Goal: Task Accomplishment & Management: Complete application form

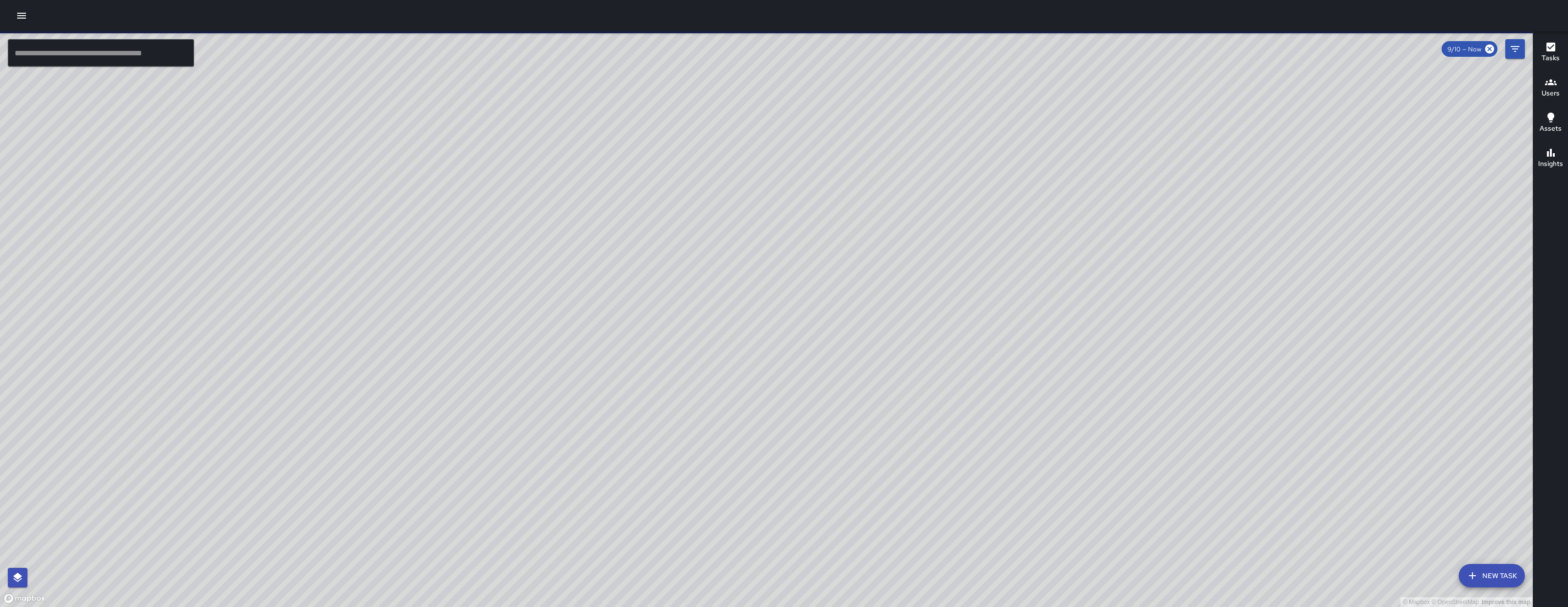
click at [979, 186] on div "© Mapbox © OpenStreetMap Improve this map" at bounding box center [766, 319] width 1533 height 576
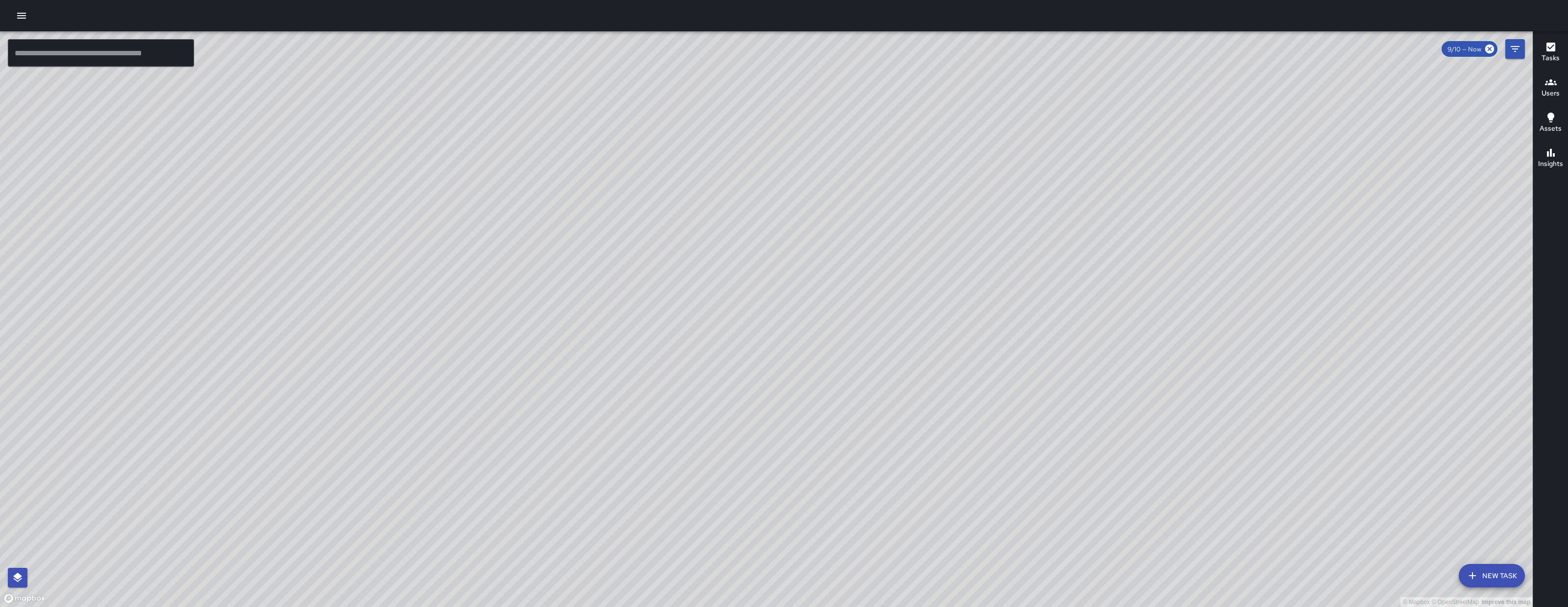
drag, startPoint x: 979, startPoint y: 186, endPoint x: 946, endPoint y: 203, distance: 37.1
click at [944, 206] on div "© Mapbox © OpenStreetMap Improve this map" at bounding box center [766, 319] width 1533 height 576
drag, startPoint x: 946, startPoint y: 199, endPoint x: 529, endPoint y: 414, distance: 469.2
drag, startPoint x: 727, startPoint y: 417, endPoint x: 730, endPoint y: 302, distance: 115.0
click at [730, 302] on div "© Mapbox © OpenStreetMap Improve this map" at bounding box center [766, 319] width 1533 height 576
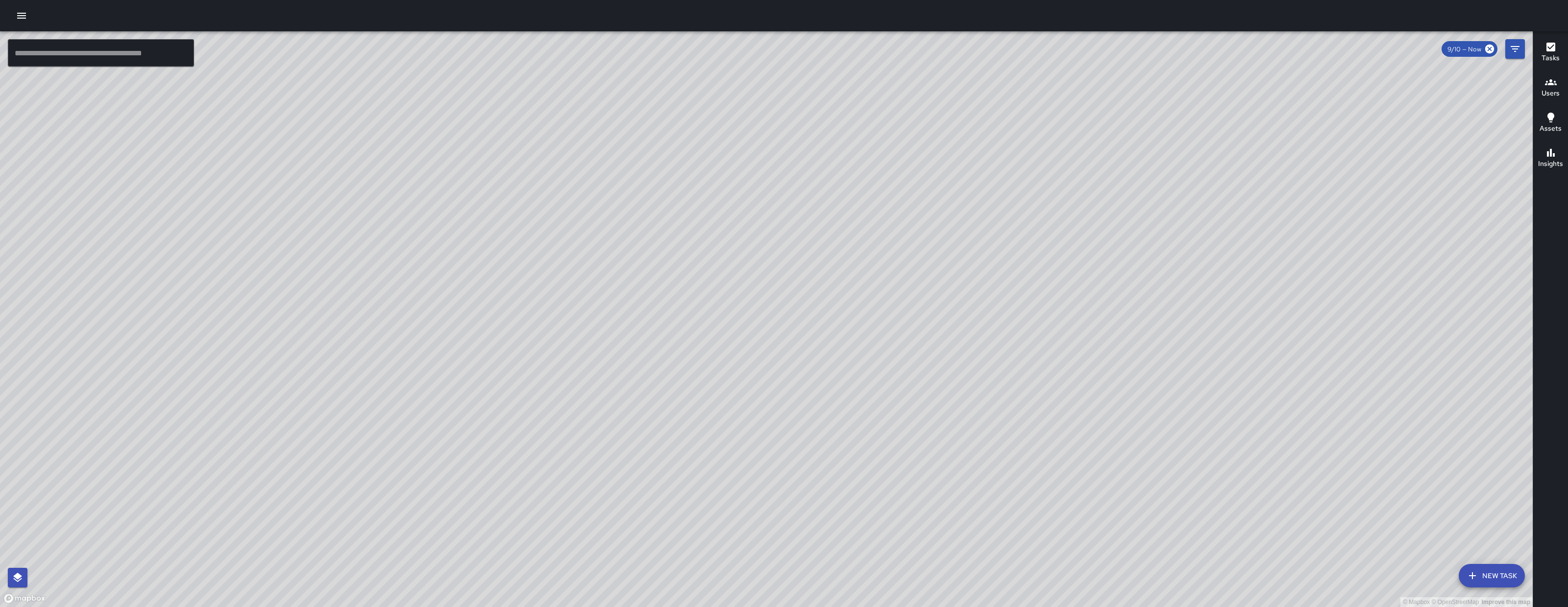
drag, startPoint x: 743, startPoint y: 384, endPoint x: 740, endPoint y: 419, distance: 35.1
click at [740, 419] on div "© Mapbox © OpenStreetMap Improve this map" at bounding box center [766, 319] width 1533 height 576
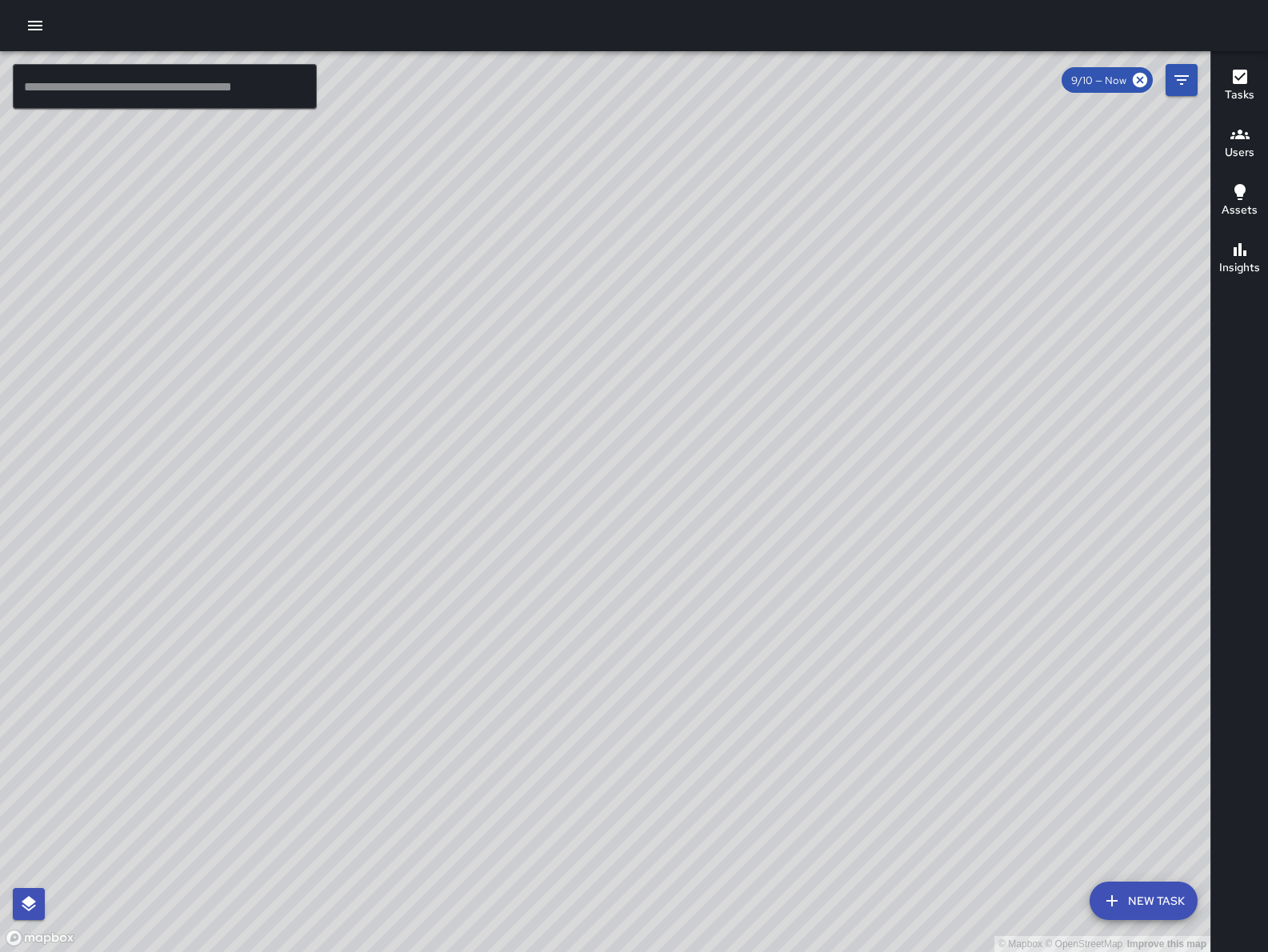
drag, startPoint x: 650, startPoint y: 428, endPoint x: 794, endPoint y: 712, distance: 318.4
click at [793, 712] on div "© Mapbox © OpenStreetMap Improve this map" at bounding box center [605, 502] width 1210 height 900
drag, startPoint x: 1008, startPoint y: 683, endPoint x: 671, endPoint y: 249, distance: 549.5
click at [671, 248] on div "© Mapbox © OpenStreetMap Improve this map" at bounding box center [605, 502] width 1210 height 900
drag, startPoint x: 675, startPoint y: 150, endPoint x: 988, endPoint y: 552, distance: 509.5
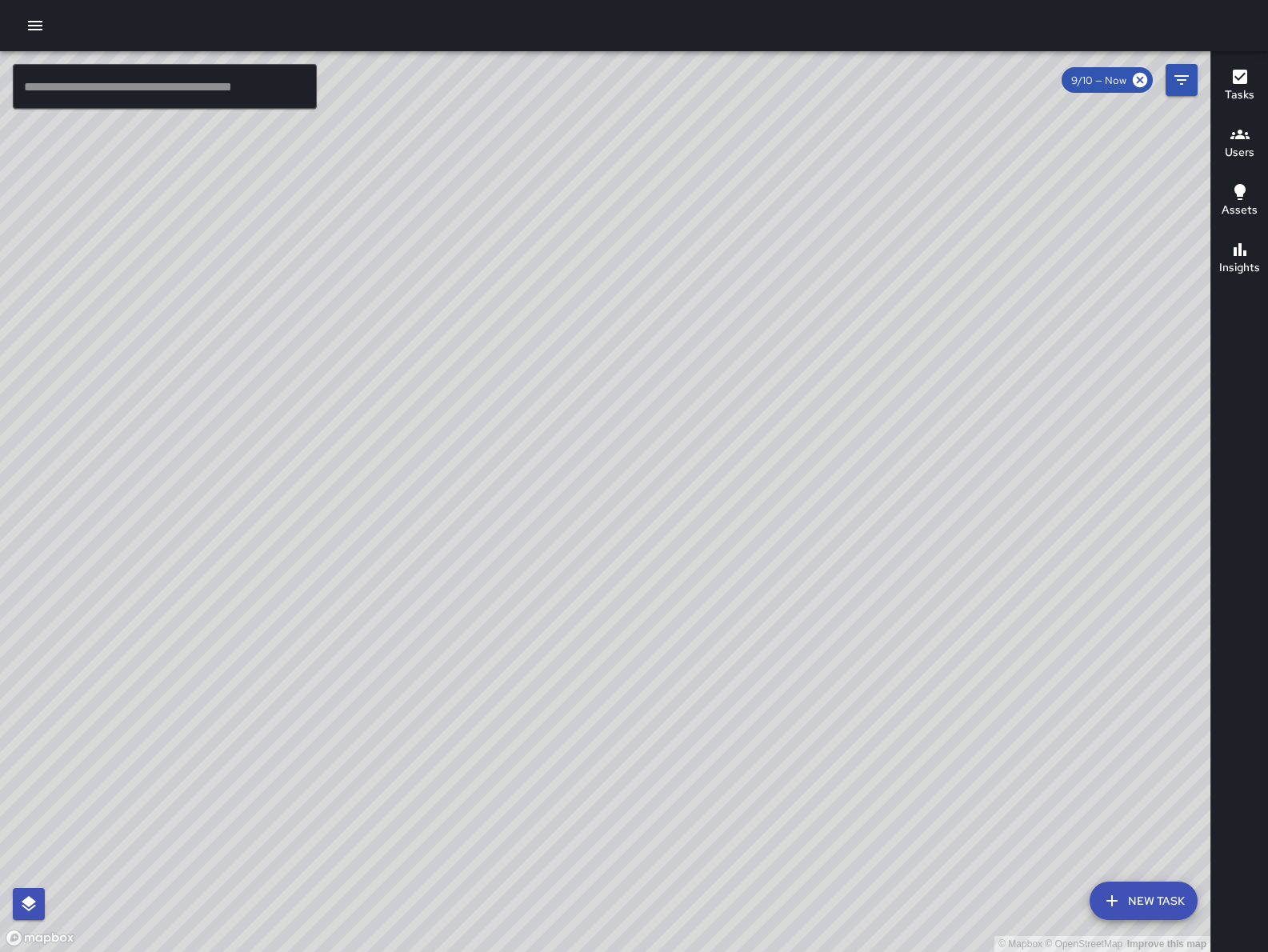
click at [990, 552] on div "© Mapbox © OpenStreetMap Improve this map" at bounding box center [605, 502] width 1210 height 900
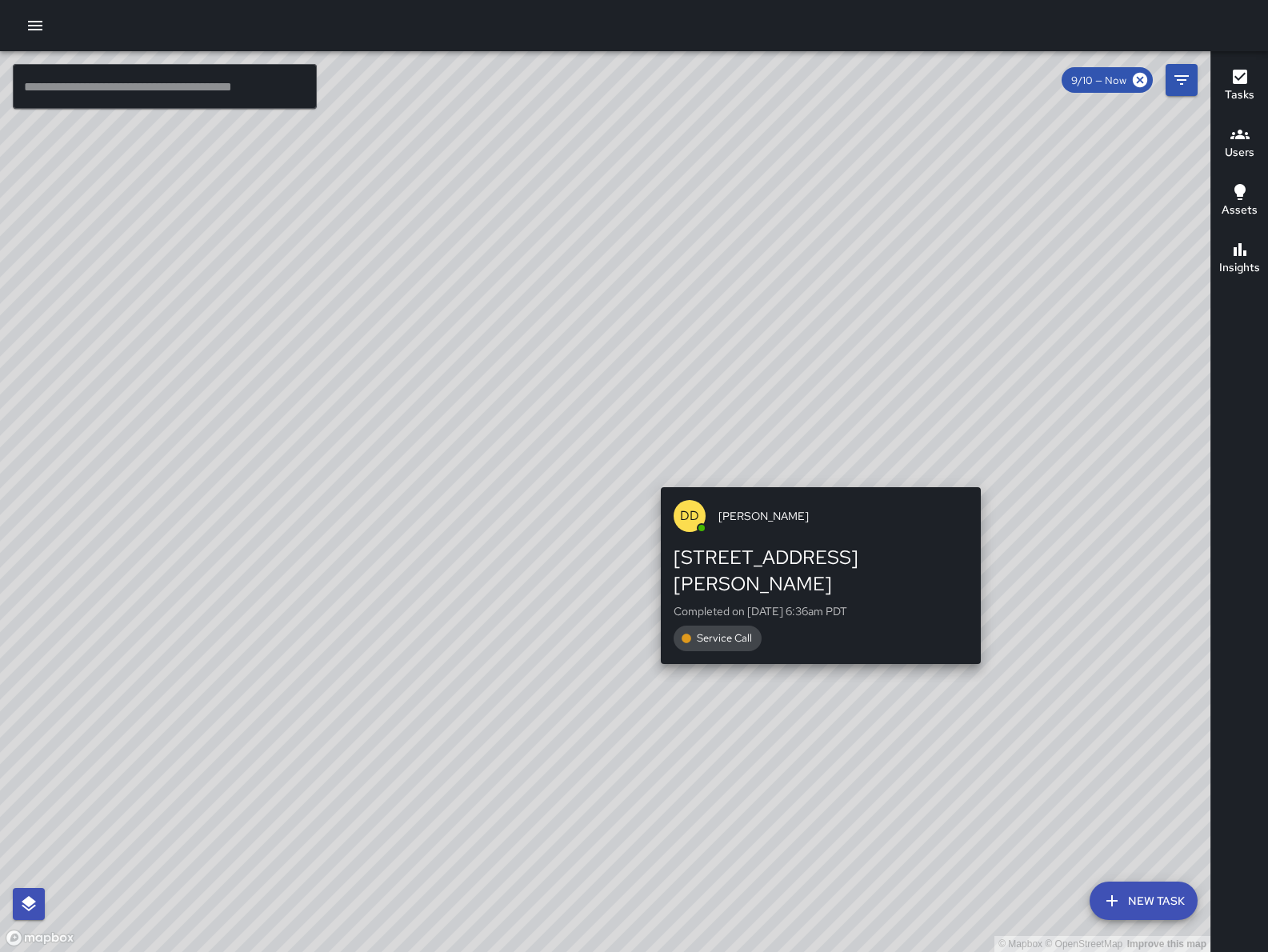
click at [820, 478] on div "© Mapbox © OpenStreetMap Improve this map DD Diego De La Oliva 1059 Howard Stre…" at bounding box center [605, 502] width 1210 height 900
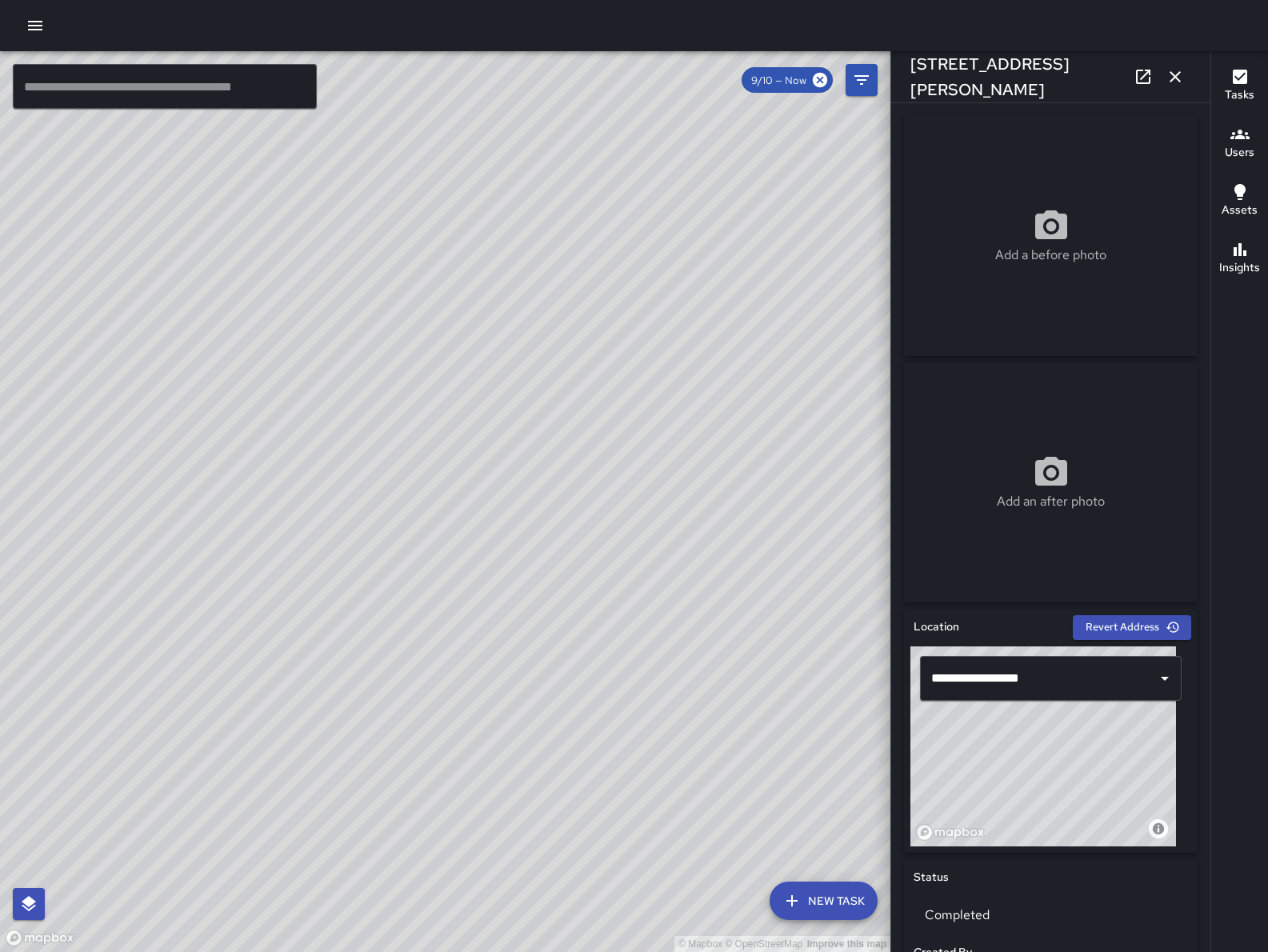
click at [1176, 77] on icon "button" at bounding box center [1175, 77] width 11 height 11
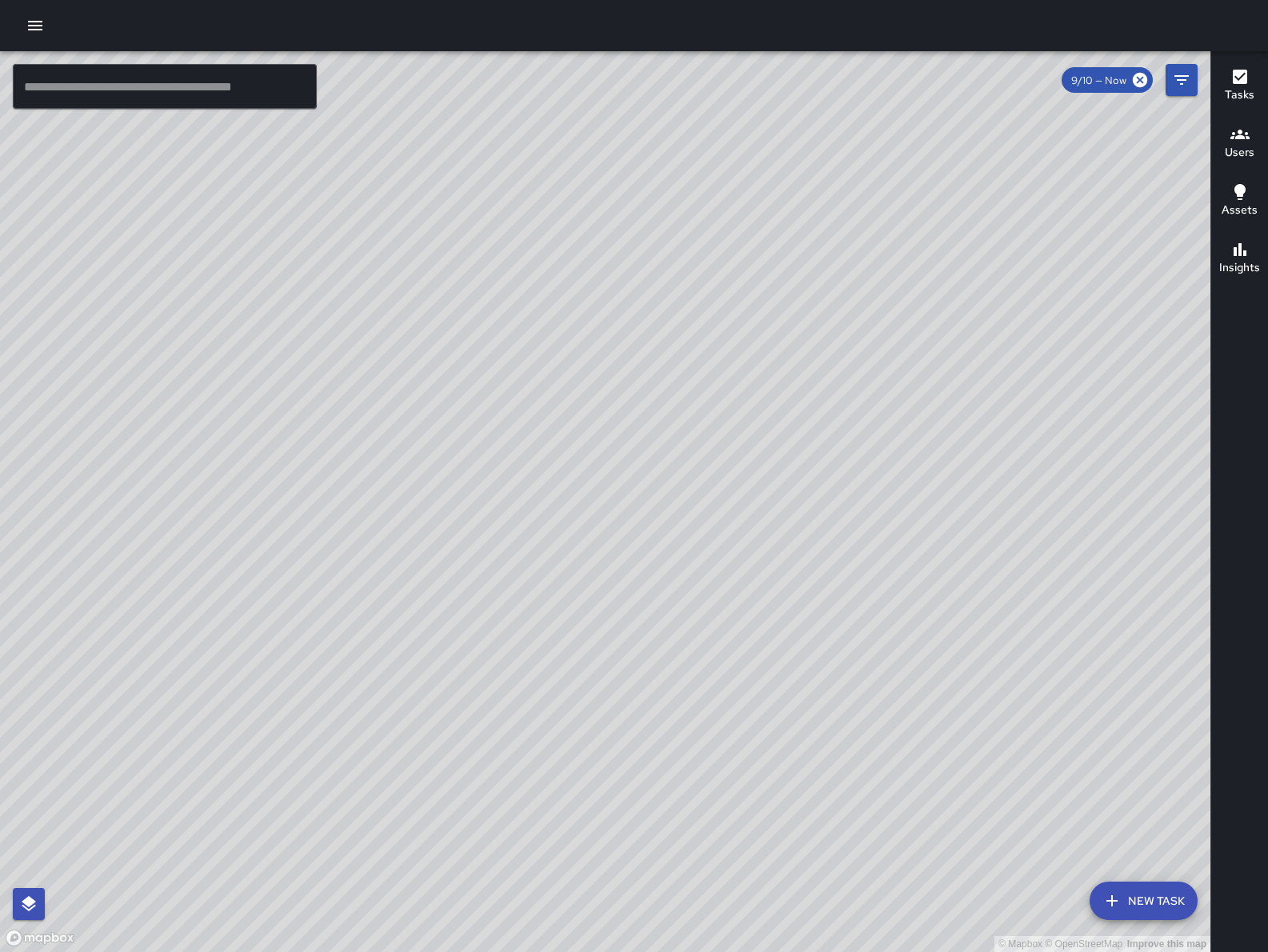
drag, startPoint x: 881, startPoint y: 497, endPoint x: 827, endPoint y: 380, distance: 128.9
click at [827, 381] on div "© Mapbox © OpenStreetMap Improve this map" at bounding box center [605, 502] width 1210 height 900
drag, startPoint x: 843, startPoint y: 505, endPoint x: 779, endPoint y: 554, distance: 80.6
click at [779, 554] on div "© Mapbox © OpenStreetMap Improve this map" at bounding box center [605, 502] width 1210 height 900
drag, startPoint x: 783, startPoint y: 548, endPoint x: 819, endPoint y: 537, distance: 37.6
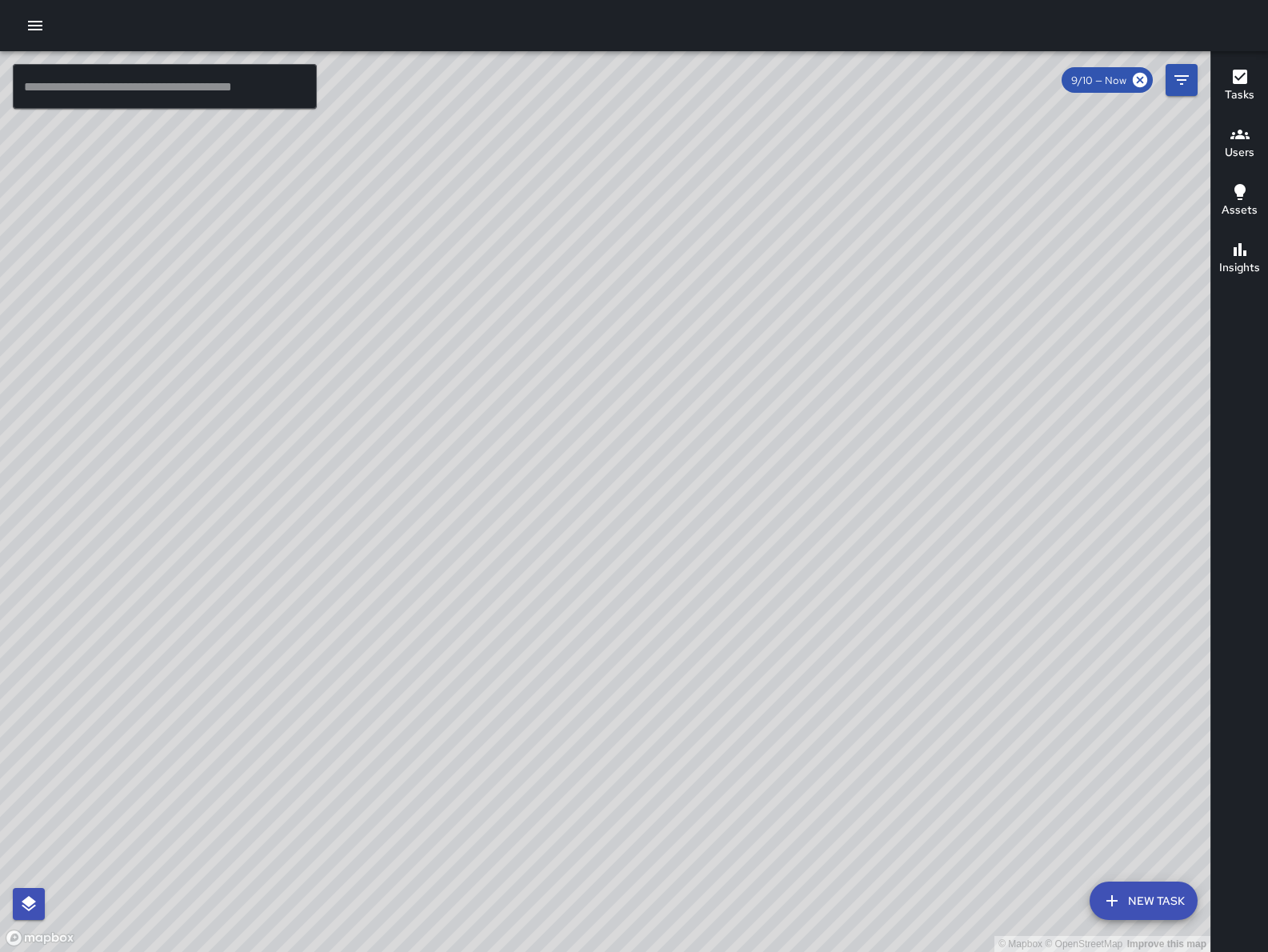
click at [819, 537] on div "© Mapbox © OpenStreetMap Improve this map" at bounding box center [605, 502] width 1210 height 900
click at [812, 528] on div "© Mapbox © OpenStreetMap Improve this map" at bounding box center [605, 502] width 1210 height 900
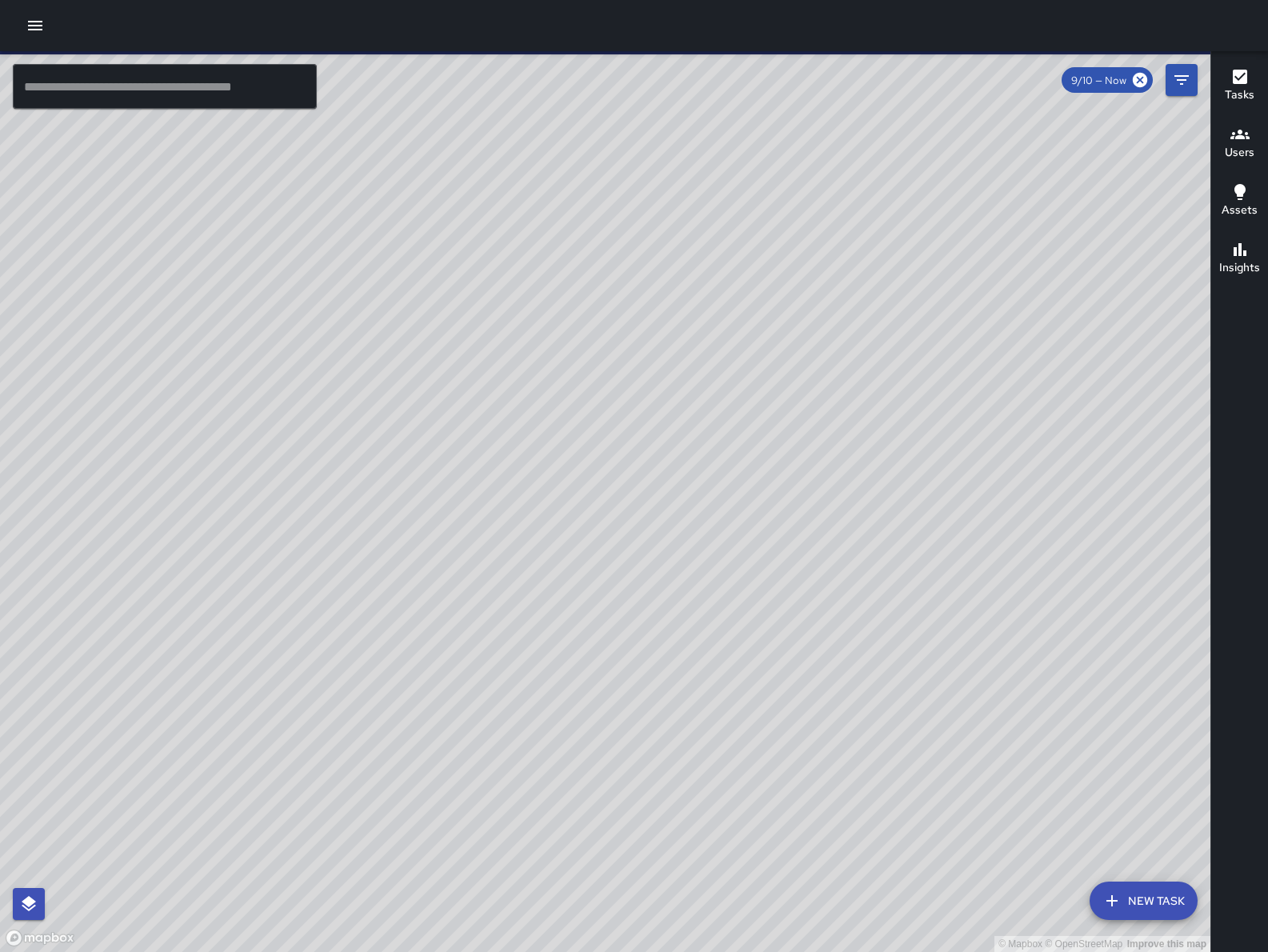
click at [33, 22] on icon "button" at bounding box center [35, 26] width 14 height 10
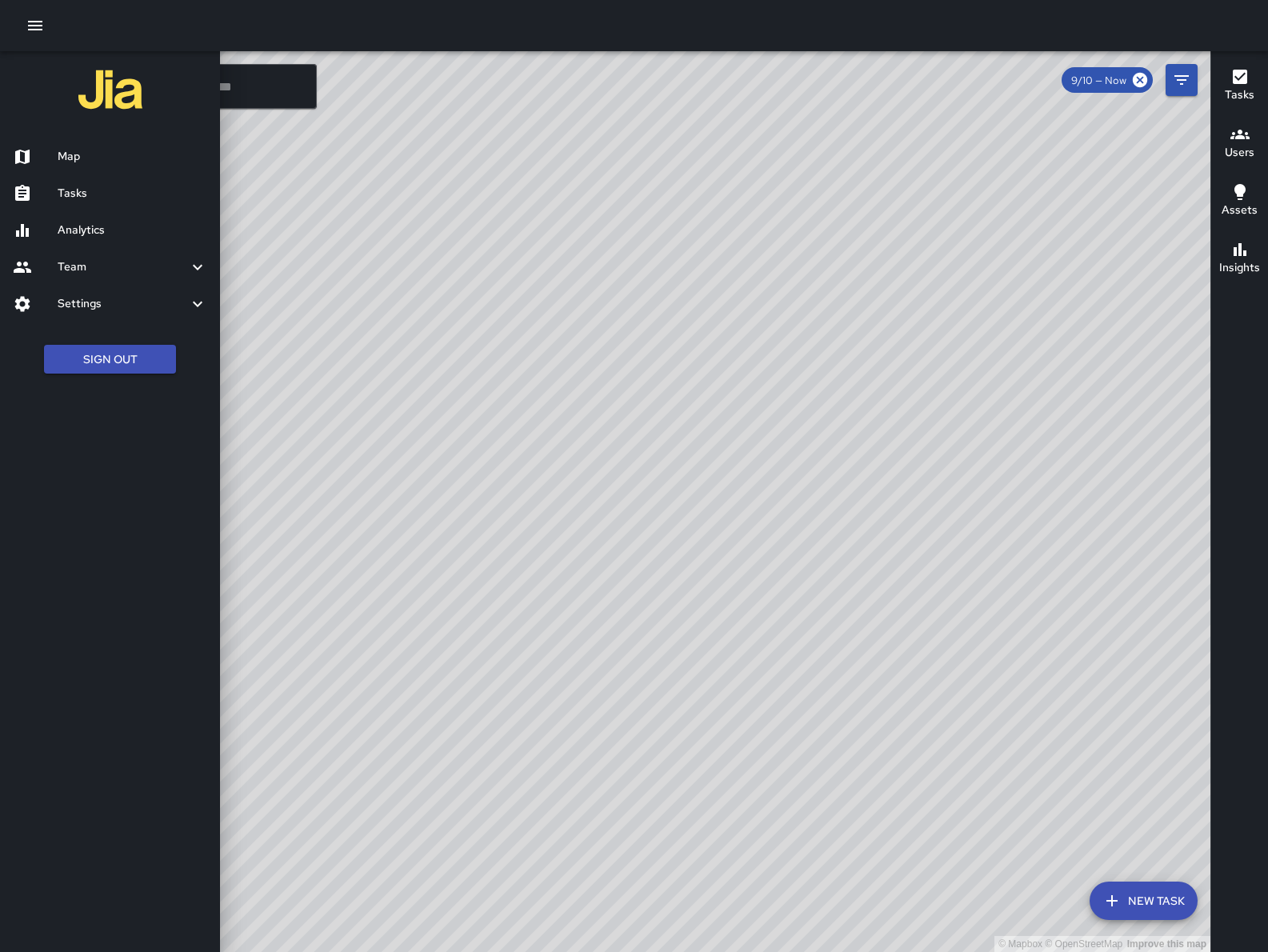
click at [137, 195] on h6 "Tasks" at bounding box center [132, 194] width 150 height 18
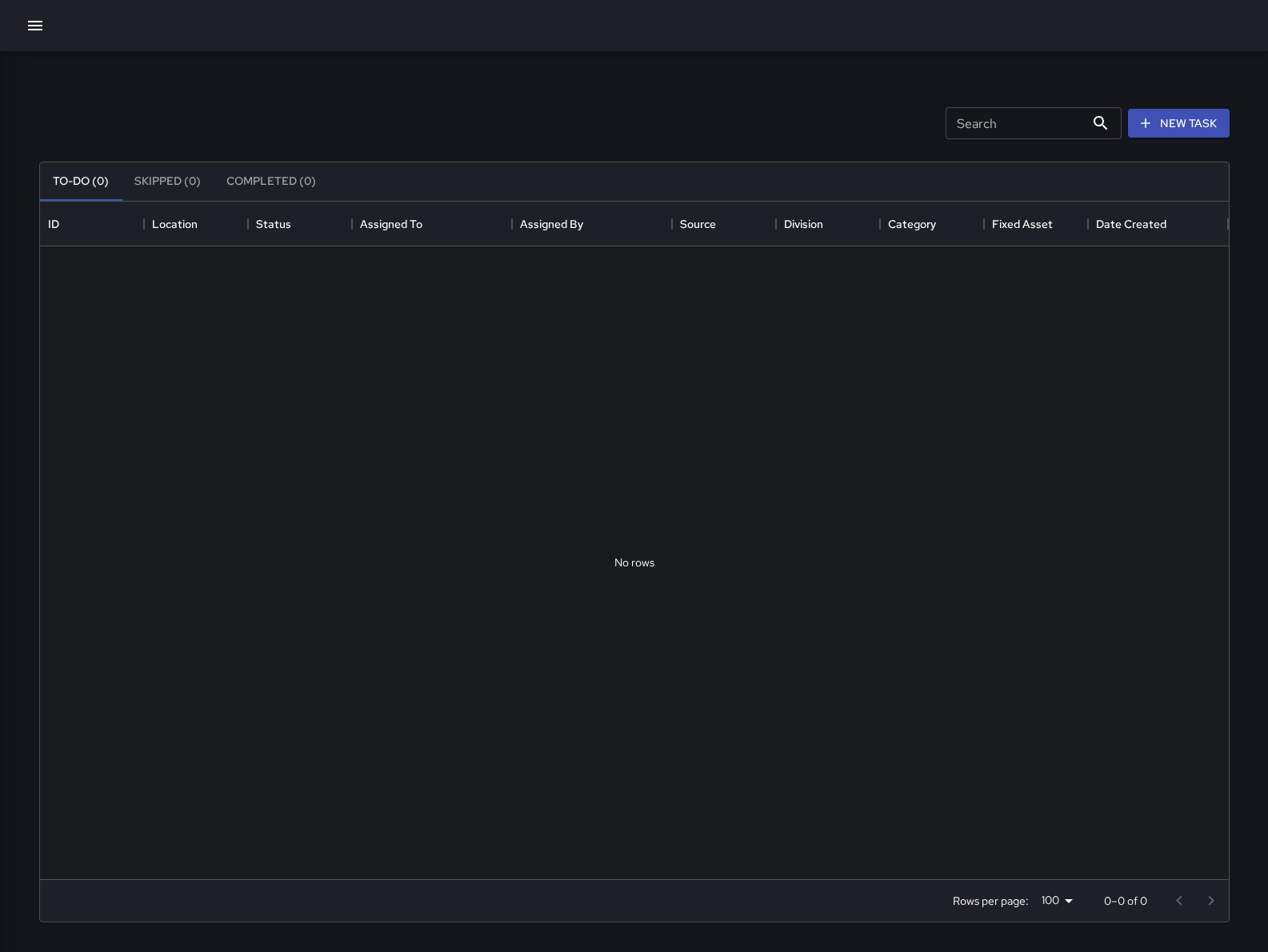
scroll to position [663, 1174]
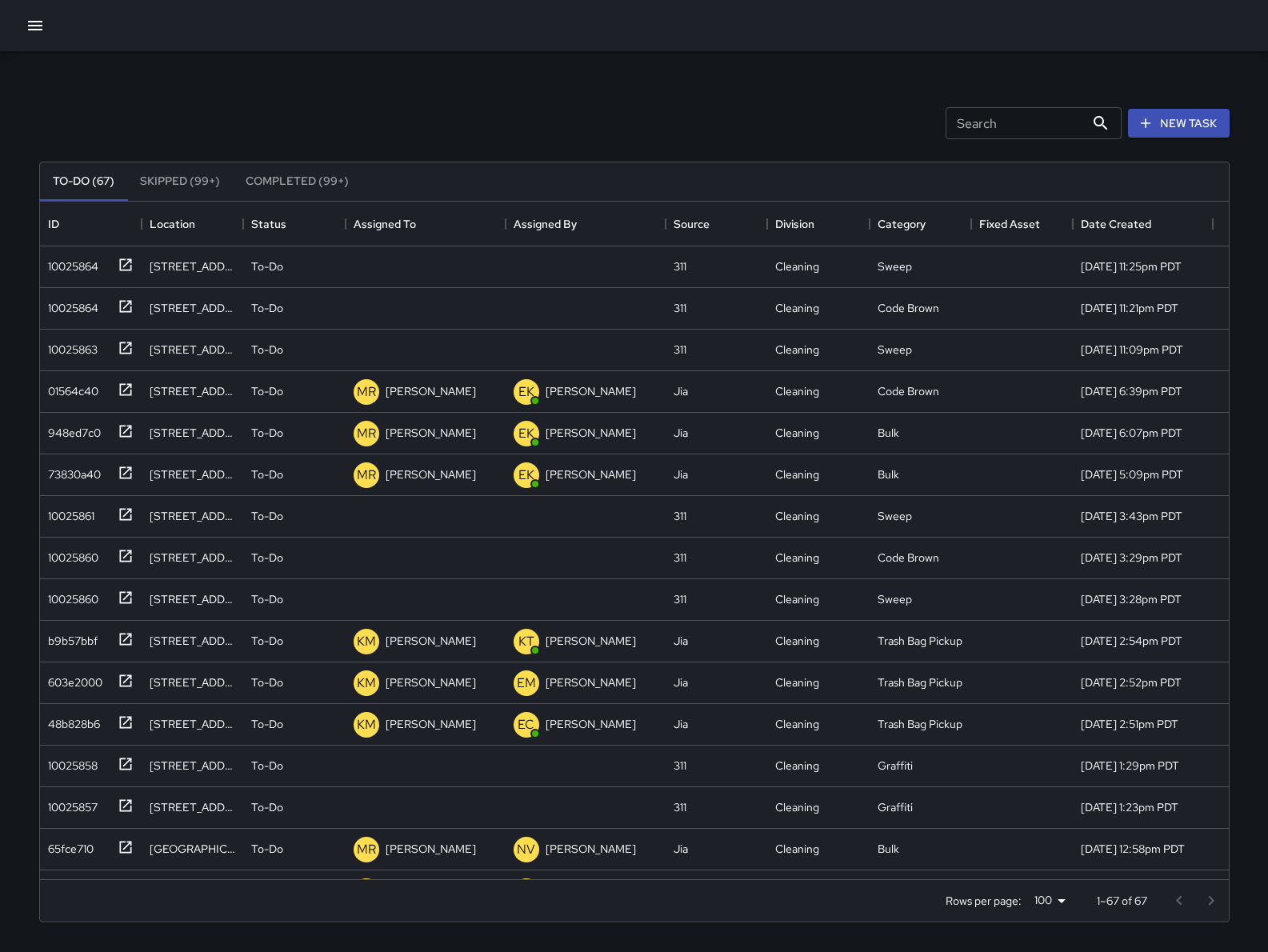
click at [447, 124] on div "Search Search New Task" at bounding box center [634, 123] width 1196 height 83
click at [86, 520] on div "10025861" at bounding box center [68, 513] width 53 height 23
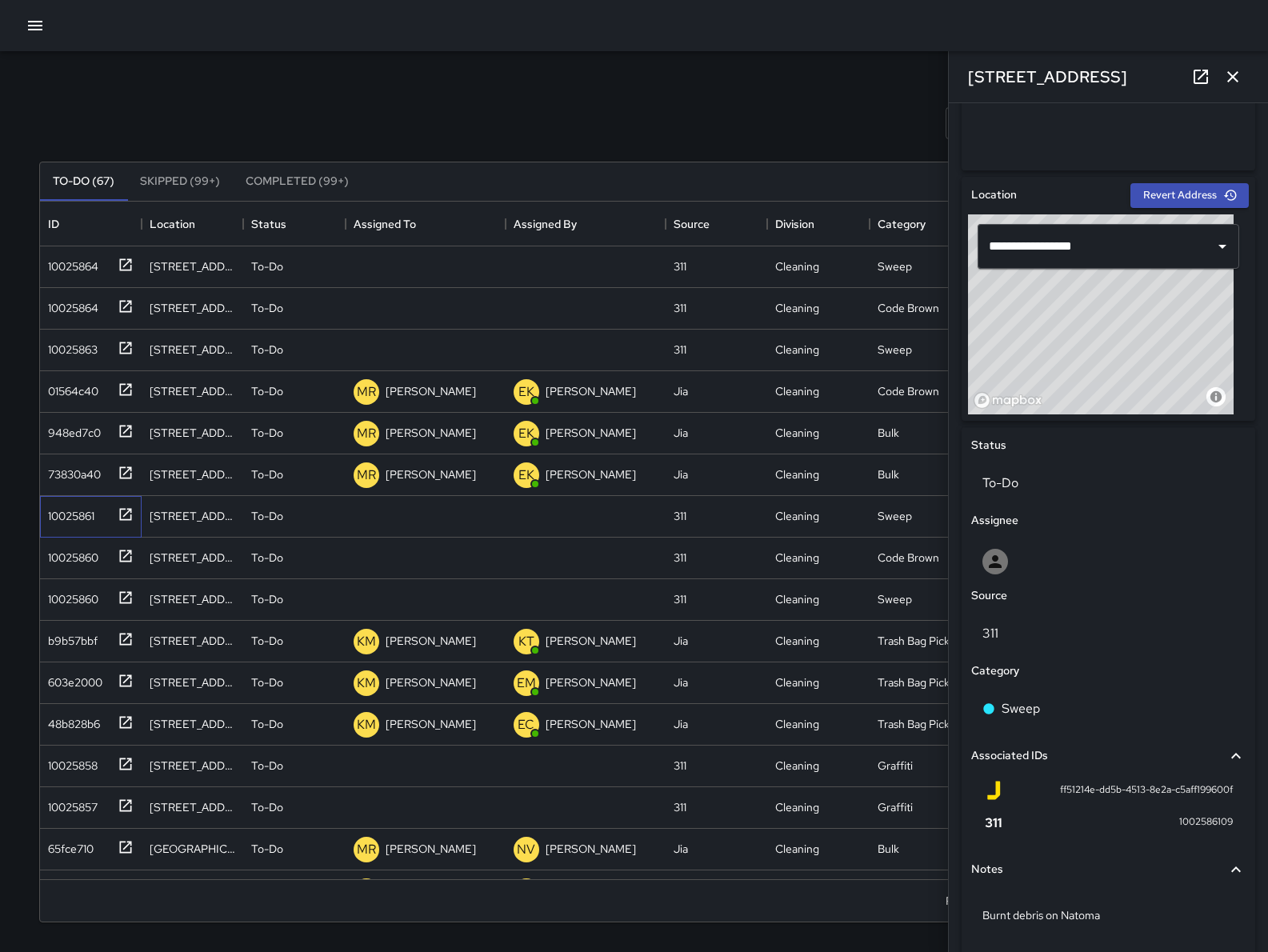
scroll to position [485, 0]
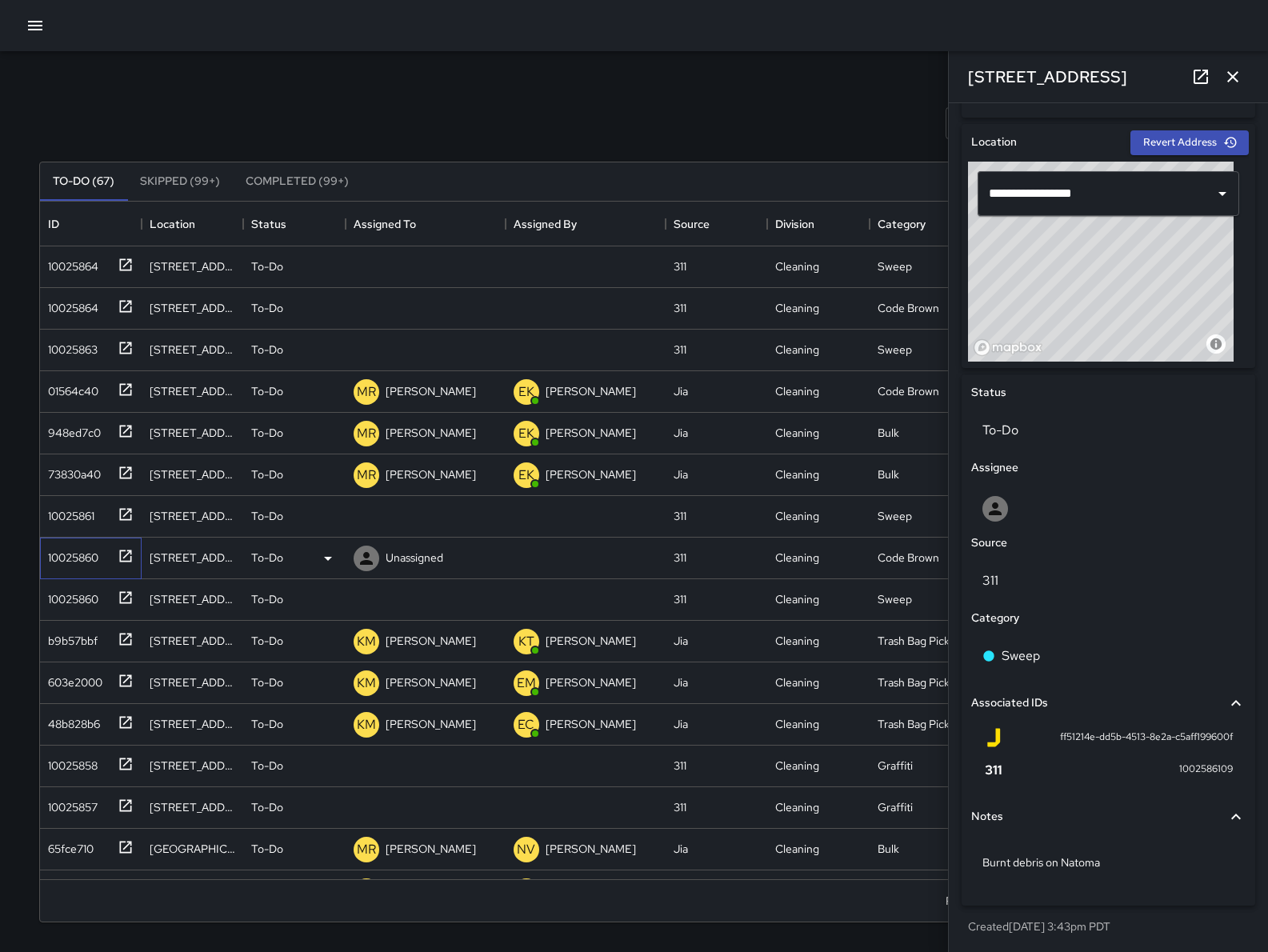
click at [78, 572] on div "10025860" at bounding box center [90, 558] width 101 height 42
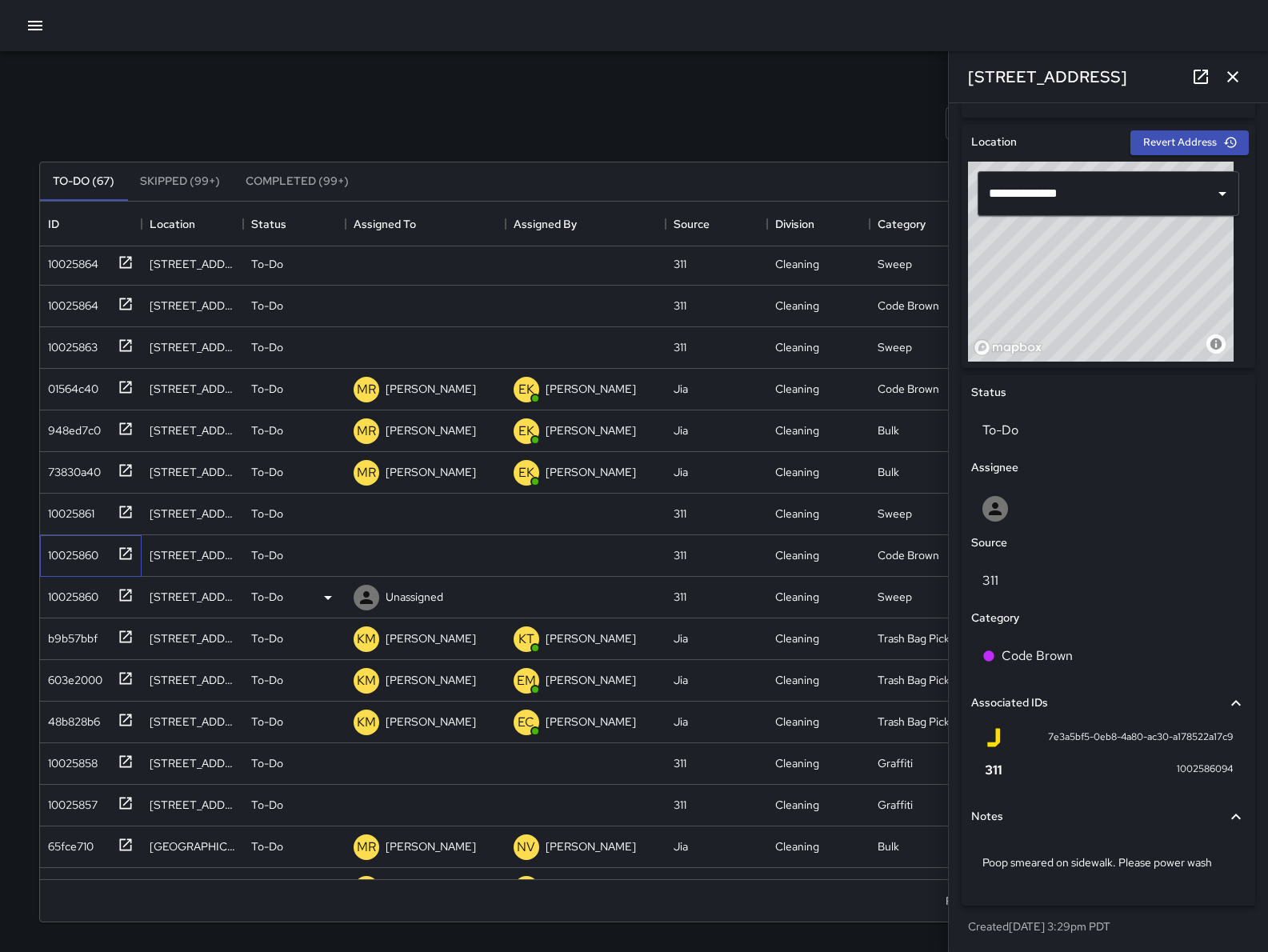
scroll to position [4, 0]
click at [71, 584] on div "10025860" at bounding box center [70, 591] width 57 height 23
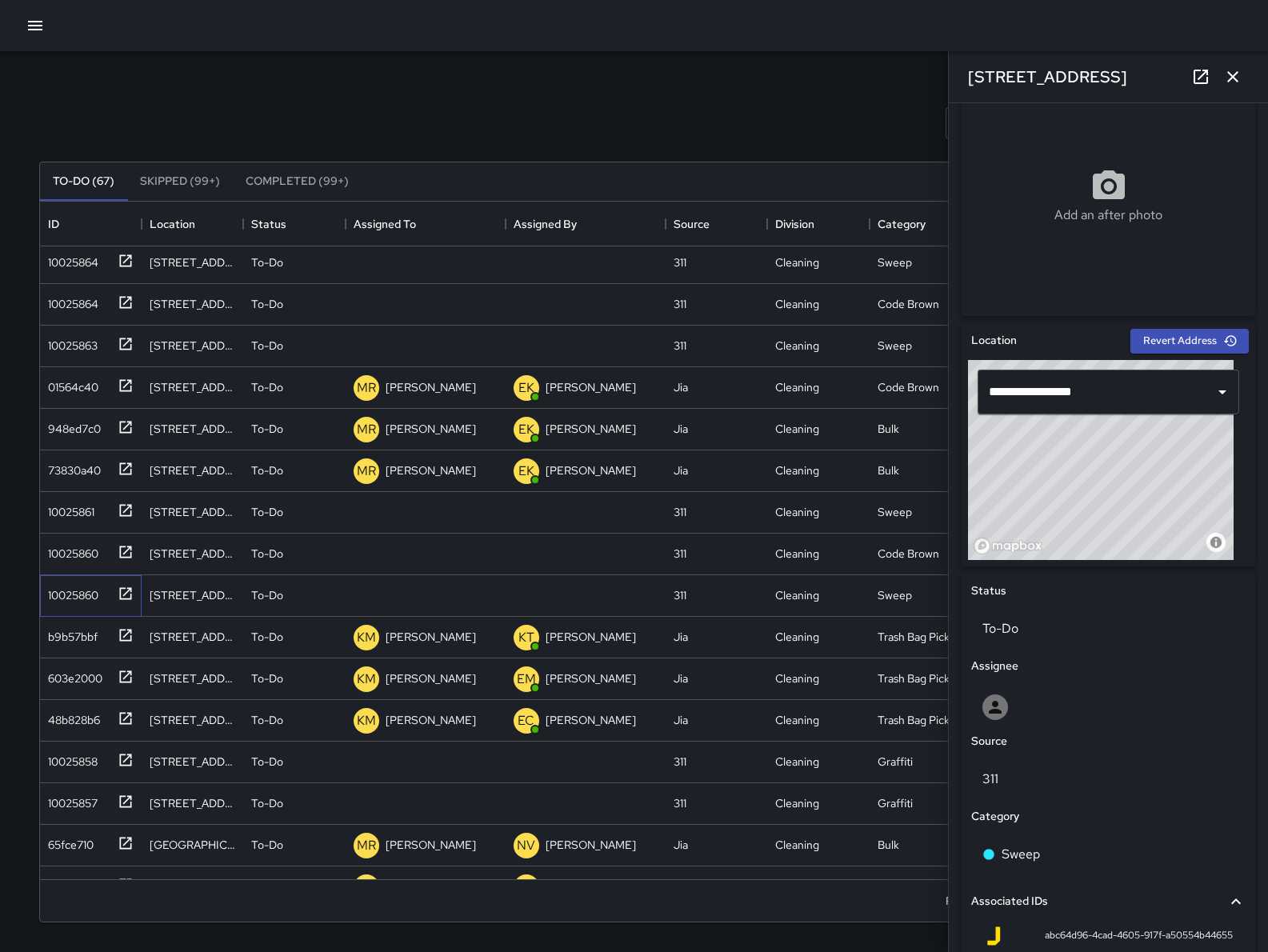
scroll to position [485, 0]
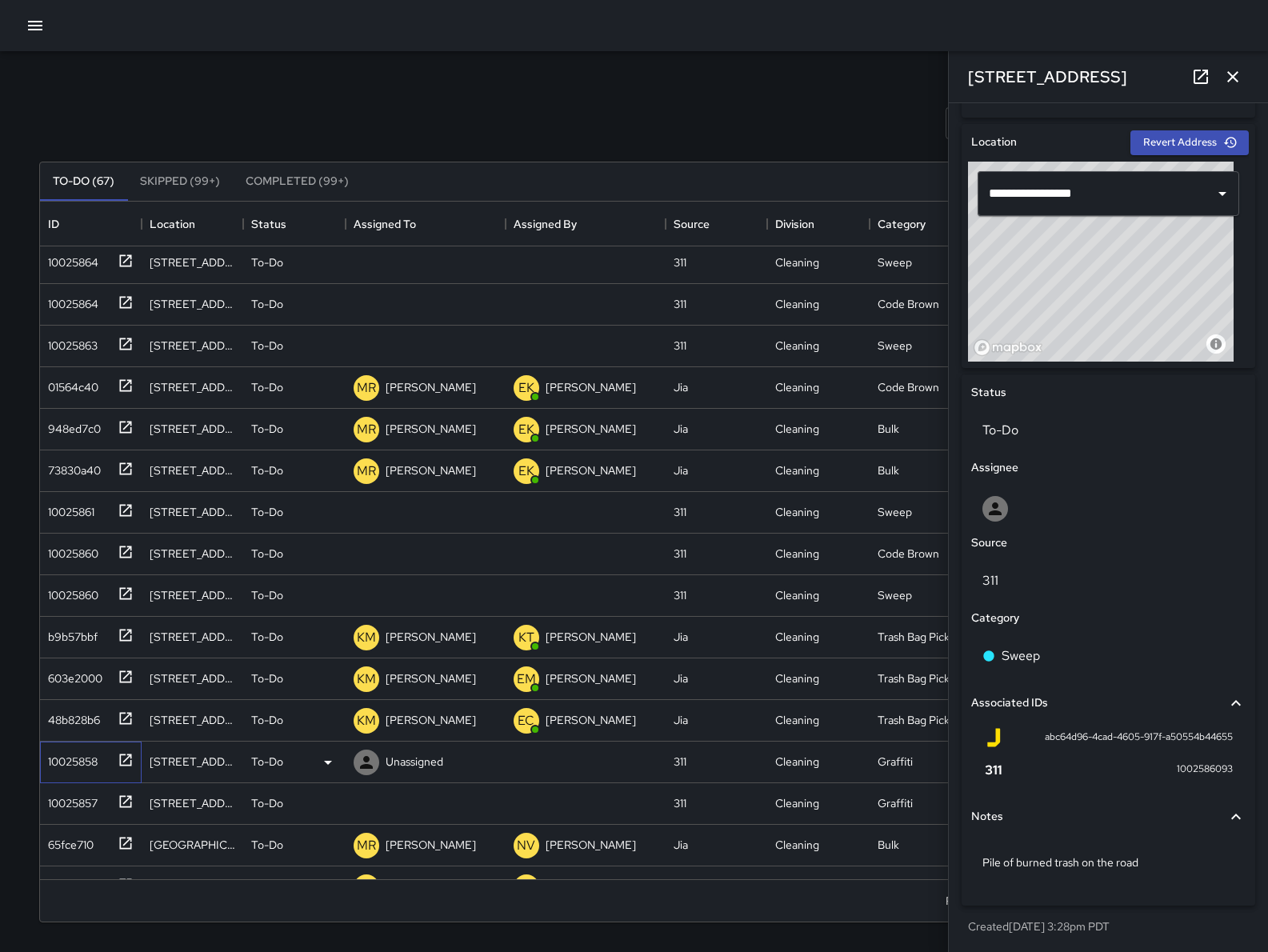
click at [69, 761] on div "10025858" at bounding box center [70, 758] width 56 height 23
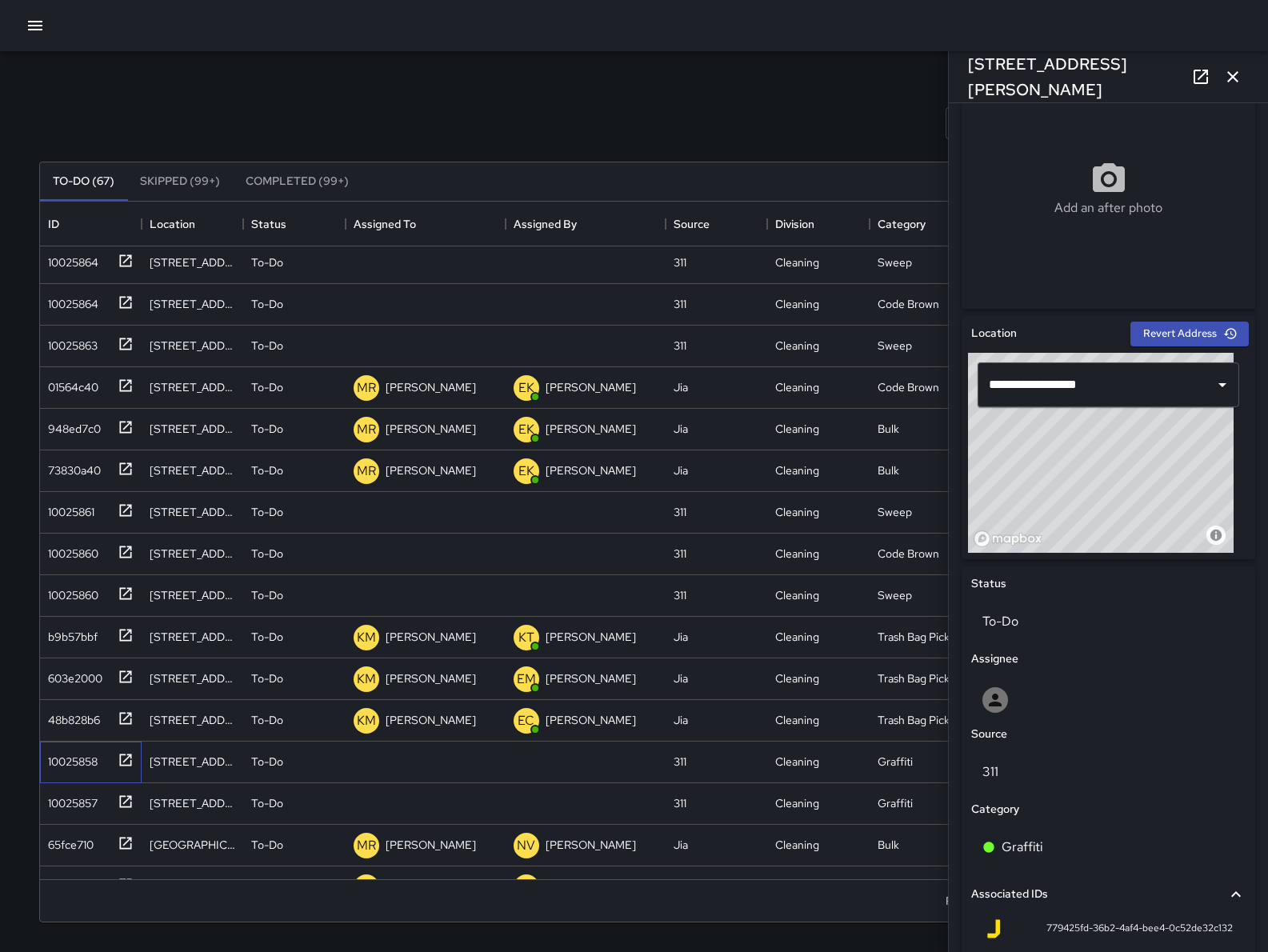
scroll to position [610, 0]
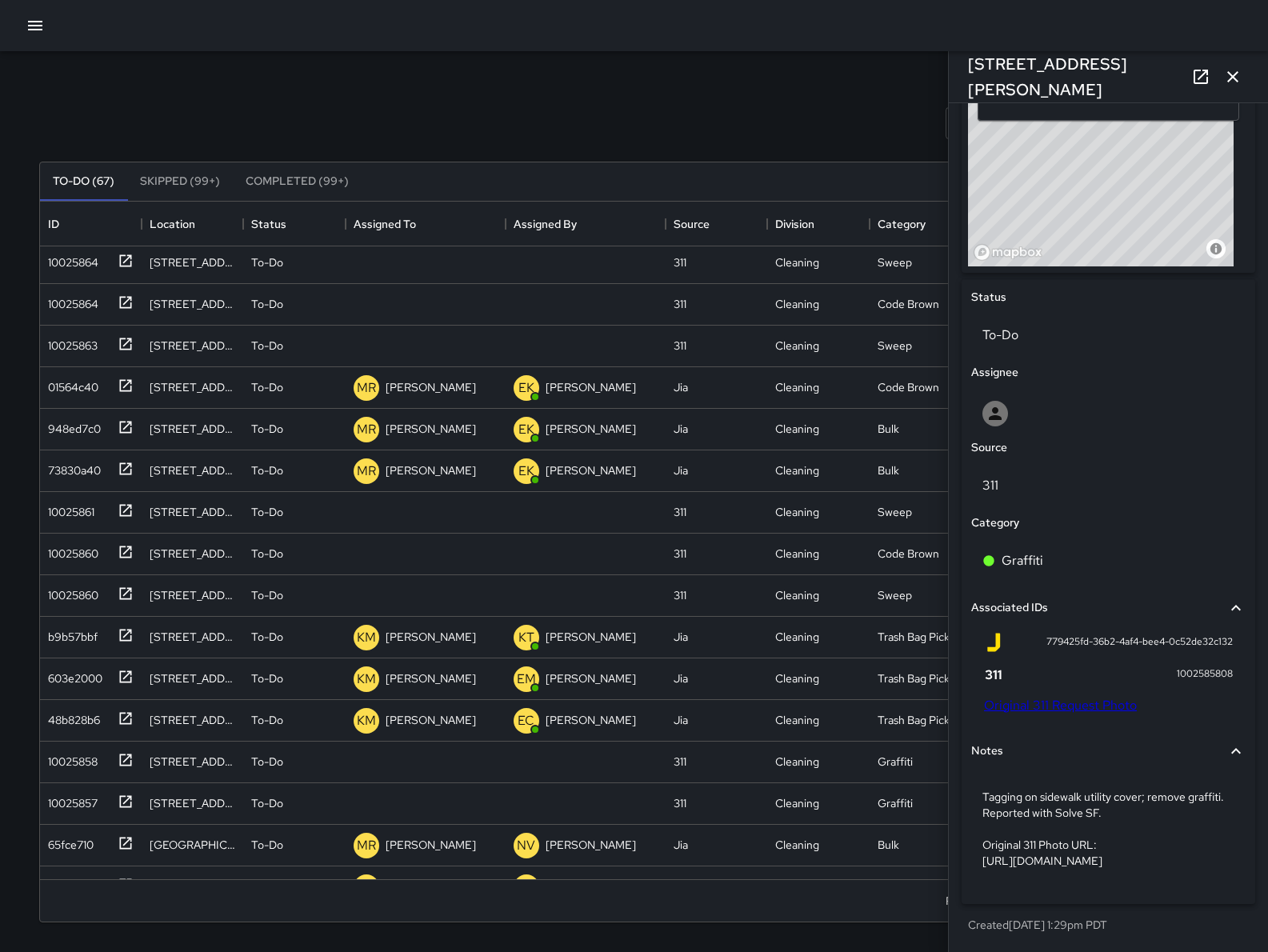
click at [1039, 697] on link "Original 311 Request Photo" at bounding box center [1060, 705] width 153 height 17
click at [1056, 388] on div at bounding box center [1108, 413] width 274 height 52
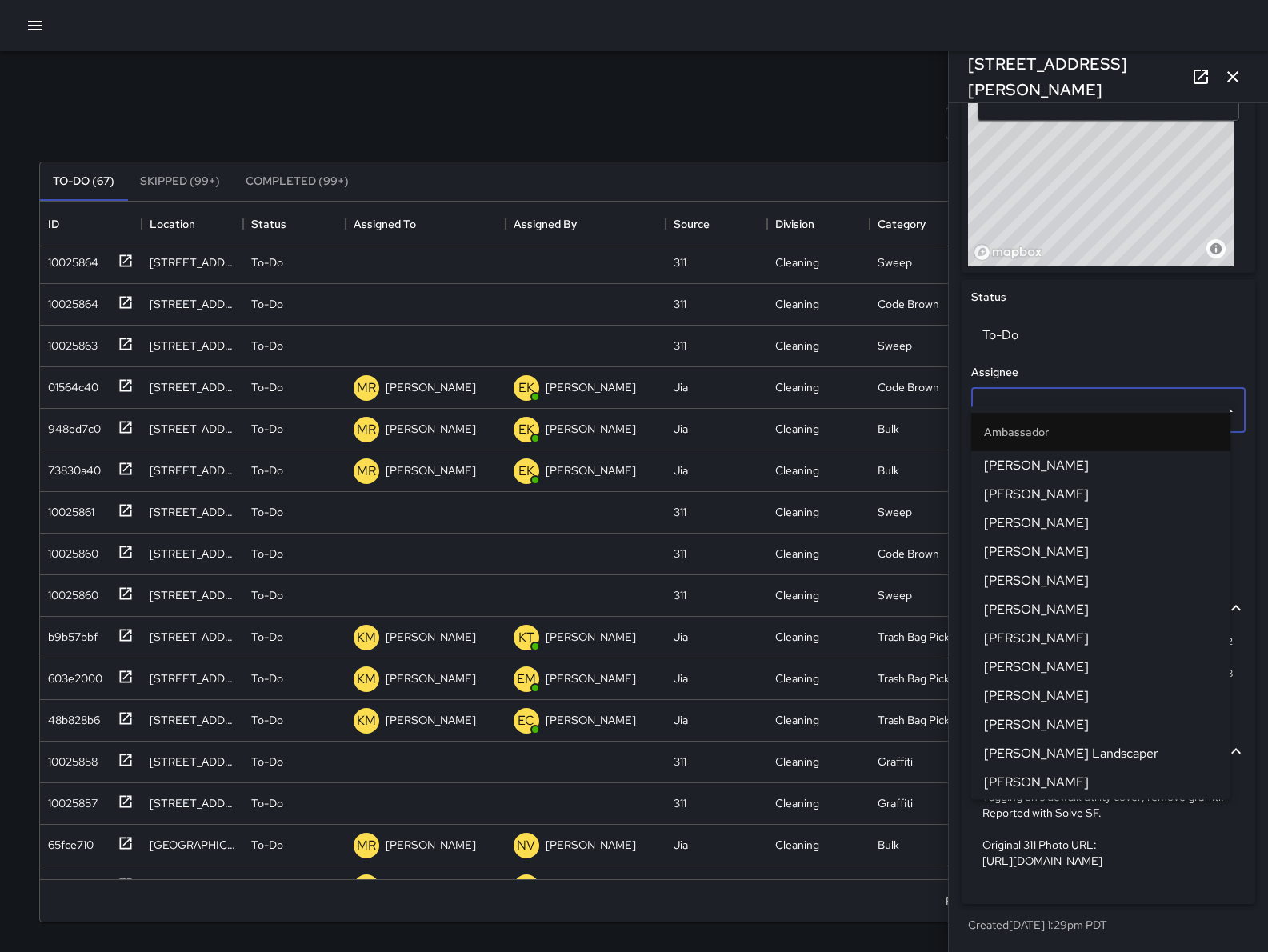
type input "**"
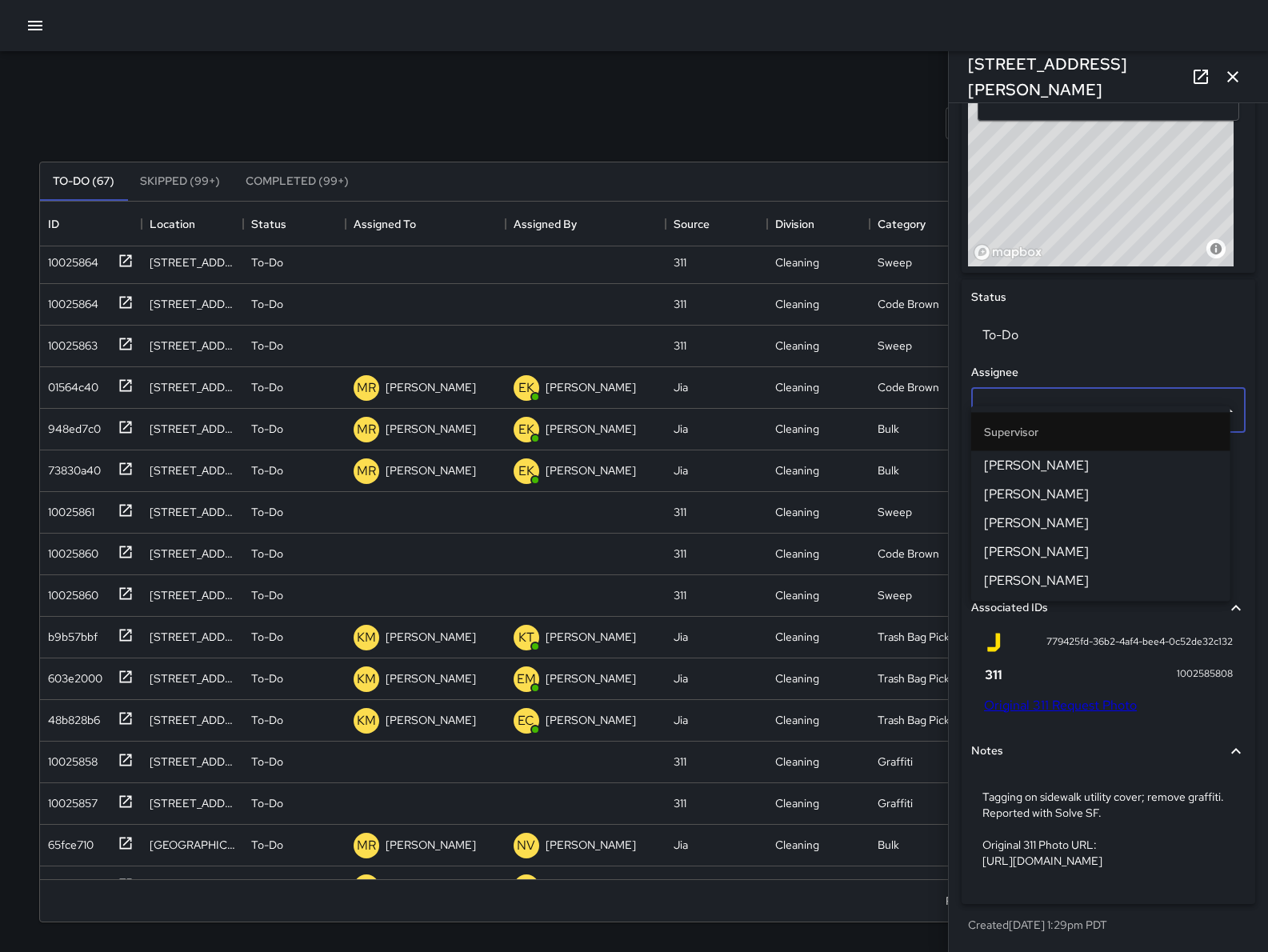
click at [1078, 457] on span "[PERSON_NAME]" at bounding box center [1100, 465] width 234 height 19
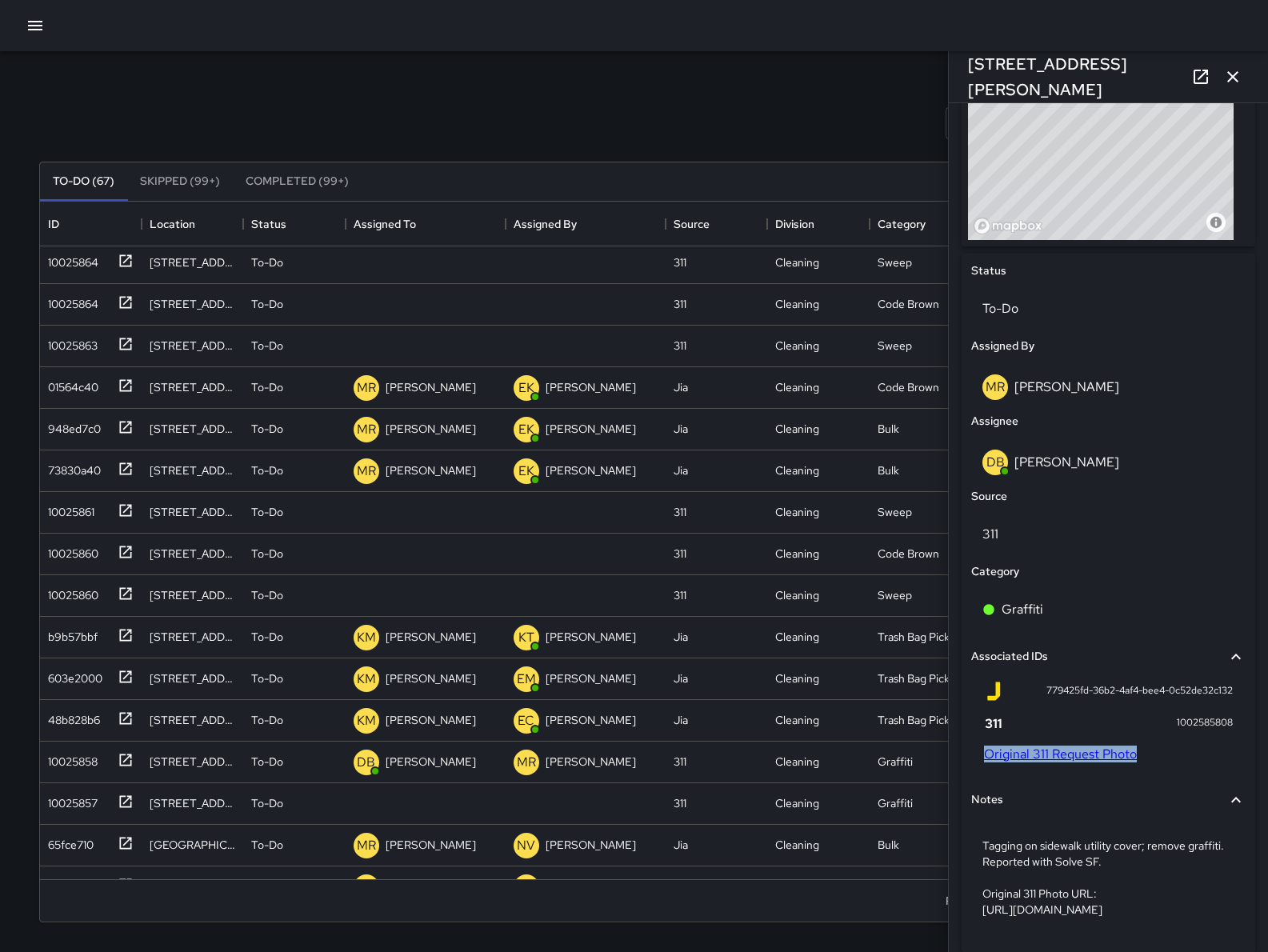
drag, startPoint x: 1189, startPoint y: 757, endPoint x: 976, endPoint y: 753, distance: 213.0
click at [976, 753] on div "779425fd-36b2-4af4-bee4-0c52de32c132 1002585808 Original 311 Request Photo" at bounding box center [1108, 724] width 274 height 100
copy link "Original 311 Request Photo"
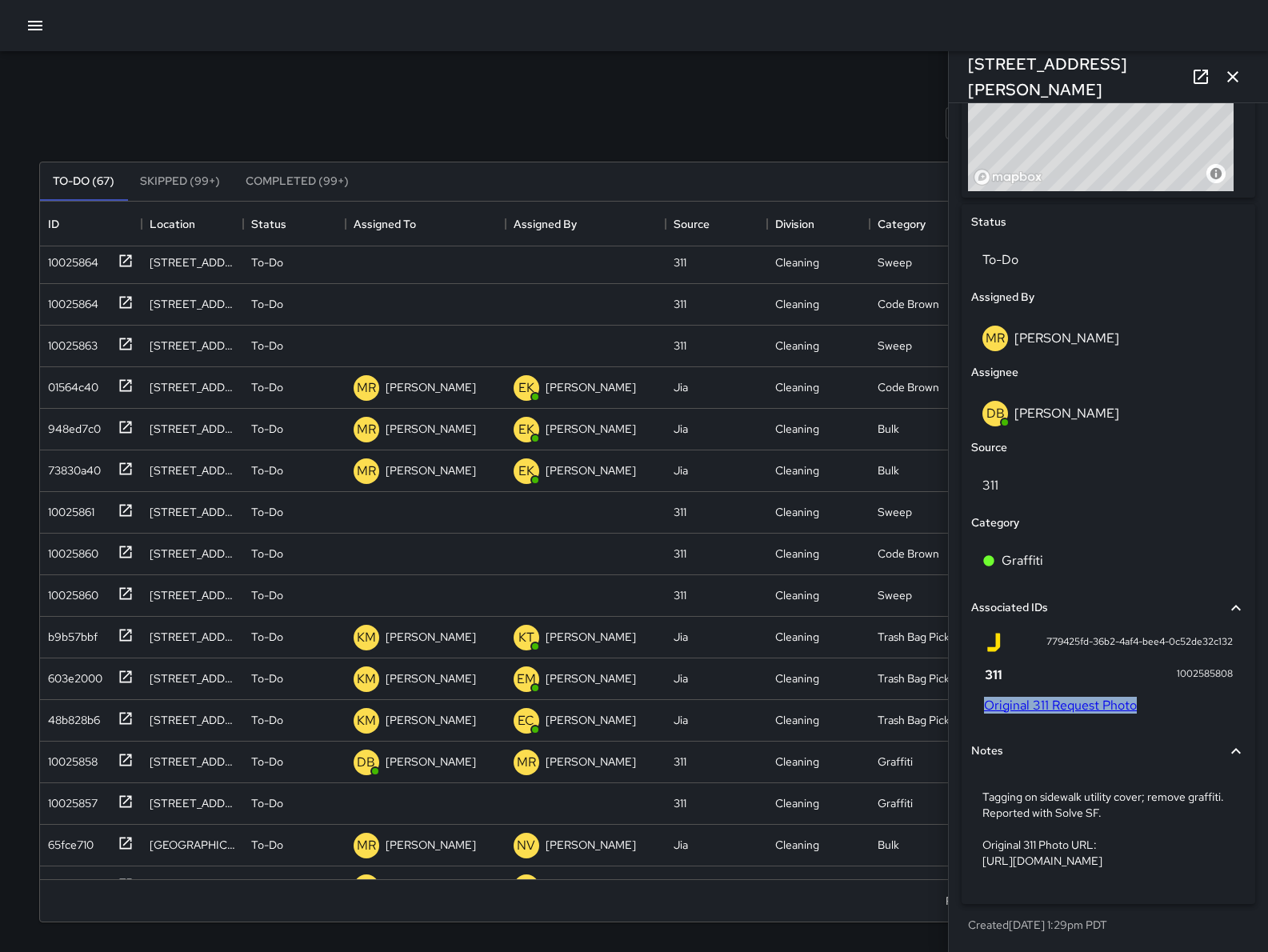
scroll to position [687, 0]
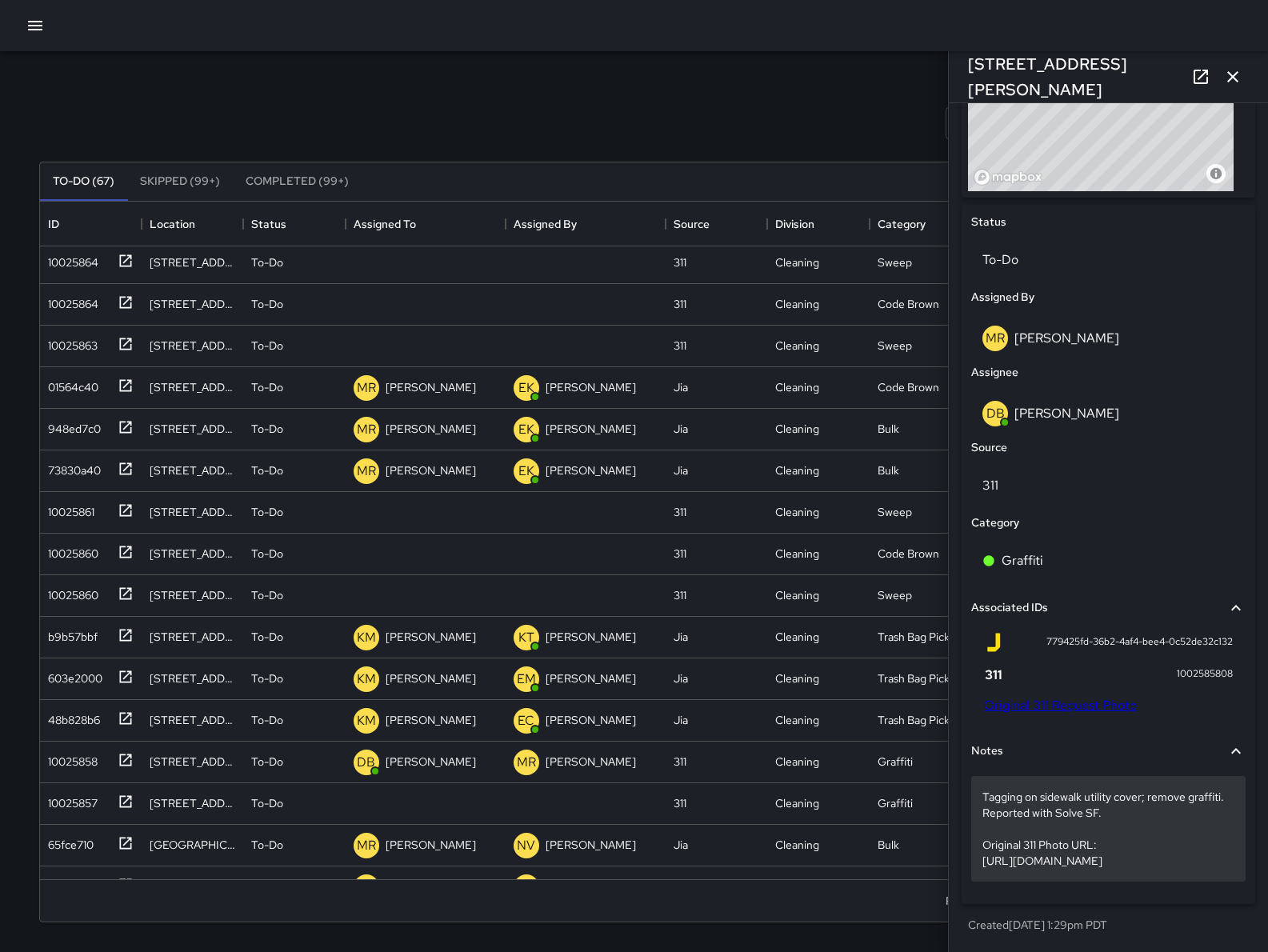
click at [1036, 801] on p "Tagging on sidewalk utility cover; remove graffiti. Reported with Solve SF. Ori…" at bounding box center [1109, 829] width 252 height 79
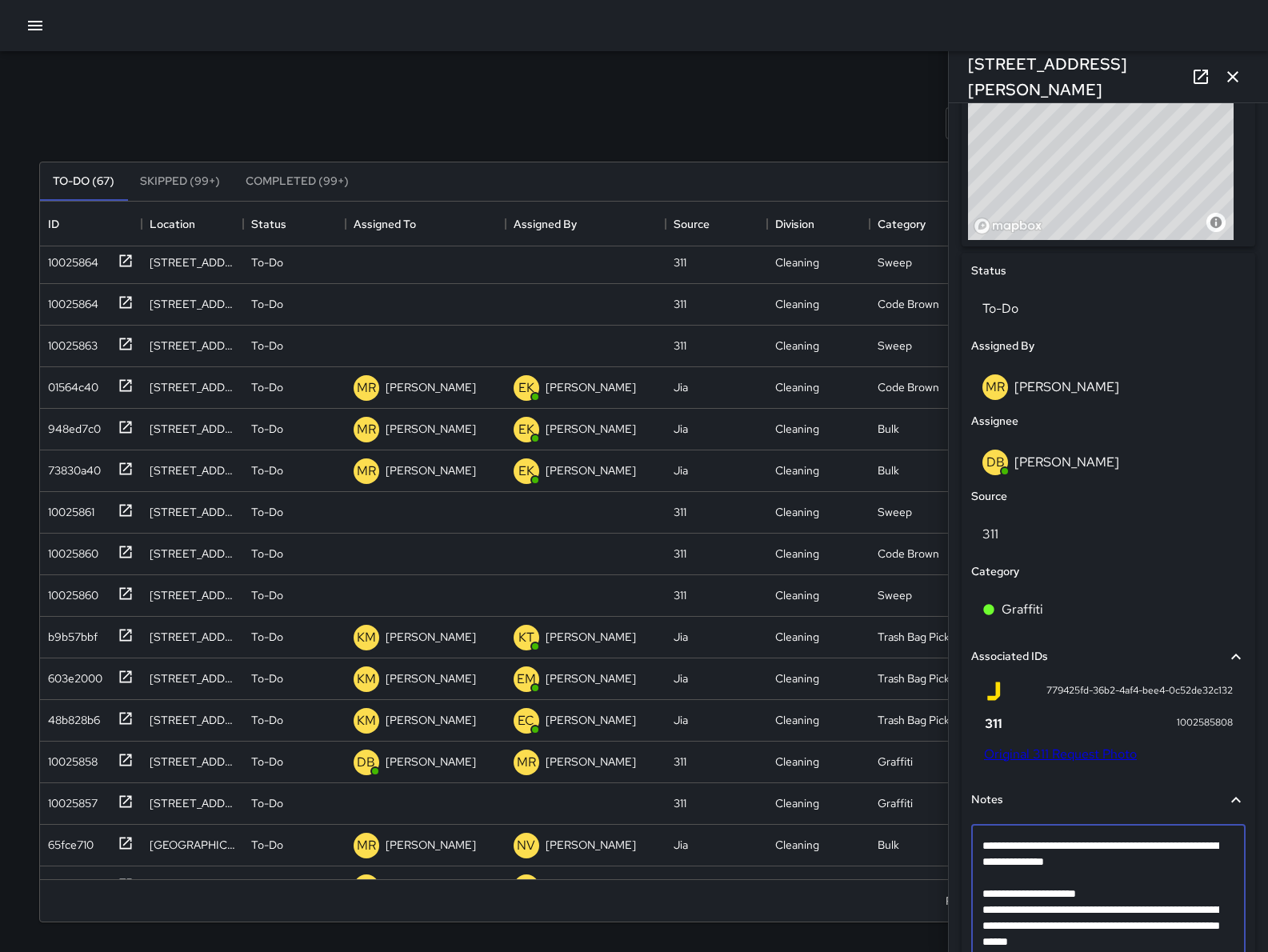
click at [1042, 873] on textarea "**********" at bounding box center [1101, 893] width 237 height 112
type textarea "**********"
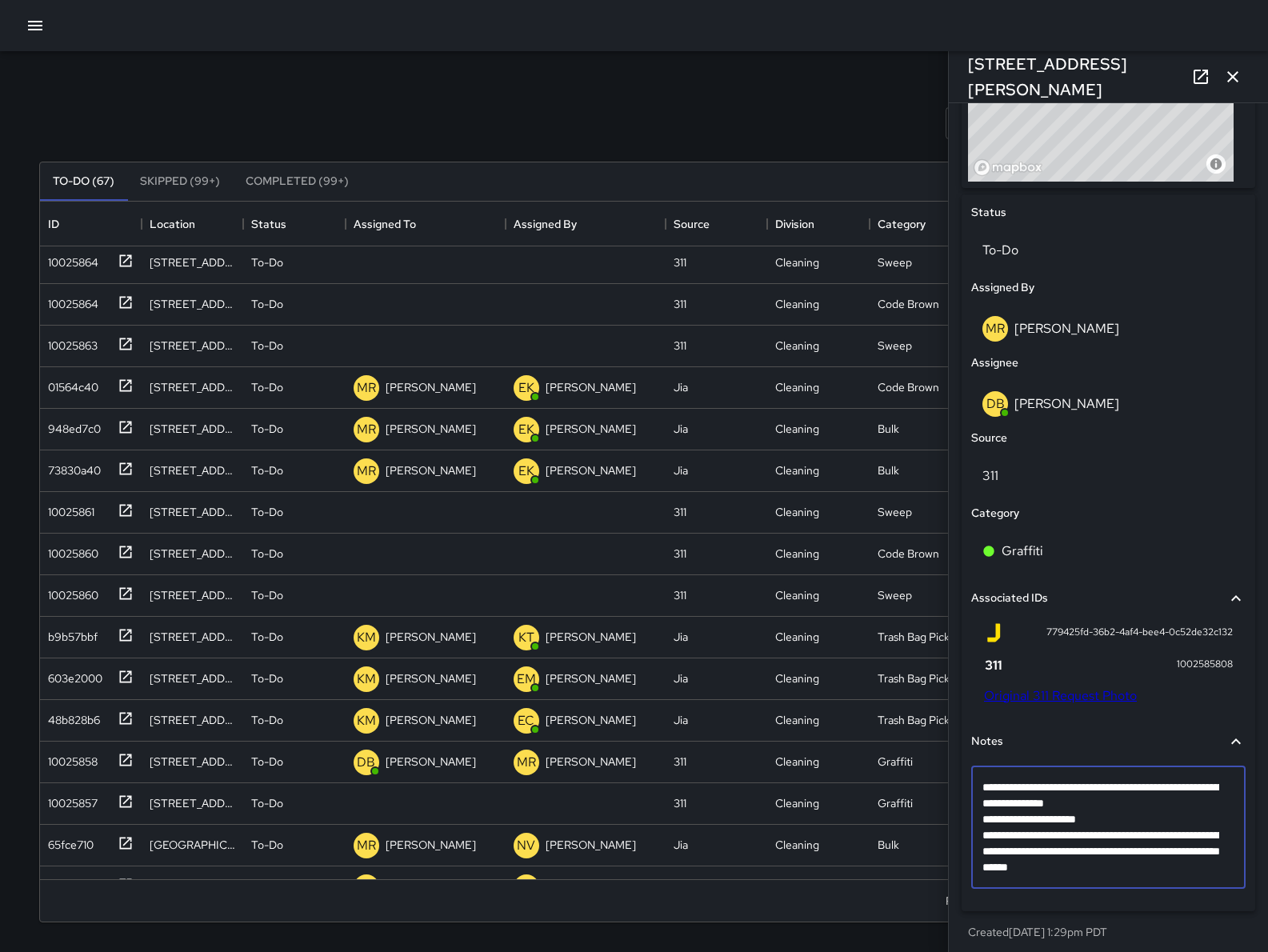
scroll to position [671, 0]
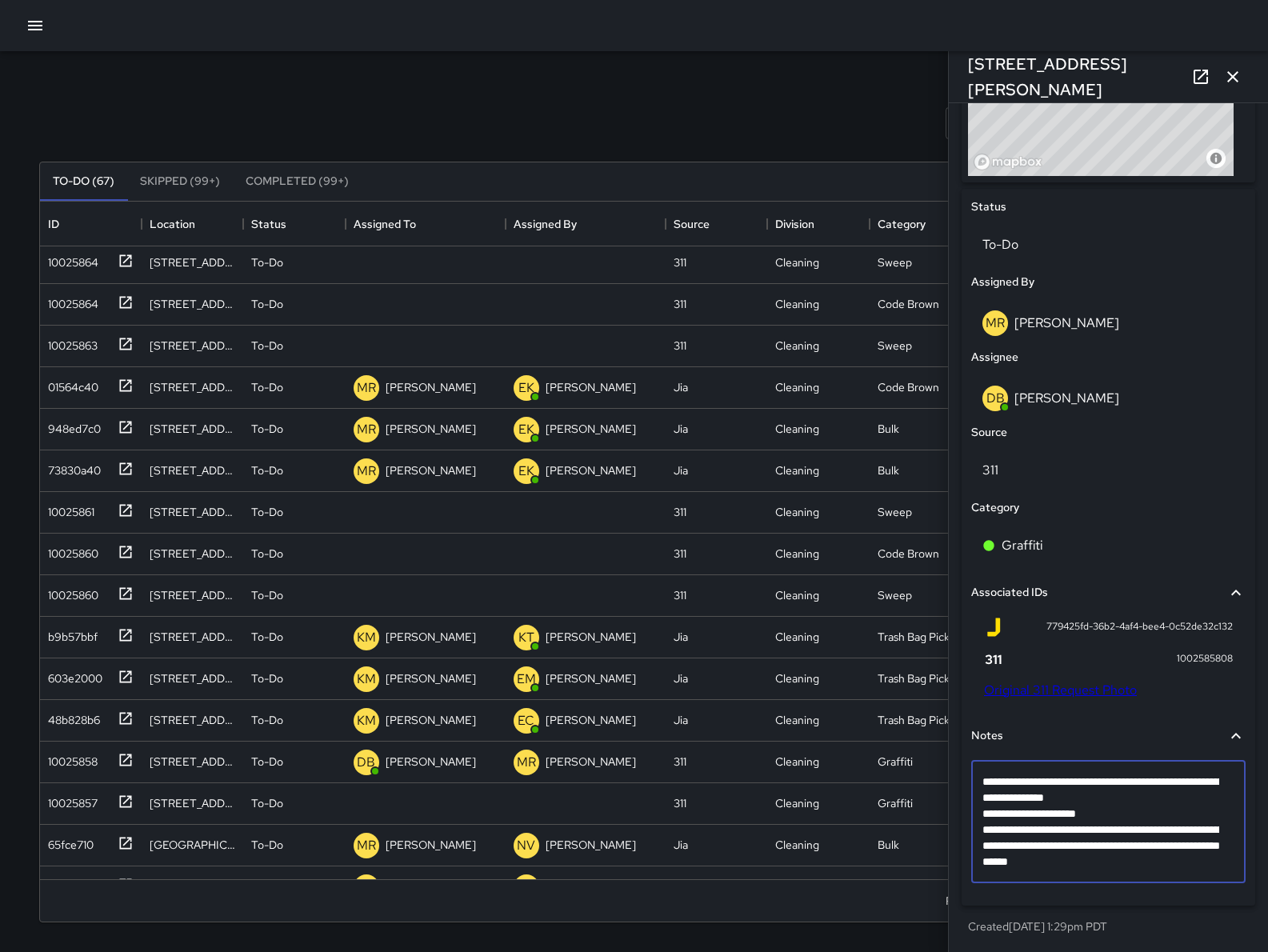
click at [1214, 866] on textarea "**********" at bounding box center [1101, 821] width 237 height 96
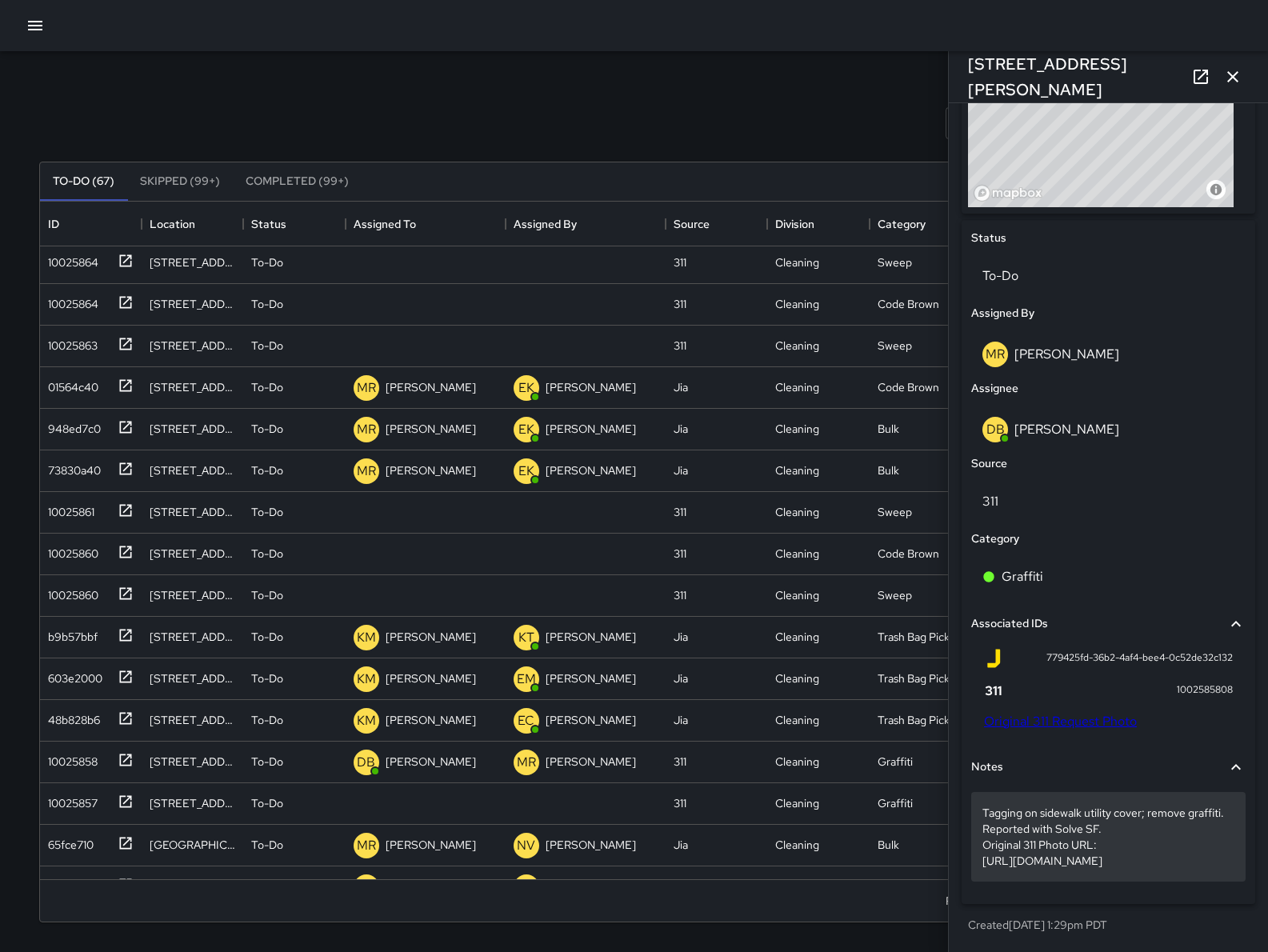
click at [1216, 864] on p "Tagging on sidewalk utility cover; remove graffiti. Reported with Solve SF. Ori…" at bounding box center [1109, 837] width 252 height 64
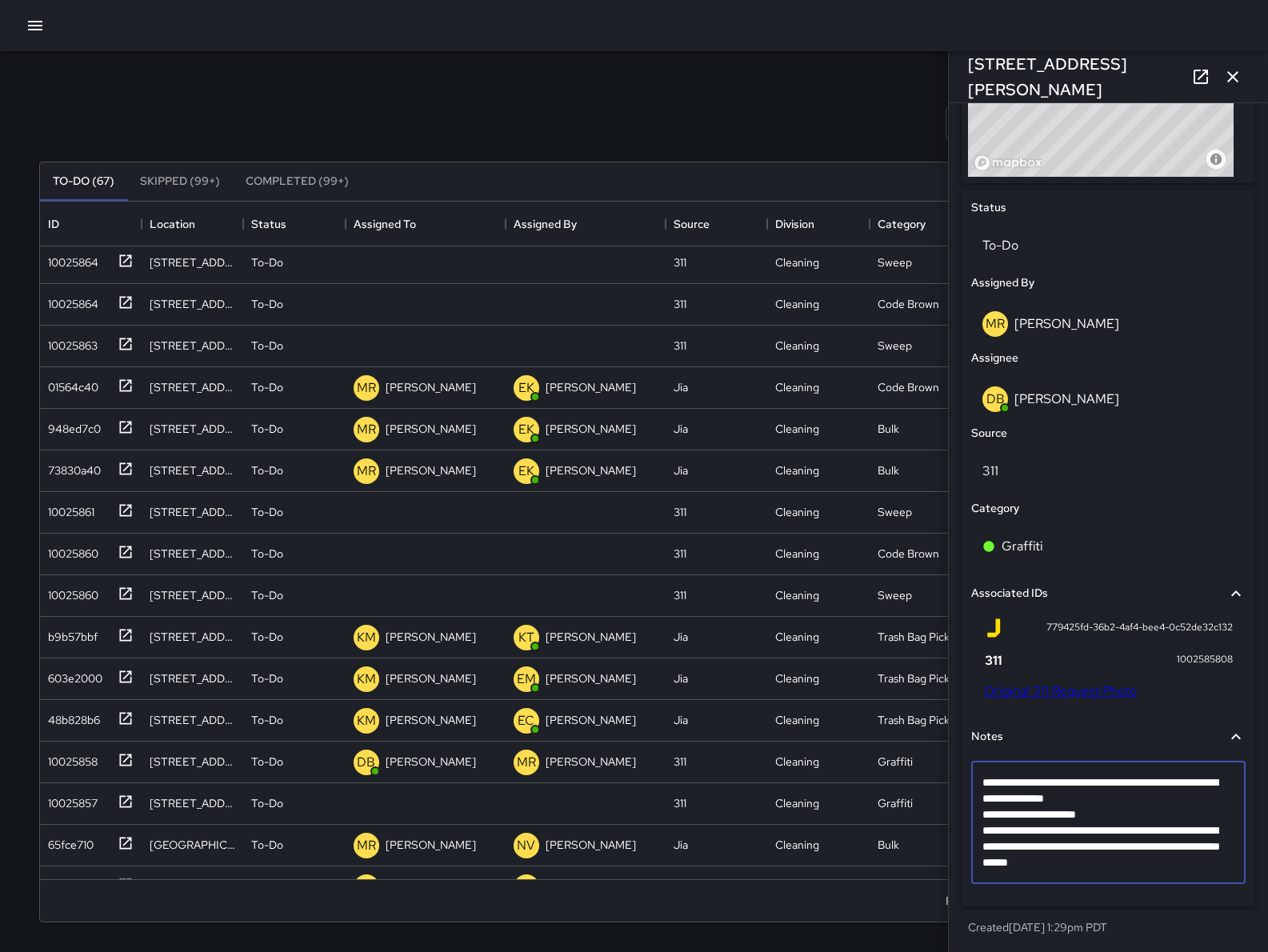
scroll to position [606, 0]
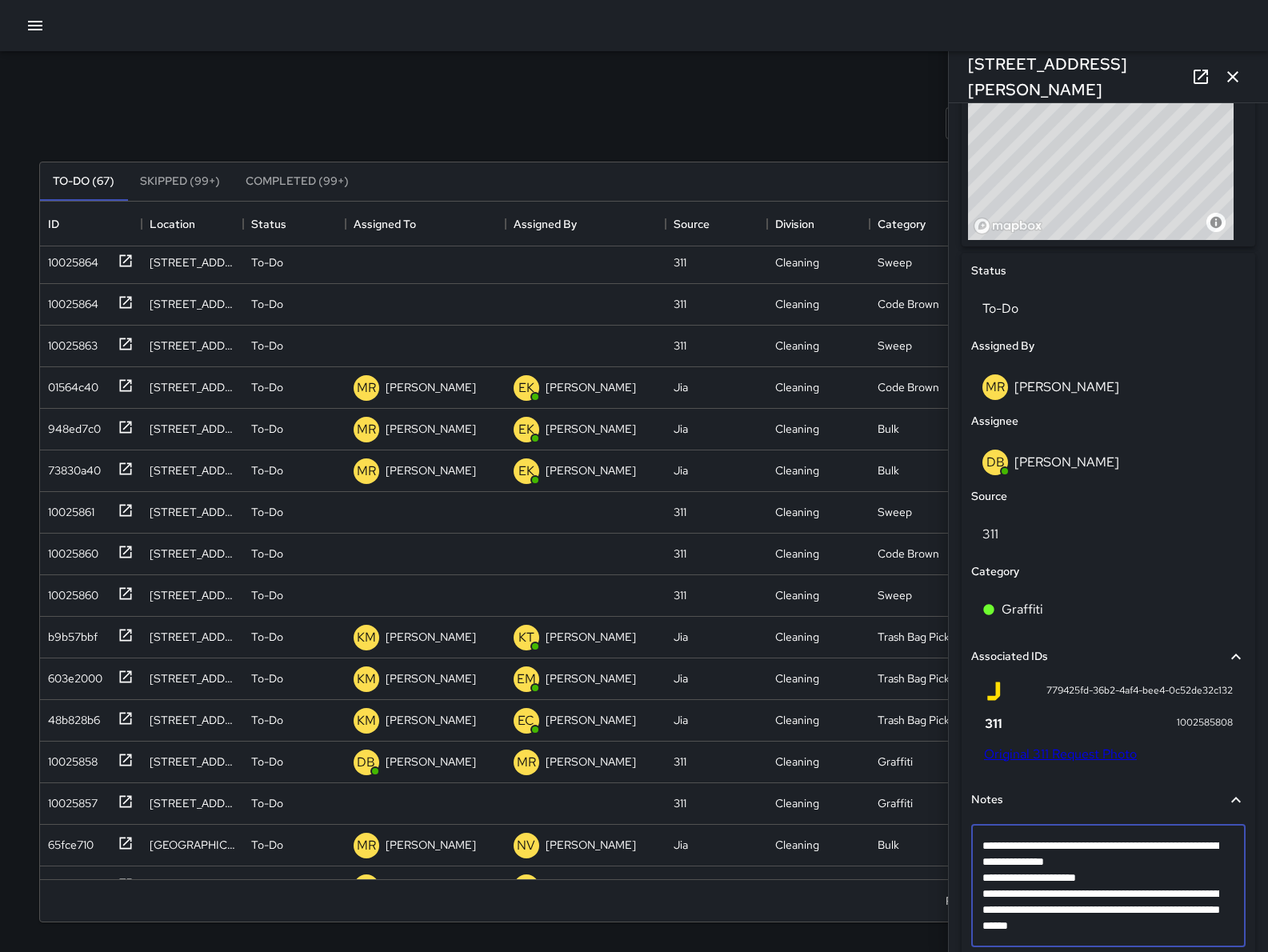
click at [1146, 879] on textarea "**********" at bounding box center [1101, 885] width 237 height 96
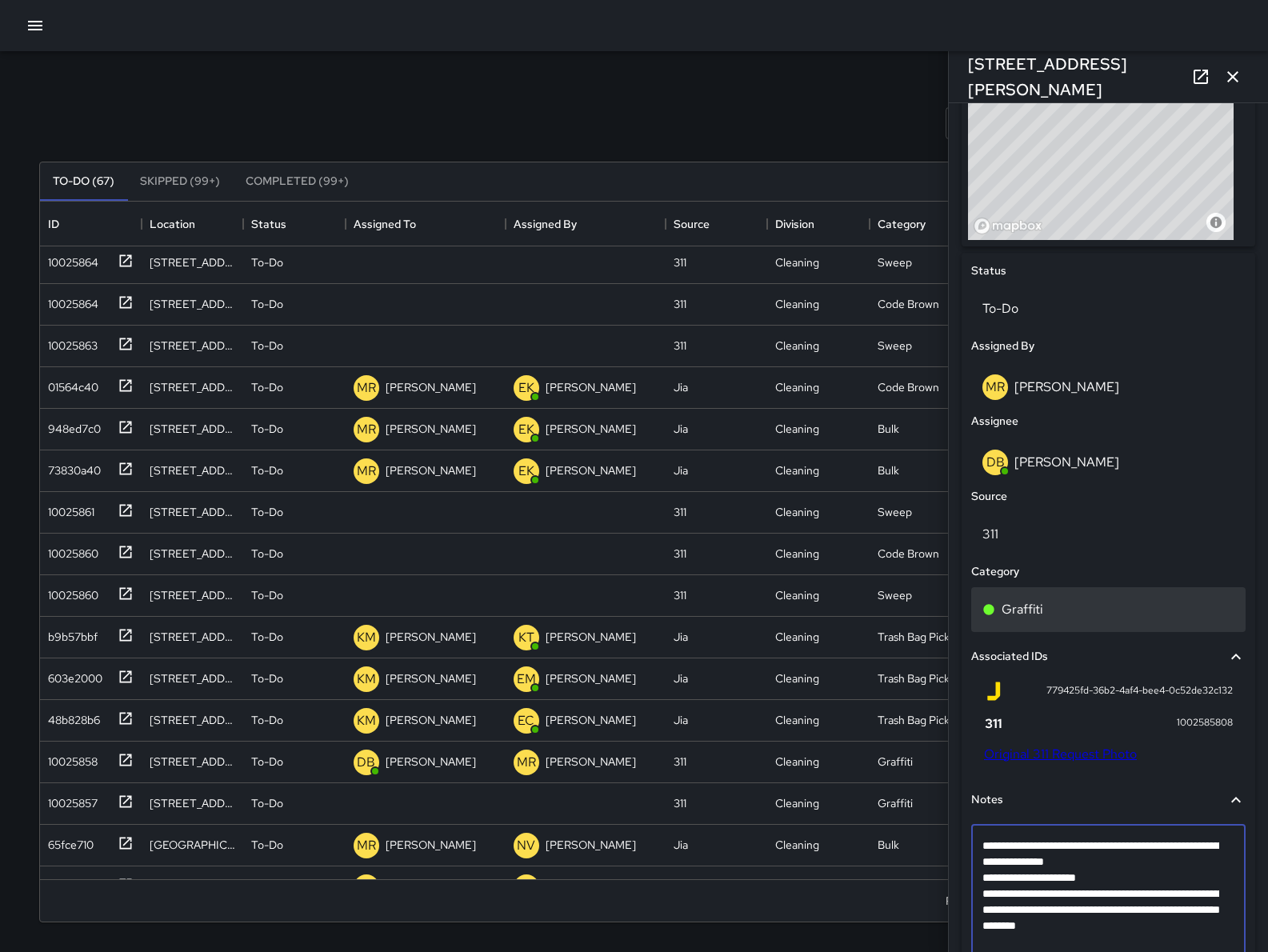
type textarea "**********"
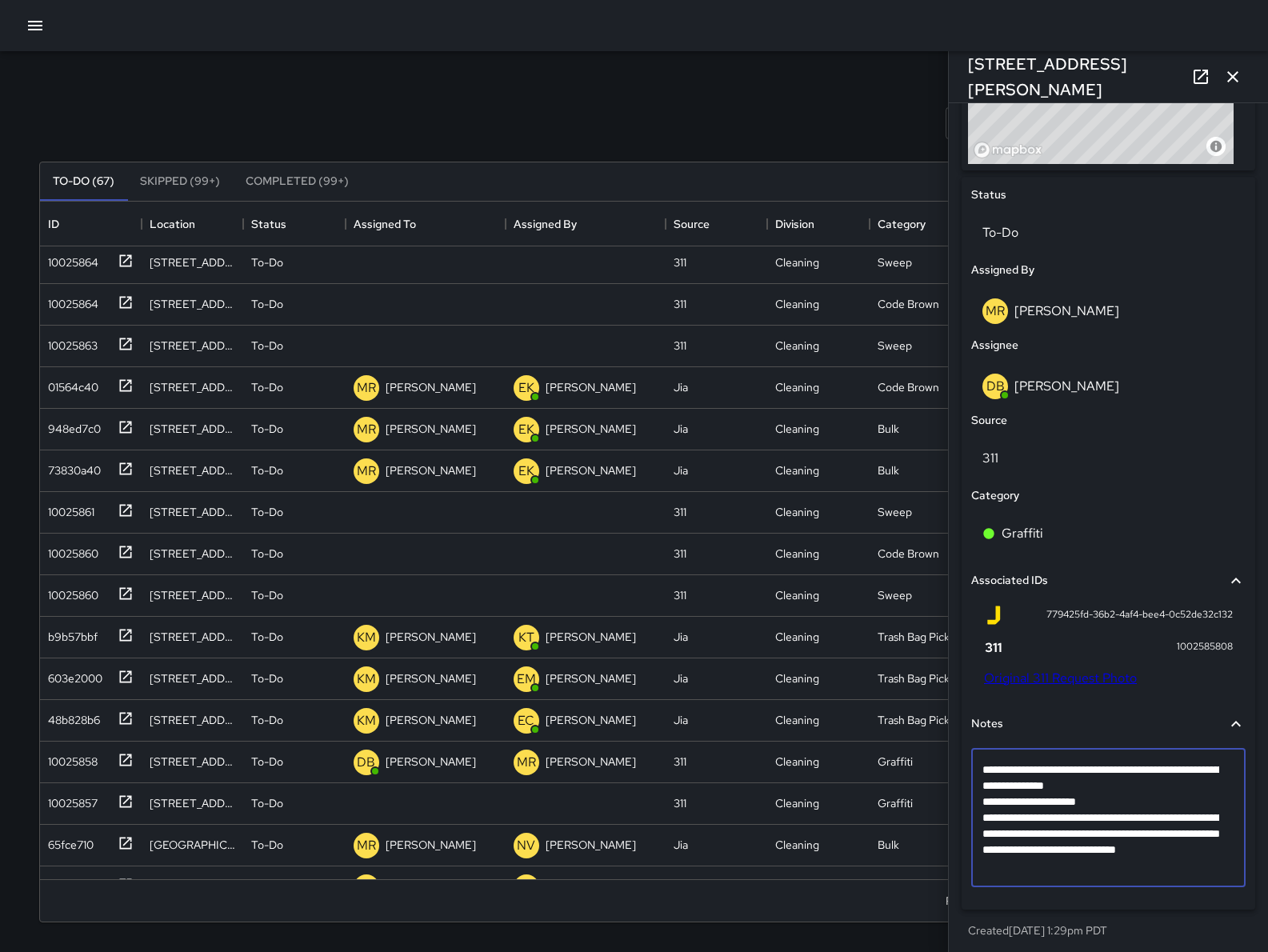
scroll to position [687, 0]
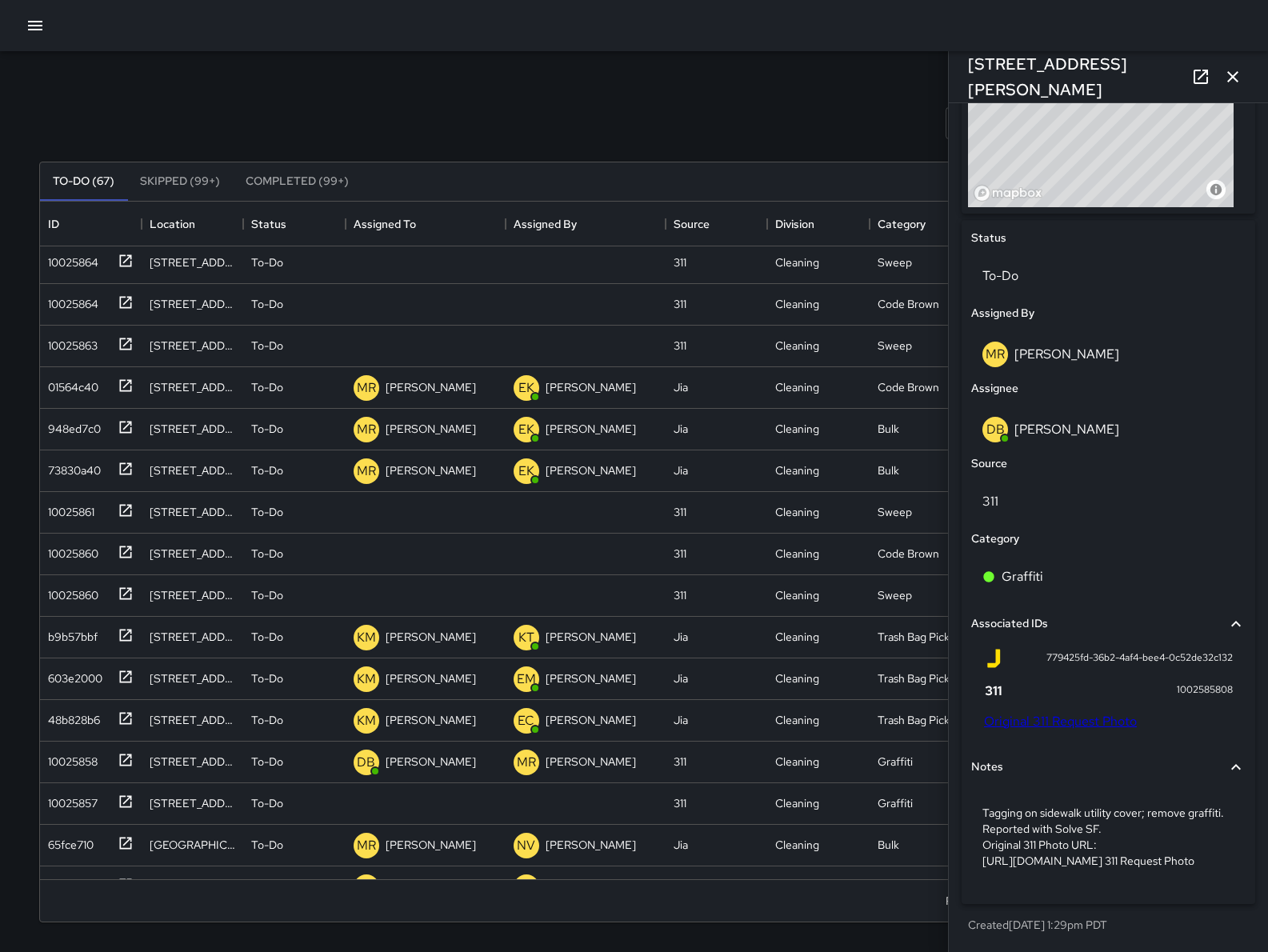
click at [1126, 899] on div "Status To-Do Assigned By MR Maria Rosas Assignee DB DeAndre Barney Source 311 C…" at bounding box center [1108, 561] width 293 height 684
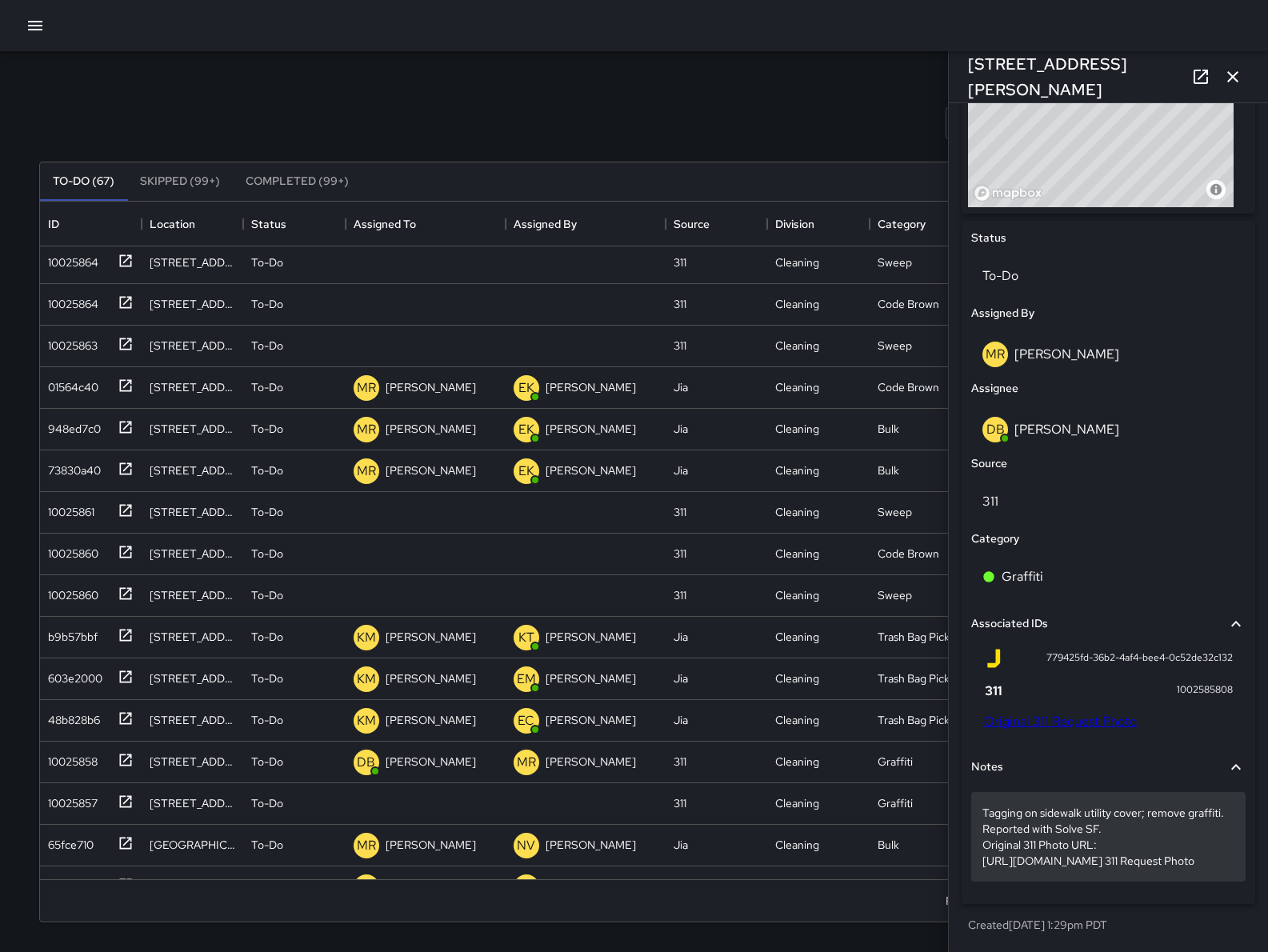
click at [1191, 854] on p "Tagging on sidewalk utility cover; remove graffiti. Reported with Solve SF. Ori…" at bounding box center [1109, 837] width 252 height 64
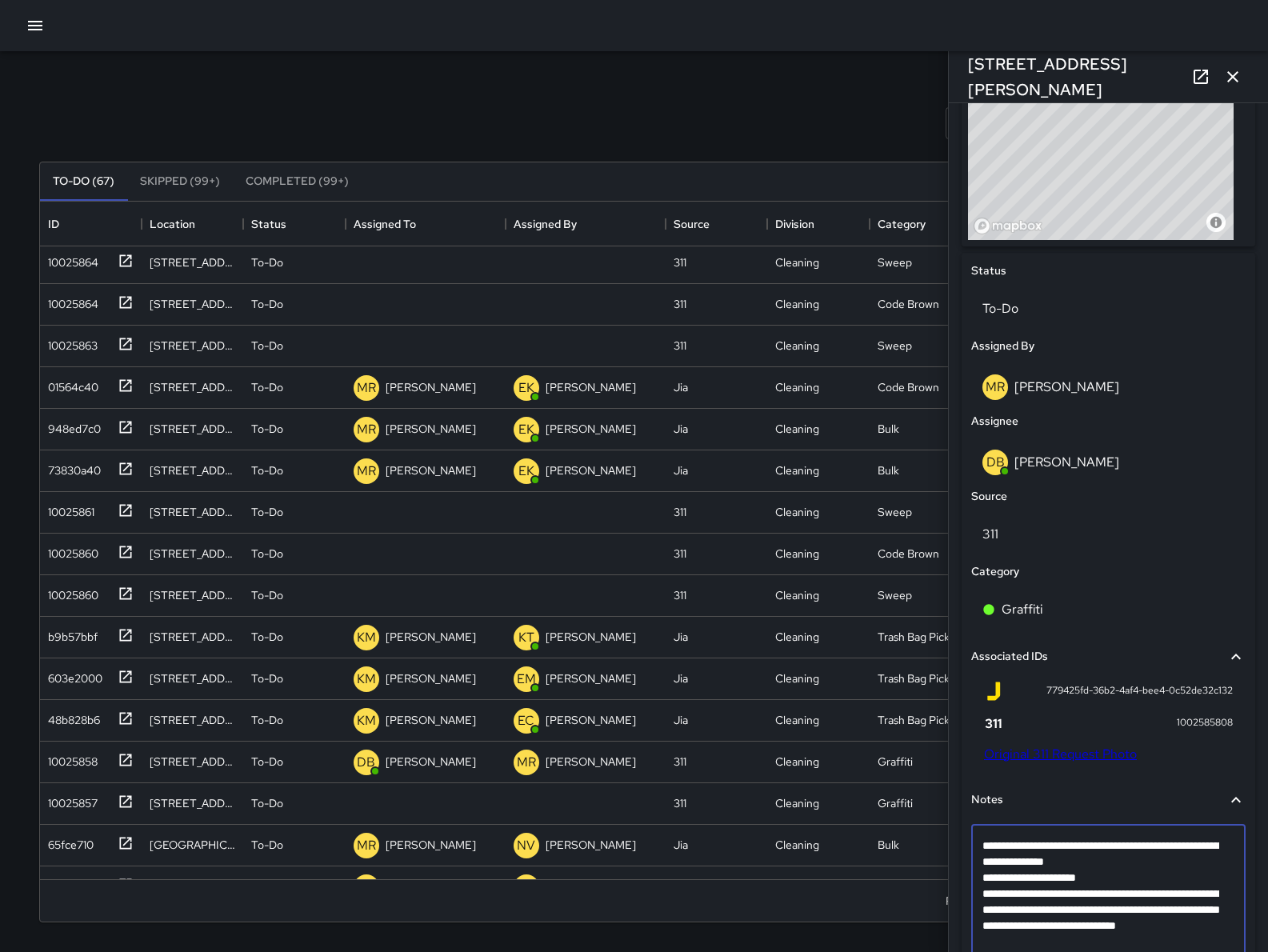
click at [1148, 778] on div "**********" at bounding box center [1108, 878] width 281 height 201
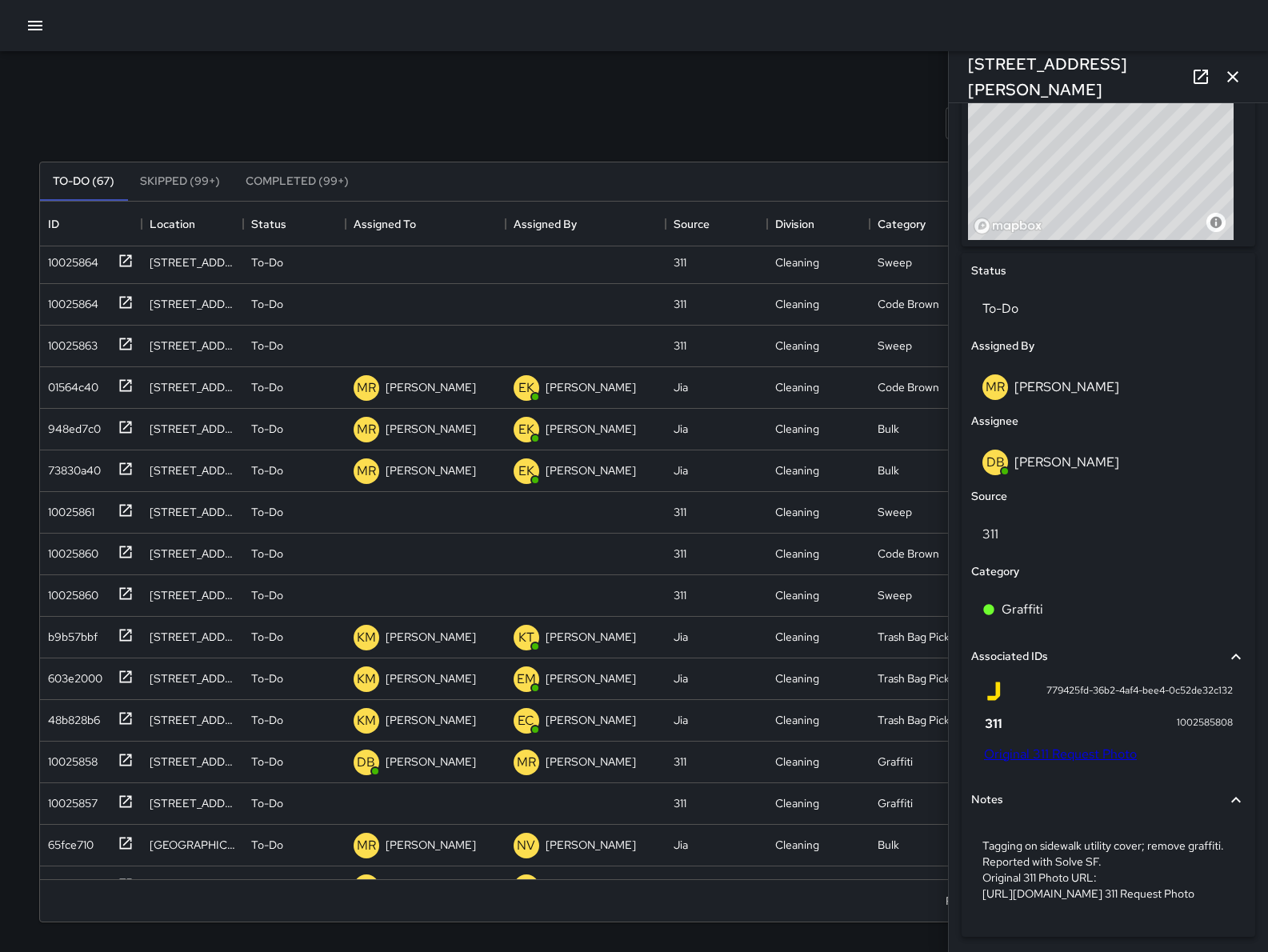
click at [827, 100] on div "Search Search New Task" at bounding box center [634, 123] width 1196 height 83
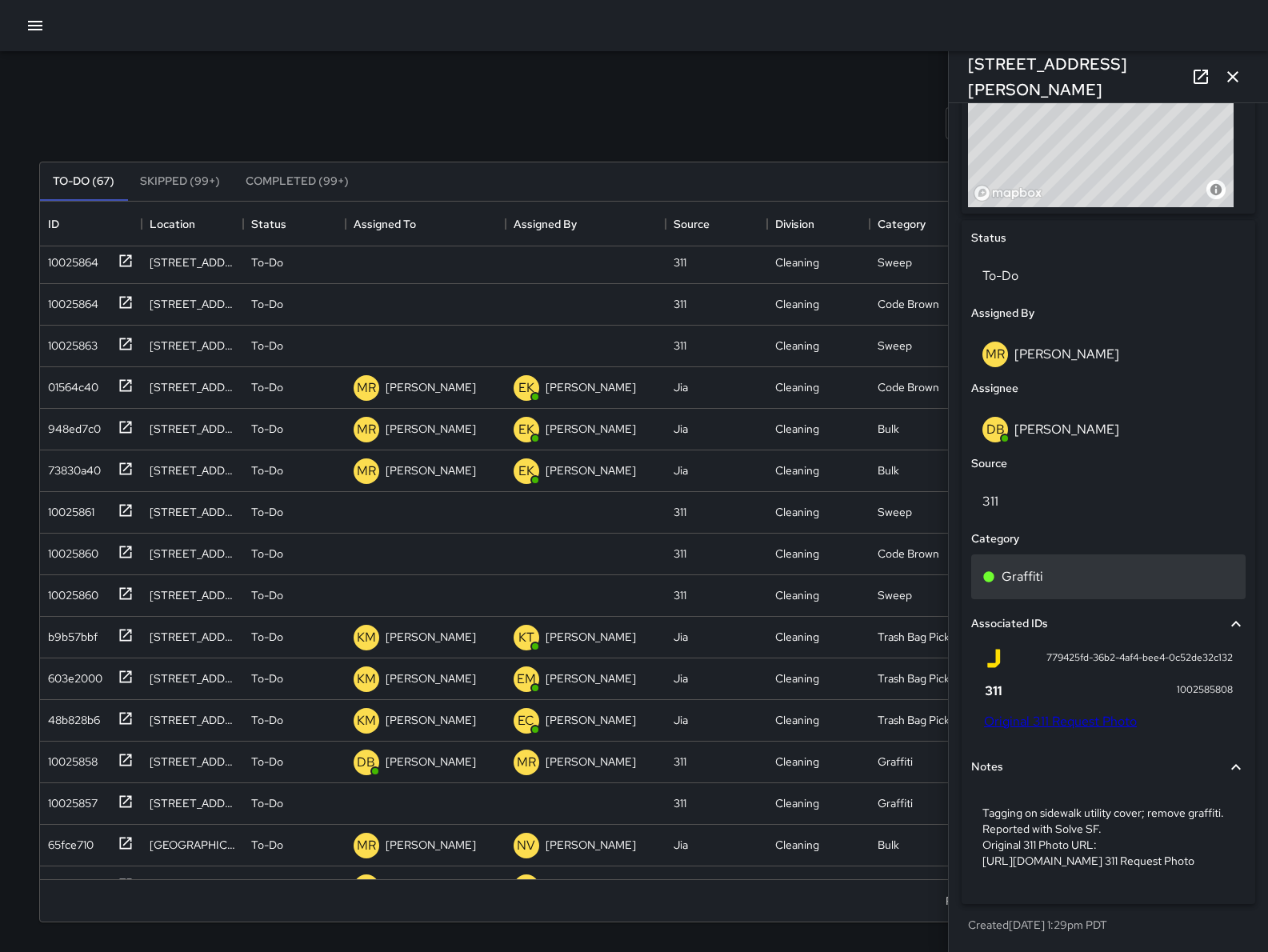
scroll to position [687, 0]
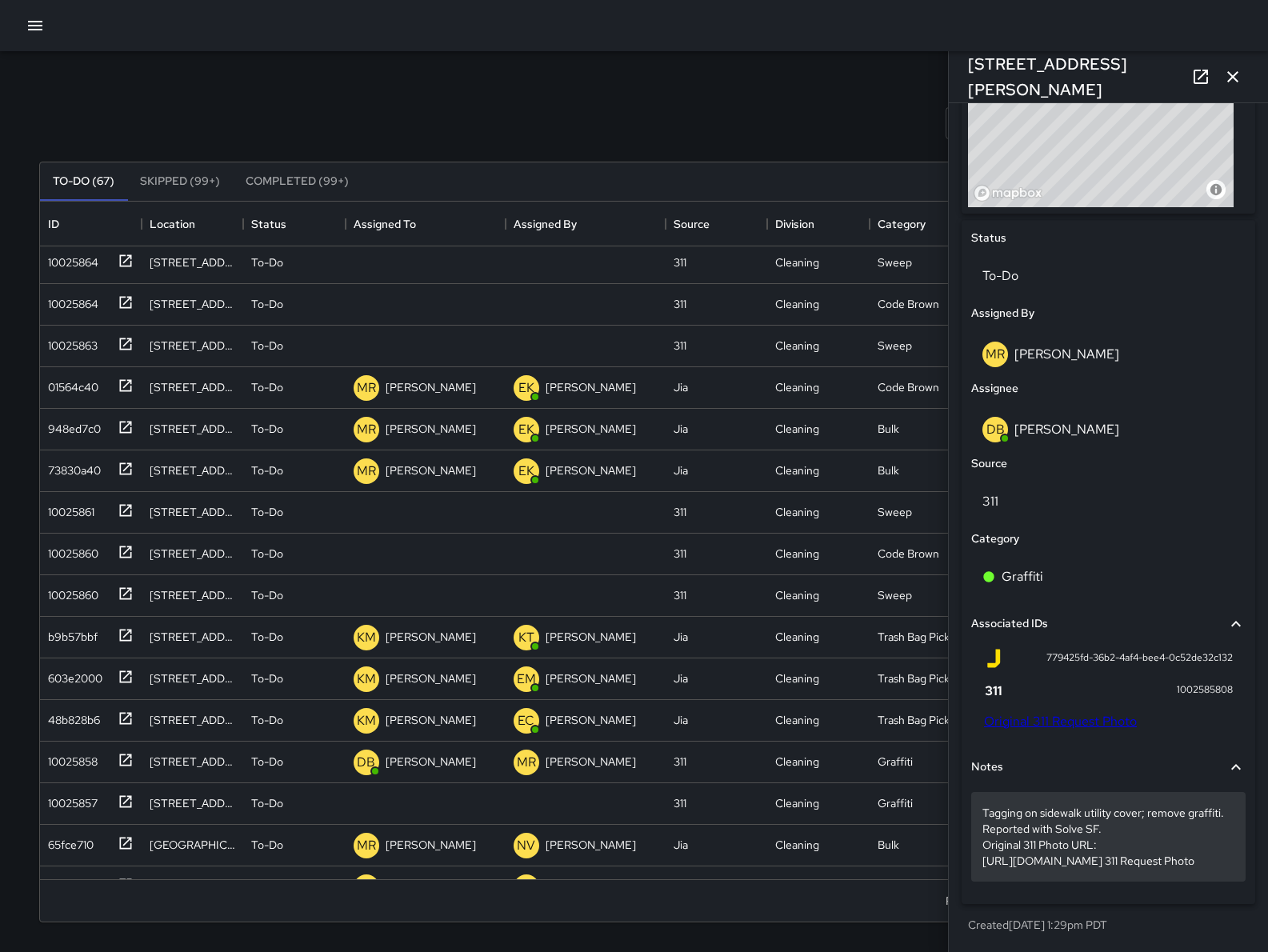
drag, startPoint x: 1128, startPoint y: 868, endPoint x: 971, endPoint y: 865, distance: 157.0
click at [971, 865] on div "Tagging on sidewalk utility cover; remove graffiti. Reported with Solve SF. Ori…" at bounding box center [1108, 837] width 274 height 89
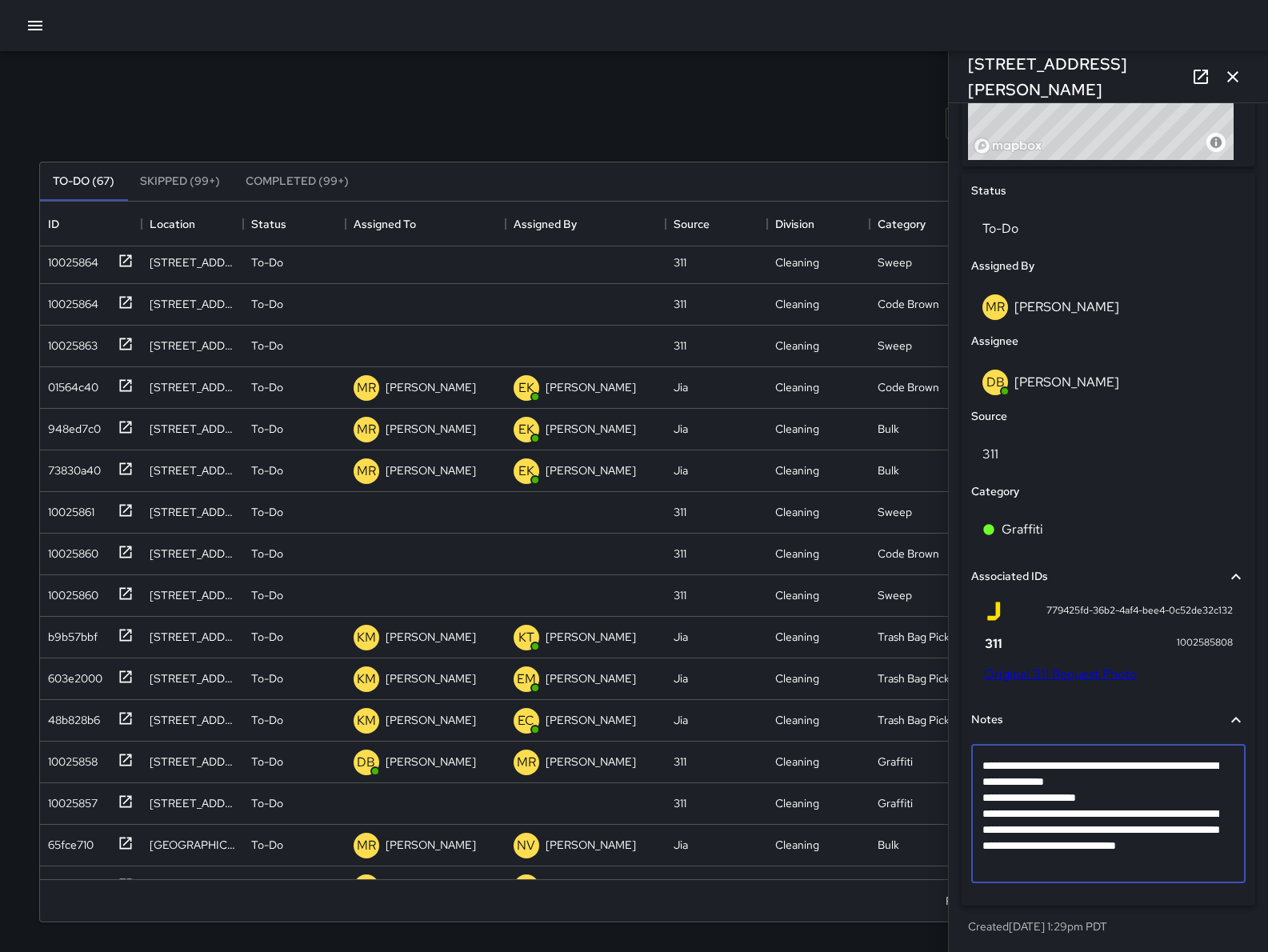
scroll to position [606, 0]
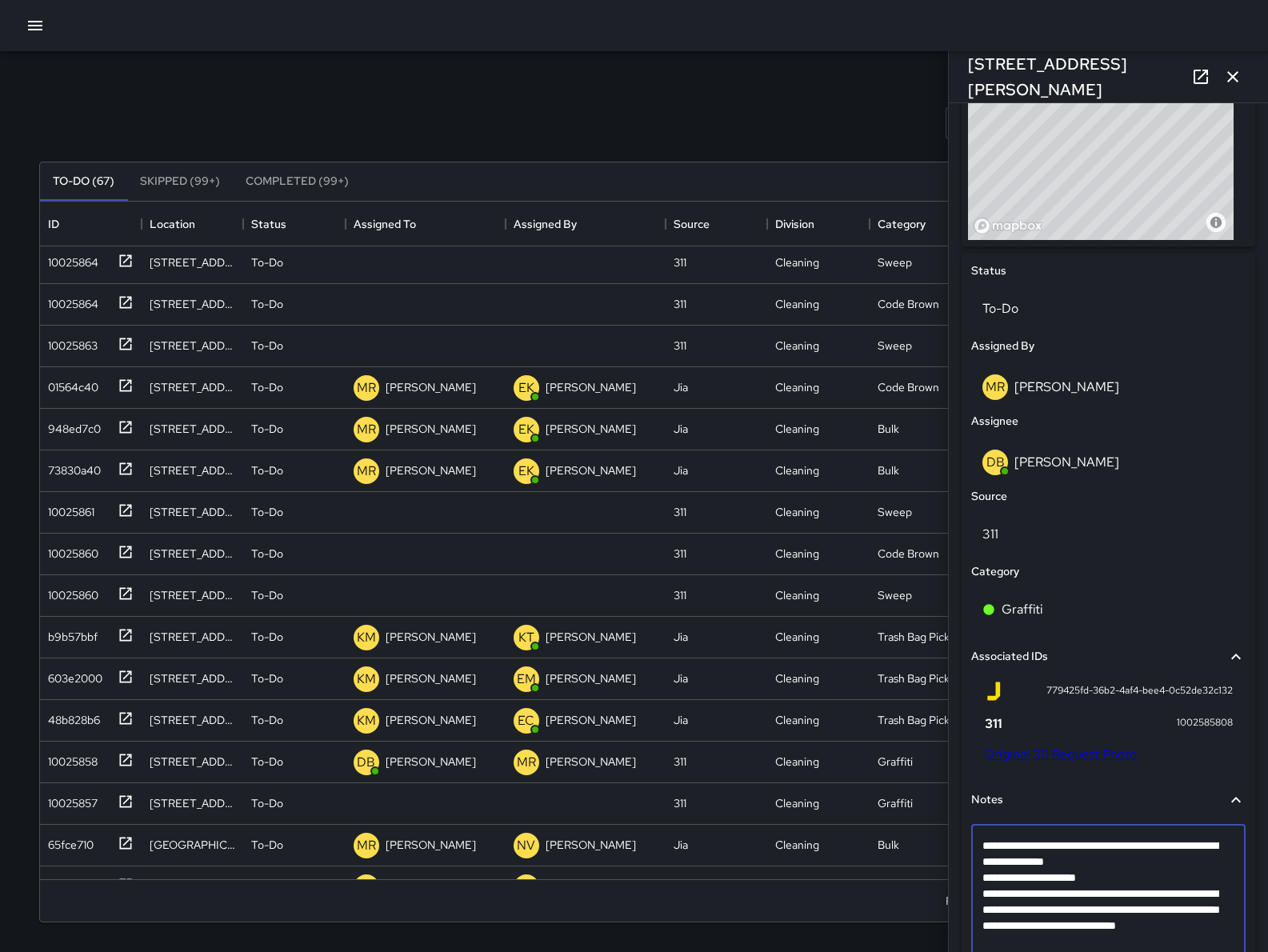
type textarea "**********"
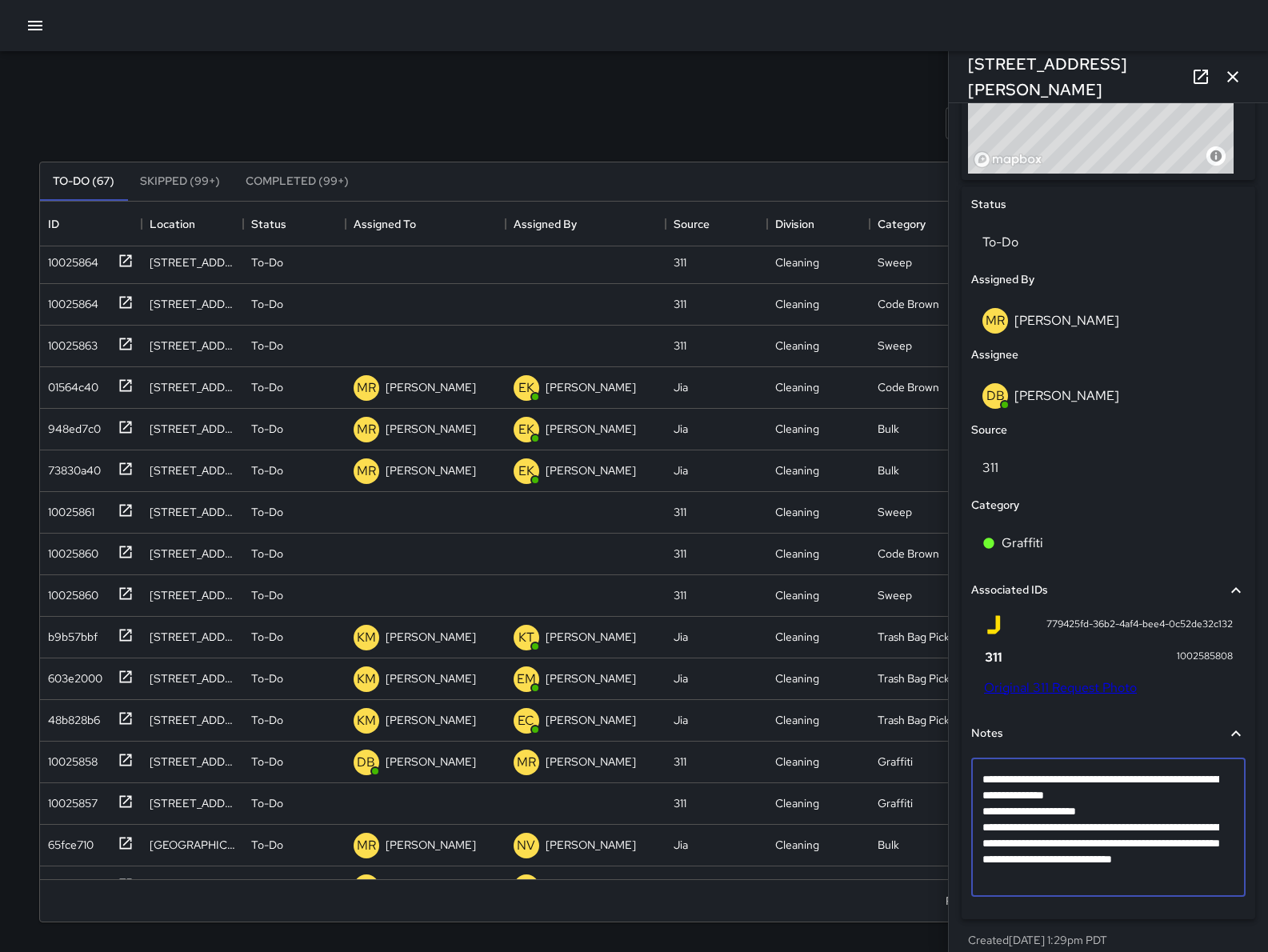
scroll to position [687, 0]
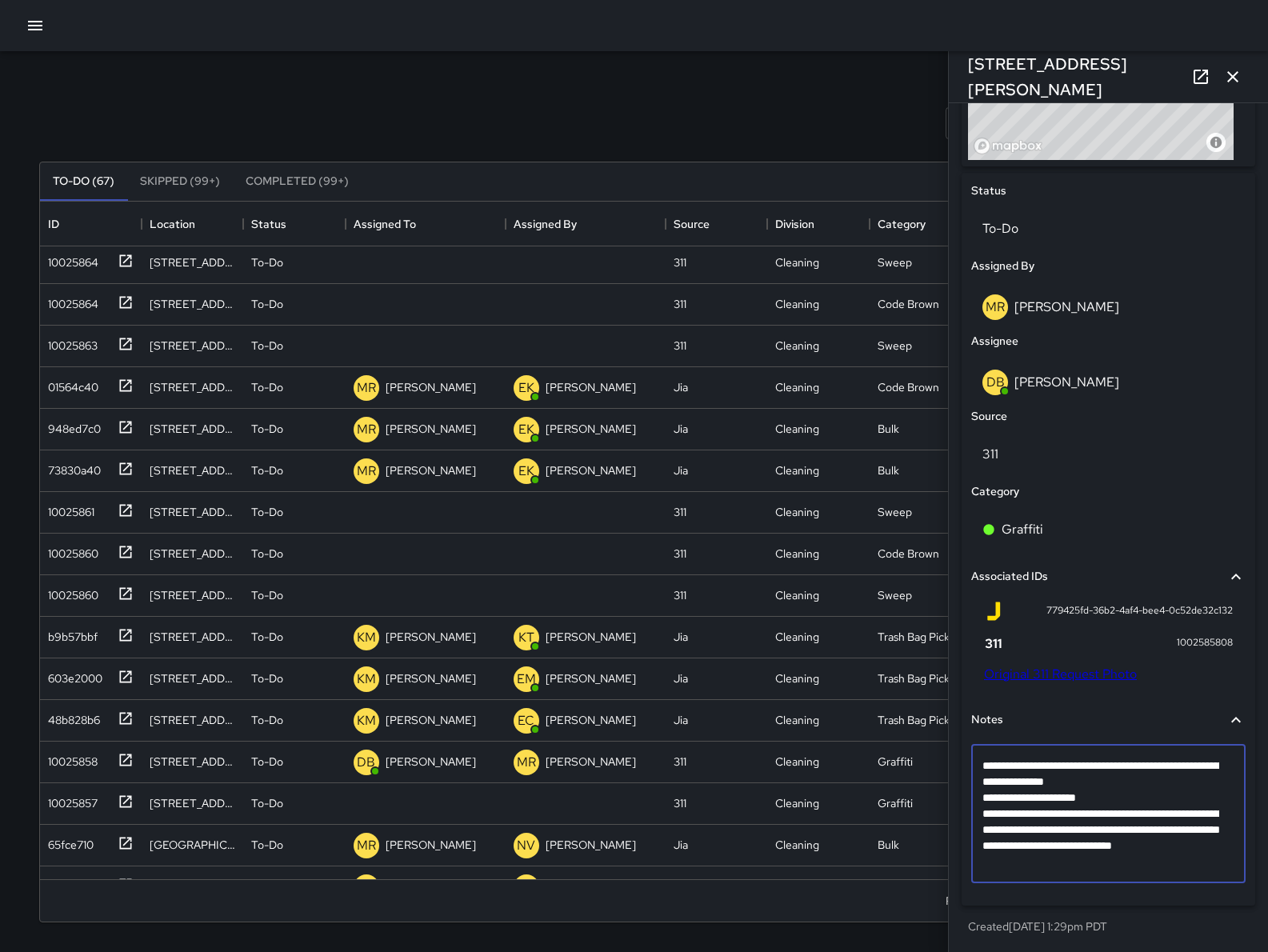
drag, startPoint x: 1123, startPoint y: 941, endPoint x: 1053, endPoint y: 936, distance: 70.2
click at [1053, 937] on div "**********" at bounding box center [1108, 431] width 293 height 1019
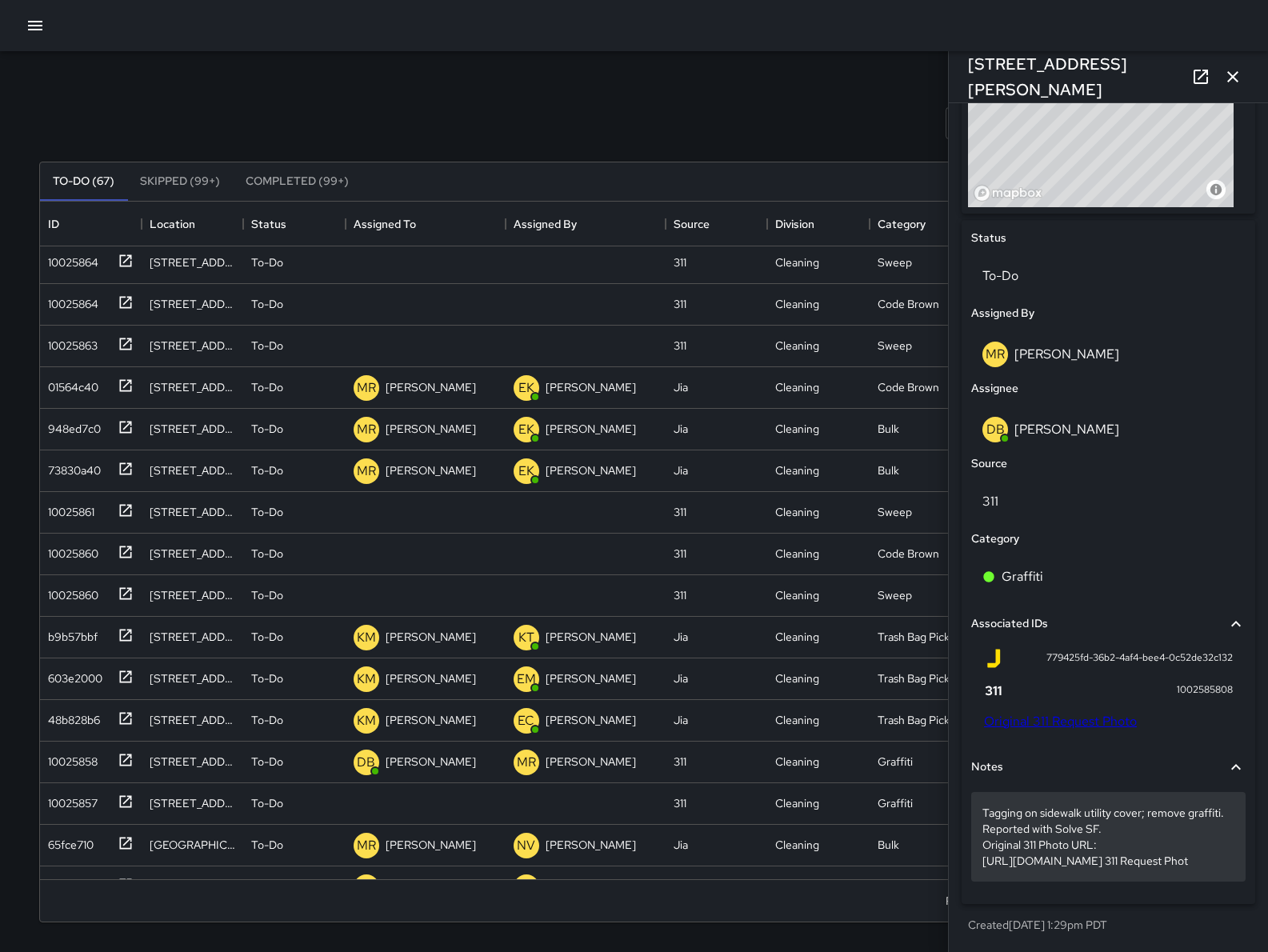
drag, startPoint x: 1116, startPoint y: 870, endPoint x: 1033, endPoint y: 870, distance: 83.0
drag, startPoint x: 1053, startPoint y: 859, endPoint x: 974, endPoint y: 856, distance: 79.1
click at [974, 856] on div "Tagging on sidewalk utility cover; remove graffiti. Reported with Solve SF. Ori…" at bounding box center [1108, 837] width 274 height 89
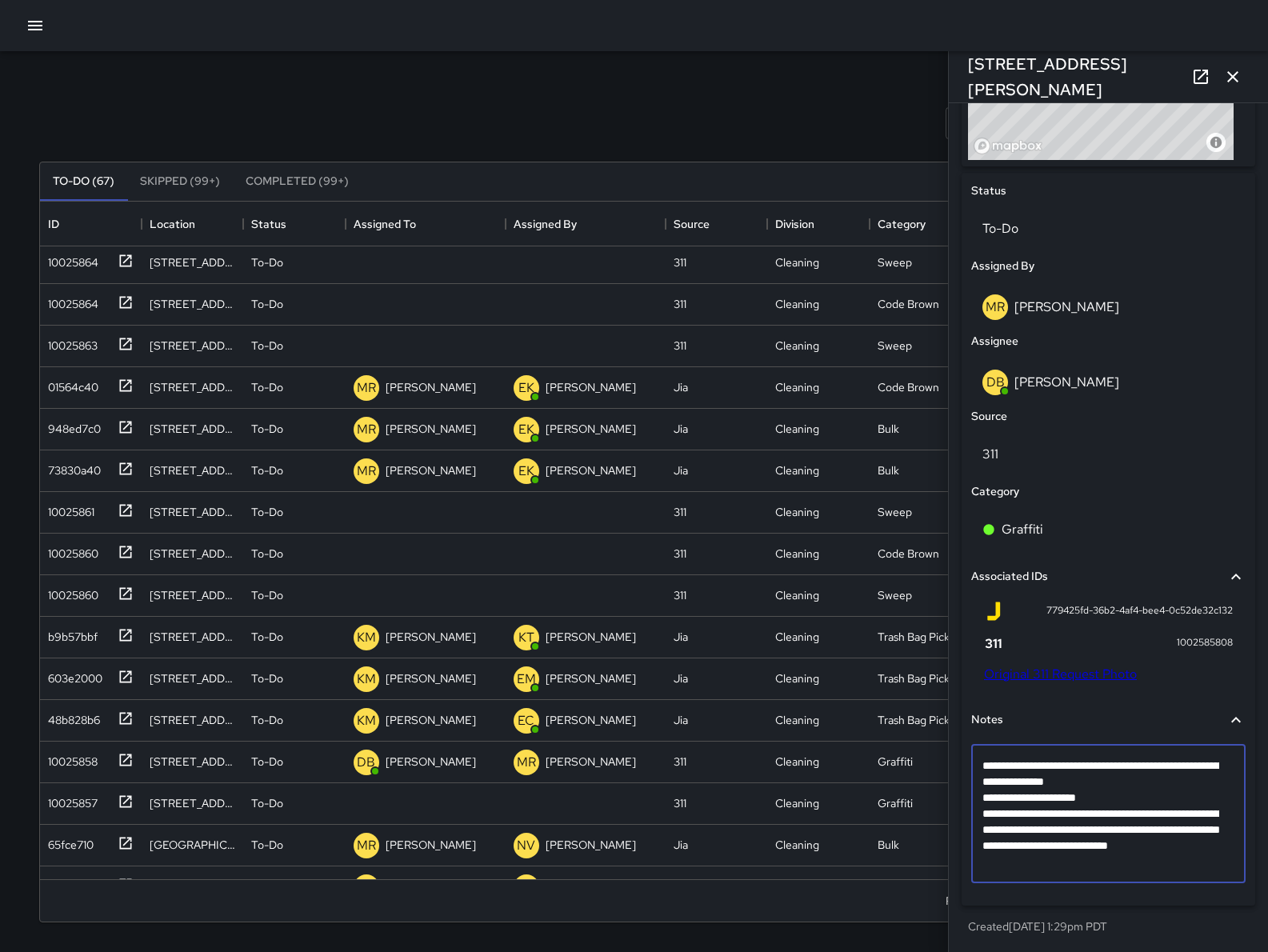
drag, startPoint x: 1113, startPoint y: 941, endPoint x: 1054, endPoint y: 863, distance: 97.8
click at [1054, 863] on textarea "**********" at bounding box center [1101, 813] width 237 height 112
type textarea "**********"
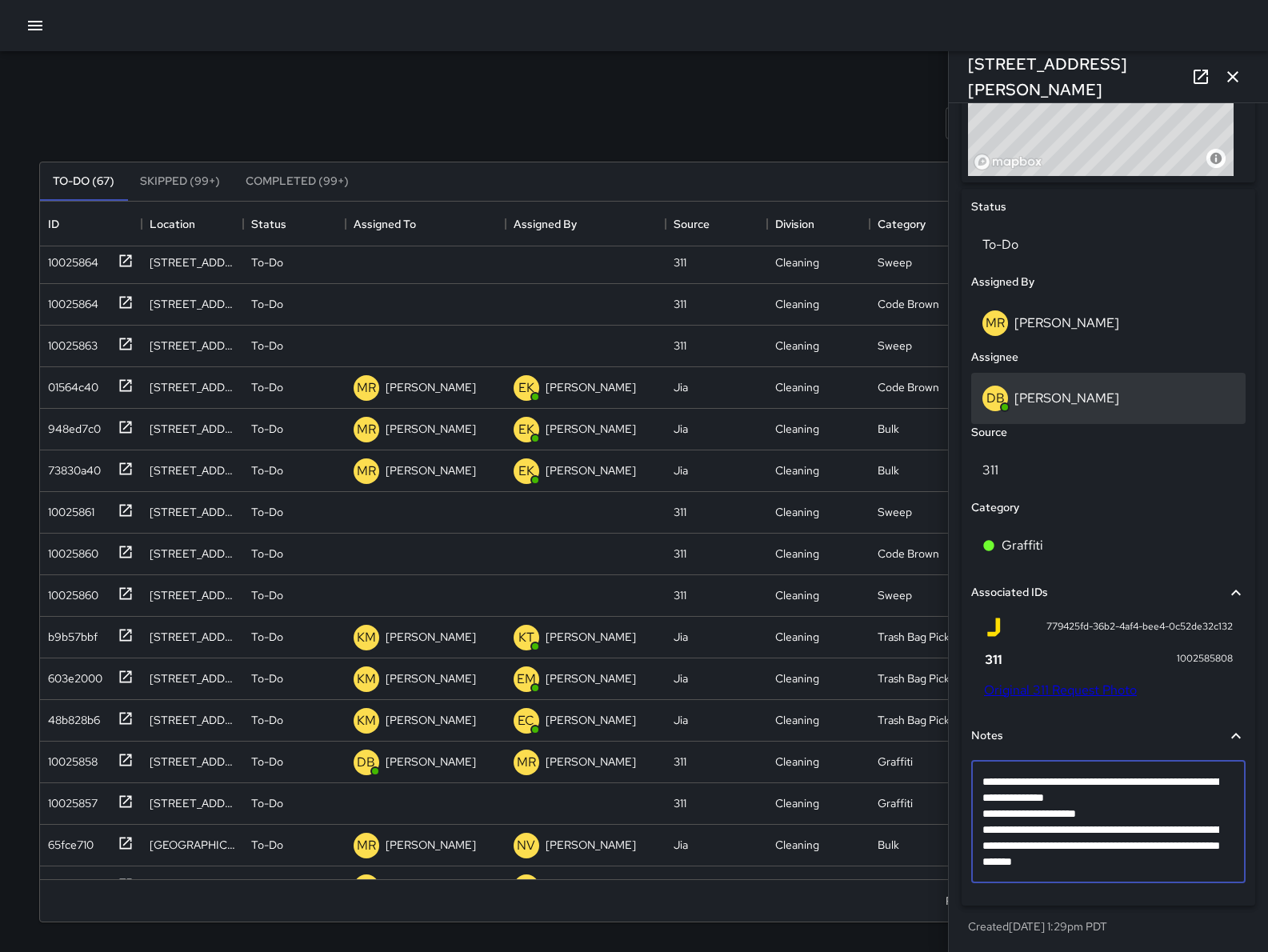
click at [1086, 404] on p "[PERSON_NAME]" at bounding box center [1066, 397] width 104 height 17
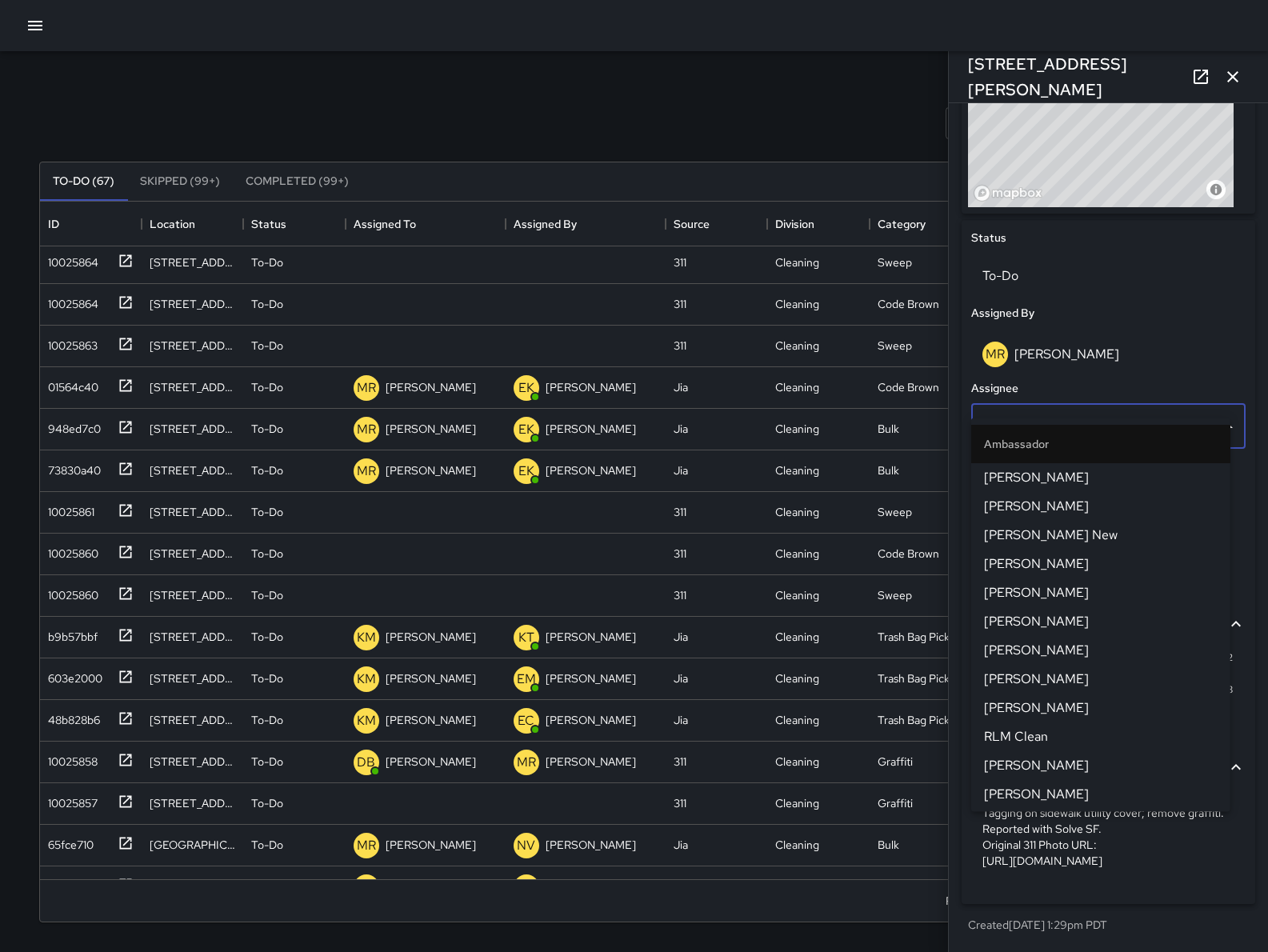
scroll to position [753, 0]
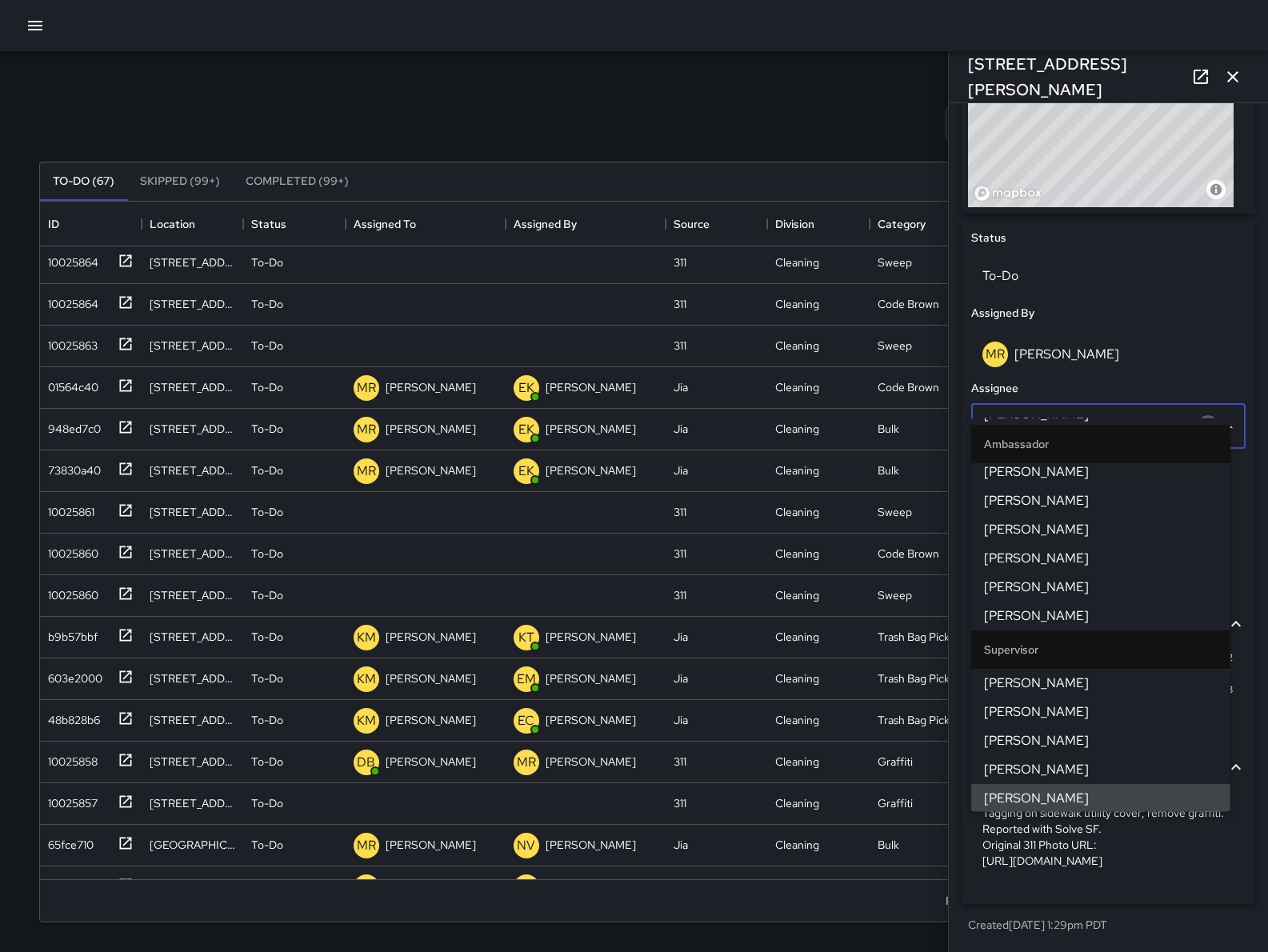
click at [1196, 415] on button "Clear" at bounding box center [1207, 426] width 23 height 23
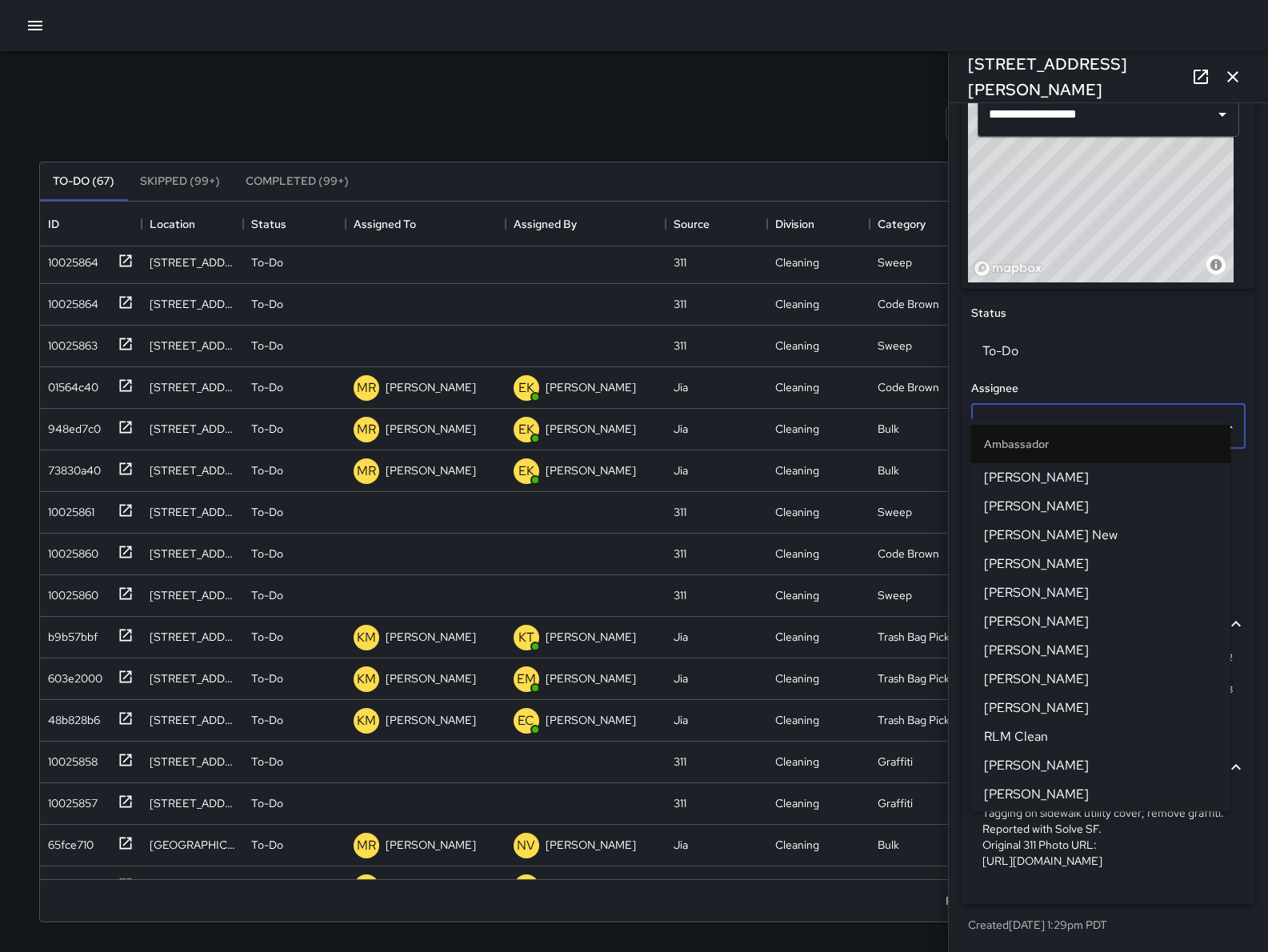
click at [640, 92] on div "Search Search New Task" at bounding box center [634, 123] width 1196 height 83
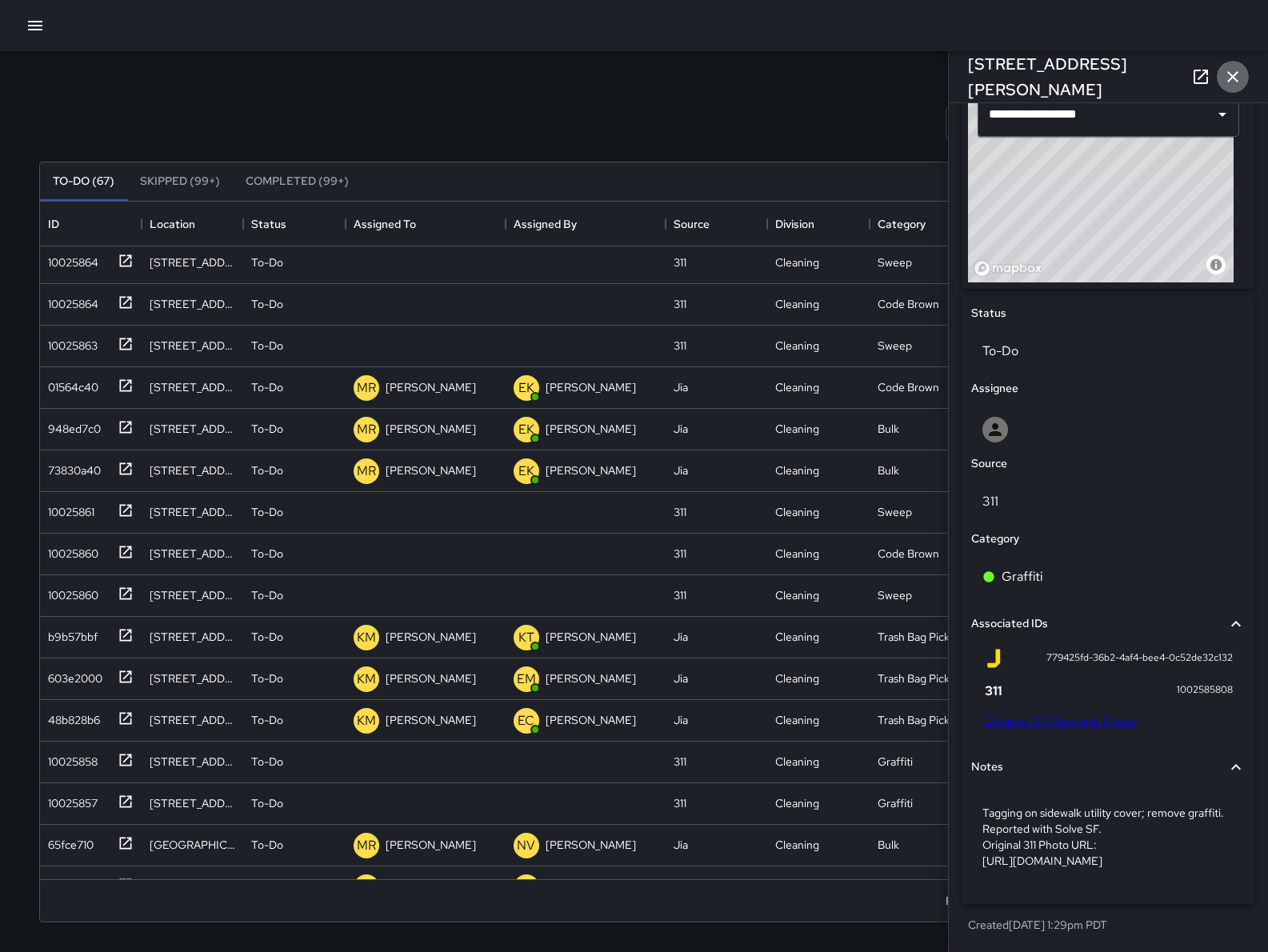
drag, startPoint x: 1240, startPoint y: 76, endPoint x: 1252, endPoint y: 84, distance: 14.4
click at [1239, 76] on icon "button" at bounding box center [1232, 77] width 19 height 19
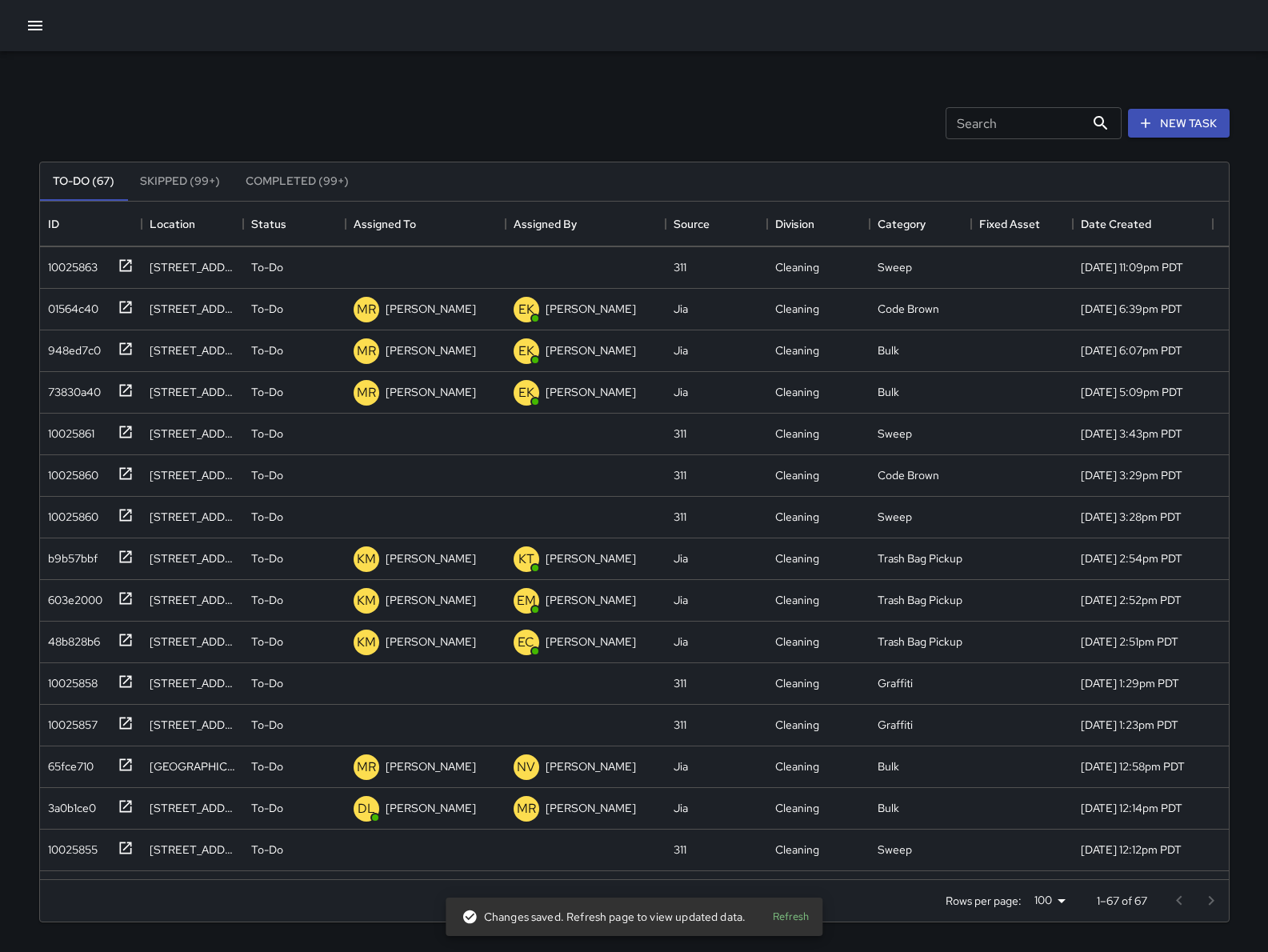
scroll to position [0, 0]
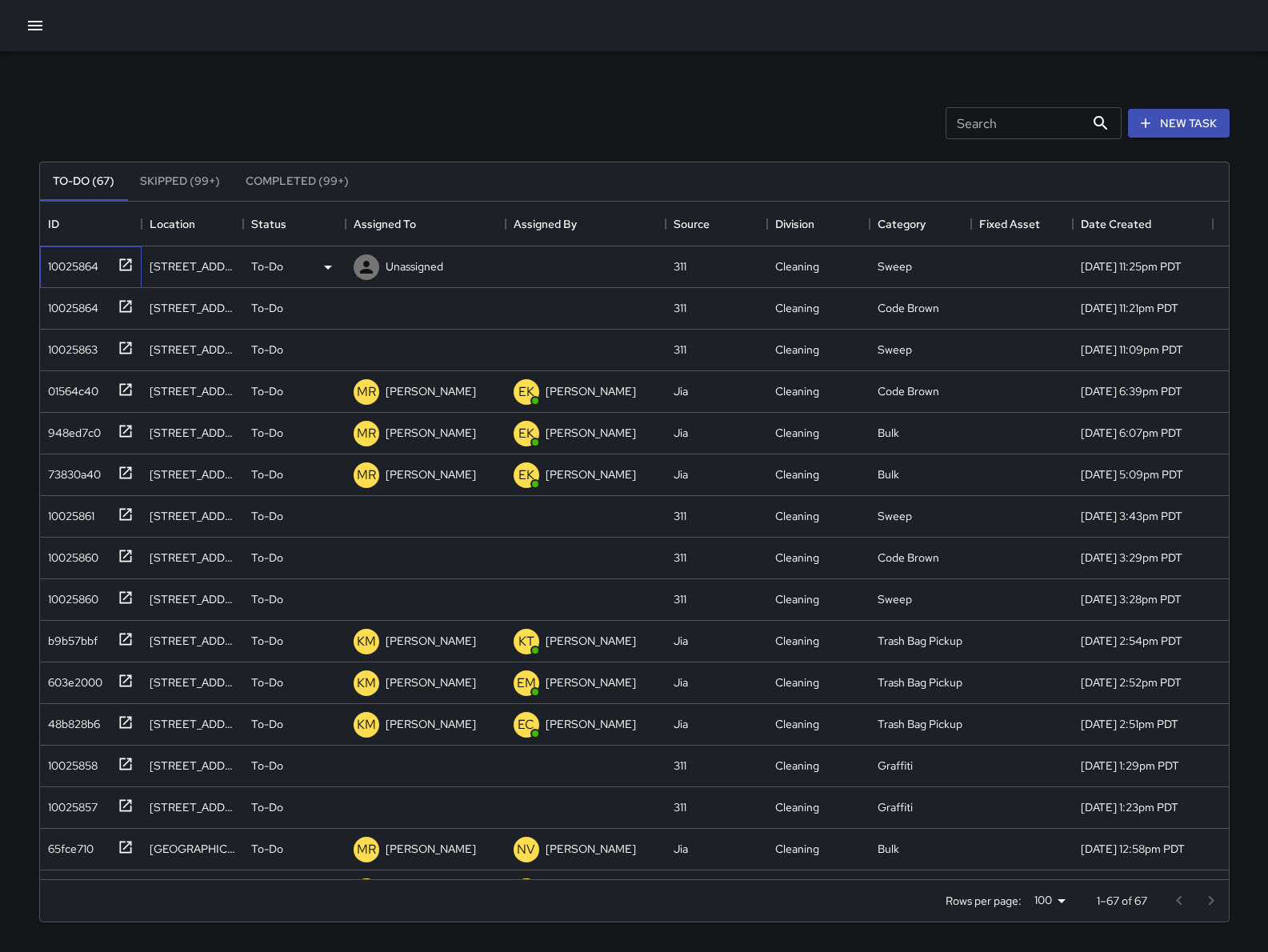
click at [53, 250] on div "10025864" at bounding box center [87, 263] width 92 height 27
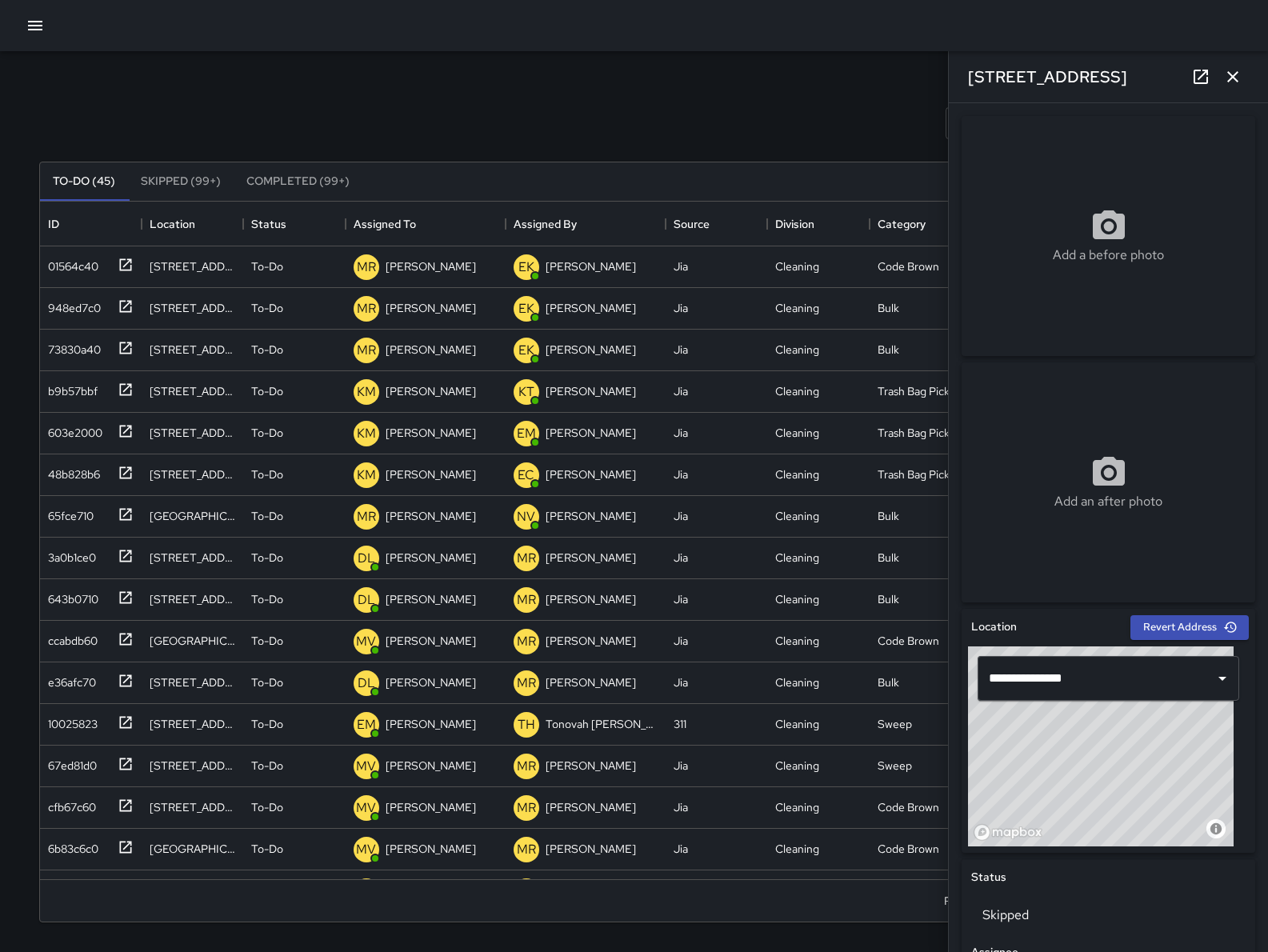
click at [1239, 75] on icon "button" at bounding box center [1232, 77] width 19 height 19
click at [1239, 75] on div "Search Search New Task To-Do (45) Skipped (99+) Completed (99+) ID Location Sta…" at bounding box center [634, 498] width 1228 height 893
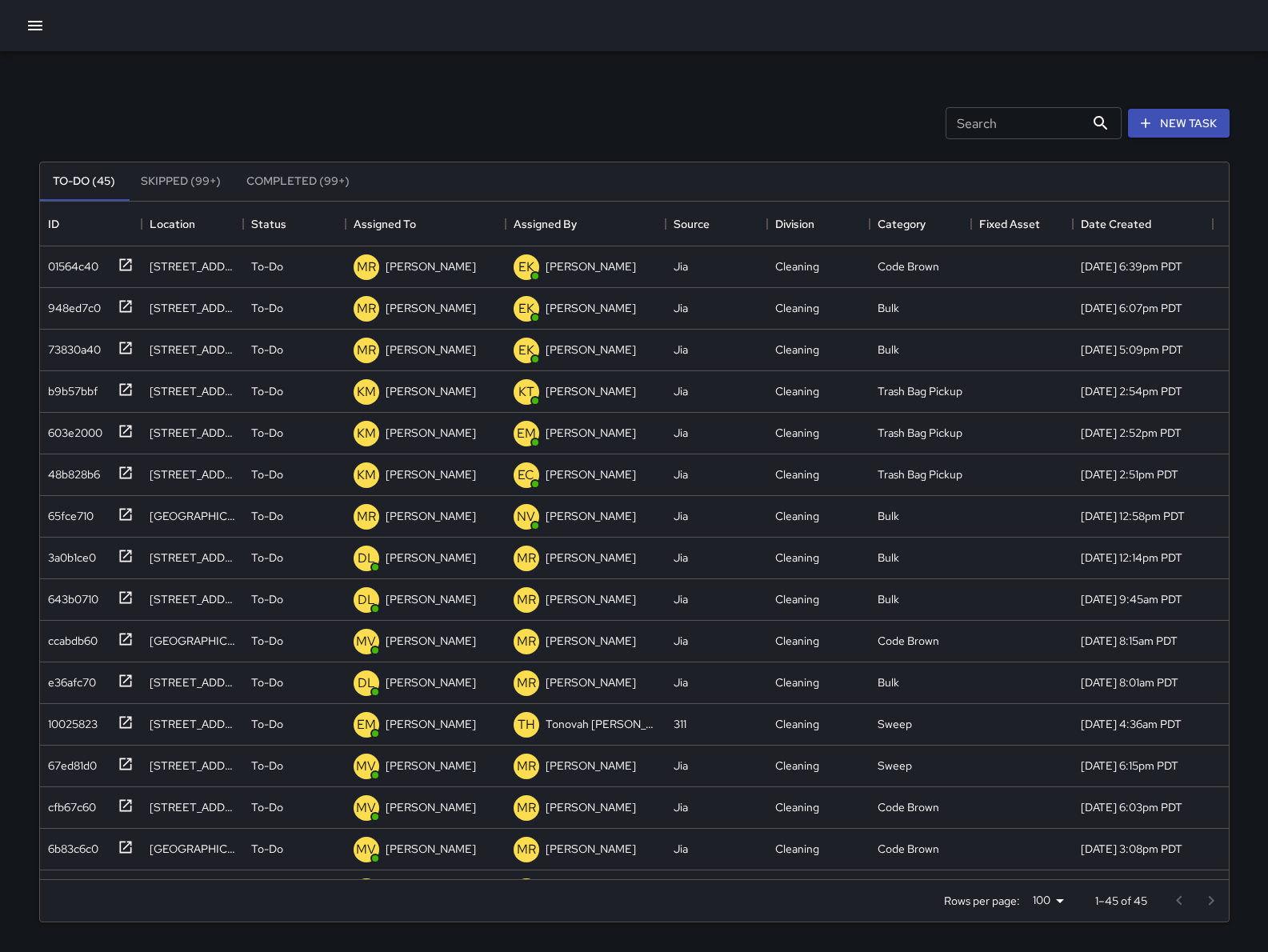
click at [47, 24] on button "button" at bounding box center [35, 26] width 32 height 32
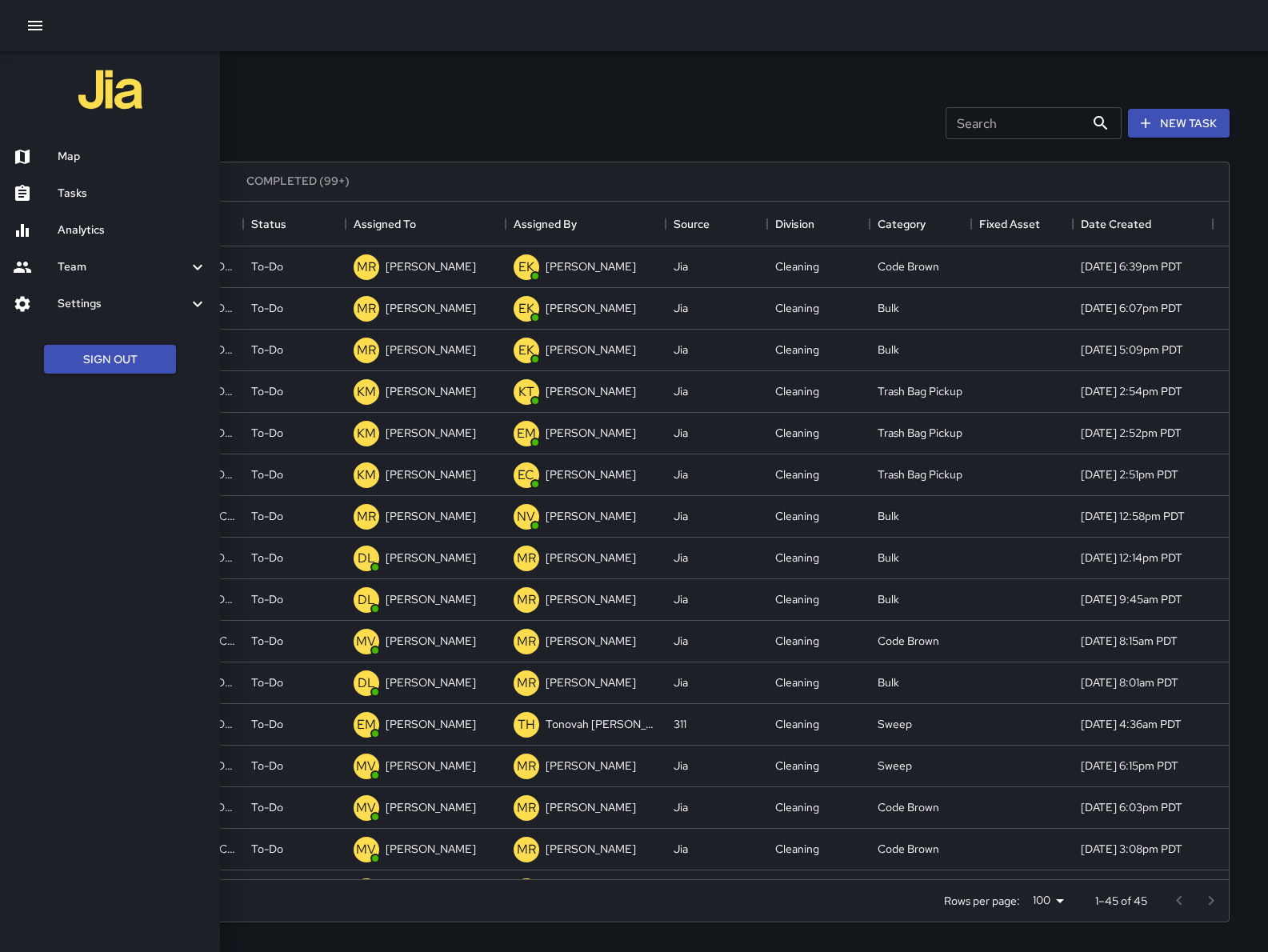
click at [84, 159] on h6 "Map" at bounding box center [132, 157] width 150 height 18
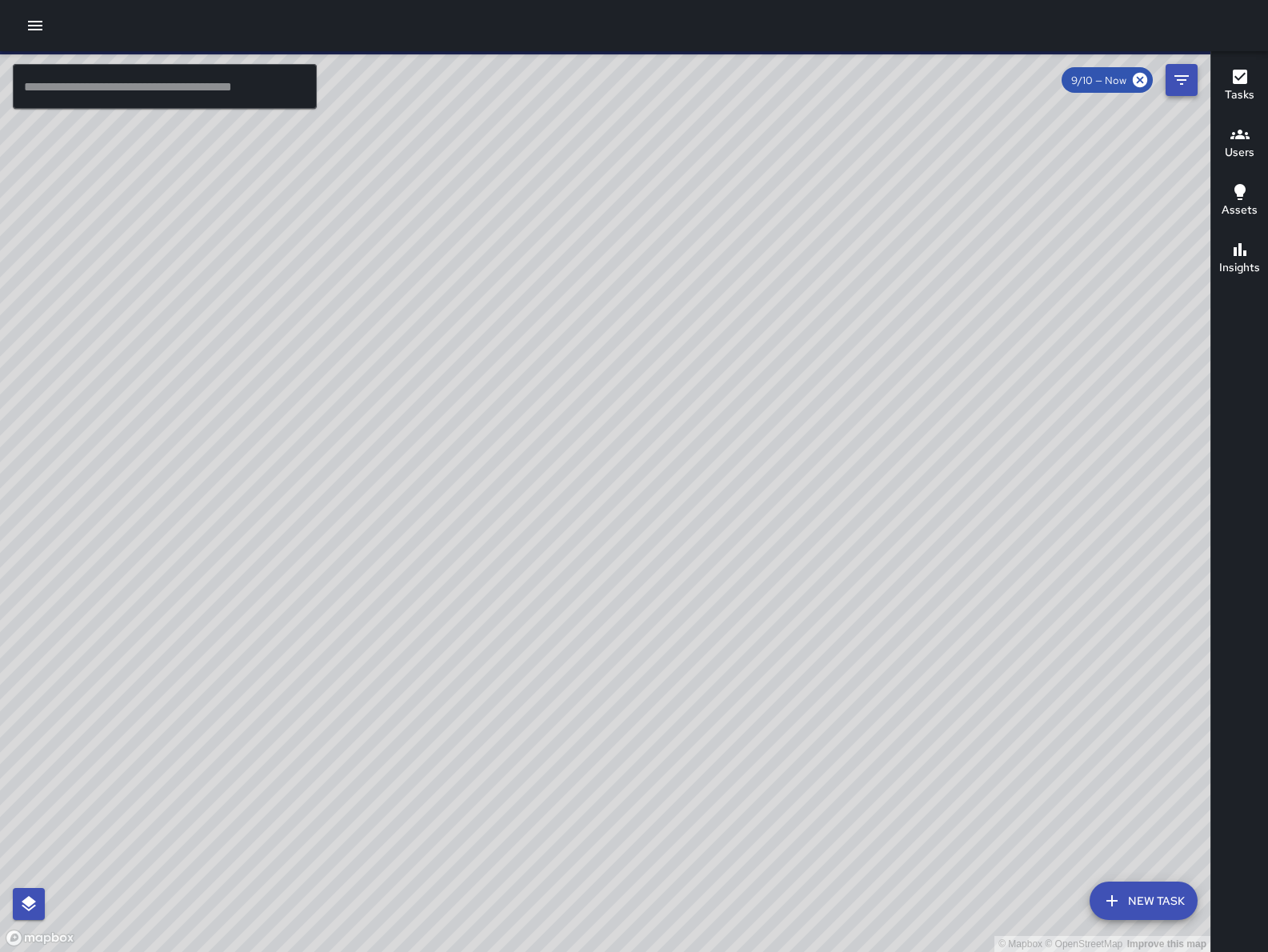
click at [1193, 78] on button "Filters" at bounding box center [1182, 79] width 32 height 32
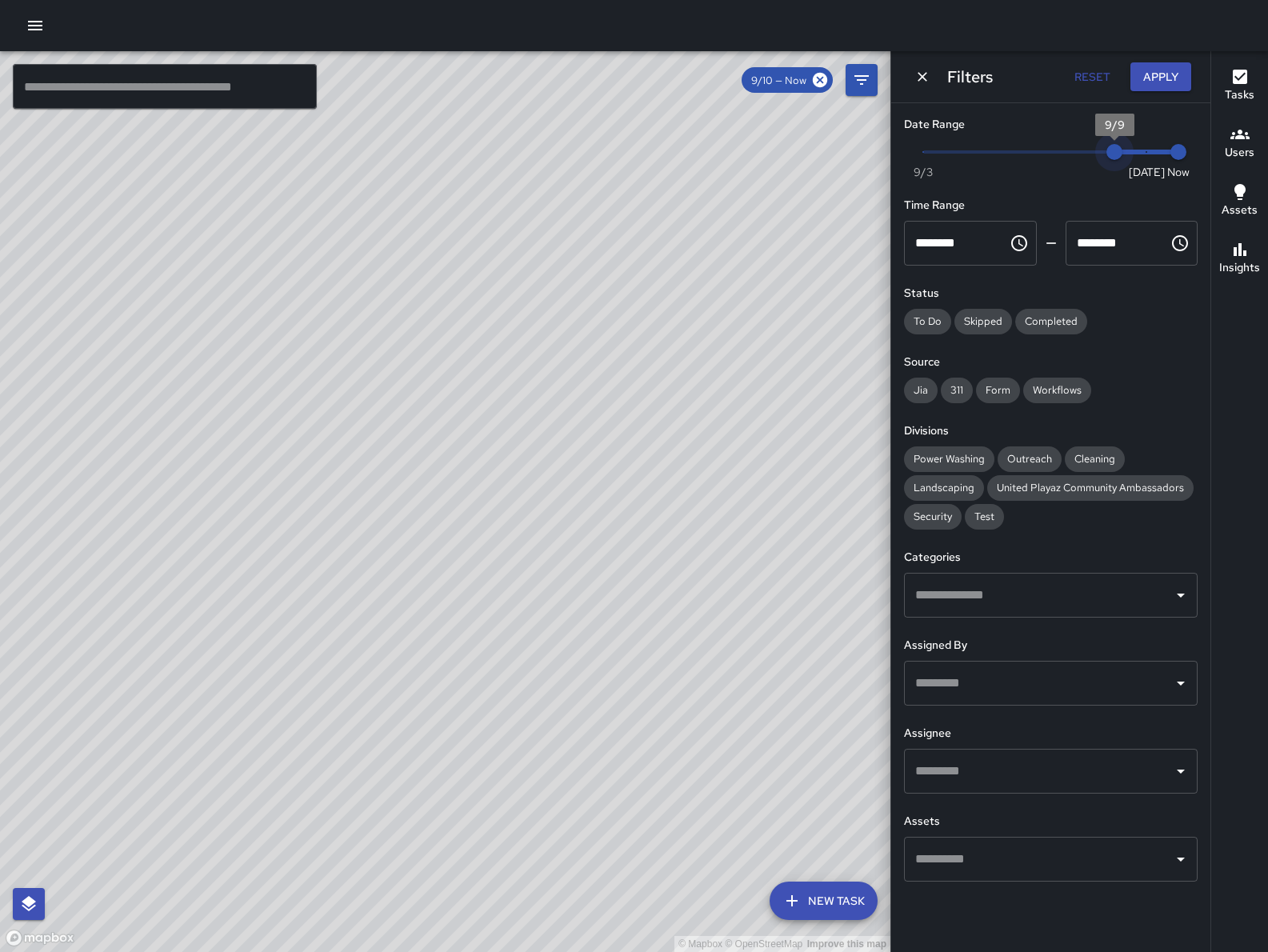
drag, startPoint x: 1153, startPoint y: 146, endPoint x: 1122, endPoint y: 152, distance: 31.6
click at [1122, 146] on span "9/9" at bounding box center [1114, 152] width 16 height 16
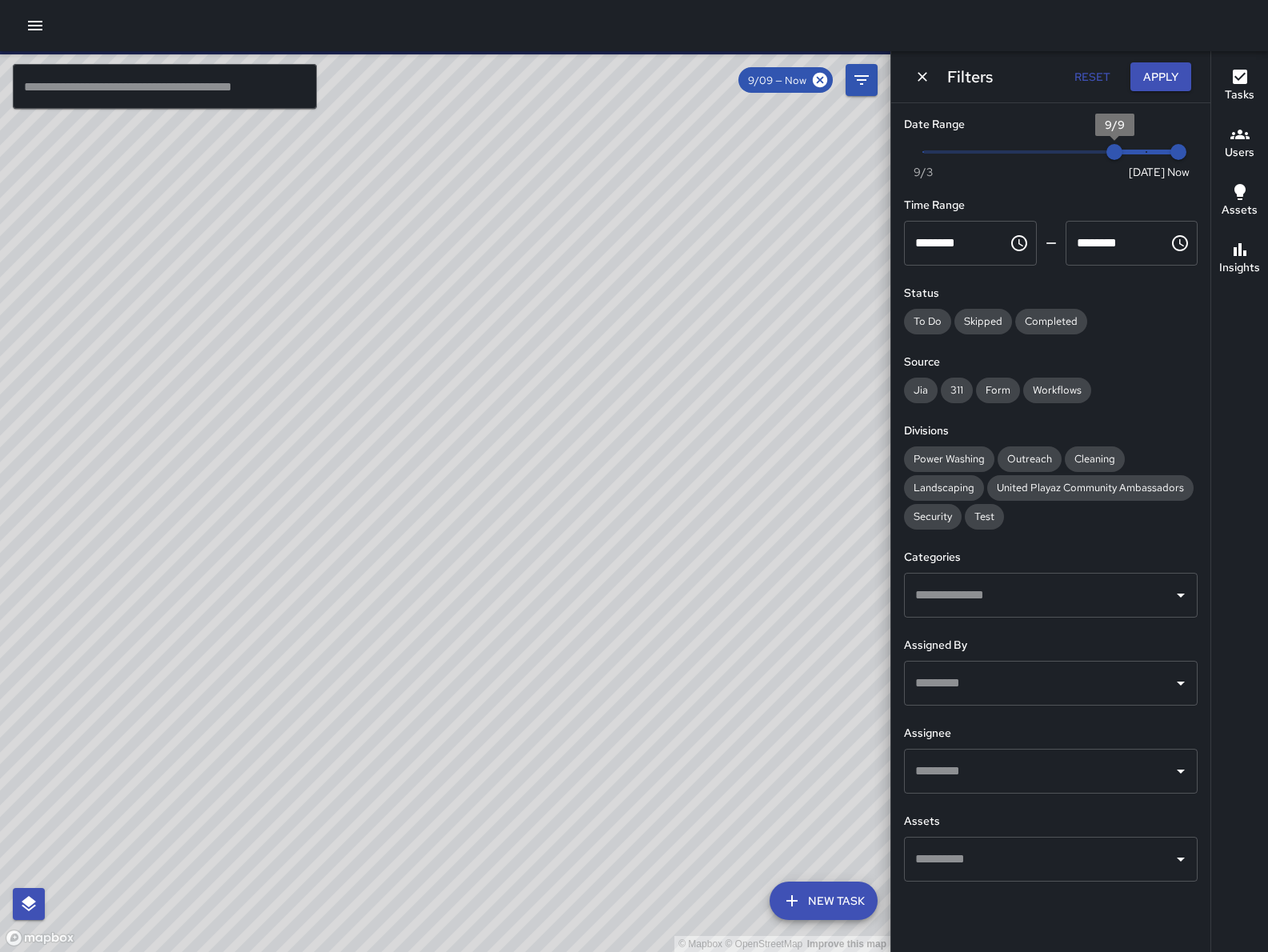
type input "*"
drag, startPoint x: 1154, startPoint y: 156, endPoint x: 1196, endPoint y: 161, distance: 42.3
click at [1195, 161] on div "Now Today 9/3 9/9 7:07 am" at bounding box center [1050, 162] width 293 height 44
click at [910, 75] on button "Dismiss" at bounding box center [922, 77] width 24 height 24
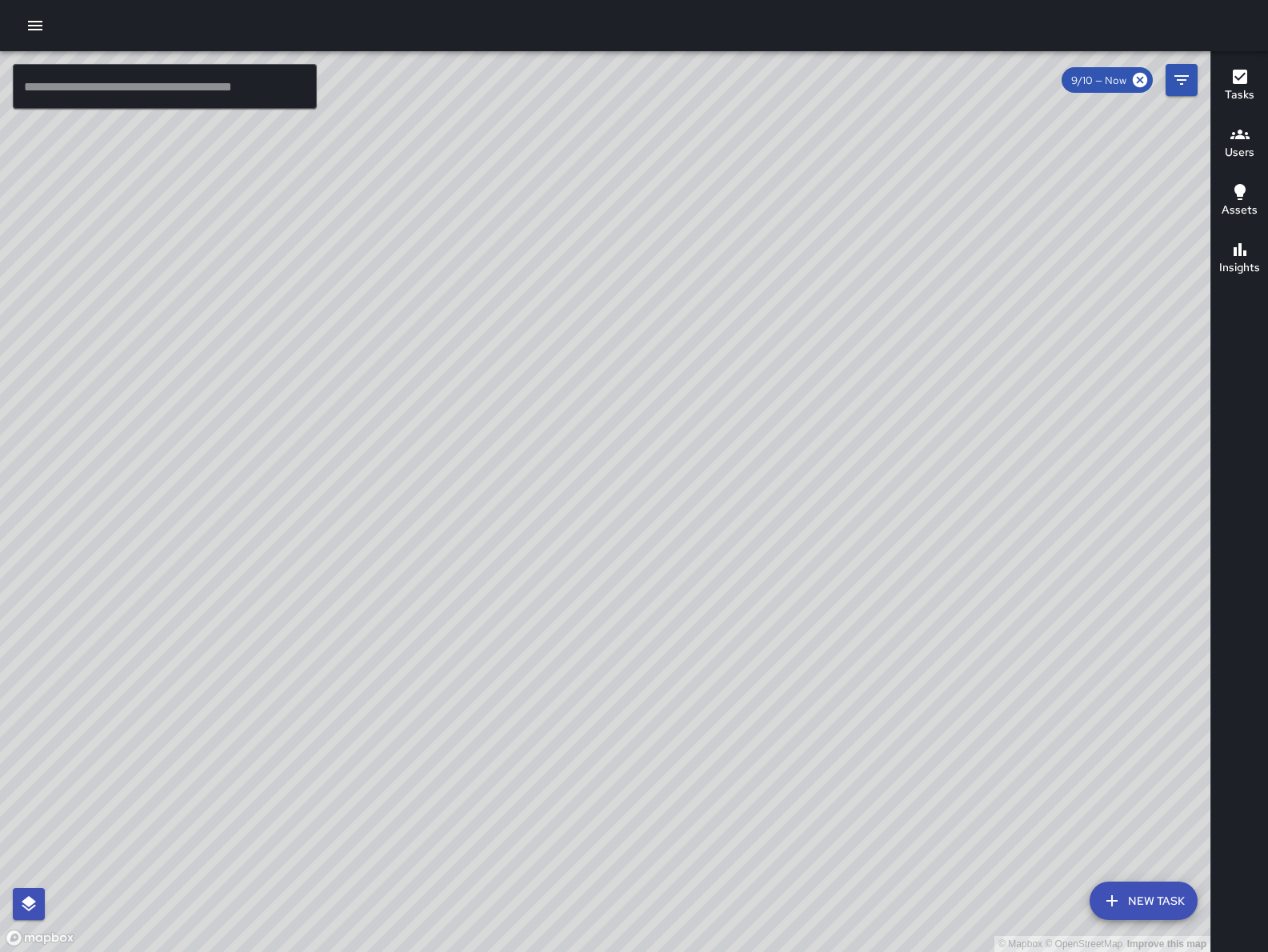
click at [1120, 919] on button "New Task" at bounding box center [1143, 900] width 108 height 39
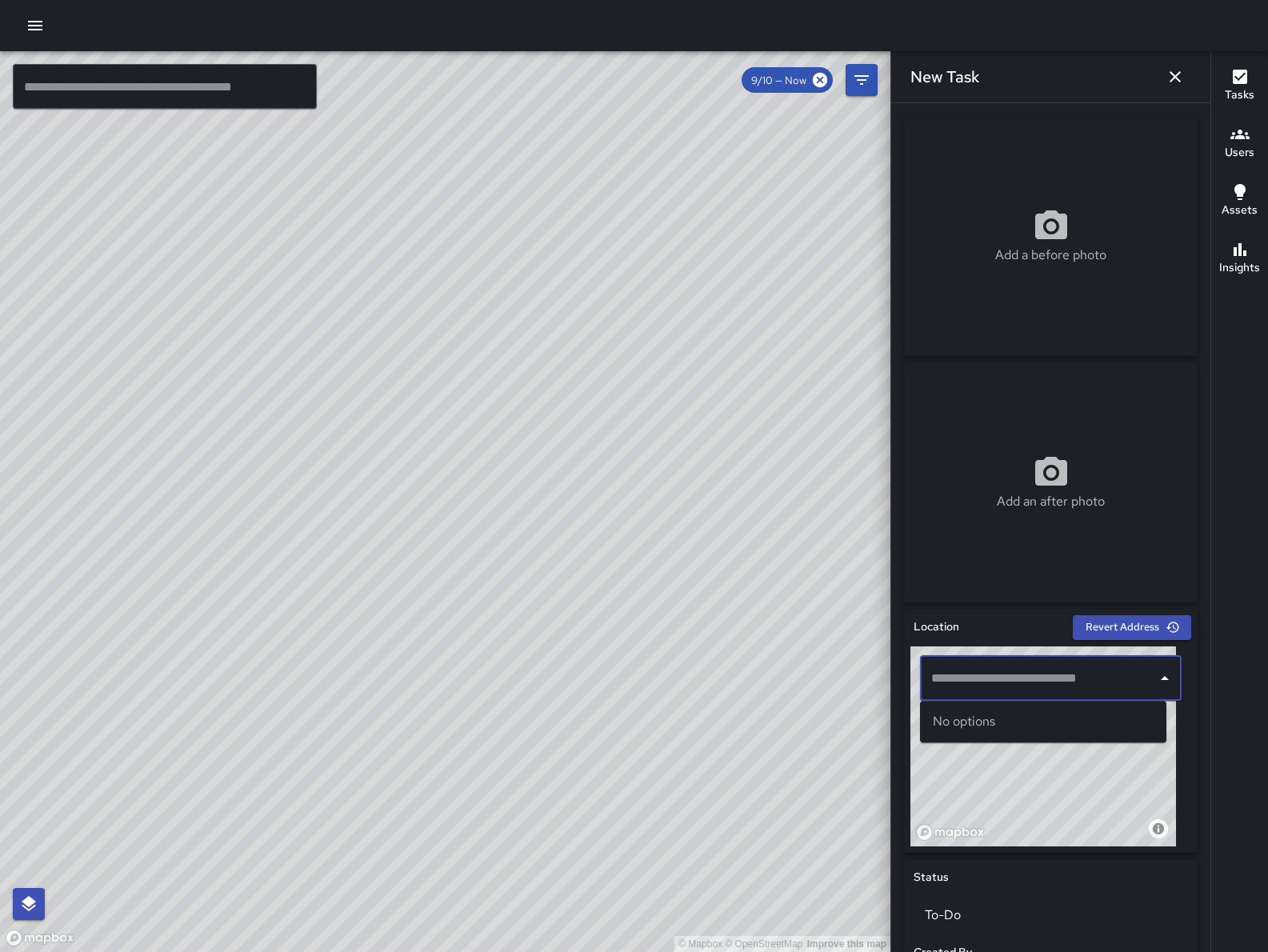
click at [995, 691] on input "text" at bounding box center [1038, 678] width 224 height 31
click at [987, 726] on span "61 Grace Street" at bounding box center [1057, 720] width 192 height 19
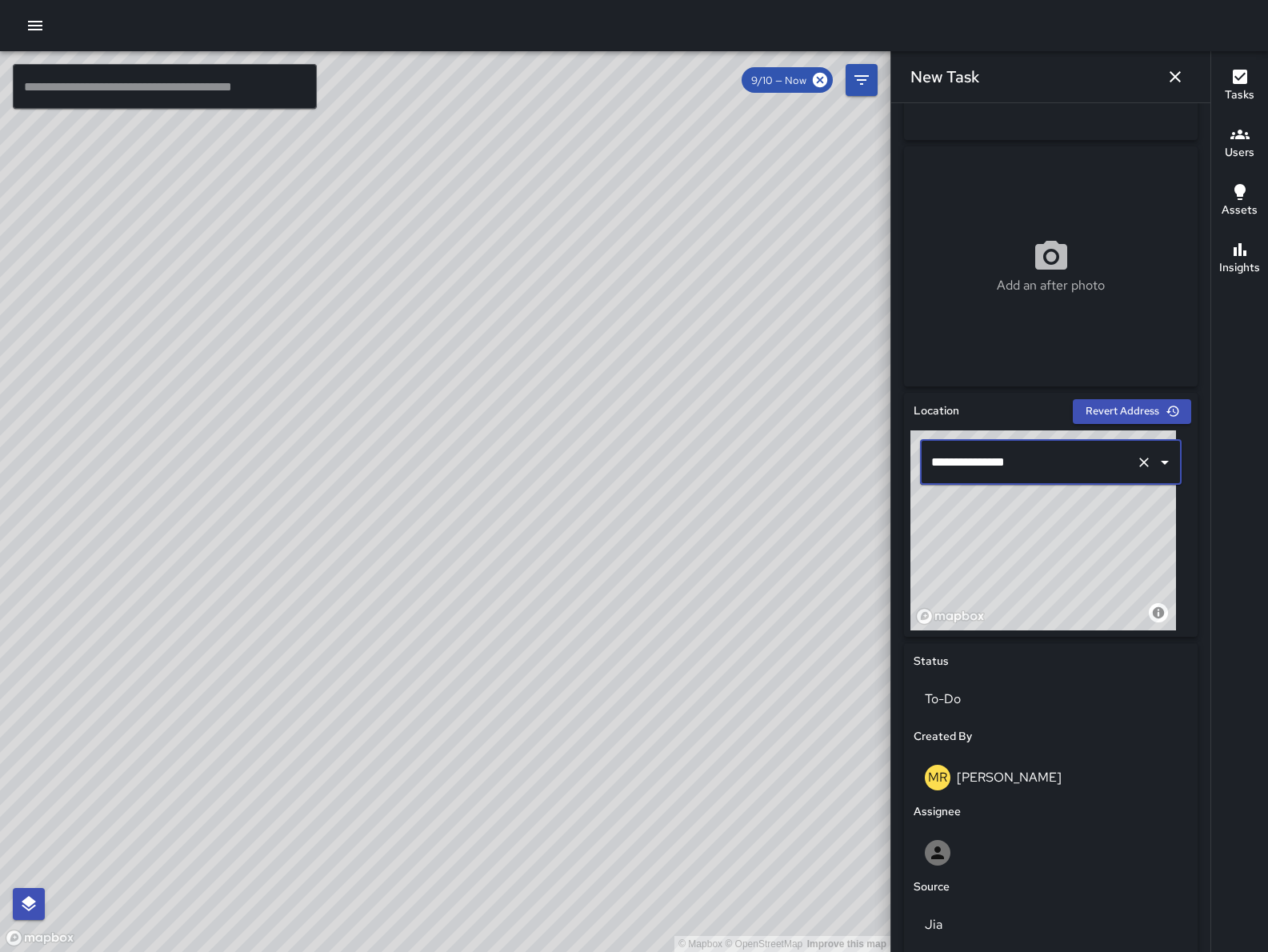
scroll to position [473, 0]
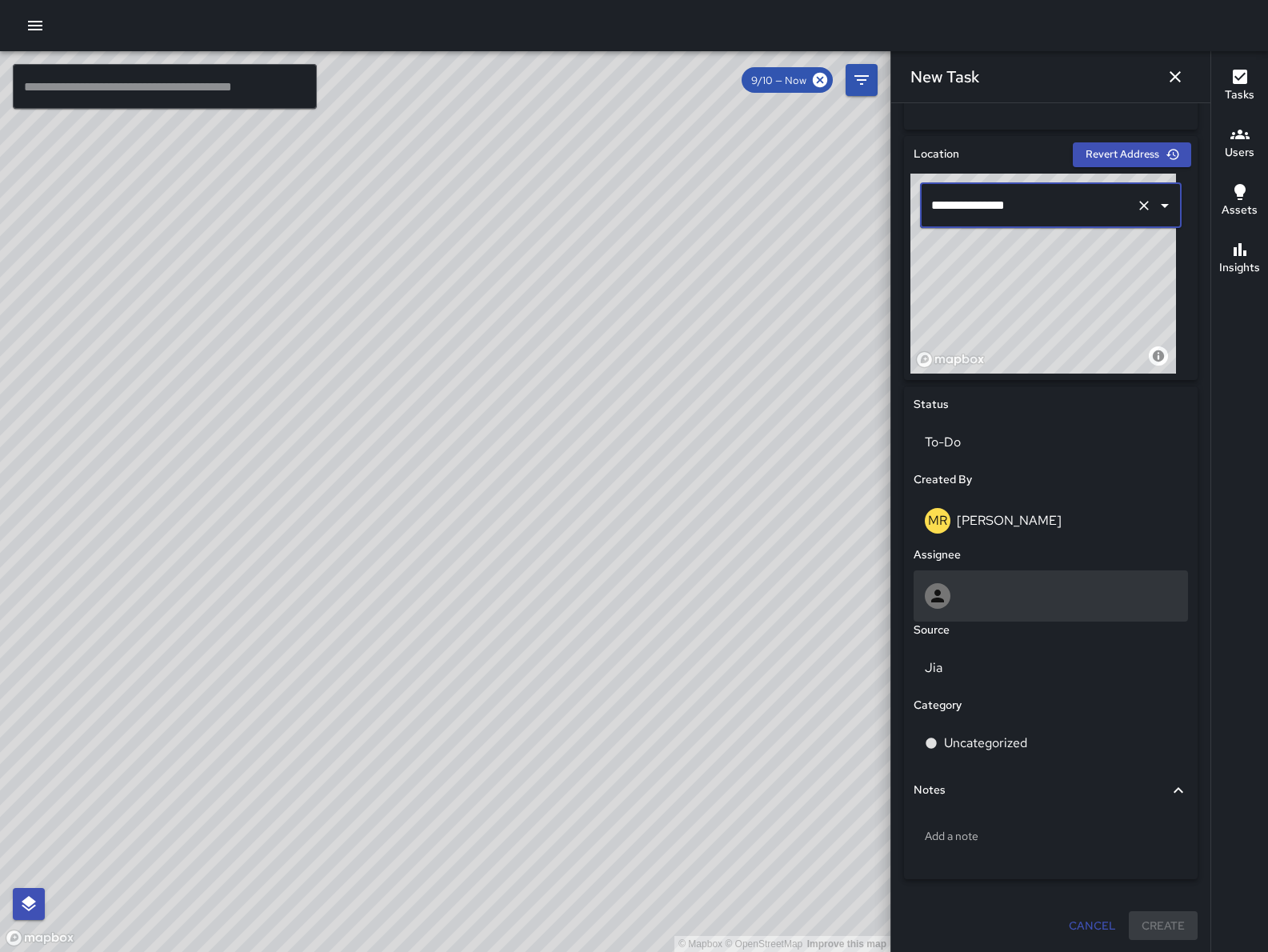
type input "**********"
click at [1048, 604] on div at bounding box center [1051, 596] width 252 height 26
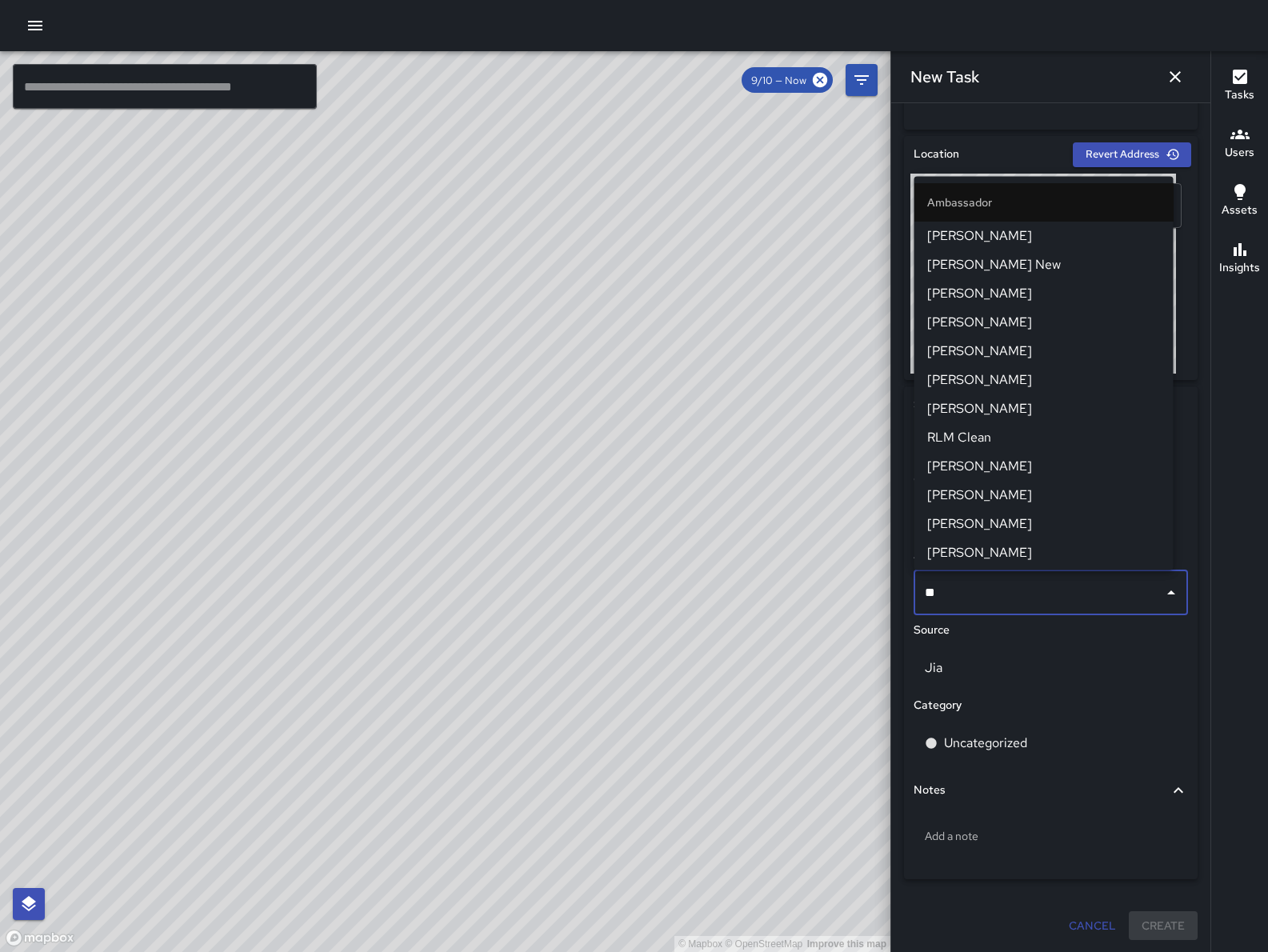
type input "***"
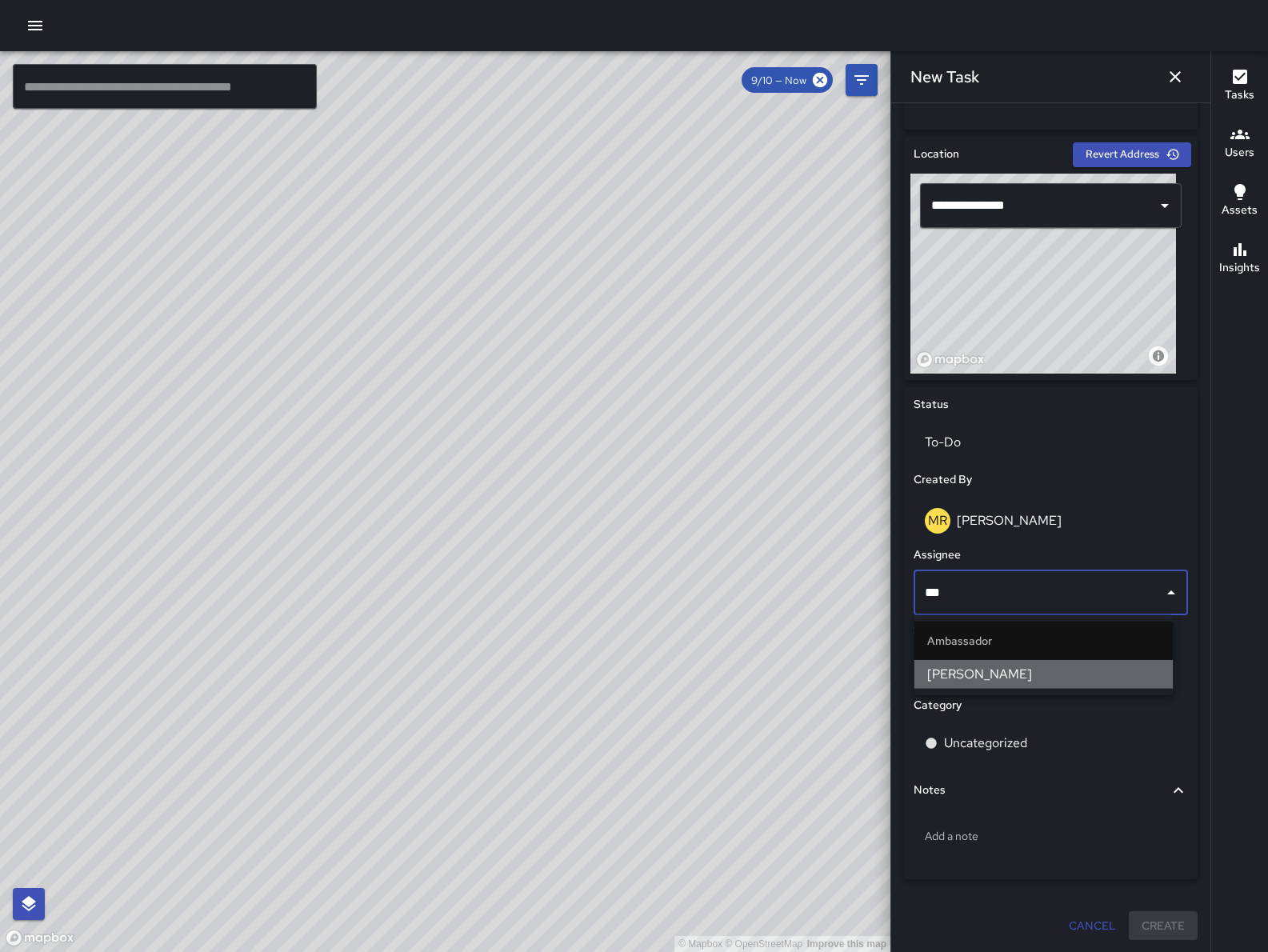
click at [1096, 663] on li "[PERSON_NAME]" at bounding box center [1043, 674] width 259 height 29
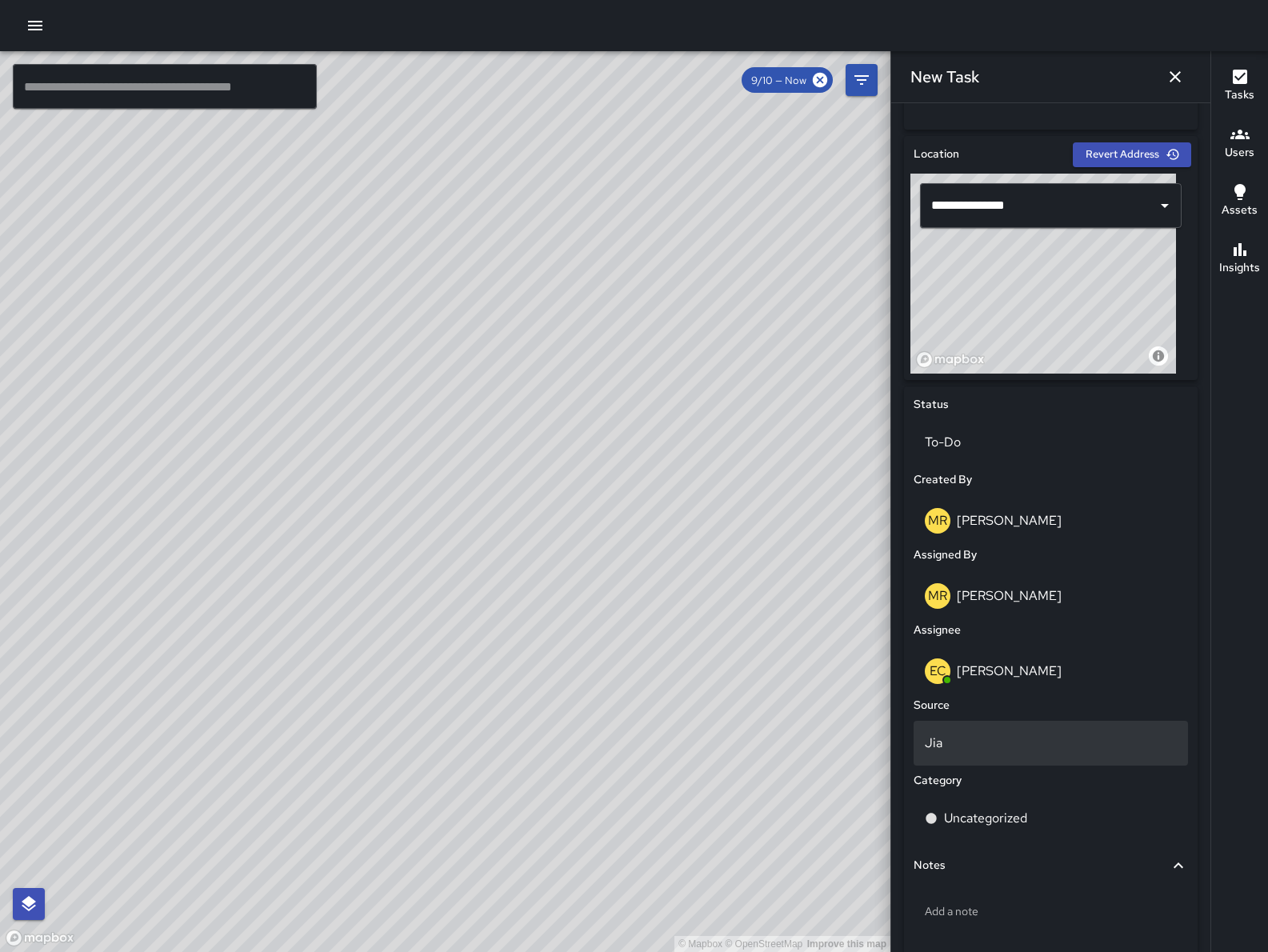
click at [1056, 739] on p "Jia" at bounding box center [1051, 742] width 252 height 19
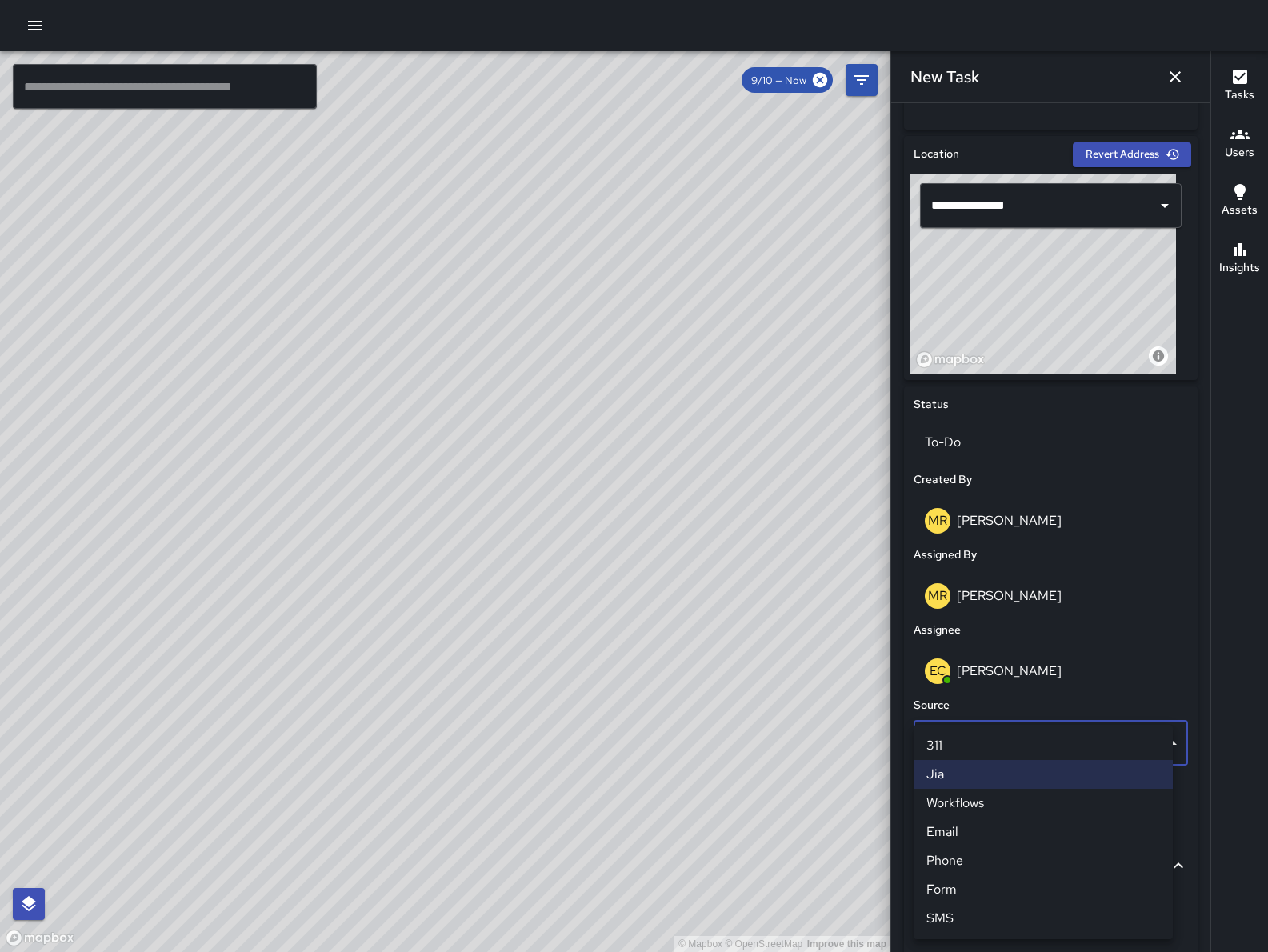
click at [1019, 864] on li "Phone" at bounding box center [1042, 861] width 259 height 29
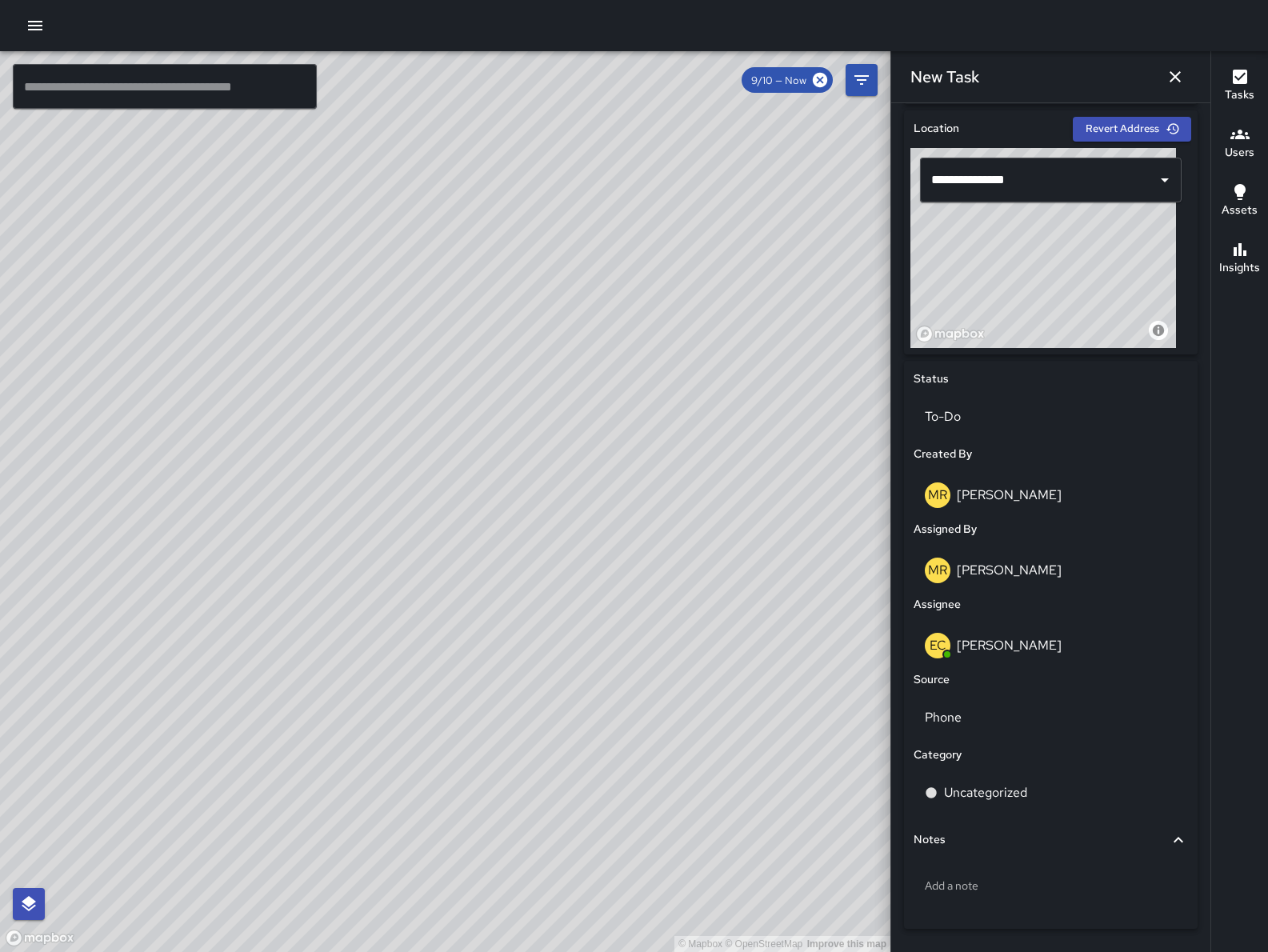
scroll to position [503, 0]
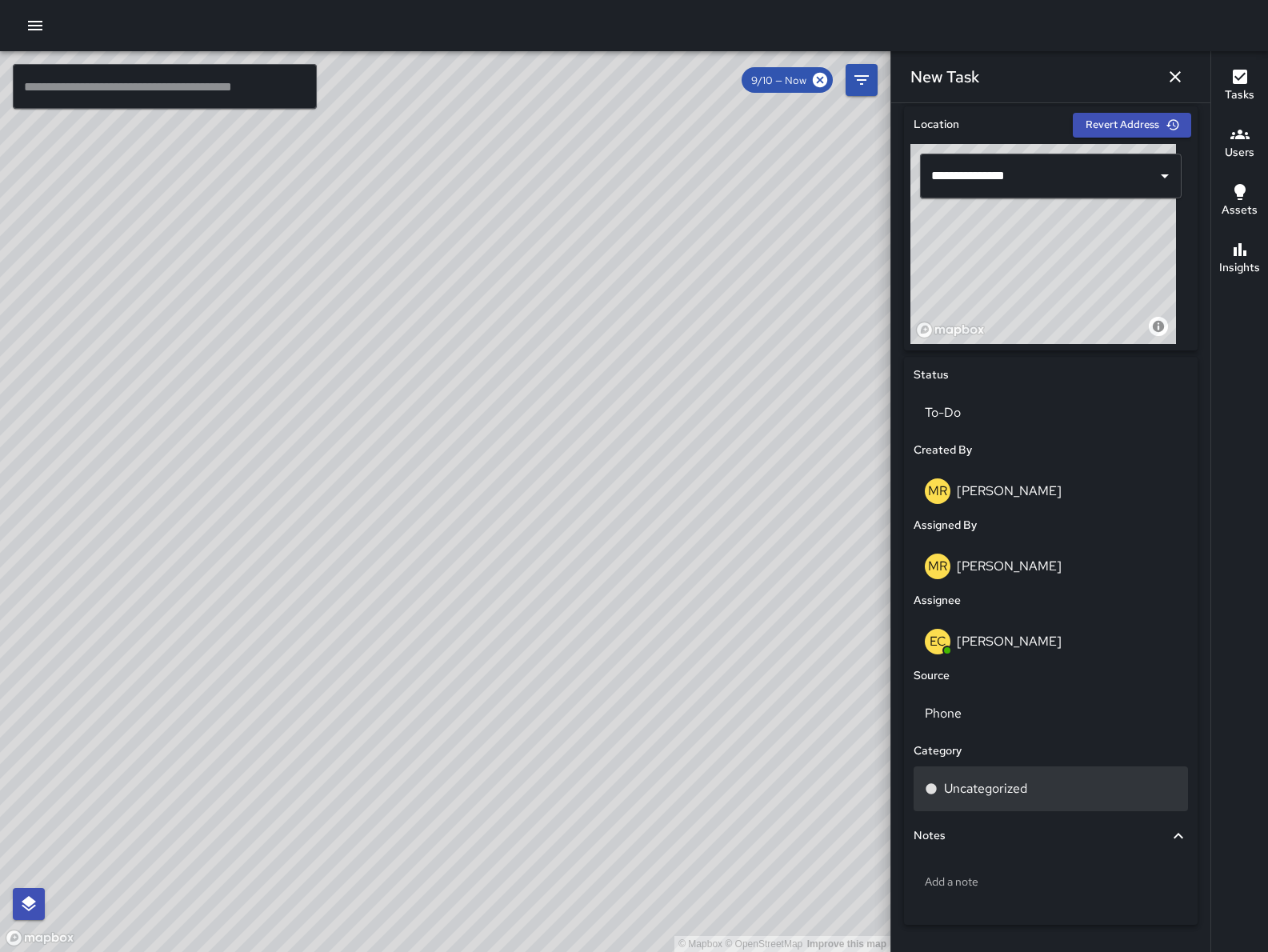
click at [1016, 790] on p "Uncategorized" at bounding box center [986, 788] width 83 height 19
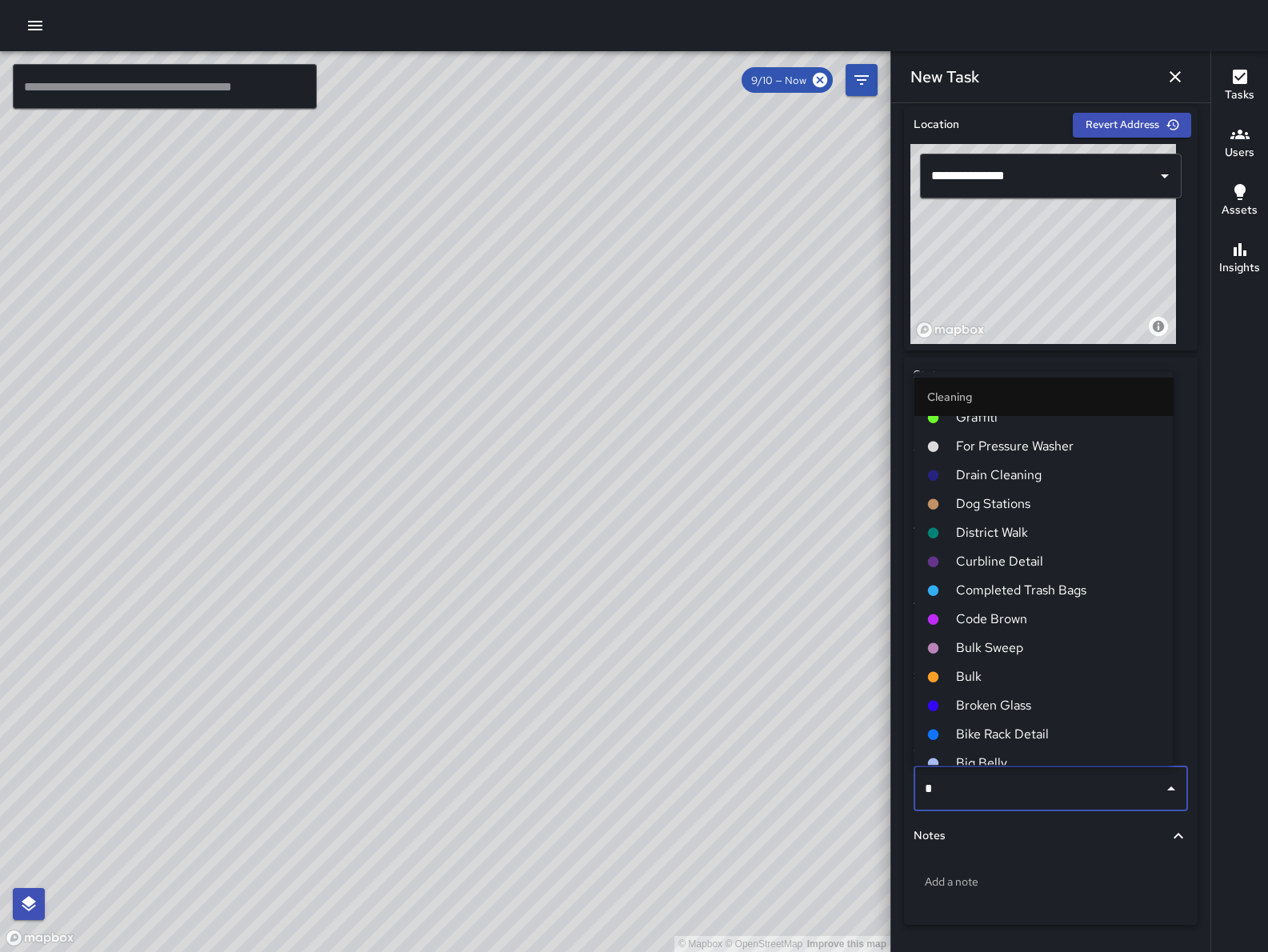
scroll to position [0, 0]
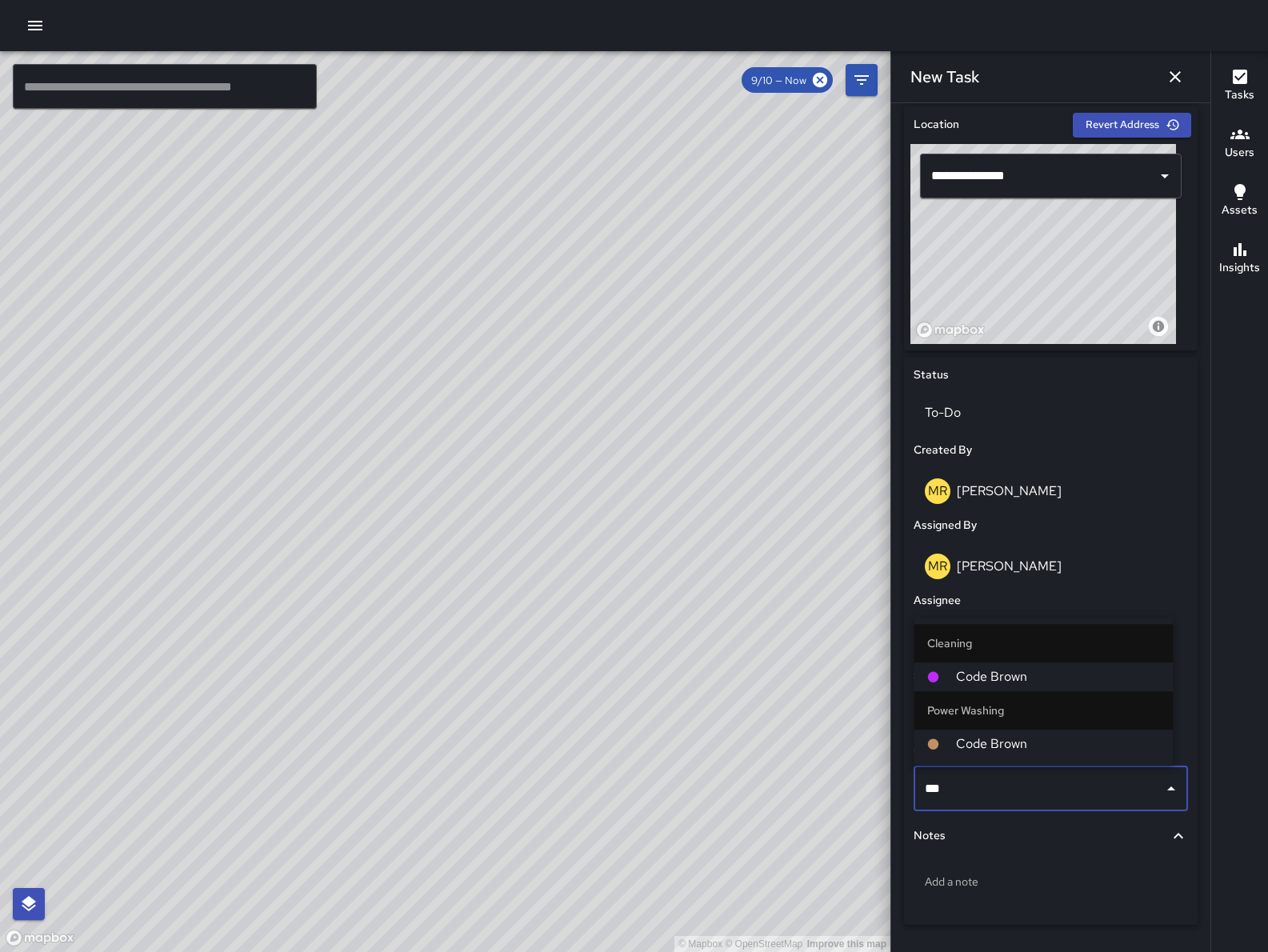
type input "****"
click at [962, 680] on span "Code Brown" at bounding box center [1058, 676] width 205 height 19
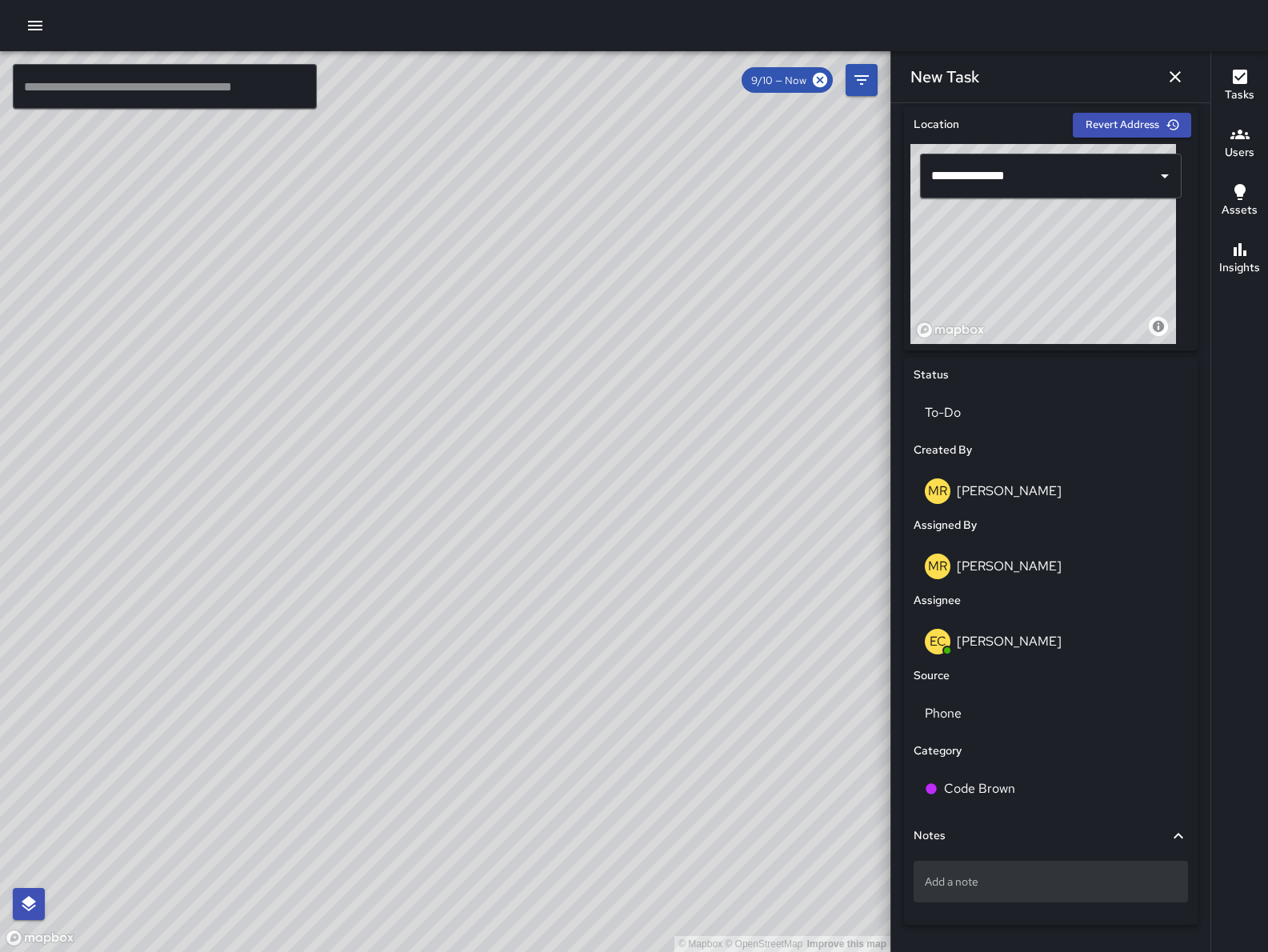
click at [970, 876] on p "Add a note" at bounding box center [1051, 881] width 252 height 16
click at [970, 876] on textarea at bounding box center [1051, 881] width 252 height 16
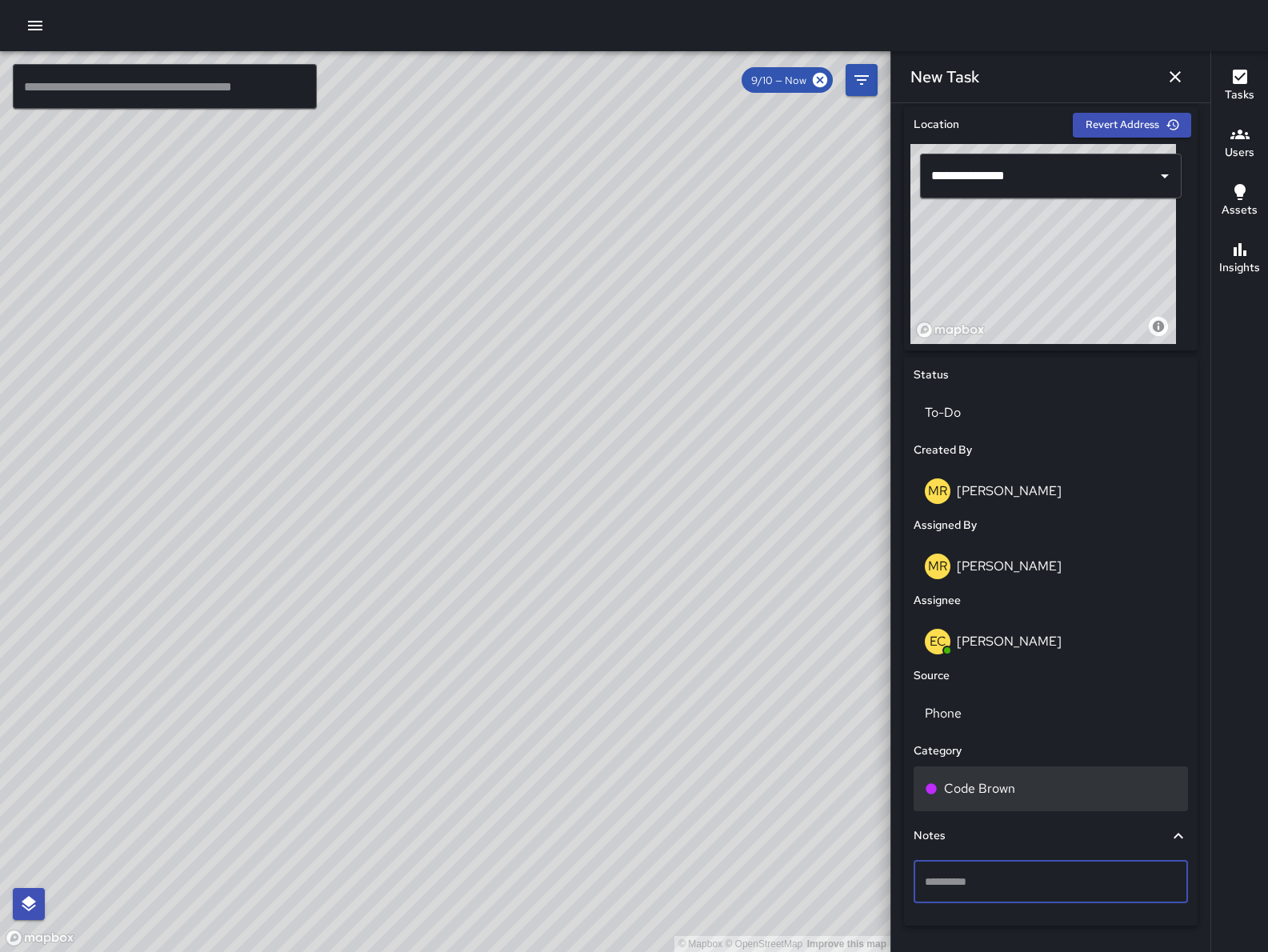
type textarea "**********"
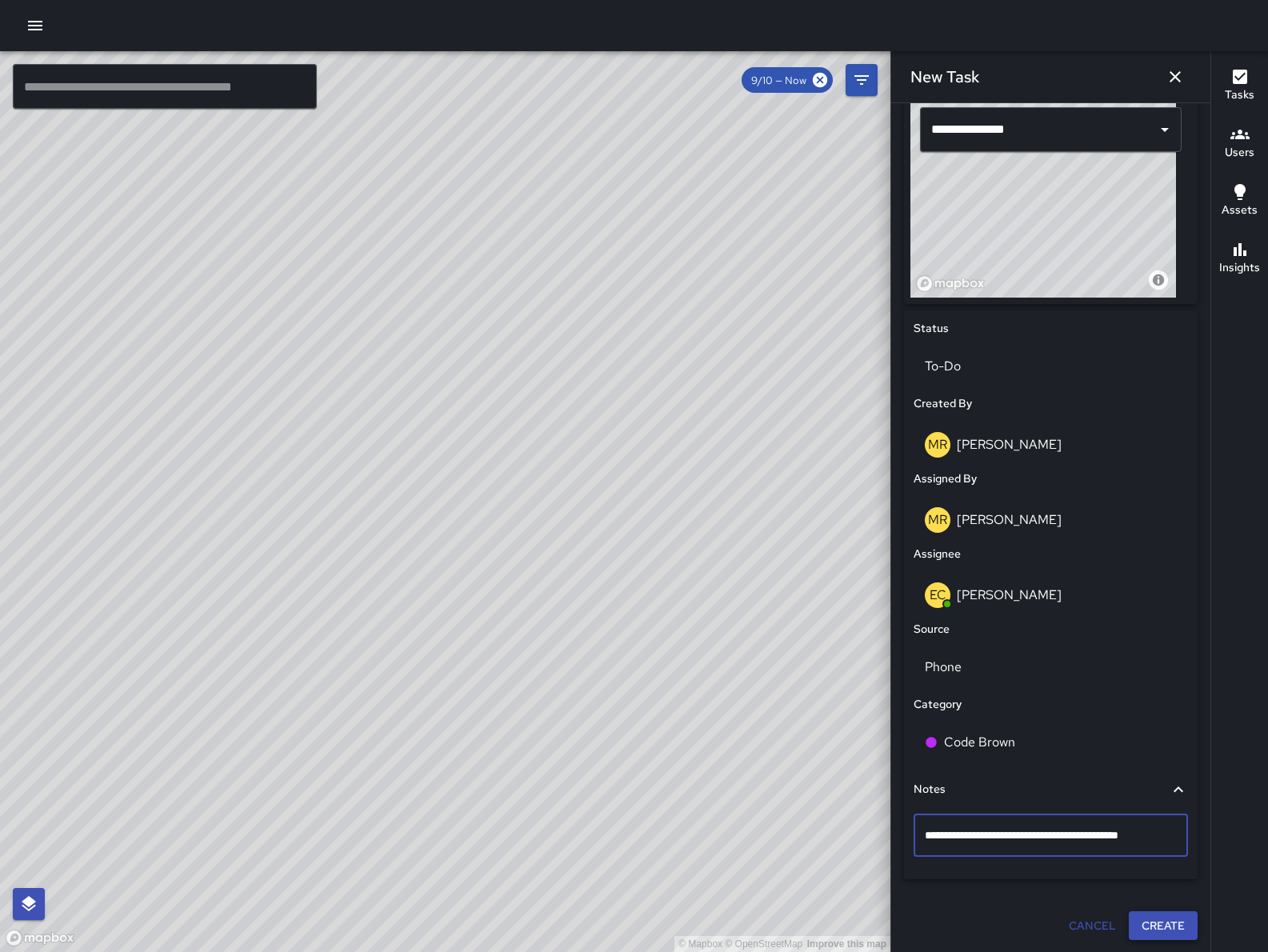
click at [1147, 924] on button "Create" at bounding box center [1163, 926] width 69 height 30
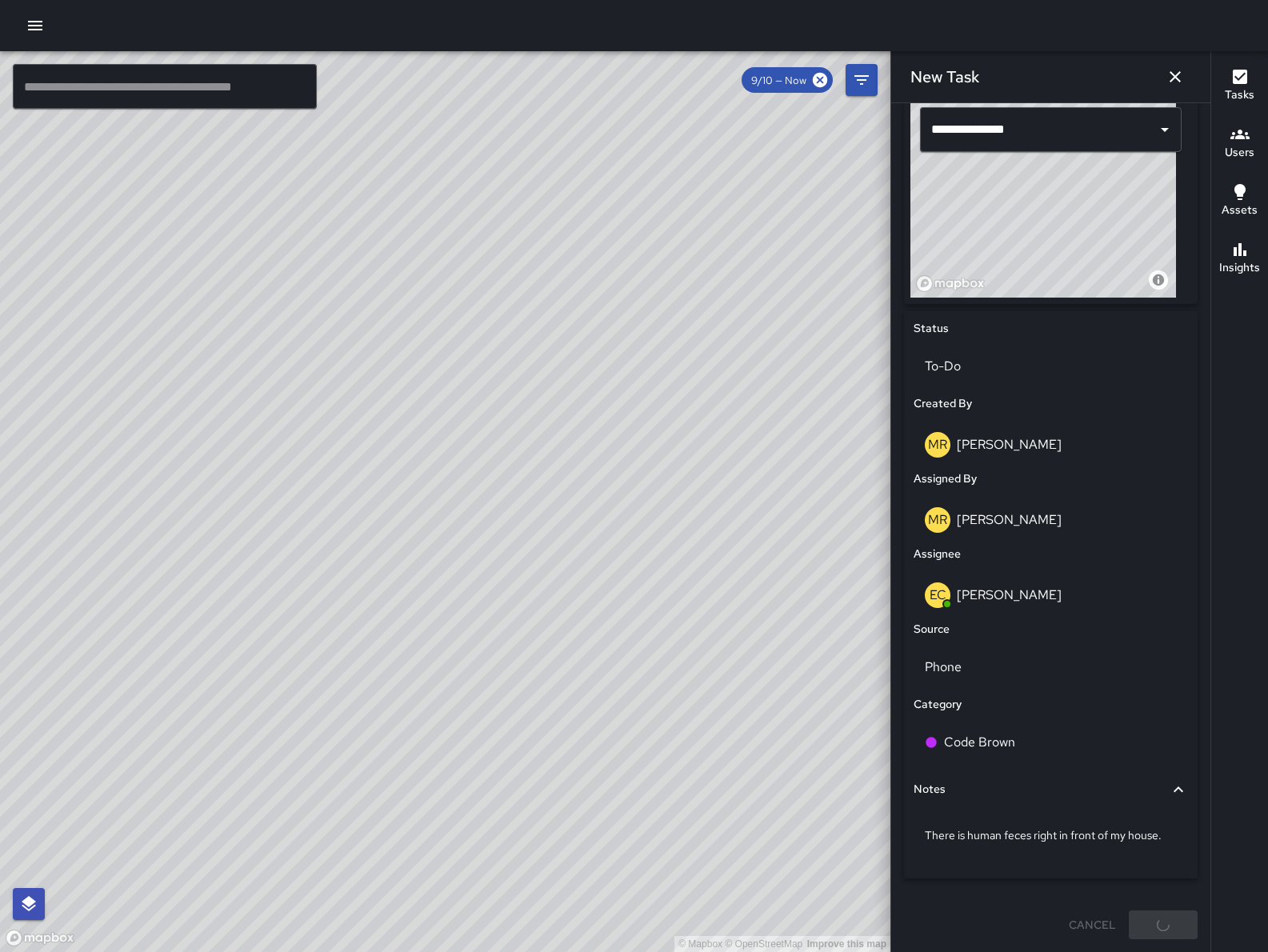
scroll to position [548, 0]
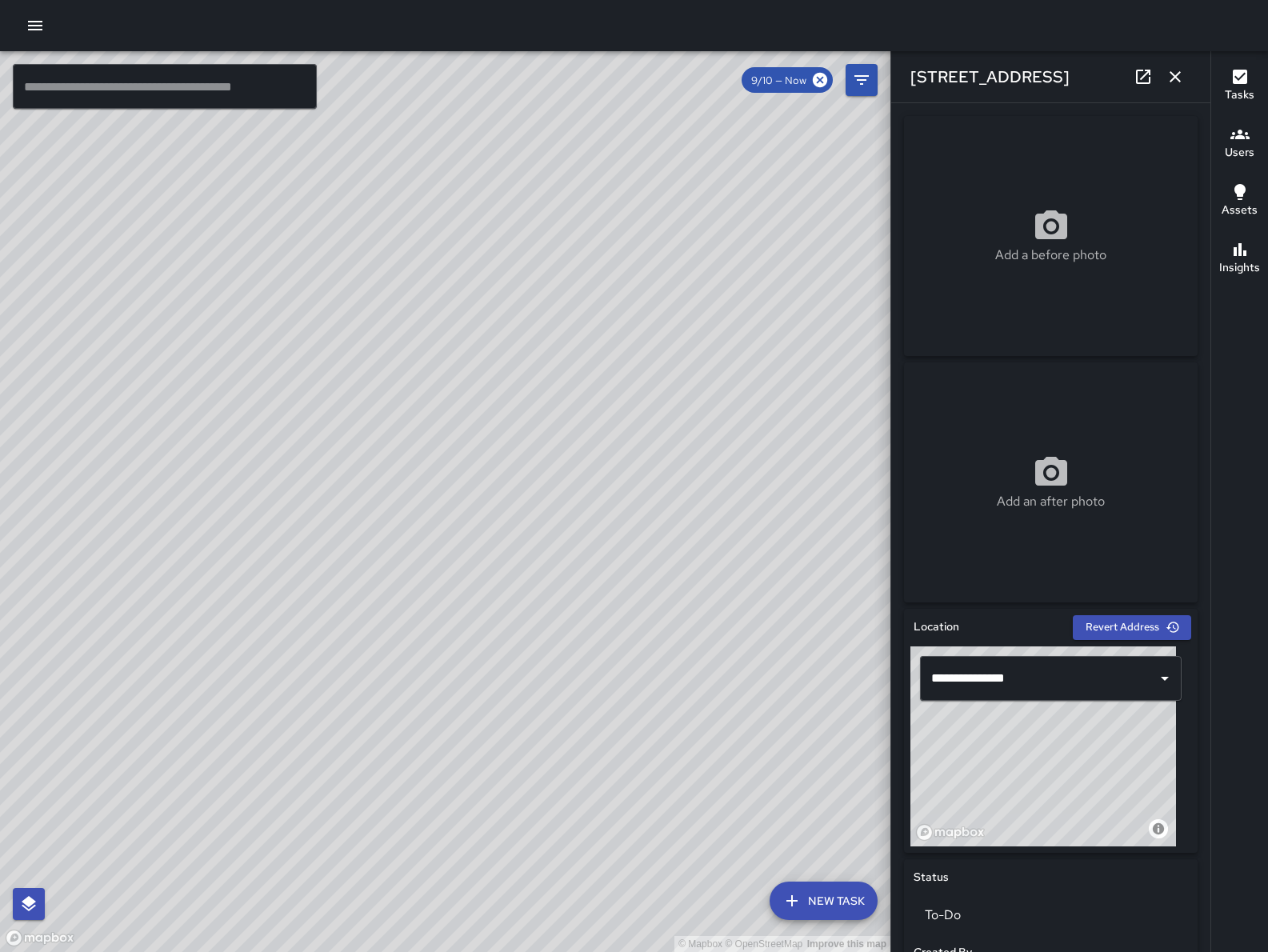
click at [1139, 76] on icon at bounding box center [1143, 77] width 19 height 19
click at [1180, 76] on icon "button" at bounding box center [1175, 77] width 19 height 19
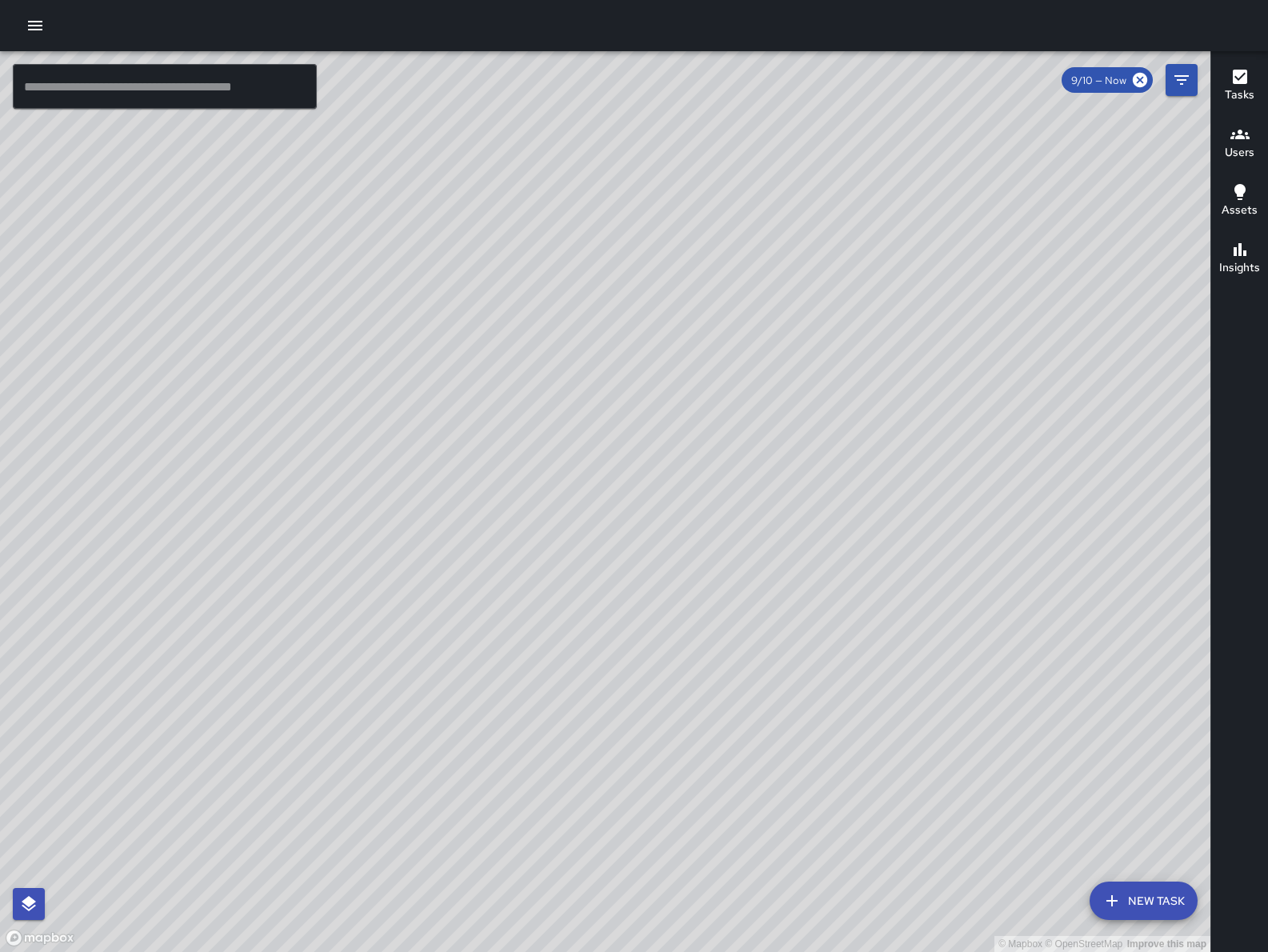
drag, startPoint x: 971, startPoint y: 587, endPoint x: 532, endPoint y: 558, distance: 440.0
click at [532, 558] on div "© Mapbox © OpenStreetMap Improve this map" at bounding box center [605, 502] width 1210 height 900
click at [1110, 896] on icon "button" at bounding box center [1111, 900] width 19 height 19
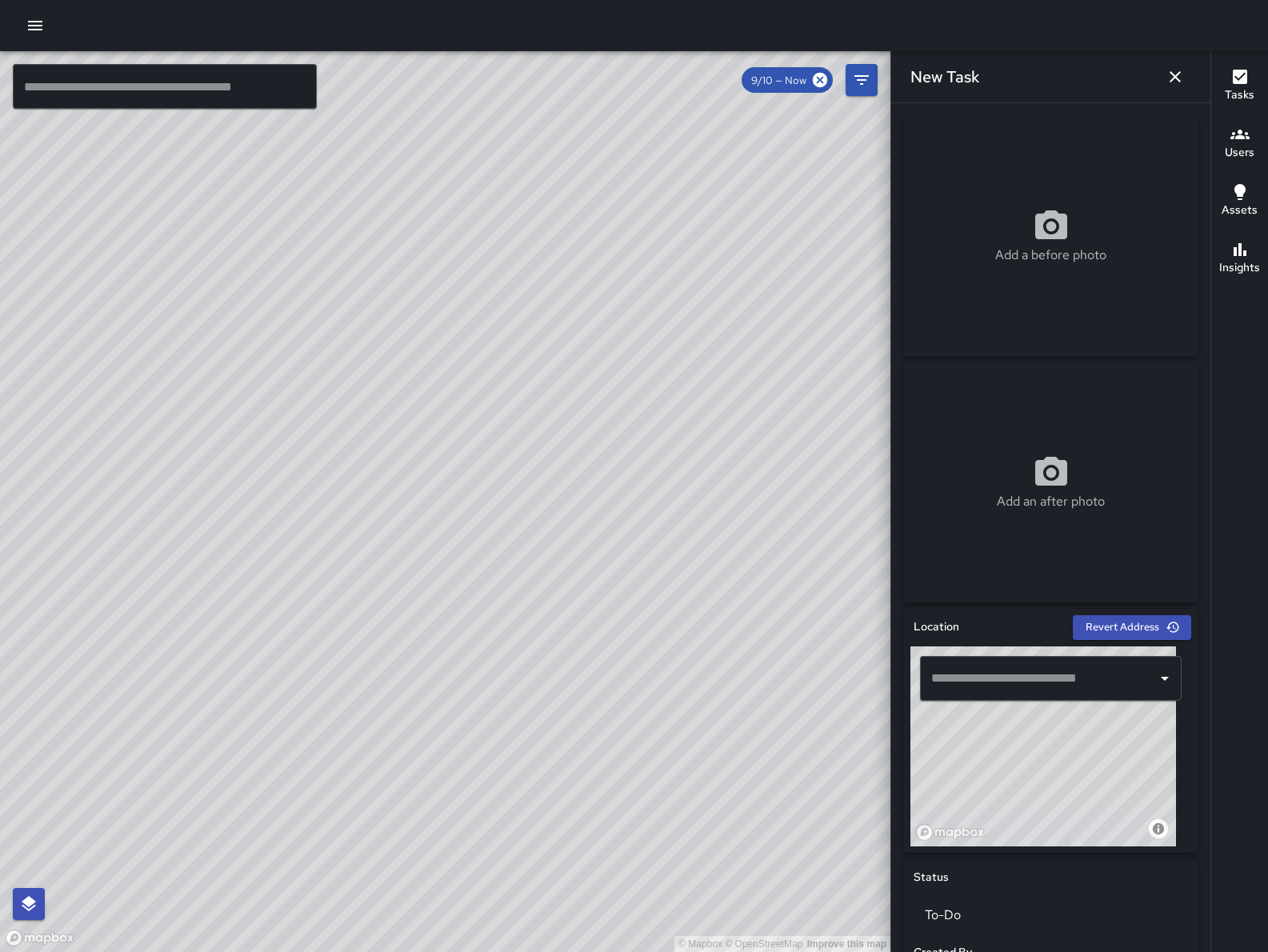
drag, startPoint x: 1100, startPoint y: 769, endPoint x: 1075, endPoint y: 791, distance: 33.3
click at [1075, 793] on div "© Mapbox © OpenStreetMap Improve this map" at bounding box center [1042, 745] width 265 height 200
drag, startPoint x: 1093, startPoint y: 777, endPoint x: 1059, endPoint y: 800, distance: 41.0
click at [1059, 800] on div "© Mapbox © OpenStreetMap Improve this map" at bounding box center [1042, 745] width 265 height 200
drag, startPoint x: 1089, startPoint y: 782, endPoint x: 953, endPoint y: 783, distance: 136.0
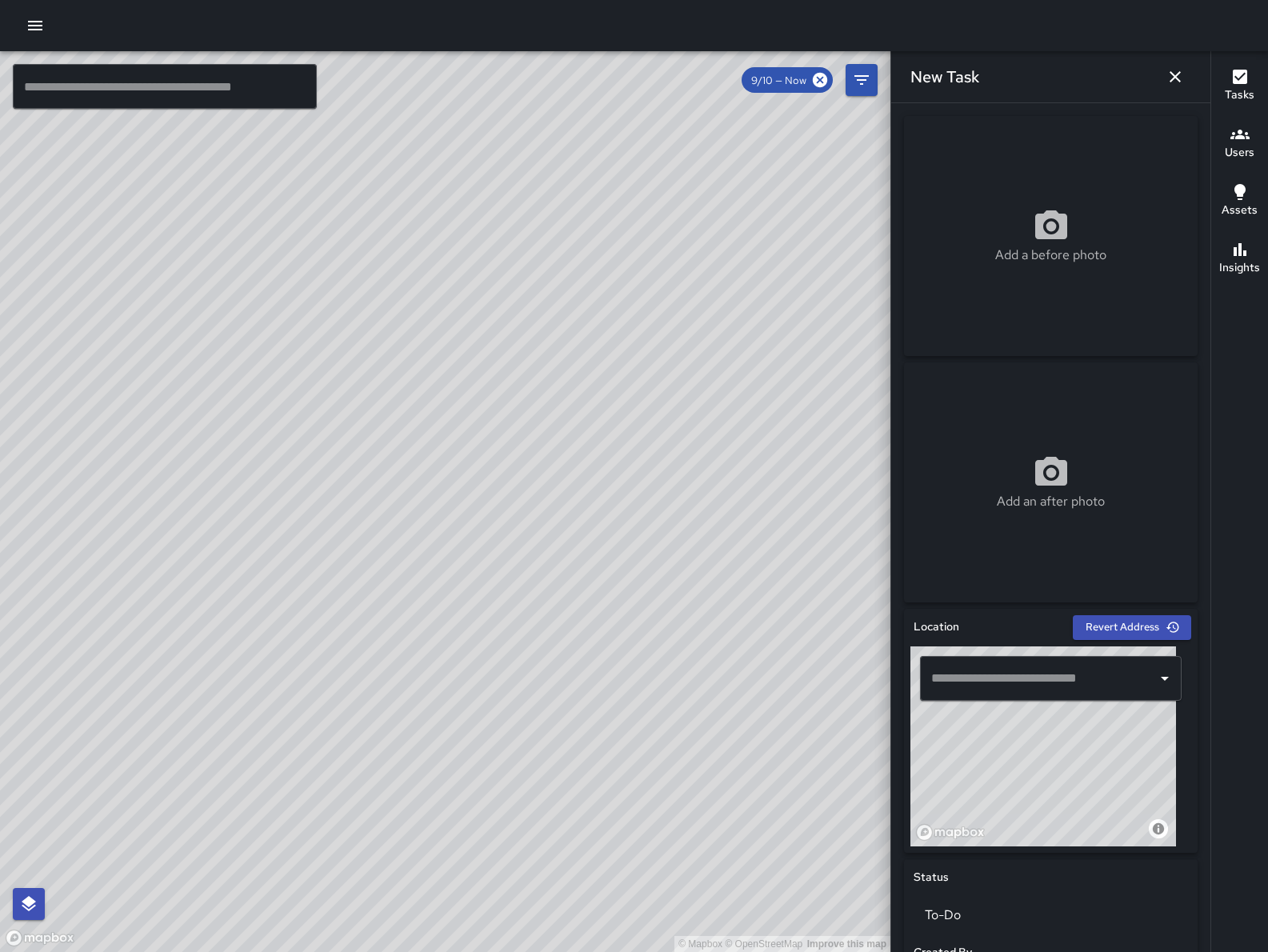
click at [953, 783] on div "© Mapbox © OpenStreetMap Improve this map" at bounding box center [1042, 745] width 265 height 200
drag, startPoint x: 1070, startPoint y: 790, endPoint x: 1056, endPoint y: 795, distance: 14.9
click at [1049, 797] on div "© Mapbox © OpenStreetMap Improve this map" at bounding box center [1042, 745] width 265 height 200
drag, startPoint x: 1082, startPoint y: 800, endPoint x: 1068, endPoint y: 761, distance: 41.4
click at [1071, 755] on div "© Mapbox © OpenStreetMap Improve this map" at bounding box center [1042, 745] width 265 height 200
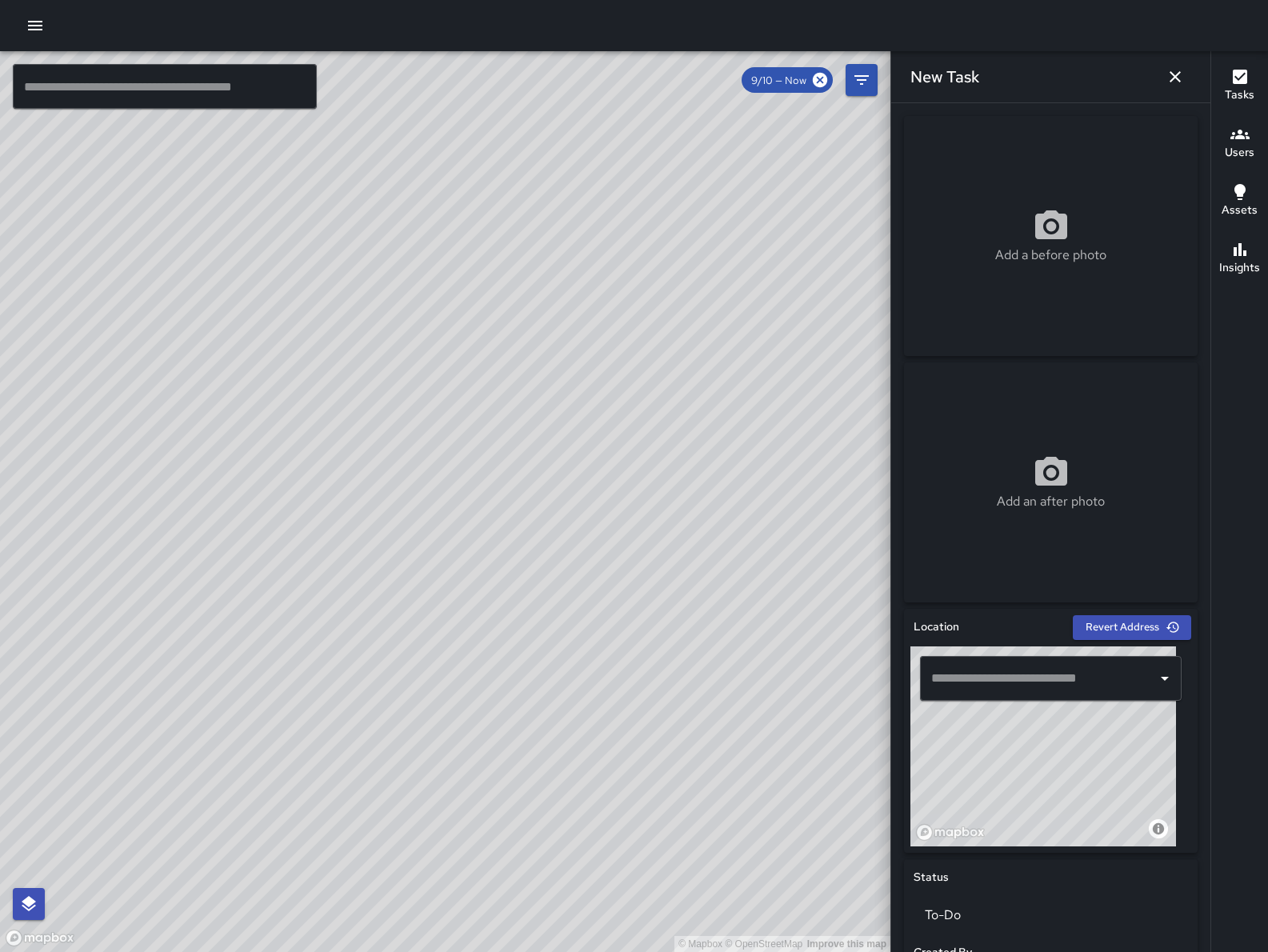
drag, startPoint x: 1057, startPoint y: 778, endPoint x: 1036, endPoint y: 762, distance: 26.4
click at [1036, 762] on div "© Mapbox © OpenStreetMap Improve this map" at bounding box center [1042, 745] width 265 height 200
click at [1002, 749] on div "© Mapbox © OpenStreetMap Improve this map" at bounding box center [1042, 745] width 265 height 200
type input "**********"
click at [1060, 788] on div "© Mapbox © OpenStreetMap Improve this map" at bounding box center [1042, 745] width 265 height 200
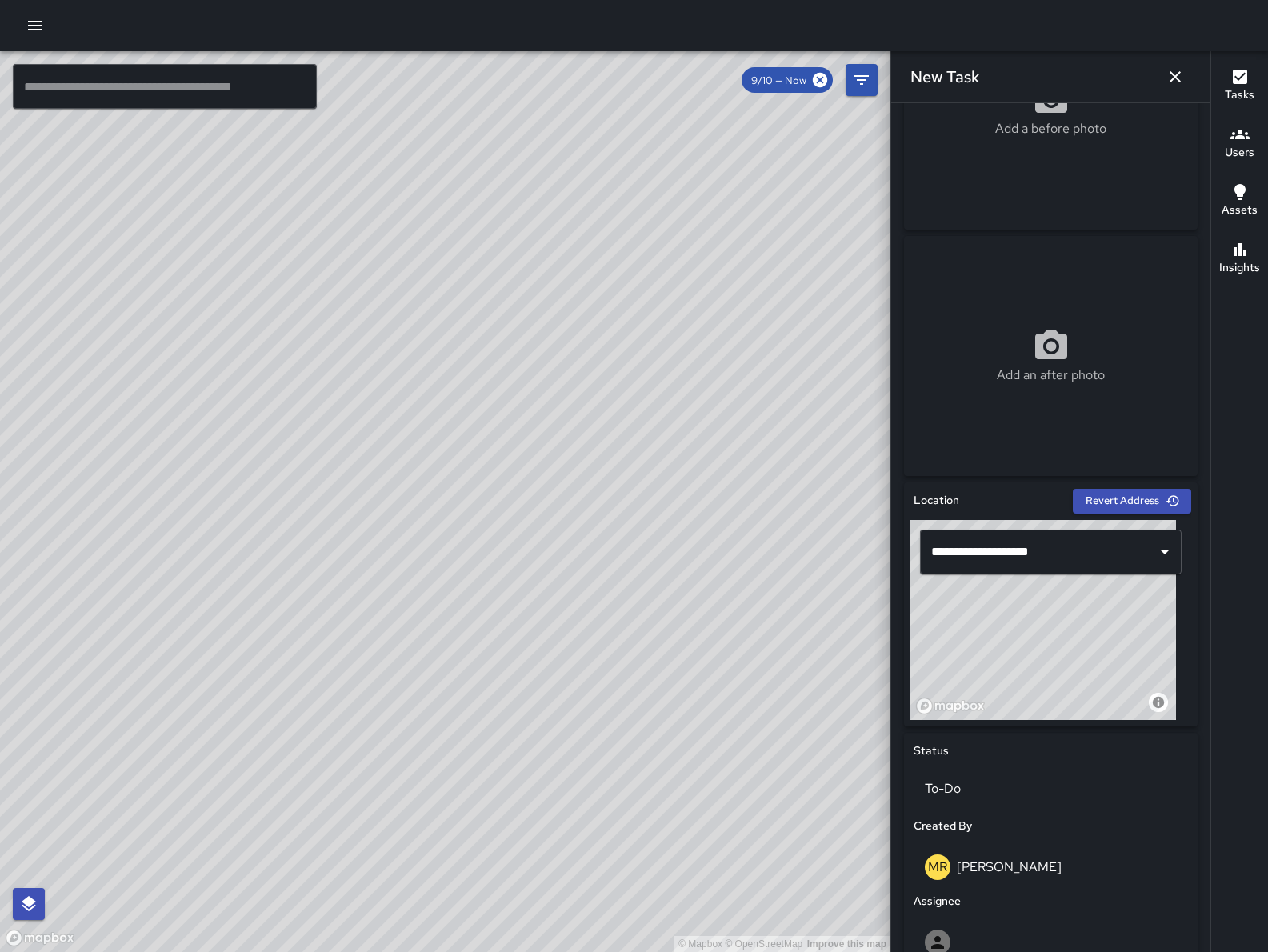
scroll to position [413, 0]
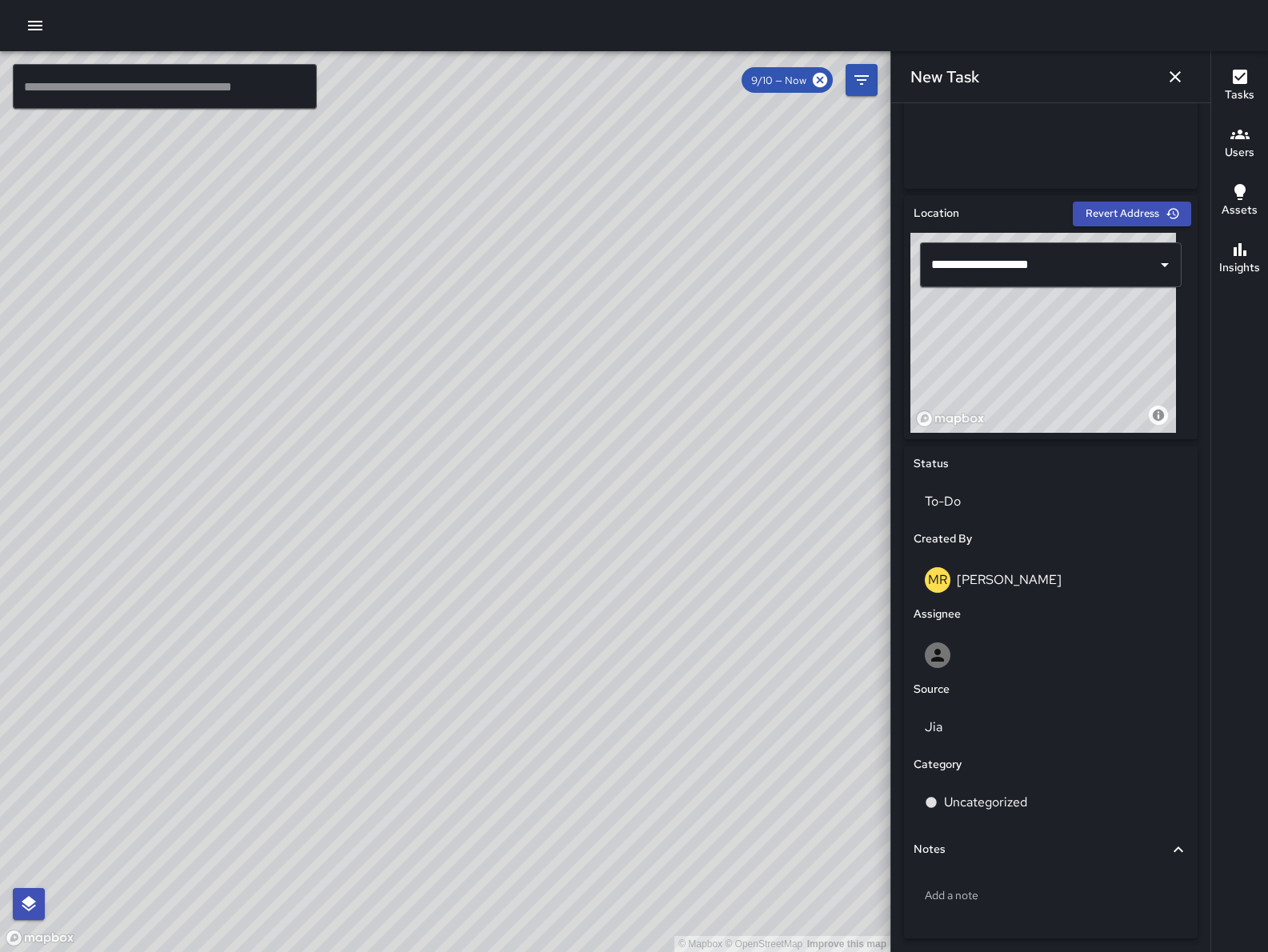
click at [1180, 75] on icon "button" at bounding box center [1175, 77] width 19 height 19
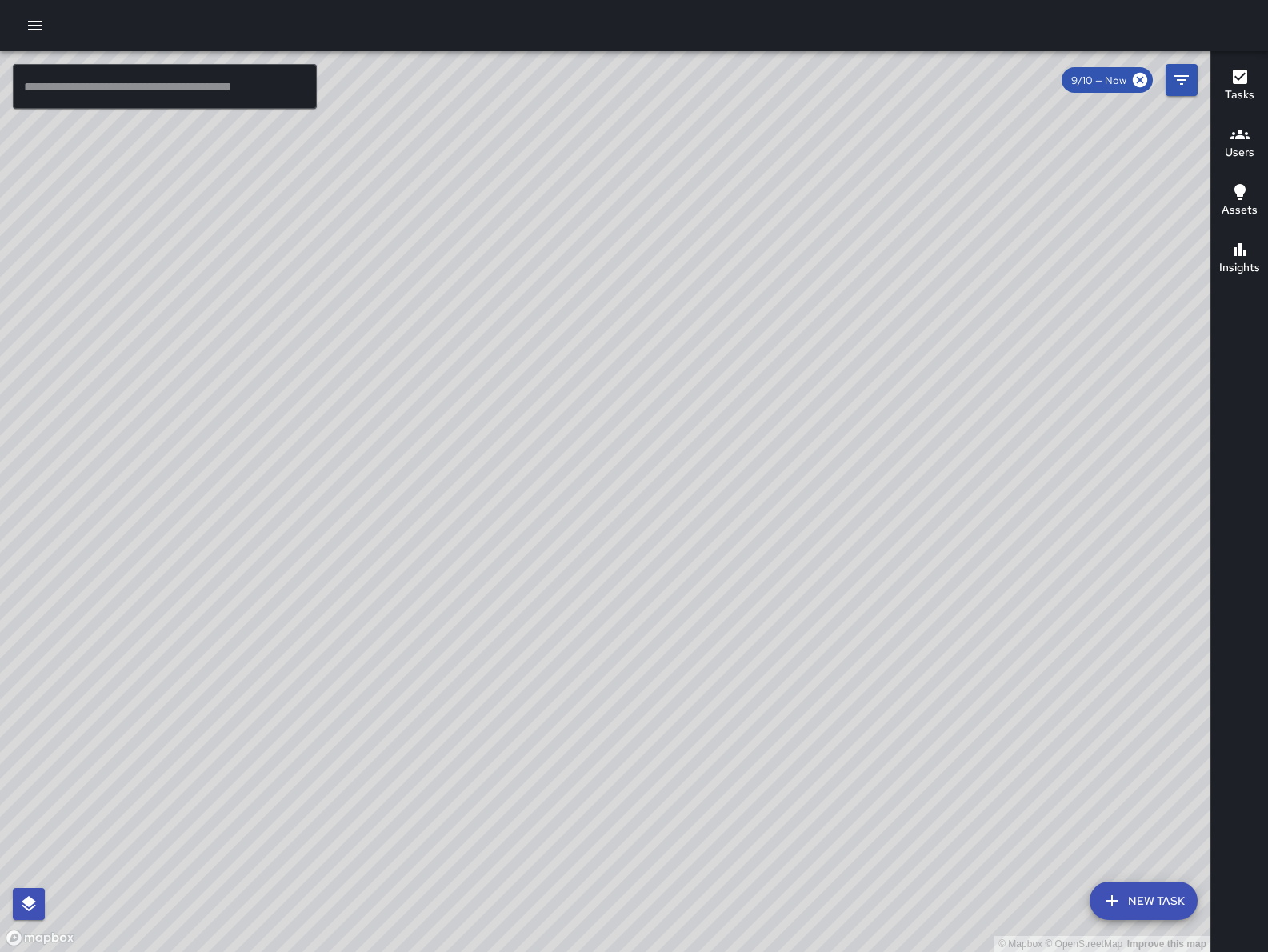
drag, startPoint x: 923, startPoint y: 542, endPoint x: 519, endPoint y: 824, distance: 492.7
click at [519, 824] on div "© Mapbox © OpenStreetMap Improve this map" at bounding box center [605, 502] width 1210 height 900
drag, startPoint x: 780, startPoint y: 646, endPoint x: 492, endPoint y: 775, distance: 315.6
click at [492, 777] on div "© Mapbox © OpenStreetMap Improve this map" at bounding box center [605, 502] width 1210 height 900
drag, startPoint x: 719, startPoint y: 544, endPoint x: 531, endPoint y: 893, distance: 396.4
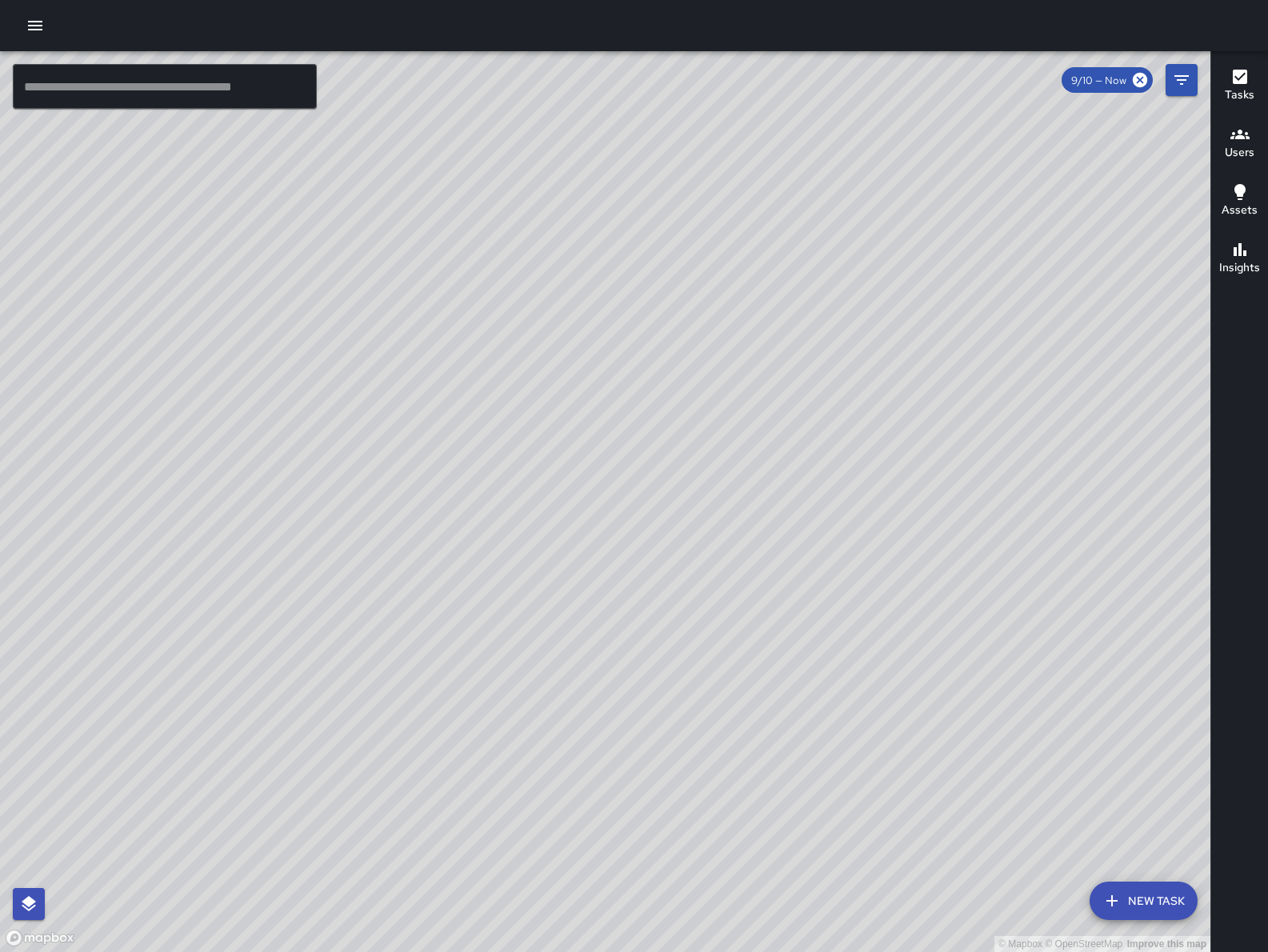
click at [532, 899] on div "© Mapbox © OpenStreetMap Improve this map" at bounding box center [605, 502] width 1210 height 900
drag, startPoint x: 504, startPoint y: 615, endPoint x: 468, endPoint y: 675, distance: 70.0
click at [494, 692] on div "© Mapbox © OpenStreetMap Improve this map" at bounding box center [605, 502] width 1210 height 900
drag, startPoint x: 247, startPoint y: 613, endPoint x: 26, endPoint y: 663, distance: 226.6
click at [282, 634] on div "© Mapbox © OpenStreetMap Improve this map" at bounding box center [605, 502] width 1210 height 900
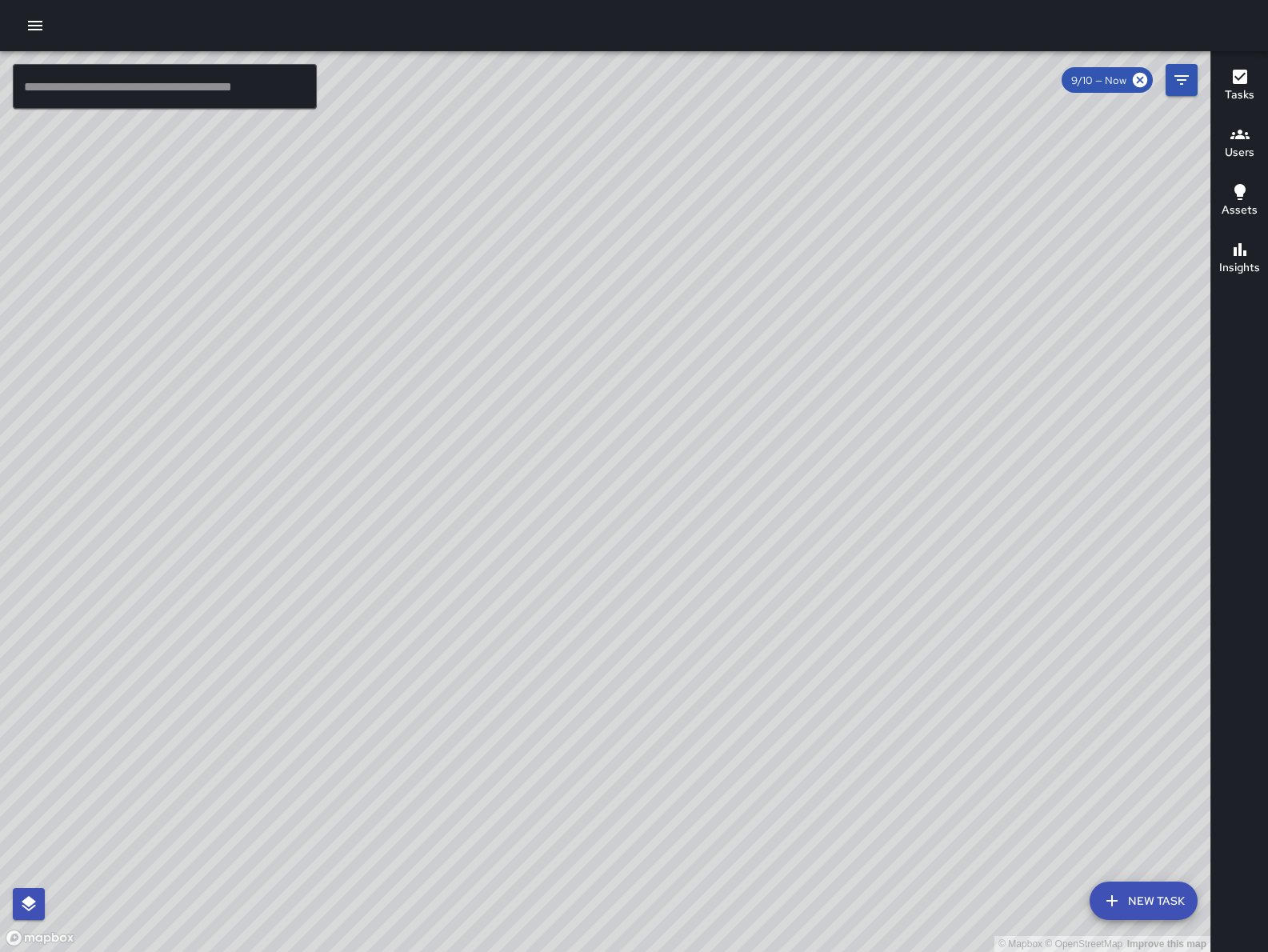
click at [1117, 900] on icon "button" at bounding box center [1111, 900] width 19 height 19
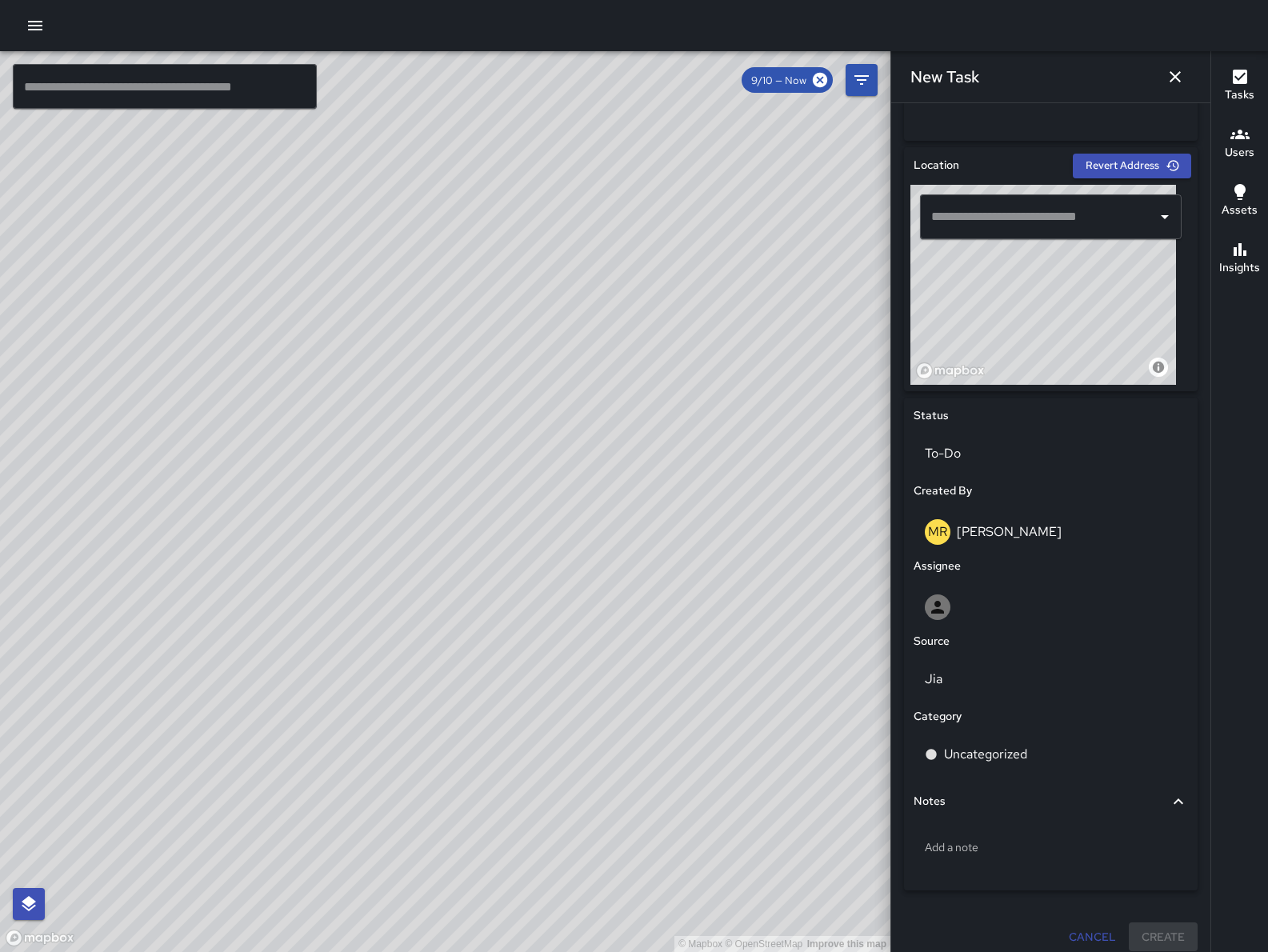
scroll to position [473, 0]
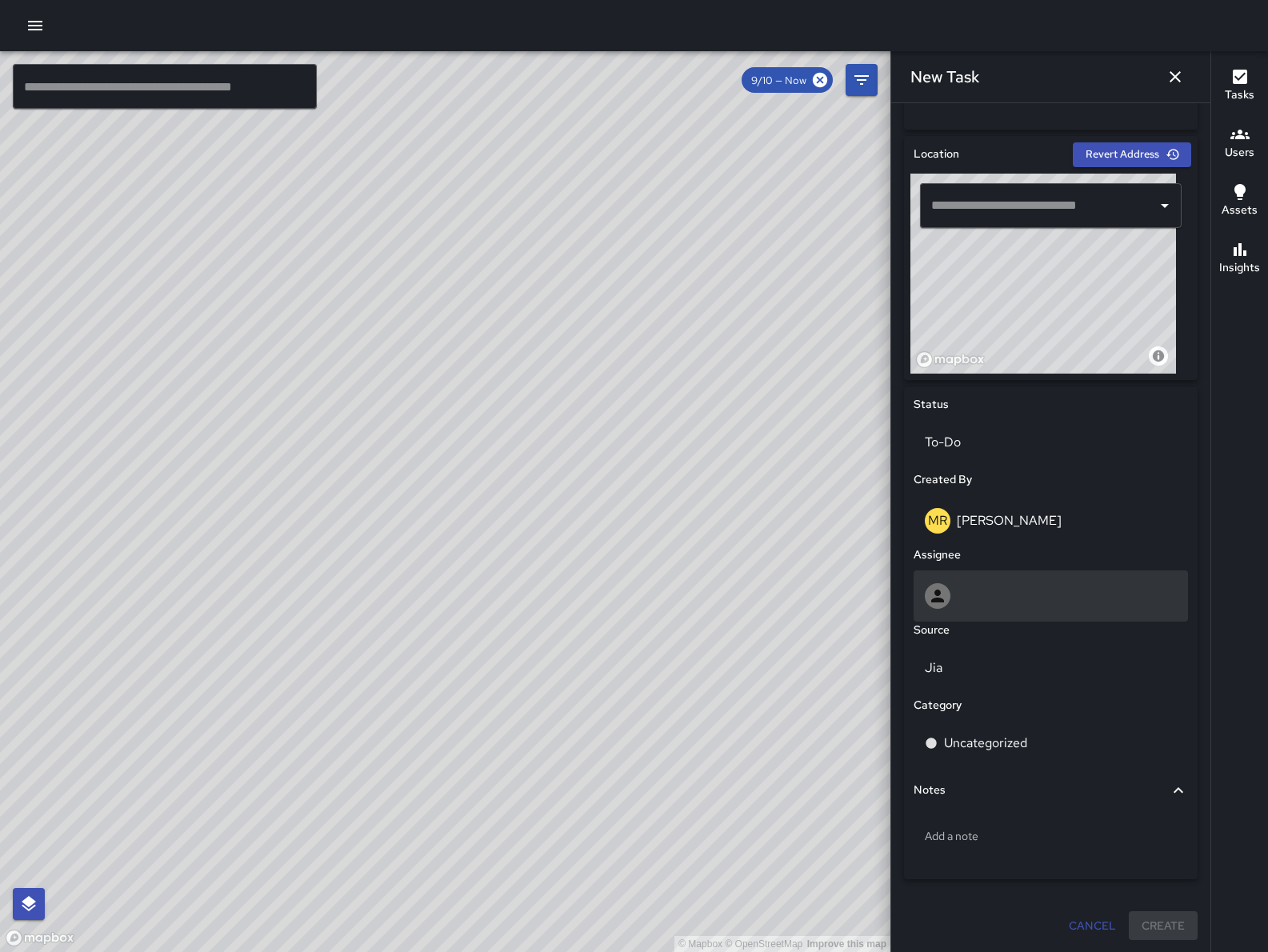
click at [1031, 594] on div at bounding box center [1051, 596] width 252 height 26
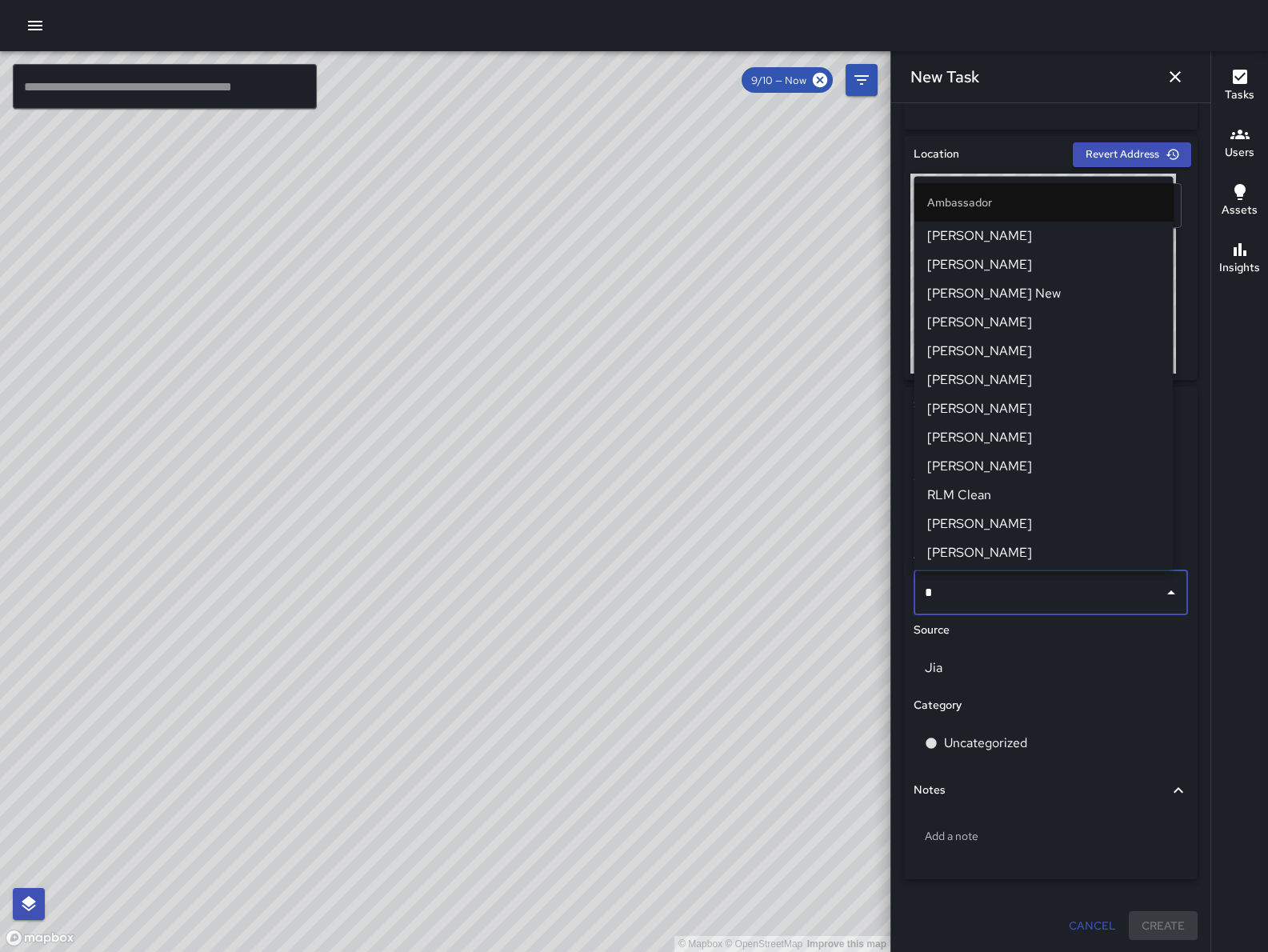
type input "**"
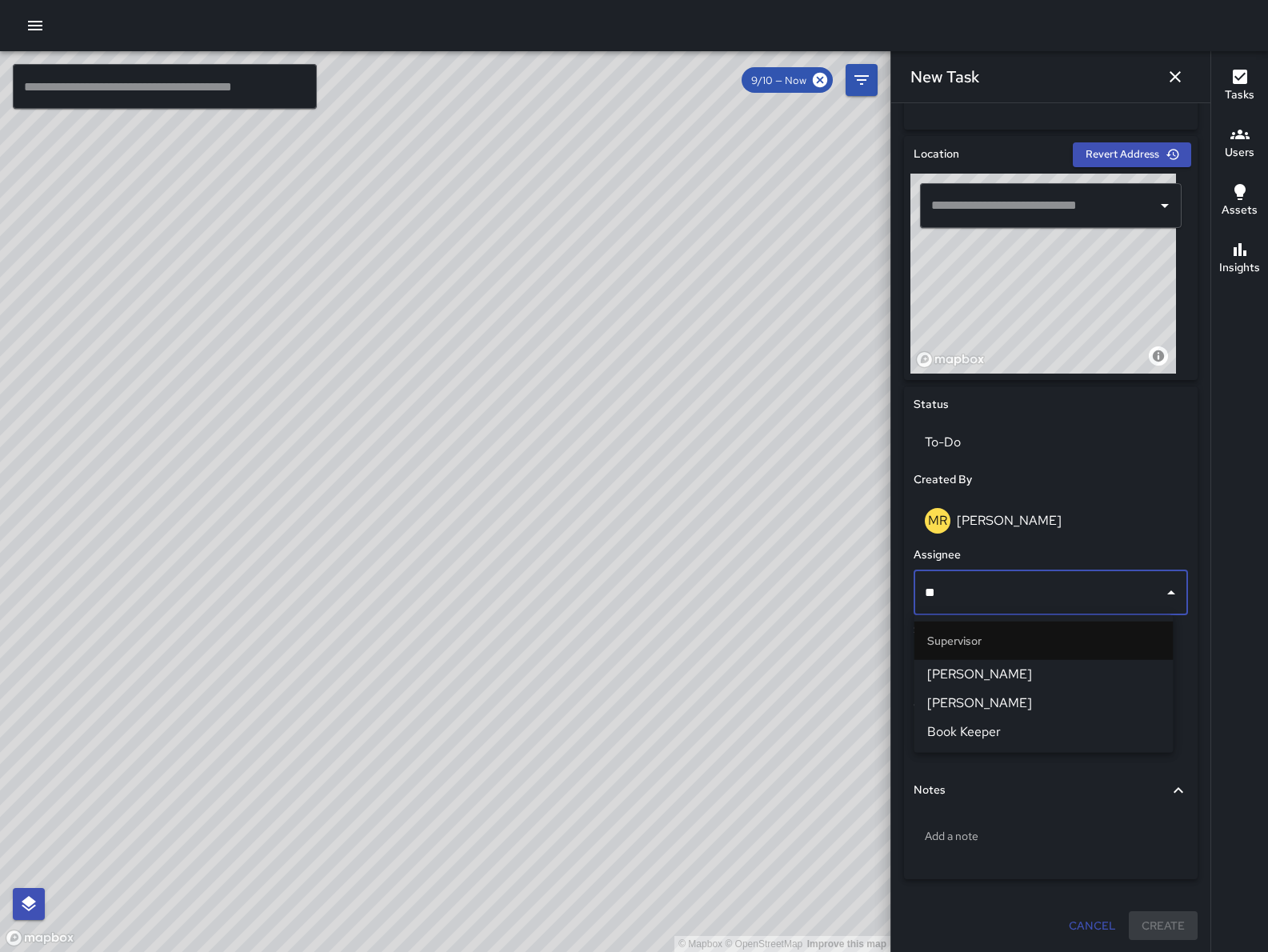
click at [1057, 668] on span "[PERSON_NAME]" at bounding box center [1043, 674] width 234 height 19
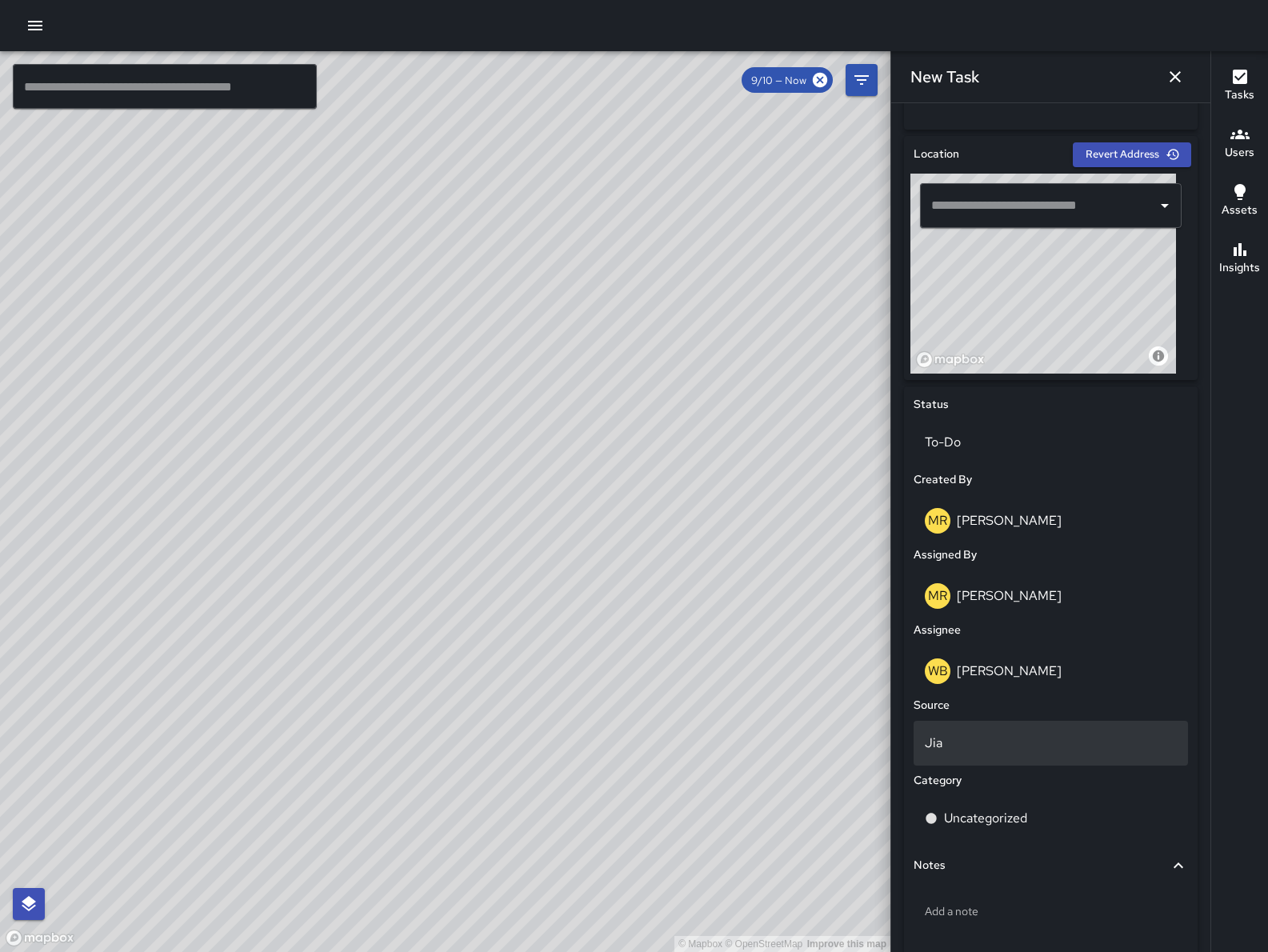
click at [1020, 752] on div "Jia" at bounding box center [1050, 742] width 274 height 45
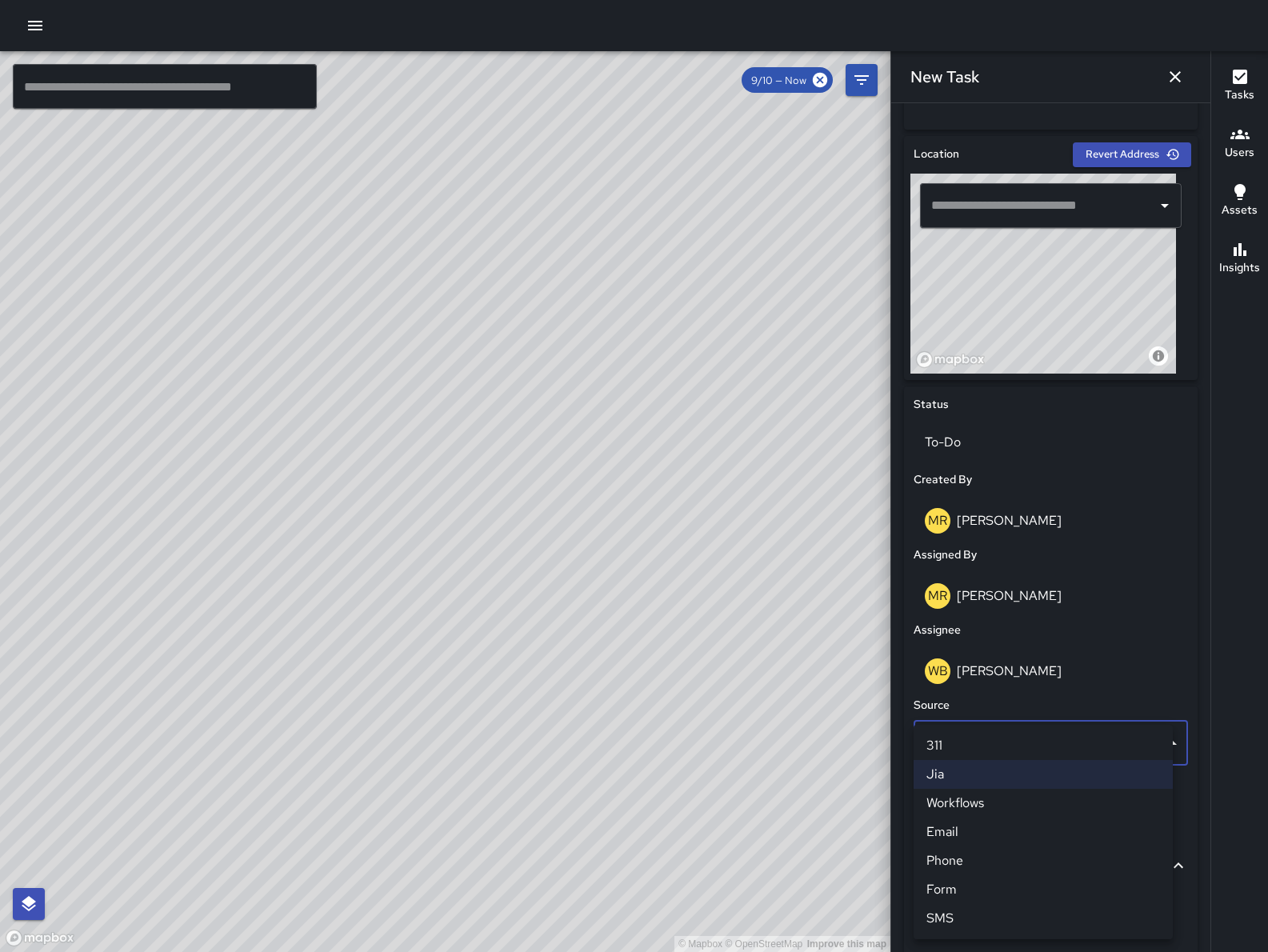
click at [1019, 769] on li "Jia" at bounding box center [1042, 774] width 259 height 29
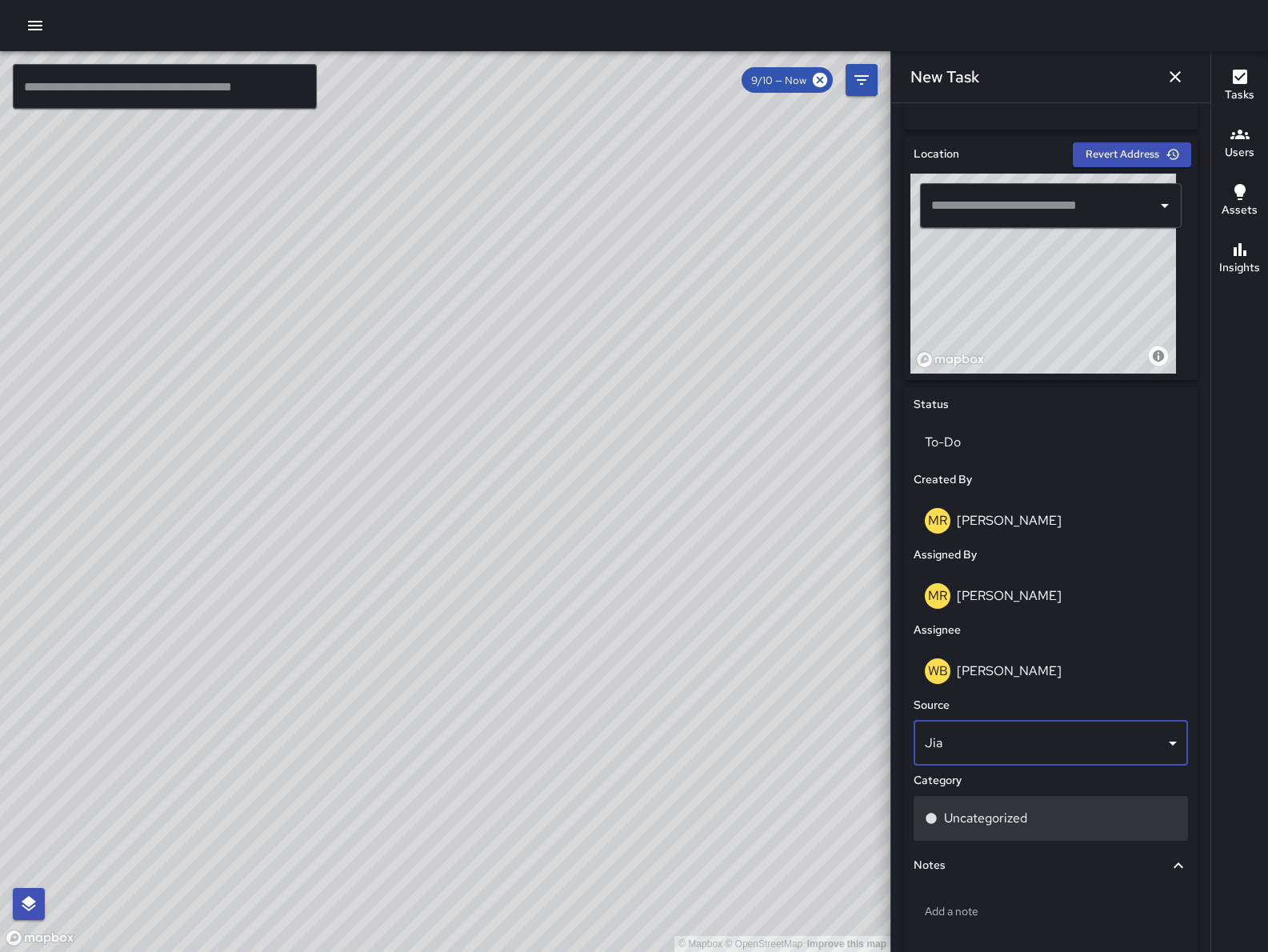
click at [1015, 816] on p "Uncategorized" at bounding box center [986, 818] width 83 height 19
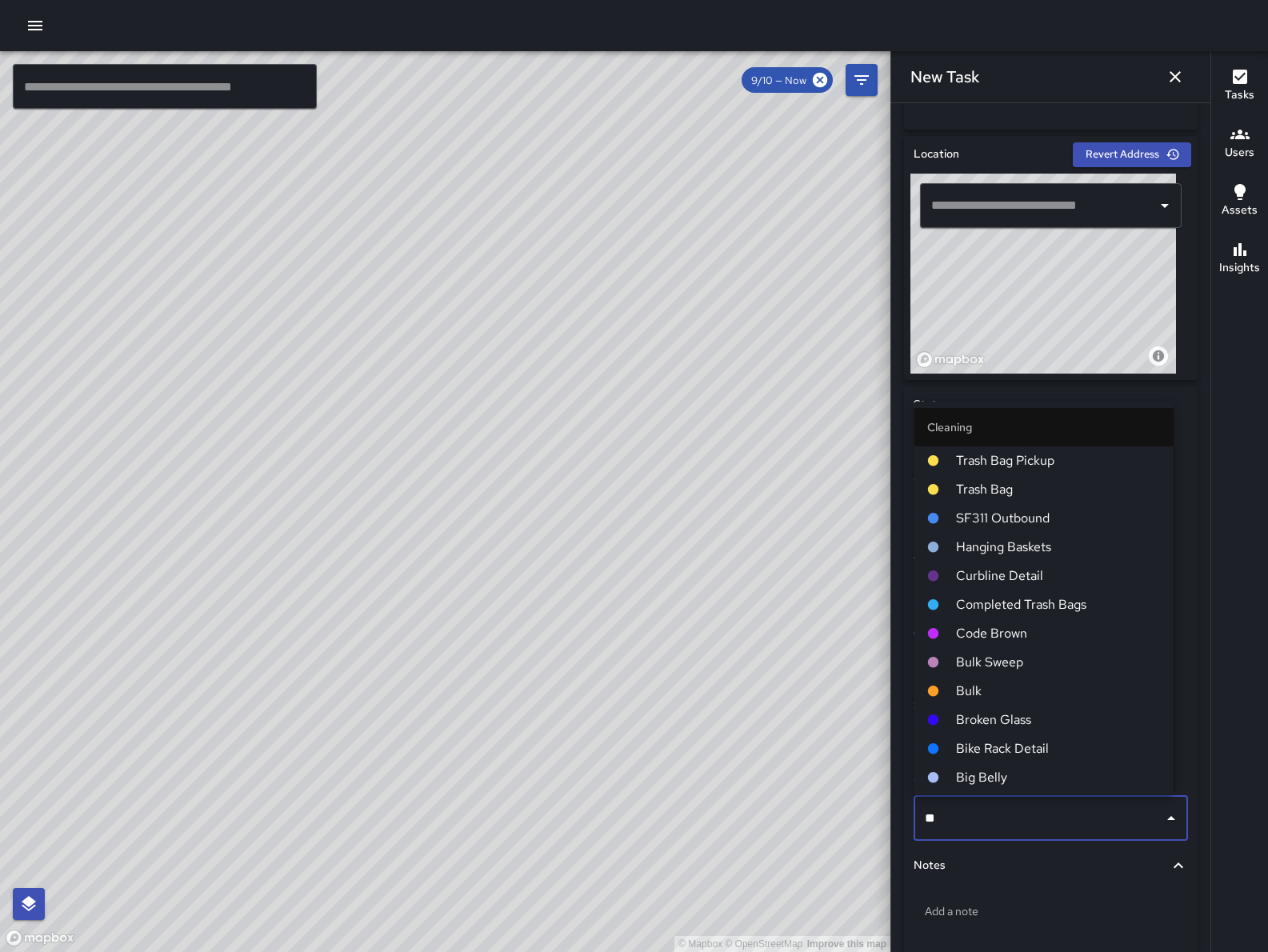
type input "***"
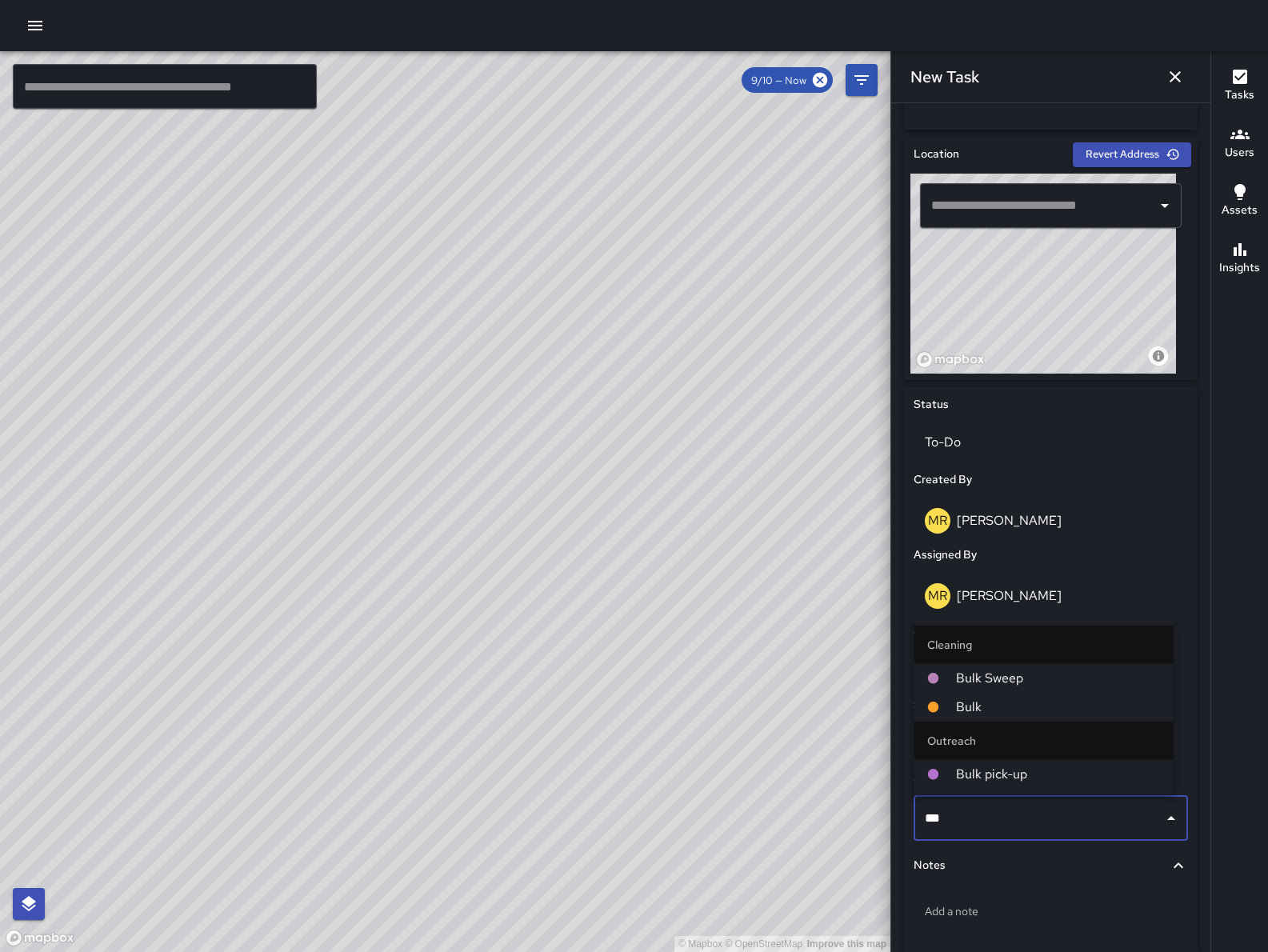
click at [1015, 708] on span "Bulk" at bounding box center [1058, 707] width 205 height 19
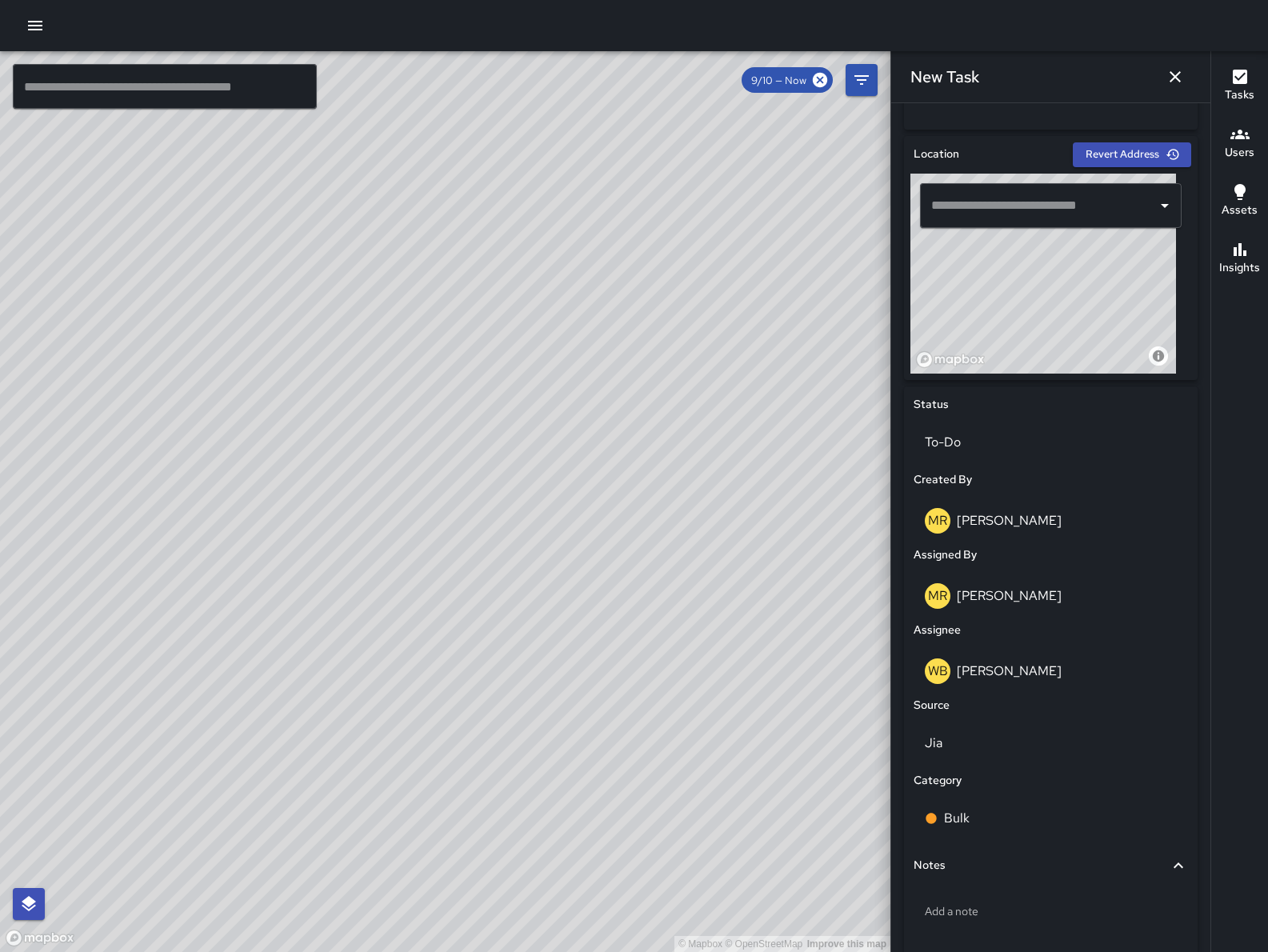
scroll to position [548, 0]
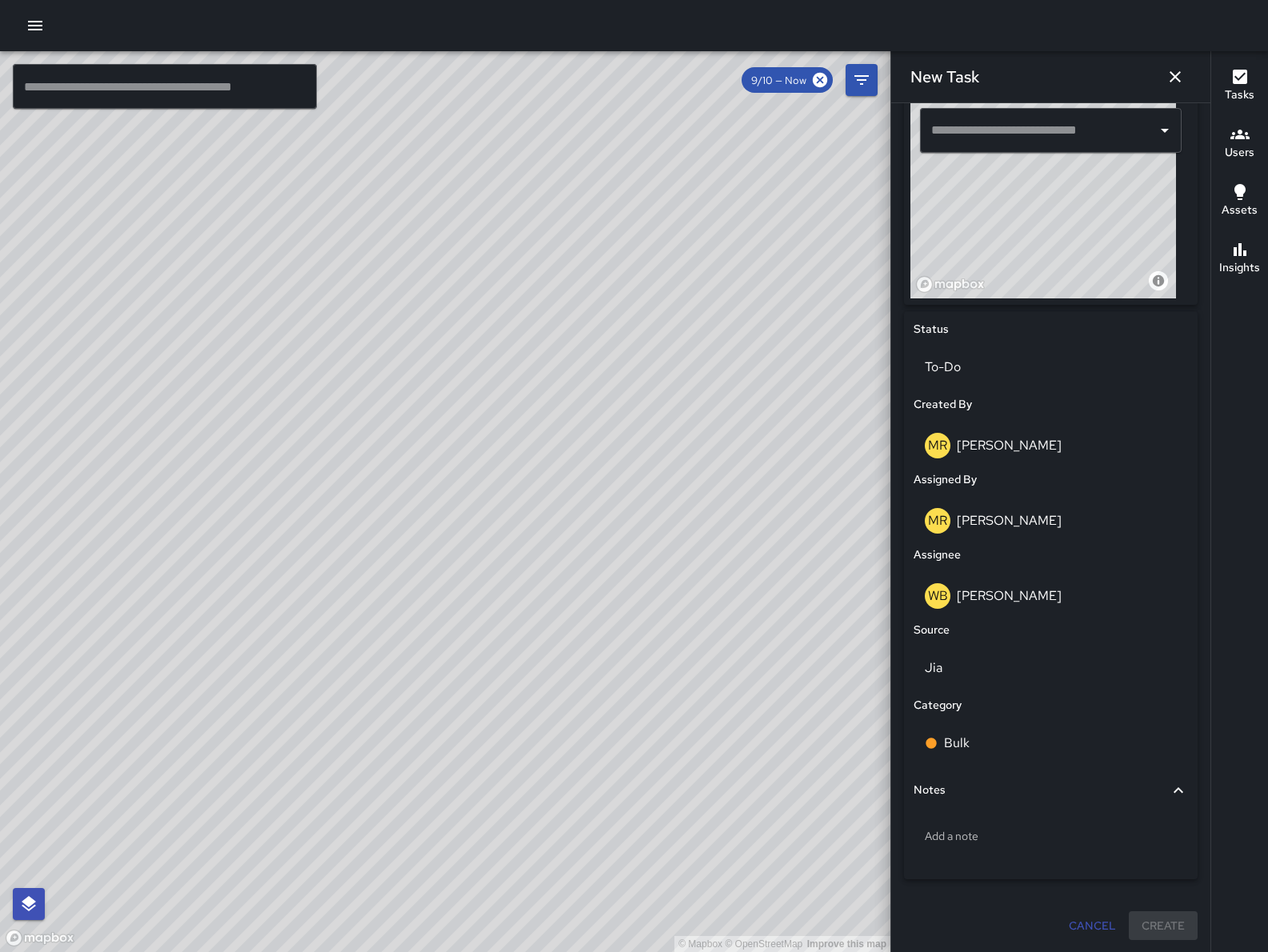
click at [996, 811] on div "Add a note" at bounding box center [1050, 839] width 274 height 61
click at [976, 842] on p "Add a note" at bounding box center [1051, 836] width 252 height 16
type textarea "**********"
drag, startPoint x: 1070, startPoint y: 240, endPoint x: 1042, endPoint y: 268, distance: 39.6
click at [1042, 268] on div "© Mapbox © OpenStreetMap Improve this map" at bounding box center [1042, 198] width 265 height 200
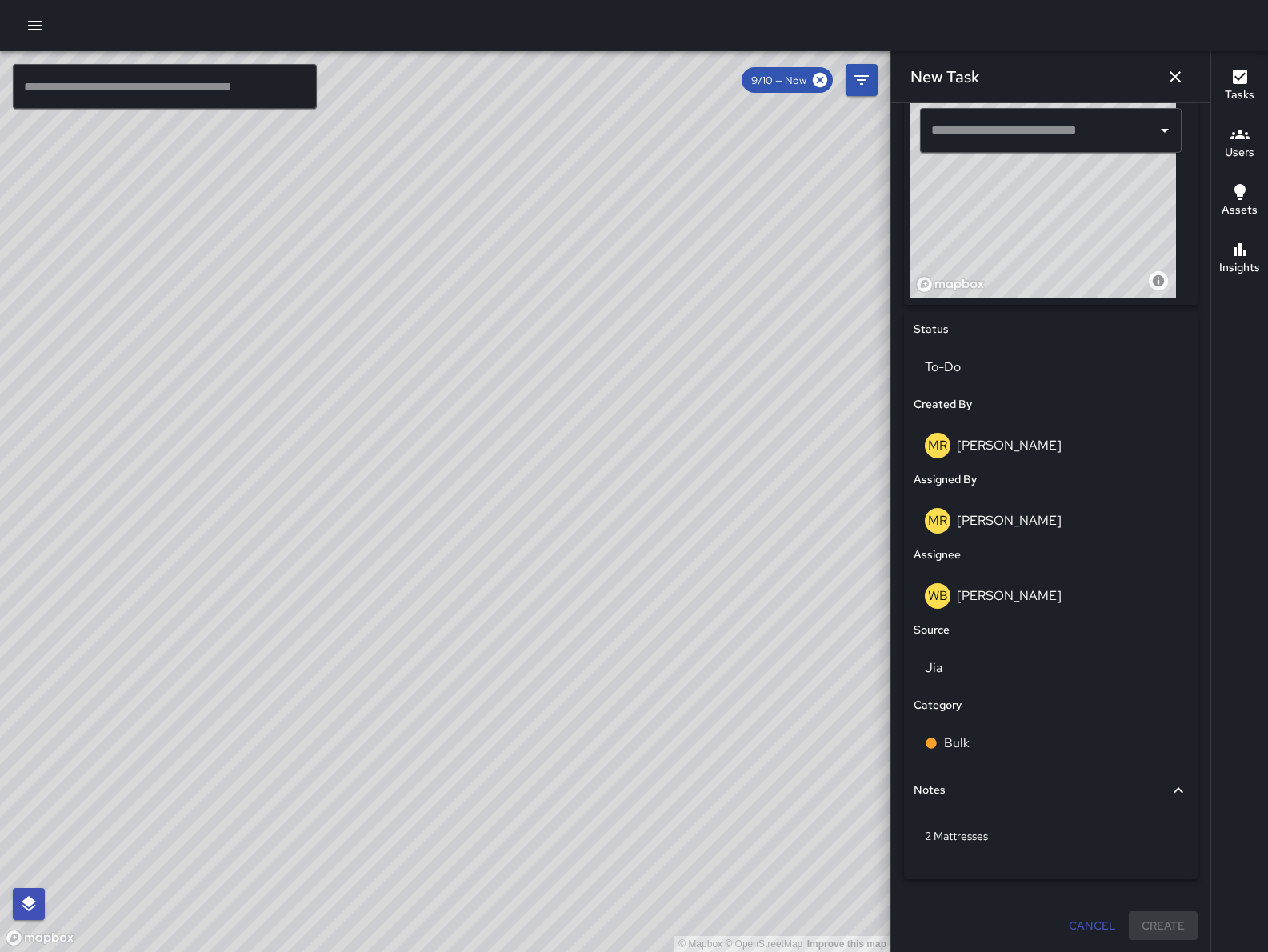
drag, startPoint x: 1077, startPoint y: 232, endPoint x: 1048, endPoint y: 280, distance: 56.1
click at [1048, 280] on div "© Mapbox © OpenStreetMap Improve this map" at bounding box center [1042, 198] width 265 height 200
drag, startPoint x: 1092, startPoint y: 231, endPoint x: 1049, endPoint y: 212, distance: 47.0
click at [1041, 199] on div "© Mapbox © OpenStreetMap Improve this map" at bounding box center [1042, 198] width 265 height 200
click at [1044, 205] on div "© Mapbox © OpenStreetMap Improve this map" at bounding box center [1042, 198] width 265 height 200
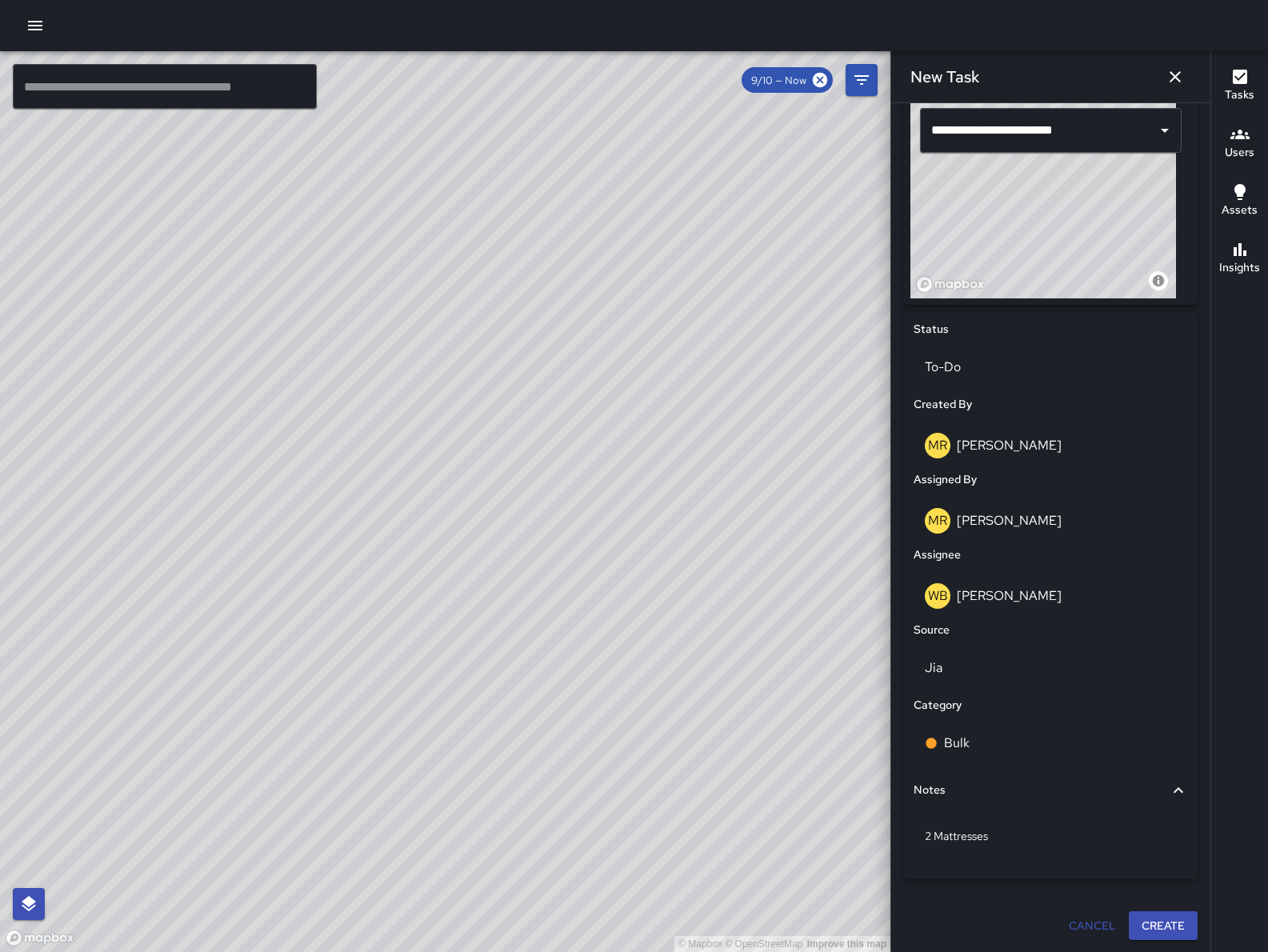
drag, startPoint x: 1086, startPoint y: 232, endPoint x: 1031, endPoint y: 201, distance: 63.1
click at [1031, 199] on div "© Mapbox © OpenStreetMap Improve this map" at bounding box center [1042, 198] width 265 height 200
drag, startPoint x: 1073, startPoint y: 226, endPoint x: 1003, endPoint y: 162, distance: 94.8
click at [1003, 162] on div "© Mapbox © OpenStreetMap Improve this map" at bounding box center [1042, 198] width 265 height 200
type input "**********"
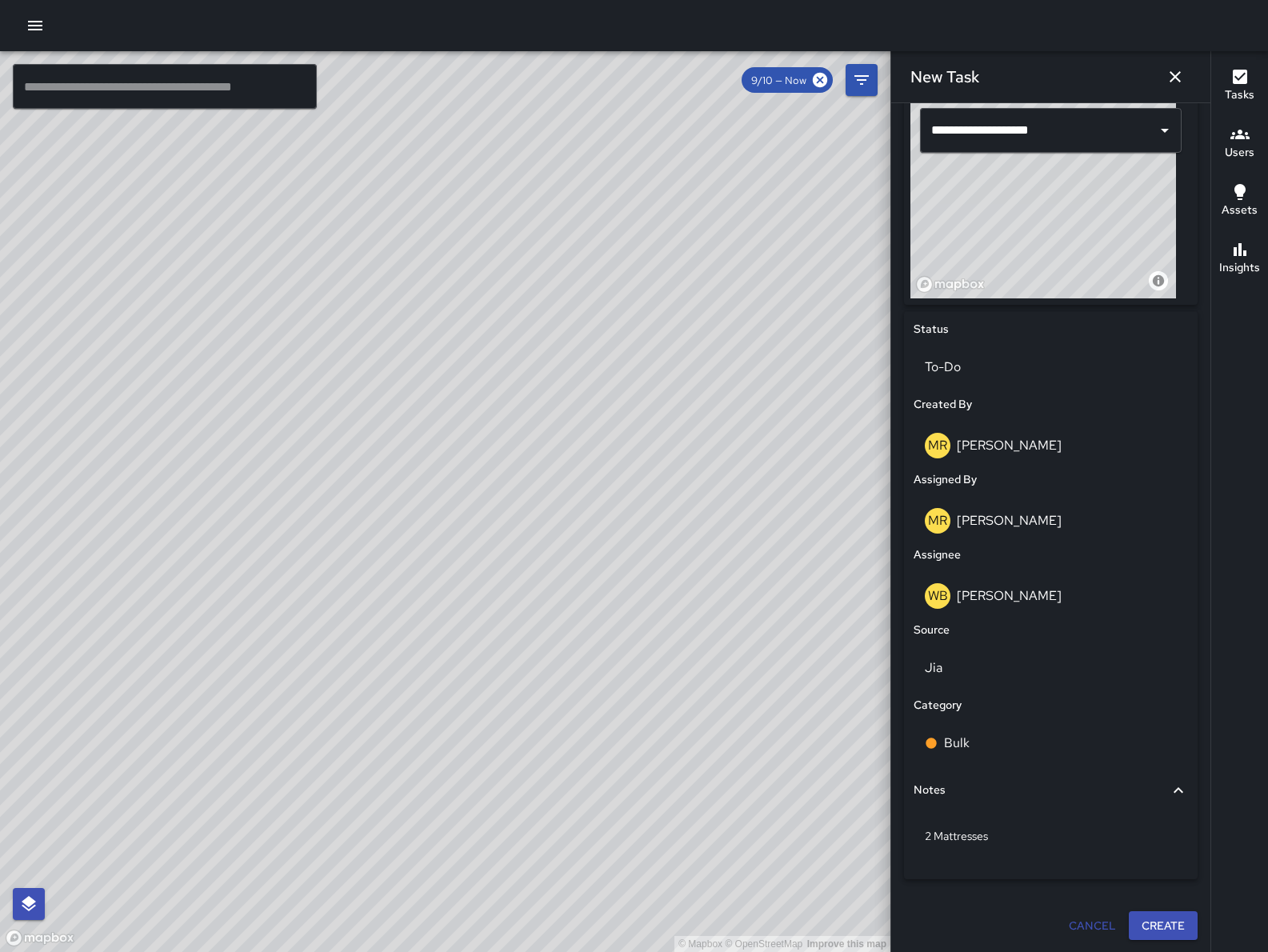
click at [1060, 209] on div "© Mapbox © OpenStreetMap Improve this map" at bounding box center [1042, 198] width 265 height 200
click at [1148, 935] on button "Create" at bounding box center [1163, 926] width 69 height 30
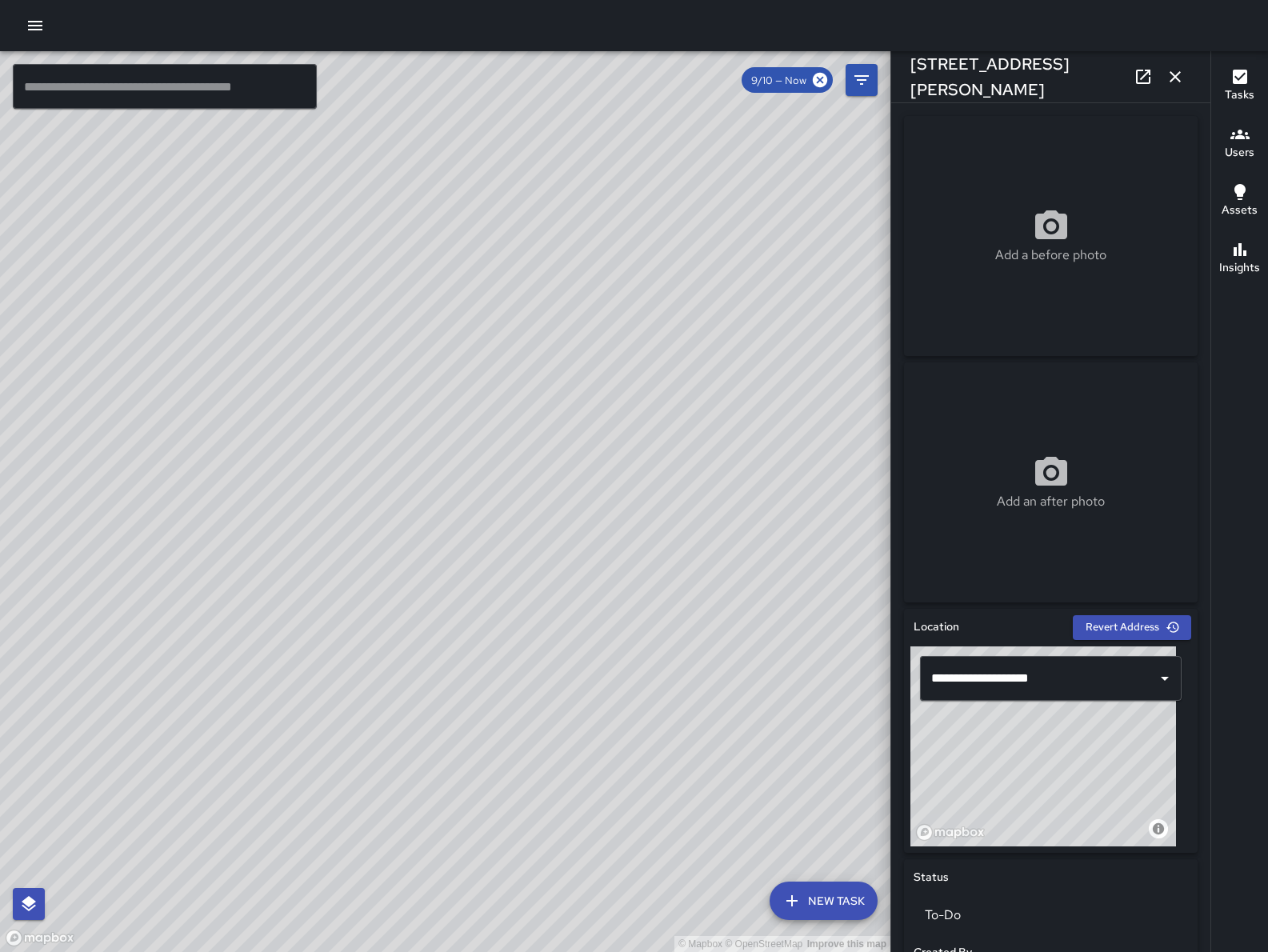
click at [461, 483] on div "© Mapbox © OpenStreetMap Improve this map SK SEAN KELLEY 1000 Harrison Street C…" at bounding box center [445, 502] width 890 height 900
type input "**********"
click at [1172, 82] on icon "button" at bounding box center [1175, 77] width 19 height 19
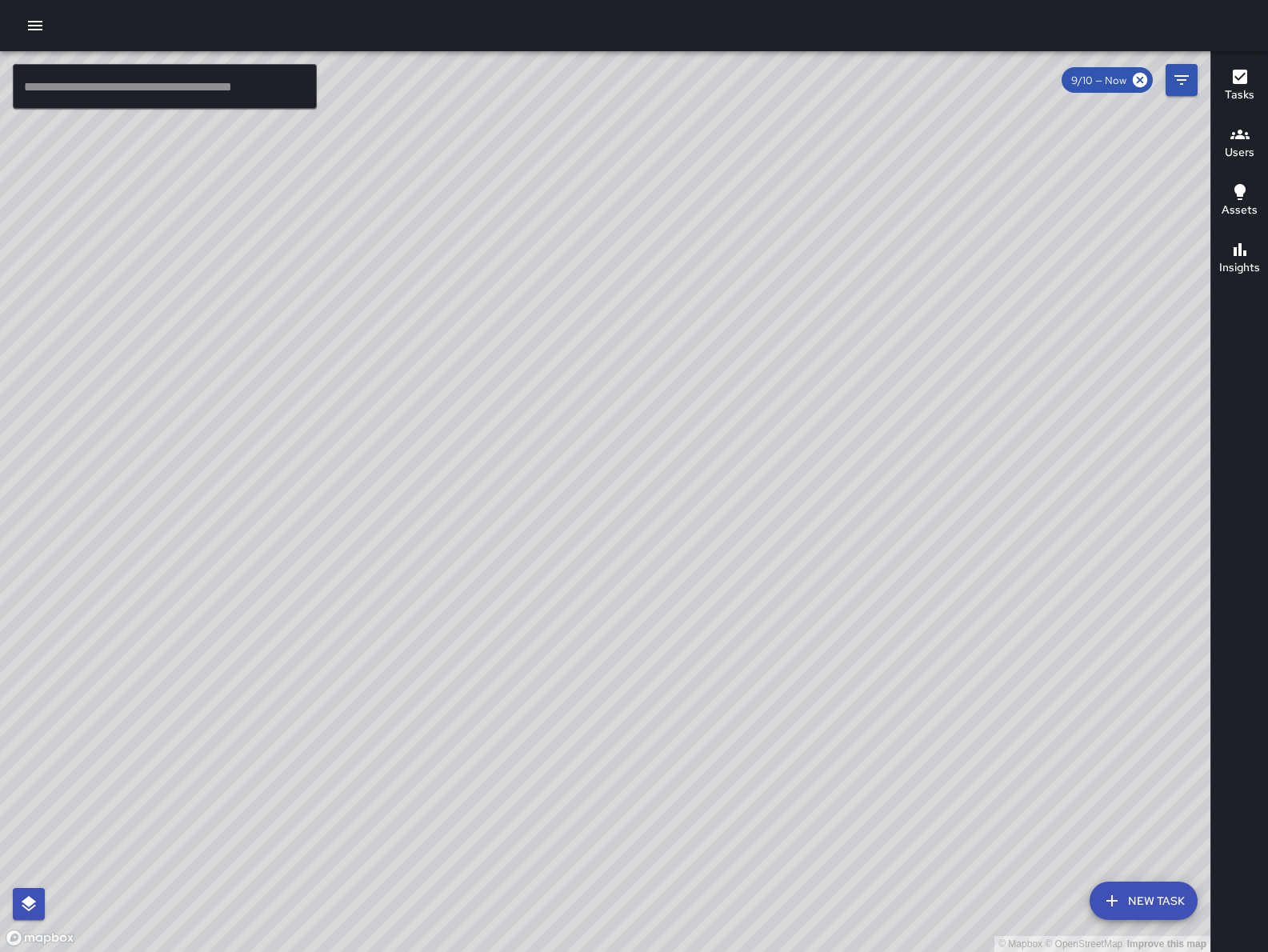
drag, startPoint x: 744, startPoint y: 379, endPoint x: 634, endPoint y: 512, distance: 172.6
click at [582, 607] on div "© Mapbox © OpenStreetMap Improve this map" at bounding box center [605, 502] width 1210 height 900
drag, startPoint x: 628, startPoint y: 573, endPoint x: 593, endPoint y: 605, distance: 47.4
click at [599, 613] on div "© Mapbox © OpenStreetMap Improve this map" at bounding box center [605, 502] width 1210 height 900
click at [1101, 896] on button "New Task" at bounding box center [1143, 900] width 108 height 39
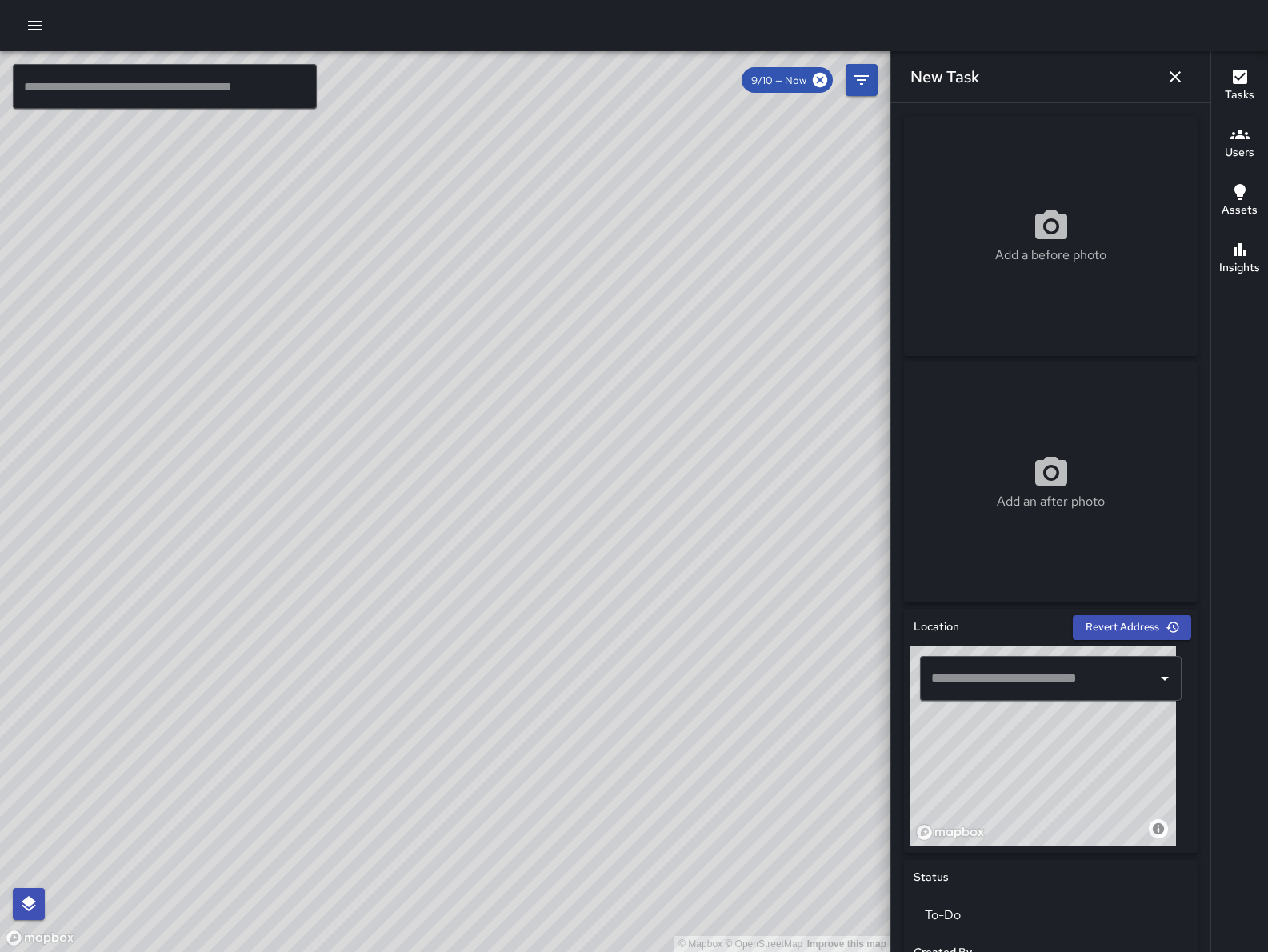
drag, startPoint x: 1020, startPoint y: 753, endPoint x: 995, endPoint y: 794, distance: 48.0
click at [995, 794] on div "© Mapbox © OpenStreetMap Improve this map" at bounding box center [1042, 745] width 265 height 200
click at [998, 827] on div "© Mapbox © OpenStreetMap Improve this map" at bounding box center [1042, 745] width 265 height 200
drag, startPoint x: 1086, startPoint y: 788, endPoint x: 1039, endPoint y: 819, distance: 56.3
click at [1042, 828] on div "© Mapbox © OpenStreetMap Improve this map" at bounding box center [1042, 745] width 265 height 200
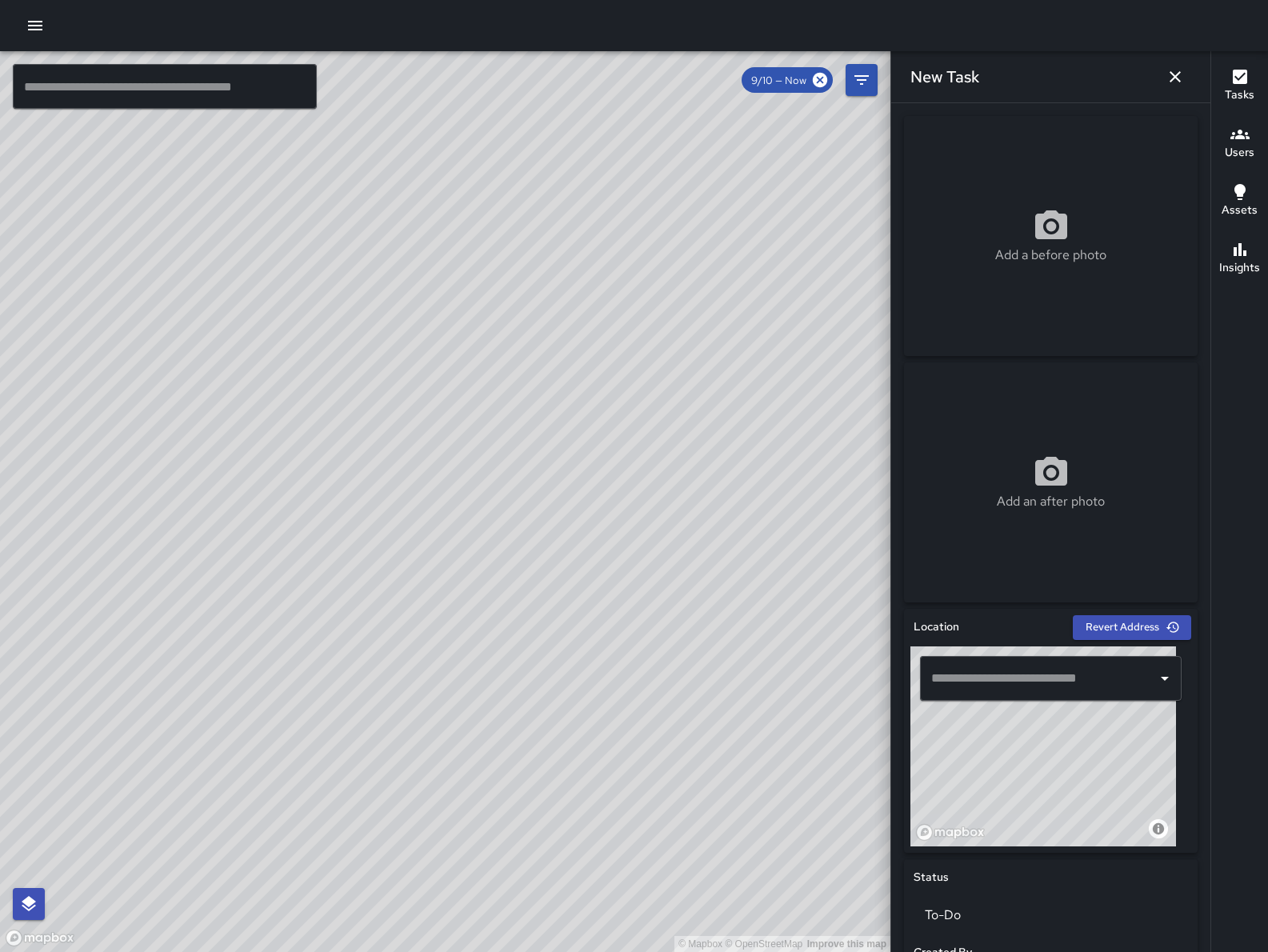
drag, startPoint x: 1063, startPoint y: 780, endPoint x: 998, endPoint y: 777, distance: 65.1
click at [991, 781] on div "© Mapbox © OpenStreetMap Improve this map" at bounding box center [1042, 745] width 265 height 200
click at [1052, 768] on div "© Mapbox © OpenStreetMap Improve this map" at bounding box center [1042, 745] width 265 height 200
drag, startPoint x: 979, startPoint y: 786, endPoint x: 1043, endPoint y: 786, distance: 64.0
click at [1043, 786] on div "© Mapbox © OpenStreetMap Improve this map" at bounding box center [1042, 745] width 265 height 200
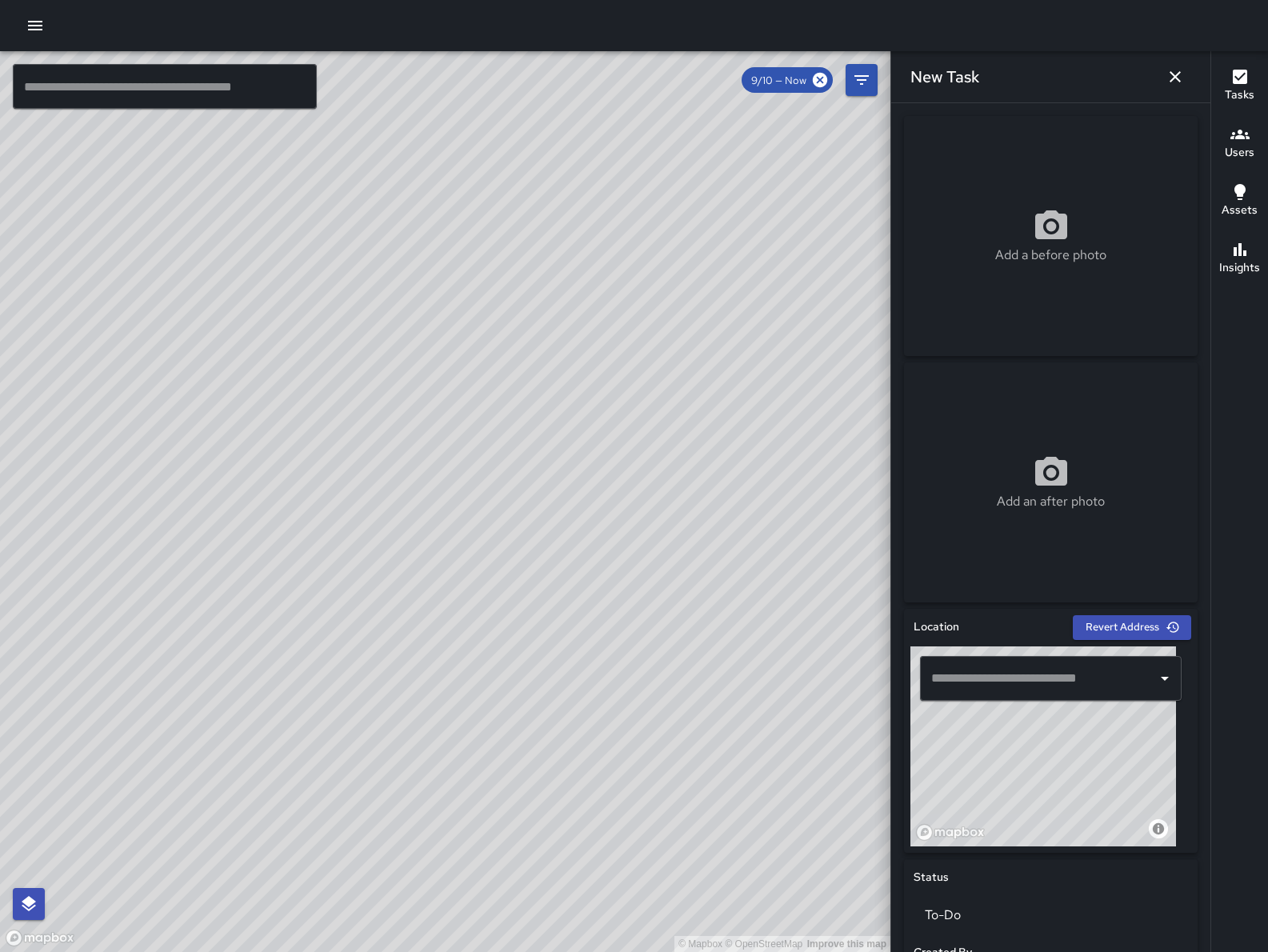
drag, startPoint x: 1044, startPoint y: 794, endPoint x: 1048, endPoint y: 783, distance: 11.7
click at [1048, 783] on div "© Mapbox © OpenStreetMap Improve this map" at bounding box center [1042, 745] width 265 height 200
type input "**********"
click at [1057, 766] on div "© Mapbox © OpenStreetMap Improve this map" at bounding box center [1042, 745] width 265 height 200
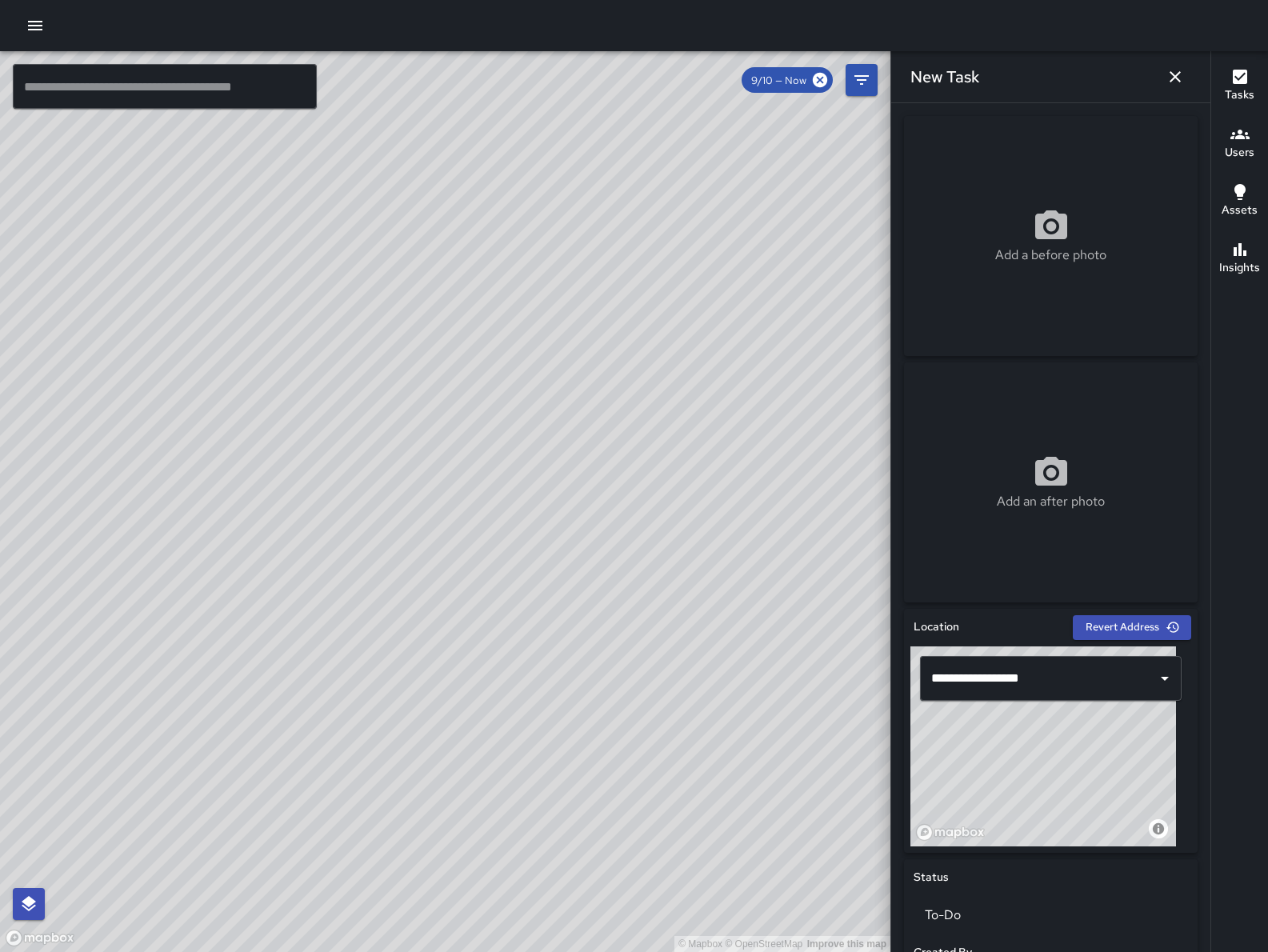
click at [1091, 220] on div "Add a before photo" at bounding box center [1050, 236] width 293 height 58
click at [983, 250] on div "Add a before photo" at bounding box center [1050, 236] width 293 height 58
type input "**********"
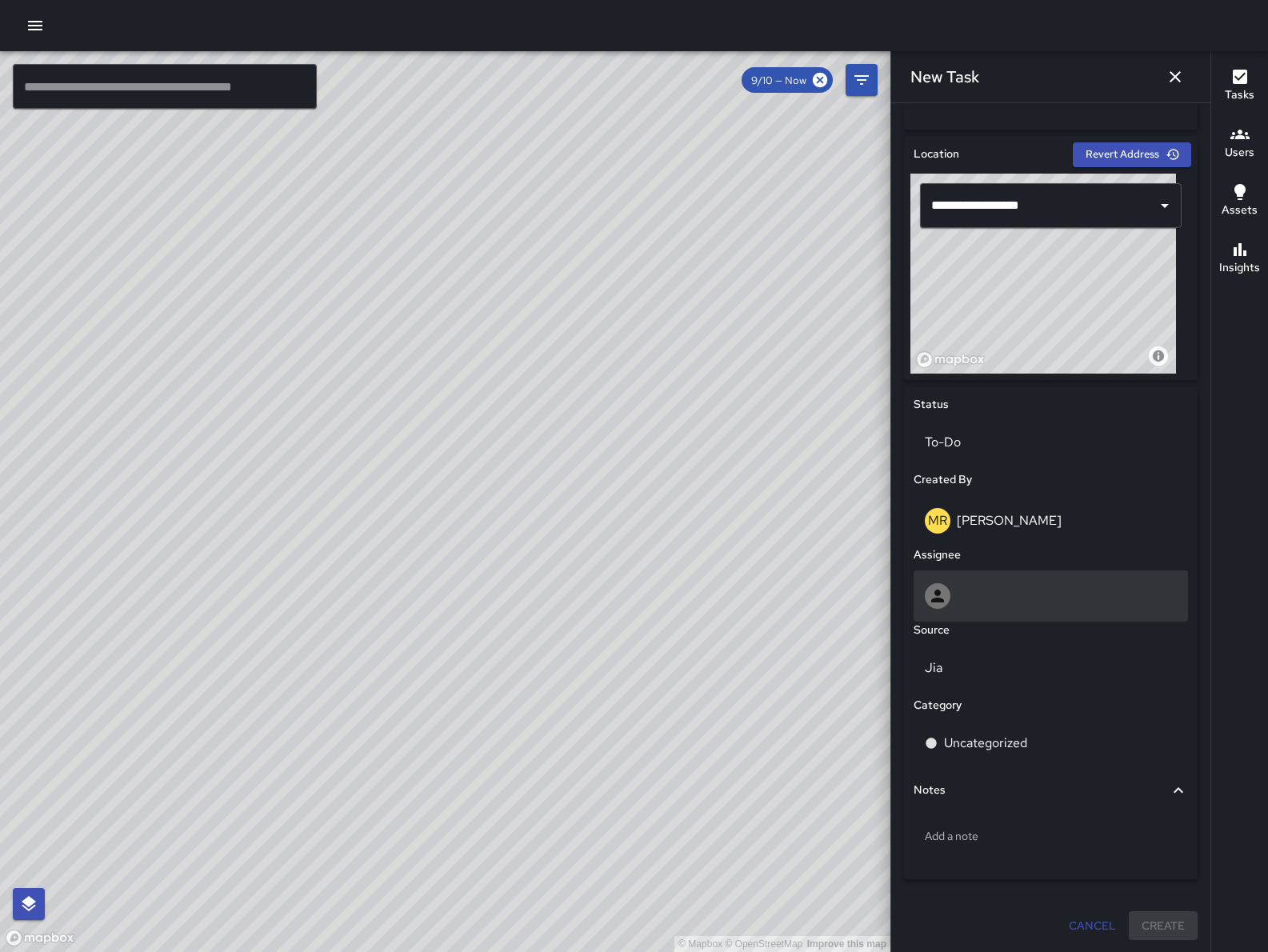
click at [996, 609] on div at bounding box center [1050, 596] width 274 height 52
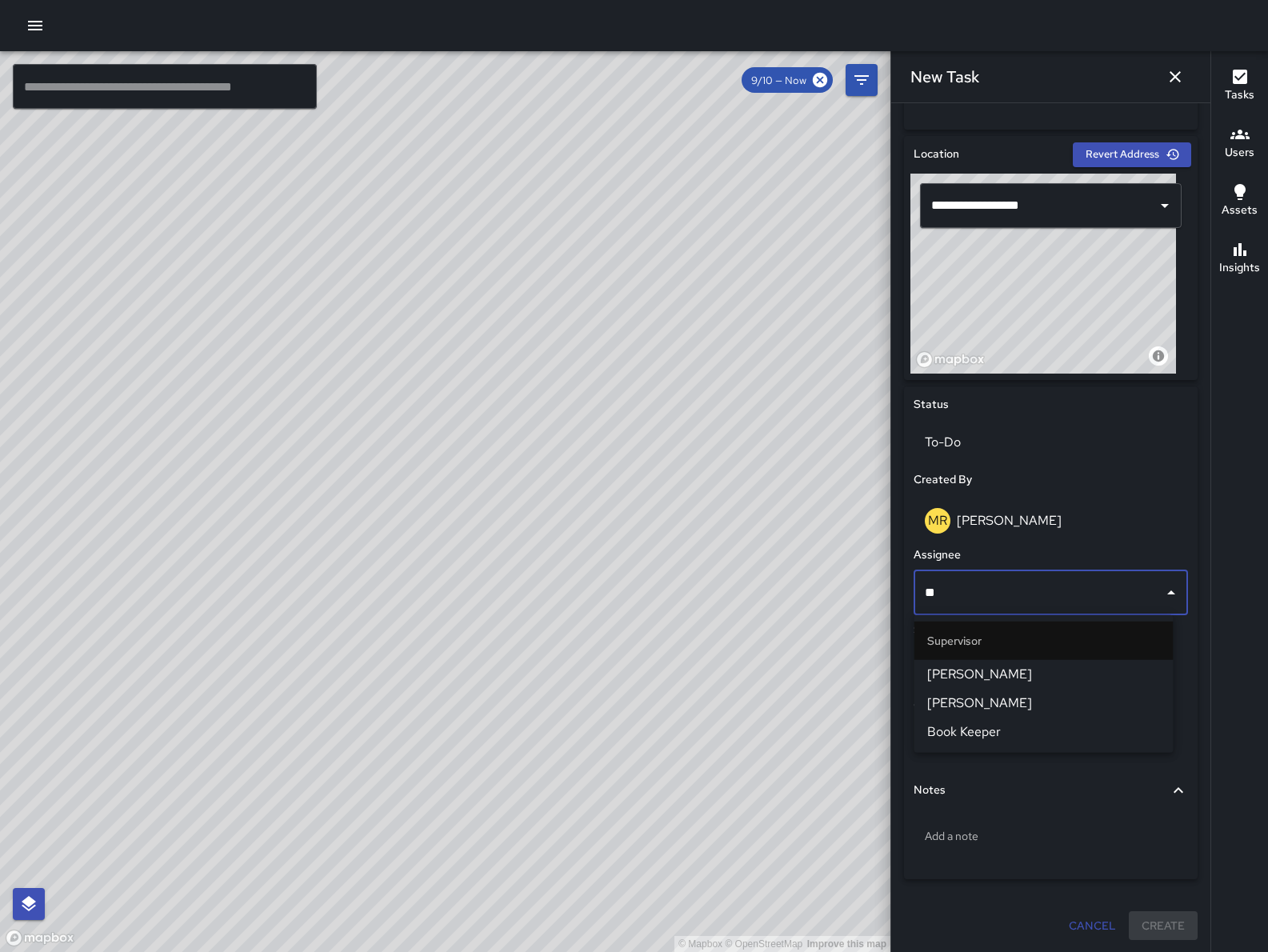
type input "***"
click at [995, 674] on span "[PERSON_NAME]" at bounding box center [1043, 674] width 234 height 19
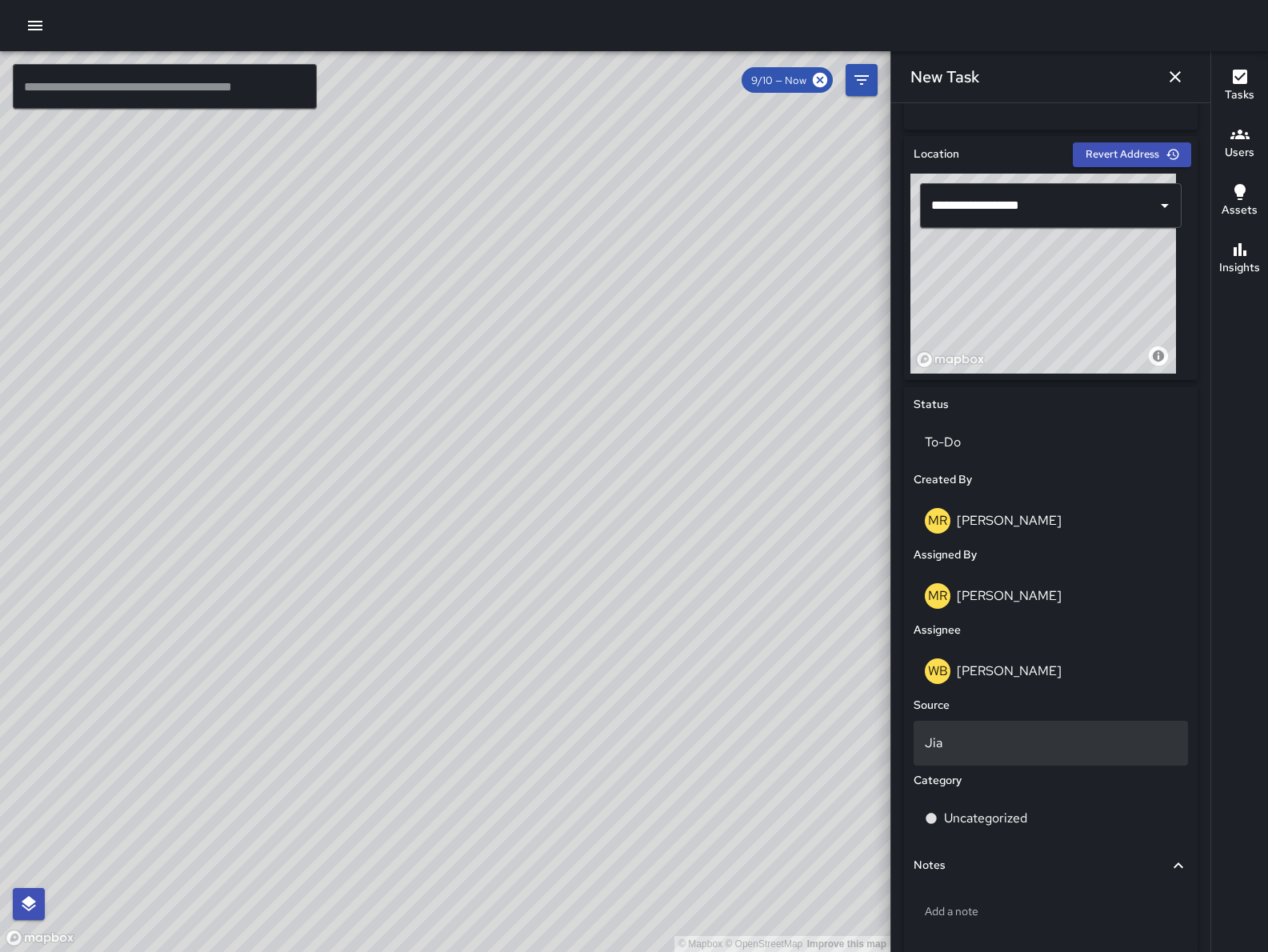
click at [997, 749] on p "Jia" at bounding box center [1051, 742] width 252 height 19
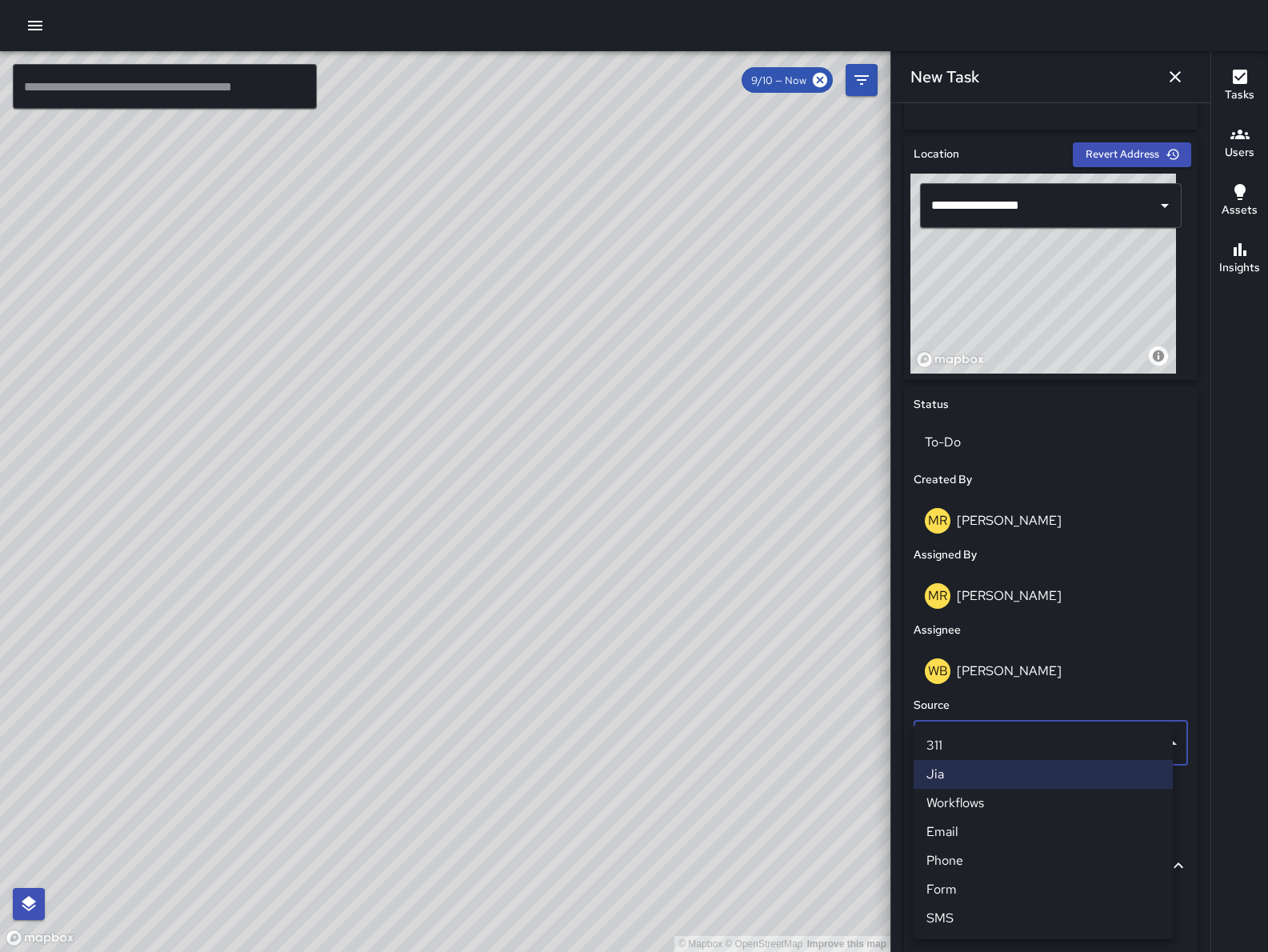
click at [999, 822] on li "Email" at bounding box center [1042, 832] width 259 height 29
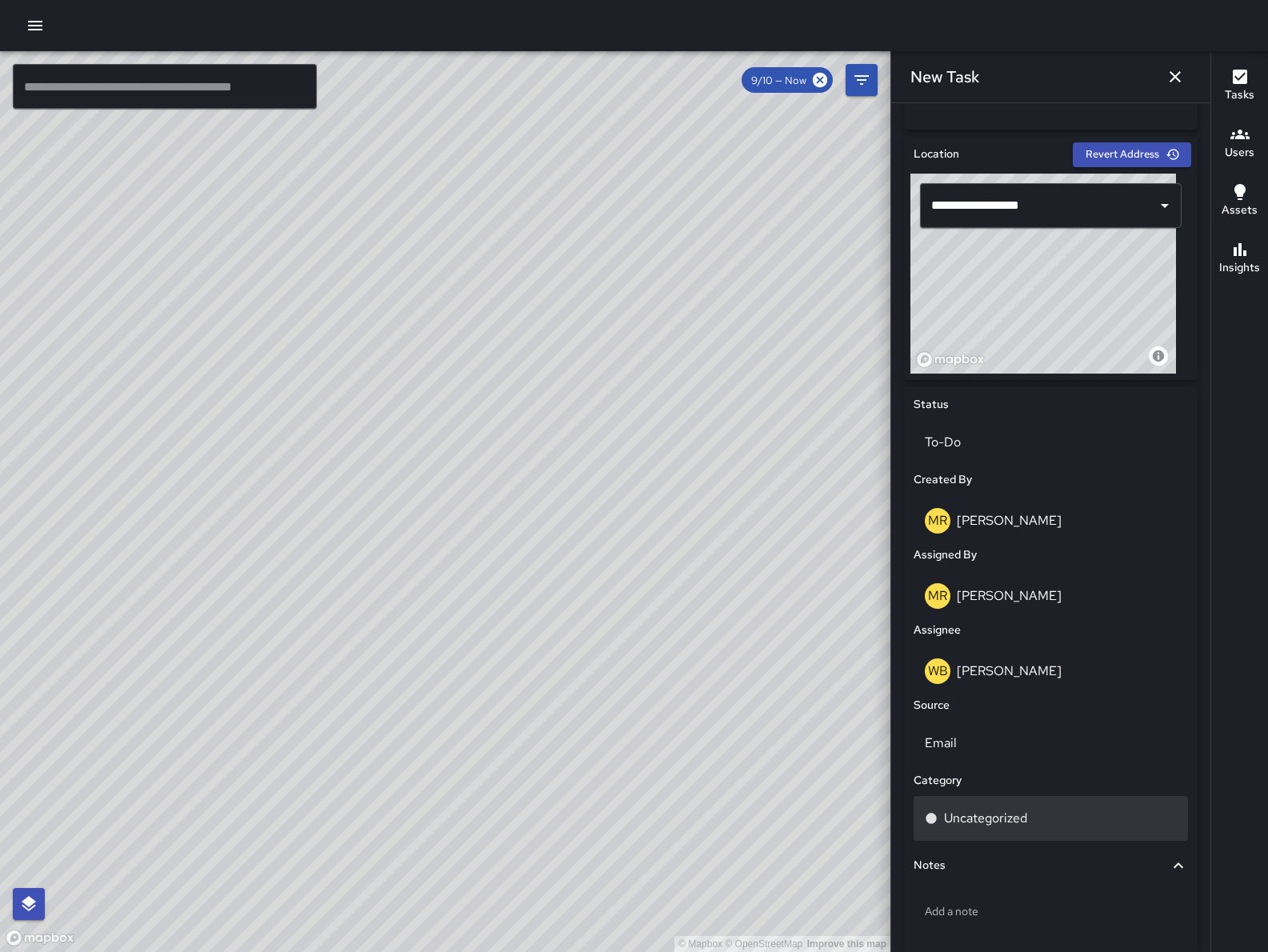
click at [1001, 816] on p "Uncategorized" at bounding box center [986, 818] width 83 height 19
type input "****"
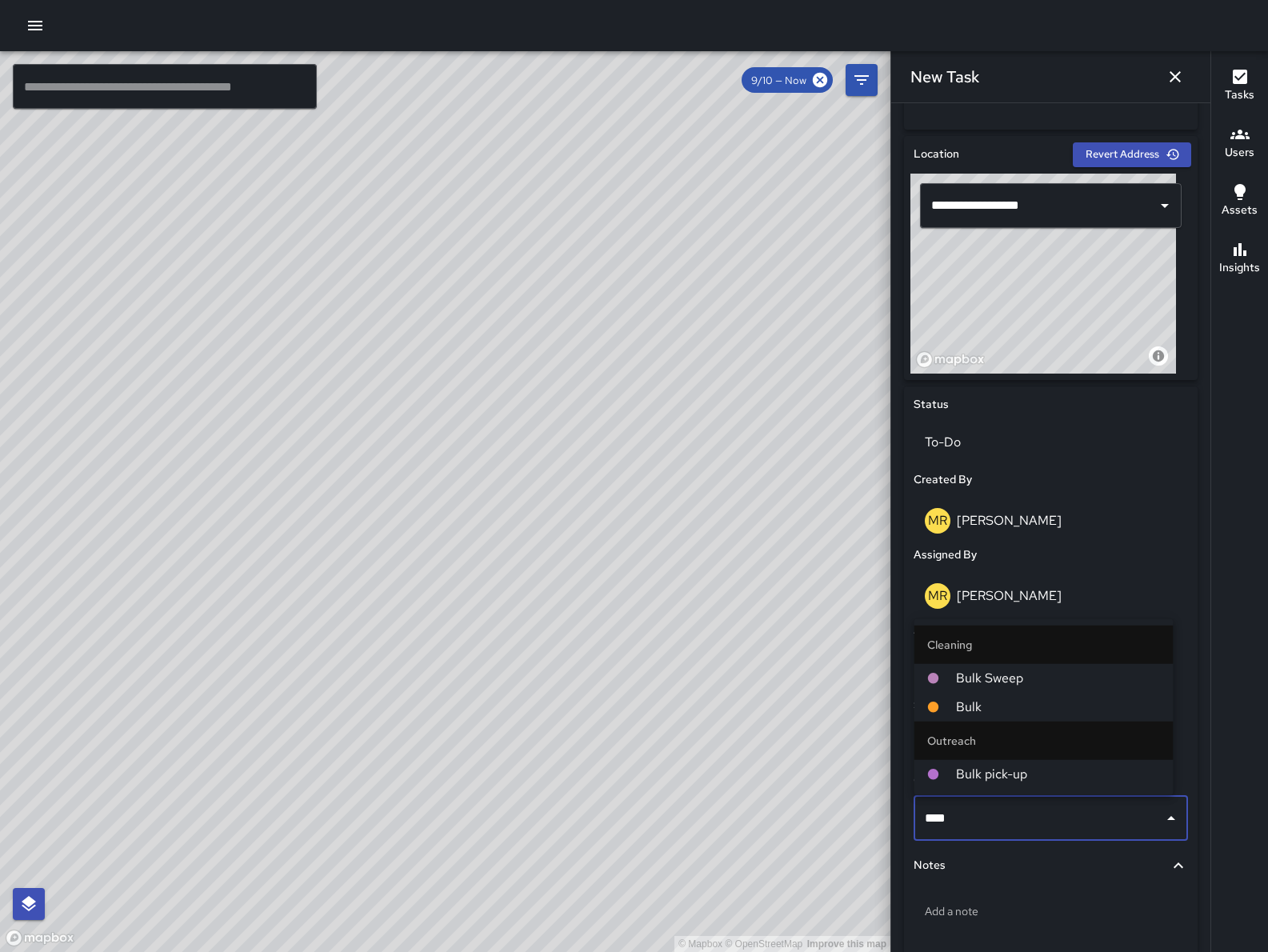
click at [998, 696] on li "Bulk" at bounding box center [1043, 707] width 259 height 29
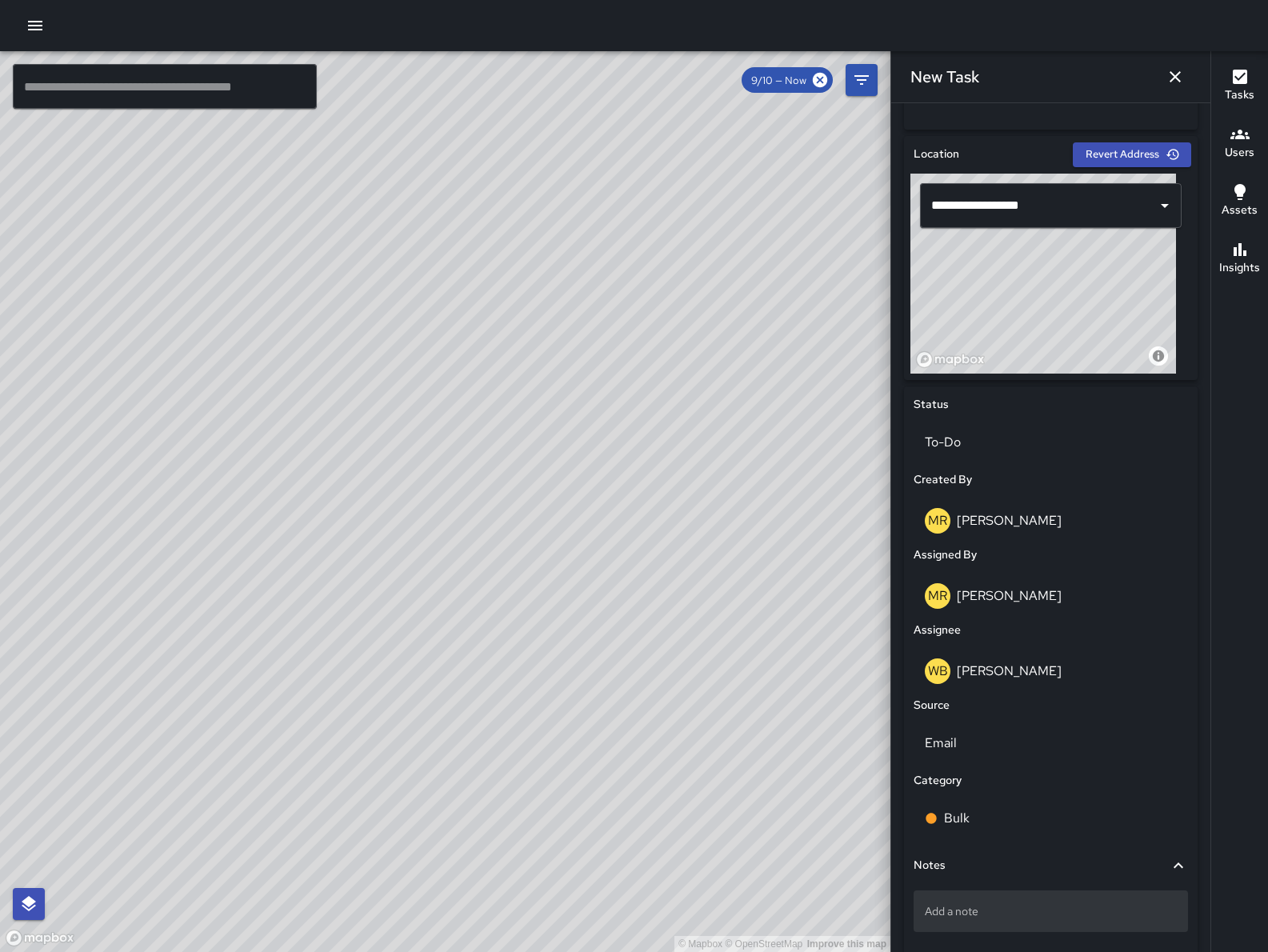
click at [1035, 894] on div "Add a note" at bounding box center [1050, 911] width 274 height 42
click at [1034, 896] on div "Add a note" at bounding box center [1050, 911] width 274 height 42
click at [959, 903] on p "Add a note" at bounding box center [1051, 911] width 252 height 16
type textarea "**********"
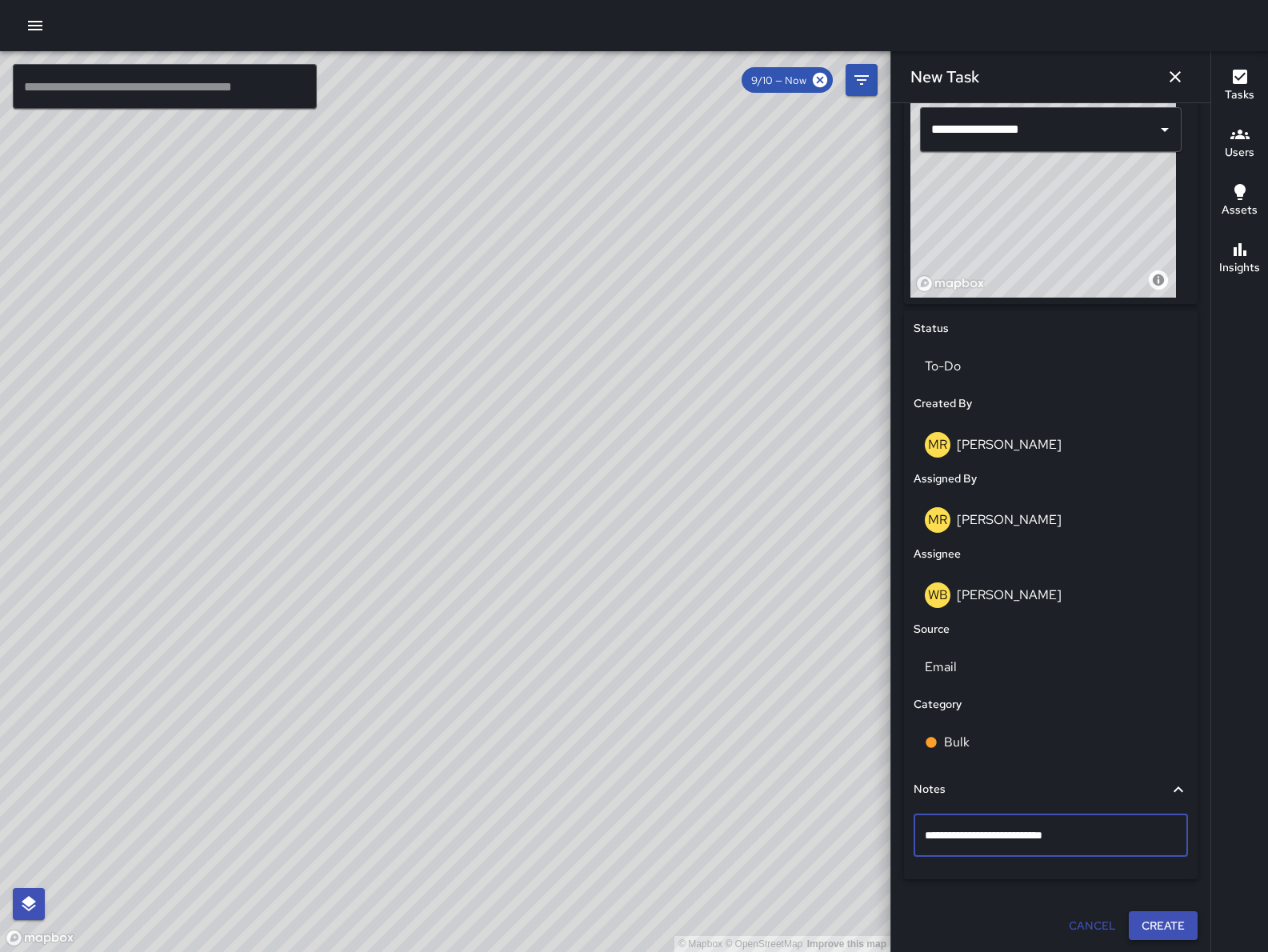
click at [1136, 918] on button "Create" at bounding box center [1163, 926] width 69 height 30
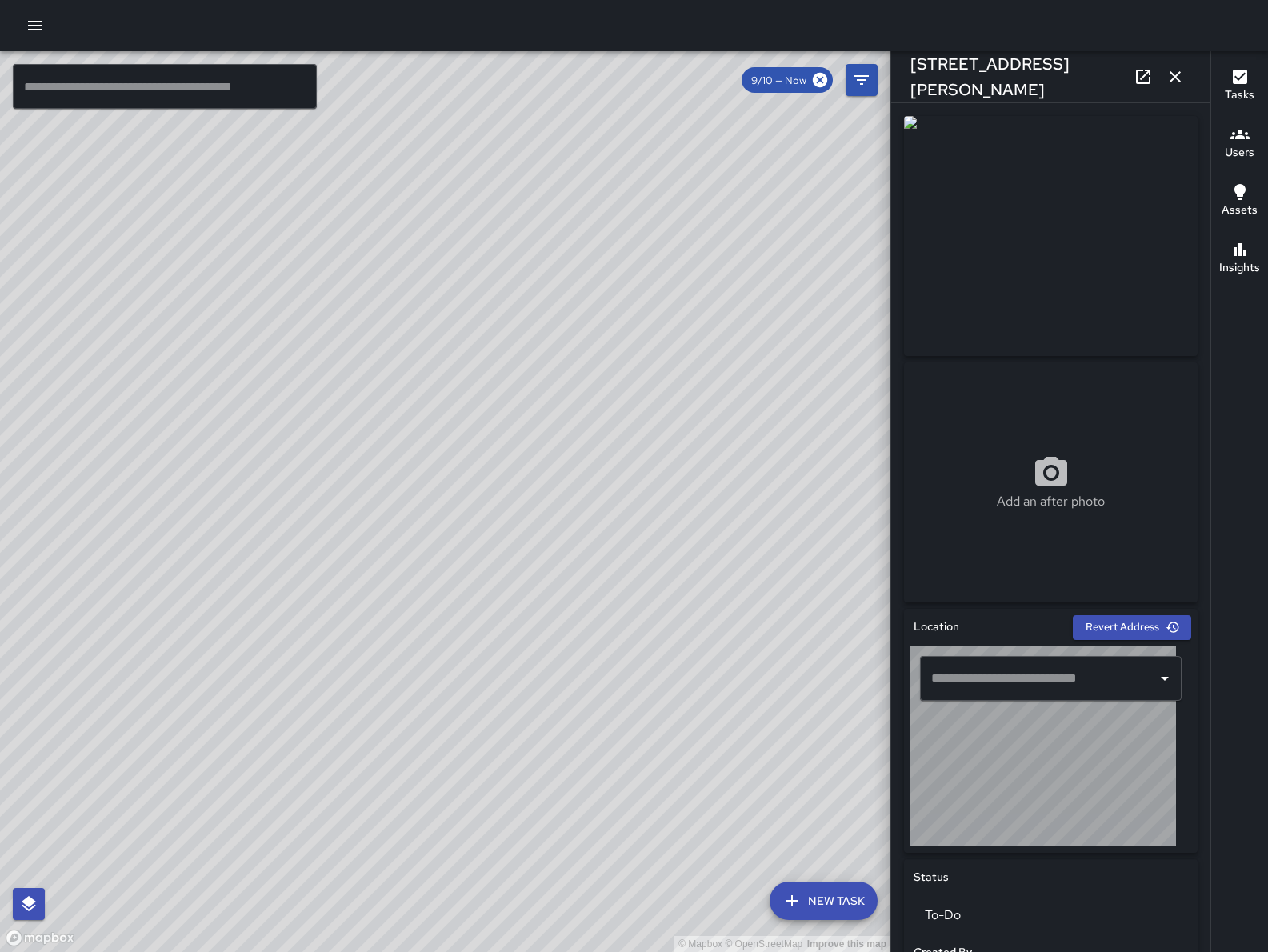
type input "**********"
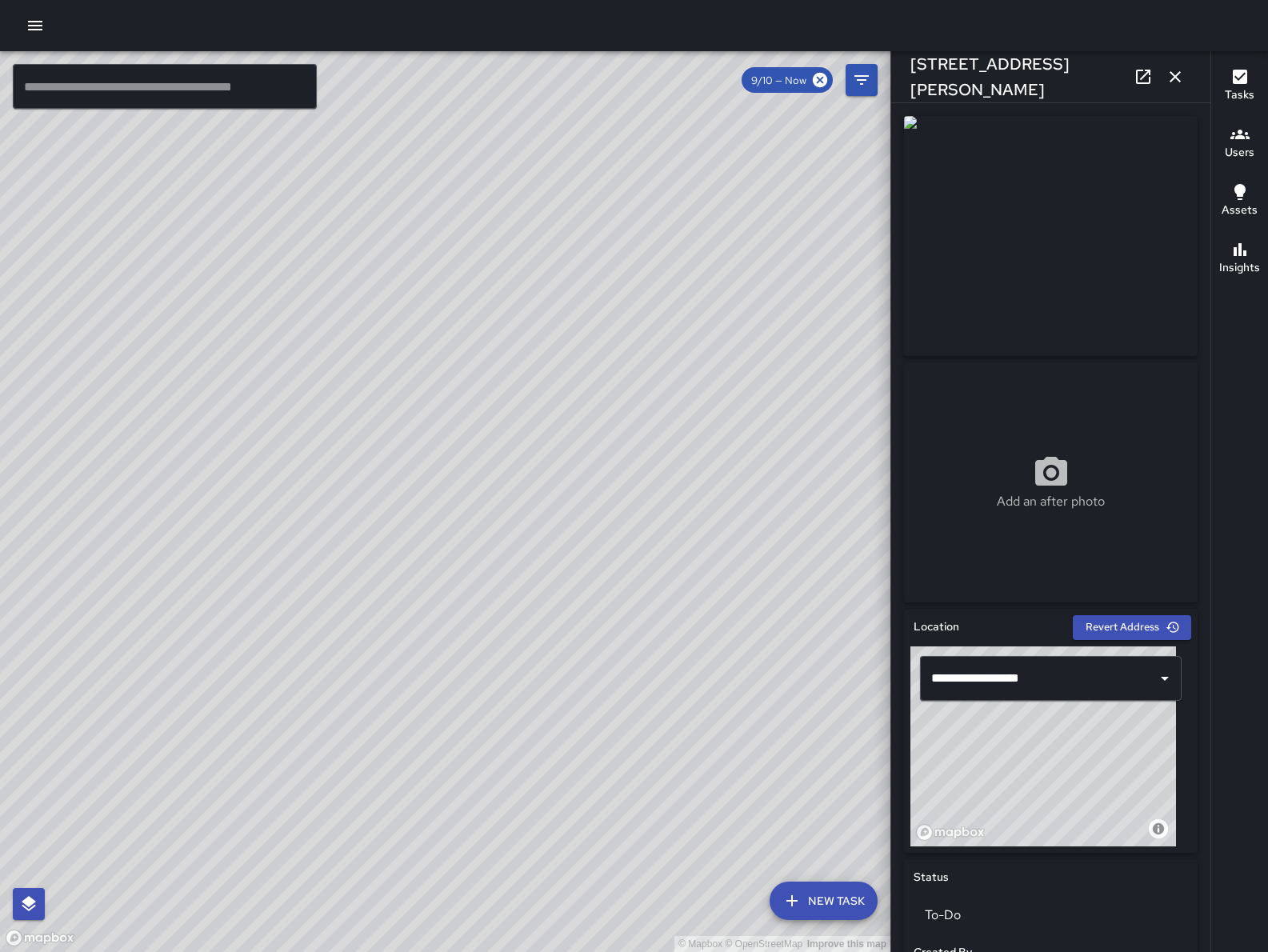
drag, startPoint x: 412, startPoint y: 780, endPoint x: 714, endPoint y: 597, distance: 353.1
click at [726, 589] on div "© Mapbox © OpenStreetMap Improve this map" at bounding box center [445, 502] width 890 height 900
drag, startPoint x: 347, startPoint y: 801, endPoint x: 583, endPoint y: 511, distance: 373.9
click at [580, 515] on div "© Mapbox © OpenStreetMap Improve this map" at bounding box center [445, 502] width 890 height 900
drag, startPoint x: 393, startPoint y: 743, endPoint x: 669, endPoint y: 478, distance: 382.6
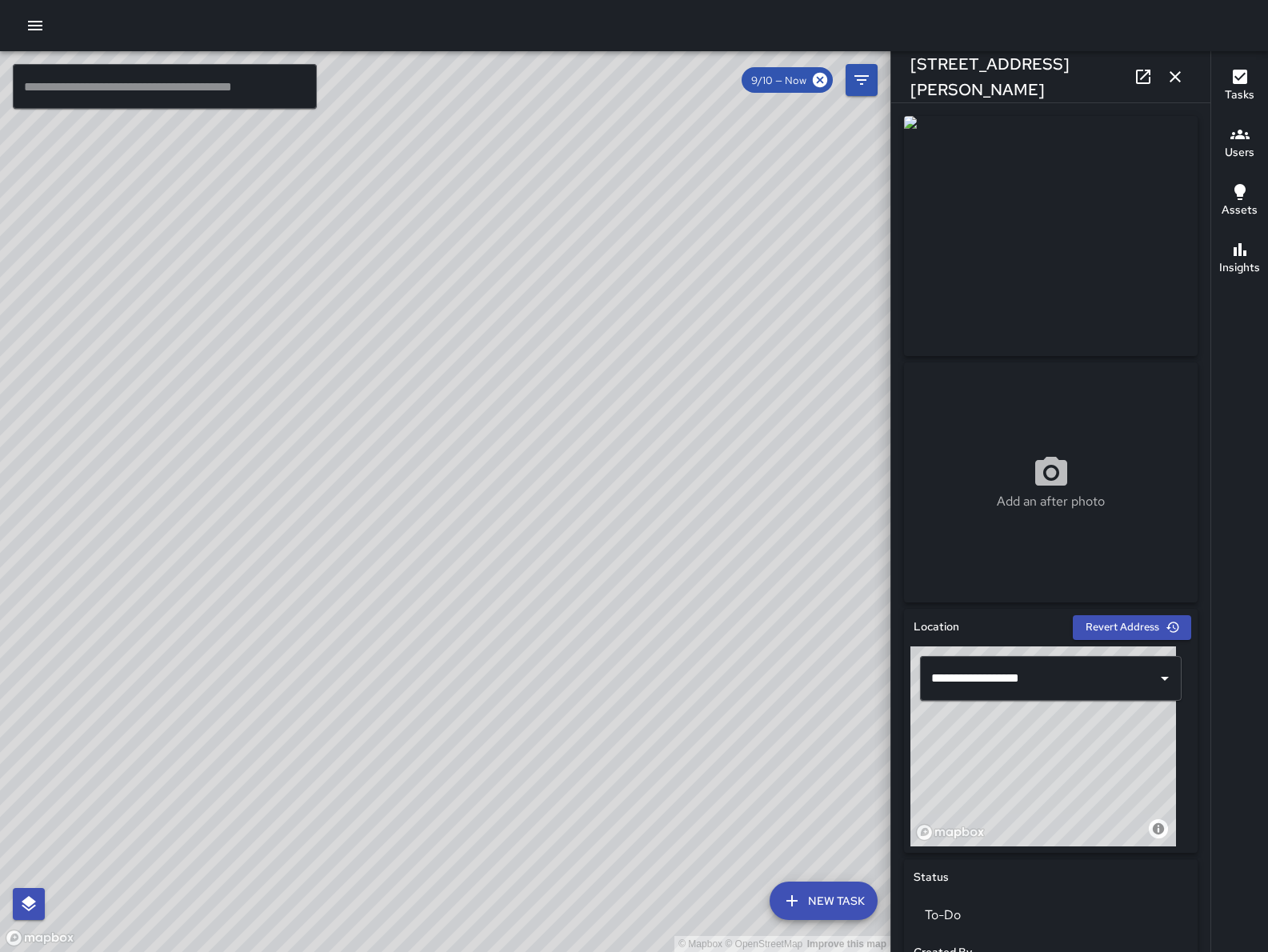
click at [669, 477] on div "© Mapbox © OpenStreetMap Improve this map" at bounding box center [445, 502] width 890 height 900
drag, startPoint x: 490, startPoint y: 671, endPoint x: 609, endPoint y: 553, distance: 167.6
click at [609, 553] on div "© Mapbox © OpenStreetMap Improve this map" at bounding box center [445, 502] width 890 height 900
drag, startPoint x: 382, startPoint y: 617, endPoint x: 391, endPoint y: 661, distance: 44.9
click at [388, 668] on div "© Mapbox © OpenStreetMap Improve this map" at bounding box center [445, 502] width 890 height 900
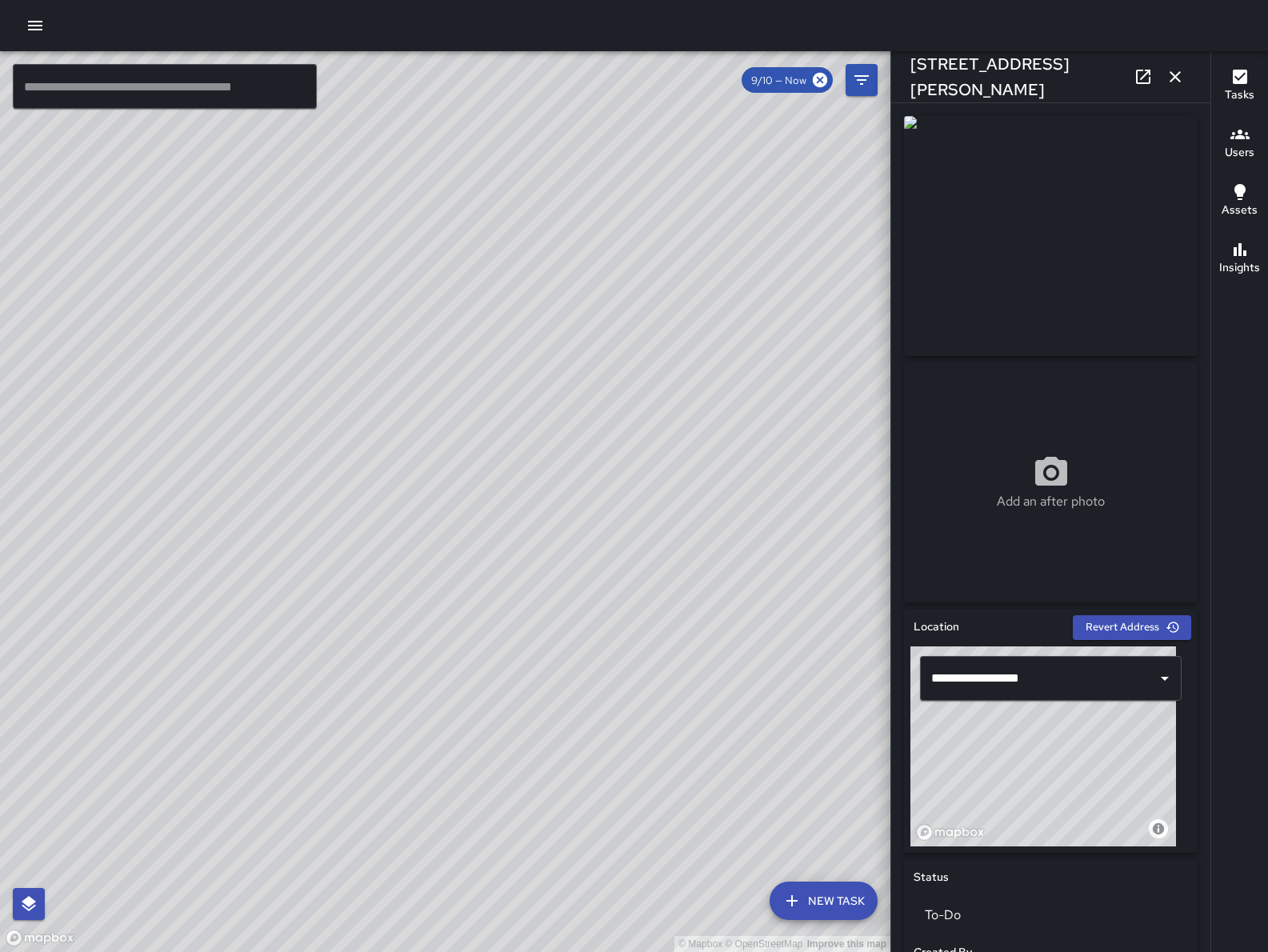
drag, startPoint x: 426, startPoint y: 662, endPoint x: 396, endPoint y: 702, distance: 50.0
click at [415, 688] on div "© Mapbox © OpenStreetMap Improve this map" at bounding box center [445, 502] width 890 height 900
click at [1176, 75] on icon "button" at bounding box center [1175, 77] width 11 height 11
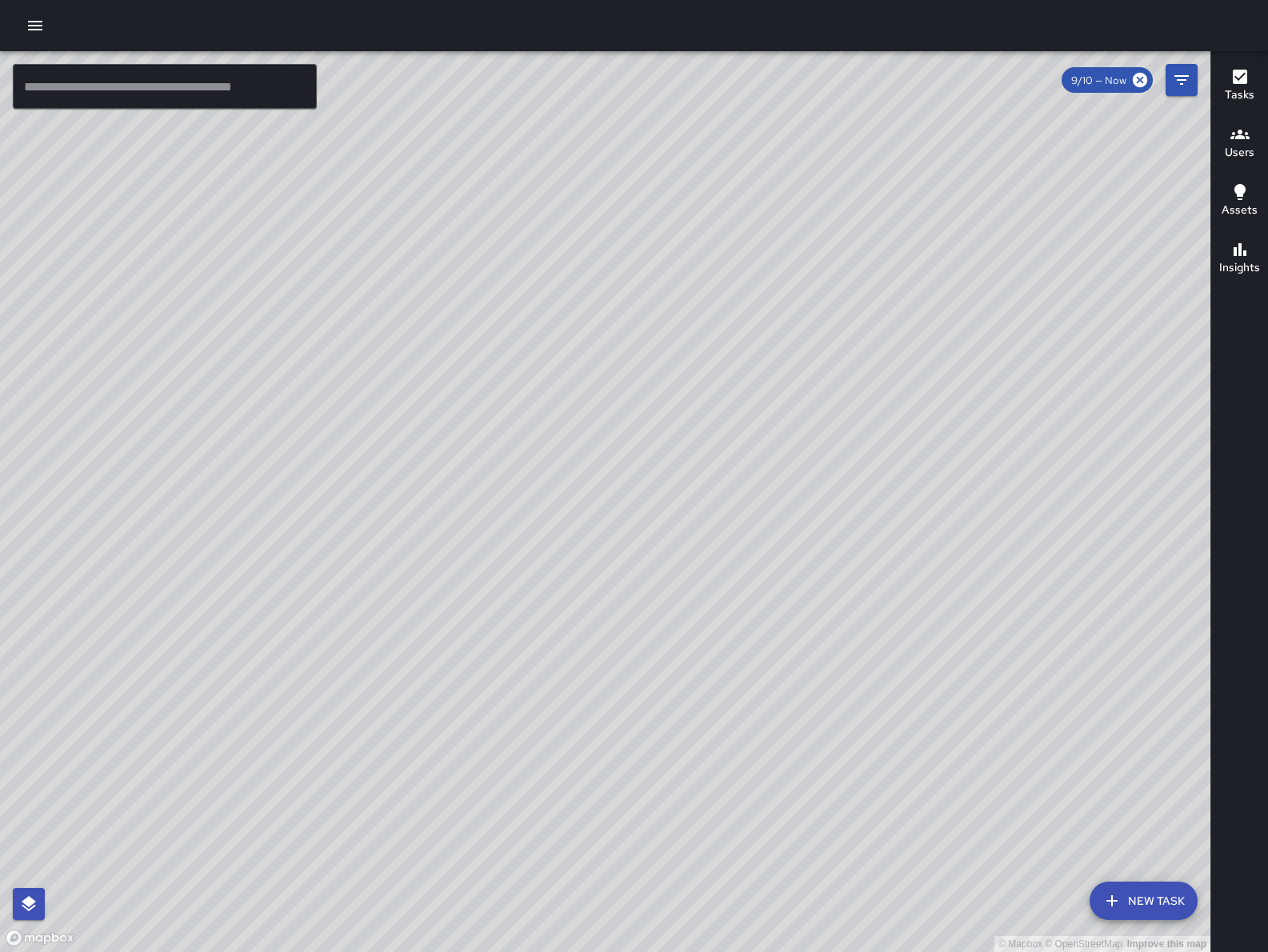
drag, startPoint x: 709, startPoint y: 597, endPoint x: 622, endPoint y: 567, distance: 92.0
click at [622, 567] on div "© Mapbox © OpenStreetMap Improve this map" at bounding box center [605, 502] width 1210 height 900
drag, startPoint x: 448, startPoint y: 696, endPoint x: 344, endPoint y: 576, distance: 158.8
click at [343, 579] on div "© Mapbox © OpenStreetMap Improve this map" at bounding box center [605, 502] width 1210 height 900
click at [540, 486] on div "© Mapbox © OpenStreetMap Improve this map" at bounding box center [605, 502] width 1210 height 900
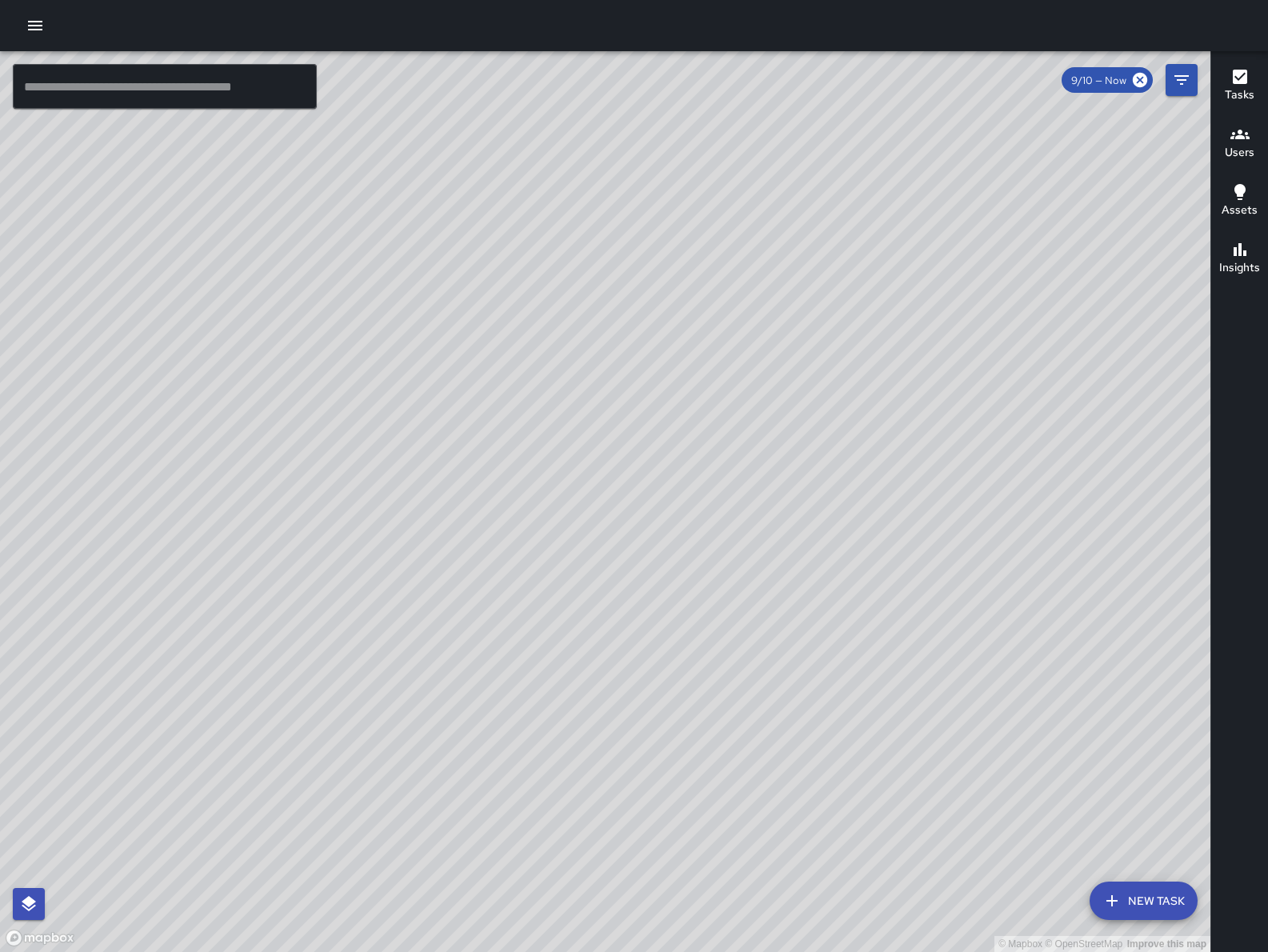
drag, startPoint x: 538, startPoint y: 484, endPoint x: 550, endPoint y: 500, distance: 20.0
click at [550, 500] on div "© Mapbox © OpenStreetMap Improve this map" at bounding box center [605, 502] width 1210 height 900
drag, startPoint x: 546, startPoint y: 452, endPoint x: 510, endPoint y: 576, distance: 129.1
click at [510, 576] on div "© Mapbox © OpenStreetMap Improve this map" at bounding box center [605, 502] width 1210 height 900
drag, startPoint x: 588, startPoint y: 509, endPoint x: 558, endPoint y: 548, distance: 49.2
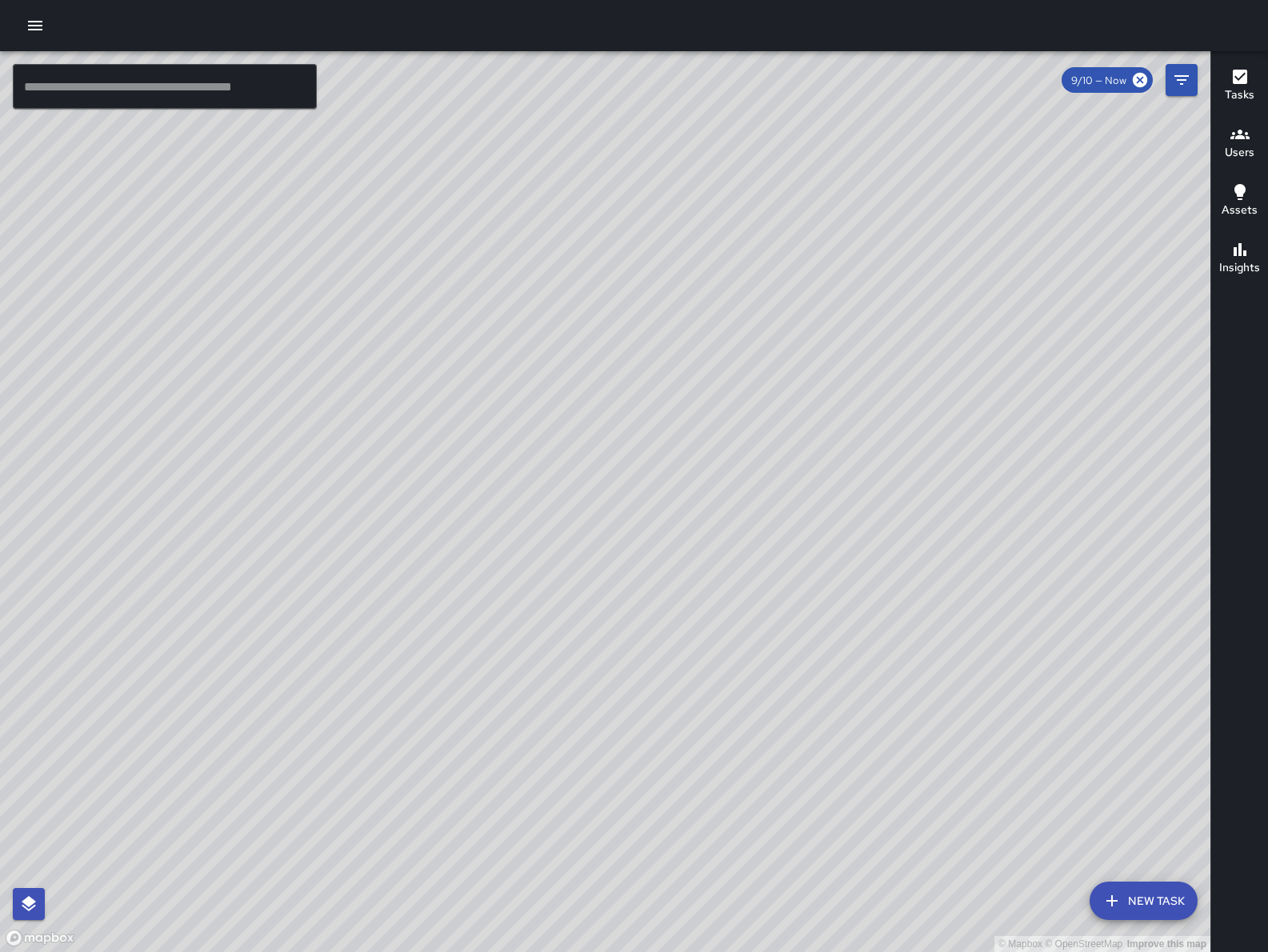
click at [530, 466] on div "© Mapbox © OpenStreetMap Improve this map" at bounding box center [605, 502] width 1210 height 900
drag, startPoint x: 536, startPoint y: 527, endPoint x: 572, endPoint y: 470, distance: 67.4
click at [572, 470] on div "© Mapbox © OpenStreetMap Improve this map" at bounding box center [605, 502] width 1210 height 900
drag, startPoint x: 474, startPoint y: 715, endPoint x: 533, endPoint y: 715, distance: 59.0
click at [533, 715] on div "© Mapbox © OpenStreetMap Improve this map" at bounding box center [605, 502] width 1210 height 900
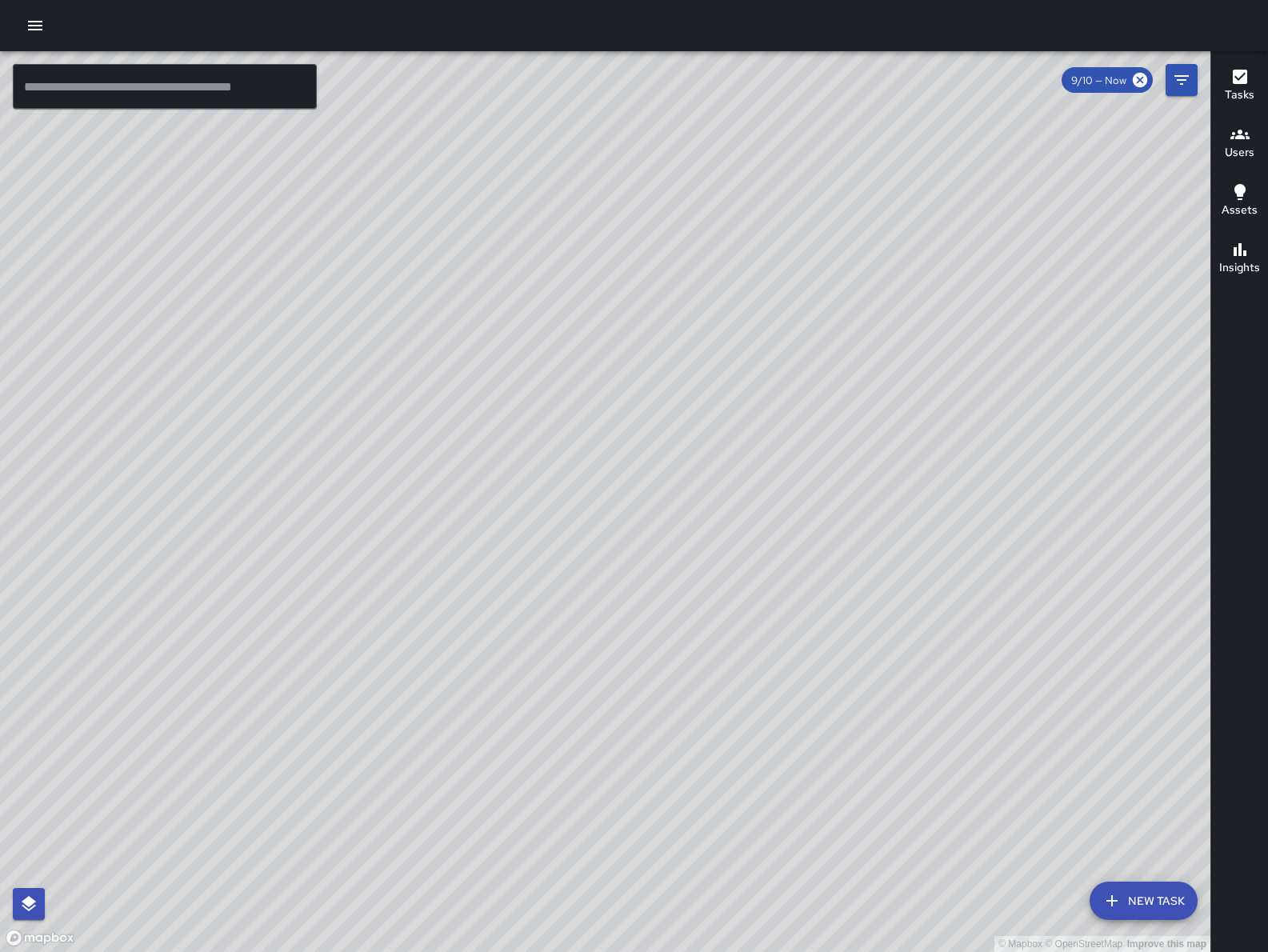
drag, startPoint x: 462, startPoint y: 757, endPoint x: 555, endPoint y: 710, distance: 104.2
click at [555, 710] on div "© Mapbox © OpenStreetMap Improve this map" at bounding box center [605, 502] width 1210 height 900
click at [550, 705] on div "© Mapbox © OpenStreetMap Improve this map" at bounding box center [605, 502] width 1210 height 900
drag, startPoint x: 612, startPoint y: 662, endPoint x: 555, endPoint y: 757, distance: 110.8
click at [555, 757] on div "© Mapbox © OpenStreetMap Improve this map" at bounding box center [605, 502] width 1210 height 900
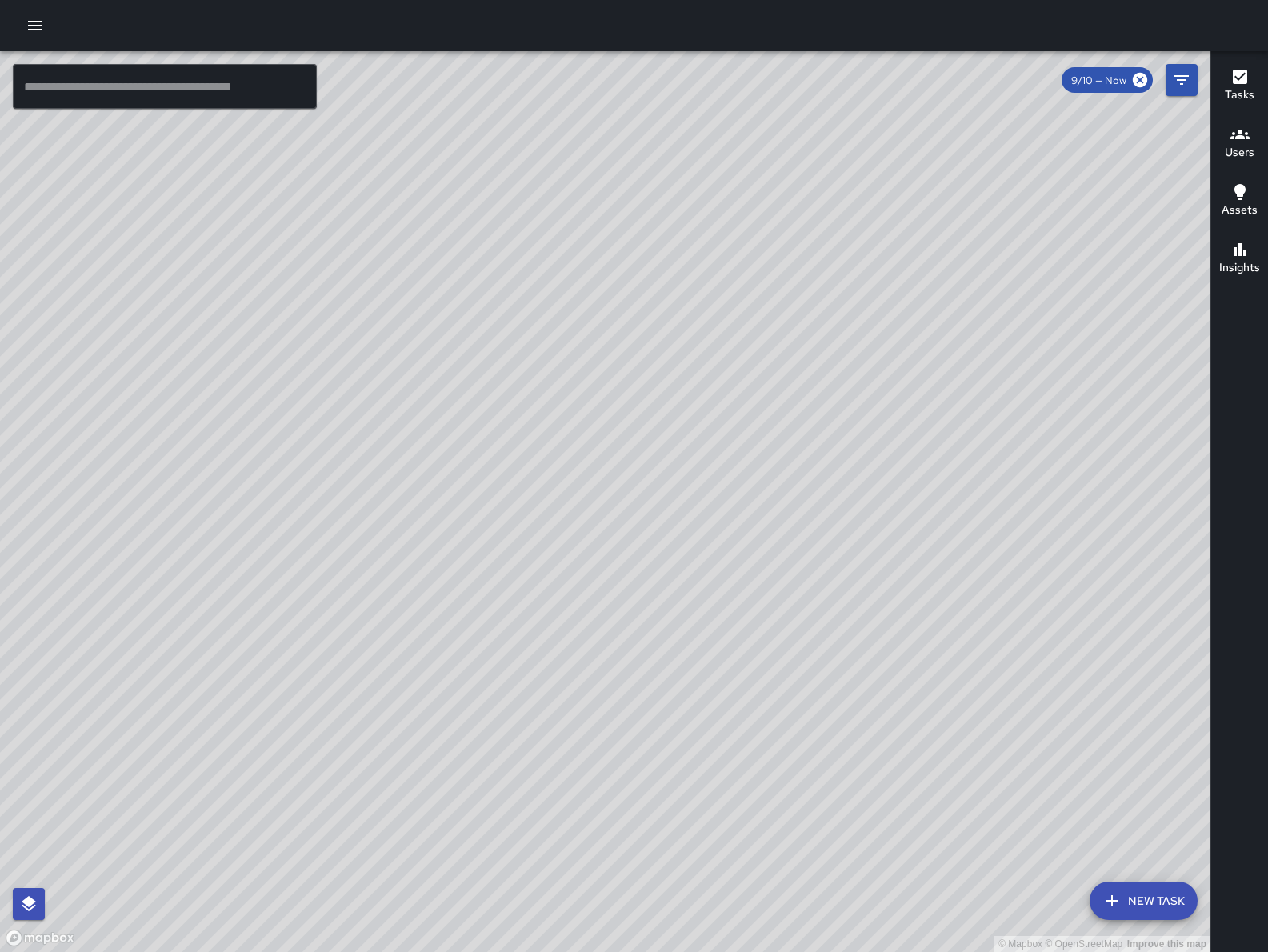
drag, startPoint x: 554, startPoint y: 681, endPoint x: 584, endPoint y: 654, distance: 40.4
click at [515, 690] on div "© Mapbox © OpenStreetMap Improve this map" at bounding box center [605, 502] width 1210 height 900
drag, startPoint x: 650, startPoint y: 650, endPoint x: 626, endPoint y: 667, distance: 29.4
click at [626, 667] on div "© Mapbox © OpenStreetMap Improve this map" at bounding box center [605, 502] width 1210 height 900
drag, startPoint x: 696, startPoint y: 621, endPoint x: 634, endPoint y: 683, distance: 87.7
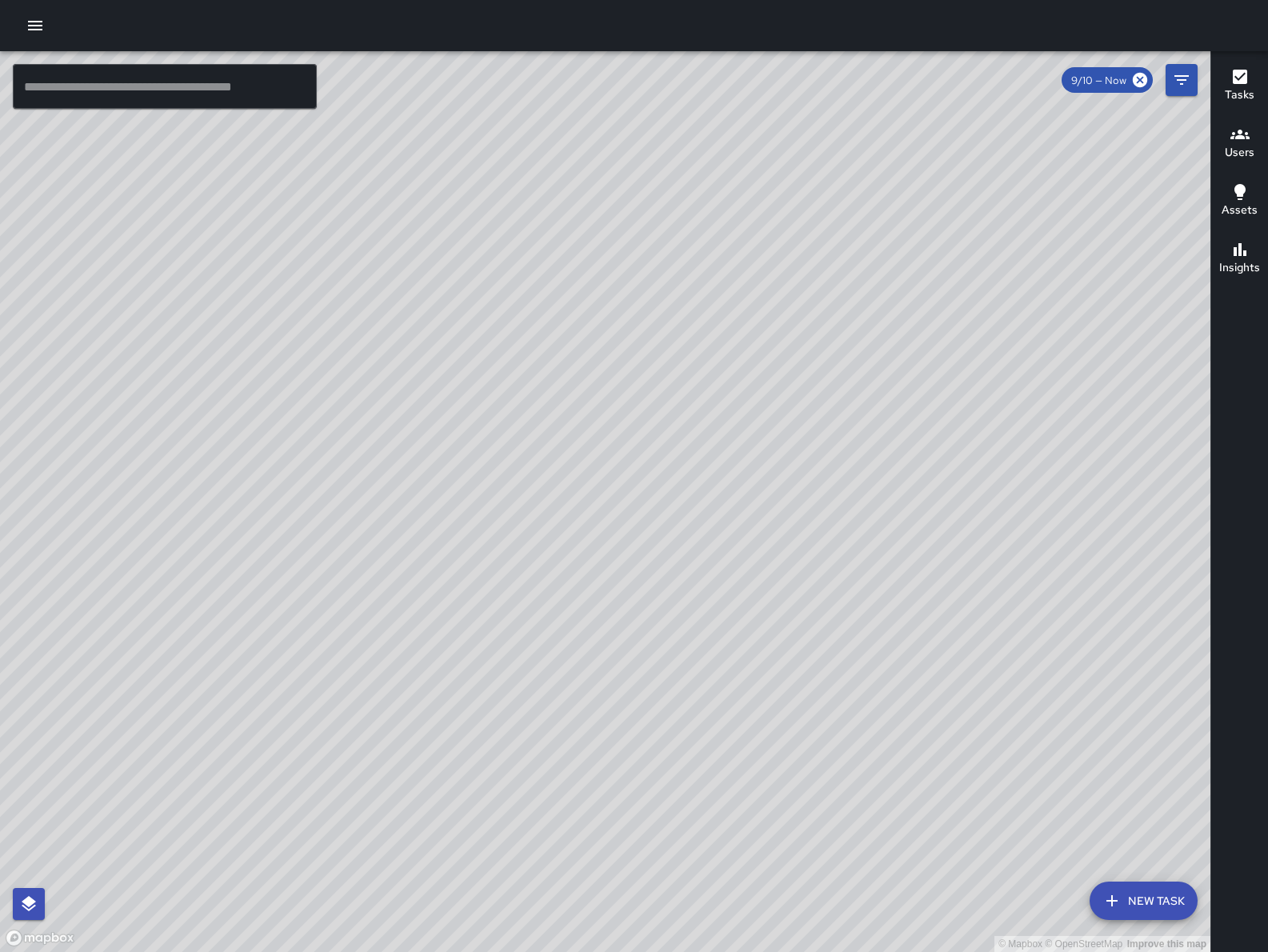
click at [634, 684] on div "© Mapbox © OpenStreetMap Improve this map" at bounding box center [605, 502] width 1210 height 900
click at [647, 683] on div "© Mapbox © OpenStreetMap Improve this map" at bounding box center [605, 502] width 1210 height 900
drag, startPoint x: 408, startPoint y: 728, endPoint x: 535, endPoint y: 622, distance: 165.4
click at [535, 622] on div "© Mapbox © OpenStreetMap Improve this map" at bounding box center [605, 502] width 1210 height 900
drag, startPoint x: 443, startPoint y: 739, endPoint x: 503, endPoint y: 697, distance: 73.2
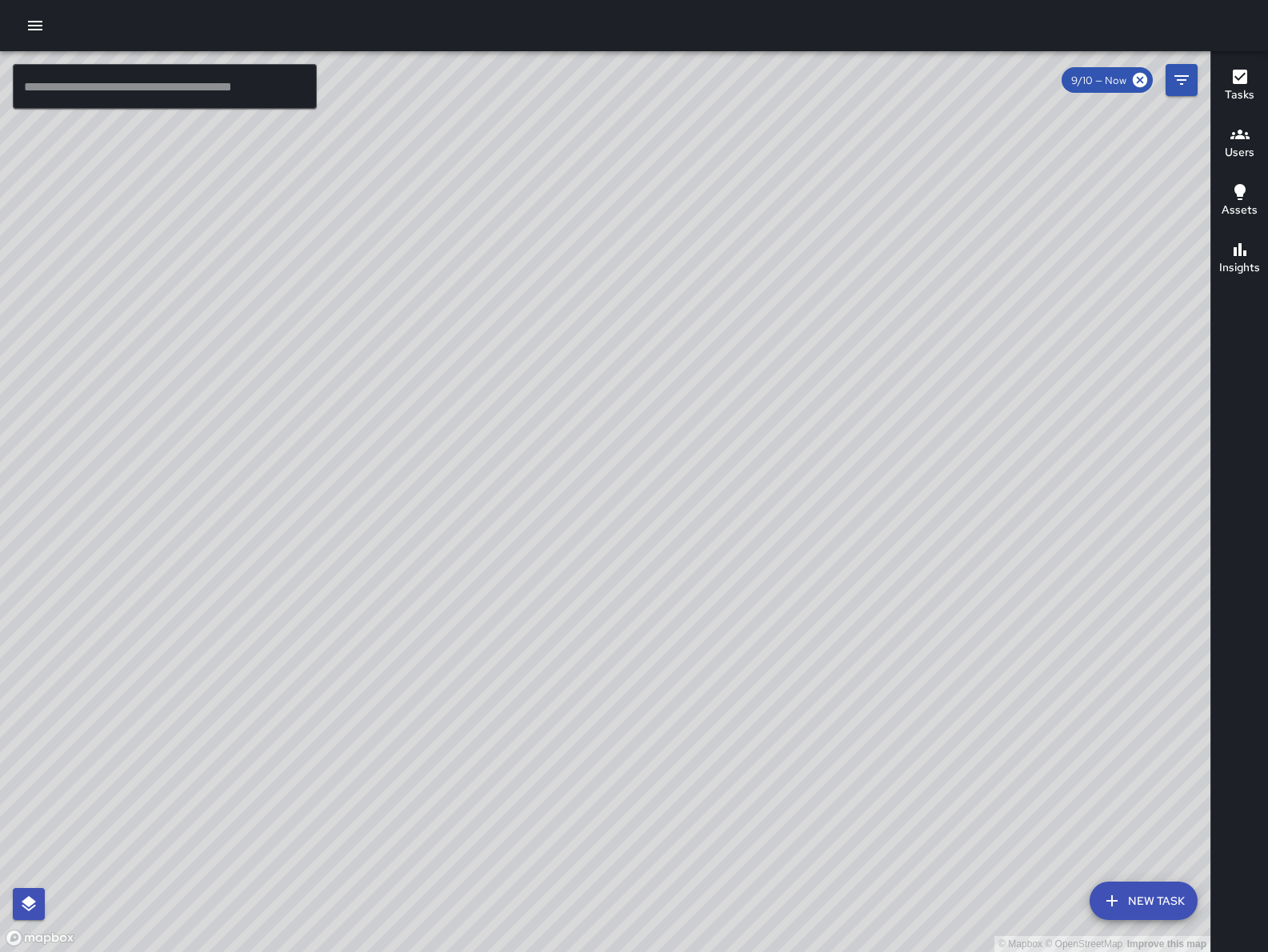
click at [514, 682] on div "© Mapbox © OpenStreetMap Improve this map" at bounding box center [605, 502] width 1210 height 900
drag, startPoint x: 756, startPoint y: 704, endPoint x: 736, endPoint y: 725, distance: 29.0
click at [723, 748] on div "© Mapbox © OpenStreetMap Improve this map" at bounding box center [605, 502] width 1210 height 900
drag, startPoint x: 794, startPoint y: 669, endPoint x: 769, endPoint y: 692, distance: 34.0
click at [769, 692] on div "© Mapbox © OpenStreetMap Improve this map" at bounding box center [605, 502] width 1210 height 900
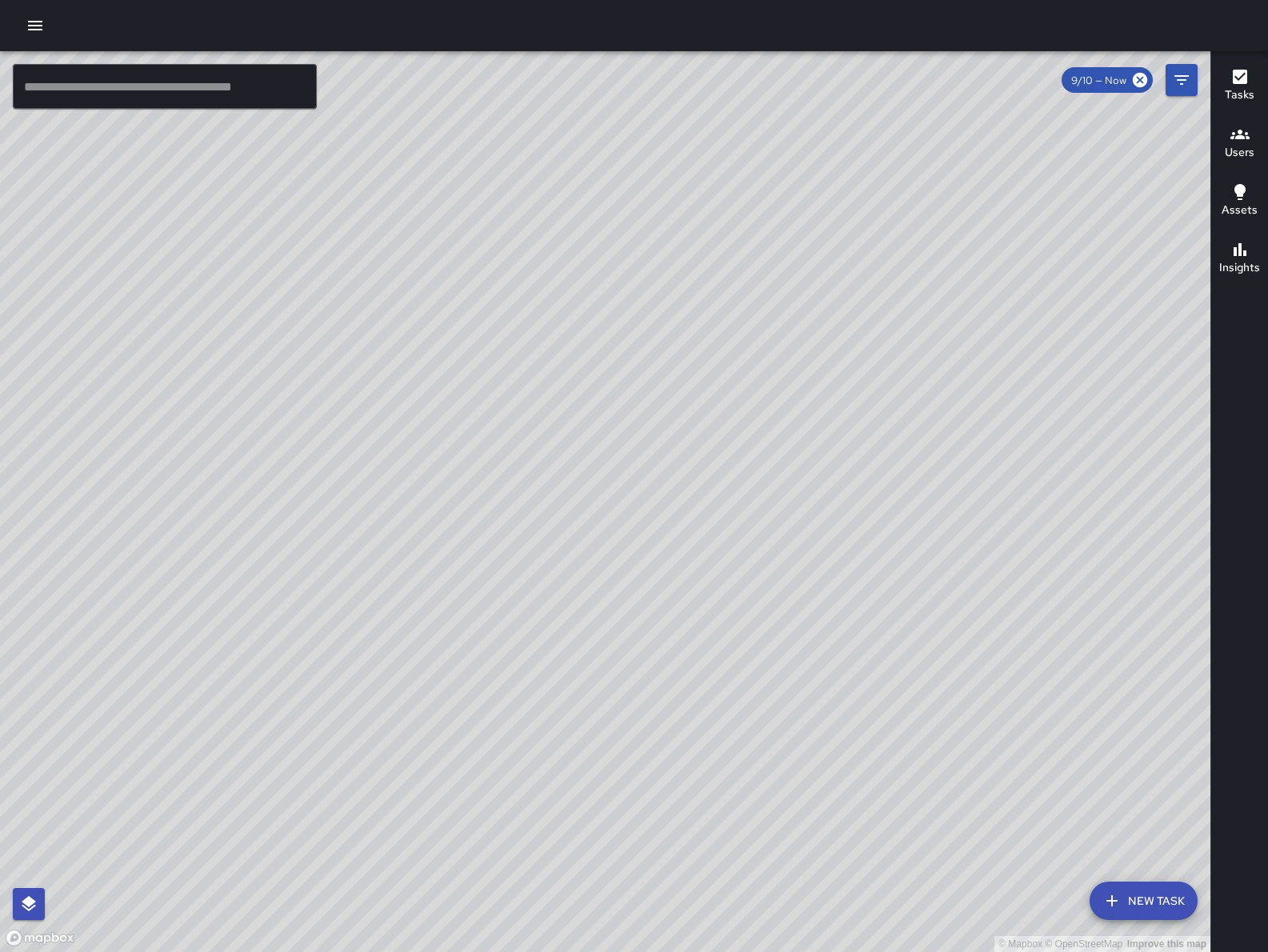
drag, startPoint x: 686, startPoint y: 742, endPoint x: 781, endPoint y: 646, distance: 135.1
click at [781, 645] on div "© Mapbox © OpenStreetMap Improve this map" at bounding box center [605, 502] width 1210 height 900
drag, startPoint x: 527, startPoint y: 803, endPoint x: 614, endPoint y: 822, distance: 89.1
click at [614, 822] on div "© Mapbox © OpenStreetMap Improve this map" at bounding box center [605, 502] width 1210 height 900
drag, startPoint x: 953, startPoint y: 289, endPoint x: 842, endPoint y: 478, distance: 219.2
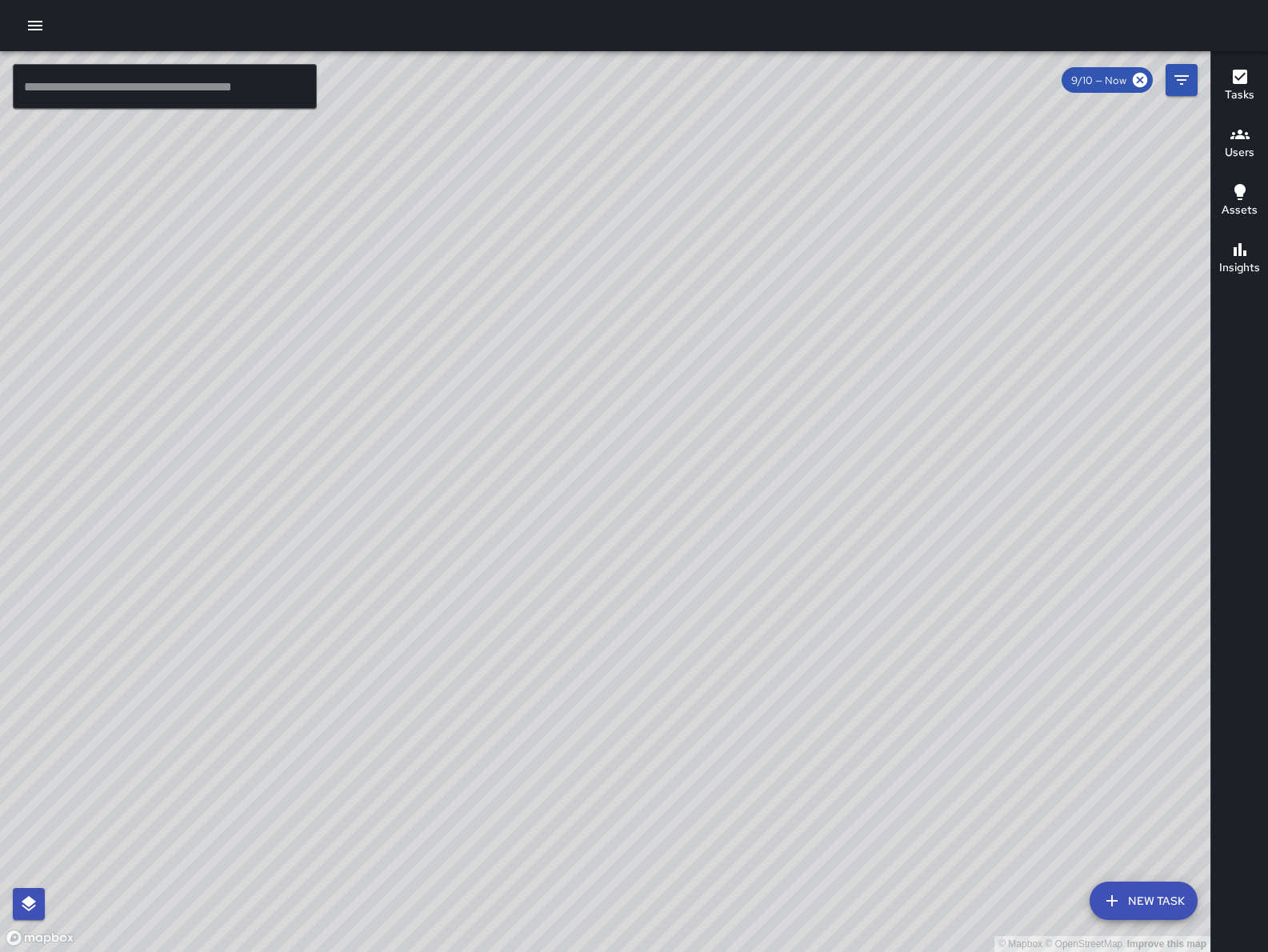
click at [831, 503] on div "© Mapbox © OpenStreetMap Improve this map" at bounding box center [605, 502] width 1210 height 900
click at [49, 27] on button "button" at bounding box center [35, 26] width 32 height 32
click at [52, 27] on div at bounding box center [634, 26] width 1268 height 52
click at [23, 30] on button "button" at bounding box center [35, 26] width 32 height 32
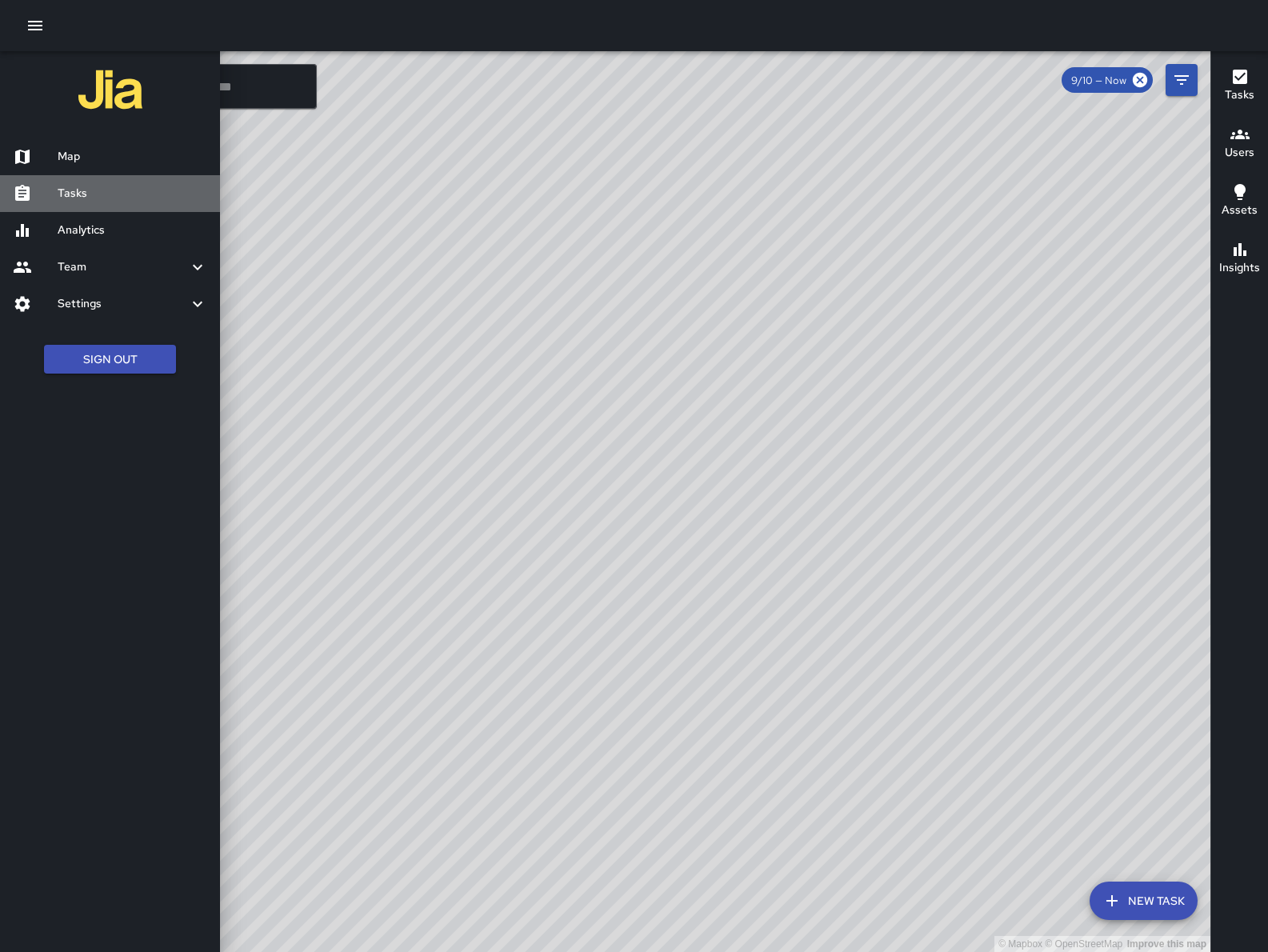
click at [96, 199] on h6 "Tasks" at bounding box center [132, 194] width 150 height 18
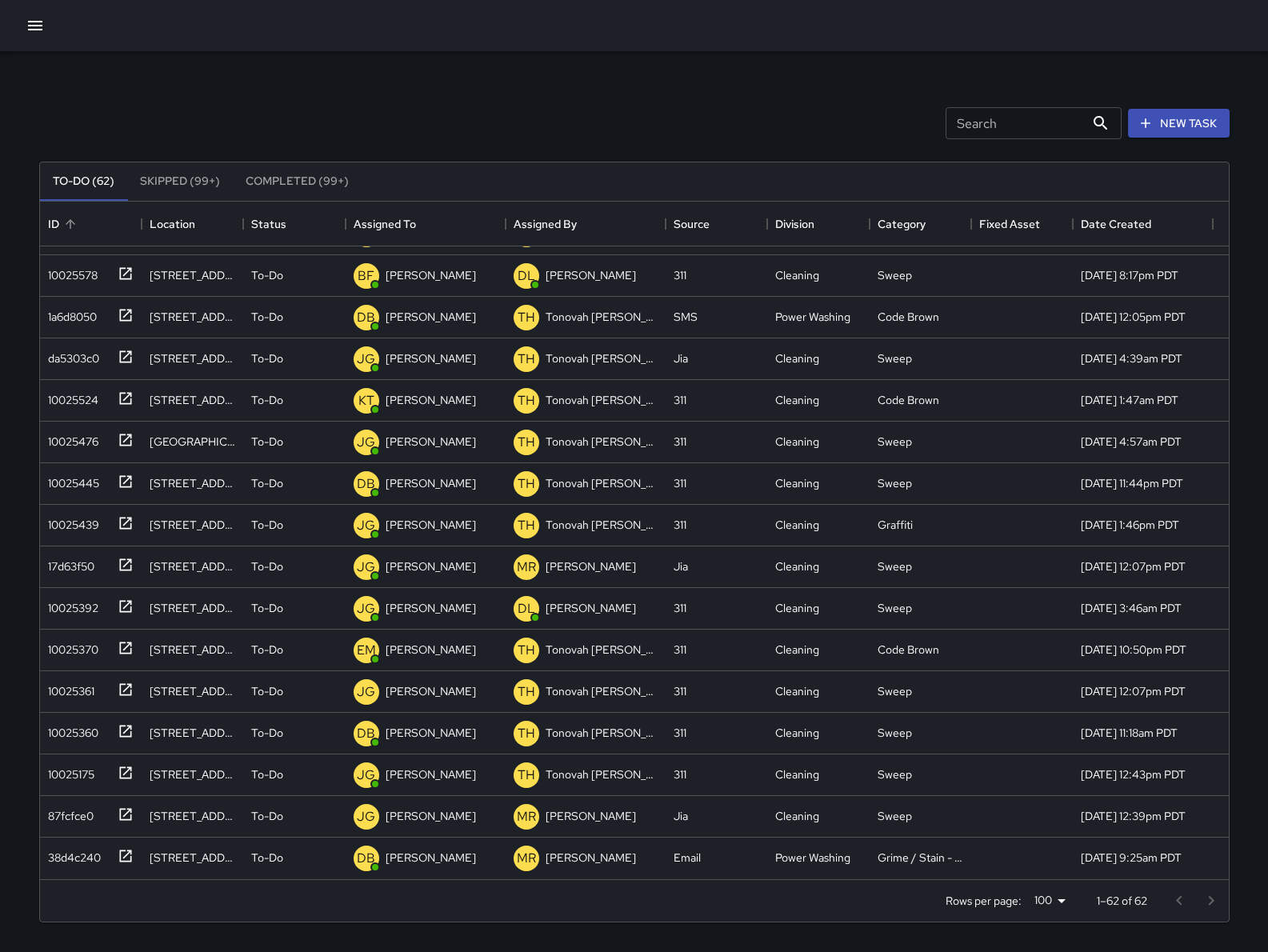
scroll to position [1946, 0]
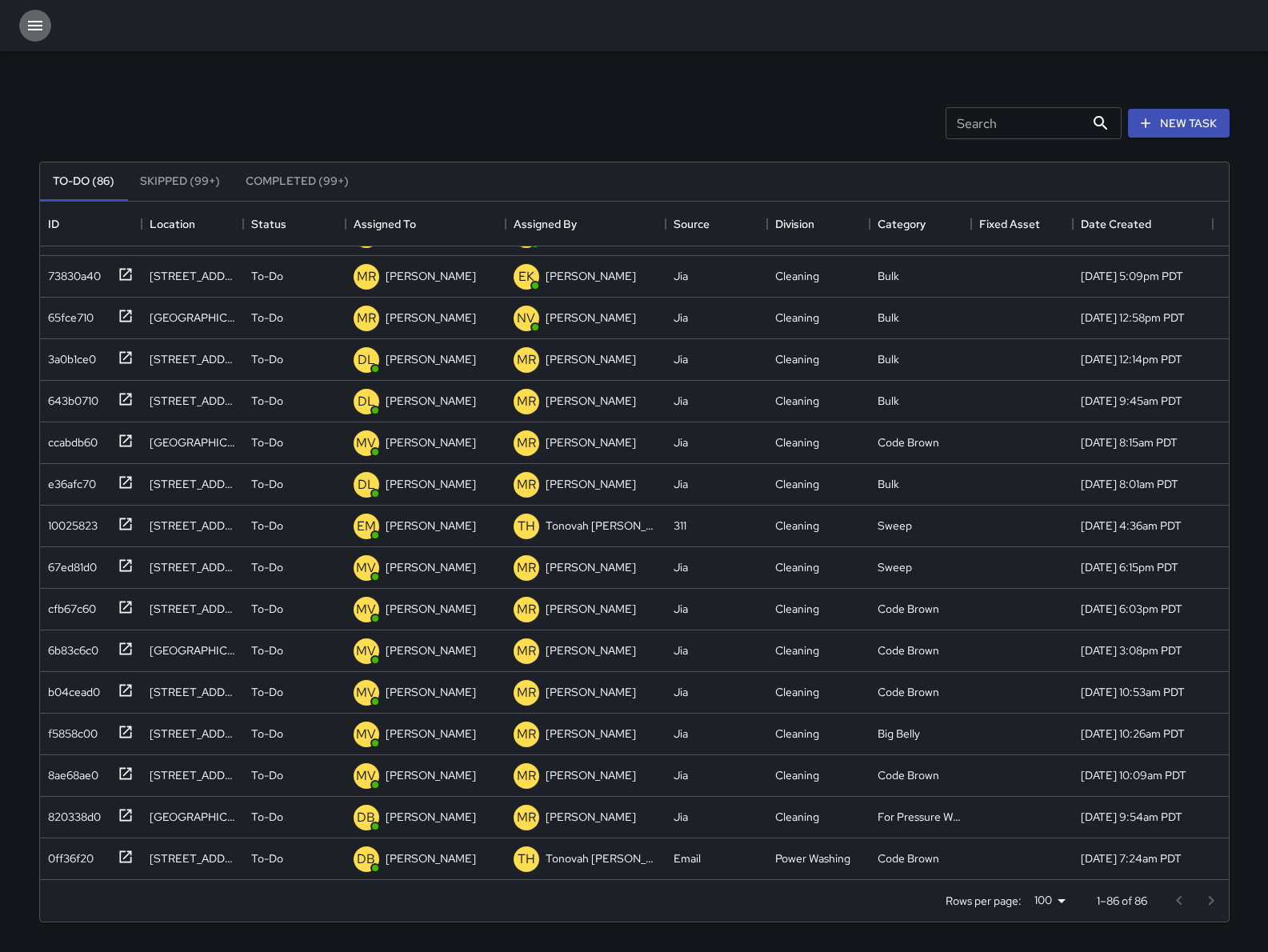
click at [26, 36] on button "button" at bounding box center [35, 26] width 32 height 32
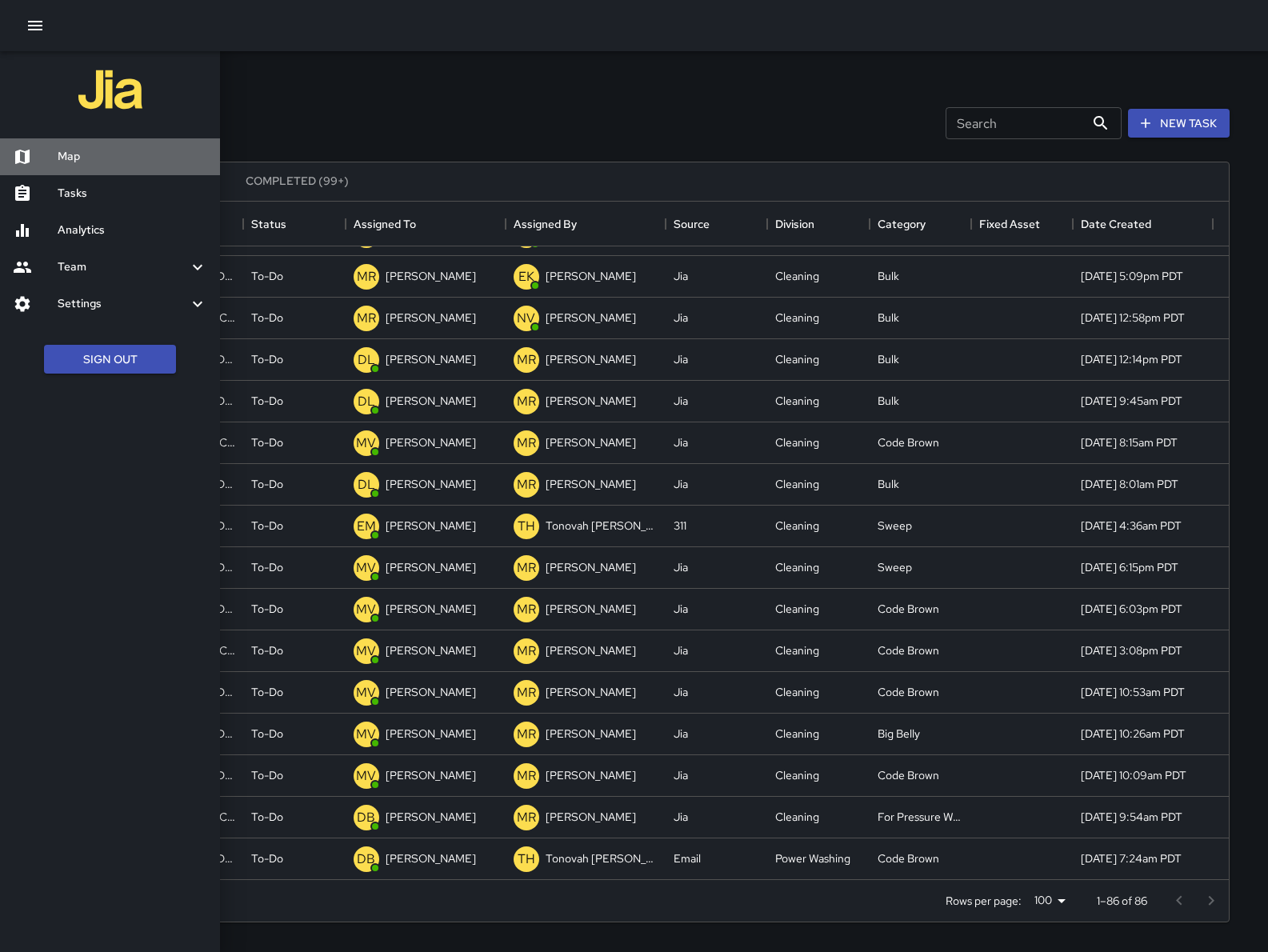
click at [62, 158] on h6 "Map" at bounding box center [132, 157] width 150 height 18
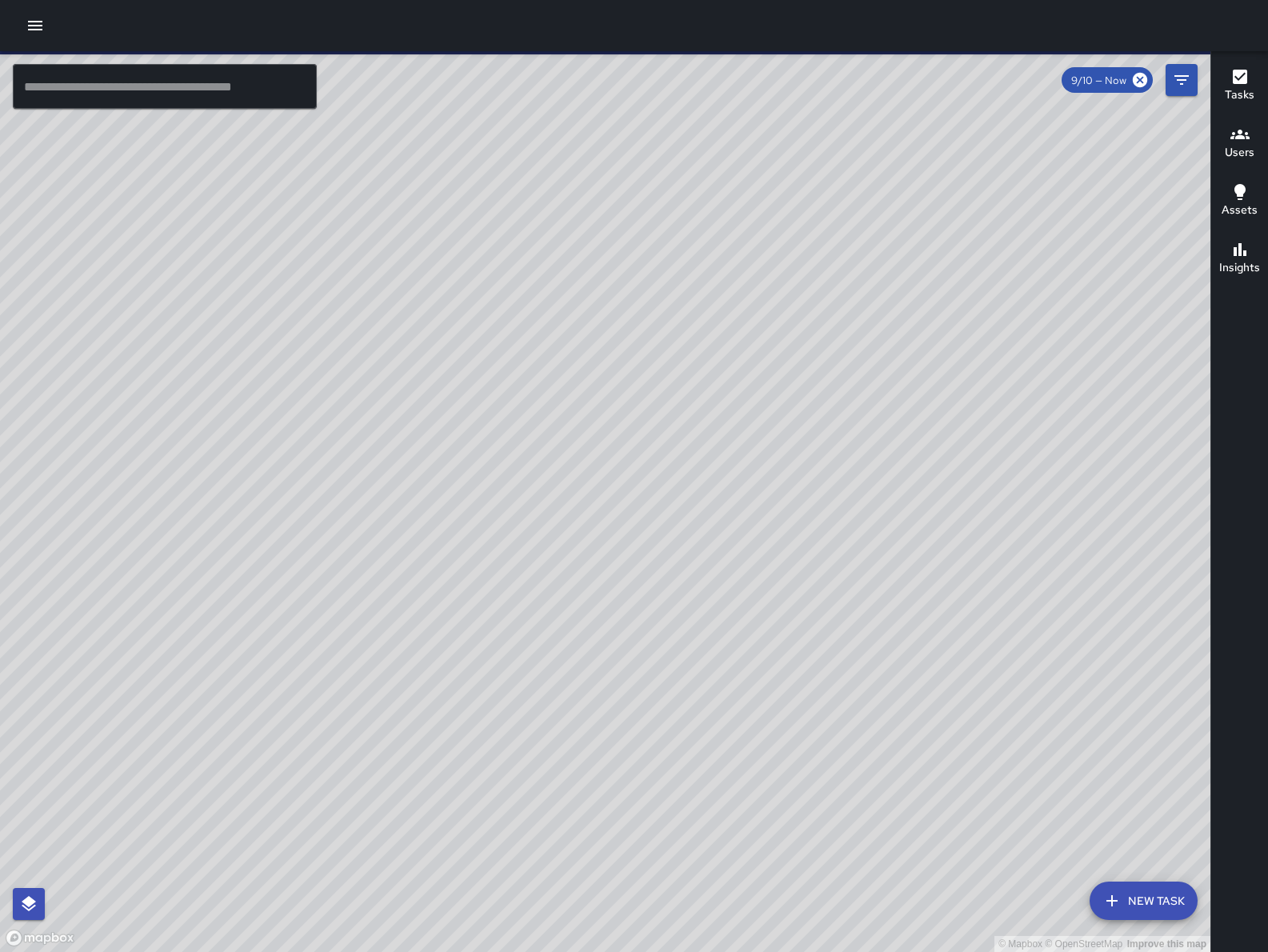
drag, startPoint x: 575, startPoint y: 339, endPoint x: 542, endPoint y: 399, distance: 68.5
click at [542, 399] on div "© Mapbox © OpenStreetMap Improve this map" at bounding box center [605, 502] width 1210 height 900
drag, startPoint x: 527, startPoint y: 422, endPoint x: 519, endPoint y: 428, distance: 10.0
click at [519, 428] on div "© Mapbox © OpenStreetMap Improve this map" at bounding box center [605, 502] width 1210 height 900
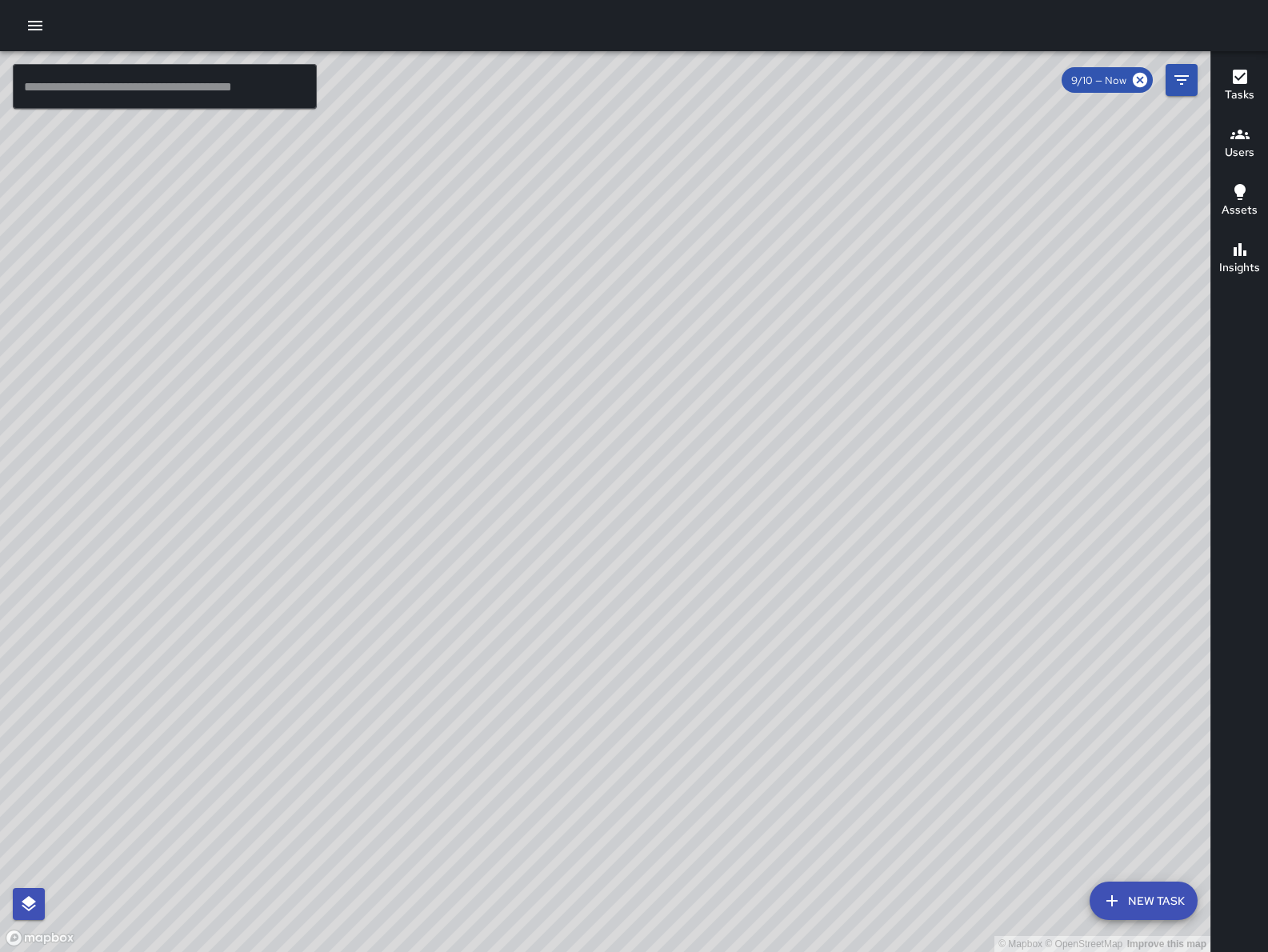
drag, startPoint x: 556, startPoint y: 410, endPoint x: 560, endPoint y: 487, distance: 77.1
click at [560, 486] on div "© Mapbox © OpenStreetMap Improve this map" at bounding box center [605, 502] width 1210 height 900
drag, startPoint x: 1095, startPoint y: 401, endPoint x: 822, endPoint y: 665, distance: 379.8
click at [757, 765] on div "© Mapbox © OpenStreetMap Improve this map" at bounding box center [605, 502] width 1210 height 900
drag, startPoint x: 821, startPoint y: 646, endPoint x: 1042, endPoint y: 449, distance: 296.1
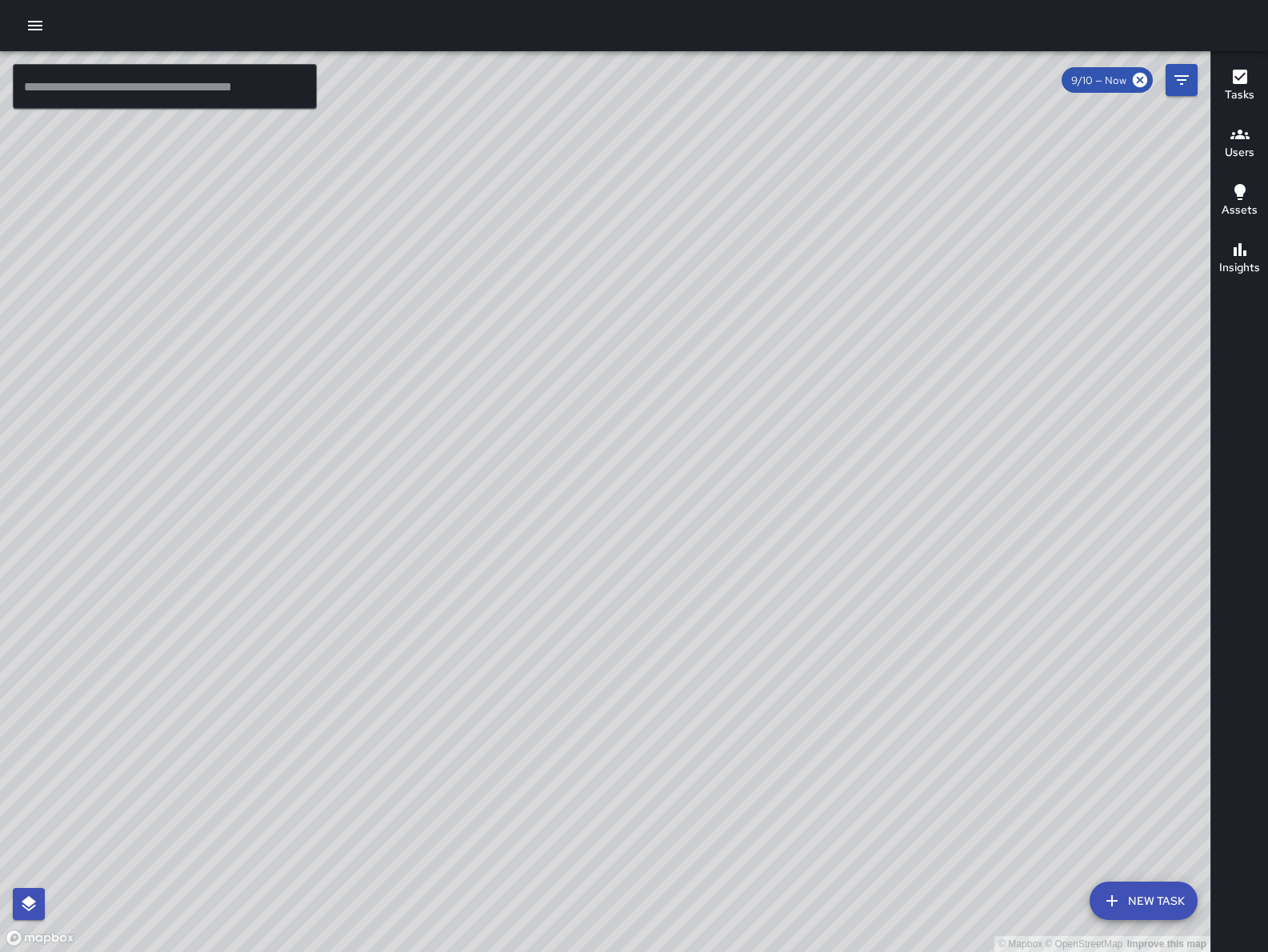
click at [652, 823] on div "© Mapbox © OpenStreetMap Improve this map" at bounding box center [605, 502] width 1210 height 900
drag, startPoint x: 722, startPoint y: 640, endPoint x: 574, endPoint y: 524, distance: 188.0
click at [548, 497] on div "© Mapbox © OpenStreetMap Improve this map" at bounding box center [605, 502] width 1210 height 900
drag, startPoint x: 745, startPoint y: 582, endPoint x: 791, endPoint y: 552, distance: 54.9
click at [791, 552] on div "© Mapbox © OpenStreetMap Improve this map" at bounding box center [605, 502] width 1210 height 900
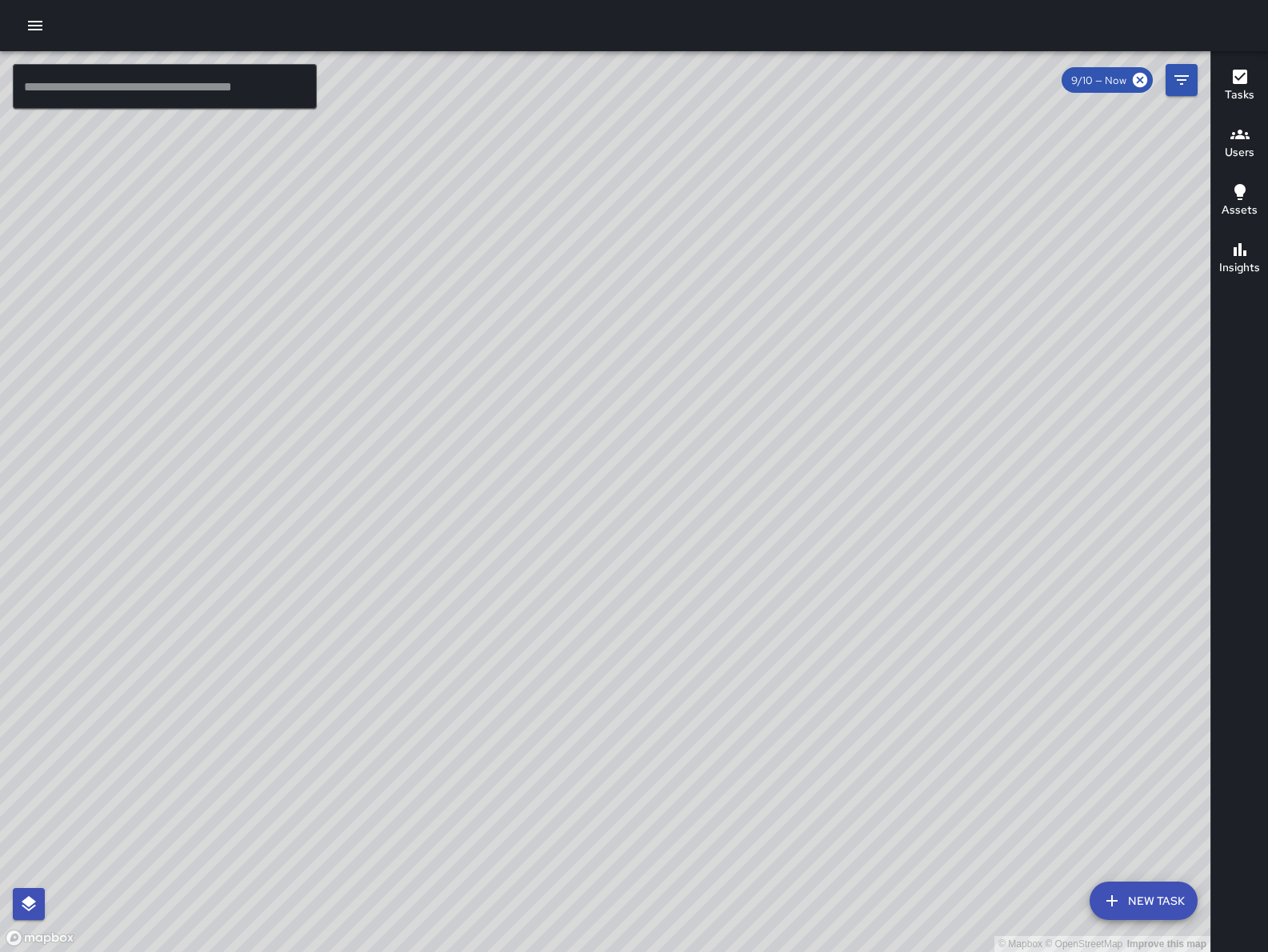
drag, startPoint x: 578, startPoint y: 750, endPoint x: 730, endPoint y: 415, distance: 367.9
click at [730, 415] on div "© Mapbox © OpenStreetMap Improve this map" at bounding box center [605, 502] width 1210 height 900
drag, startPoint x: 727, startPoint y: 500, endPoint x: 768, endPoint y: 459, distance: 58.0
click at [768, 459] on div "© Mapbox © OpenStreetMap Improve this map" at bounding box center [605, 502] width 1210 height 900
drag, startPoint x: 766, startPoint y: 461, endPoint x: 779, endPoint y: 484, distance: 26.4
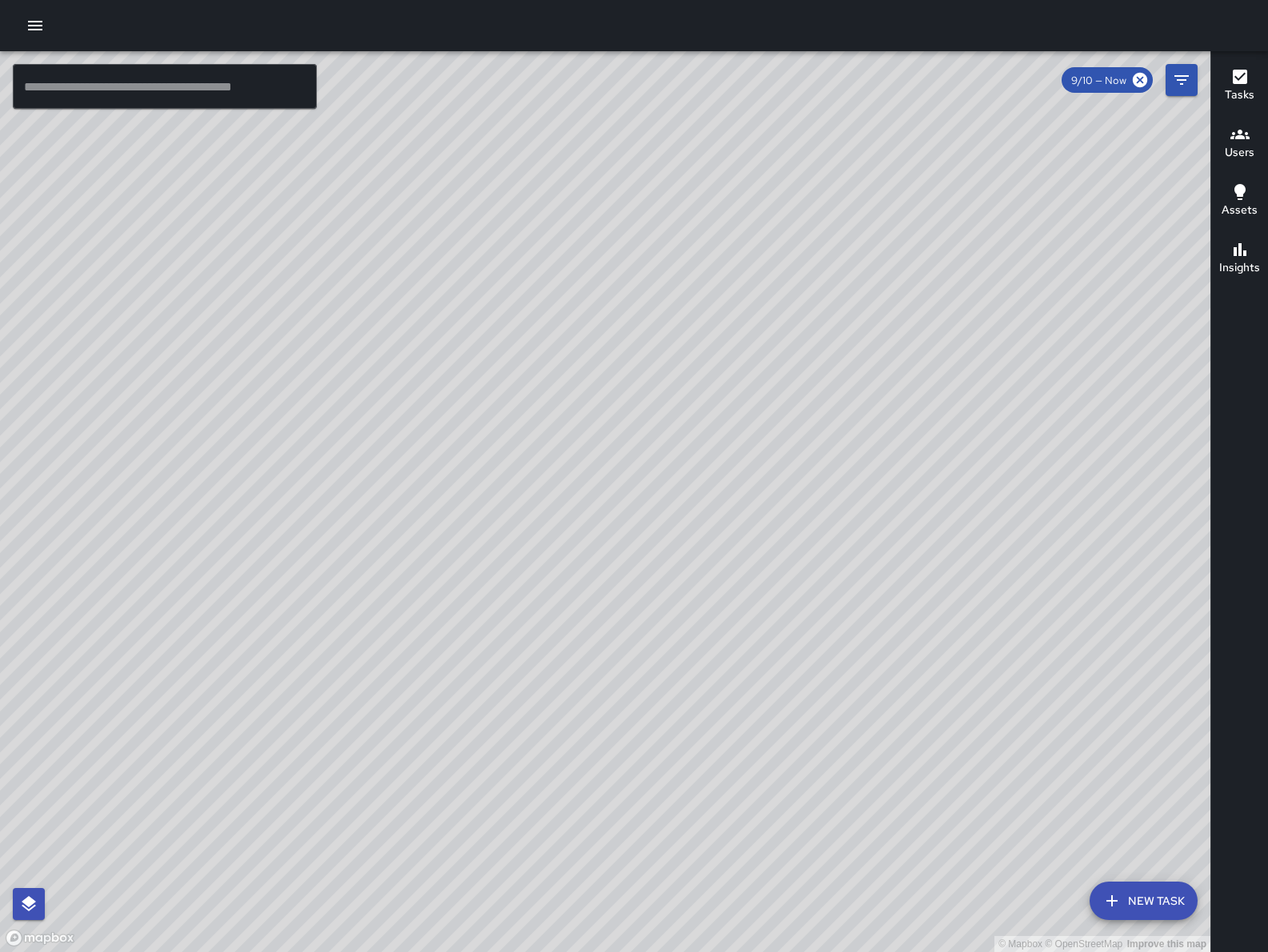
click at [779, 484] on div "© Mapbox © OpenStreetMap Improve this map" at bounding box center [605, 502] width 1210 height 900
drag, startPoint x: 779, startPoint y: 485, endPoint x: 795, endPoint y: 500, distance: 21.9
click at [795, 500] on div "© Mapbox © OpenStreetMap Improve this map" at bounding box center [605, 502] width 1210 height 900
click at [1181, 894] on button "New Task" at bounding box center [1143, 900] width 108 height 39
click at [1181, 894] on div "© Mapbox © OpenStreetMap Improve this map ​ New Task 9/10 — Now Map Layers Task…" at bounding box center [605, 502] width 1210 height 900
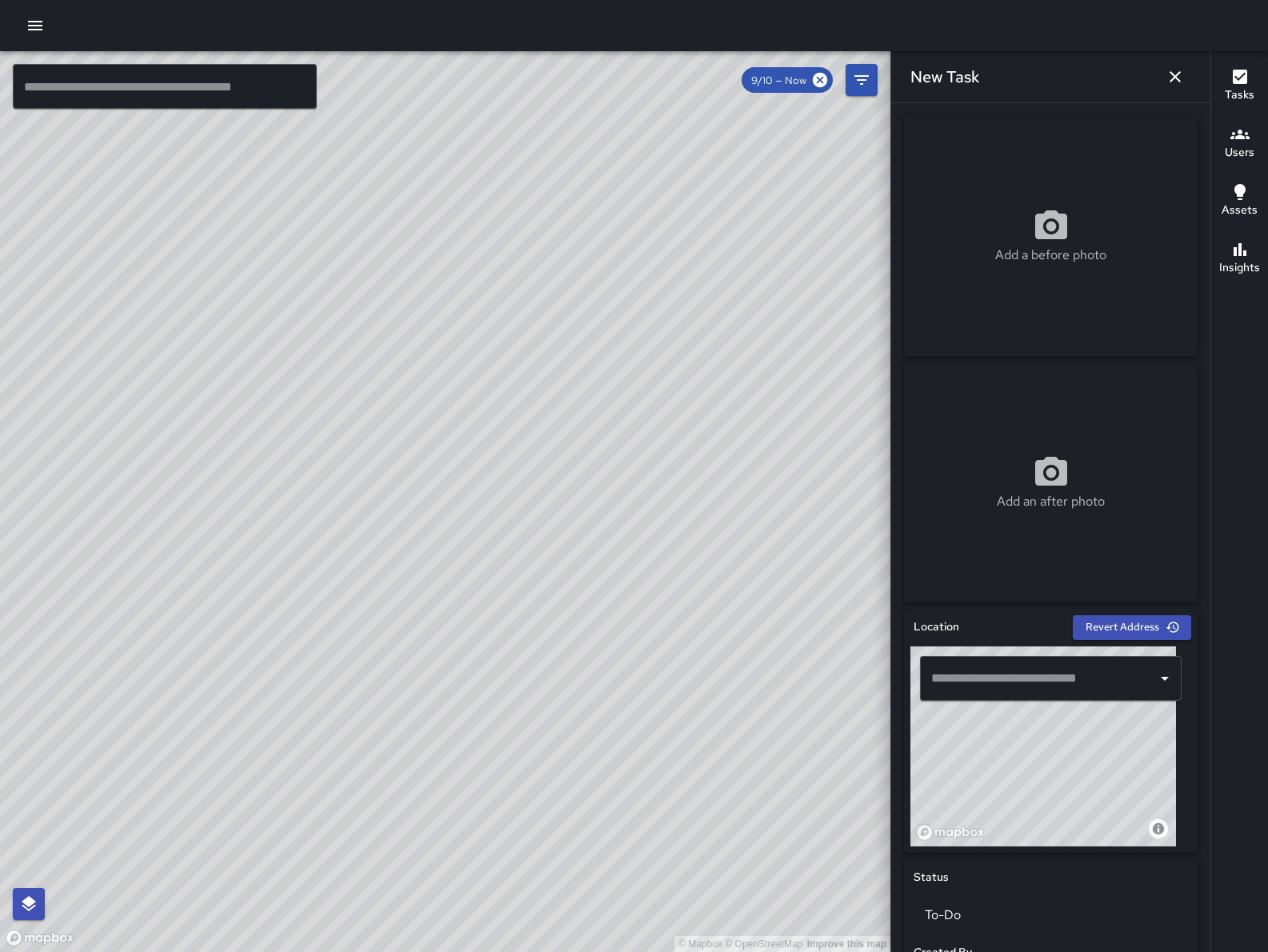
click at [1042, 686] on input "text" at bounding box center [1038, 678] width 224 height 31
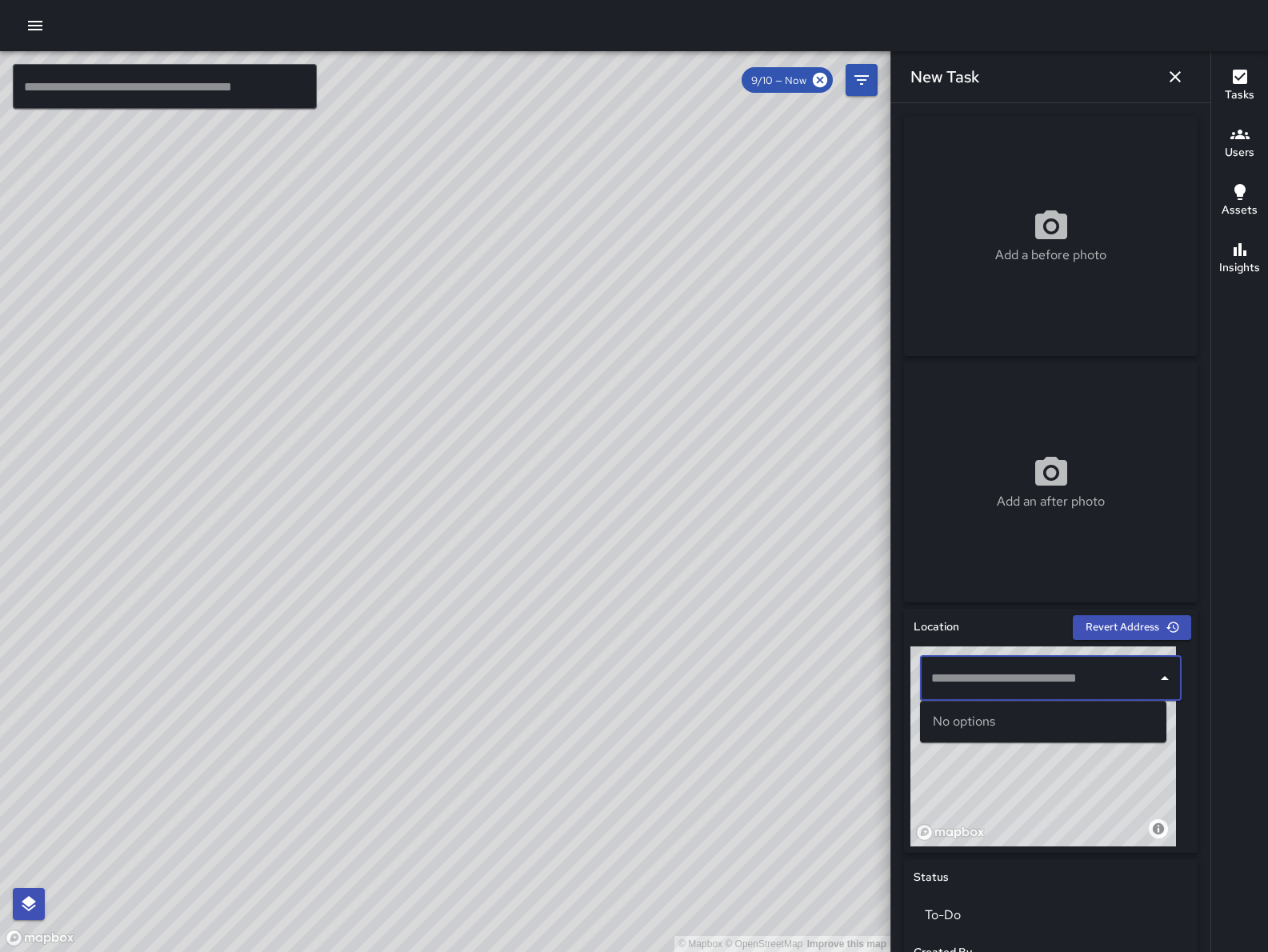
type input "*"
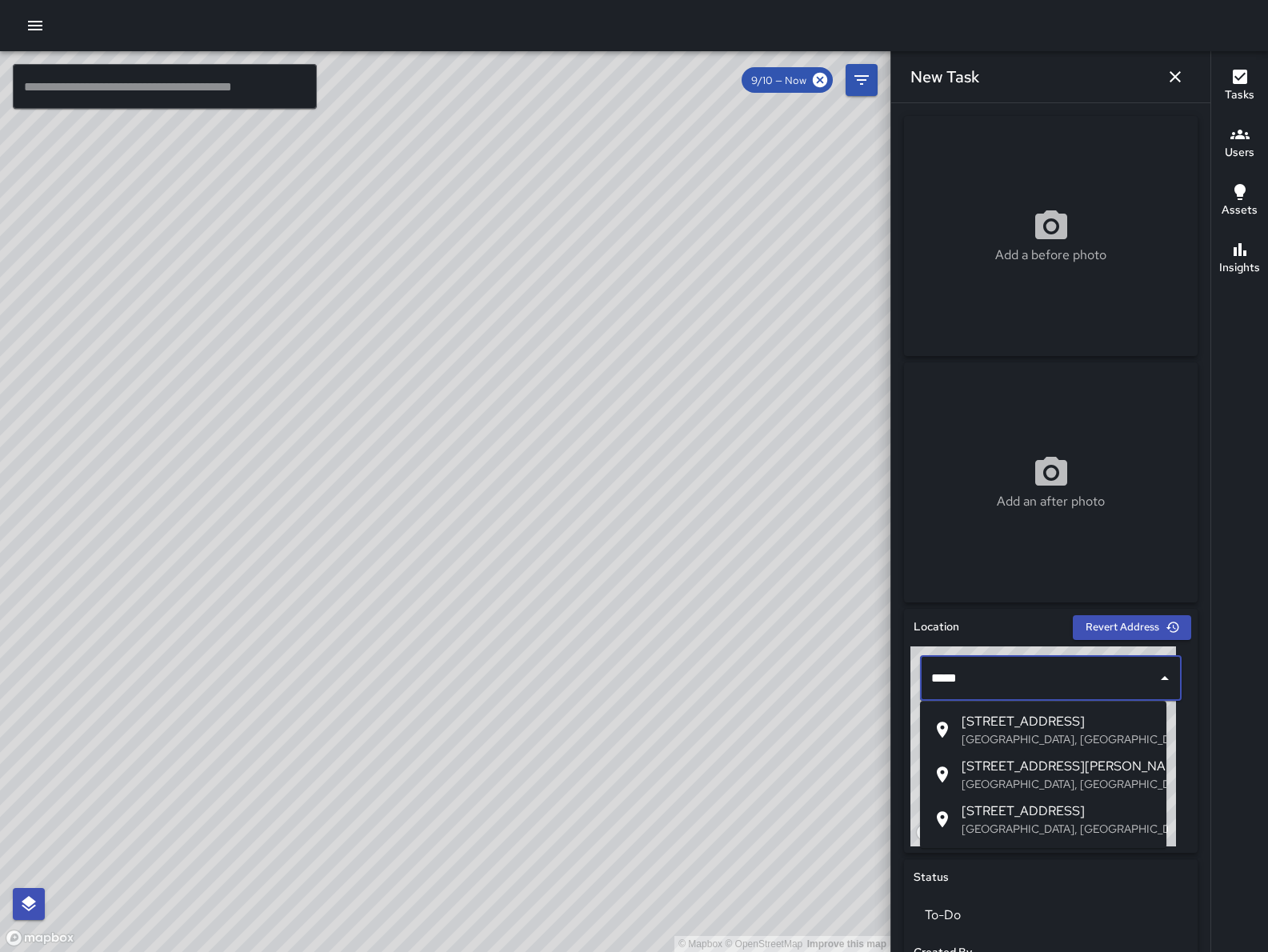
click at [1071, 727] on span "586 Natoma Street" at bounding box center [1057, 720] width 192 height 19
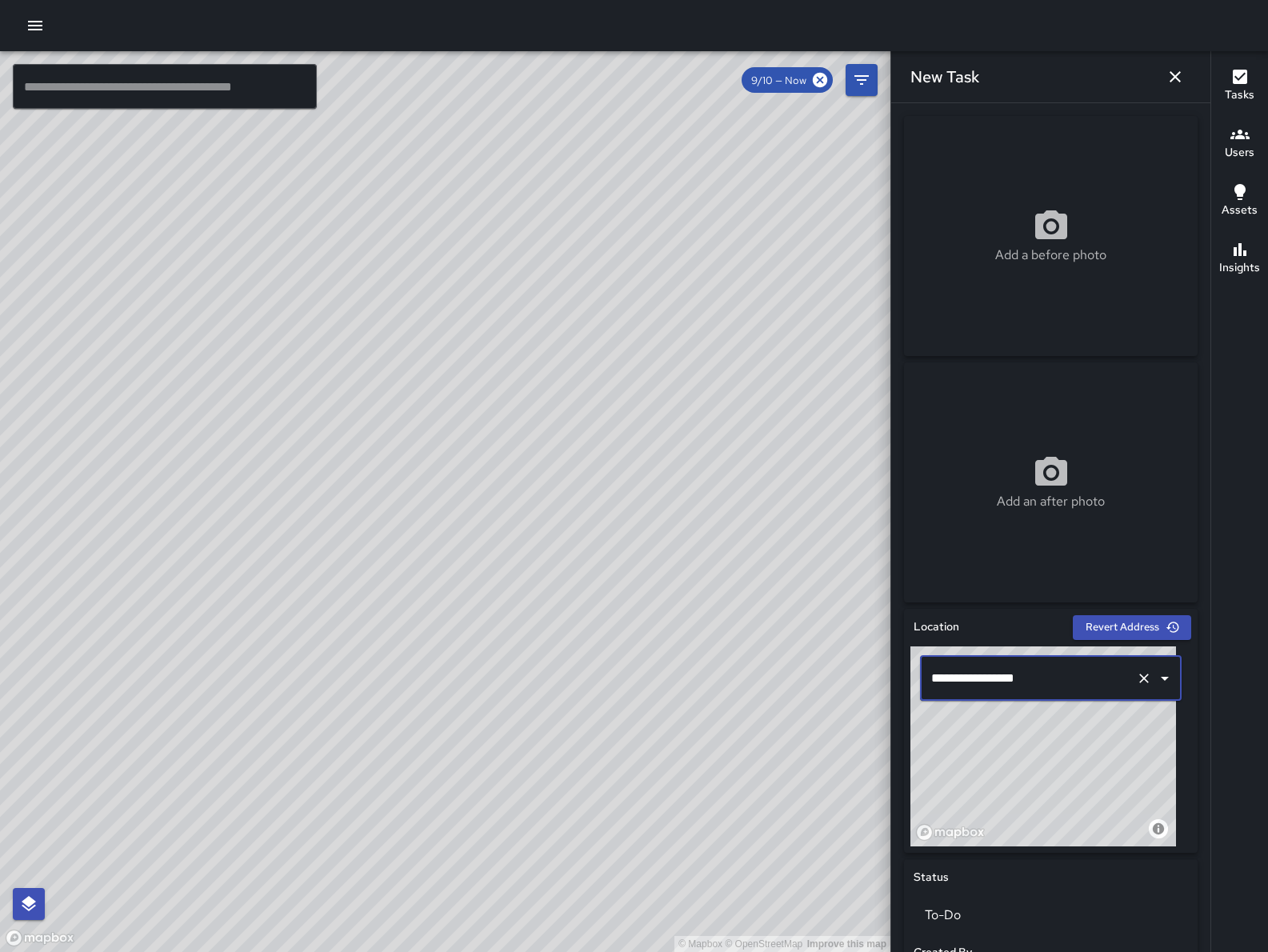
type input "**********"
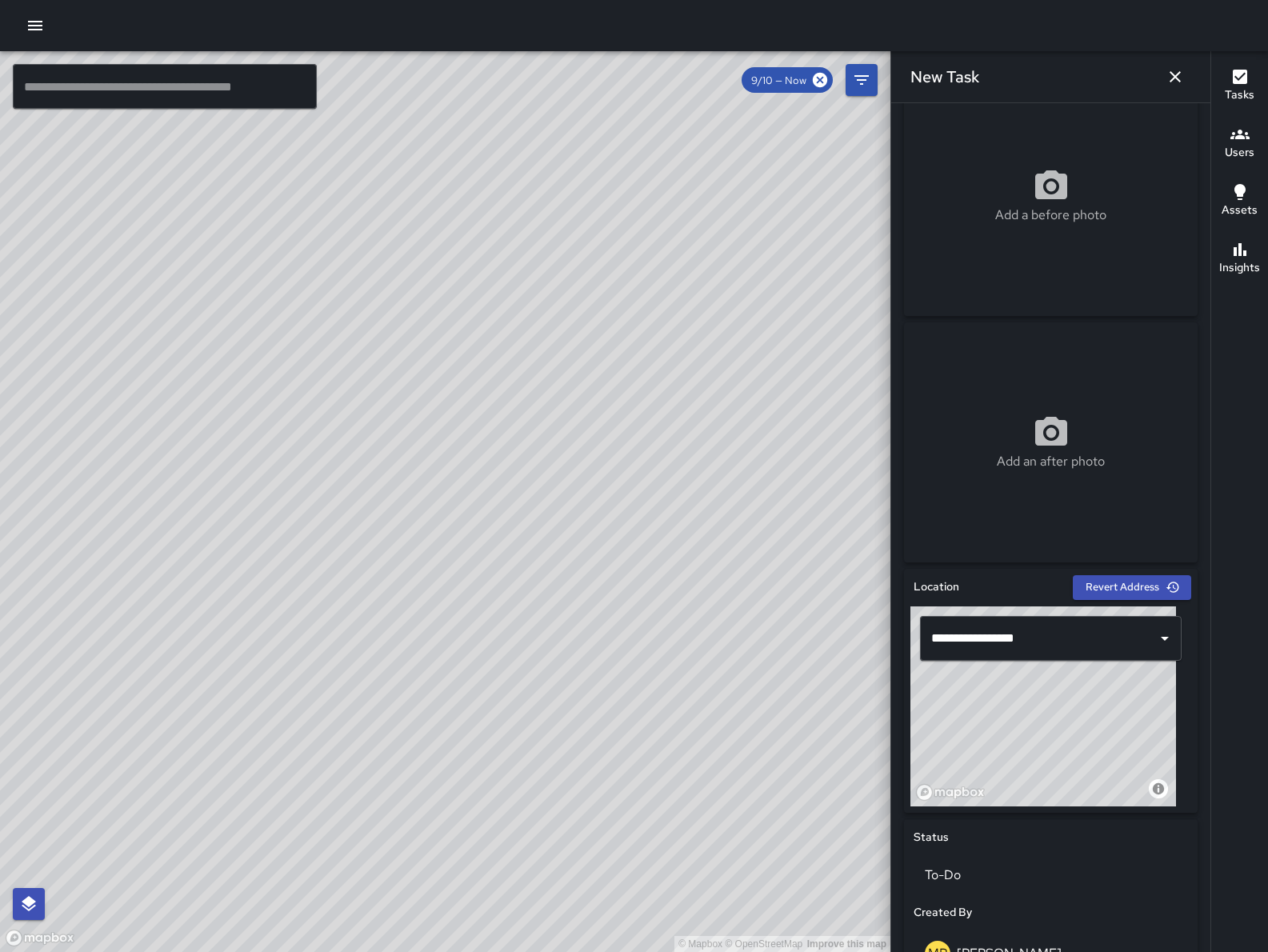
scroll to position [168, 0]
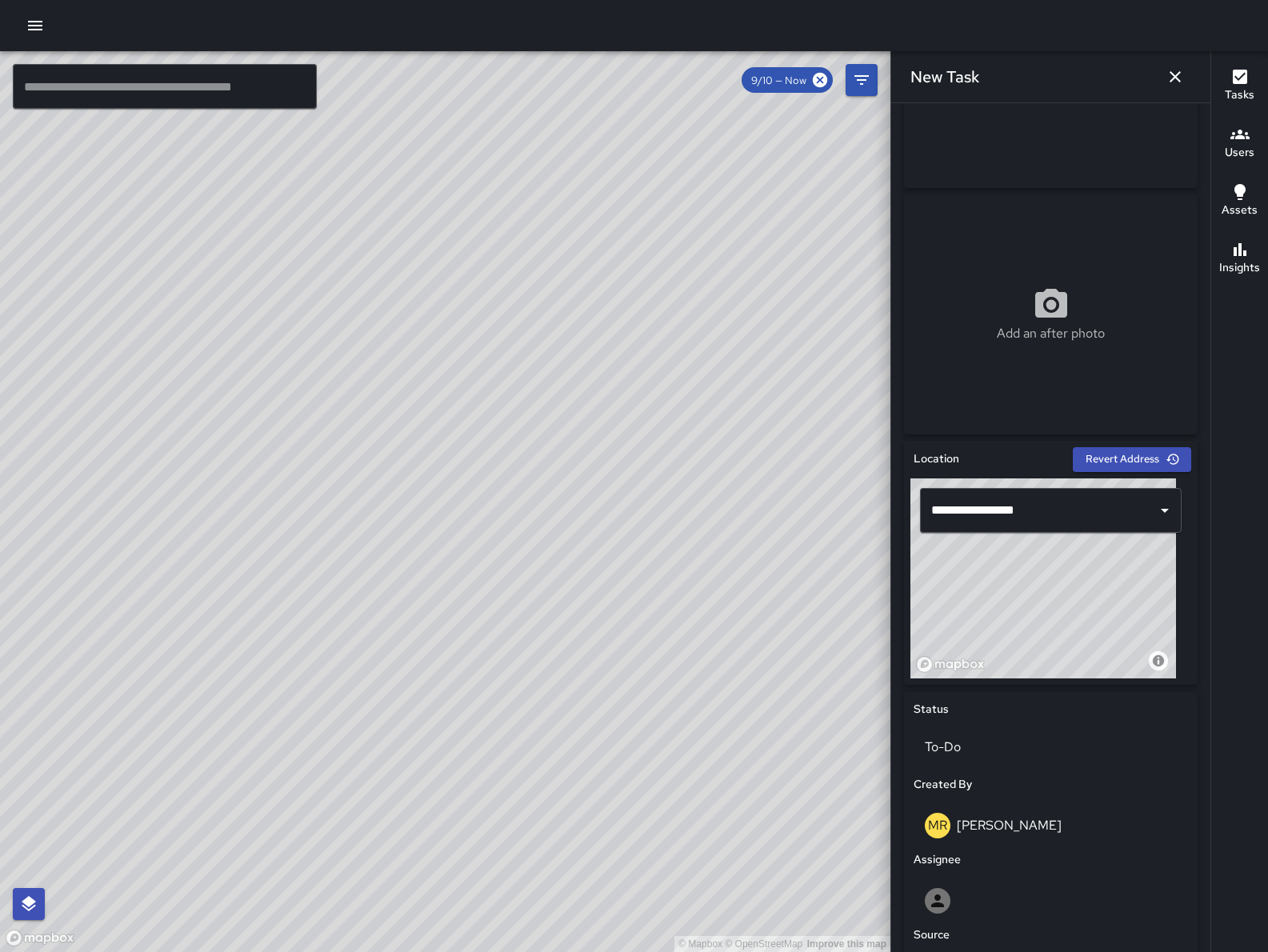
drag, startPoint x: 632, startPoint y: 462, endPoint x: 425, endPoint y: 838, distance: 429.2
click at [424, 840] on div "© Mapbox © OpenStreetMap Improve this map" at bounding box center [445, 502] width 890 height 900
drag, startPoint x: 605, startPoint y: 627, endPoint x: 388, endPoint y: 875, distance: 329.5
click at [350, 914] on div "© Mapbox © OpenStreetMap Improve this map" at bounding box center [445, 502] width 890 height 900
drag, startPoint x: 586, startPoint y: 761, endPoint x: 377, endPoint y: 915, distance: 259.6
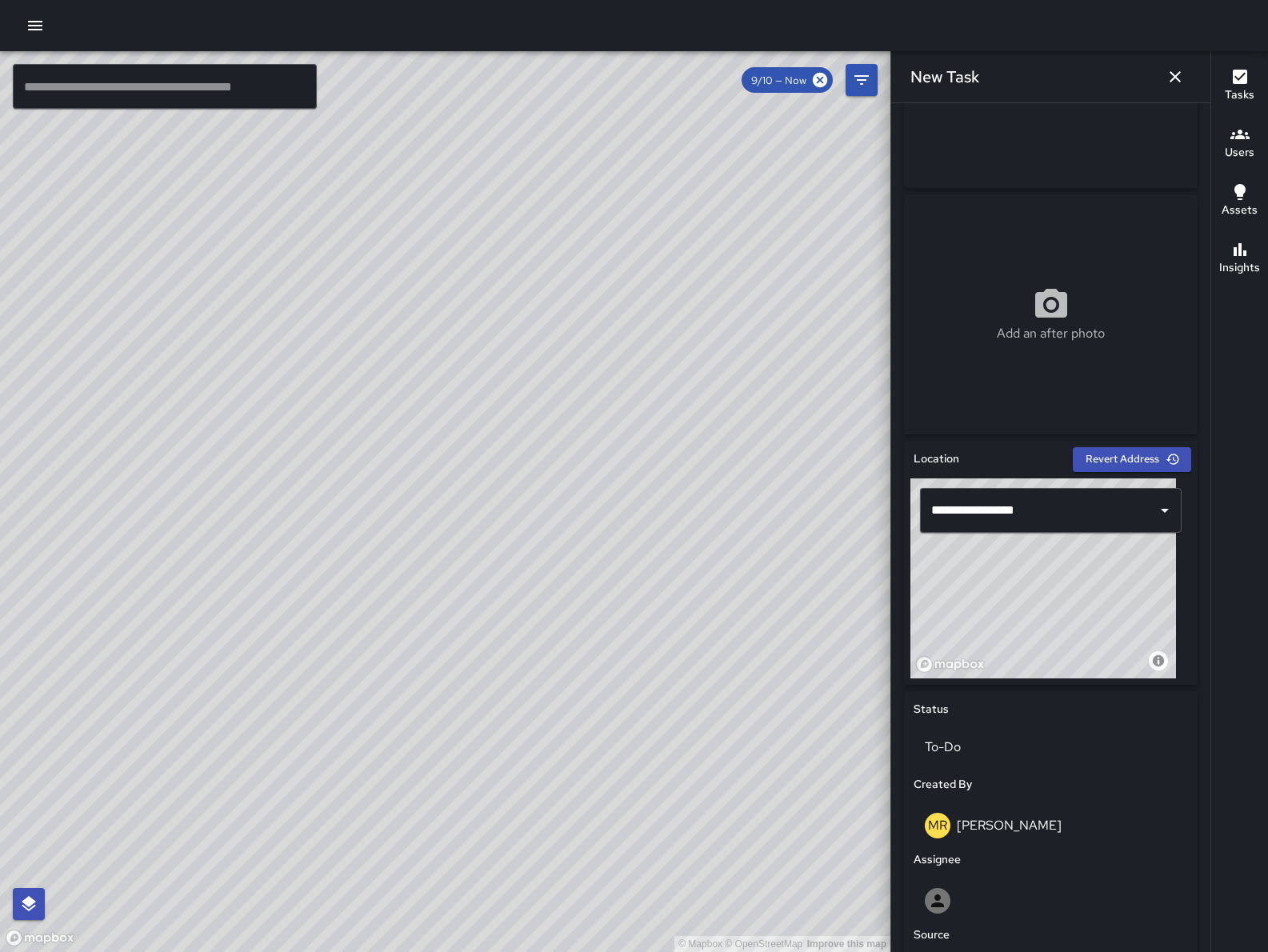
click at [377, 942] on div "© Mapbox © OpenStreetMap Improve this map" at bounding box center [445, 502] width 890 height 900
drag, startPoint x: 267, startPoint y: 736, endPoint x: 340, endPoint y: 715, distance: 76.0
click at [340, 715] on div "© Mapbox © OpenStreetMap Improve this map" at bounding box center [445, 502] width 890 height 900
click at [1172, 83] on icon "button" at bounding box center [1175, 77] width 19 height 19
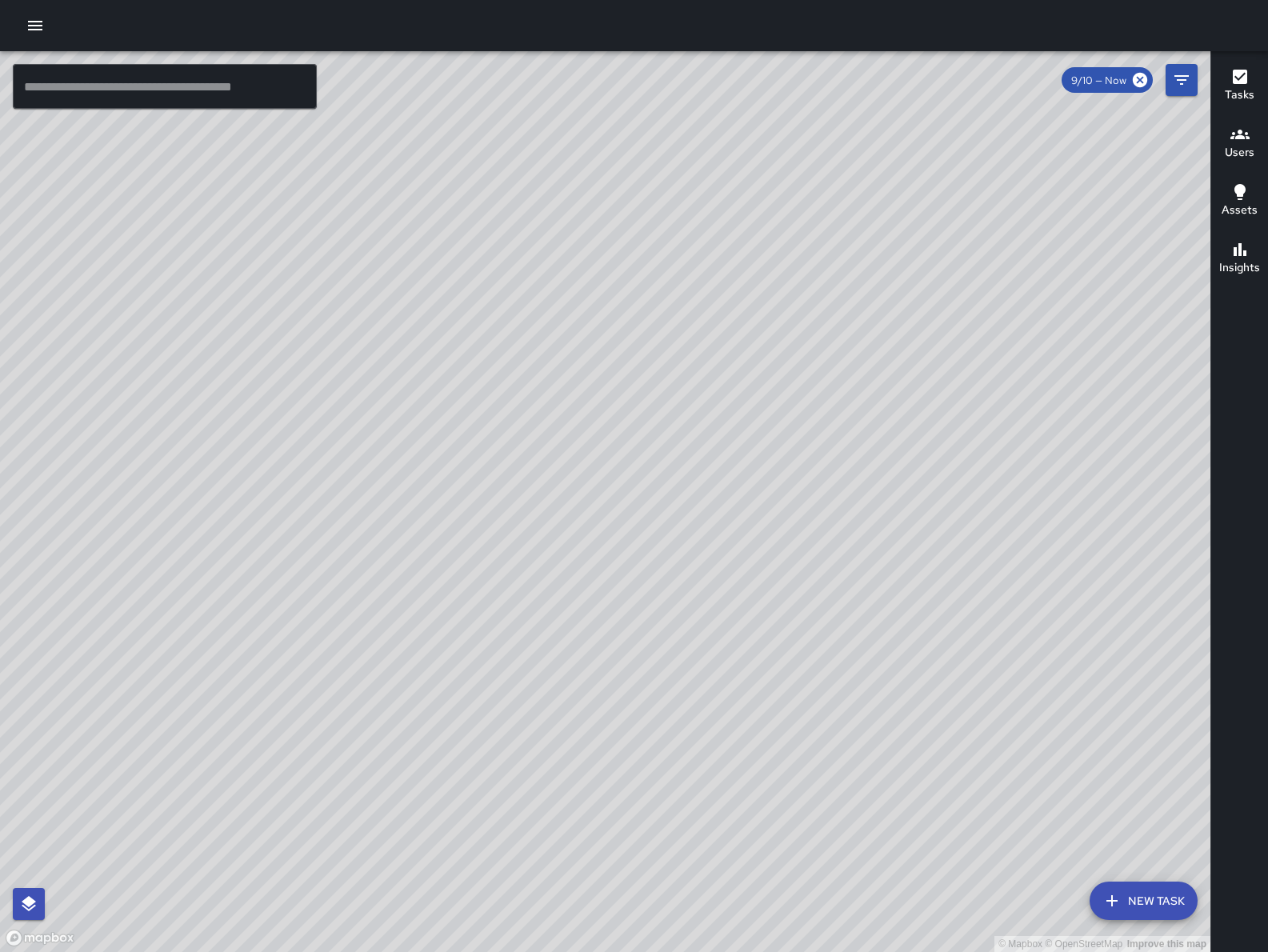
drag, startPoint x: 945, startPoint y: 523, endPoint x: 965, endPoint y: 601, distance: 80.5
click at [595, 294] on div "© Mapbox © OpenStreetMap Improve this map" at bounding box center [605, 502] width 1210 height 900
drag, startPoint x: 876, startPoint y: 487, endPoint x: 859, endPoint y: 441, distance: 49.0
click at [860, 441] on div "© Mapbox © OpenStreetMap Improve this map" at bounding box center [605, 502] width 1210 height 900
drag, startPoint x: 666, startPoint y: 610, endPoint x: 318, endPoint y: 263, distance: 491.4
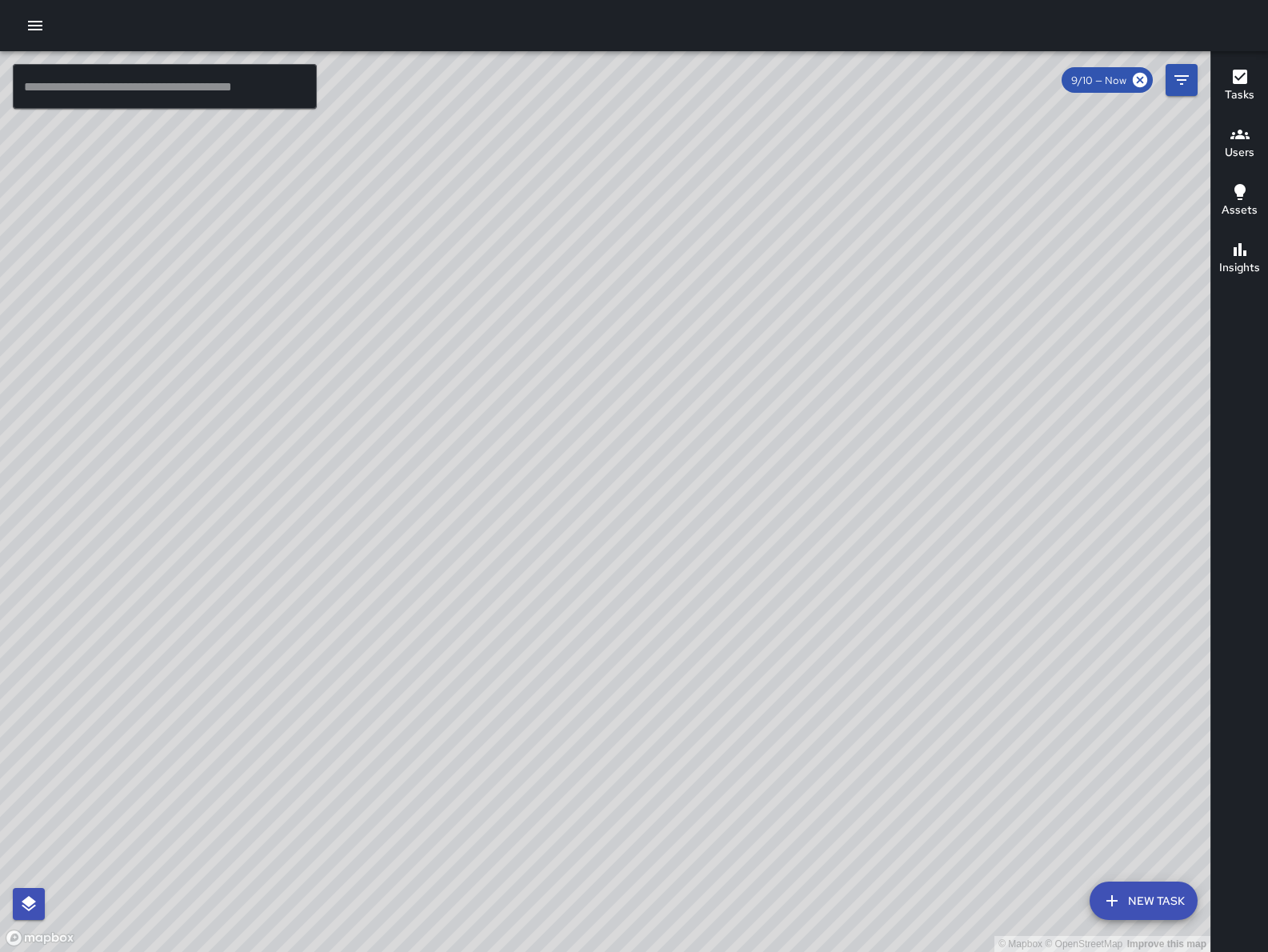
click at [318, 263] on div "© Mapbox © OpenStreetMap Improve this map" at bounding box center [605, 502] width 1210 height 900
drag, startPoint x: 670, startPoint y: 423, endPoint x: 646, endPoint y: 437, distance: 27.8
click at [646, 437] on div "© Mapbox © OpenStreetMap Improve this map" at bounding box center [605, 502] width 1210 height 900
click at [580, 428] on div "WB Woodrow Blake 1001 Harrison Street Created on 9/10/2025, 7:43am PDT Bulk 2 M…" at bounding box center [595, 536] width 333 height 215
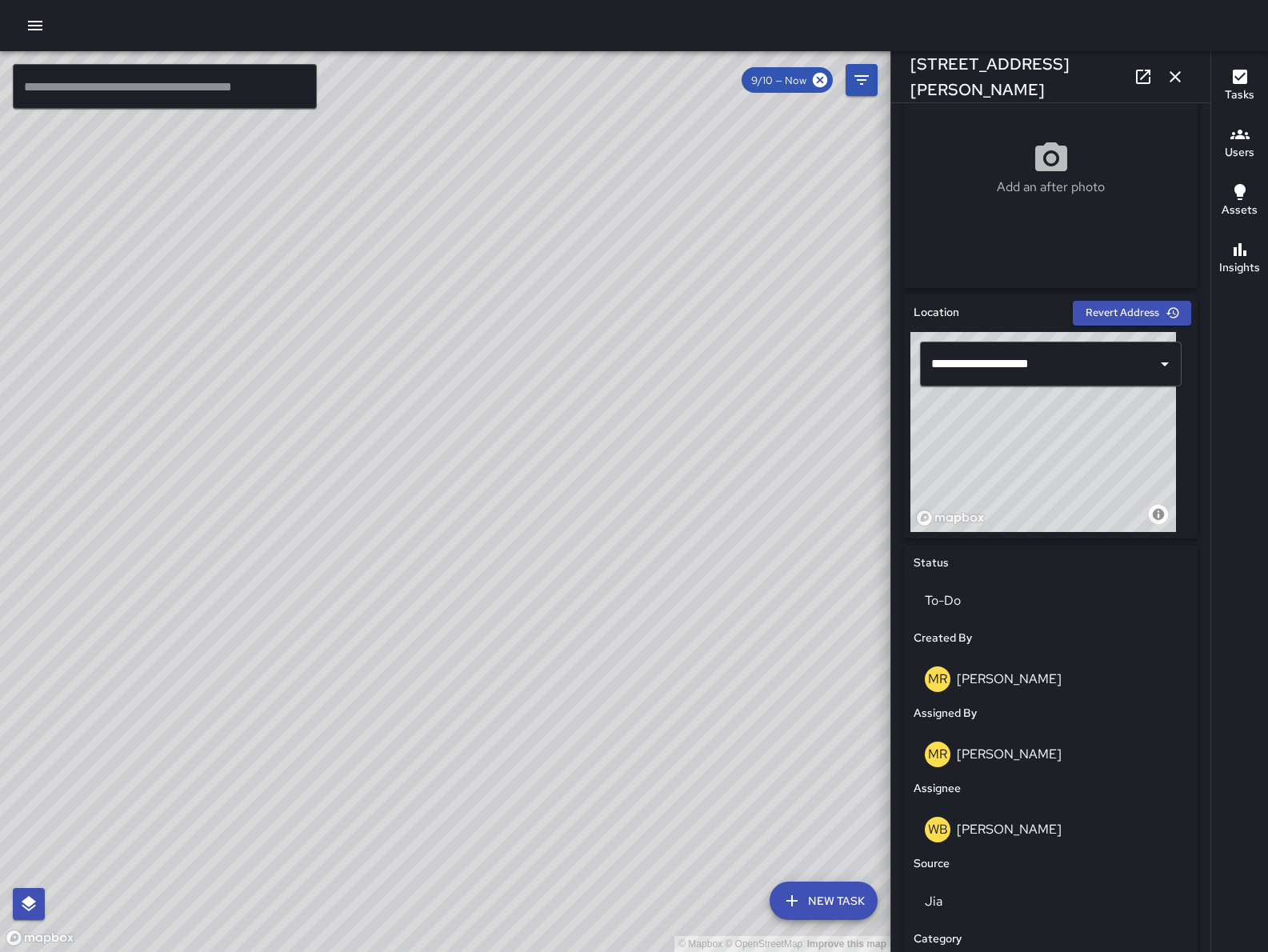
scroll to position [604, 0]
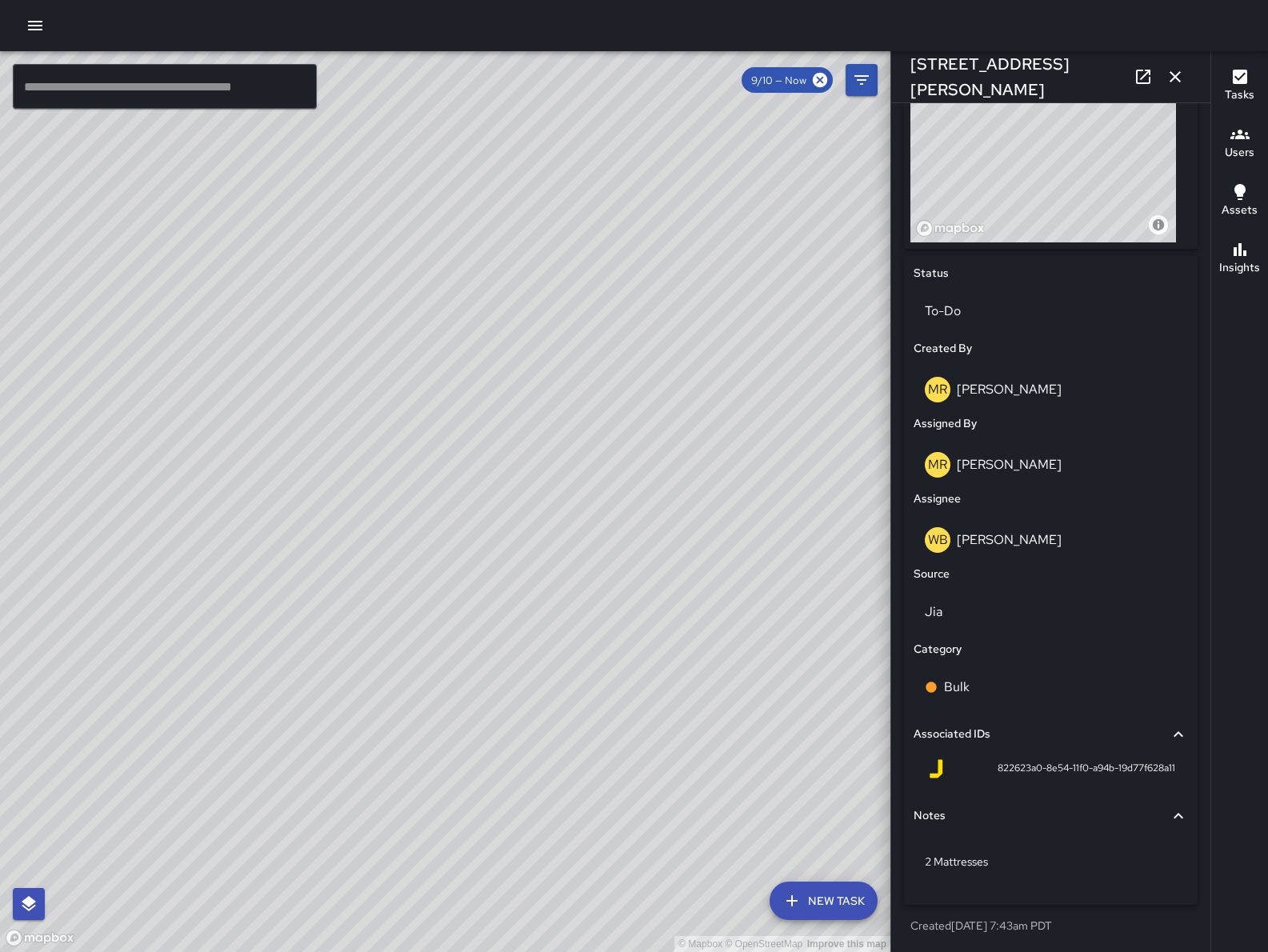
click at [1181, 77] on icon "button" at bounding box center [1175, 77] width 19 height 19
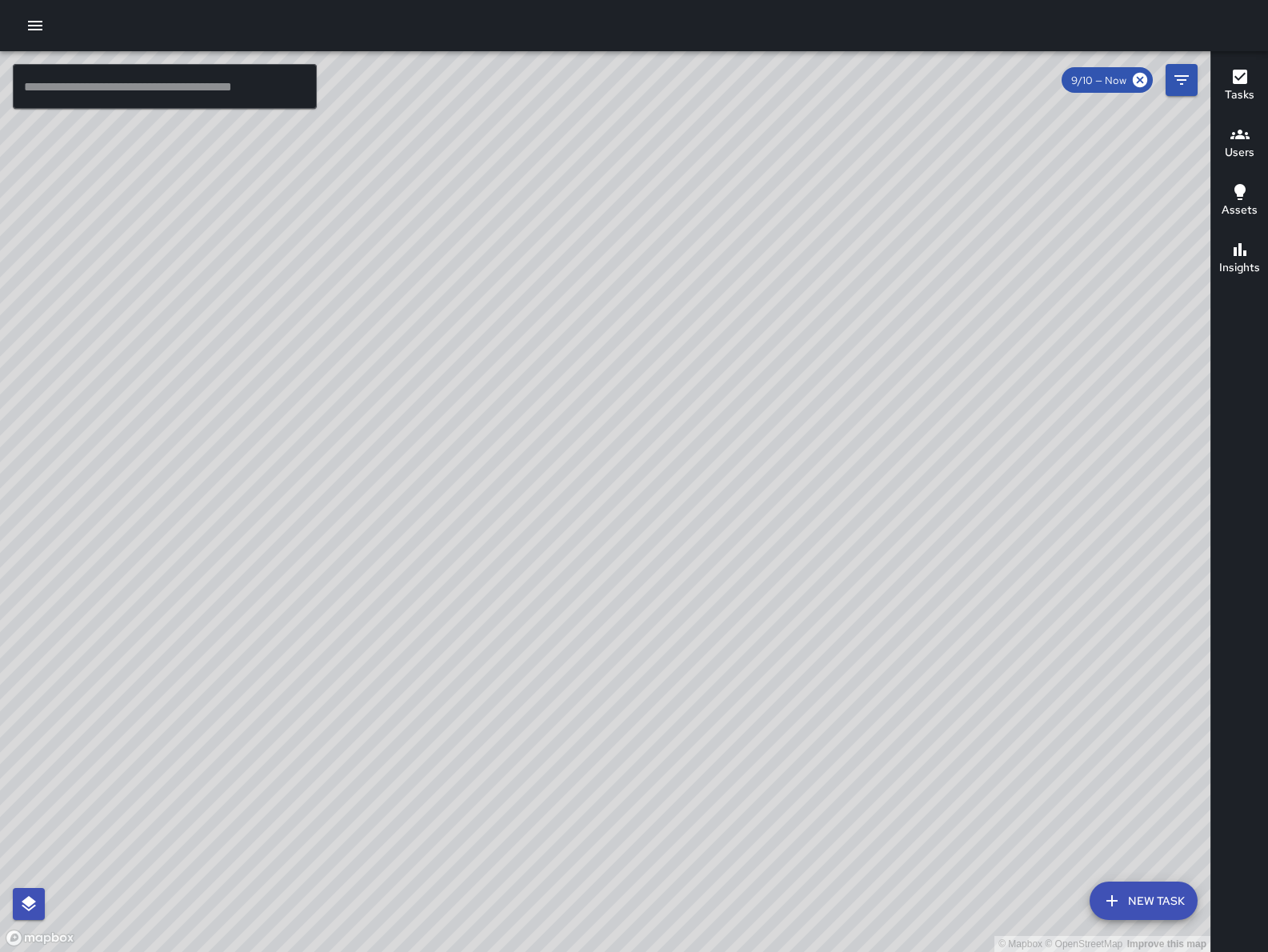
drag, startPoint x: 499, startPoint y: 628, endPoint x: 532, endPoint y: 591, distance: 49.6
click at [532, 591] on div "© Mapbox © OpenStreetMap Improve this map" at bounding box center [605, 502] width 1210 height 900
drag, startPoint x: 376, startPoint y: 653, endPoint x: 594, endPoint y: 441, distance: 304.1
click at [594, 441] on div "© Mapbox © OpenStreetMap Improve this map" at bounding box center [605, 502] width 1210 height 900
drag, startPoint x: 256, startPoint y: 798, endPoint x: 325, endPoint y: 722, distance: 102.6
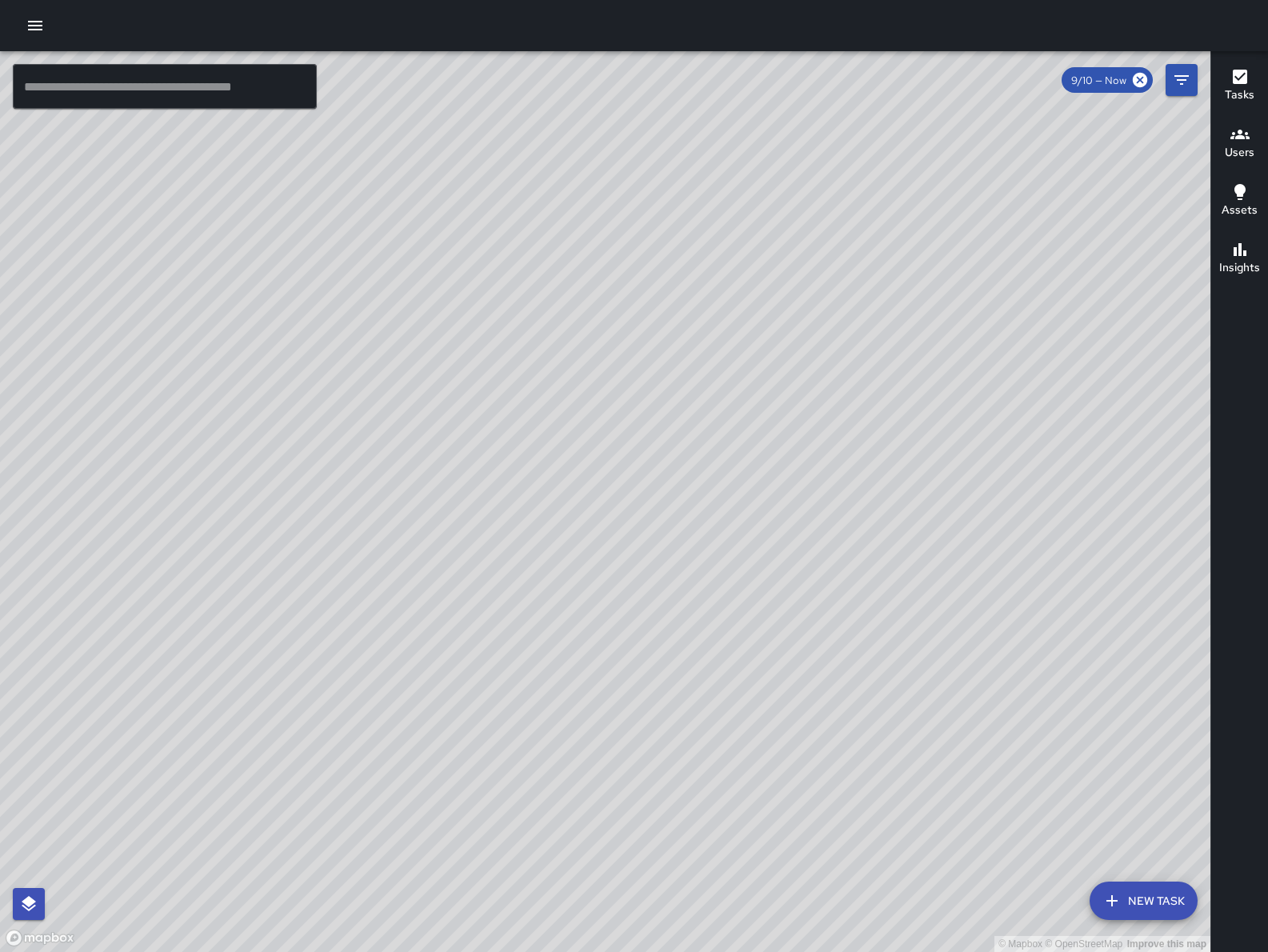
click at [325, 722] on div "© Mapbox © OpenStreetMap Improve this map" at bounding box center [605, 502] width 1210 height 900
click at [242, 98] on input "text" at bounding box center [165, 85] width 304 height 45
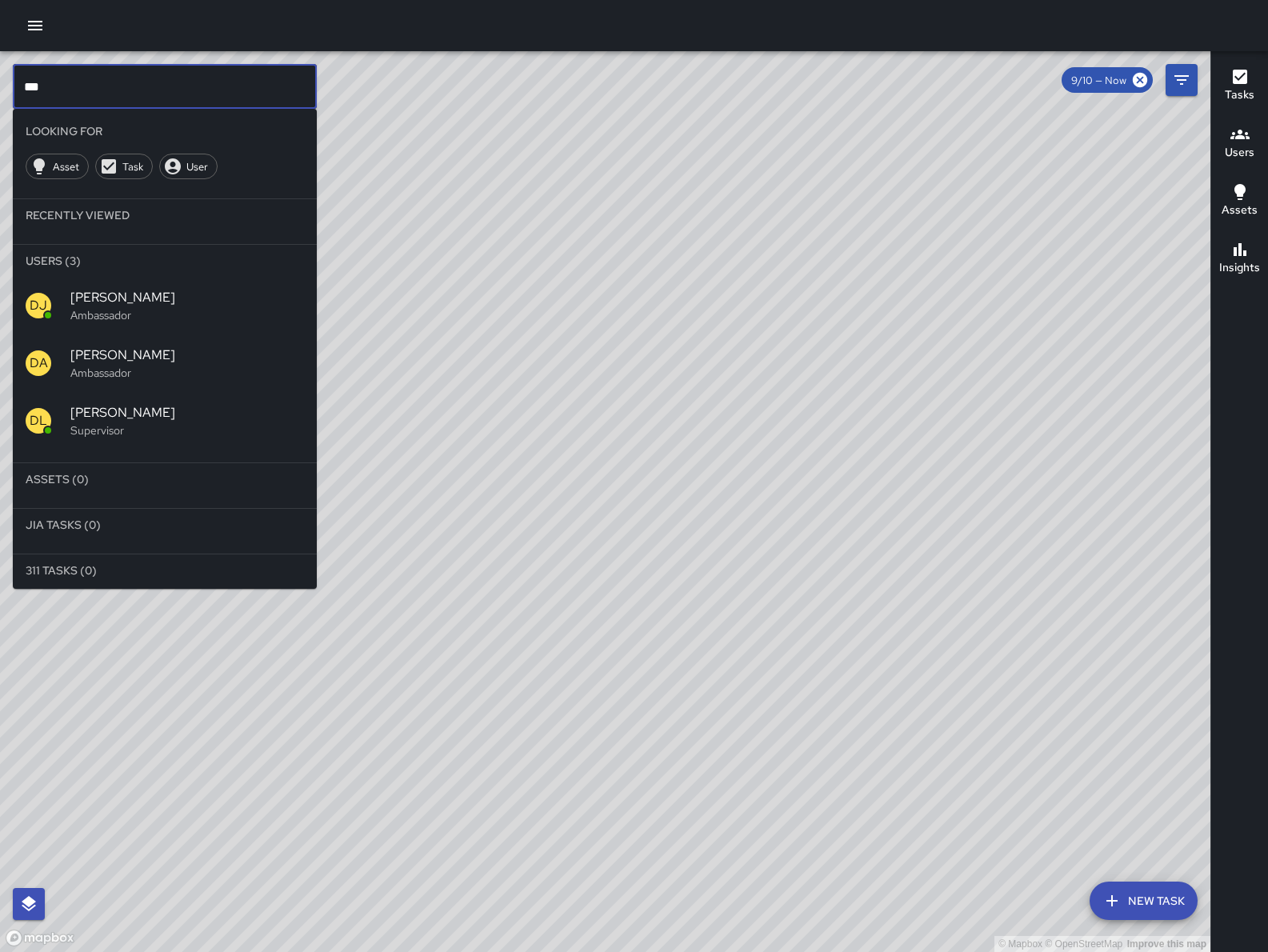
click at [133, 399] on div "DL David Lewis Supervisor" at bounding box center [165, 420] width 304 height 58
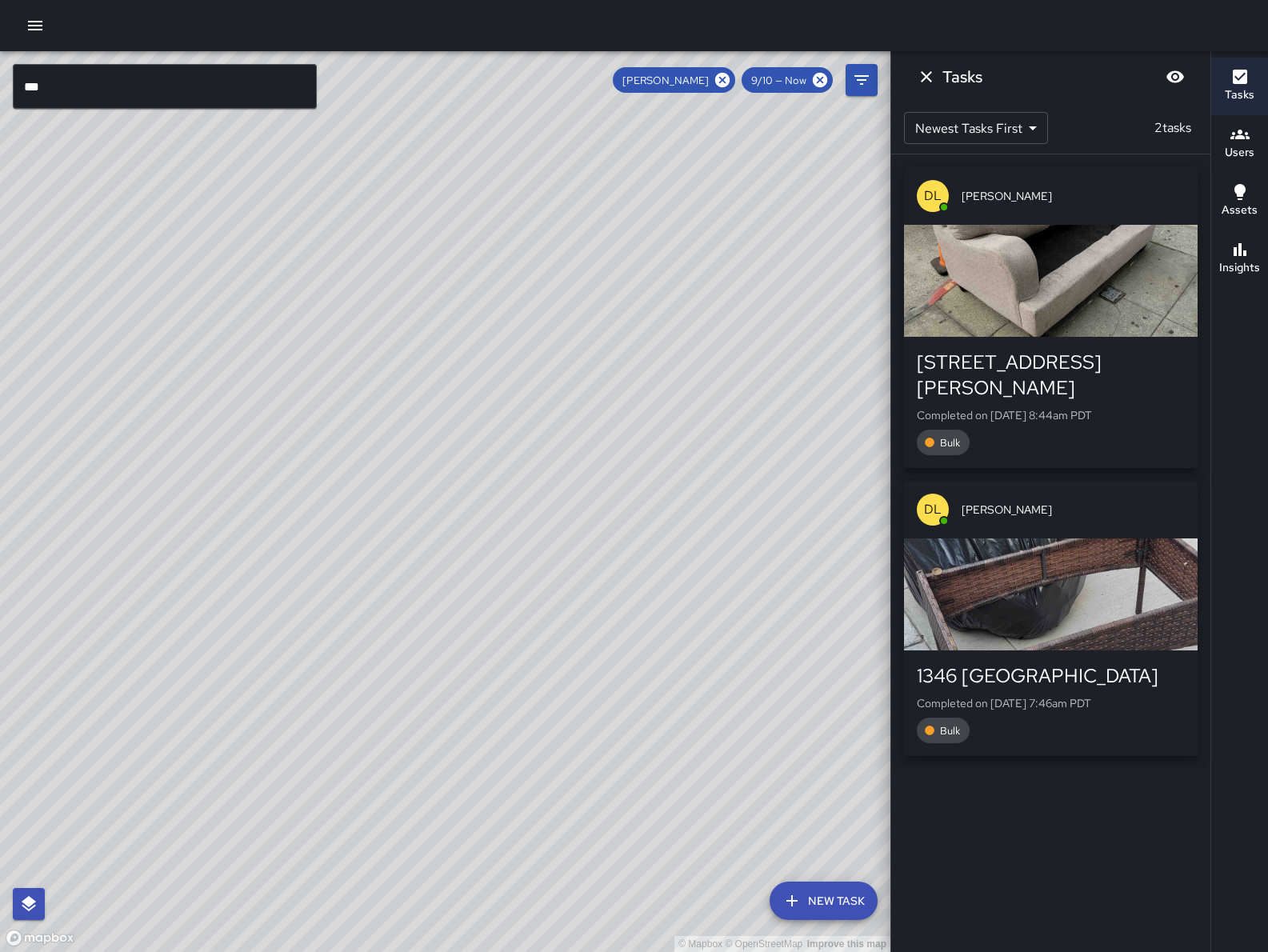
drag, startPoint x: 549, startPoint y: 420, endPoint x: 338, endPoint y: 658, distance: 318.1
click at [335, 669] on div "© Mapbox © OpenStreetMap Improve this map" at bounding box center [445, 502] width 890 height 900
drag, startPoint x: 396, startPoint y: 534, endPoint x: 347, endPoint y: 667, distance: 141.7
click at [347, 667] on div "© Mapbox © OpenStreetMap Improve this map" at bounding box center [445, 502] width 890 height 900
click at [927, 78] on icon "Dismiss" at bounding box center [926, 77] width 11 height 11
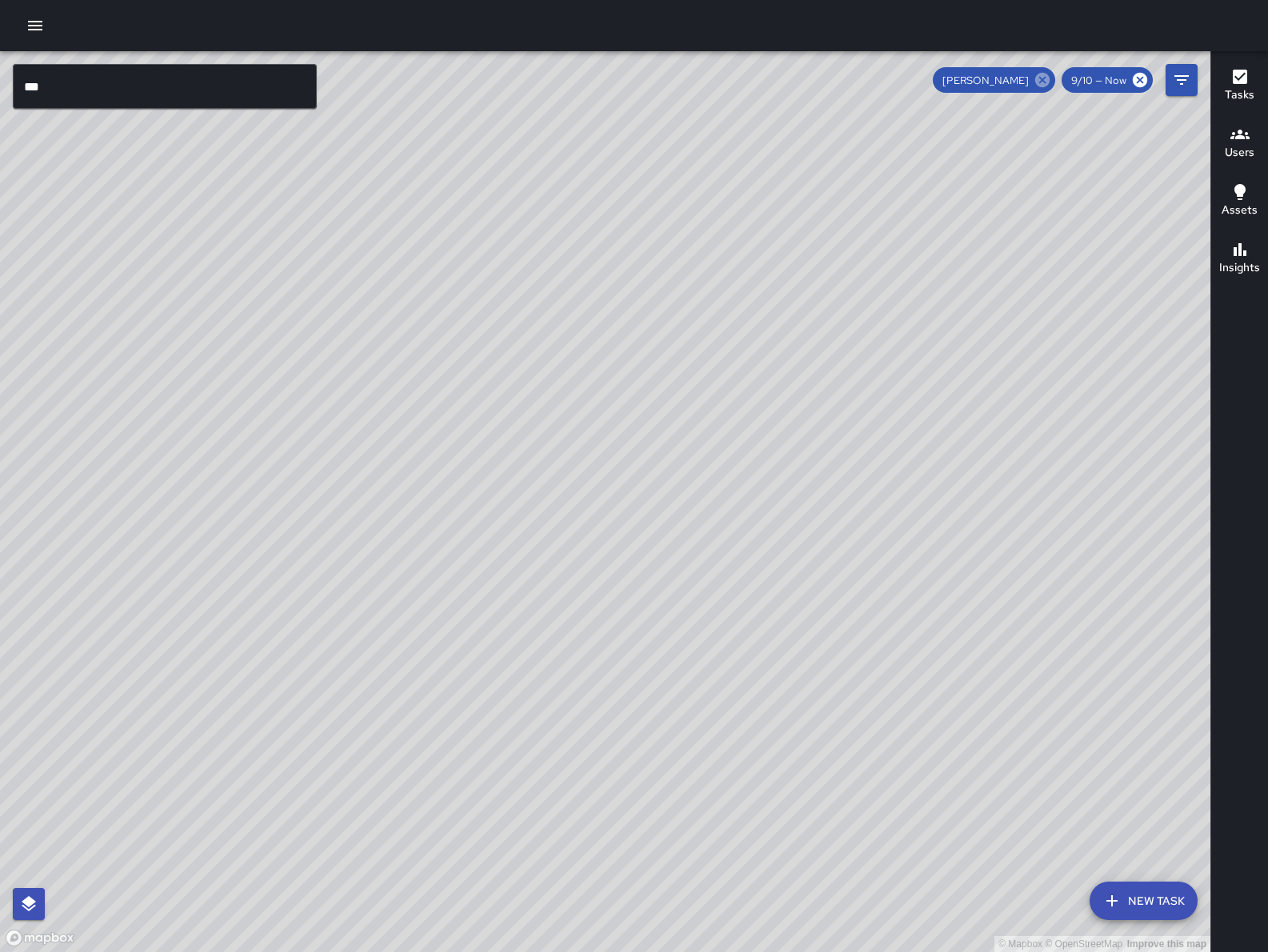
click at [1038, 79] on icon at bounding box center [1042, 79] width 14 height 14
click at [161, 85] on input "***" at bounding box center [165, 85] width 304 height 45
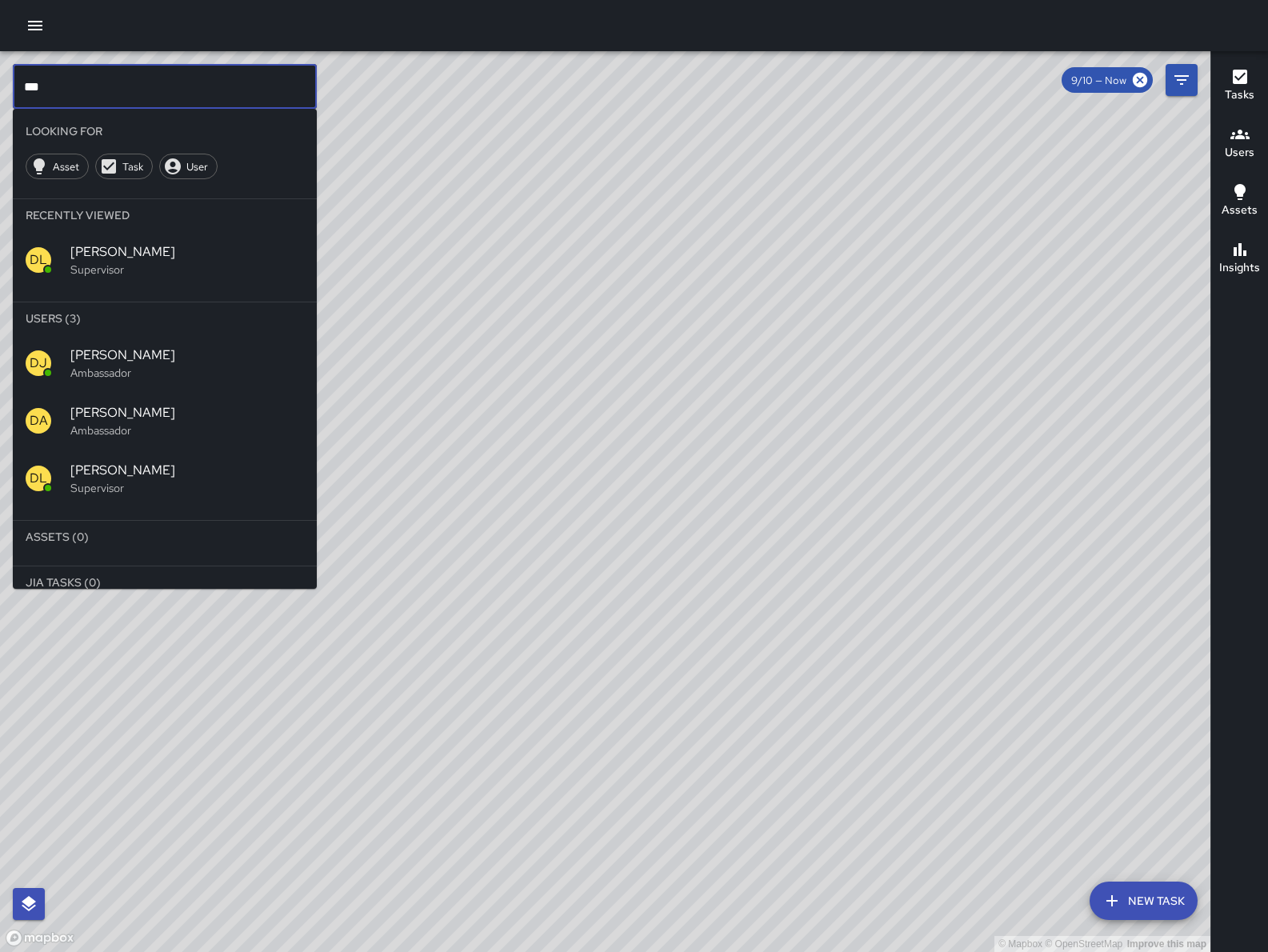
click at [161, 85] on input "***" at bounding box center [165, 85] width 304 height 45
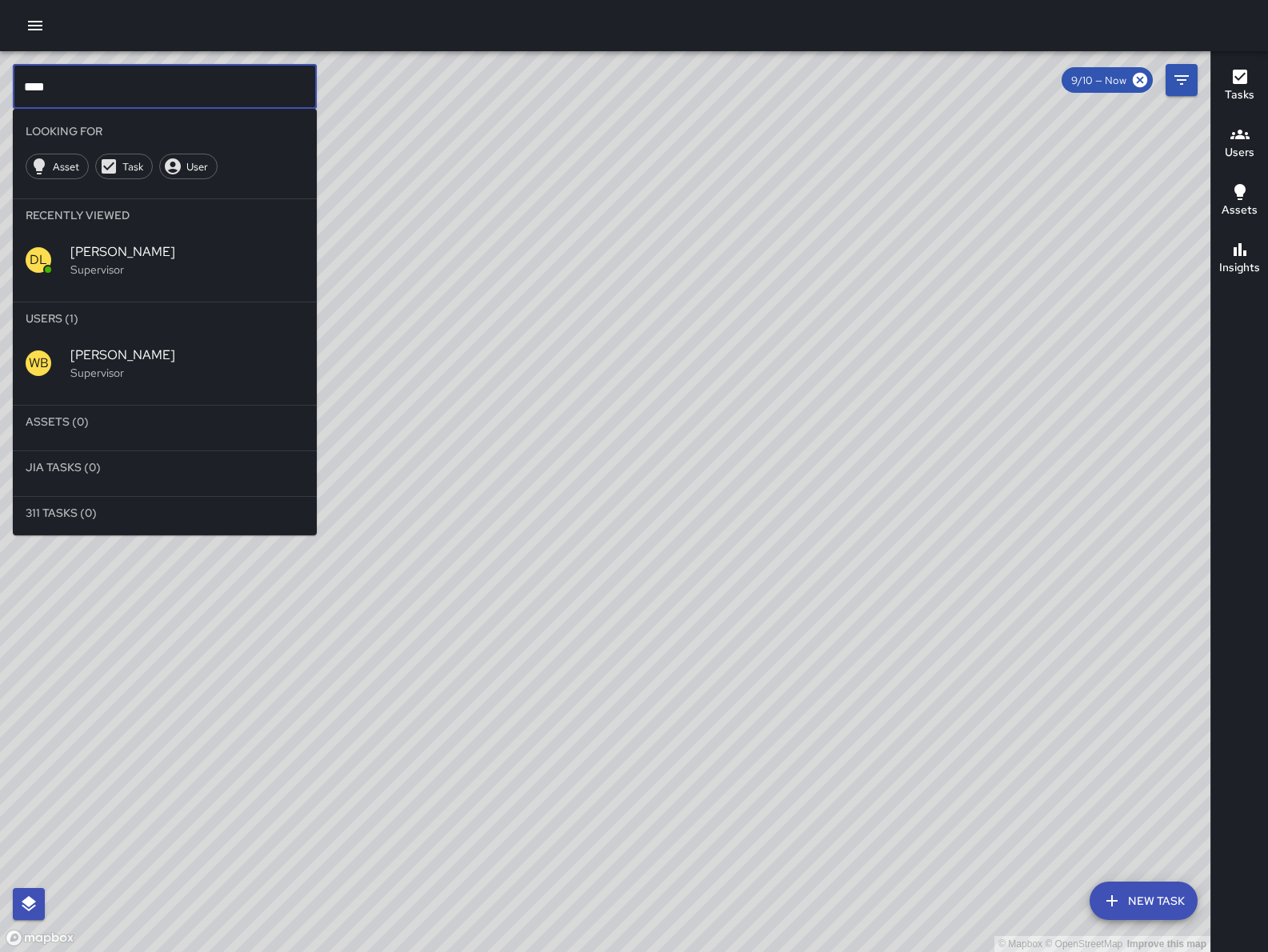
type input "****"
click at [137, 378] on p "Supervisor" at bounding box center [187, 373] width 234 height 16
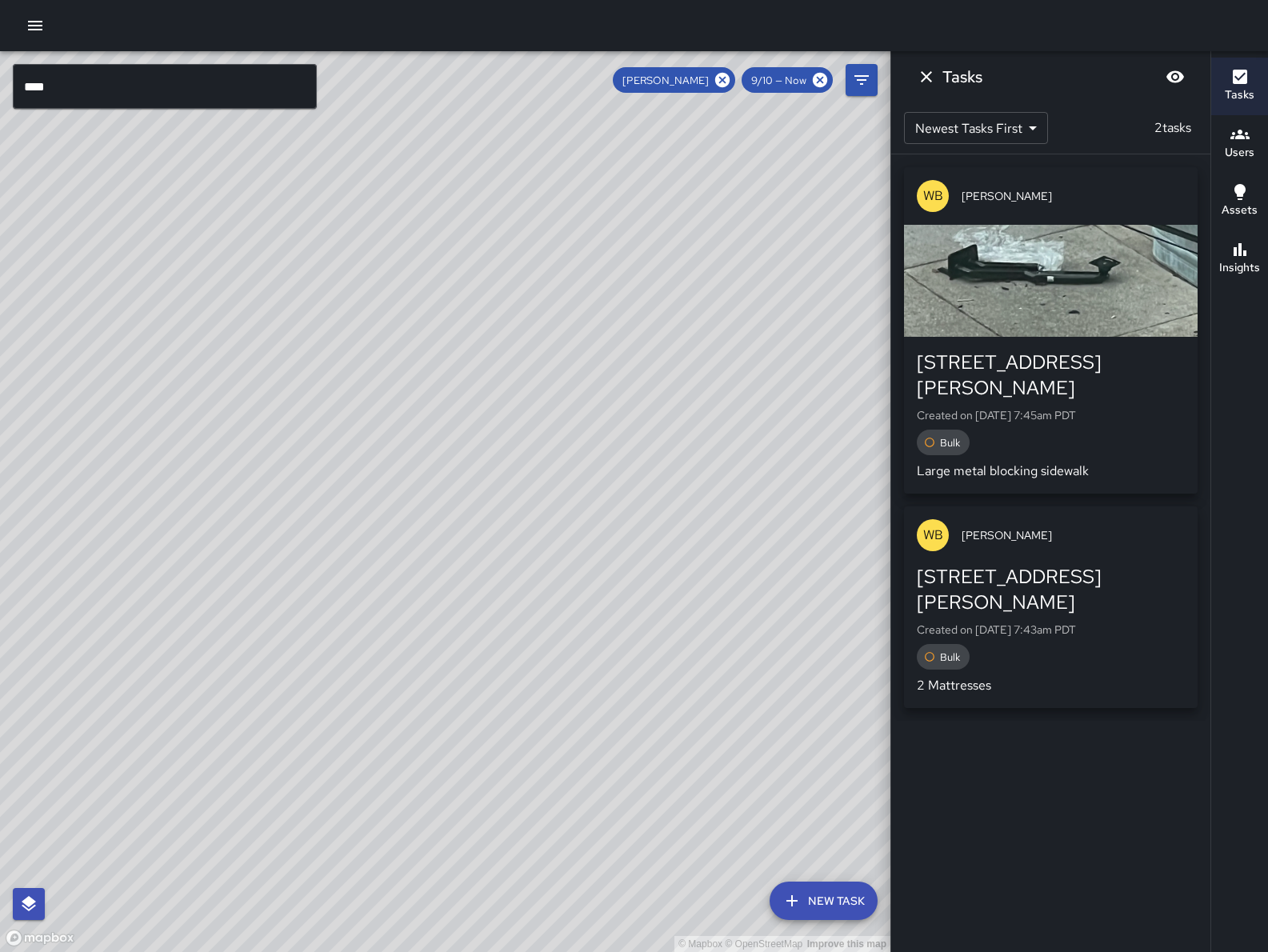
drag, startPoint x: 421, startPoint y: 781, endPoint x: 511, endPoint y: 441, distance: 351.7
click at [511, 441] on div "© Mapbox © OpenStreetMap Improve this map" at bounding box center [445, 502] width 890 height 900
drag, startPoint x: 453, startPoint y: 703, endPoint x: 827, endPoint y: 429, distance: 463.6
click at [827, 428] on div "© Mapbox © OpenStreetMap Improve this map" at bounding box center [445, 502] width 890 height 900
drag, startPoint x: 590, startPoint y: 659, endPoint x: 564, endPoint y: 474, distance: 186.8
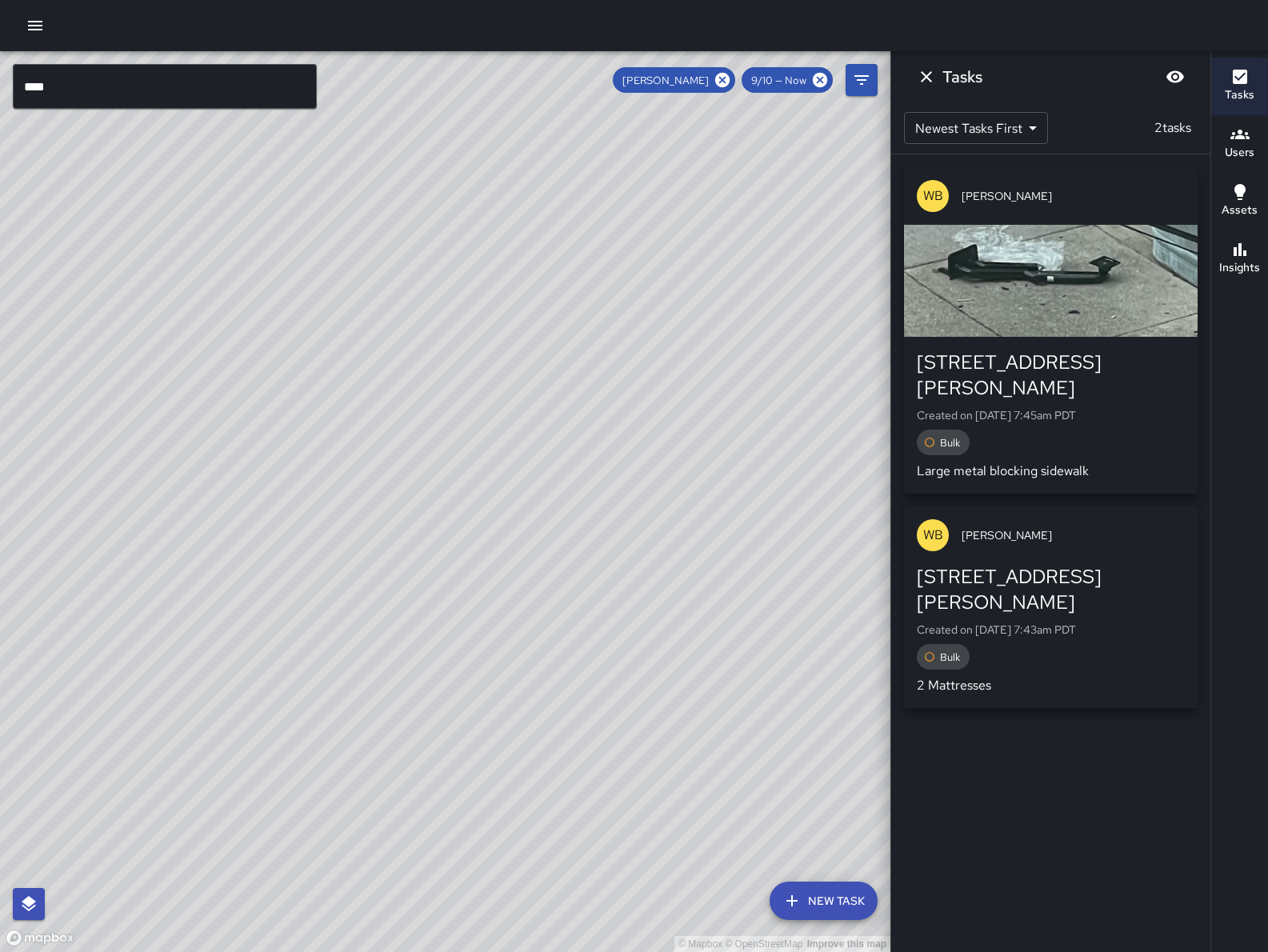
click at [479, 688] on div "© Mapbox © OpenStreetMap Improve this map" at bounding box center [445, 502] width 890 height 900
drag, startPoint x: 654, startPoint y: 445, endPoint x: 955, endPoint y: 404, distance: 303.8
click at [984, 404] on div "© Mapbox © OpenStreetMap Improve this map **** ​ New Task Woodrow Blake 9/10 — …" at bounding box center [634, 502] width 1268 height 900
drag, startPoint x: 264, startPoint y: 605, endPoint x: 340, endPoint y: 615, distance: 76.7
click at [728, 505] on div "© Mapbox © OpenStreetMap Improve this map" at bounding box center [445, 502] width 890 height 900
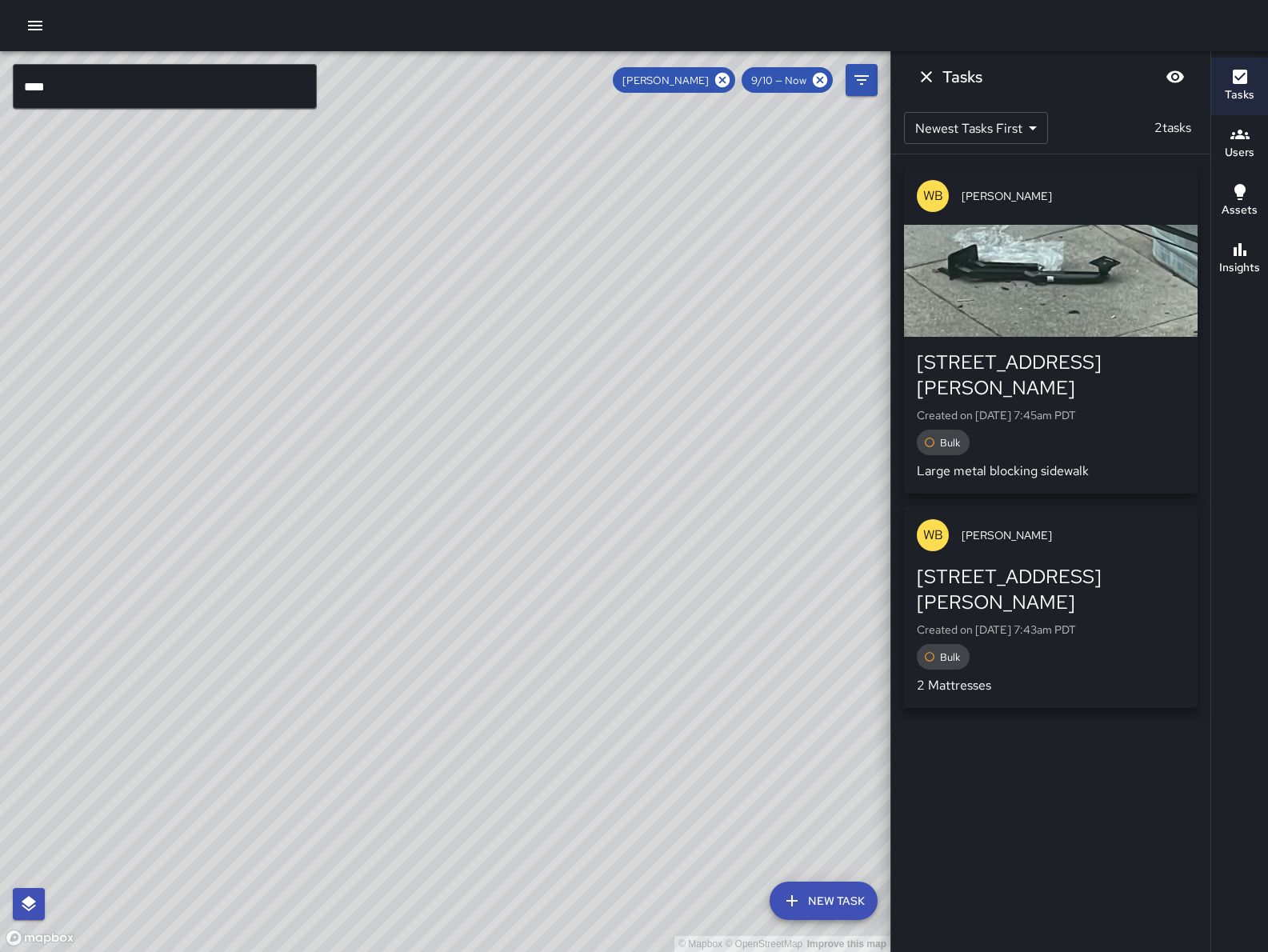
drag, startPoint x: 339, startPoint y: 617, endPoint x: 798, endPoint y: 532, distance: 466.8
click at [933, 453] on div "© Mapbox © OpenStreetMap Improve this map **** ​ New Task Woodrow Blake 9/10 — …" at bounding box center [634, 502] width 1268 height 900
drag, startPoint x: 526, startPoint y: 644, endPoint x: 886, endPoint y: 831, distance: 405.7
click at [1134, 951] on html "© Mapbox © OpenStreetMap Improve this map **** ​ New Task Woodrow Blake 9/10 — …" at bounding box center [634, 476] width 1268 height 952
drag, startPoint x: 481, startPoint y: 386, endPoint x: 489, endPoint y: 681, distance: 295.1
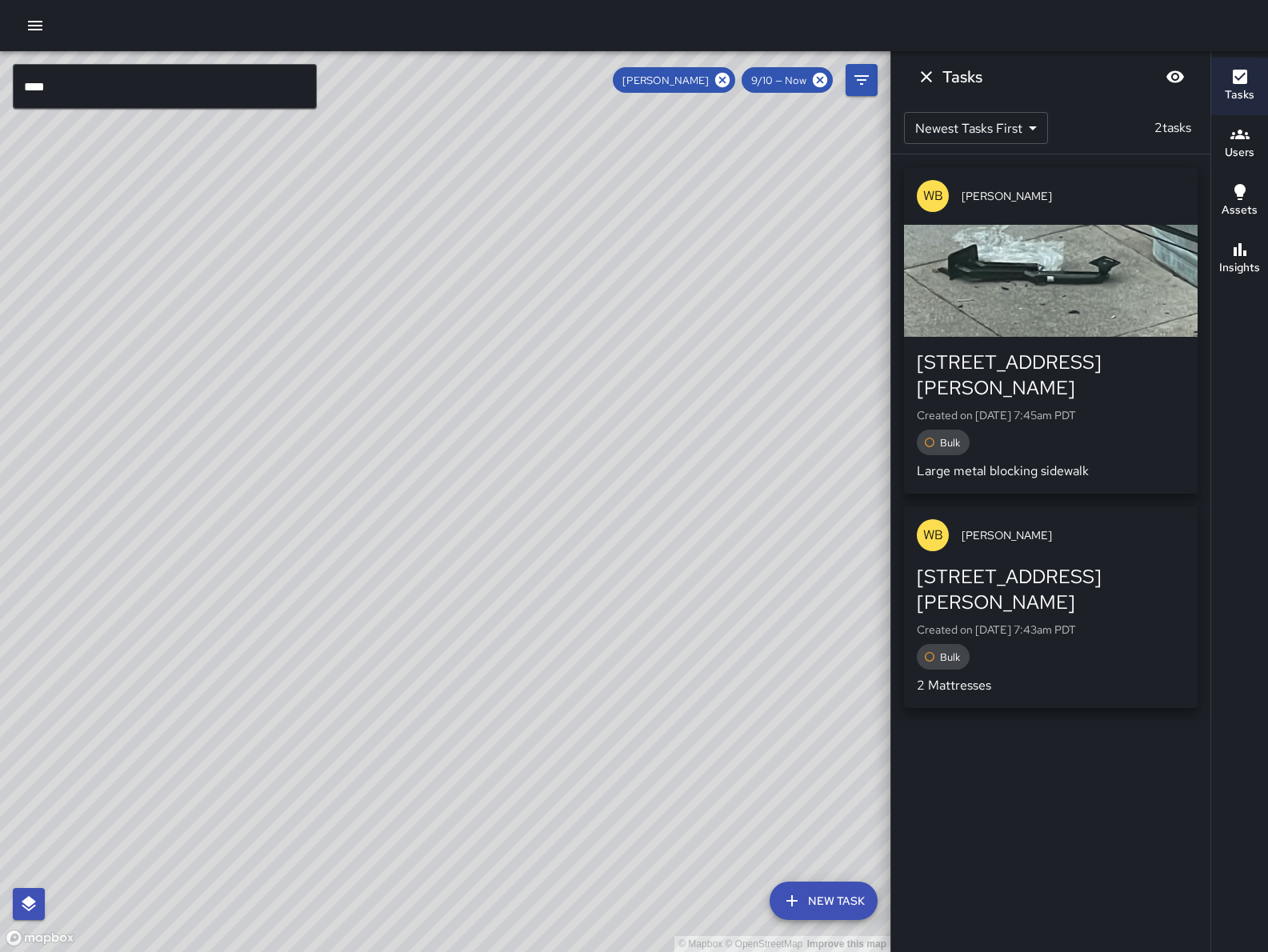
click at [487, 681] on div "© Mapbox © OpenStreetMap Improve this map" at bounding box center [445, 502] width 890 height 900
drag, startPoint x: 531, startPoint y: 320, endPoint x: 534, endPoint y: 465, distance: 145.0
click at [534, 465] on div "© Mapbox © OpenStreetMap Improve this map" at bounding box center [445, 502] width 890 height 900
click at [727, 76] on icon at bounding box center [722, 79] width 14 height 14
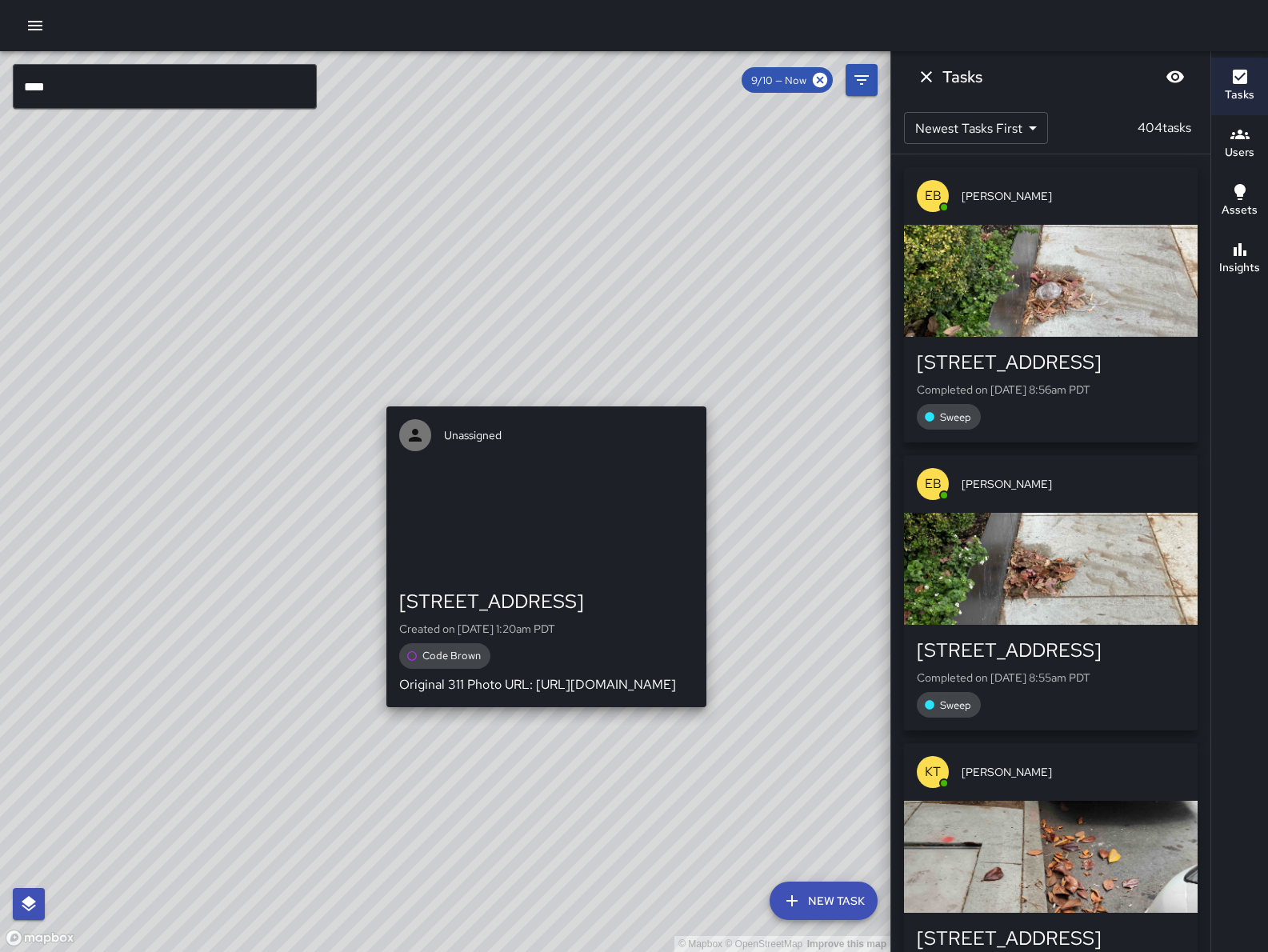
click at [702, 396] on div "© Mapbox © OpenStreetMap Improve this map Unassigned 583 Natoma Street Created …" at bounding box center [445, 502] width 890 height 900
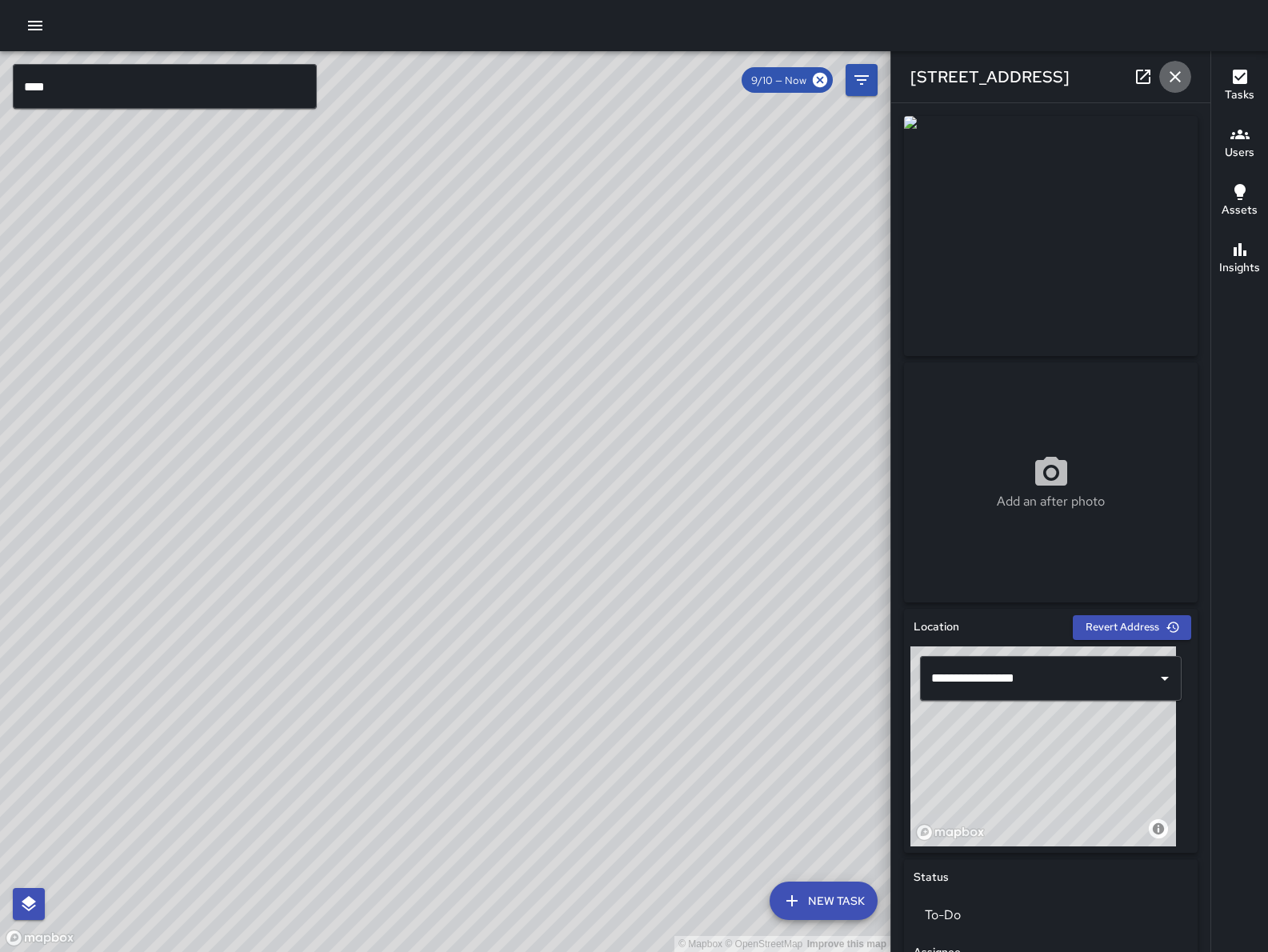
click at [1186, 72] on button "button" at bounding box center [1175, 77] width 32 height 32
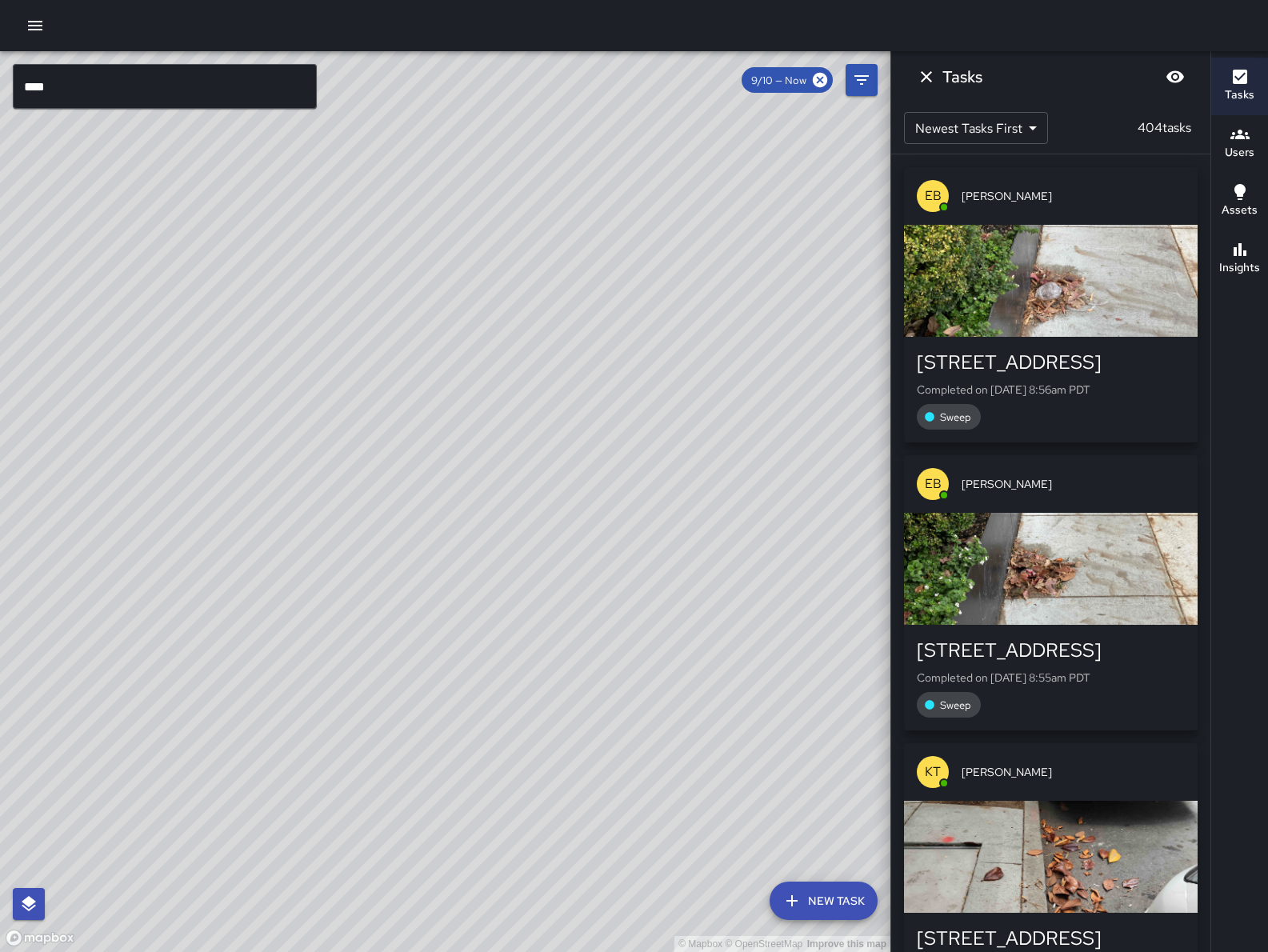
click at [490, 227] on div "© Mapbox © OpenStreetMap Improve this map" at bounding box center [445, 502] width 890 height 900
click at [32, 20] on icon "button" at bounding box center [35, 25] width 19 height 19
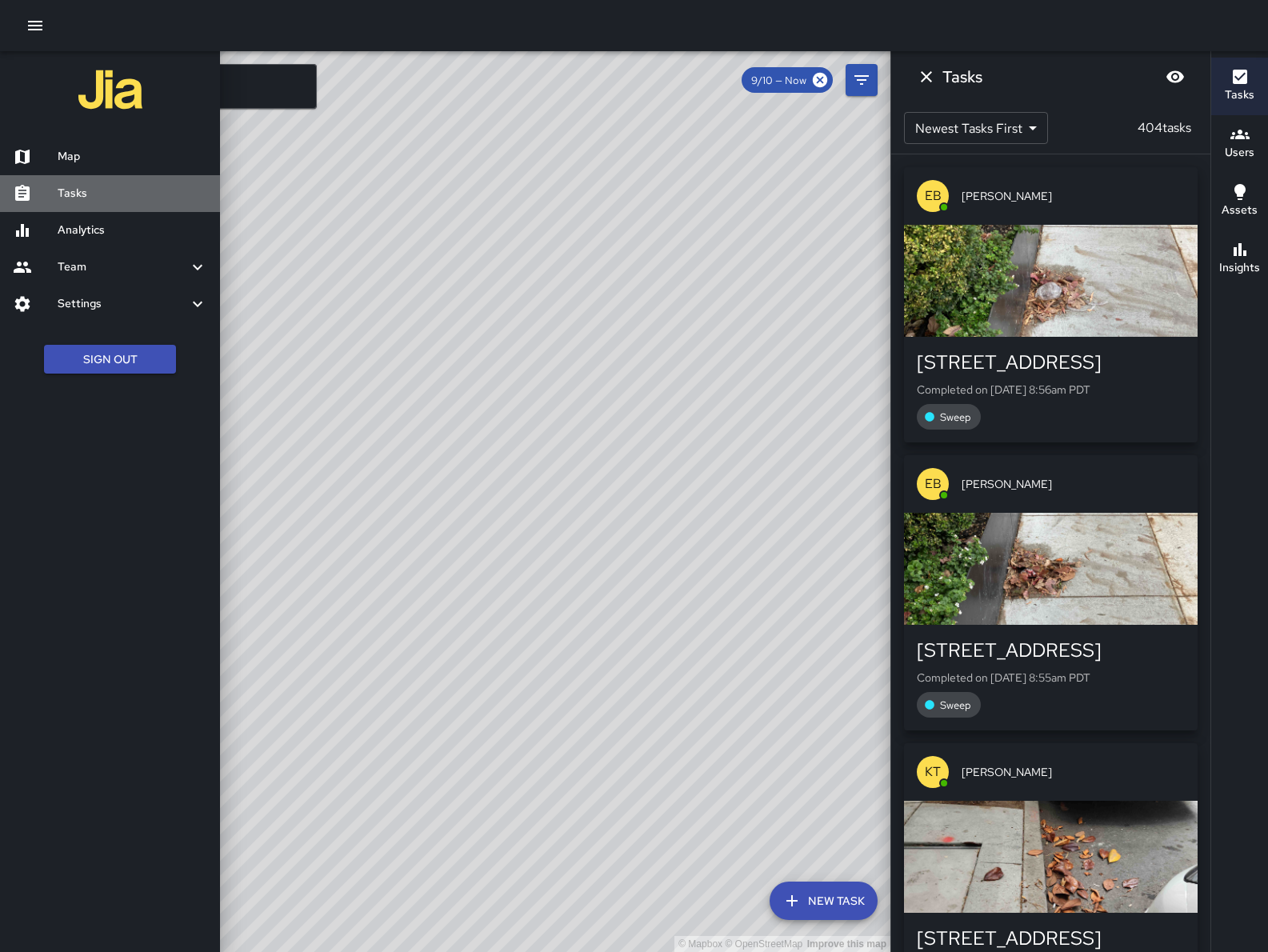
click at [71, 199] on h6 "Tasks" at bounding box center [132, 194] width 150 height 18
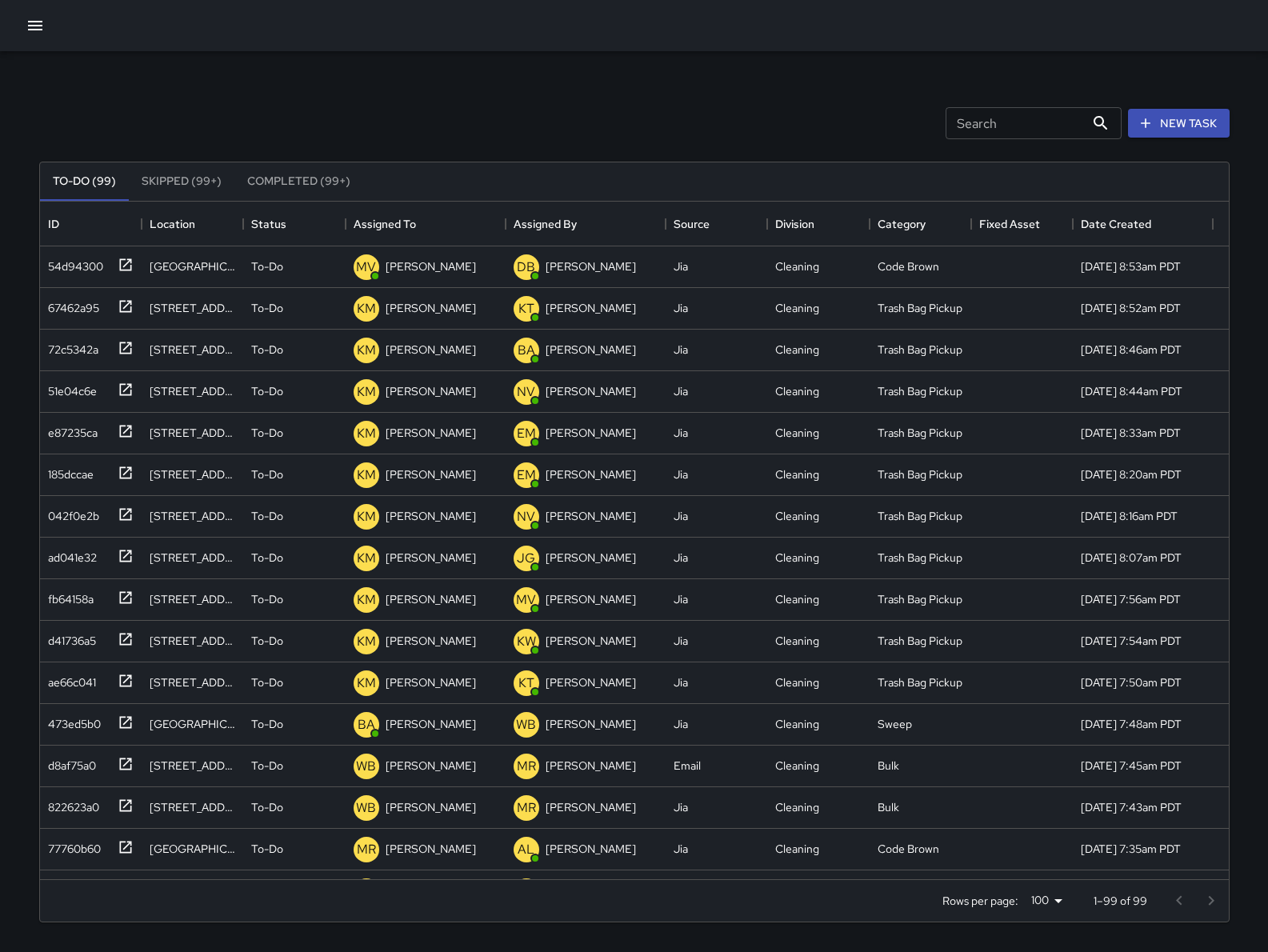
scroll to position [663, 1174]
click at [977, 137] on input "Search" at bounding box center [1016, 123] width 139 height 32
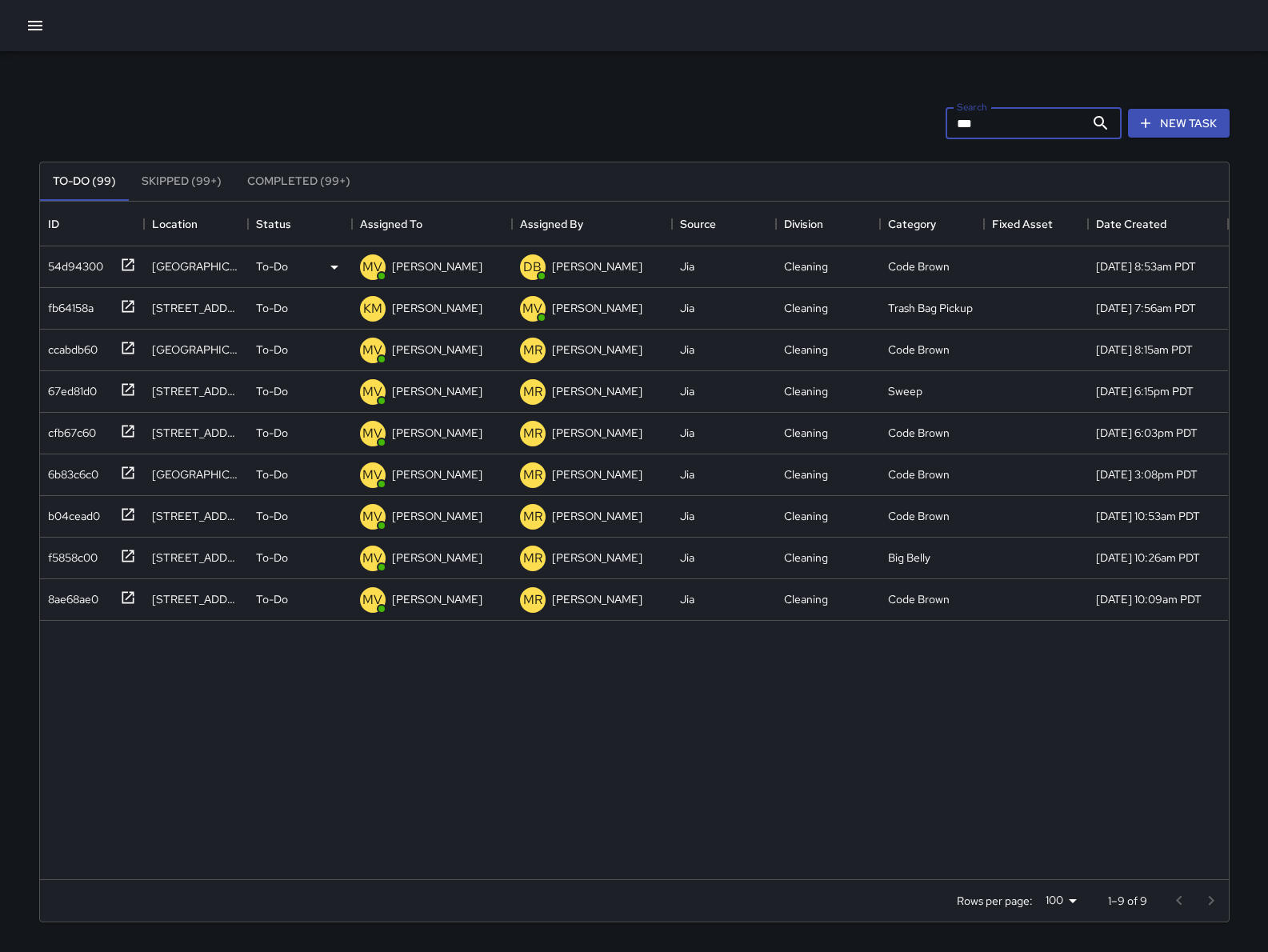
type input "***"
click at [94, 271] on div "54d94300" at bounding box center [73, 263] width 62 height 23
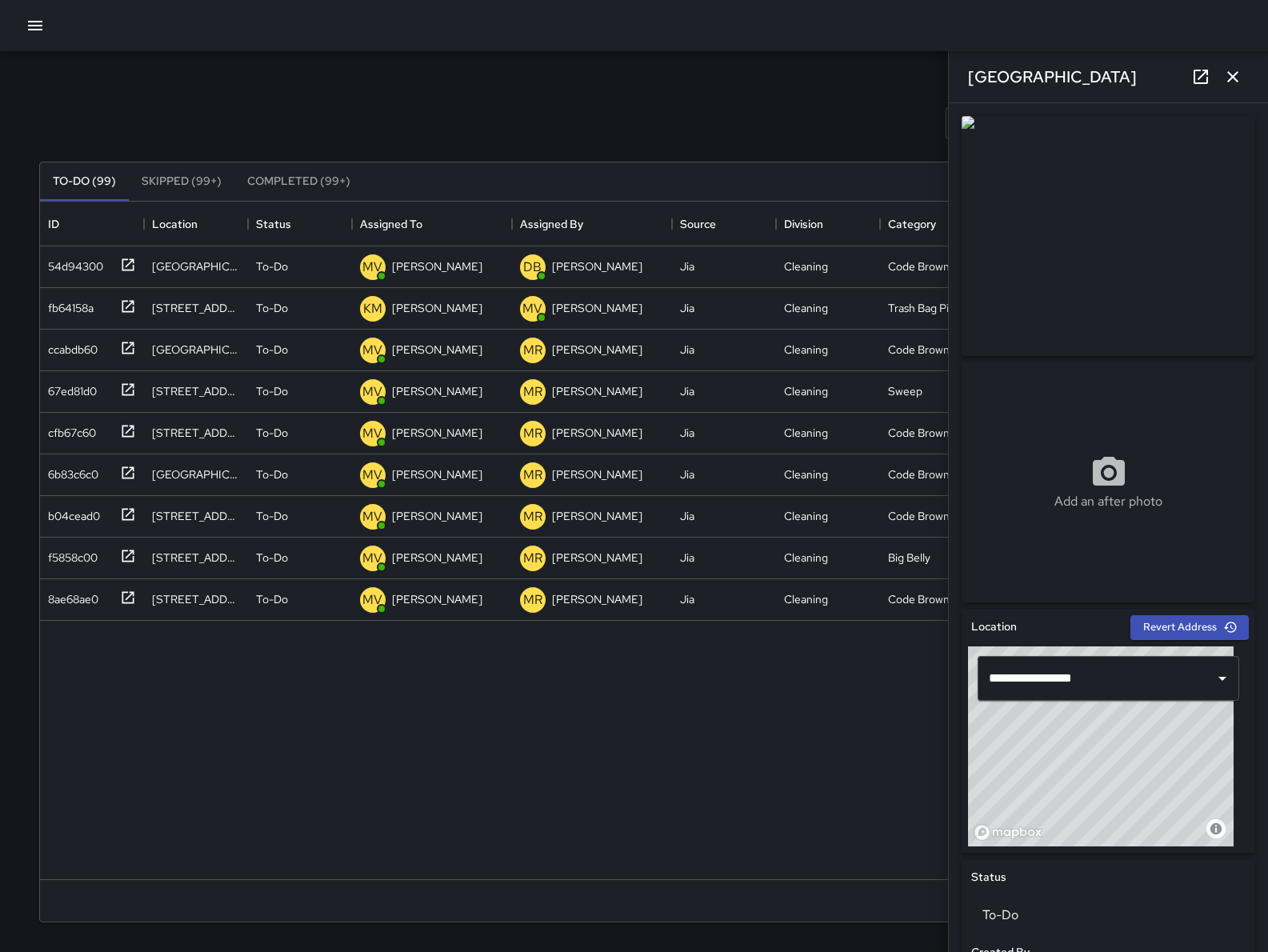
click at [1209, 69] on icon at bounding box center [1200, 77] width 19 height 19
drag, startPoint x: 1233, startPoint y: 76, endPoint x: 1124, endPoint y: 184, distance: 153.4
click at [1189, 144] on div "**********" at bounding box center [1108, 476] width 320 height 952
click at [1236, 74] on icon "button" at bounding box center [1232, 77] width 11 height 11
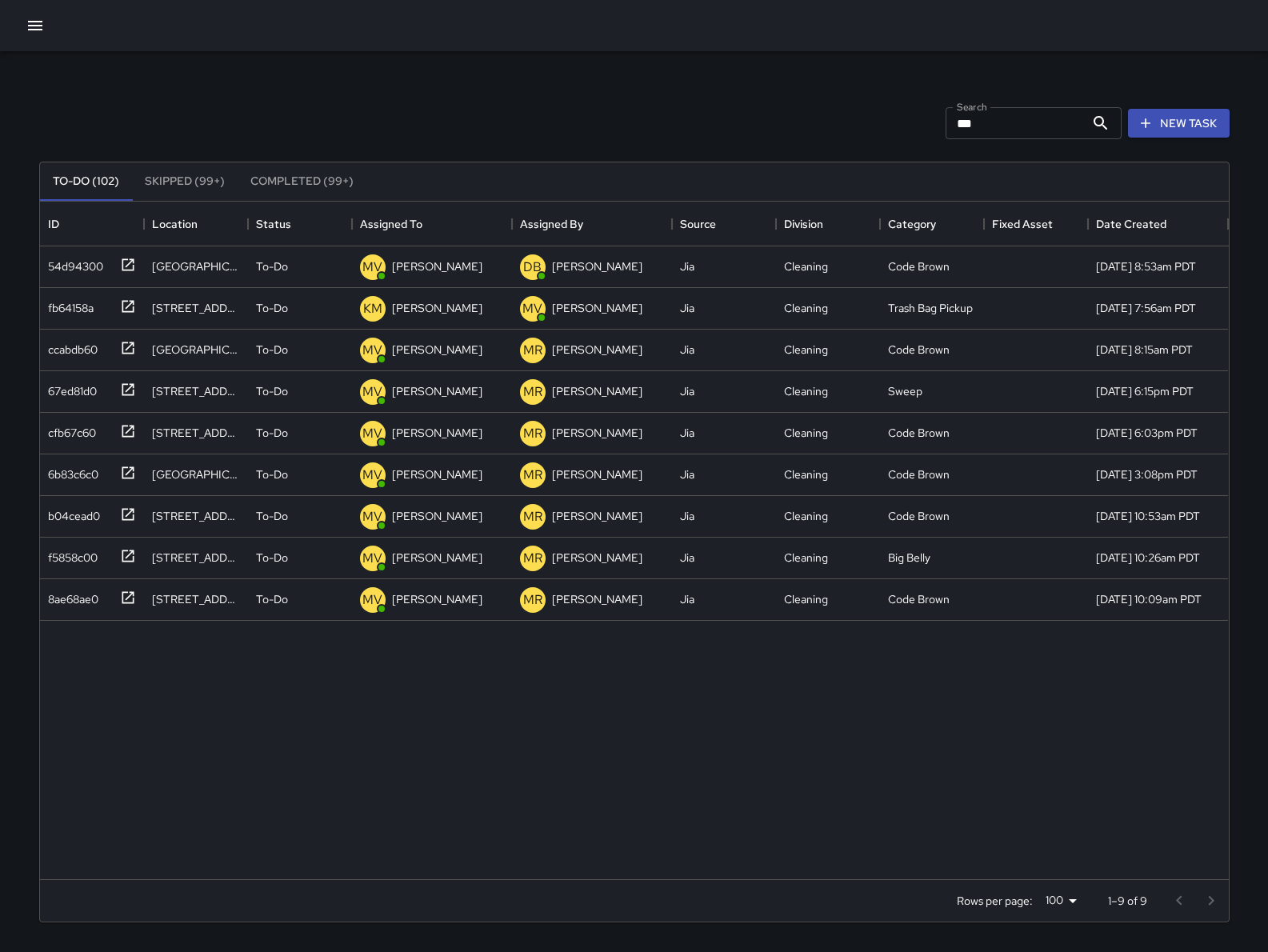
click at [1035, 125] on input "***" at bounding box center [1016, 123] width 139 height 32
click at [1034, 125] on input "***" at bounding box center [1016, 123] width 139 height 32
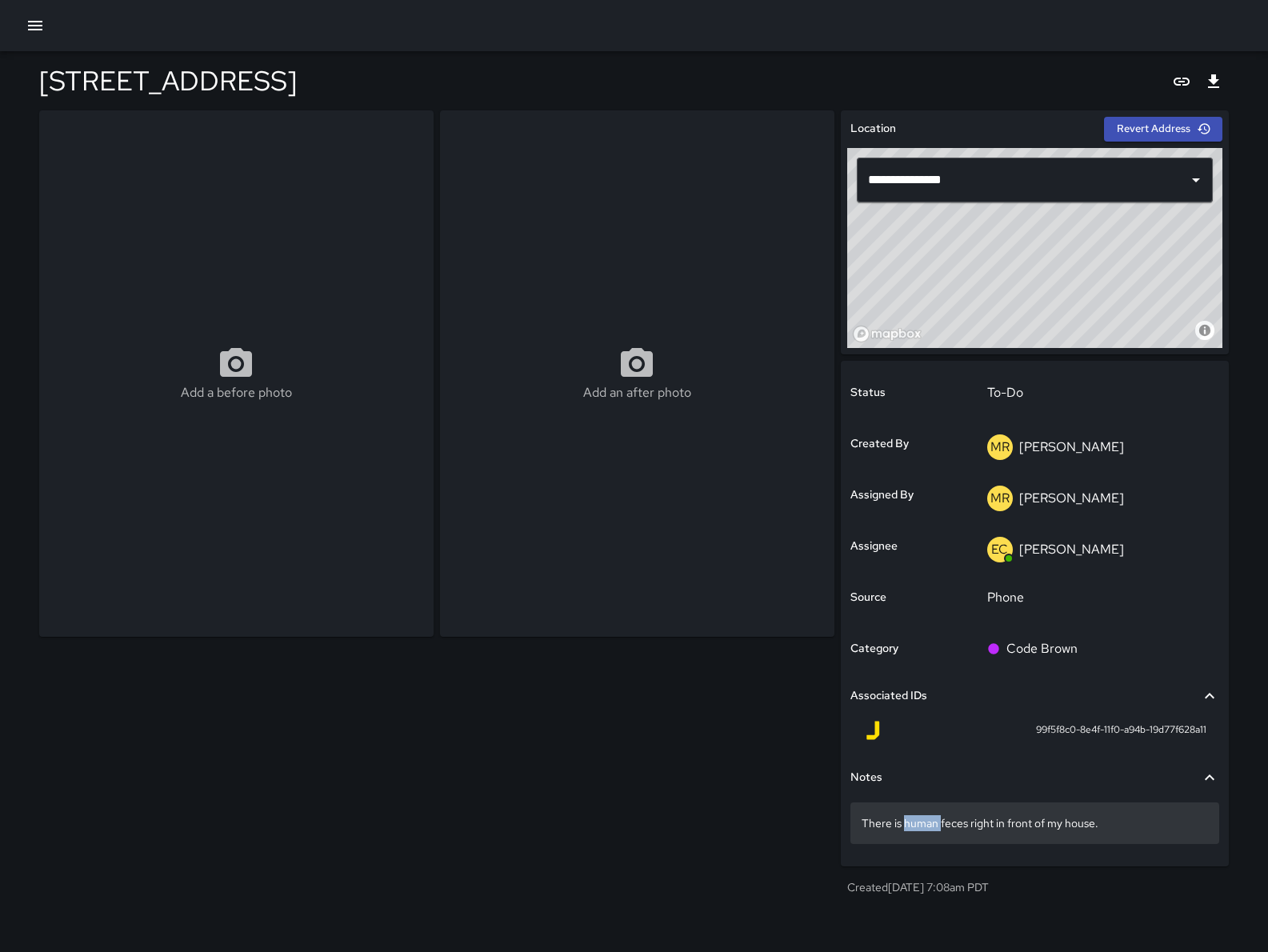
drag, startPoint x: 941, startPoint y: 825, endPoint x: 902, endPoint y: 829, distance: 39.2
click at [902, 829] on p "There is human feces right in front of my house." at bounding box center [1034, 823] width 347 height 16
drag, startPoint x: 937, startPoint y: 827, endPoint x: 904, endPoint y: 821, distance: 33.5
click at [904, 821] on textarea "**********" at bounding box center [1034, 823] width 347 height 16
type textarea "**********"
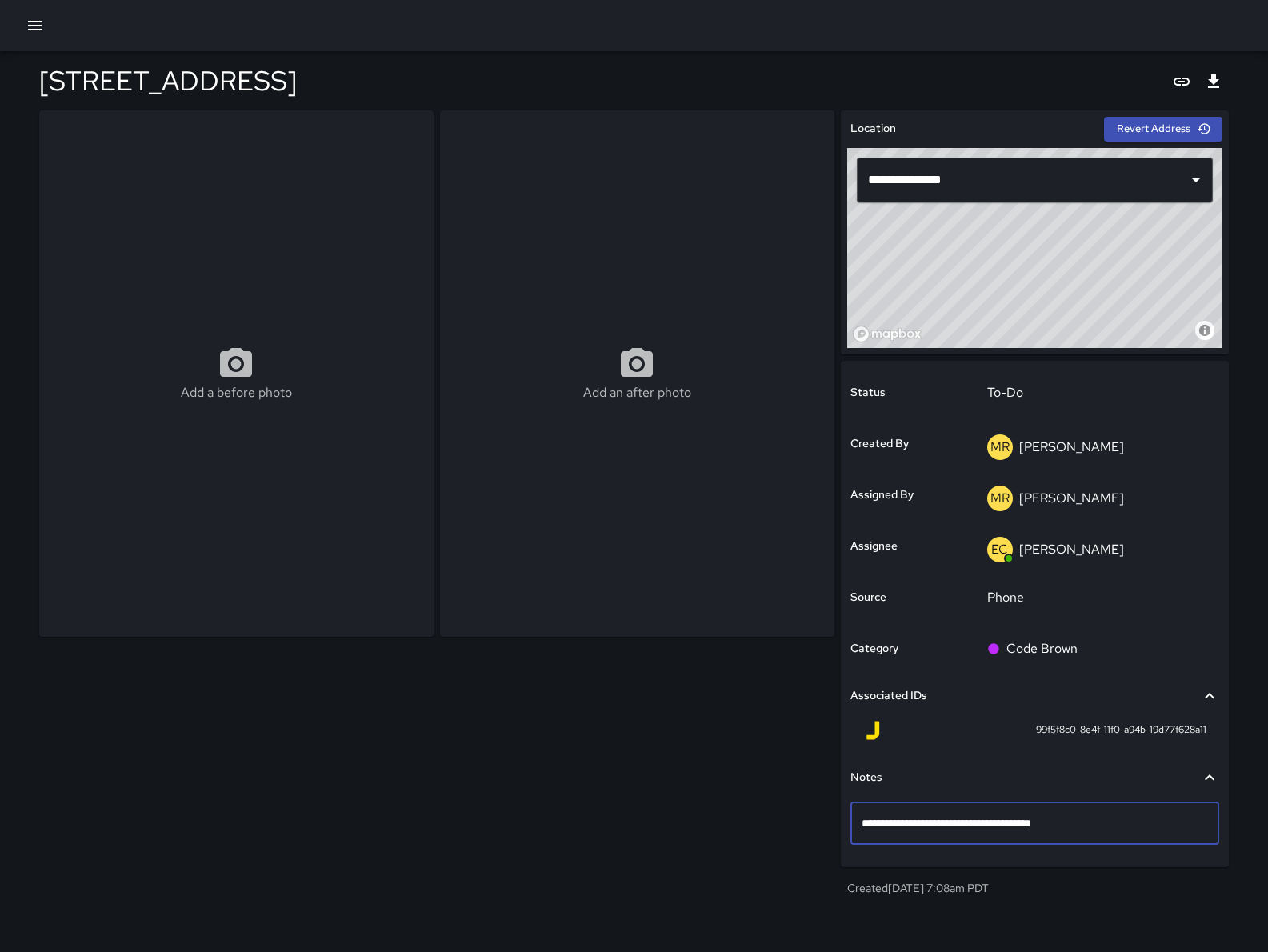
drag, startPoint x: 1034, startPoint y: 819, endPoint x: 858, endPoint y: 823, distance: 176.0
click at [858, 823] on div "**********" at bounding box center [1034, 823] width 369 height 43
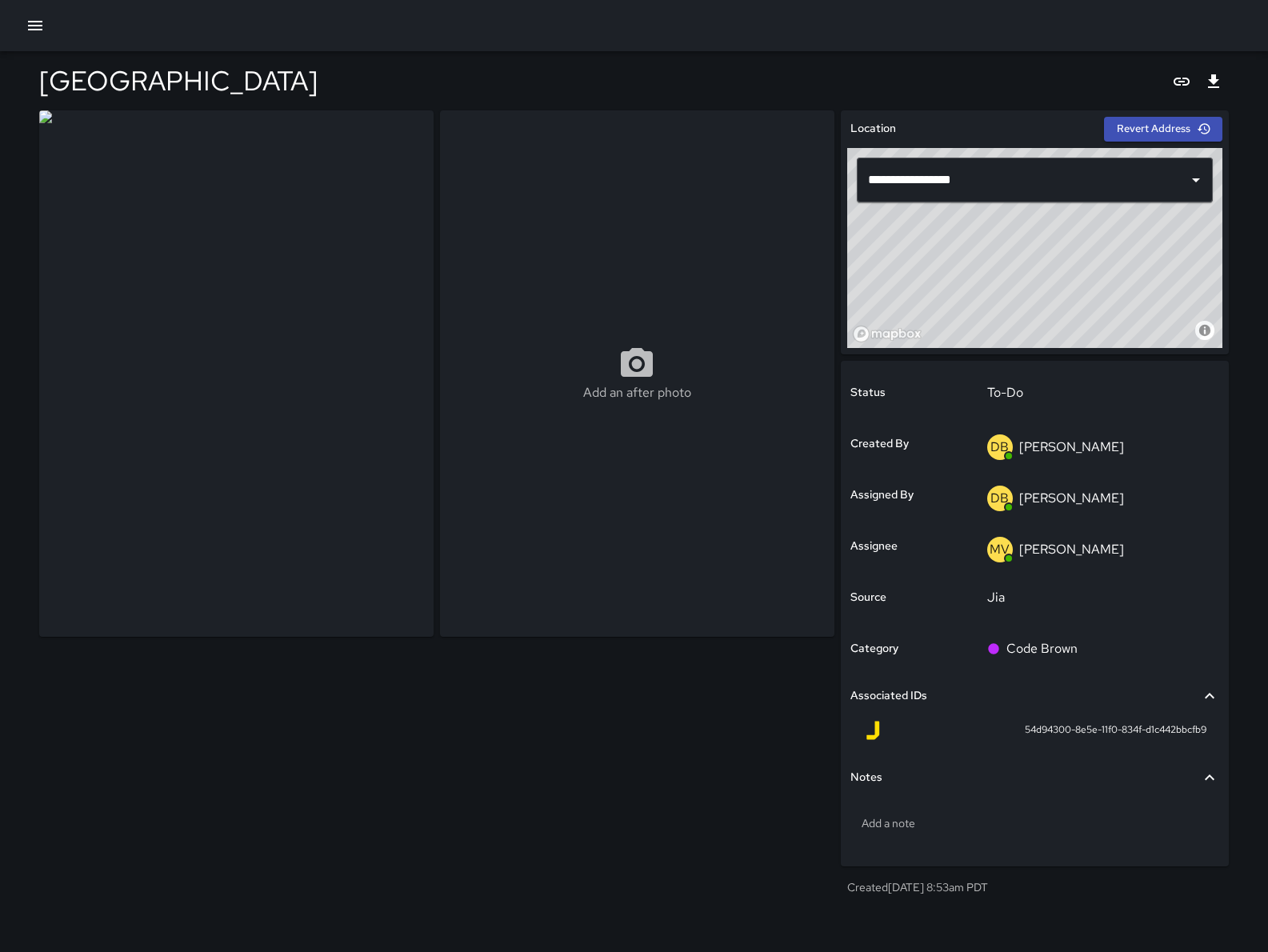
click at [37, 20] on icon "button" at bounding box center [35, 25] width 19 height 19
click at [39, 16] on icon "button" at bounding box center [35, 25] width 19 height 19
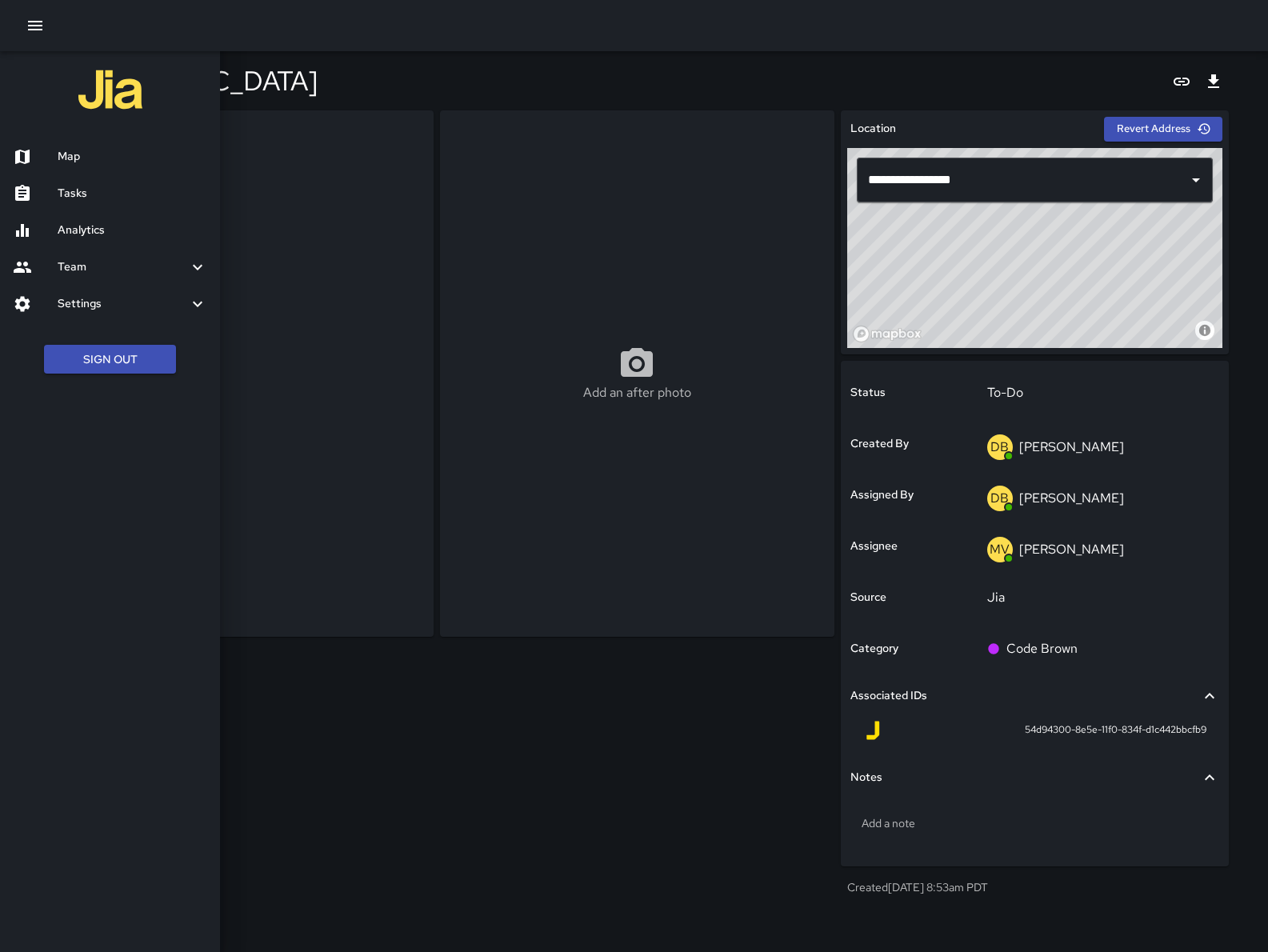
click at [84, 152] on h6 "Map" at bounding box center [132, 157] width 150 height 18
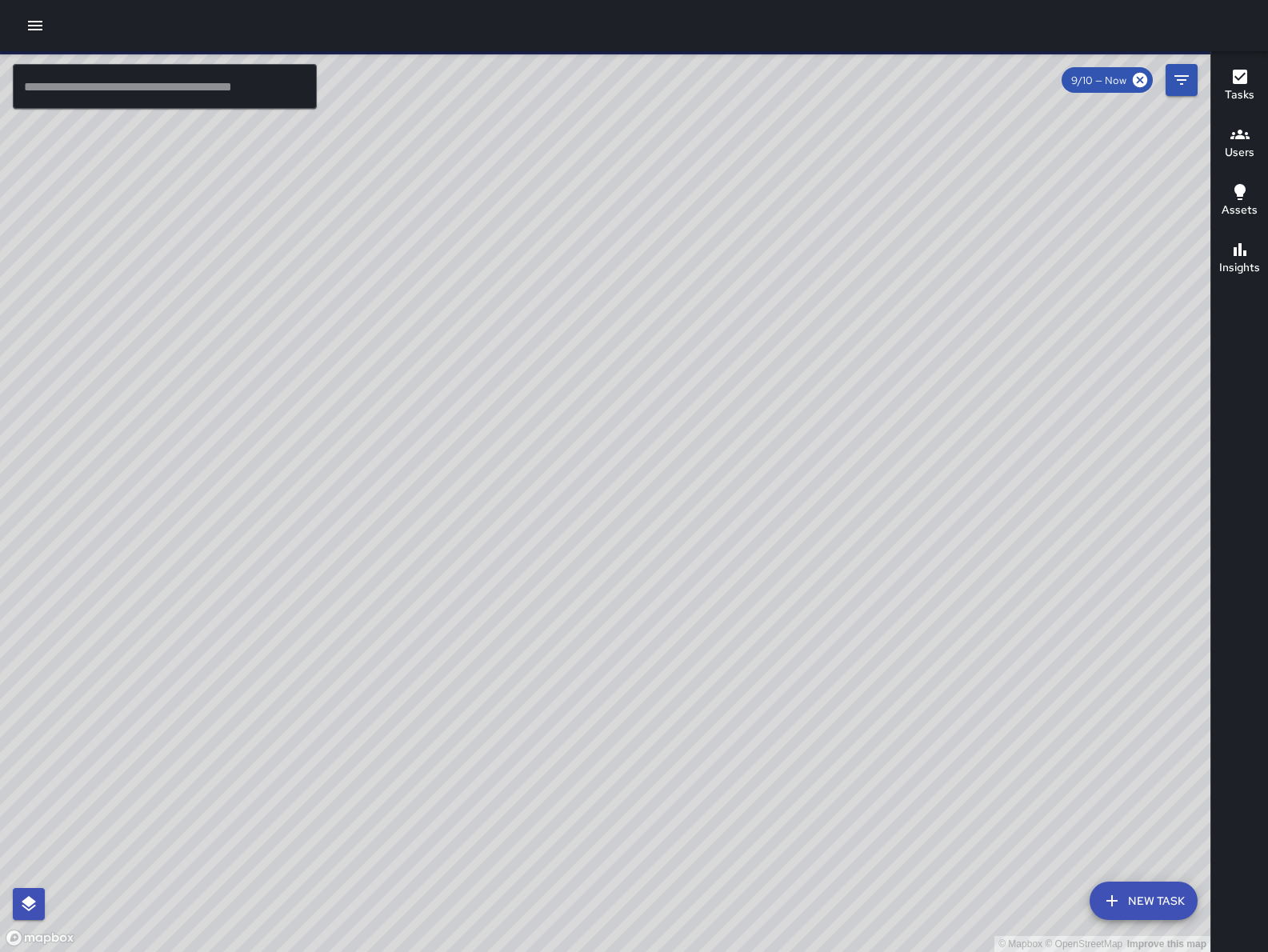
drag, startPoint x: 846, startPoint y: 569, endPoint x: 854, endPoint y: 581, distance: 14.4
click at [853, 580] on div "© Mapbox © OpenStreetMap Improve this map" at bounding box center [605, 502] width 1210 height 900
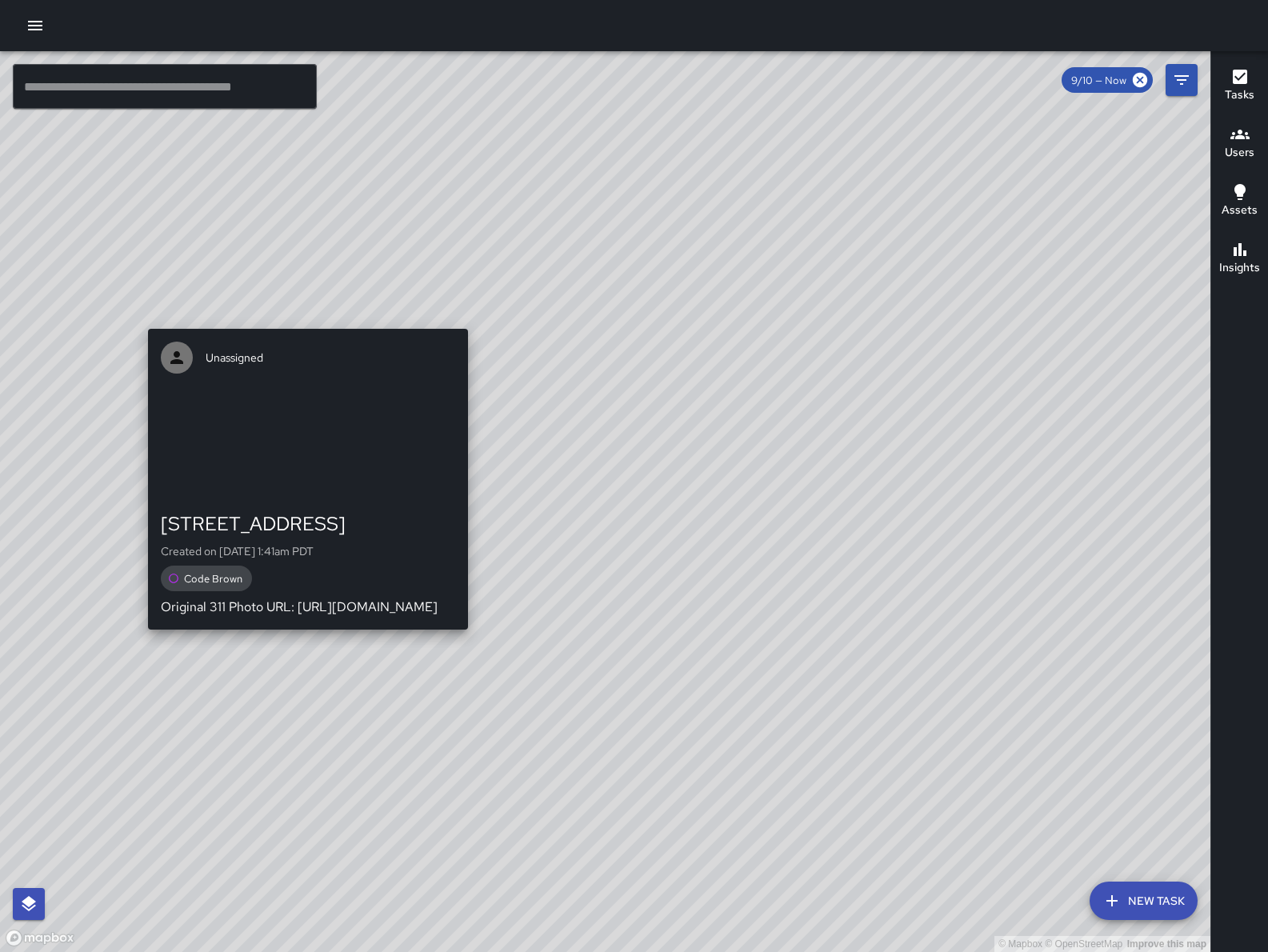
click at [290, 316] on div "© Mapbox © OpenStreetMap Improve this map Unassigned 582 Natoma Street Created …" at bounding box center [605, 502] width 1210 height 900
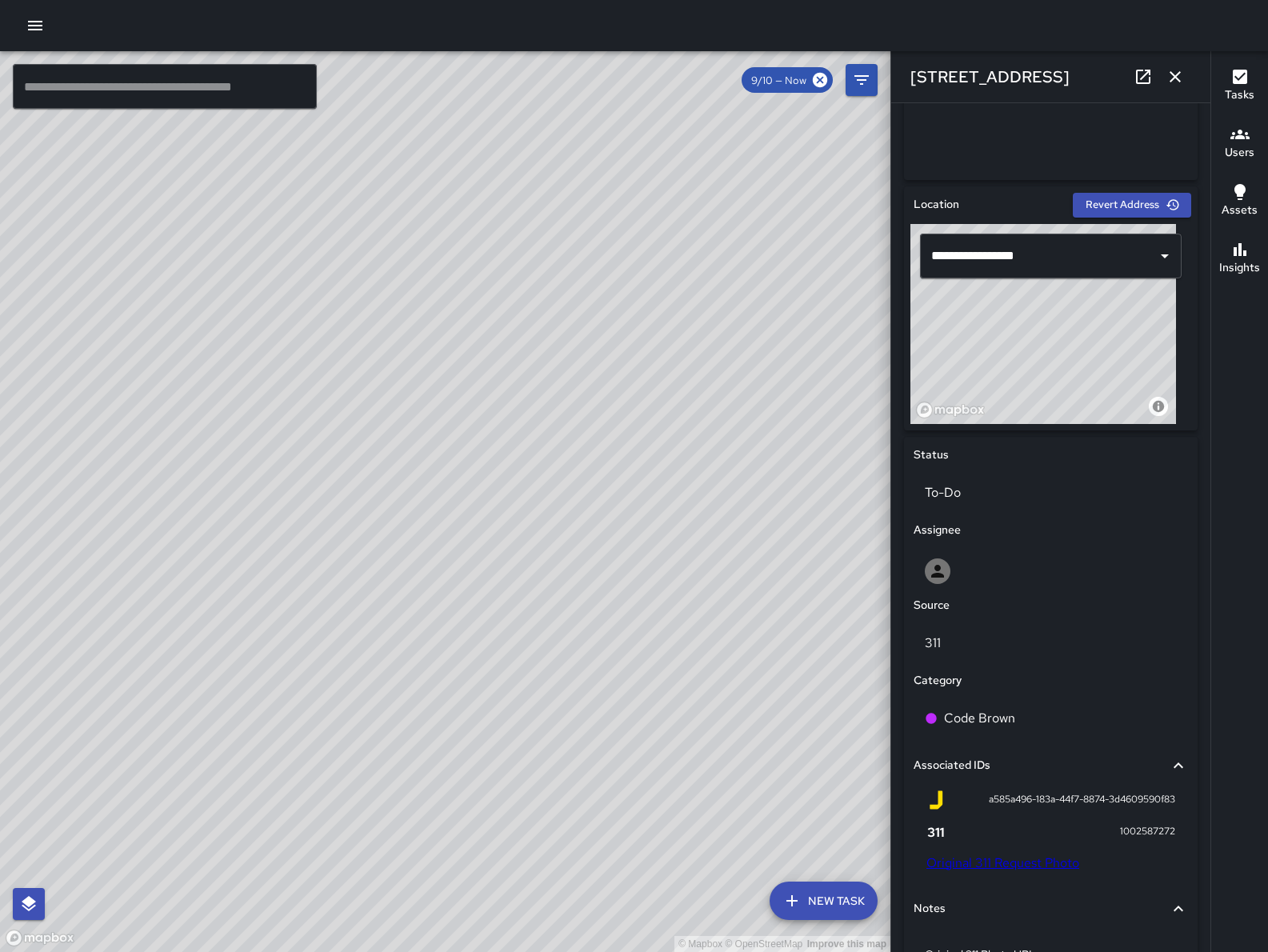
scroll to position [424, 0]
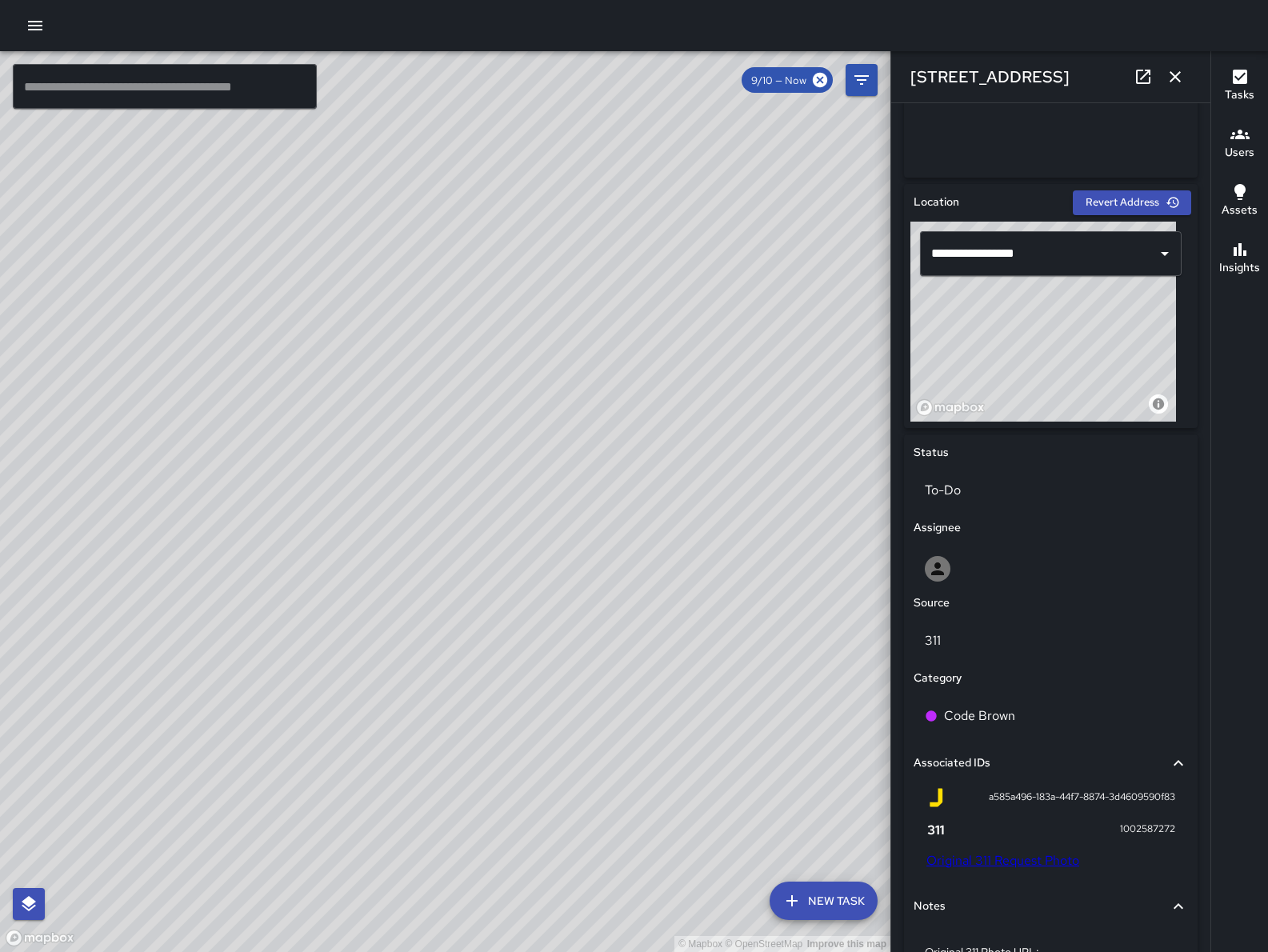
click at [1000, 856] on link "Original 311 Request Photo" at bounding box center [1003, 860] width 153 height 17
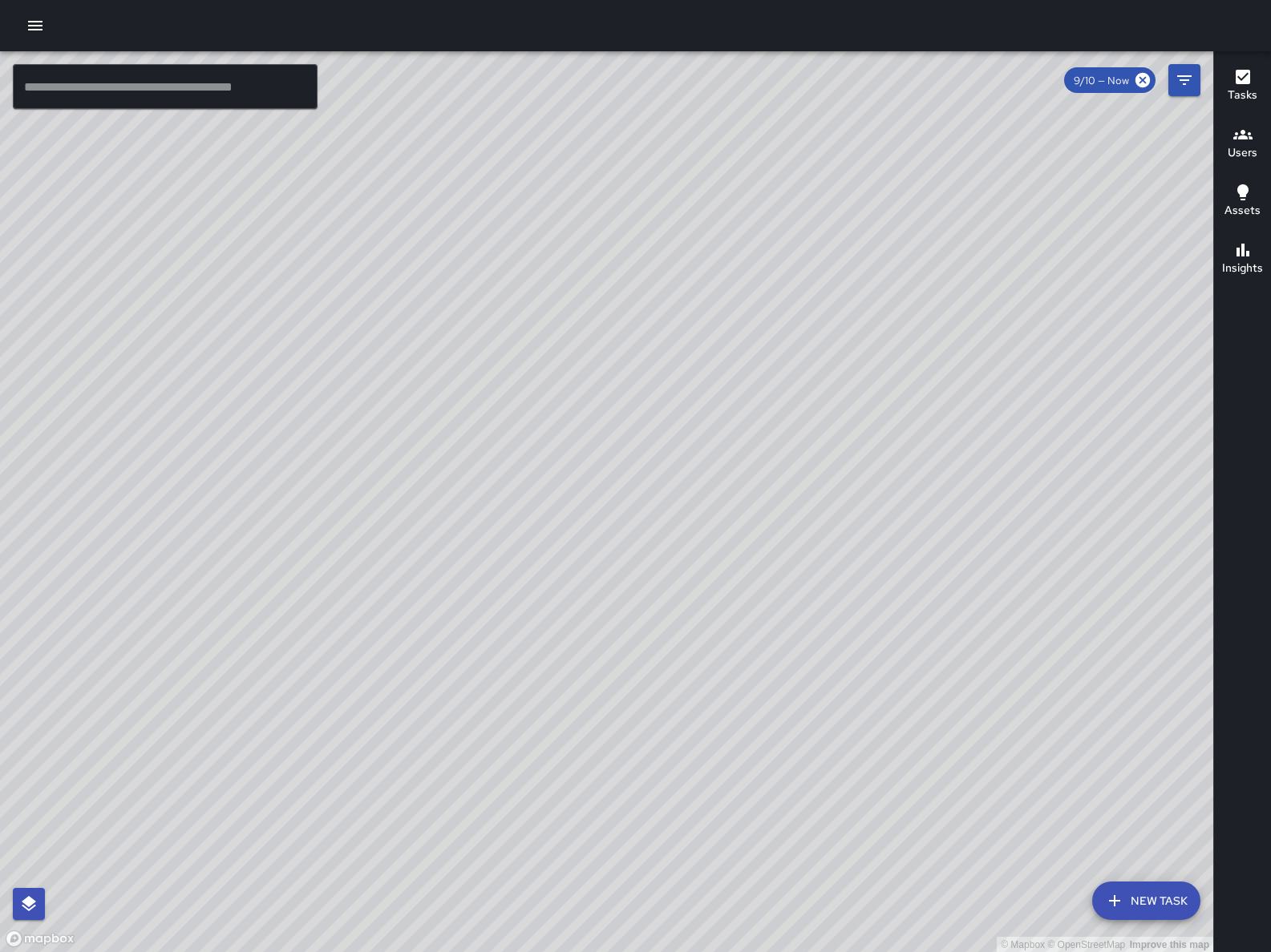
drag, startPoint x: 676, startPoint y: 290, endPoint x: 753, endPoint y: 438, distance: 166.8
click at [753, 438] on div "© Mapbox © OpenStreetMap Improve this map" at bounding box center [607, 503] width 1213 height 902
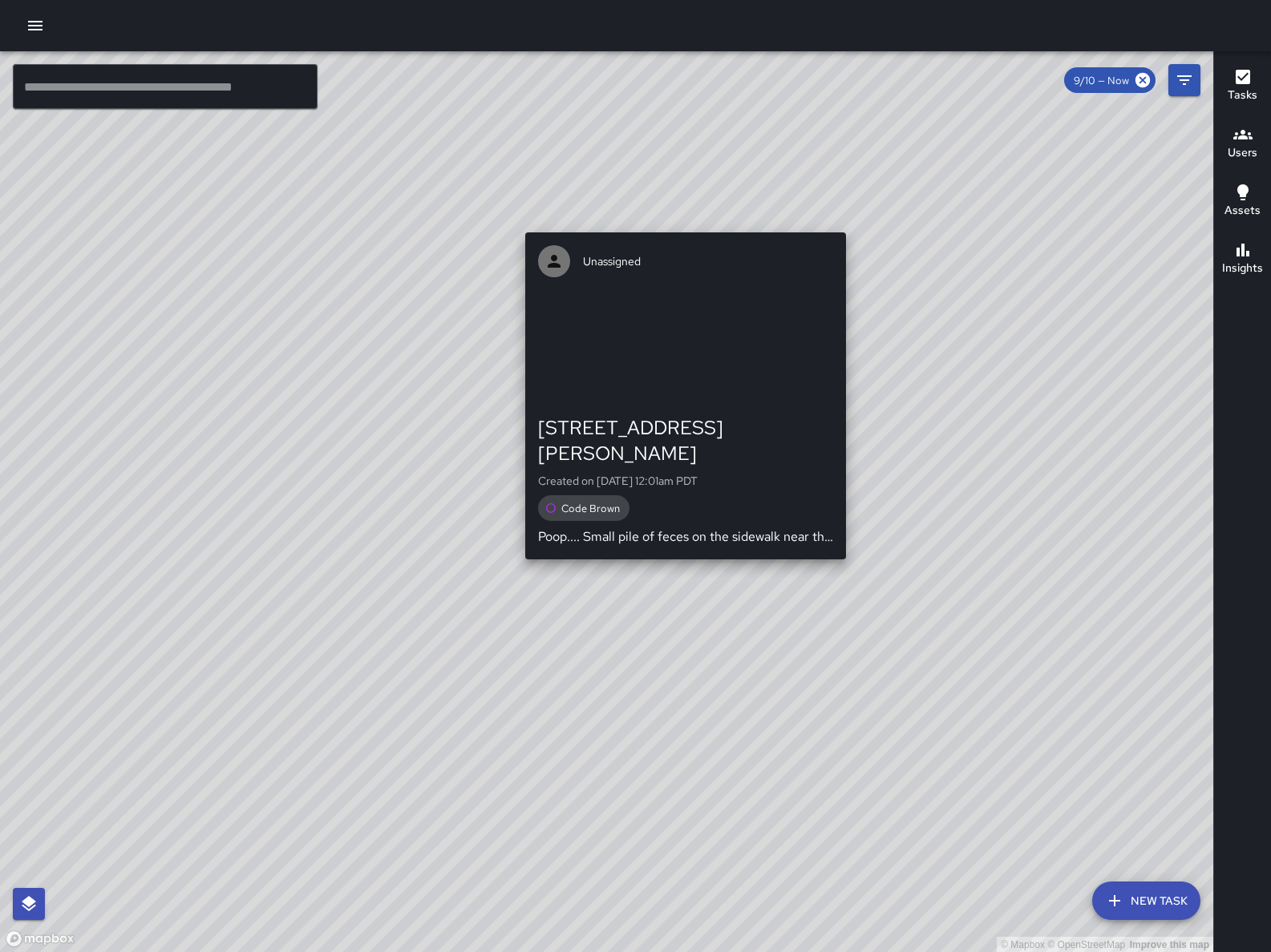
click at [676, 218] on div "© Mapbox © OpenStreetMap Improve this map Unassigned 22 Russ Street Created on …" at bounding box center [607, 503] width 1213 height 902
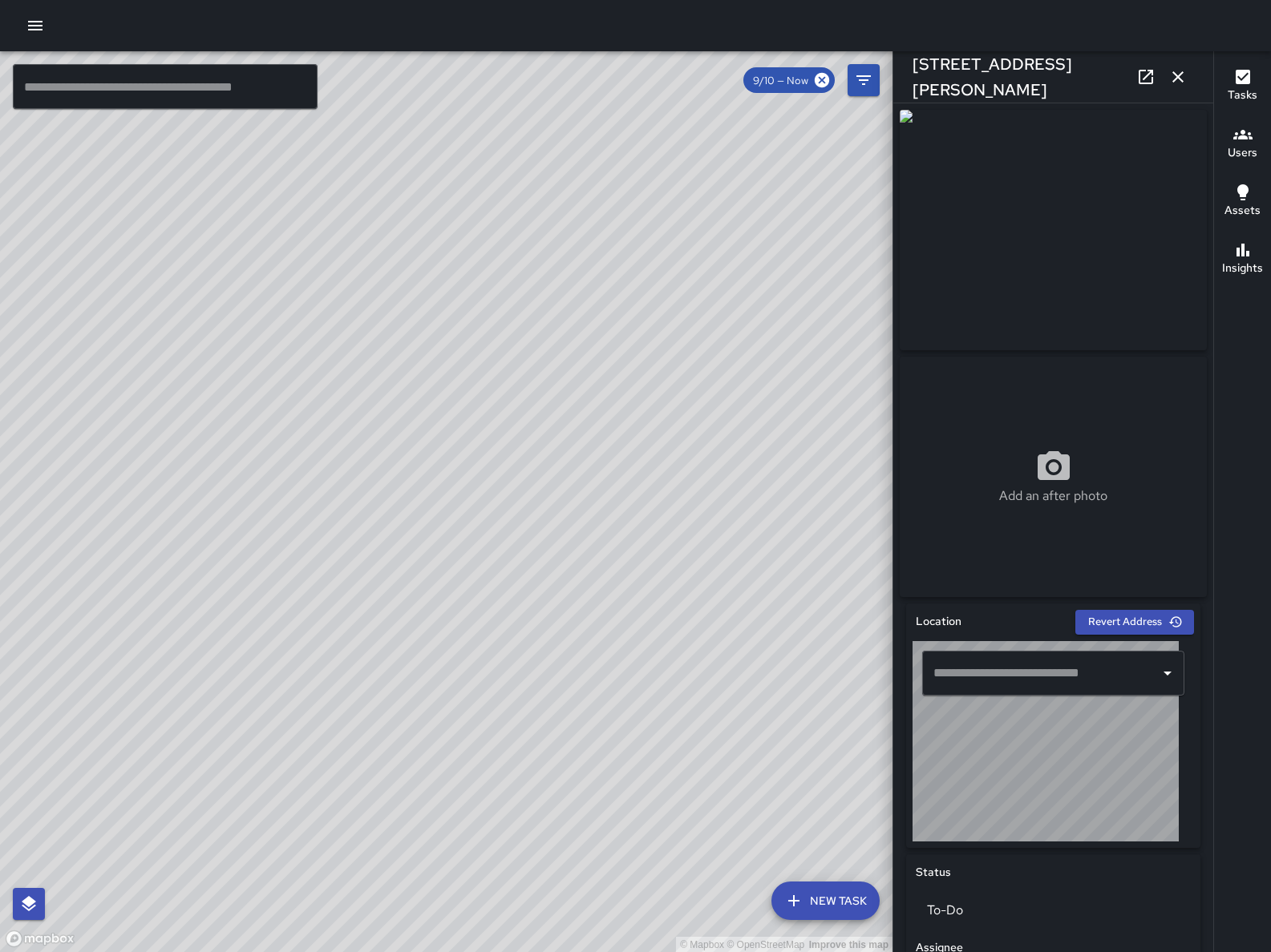
type input "**********"
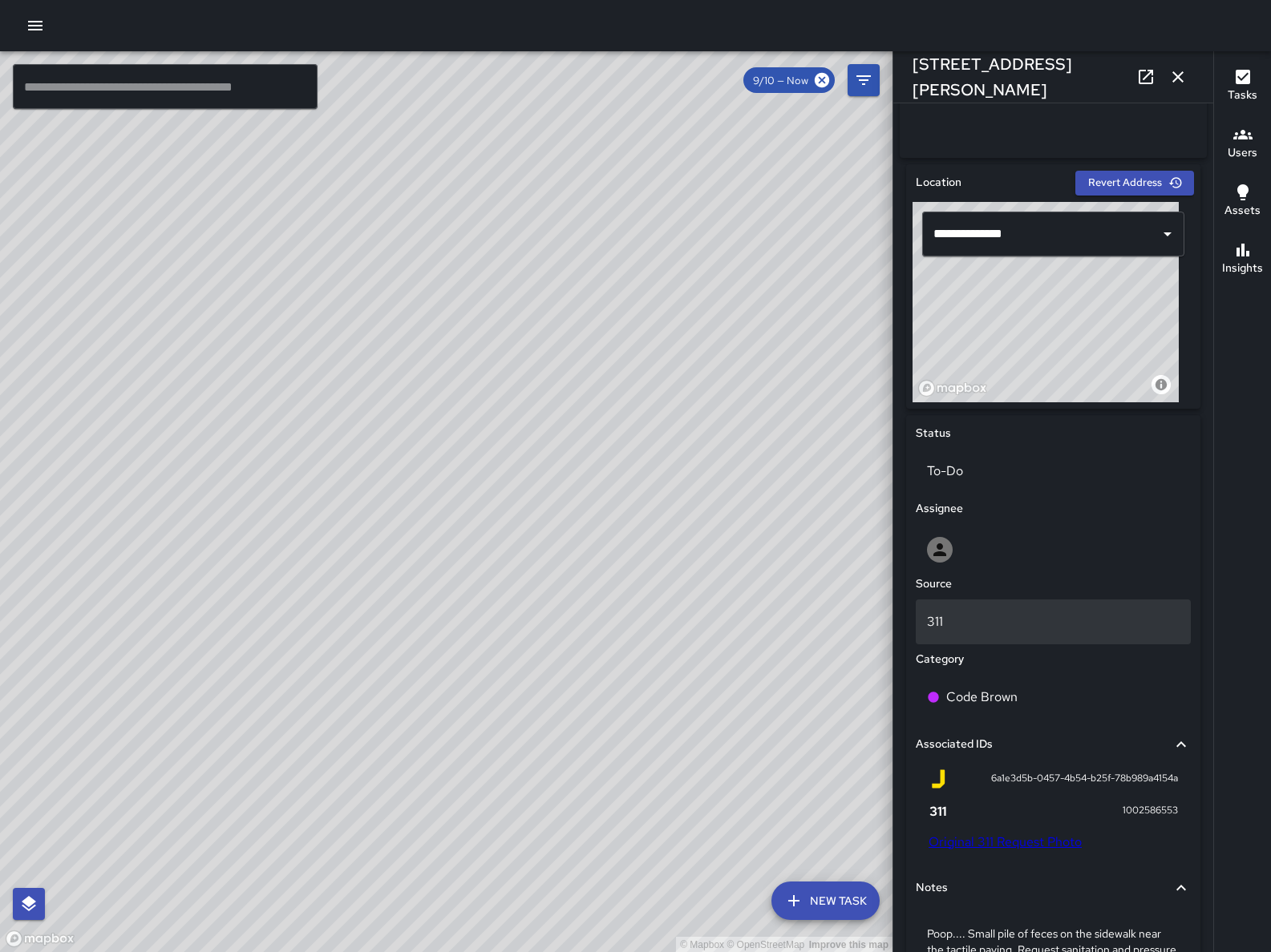
scroll to position [645, 0]
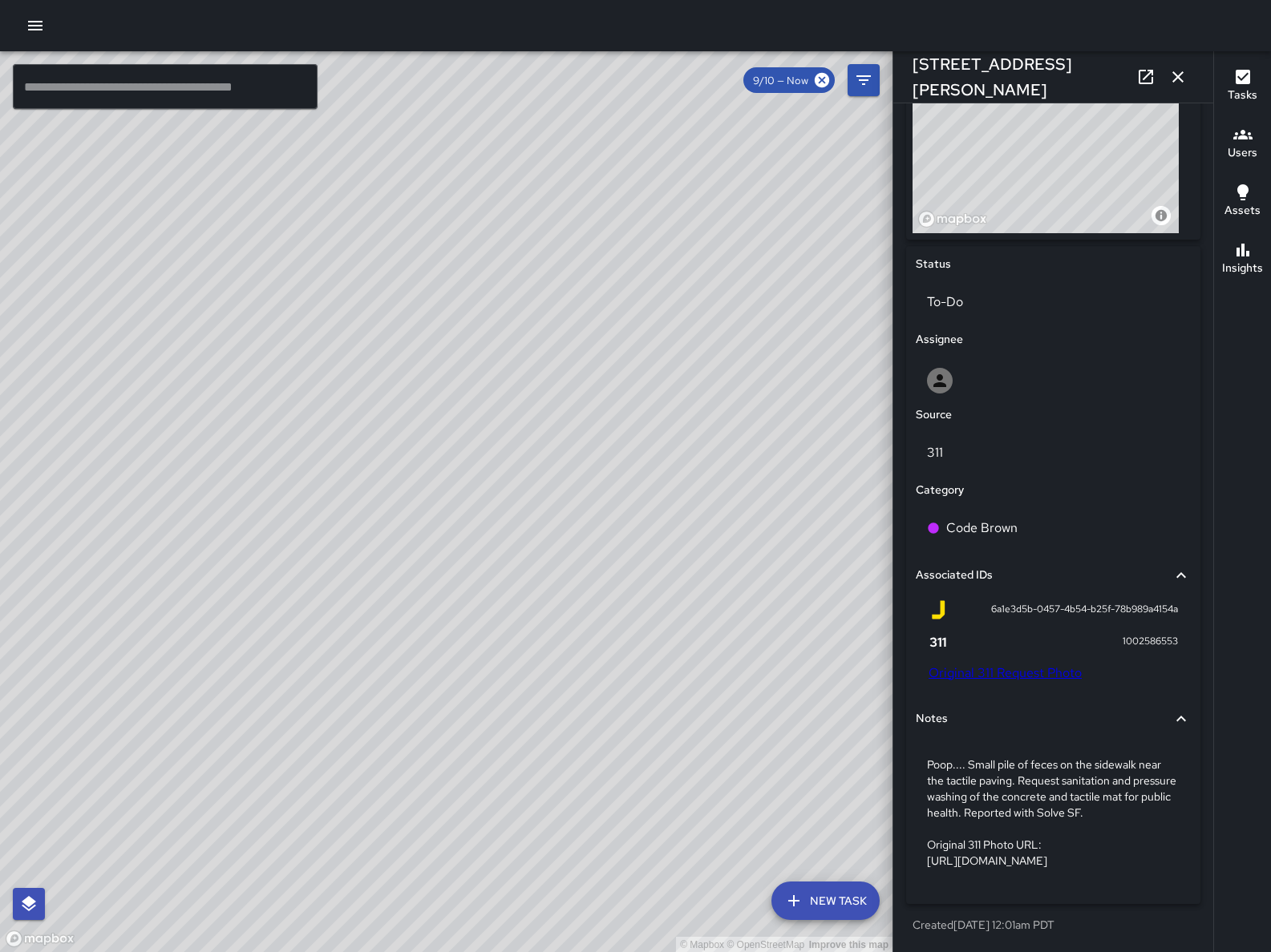
click at [1050, 664] on link "Original 311 Request Photo" at bounding box center [1005, 672] width 153 height 17
click at [563, 526] on div "© Mapbox © OpenStreetMap Improve this map" at bounding box center [446, 503] width 892 height 902
click at [1186, 80] on icon "button" at bounding box center [1177, 77] width 19 height 19
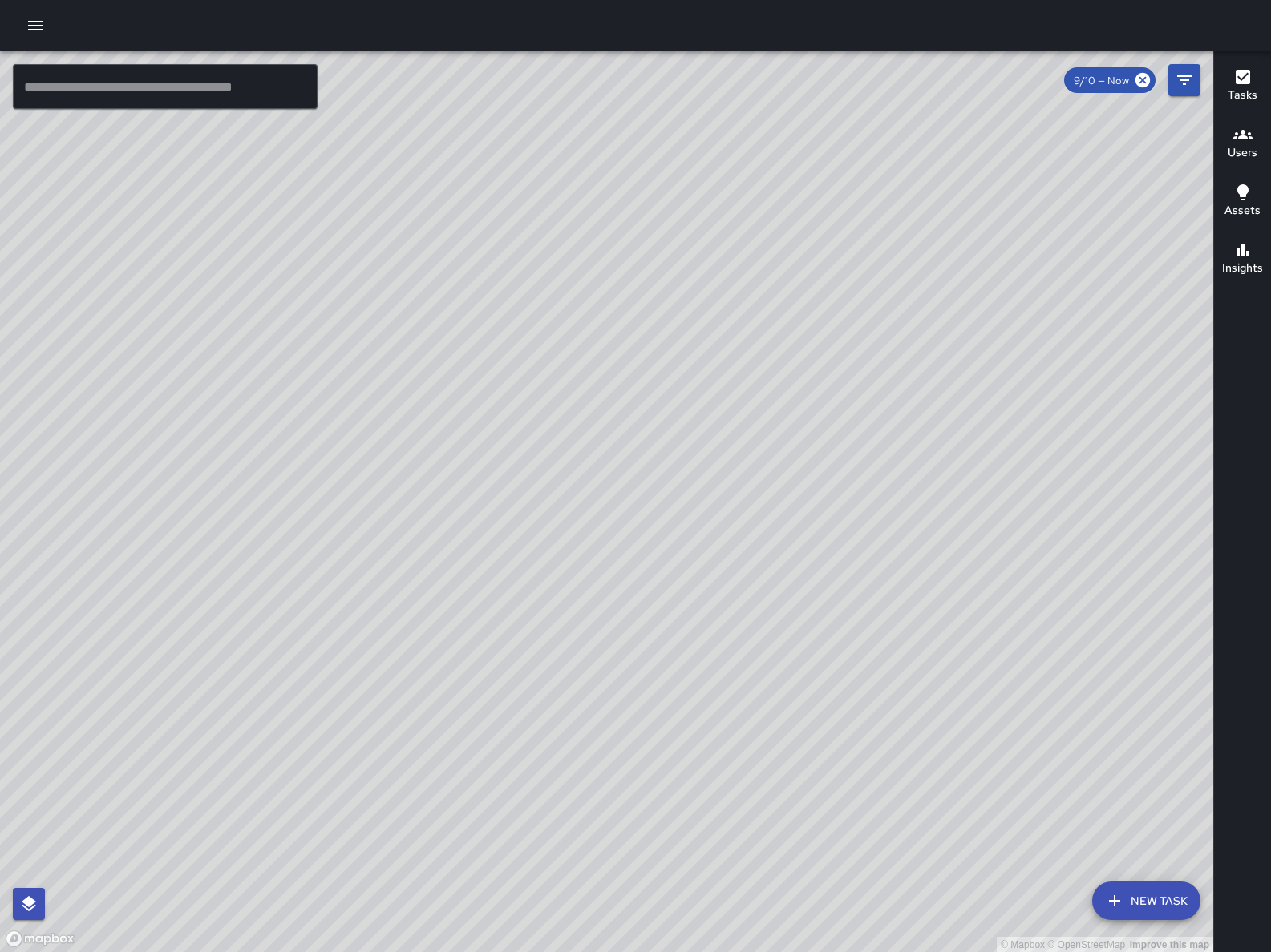
drag, startPoint x: 771, startPoint y: 804, endPoint x: 750, endPoint y: 692, distance: 114.0
click at [750, 715] on div "© Mapbox © OpenStreetMap Improve this map" at bounding box center [607, 503] width 1213 height 902
click at [412, 490] on div "© Mapbox © OpenStreetMap Improve this map Unassigned 573 Minna Street Created o…" at bounding box center [607, 503] width 1213 height 902
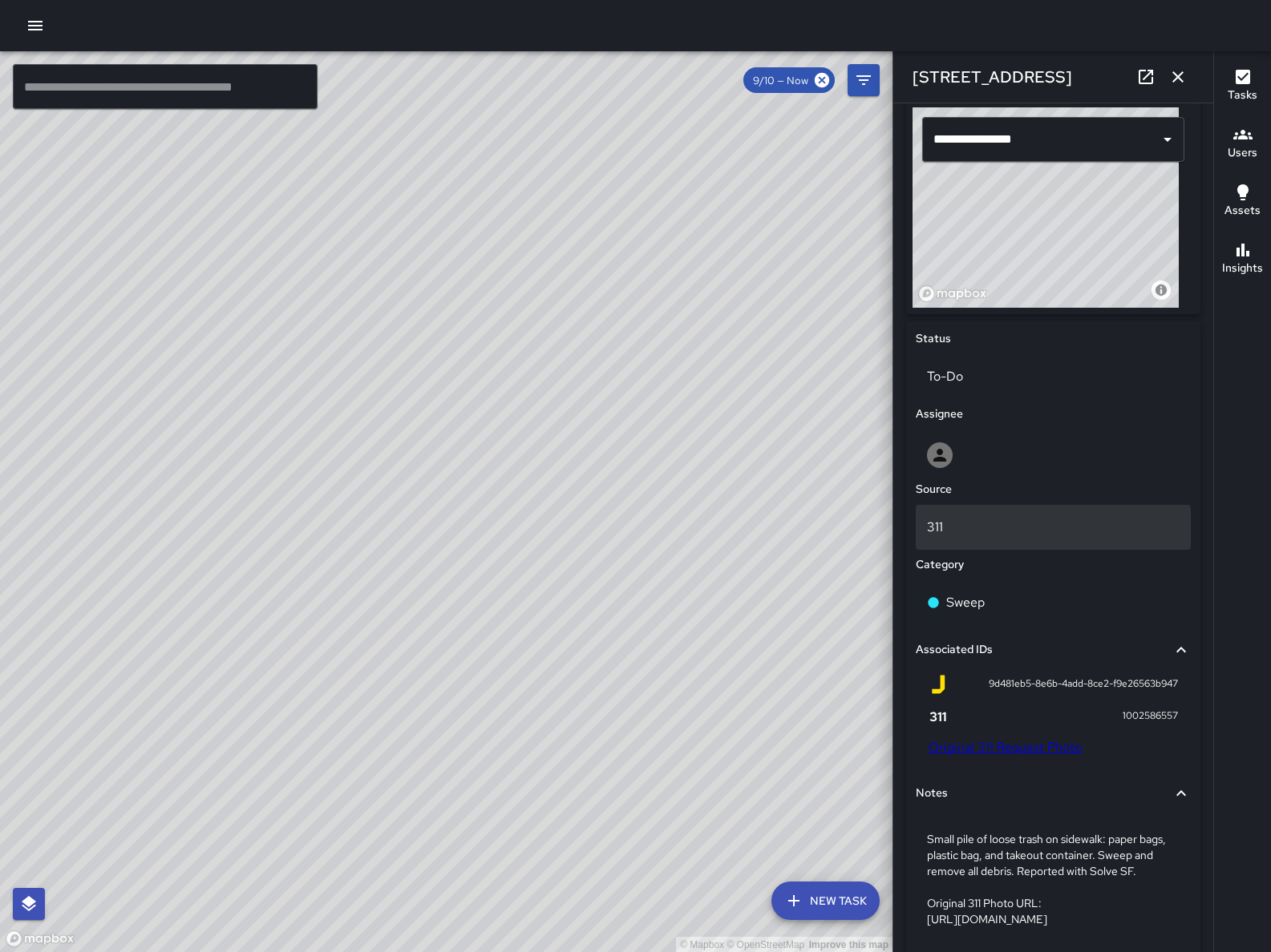
scroll to position [629, 0]
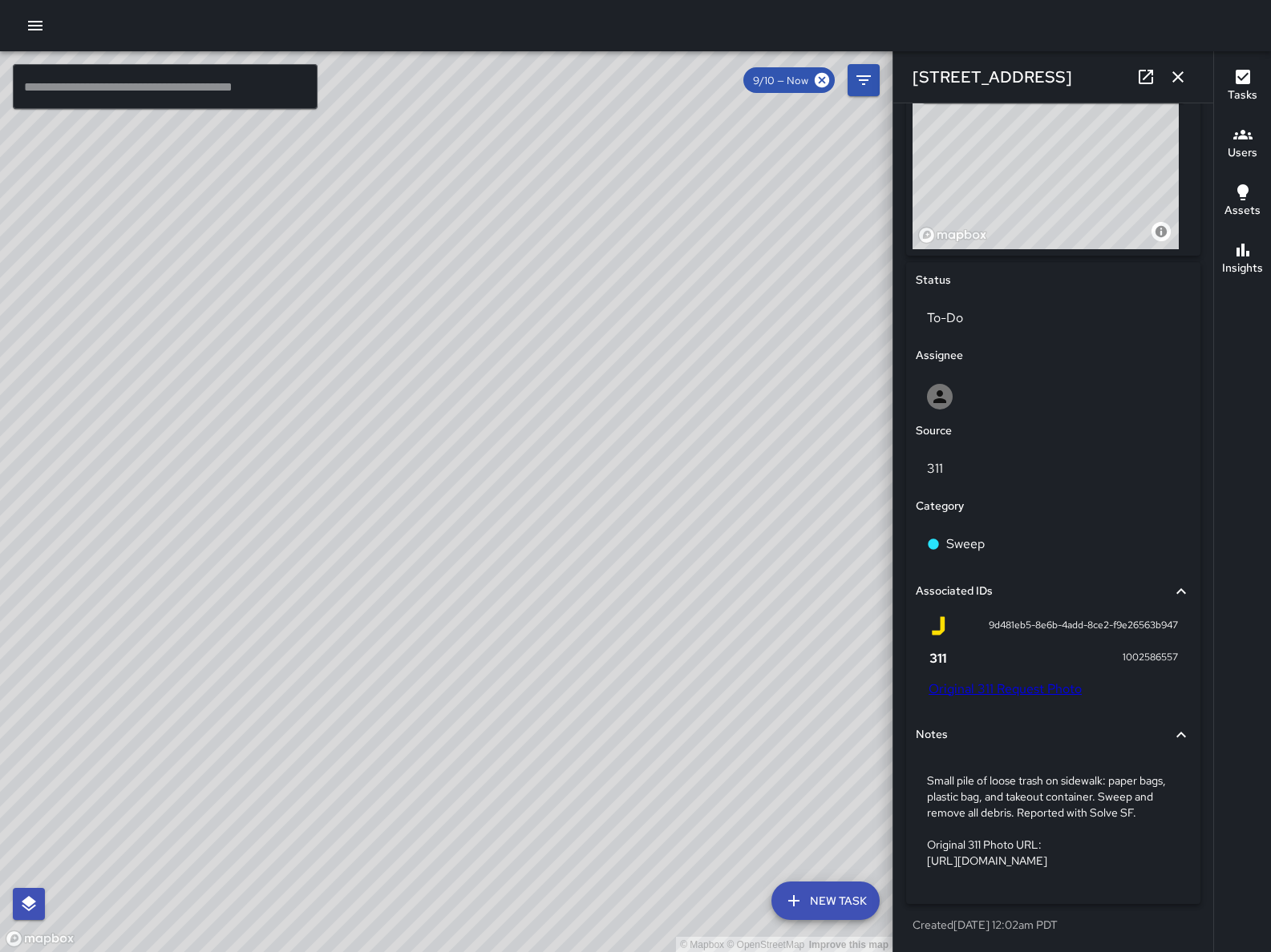
click at [1034, 680] on link "Original 311 Request Photo" at bounding box center [1005, 688] width 153 height 17
click at [400, 480] on div "© Mapbox © OpenStreetMap Improve this map MV Maclis Velasquez 580 Minna Street …" at bounding box center [446, 503] width 892 height 902
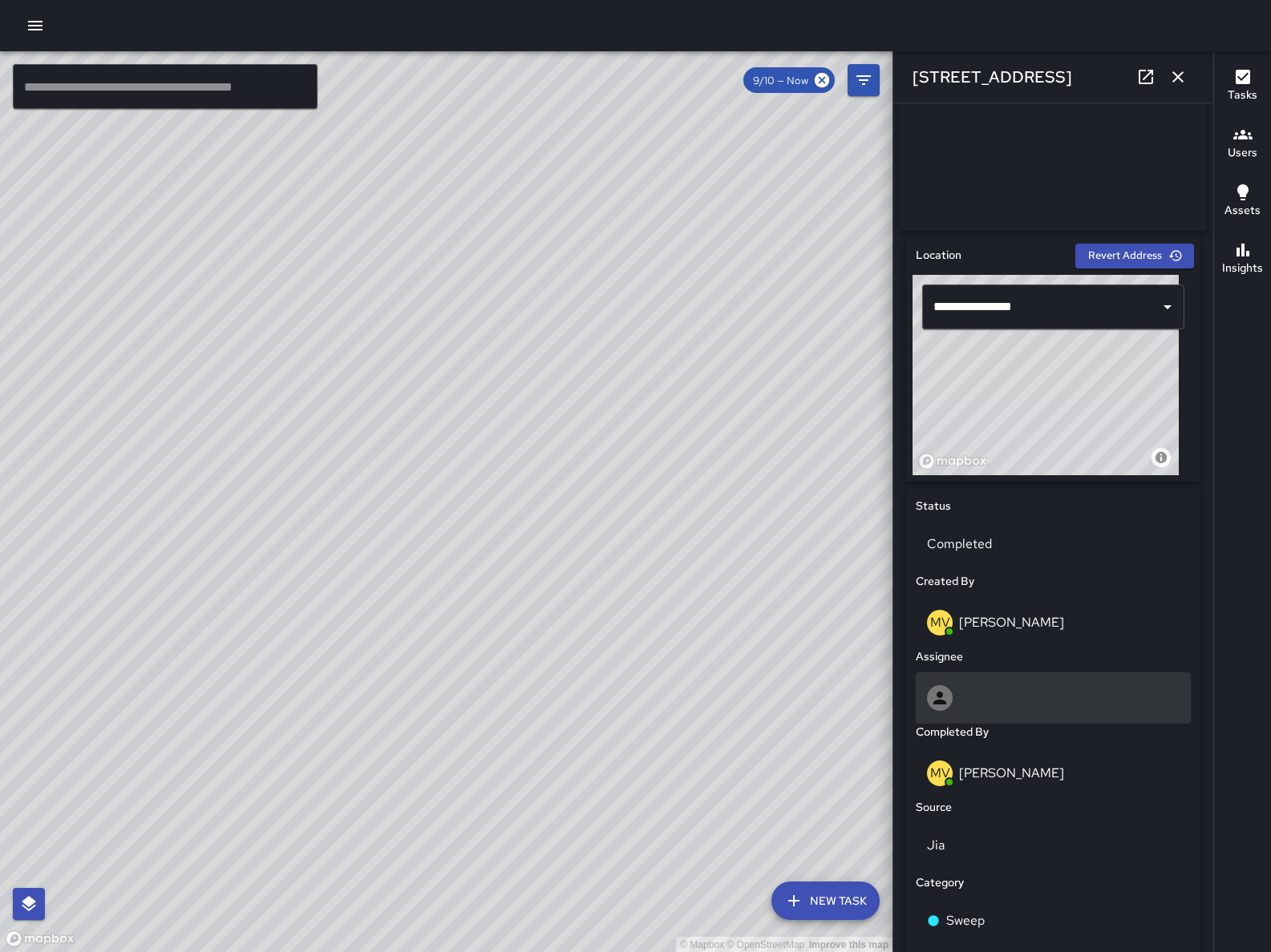
scroll to position [0, 0]
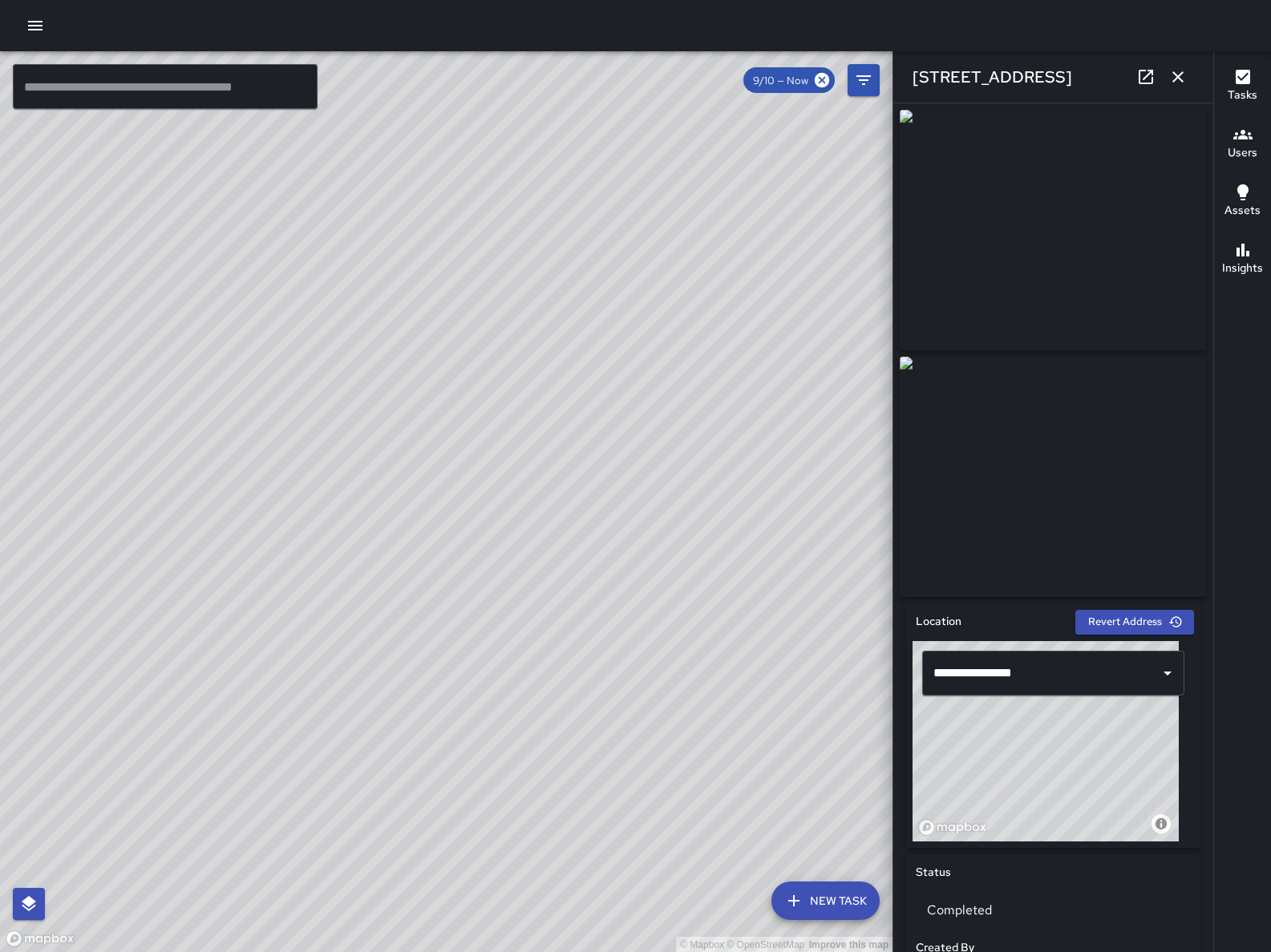
click at [1083, 477] on img at bounding box center [1053, 477] width 307 height 241
click at [1133, 80] on link at bounding box center [1145, 77] width 32 height 32
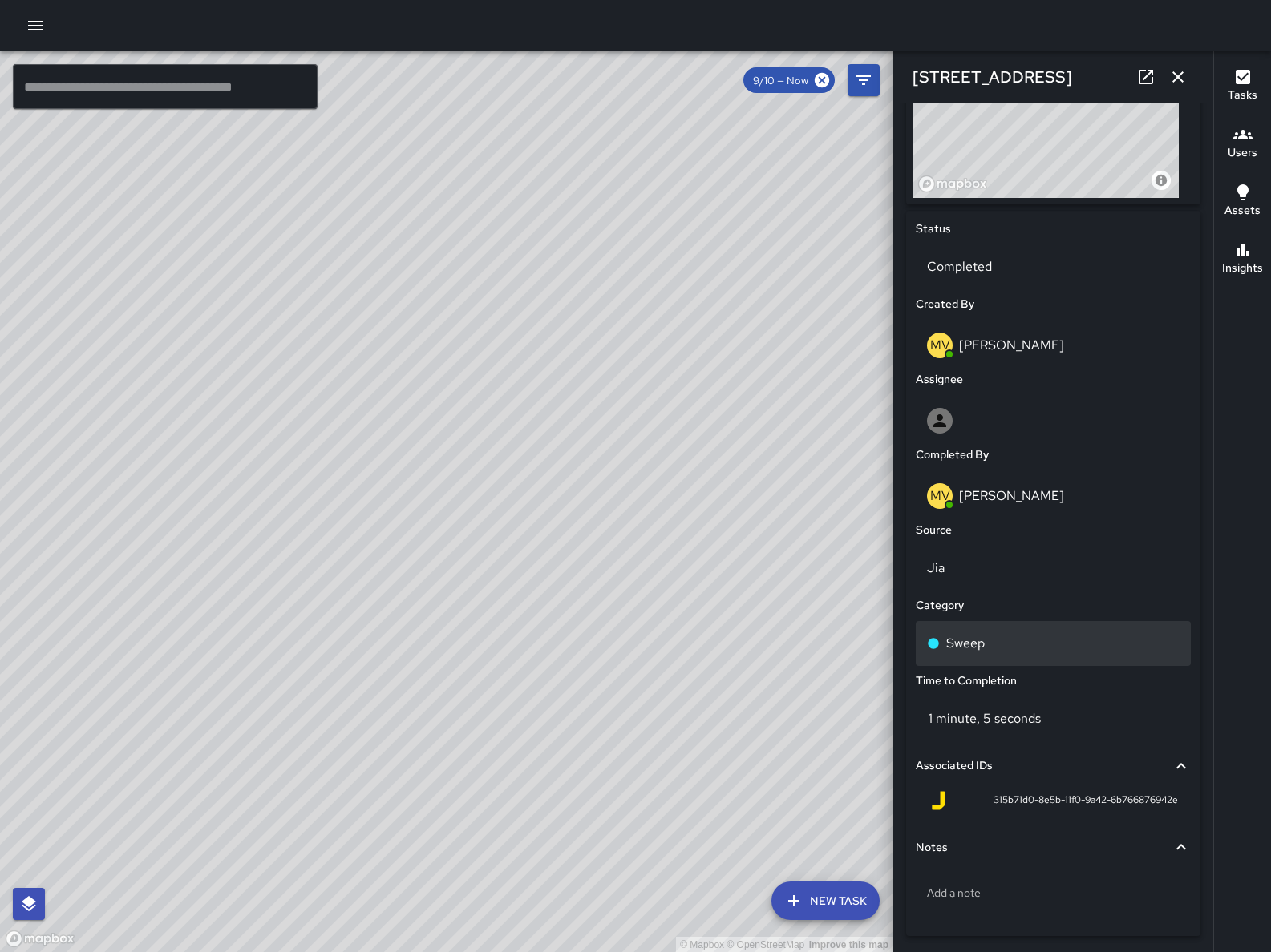
scroll to position [703, 0]
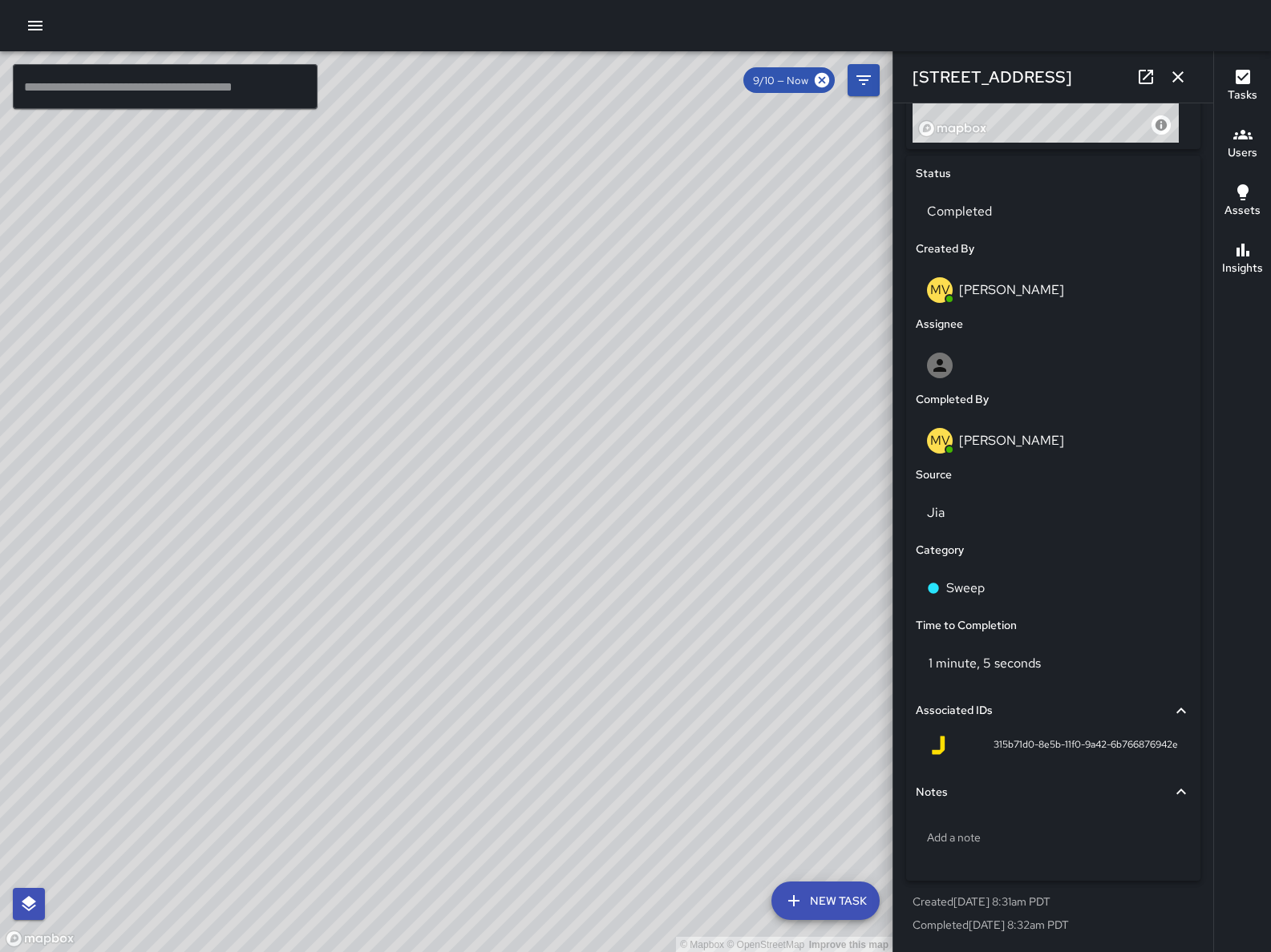
click at [508, 523] on div "© Mapbox © OpenStreetMap Improve this map" at bounding box center [446, 503] width 892 height 902
click at [499, 520] on div "© Mapbox © OpenStreetMap Improve this map" at bounding box center [446, 503] width 892 height 902
click at [495, 518] on div "© Mapbox © OpenStreetMap Improve this map" at bounding box center [446, 503] width 892 height 902
click at [492, 521] on div "© Mapbox © OpenStreetMap Improve this map Unassigned 573 Minna Street Created o…" at bounding box center [446, 503] width 892 height 902
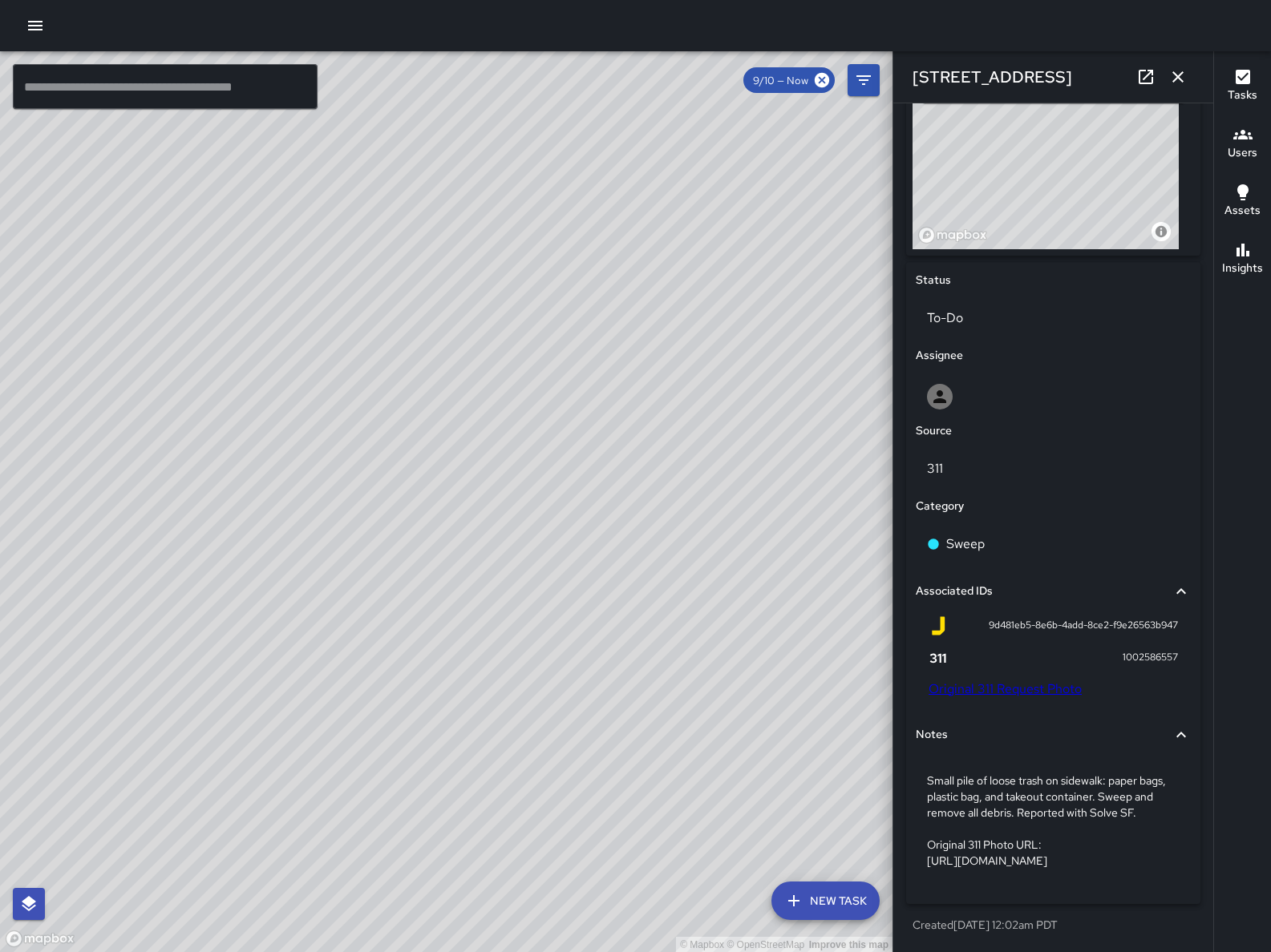
type input "**********"
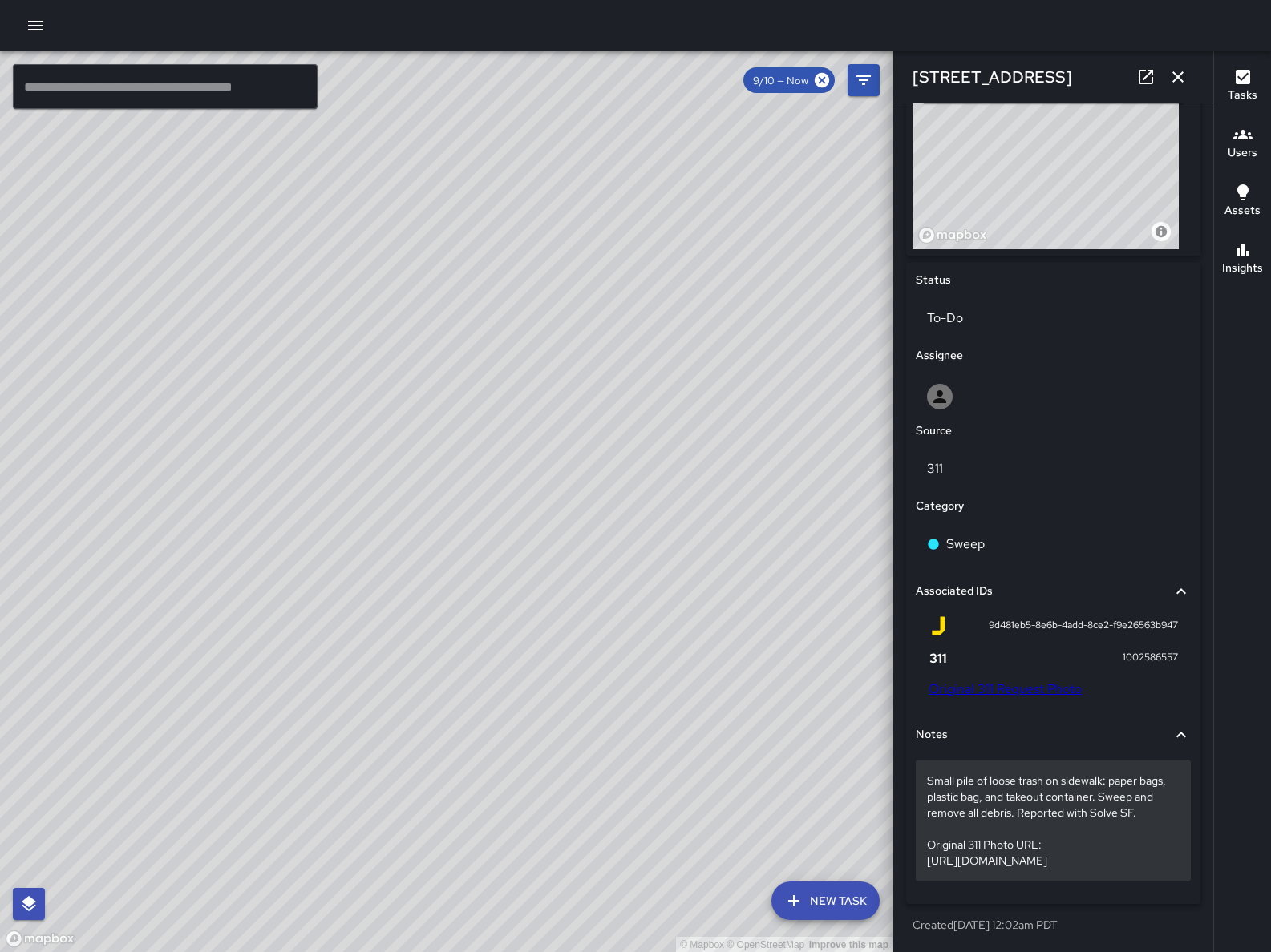
click at [972, 798] on p "Small pile of loose trash on sidewalk: paper bags, plastic bag, and takeout con…" at bounding box center [1054, 821] width 253 height 97
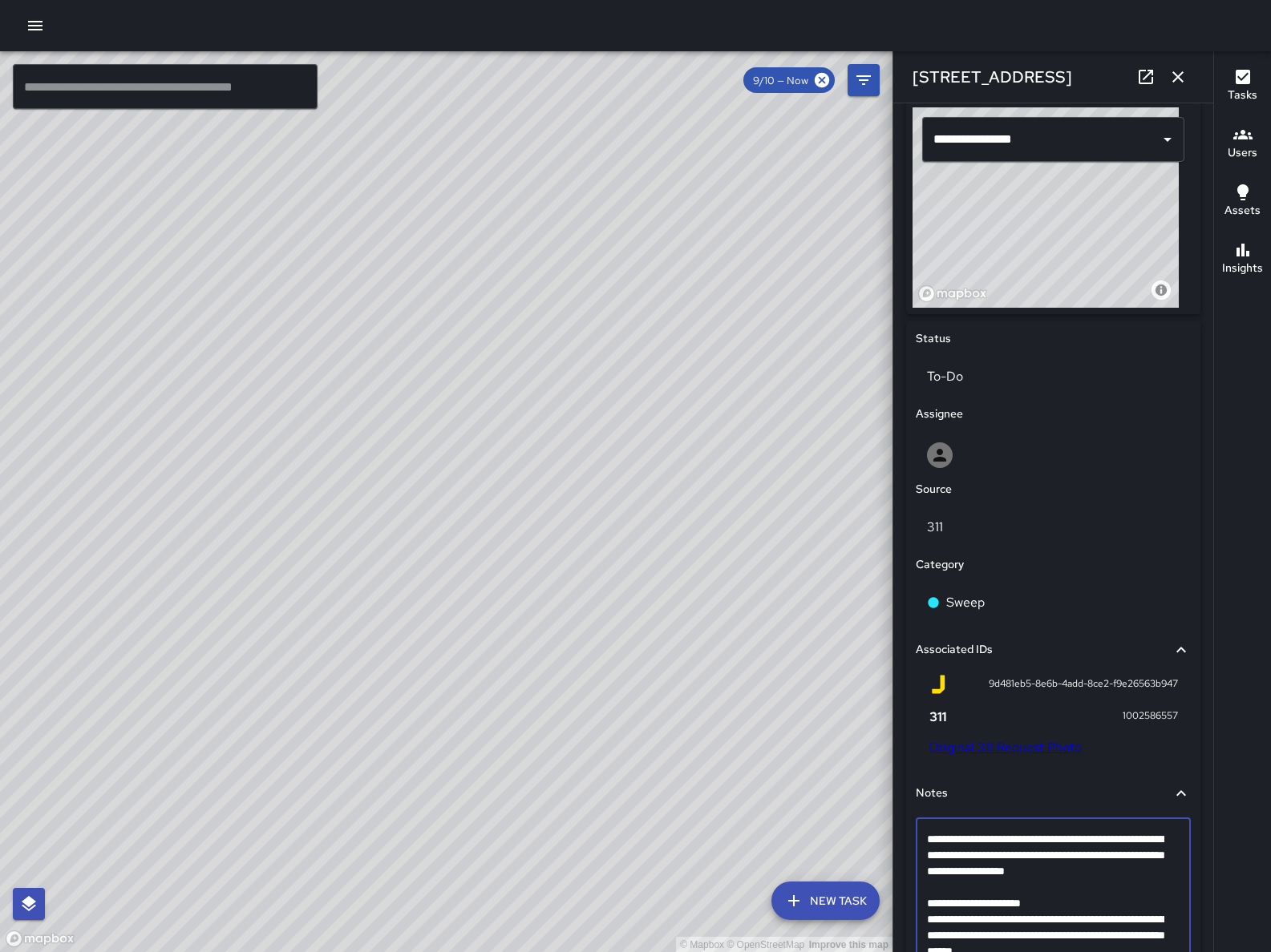
click at [986, 886] on textarea "**********" at bounding box center [1046, 895] width 237 height 128
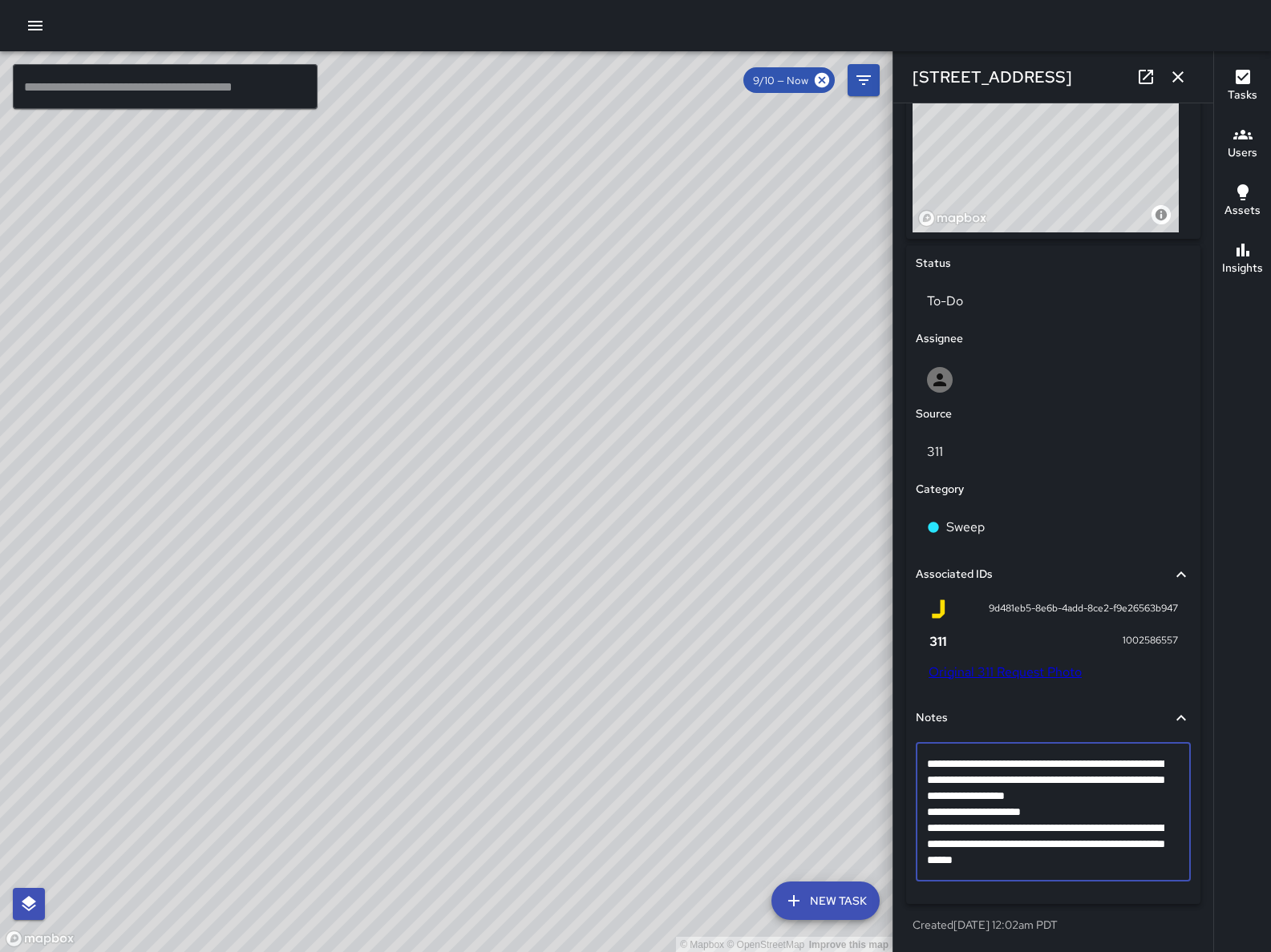
scroll to position [614, 0]
click at [1150, 863] on textarea "**********" at bounding box center [1046, 812] width 237 height 113
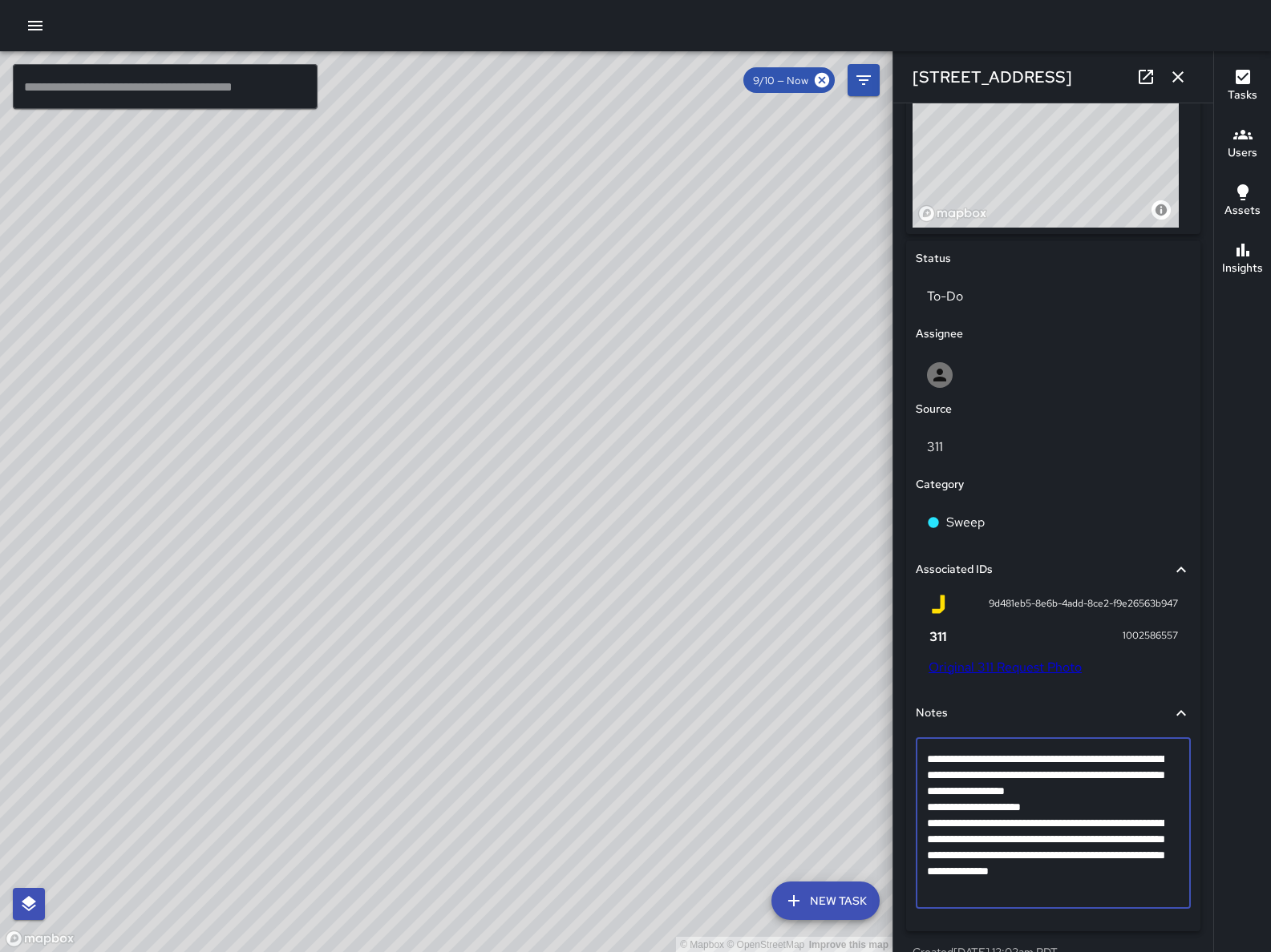
click at [1096, 878] on textarea "**********" at bounding box center [1046, 823] width 237 height 144
click at [992, 878] on textarea "**********" at bounding box center [1046, 823] width 237 height 144
type textarea "**********"
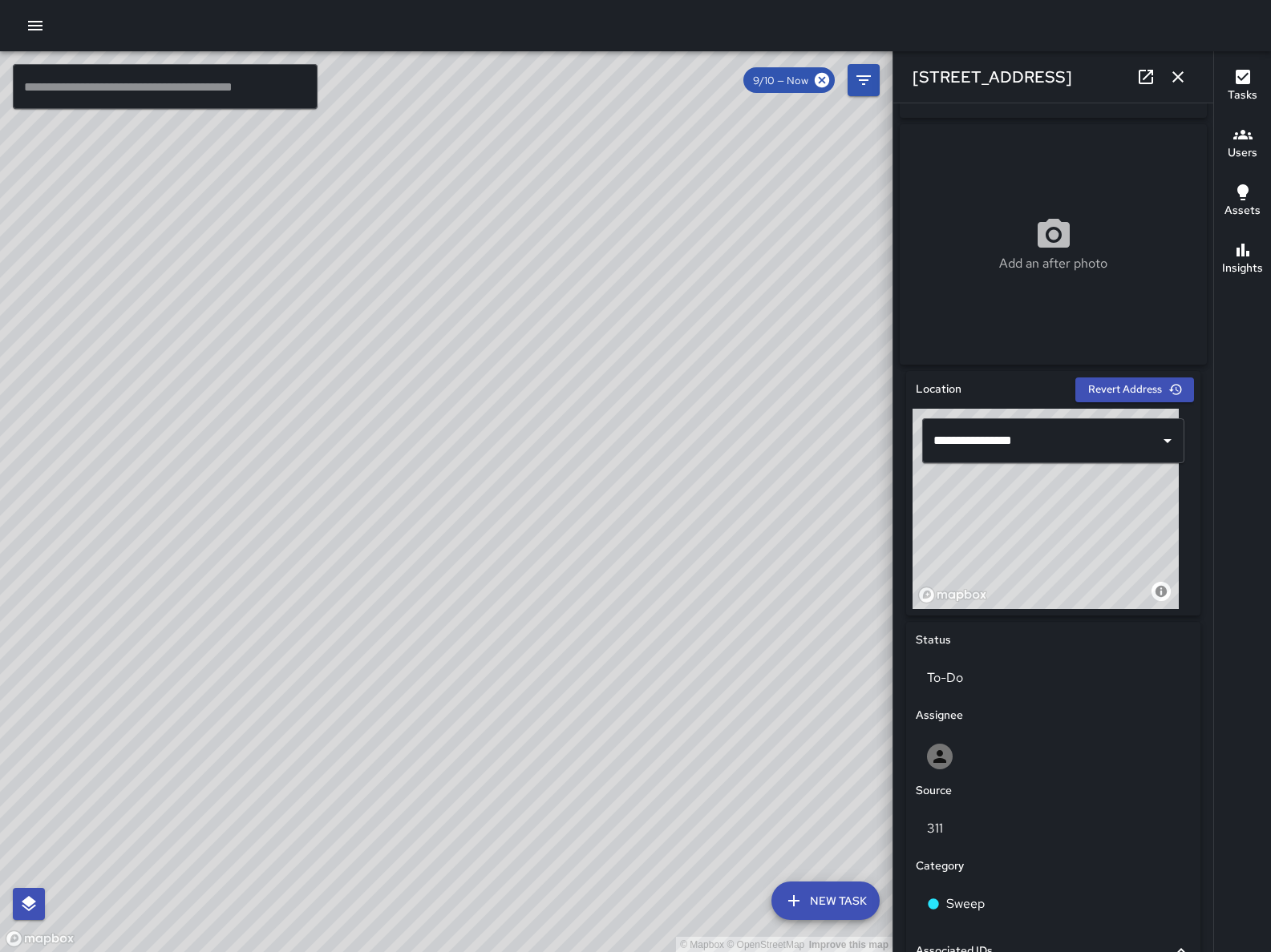
scroll to position [213, 0]
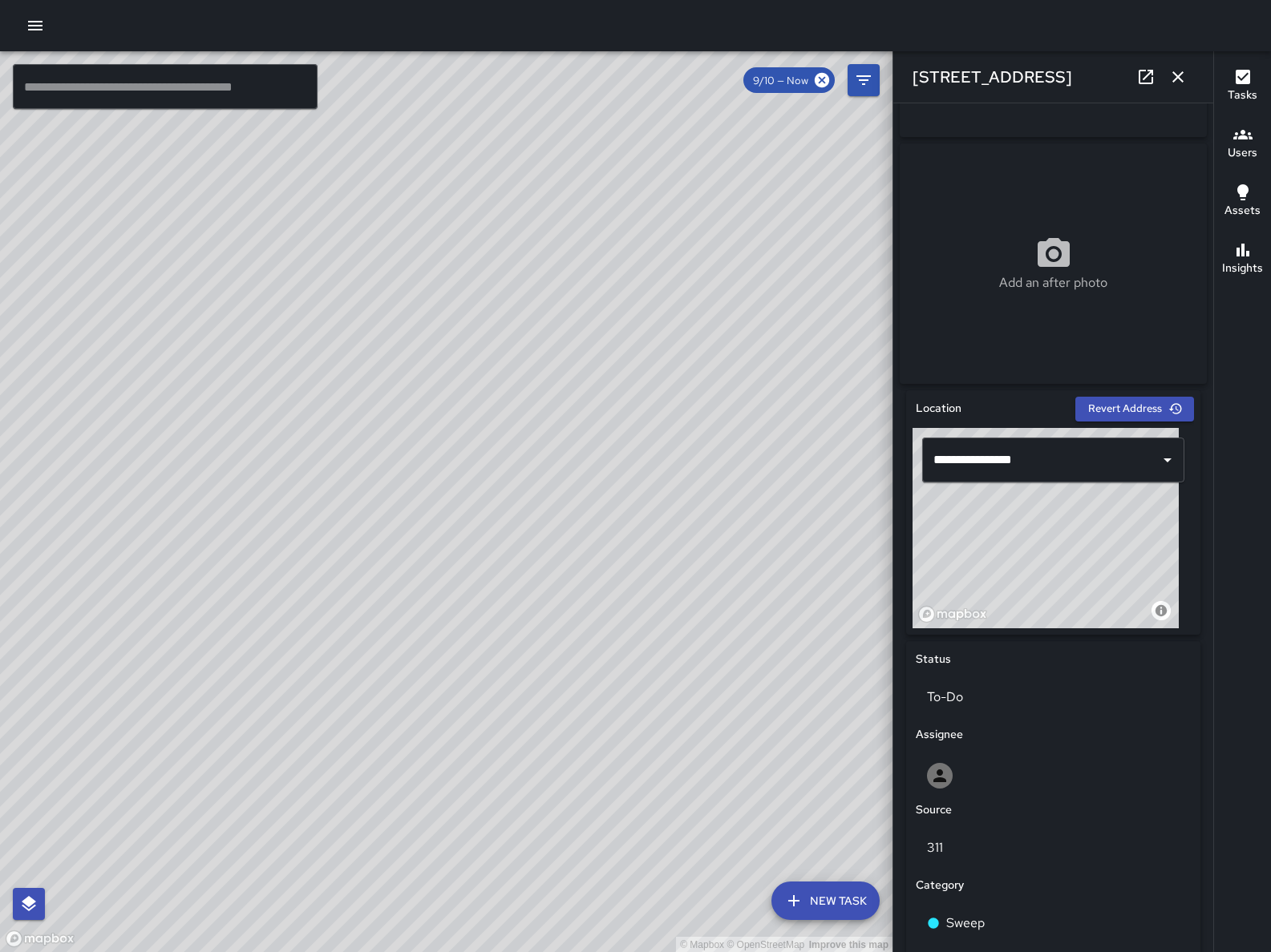
click at [1036, 293] on p "Add an after photo" at bounding box center [1053, 283] width 109 height 19
type input "**********"
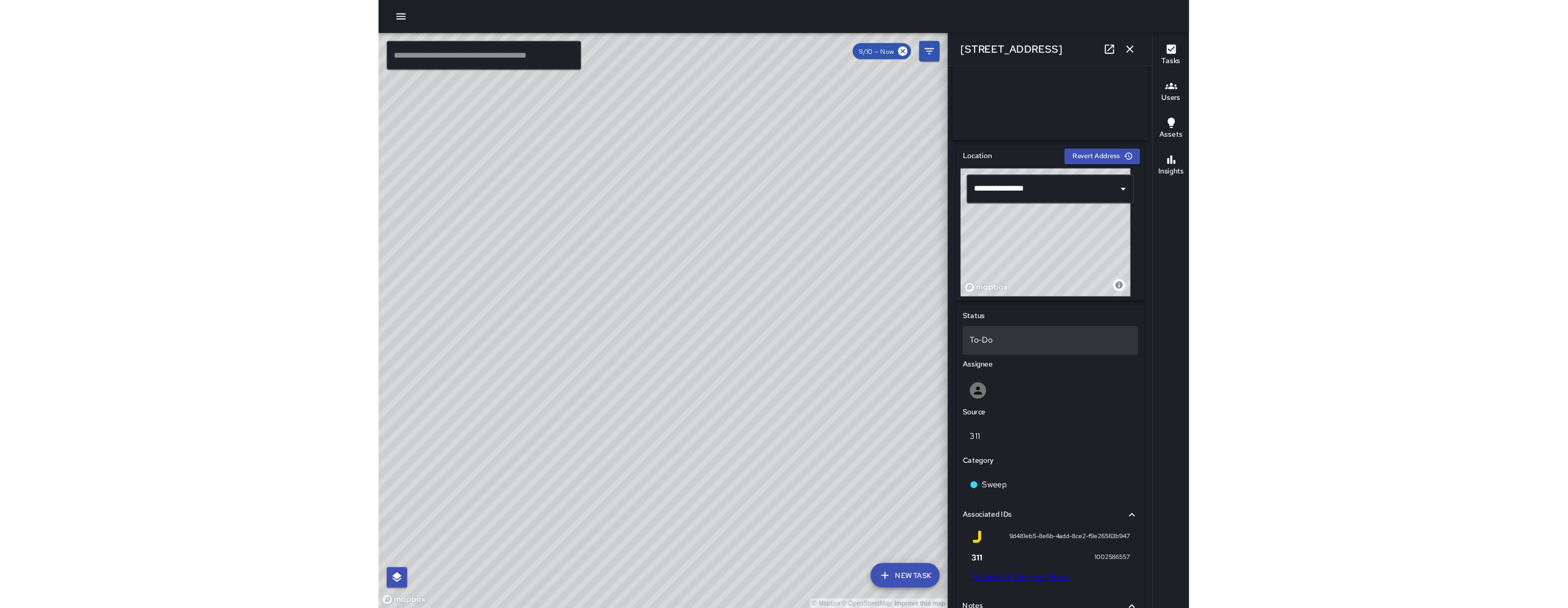
scroll to position [296, 0]
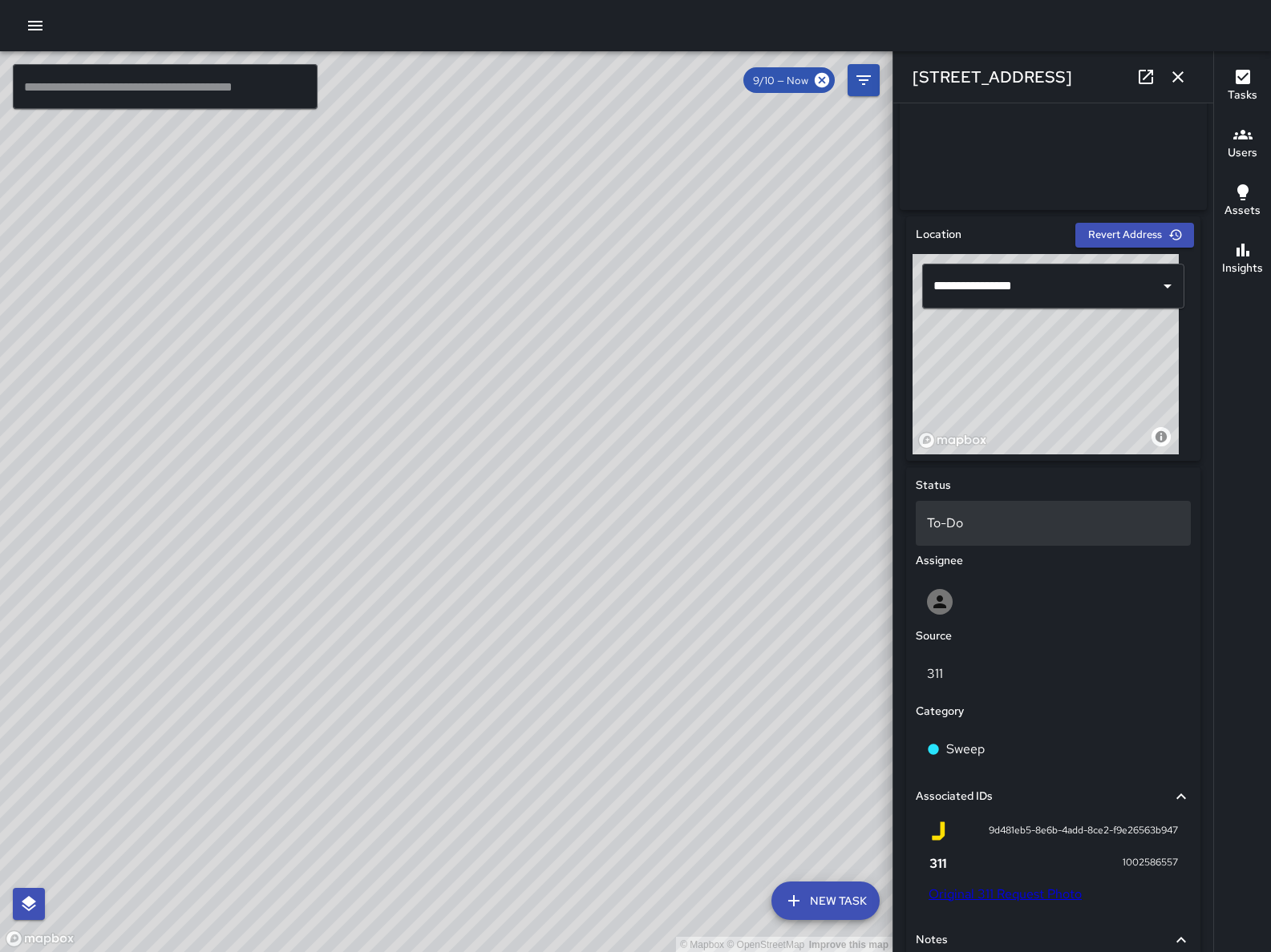
click at [1029, 528] on p "To-Do" at bounding box center [1054, 523] width 253 height 19
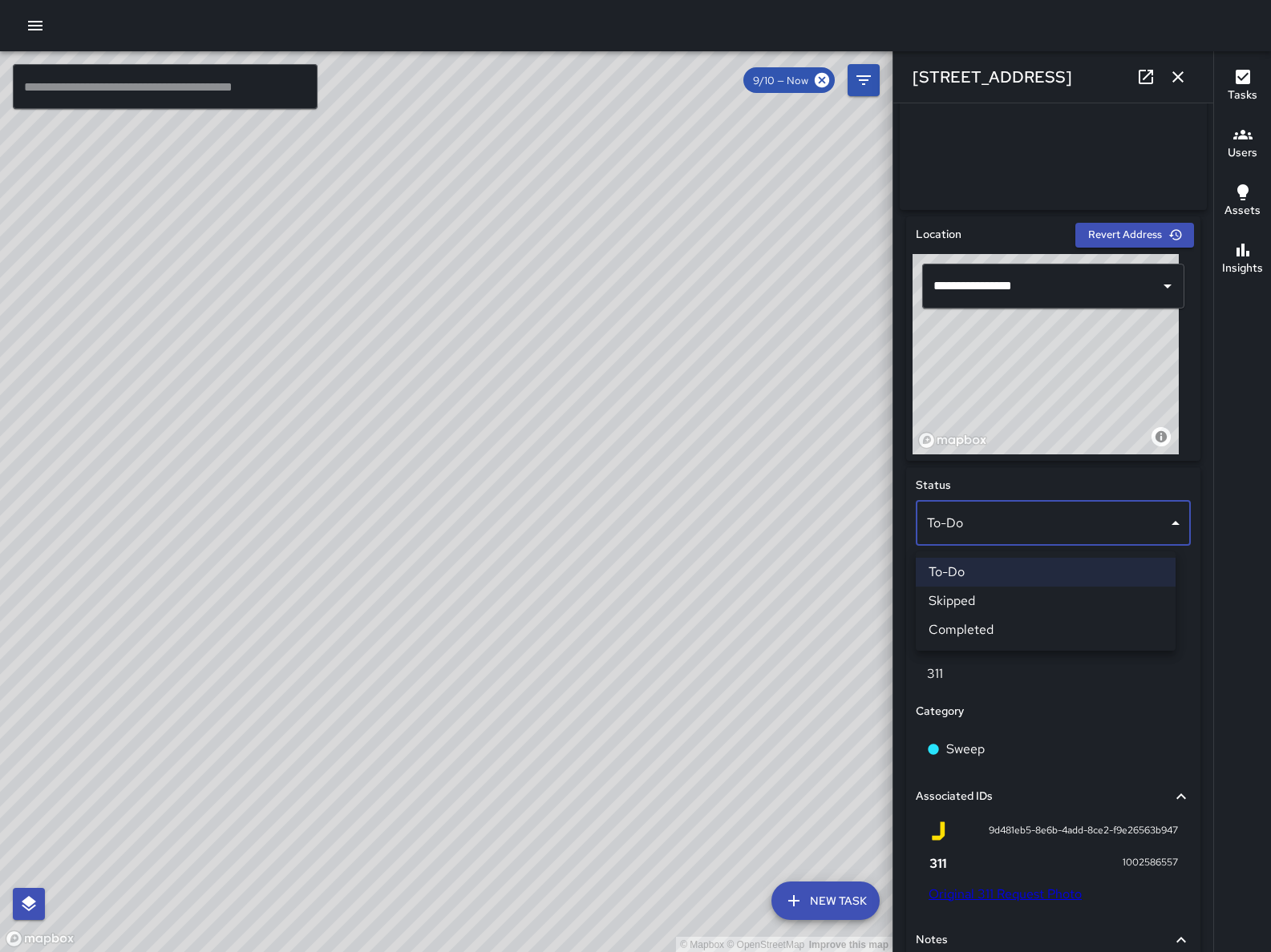
click at [1020, 595] on li "Skipped" at bounding box center [1045, 600] width 260 height 29
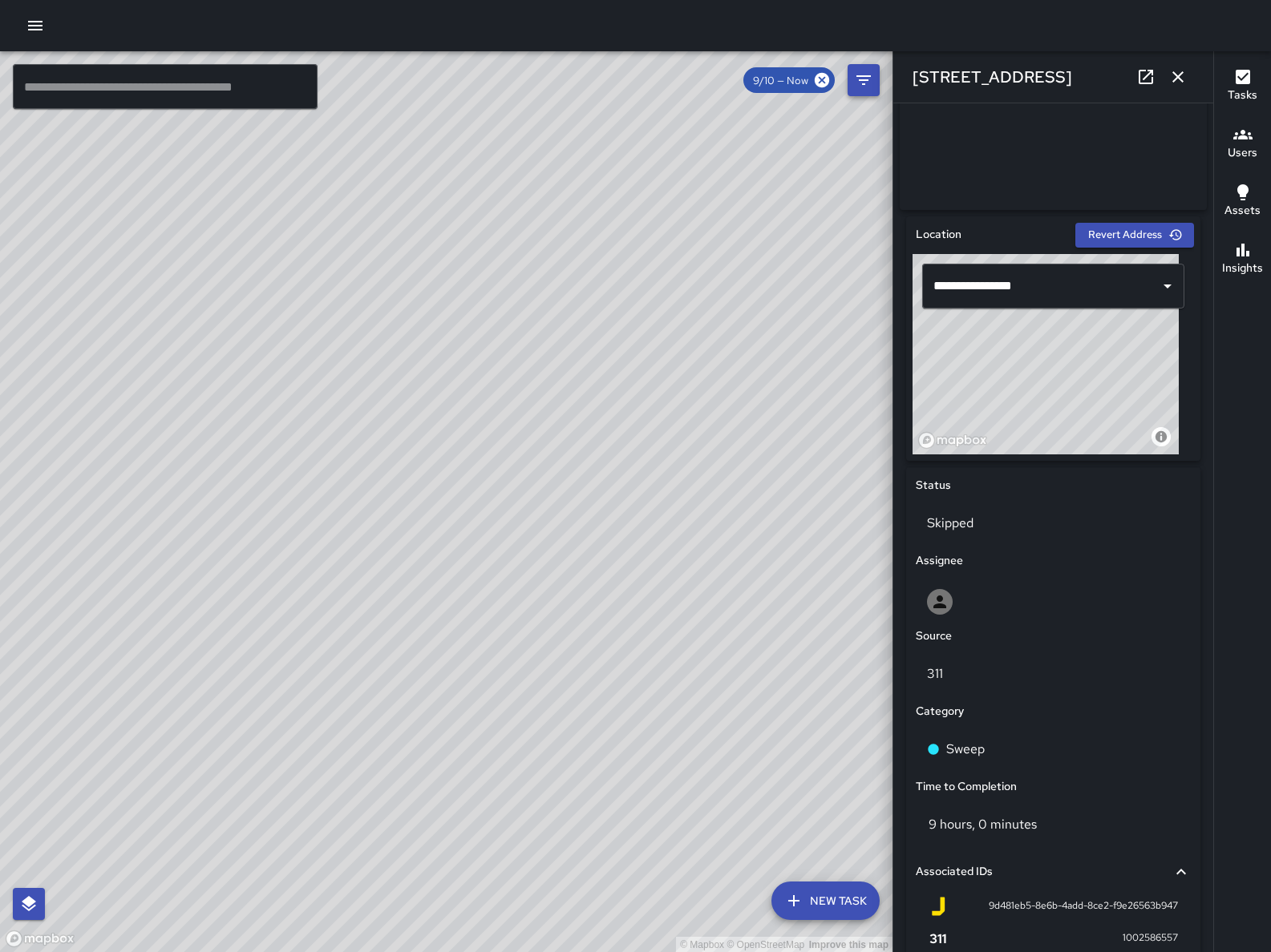
click at [1183, 81] on icon "button" at bounding box center [1177, 77] width 19 height 19
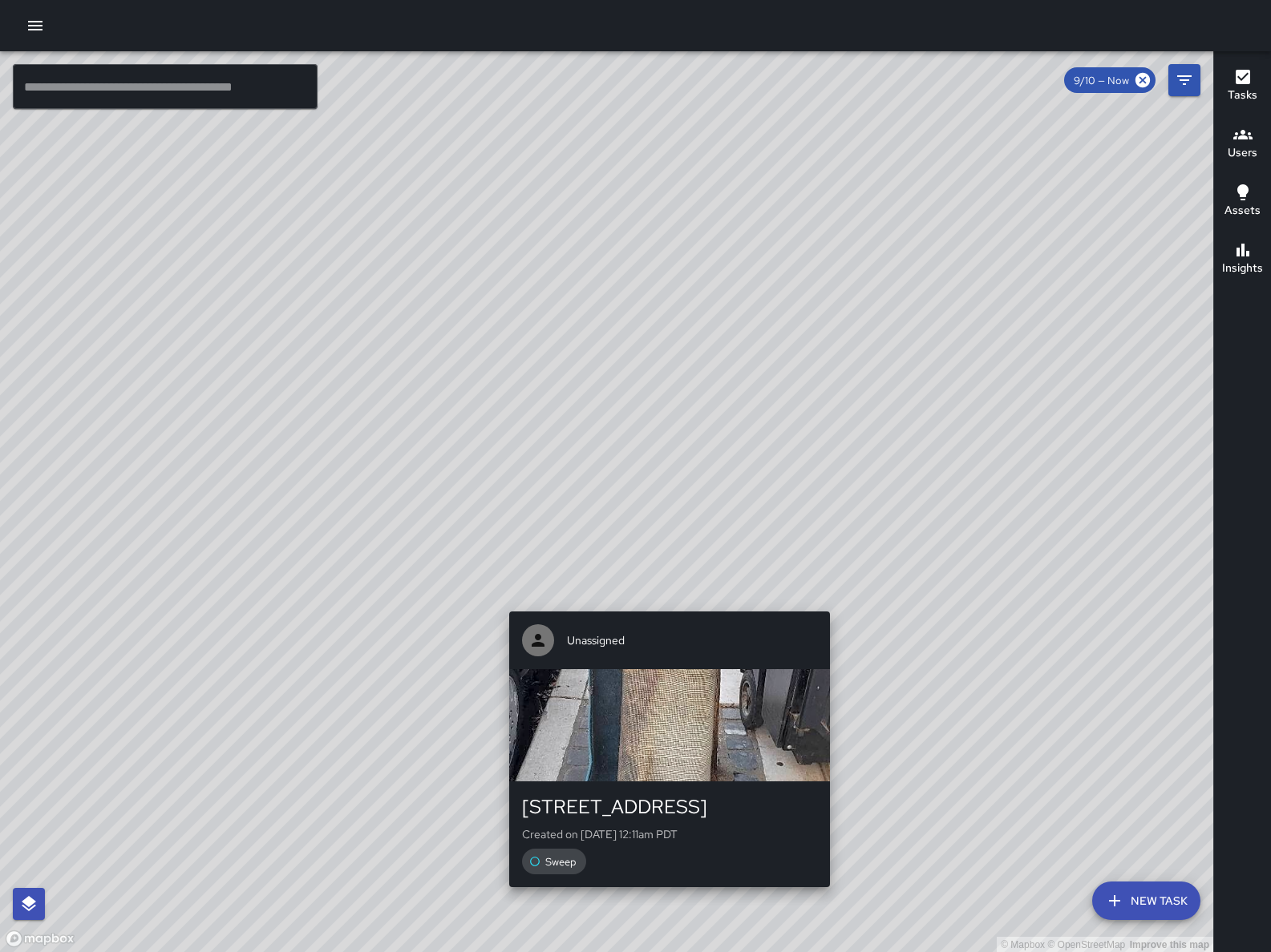
click at [664, 608] on div "Unassigned 574 Natoma Street Created on 9/10/2025, 12:11am PDT Sweep" at bounding box center [669, 750] width 334 height 289
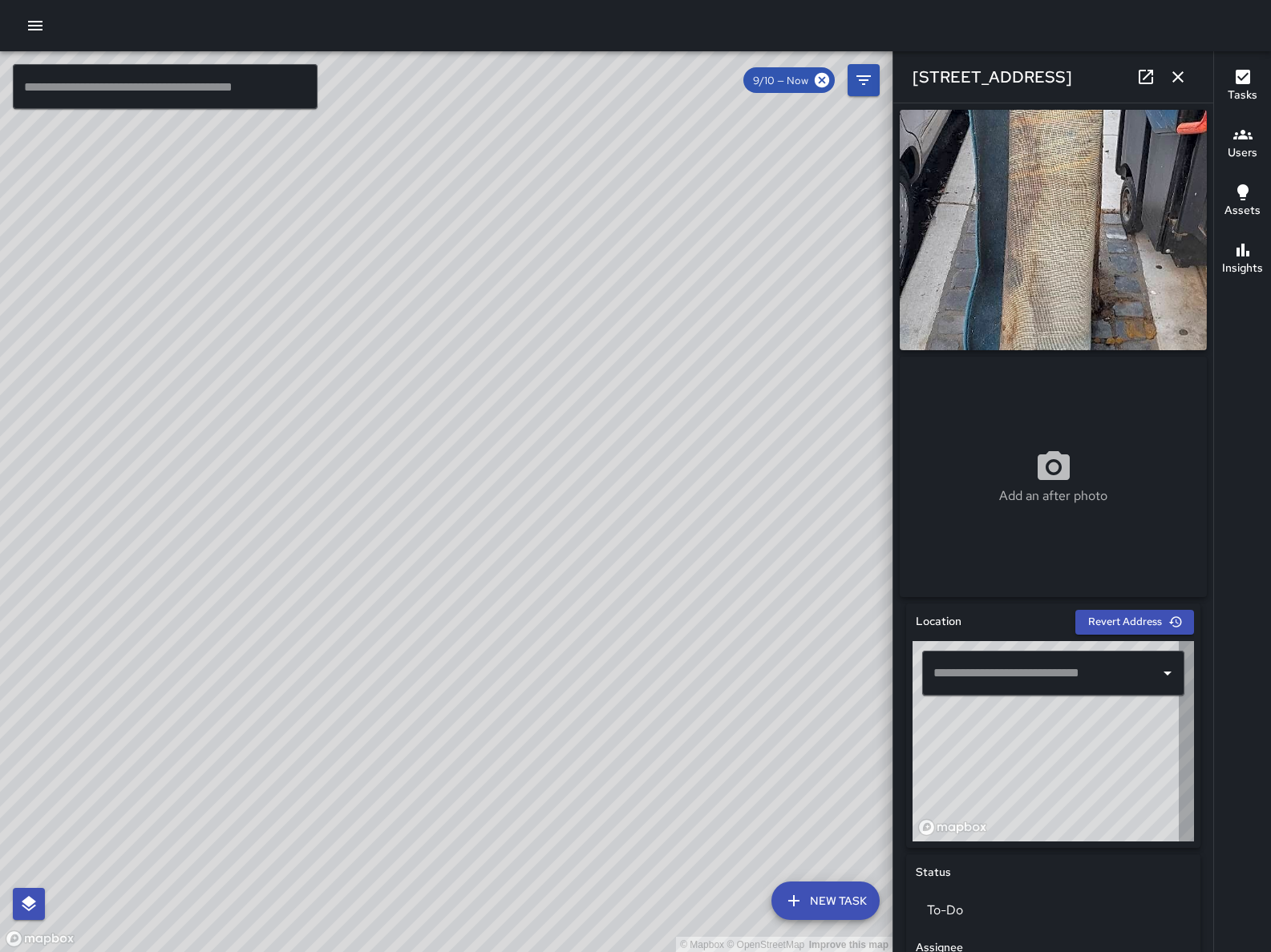
type input "**********"
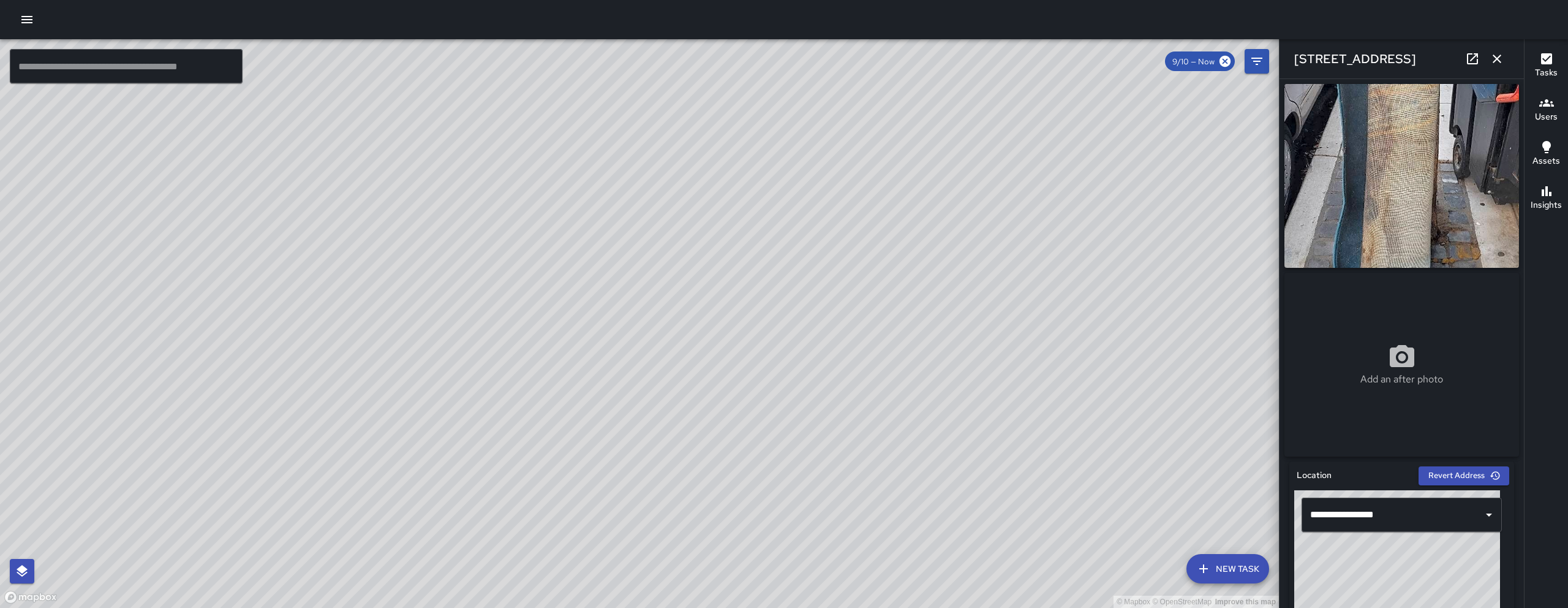
click at [970, 61] on icon at bounding box center [1472, 59] width 14 height 14
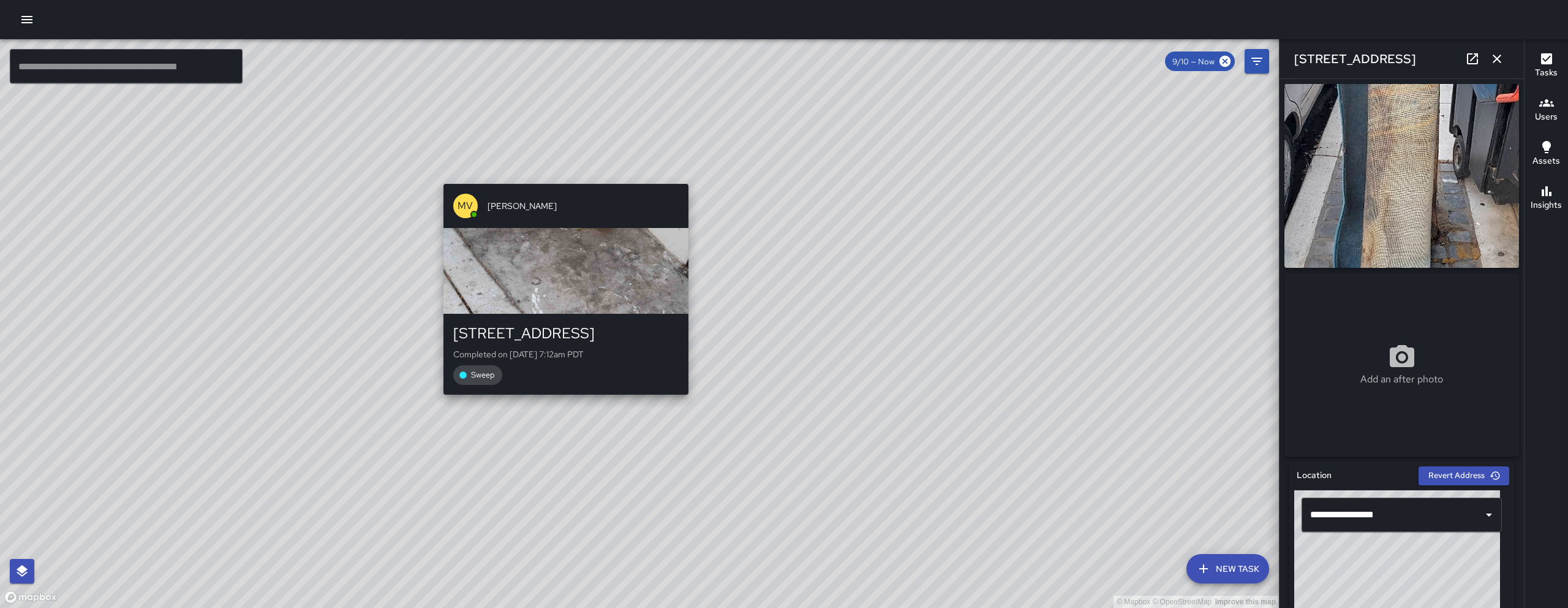
click at [560, 391] on div "574 Natoma Street Completed on 9/10/2025, 7:12am PDT Sweep" at bounding box center [566, 354] width 245 height 81
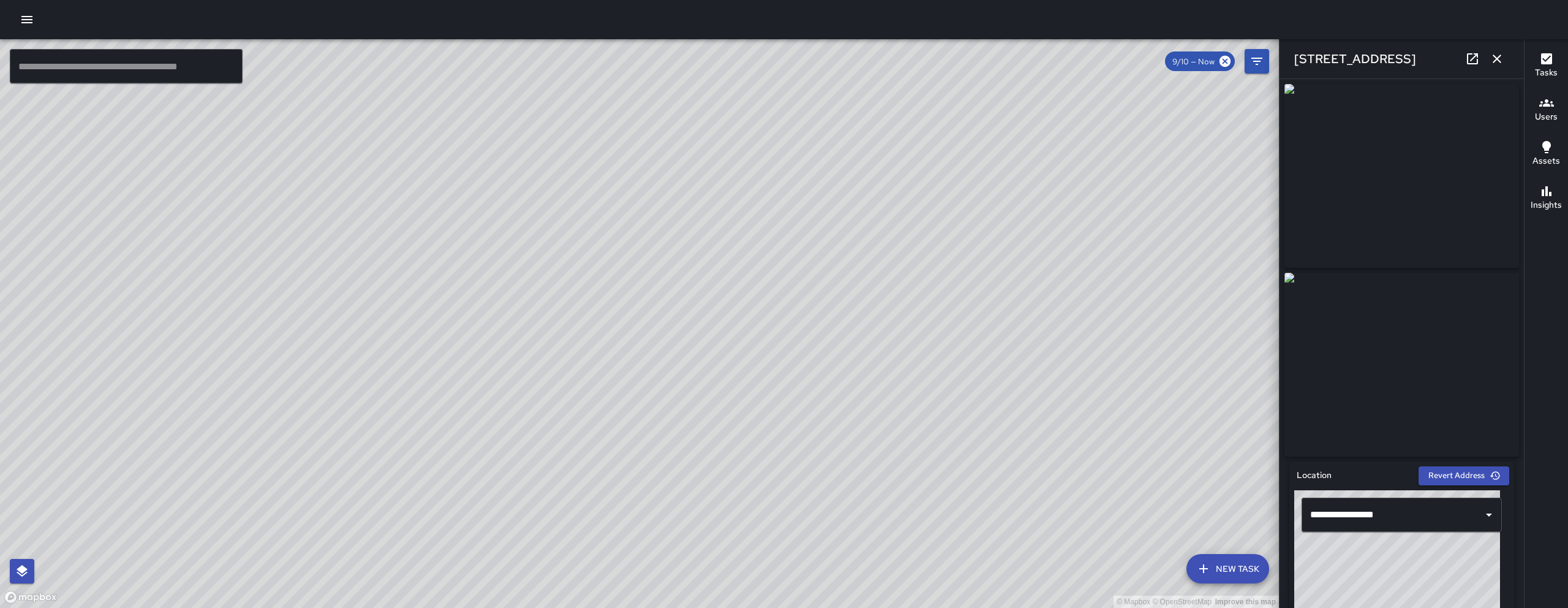
click at [970, 59] on icon "button" at bounding box center [1496, 59] width 8 height 8
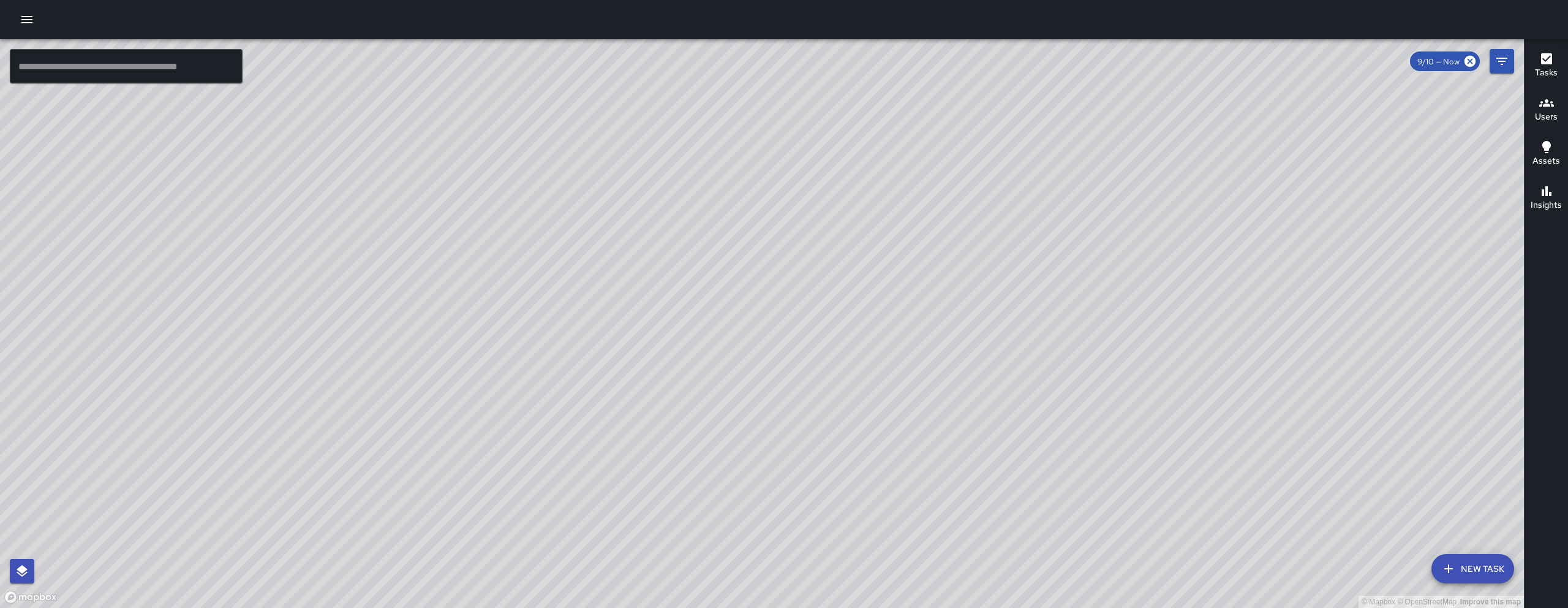
drag, startPoint x: 738, startPoint y: 255, endPoint x: 868, endPoint y: 485, distance: 264.2
click at [868, 485] on div "© Mapbox © OpenStreetMap Improve this map" at bounding box center [762, 323] width 1524 height 568
click at [653, 281] on div "© Mapbox © OpenStreetMap Improve this map Unassigned 574 Natoma Street Created …" at bounding box center [762, 323] width 1524 height 568
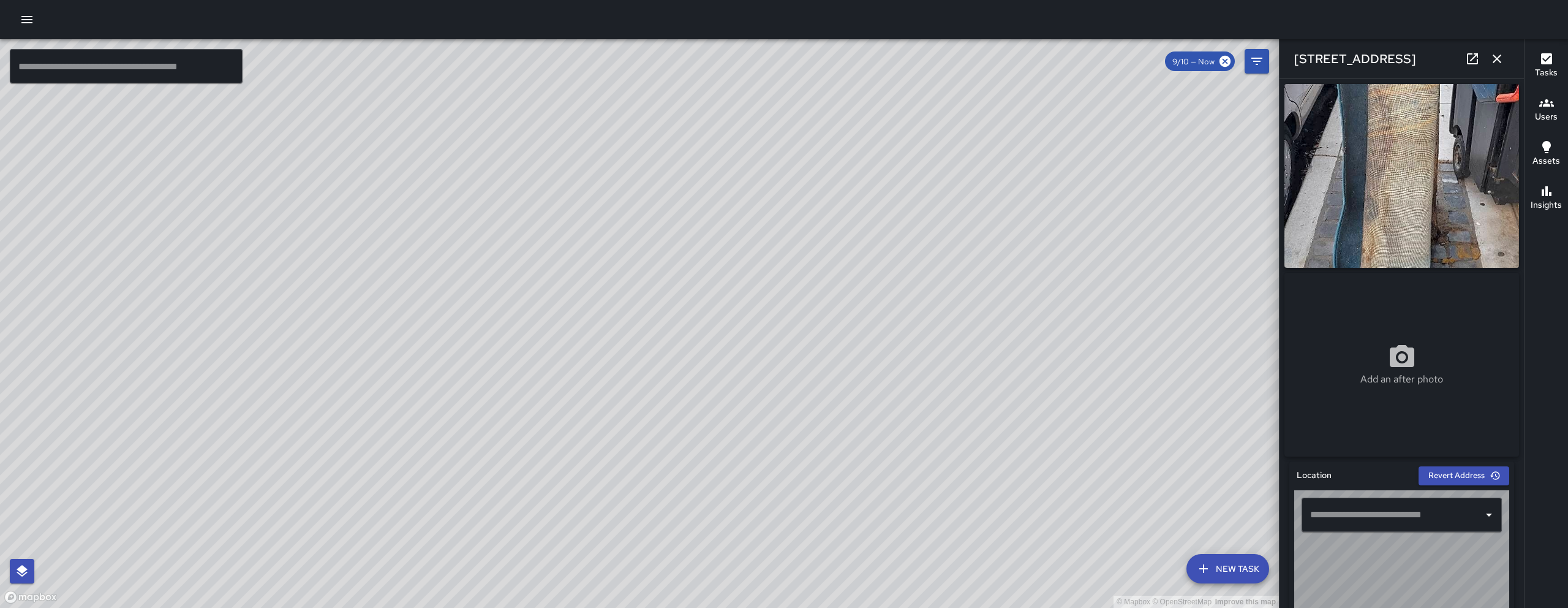
type input "**********"
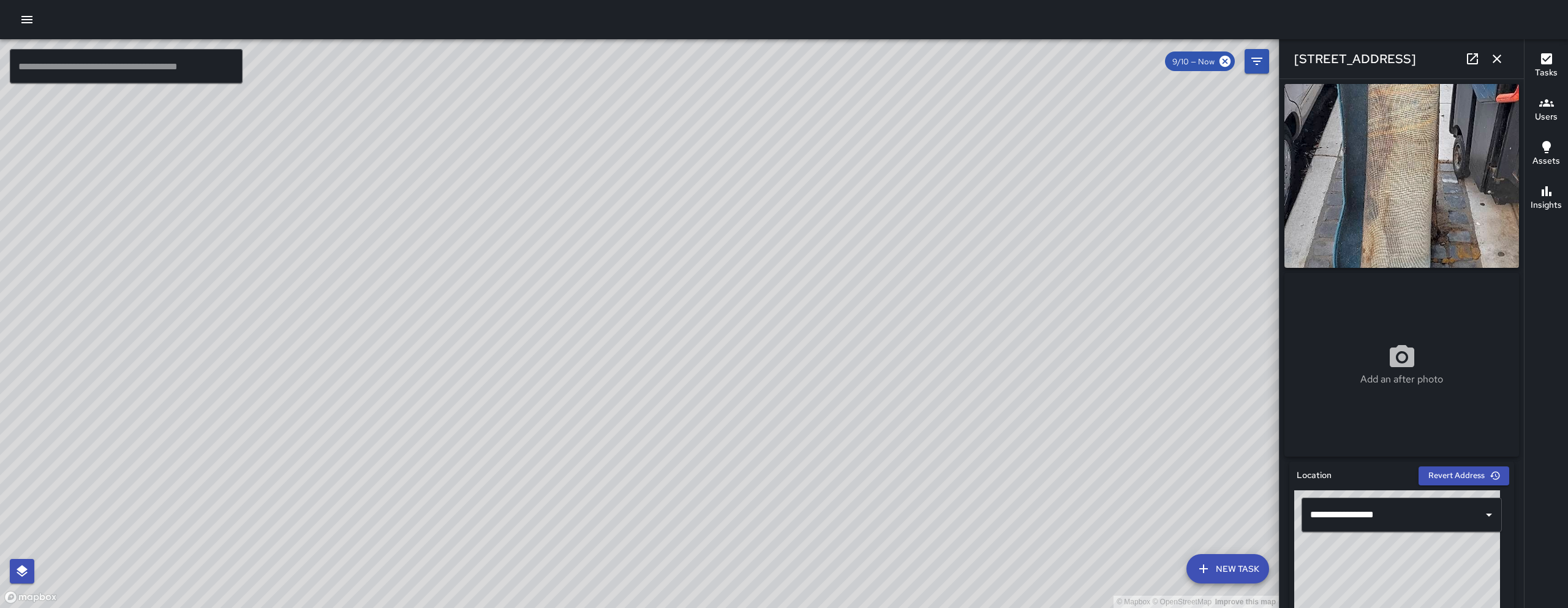
scroll to position [422, 0]
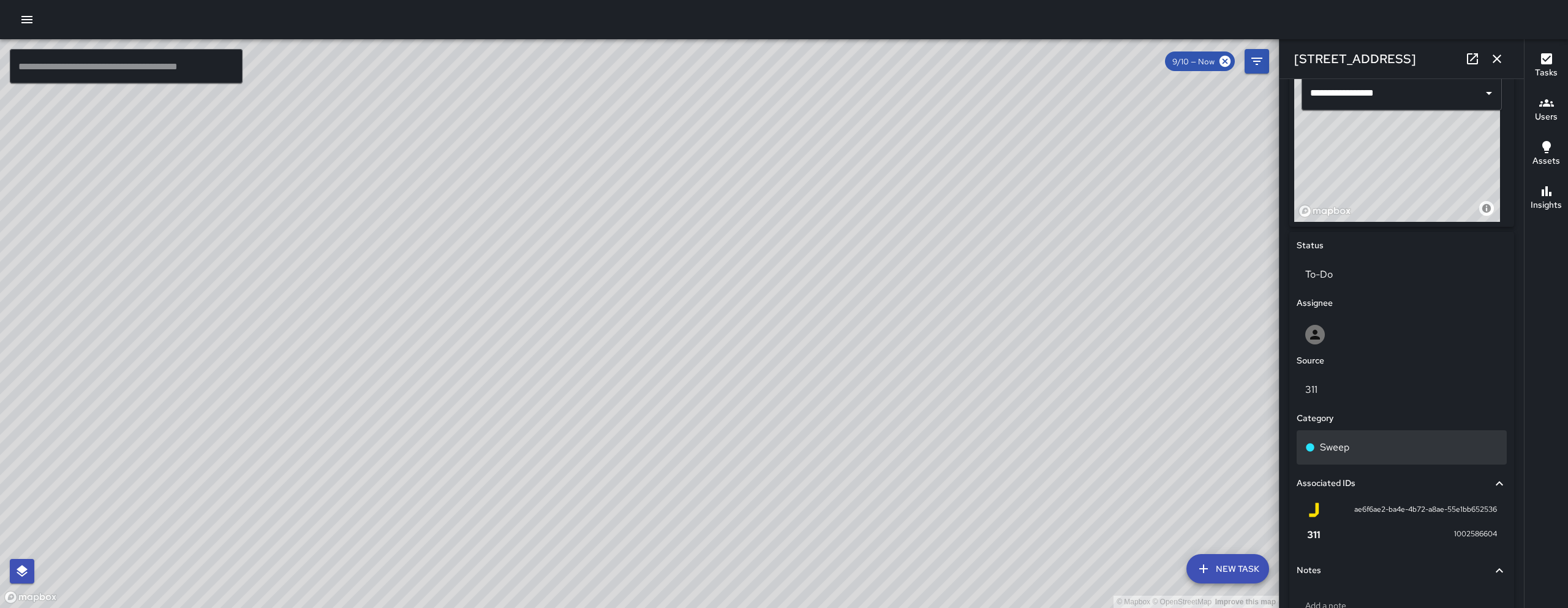
click at [970, 447] on div "Sweep" at bounding box center [1401, 447] width 193 height 14
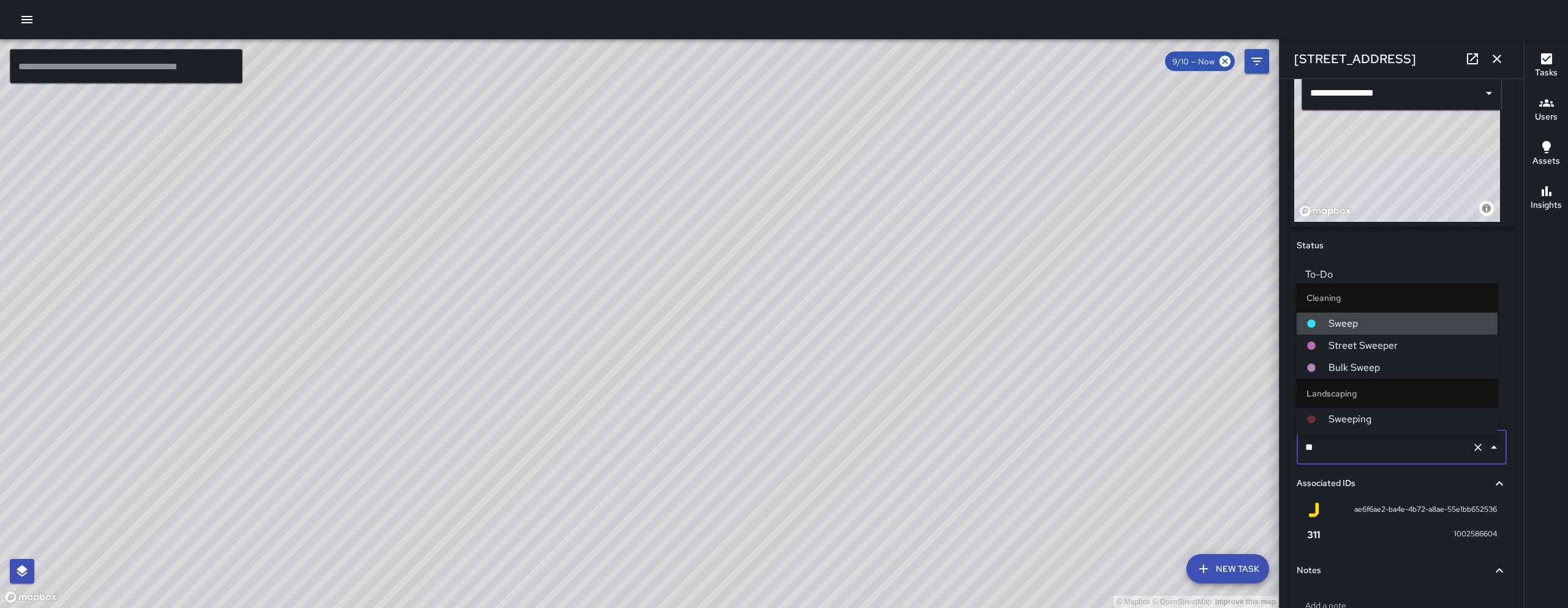
type input "*"
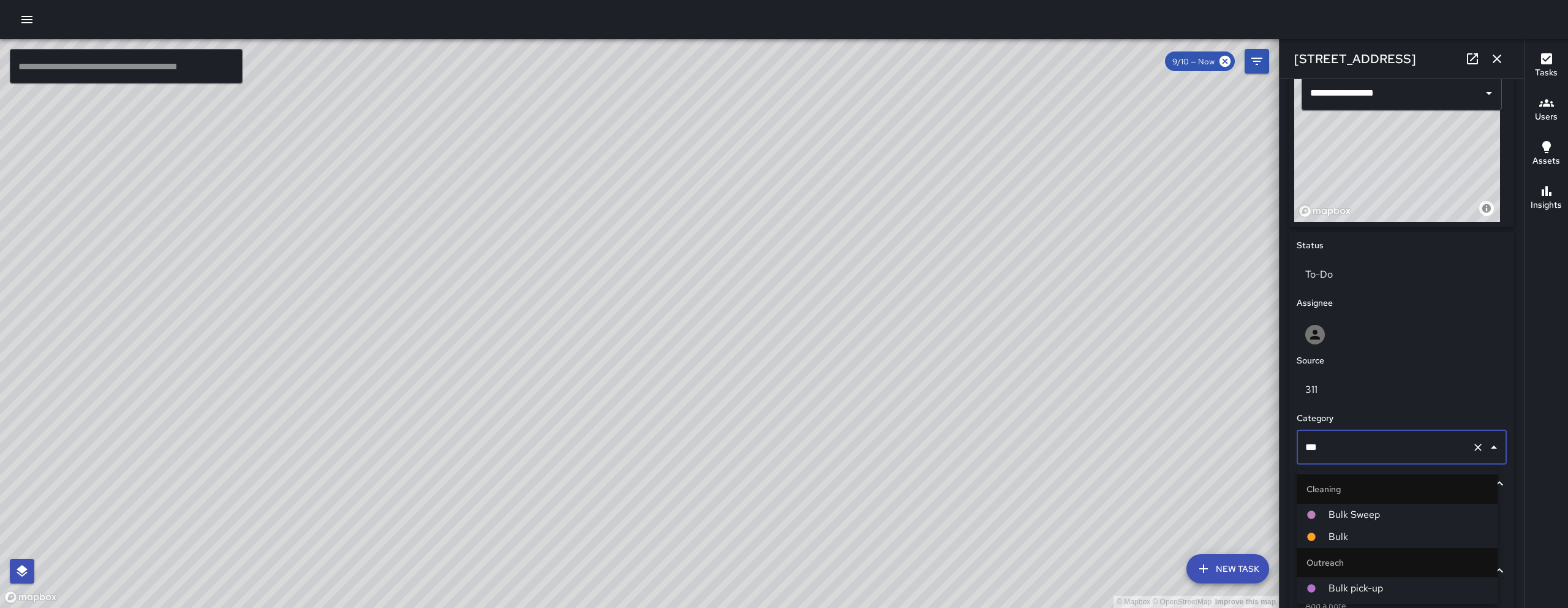
type input "****"
click at [970, 538] on span "Bulk" at bounding box center [1407, 536] width 159 height 14
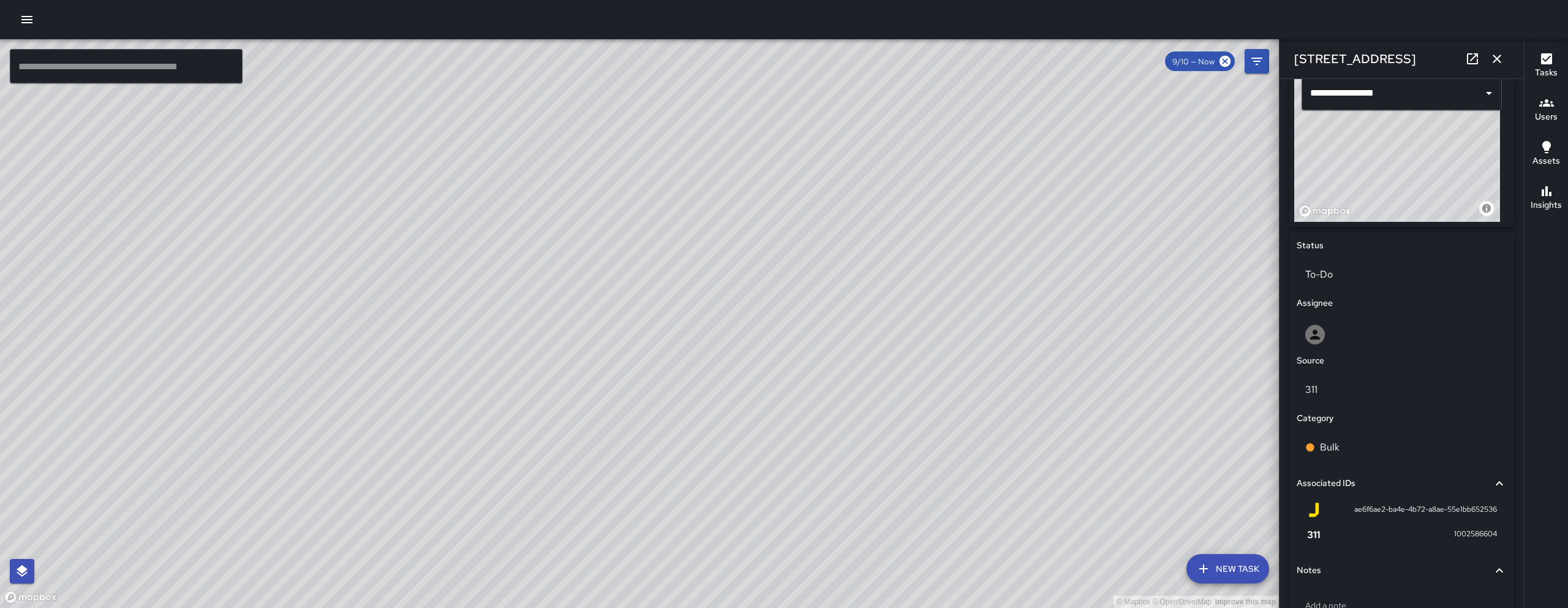
click at [594, 254] on div "© Mapbox © OpenStreetMap Improve this map Unassigned 573 Minna Street Completed…" at bounding box center [639, 323] width 1279 height 568
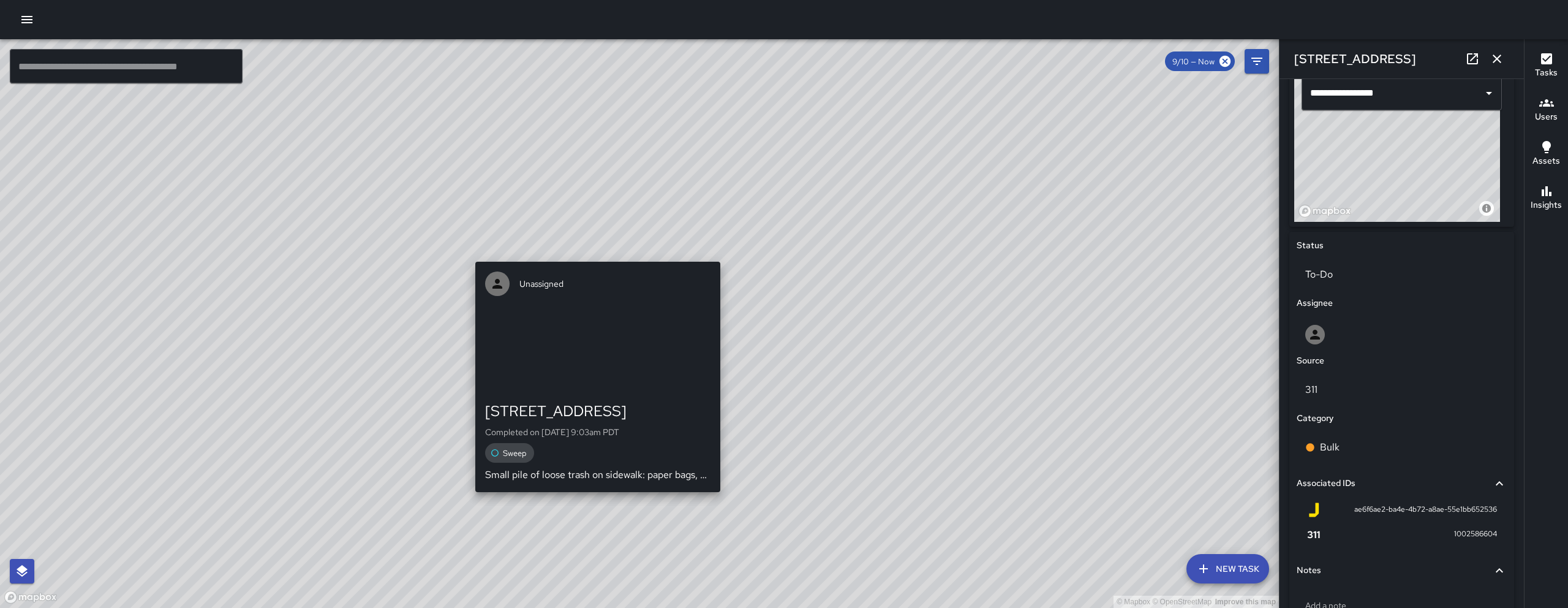
type input "**********"
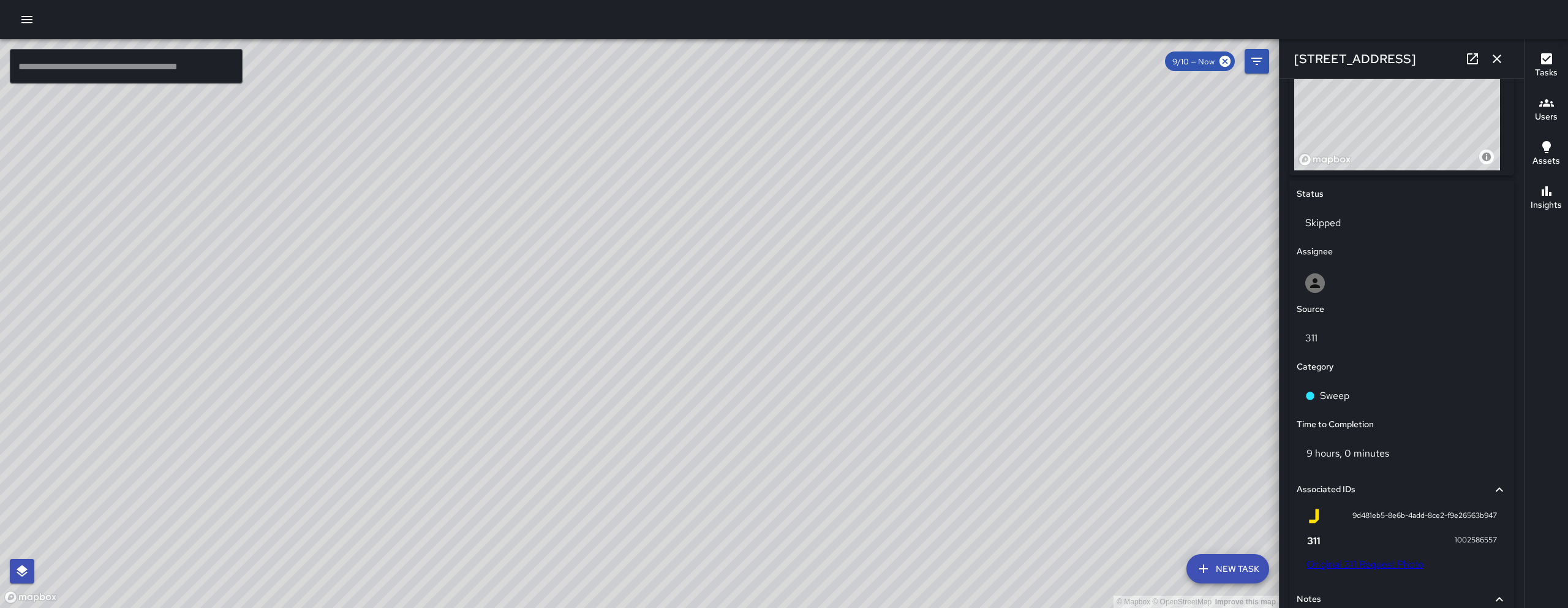
scroll to position [199, 0]
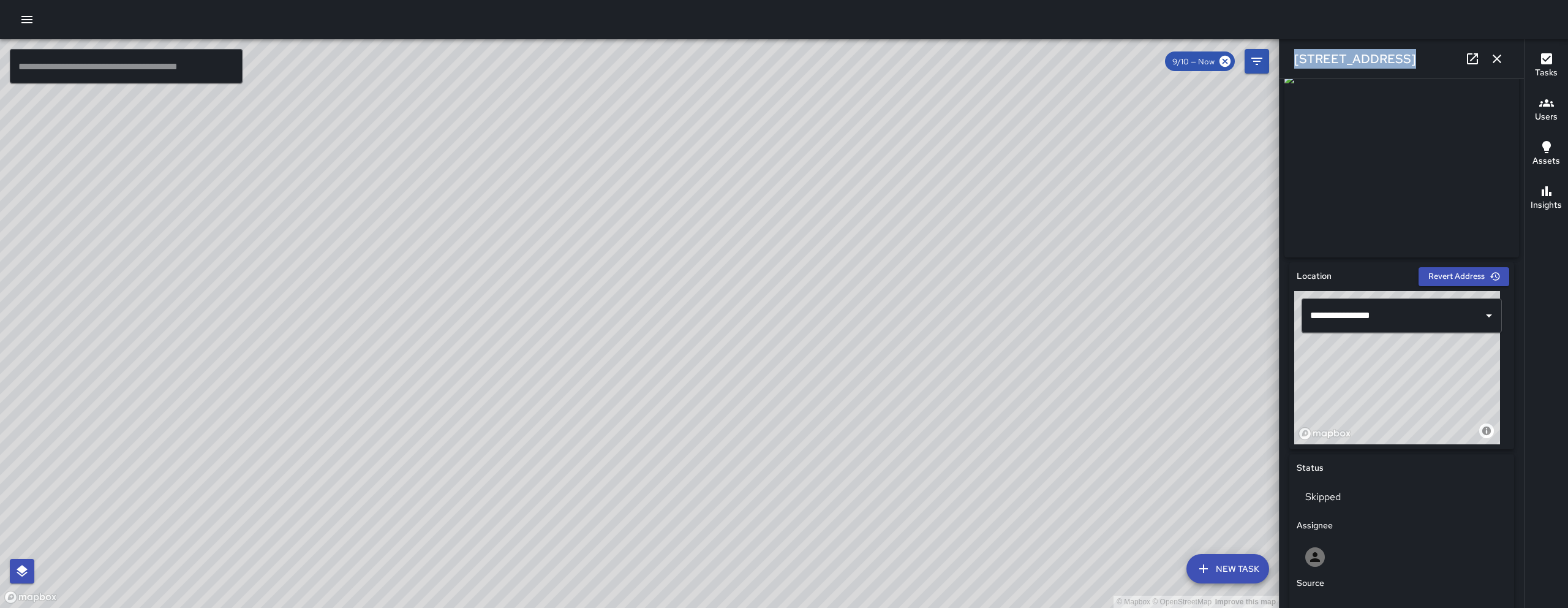
drag, startPoint x: 1405, startPoint y: 55, endPoint x: 1311, endPoint y: 46, distance: 94.4
click at [970, 43] on div "573 Minna Street" at bounding box center [1401, 59] width 244 height 40
copy h6 "573 Minna Street"
drag, startPoint x: 1390, startPoint y: 58, endPoint x: 1302, endPoint y: 59, distance: 88.0
click at [970, 58] on div "573 Minna Street" at bounding box center [1401, 59] width 244 height 40
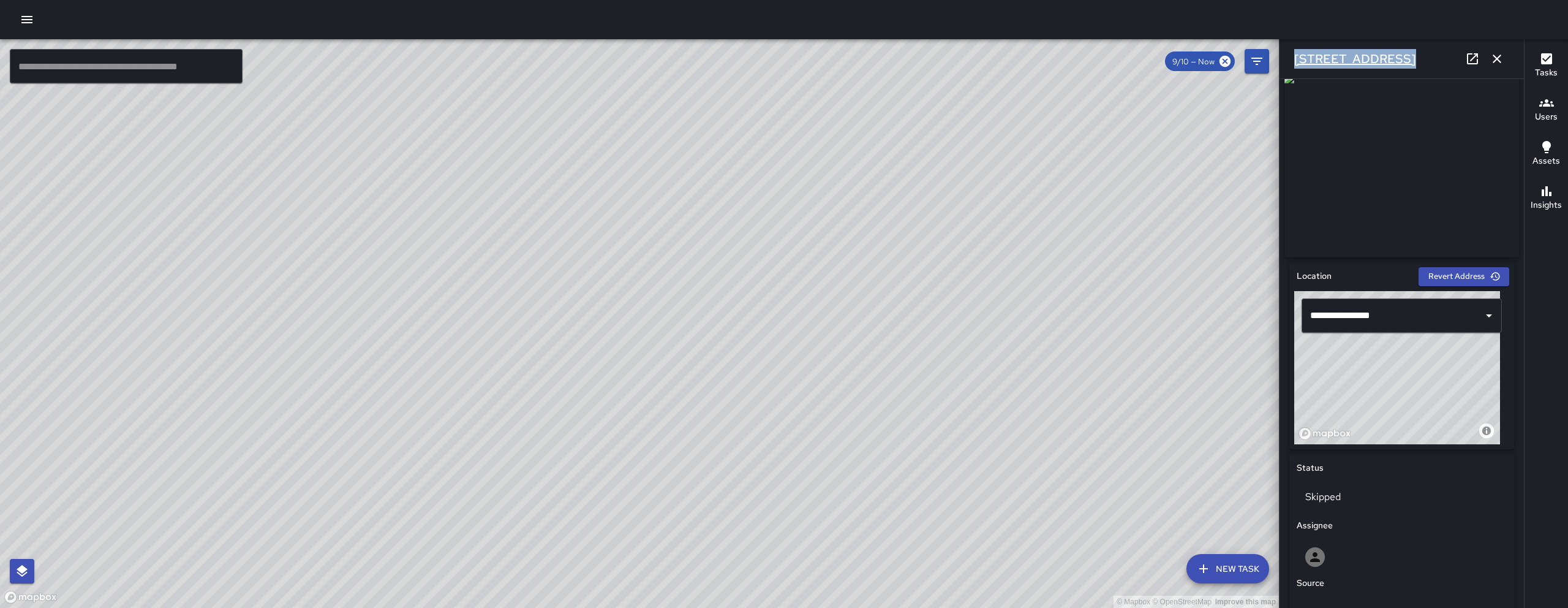
copy h6 "573 Minna Street"
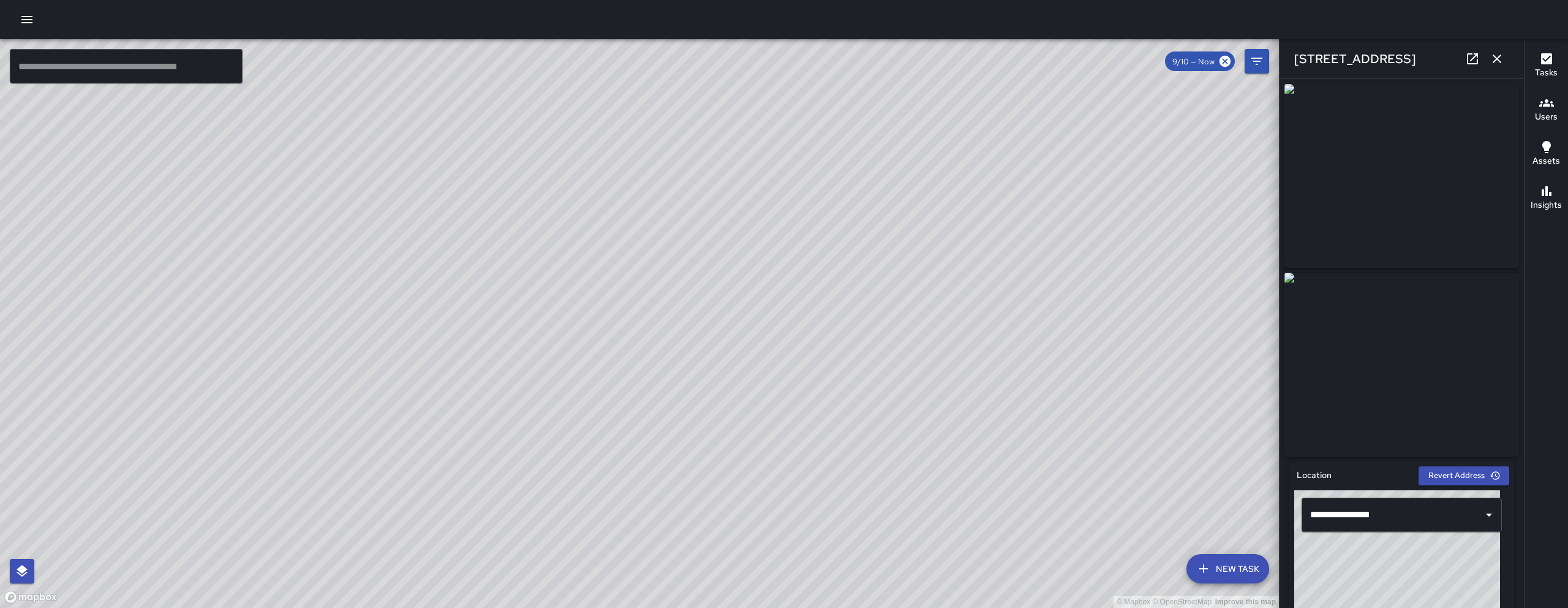
click at [970, 57] on icon "button" at bounding box center [1496, 59] width 14 height 14
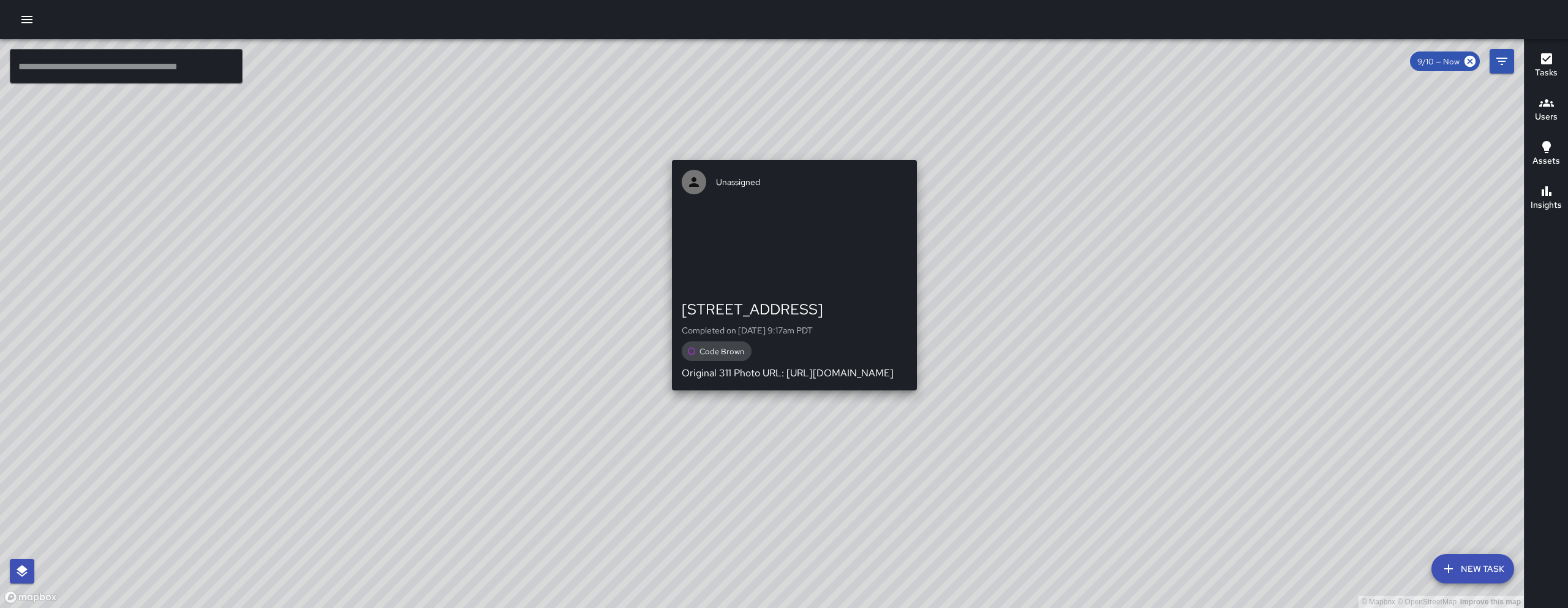
click at [788, 398] on div "© Mapbox © OpenStreetMap Improve this map Unassigned 582 Natoma Street Complete…" at bounding box center [762, 323] width 1524 height 568
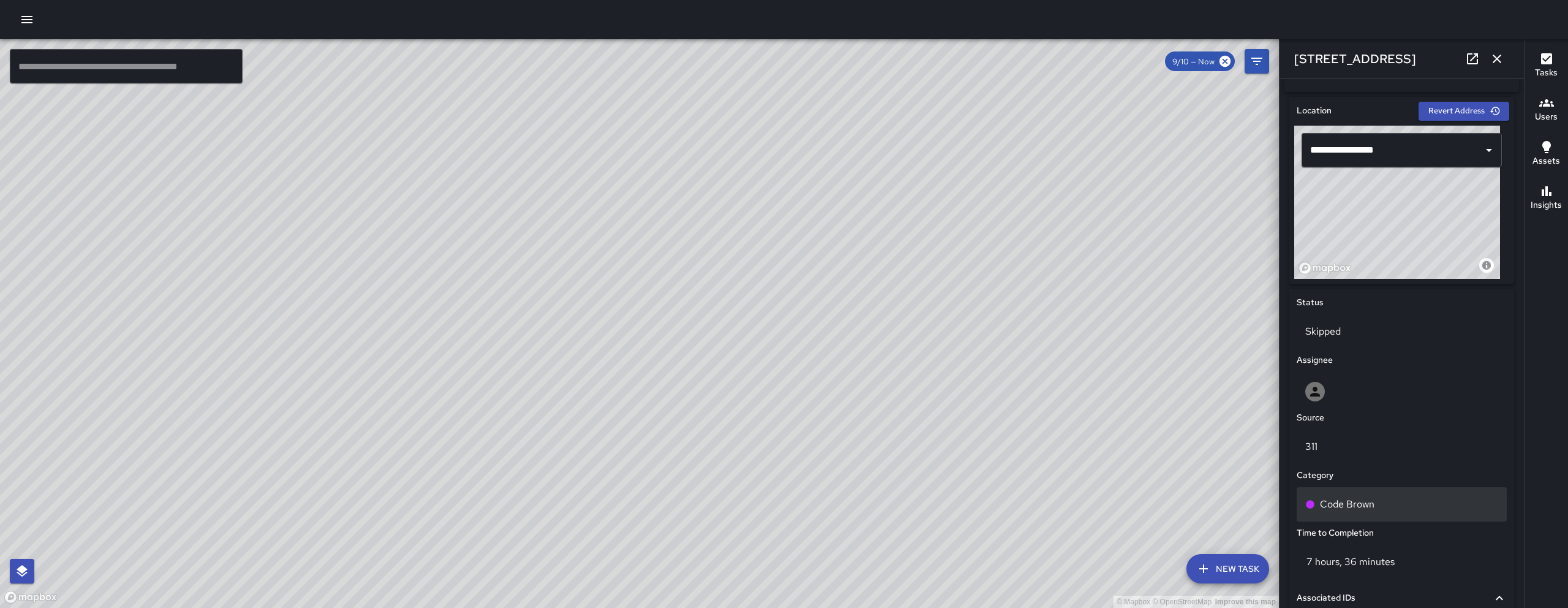
scroll to position [612, 0]
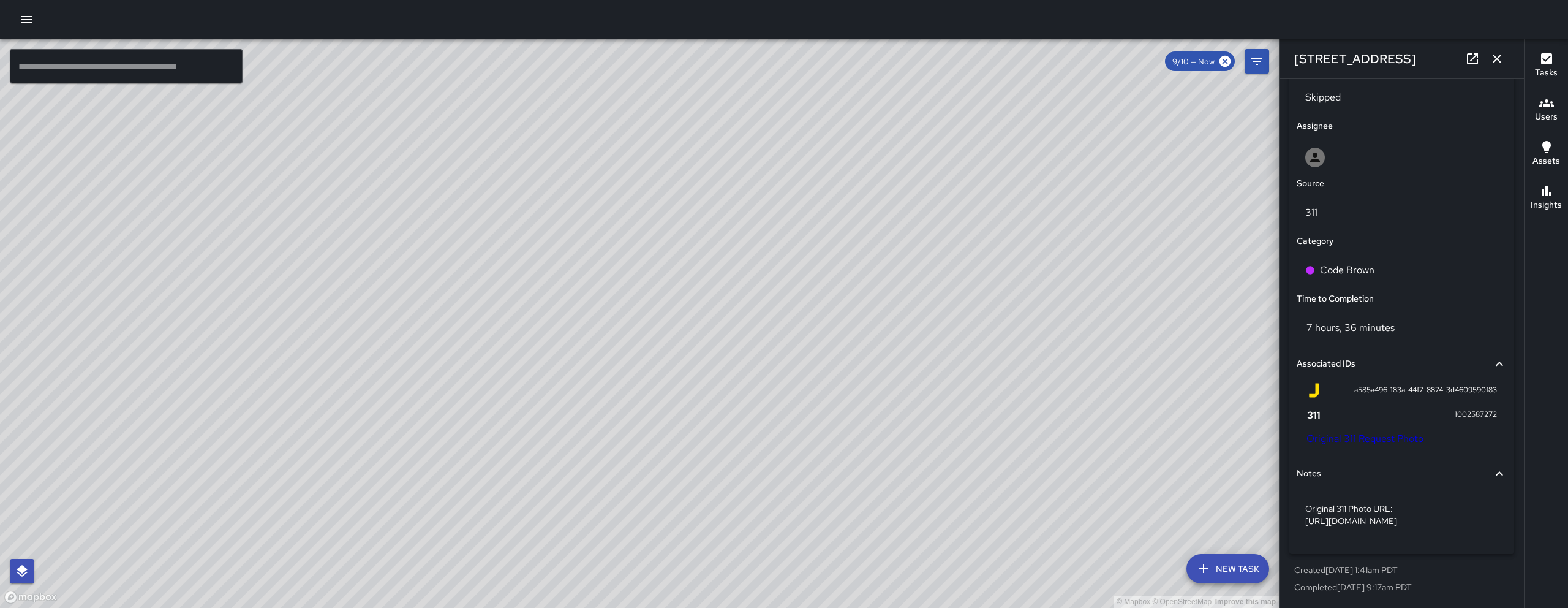
click at [970, 434] on link "Original 311 Request Photo" at bounding box center [1365, 438] width 117 height 13
click at [715, 293] on div "© Mapbox © OpenStreetMap Improve this map" at bounding box center [639, 323] width 1279 height 568
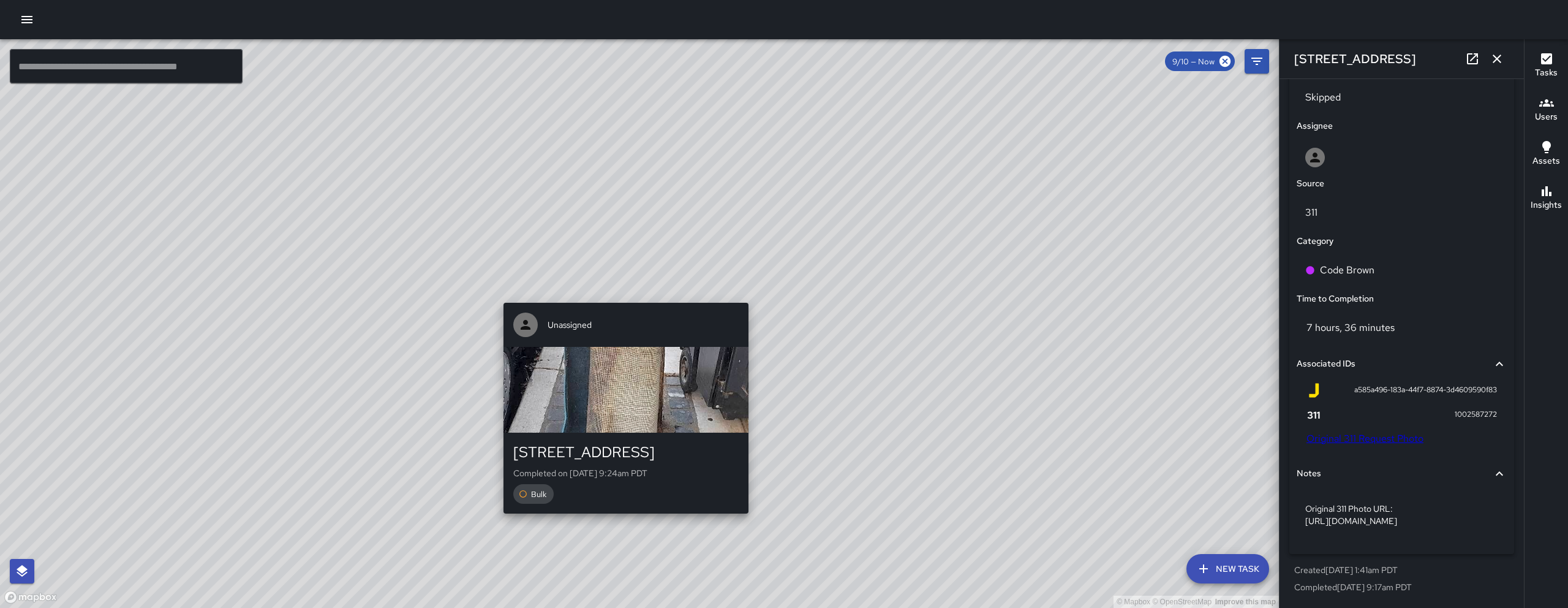
click at [621, 282] on div "© Mapbox © OpenStreetMap Improve this map Unassigned 574 Natoma Street Complete…" at bounding box center [639, 323] width 1279 height 568
type input "**********"
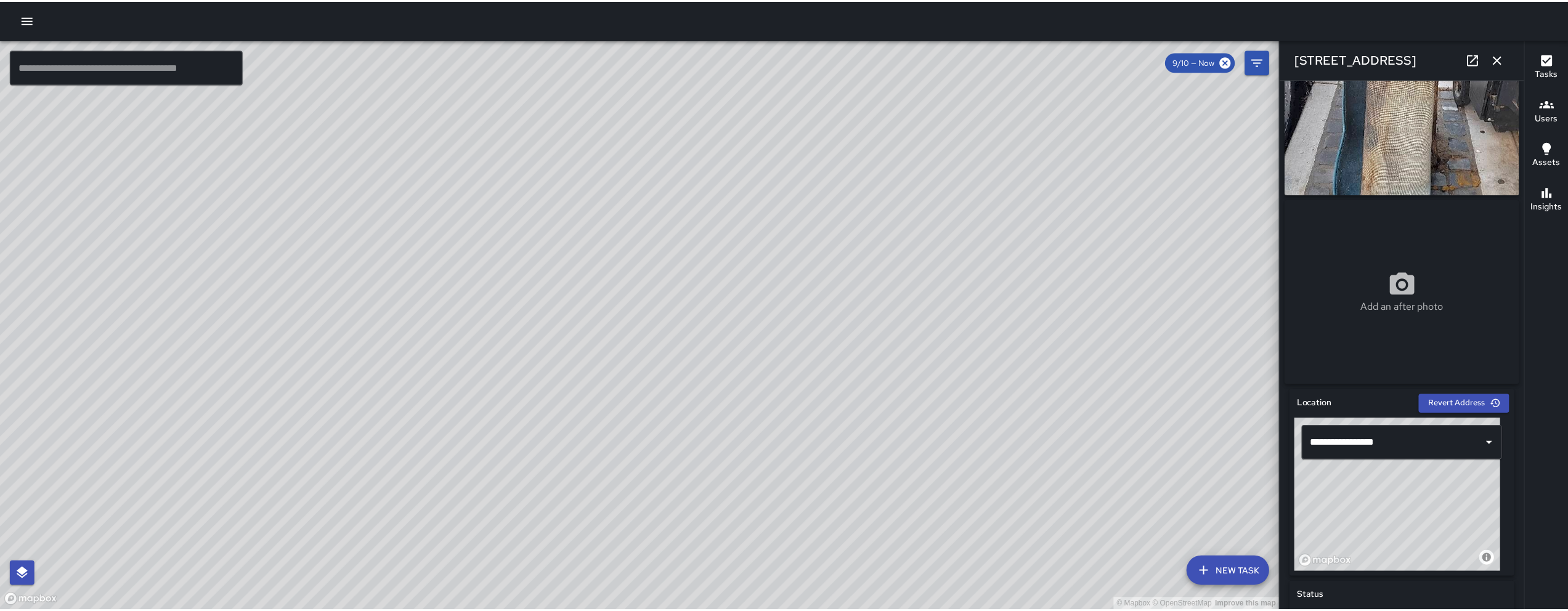
scroll to position [0, 0]
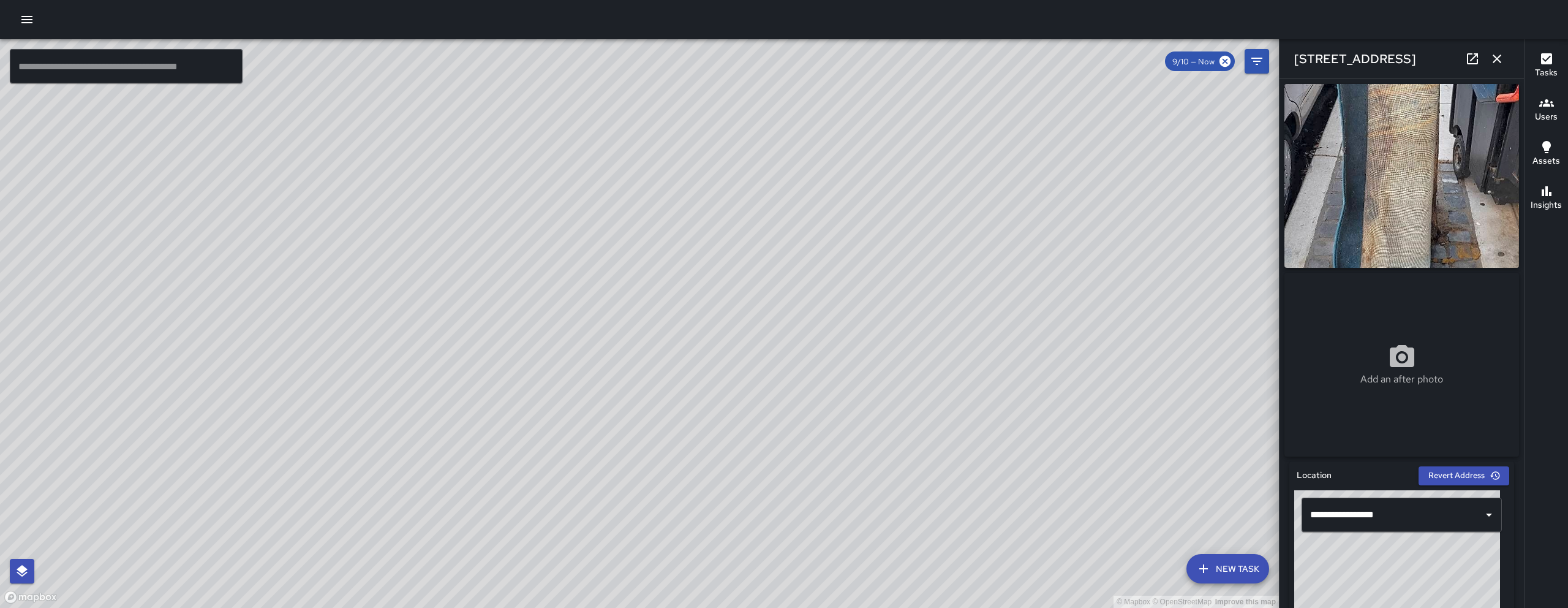
click at [970, 55] on icon "button" at bounding box center [1496, 59] width 14 height 14
click at [970, 55] on icon "Filters" at bounding box center [1256, 61] width 14 height 14
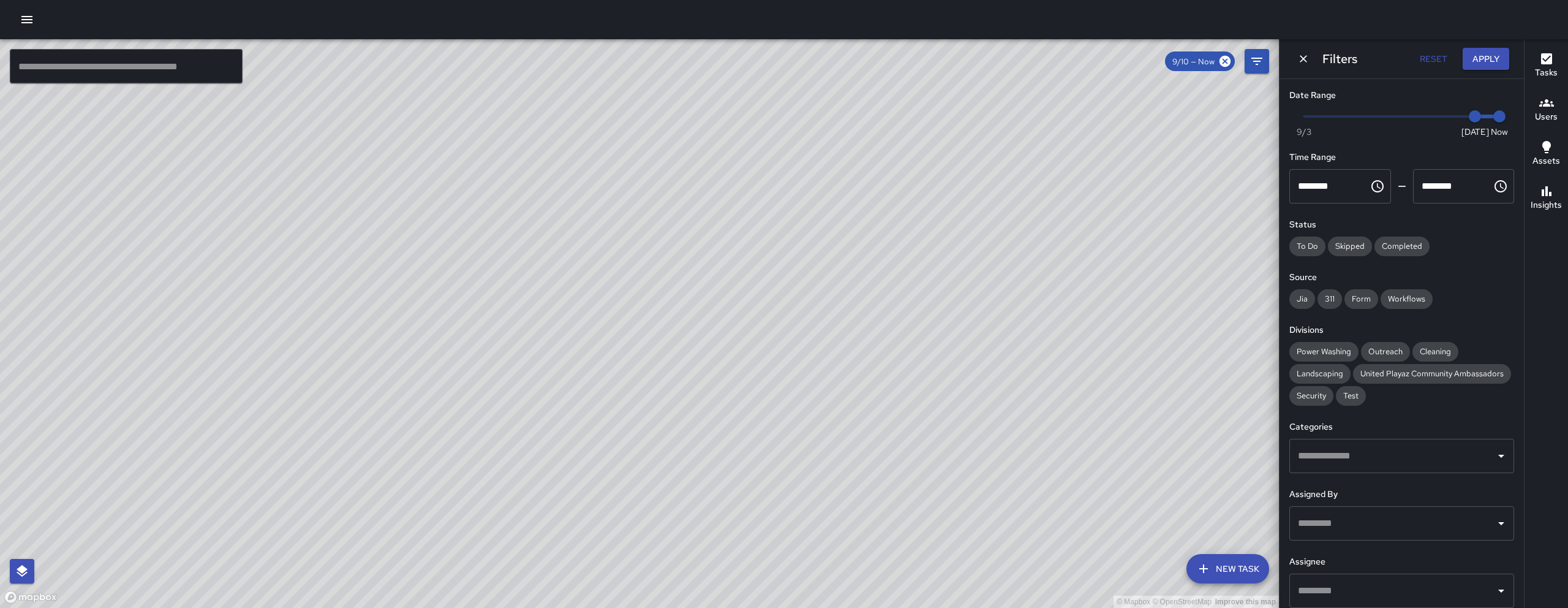
click at [970, 62] on button "Dismiss" at bounding box center [1303, 59] width 18 height 18
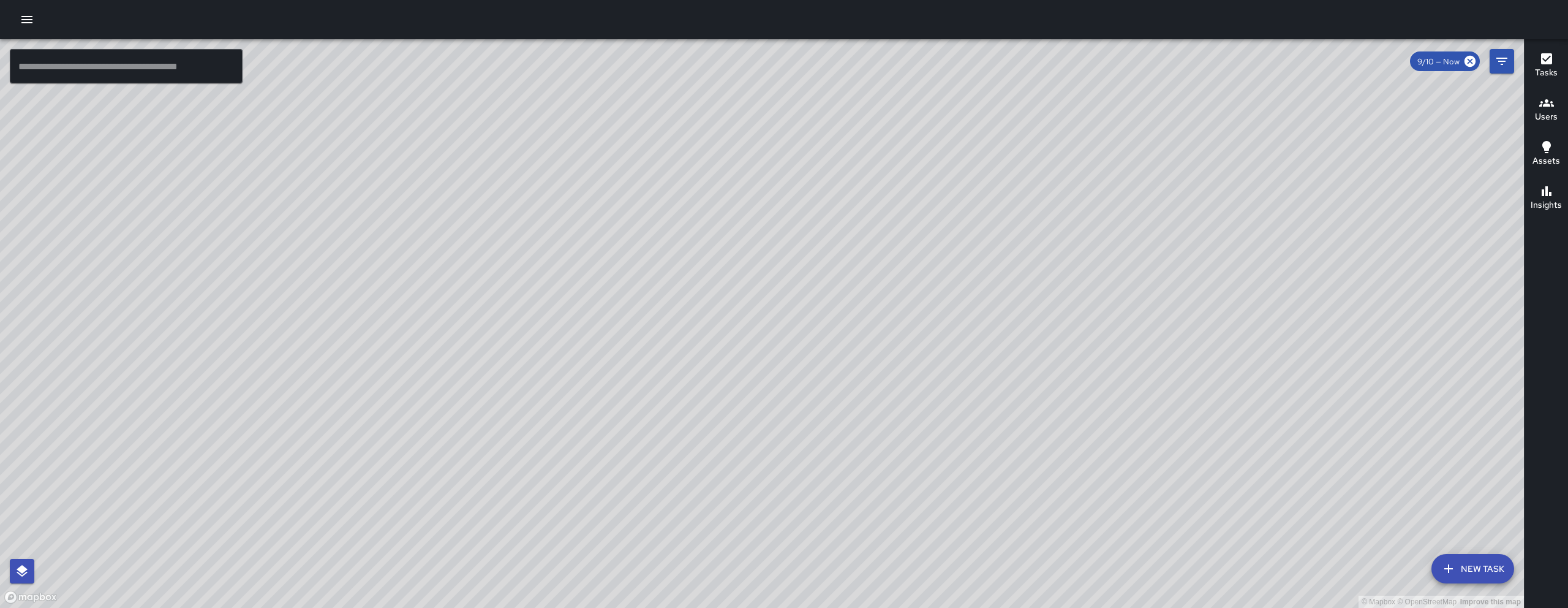
drag, startPoint x: 1180, startPoint y: 558, endPoint x: 997, endPoint y: 365, distance: 266.0
click at [970, 365] on div "© Mapbox © OpenStreetMap Improve this map" at bounding box center [762, 323] width 1524 height 568
click at [767, 368] on div "© Mapbox © OpenStreetMap Improve this map" at bounding box center [762, 323] width 1524 height 568
drag, startPoint x: 809, startPoint y: 323, endPoint x: 843, endPoint y: 347, distance: 41.6
click at [799, 338] on div "© Mapbox © OpenStreetMap Improve this map" at bounding box center [762, 323] width 1524 height 568
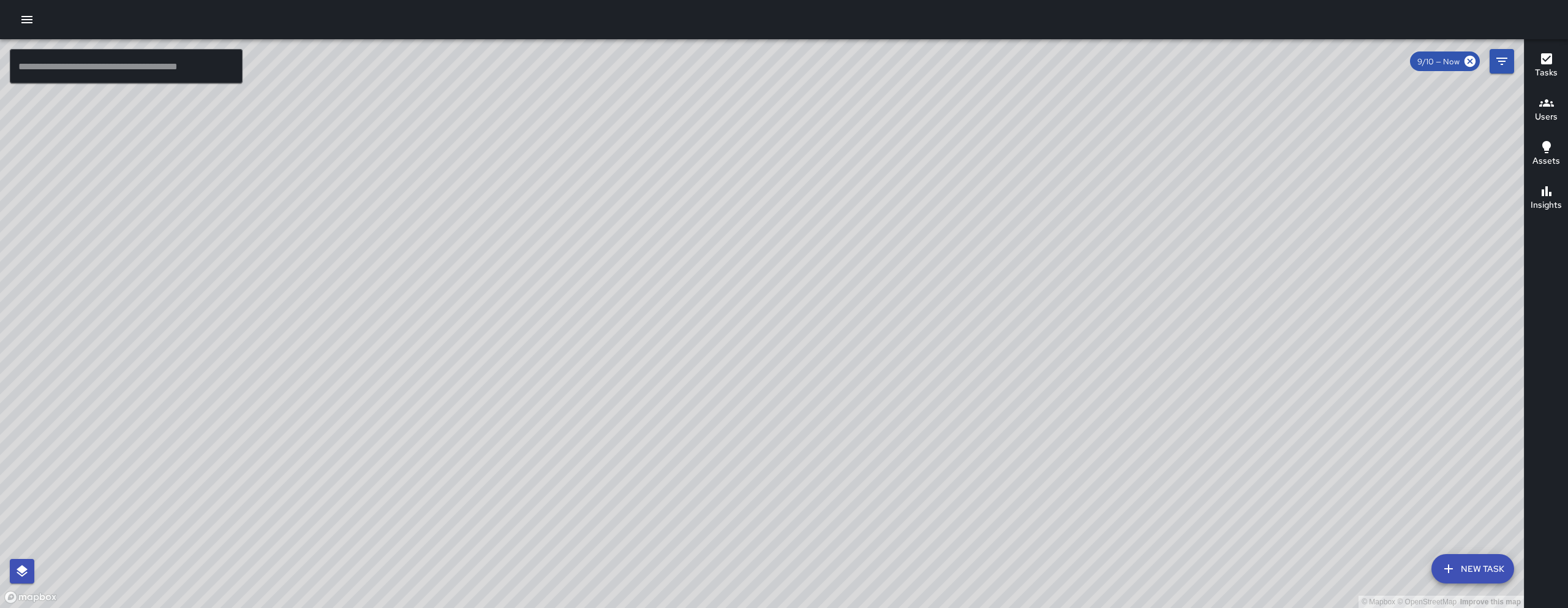
click at [970, 559] on button "New Task" at bounding box center [1472, 568] width 83 height 30
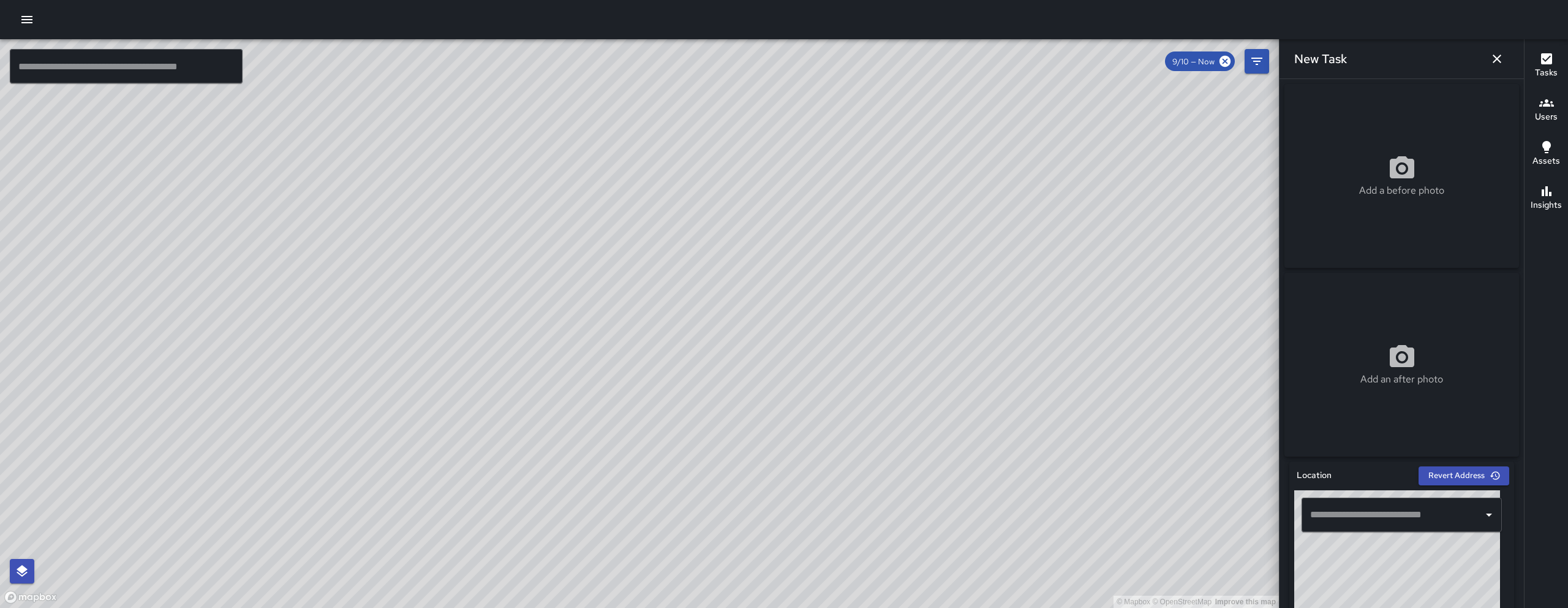
click at [970, 516] on input "text" at bounding box center [1392, 514] width 171 height 24
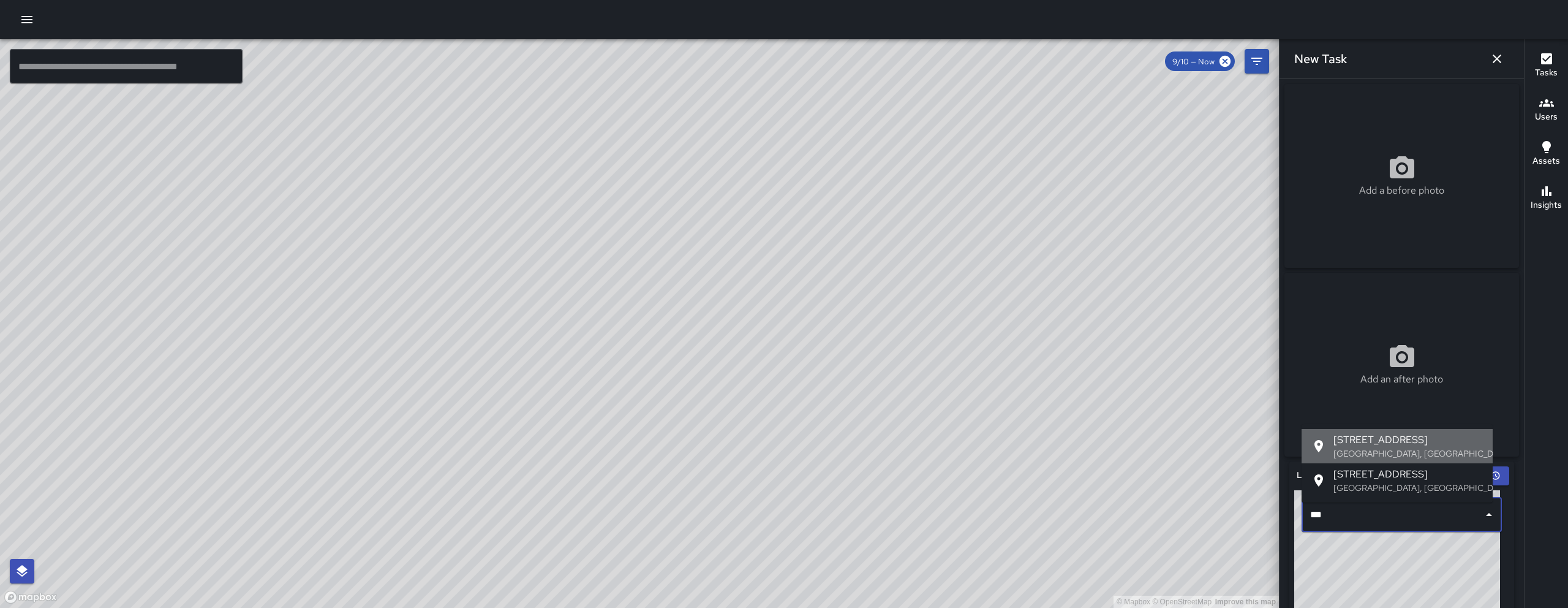
click at [970, 447] on p "San Francisco, CA, USA" at bounding box center [1407, 454] width 149 height 12
type input "**********"
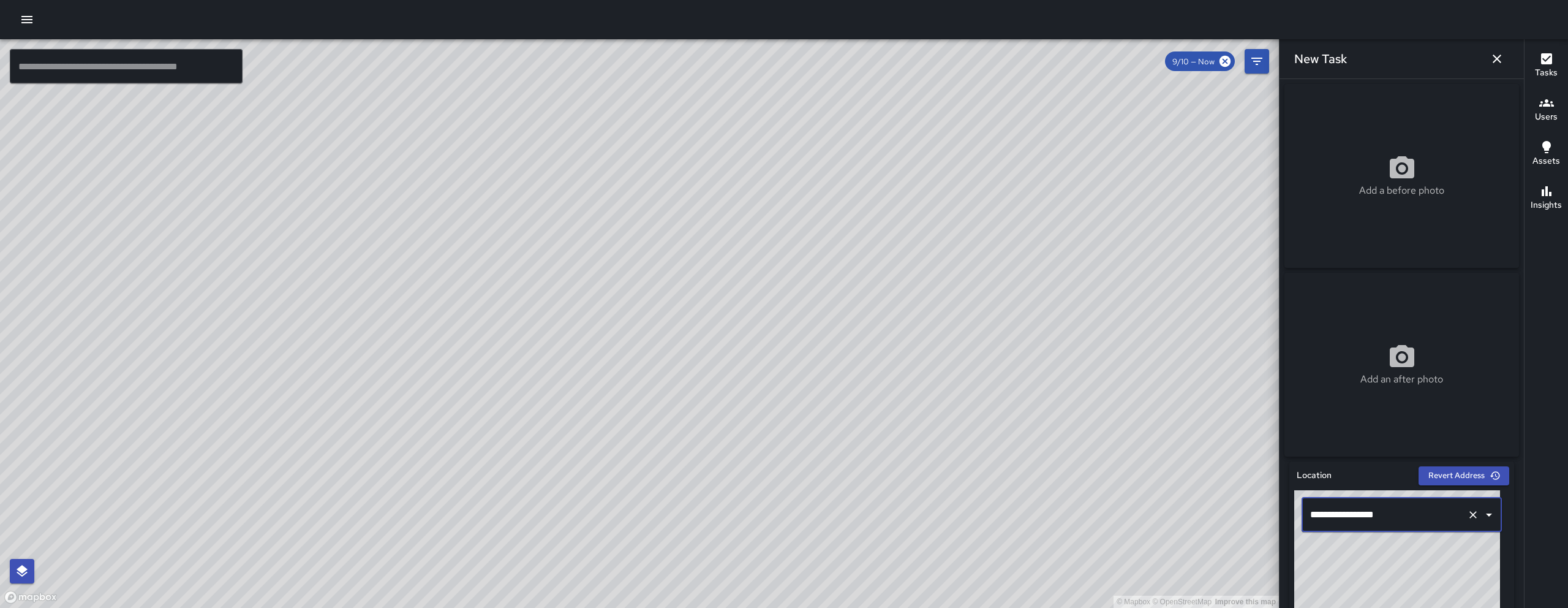
click at [970, 61] on icon "button" at bounding box center [1496, 59] width 14 height 14
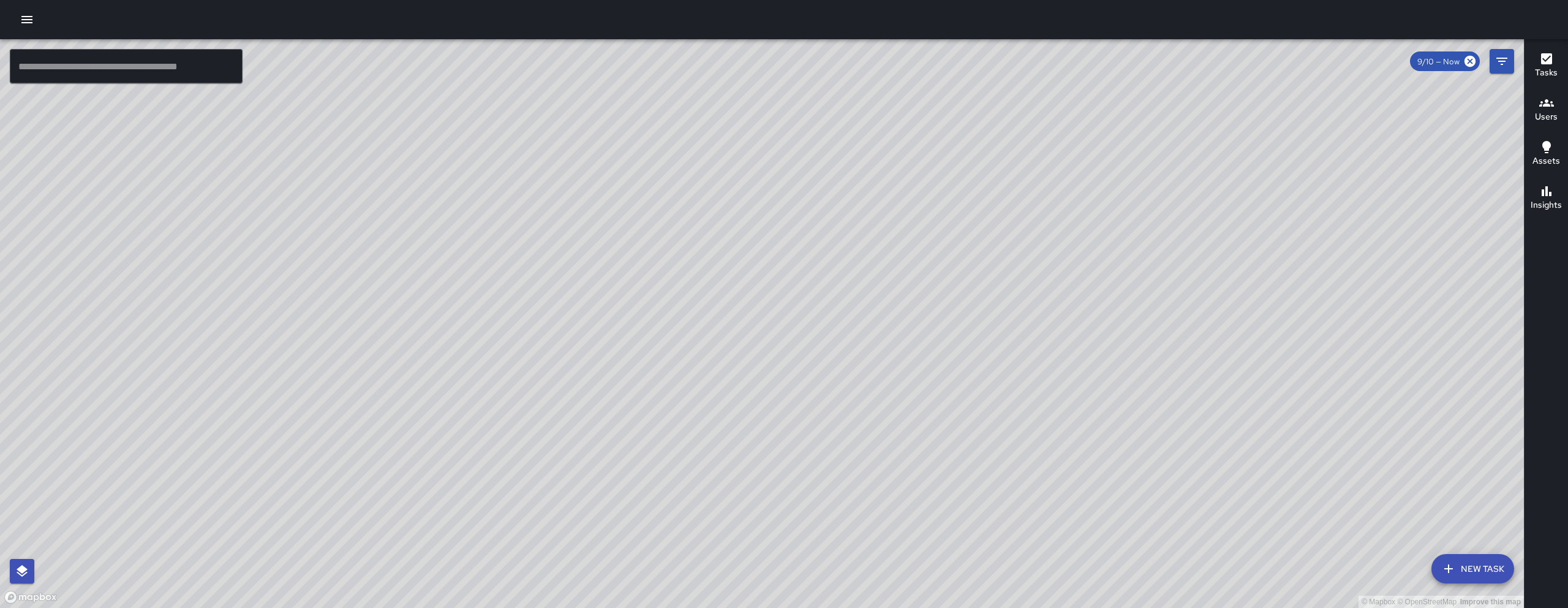
drag, startPoint x: 1355, startPoint y: 372, endPoint x: 1286, endPoint y: 359, distance: 70.2
click at [970, 356] on div "© Mapbox © OpenStreetMap Improve this map" at bounding box center [762, 323] width 1524 height 568
drag, startPoint x: 1291, startPoint y: 364, endPoint x: 1079, endPoint y: 354, distance: 212.2
click at [970, 362] on div "© Mapbox © OpenStreetMap Improve this map" at bounding box center [762, 323] width 1524 height 568
drag, startPoint x: 482, startPoint y: 543, endPoint x: 620, endPoint y: 403, distance: 196.6
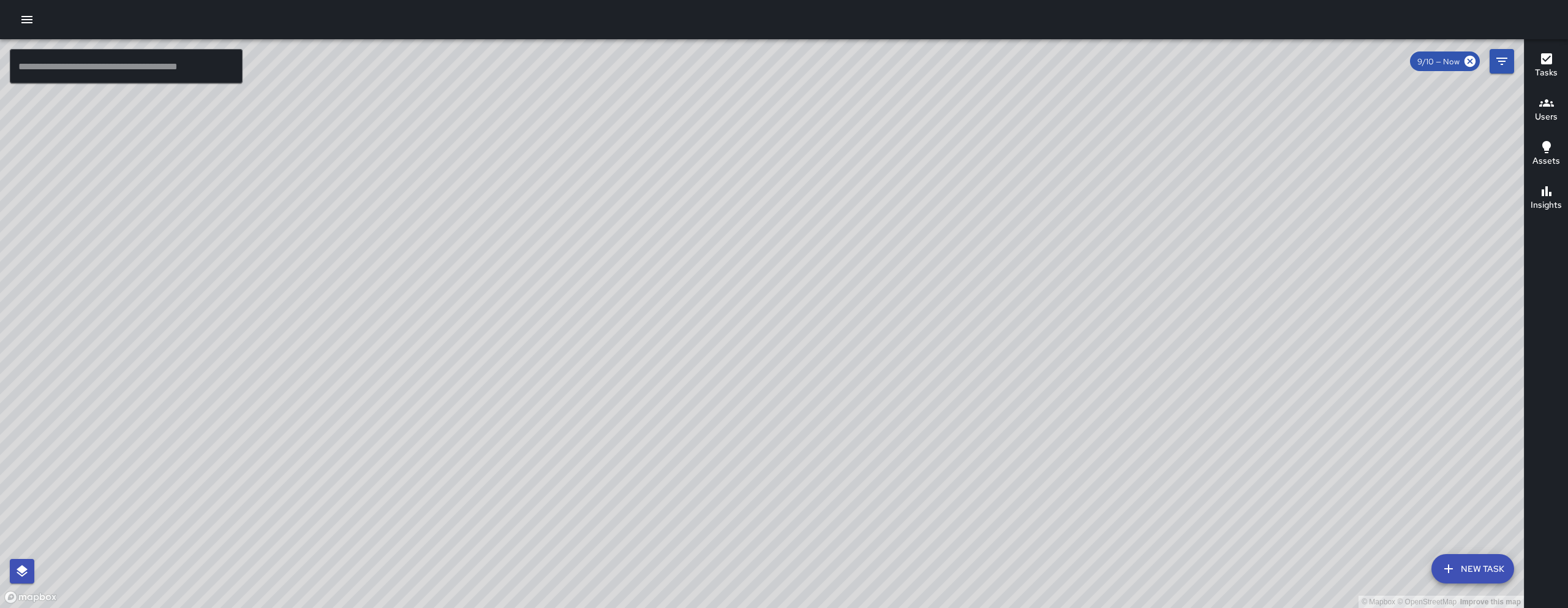
click at [620, 403] on div "© Mapbox © OpenStreetMap Improve this map" at bounding box center [762, 323] width 1524 height 568
drag, startPoint x: 603, startPoint y: 548, endPoint x: 574, endPoint y: 262, distance: 287.5
click at [573, 264] on div "© Mapbox © OpenStreetMap Improve this map" at bounding box center [762, 323] width 1524 height 568
drag, startPoint x: 997, startPoint y: 401, endPoint x: 727, endPoint y: 414, distance: 270.3
click at [727, 414] on div "© Mapbox © OpenStreetMap Improve this map" at bounding box center [762, 323] width 1524 height 568
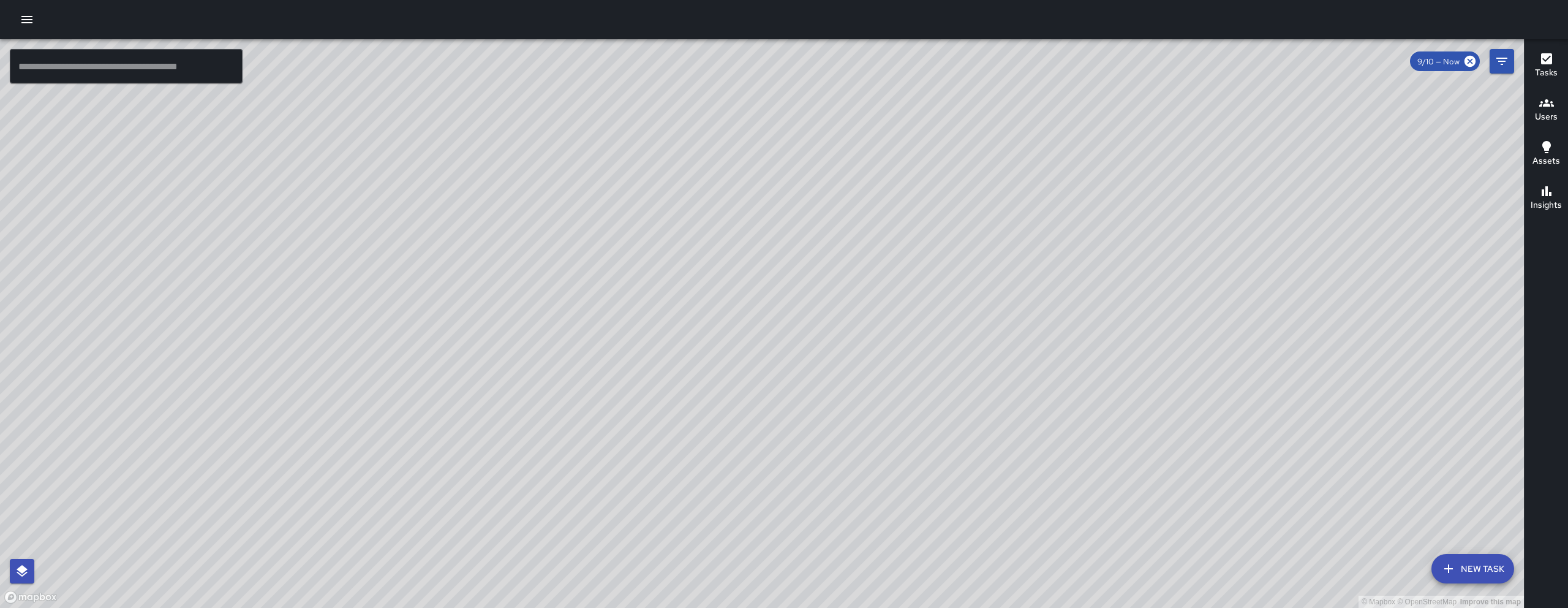
drag, startPoint x: 715, startPoint y: 445, endPoint x: 691, endPoint y: 450, distance: 24.5
click at [692, 454] on div "© Mapbox © OpenStreetMap Improve this map" at bounding box center [762, 323] width 1524 height 568
drag, startPoint x: 825, startPoint y: 419, endPoint x: 814, endPoint y: 394, distance: 27.3
click at [814, 394] on div "© Mapbox © OpenStreetMap Improve this map" at bounding box center [762, 323] width 1524 height 568
drag, startPoint x: 787, startPoint y: 425, endPoint x: 780, endPoint y: 419, distance: 9.2
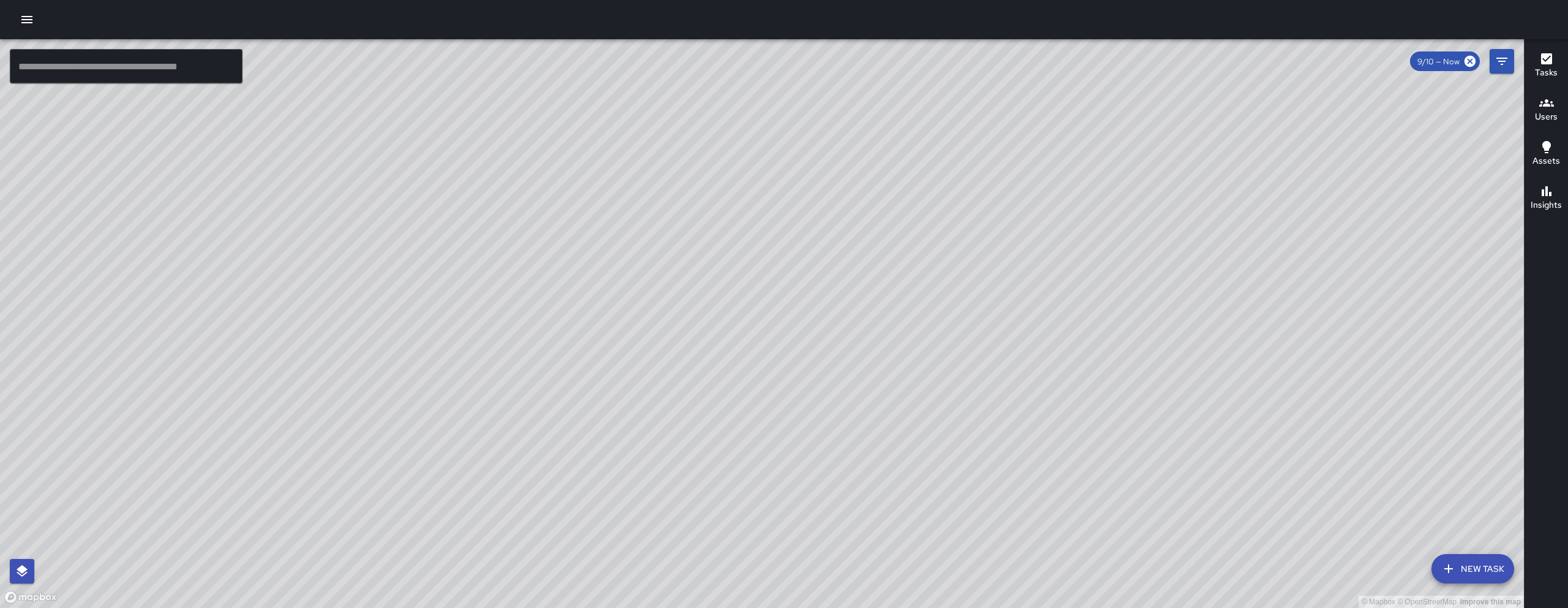
click at [780, 419] on div "© Mapbox © OpenStreetMap Improve this map" at bounding box center [762, 323] width 1524 height 568
click at [13, 23] on div at bounding box center [784, 20] width 1568 height 40
click at [21, 23] on icon "button" at bounding box center [27, 20] width 11 height 8
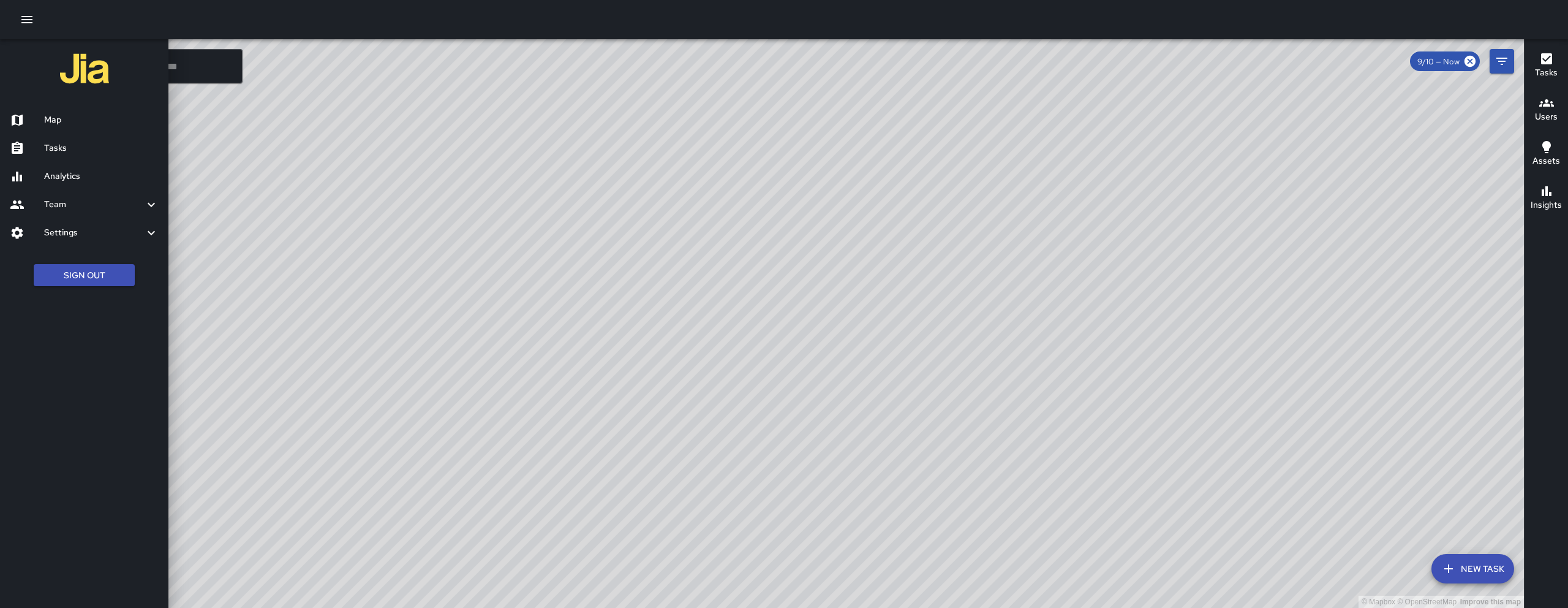
click at [71, 142] on h6 "Tasks" at bounding box center [101, 148] width 115 height 14
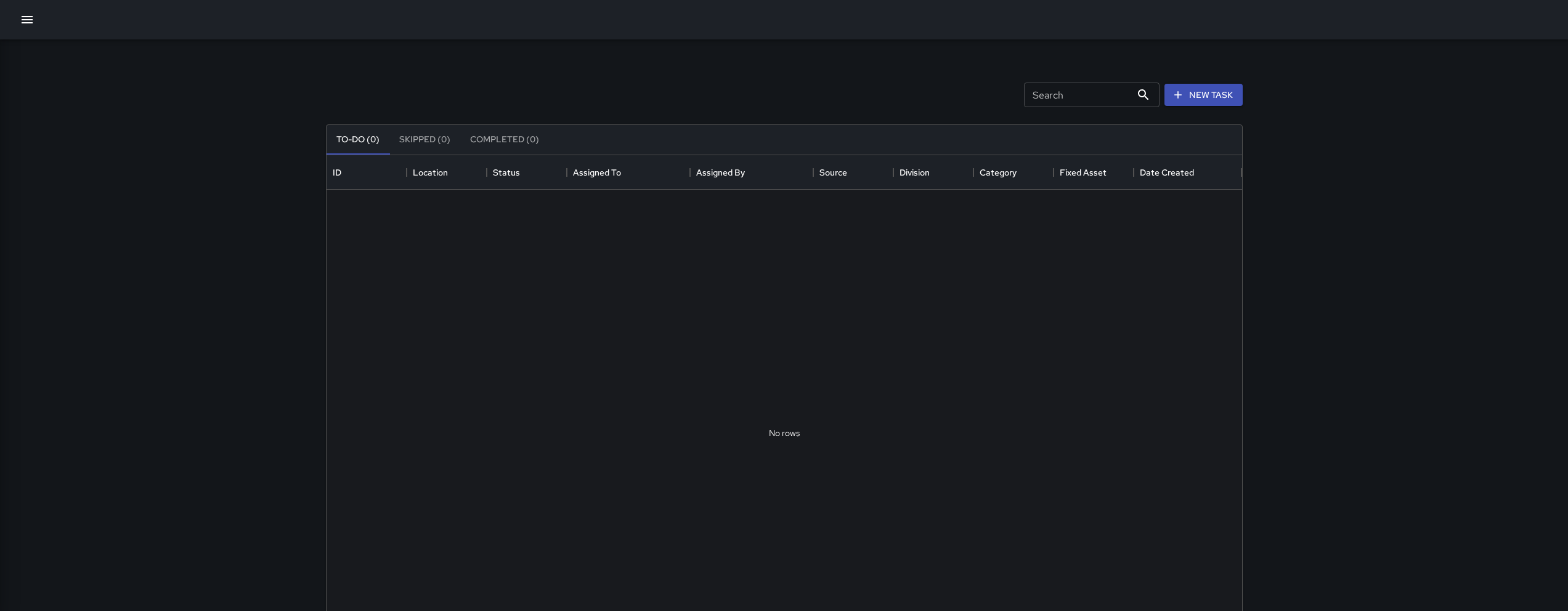
scroll to position [512, 906]
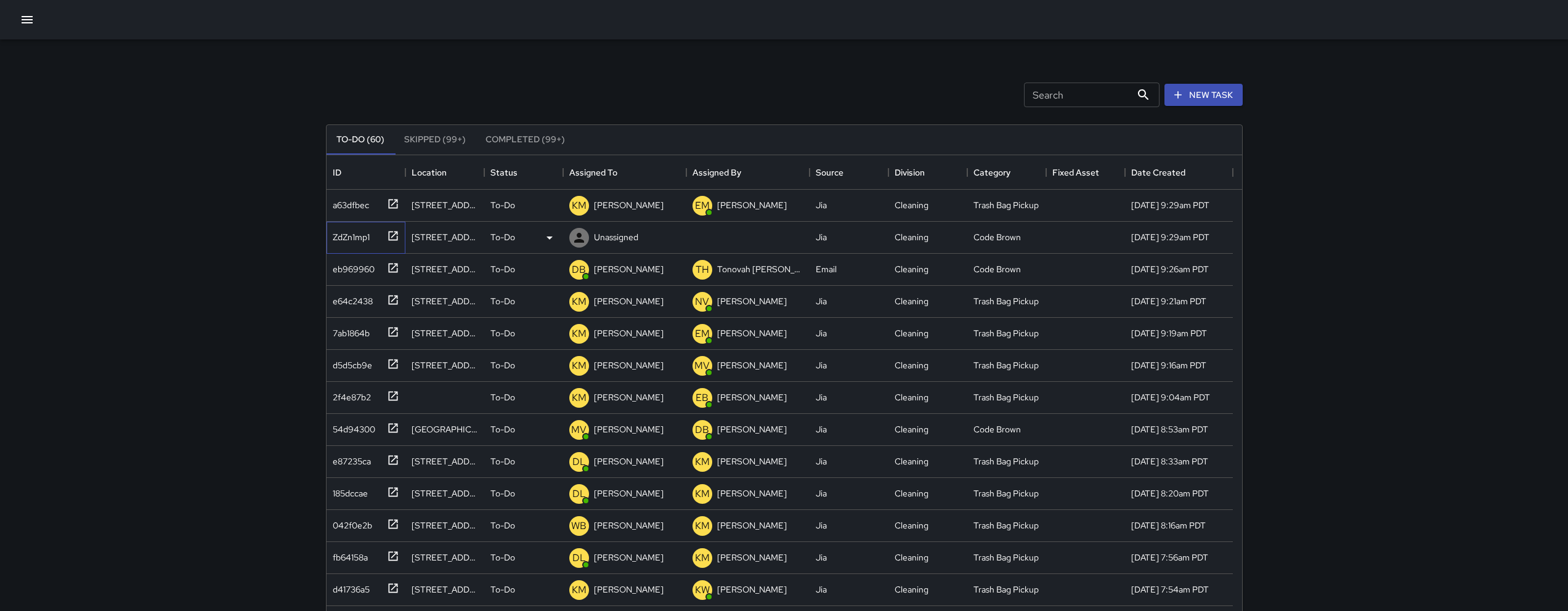
click at [364, 242] on div "ZdZn1mp1" at bounding box center [348, 234] width 42 height 18
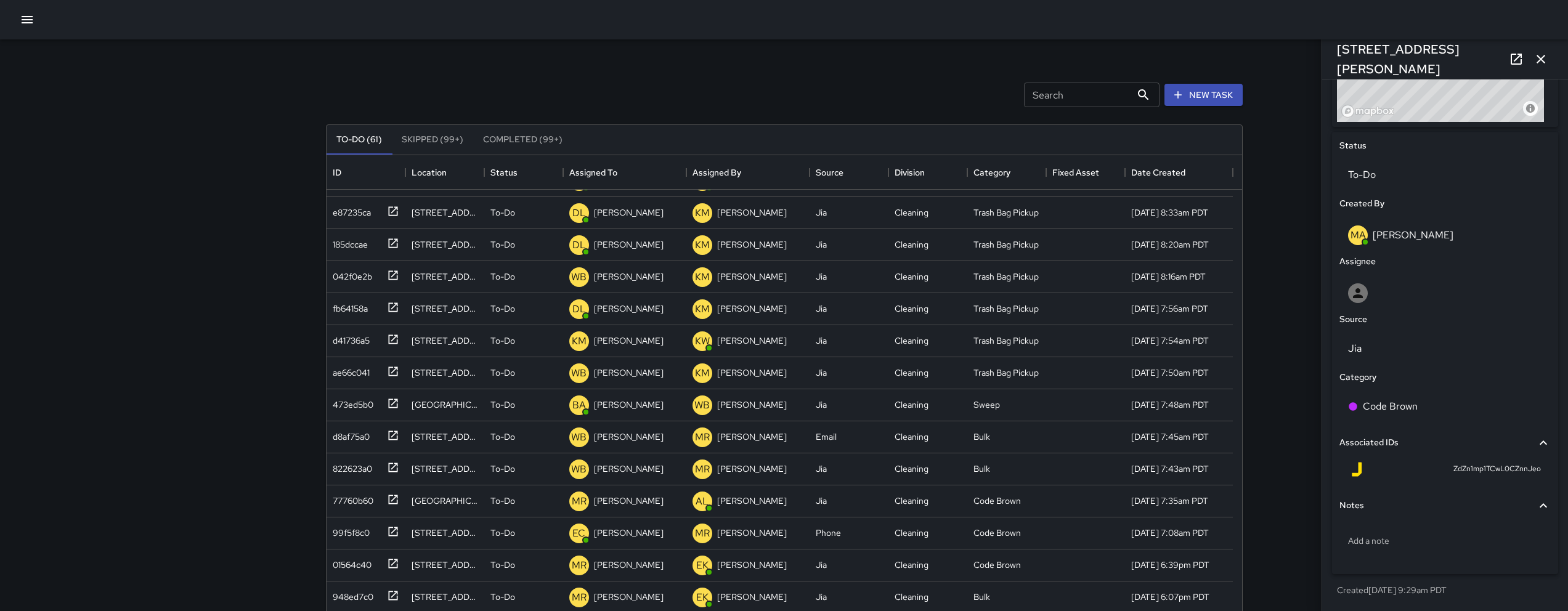
scroll to position [0, 0]
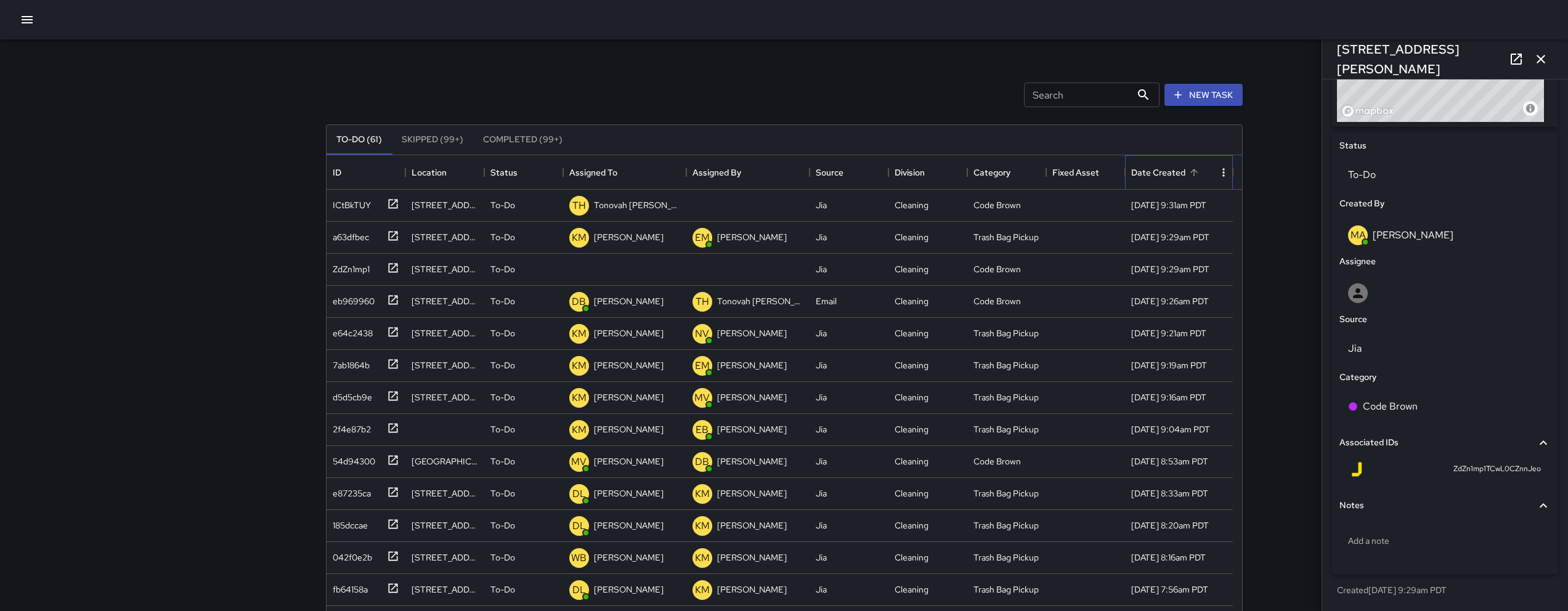
click at [976, 165] on div "Date Created" at bounding box center [1158, 172] width 54 height 34
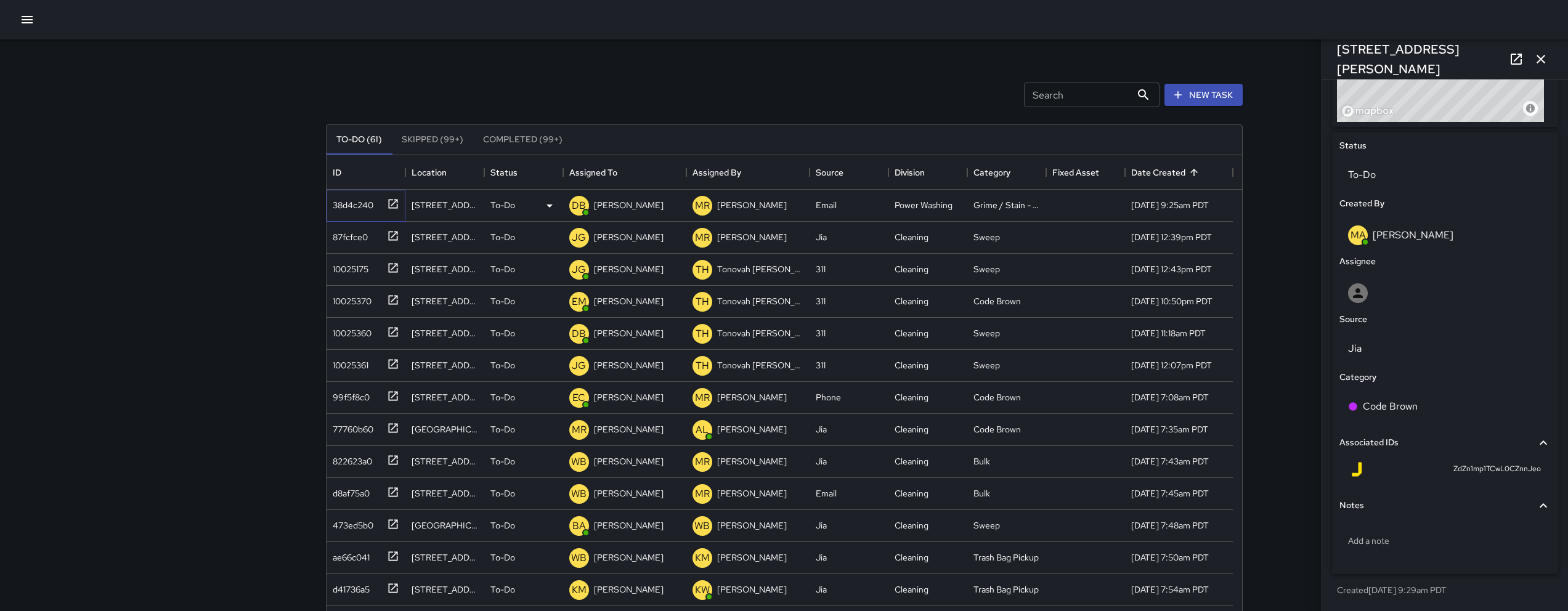
click at [348, 203] on div "38d4c240" at bounding box center [350, 203] width 46 height 18
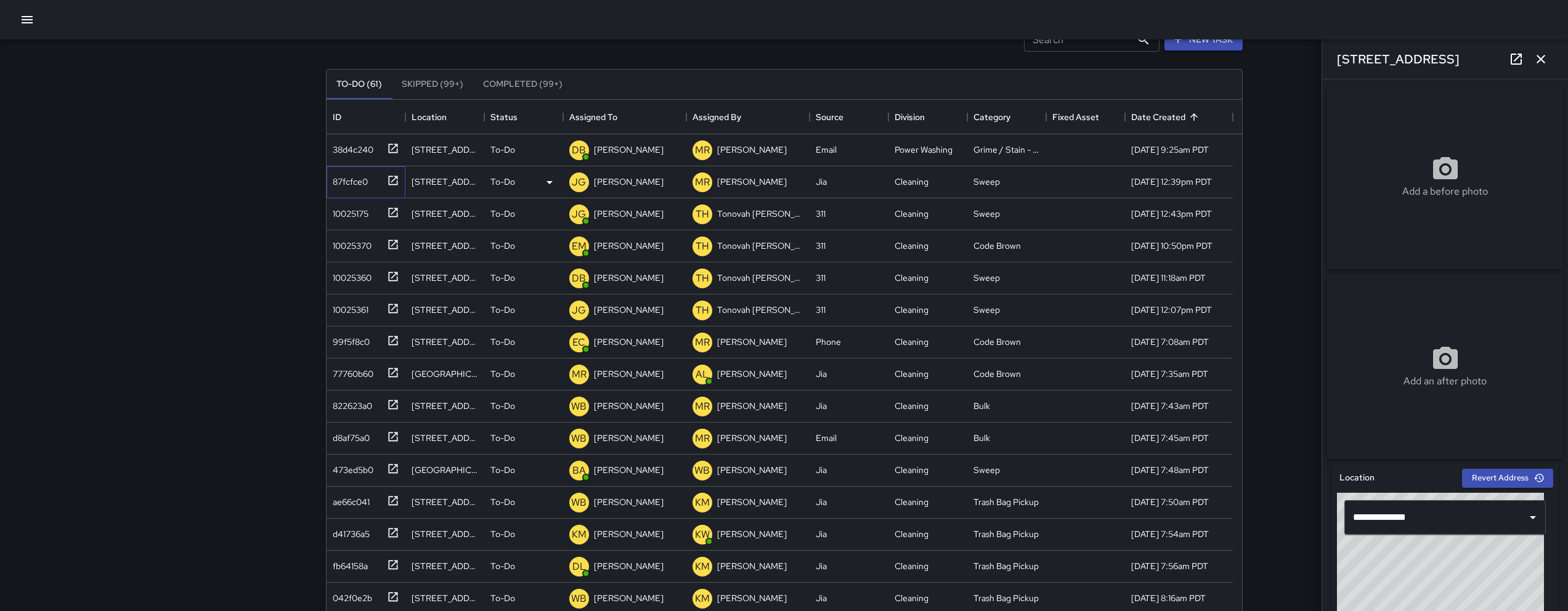
click at [369, 180] on div "87fcfce0" at bounding box center [363, 179] width 71 height 21
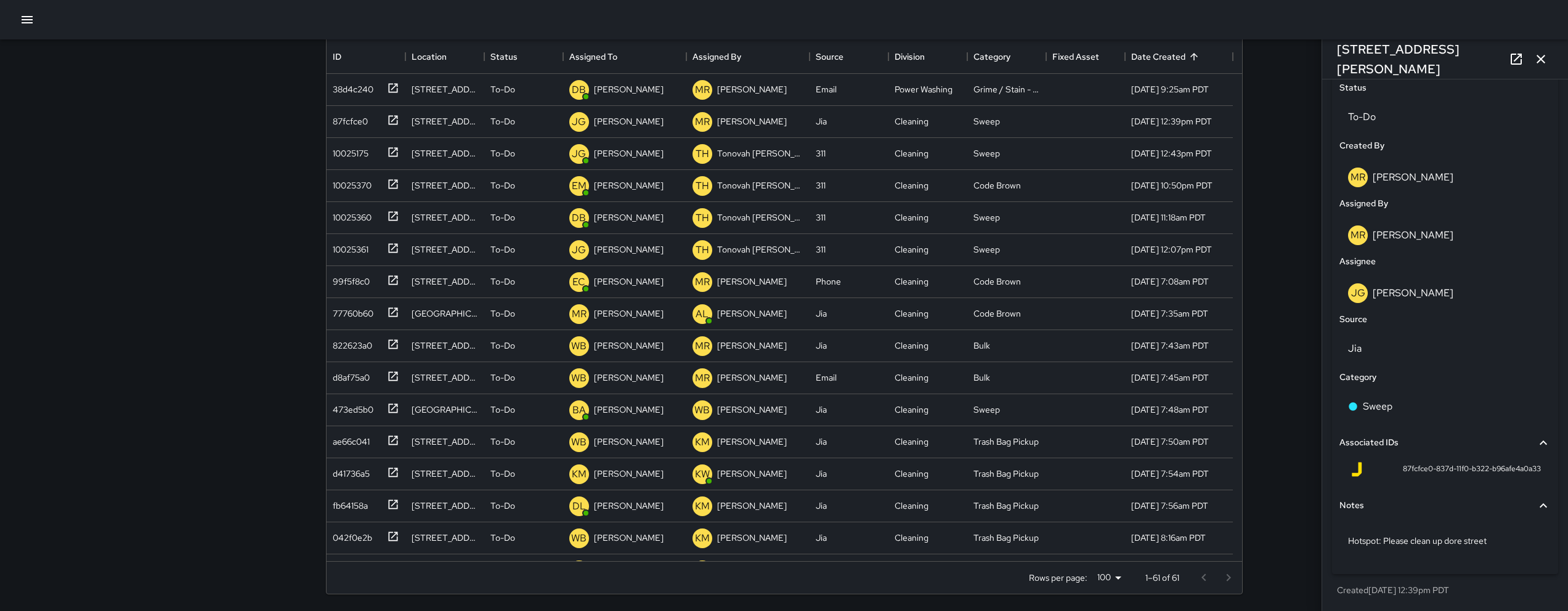
scroll to position [116, 0]
click at [976, 535] on p "Hotspot: Please clean up dore street" at bounding box center [1445, 541] width 194 height 12
click at [976, 544] on textarea "**********" at bounding box center [1440, 540] width 185 height 12
type textarea "**********"
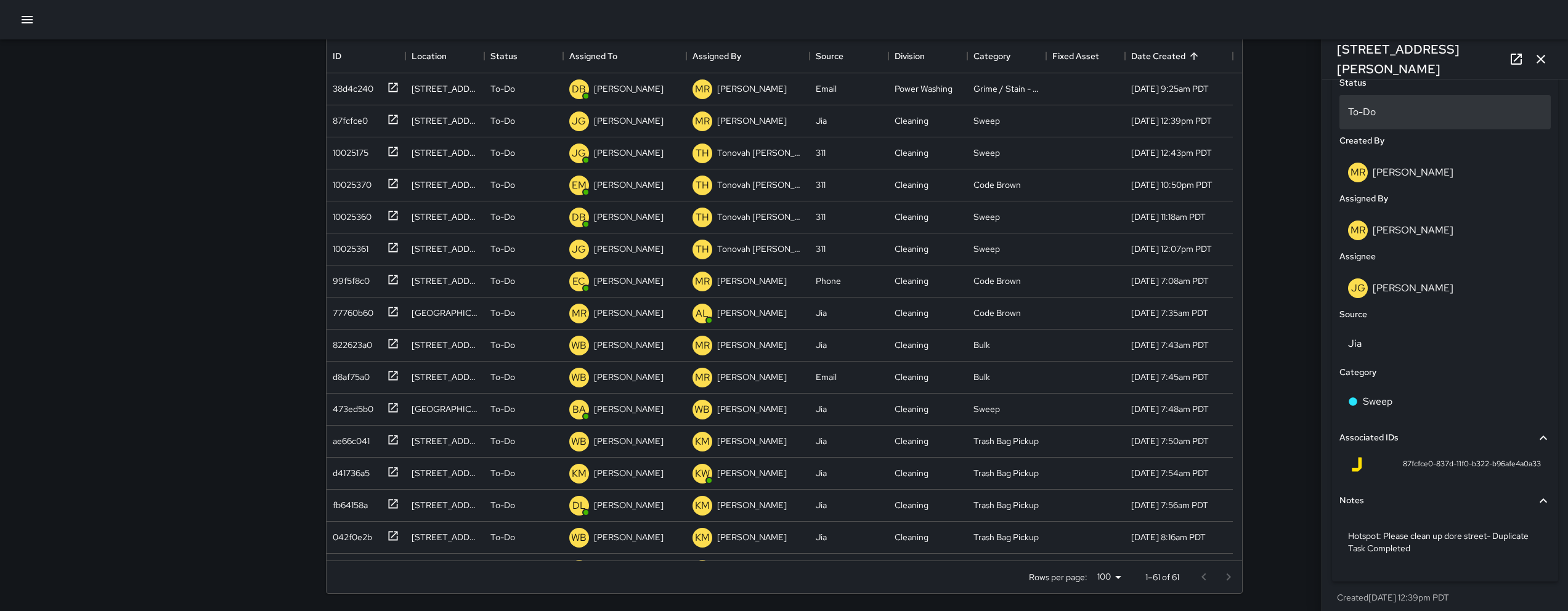
click at [976, 125] on div "To-Do" at bounding box center [1445, 112] width 211 height 34
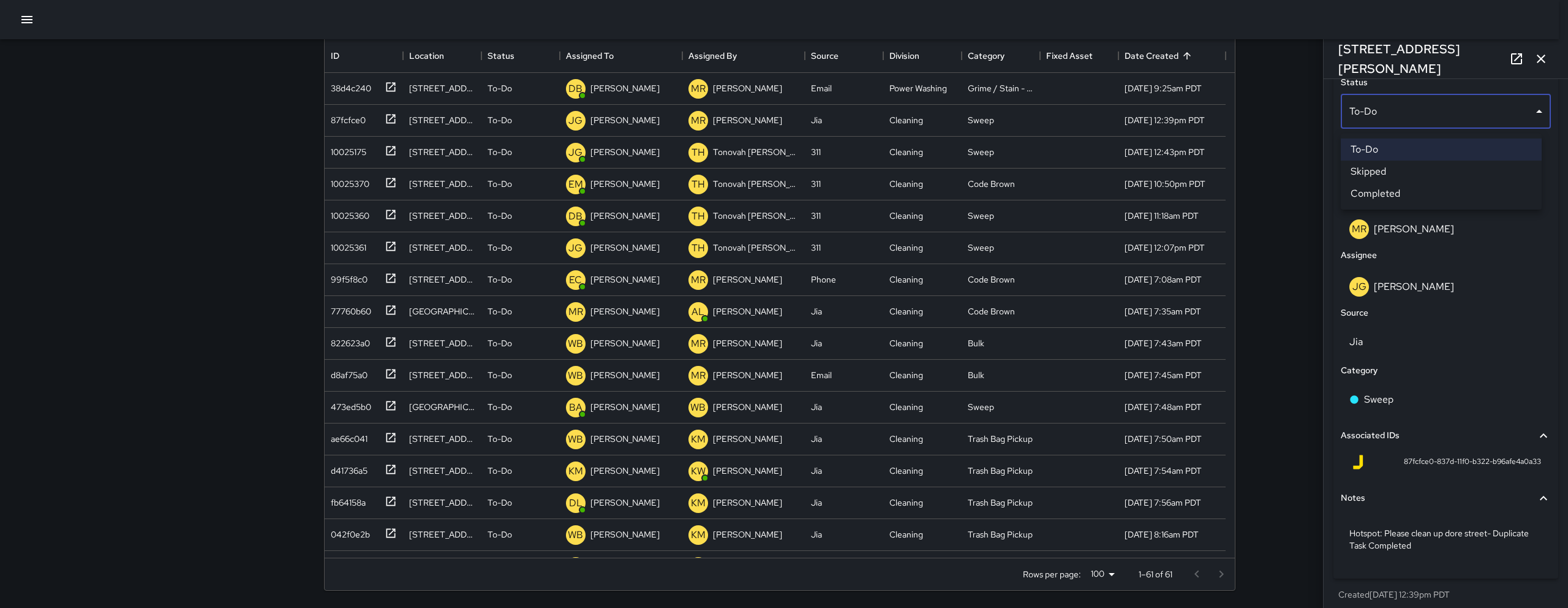
click at [970, 170] on li "Skipped" at bounding box center [1441, 171] width 201 height 22
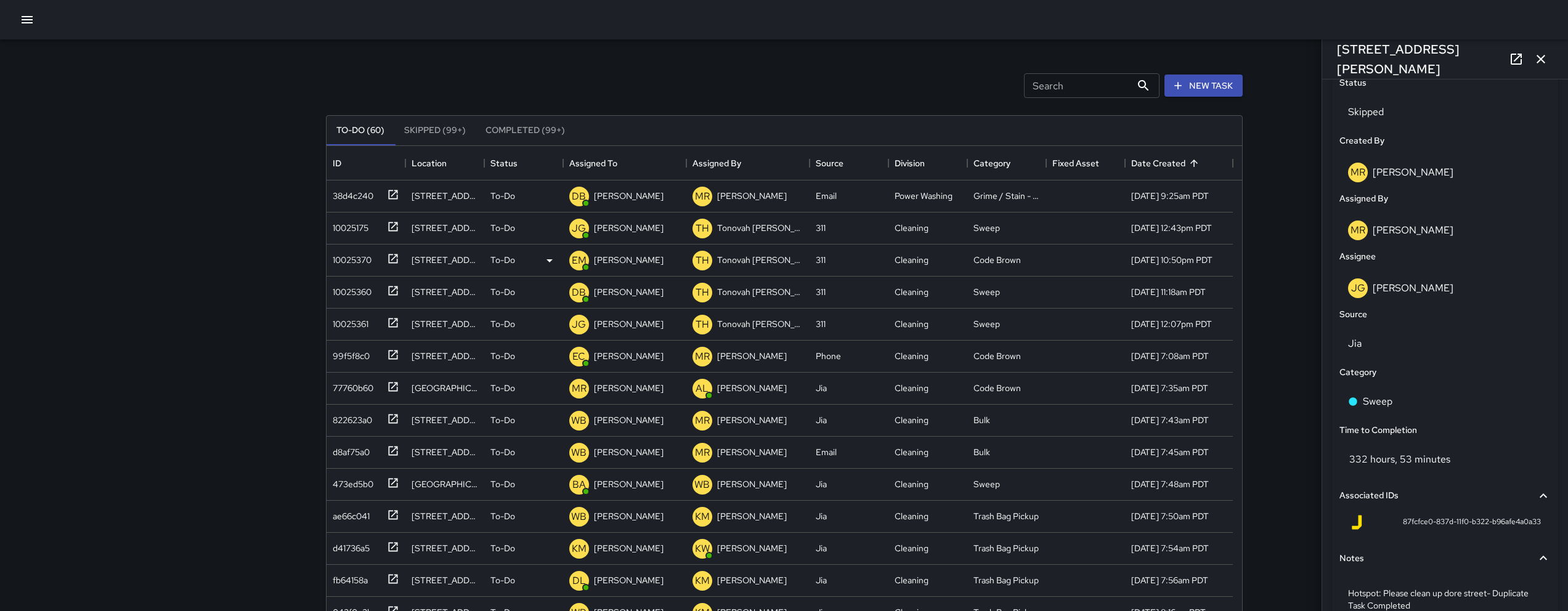
scroll to position [0, 0]
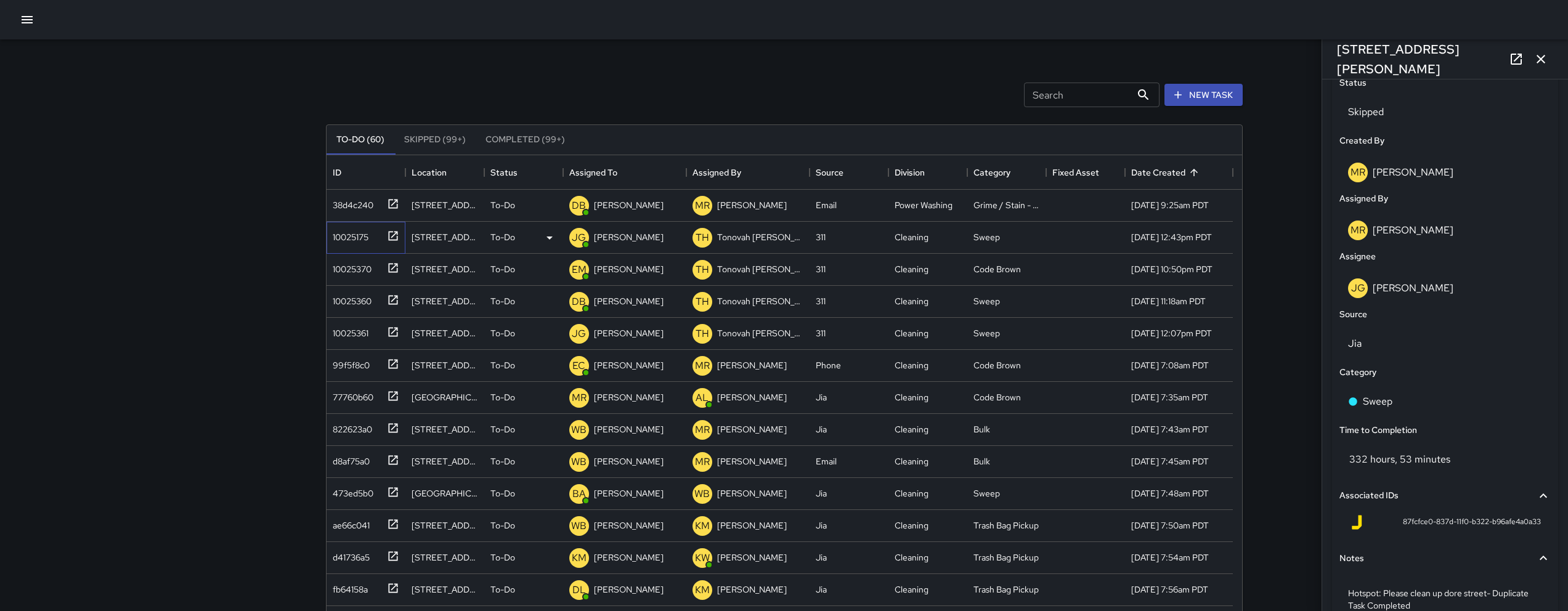
drag, startPoint x: 351, startPoint y: 237, endPoint x: 349, endPoint y: 229, distance: 8.2
click at [351, 237] on div "10025175" at bounding box center [347, 234] width 41 height 18
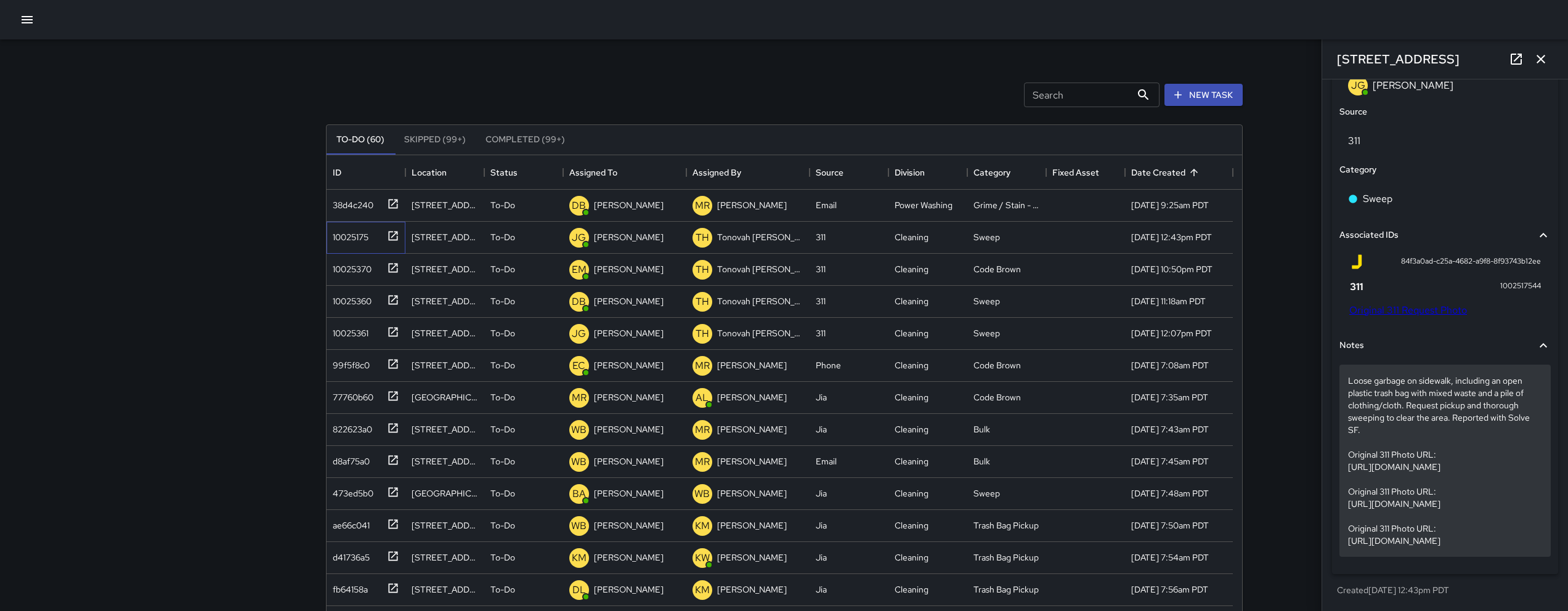
scroll to position [811, 0]
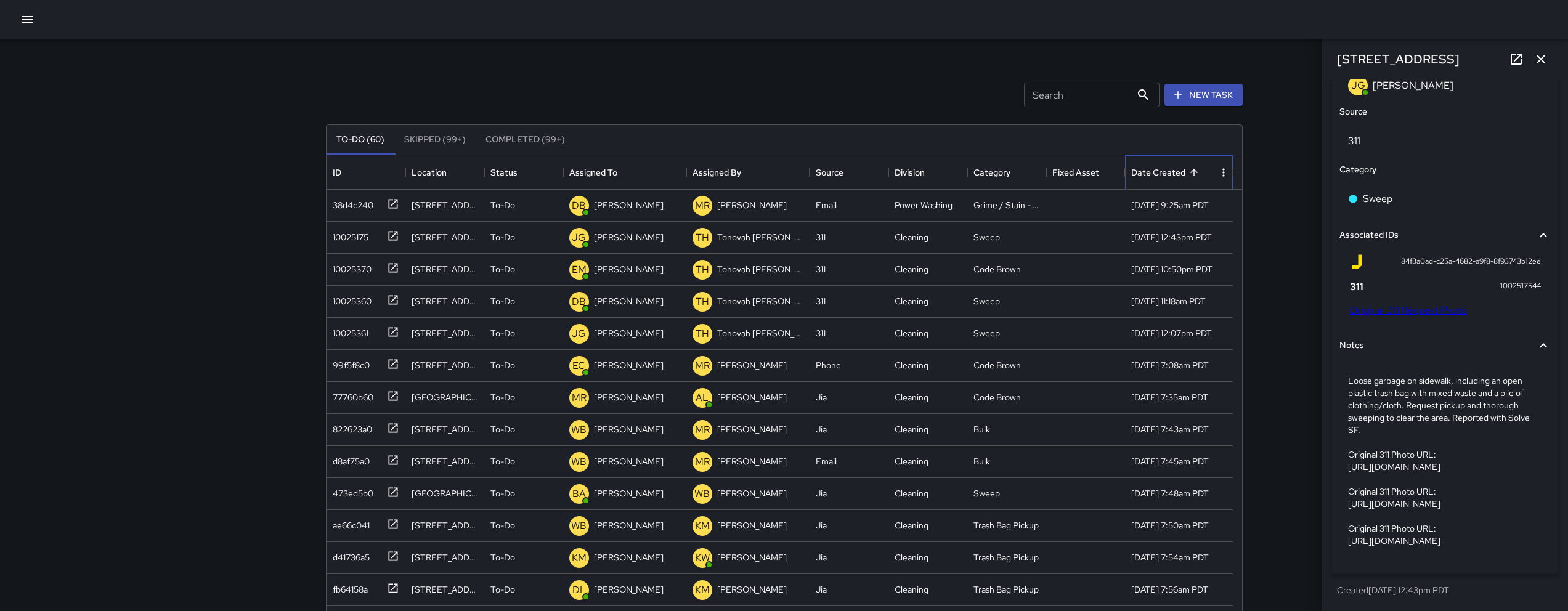
click at [976, 165] on div "Date Created" at bounding box center [1158, 172] width 54 height 34
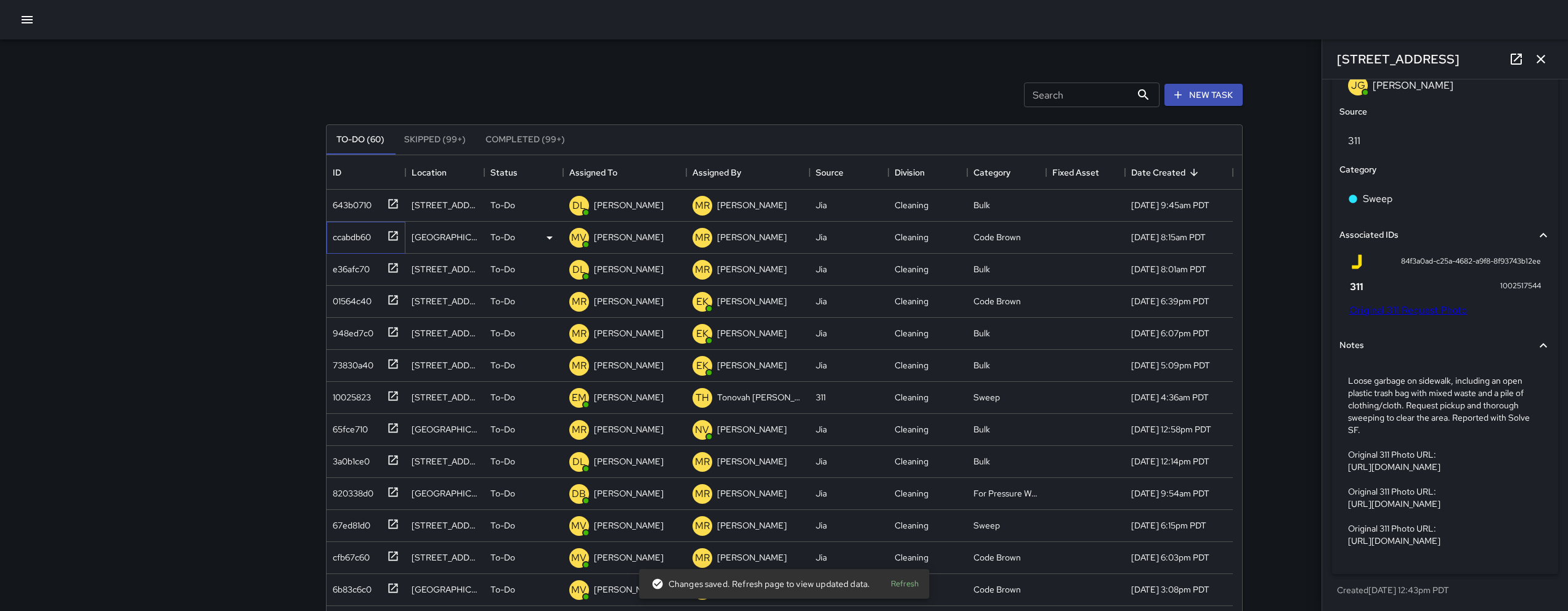
click at [359, 245] on div "ccabdb60" at bounding box center [363, 235] width 71 height 21
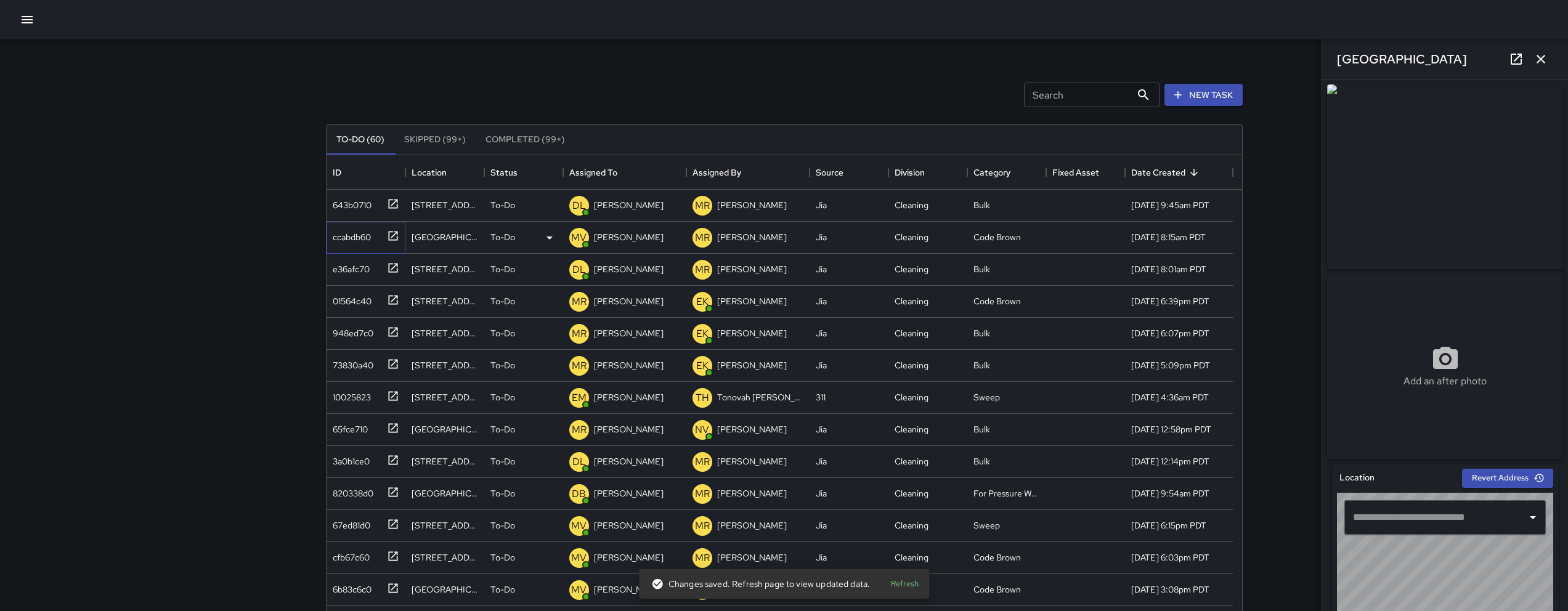
type input "**********"
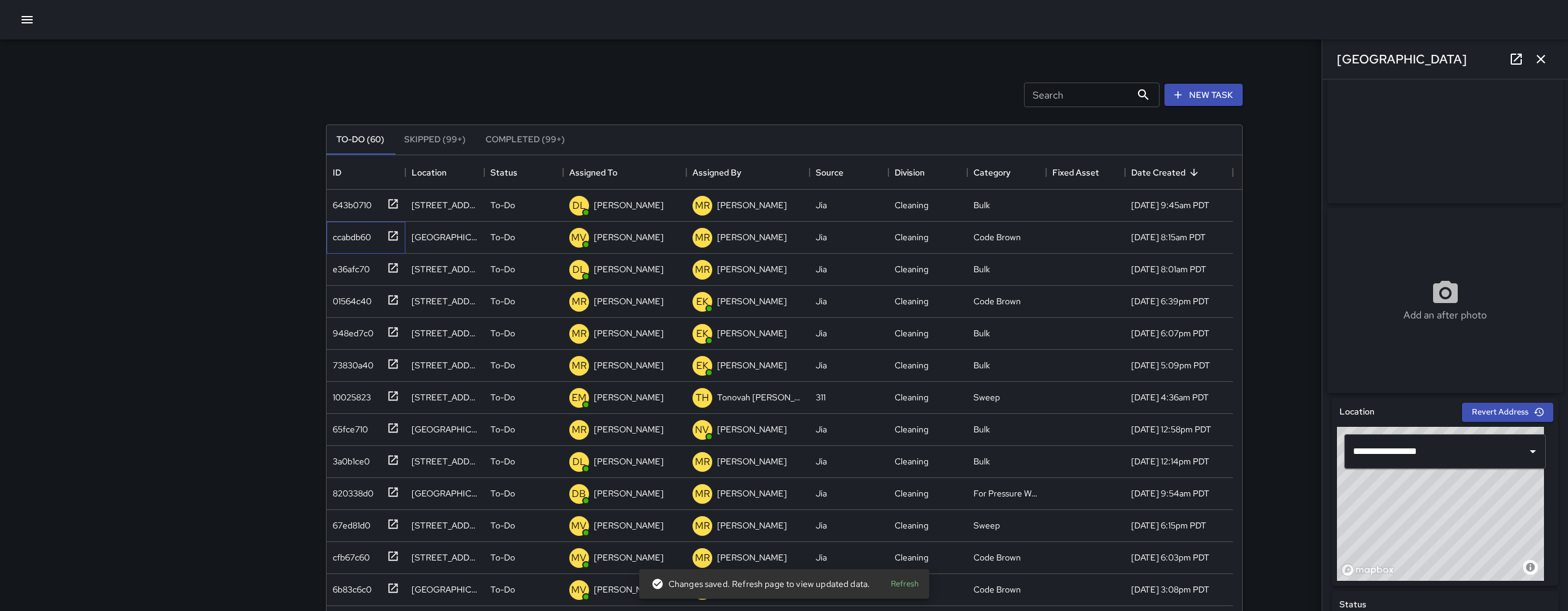
scroll to position [385, 0]
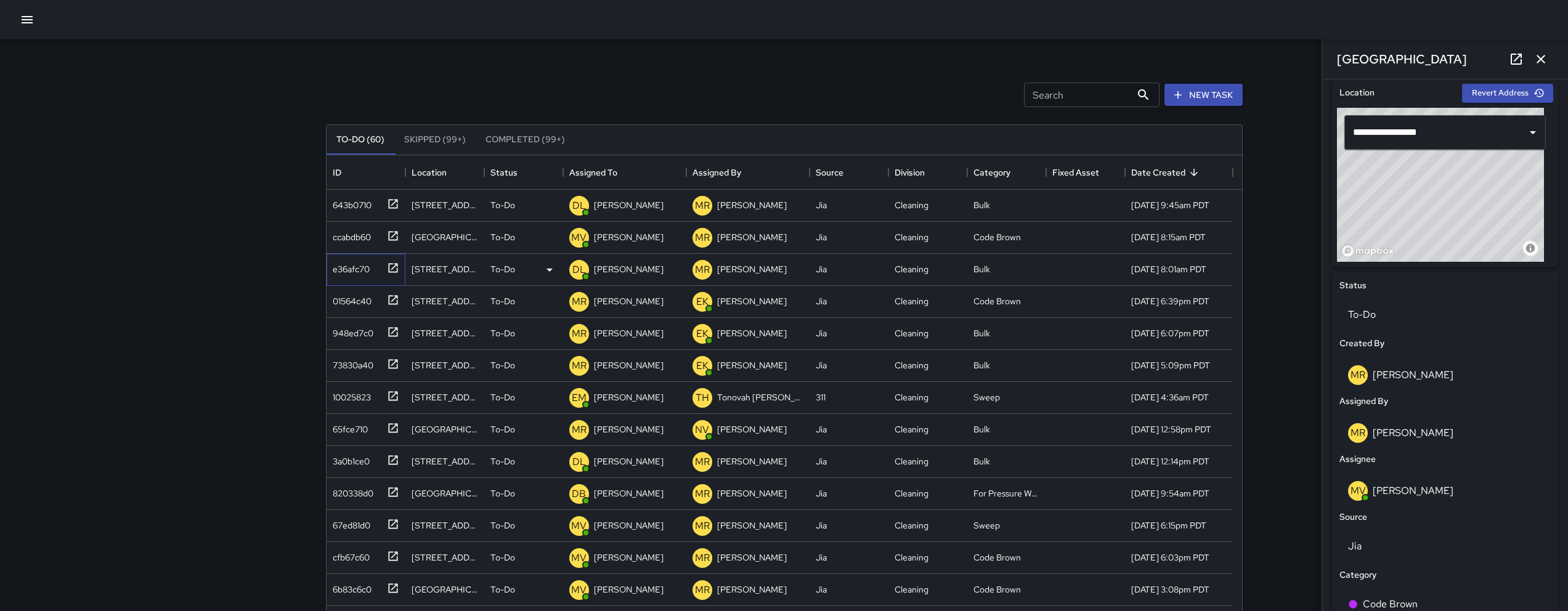
click at [343, 273] on div "e36afc70" at bounding box center [348, 266] width 42 height 18
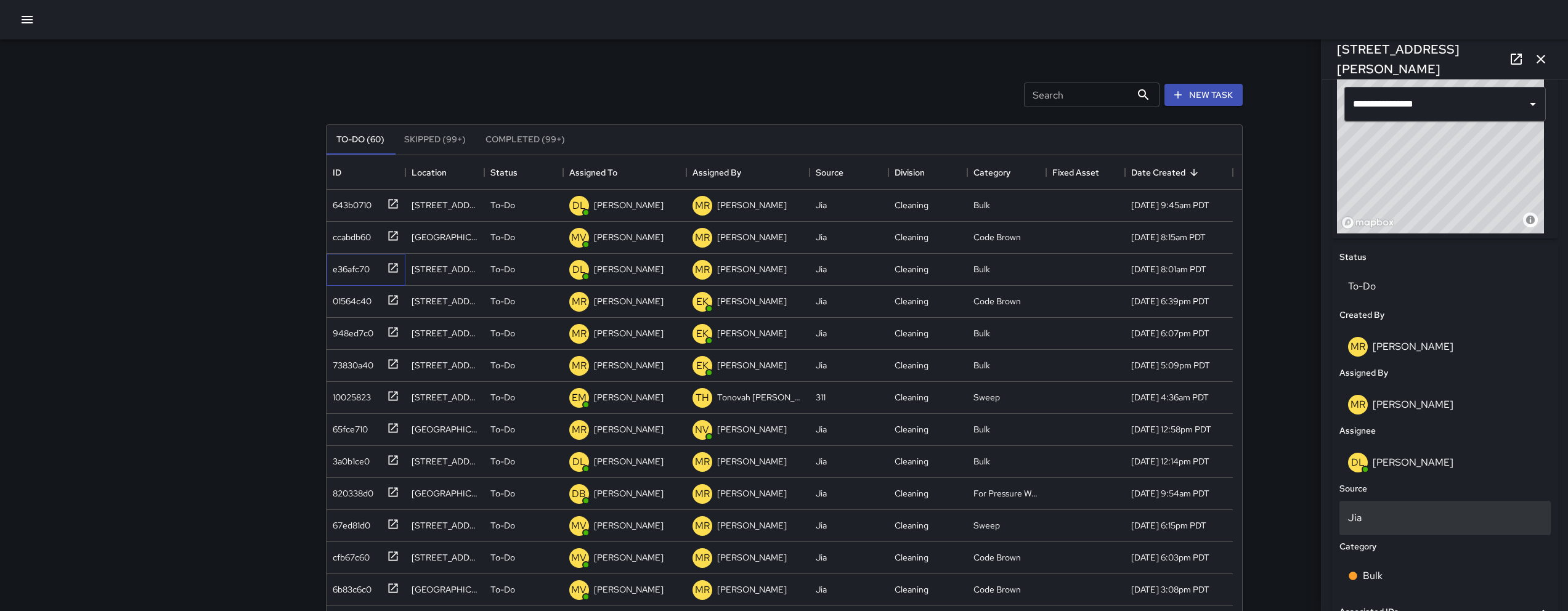
scroll to position [587, 0]
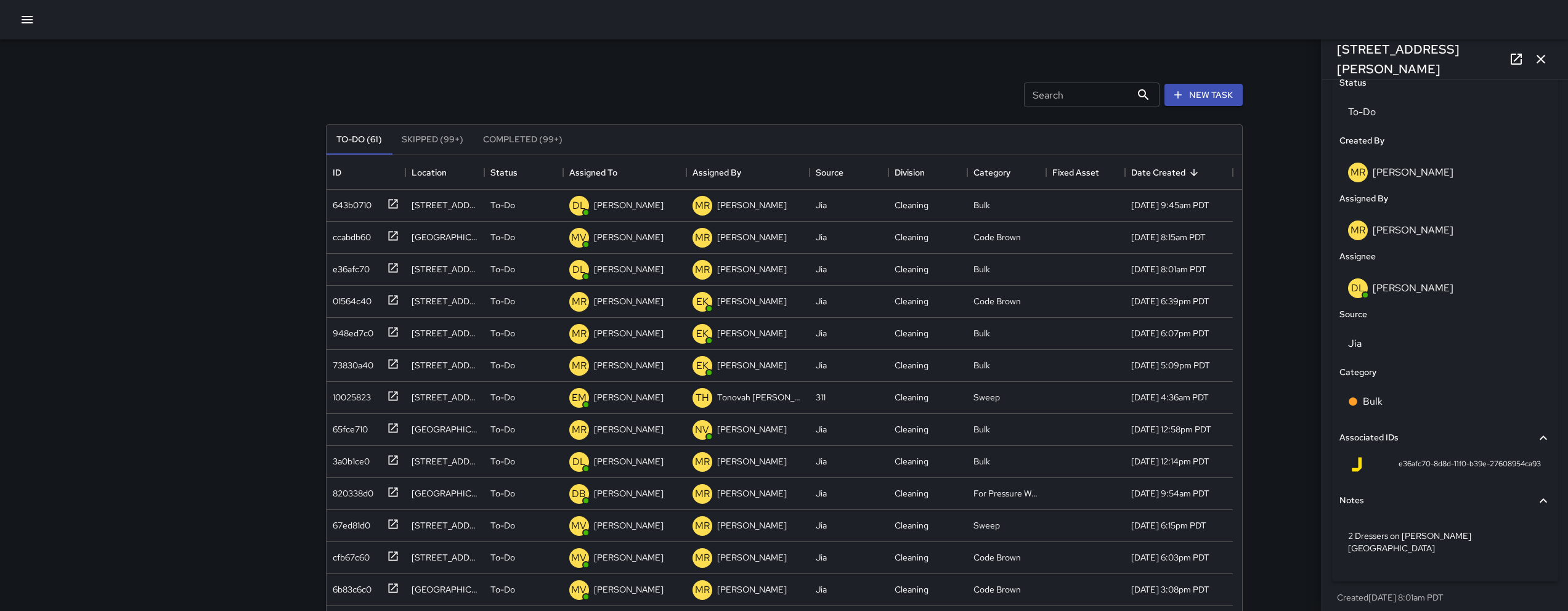
click at [976, 93] on input "Search" at bounding box center [1077, 95] width 107 height 24
click at [976, 59] on button "button" at bounding box center [1540, 59] width 24 height 24
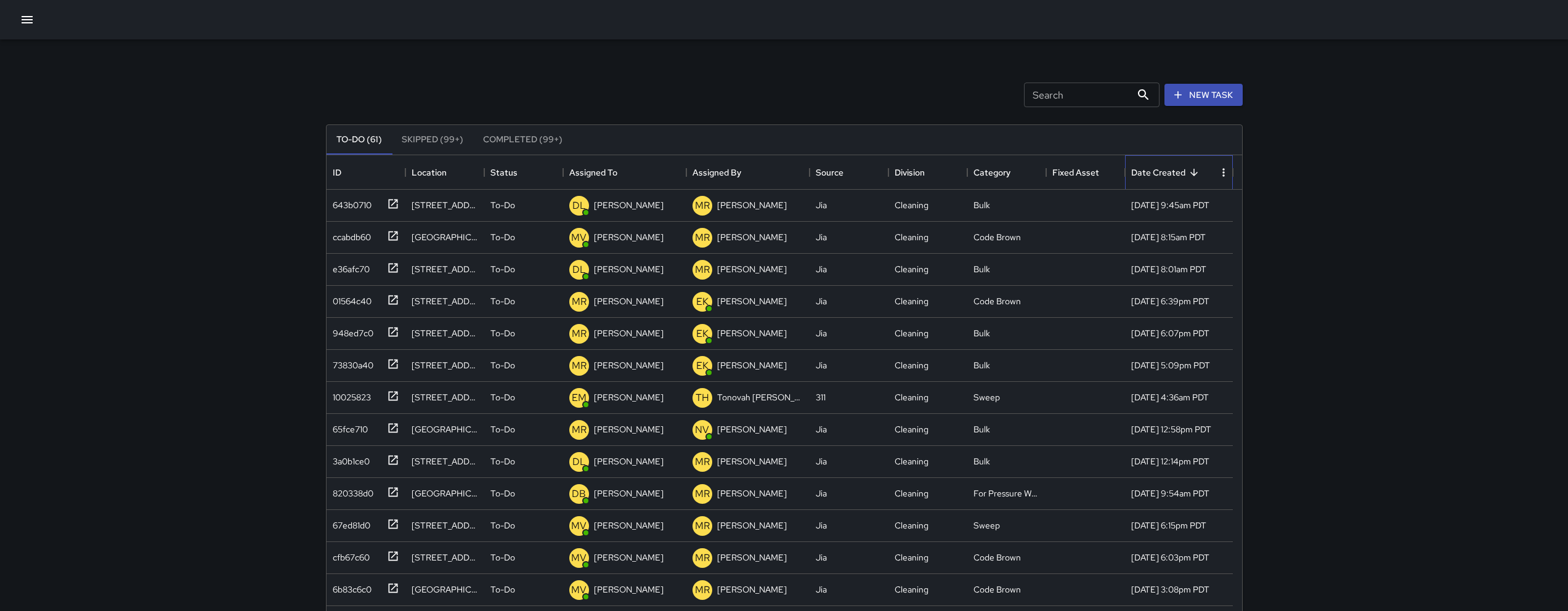
click at [976, 169] on div "Date Created" at bounding box center [1158, 172] width 54 height 34
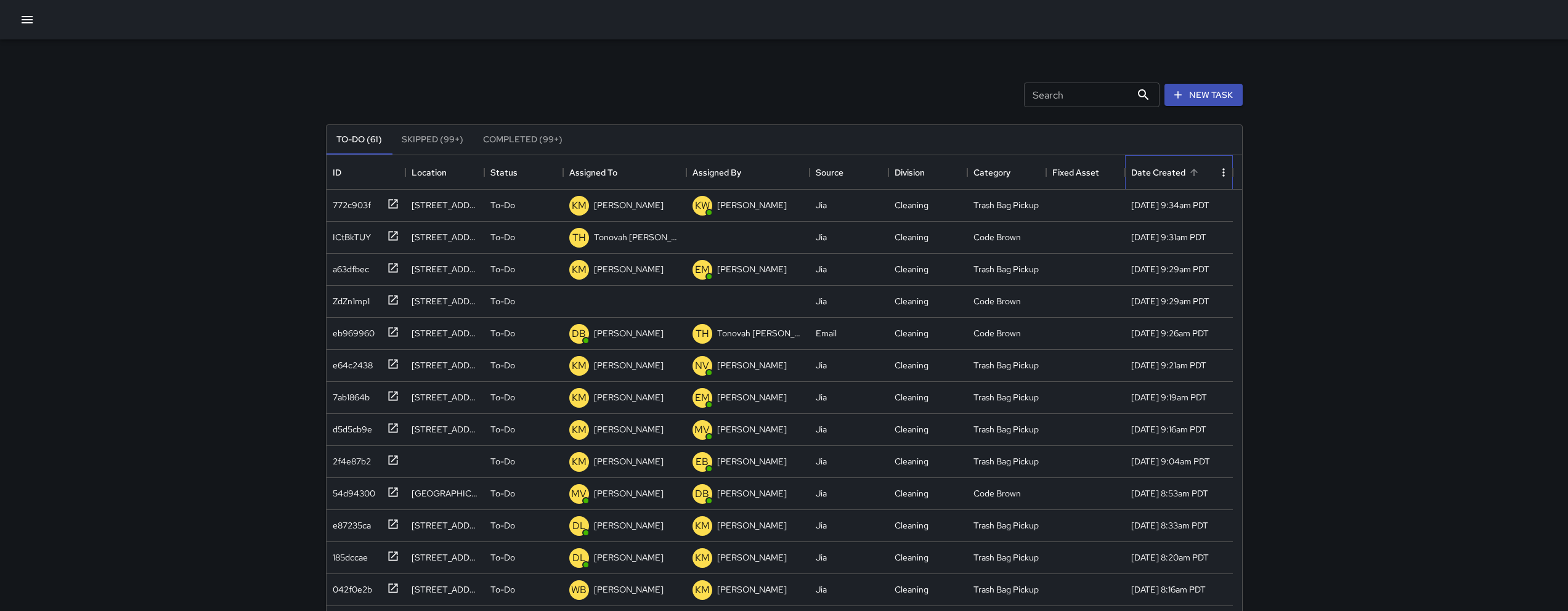
click at [976, 164] on div "Date Created" at bounding box center [1158, 172] width 54 height 34
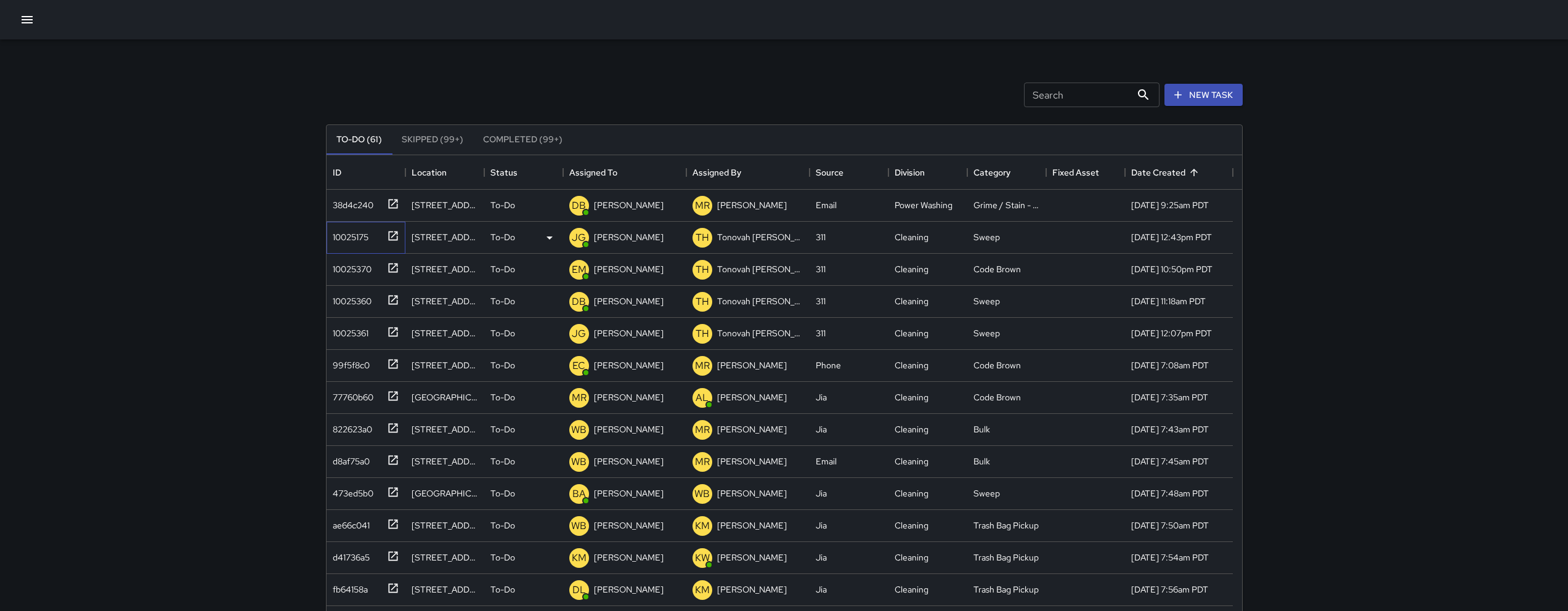
click at [344, 245] on div "10025175" at bounding box center [363, 235] width 71 height 21
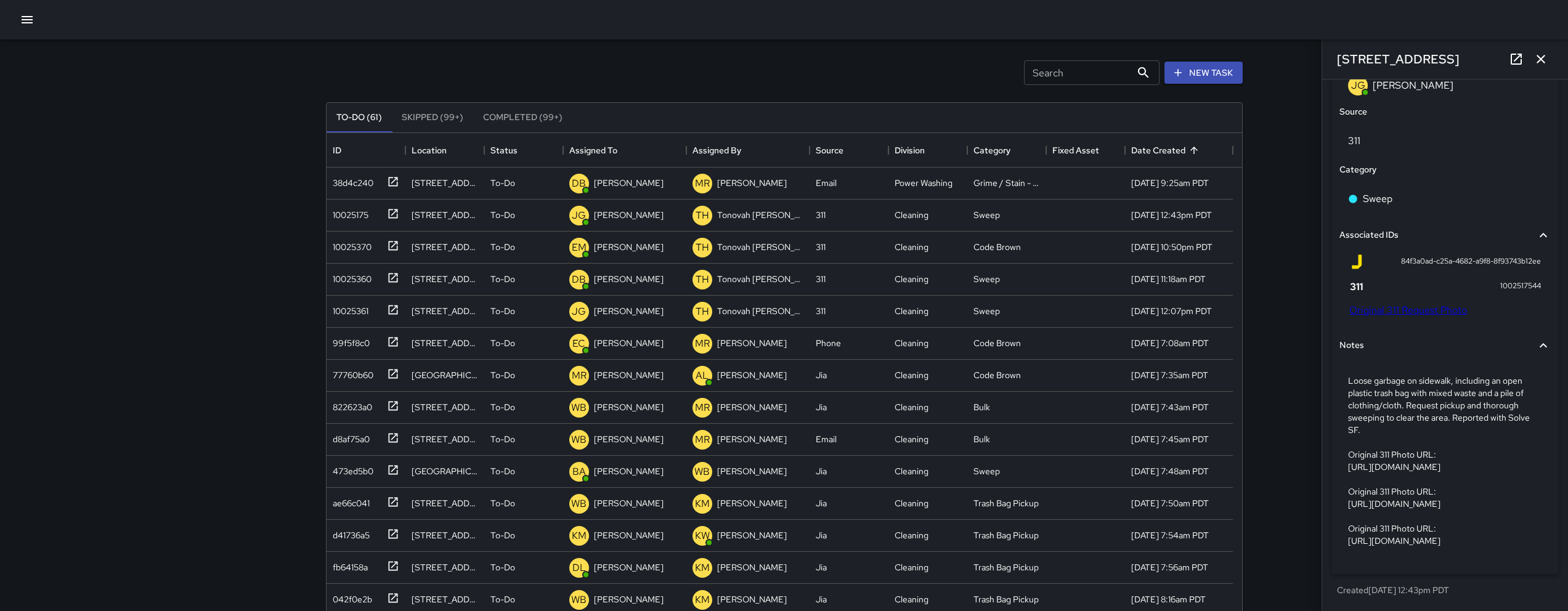
scroll to position [811, 0]
click at [976, 304] on link "Original 311 Request Photo" at bounding box center [1408, 310] width 118 height 13
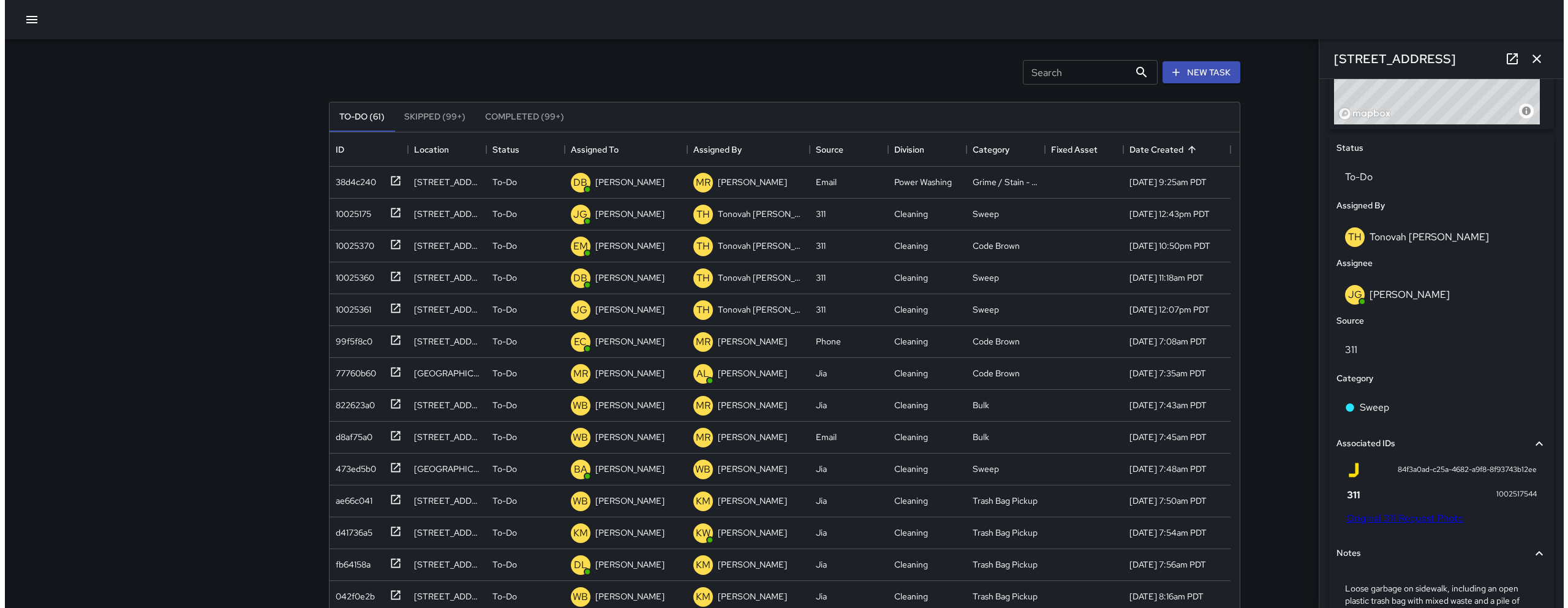
scroll to position [233, 0]
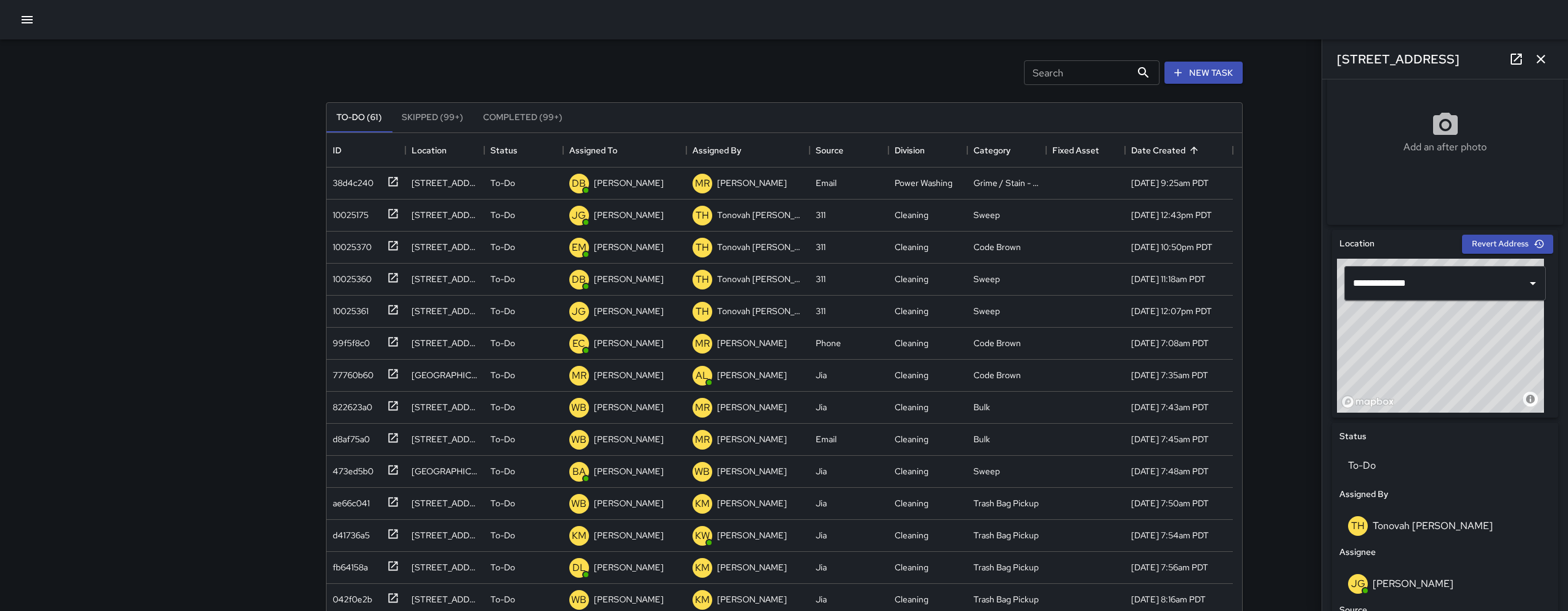
click at [36, 21] on button "button" at bounding box center [27, 20] width 24 height 24
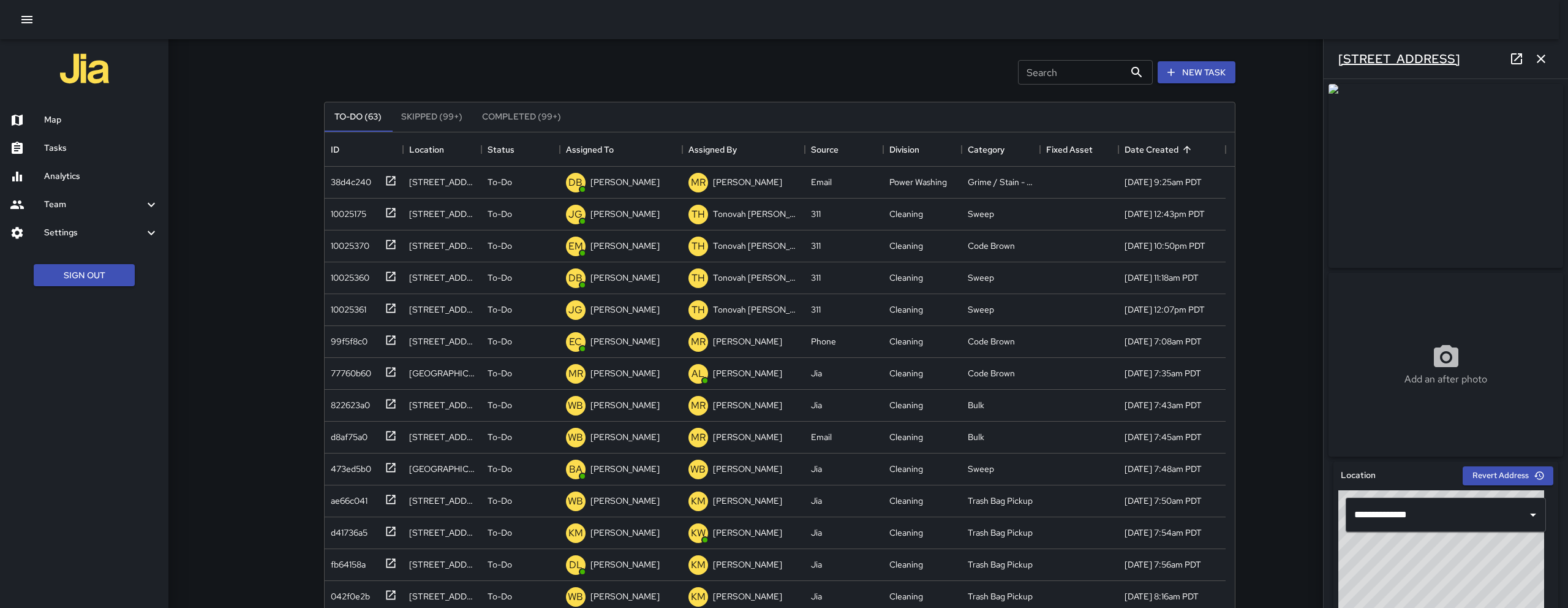
drag, startPoint x: 1452, startPoint y: 53, endPoint x: 1343, endPoint y: 58, distance: 109.1
click at [970, 58] on div "230 8th Street" at bounding box center [1446, 59] width 244 height 40
drag, startPoint x: 1339, startPoint y: 58, endPoint x: 1424, endPoint y: 61, distance: 85.1
click at [970, 59] on h6 "230 8th Street" at bounding box center [1399, 59] width 122 height 20
drag, startPoint x: 1434, startPoint y: 59, endPoint x: 1339, endPoint y: 61, distance: 95.0
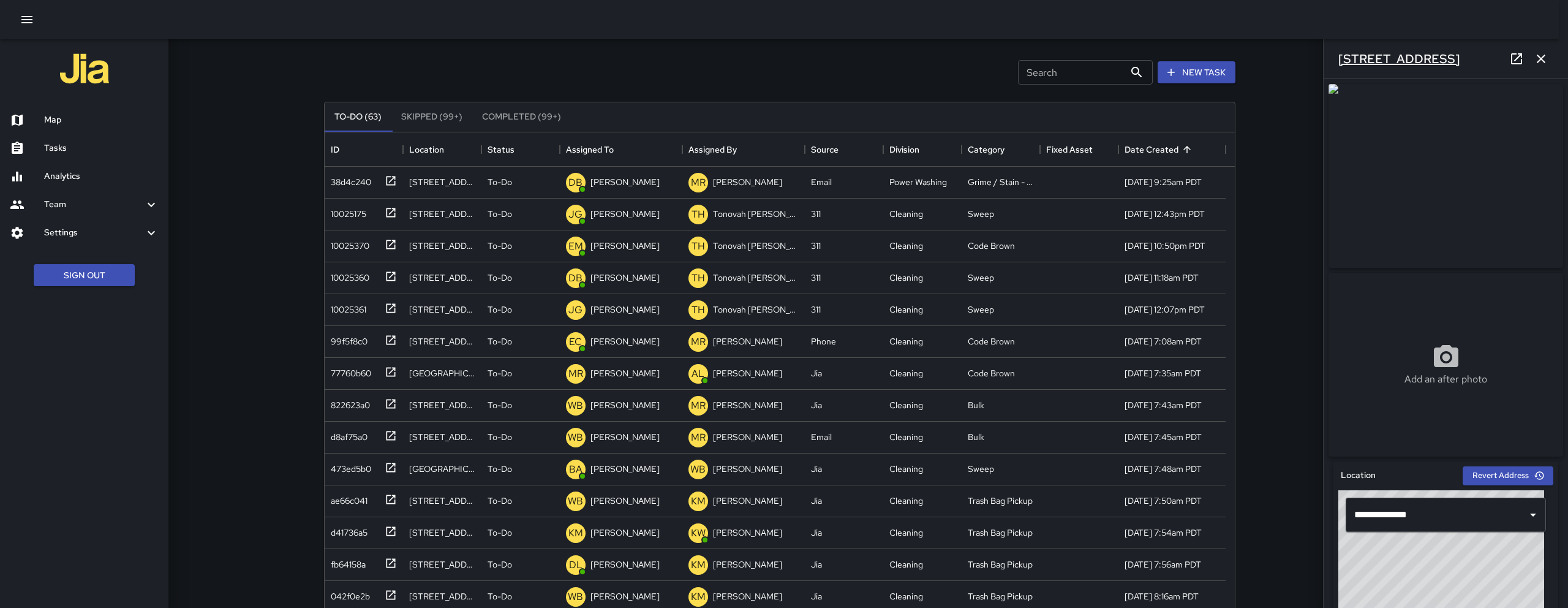
click at [970, 62] on div "230 8th Street" at bounding box center [1446, 59] width 244 height 40
drag, startPoint x: 1337, startPoint y: 59, endPoint x: 1422, endPoint y: 56, distance: 85.1
click at [970, 56] on div "230 8th Street" at bounding box center [1446, 59] width 244 height 40
click at [970, 59] on h6 "230 8th Street" at bounding box center [1399, 59] width 122 height 20
drag, startPoint x: 1430, startPoint y: 57, endPoint x: 1337, endPoint y: 61, distance: 93.1
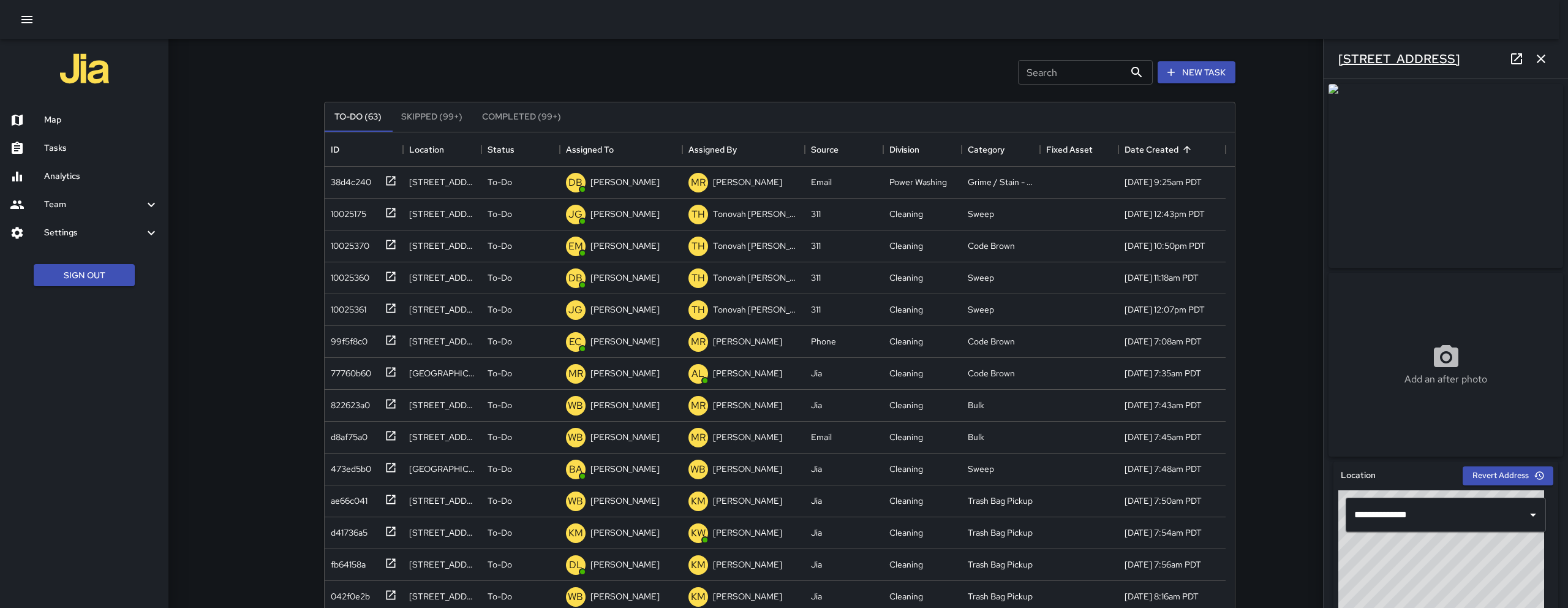
click at [970, 61] on div "230 8th Street" at bounding box center [1446, 59] width 244 height 40
click at [970, 59] on h6 "230 8th Street" at bounding box center [1399, 59] width 122 height 20
copy h6
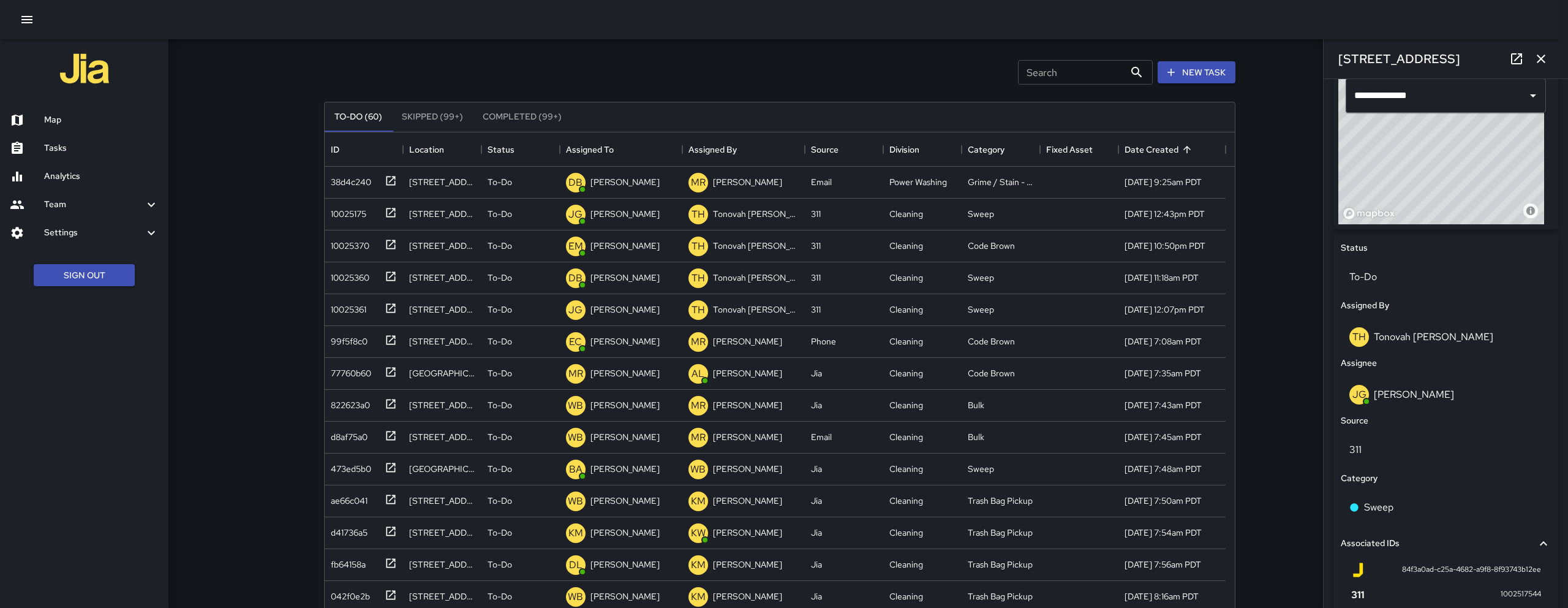
scroll to position [807, 0]
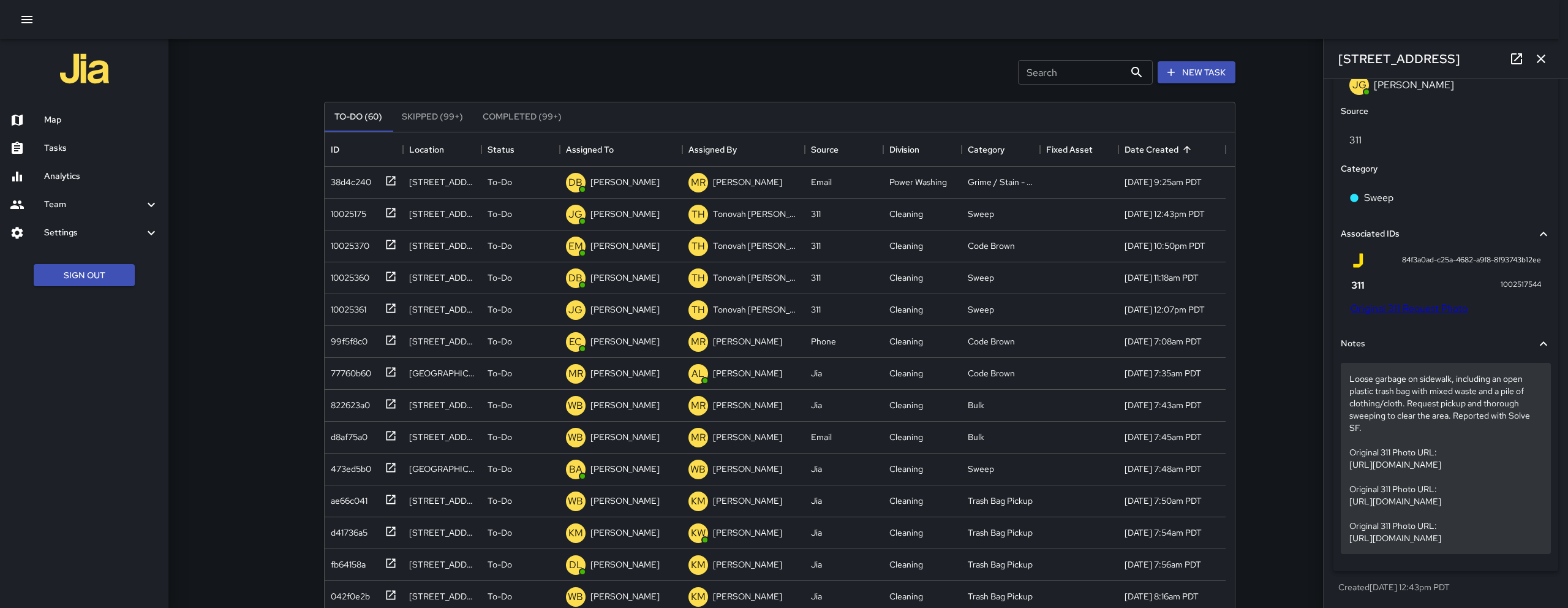
click at [970, 422] on p "Loose garbage on sidewalk, including an open plastic trash bag with mixed waste…" at bounding box center [1446, 457] width 193 height 171
click at [970, 372] on p "Loose garbage on sidewalk, including an open plastic trash bag with mixed waste…" at bounding box center [1446, 457] width 193 height 171
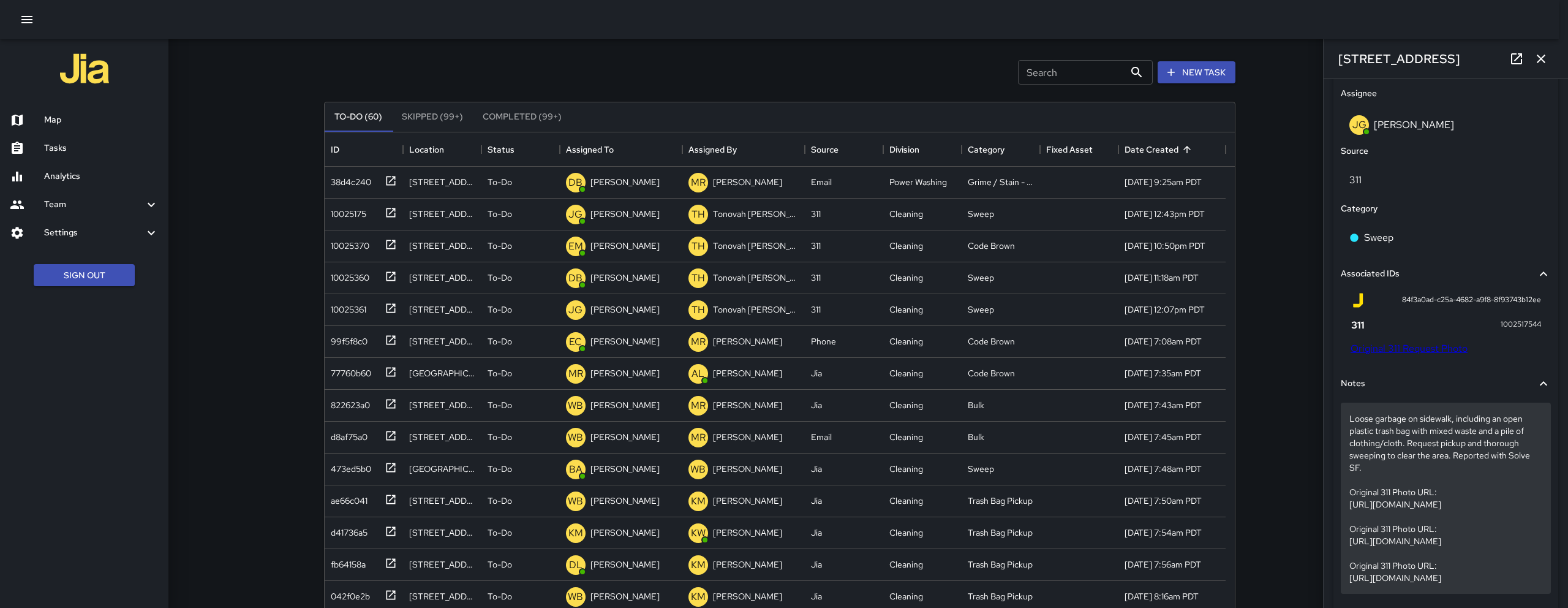
click at [970, 480] on p "Loose garbage on sidewalk, including an open plastic trash bag with mixed waste…" at bounding box center [1446, 498] width 193 height 171
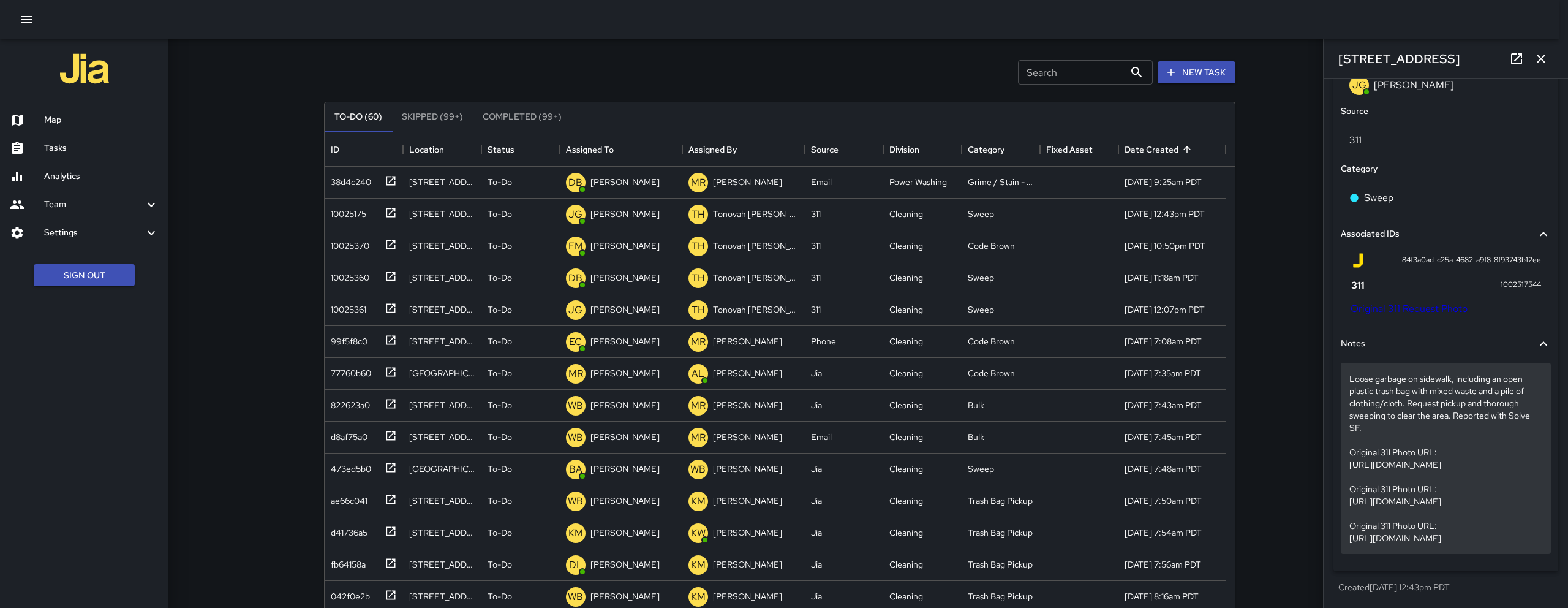
click at [970, 372] on p "Loose garbage on sidewalk, including an open plastic trash bag with mixed waste…" at bounding box center [1446, 457] width 193 height 171
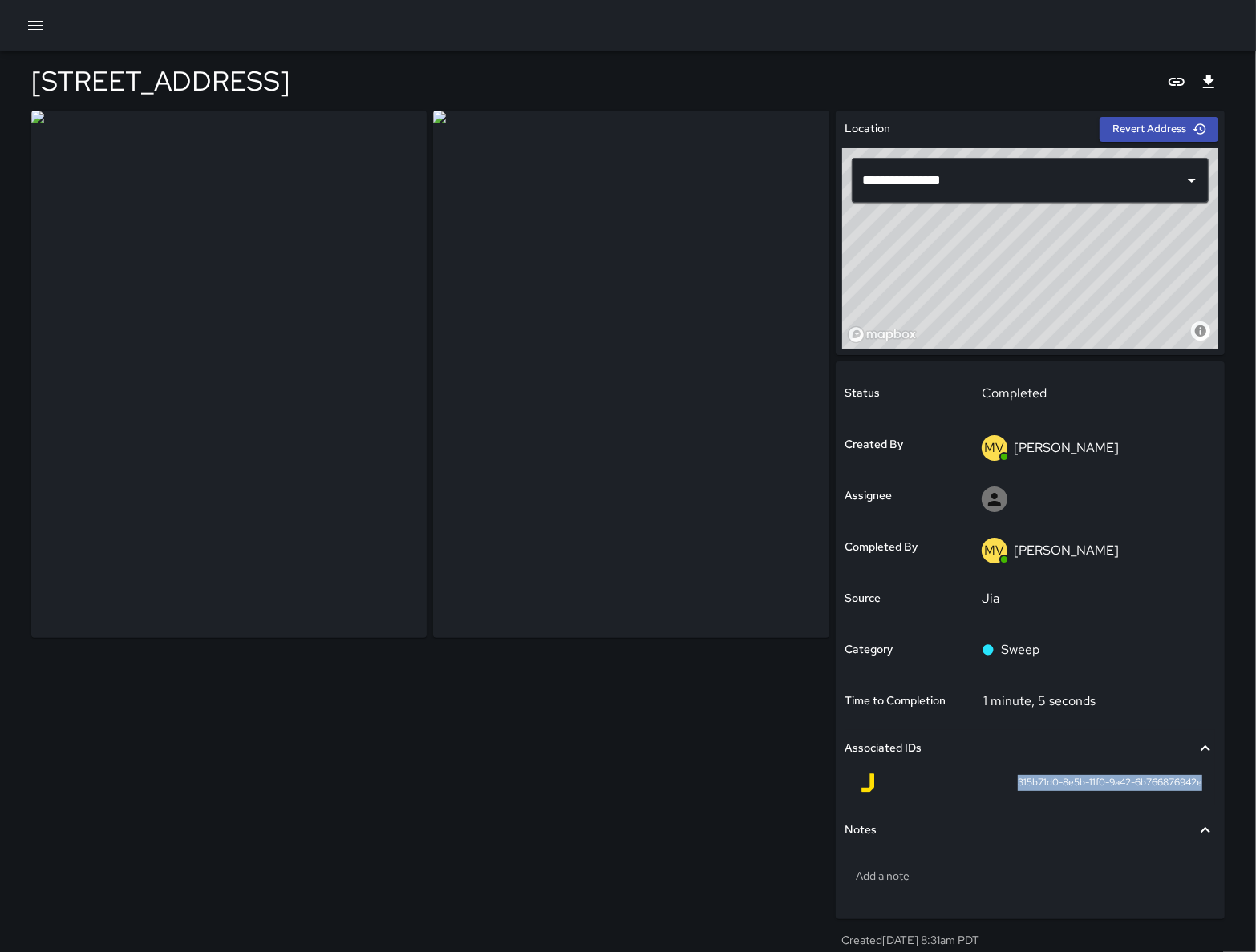
drag, startPoint x: 1014, startPoint y: 783, endPoint x: 1208, endPoint y: 784, distance: 194.0
click at [1208, 784] on div "315b71d0-8e5b-11f0-9a42-6b766876942e" at bounding box center [1029, 786] width 370 height 39
copy span "315b71d0-8e5b-11f0-9a42-6b766876942e"
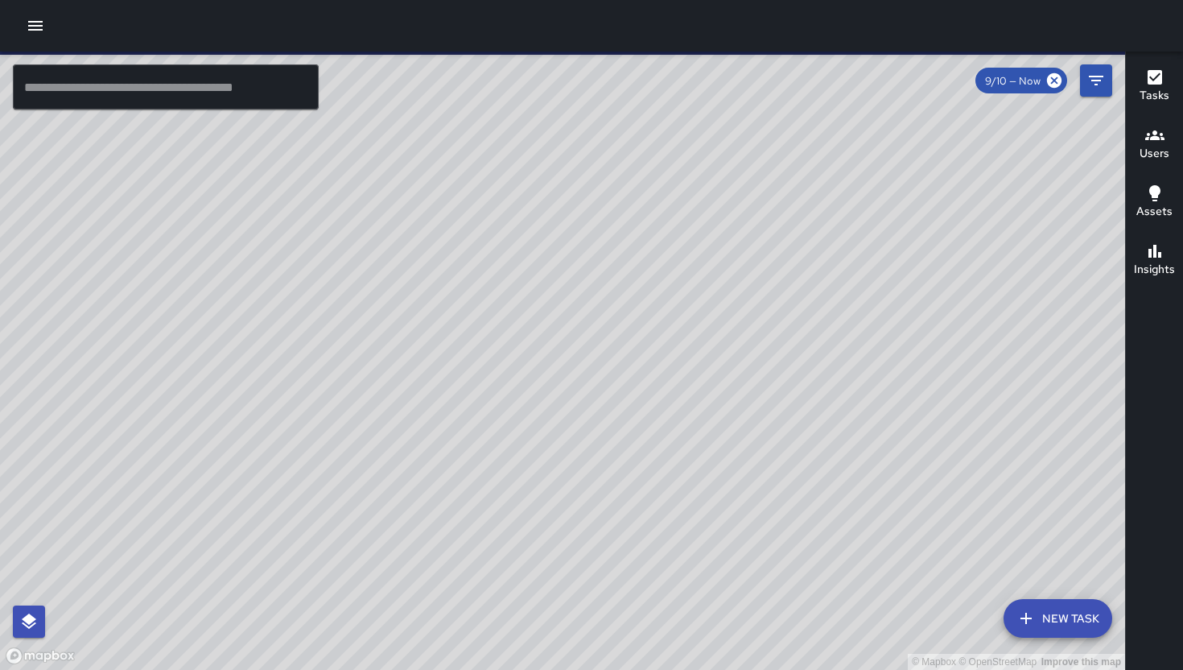
drag, startPoint x: 349, startPoint y: 392, endPoint x: 456, endPoint y: 397, distance: 106.4
click at [456, 397] on div "© Mapbox © OpenStreetMap Improve this map" at bounding box center [562, 361] width 1125 height 618
drag, startPoint x: 450, startPoint y: 394, endPoint x: 464, endPoint y: 404, distance: 17.4
click at [464, 404] on div "© Mapbox © OpenStreetMap Improve this map" at bounding box center [562, 361] width 1125 height 618
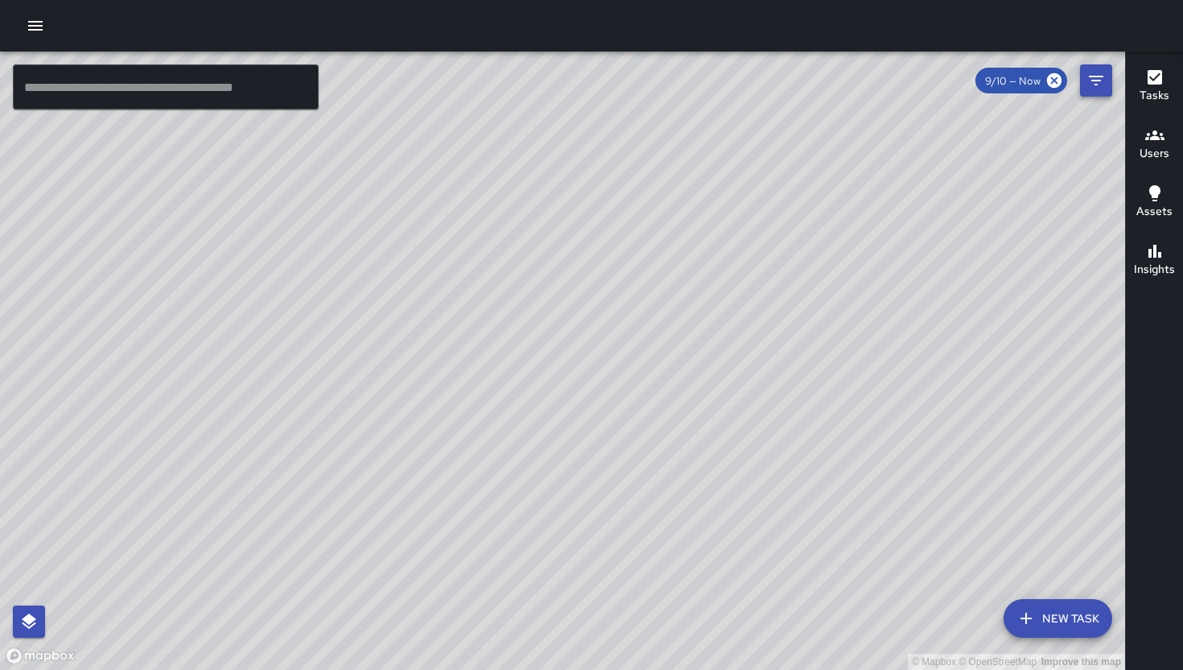
click at [1085, 65] on button "Filters" at bounding box center [1096, 80] width 32 height 32
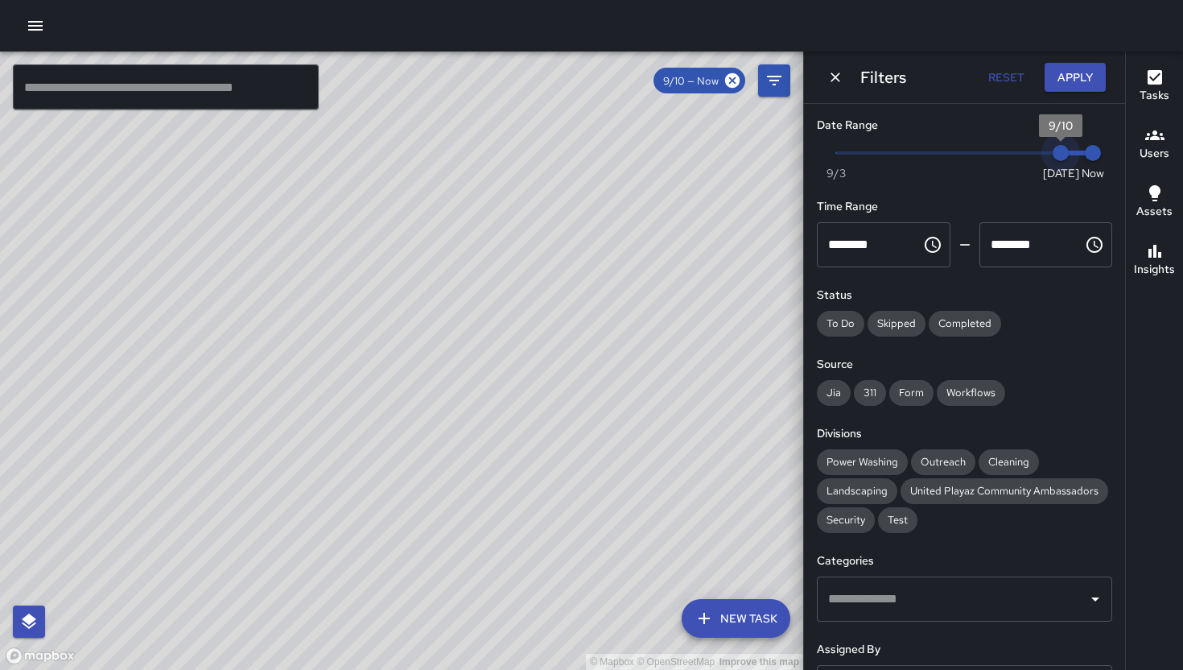
type input "*"
drag, startPoint x: 1047, startPoint y: 150, endPoint x: 1030, endPoint y: 153, distance: 18.0
click at [1030, 153] on span "9/9" at bounding box center [1029, 153] width 16 height 16
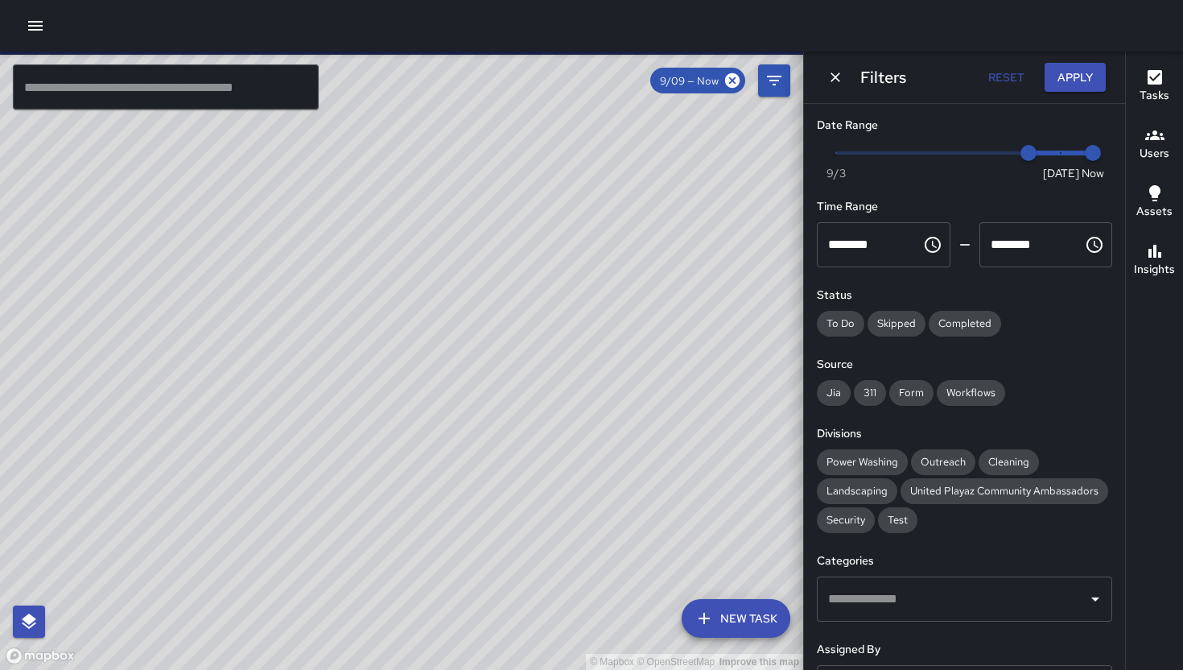
drag, startPoint x: 597, startPoint y: 493, endPoint x: 545, endPoint y: 478, distance: 53.7
click at [547, 528] on div "© Mapbox © OpenStreetMap Improve this map" at bounding box center [401, 361] width 803 height 618
drag, startPoint x: 452, startPoint y: 536, endPoint x: 514, endPoint y: 478, distance: 85.5
click at [514, 478] on div "© Mapbox © OpenStreetMap Improve this map" at bounding box center [401, 361] width 803 height 618
click at [161, 100] on input "text" at bounding box center [166, 86] width 306 height 45
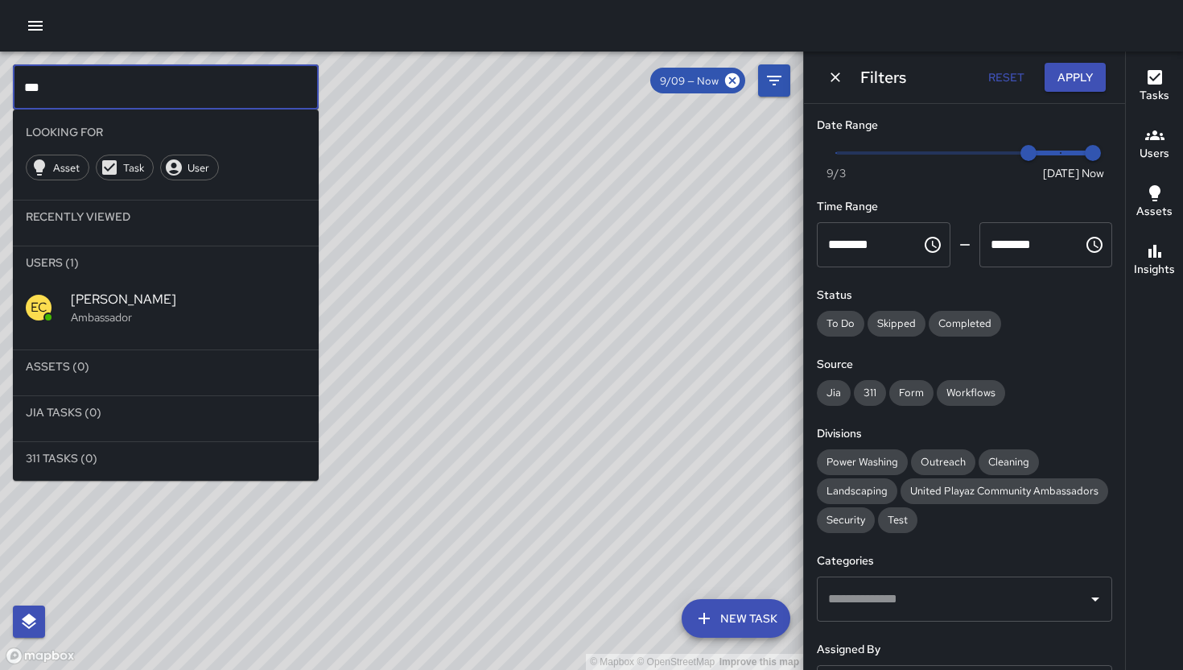
type input "***"
click at [124, 318] on p "Ambassador" at bounding box center [188, 317] width 235 height 16
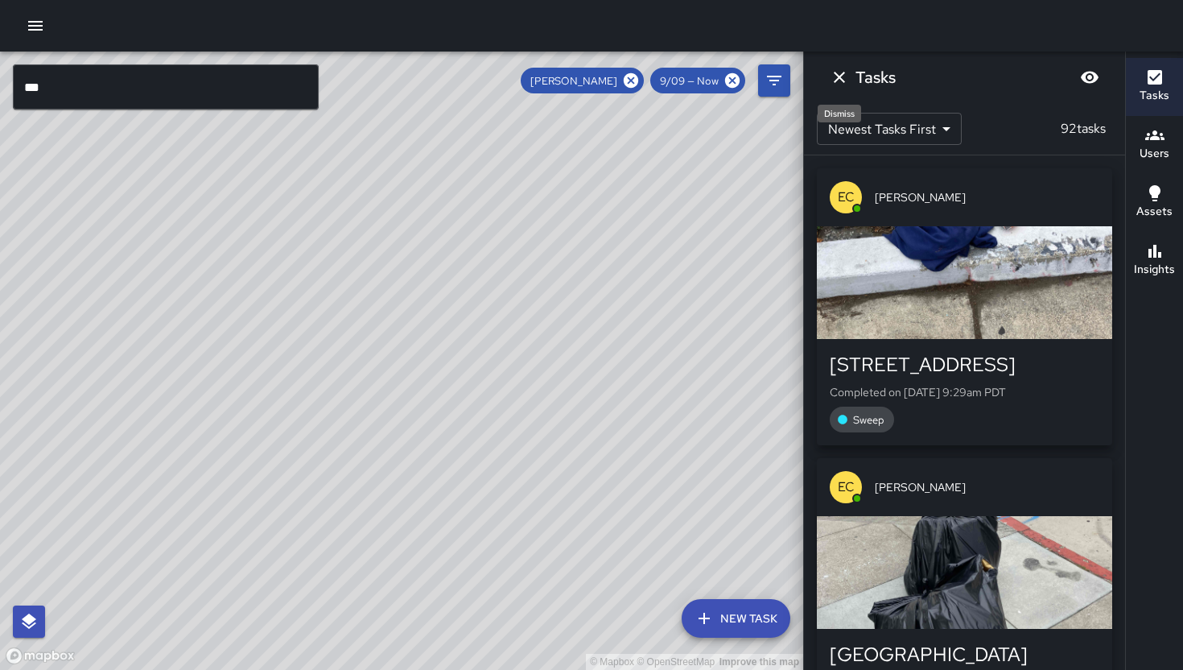
click at [829, 76] on button "Dismiss" at bounding box center [840, 77] width 32 height 32
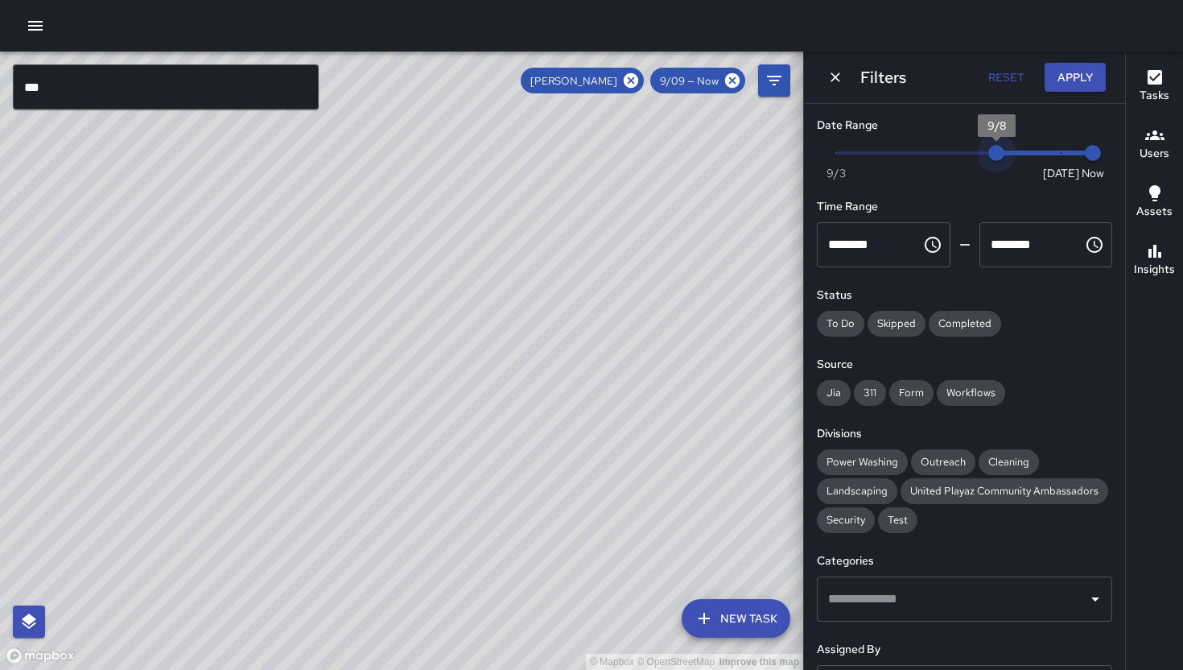
drag, startPoint x: 1015, startPoint y: 157, endPoint x: 999, endPoint y: 154, distance: 16.4
click at [999, 154] on span "9/8" at bounding box center [997, 153] width 16 height 16
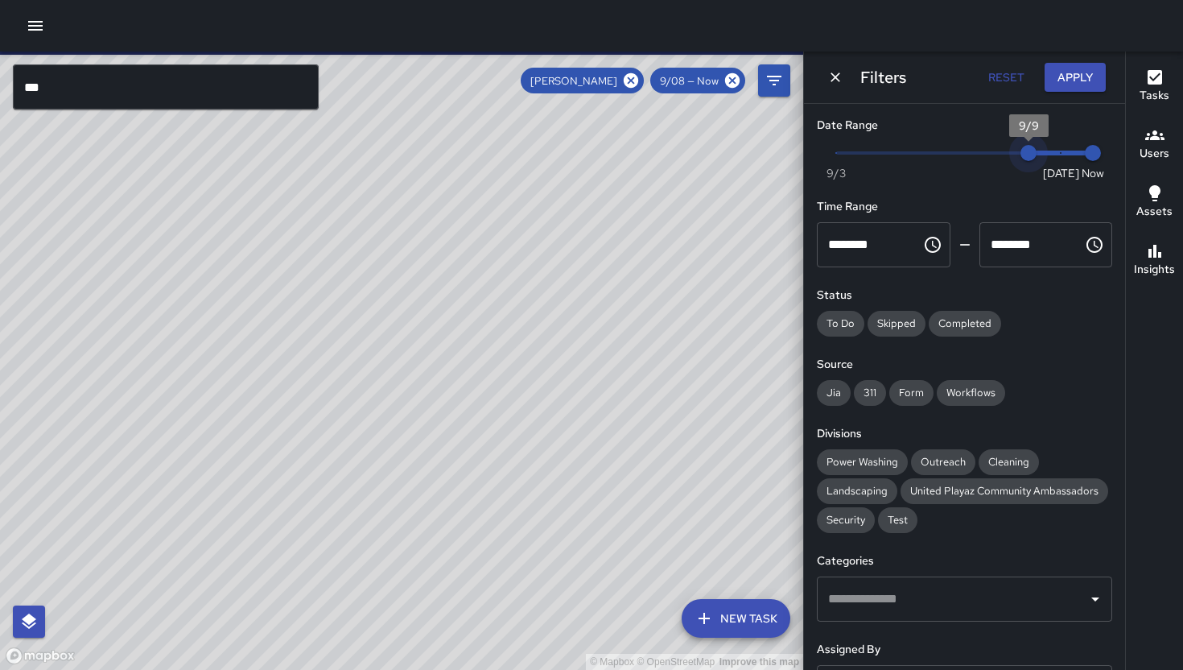
drag, startPoint x: 988, startPoint y: 152, endPoint x: 1013, endPoint y: 152, distance: 25.0
click at [1021, 152] on span "9/9" at bounding box center [1029, 153] width 16 height 16
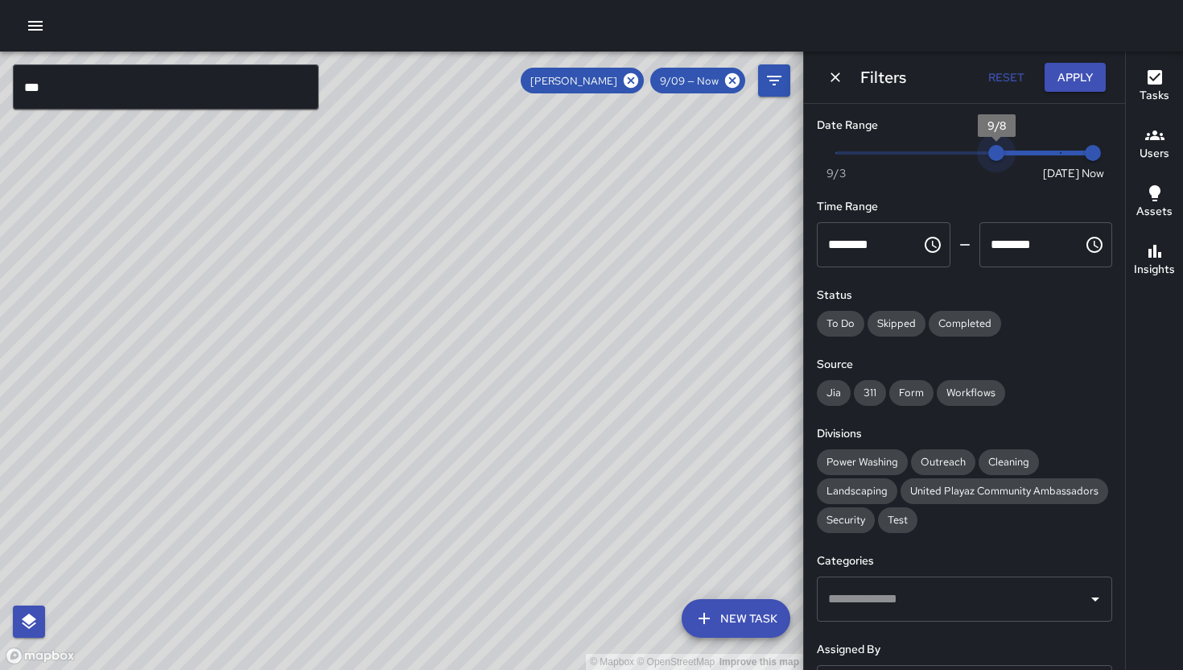
drag, startPoint x: 1018, startPoint y: 159, endPoint x: 1001, endPoint y: 150, distance: 18.4
click at [1001, 150] on span "9/8" at bounding box center [997, 153] width 16 height 16
drag, startPoint x: 996, startPoint y: 152, endPoint x: 965, endPoint y: 156, distance: 30.9
click at [965, 156] on span "9/7" at bounding box center [965, 153] width 16 height 16
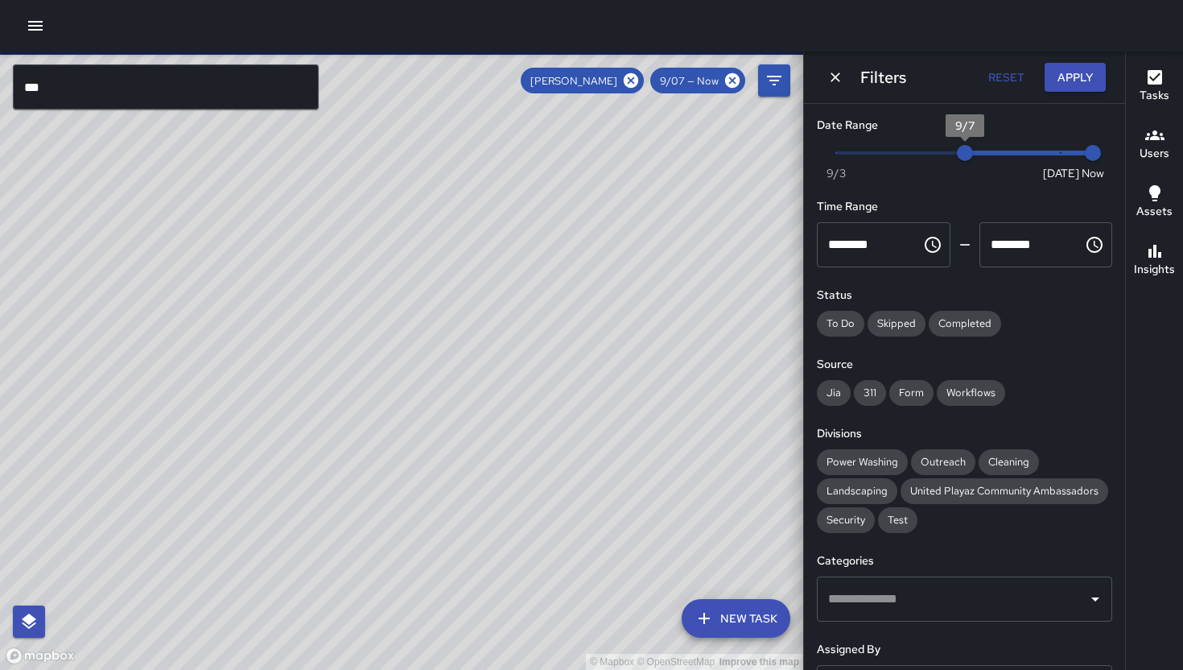
type input "*"
drag, startPoint x: 942, startPoint y: 149, endPoint x: 756, endPoint y: 149, distance: 186.0
click at [756, 149] on div "© Mapbox © OpenStreetMap Improve this map *** ​ New Task [PERSON_NAME] 9/07 — N…" at bounding box center [591, 361] width 1183 height 618
drag, startPoint x: 303, startPoint y: 362, endPoint x: 335, endPoint y: 389, distance: 41.1
click at [335, 389] on div "© Mapbox © OpenStreetMap Improve this map" at bounding box center [401, 361] width 803 height 618
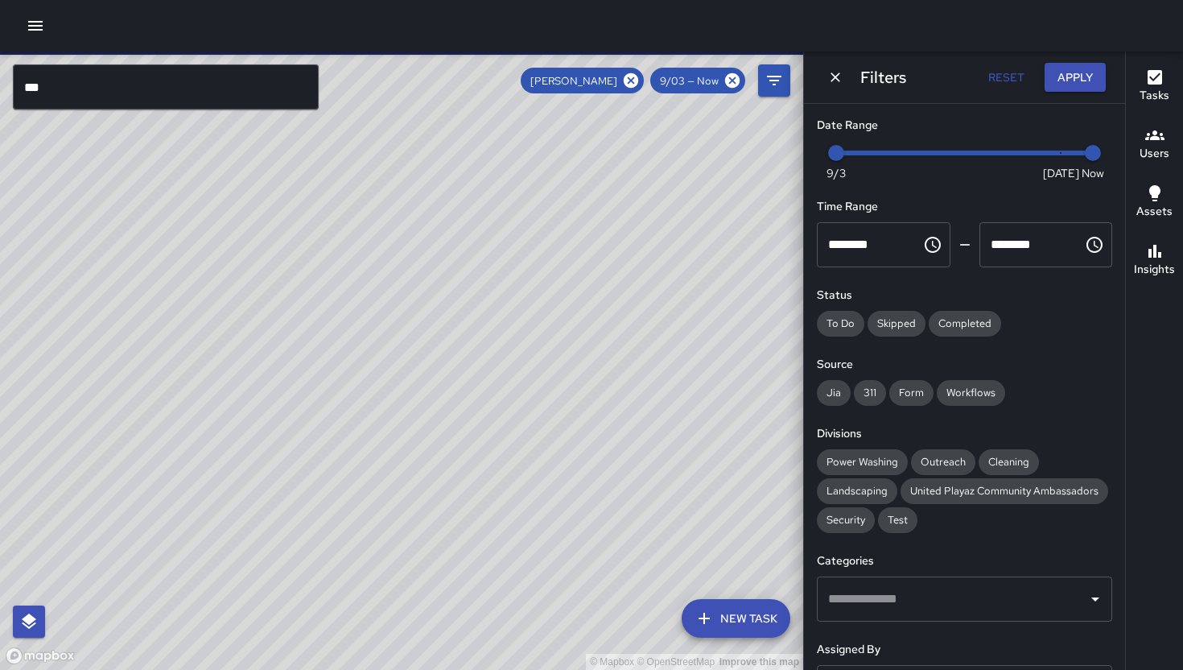
drag, startPoint x: 592, startPoint y: 343, endPoint x: 546, endPoint y: 345, distance: 46.8
click at [546, 345] on div "© Mapbox © OpenStreetMap Improve this map" at bounding box center [401, 361] width 803 height 618
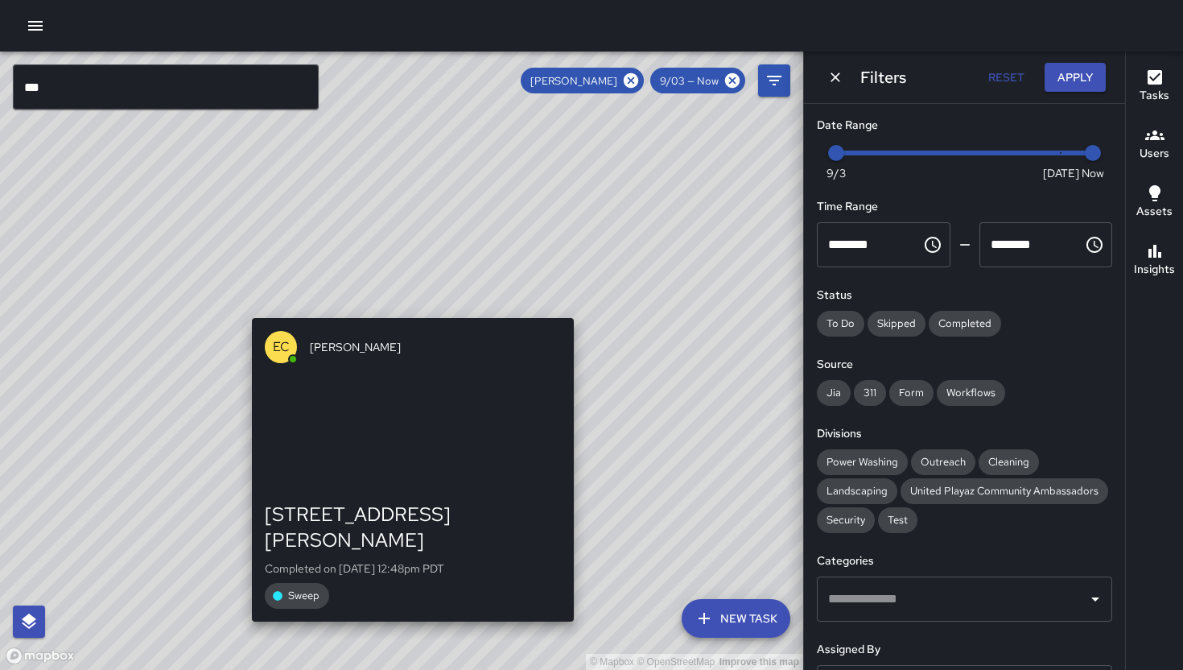
click at [408, 309] on div "© Mapbox © OpenStreetMap Improve this map EC [PERSON_NAME] [STREET_ADDRESS][PER…" at bounding box center [401, 361] width 803 height 618
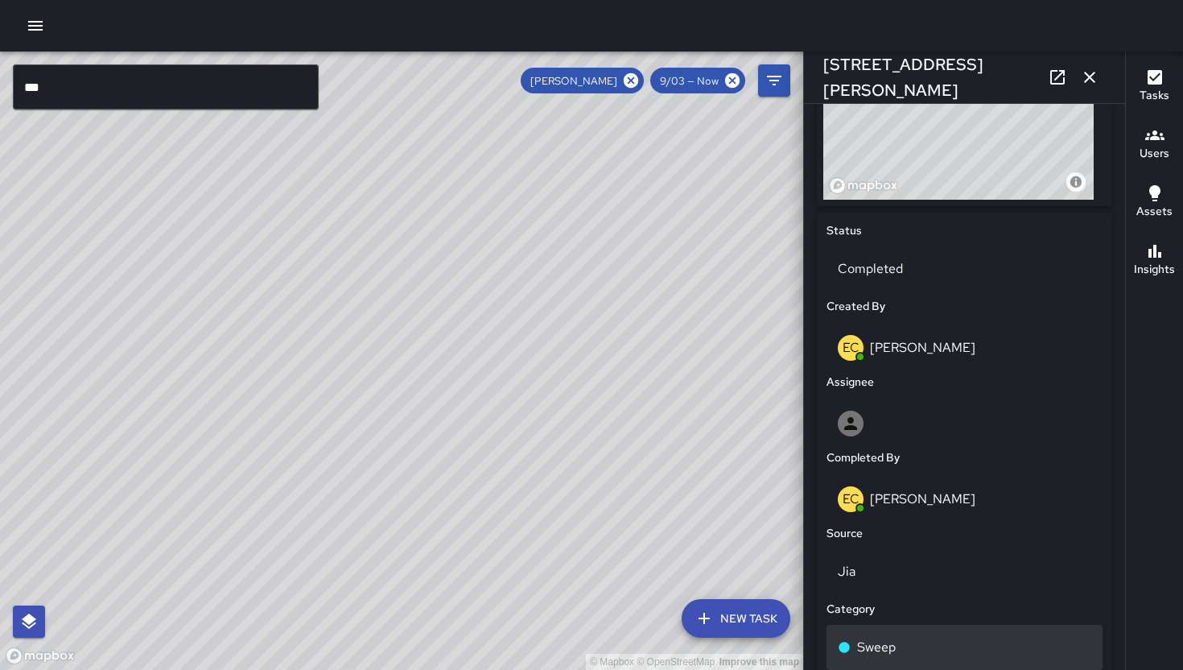
scroll to position [757, 0]
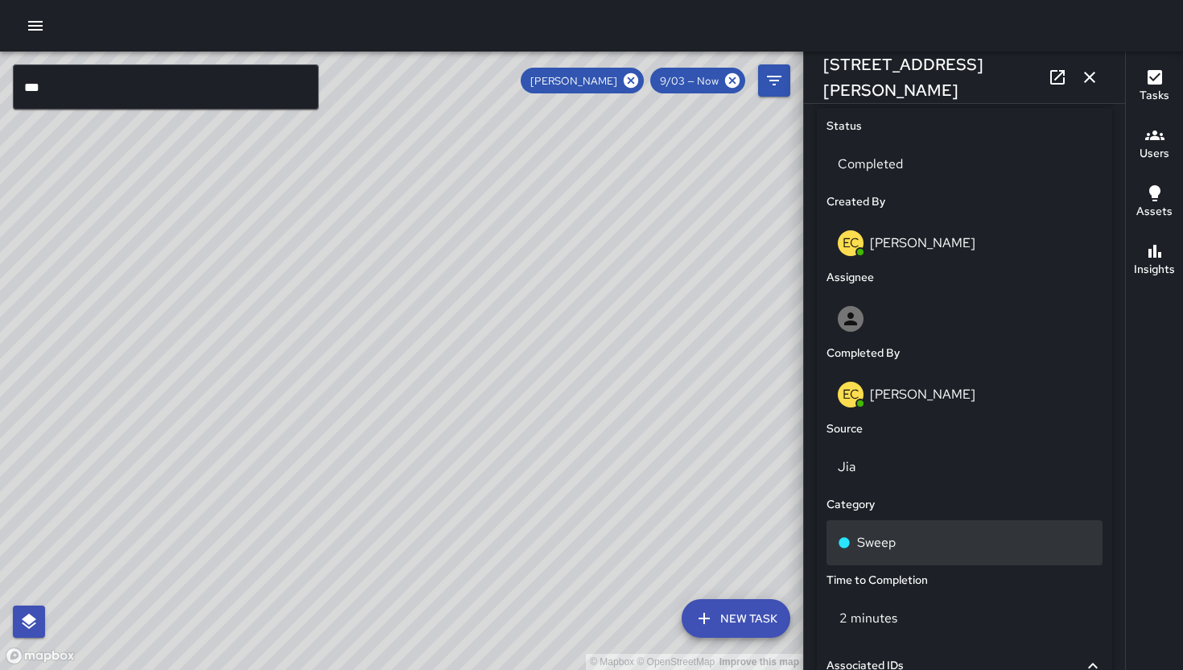
click at [877, 549] on p "Sweep" at bounding box center [876, 542] width 39 height 19
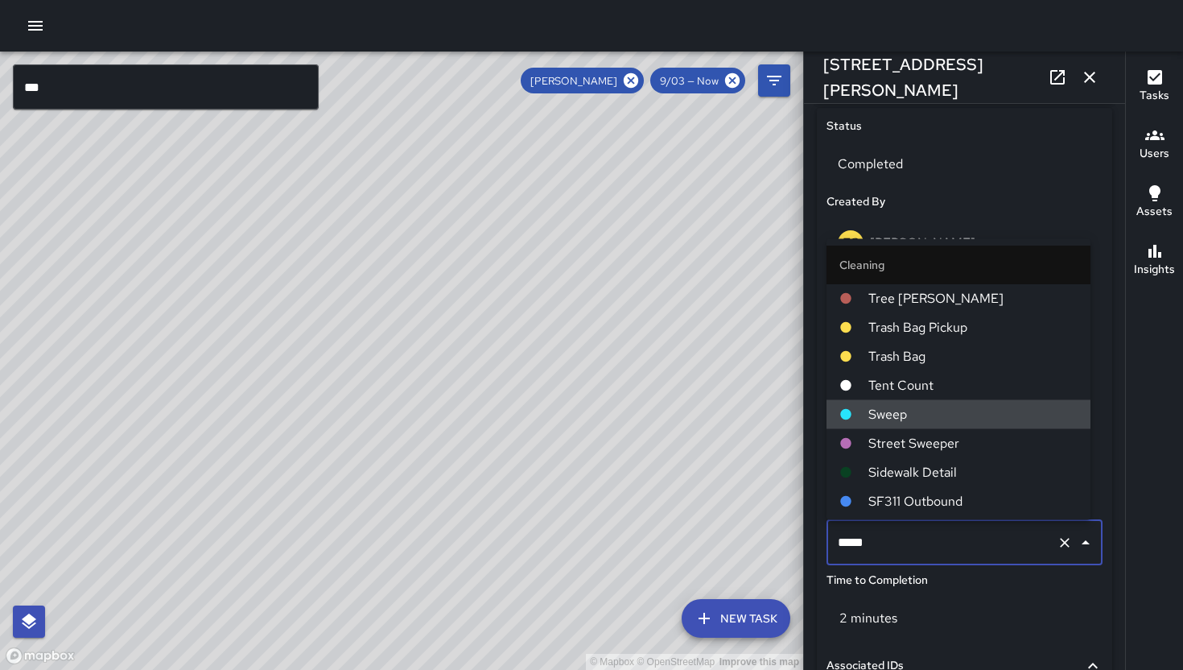
click at [877, 549] on input "*****" at bounding box center [942, 542] width 217 height 31
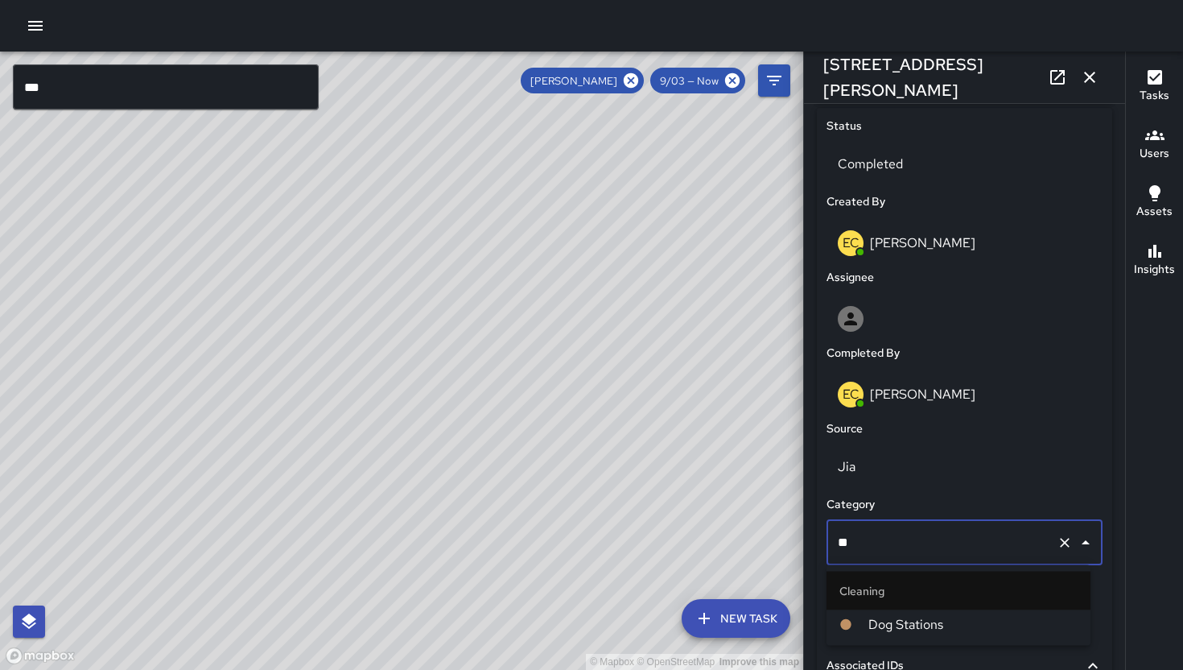
type input "***"
click at [930, 619] on span "Dog Stations" at bounding box center [973, 624] width 209 height 19
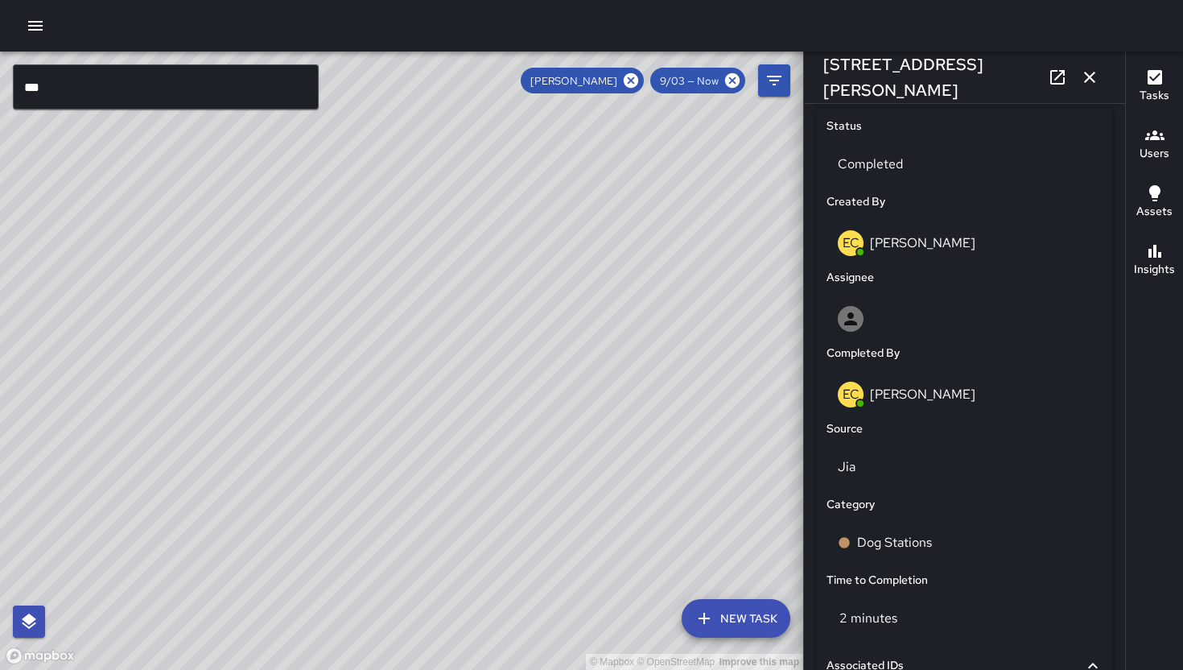
click at [1091, 78] on icon "button" at bounding box center [1089, 77] width 11 height 11
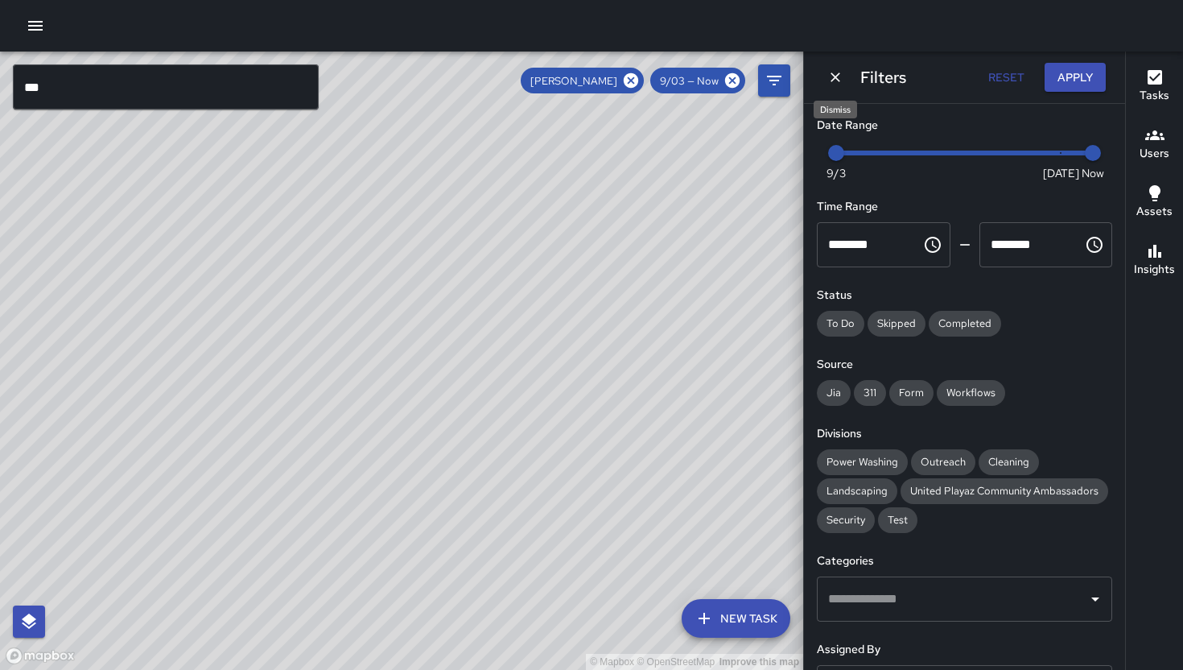
click at [835, 85] on icon "Dismiss" at bounding box center [836, 77] width 16 height 16
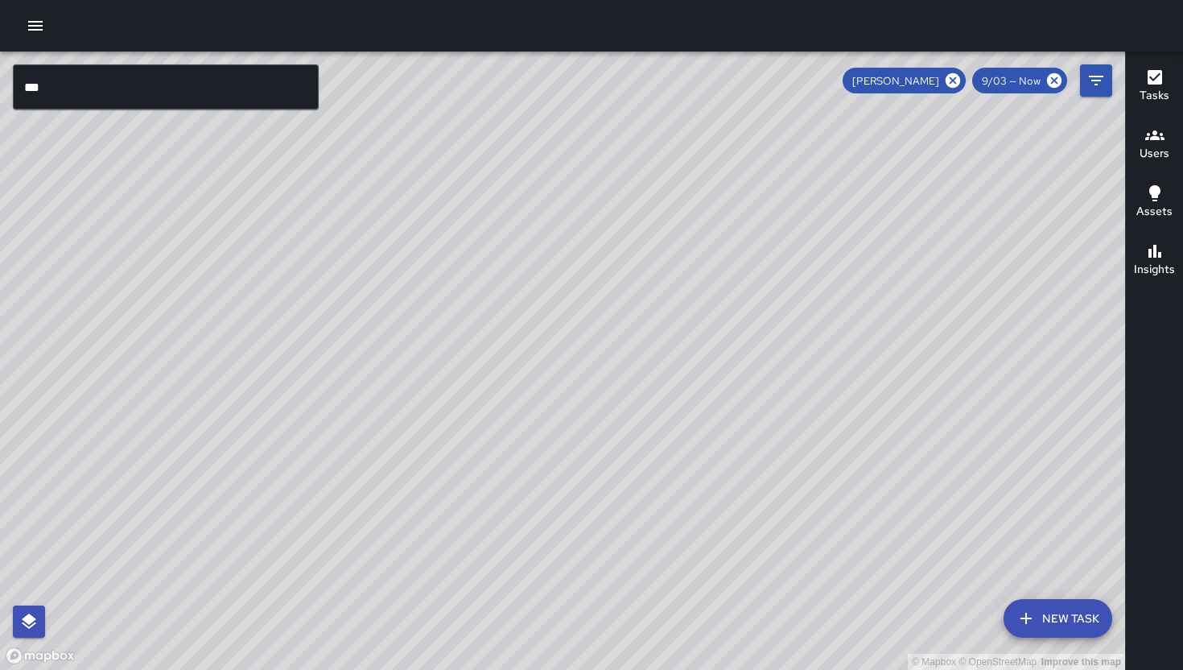
drag, startPoint x: 763, startPoint y: 420, endPoint x: 534, endPoint y: 283, distance: 267.1
click at [534, 283] on div "© Mapbox © OpenStreetMap Improve this map" at bounding box center [562, 361] width 1125 height 618
drag, startPoint x: 844, startPoint y: 333, endPoint x: 564, endPoint y: 541, distance: 348.7
click at [532, 566] on div "© Mapbox © OpenStreetMap Improve this map" at bounding box center [562, 361] width 1125 height 618
drag, startPoint x: 747, startPoint y: 445, endPoint x: 687, endPoint y: 479, distance: 69.2
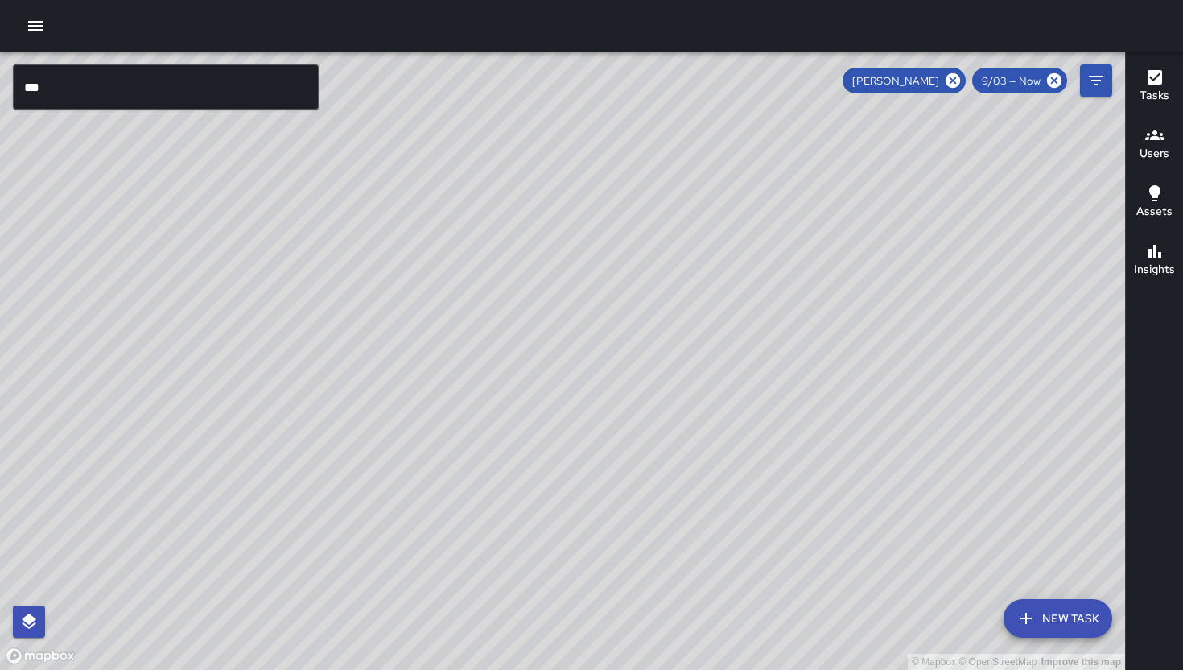
click at [685, 491] on div "© Mapbox © OpenStreetMap Improve this map" at bounding box center [562, 361] width 1125 height 618
click at [945, 80] on span "[PERSON_NAME]" at bounding box center [896, 81] width 106 height 14
drag, startPoint x: 951, startPoint y: 82, endPoint x: 1028, endPoint y: 75, distance: 77.6
click at [952, 83] on icon at bounding box center [953, 81] width 18 height 18
click at [1088, 78] on icon "Filters" at bounding box center [1096, 80] width 19 height 19
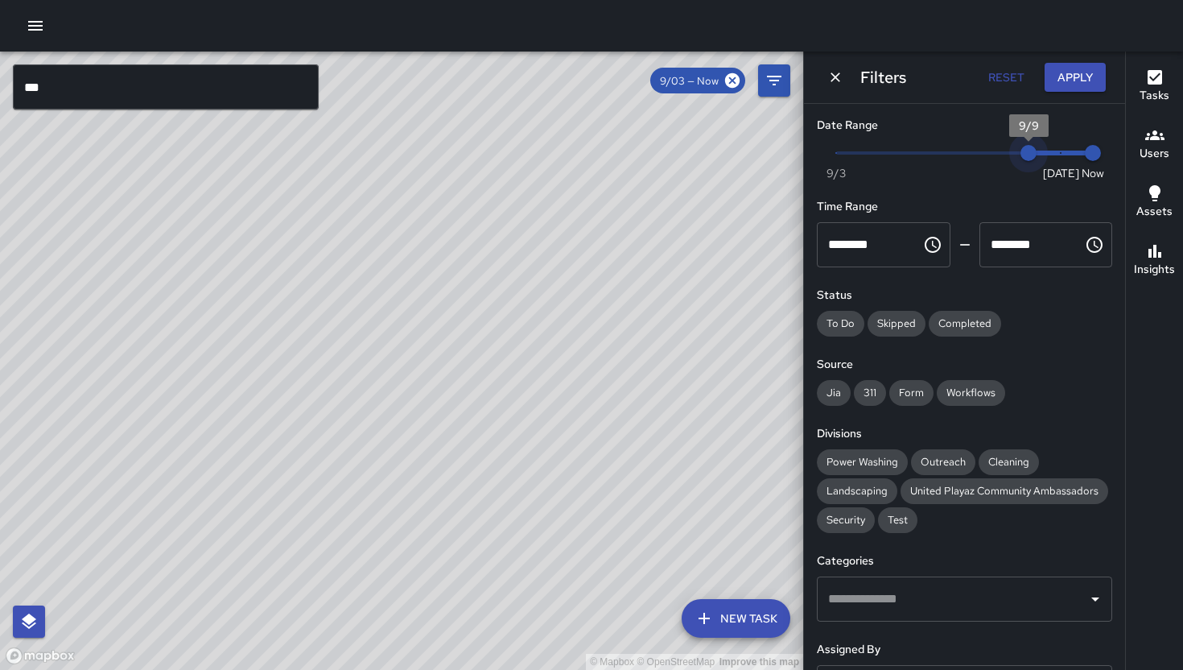
drag, startPoint x: 840, startPoint y: 158, endPoint x: 1012, endPoint y: 156, distance: 171.5
click at [1021, 156] on span "9/9" at bounding box center [1029, 153] width 16 height 16
drag, startPoint x: 527, startPoint y: 369, endPoint x: 474, endPoint y: 354, distance: 55.1
click at [474, 354] on div "© Mapbox © OpenStreetMap Improve this map" at bounding box center [401, 361] width 803 height 618
drag, startPoint x: 546, startPoint y: 160, endPoint x: 529, endPoint y: 257, distance: 98.1
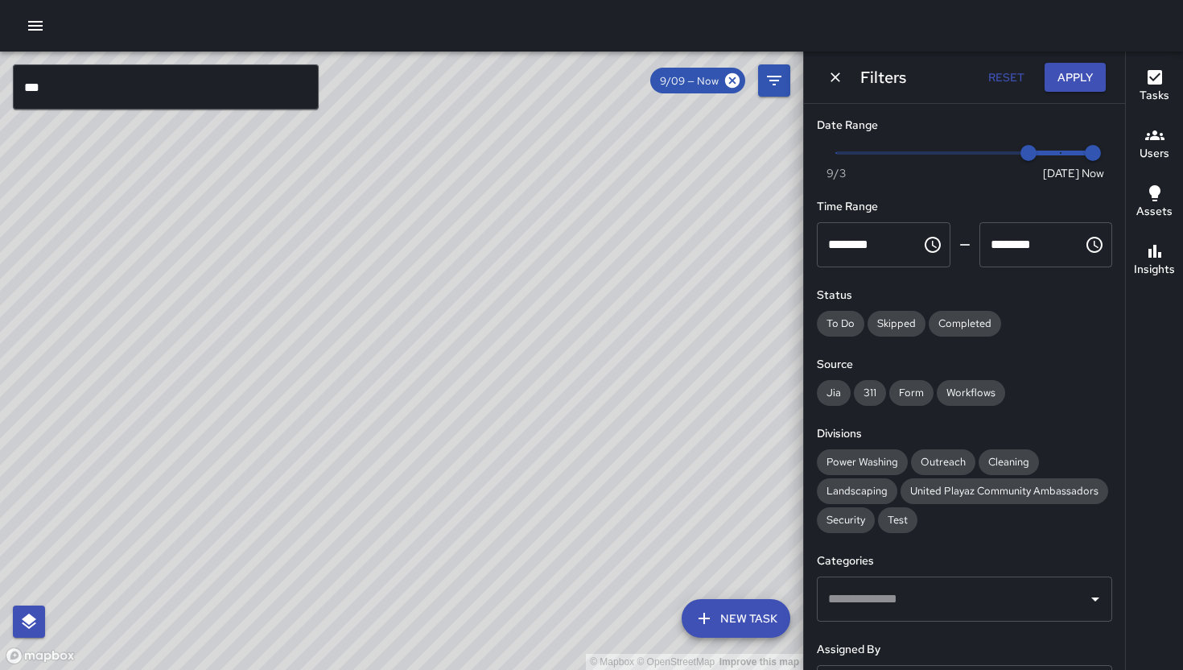
click at [529, 257] on div "© Mapbox © OpenStreetMap Improve this map" at bounding box center [401, 361] width 803 height 618
drag, startPoint x: 449, startPoint y: 361, endPoint x: 456, endPoint y: 295, distance: 66.4
click at [454, 308] on div "© Mapbox © OpenStreetMap Improve this map" at bounding box center [401, 361] width 803 height 618
click at [375, 522] on div "© Mapbox © OpenStreetMap Improve this map DL David Lewis 278 Clara Street Creat…" at bounding box center [401, 361] width 803 height 618
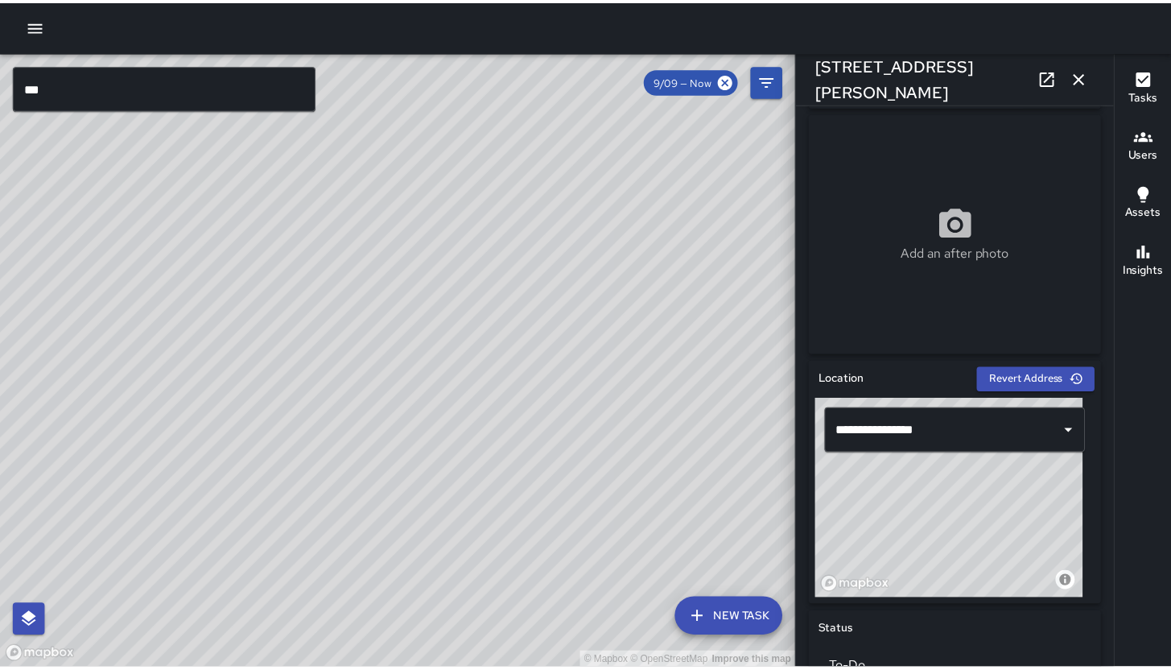
scroll to position [253, 0]
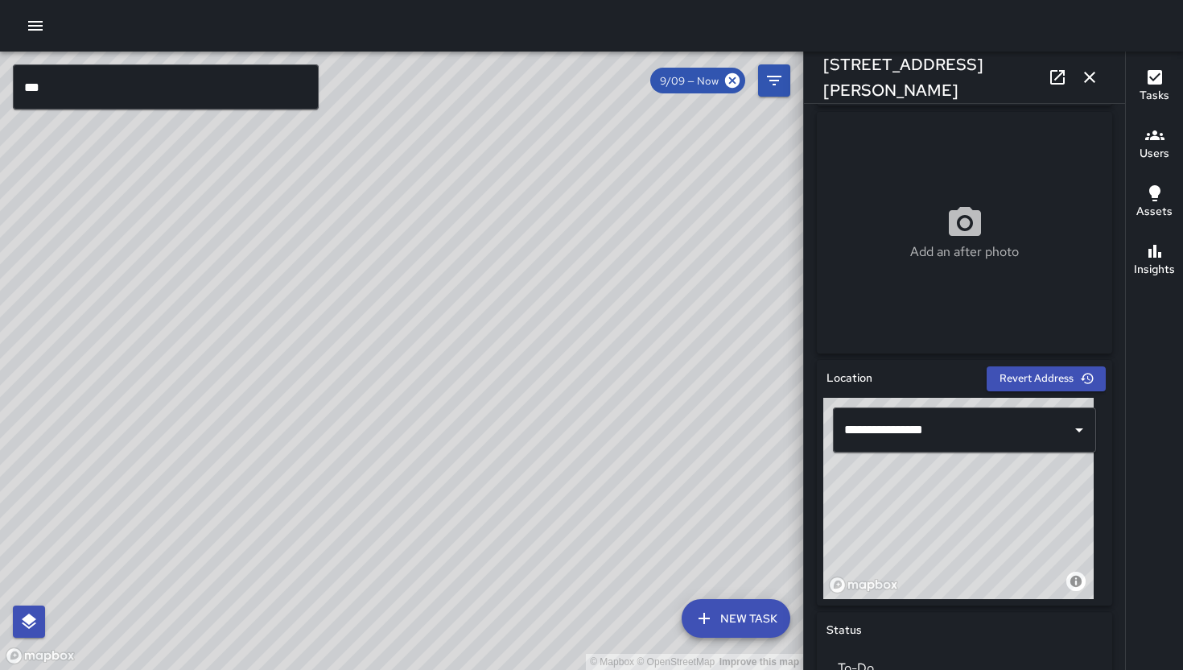
click at [436, 110] on div "© Mapbox © OpenStreetMap Improve this map" at bounding box center [401, 361] width 803 height 618
click at [1092, 83] on icon "button" at bounding box center [1089, 77] width 19 height 19
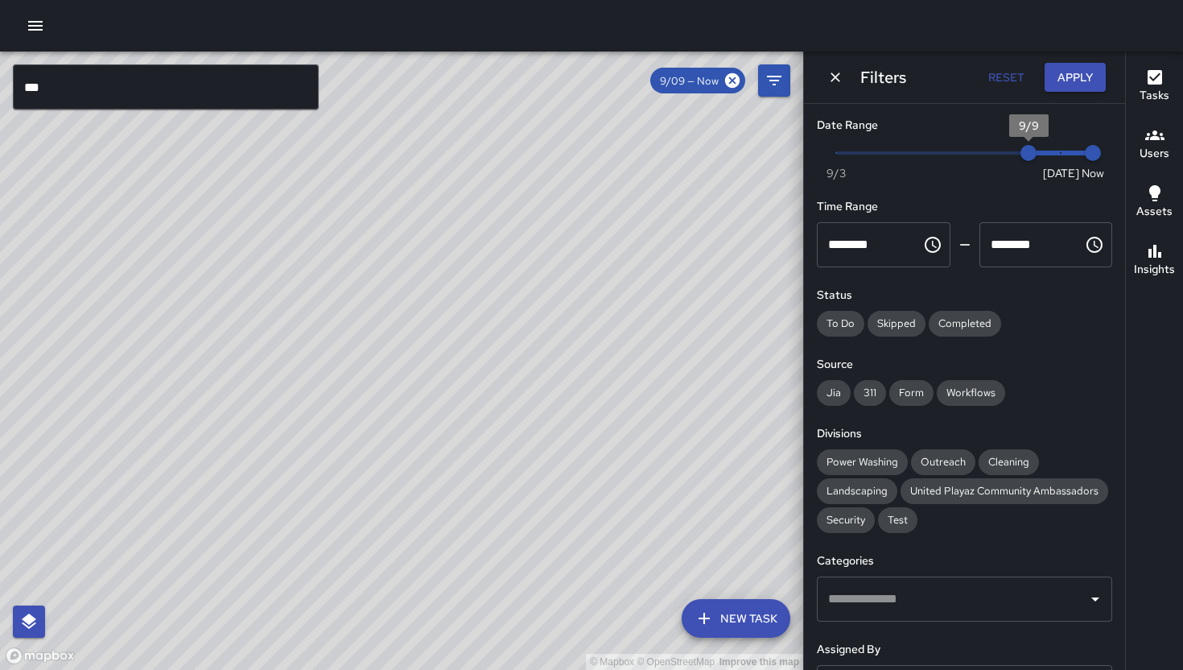
type input "*"
drag, startPoint x: 1022, startPoint y: 147, endPoint x: 772, endPoint y: 159, distance: 250.6
click at [774, 159] on div "© Mapbox © OpenStreetMap Improve this map *** ​ New Task 9/09 — Now Map Layers …" at bounding box center [591, 361] width 1183 height 618
click at [561, 241] on div "© Mapbox © OpenStreetMap Improve this map" at bounding box center [401, 361] width 803 height 618
drag, startPoint x: 667, startPoint y: 229, endPoint x: 841, endPoint y: 128, distance: 202.0
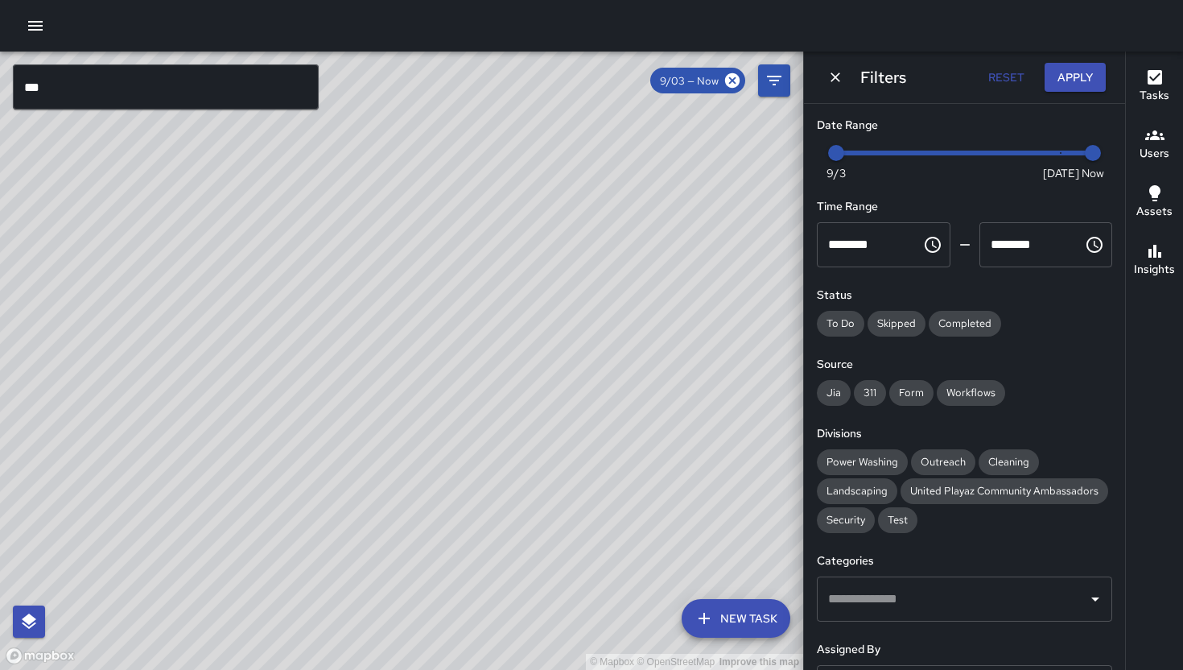
click at [835, 132] on div "© Mapbox © OpenStreetMap Improve this map *** ​ New Task 9/03 — Now Map Layers …" at bounding box center [591, 361] width 1183 height 618
drag, startPoint x: 400, startPoint y: 421, endPoint x: 543, endPoint y: 382, distance: 148.6
click at [624, 342] on div "© Mapbox © OpenStreetMap Improve this map" at bounding box center [401, 361] width 803 height 618
drag, startPoint x: 357, startPoint y: 436, endPoint x: 697, endPoint y: 448, distance: 340.7
click at [705, 448] on div "© Mapbox © OpenStreetMap Improve this map" at bounding box center [401, 361] width 803 height 618
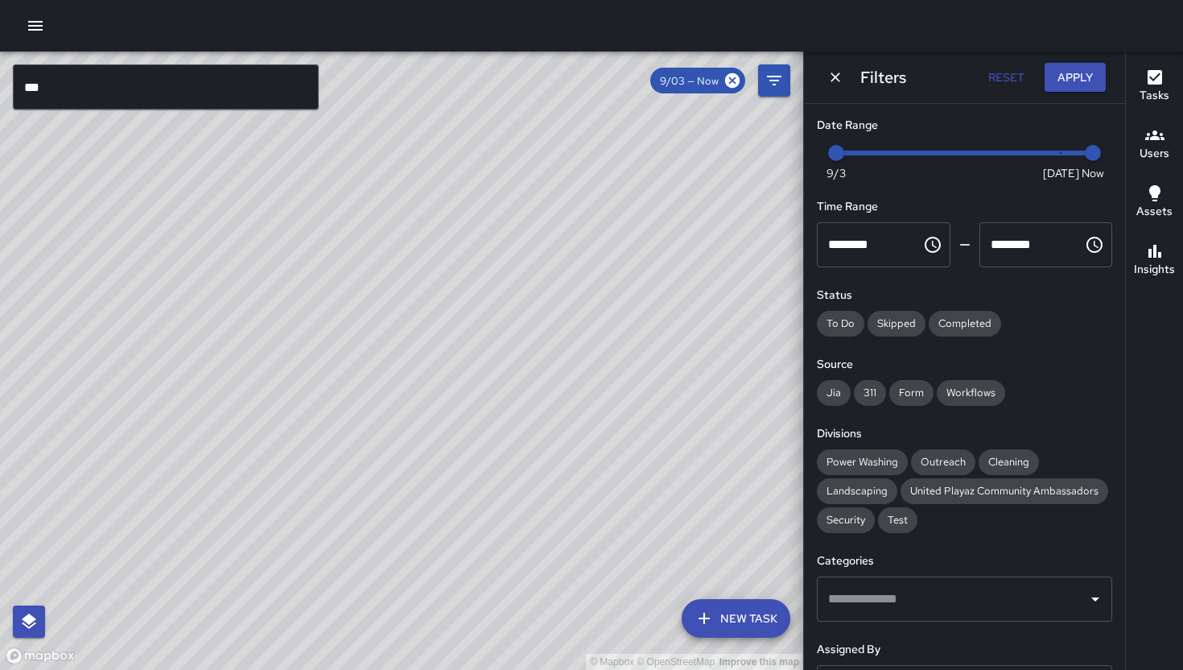
drag, startPoint x: 373, startPoint y: 446, endPoint x: 519, endPoint y: 297, distance: 208.9
click at [268, 401] on div "© Mapbox © OpenStreetMap Improve this map" at bounding box center [401, 361] width 803 height 618
click at [835, 80] on icon "Dismiss" at bounding box center [836, 77] width 16 height 16
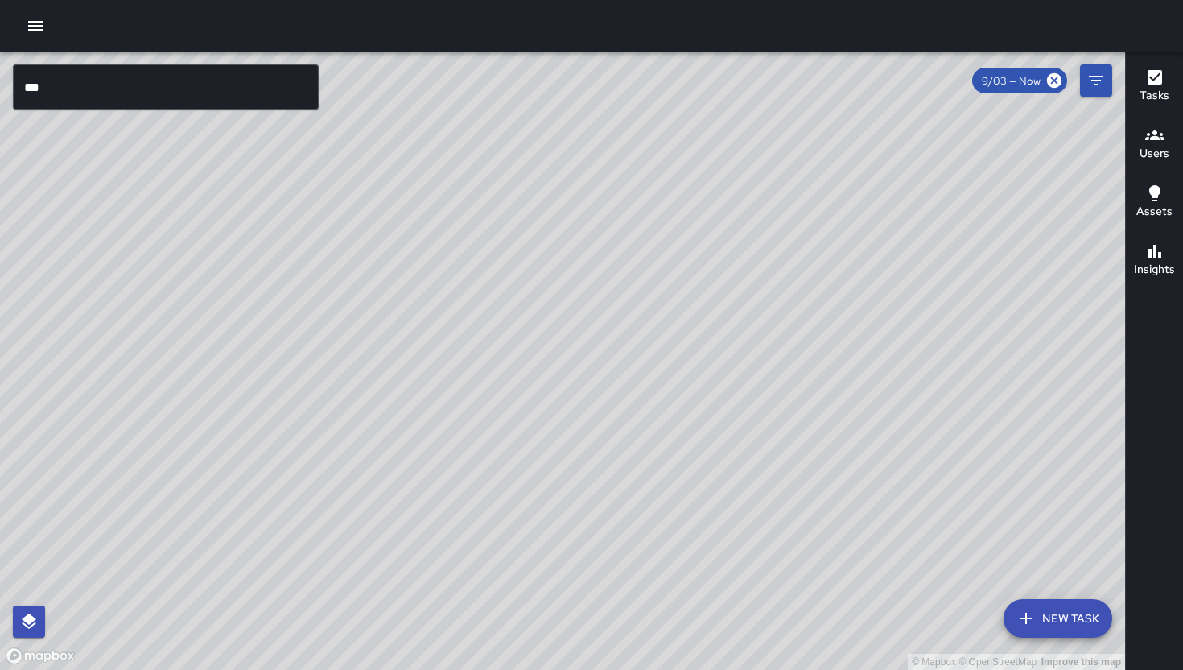
click at [32, 31] on icon "button" at bounding box center [35, 25] width 19 height 19
click at [27, 23] on icon "button" at bounding box center [35, 25] width 19 height 19
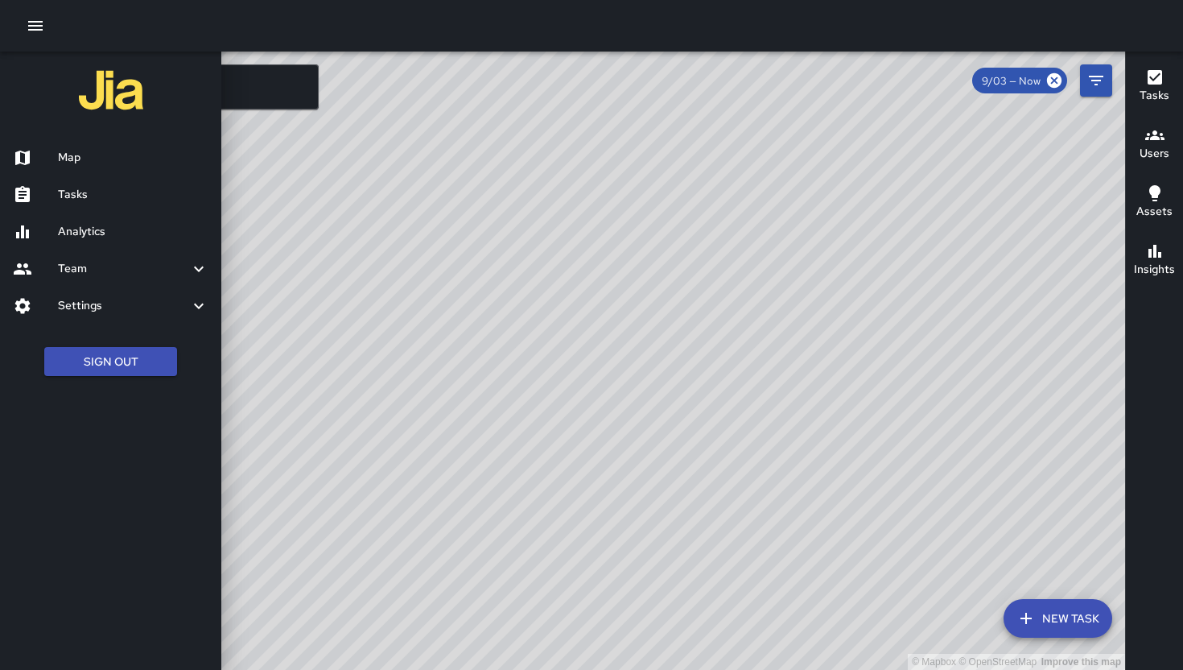
click at [85, 226] on h6 "Analytics" at bounding box center [133, 232] width 151 height 18
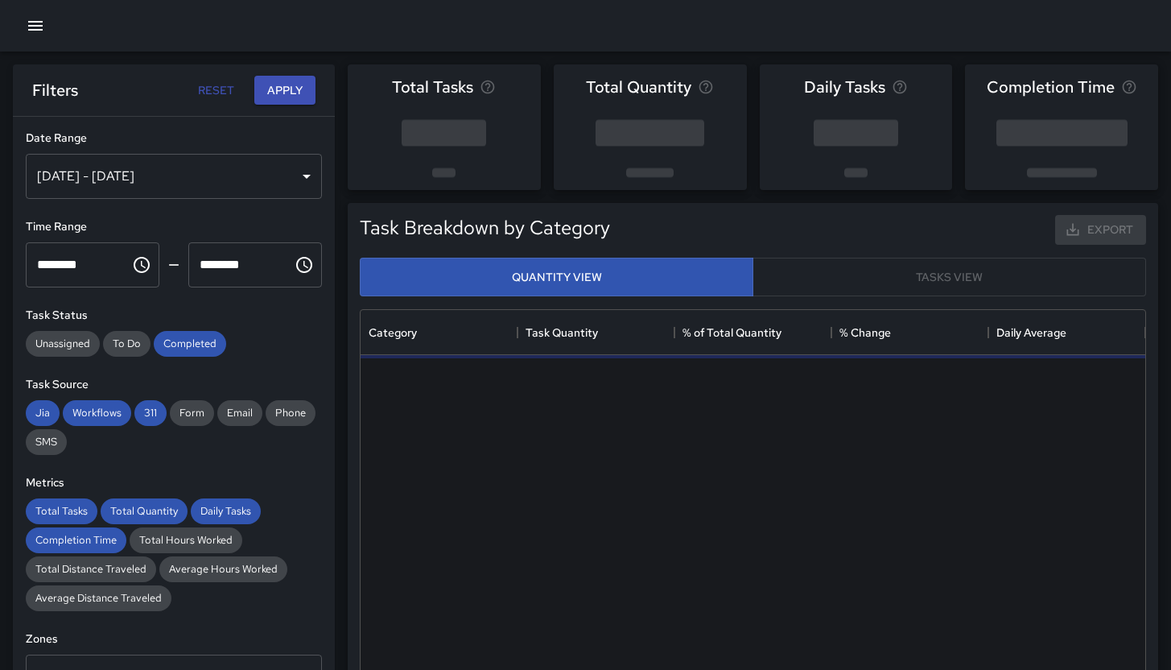
scroll to position [469, 773]
click at [197, 195] on div "Sep 04, 2025 - Sep 10, 2025" at bounding box center [174, 176] width 296 height 45
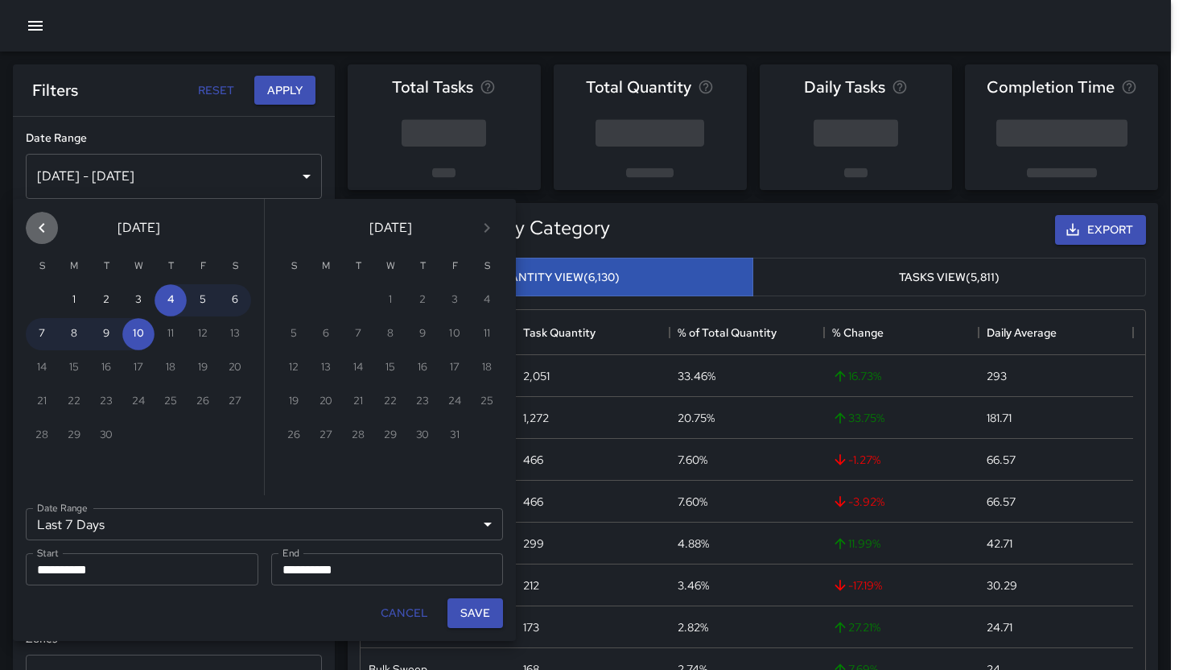
click at [47, 221] on icon "Previous month" at bounding box center [41, 227] width 19 height 19
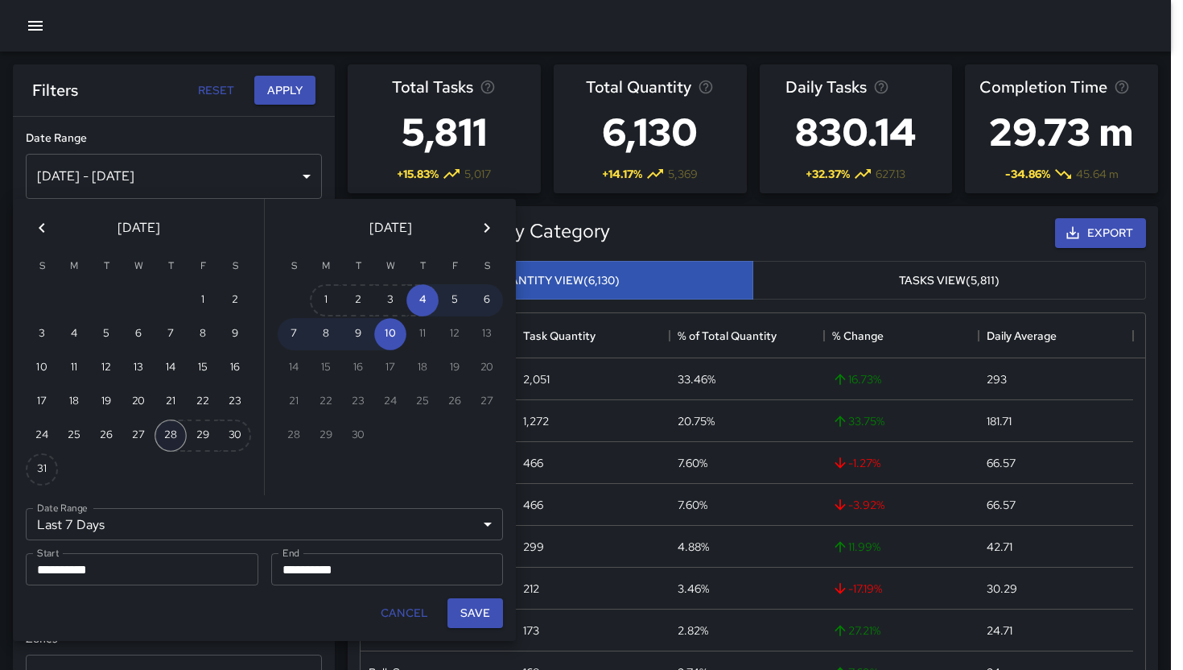
click at [172, 437] on button "28" at bounding box center [171, 435] width 32 height 32
type input "******"
type input "**********"
click at [468, 618] on button "Save" at bounding box center [476, 613] width 56 height 30
type input "**********"
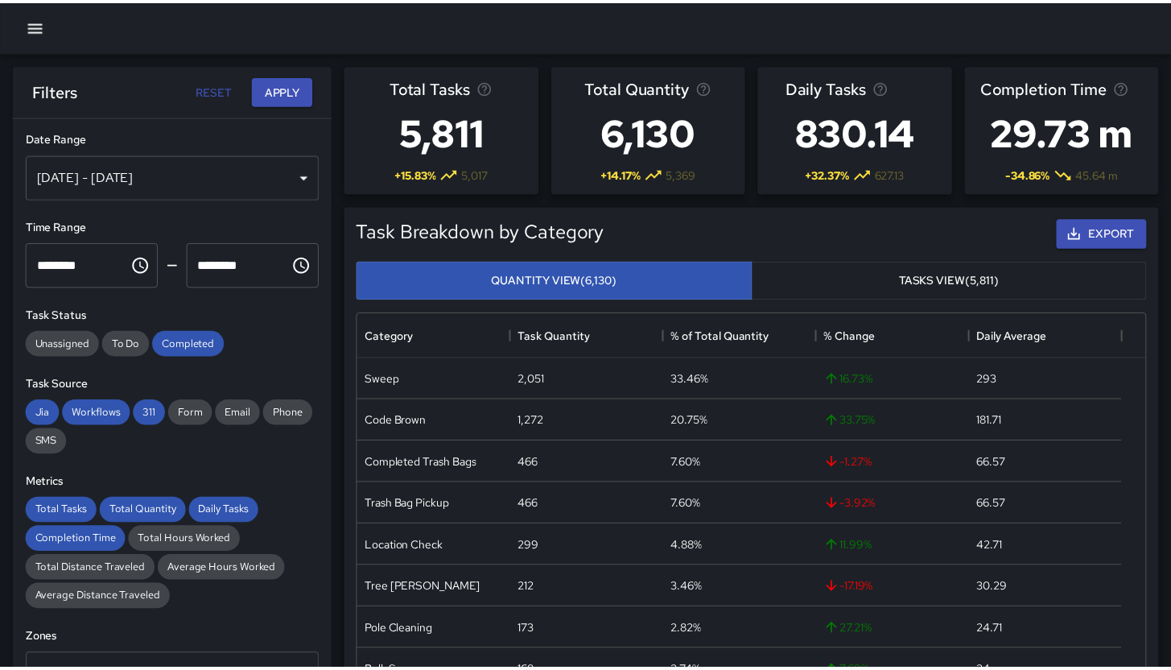
scroll to position [13, 13]
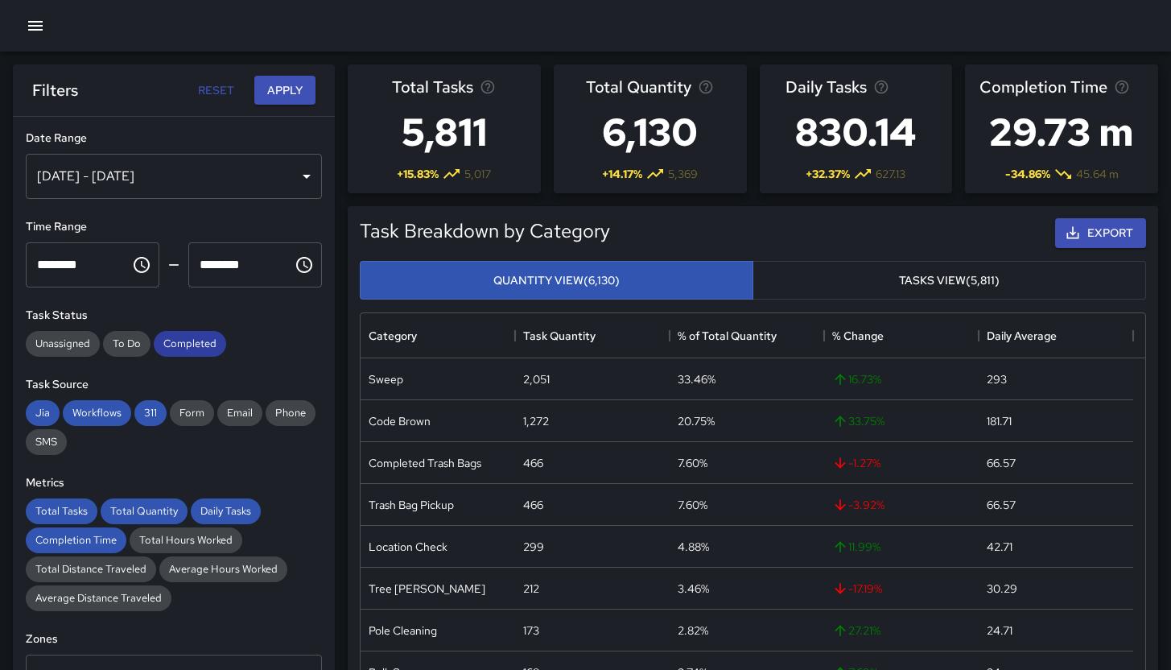
click at [185, 339] on span "Completed" at bounding box center [190, 343] width 72 height 14
click at [150, 415] on span "311" at bounding box center [150, 413] width 32 height 14
click at [75, 413] on span "Workflows" at bounding box center [97, 413] width 68 height 14
click at [34, 419] on div "Jia" at bounding box center [43, 413] width 34 height 26
click at [63, 515] on span "Total Tasks" at bounding box center [62, 511] width 72 height 14
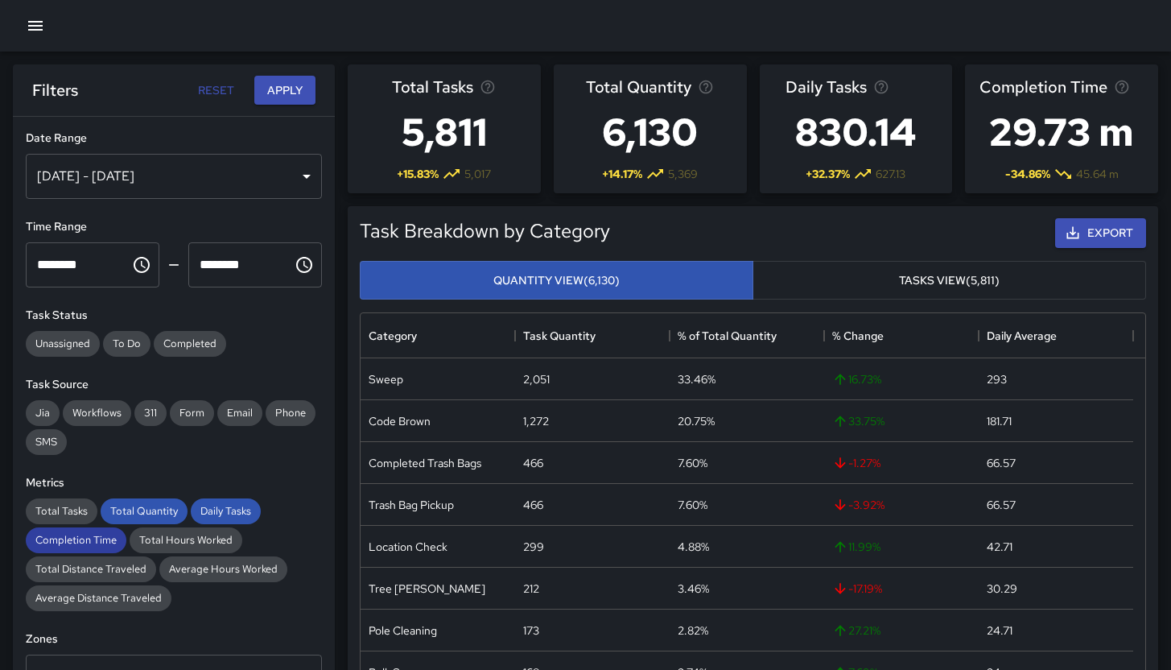
click at [74, 530] on div "Completion Time" at bounding box center [76, 540] width 101 height 26
click at [118, 507] on span "Total Quantity" at bounding box center [144, 511] width 87 height 14
click at [217, 506] on span "Daily Tasks" at bounding box center [226, 511] width 70 height 14
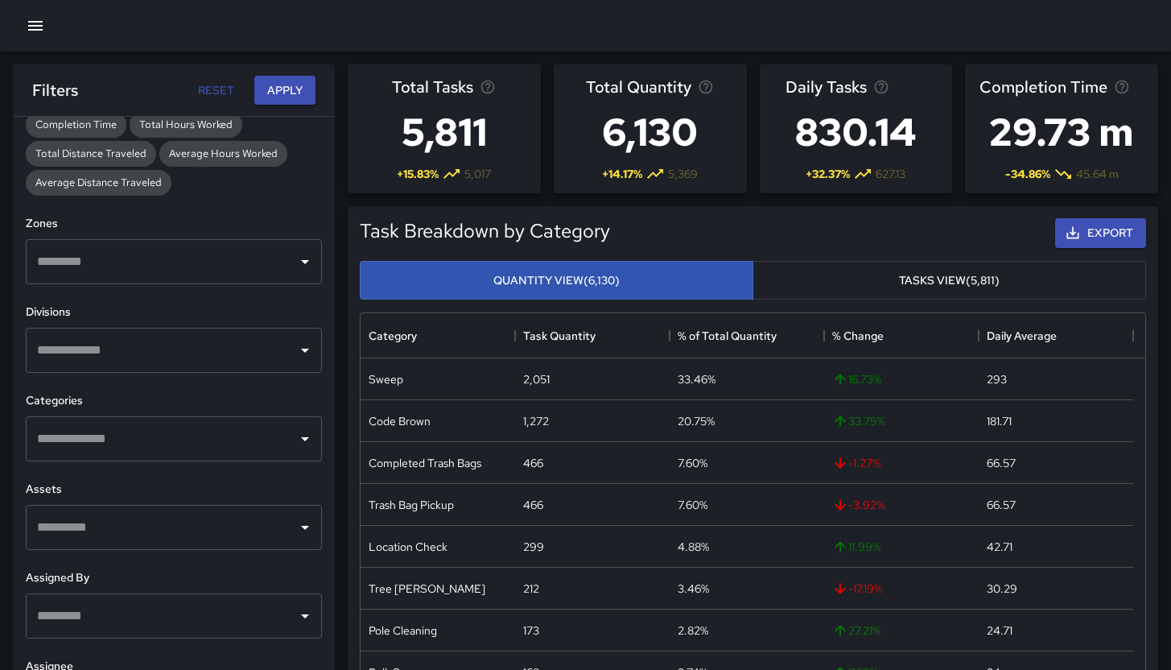
scroll to position [420, 0]
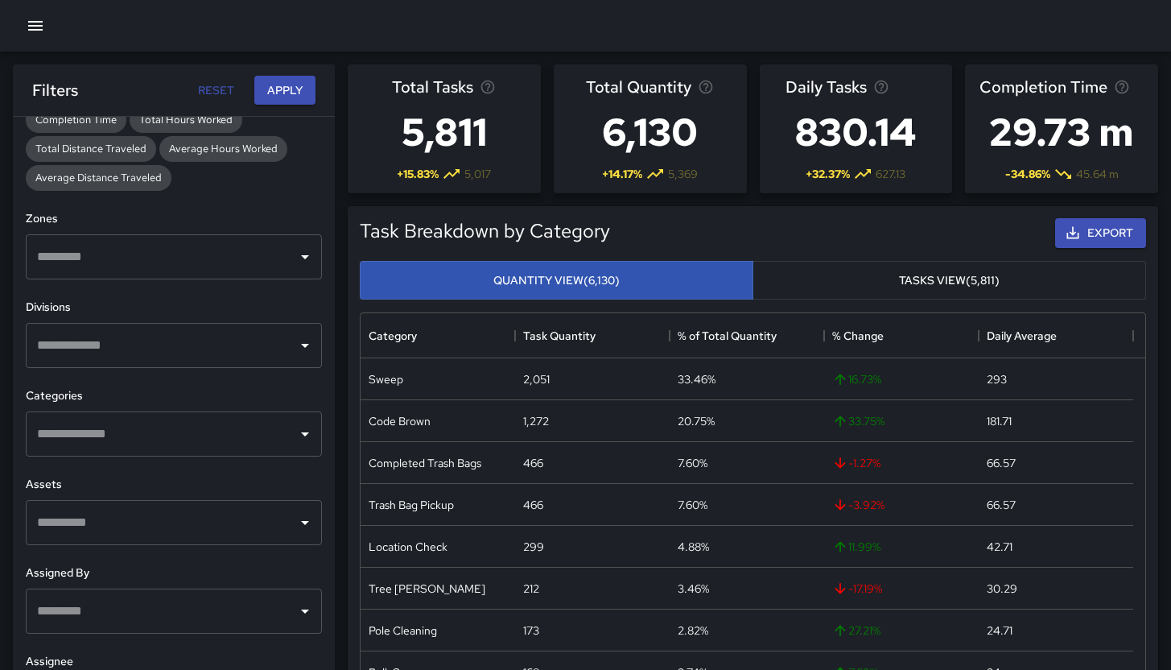
click at [154, 267] on input "text" at bounding box center [162, 257] width 258 height 31
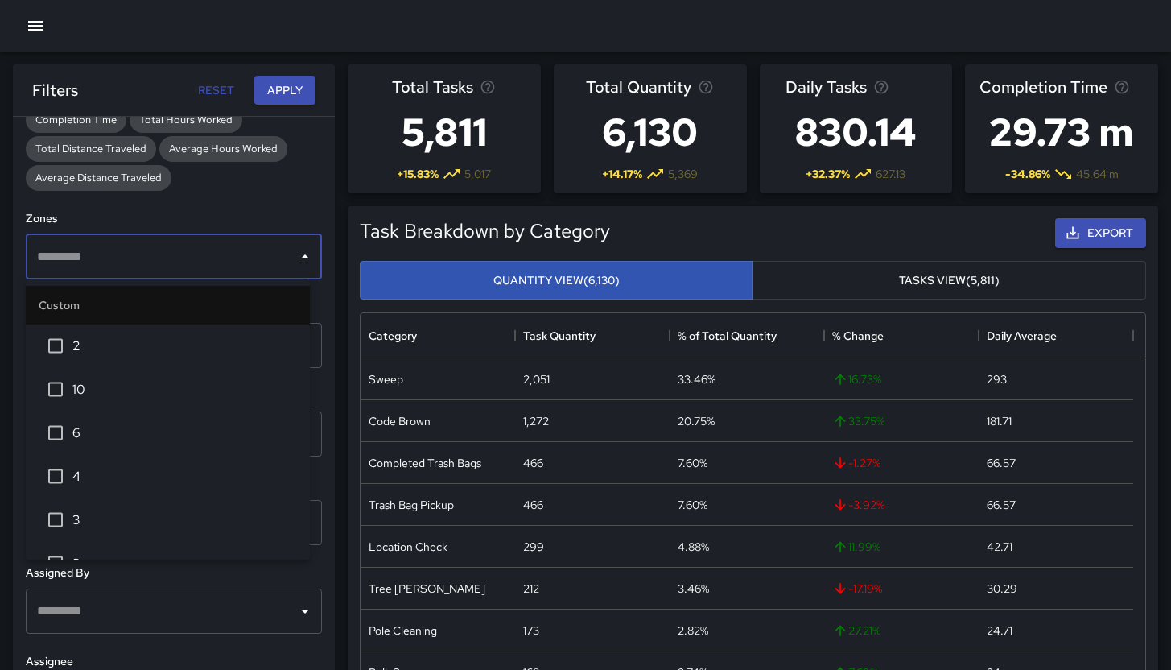
click at [152, 527] on span "3" at bounding box center [184, 519] width 225 height 19
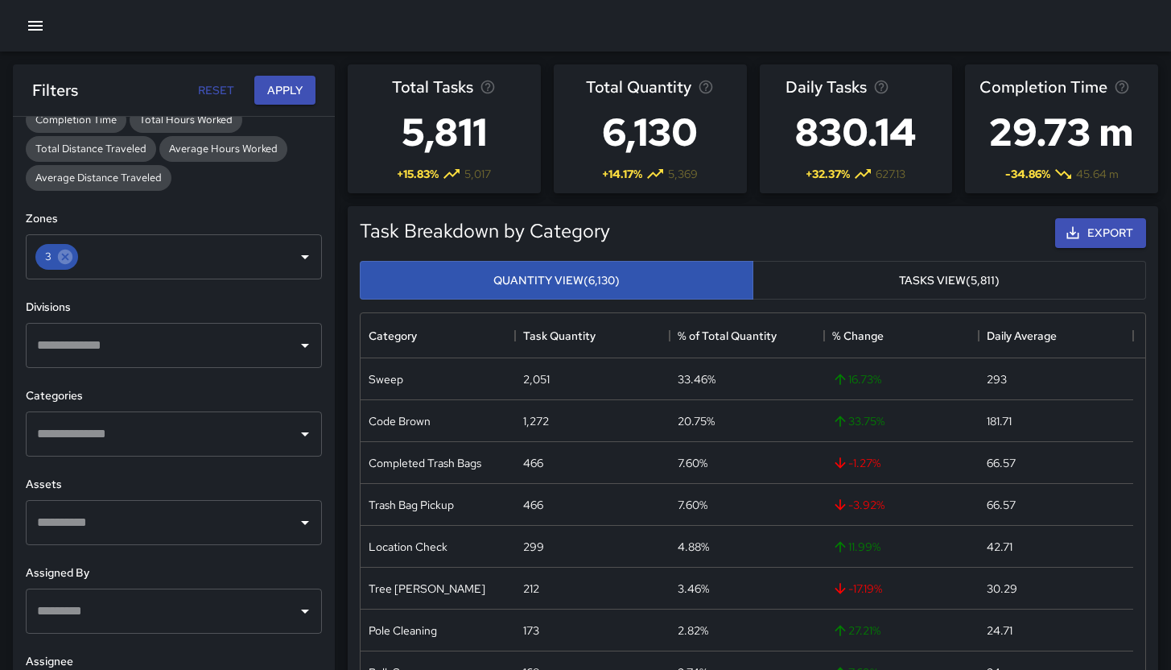
click at [229, 575] on h6 "Assigned By" at bounding box center [174, 573] width 296 height 18
click at [171, 530] on input "text" at bounding box center [162, 522] width 258 height 31
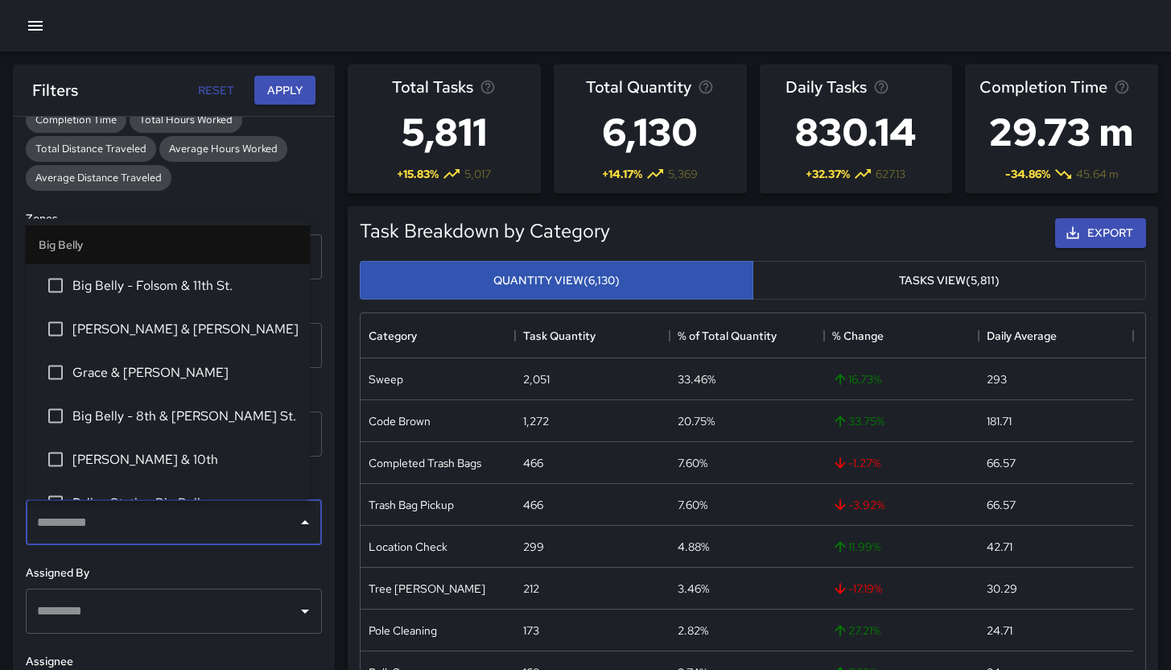
click at [175, 561] on div "**********" at bounding box center [174, 425] width 322 height 617
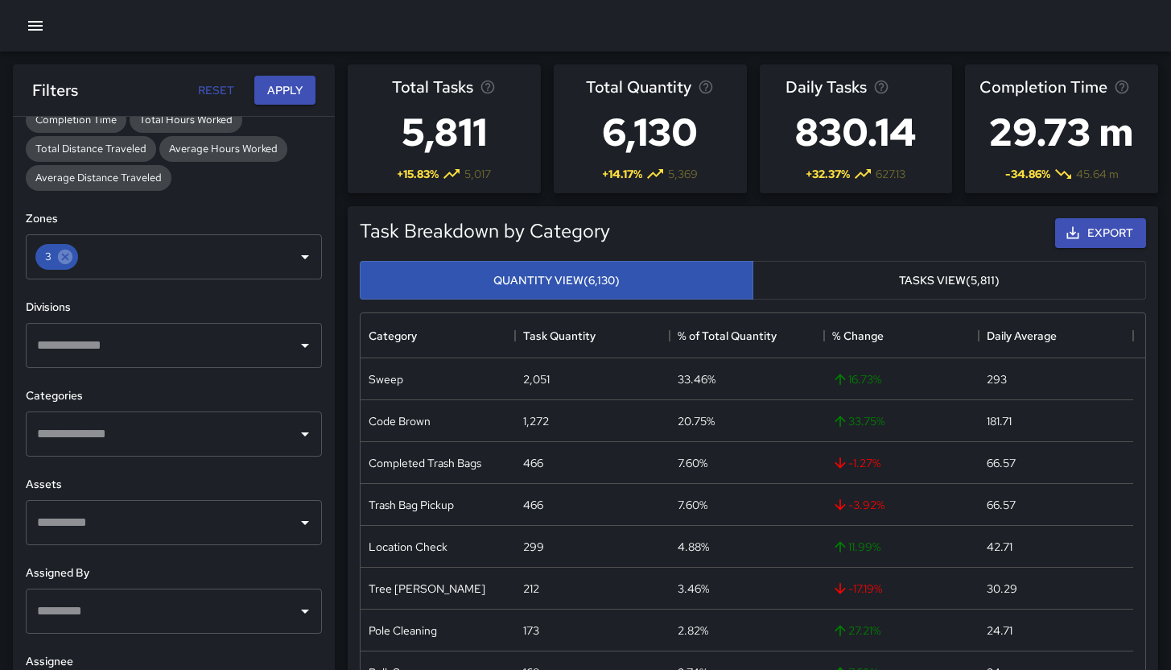
click at [131, 440] on input "text" at bounding box center [162, 434] width 258 height 31
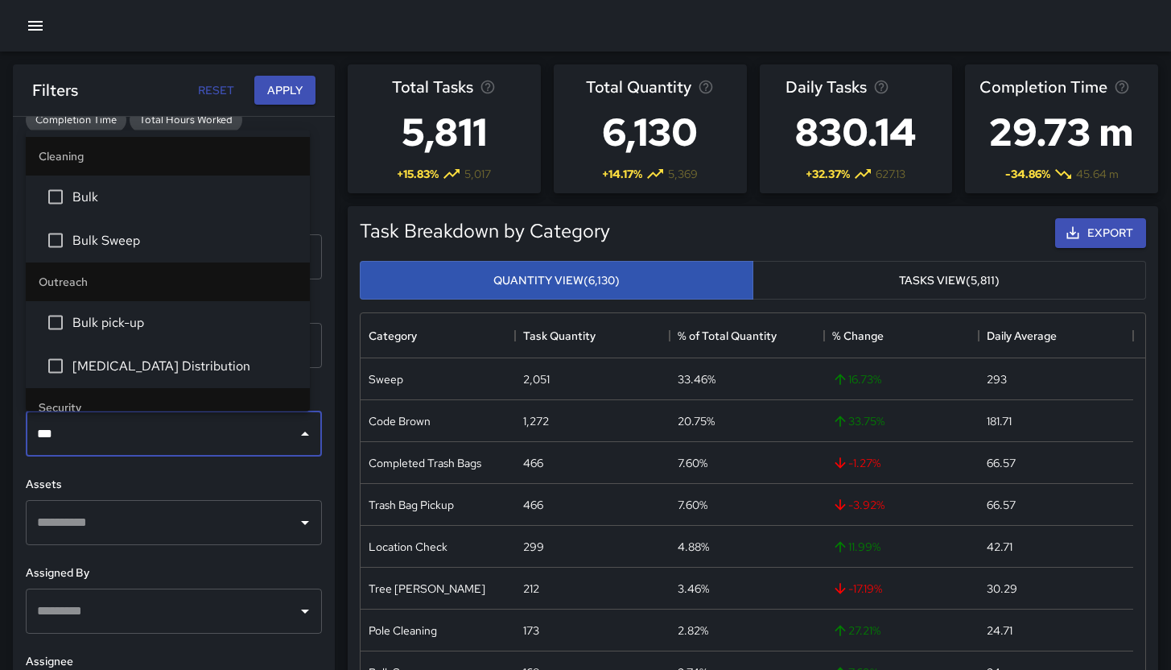
type input "****"
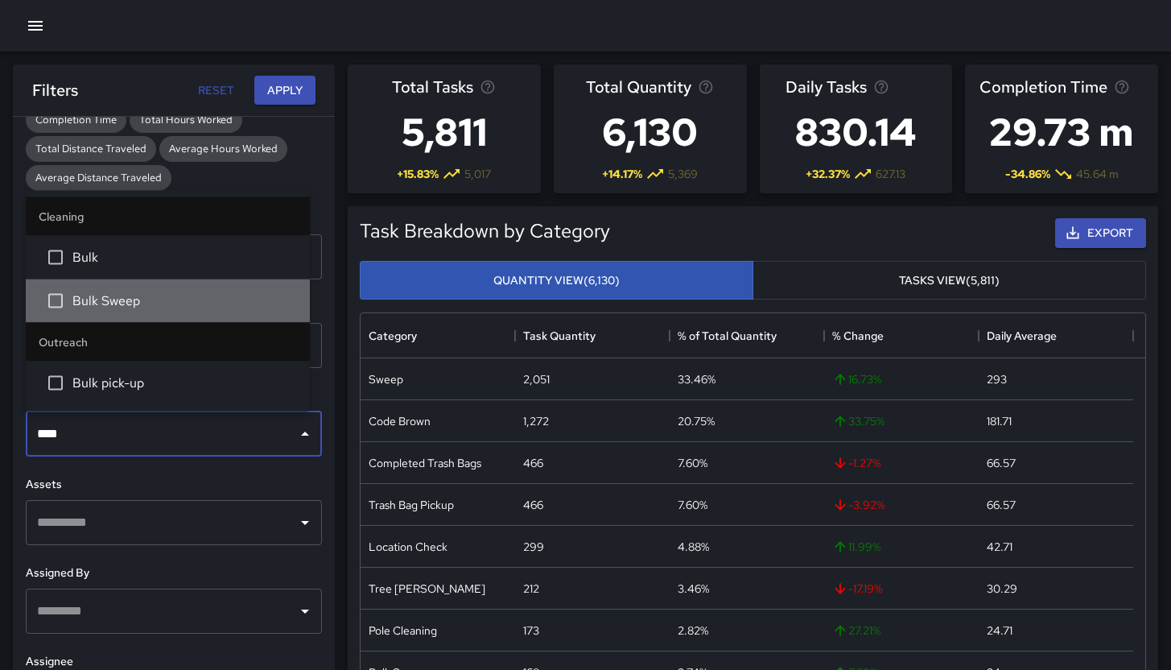
click at [101, 307] on span "Bulk Sweep" at bounding box center [184, 300] width 225 height 19
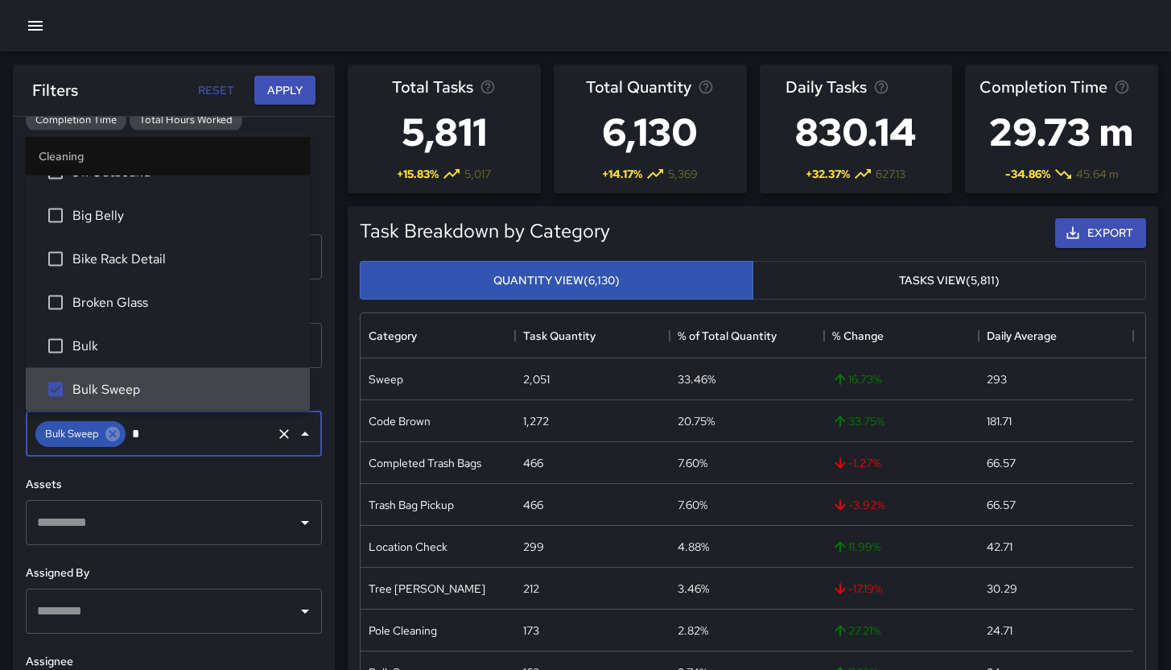
scroll to position [0, 0]
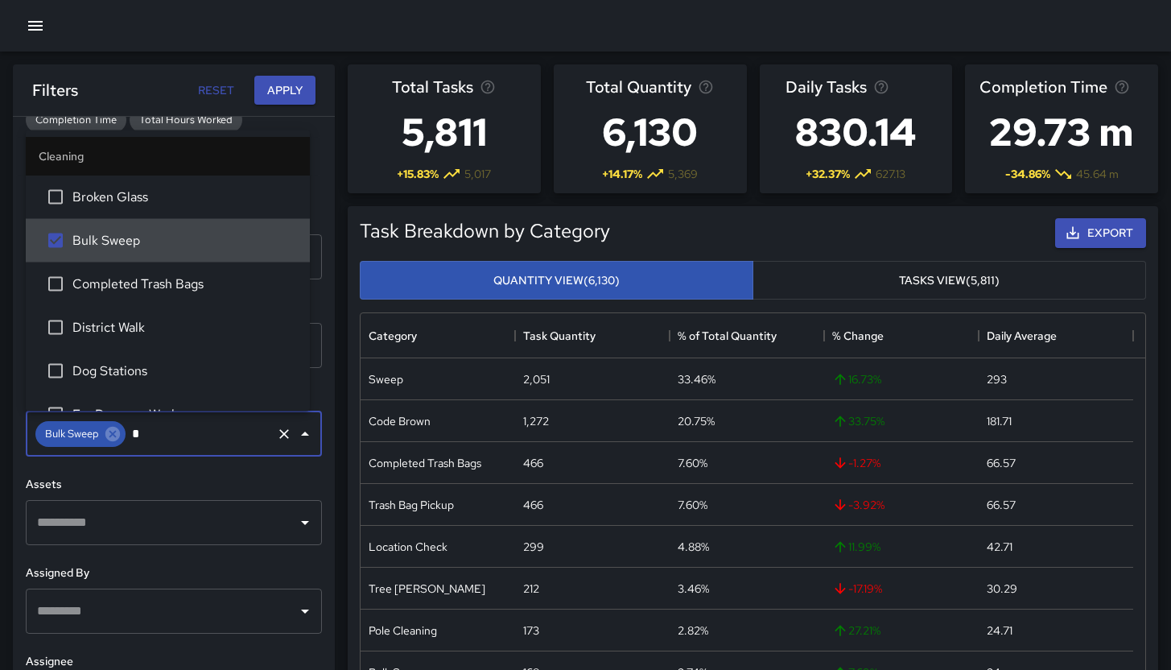
type input "**"
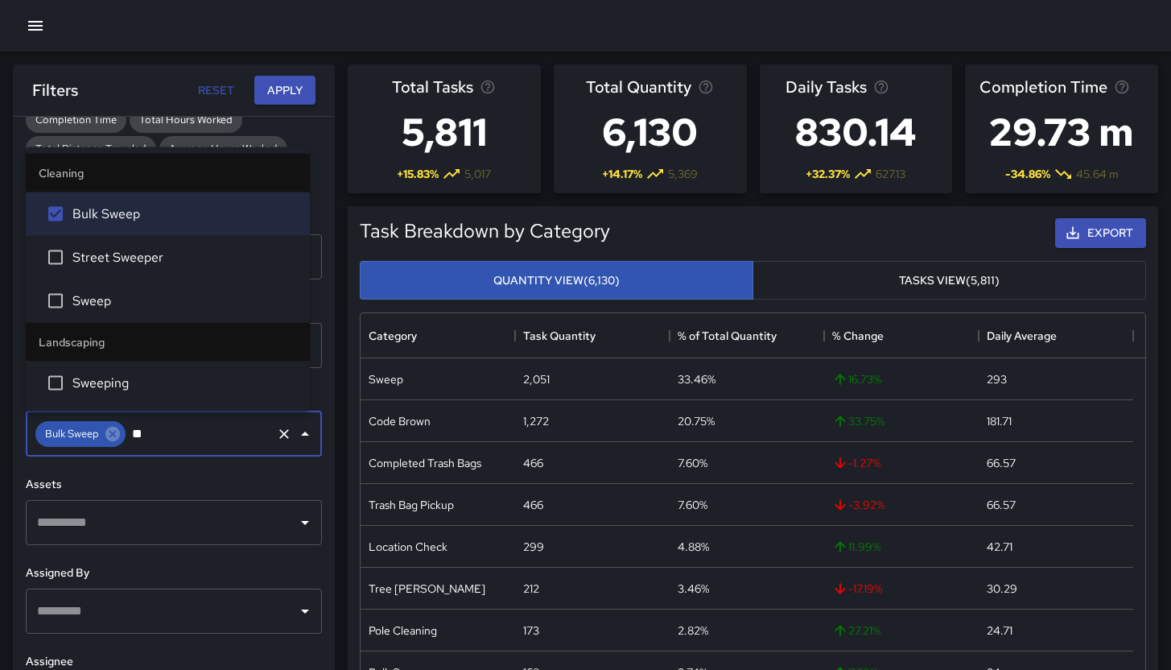
click at [89, 302] on span "Sweep" at bounding box center [184, 300] width 225 height 19
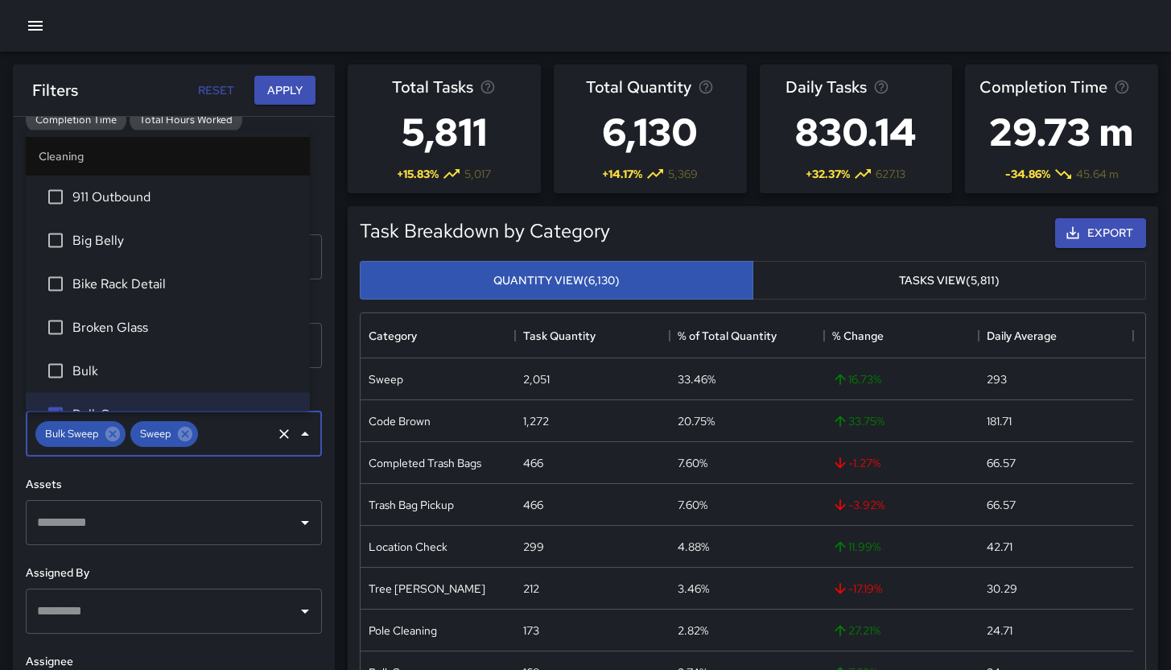
scroll to position [25, 0]
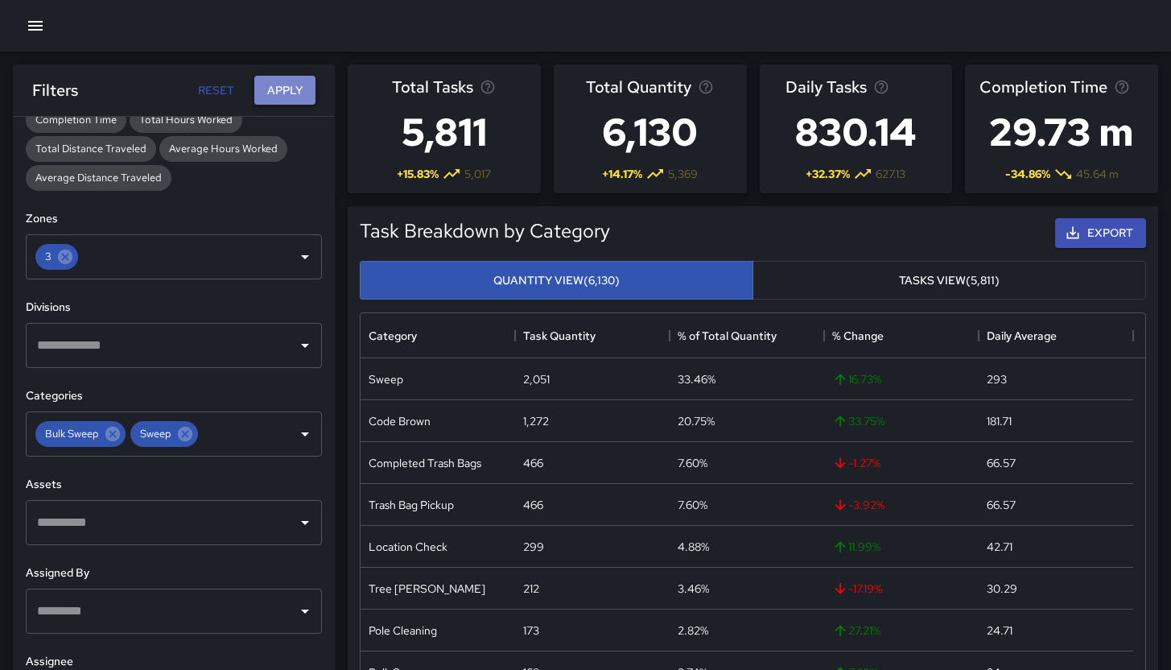
click at [261, 87] on button "Apply" at bounding box center [284, 91] width 61 height 30
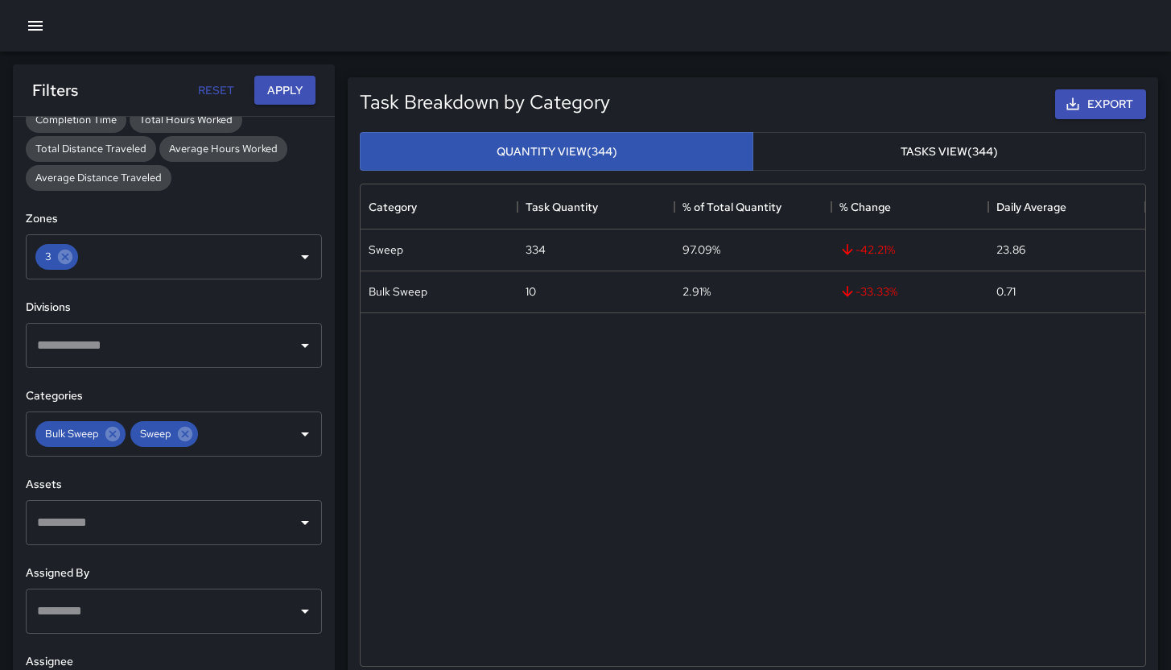
scroll to position [562, 0]
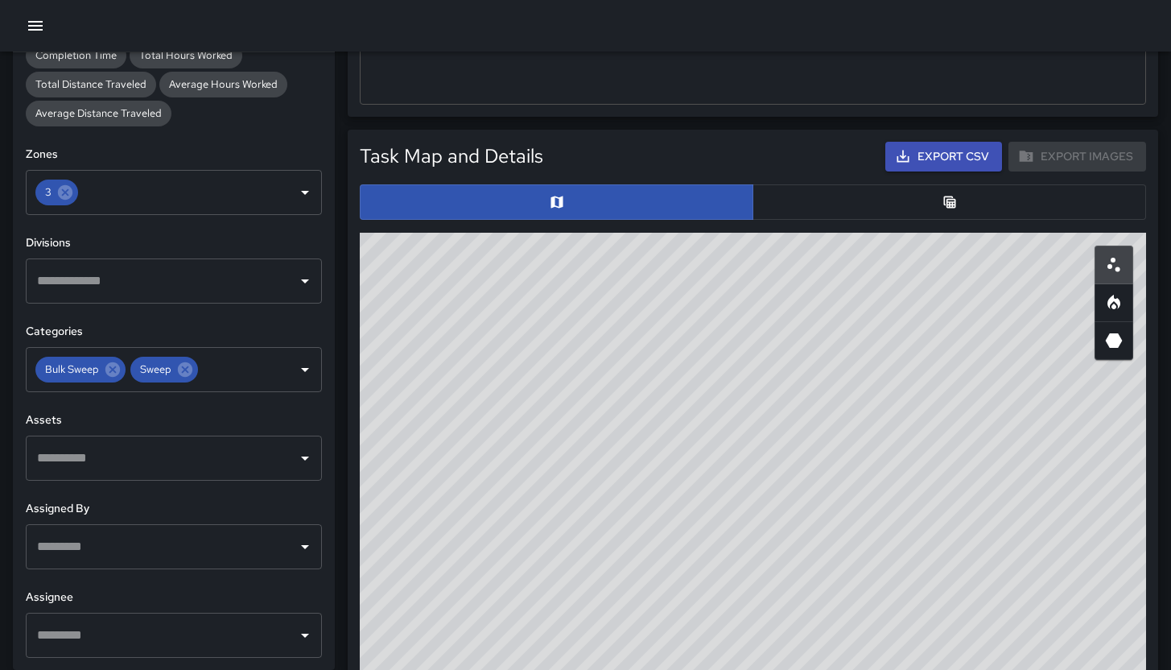
drag, startPoint x: 660, startPoint y: 490, endPoint x: 683, endPoint y: 486, distance: 23.7
click at [681, 492] on div "© Mapbox © OpenStreetMap Improve this map" at bounding box center [753, 555] width 786 height 644
drag, startPoint x: 700, startPoint y: 519, endPoint x: 683, endPoint y: 506, distance: 21.1
click at [688, 518] on div "© Mapbox © OpenStreetMap Improve this map" at bounding box center [753, 555] width 786 height 644
click at [903, 204] on button "button" at bounding box center [950, 201] width 394 height 35
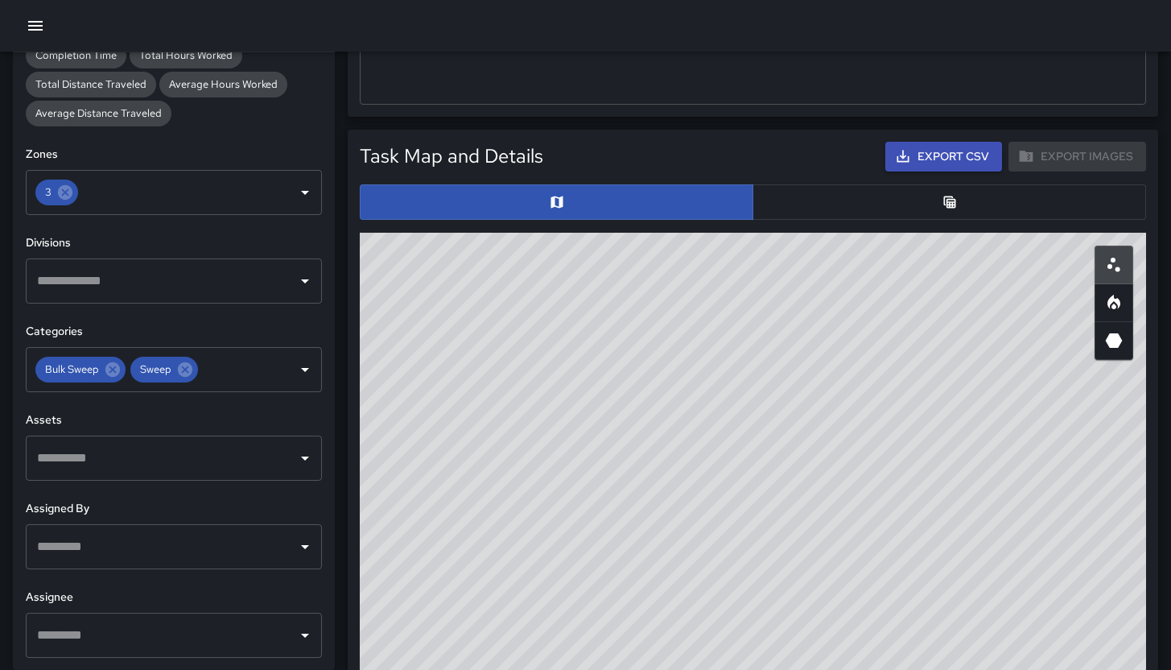
scroll to position [13, 13]
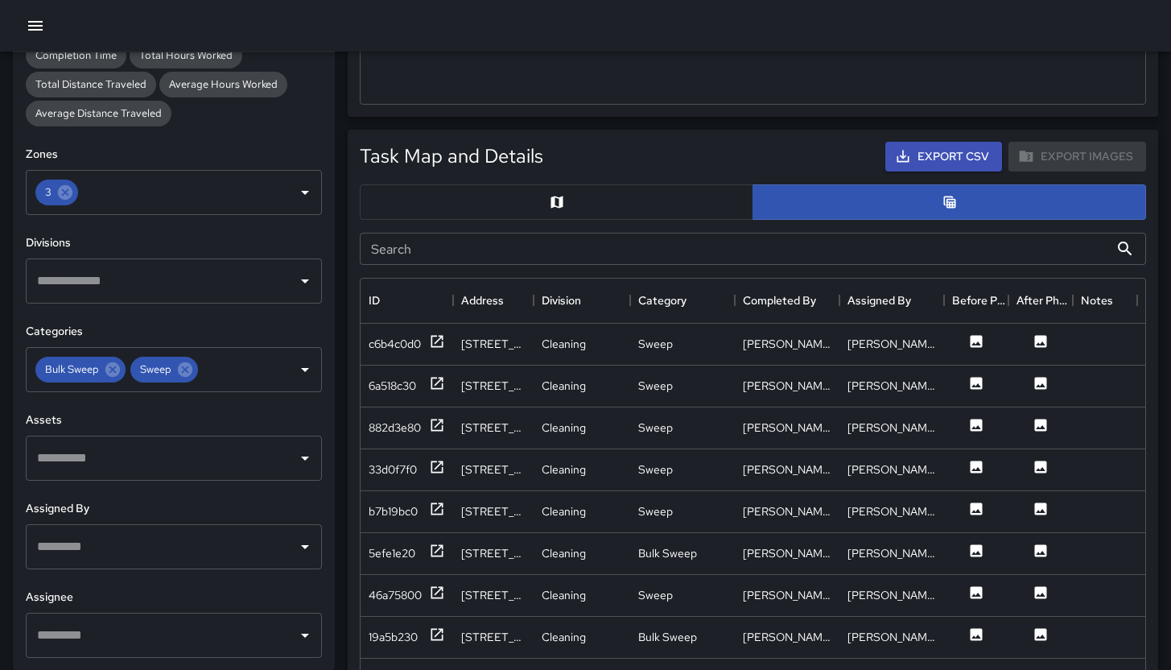
click at [609, 246] on input "Search" at bounding box center [734, 249] width 749 height 32
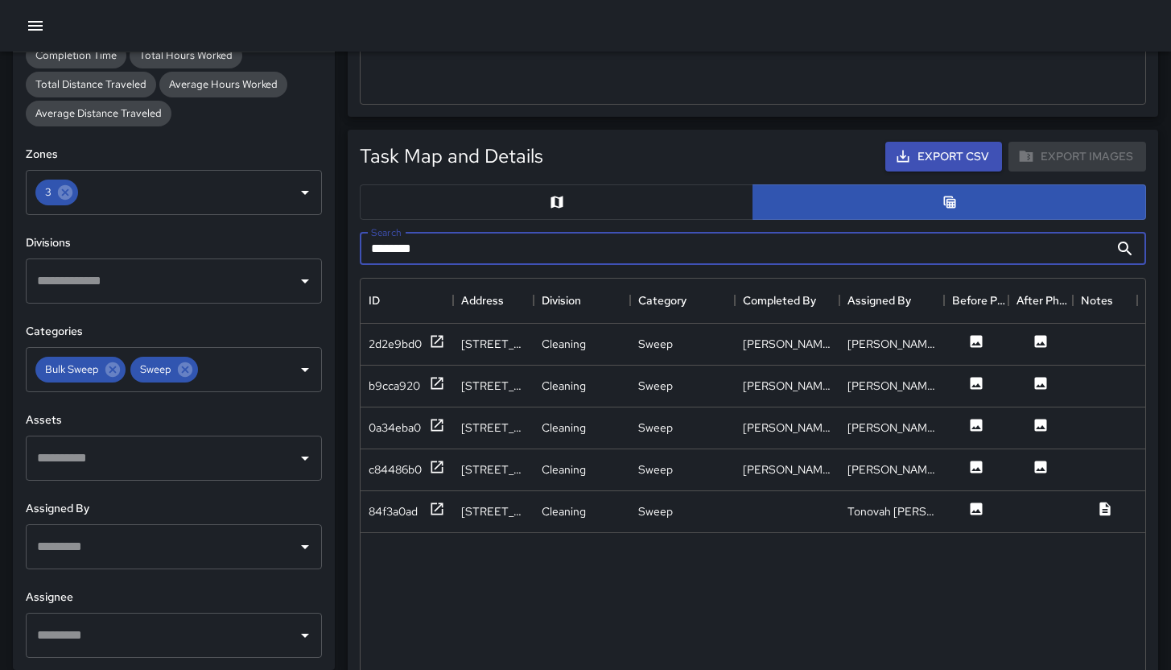
type input "*******"
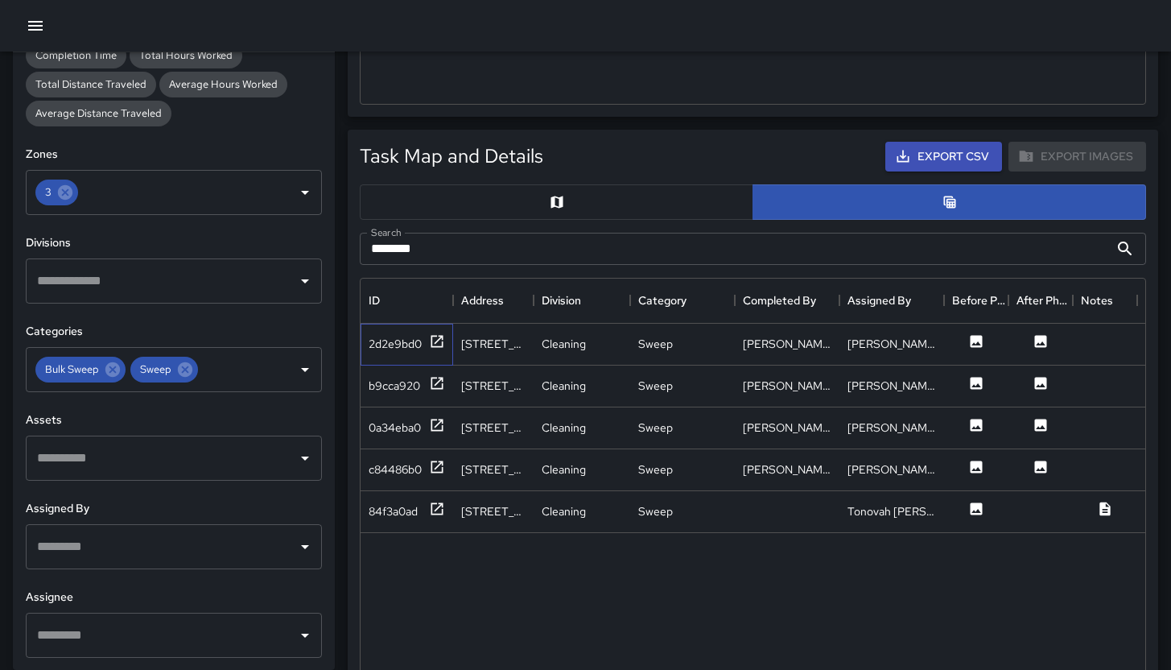
click at [386, 353] on div "2d2e9bd0" at bounding box center [407, 345] width 93 height 42
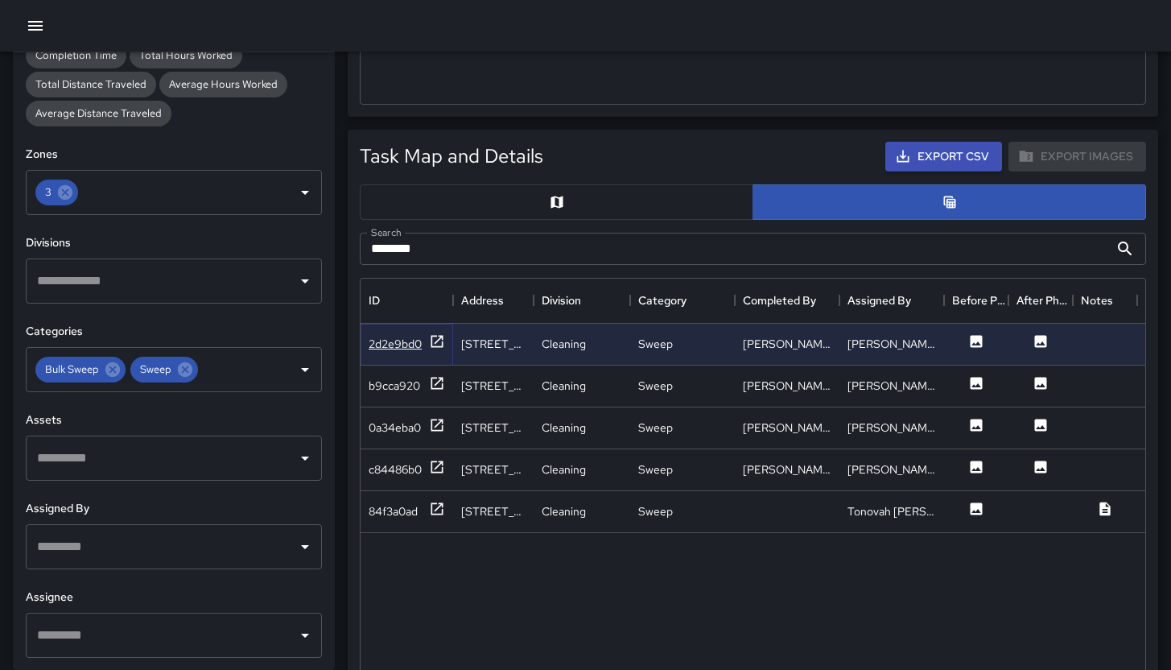
click at [387, 348] on div "2d2e9bd0" at bounding box center [395, 344] width 53 height 16
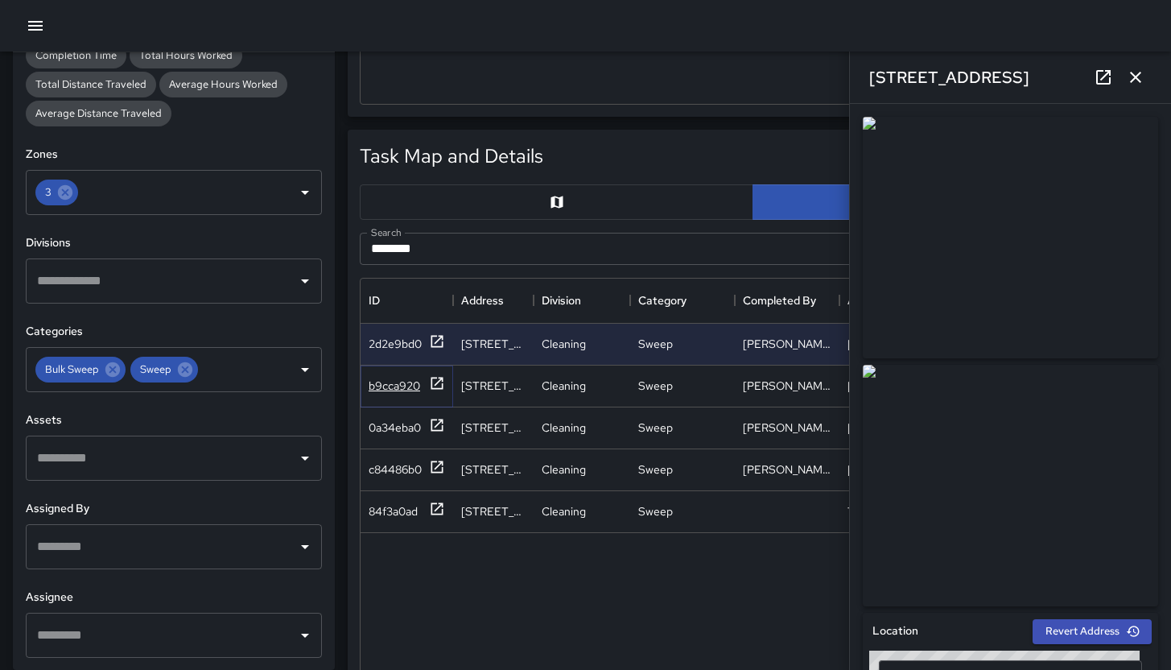
click at [392, 394] on div "b9cca920" at bounding box center [407, 385] width 76 height 20
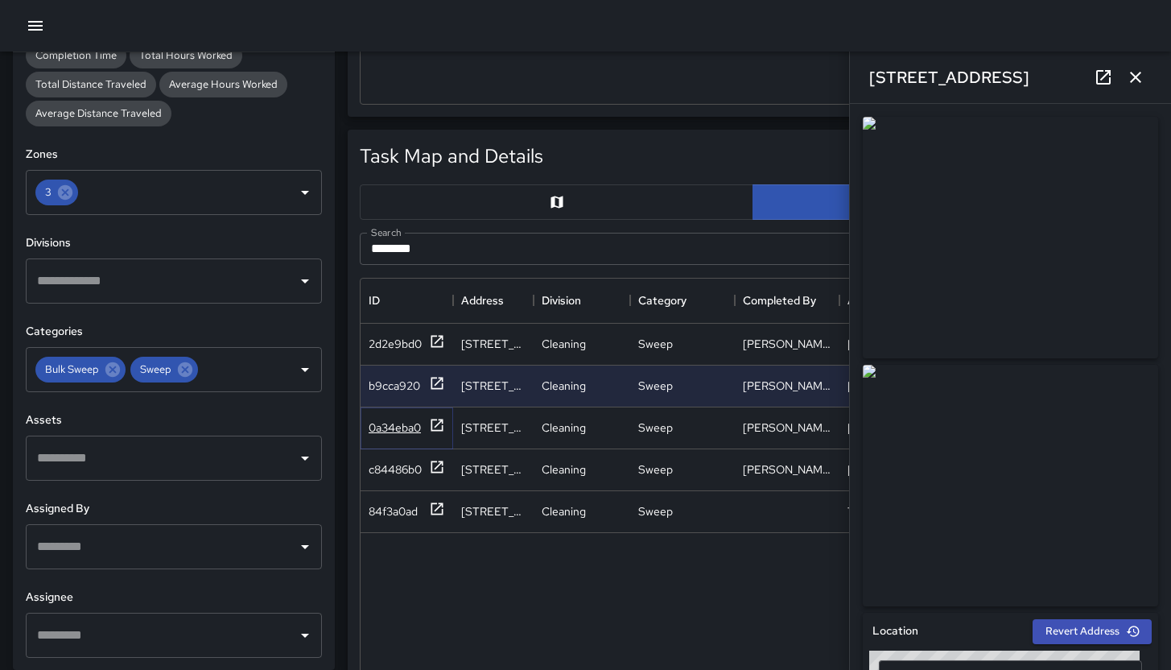
click at [394, 424] on div "0a34eba0" at bounding box center [395, 427] width 52 height 16
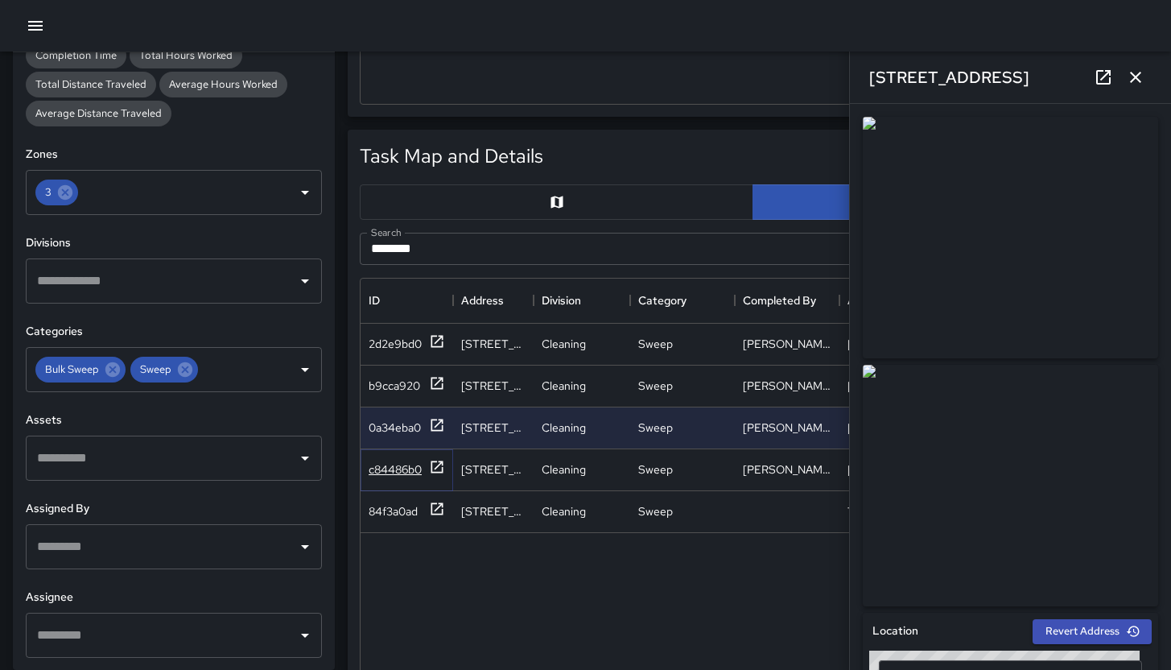
click at [394, 472] on div "c84486b0" at bounding box center [395, 469] width 53 height 16
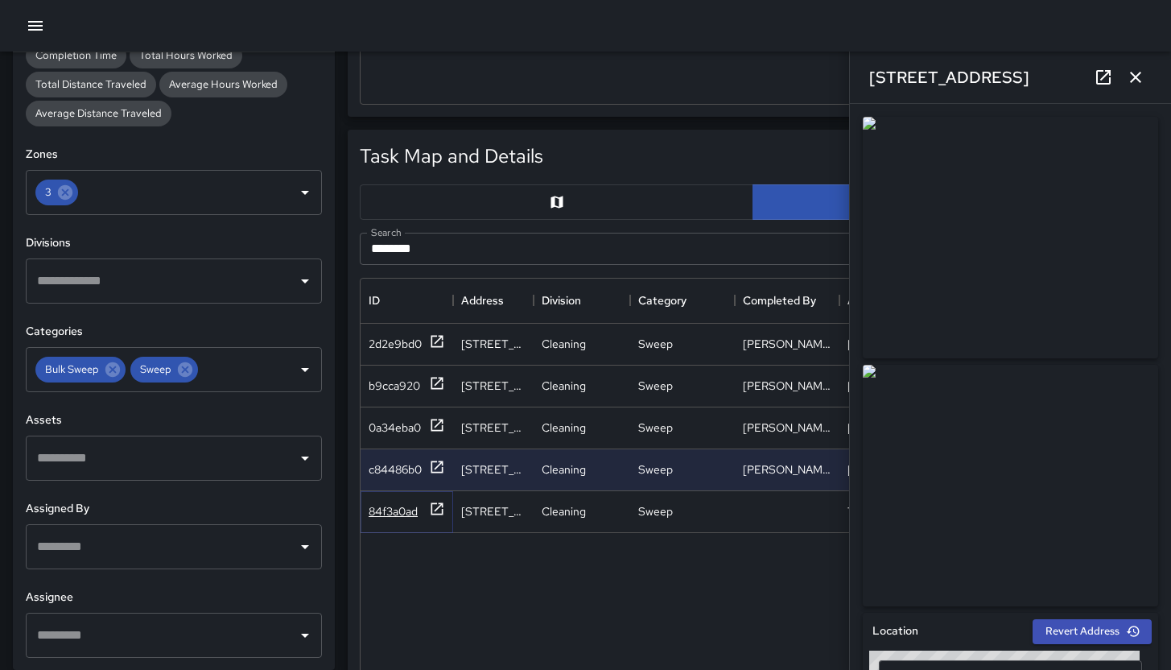
click at [396, 514] on div "84f3a0ad" at bounding box center [393, 511] width 49 height 16
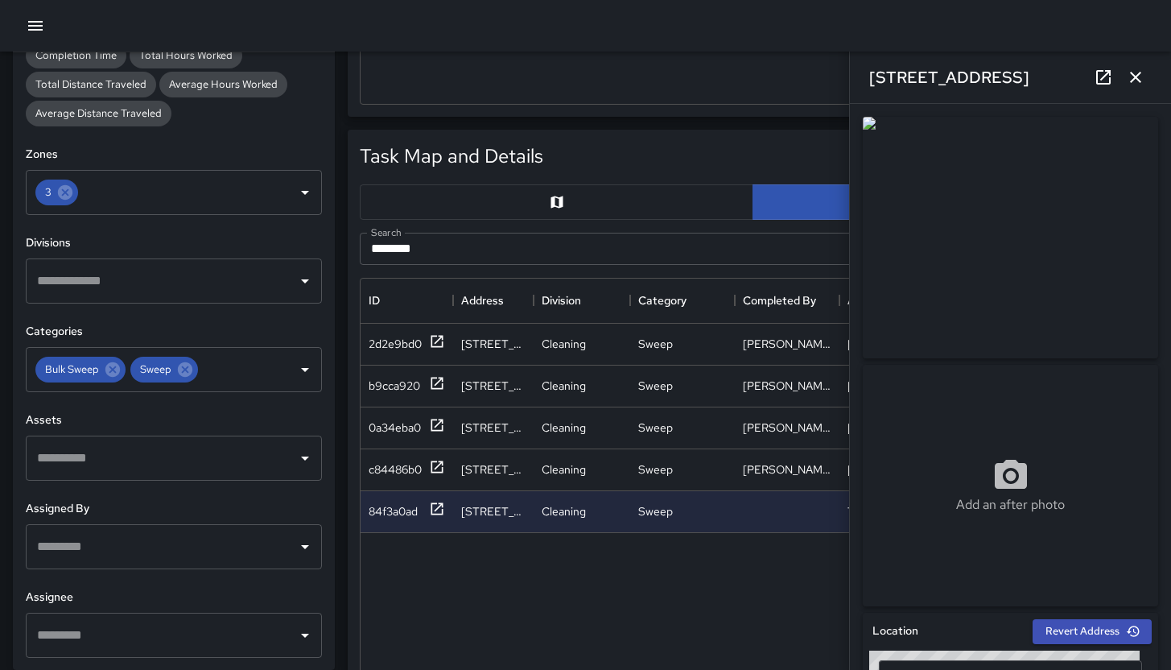
click at [1135, 80] on icon "button" at bounding box center [1135, 77] width 19 height 19
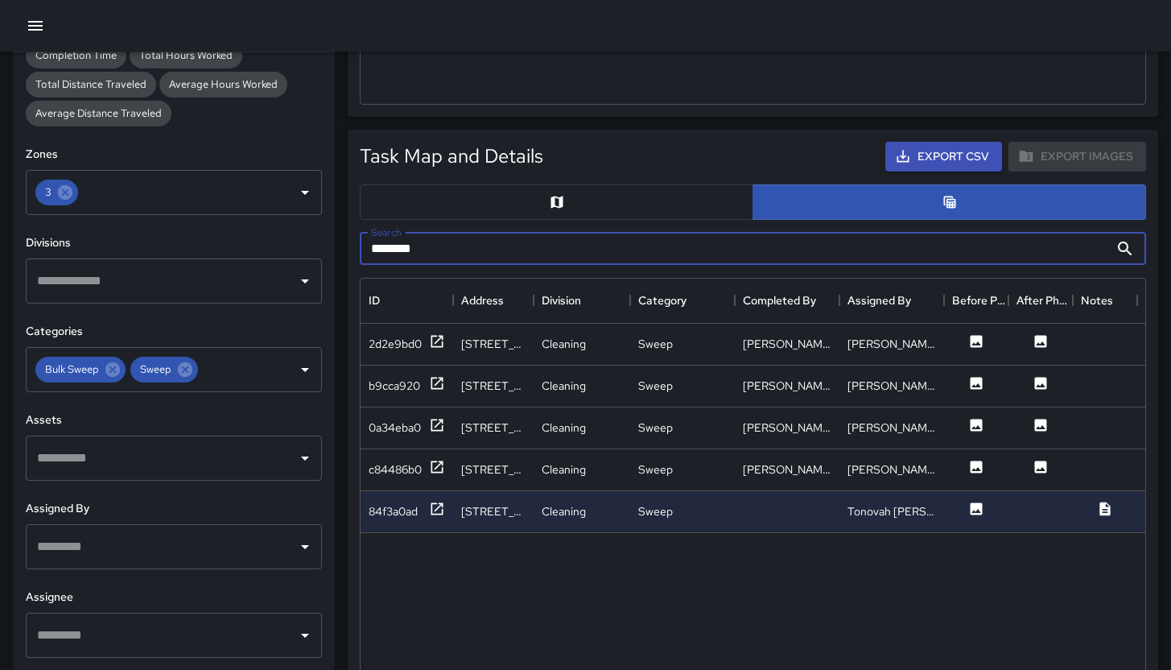
drag, startPoint x: 434, startPoint y: 253, endPoint x: 357, endPoint y: 238, distance: 77.8
click at [357, 238] on div "Search ******* Search" at bounding box center [752, 248] width 799 height 45
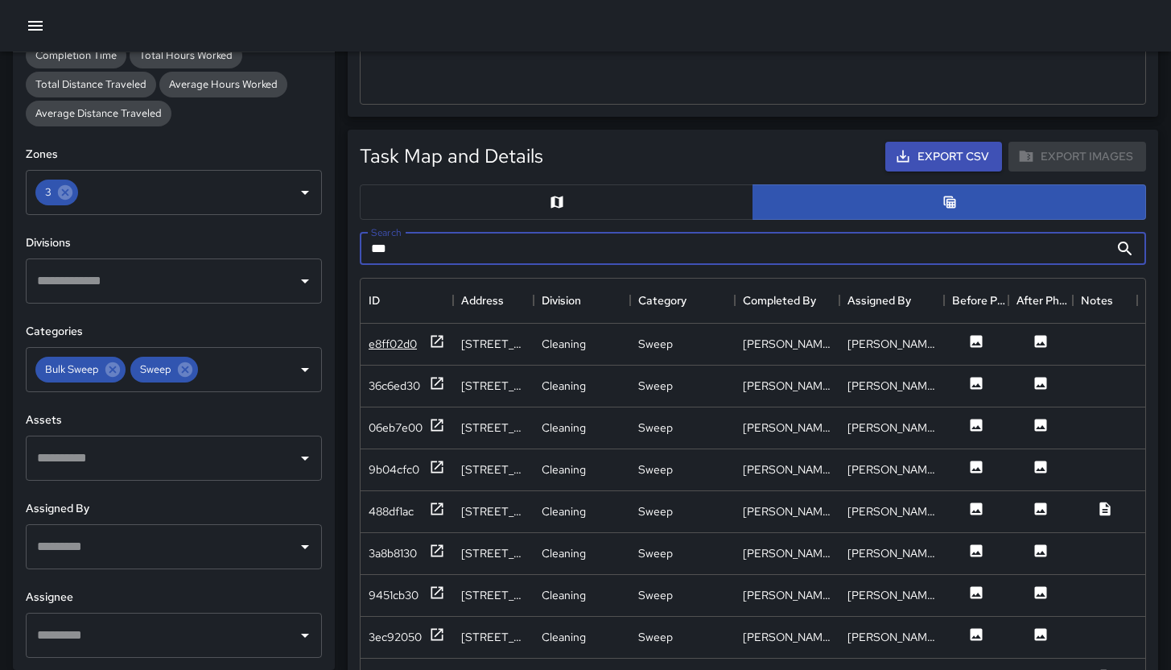
type input "***"
click at [400, 349] on div "e8ff02d0" at bounding box center [393, 344] width 48 height 16
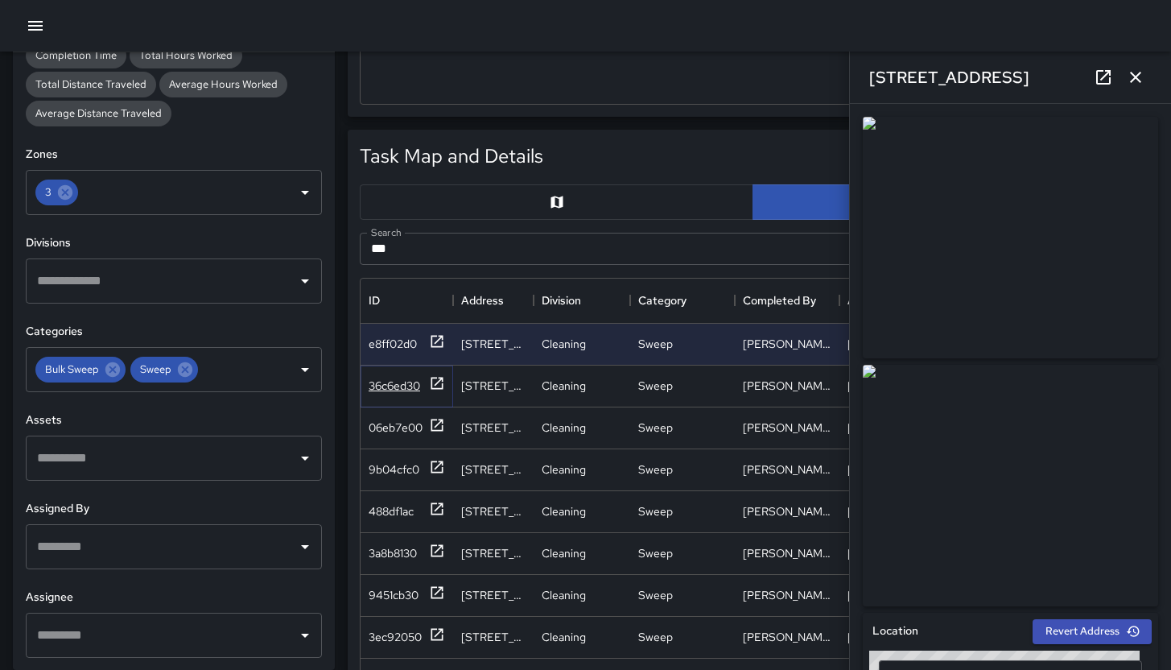
click at [398, 388] on div "36c6ed30" at bounding box center [395, 386] width 52 height 16
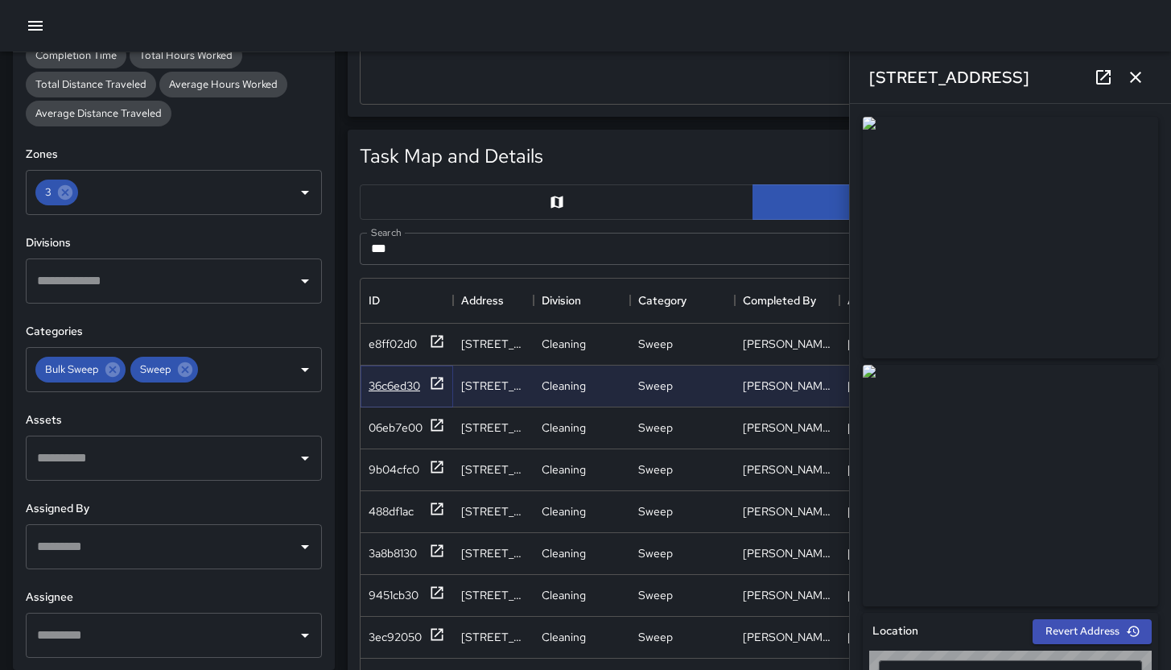
type input "**********"
click at [402, 433] on div "06eb7e00" at bounding box center [396, 427] width 54 height 16
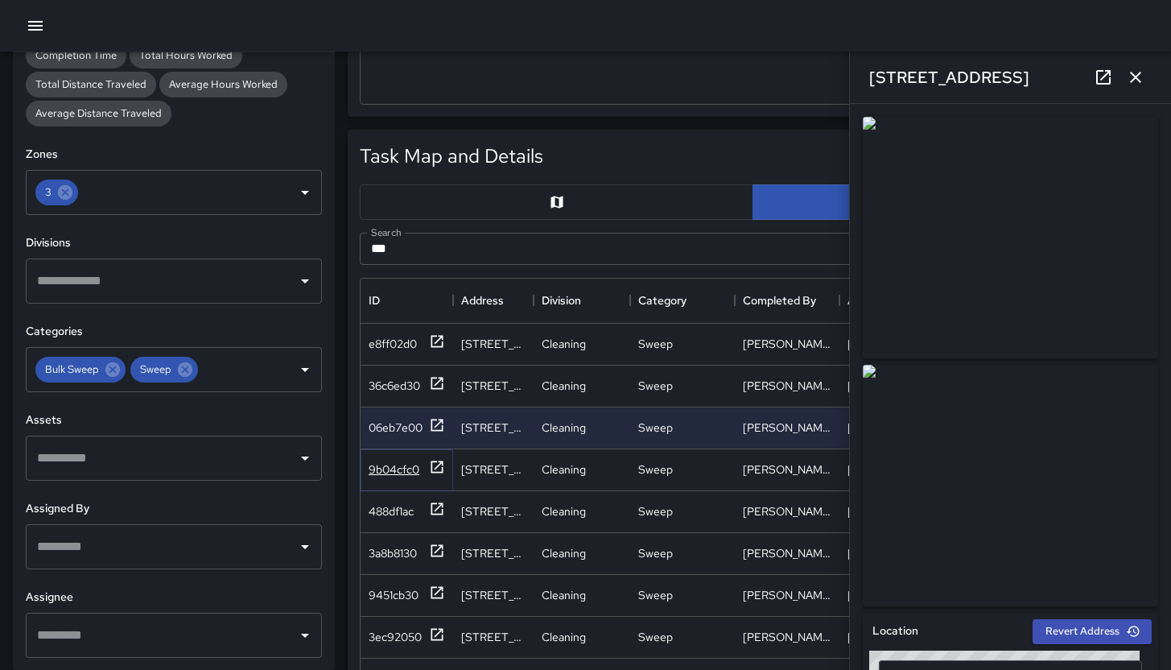
click at [402, 471] on div "9b04cfc0" at bounding box center [394, 469] width 51 height 16
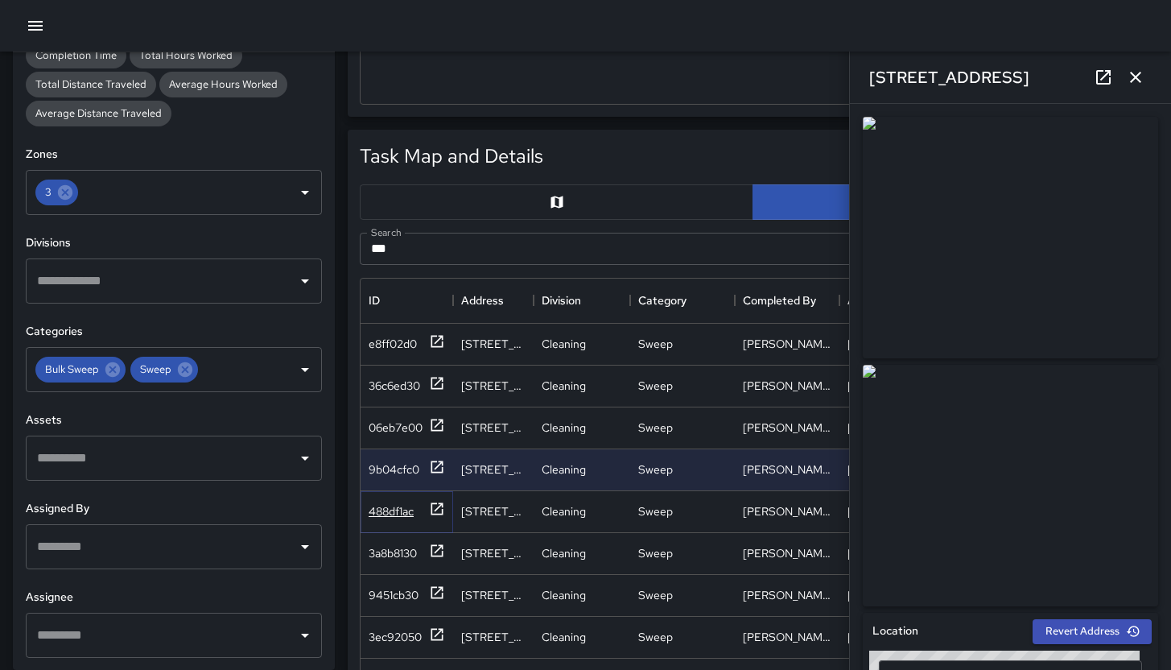
click at [388, 503] on div "488df1ac" at bounding box center [391, 511] width 45 height 16
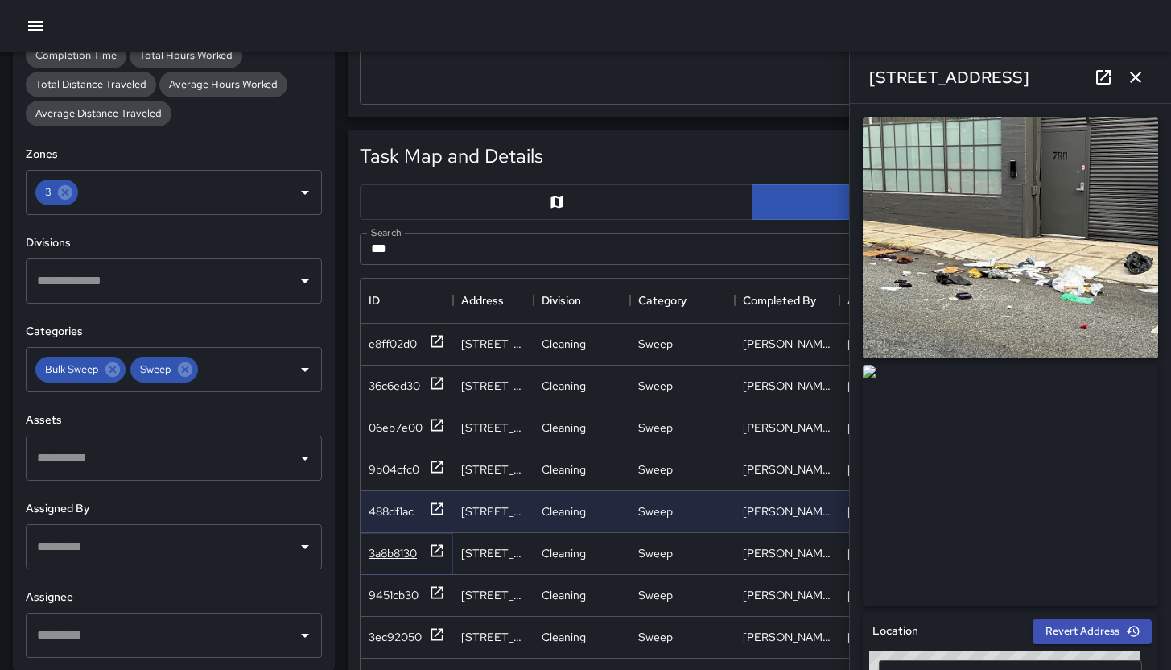
click at [389, 553] on div "3a8b8130" at bounding box center [393, 553] width 48 height 16
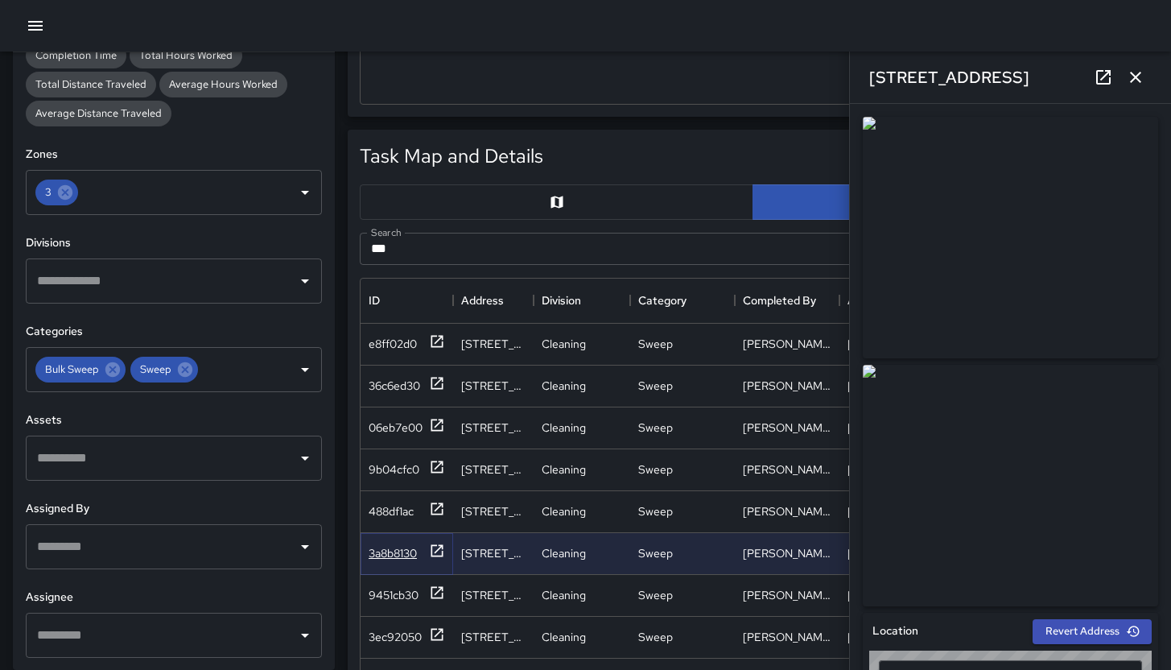
type input "**********"
click at [393, 592] on div "9451cb30" at bounding box center [394, 595] width 50 height 16
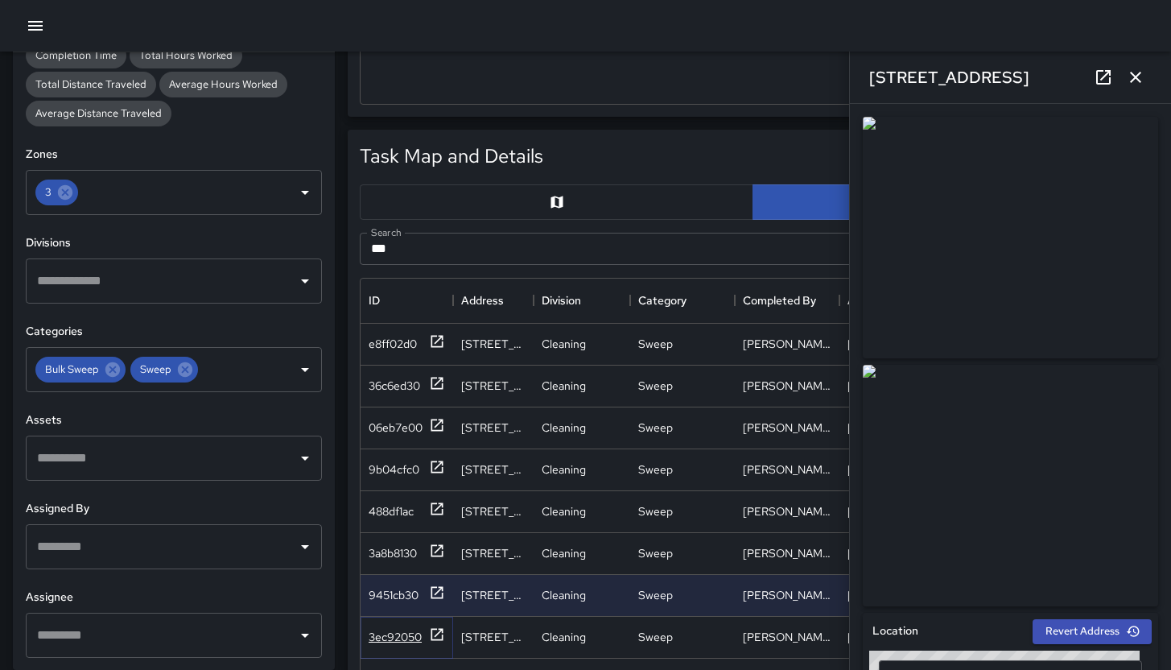
click at [404, 634] on div "3ec92050" at bounding box center [395, 637] width 53 height 16
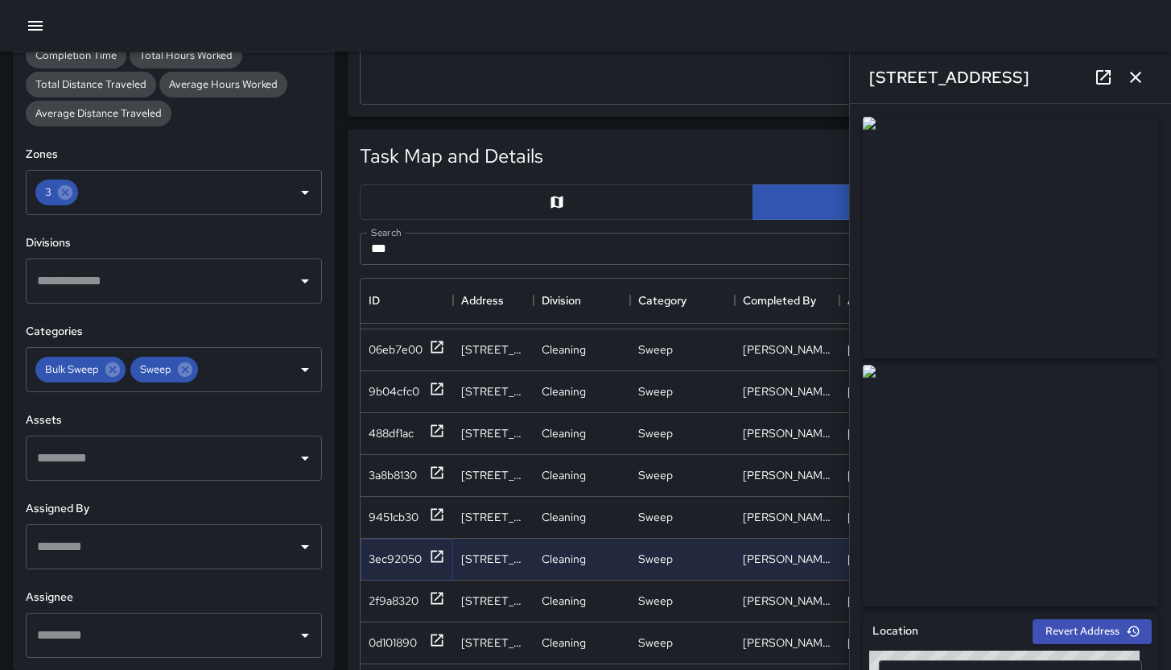
scroll to position [89, 0]
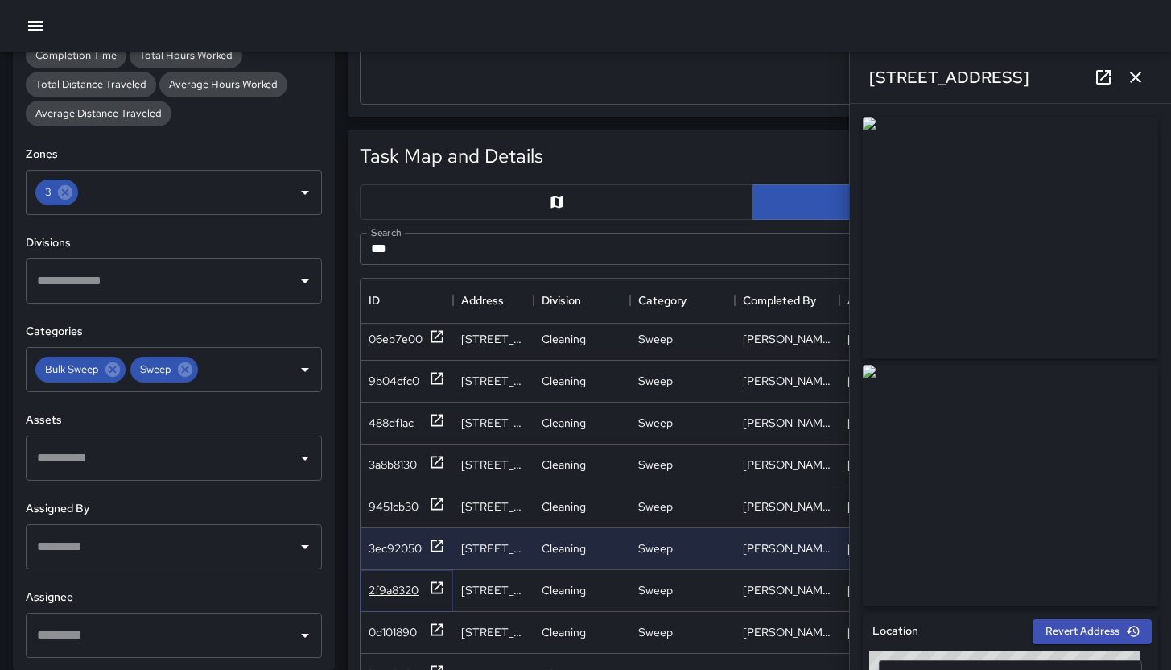
click at [407, 584] on div "2f9a8320" at bounding box center [394, 590] width 50 height 16
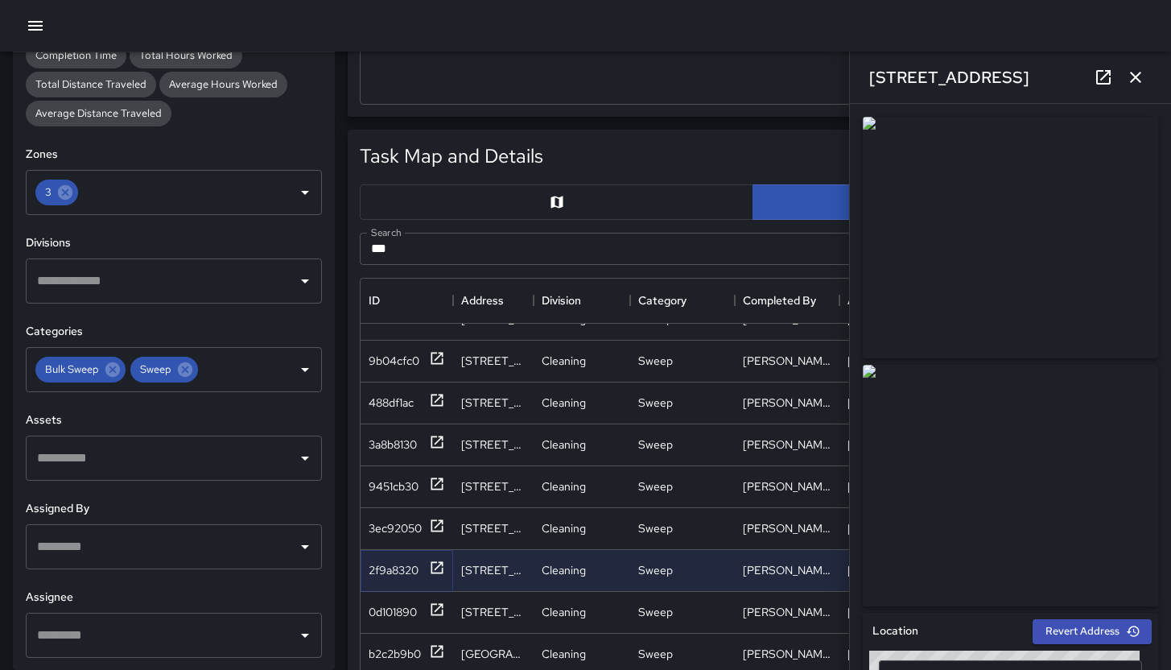
scroll to position [177, 0]
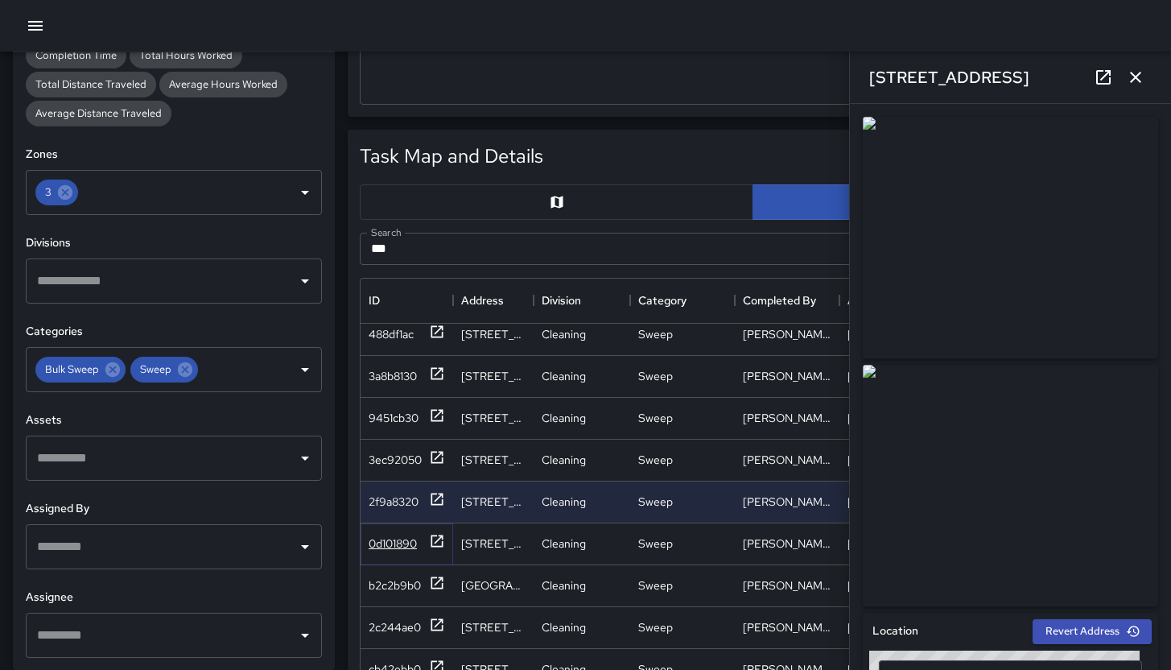
click at [394, 545] on div "0d101890" at bounding box center [393, 543] width 48 height 16
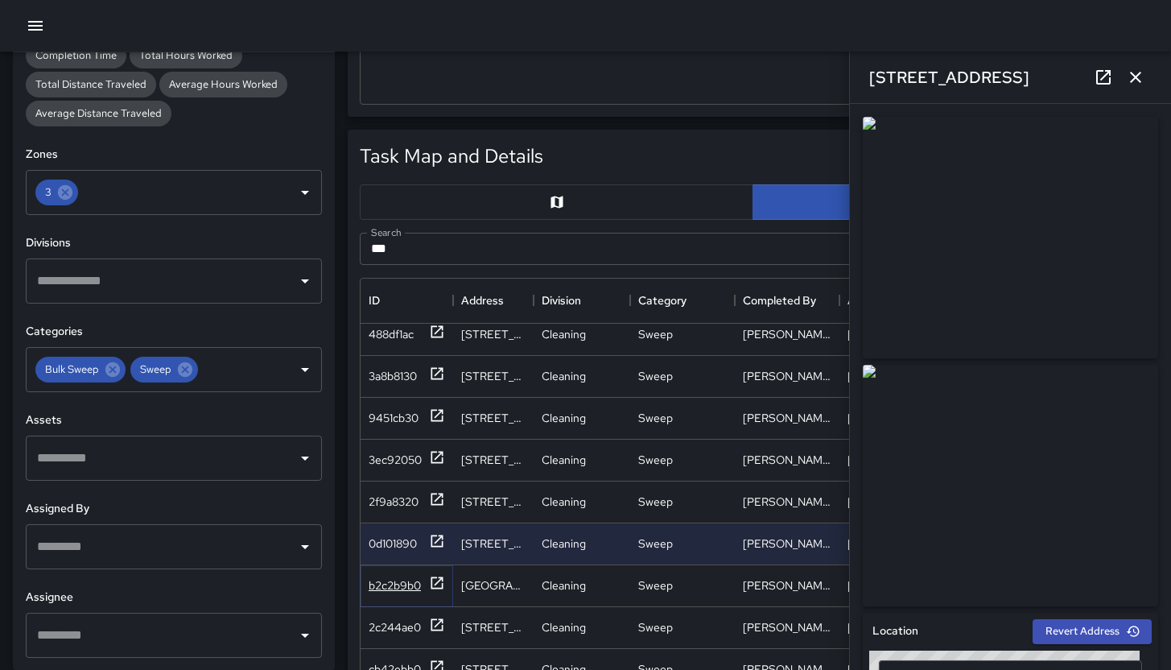
click at [388, 581] on div "b2c2b9b0" at bounding box center [395, 585] width 52 height 16
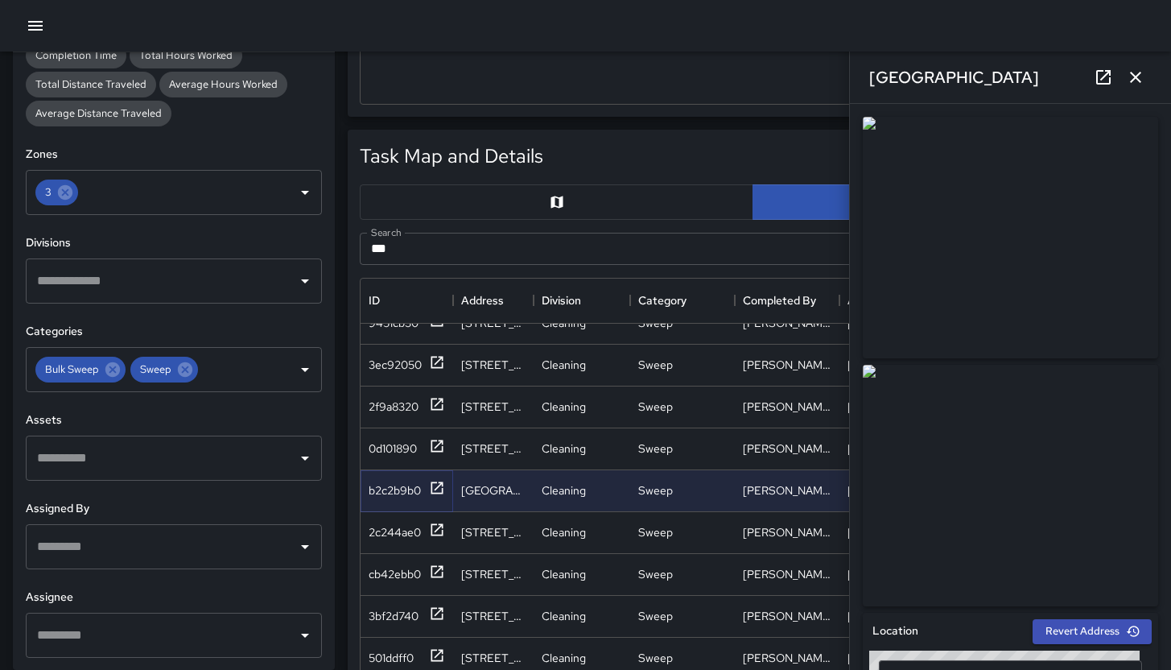
scroll to position [274, 0]
click at [386, 526] on div "2c244ae0" at bounding box center [395, 530] width 52 height 16
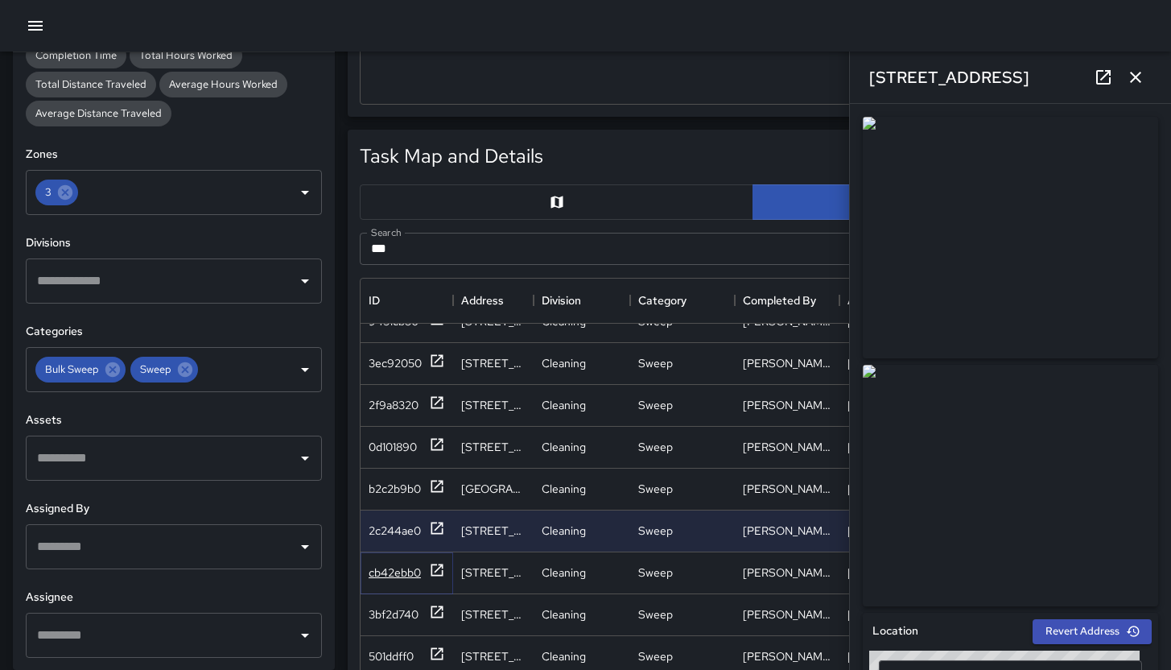
click at [382, 574] on div "cb42ebb0" at bounding box center [395, 572] width 52 height 16
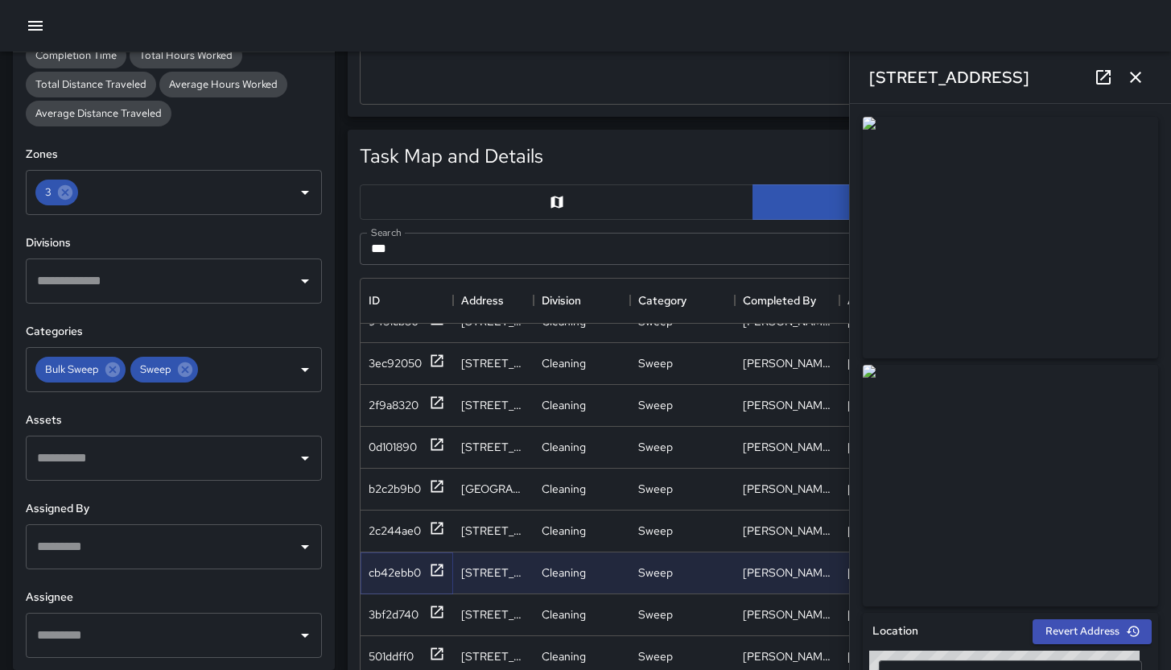
scroll to position [350, 0]
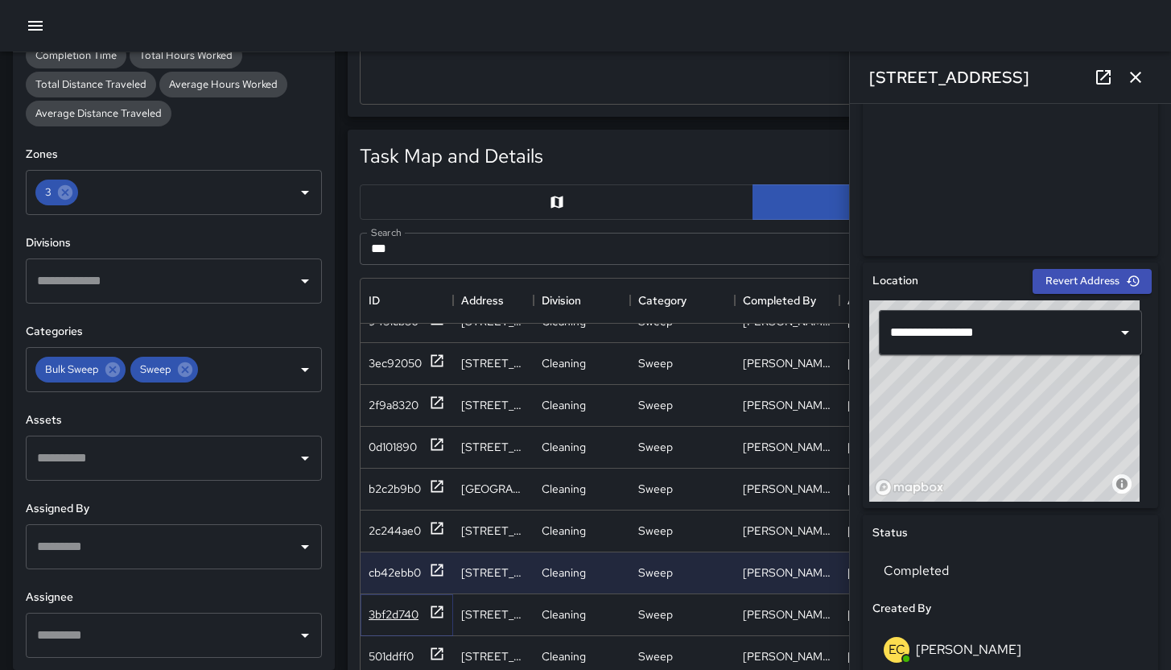
click at [370, 612] on div "3bf2d740" at bounding box center [394, 614] width 50 height 16
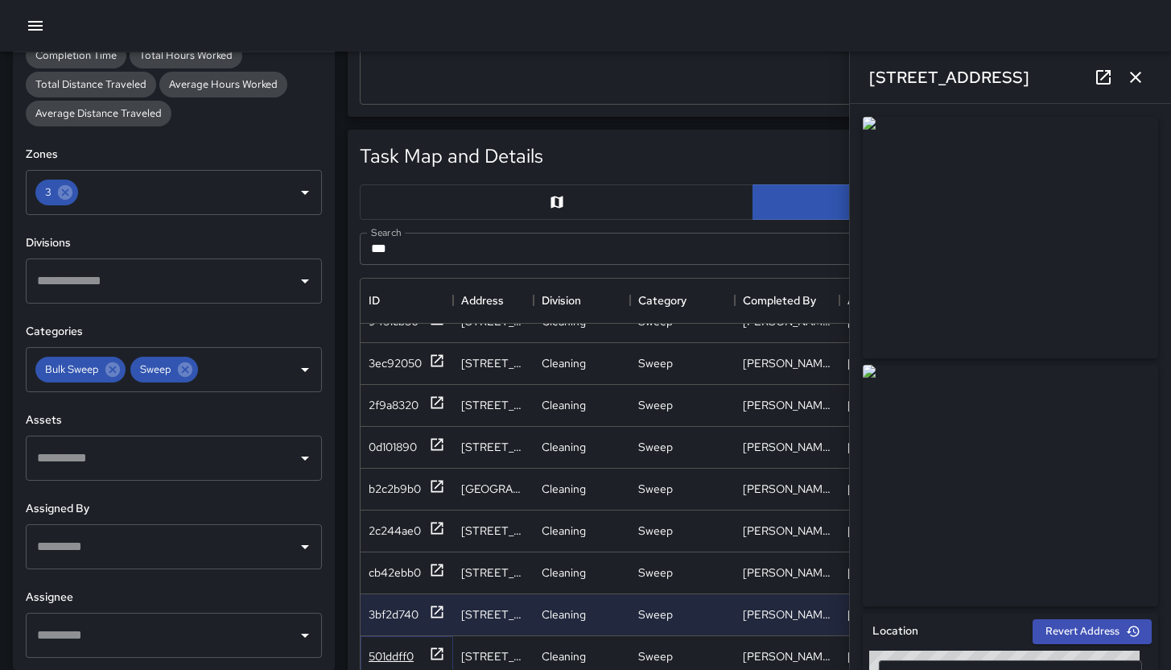
click at [392, 658] on div "501ddff0" at bounding box center [391, 656] width 45 height 16
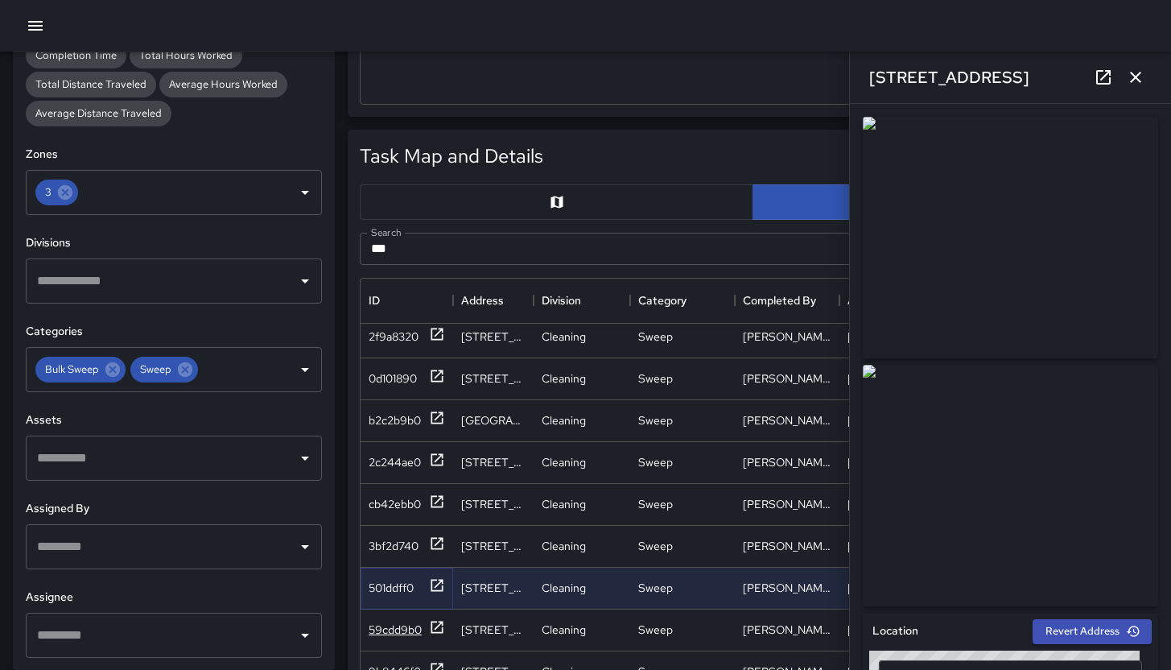
scroll to position [342, 0]
click at [382, 628] on div "59cdd9b0" at bounding box center [395, 629] width 53 height 16
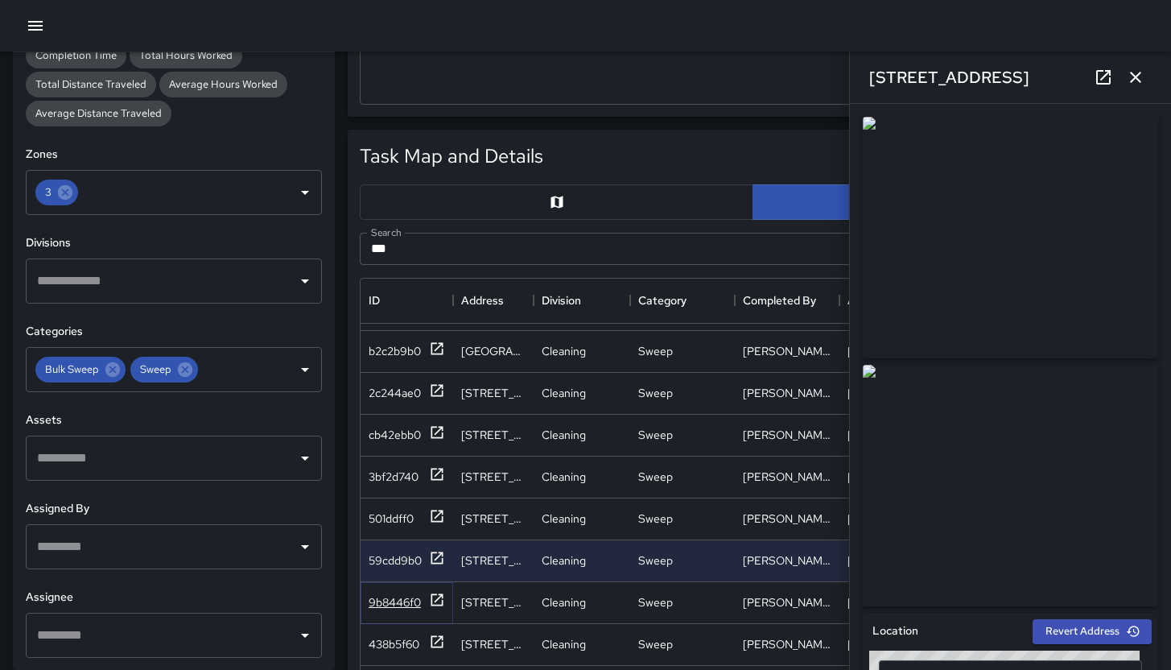
click at [398, 605] on div "9b8446f0" at bounding box center [395, 602] width 52 height 16
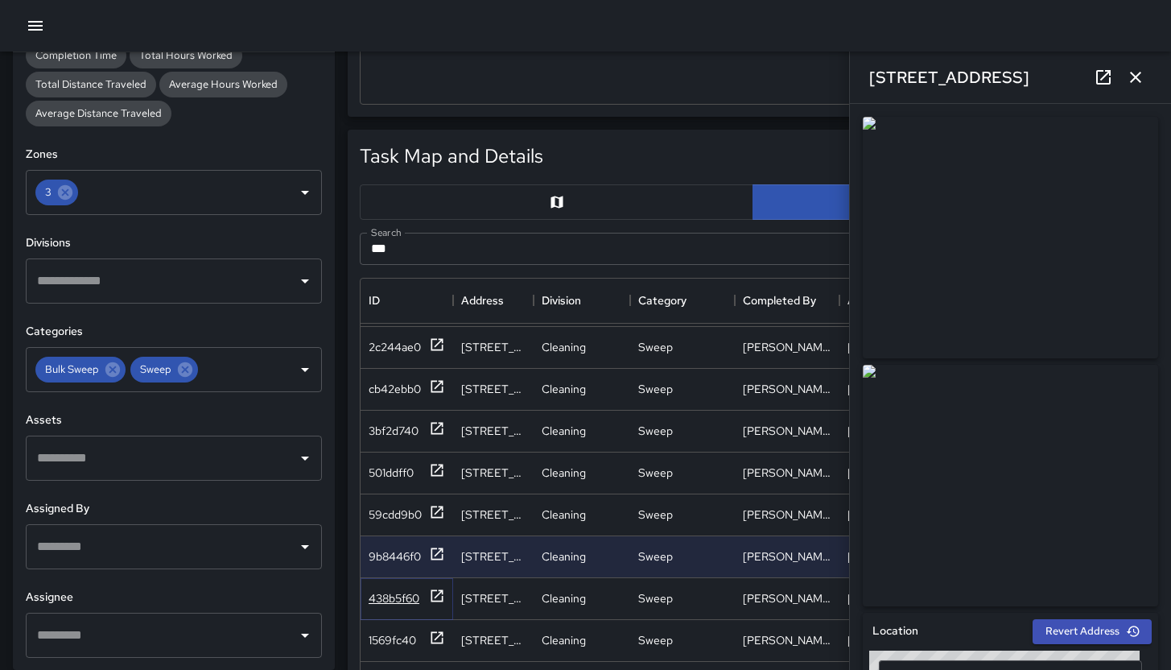
click at [394, 599] on div "438b5f60" at bounding box center [394, 598] width 51 height 16
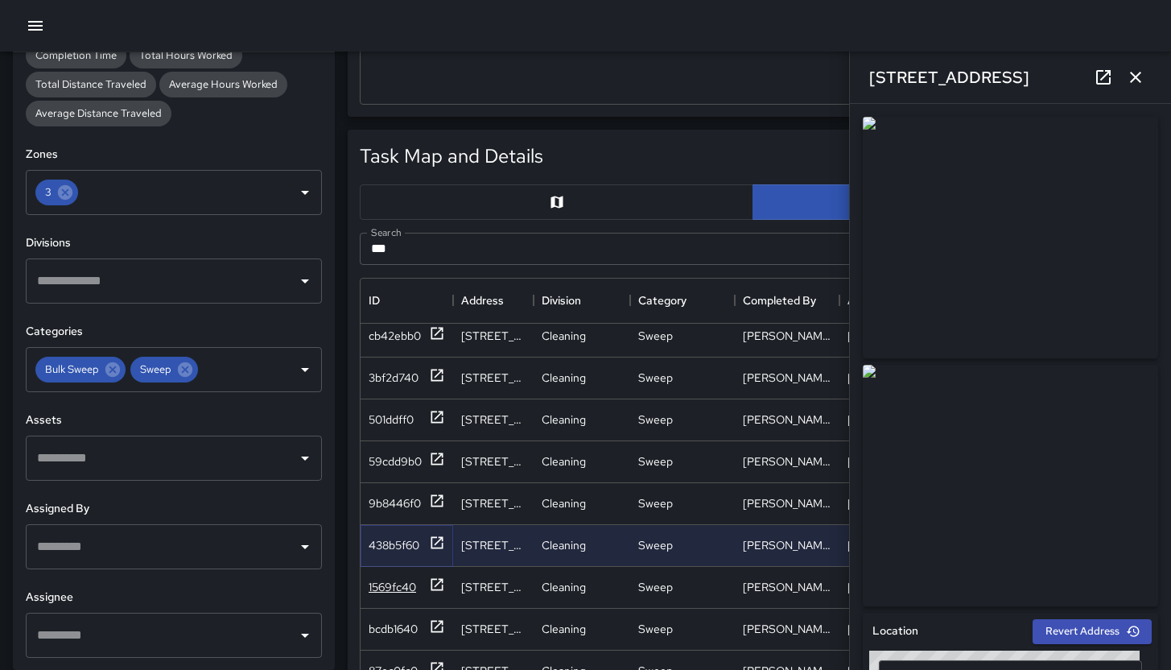
scroll to position [546, 0]
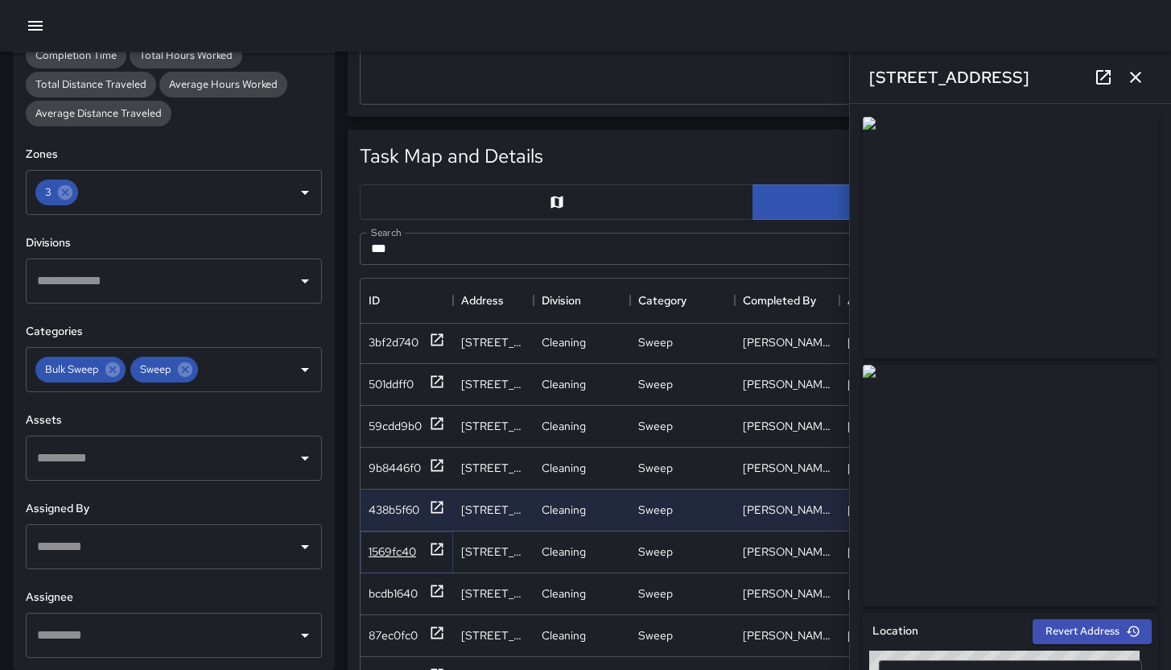
click at [409, 546] on div "1569fc40" at bounding box center [392, 551] width 47 height 16
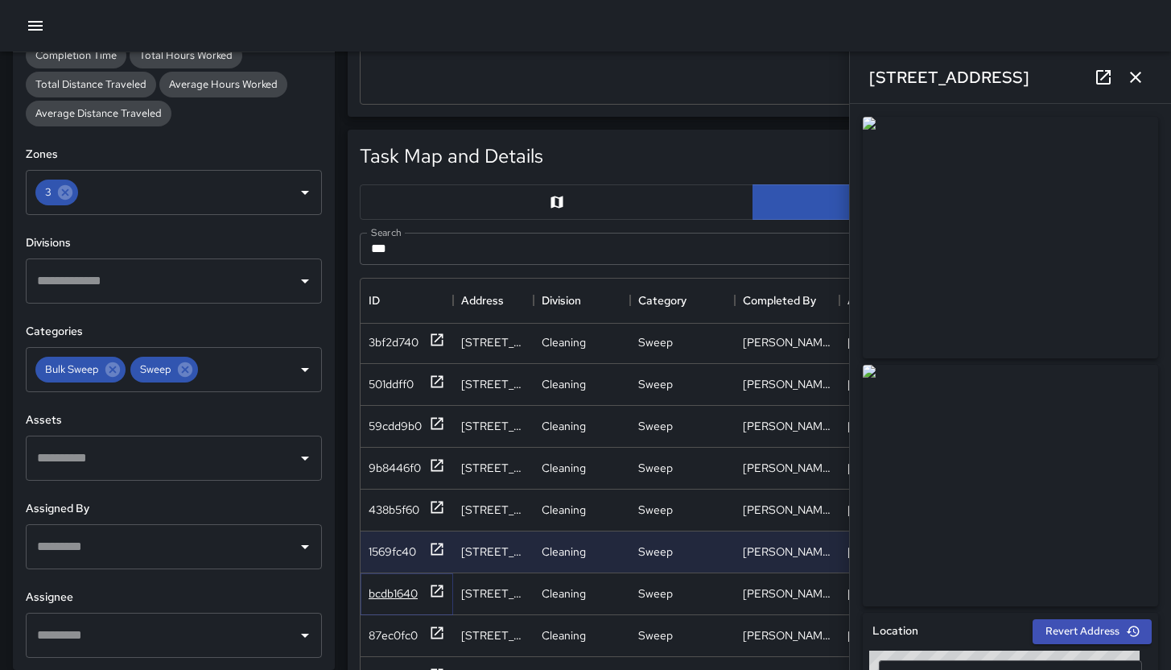
click at [390, 600] on div "bcdb1640" at bounding box center [393, 593] width 49 height 16
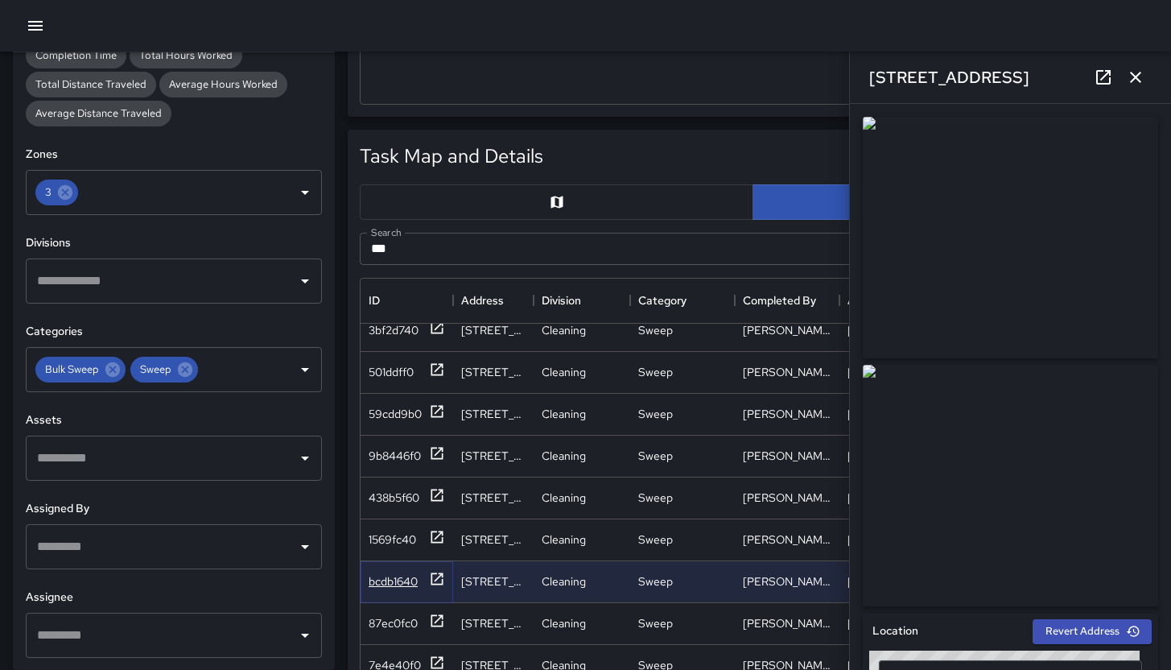
scroll to position [561, 0]
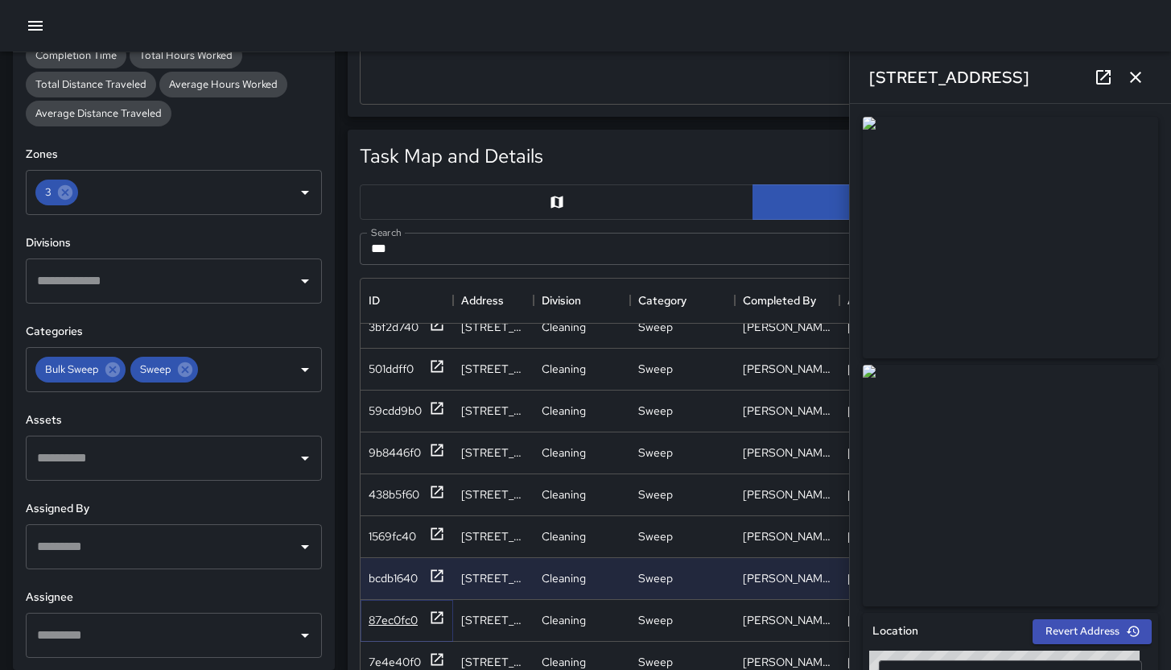
click at [386, 621] on div "87ec0fc0" at bounding box center [393, 620] width 49 height 16
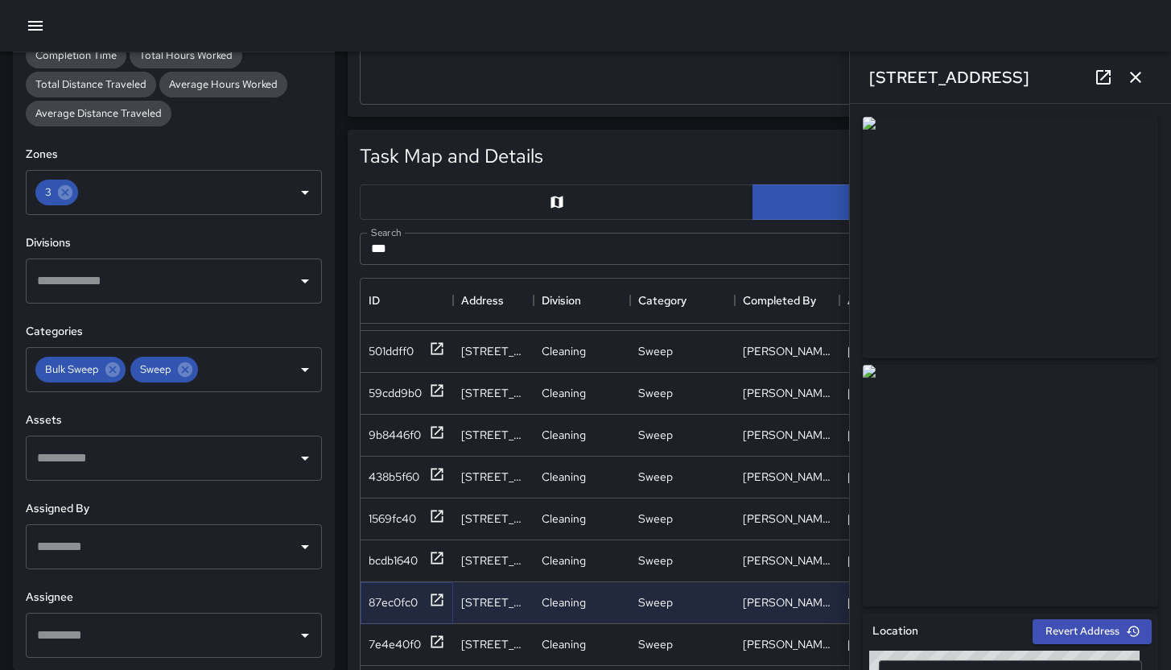
scroll to position [582, 0]
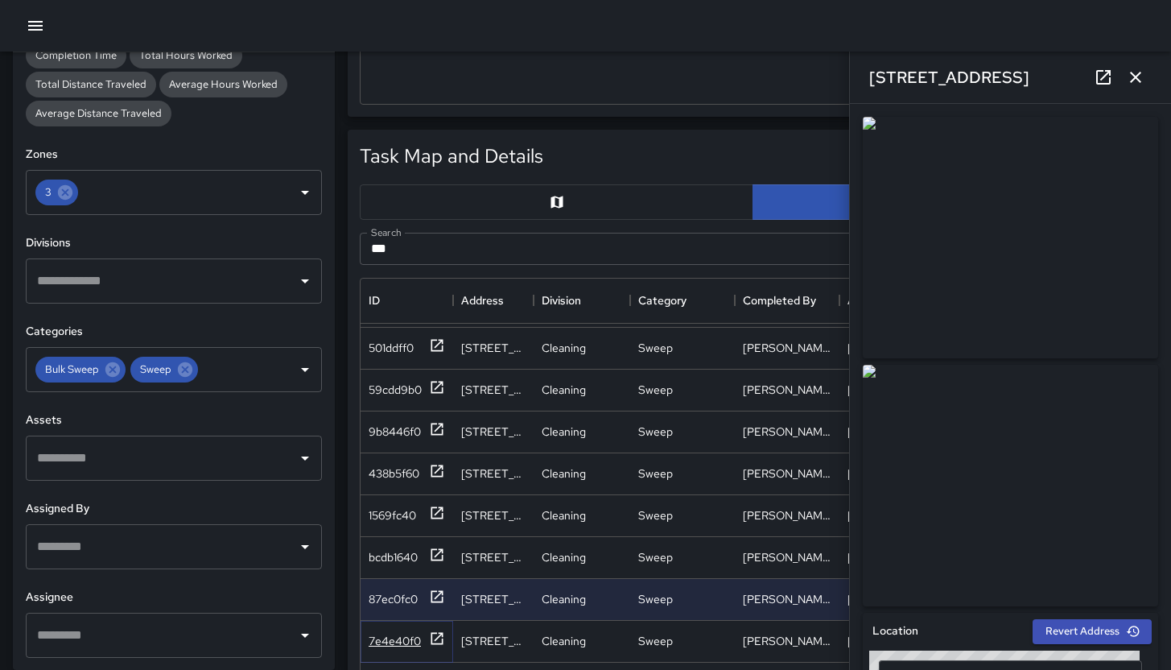
click at [398, 646] on div "7e4e40f0" at bounding box center [395, 641] width 52 height 16
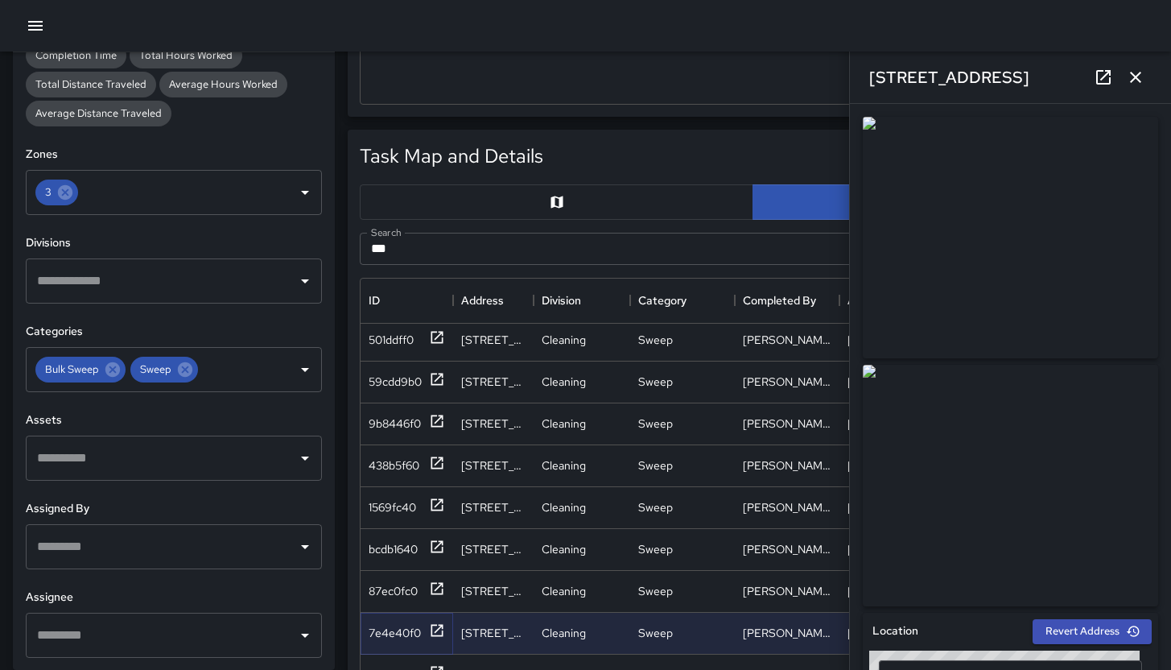
scroll to position [680, 0]
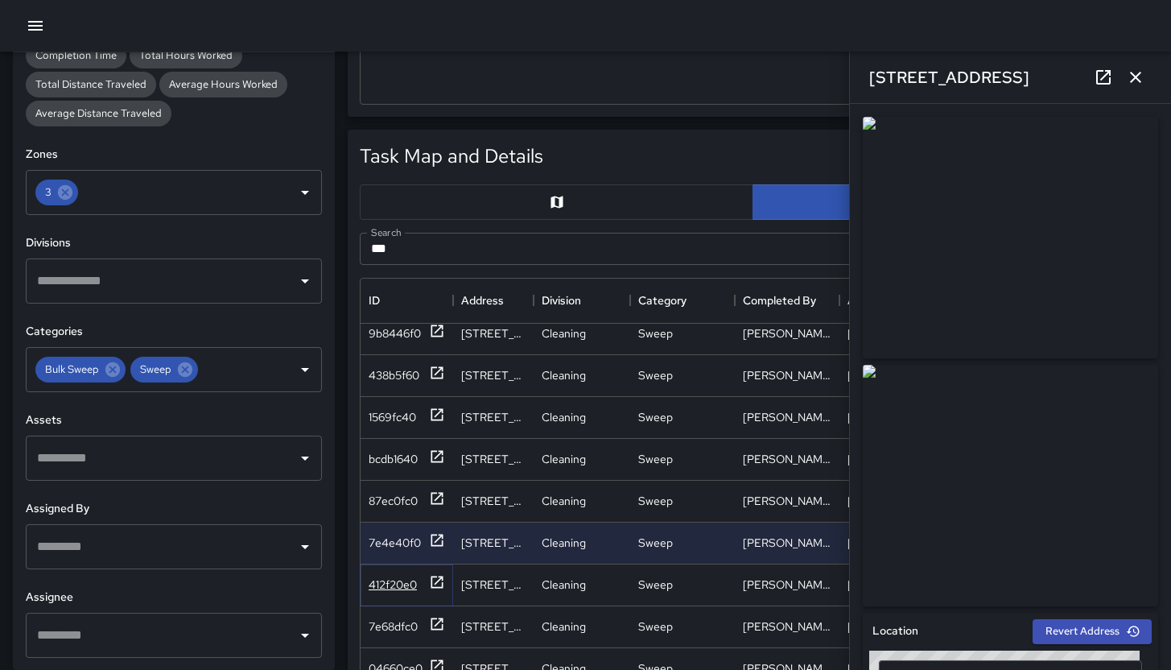
click at [398, 588] on div "412f20e0" at bounding box center [393, 584] width 48 height 16
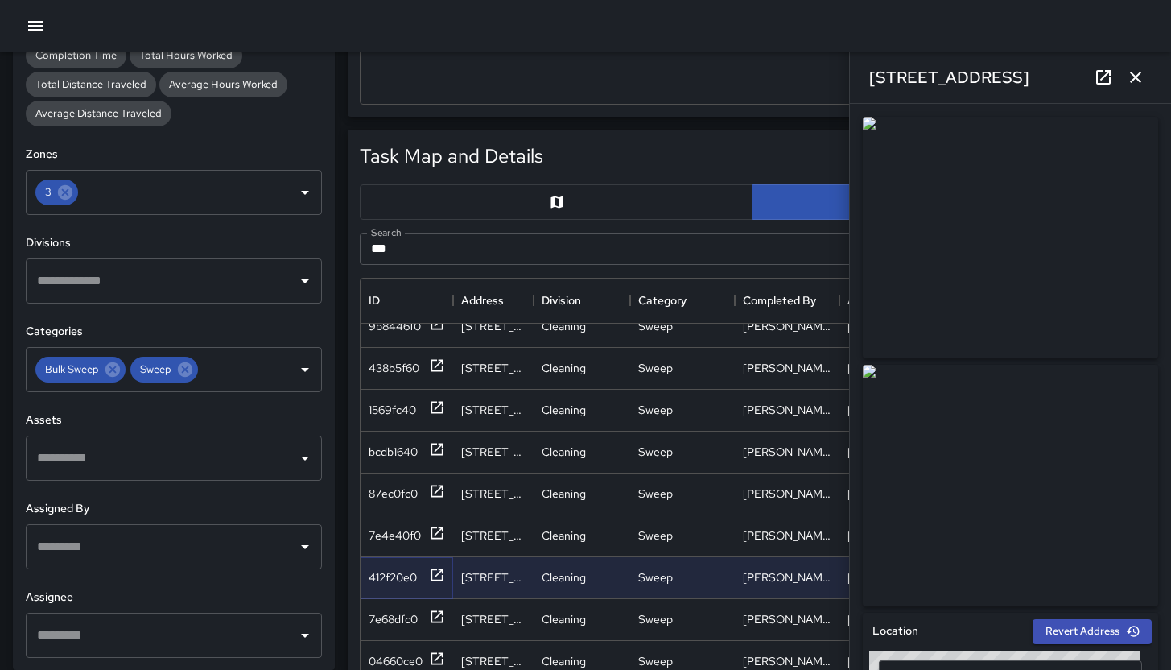
scroll to position [708, 0]
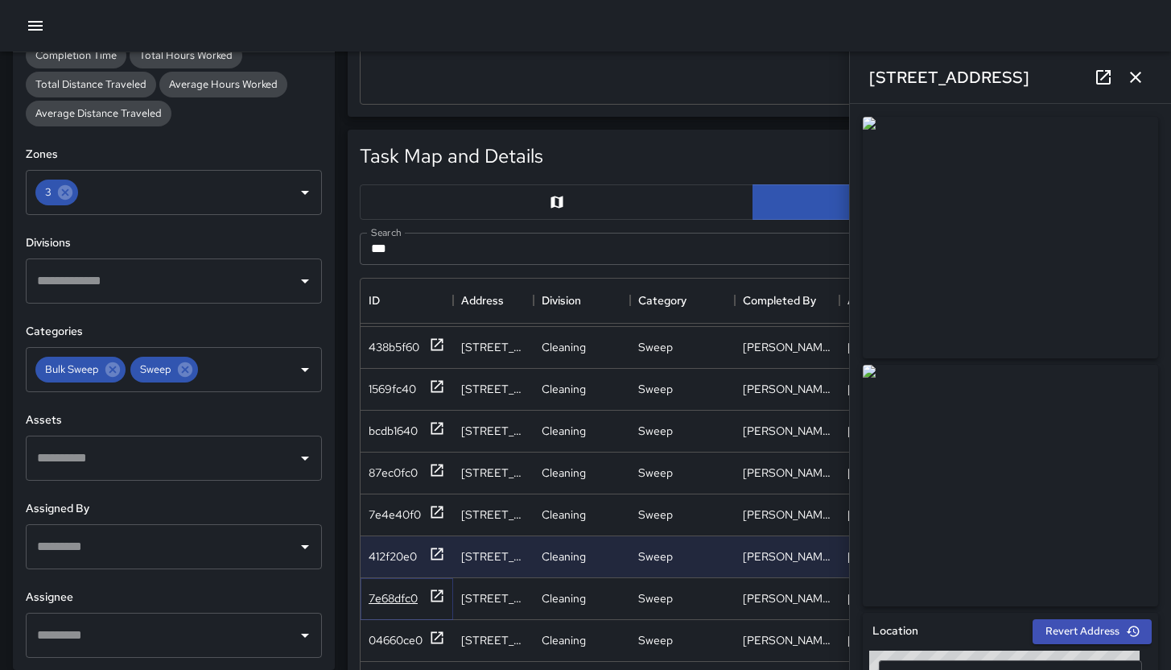
click at [402, 597] on div "7e68dfc0" at bounding box center [393, 598] width 49 height 16
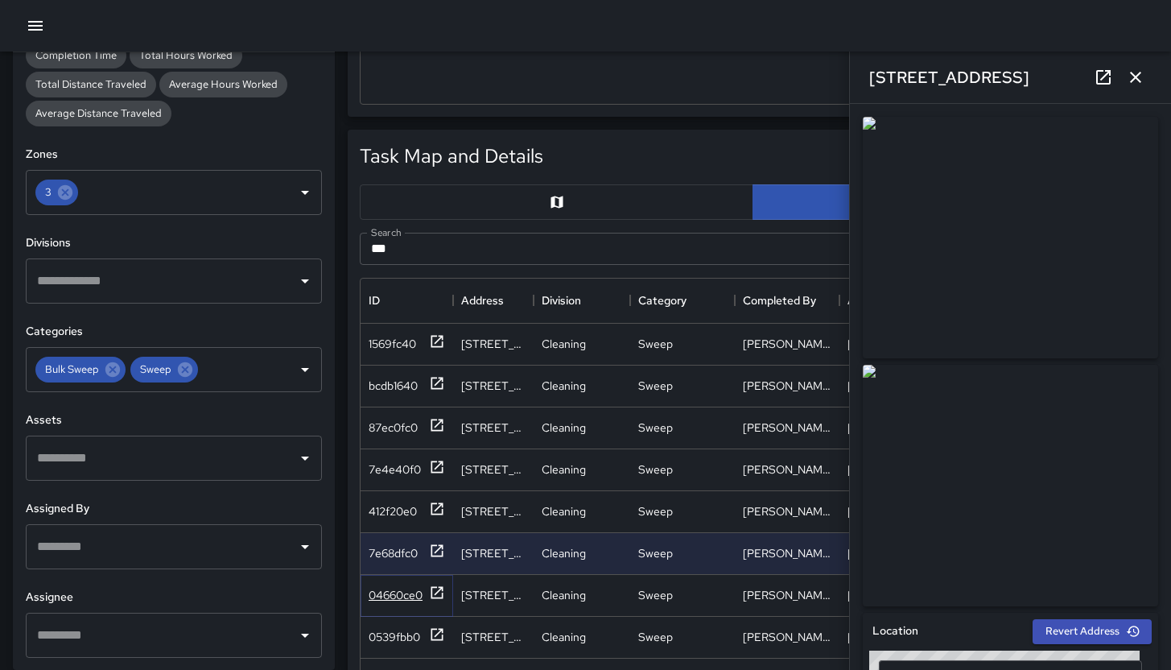
click at [396, 598] on div "04660ce0" at bounding box center [396, 595] width 54 height 16
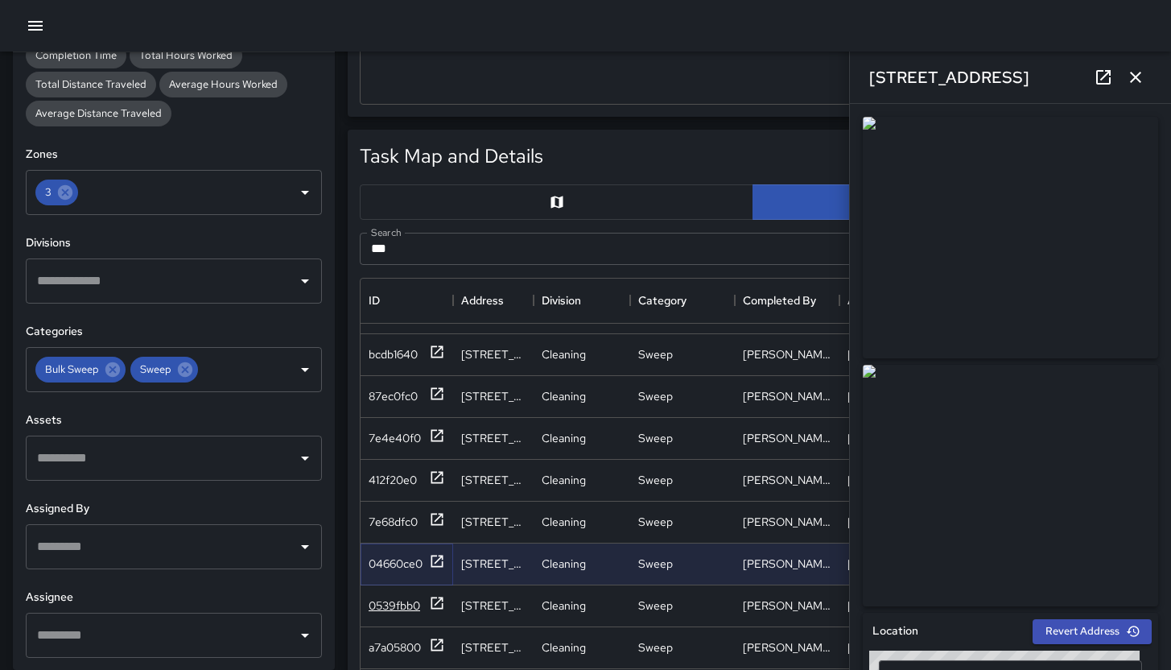
scroll to position [791, 0]
click at [404, 605] on div "0539fbb0" at bounding box center [395, 605] width 52 height 16
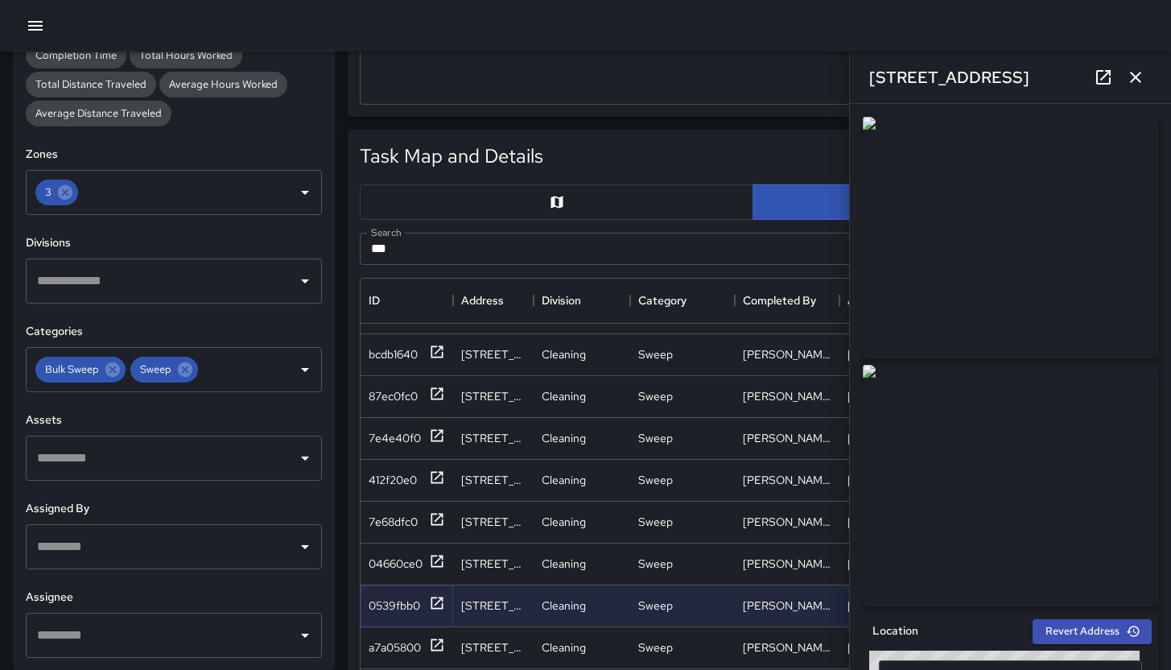
scroll to position [538, 0]
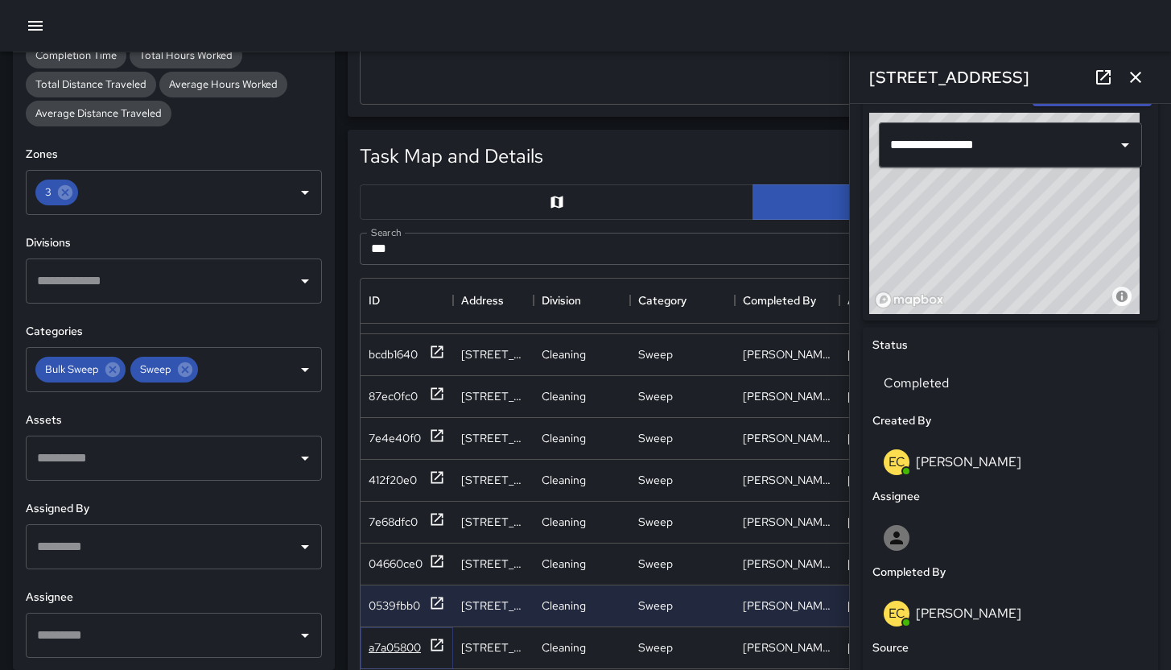
click at [403, 639] on div "a7a05800" at bounding box center [395, 647] width 52 height 16
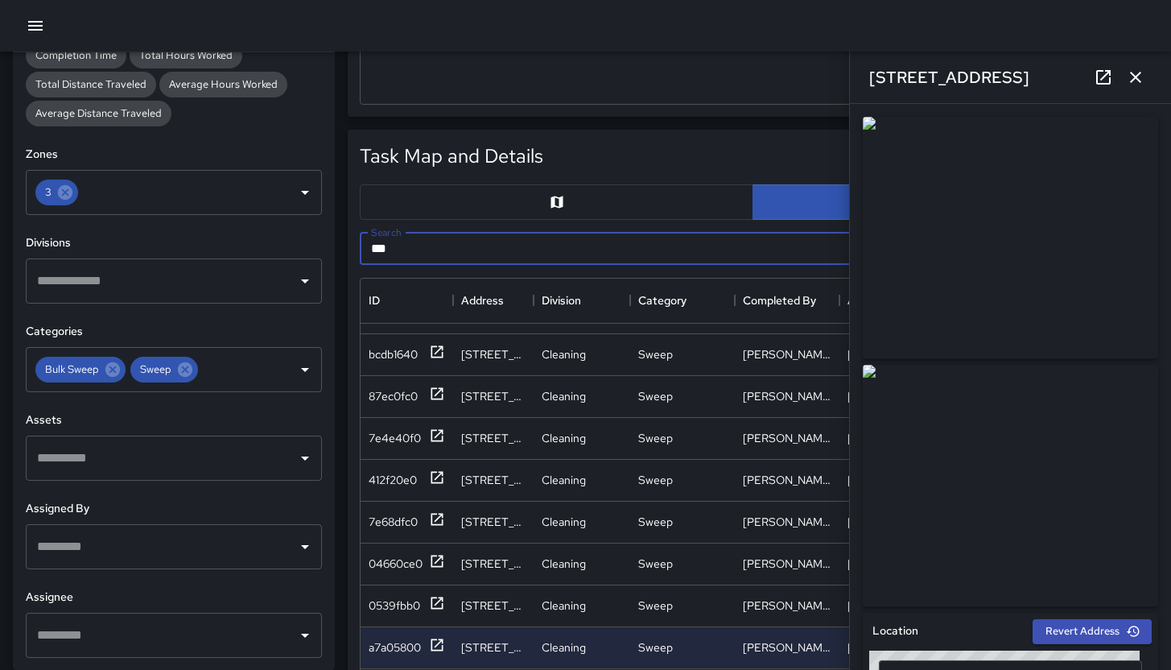
click at [444, 236] on input "***" at bounding box center [734, 249] width 749 height 32
click at [448, 241] on input "***" at bounding box center [734, 249] width 749 height 32
drag, startPoint x: 498, startPoint y: 252, endPoint x: 357, endPoint y: 243, distance: 141.2
click at [357, 243] on div "Search ***** Search" at bounding box center [752, 248] width 799 height 45
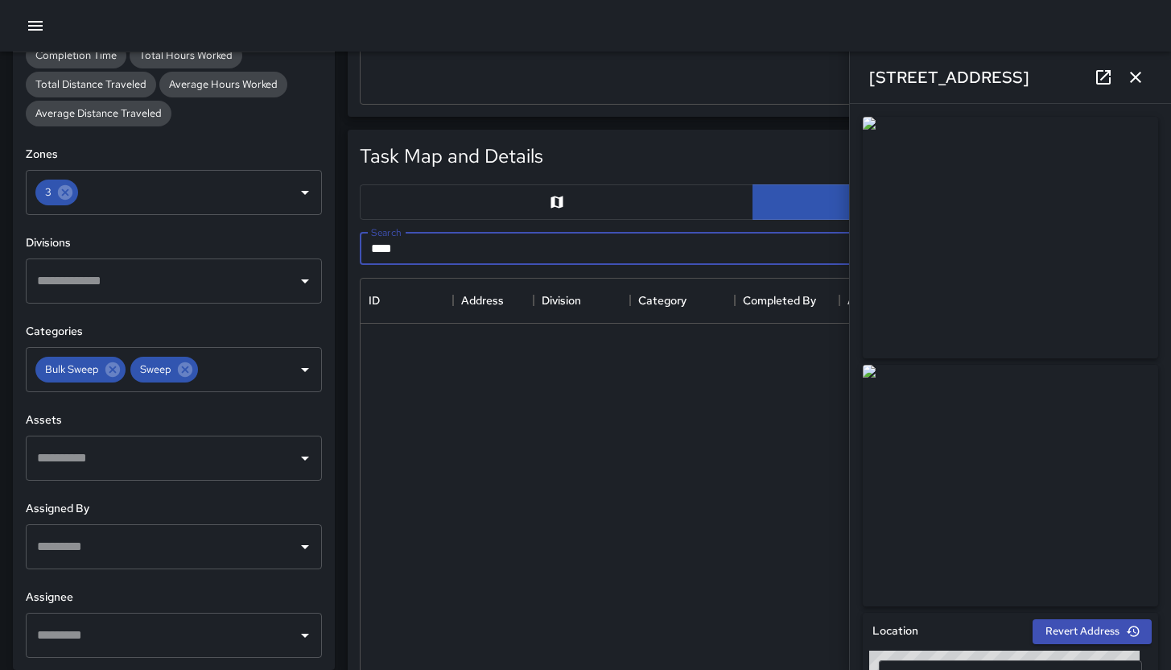
scroll to position [0, 0]
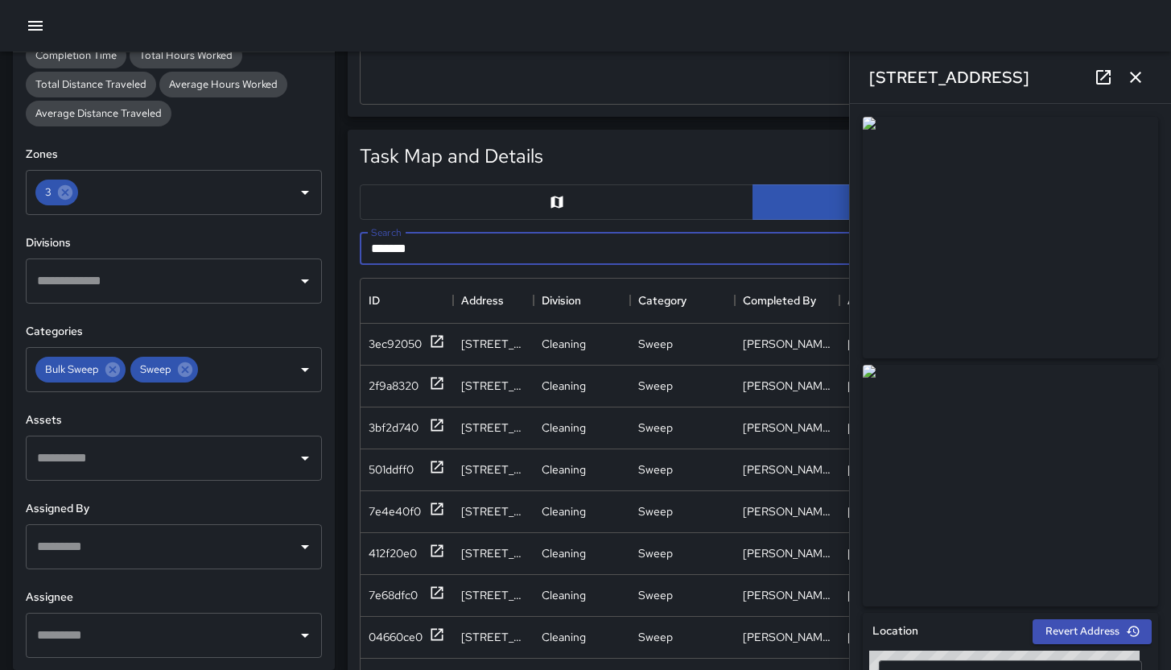
type input "*******"
click at [1131, 68] on button "button" at bounding box center [1136, 77] width 32 height 32
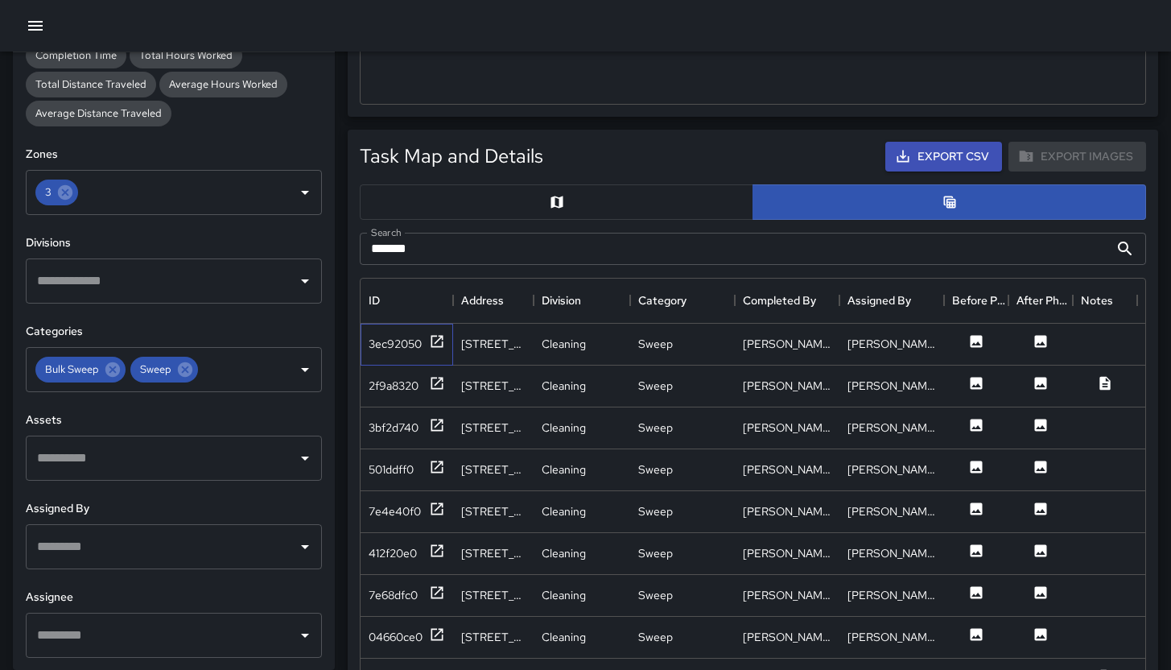
click at [383, 353] on div "3ec92050" at bounding box center [407, 345] width 93 height 42
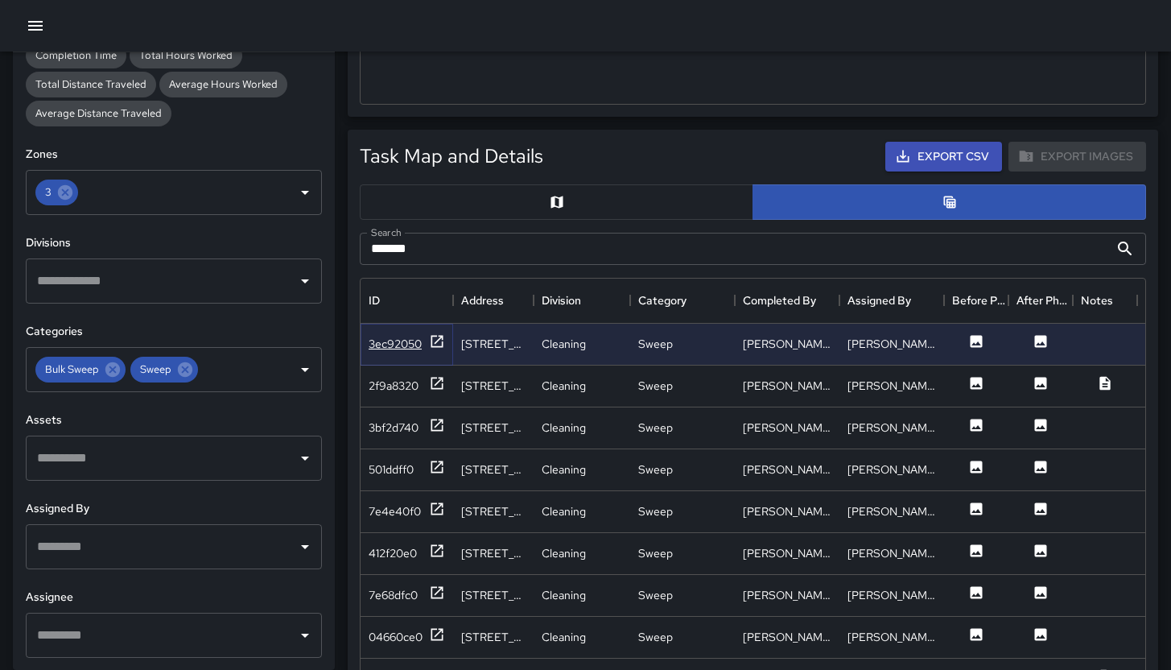
click at [383, 340] on div "3ec92050" at bounding box center [395, 344] width 53 height 16
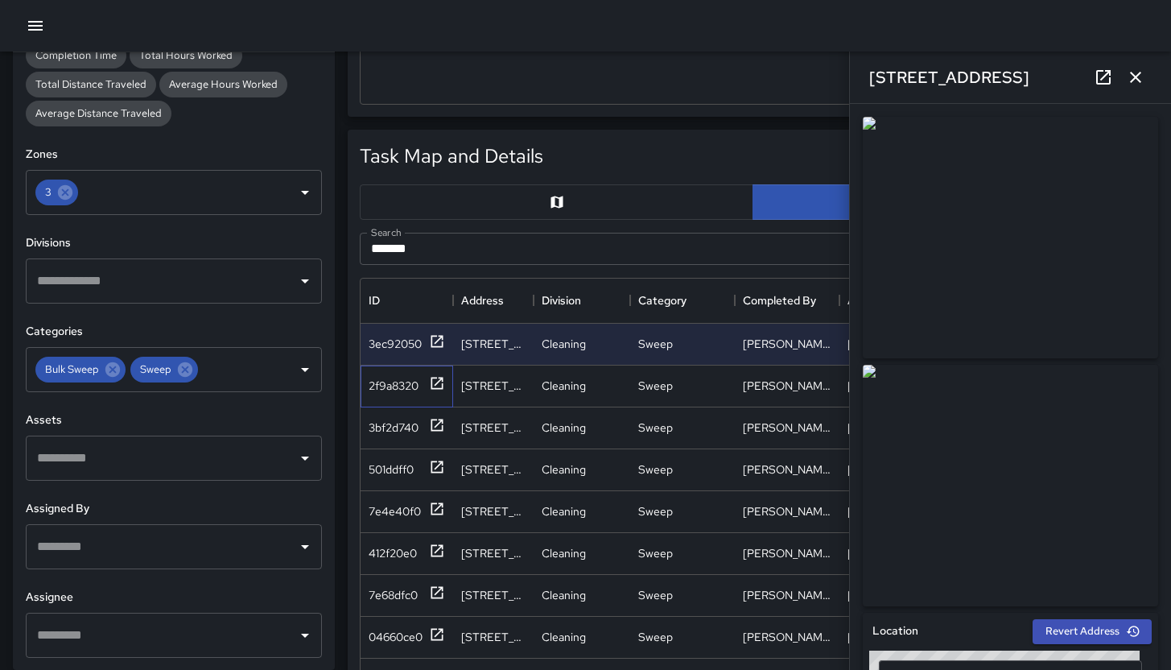
click at [401, 398] on div "2f9a8320" at bounding box center [407, 386] width 93 height 42
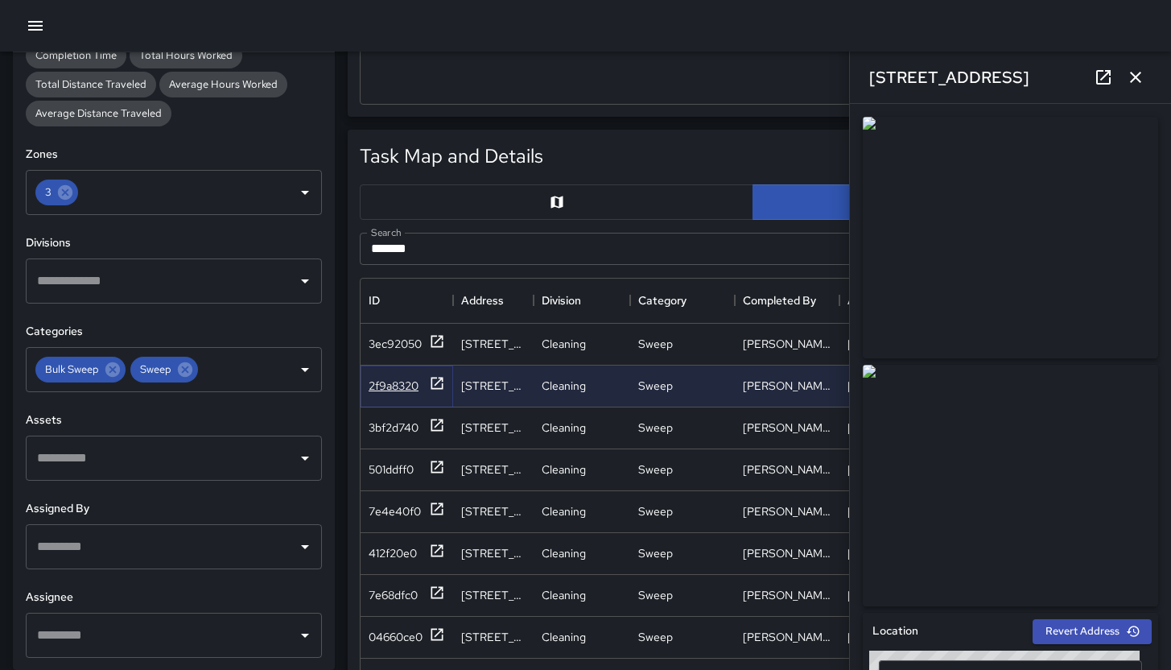
click at [402, 394] on div "2f9a8320" at bounding box center [407, 385] width 76 height 20
click at [399, 426] on div "3bf2d740" at bounding box center [394, 427] width 50 height 16
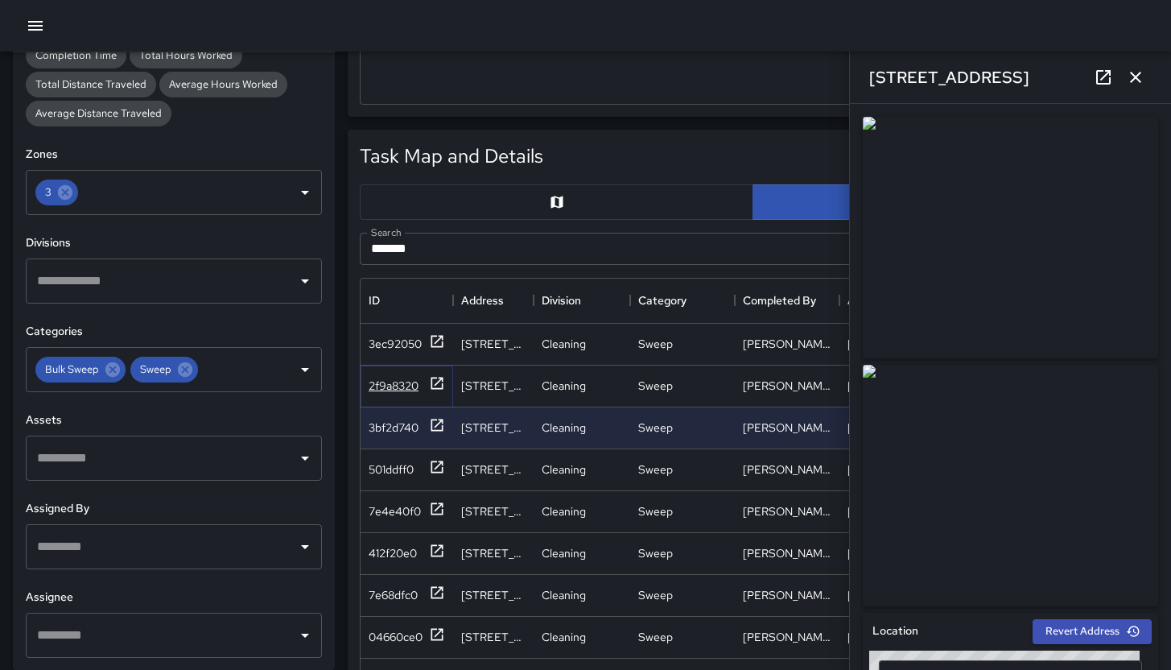
click at [390, 390] on div "2f9a8320" at bounding box center [394, 386] width 50 height 16
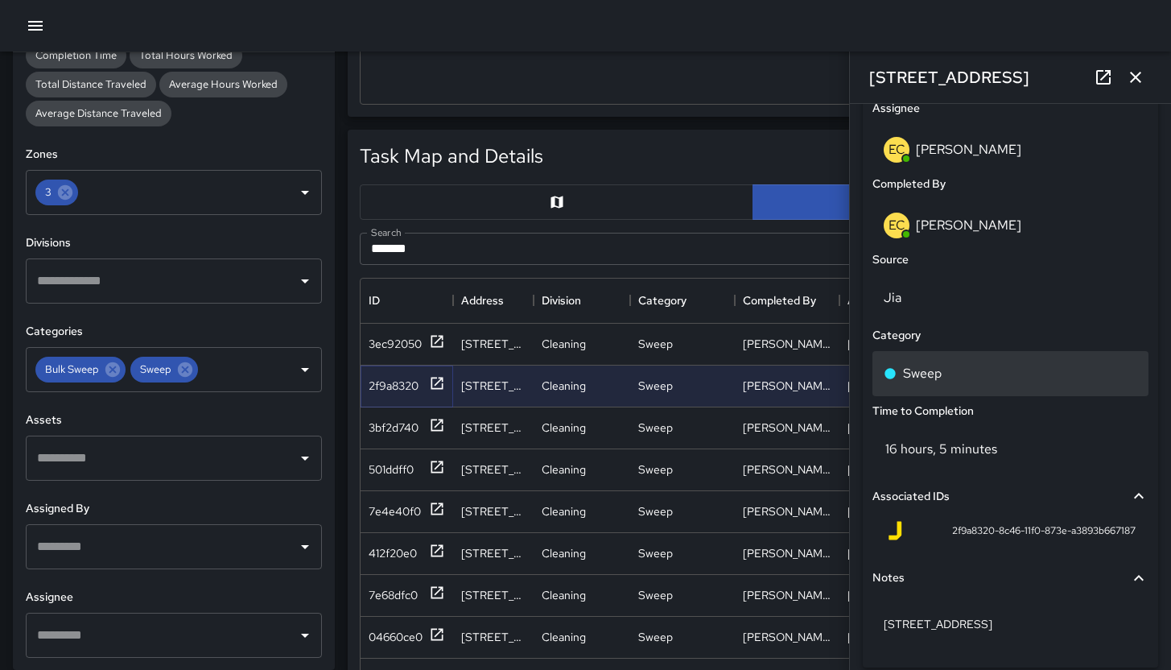
scroll to position [1070, 0]
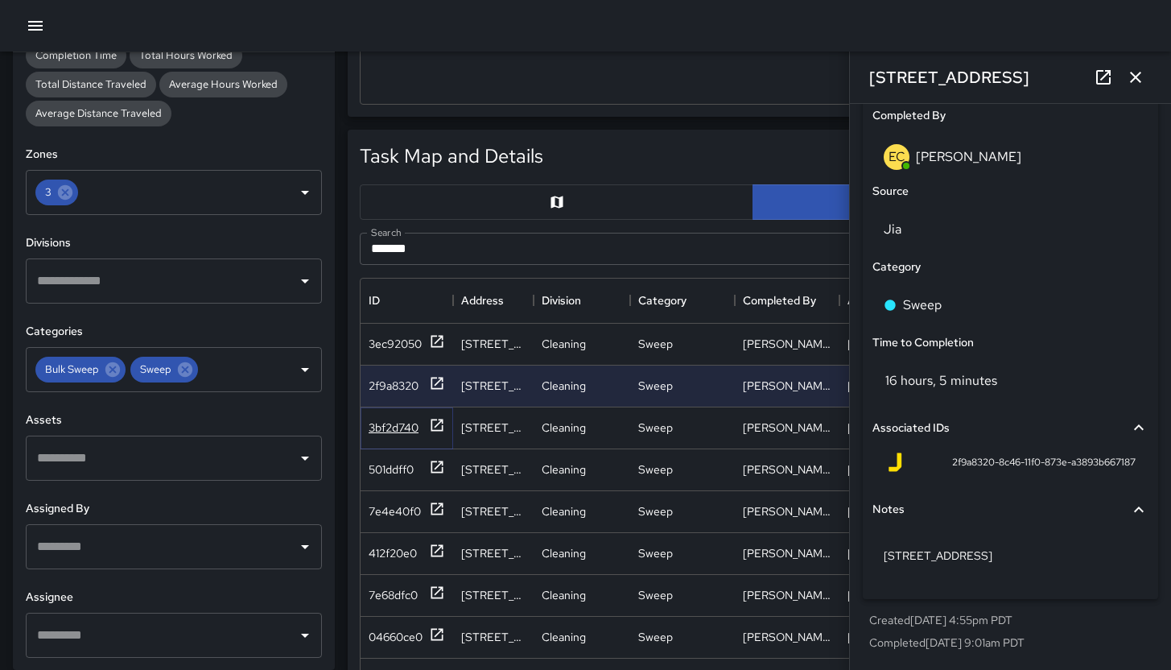
click at [404, 425] on div "3bf2d740" at bounding box center [394, 427] width 50 height 16
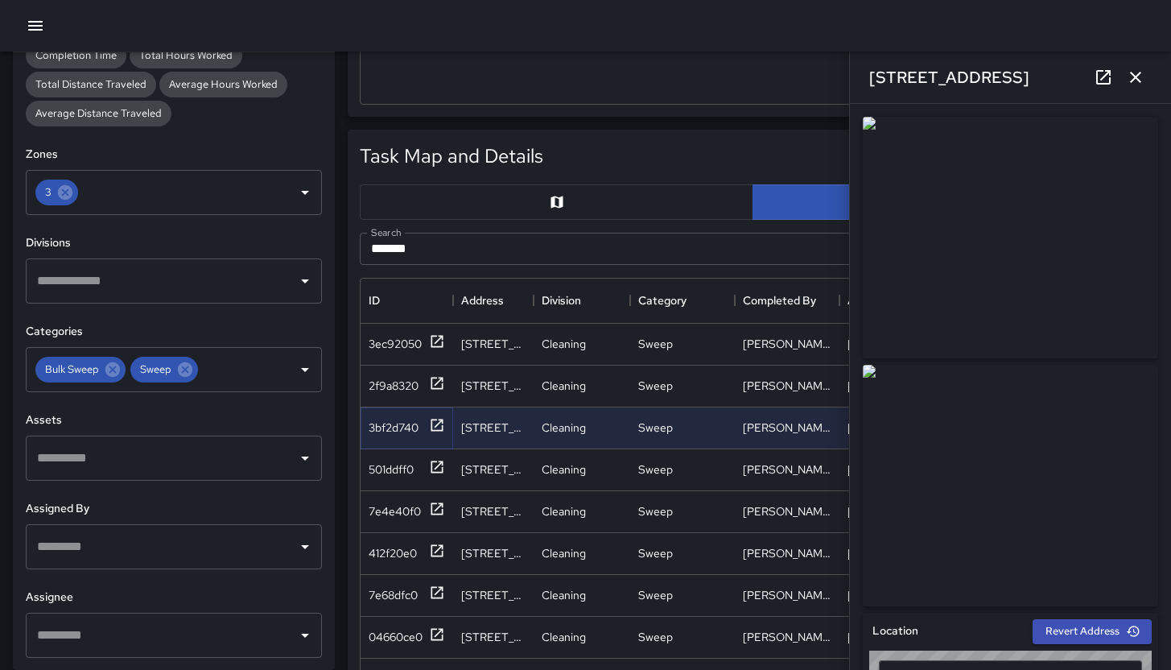
type input "**********"
click at [398, 463] on div "501ddff0" at bounding box center [391, 469] width 45 height 16
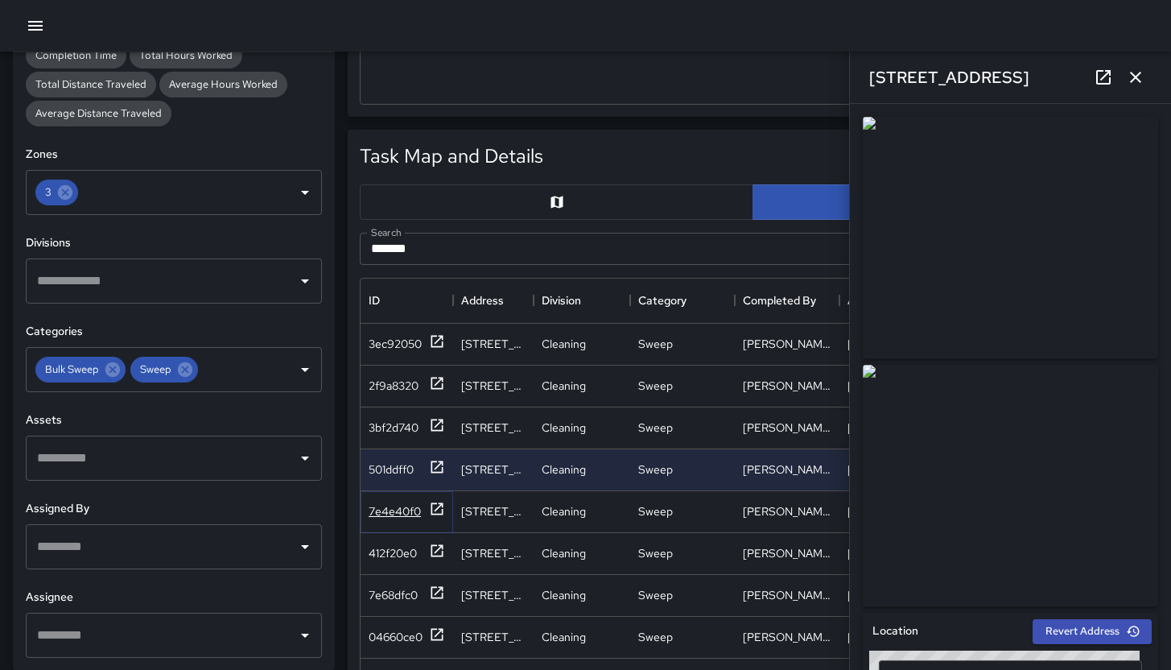
click at [398, 516] on div "7e4e40f0" at bounding box center [395, 511] width 52 height 16
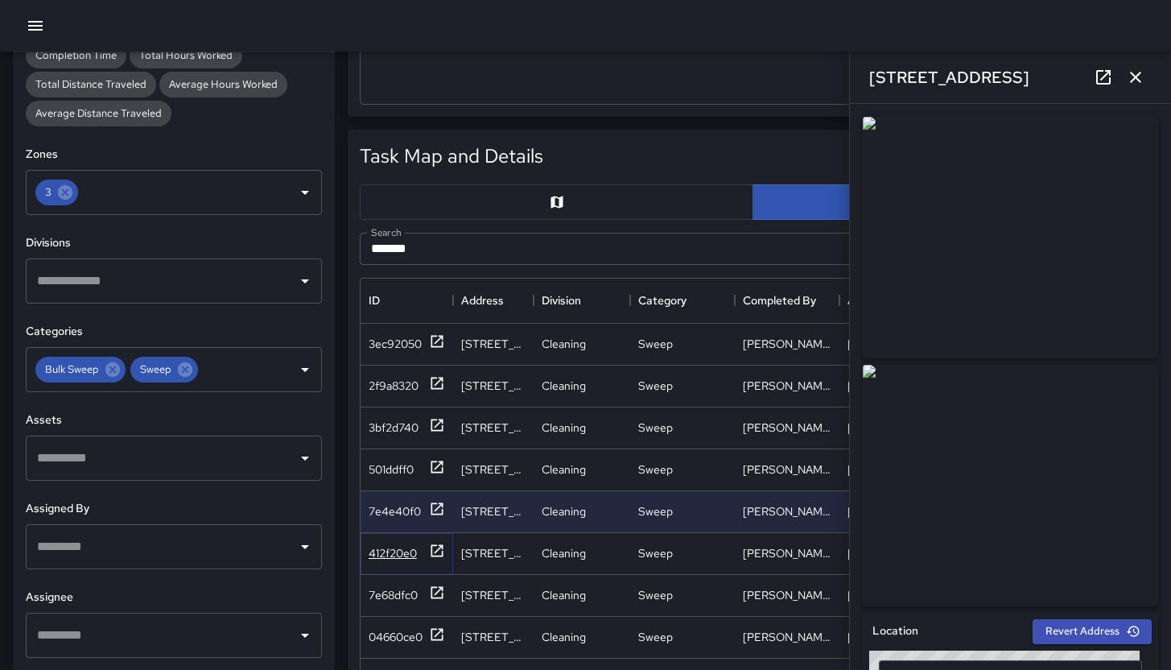
click at [399, 559] on div "412f20e0" at bounding box center [393, 553] width 48 height 16
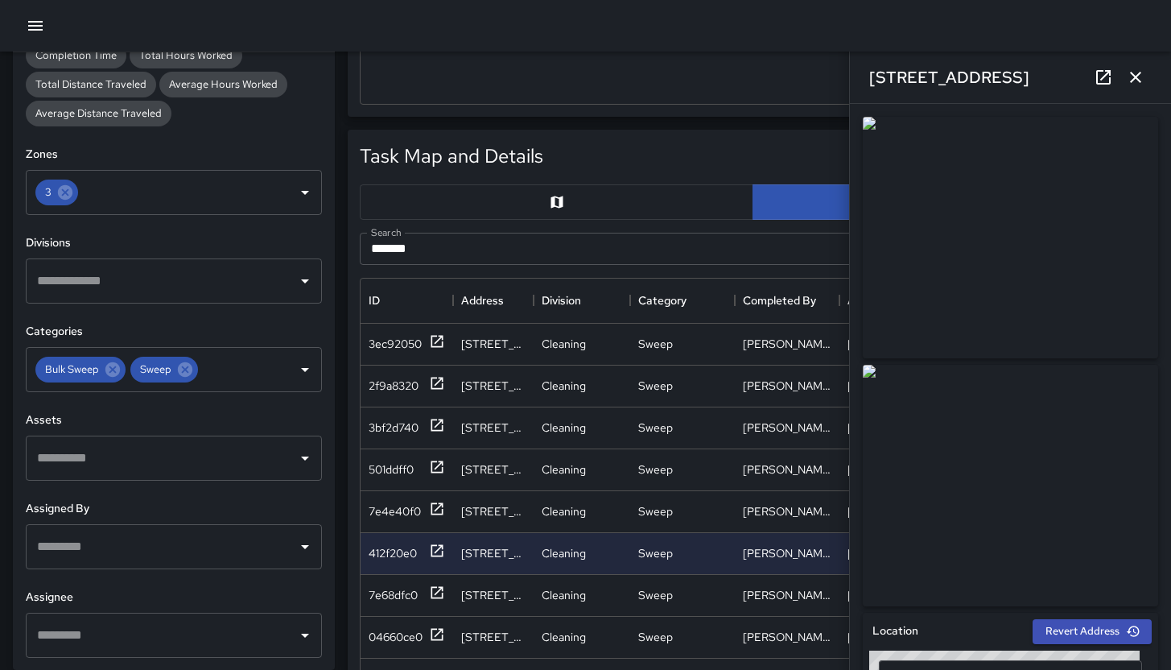
click at [1131, 72] on icon "button" at bounding box center [1135, 77] width 11 height 11
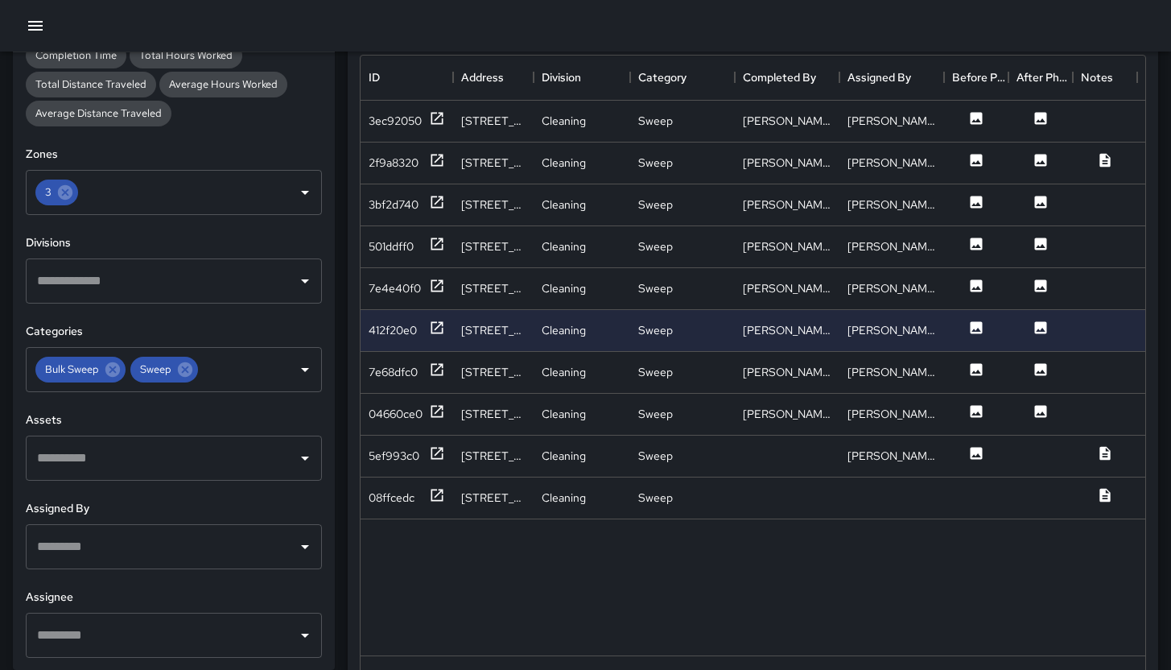
scroll to position [889, 0]
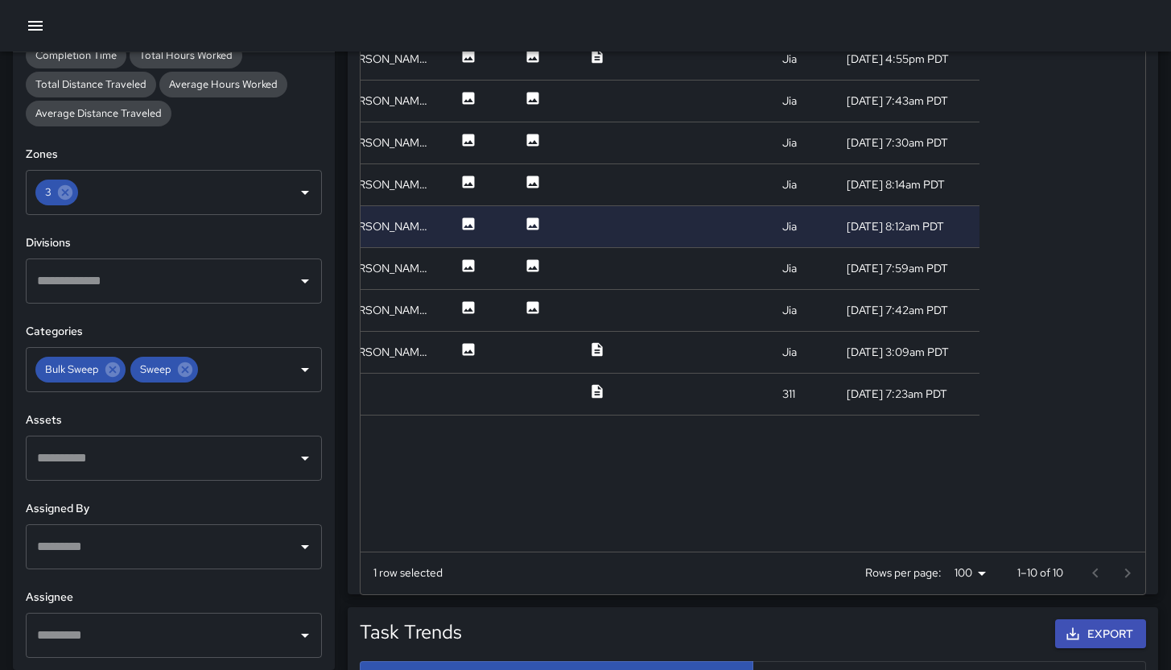
click at [1069, 502] on div "3ec92050 712 Tehama Street Cleaning Sweep Enrique Cervantes Enrique Cervantes J…" at bounding box center [567, 274] width 1429 height 555
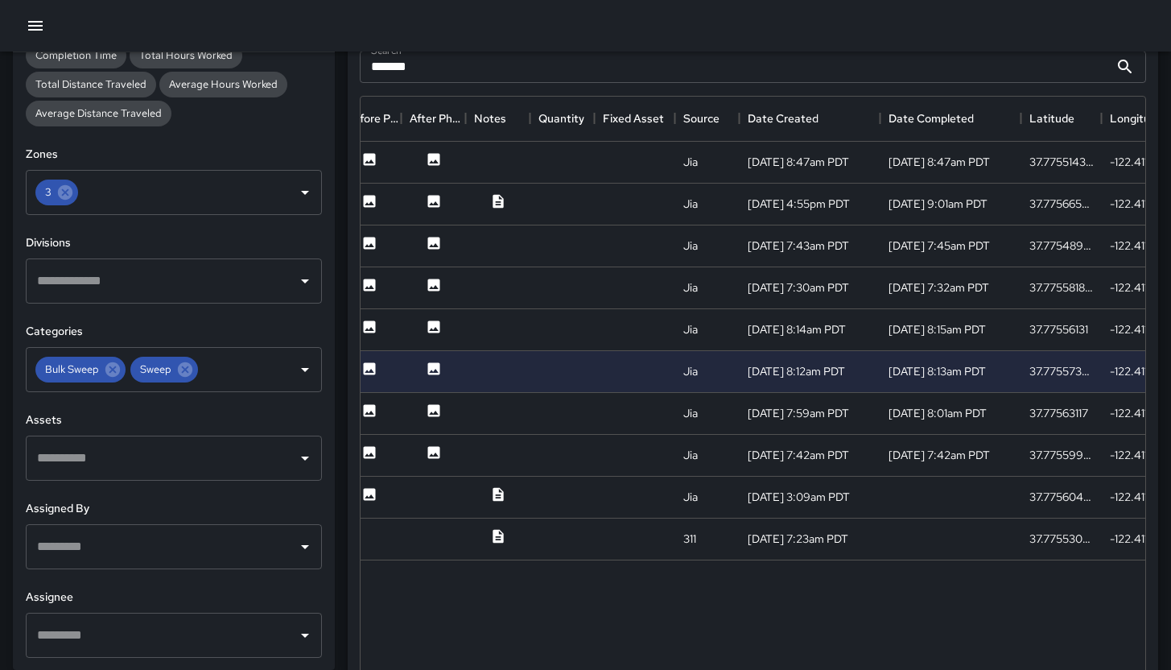
scroll to position [730, 0]
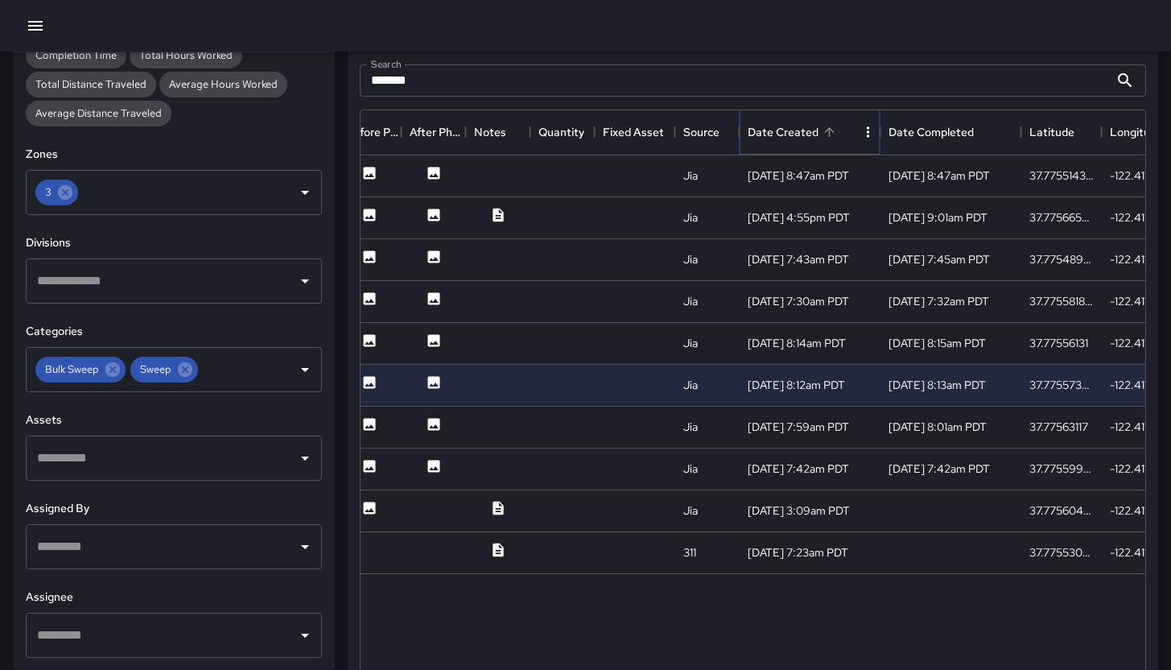
click at [790, 130] on div "Date Created" at bounding box center [783, 131] width 71 height 45
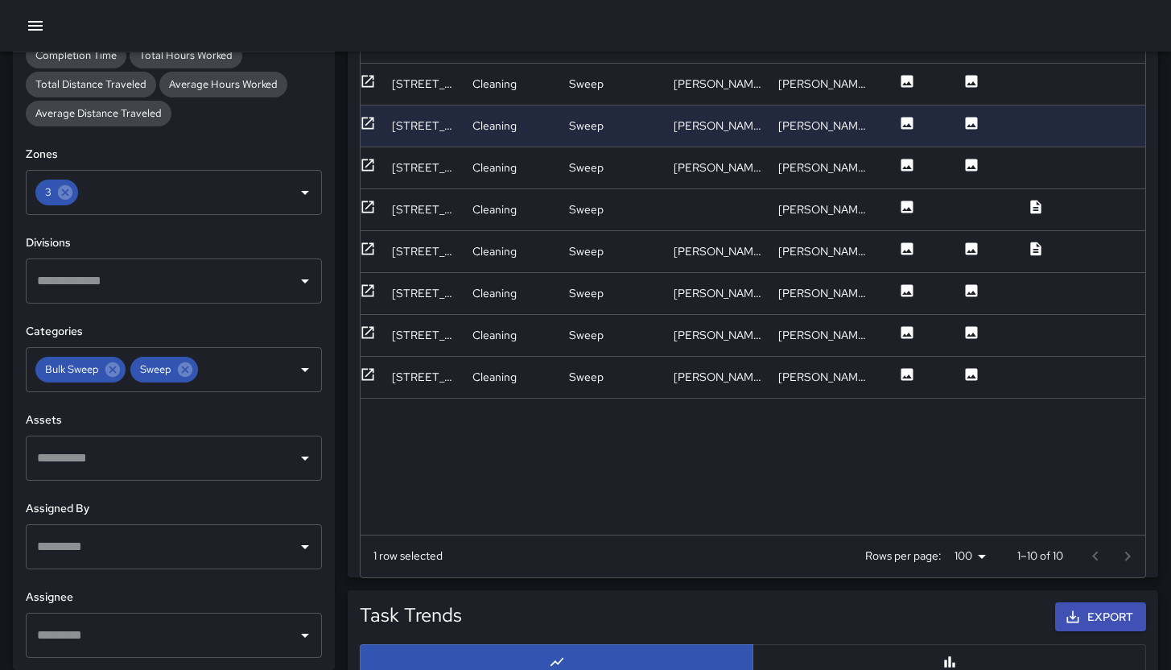
scroll to position [749, 0]
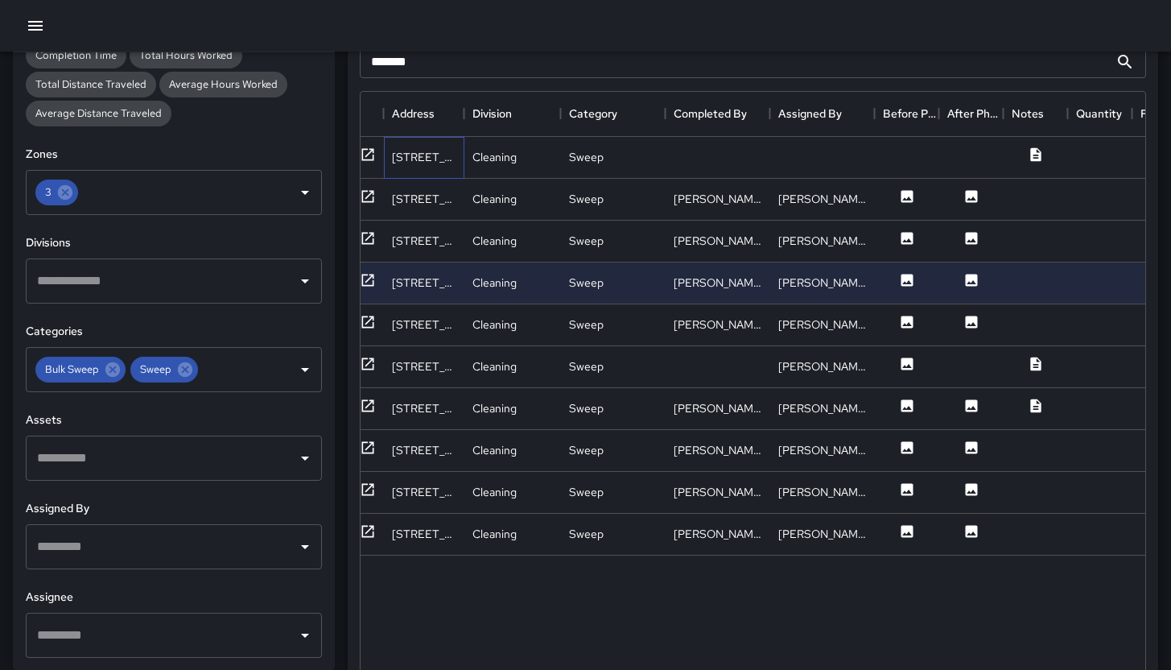
click at [409, 152] on div "[STREET_ADDRESS]" at bounding box center [424, 157] width 64 height 16
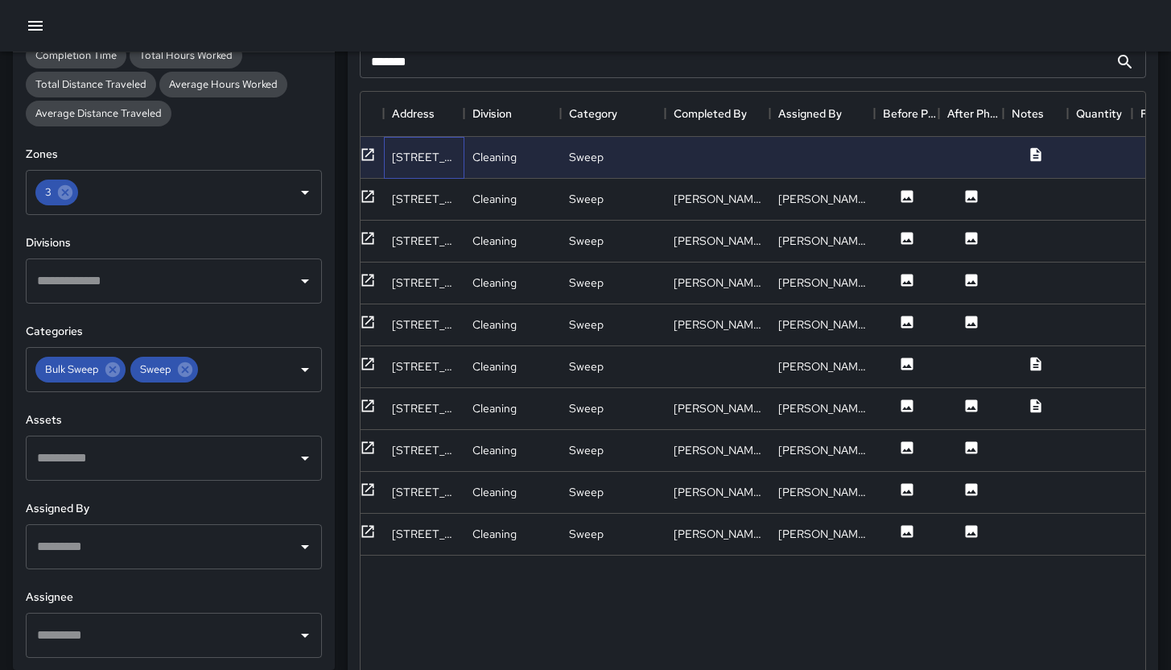
click at [418, 156] on div "[STREET_ADDRESS]" at bounding box center [424, 157] width 64 height 16
click at [729, 164] on div at bounding box center [718, 158] width 105 height 42
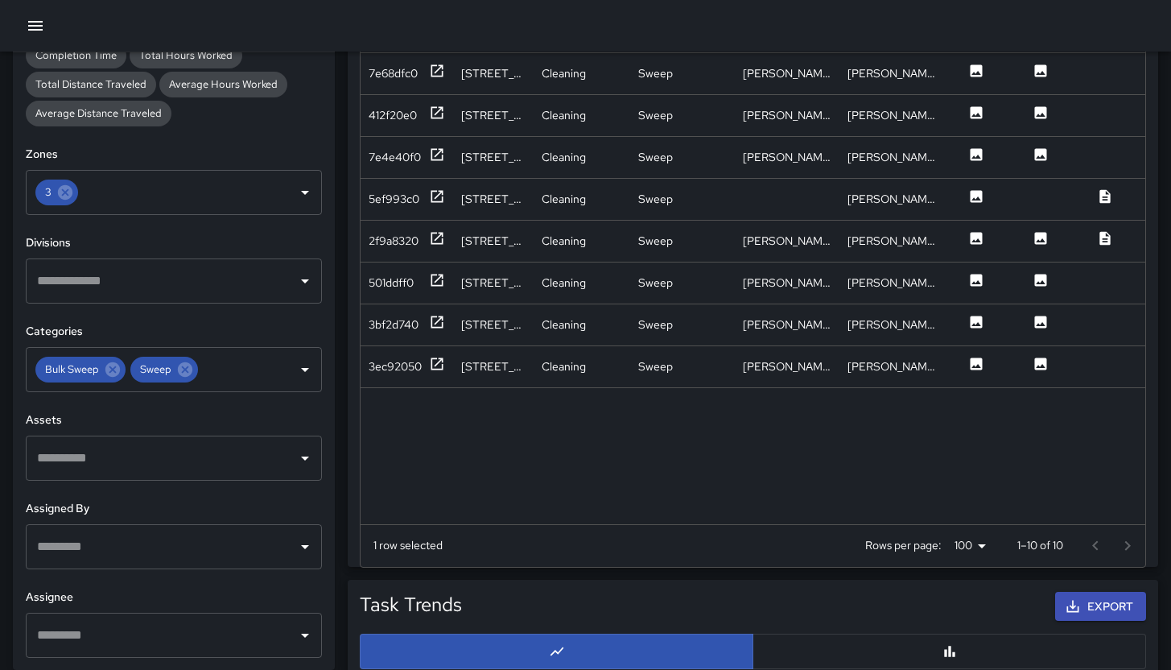
scroll to position [559, 0]
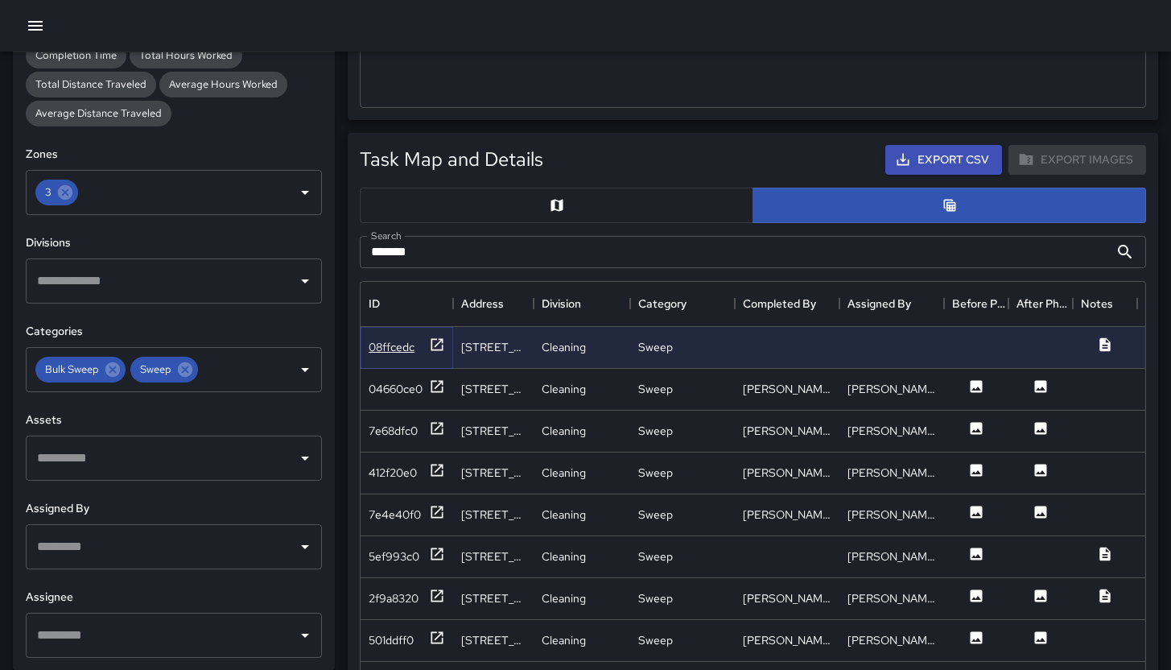
click at [398, 349] on div "08ffcedc" at bounding box center [392, 347] width 46 height 16
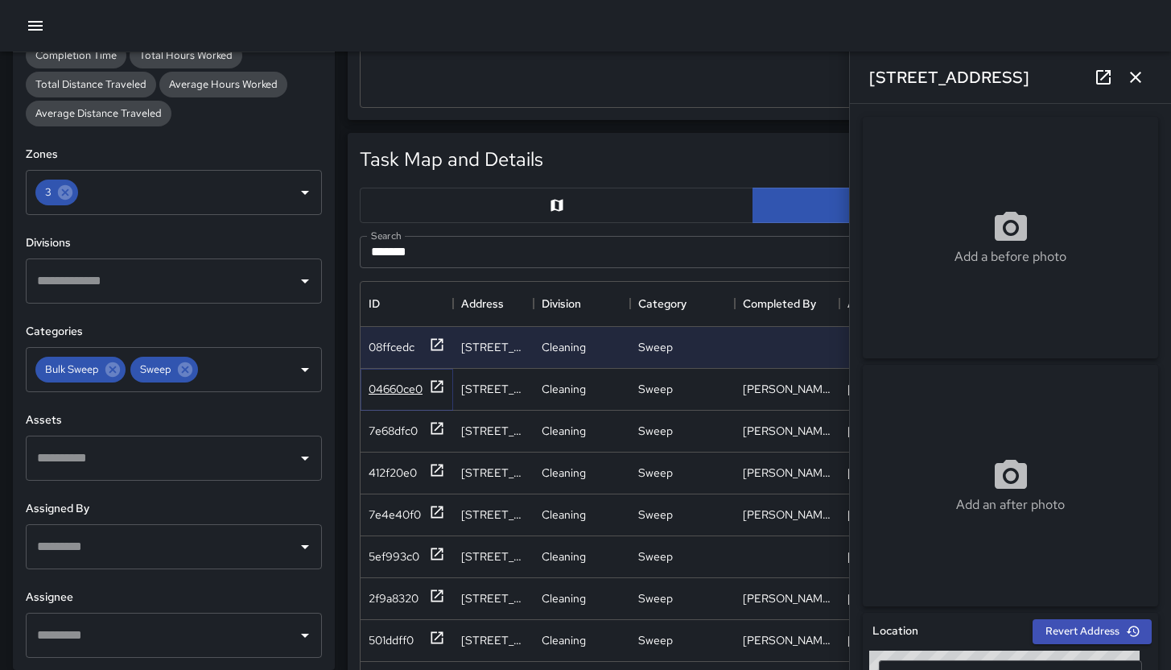
click at [395, 392] on div "04660ce0" at bounding box center [396, 389] width 54 height 16
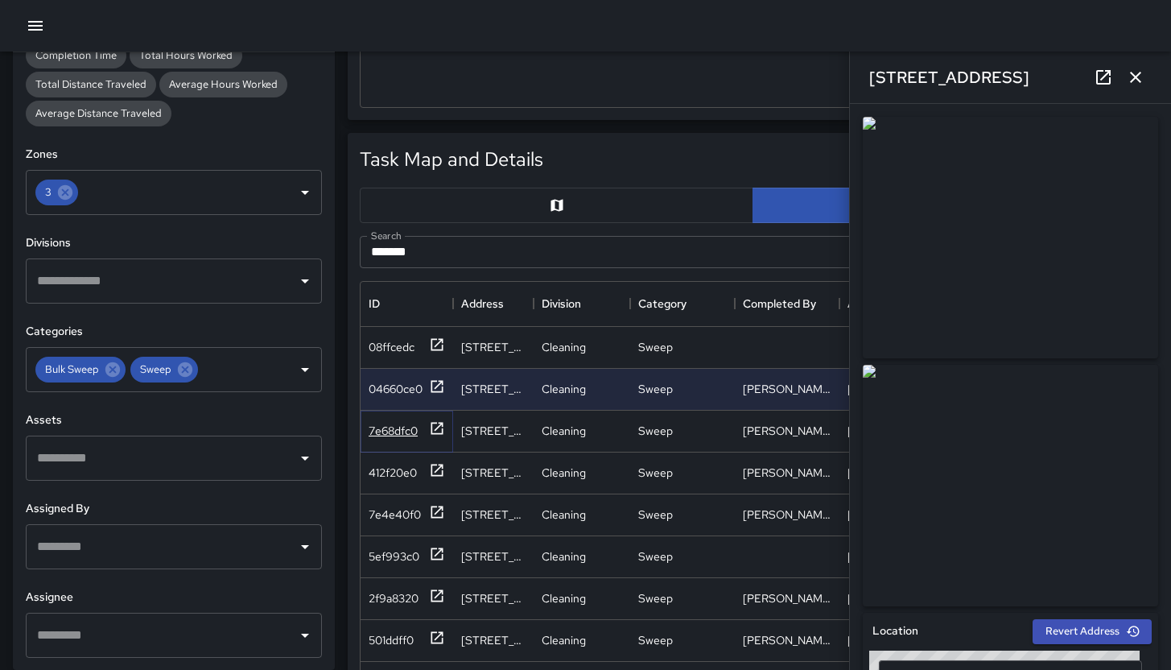
click at [385, 429] on div "7e68dfc0" at bounding box center [393, 431] width 49 height 16
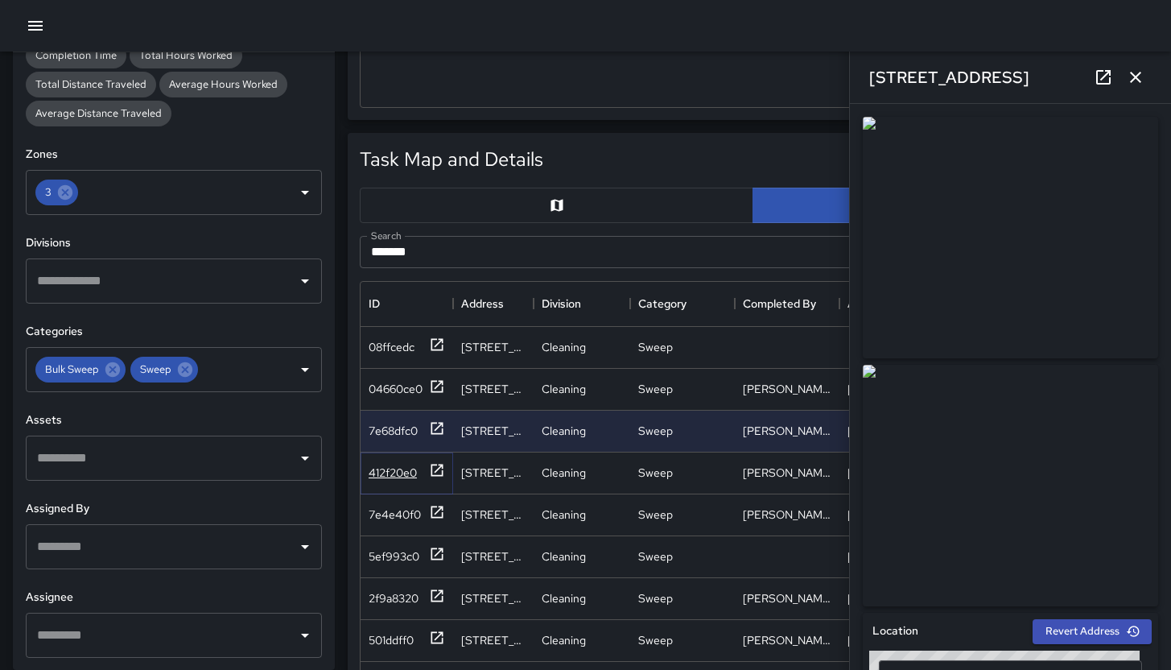
click at [389, 476] on div "412f20e0" at bounding box center [393, 472] width 48 height 16
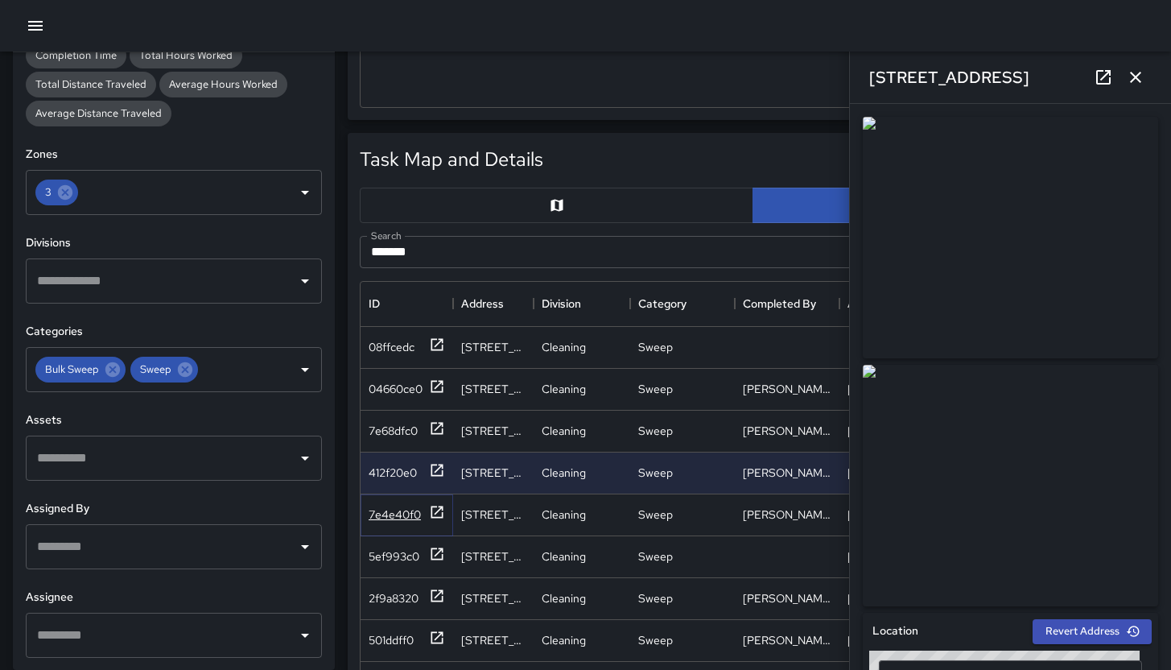
click at [389, 508] on div "7e4e40f0" at bounding box center [395, 514] width 52 height 16
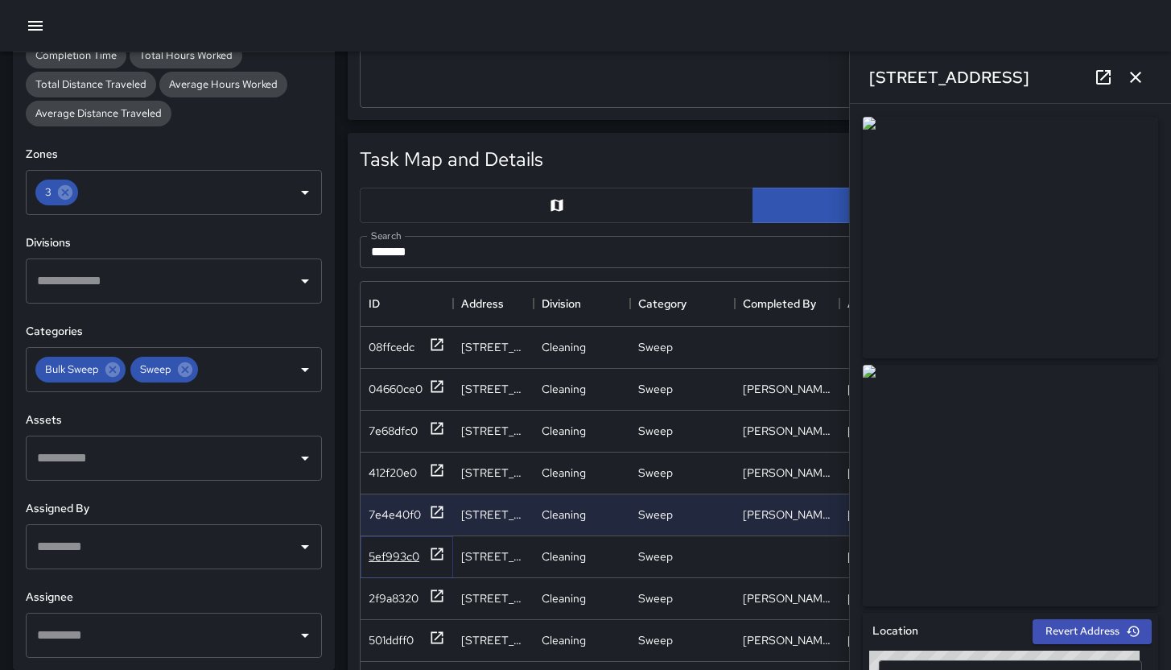
click at [398, 554] on div "5ef993c0" at bounding box center [394, 556] width 51 height 16
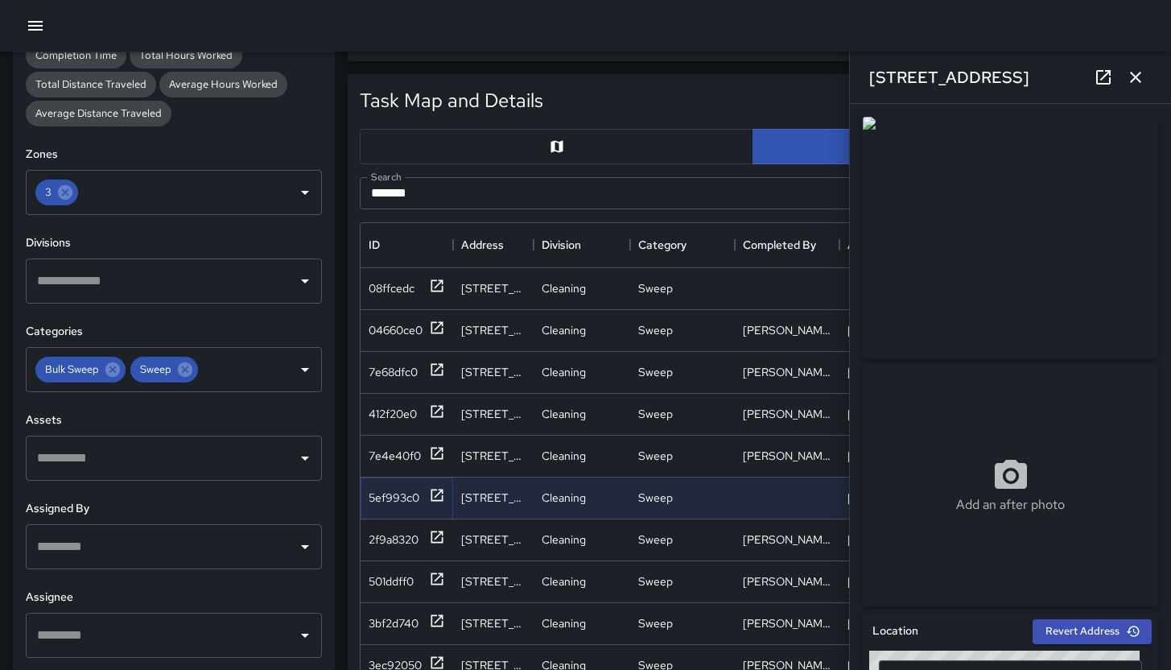
scroll to position [620, 0]
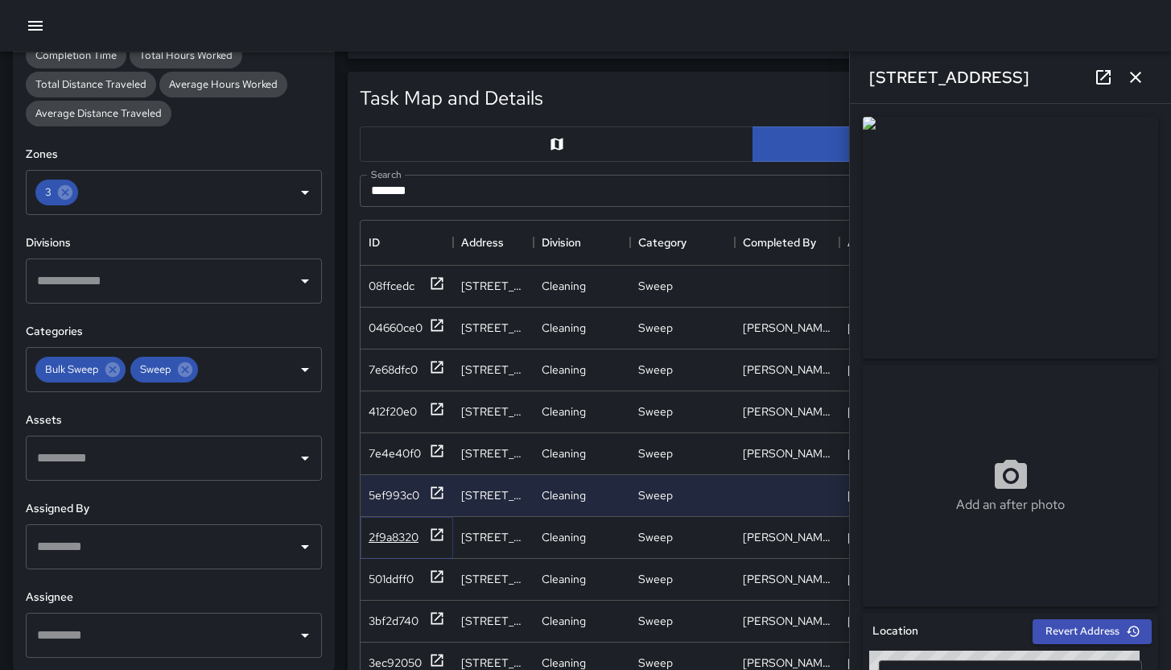
click at [397, 534] on div "2f9a8320" at bounding box center [394, 537] width 50 height 16
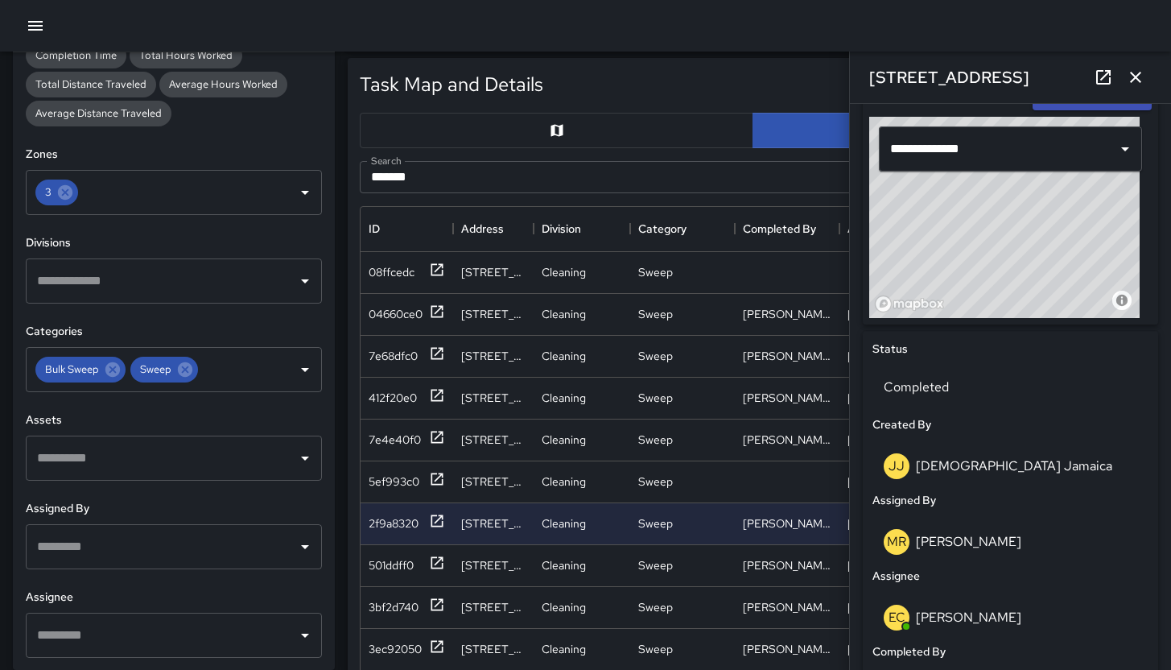
scroll to position [1070, 0]
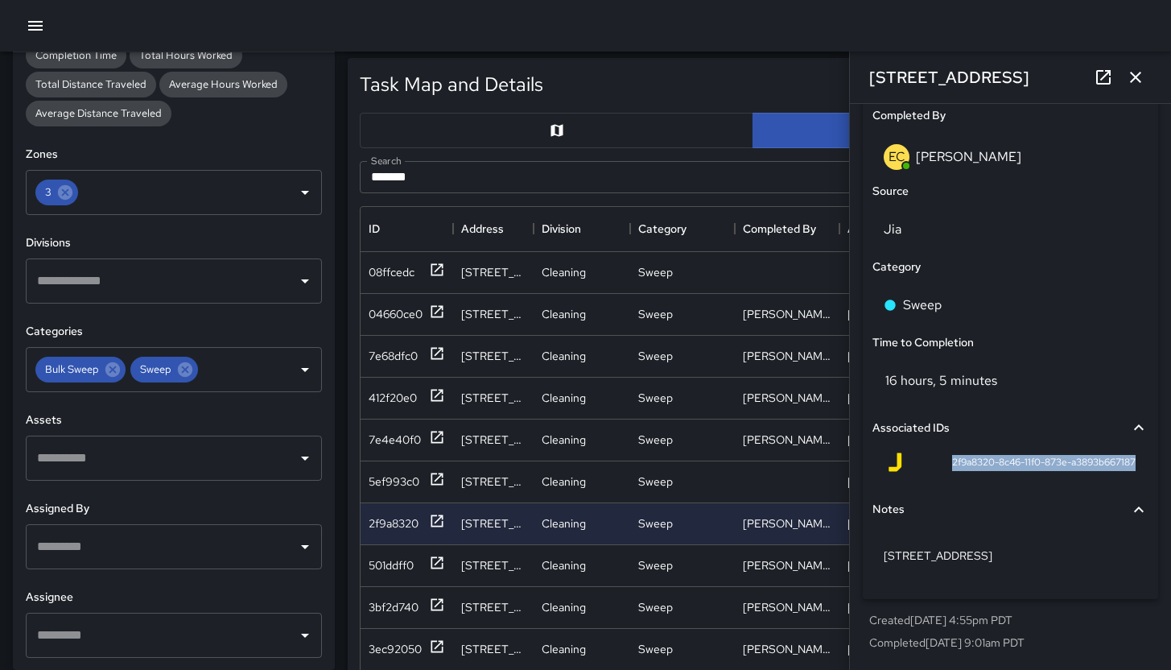
drag, startPoint x: 937, startPoint y: 465, endPoint x: 1144, endPoint y: 464, distance: 206.9
click at [1144, 464] on div "Status Completed Created By JJ Jesus Jamaica Assigned By MR Maria Rosas Assigne…" at bounding box center [1010, 197] width 295 height 805
copy span "2f9a8320-8c46-11f0-873e-a3893b667187"
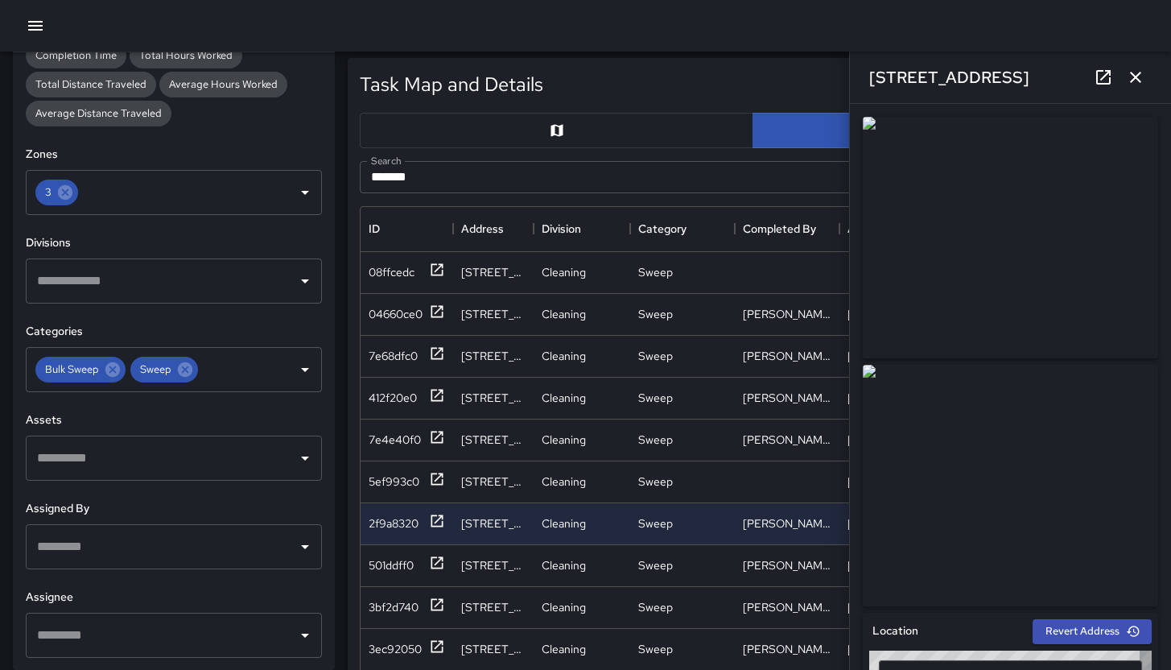
type input "**********"
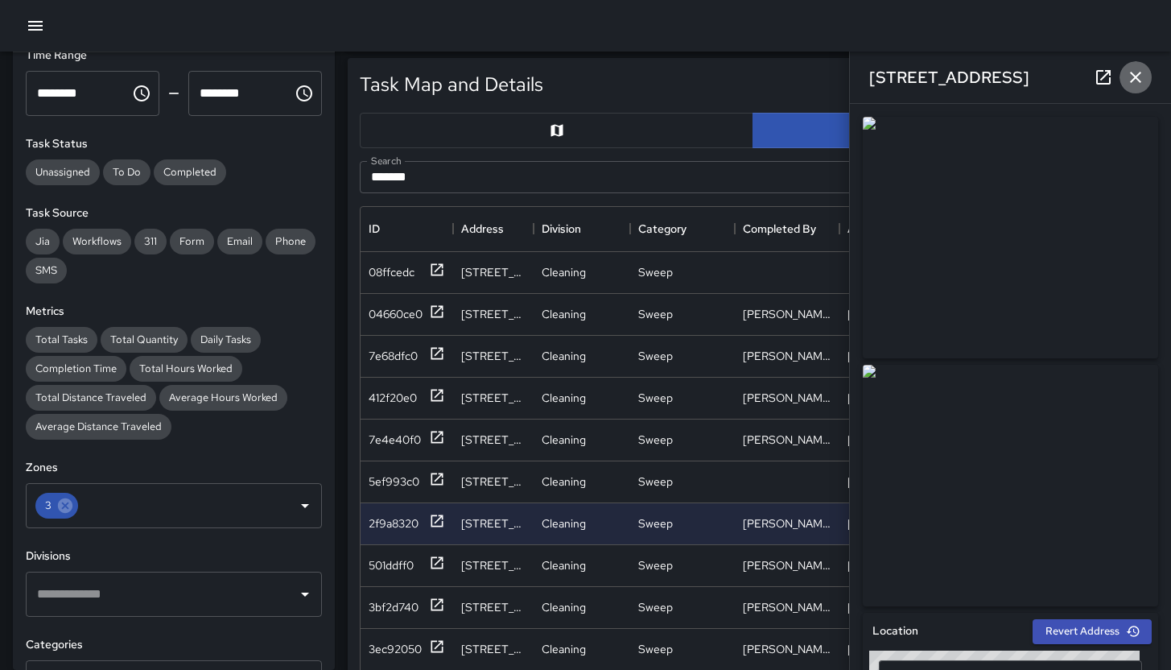
click at [1133, 80] on icon "button" at bounding box center [1135, 77] width 11 height 11
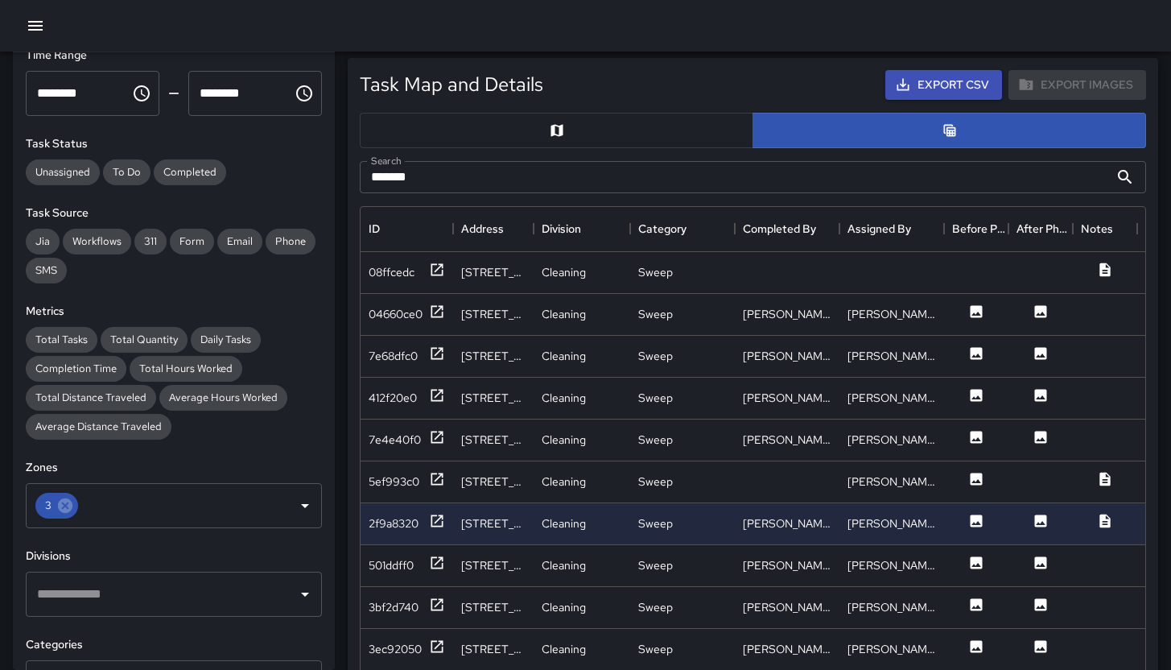
click at [442, 183] on input "*******" at bounding box center [734, 177] width 749 height 32
click at [443, 183] on input "*******" at bounding box center [734, 177] width 749 height 32
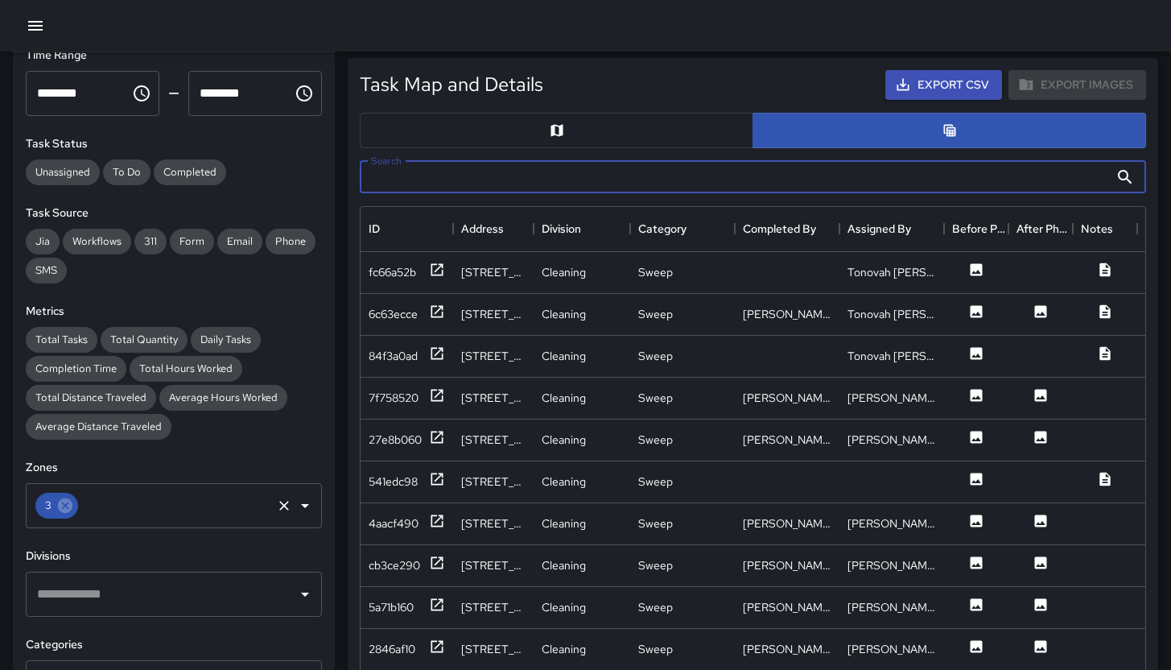
click at [62, 510] on icon at bounding box center [65, 505] width 14 height 14
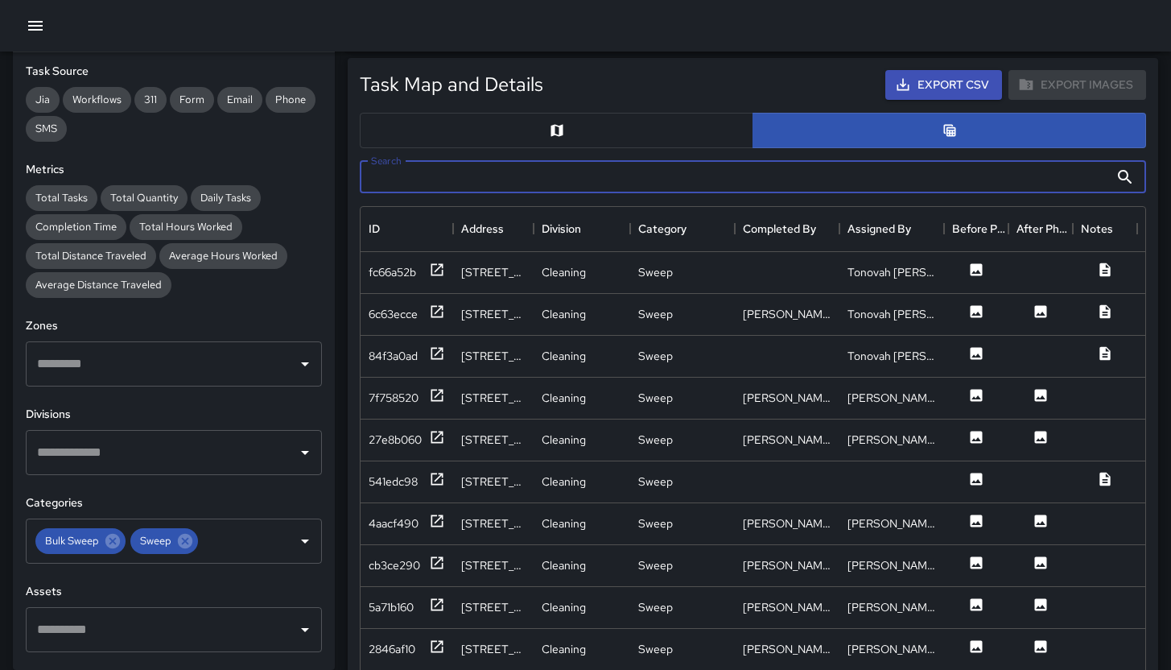
scroll to position [250, 0]
click at [188, 538] on icon at bounding box center [185, 539] width 14 height 14
click at [115, 539] on icon at bounding box center [112, 539] width 14 height 14
click at [115, 539] on input "text" at bounding box center [162, 539] width 258 height 31
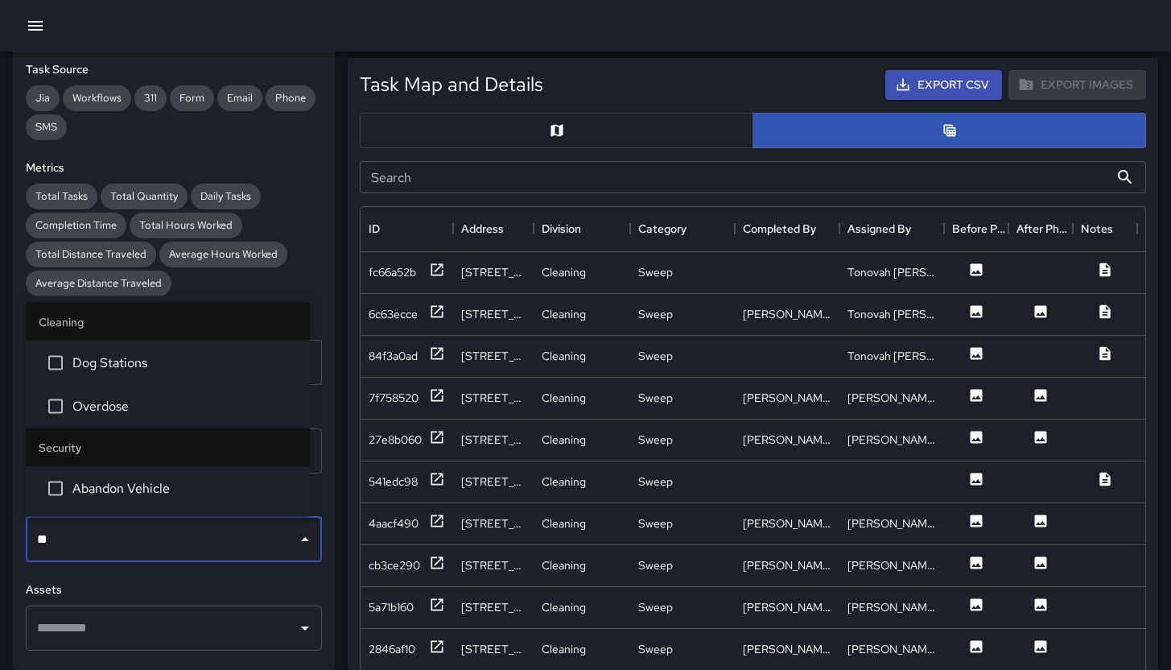
type input "***"
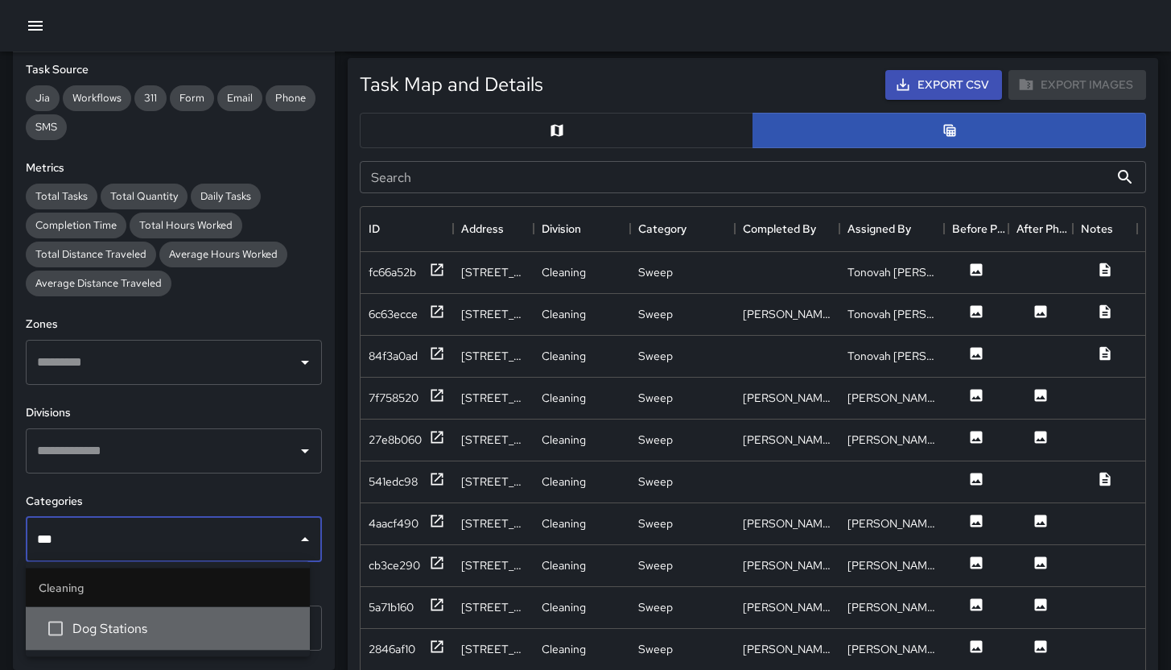
click at [155, 617] on li "Dog Stations" at bounding box center [168, 628] width 284 height 43
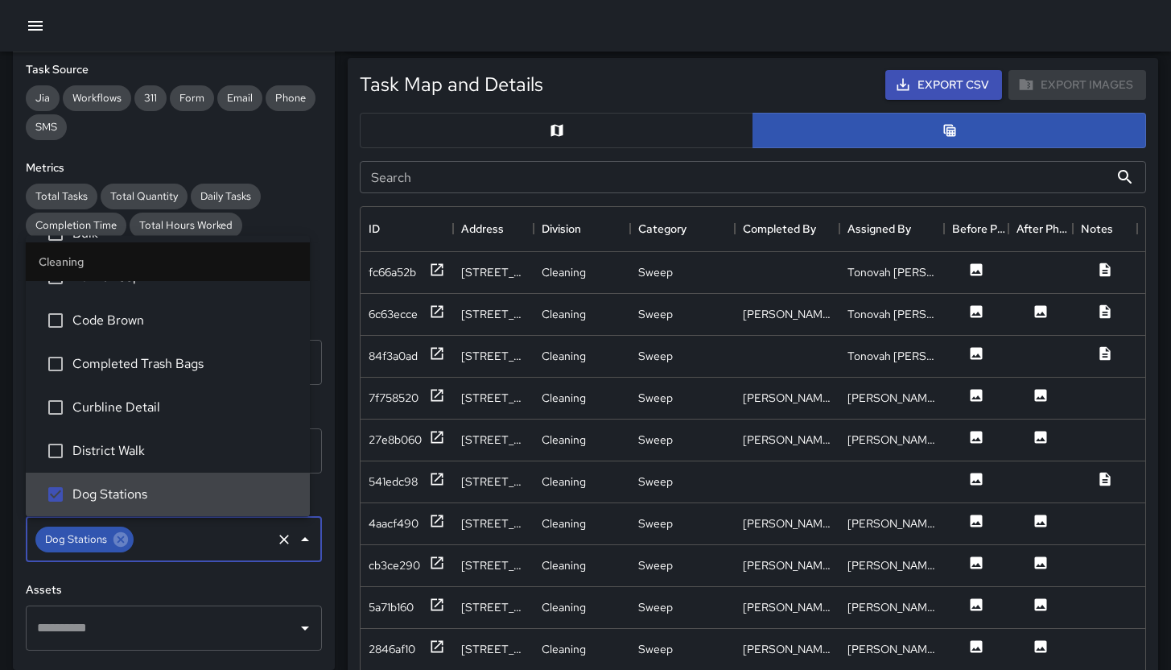
click at [162, 593] on h6 "Assets" at bounding box center [174, 590] width 296 height 18
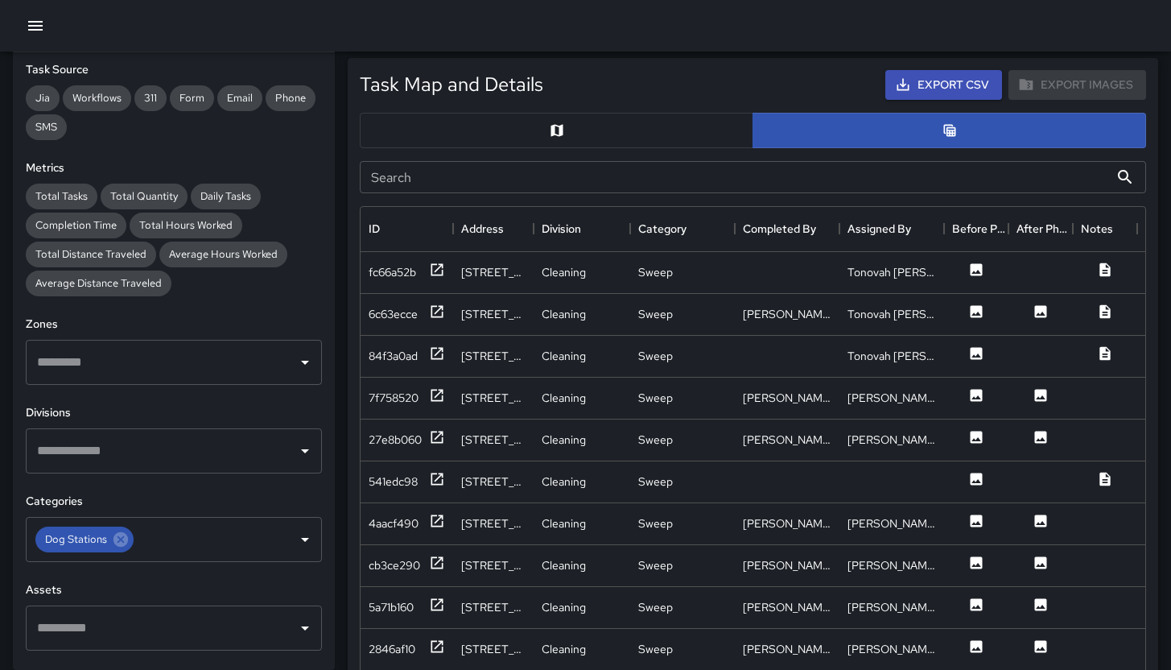
click at [134, 352] on input "text" at bounding box center [162, 362] width 258 height 31
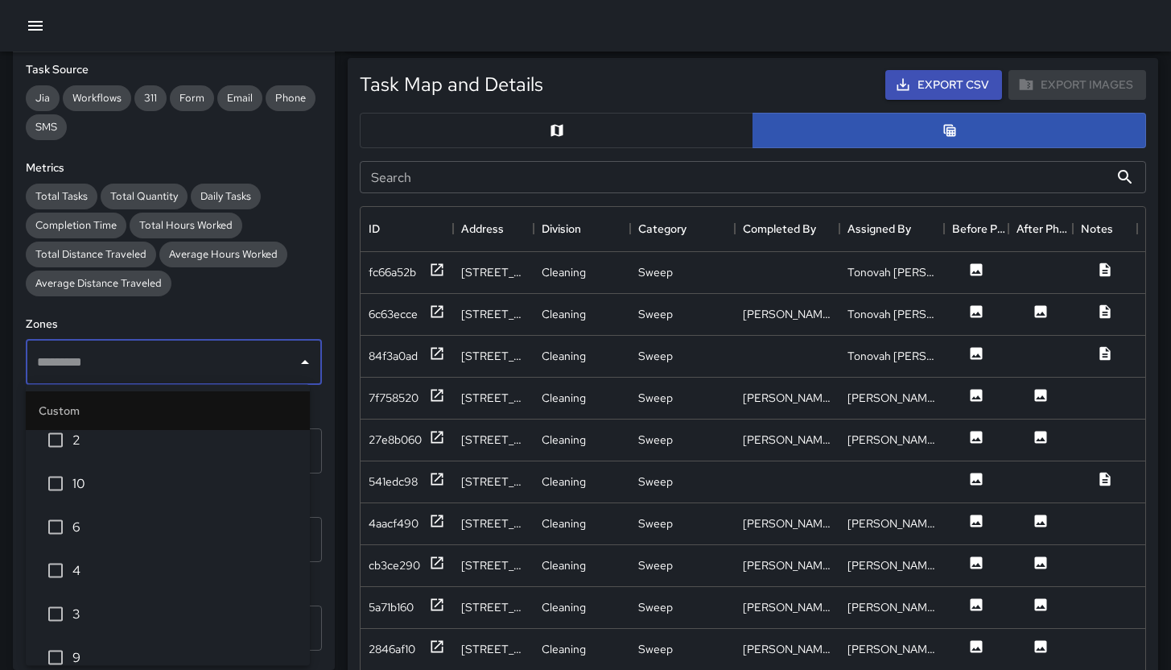
scroll to position [0, 0]
drag, startPoint x: 120, startPoint y: 615, endPoint x: 126, endPoint y: 587, distance: 28.7
click at [121, 616] on span "3" at bounding box center [184, 625] width 225 height 19
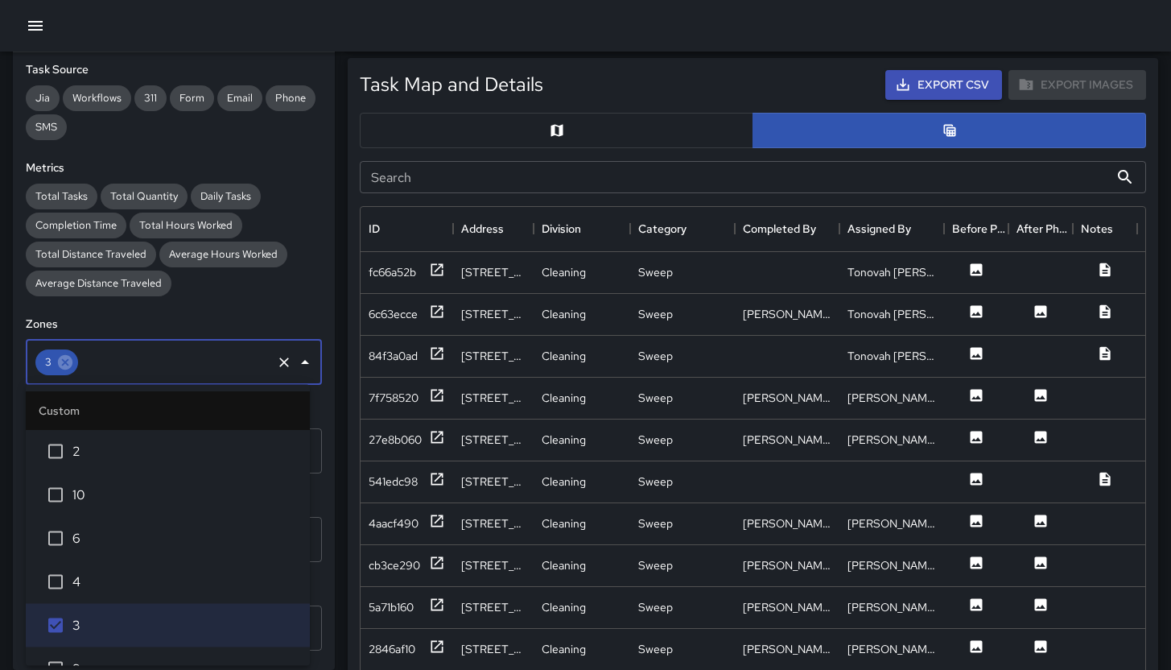
click at [200, 322] on h6 "Zones" at bounding box center [174, 325] width 296 height 18
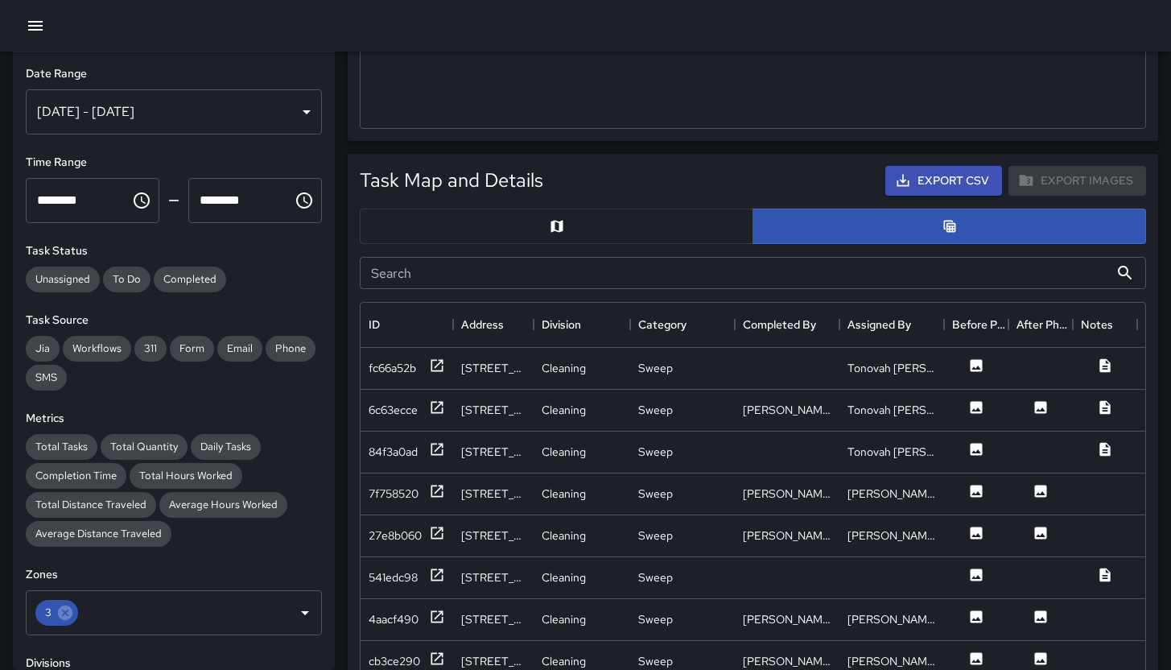
scroll to position [538, 0]
click at [66, 614] on icon at bounding box center [65, 613] width 18 height 18
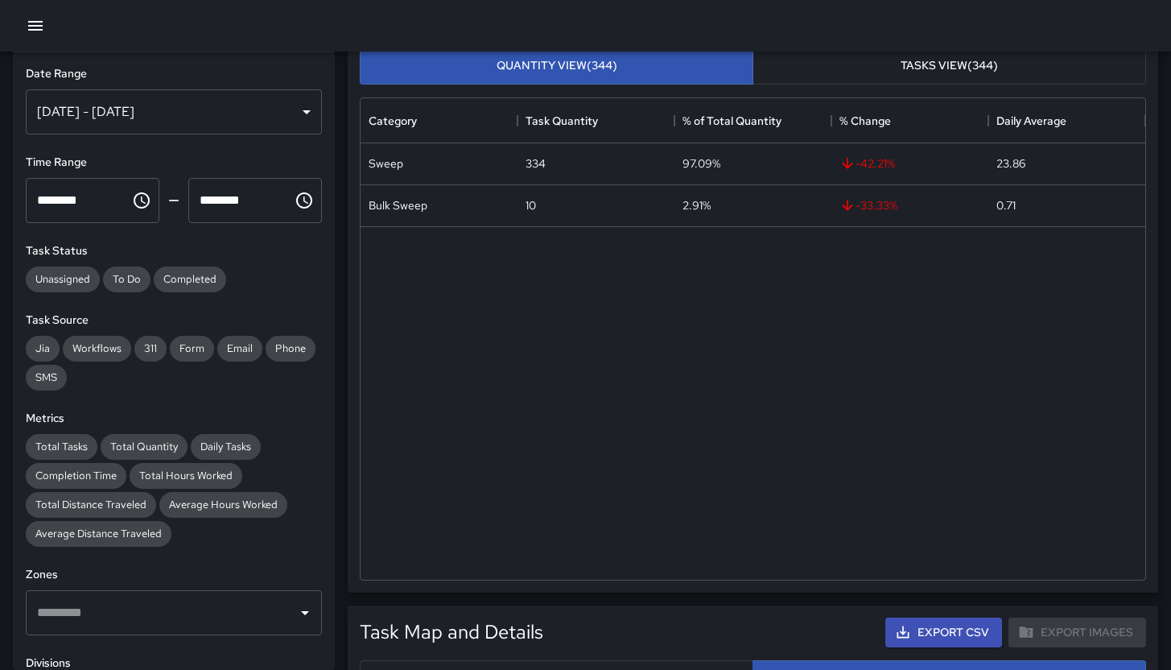
scroll to position [0, 0]
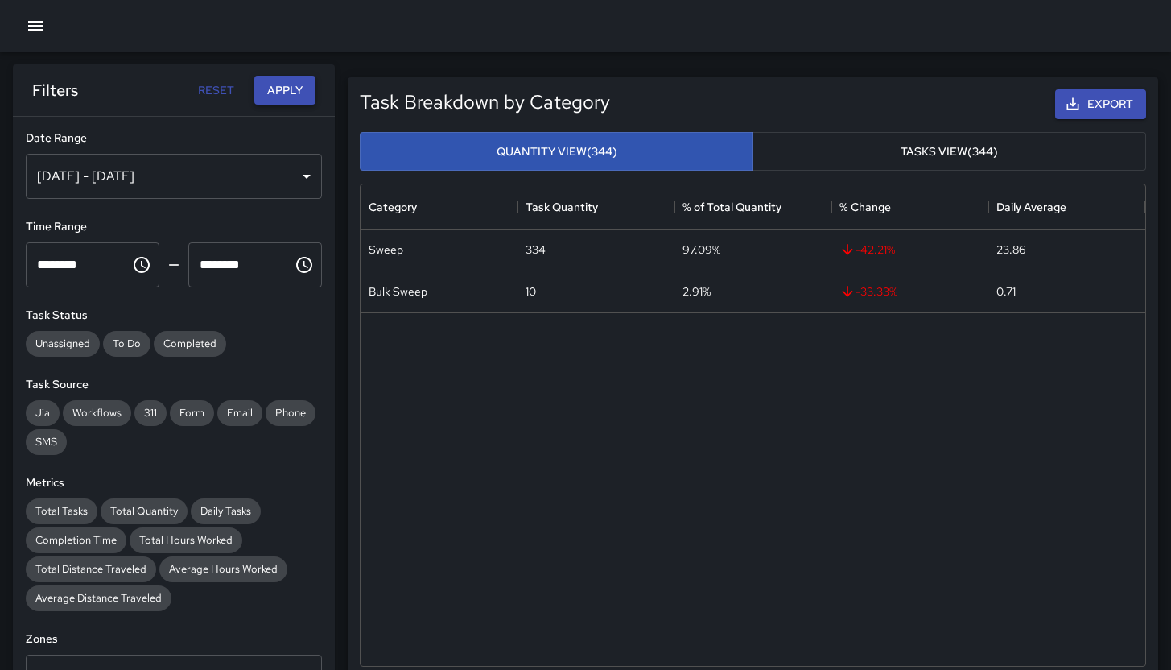
click at [298, 82] on button "Apply" at bounding box center [284, 91] width 61 height 30
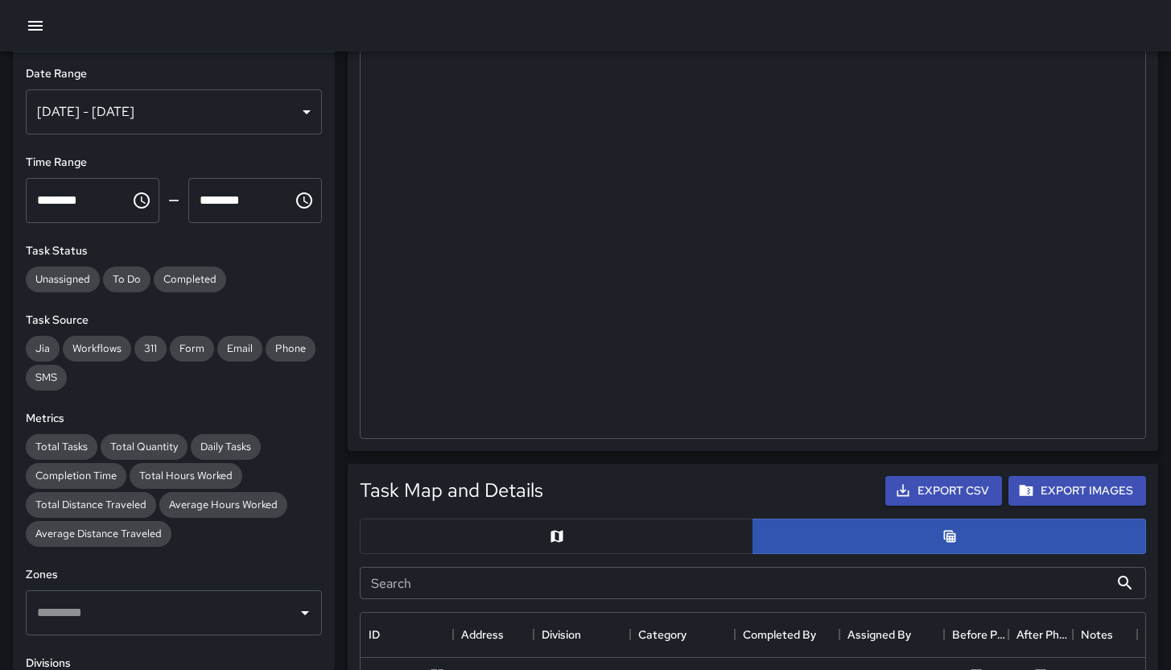
scroll to position [535, 0]
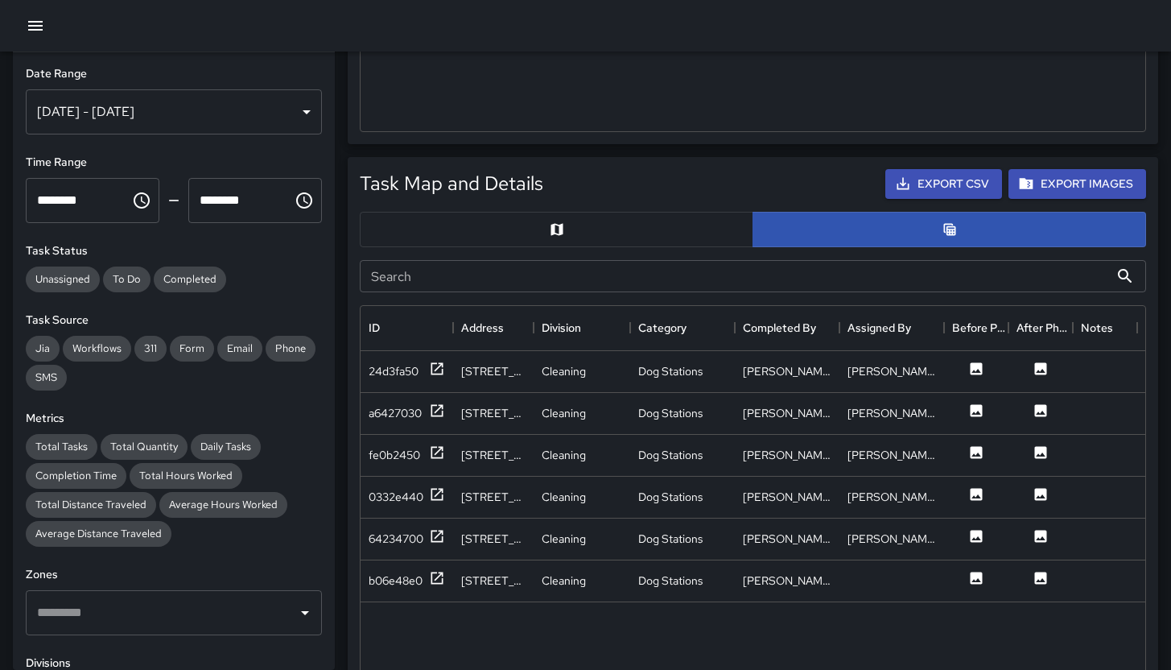
click at [493, 245] on button "button" at bounding box center [557, 229] width 394 height 35
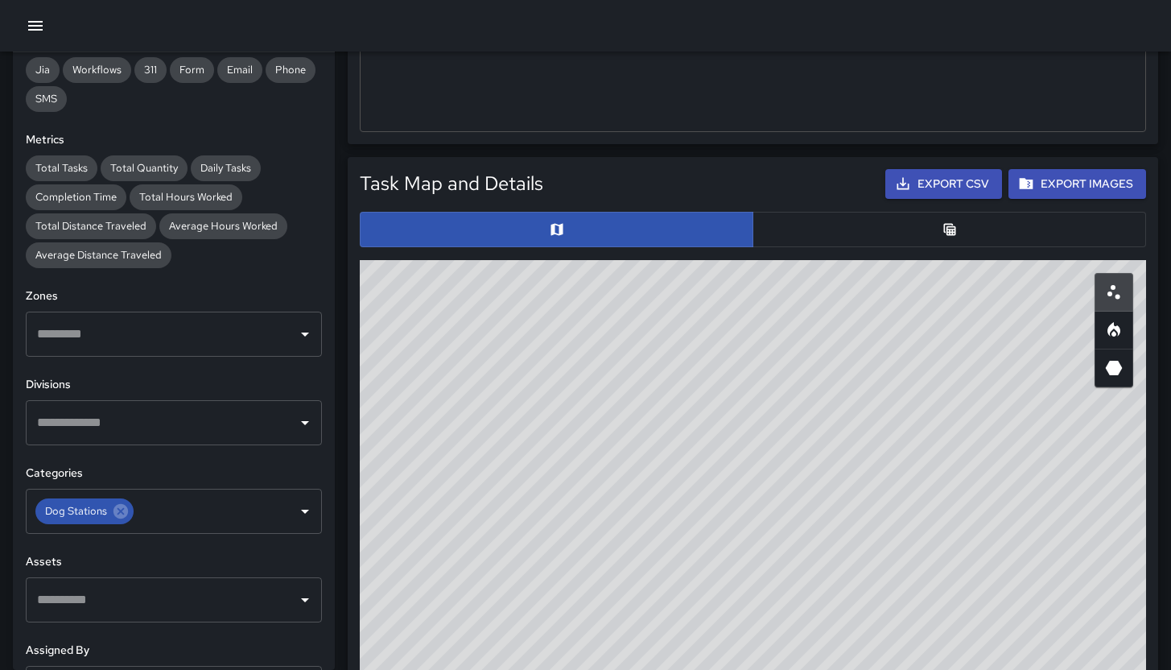
scroll to position [129, 0]
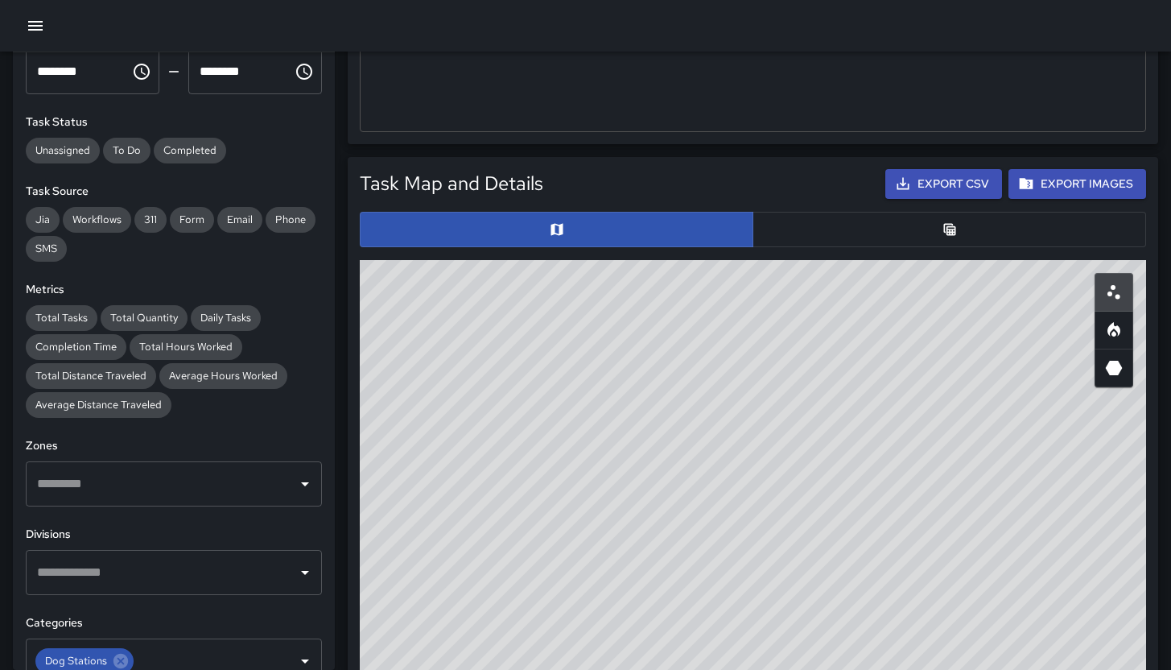
click at [795, 242] on button "button" at bounding box center [950, 229] width 394 height 35
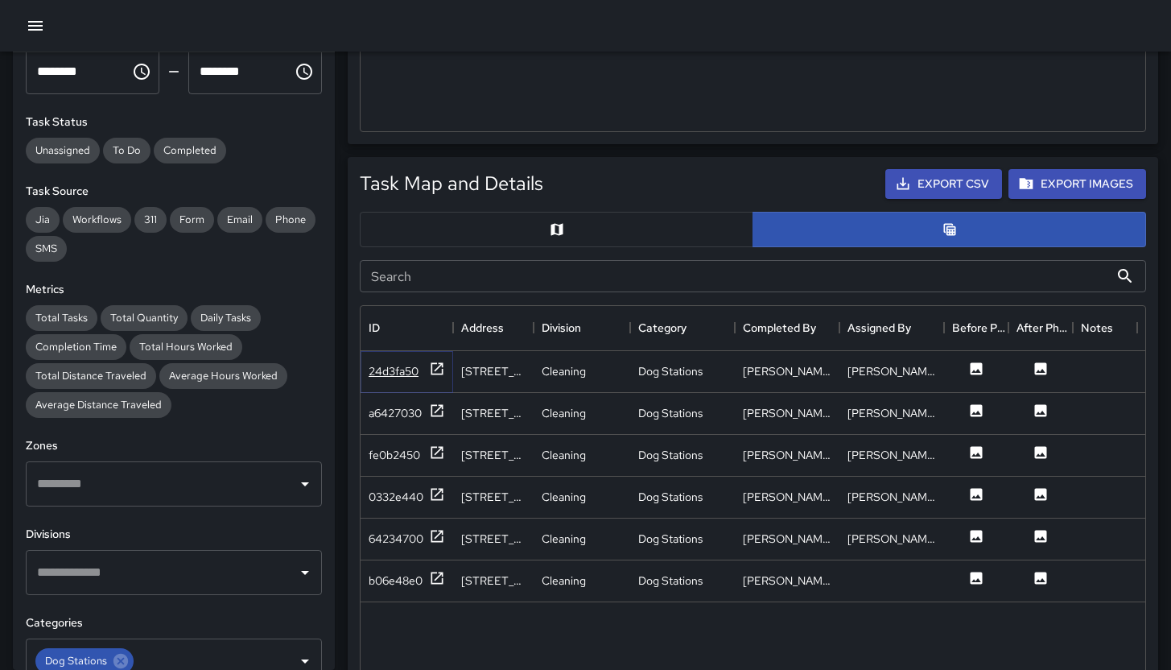
click at [395, 371] on div "24d3fa50" at bounding box center [394, 371] width 50 height 16
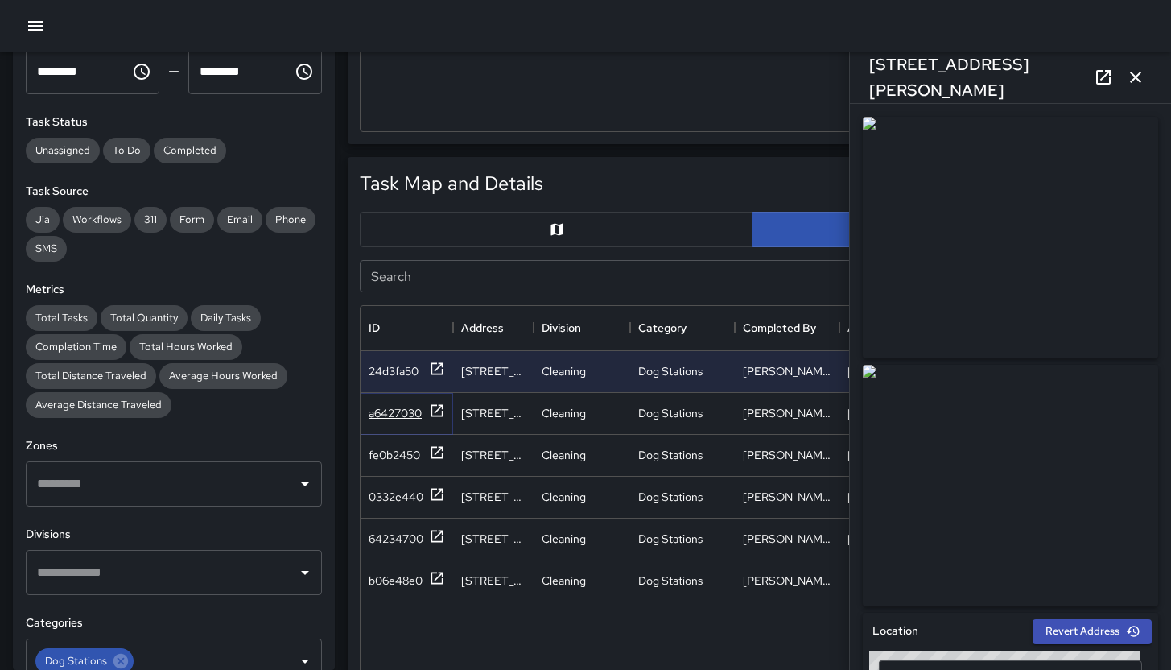
click at [399, 413] on div "a6427030" at bounding box center [395, 413] width 53 height 16
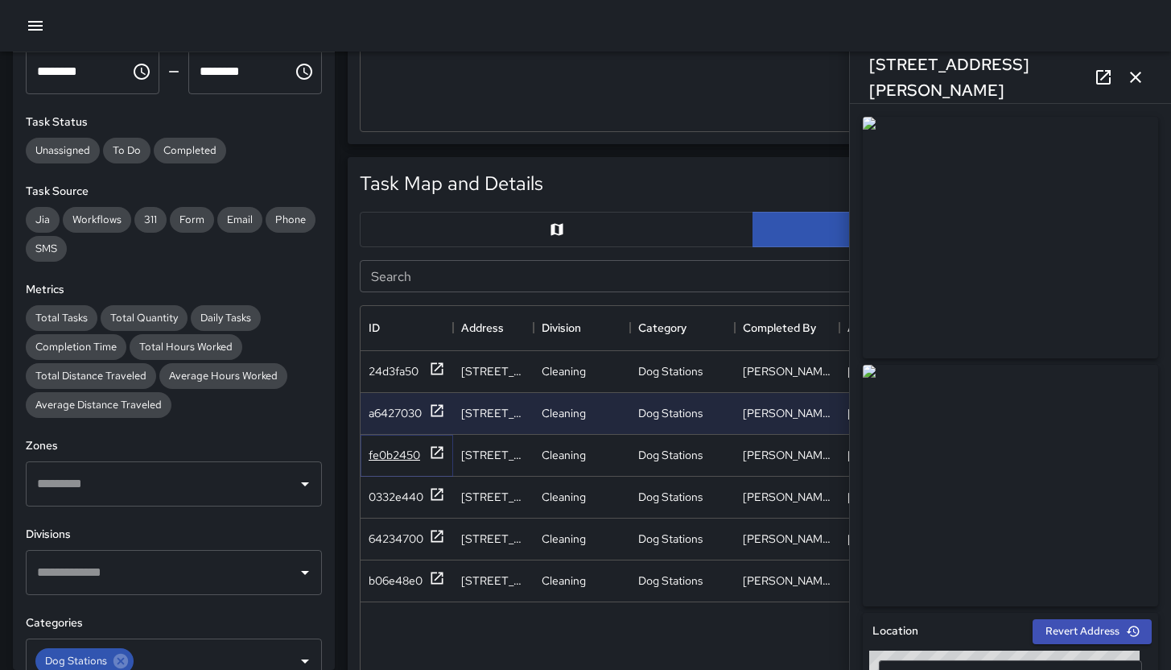
click at [399, 456] on div "fe0b2450" at bounding box center [395, 455] width 52 height 16
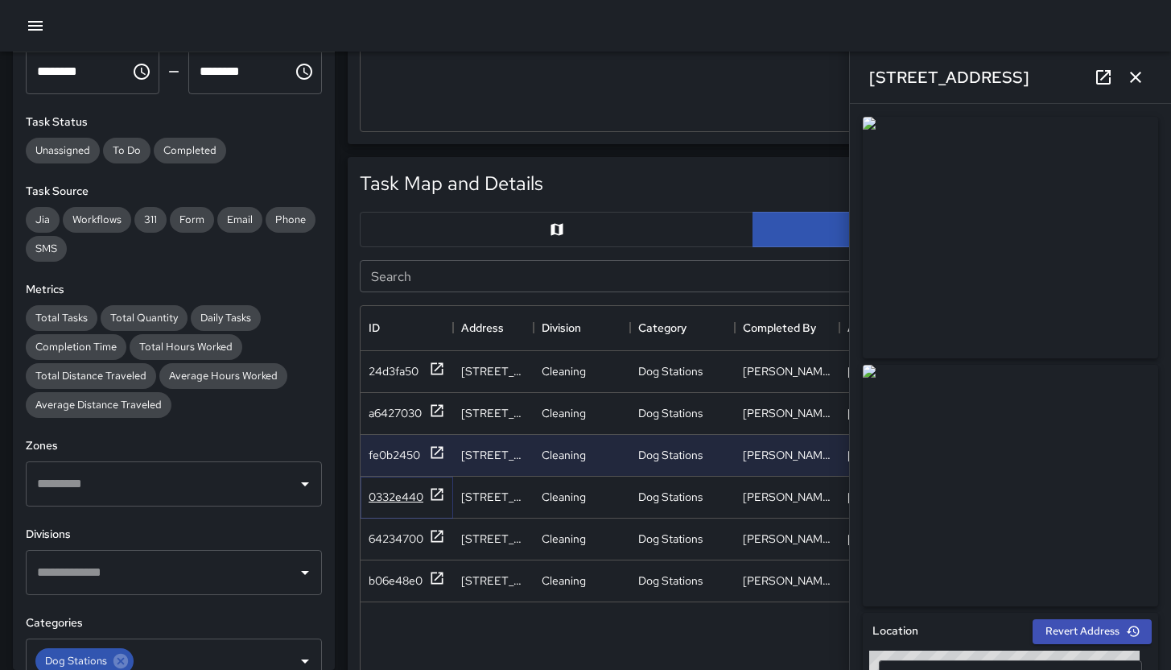
click at [399, 496] on div "0332e440" at bounding box center [396, 497] width 55 height 16
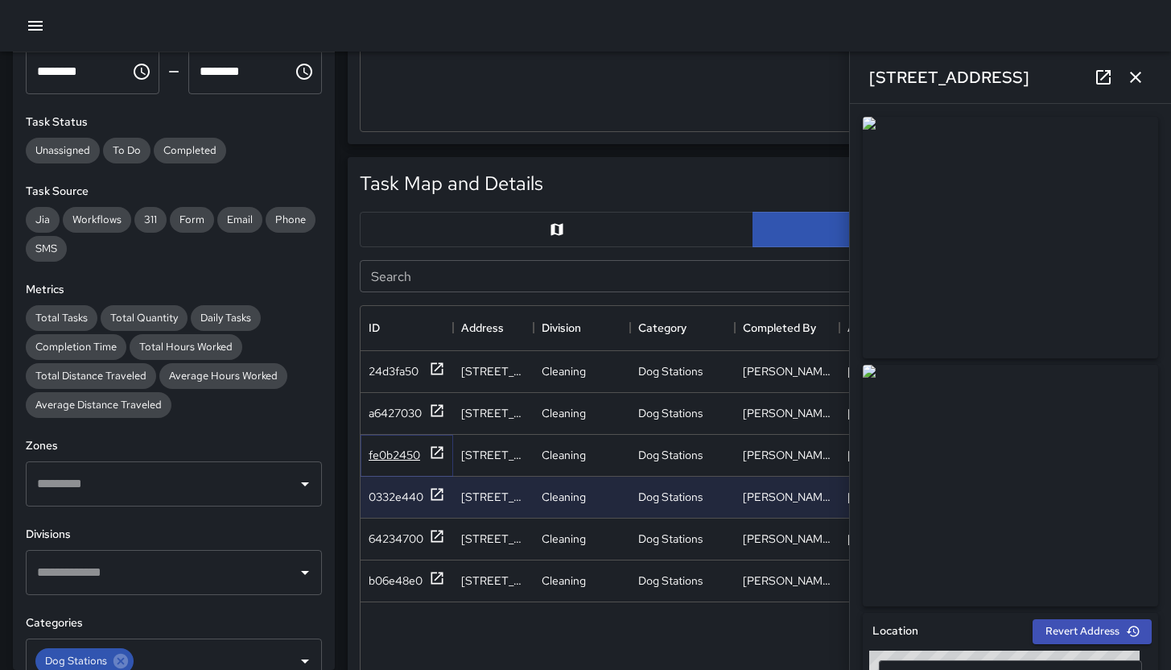
click at [394, 460] on div "fe0b2450" at bounding box center [395, 455] width 52 height 16
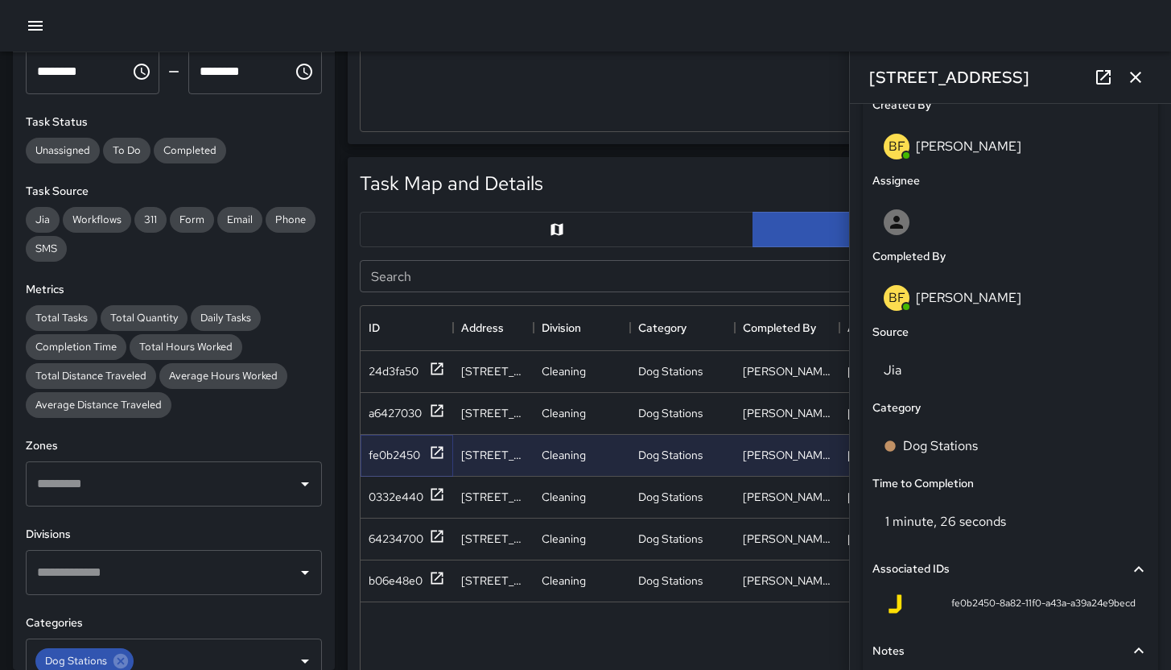
scroll to position [913, 0]
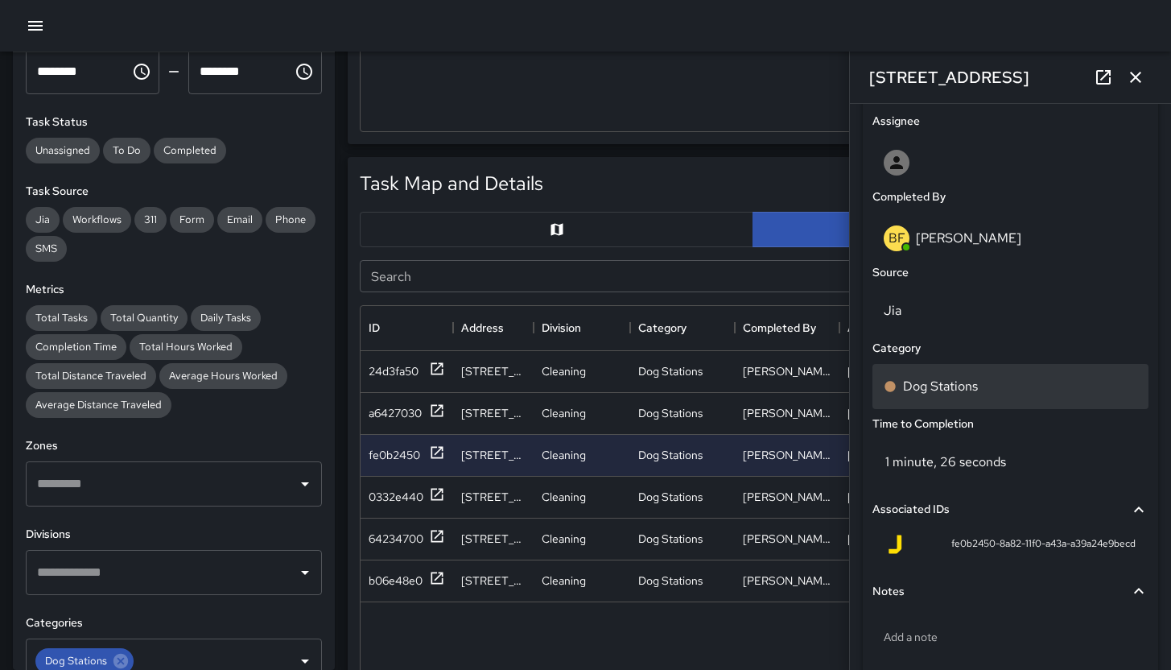
click at [964, 399] on div "Dog Stations" at bounding box center [1011, 386] width 276 height 45
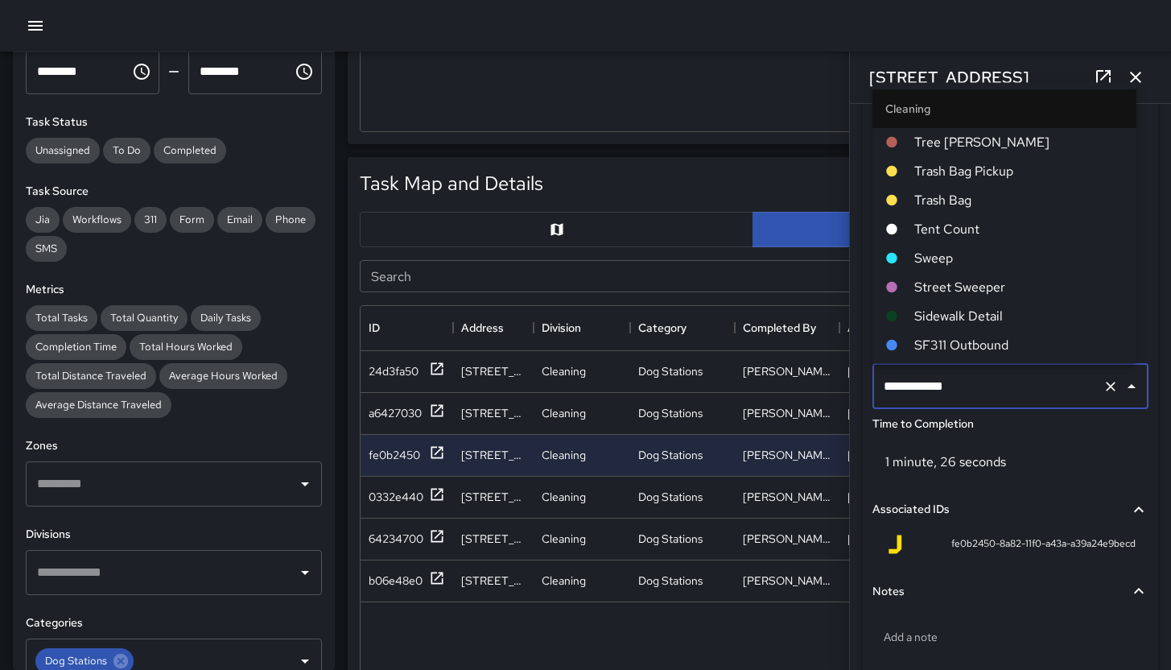
scroll to position [431, 0]
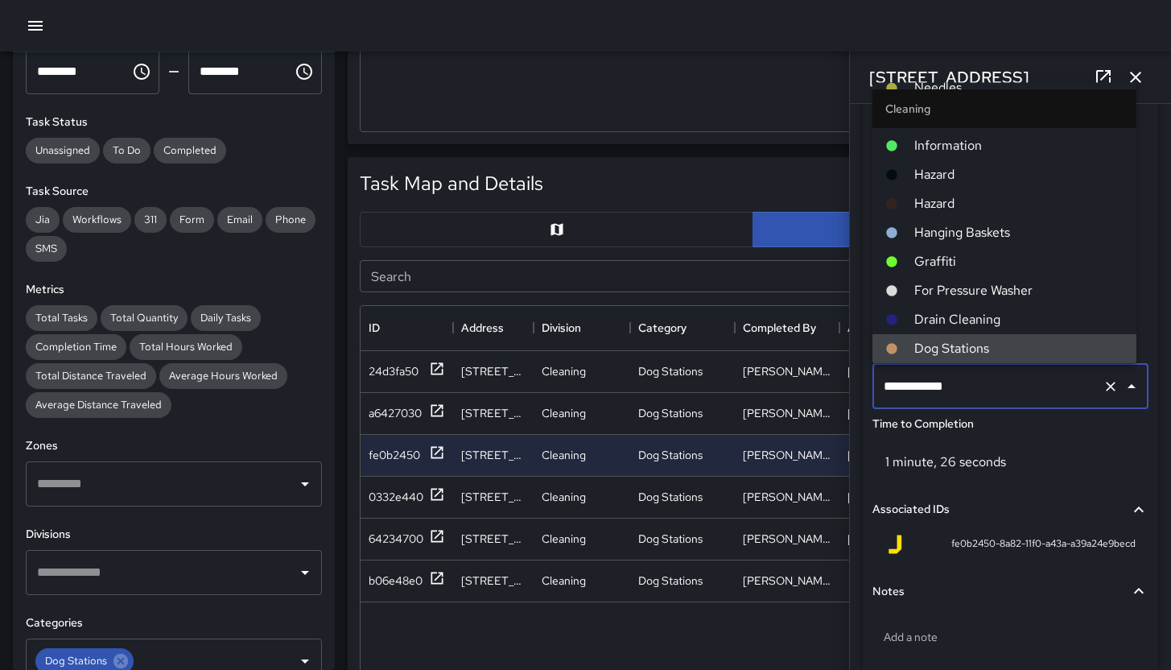
click at [972, 394] on input "**********" at bounding box center [988, 386] width 217 height 31
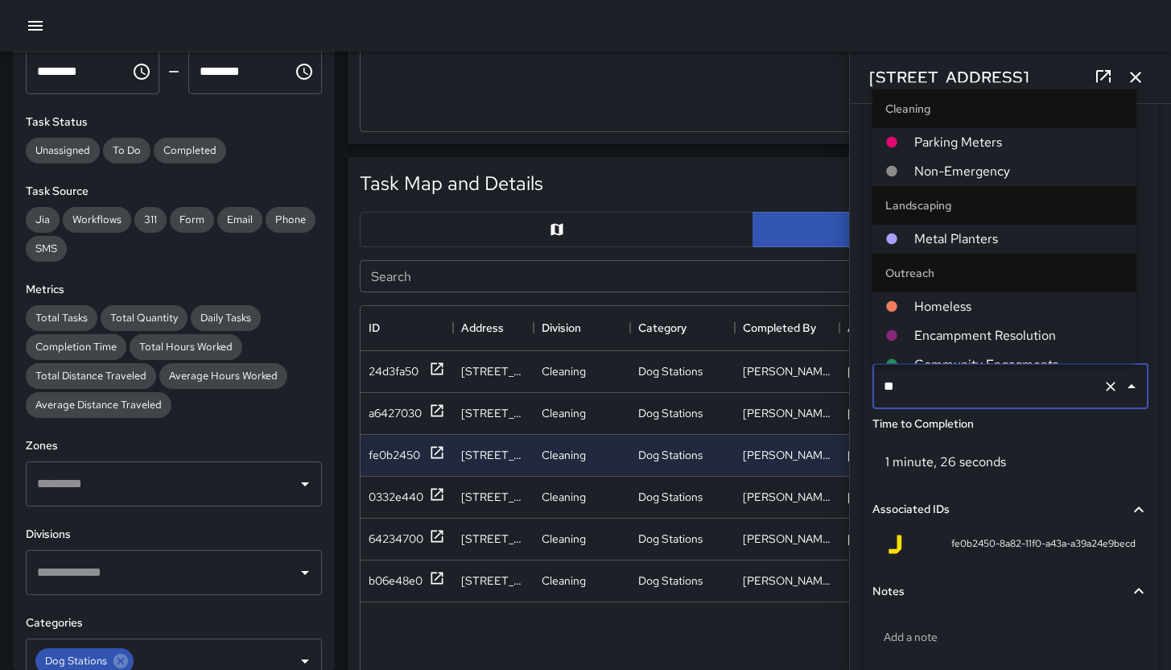
type input "*"
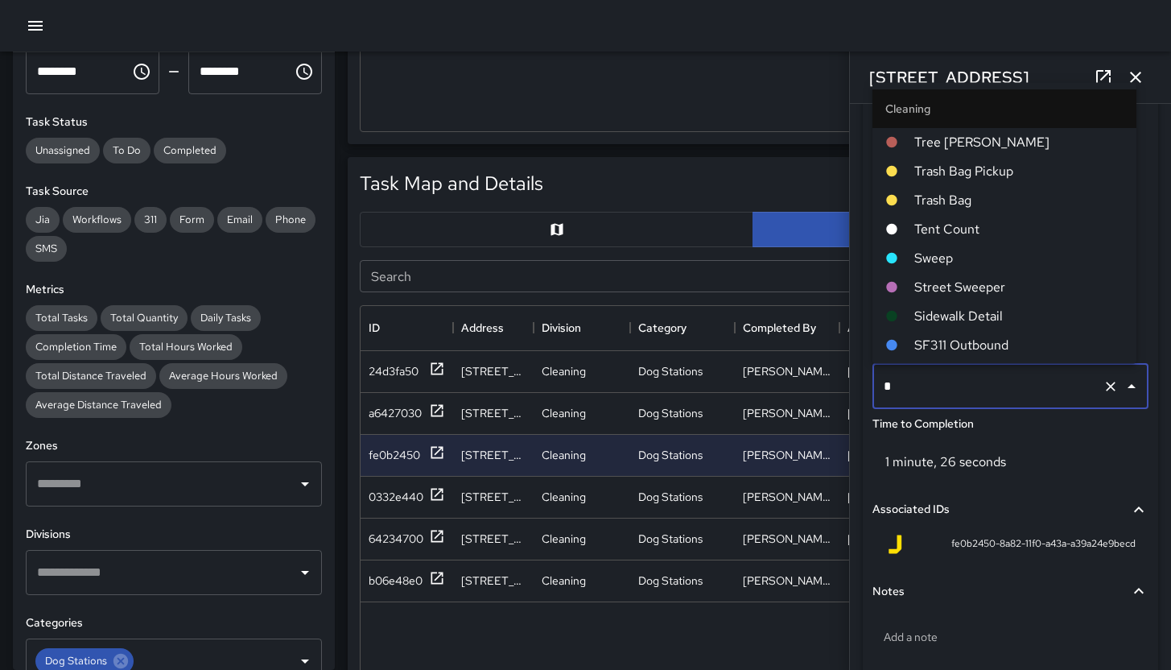
type input "**"
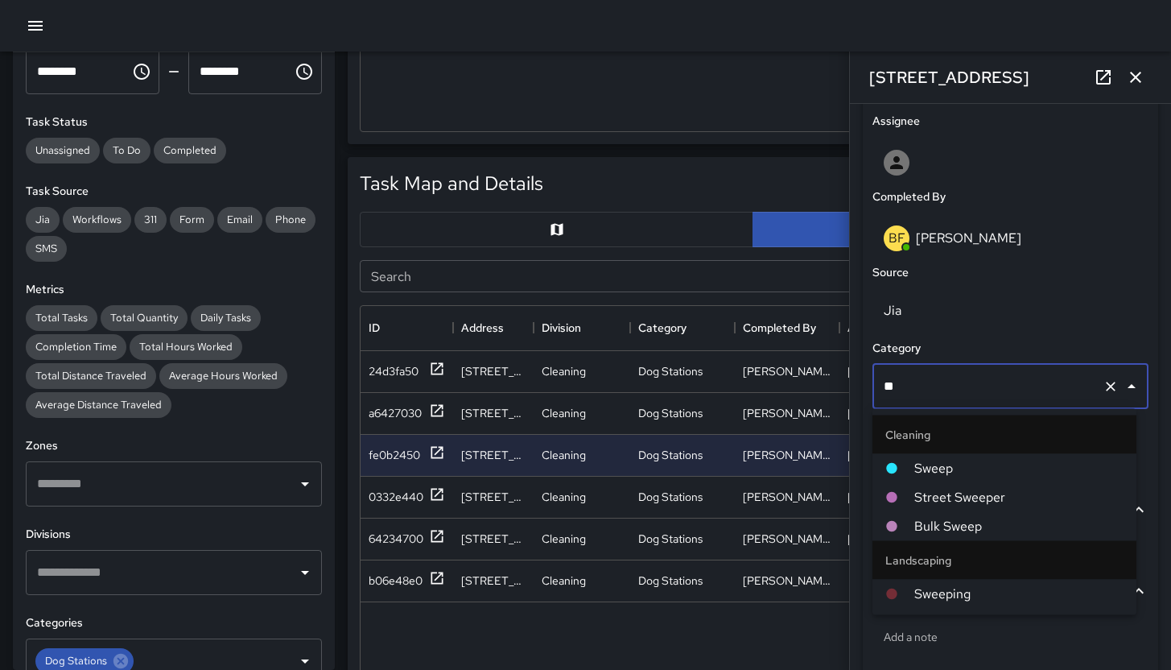
click at [983, 465] on span "Sweep" at bounding box center [1018, 468] width 209 height 19
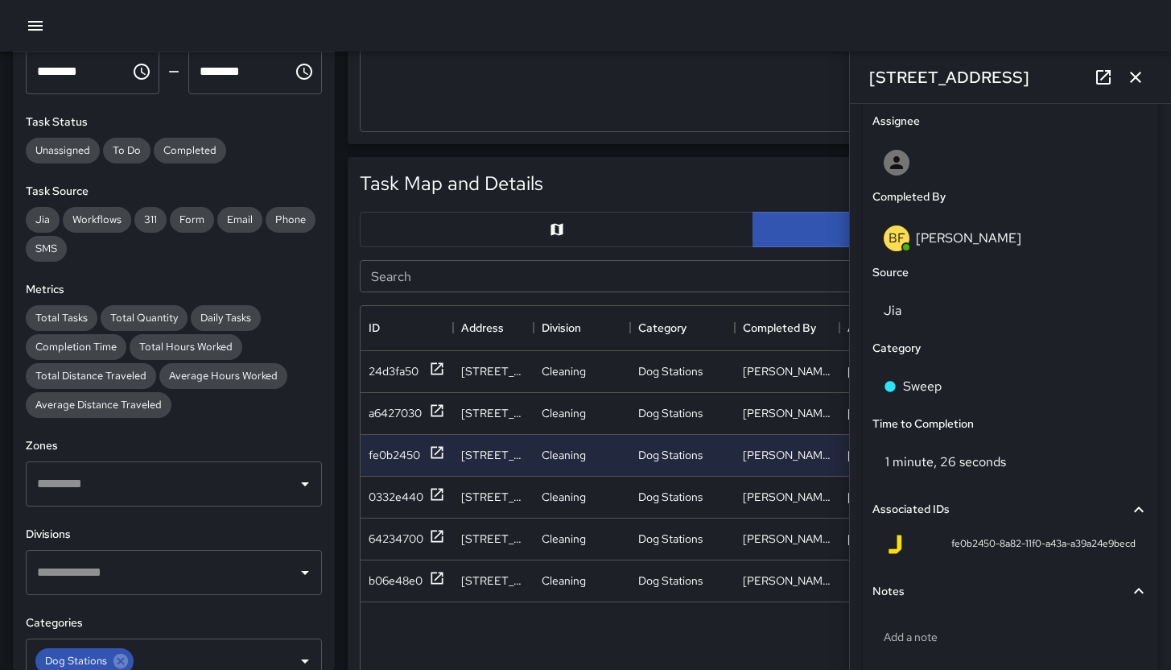
click at [1131, 81] on icon "button" at bounding box center [1135, 77] width 11 height 11
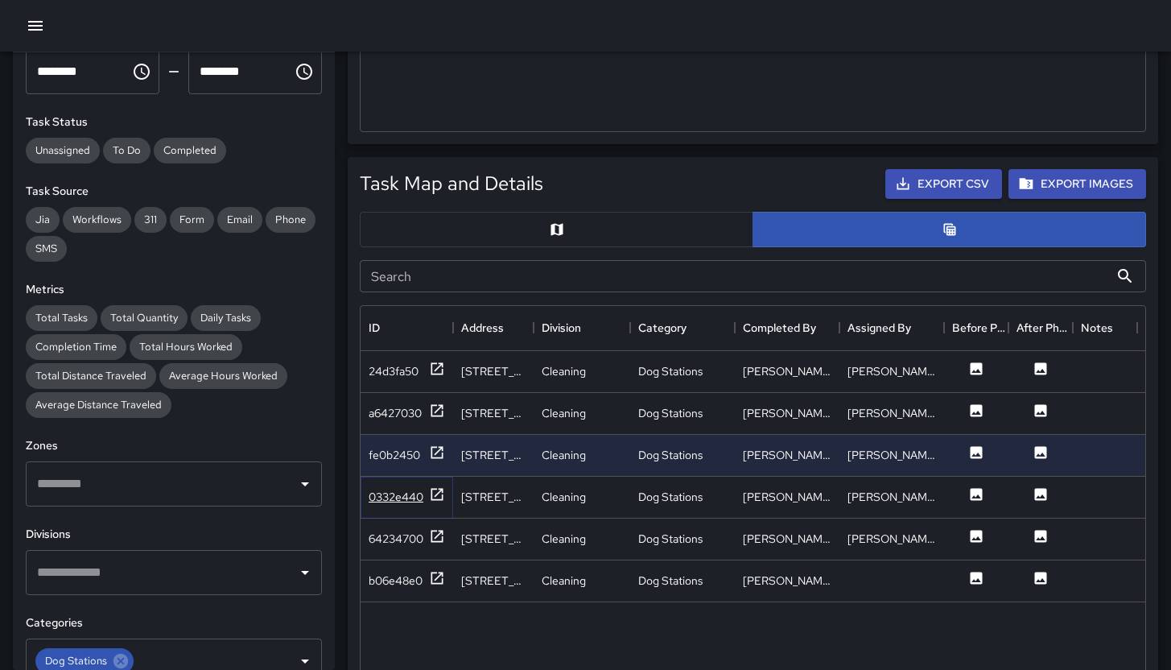
click at [390, 486] on div "0332e440" at bounding box center [407, 496] width 76 height 20
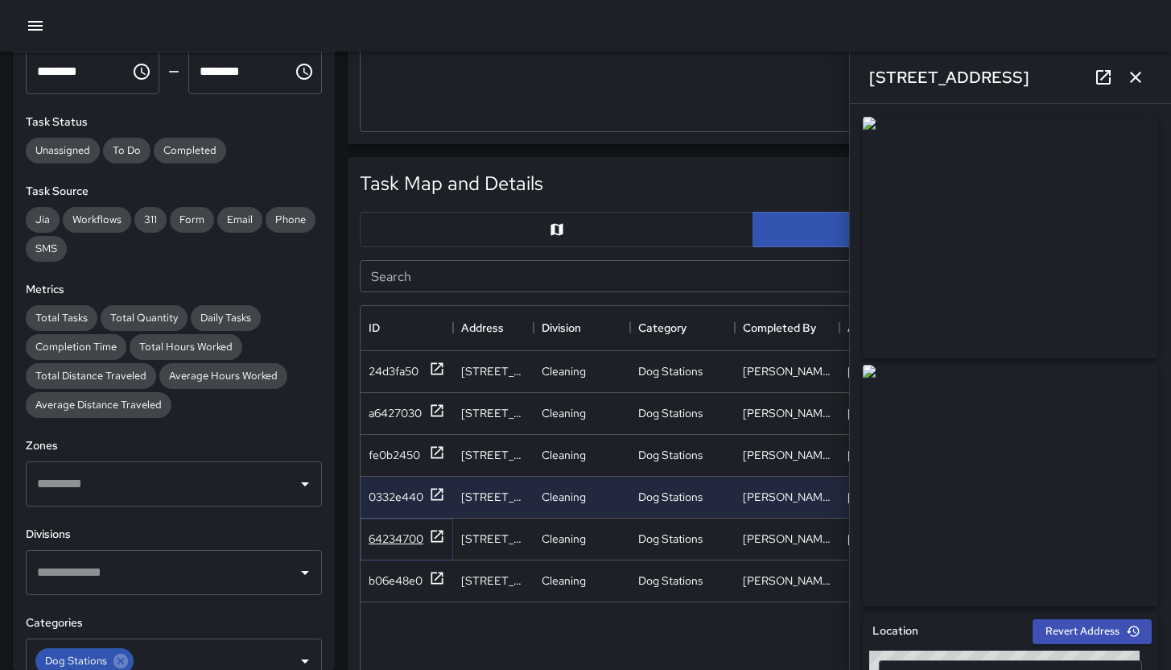
click at [403, 535] on div "64234700" at bounding box center [396, 538] width 55 height 16
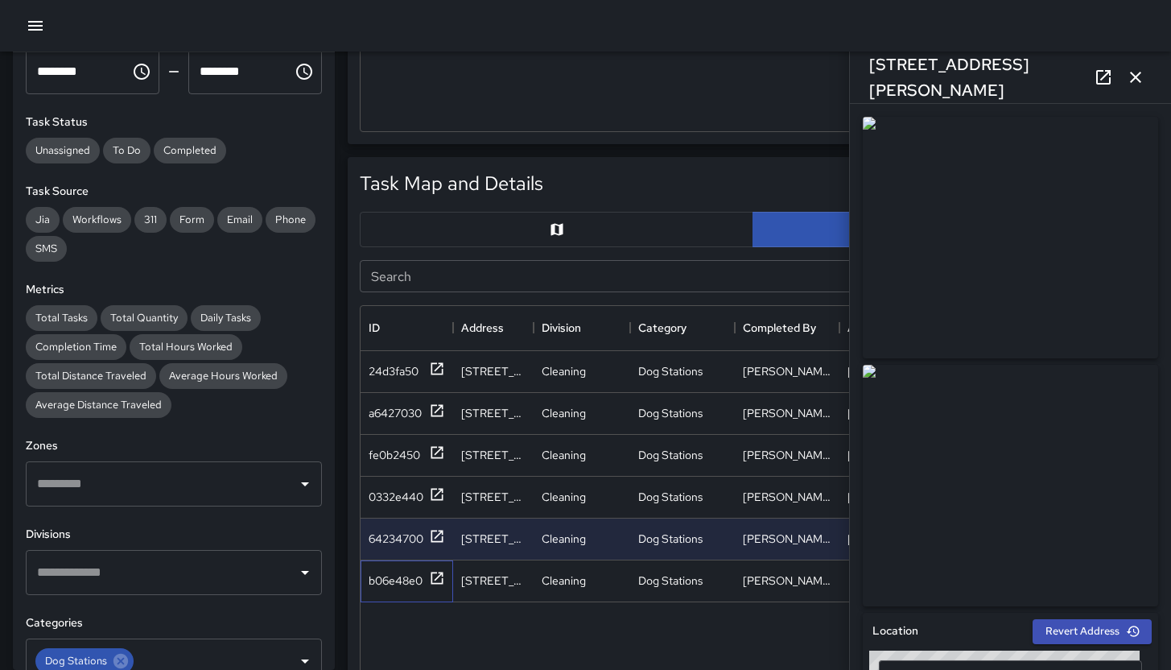
click at [403, 568] on div "b06e48e0" at bounding box center [407, 581] width 93 height 42
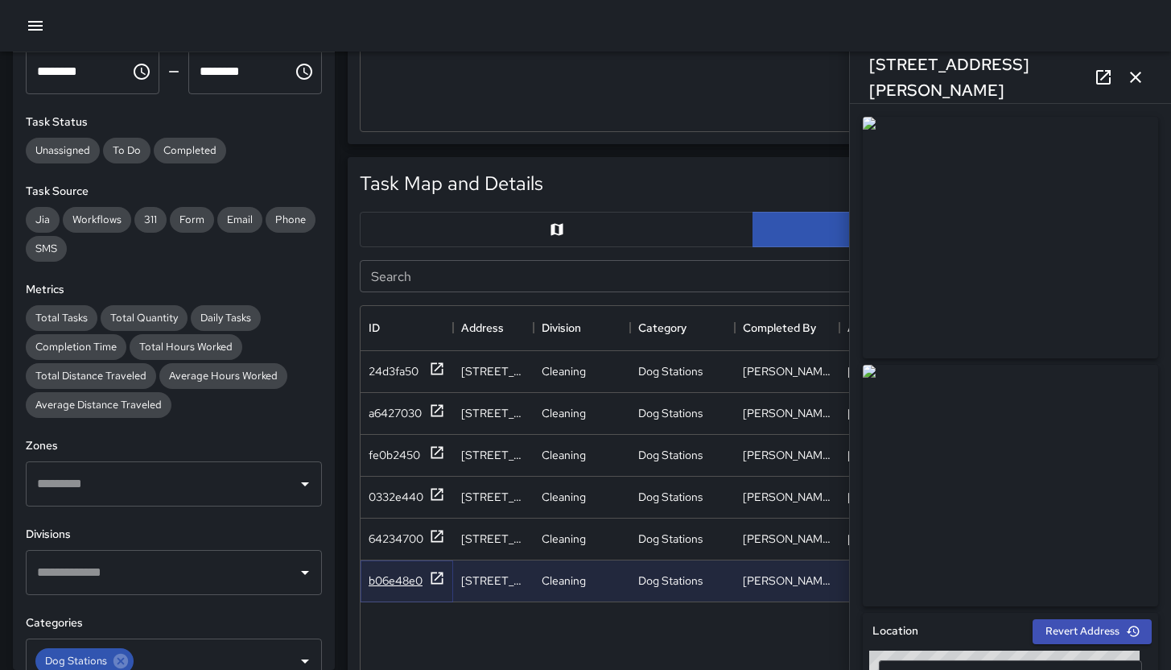
click at [411, 575] on div "b06e48e0" at bounding box center [396, 580] width 54 height 16
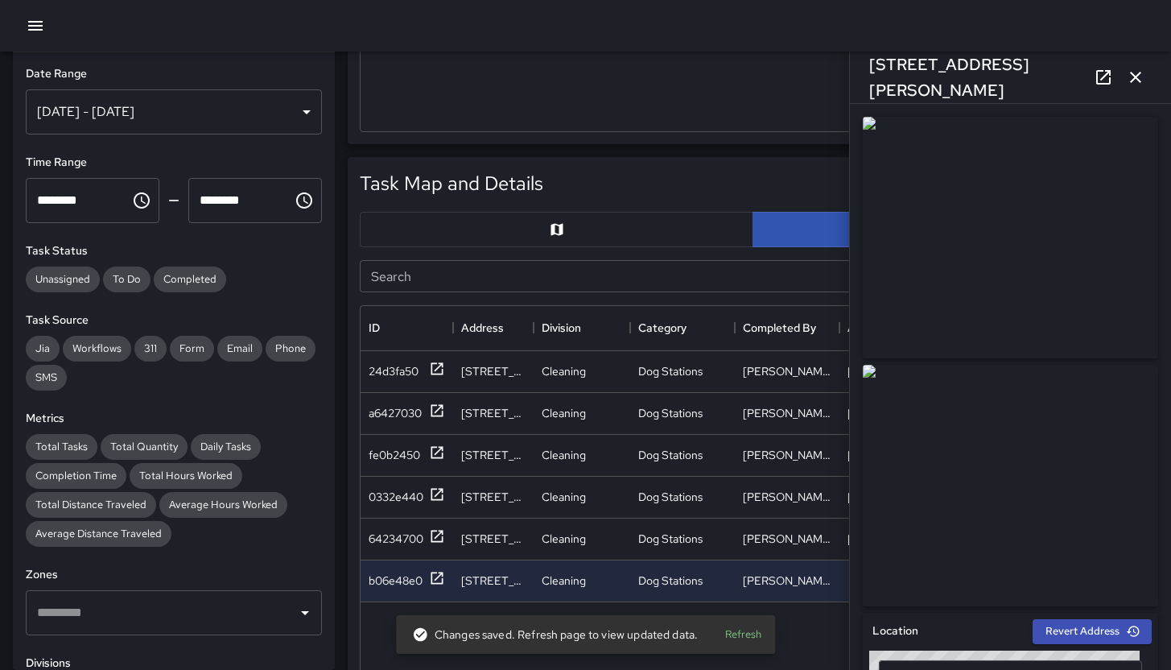
click at [152, 119] on div "Aug 28, 2025 - Sep 10, 2025" at bounding box center [174, 111] width 296 height 45
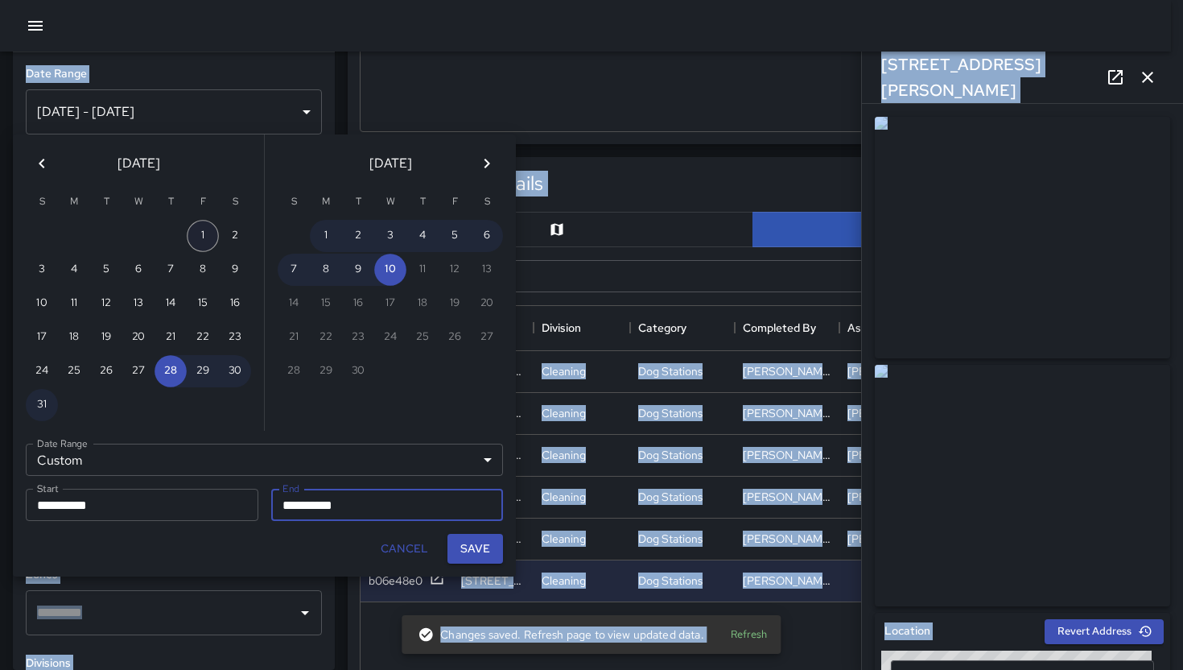
click at [196, 242] on button "1" at bounding box center [203, 236] width 32 height 32
type input "**********"
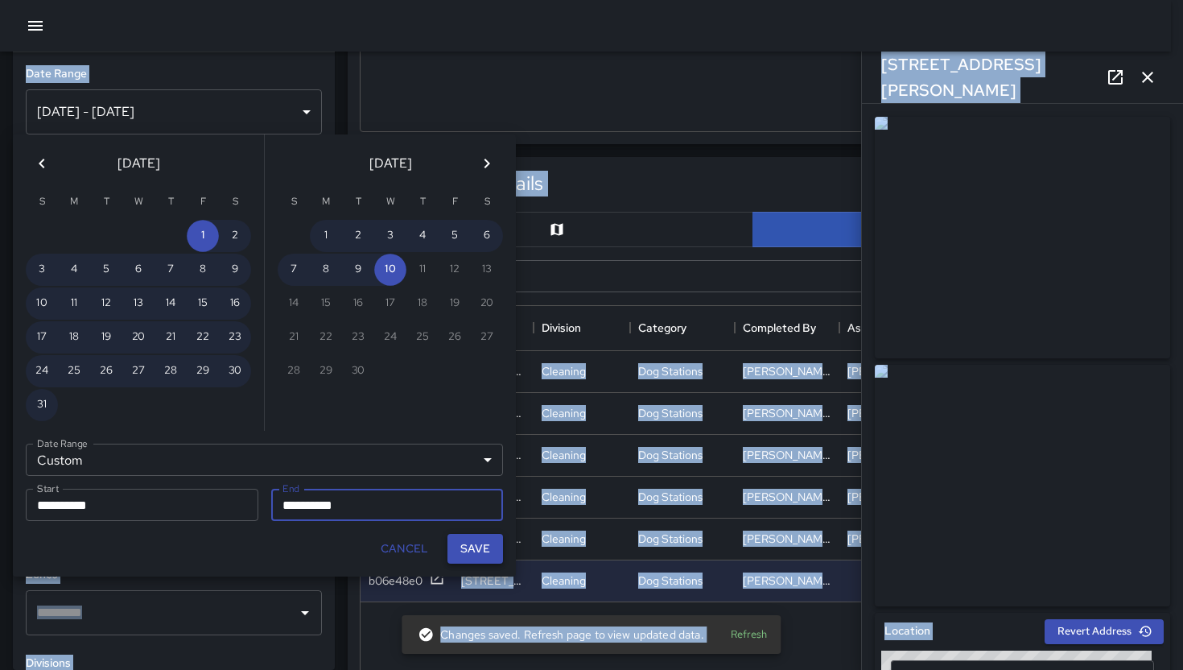
click at [466, 545] on button "Save" at bounding box center [476, 549] width 56 height 30
type input "**********"
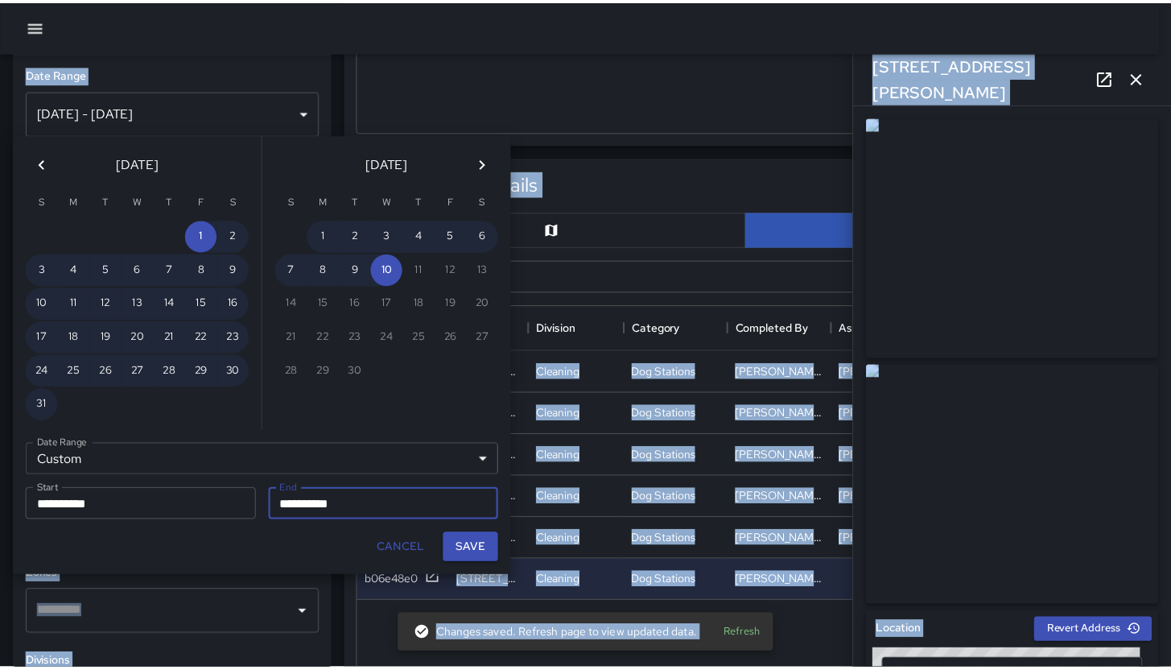
scroll to position [13, 13]
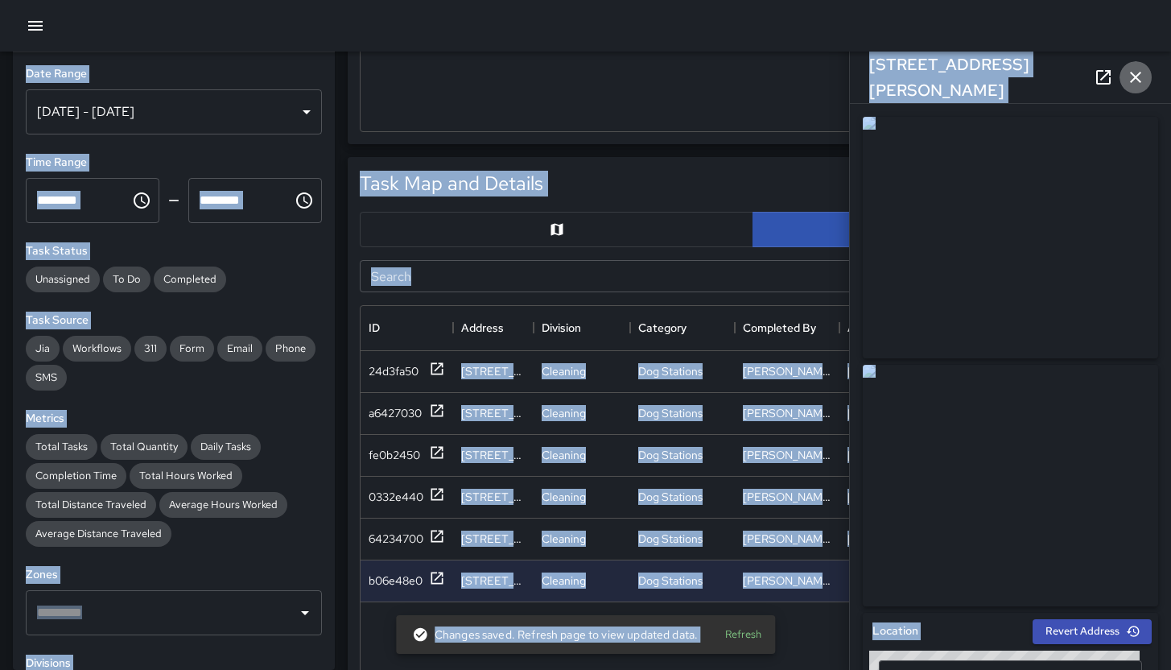
click at [1146, 72] on button "button" at bounding box center [1136, 77] width 32 height 32
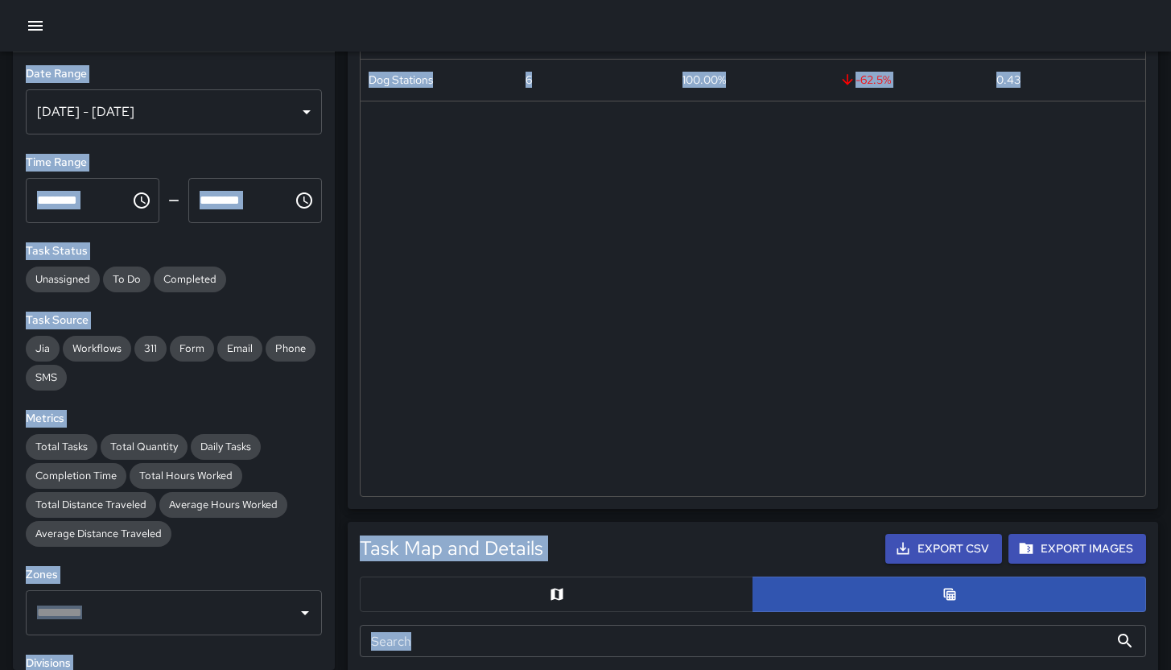
scroll to position [0, 0]
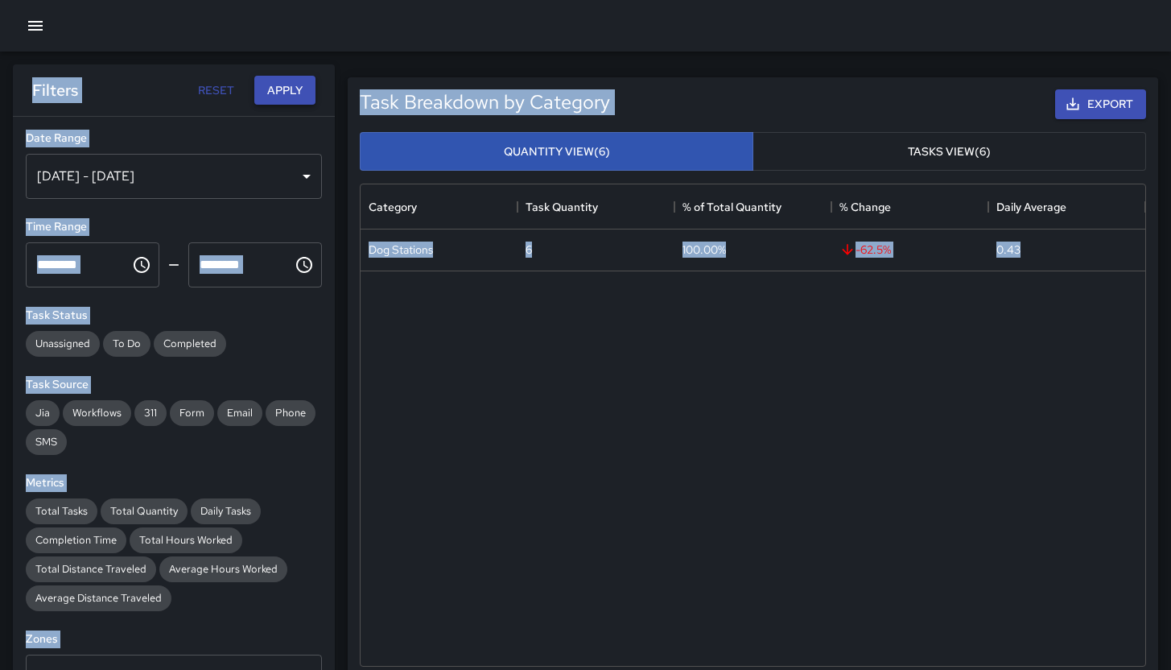
click at [289, 86] on button "Apply" at bounding box center [284, 91] width 61 height 30
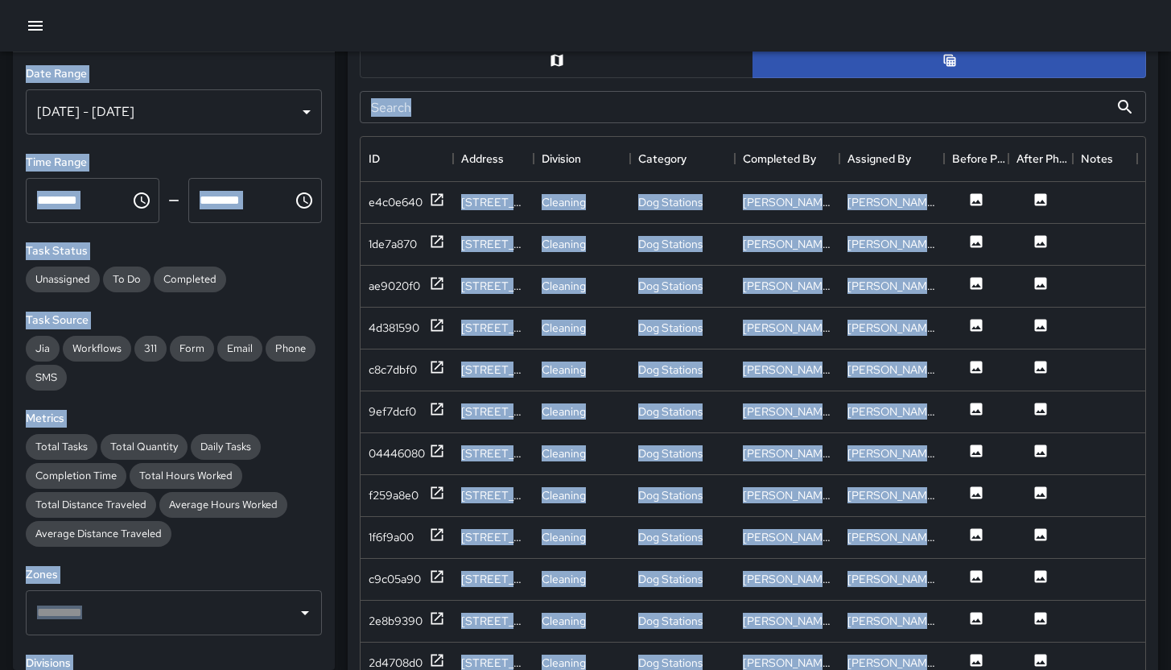
scroll to position [693, 0]
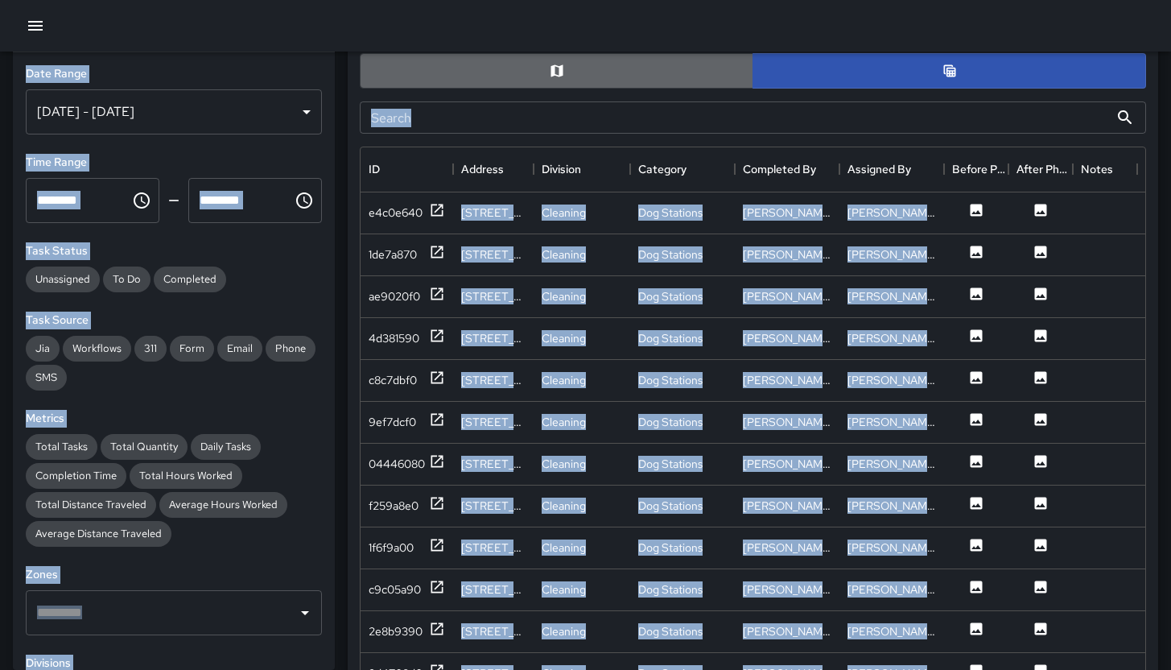
click at [576, 83] on button "button" at bounding box center [557, 70] width 394 height 35
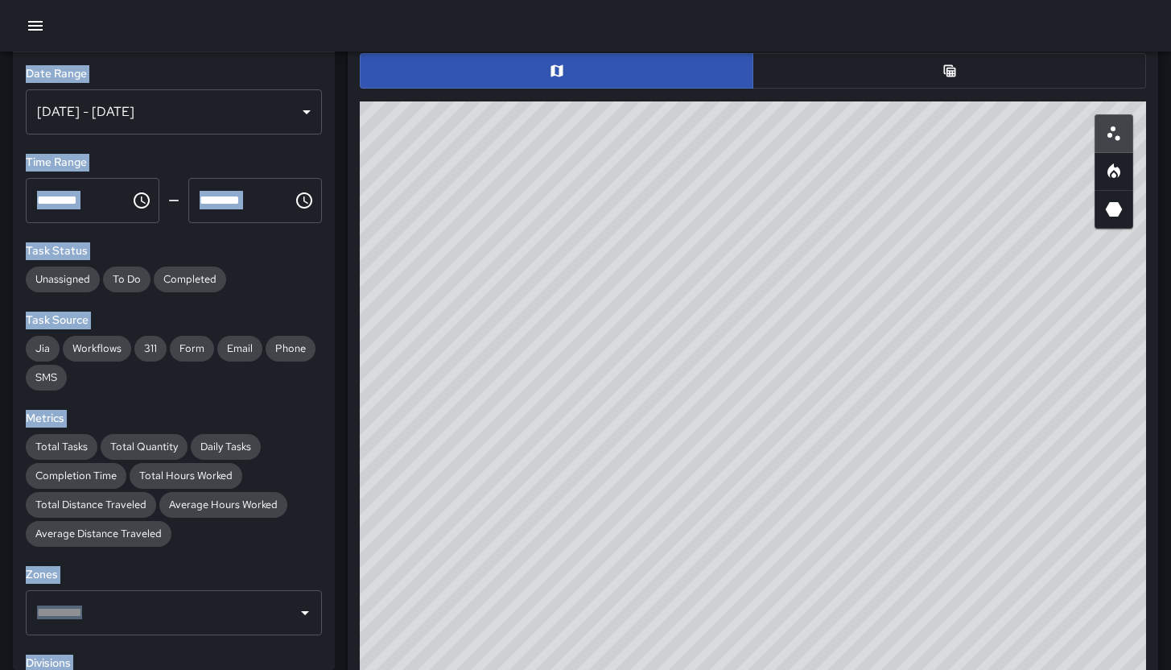
drag, startPoint x: 755, startPoint y: 334, endPoint x: 751, endPoint y: 312, distance: 22.1
click at [741, 354] on div "© Mapbox © OpenStreetMap Improve this map" at bounding box center [753, 423] width 786 height 644
click at [852, 79] on button "button" at bounding box center [950, 70] width 394 height 35
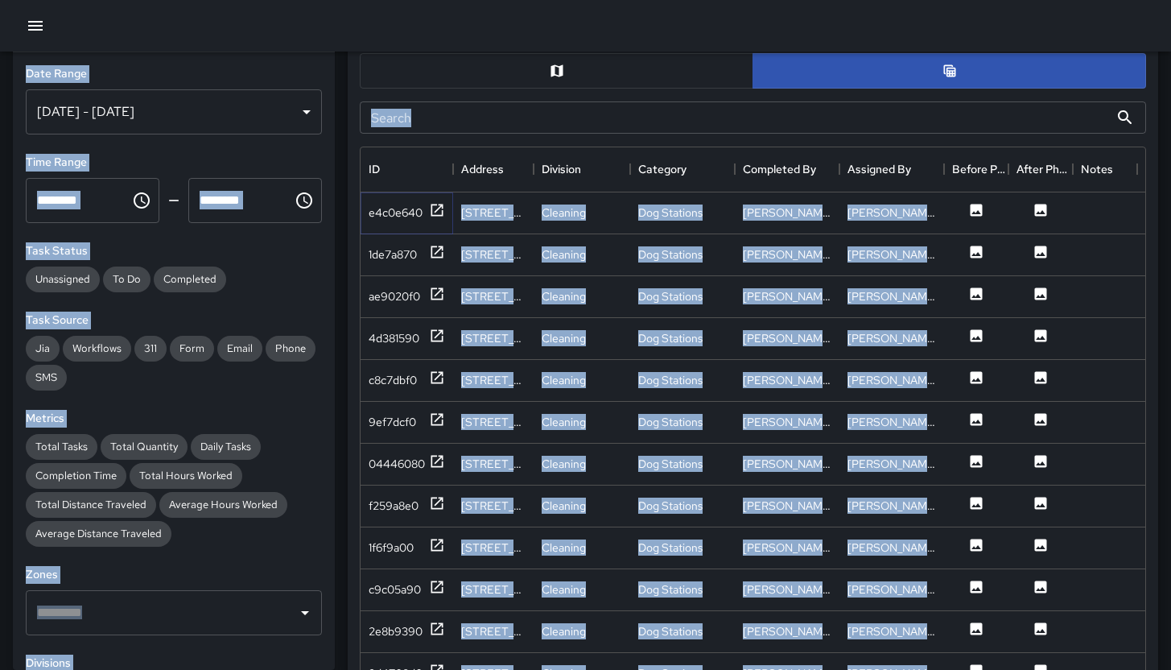
click at [385, 221] on div "e4c0e640" at bounding box center [407, 212] width 76 height 20
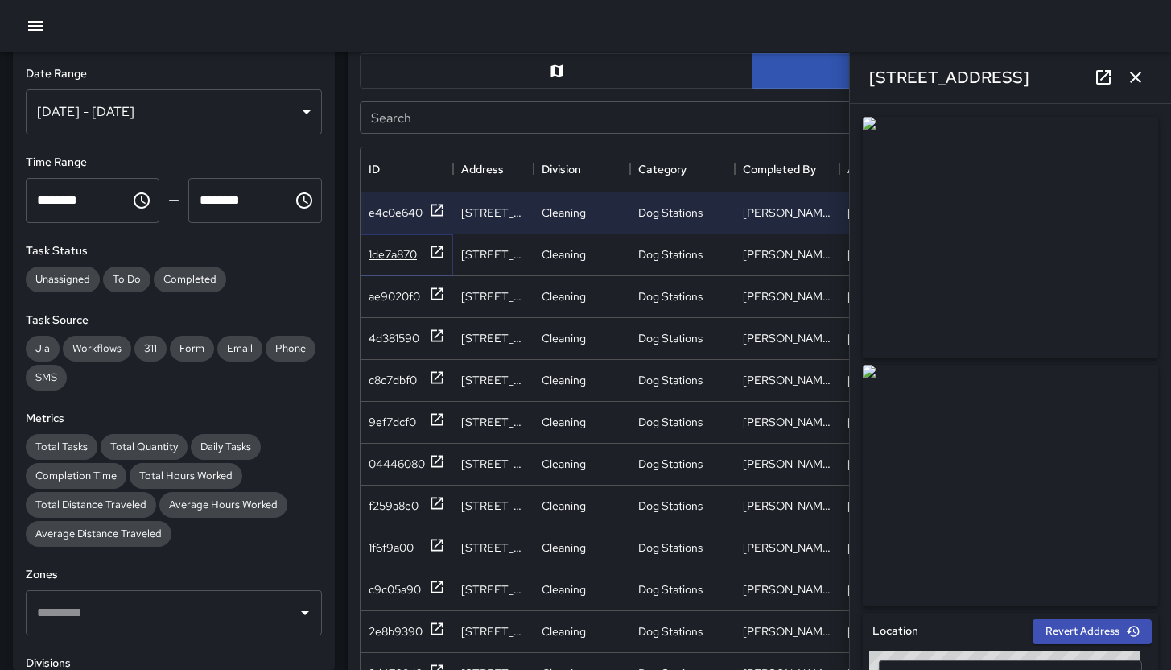
click at [397, 253] on div "1de7a870" at bounding box center [393, 254] width 48 height 16
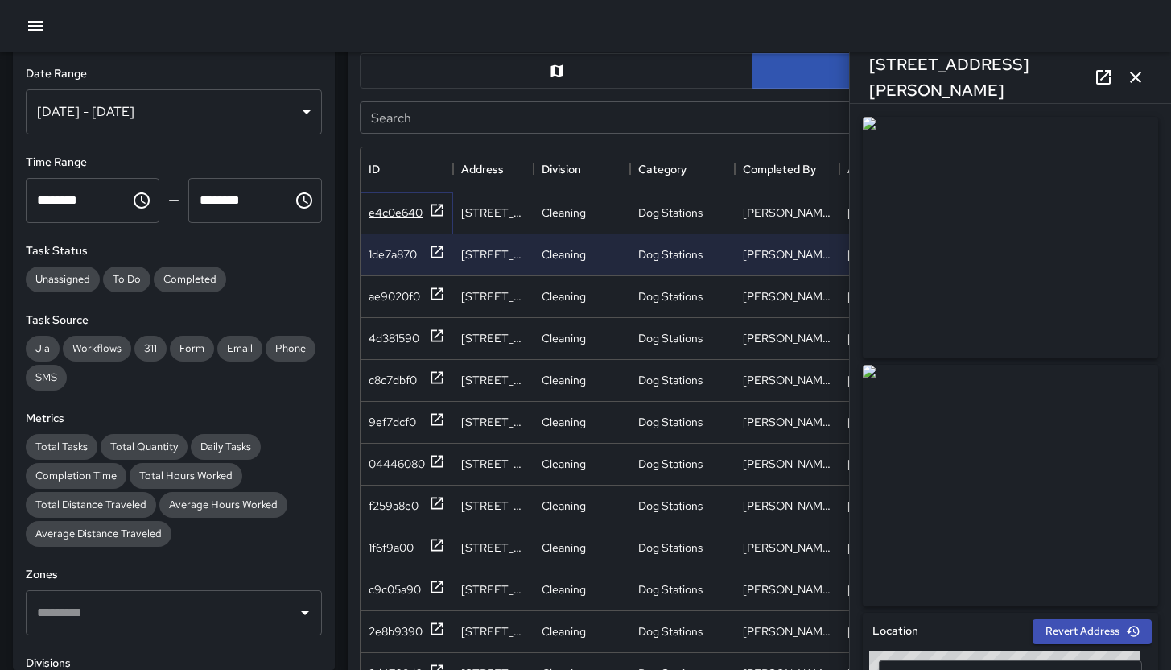
click at [400, 215] on div "e4c0e640" at bounding box center [396, 212] width 54 height 16
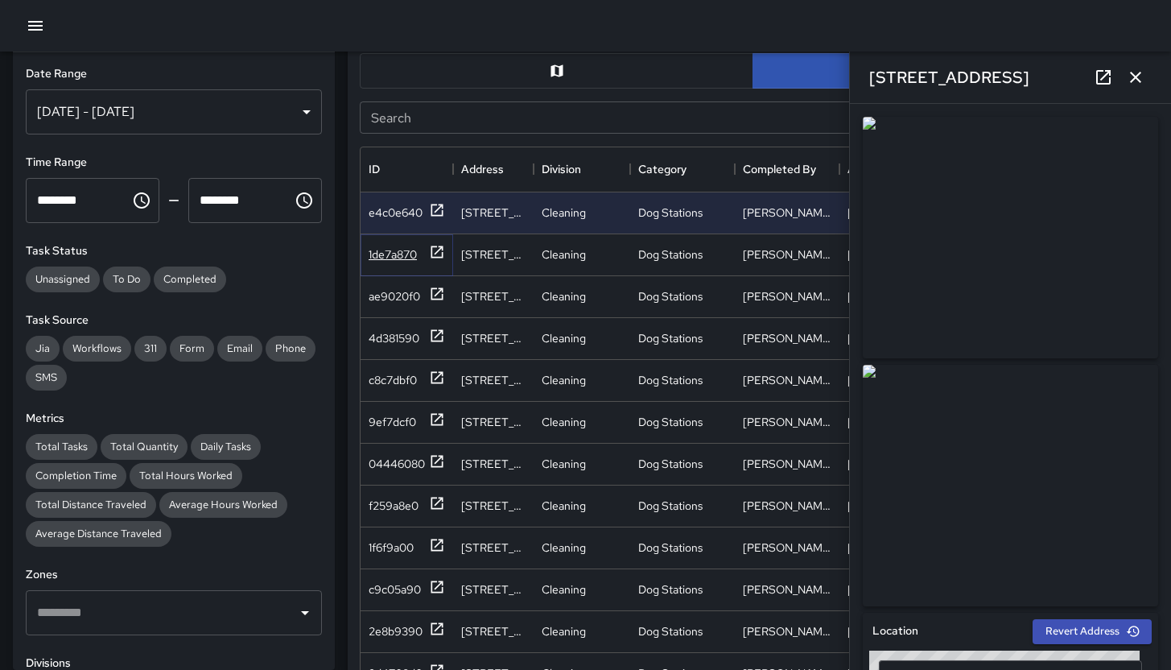
click at [407, 255] on div "1de7a870" at bounding box center [393, 254] width 48 height 16
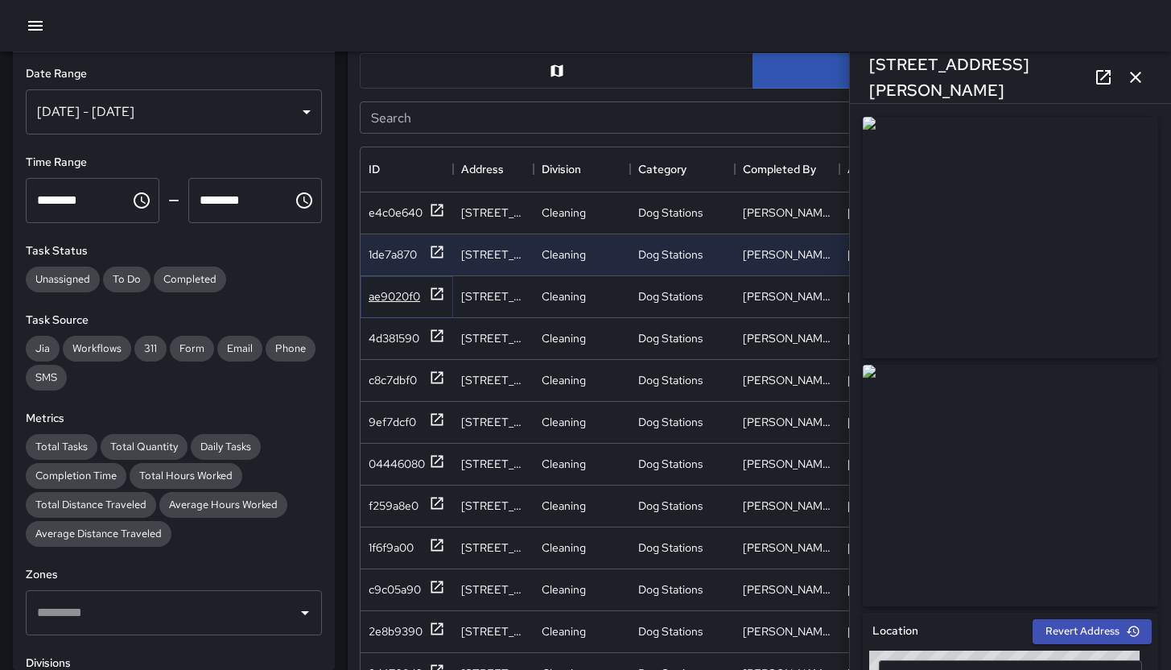
click at [397, 296] on div "ae9020f0" at bounding box center [395, 296] width 52 height 16
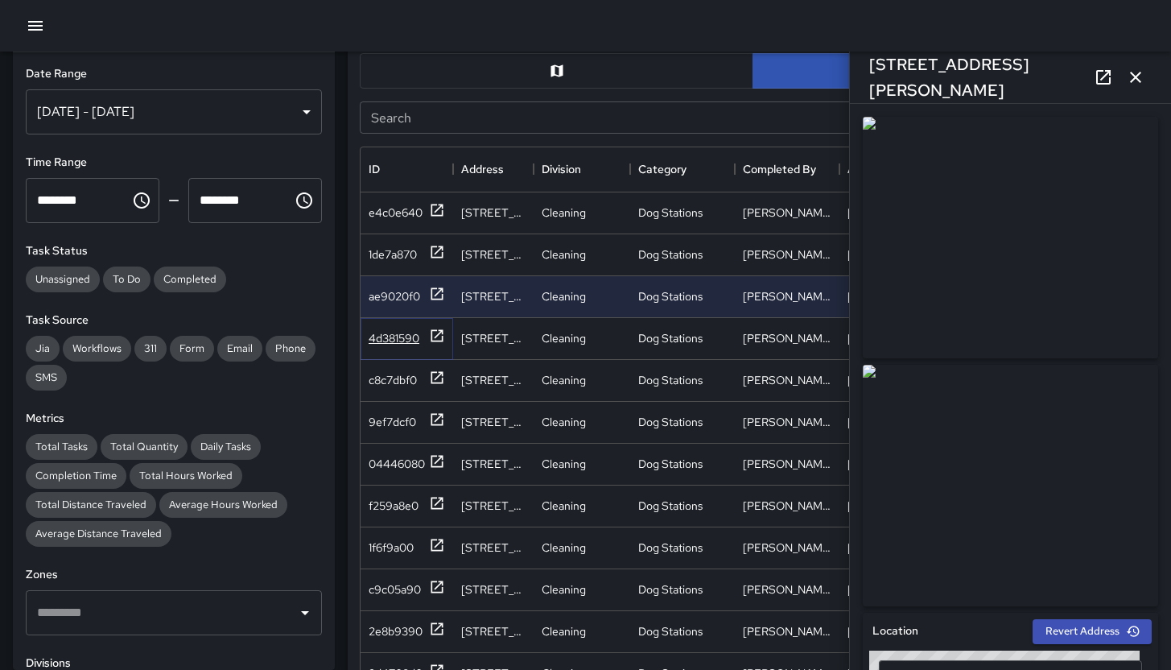
click at [401, 341] on div "4d381590" at bounding box center [394, 338] width 51 height 16
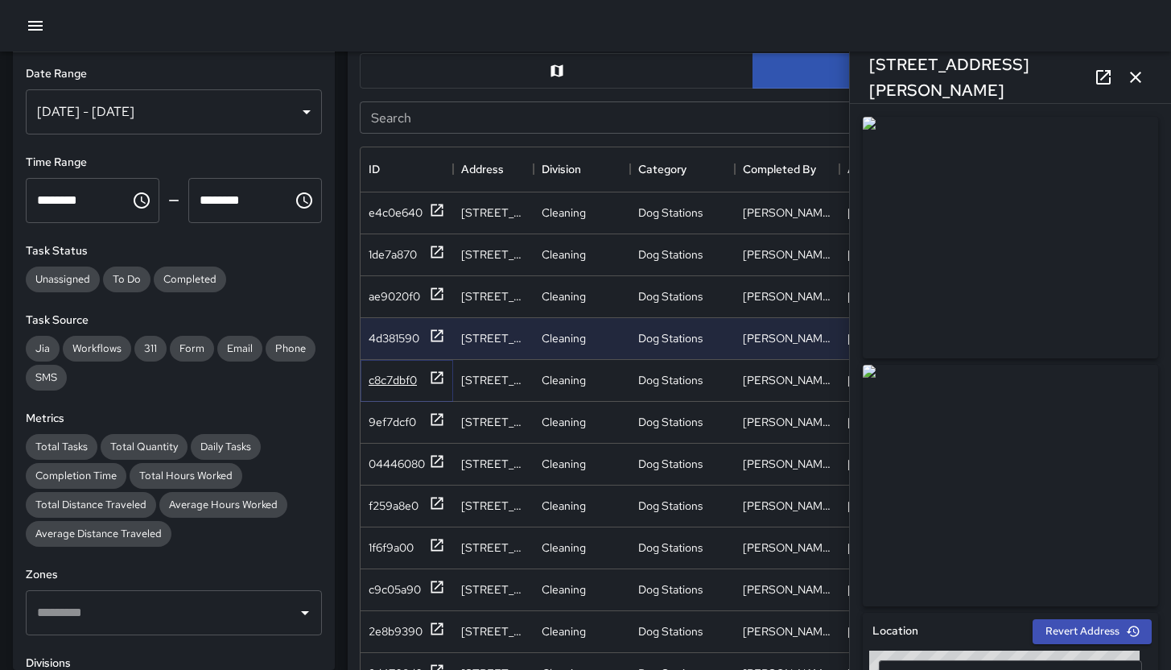
click at [402, 384] on div "c8c7dbf0" at bounding box center [393, 380] width 48 height 16
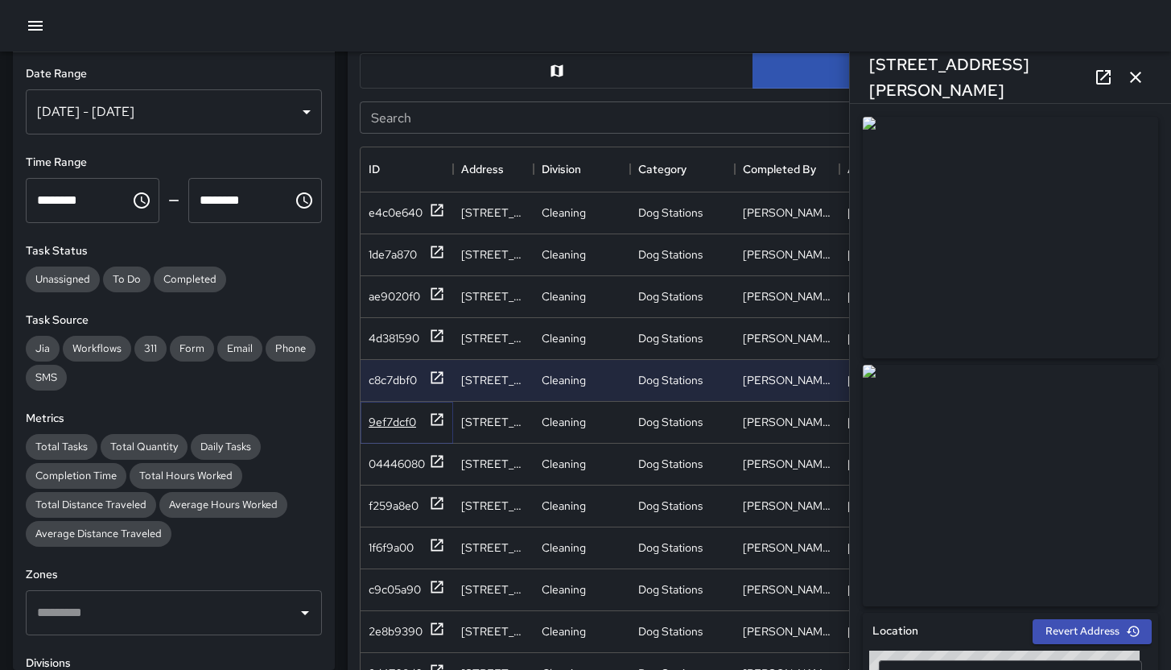
click at [398, 424] on div "9ef7dcf0" at bounding box center [392, 422] width 47 height 16
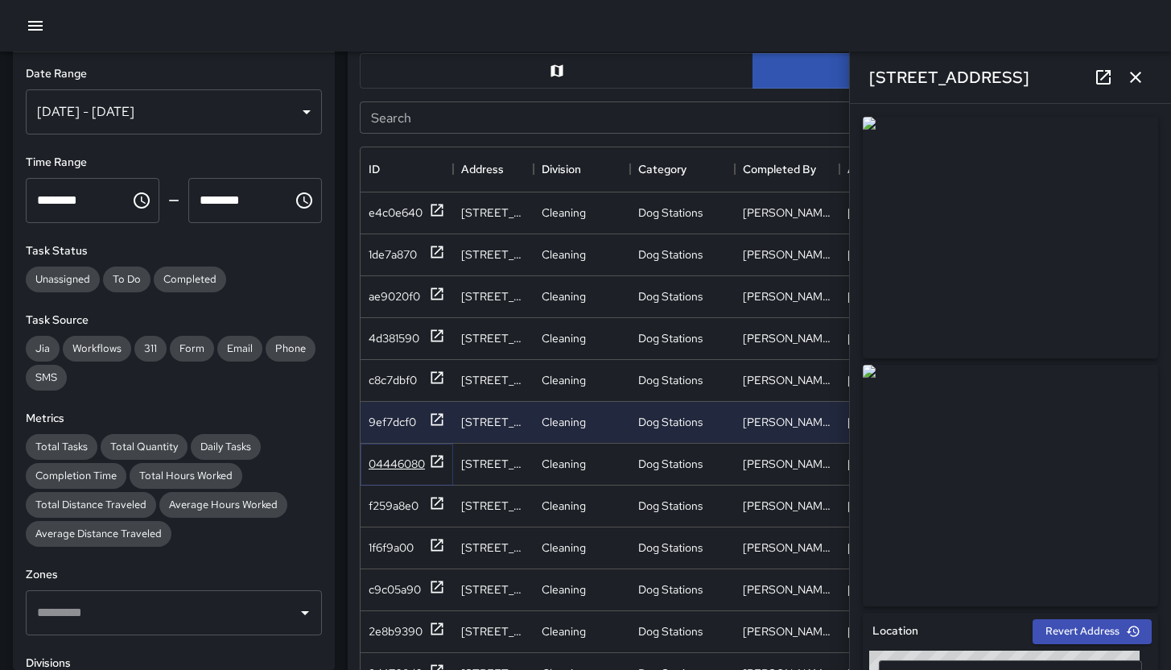
click at [402, 464] on div "04446080" at bounding box center [397, 464] width 56 height 16
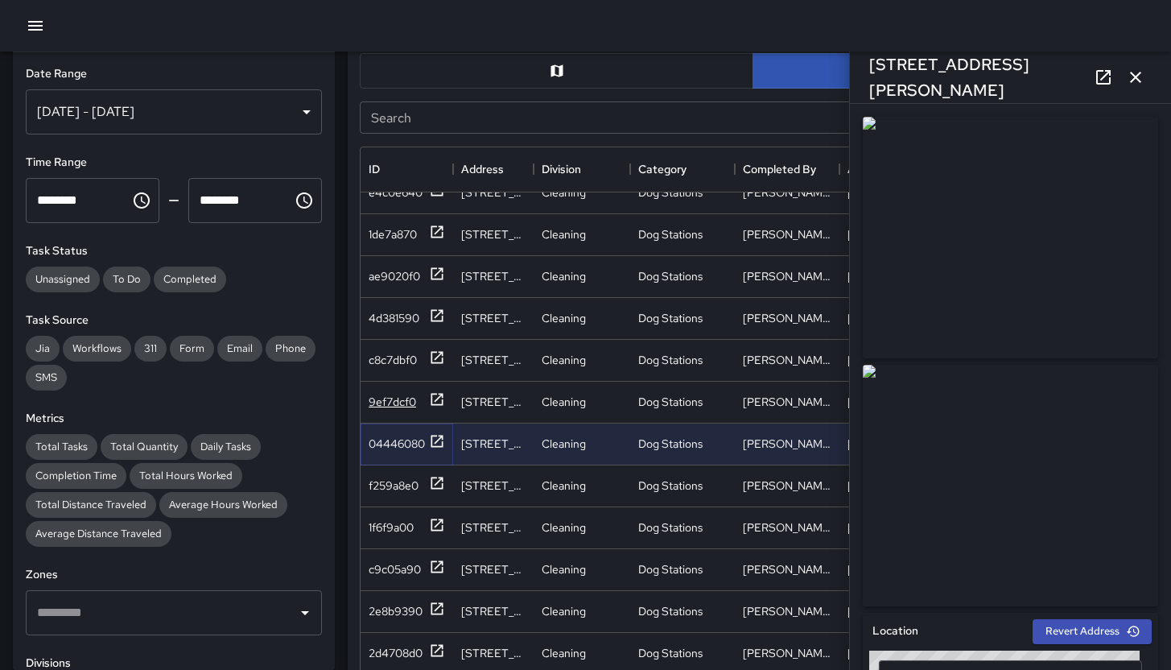
scroll to position [20, 0]
click at [407, 403] on div "9ef7dcf0" at bounding box center [392, 402] width 47 height 16
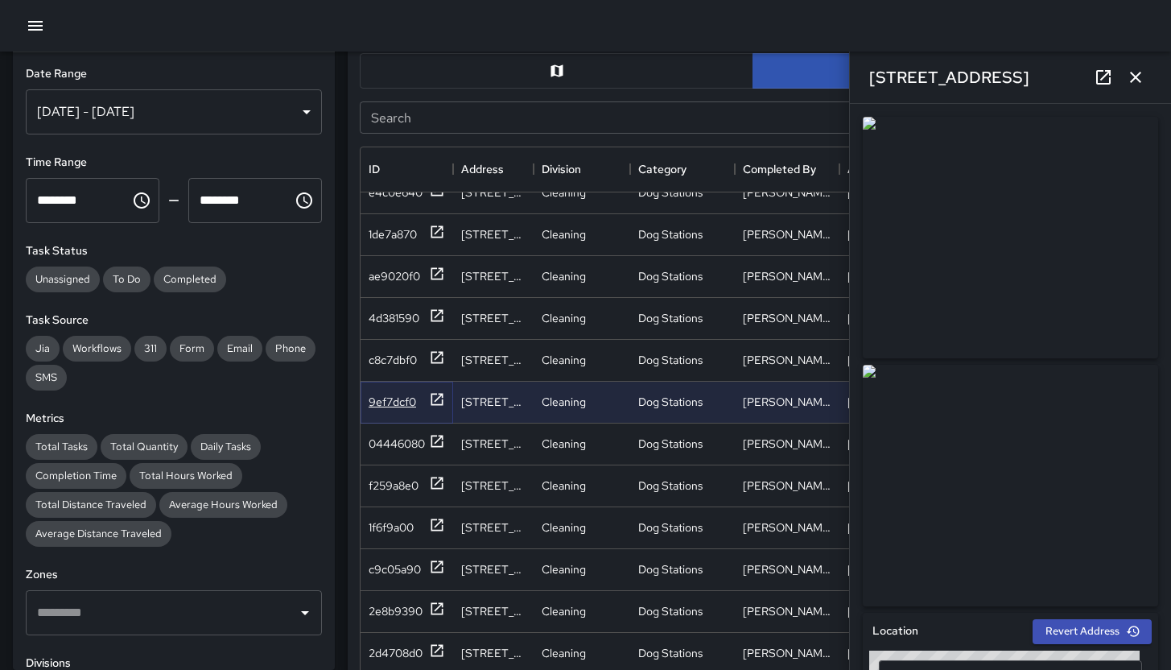
click at [398, 397] on div "9ef7dcf0" at bounding box center [392, 402] width 47 height 16
click at [394, 445] on div "04446080" at bounding box center [397, 444] width 56 height 16
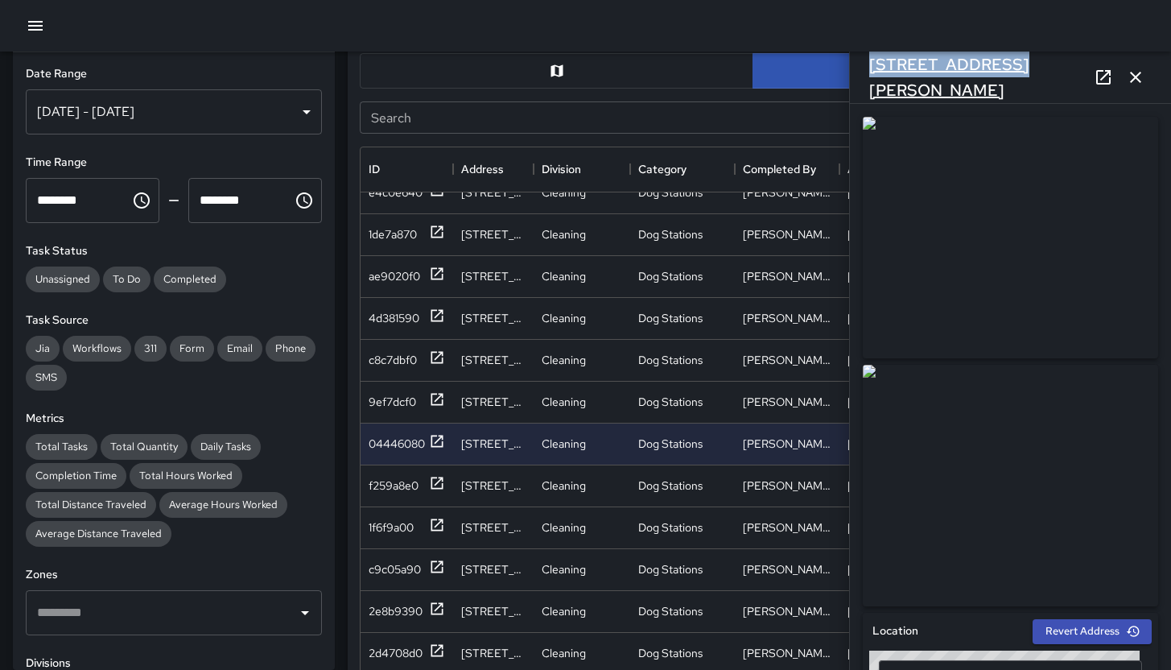
drag, startPoint x: 1013, startPoint y: 74, endPoint x: 871, endPoint y: 68, distance: 141.8
click at [871, 68] on div "[STREET_ADDRESS][PERSON_NAME]" at bounding box center [1010, 78] width 321 height 52
copy h6 "[STREET_ADDRESS][PERSON_NAME]"
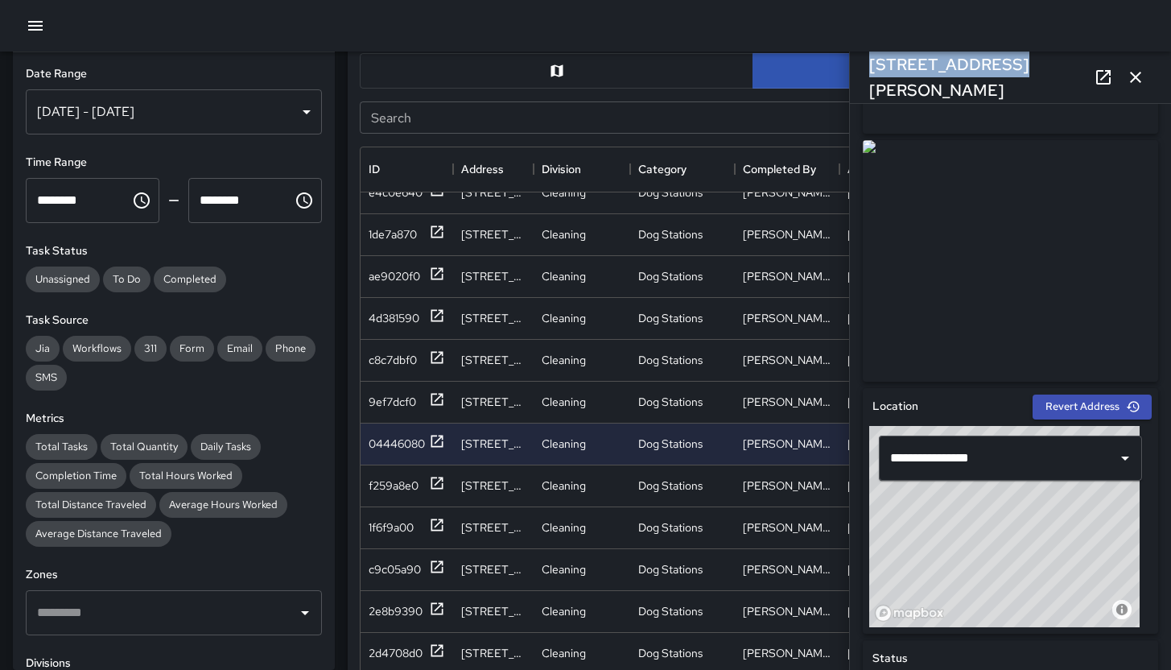
scroll to position [157, 0]
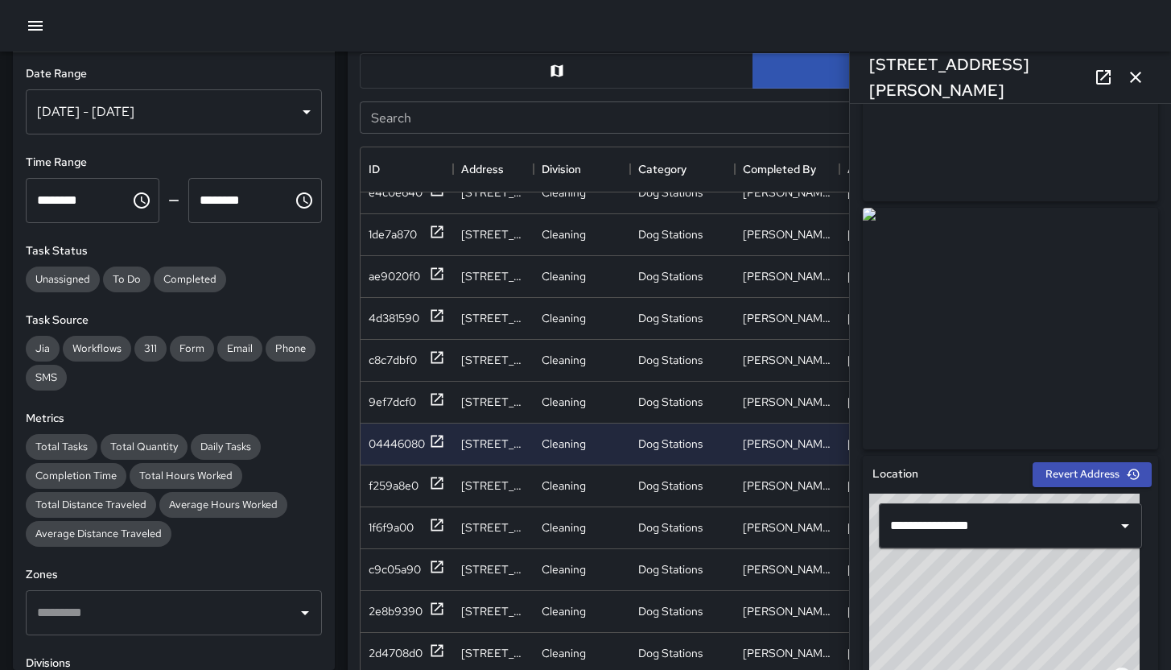
click at [1030, 74] on div "[STREET_ADDRESS][PERSON_NAME]" at bounding box center [1010, 78] width 321 height 52
drag, startPoint x: 1034, startPoint y: 77, endPoint x: 860, endPoint y: 70, distance: 174.8
click at [860, 70] on div "[STREET_ADDRESS][PERSON_NAME]" at bounding box center [1010, 78] width 321 height 52
copy h6 "[STREET_ADDRESS][PERSON_NAME]"
click at [1138, 80] on icon "button" at bounding box center [1135, 77] width 19 height 19
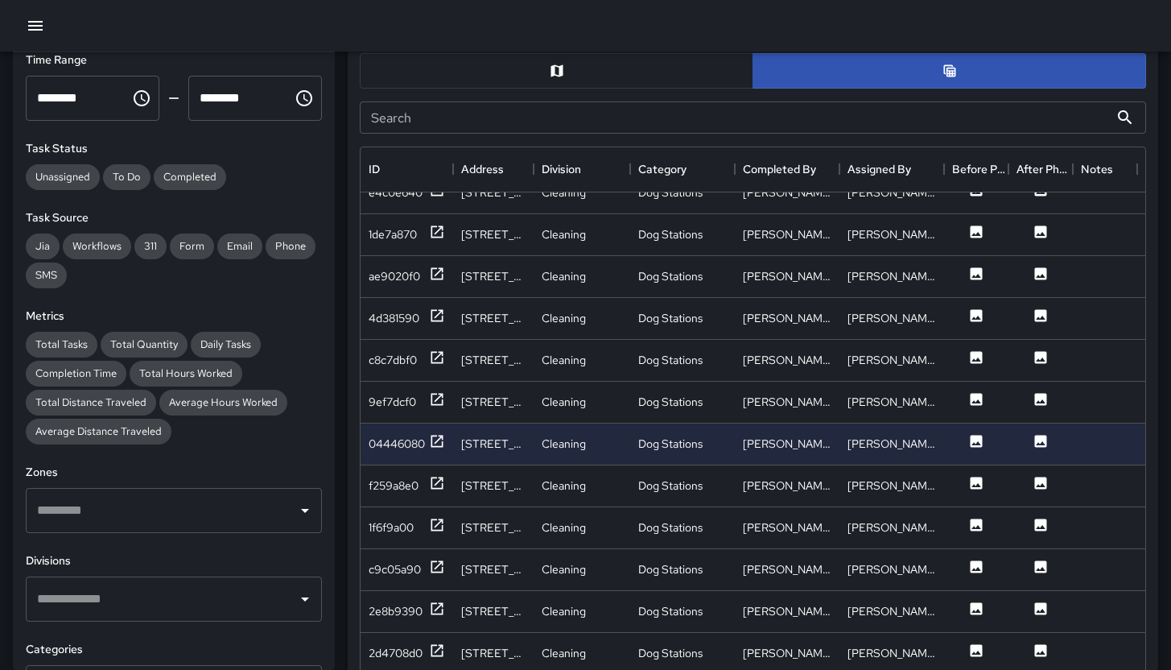
scroll to position [313, 0]
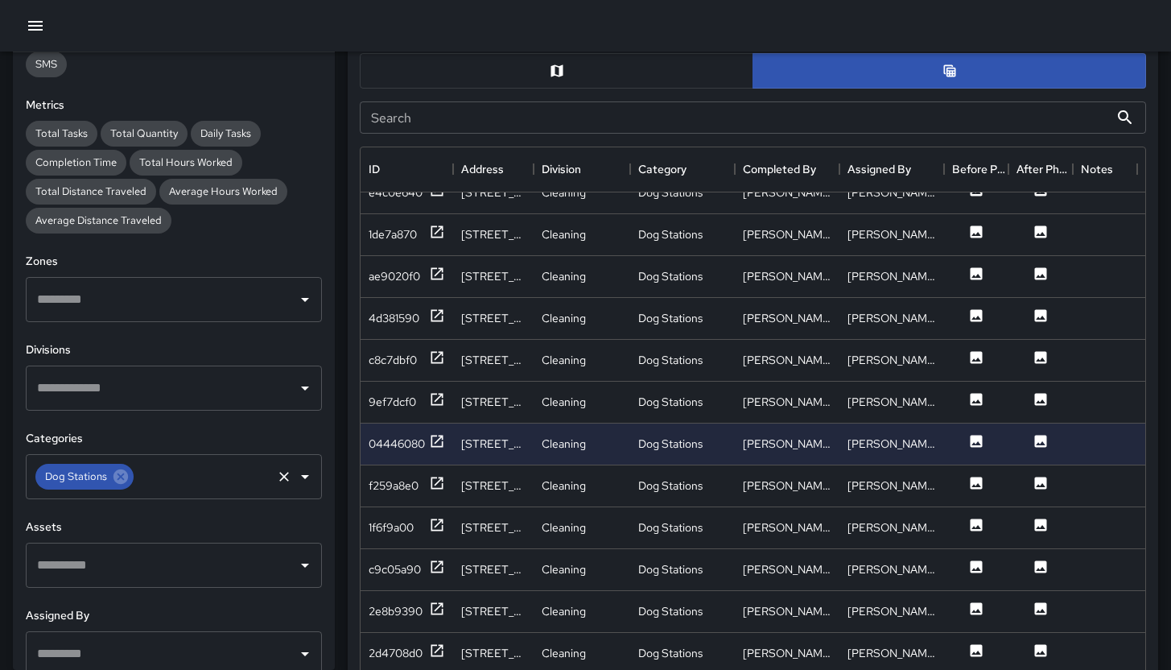
click at [115, 479] on icon at bounding box center [121, 476] width 14 height 14
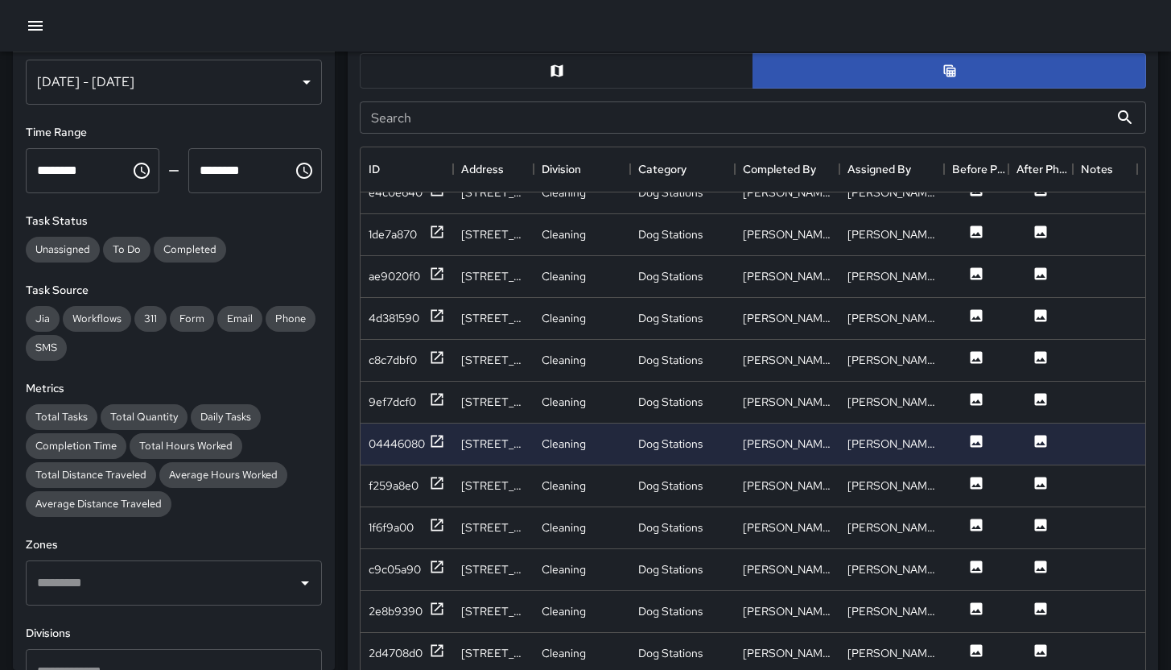
scroll to position [30, 0]
click at [122, 66] on div "Aug 01, 2025 - Sep 10, 2025" at bounding box center [174, 82] width 296 height 45
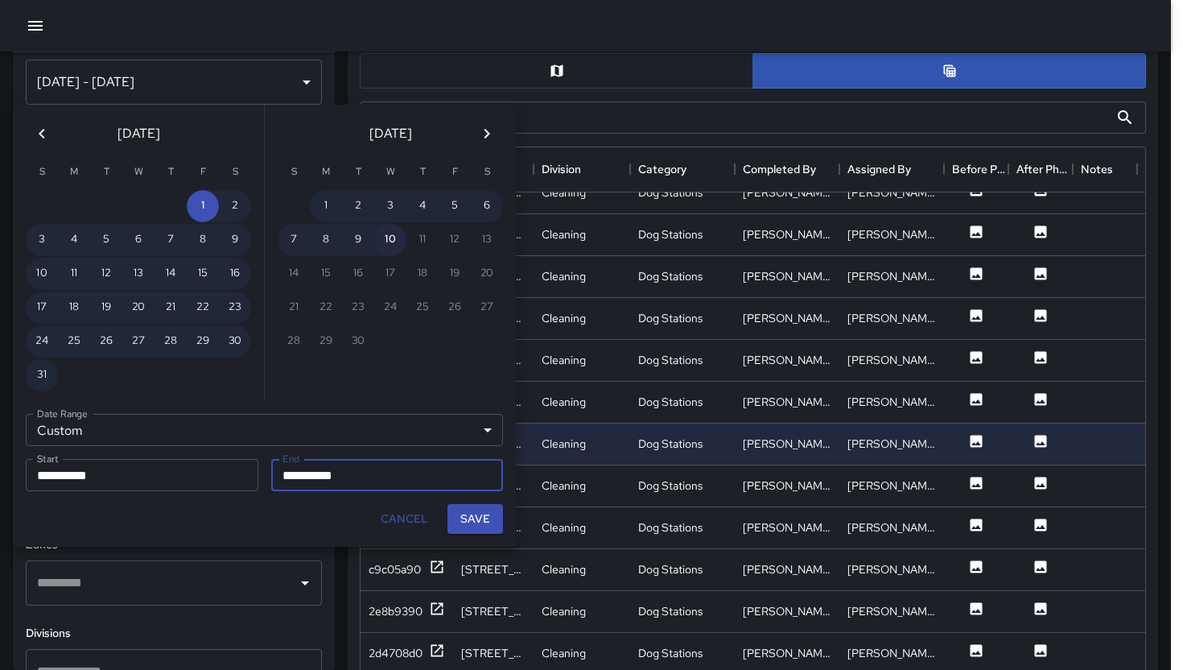
click at [395, 244] on button "10" at bounding box center [390, 240] width 32 height 32
click at [171, 341] on button "28" at bounding box center [171, 341] width 32 height 32
type input "**********"
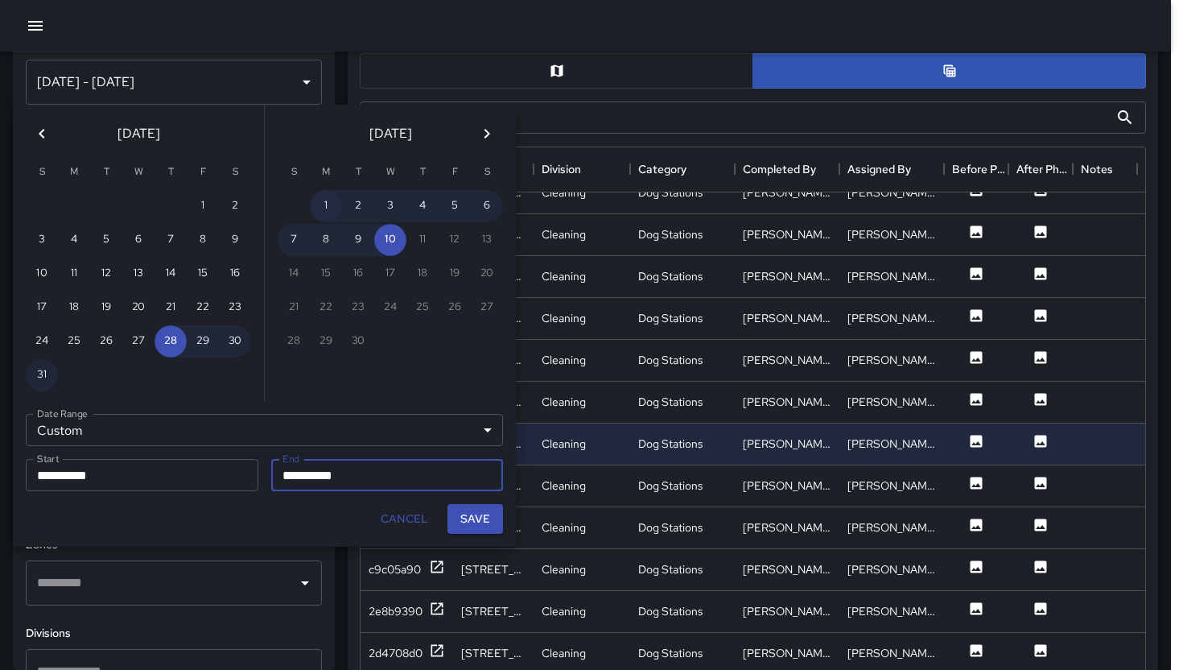
click at [324, 209] on button "1" at bounding box center [326, 206] width 32 height 32
type input "**********"
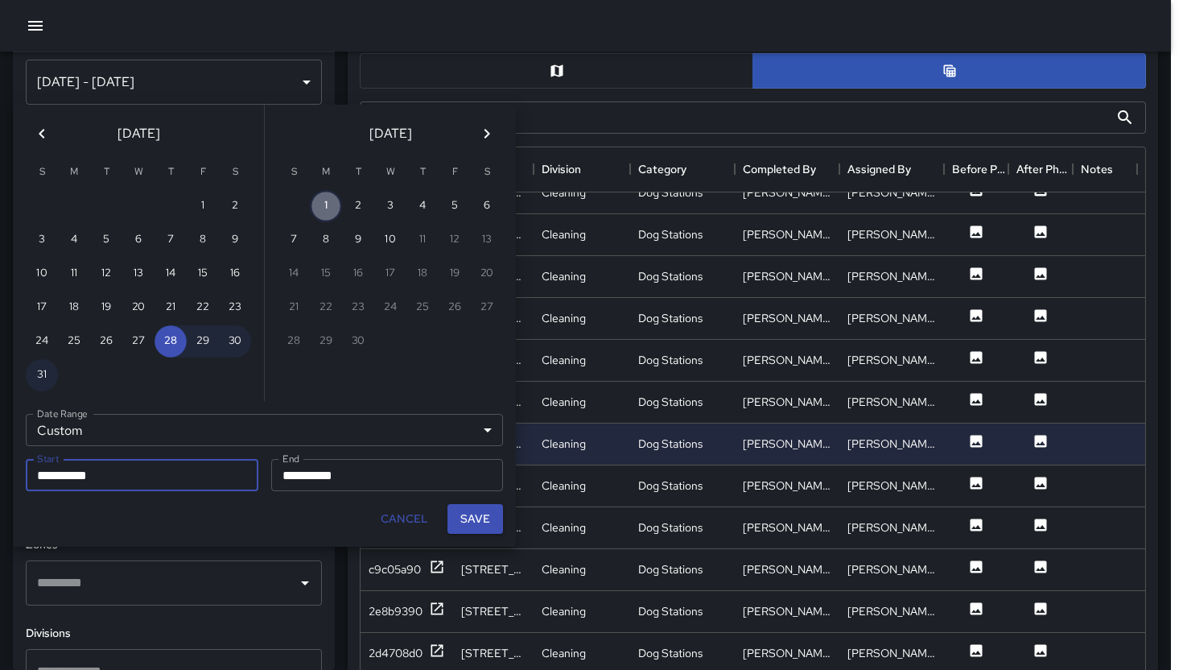
click at [325, 213] on button "1" at bounding box center [326, 206] width 32 height 32
type input "**********"
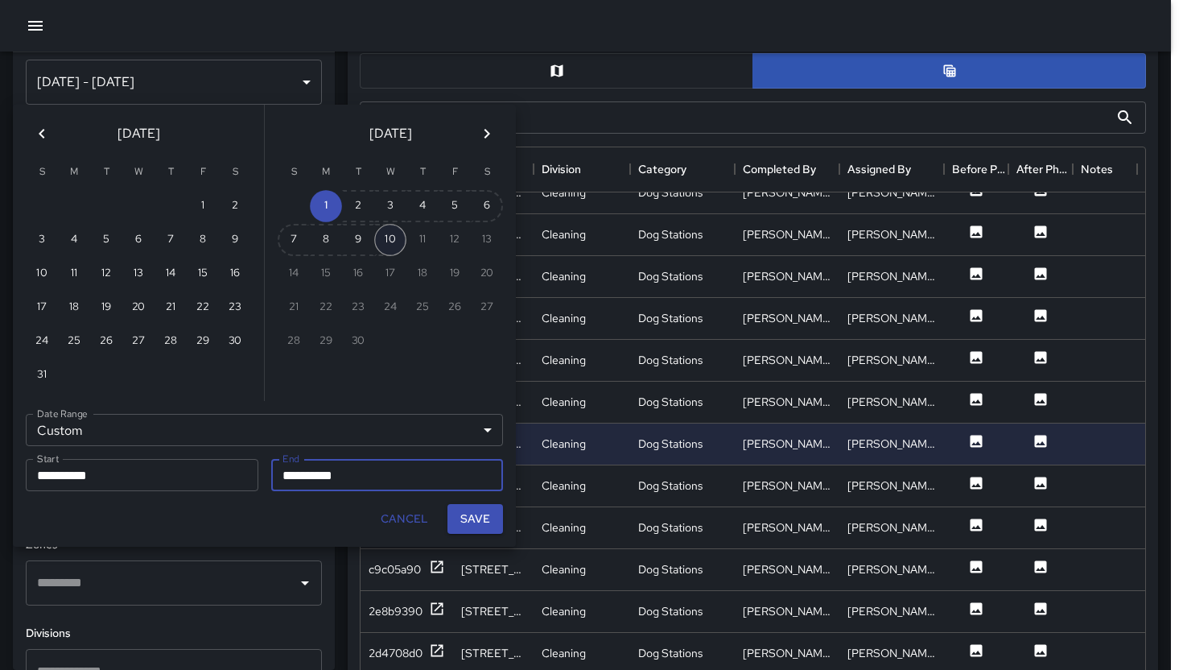
click at [381, 233] on button "10" at bounding box center [390, 240] width 32 height 32
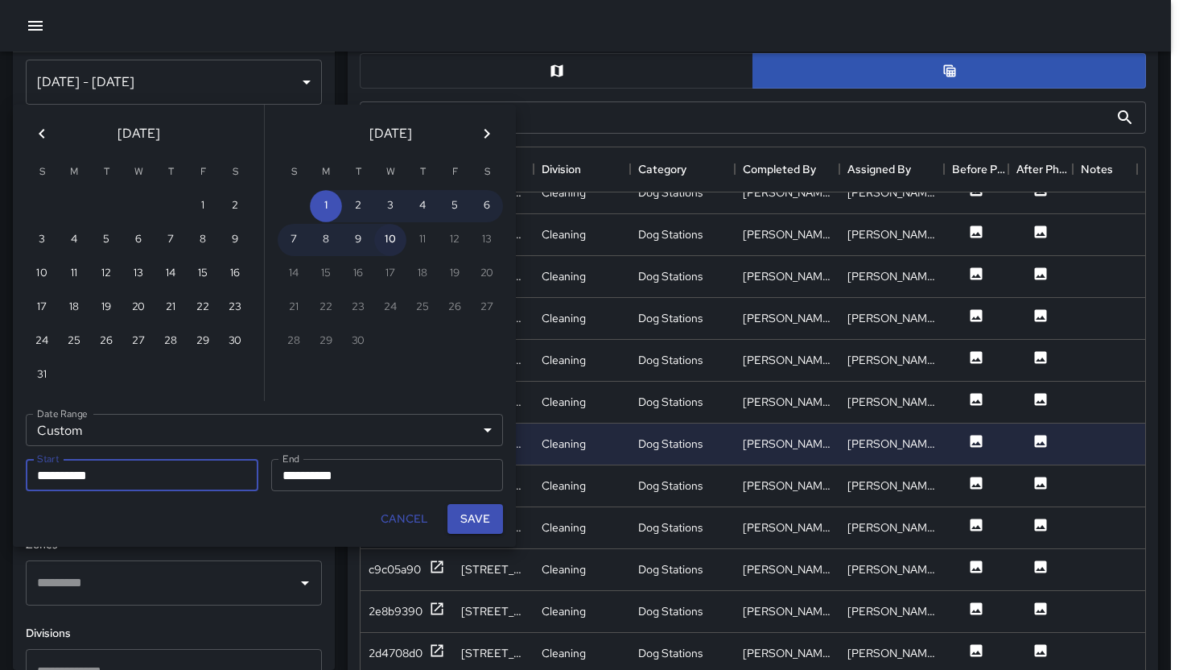
type input "**********"
click at [328, 198] on button "1" at bounding box center [326, 206] width 32 height 32
click at [173, 341] on button "28" at bounding box center [171, 341] width 32 height 32
type input "**********"
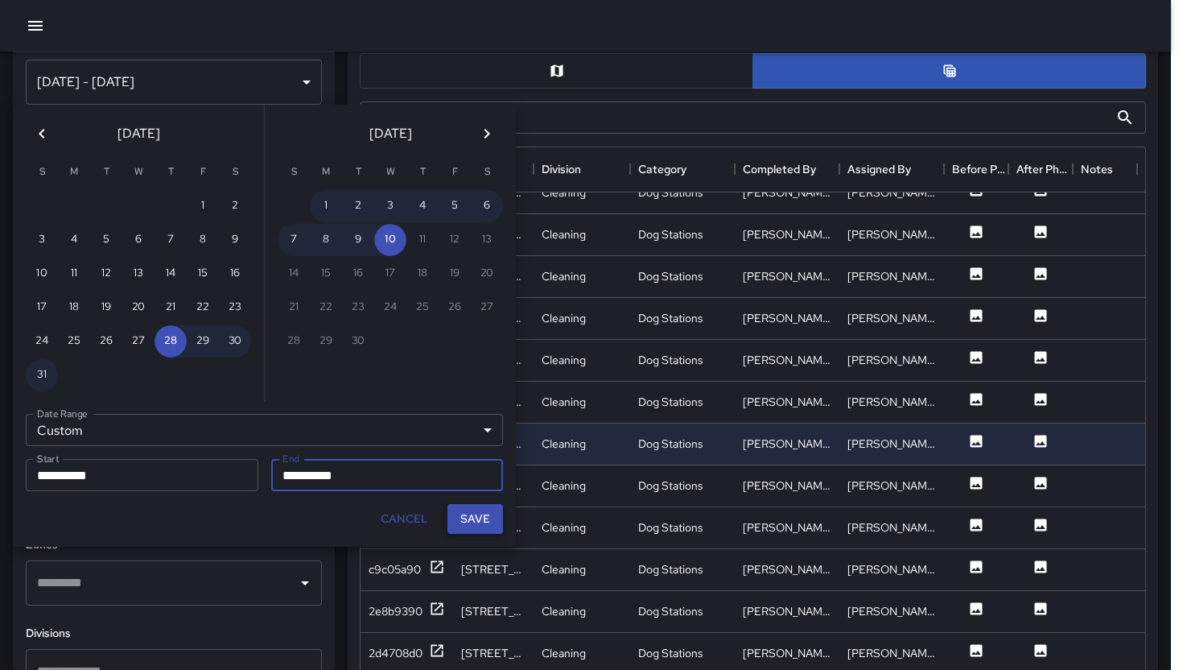
click at [488, 518] on button "Save" at bounding box center [476, 519] width 56 height 30
type input "**********"
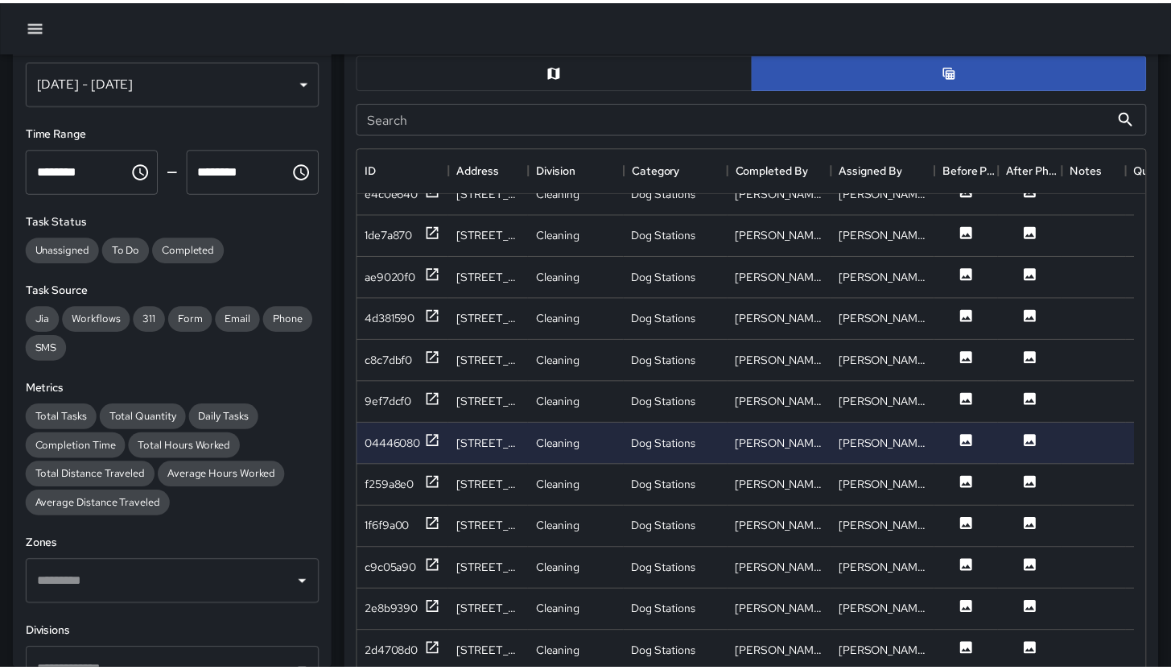
scroll to position [13, 13]
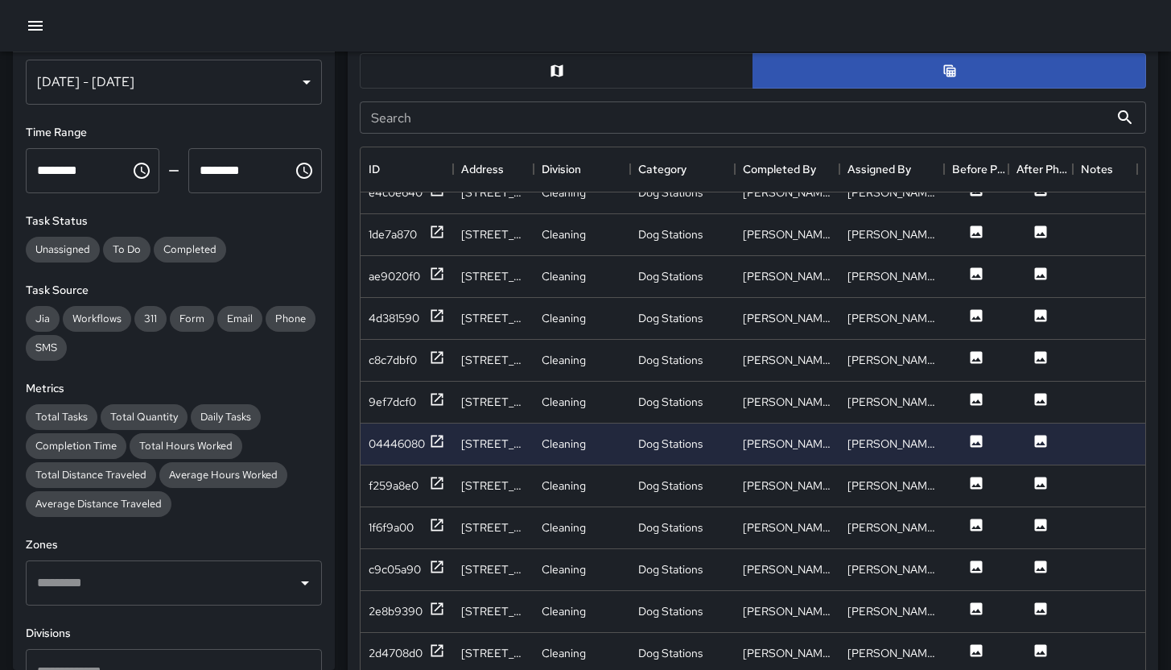
click at [460, 128] on input "Search" at bounding box center [734, 117] width 749 height 32
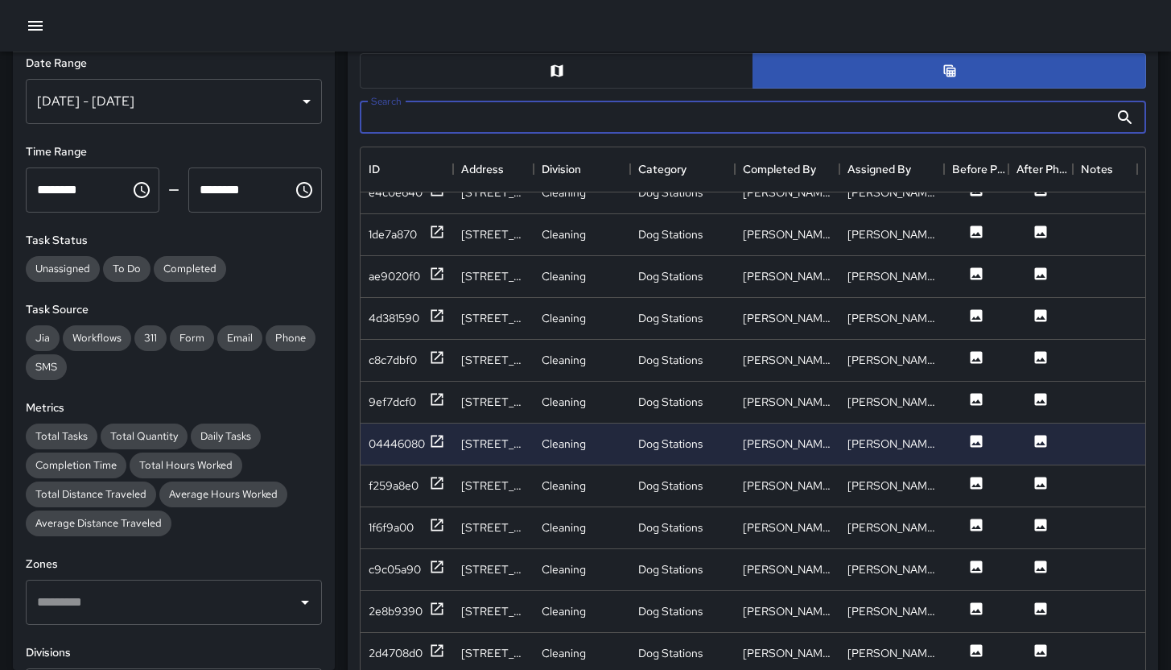
scroll to position [0, 0]
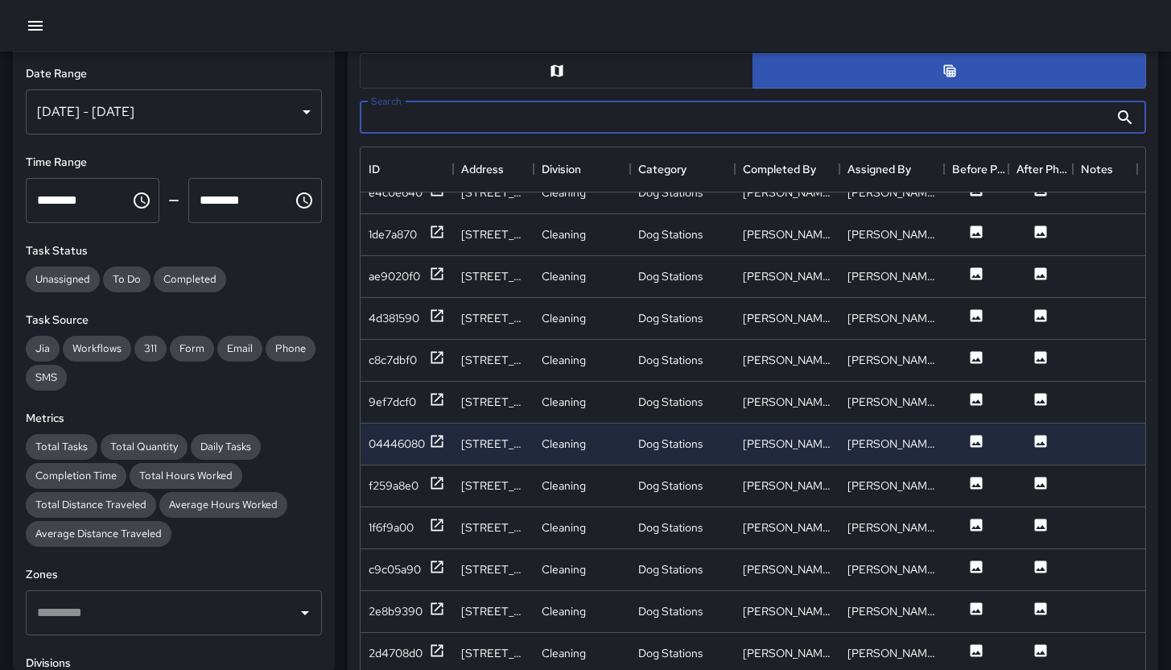
click at [249, 118] on div "Aug 28, 2025 - Sep 10, 2025" at bounding box center [174, 111] width 296 height 45
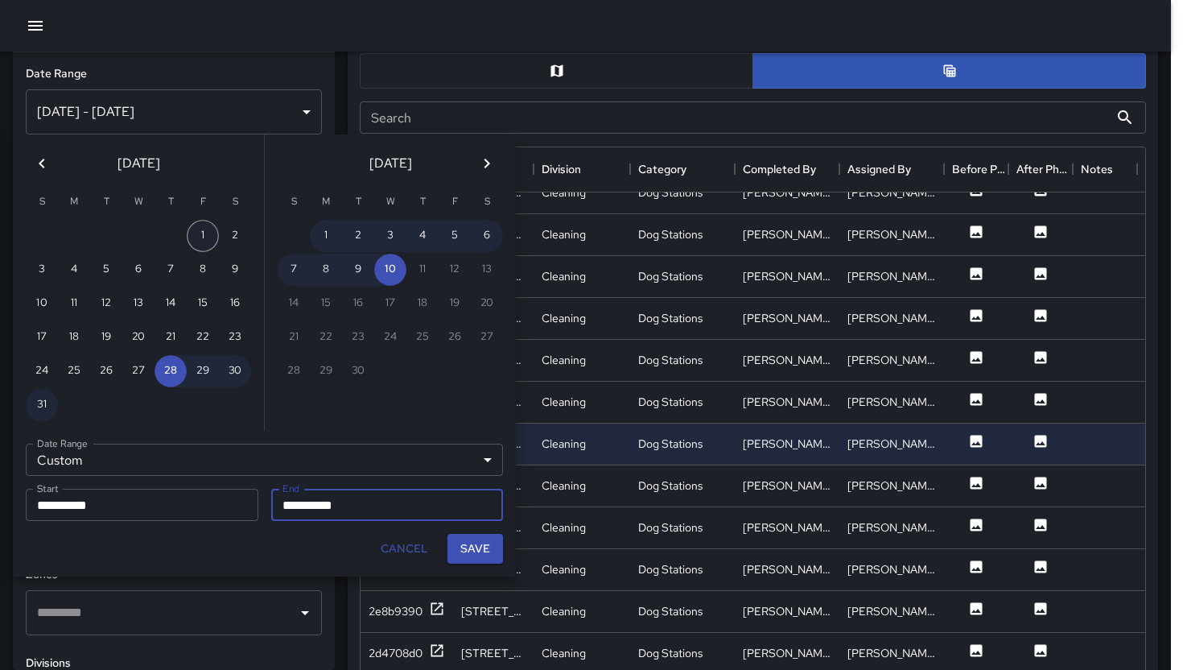
click at [199, 236] on button "1" at bounding box center [203, 236] width 32 height 32
type input "**********"
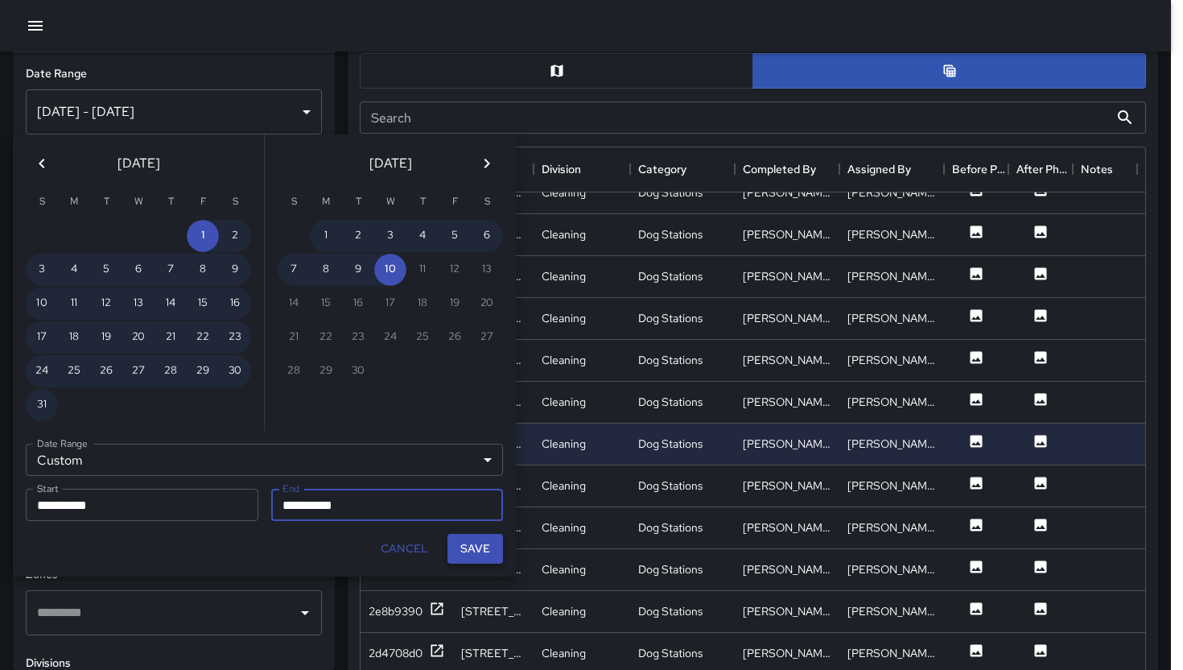
click at [474, 553] on button "Save" at bounding box center [476, 549] width 56 height 30
type input "**********"
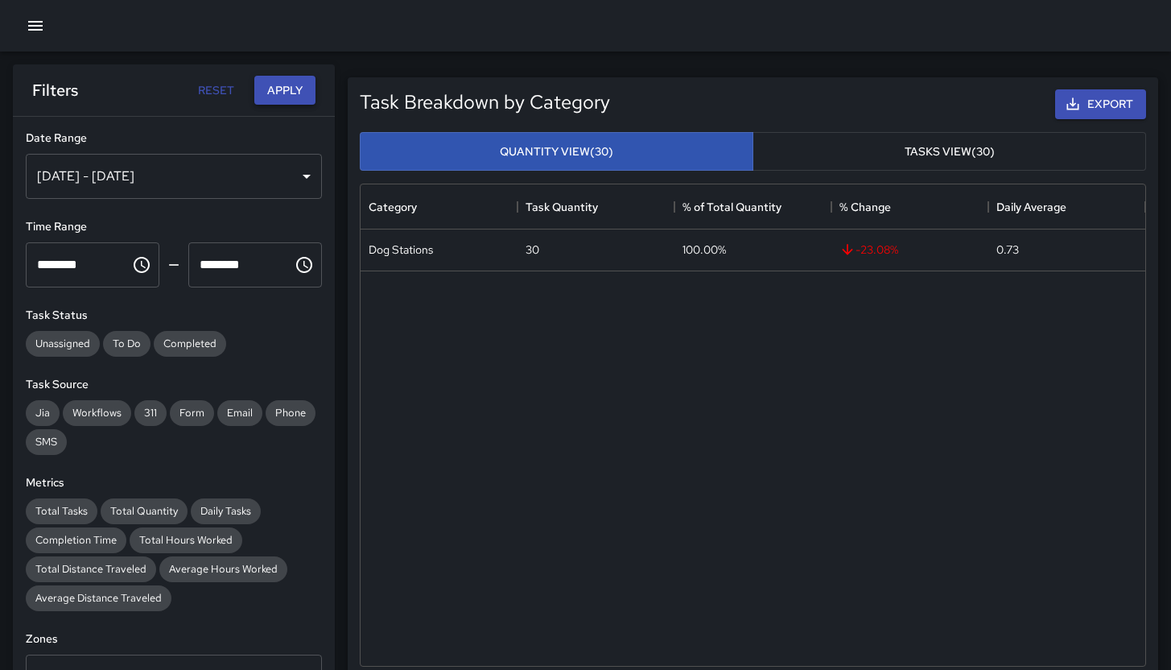
click at [297, 86] on button "Apply" at bounding box center [284, 91] width 61 height 30
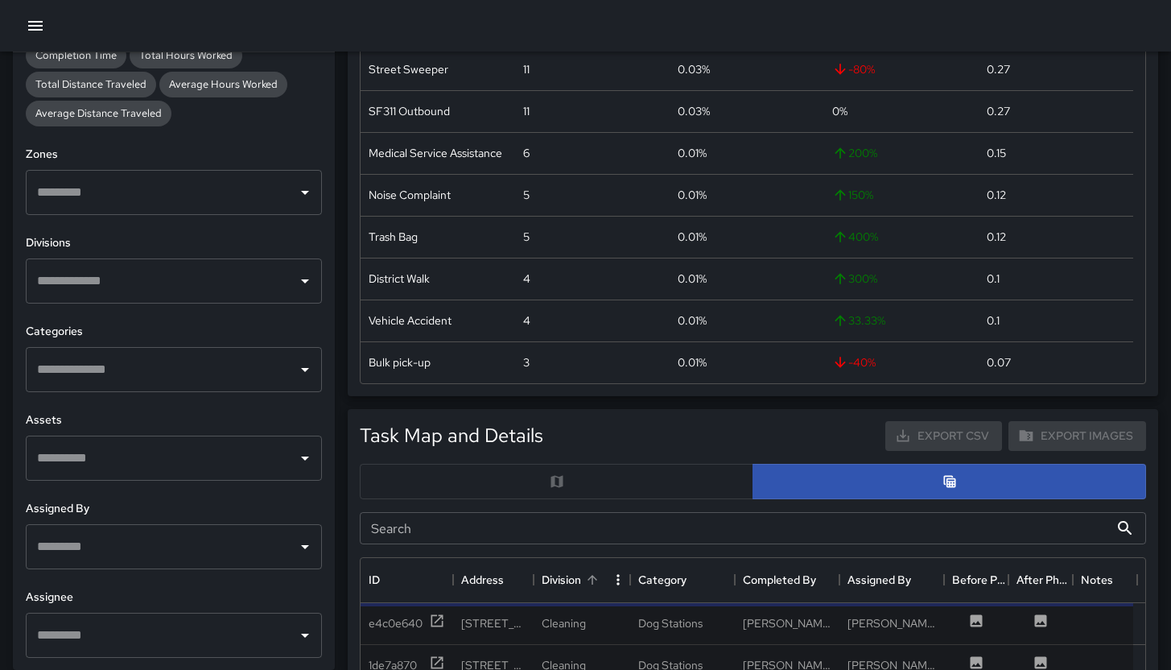
scroll to position [355, 0]
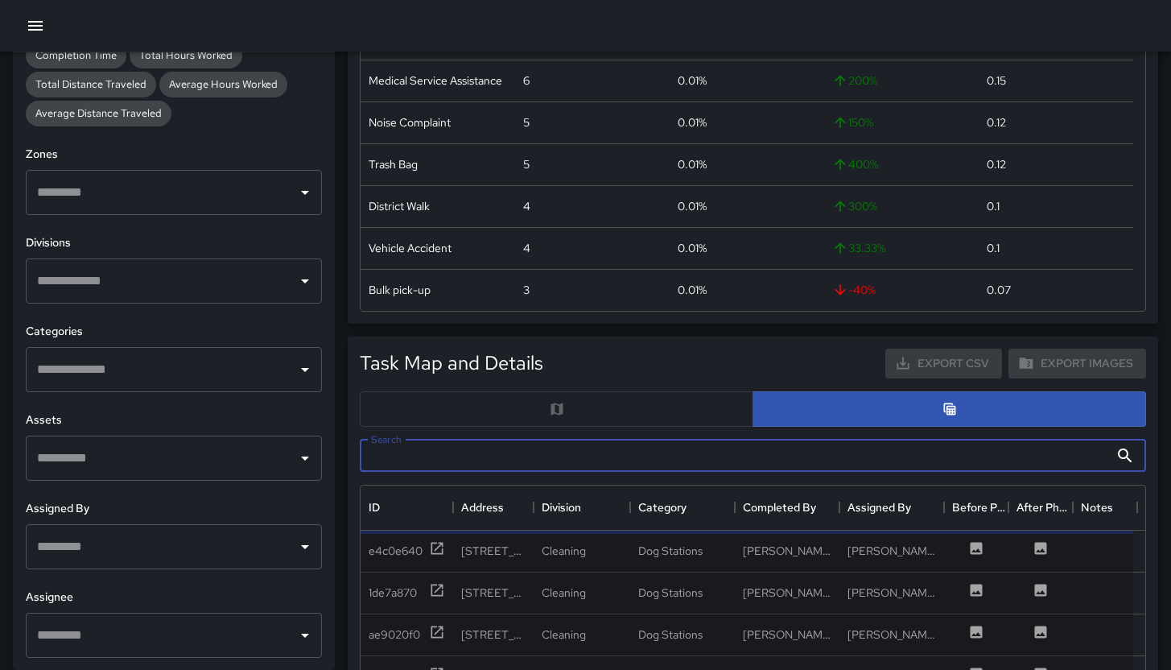
click at [532, 455] on input "Search" at bounding box center [734, 456] width 749 height 32
paste input "**********"
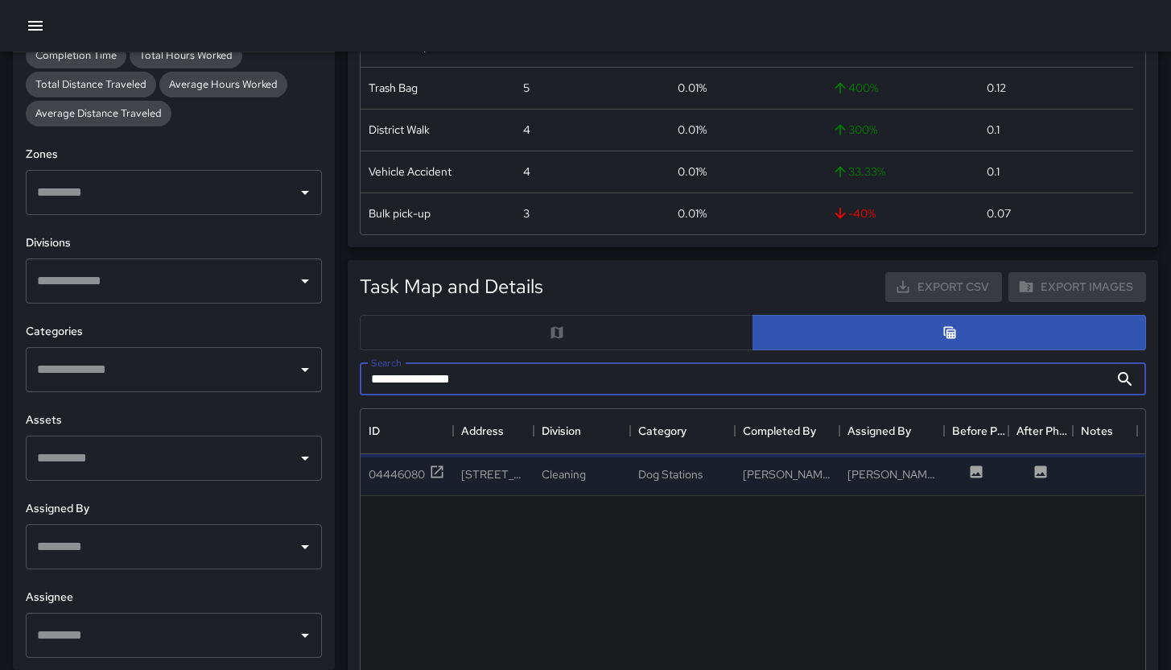
scroll to position [634, 0]
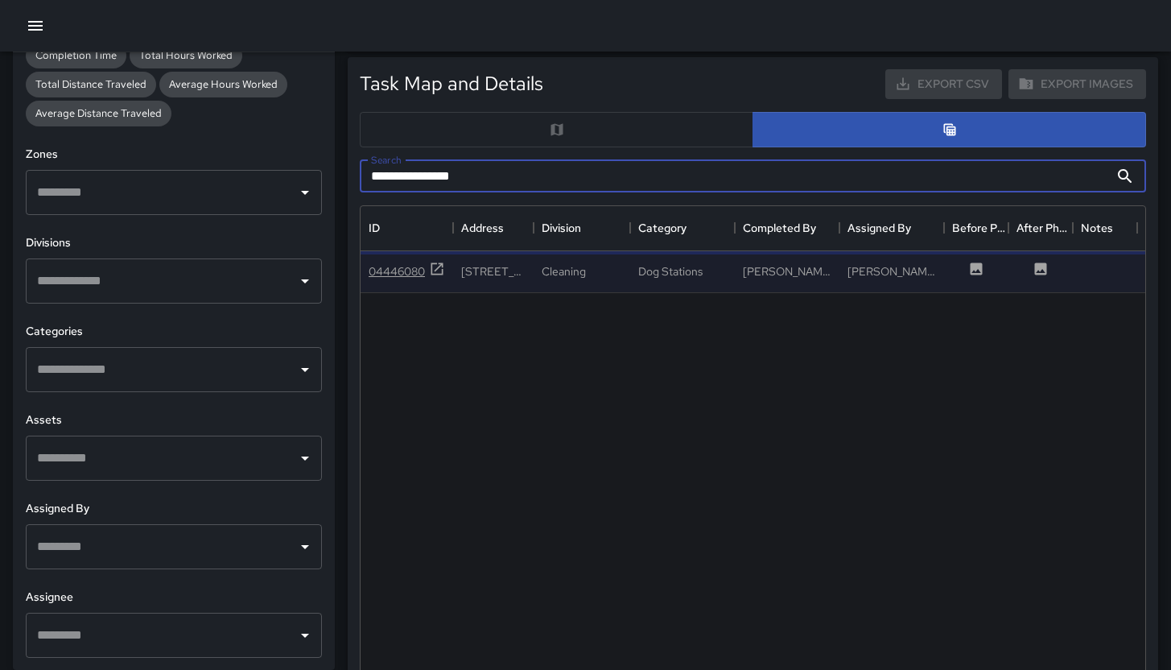
type input "**********"
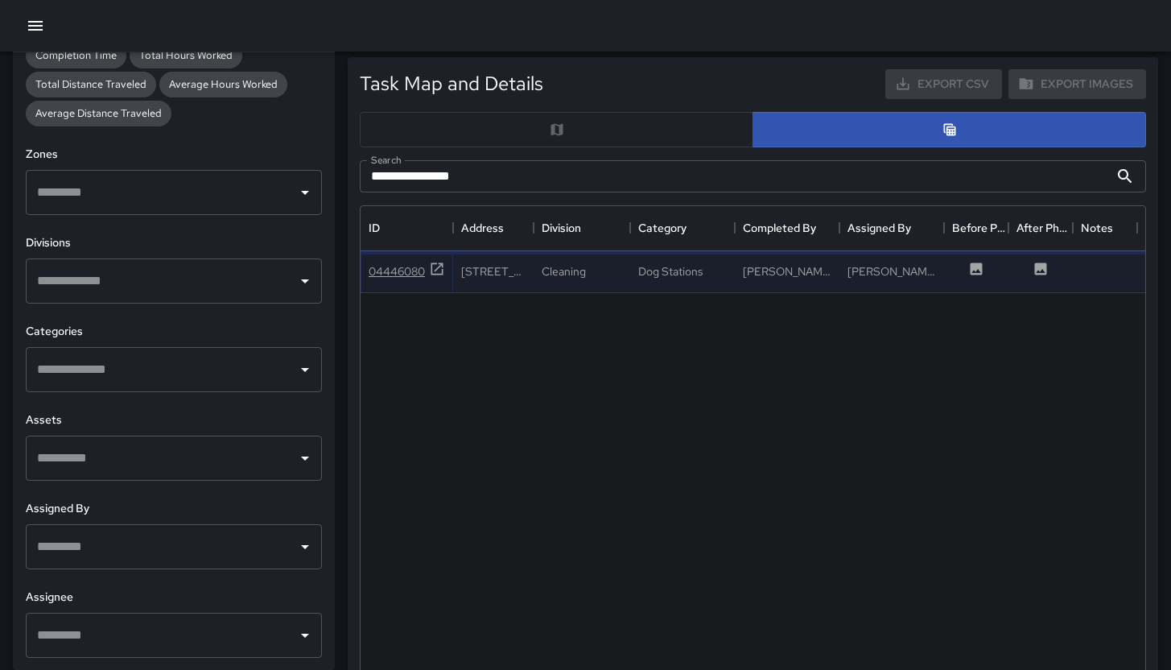
click at [407, 270] on div "04446080" at bounding box center [397, 271] width 56 height 16
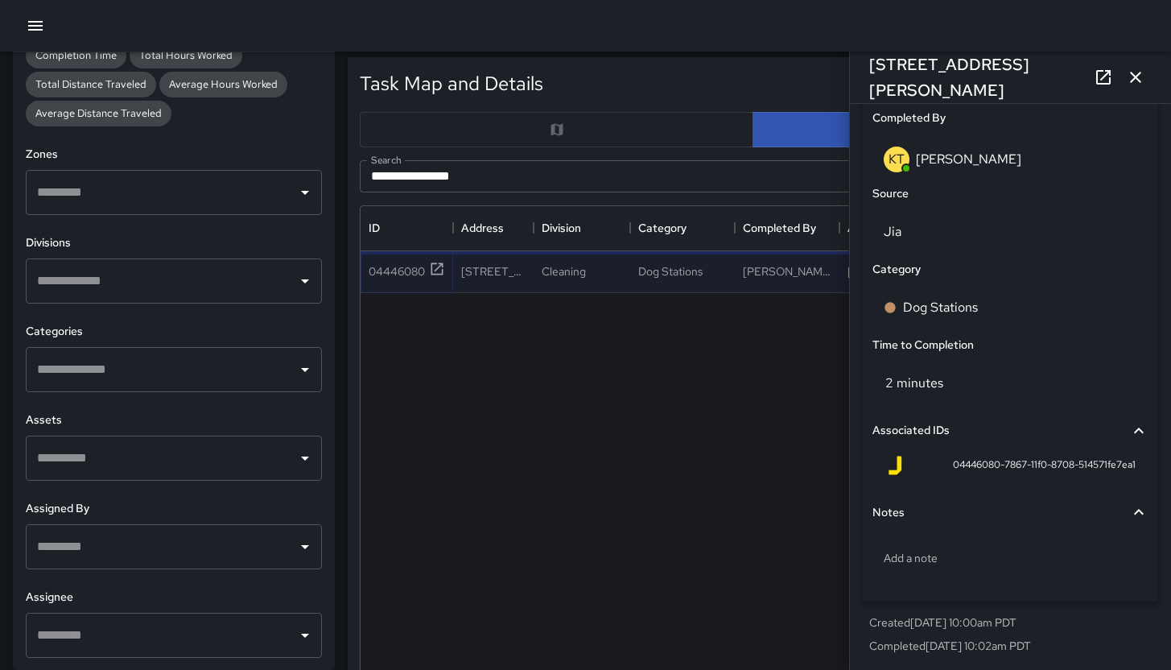
scroll to position [994, 0]
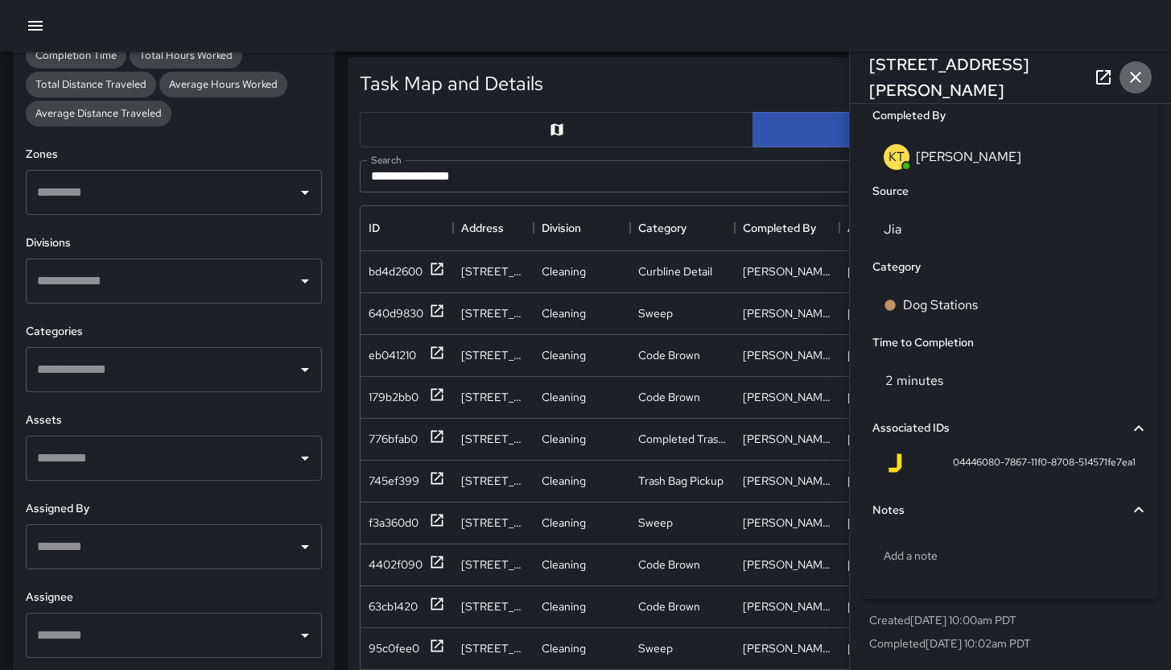
click at [1134, 76] on icon "button" at bounding box center [1135, 77] width 11 height 11
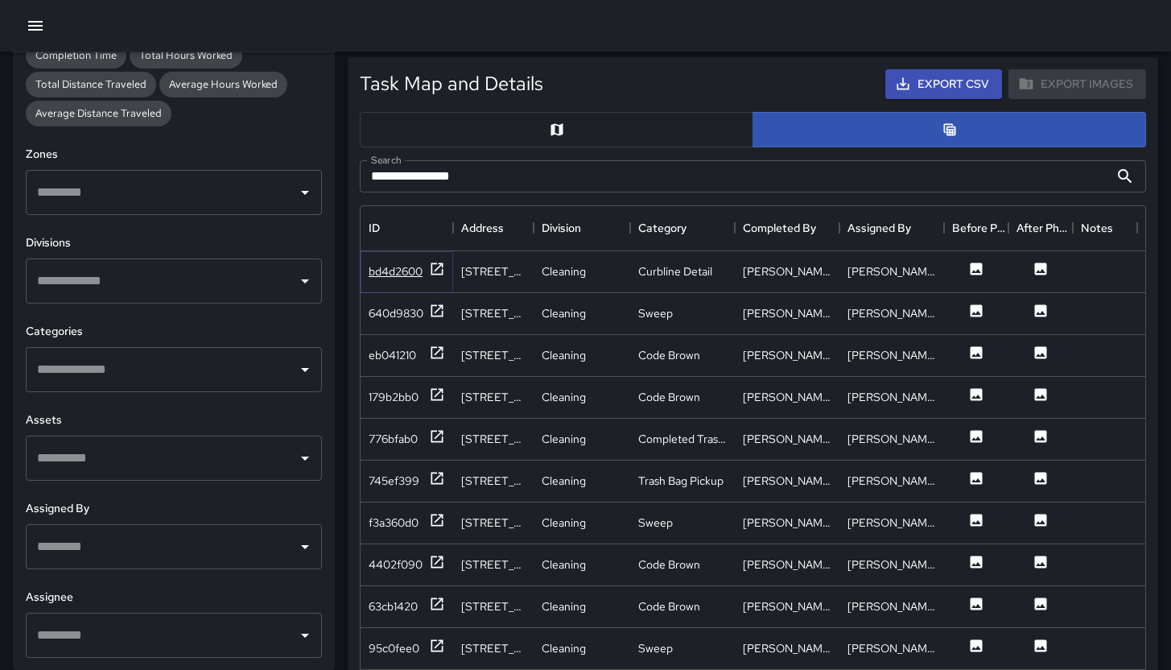
click at [420, 276] on div "bd4d2600" at bounding box center [396, 271] width 54 height 16
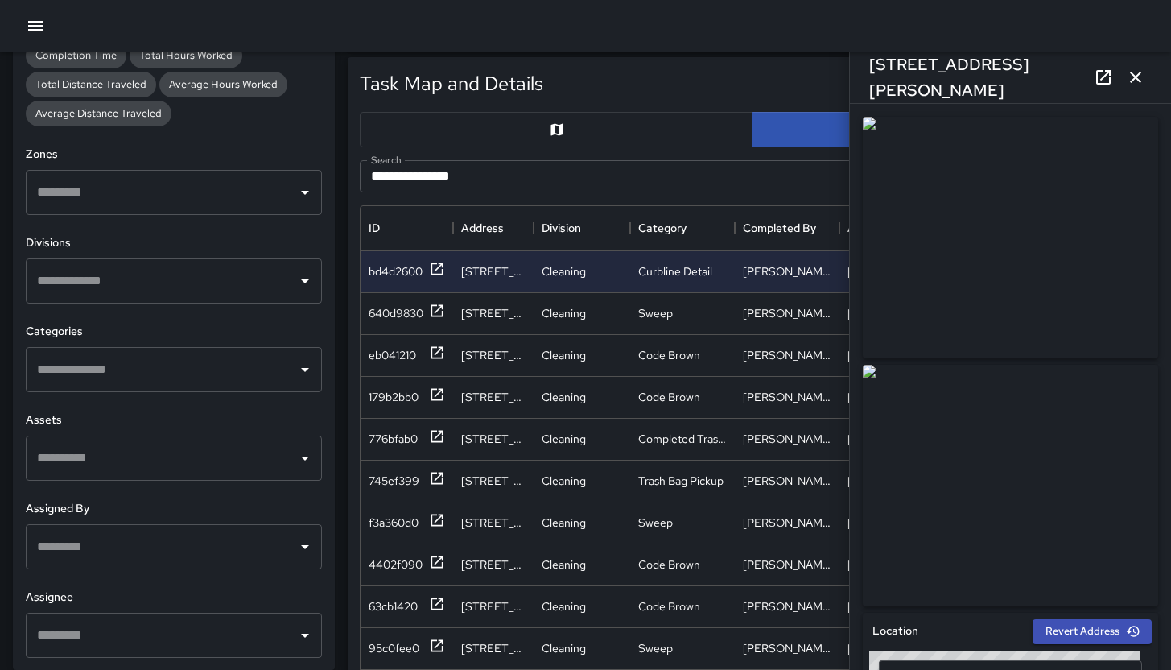
click at [150, 357] on input "text" at bounding box center [162, 369] width 258 height 31
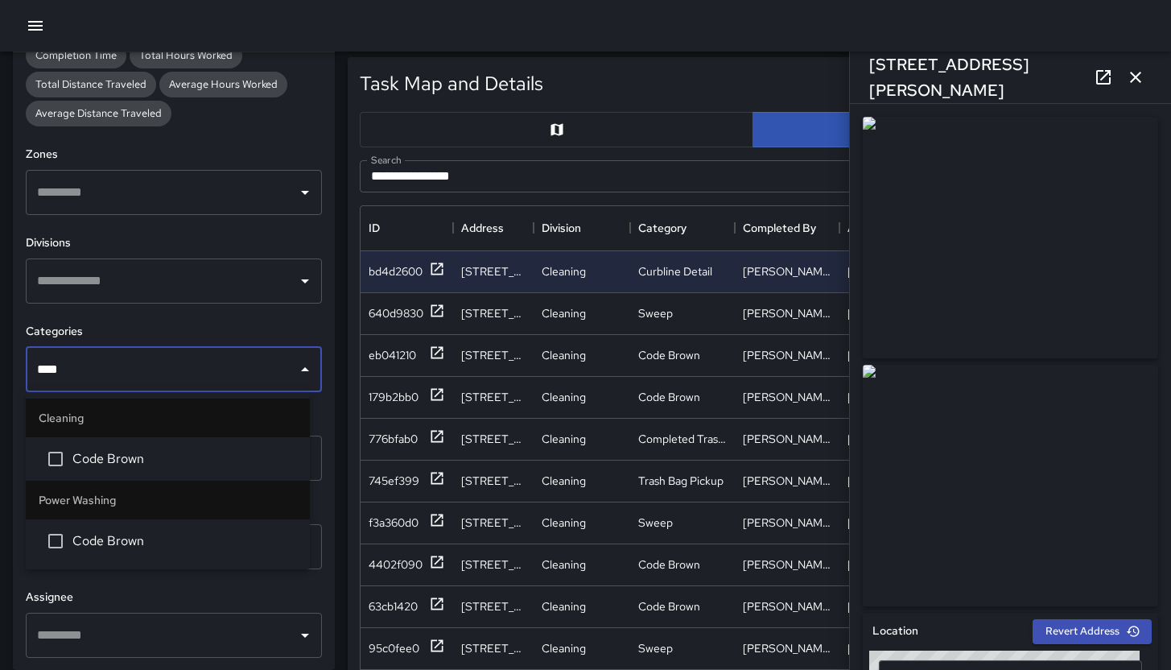
type input "****"
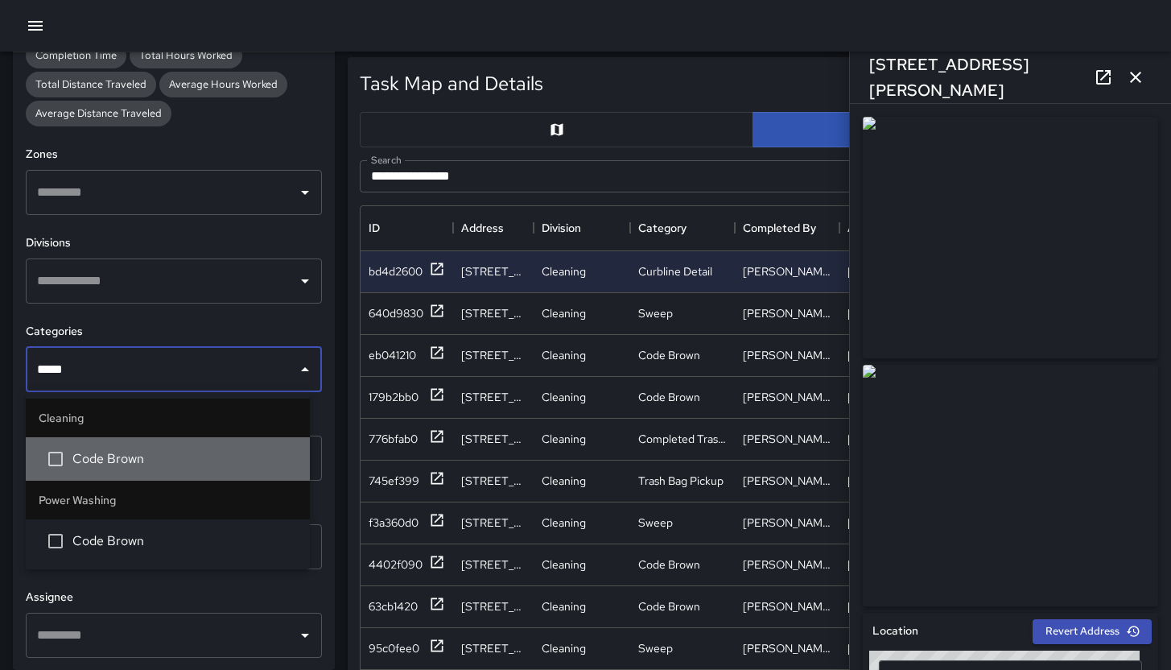
click at [122, 456] on span "Code Brown" at bounding box center [184, 458] width 225 height 19
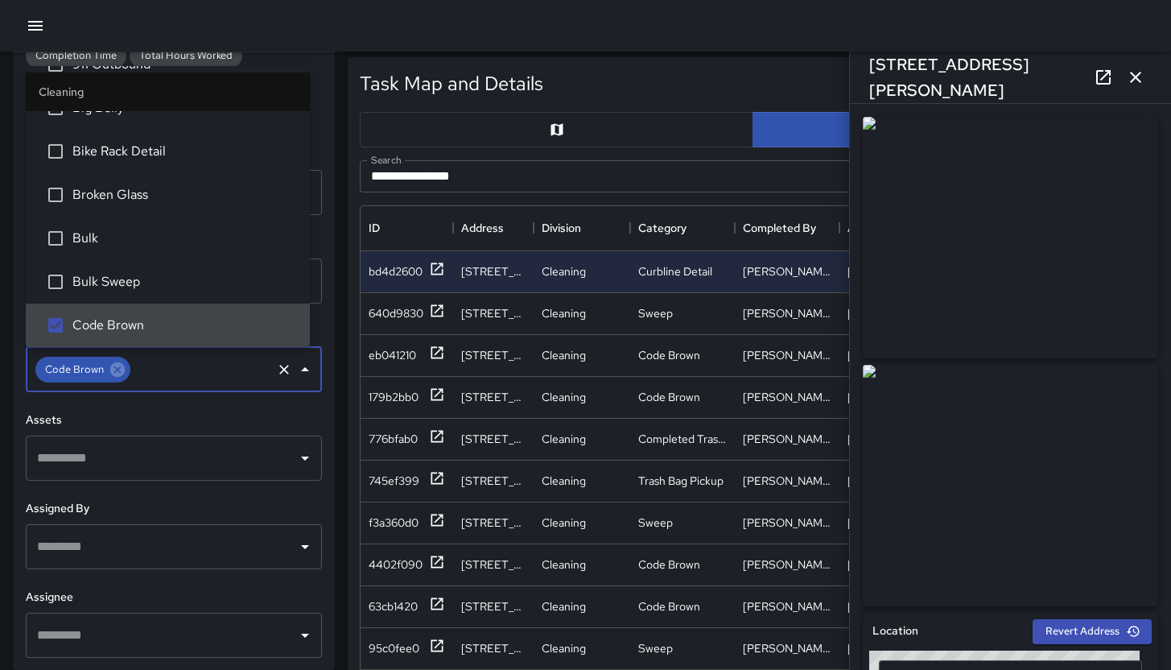
click at [155, 374] on input "text" at bounding box center [201, 369] width 137 height 31
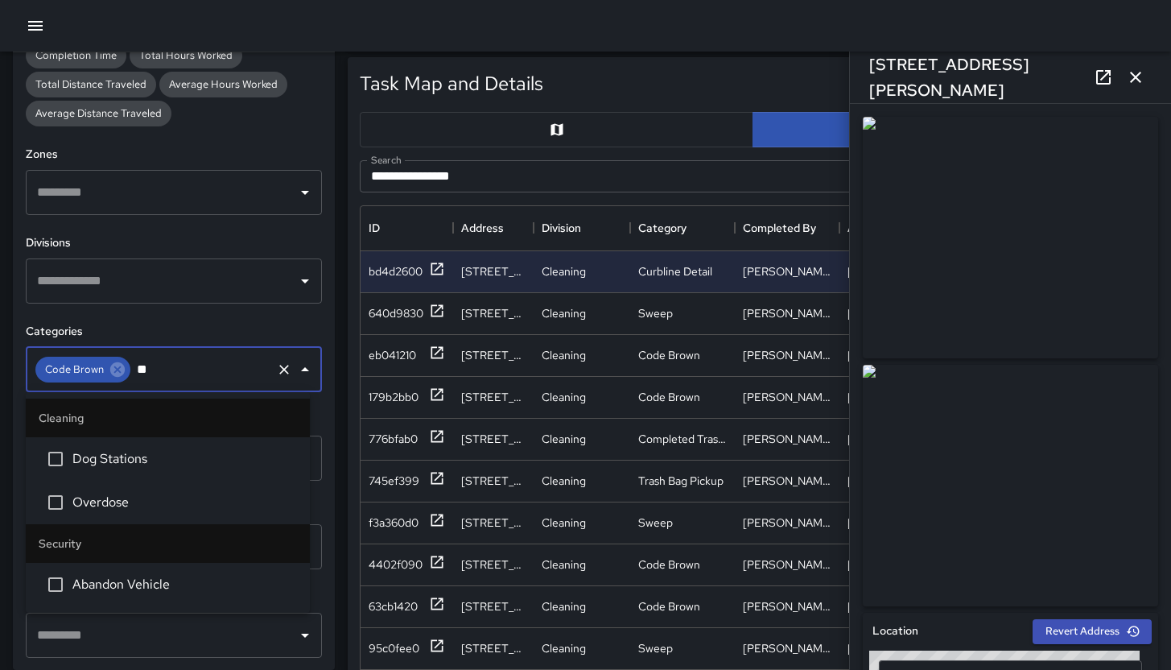
type input "***"
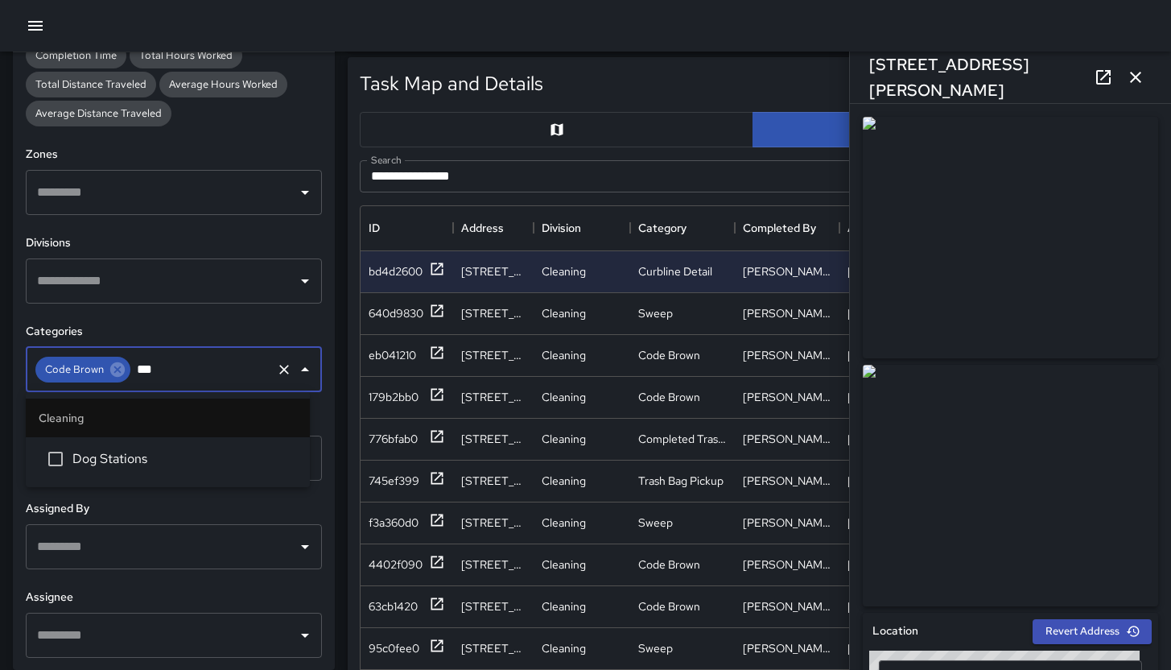
click at [157, 461] on span "Dog Stations" at bounding box center [184, 458] width 225 height 19
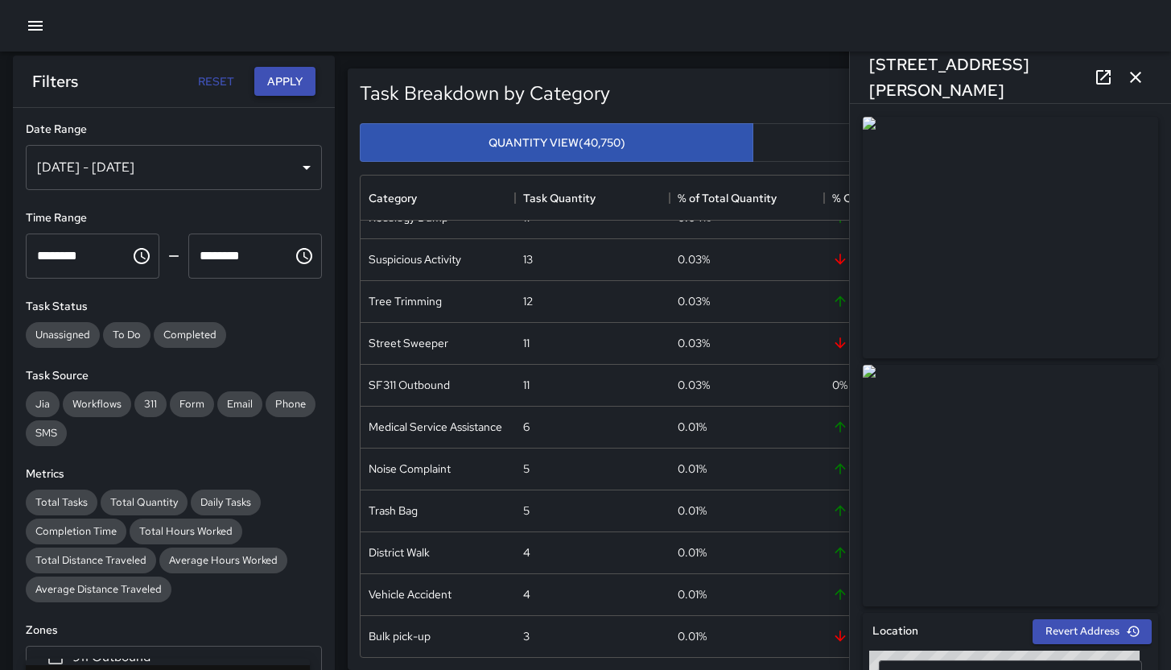
scroll to position [0, 0]
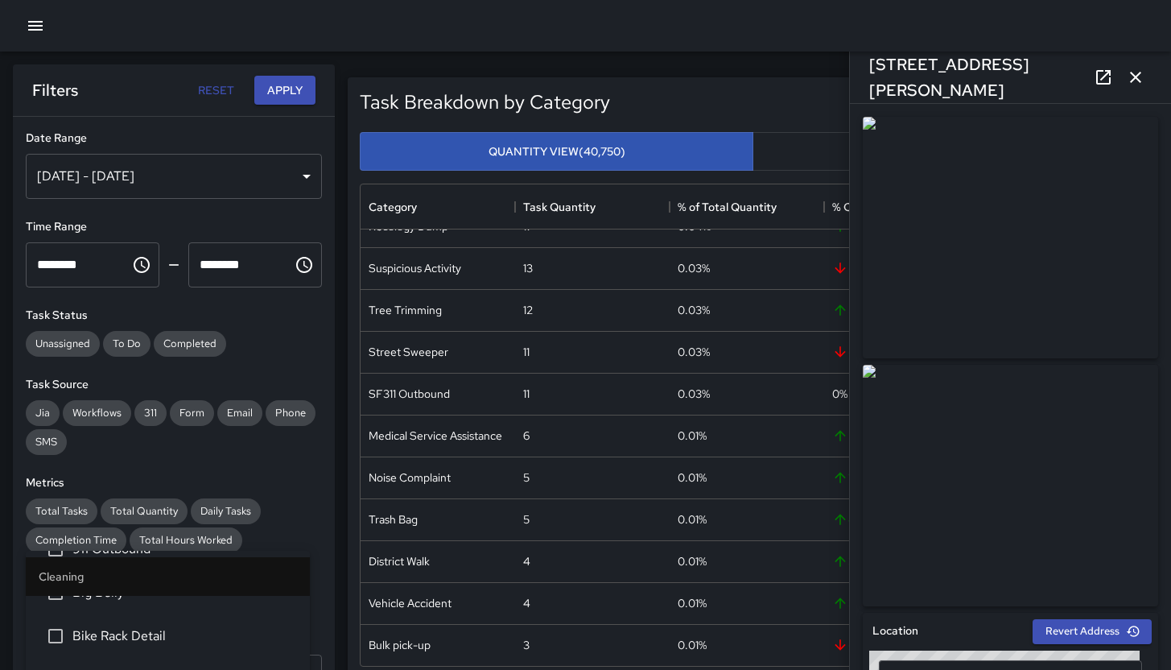
click at [289, 84] on button "Apply" at bounding box center [284, 91] width 61 height 30
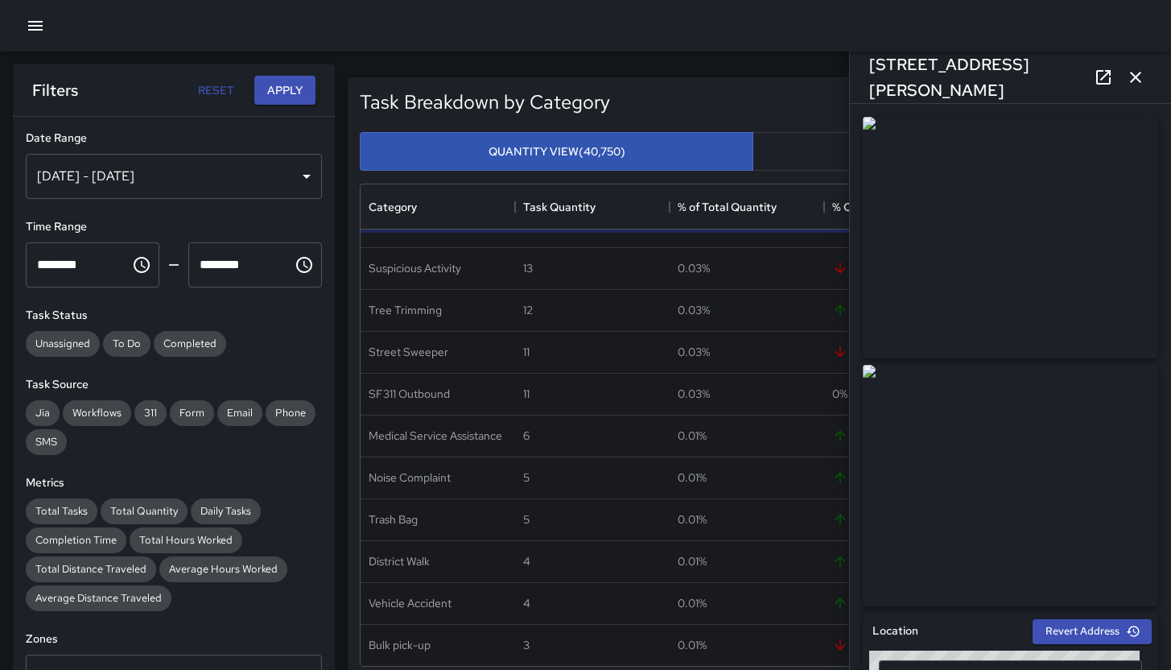
click at [1146, 76] on button "button" at bounding box center [1136, 77] width 32 height 32
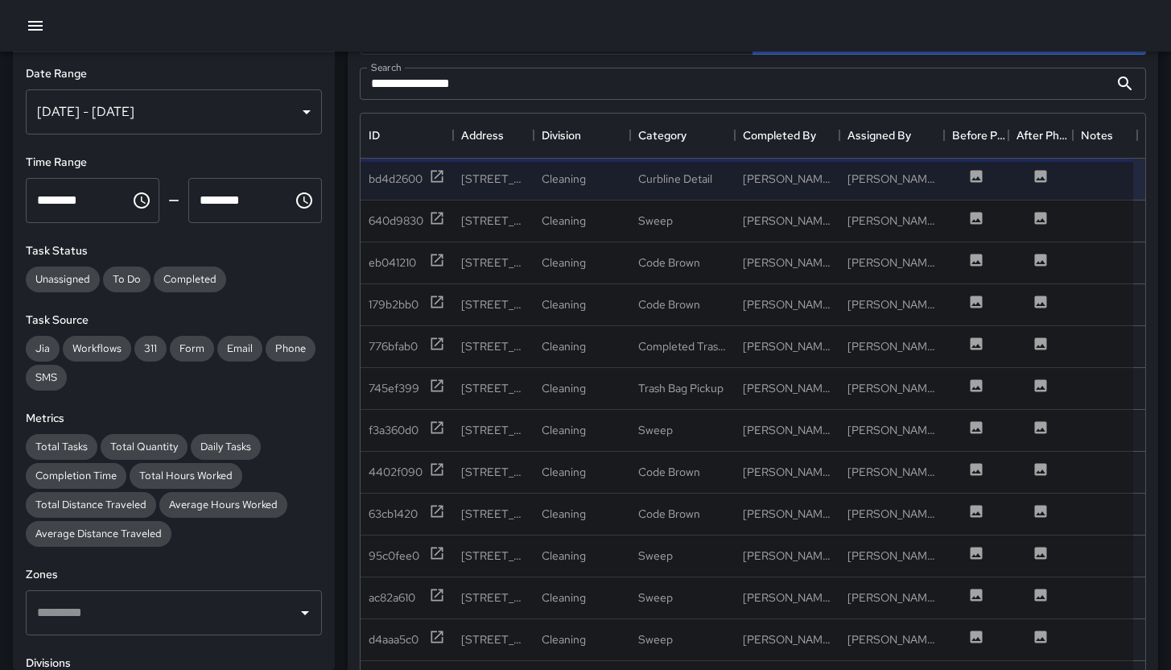
scroll to position [724, 0]
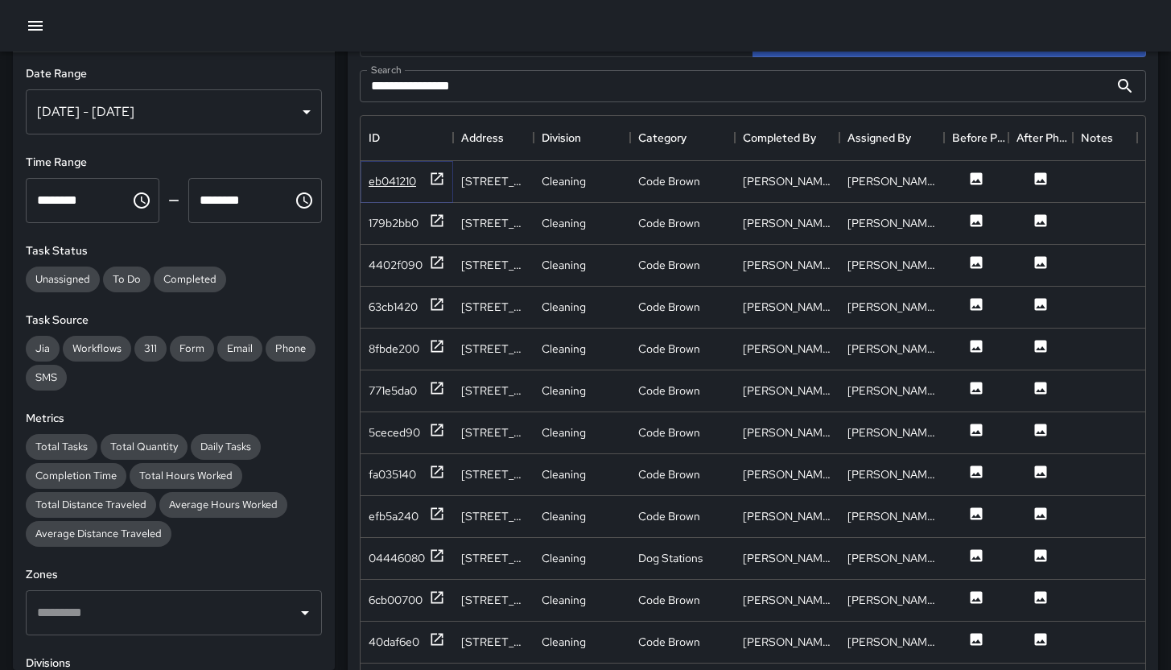
click at [398, 175] on div "eb041210" at bounding box center [392, 181] width 47 height 16
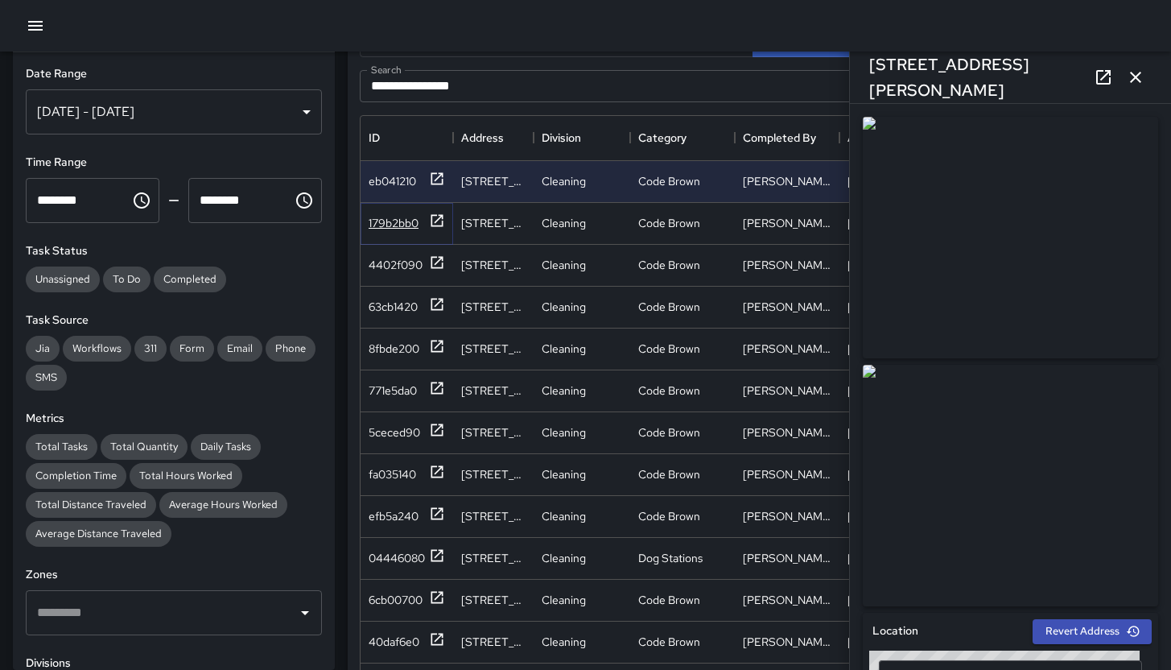
click at [398, 230] on div "179b2bb0" at bounding box center [394, 223] width 50 height 16
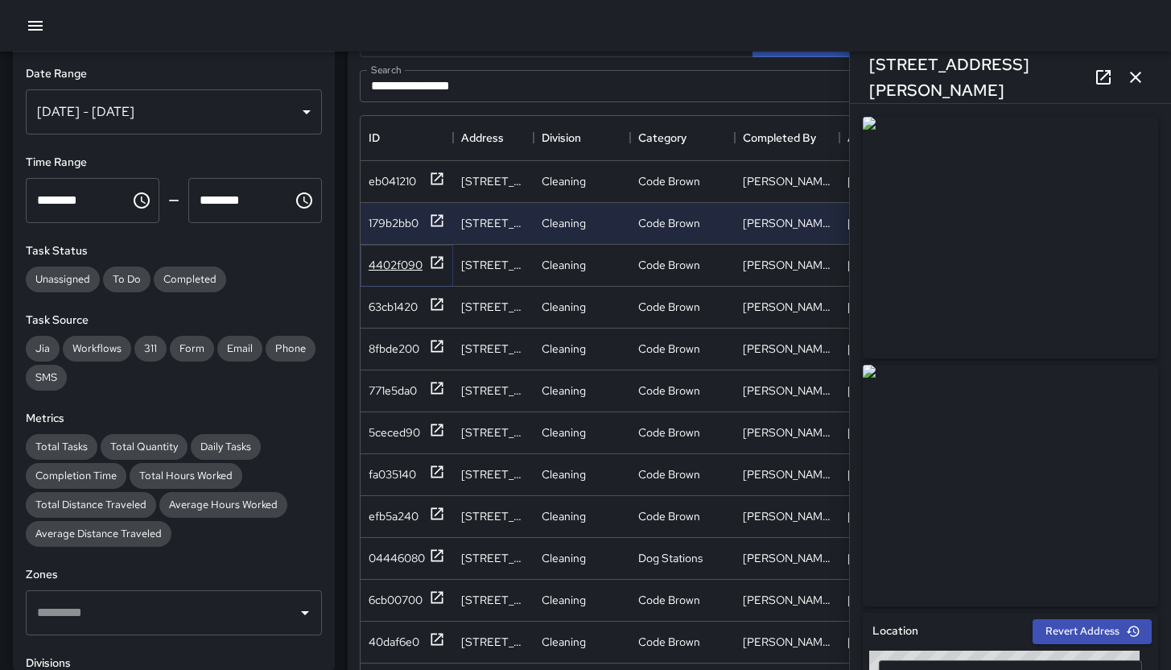
click at [399, 275] on div "4402f090" at bounding box center [407, 264] width 76 height 20
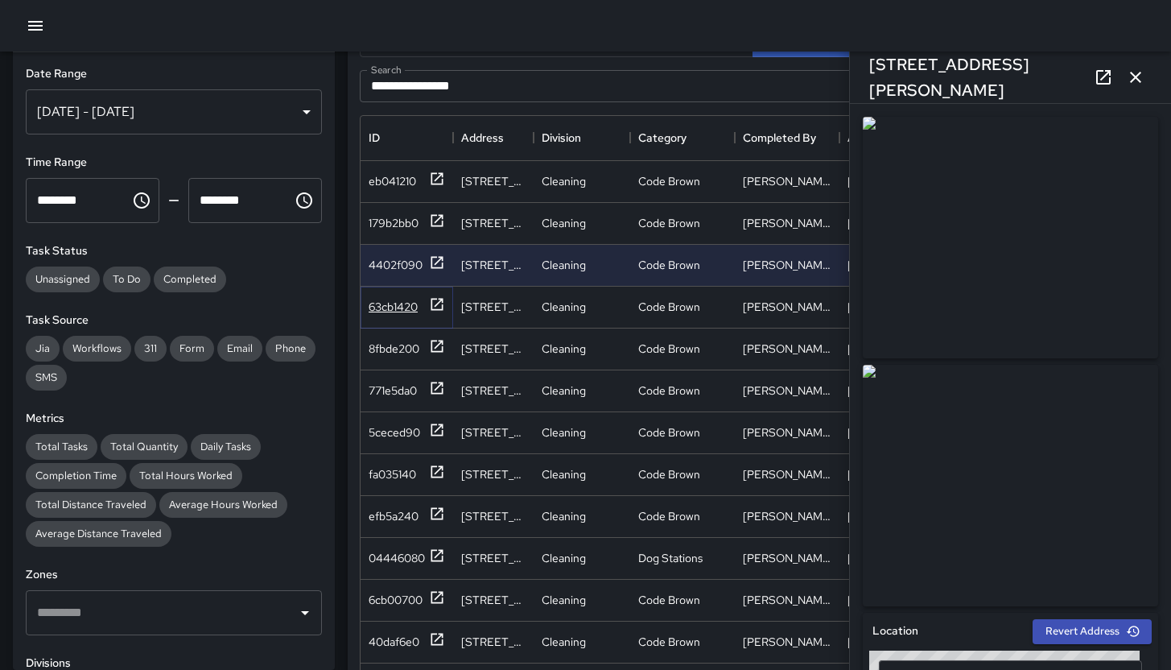
click at [396, 307] on div "63cb1420" at bounding box center [393, 307] width 49 height 16
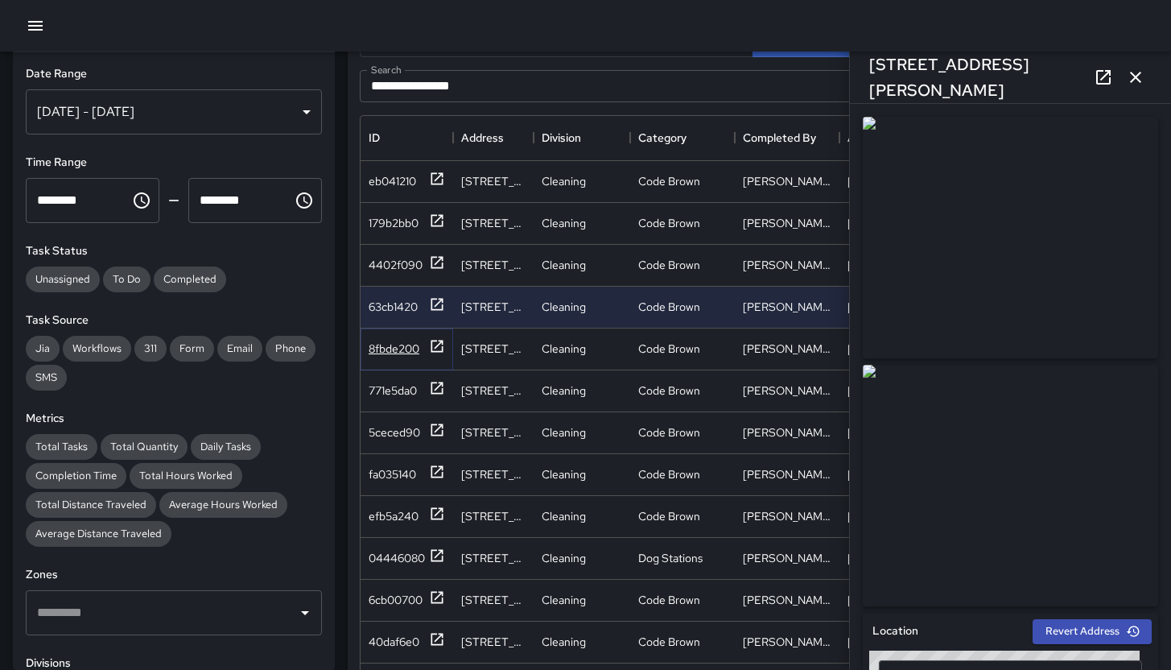
click at [399, 347] on div "8fbde200" at bounding box center [394, 349] width 51 height 16
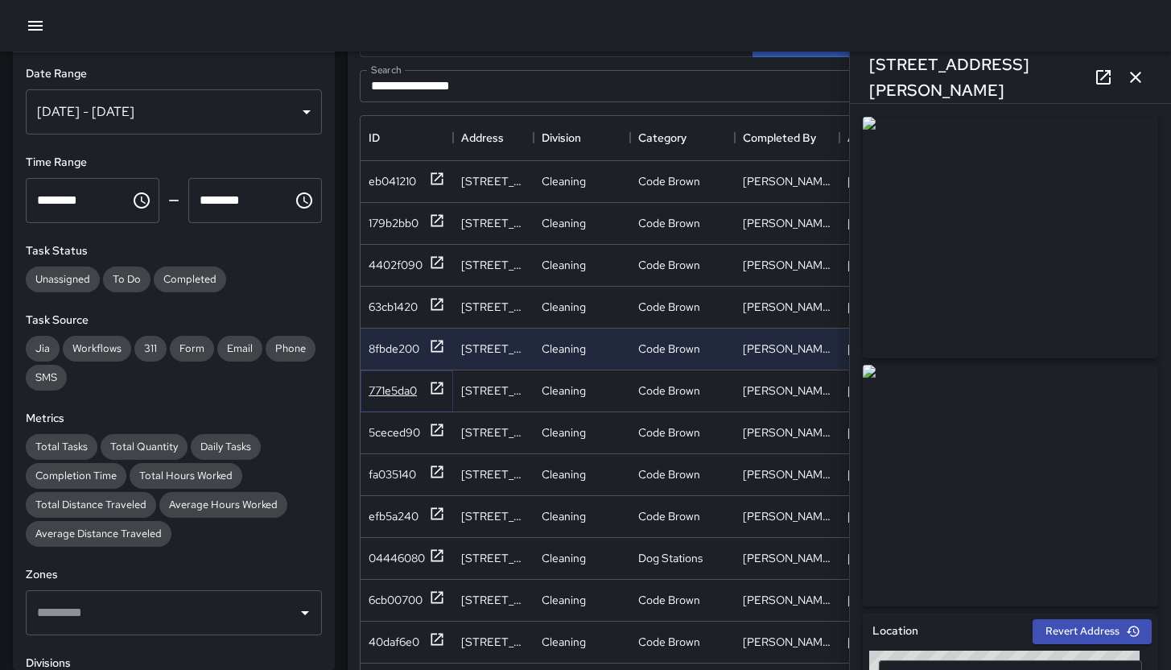
click at [397, 389] on div "771e5da0" at bounding box center [393, 390] width 48 height 16
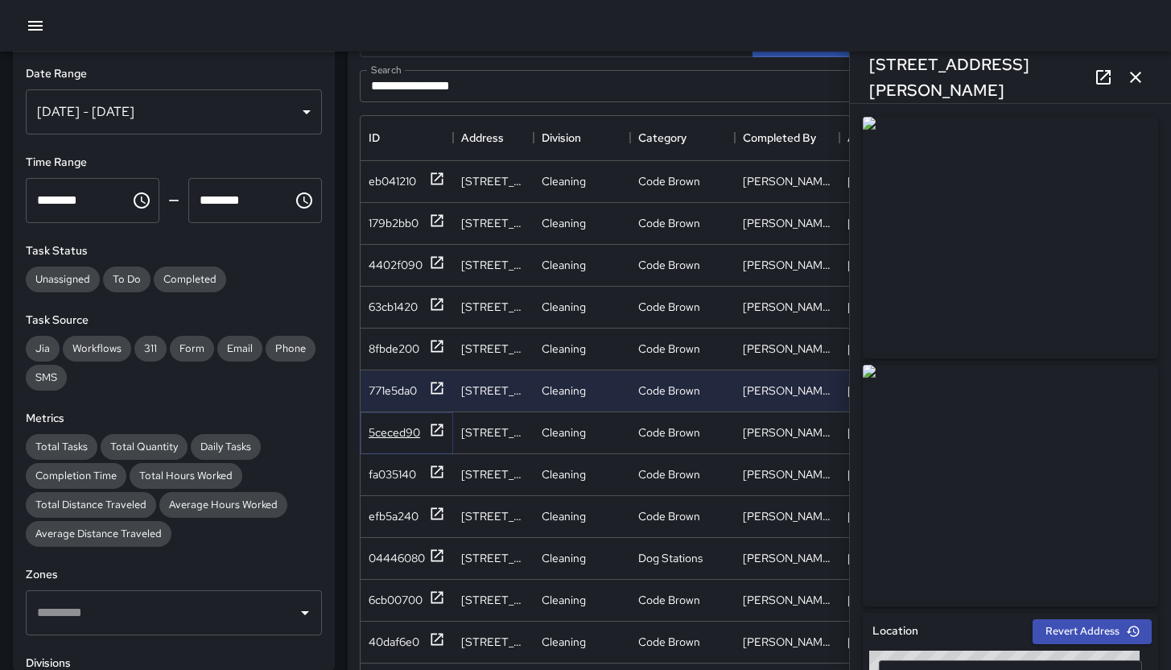
click at [402, 431] on div "5ceced90" at bounding box center [395, 432] width 52 height 16
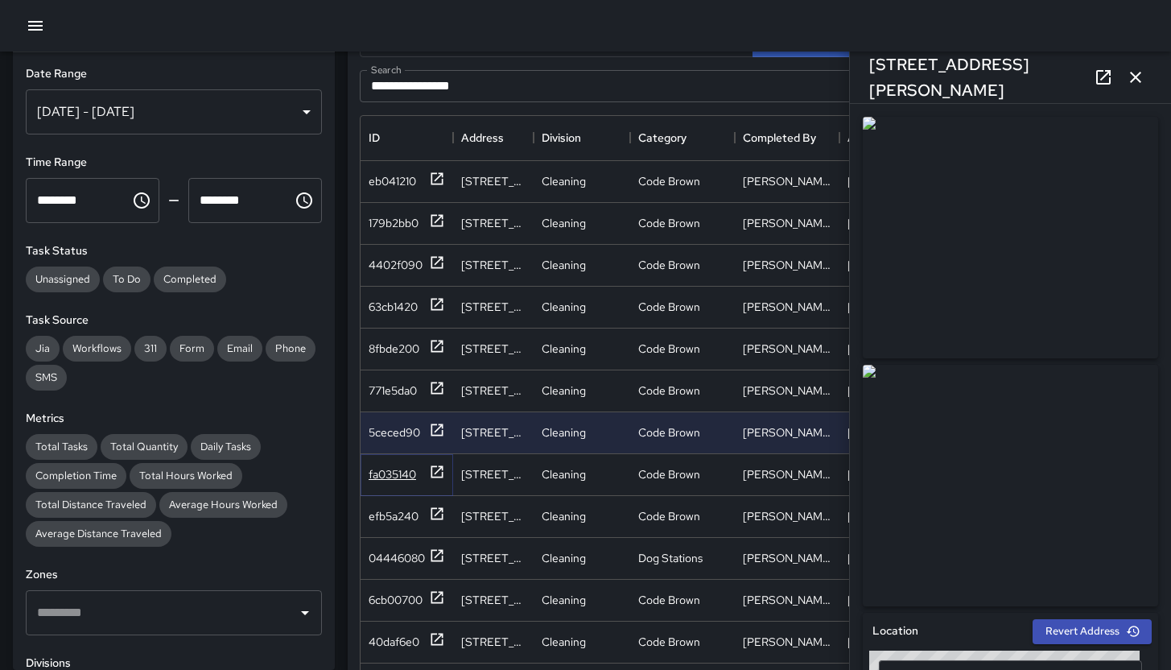
click at [401, 483] on div "fa035140" at bounding box center [407, 474] width 76 height 20
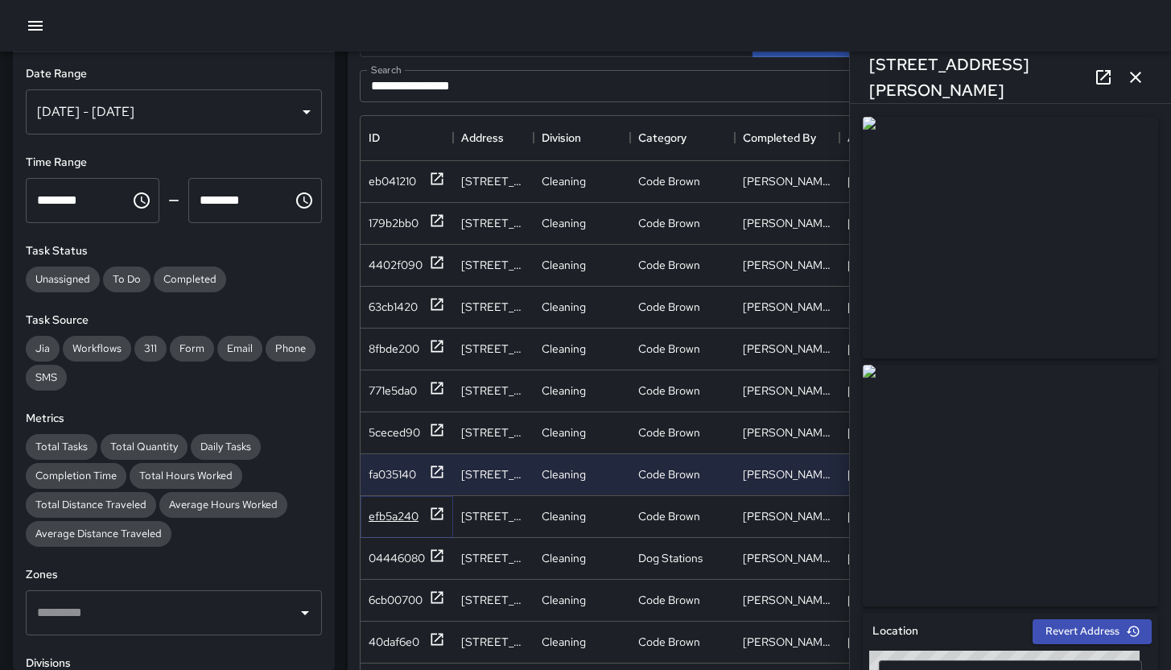
click at [405, 509] on div "efb5a240" at bounding box center [394, 516] width 50 height 16
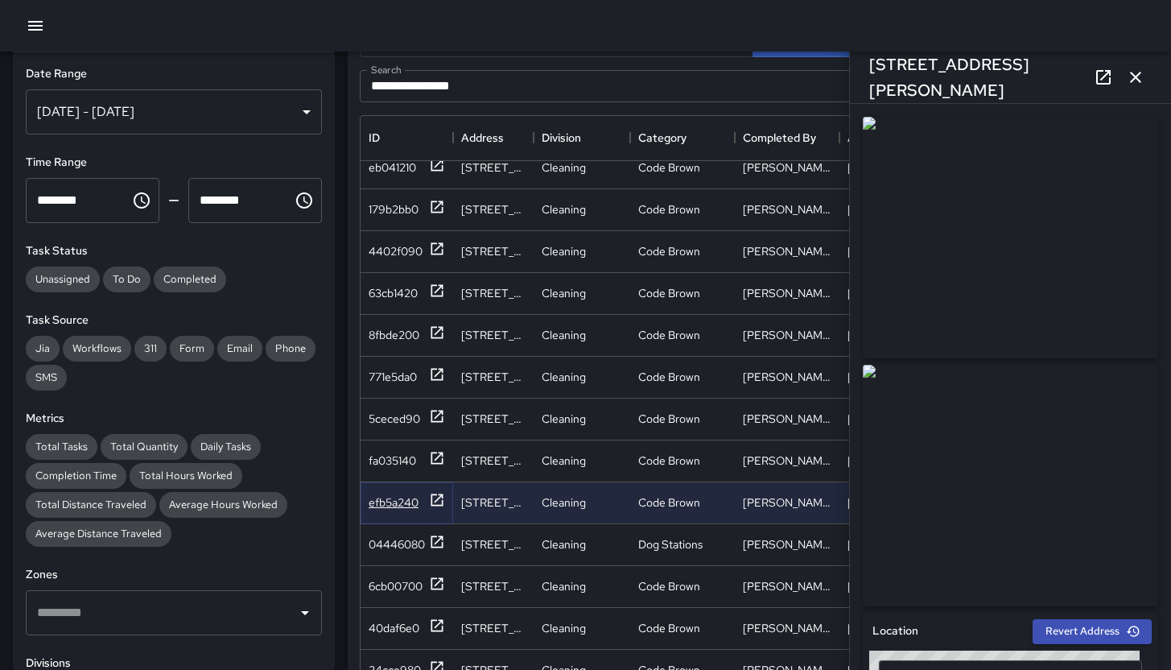
scroll to position [27, 0]
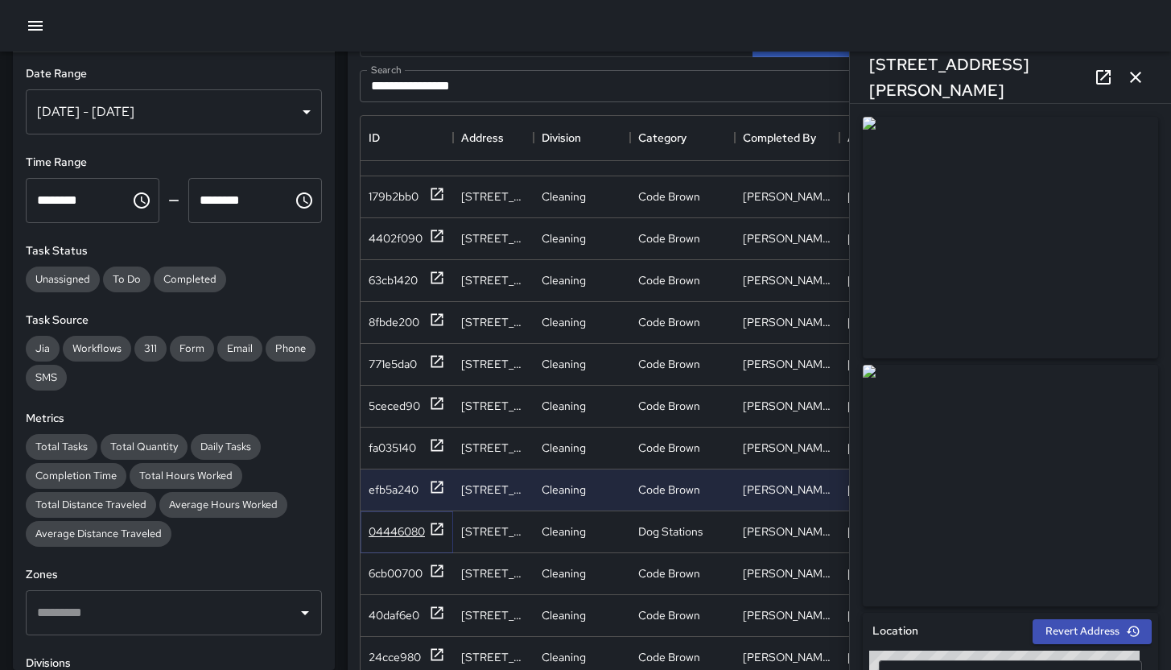
click at [398, 538] on div "04446080" at bounding box center [397, 531] width 56 height 16
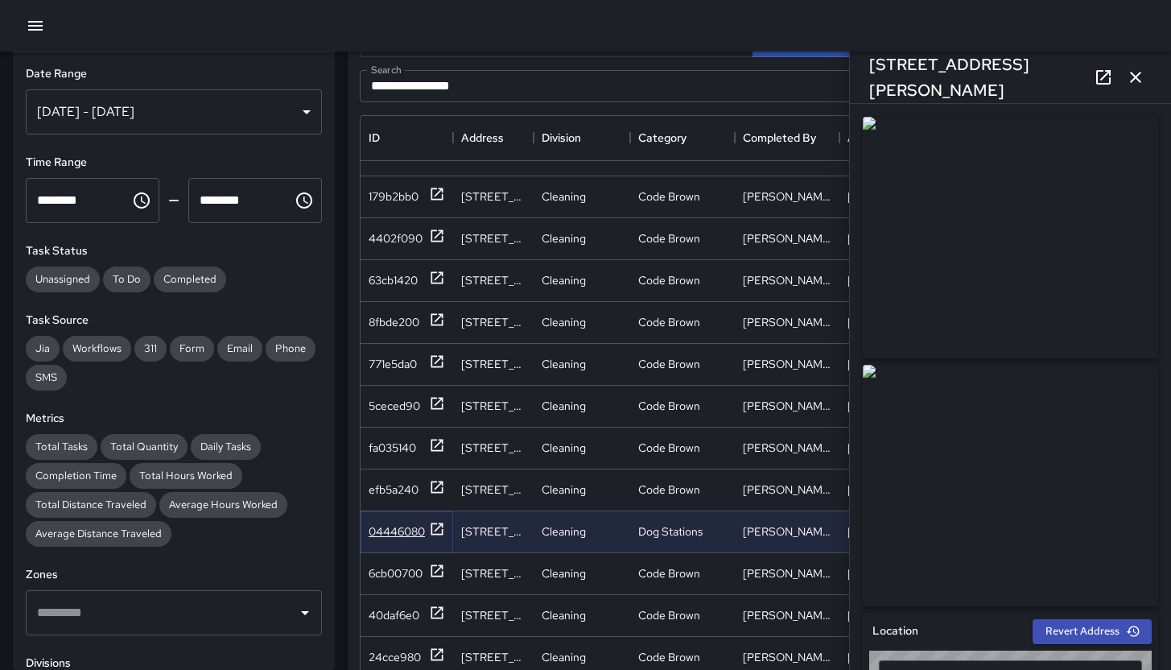
type input "**********"
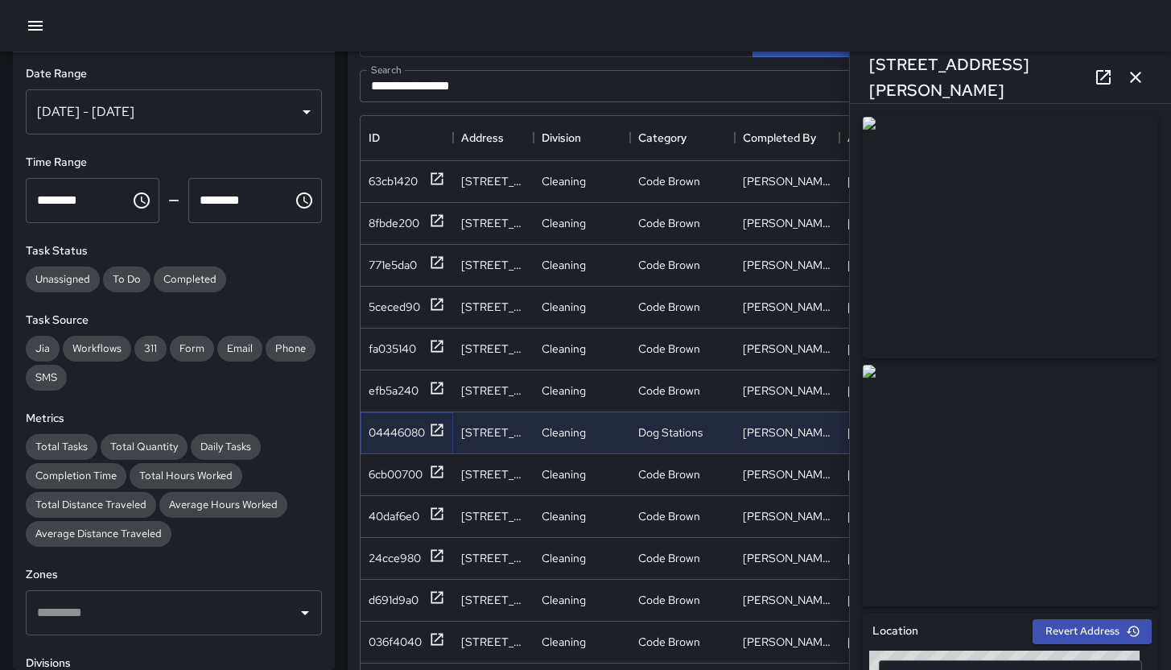
scroll to position [130, 0]
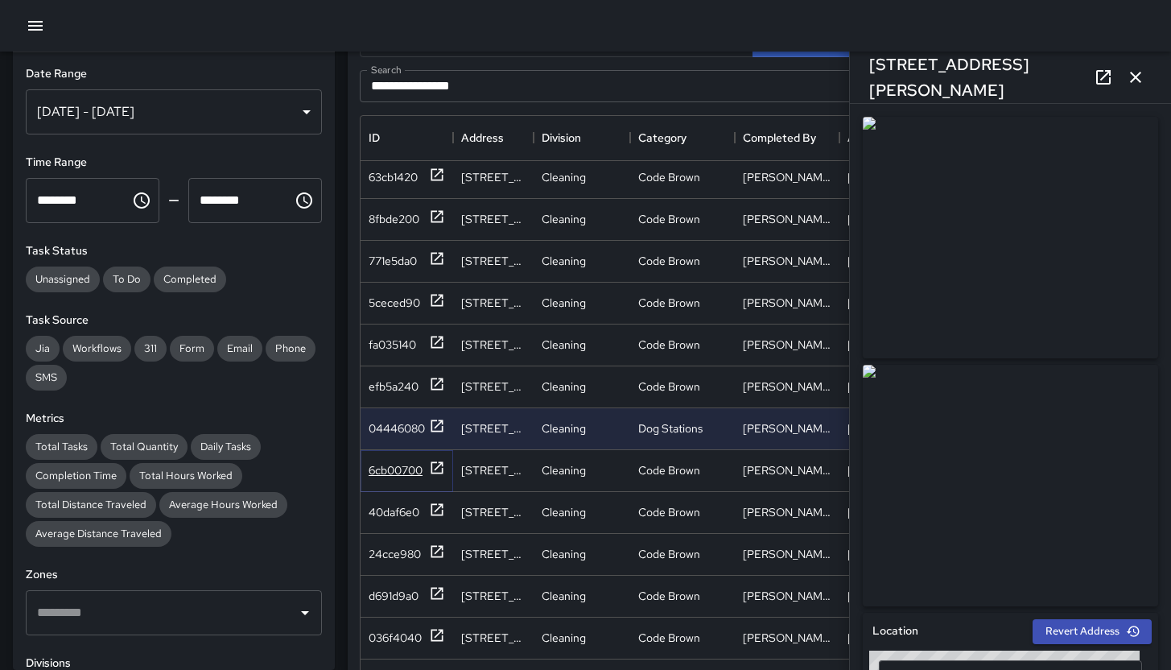
click at [391, 472] on div "6cb00700" at bounding box center [396, 470] width 54 height 16
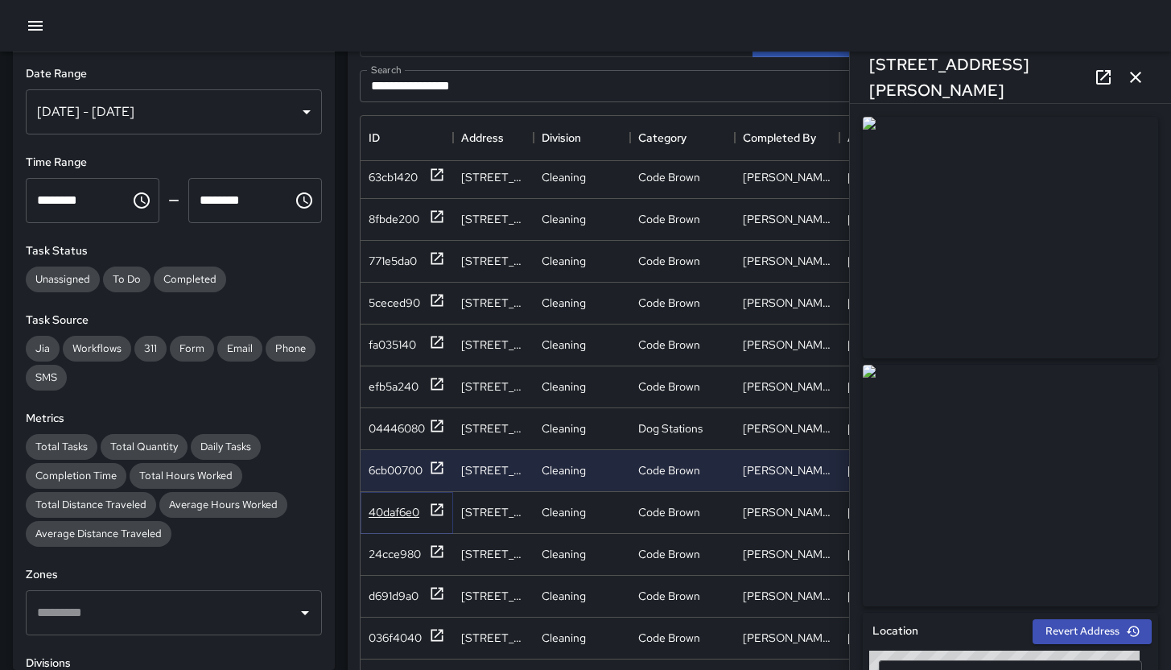
click at [397, 510] on div "40daf6e0" at bounding box center [394, 512] width 51 height 16
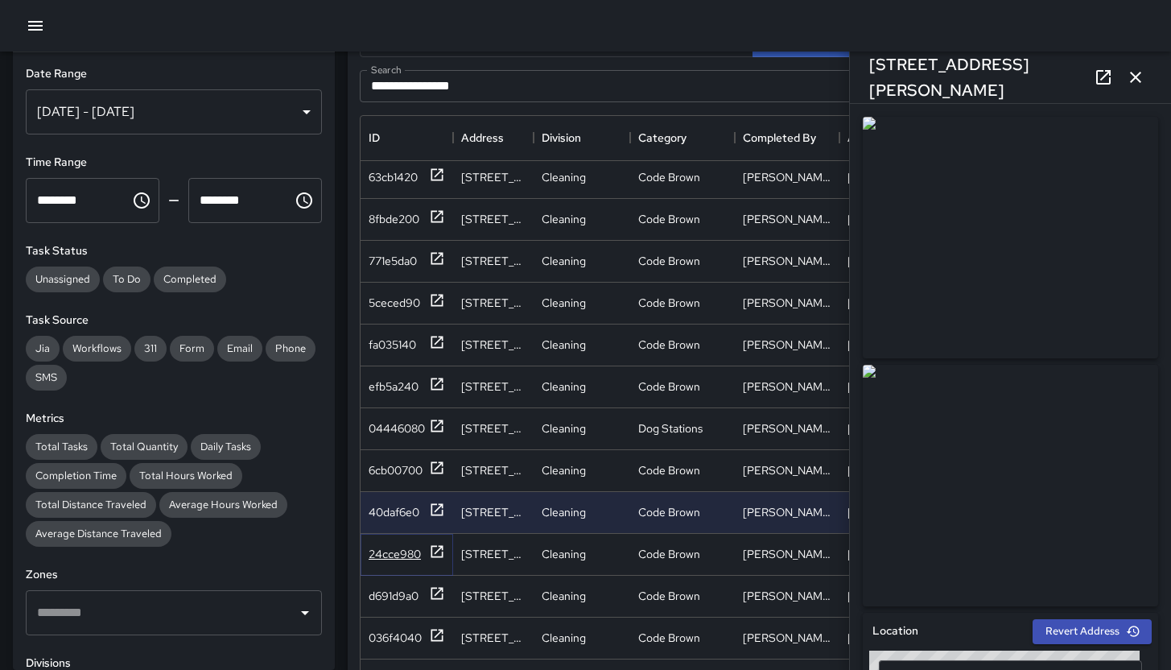
click at [405, 557] on div "24cce980" at bounding box center [395, 554] width 52 height 16
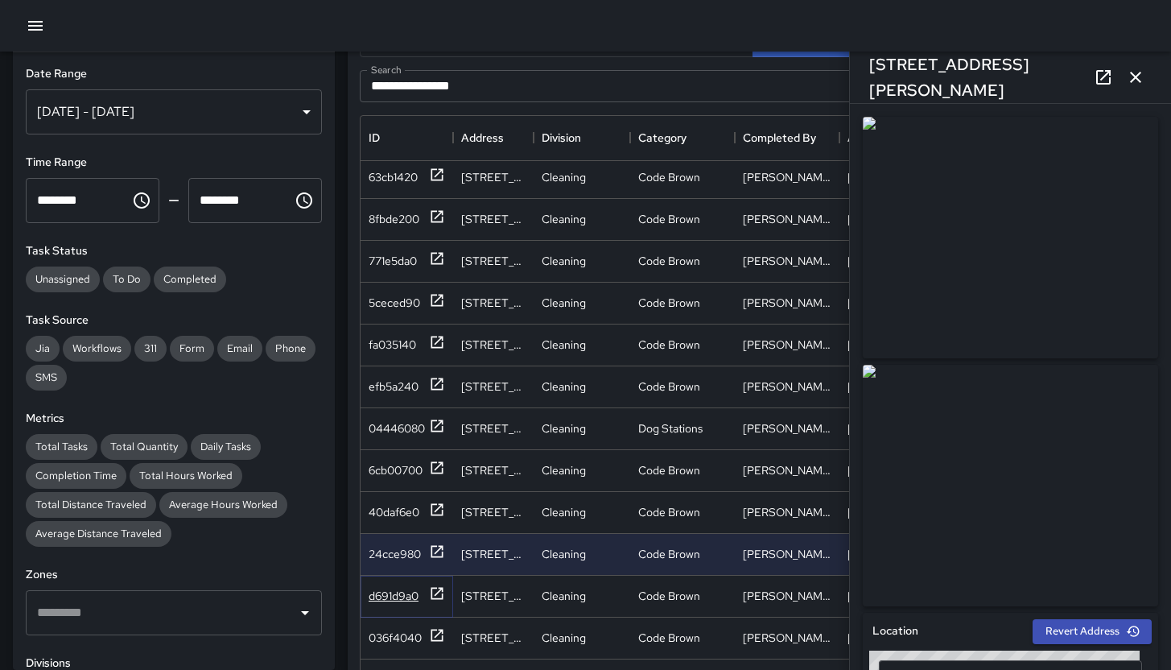
click at [402, 592] on div "d691d9a0" at bounding box center [394, 596] width 50 height 16
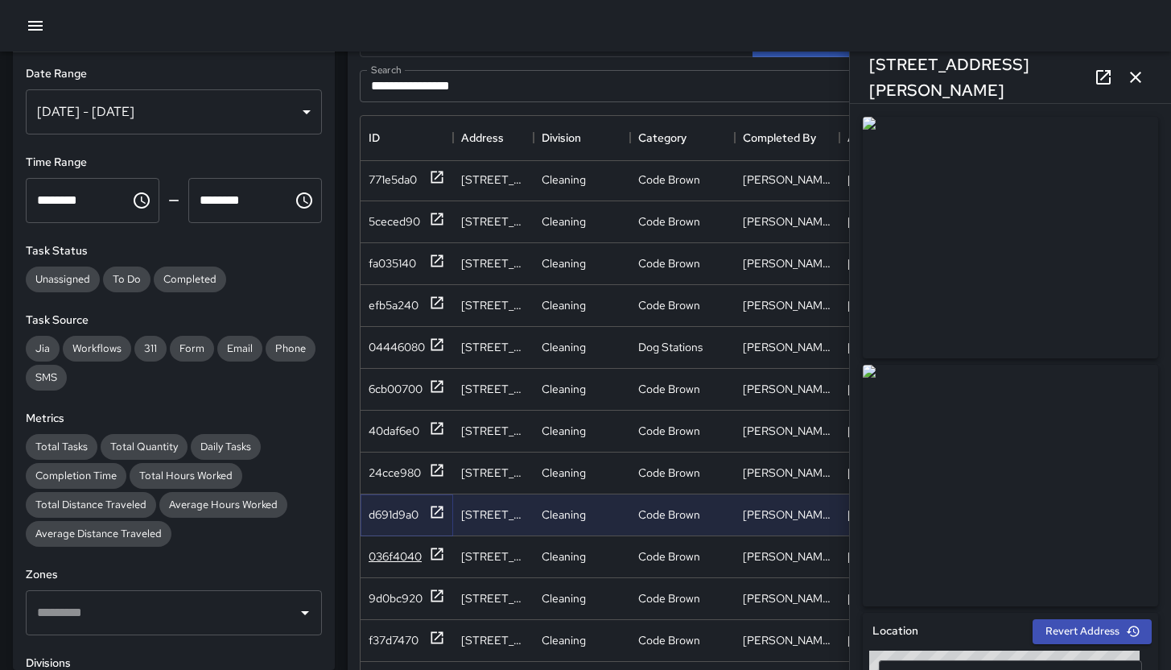
scroll to position [212, 0]
click at [405, 551] on div "036f4040" at bounding box center [395, 555] width 53 height 16
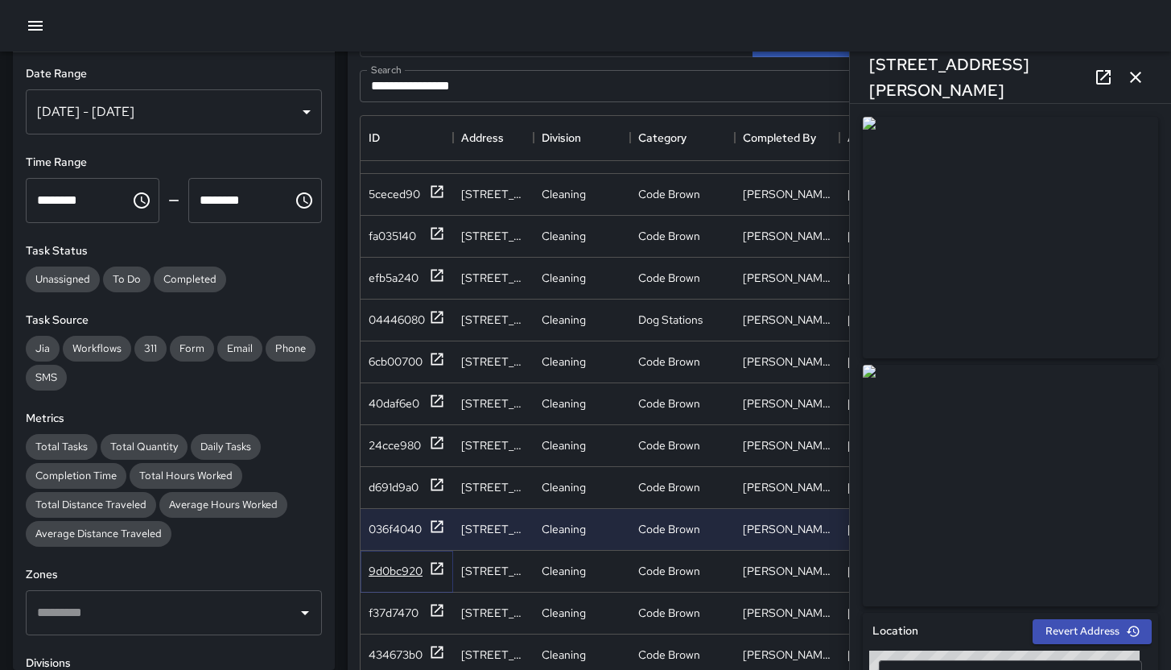
click at [402, 567] on div "9d0bc920" at bounding box center [396, 571] width 54 height 16
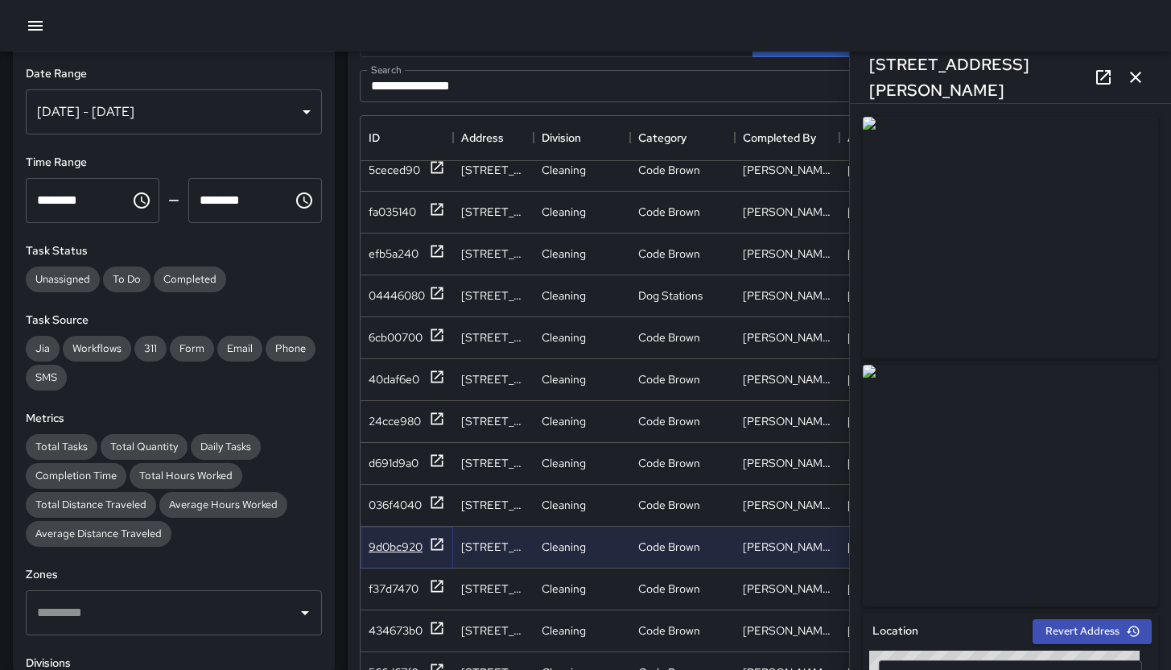
scroll to position [272, 0]
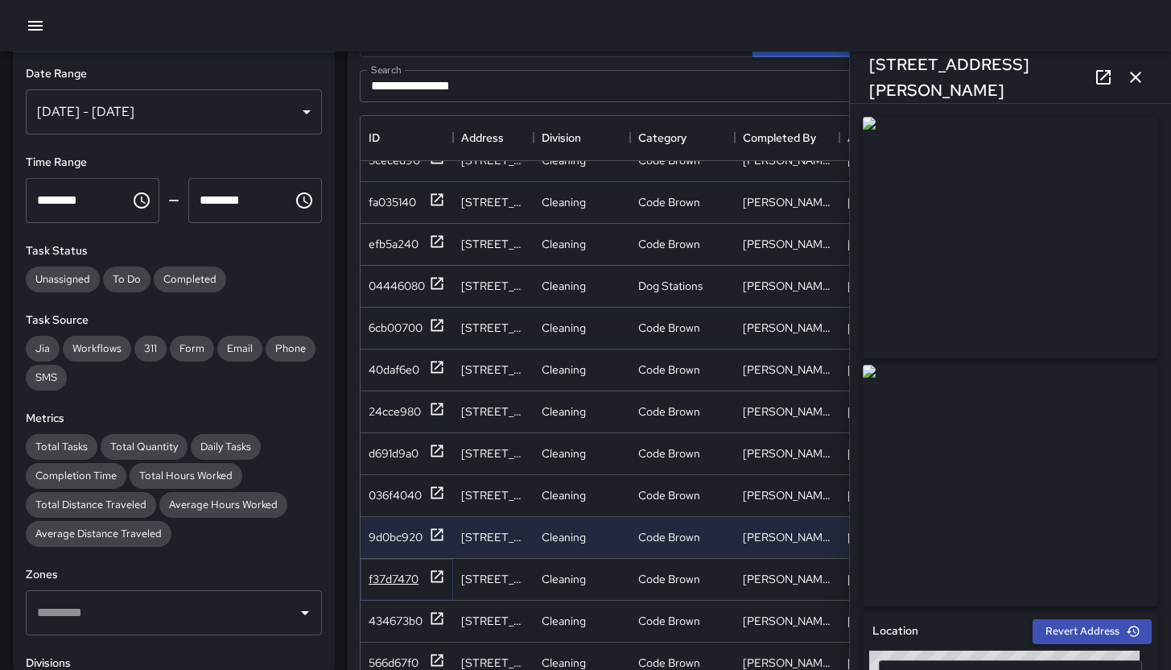
click at [401, 578] on div "f37d7470" at bounding box center [394, 579] width 50 height 16
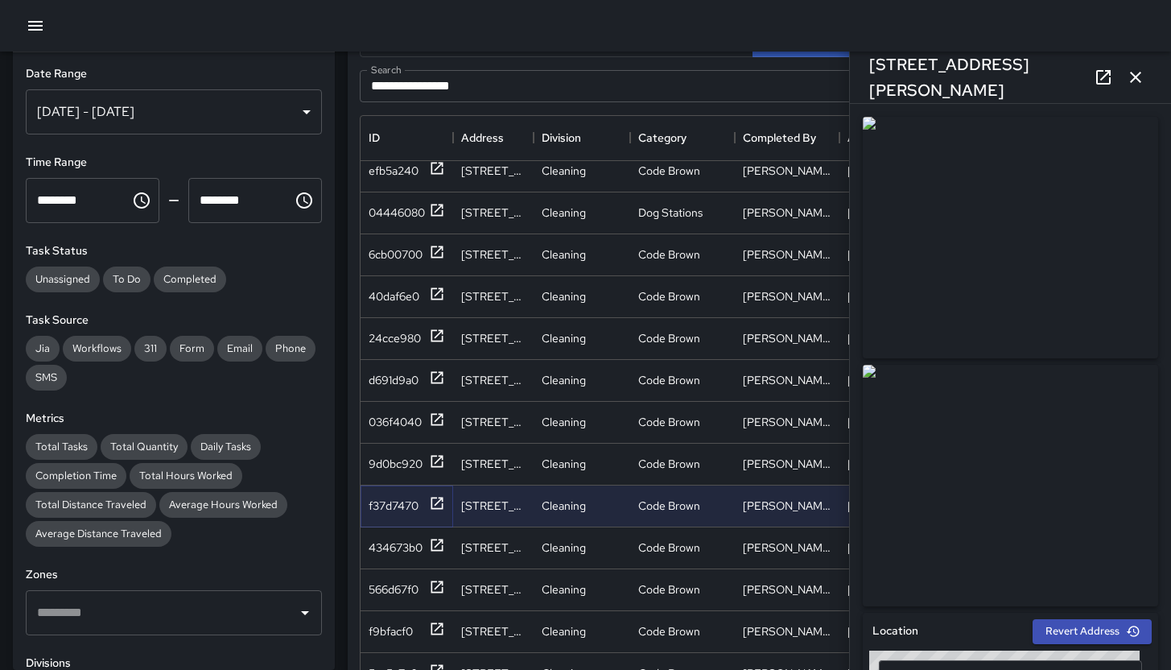
scroll to position [347, 0]
click at [386, 539] on div "434673b0" at bounding box center [396, 546] width 54 height 16
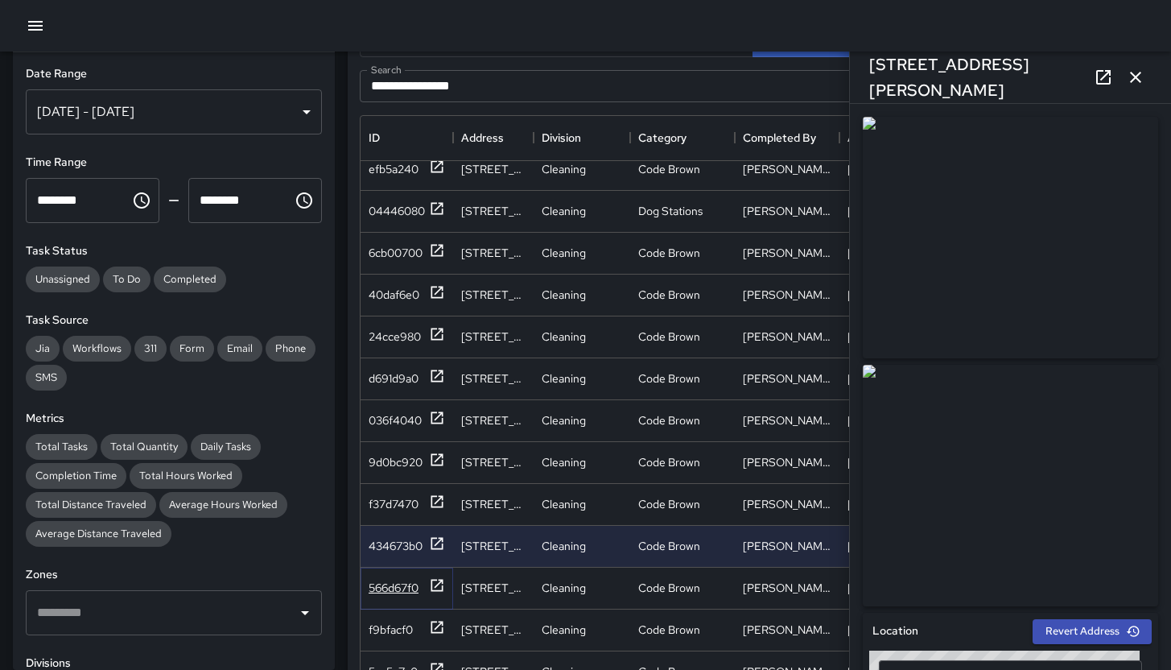
click at [398, 587] on div "566d67f0" at bounding box center [394, 588] width 50 height 16
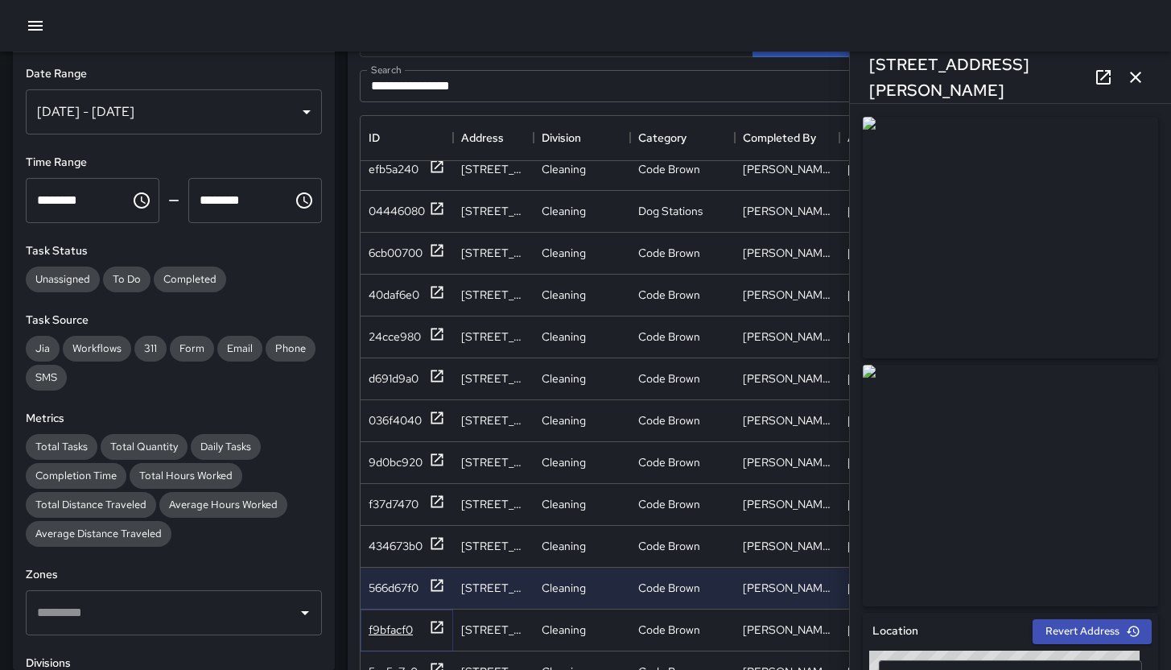
click at [404, 628] on div "f9bfacf0" at bounding box center [391, 629] width 44 height 16
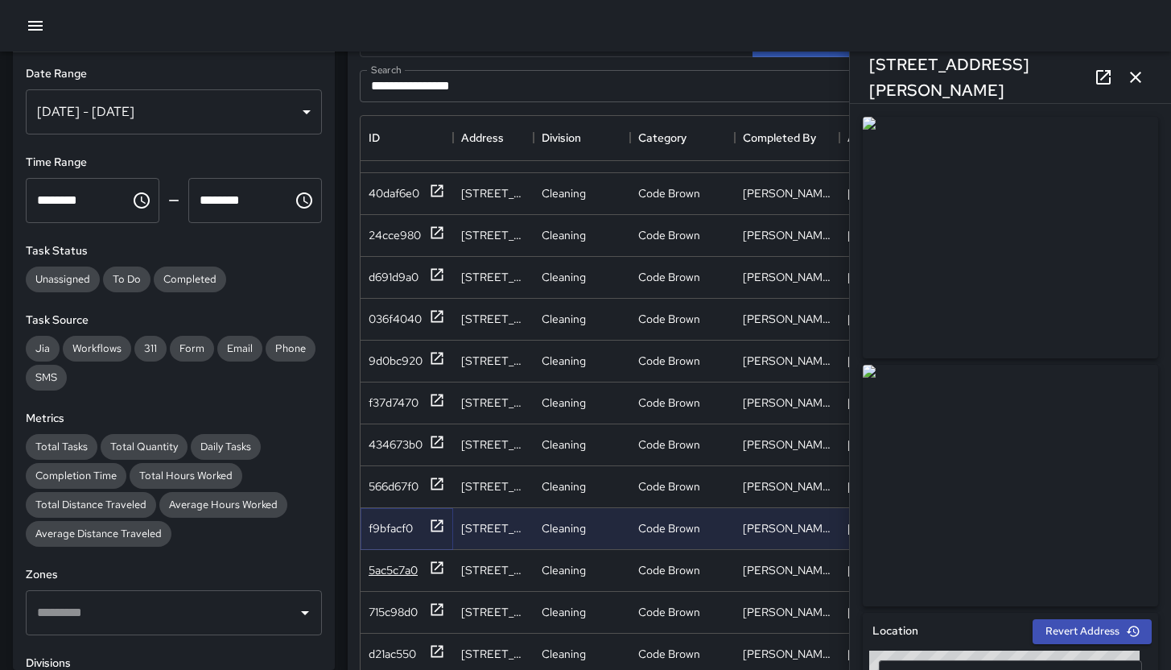
scroll to position [452, 0]
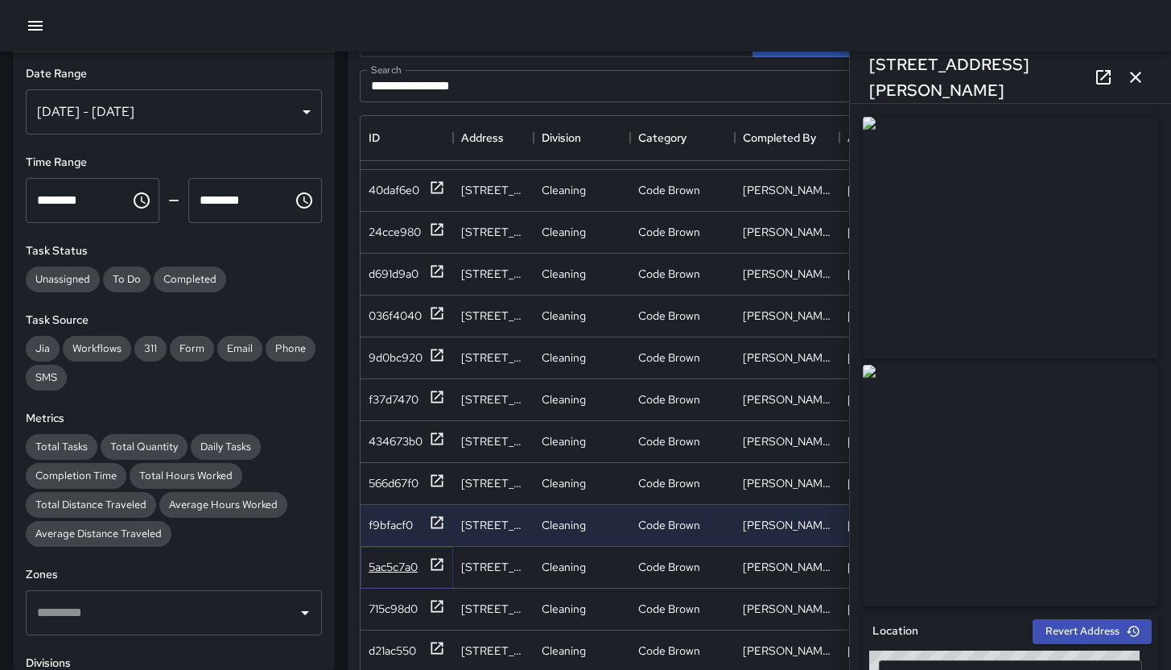
click at [402, 575] on div "5ac5c7a0" at bounding box center [393, 567] width 49 height 16
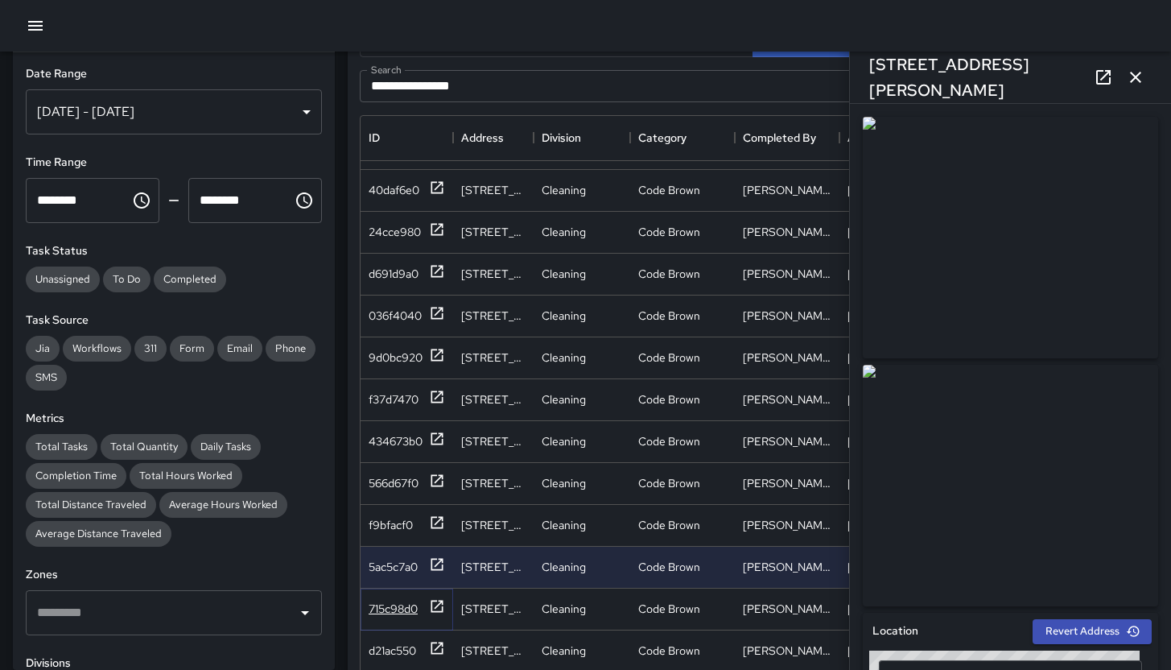
click at [405, 603] on div "715c98d0" at bounding box center [393, 609] width 49 height 16
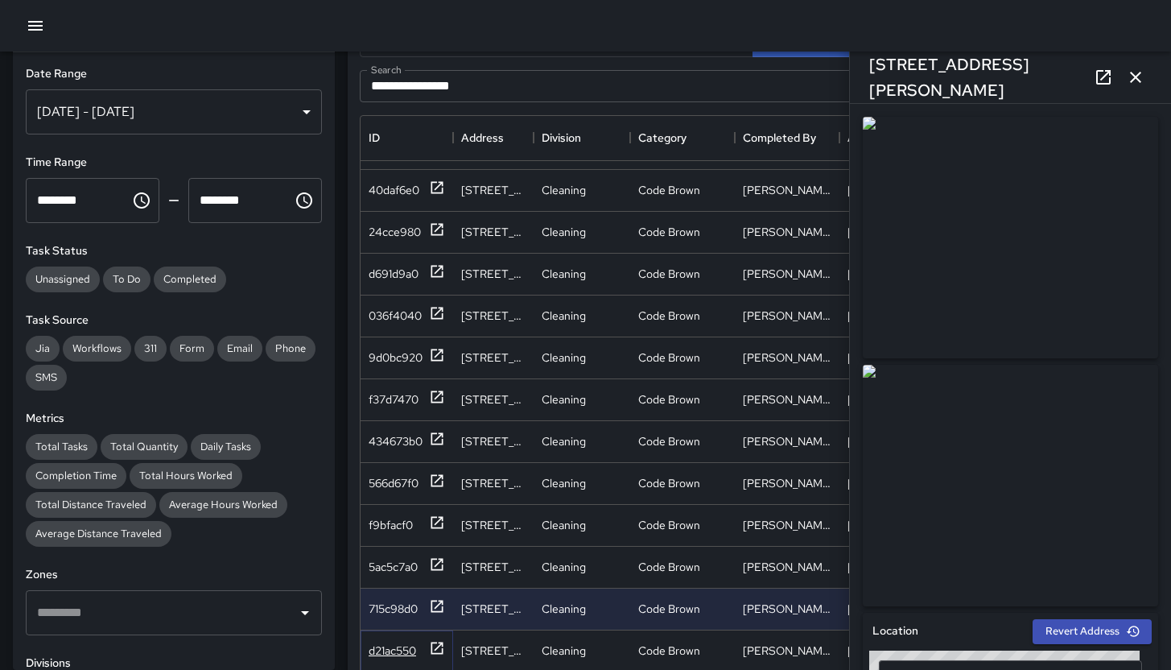
click at [407, 643] on div "d21ac550" at bounding box center [392, 650] width 47 height 16
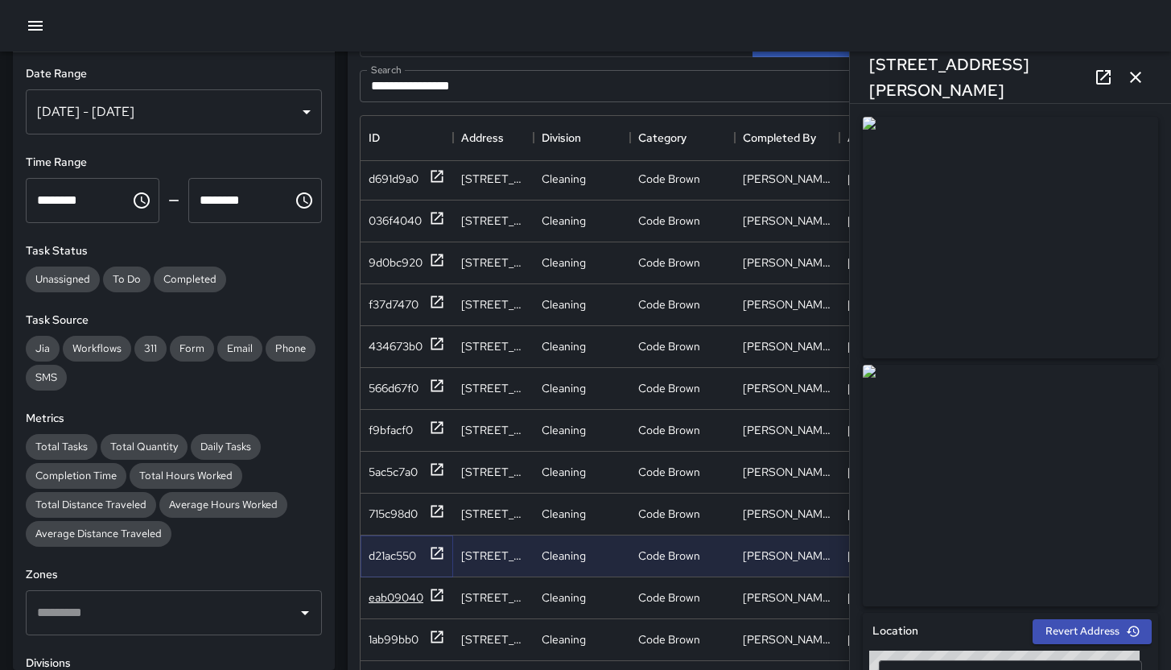
scroll to position [555, 0]
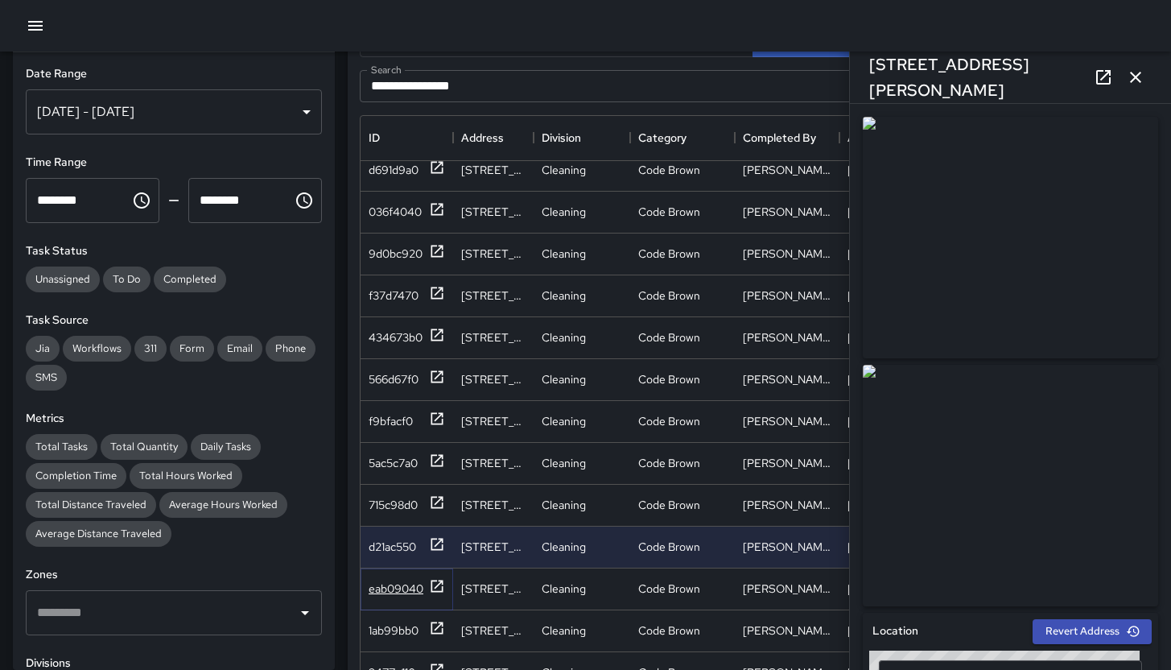
click at [400, 591] on div "eab09040" at bounding box center [396, 588] width 55 height 16
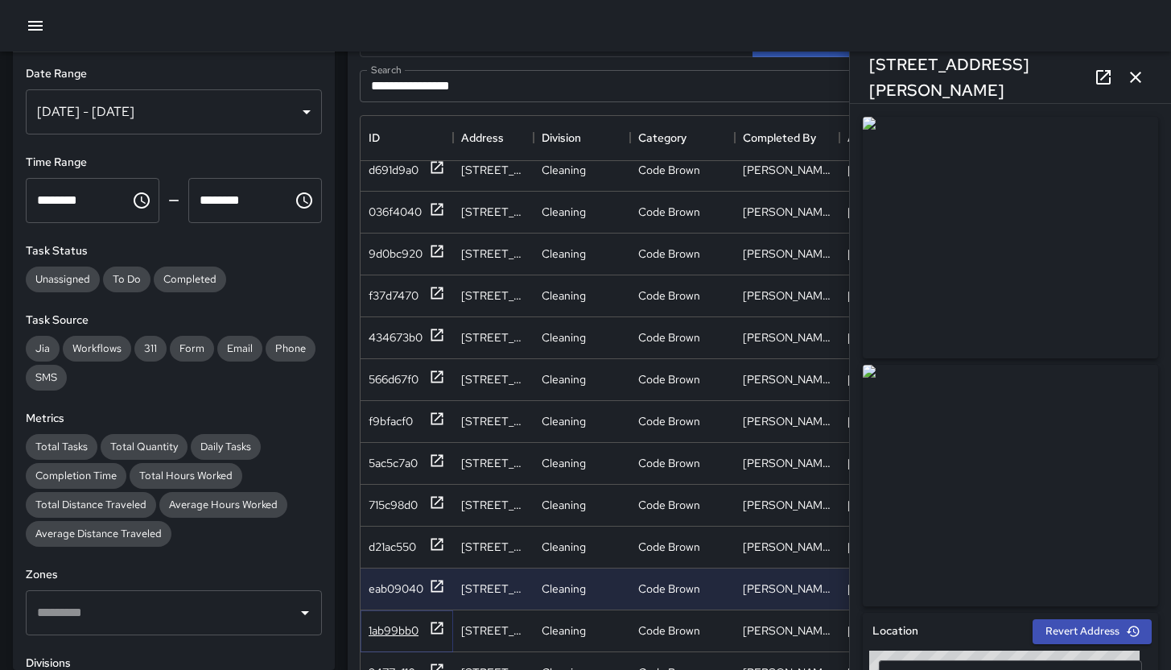
click at [402, 625] on div "1ab99bb0" at bounding box center [394, 630] width 50 height 16
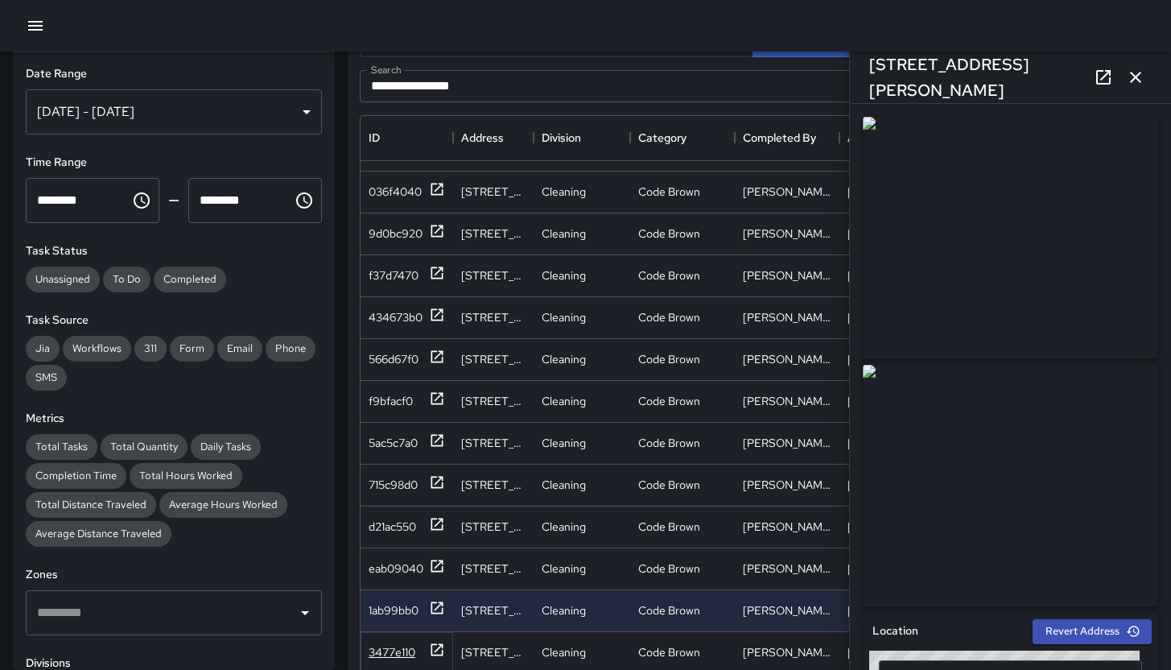
click at [398, 644] on div "3477e110" at bounding box center [392, 652] width 47 height 16
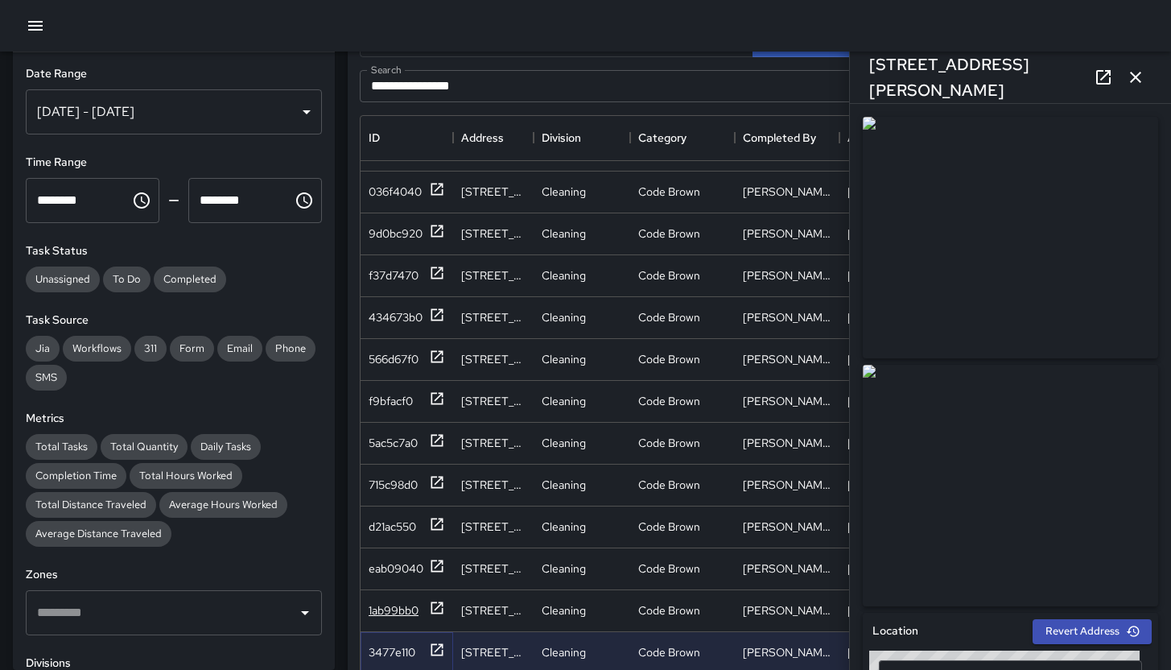
scroll to position [588, 0]
click at [1140, 76] on icon "button" at bounding box center [1135, 77] width 19 height 19
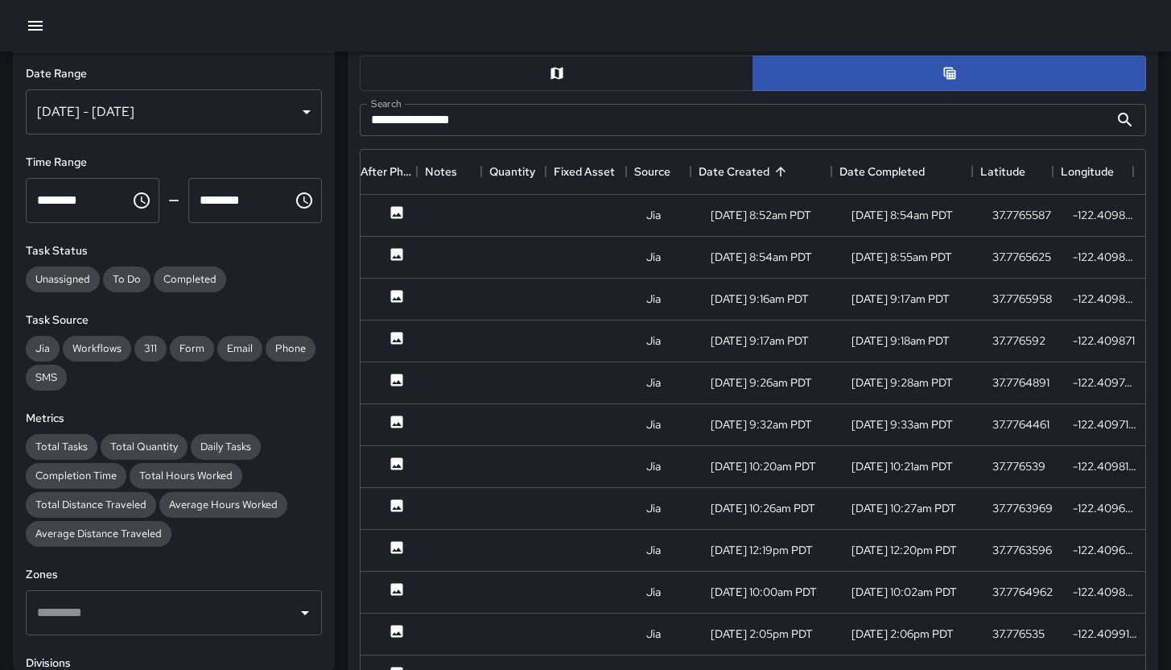
scroll to position [667, 0]
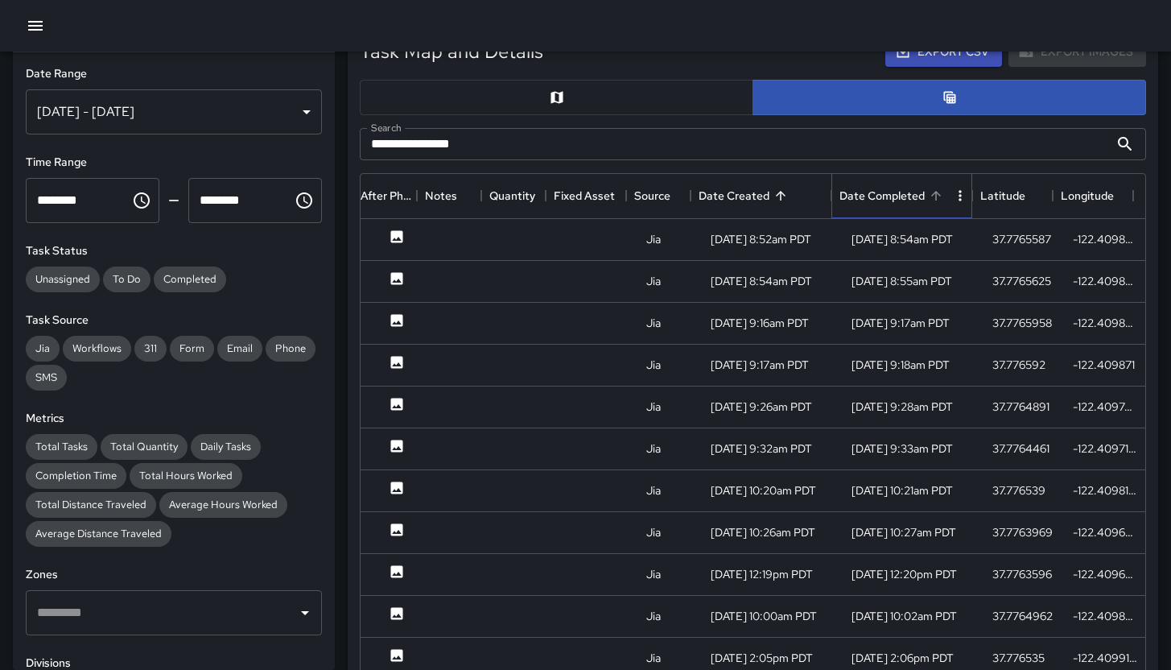
click at [878, 196] on div "Date Completed" at bounding box center [882, 195] width 85 height 45
click at [880, 190] on div "Date Completed" at bounding box center [882, 195] width 85 height 45
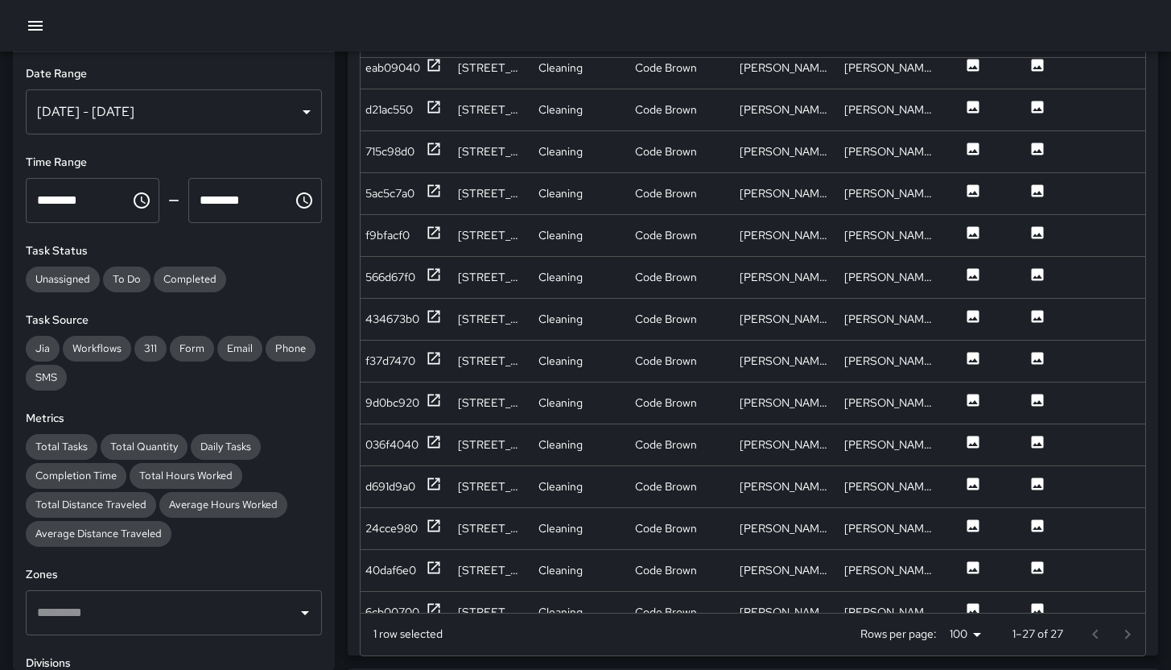
scroll to position [136, 0]
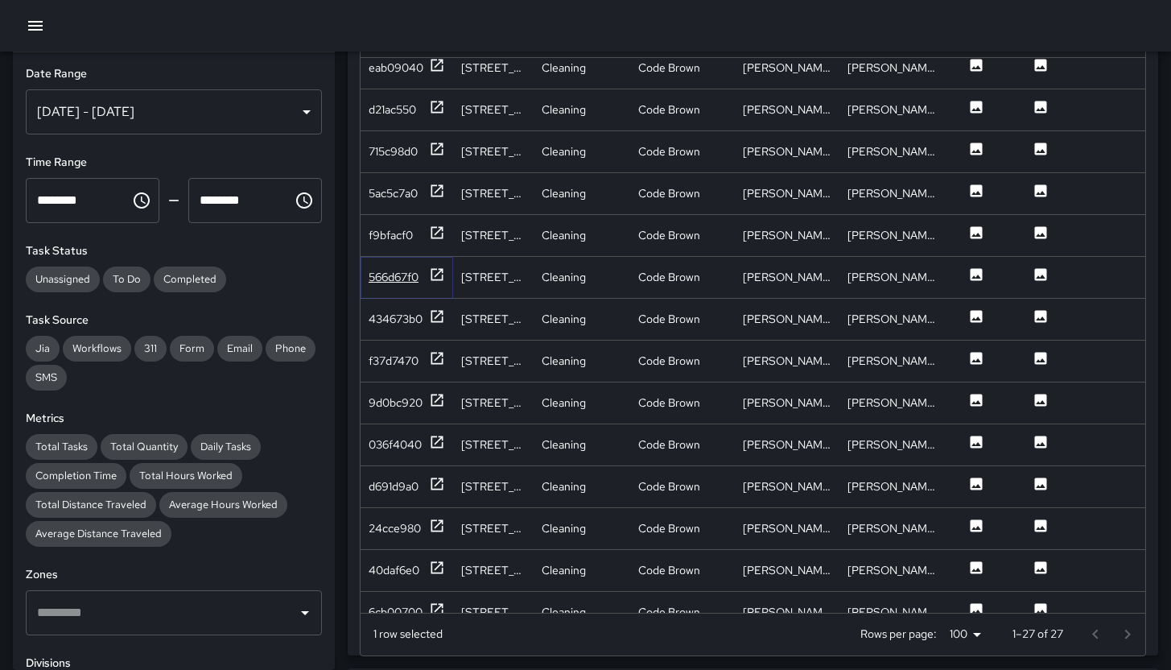
click at [393, 279] on div "566d67f0" at bounding box center [394, 277] width 50 height 16
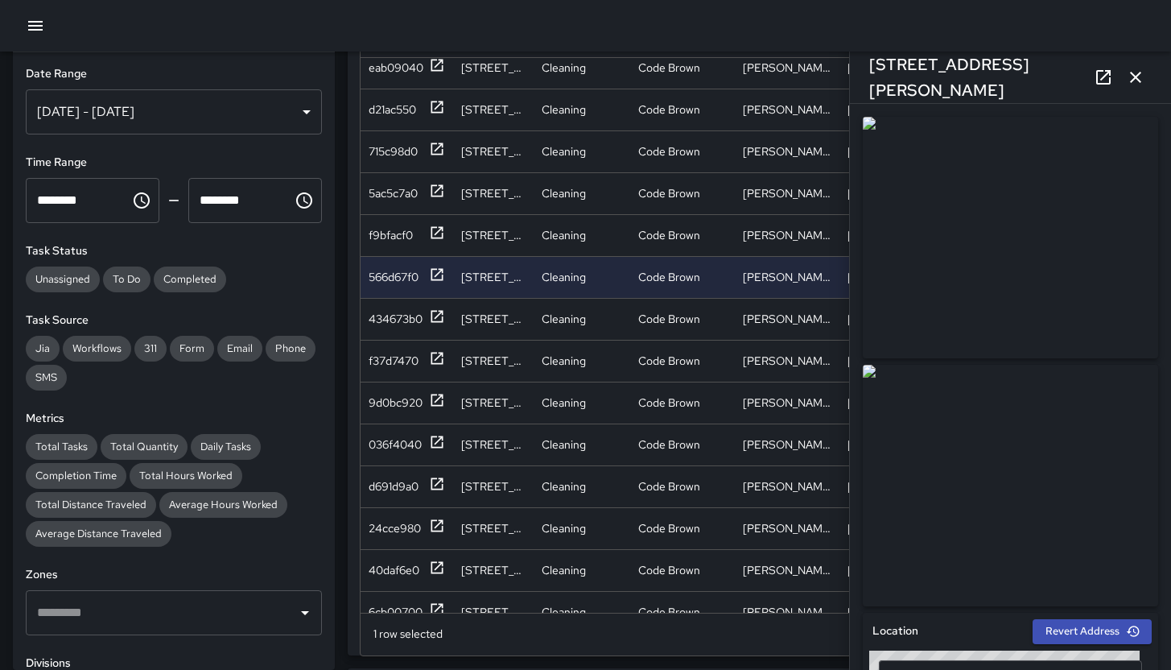
click at [1139, 81] on icon "button" at bounding box center [1135, 77] width 19 height 19
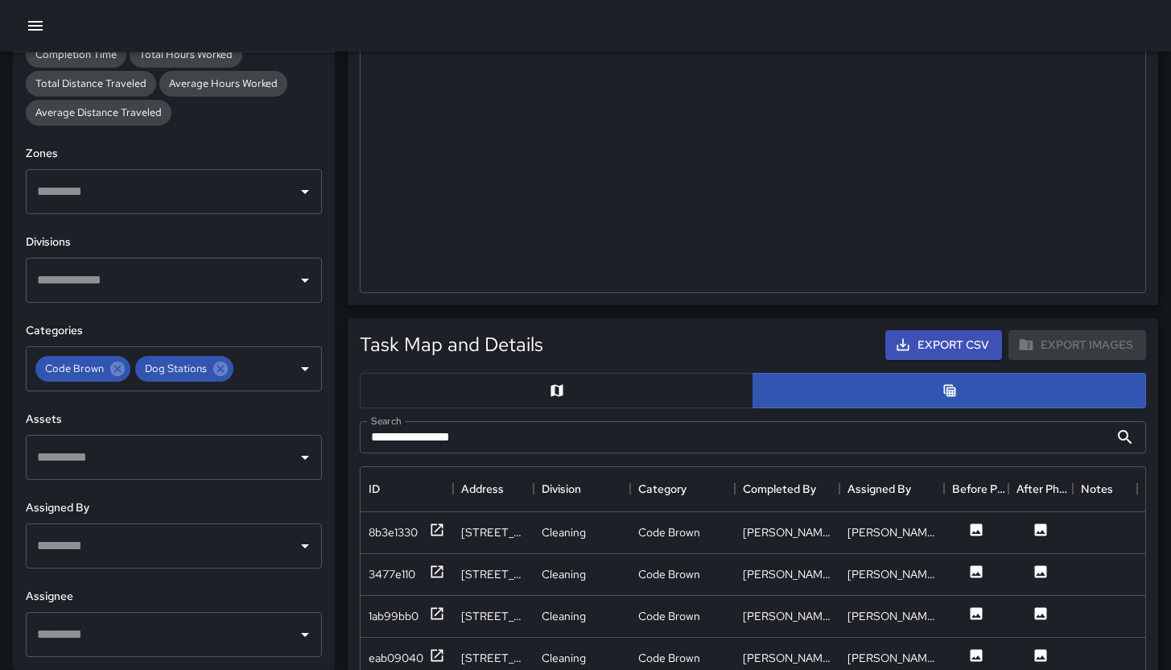
scroll to position [547, 0]
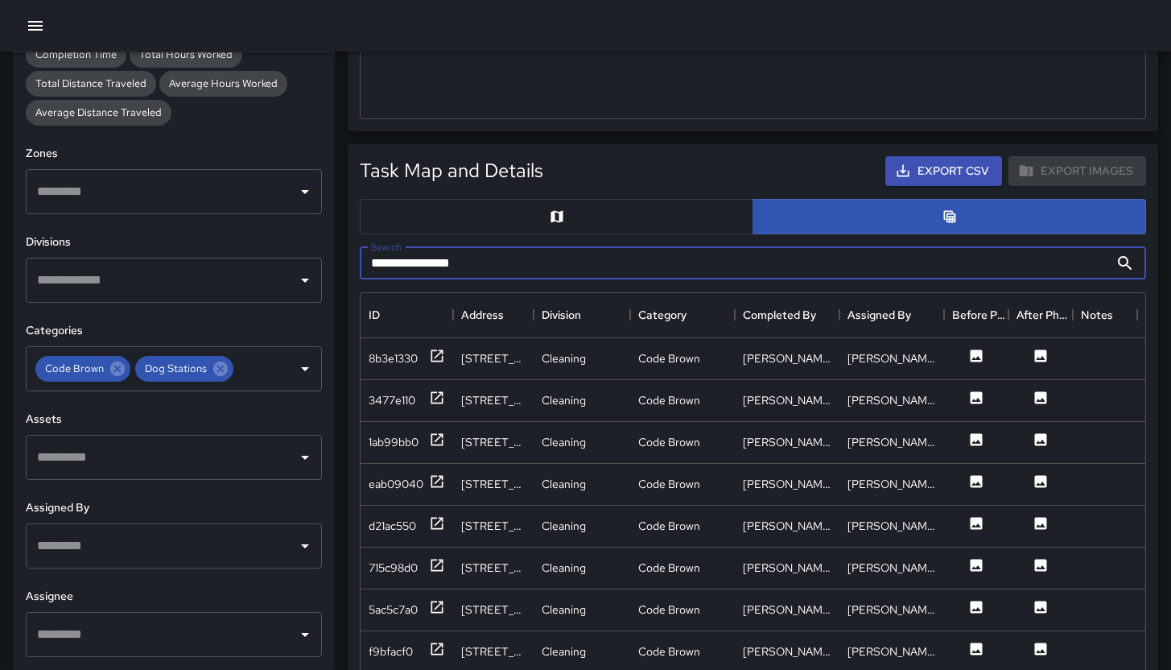
drag, startPoint x: 535, startPoint y: 270, endPoint x: 383, endPoint y: 246, distance: 154.2
click at [383, 247] on div "**********" at bounding box center [753, 263] width 786 height 32
type input "*"
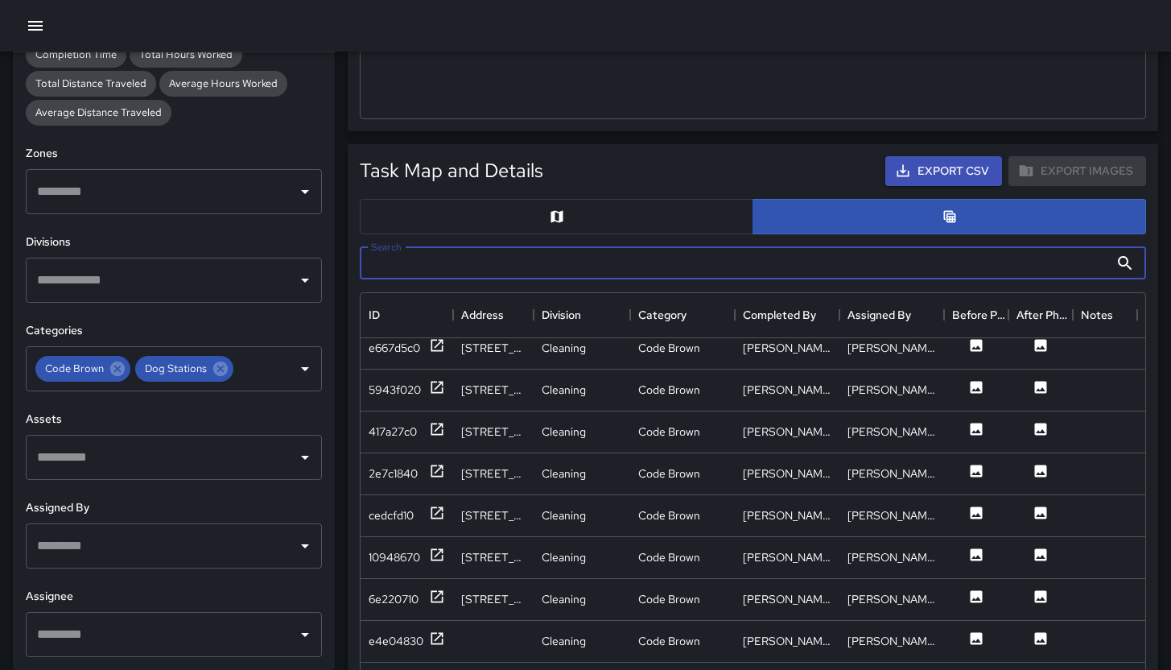
scroll to position [0, 0]
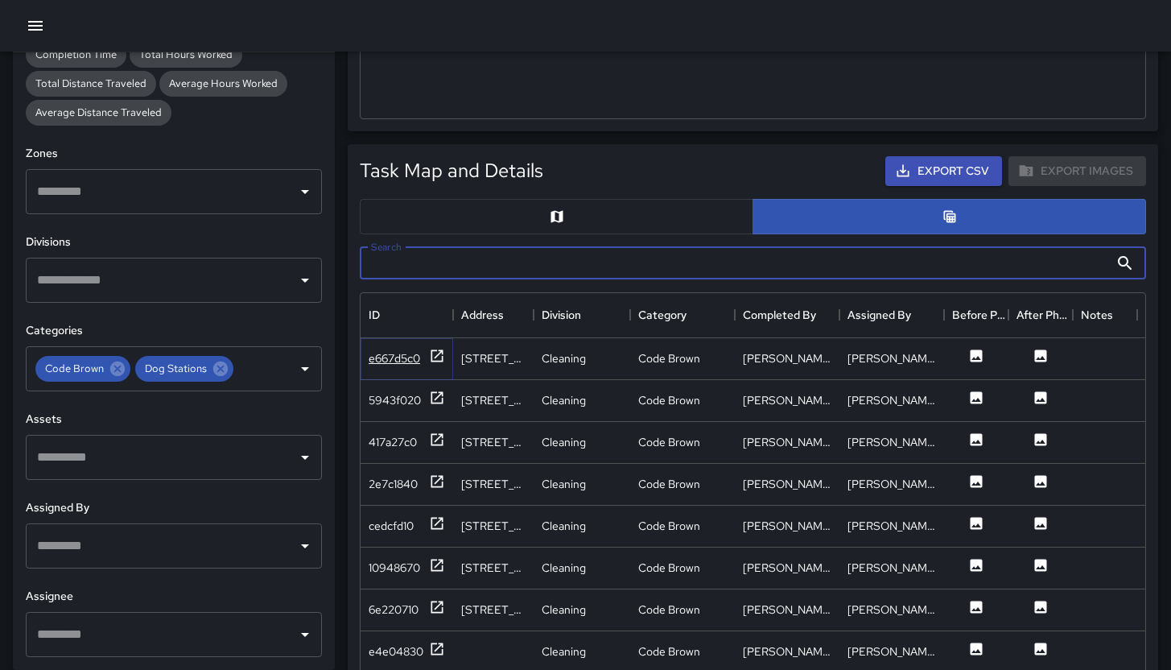
click at [394, 353] on div "e667d5c0" at bounding box center [395, 358] width 52 height 16
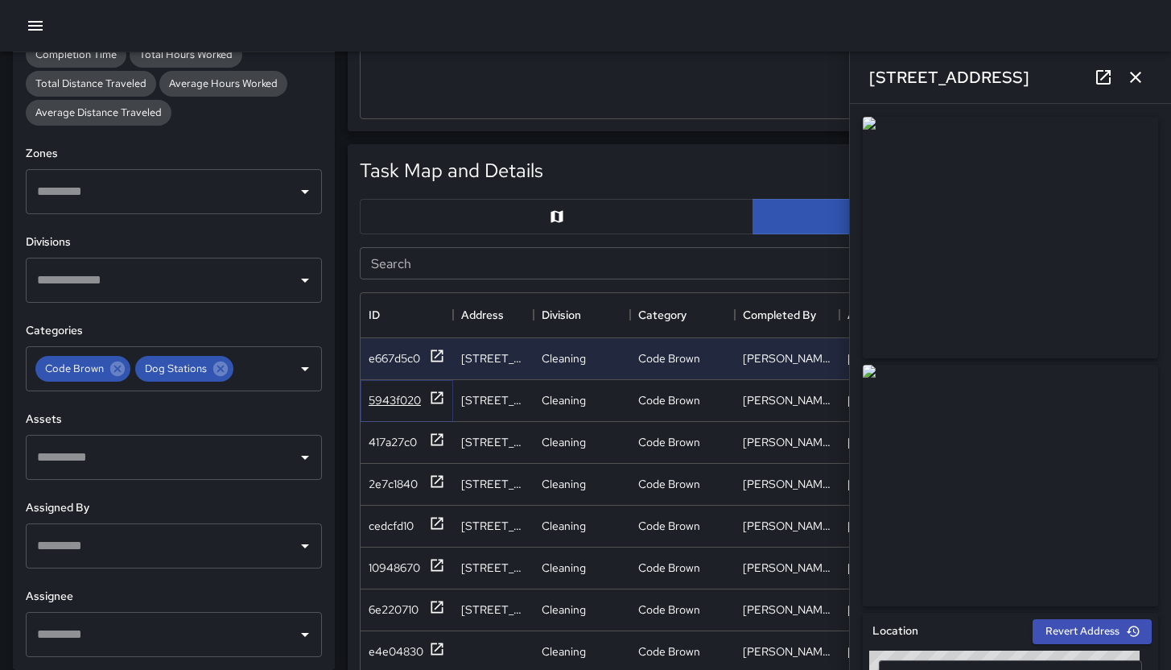
click at [402, 398] on div "5943f020" at bounding box center [395, 400] width 52 height 16
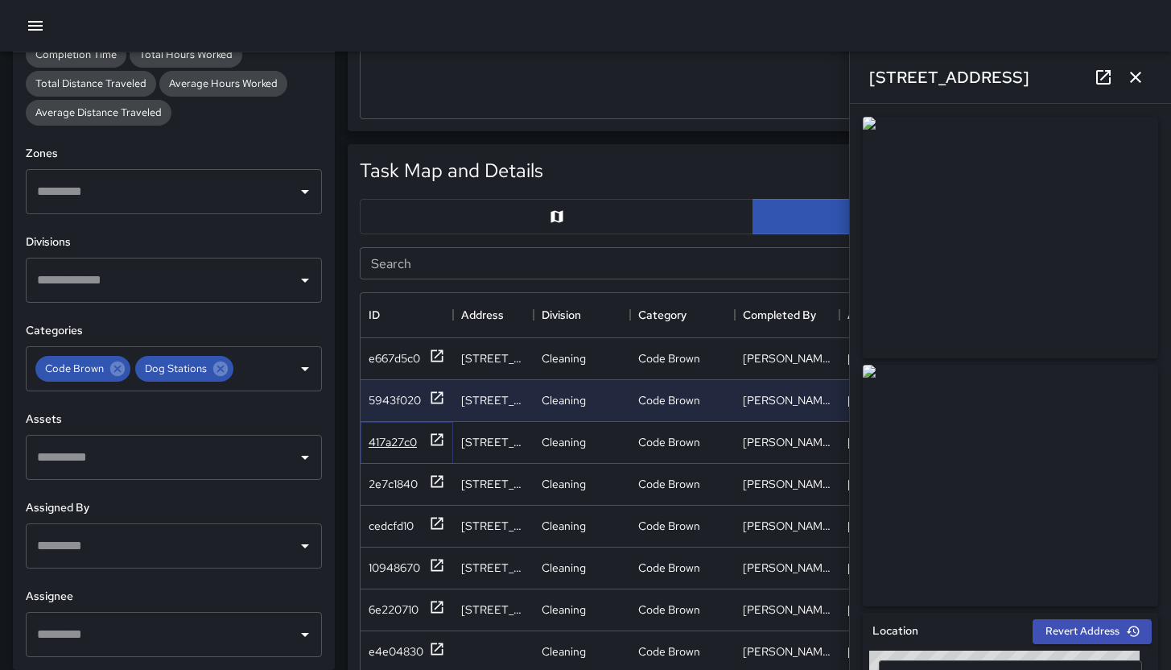
click at [407, 444] on div "417a27c0" at bounding box center [393, 442] width 48 height 16
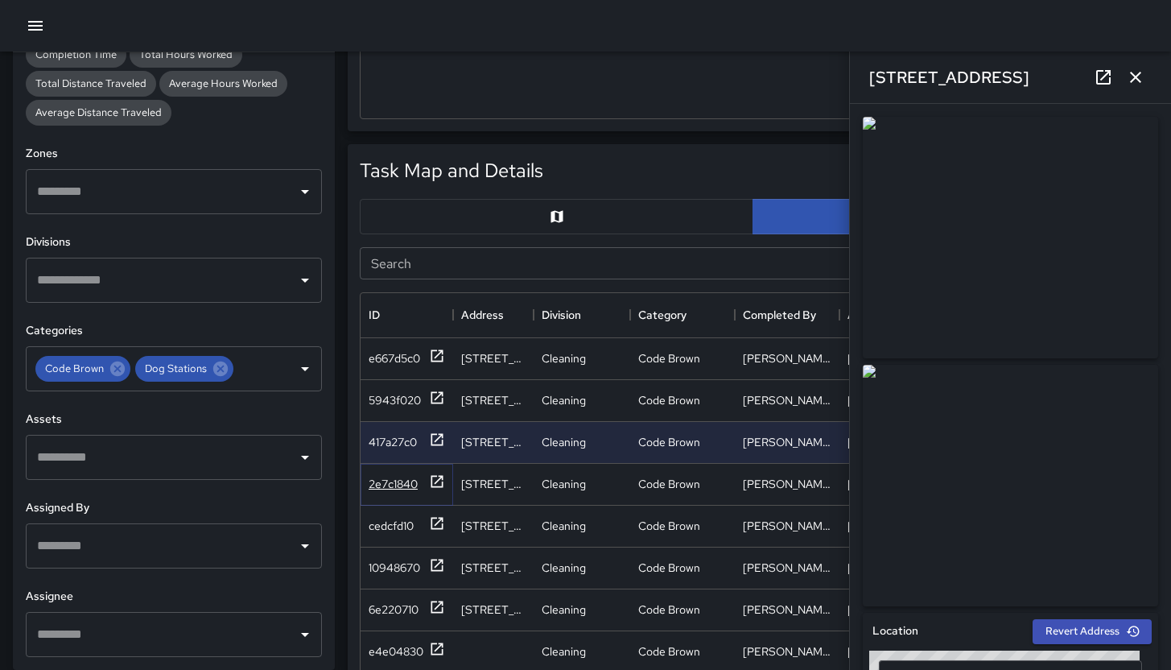
click at [407, 484] on div "2e7c1840" at bounding box center [393, 484] width 49 height 16
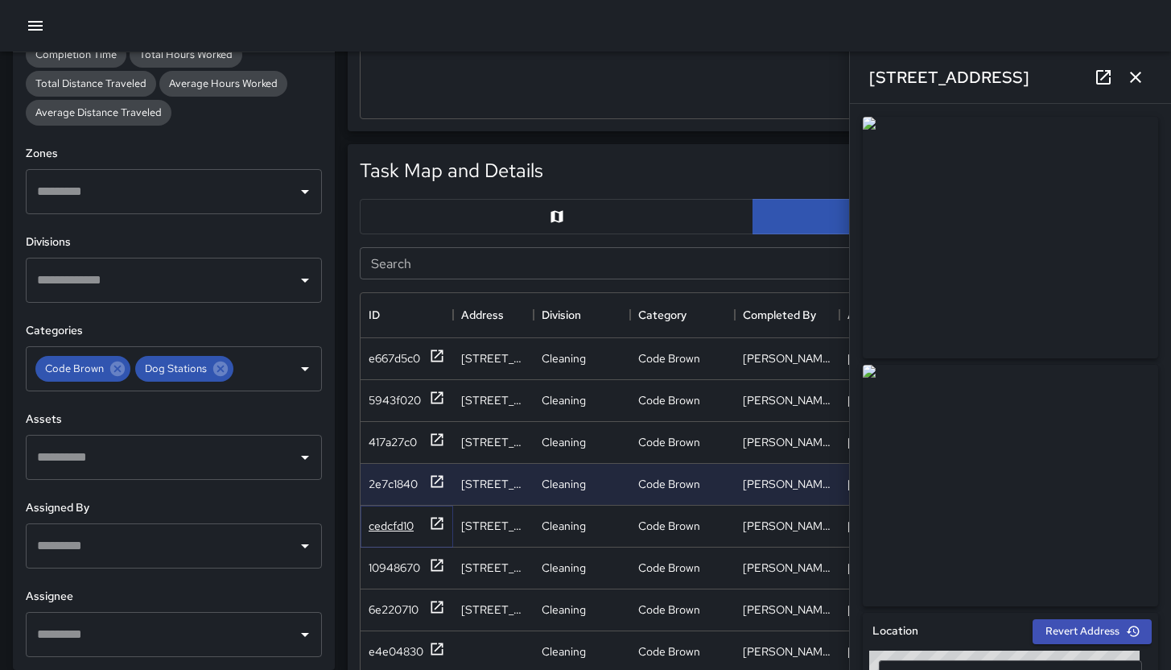
click at [394, 529] on div "cedcfd10" at bounding box center [391, 526] width 45 height 16
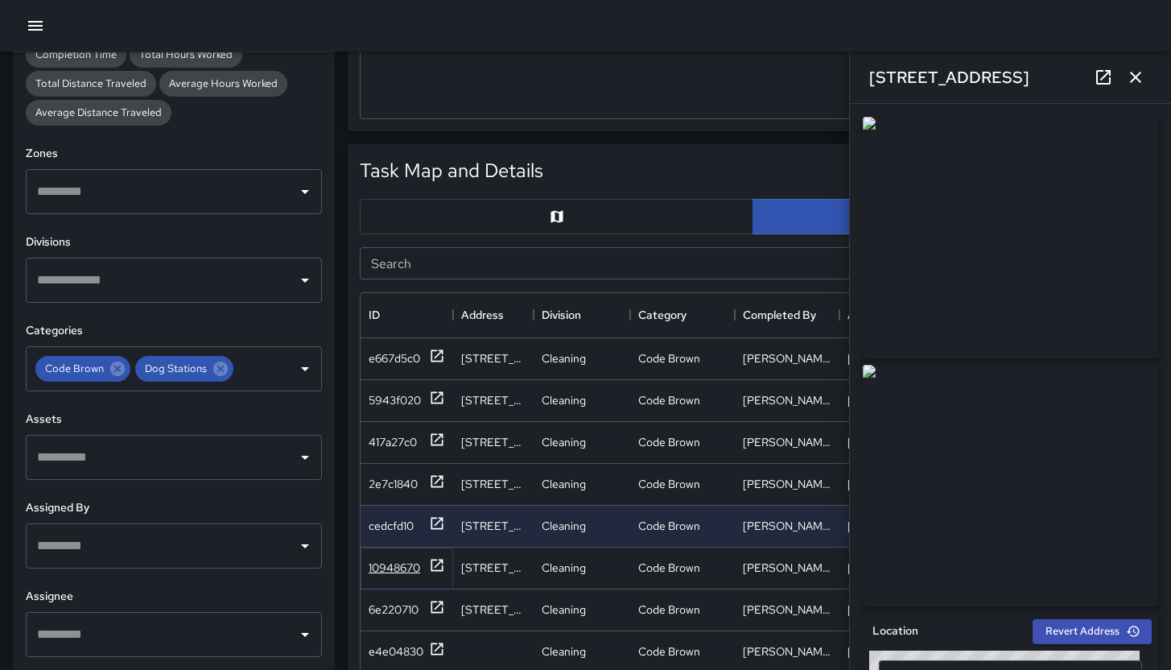
click at [397, 575] on div "10948670" at bounding box center [395, 567] width 52 height 16
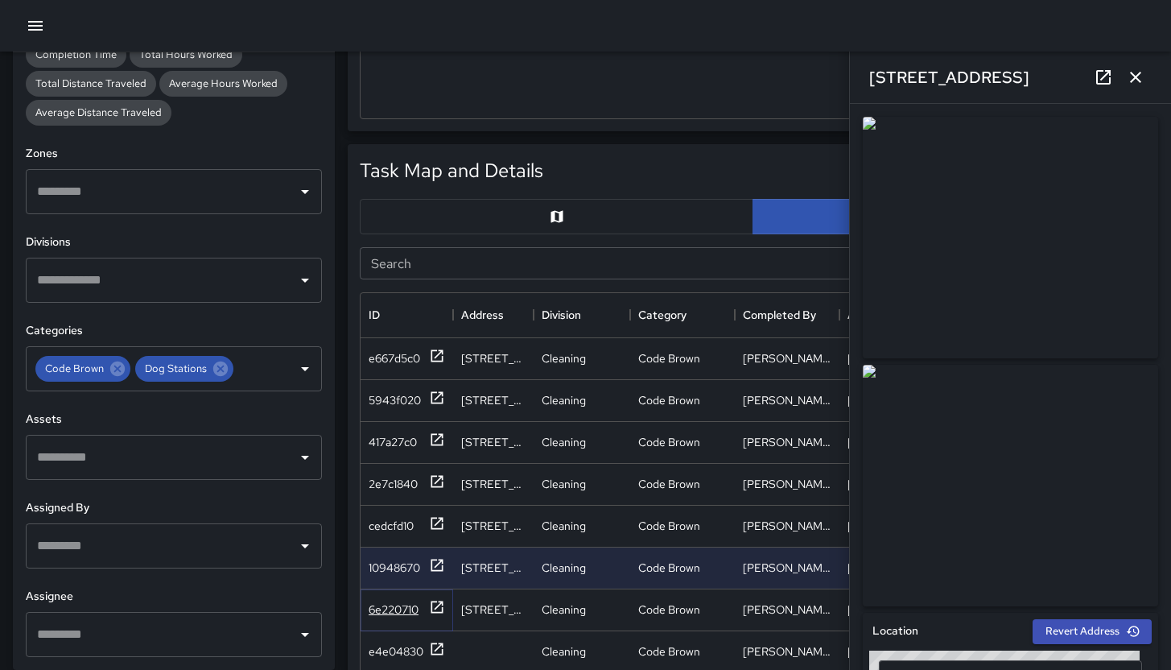
click at [398, 607] on div "6e220710" at bounding box center [394, 609] width 50 height 16
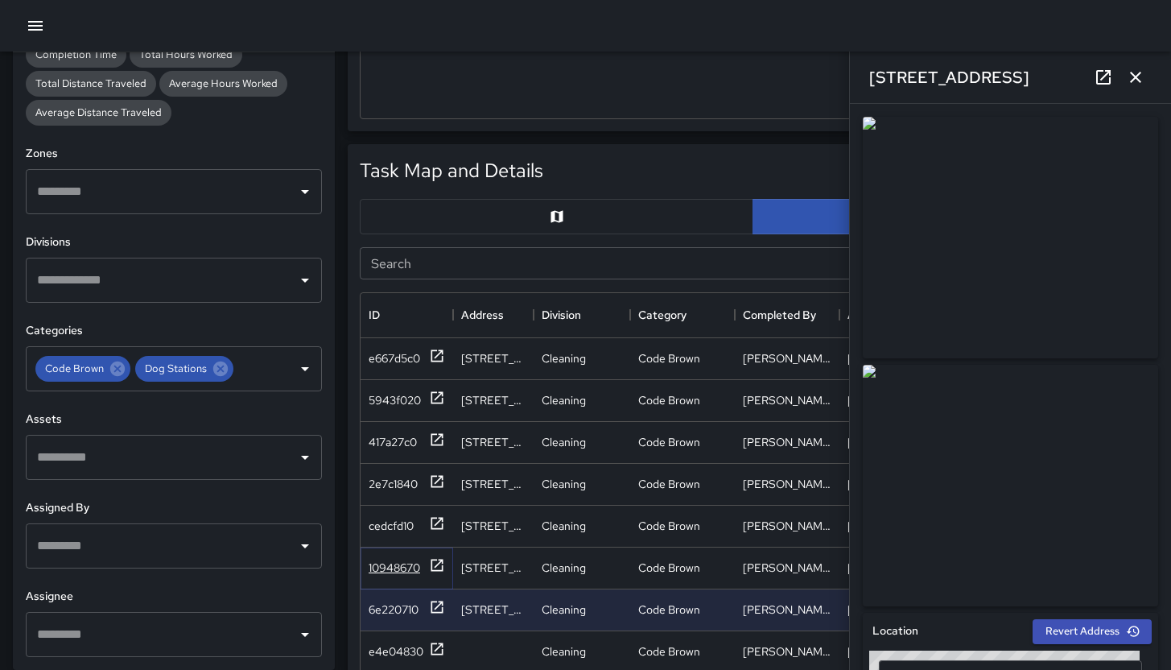
click at [398, 571] on div "10948670" at bounding box center [395, 567] width 52 height 16
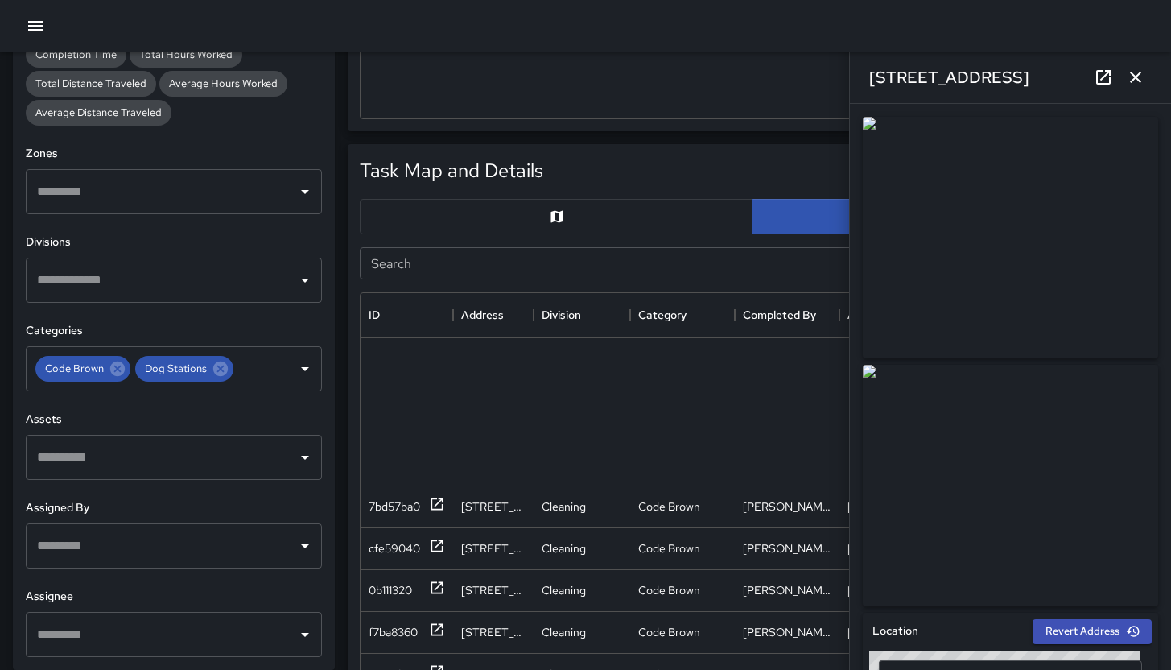
scroll to position [1202, 0]
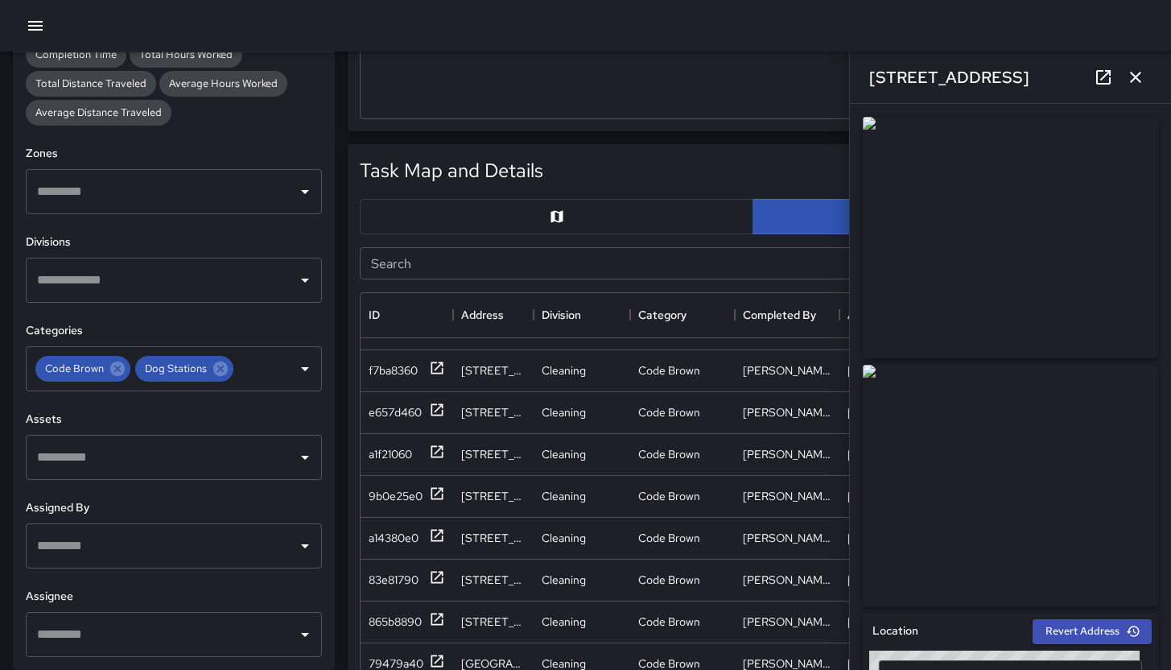
click at [1140, 76] on icon "button" at bounding box center [1135, 77] width 19 height 19
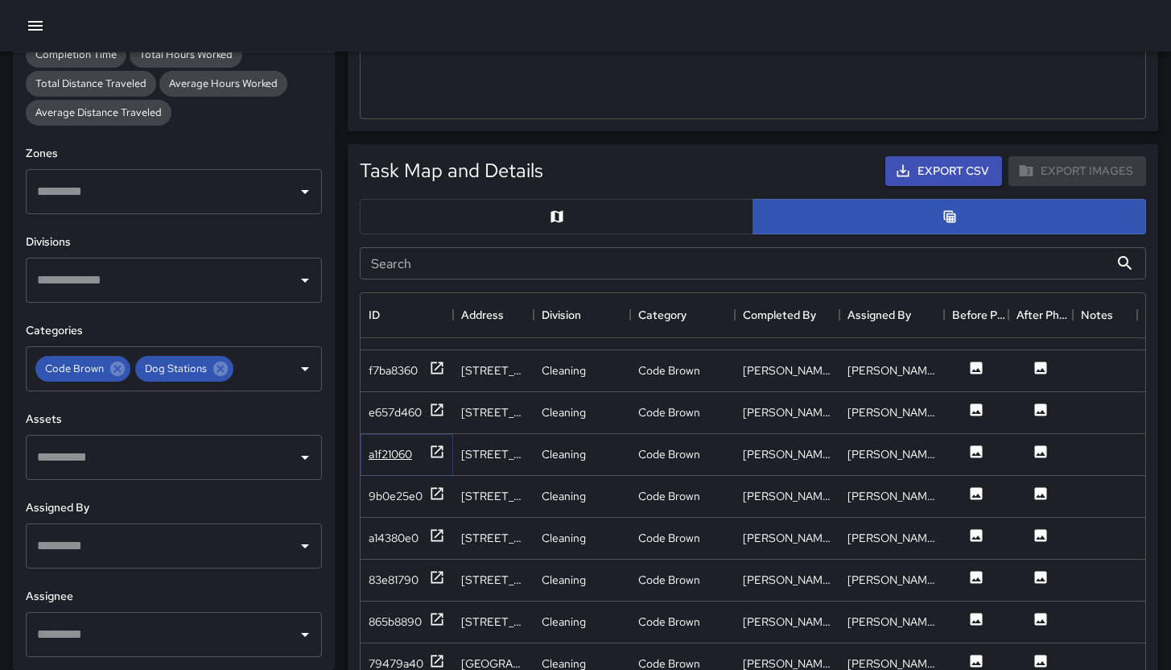
click at [395, 452] on div "a1f21060" at bounding box center [390, 454] width 43 height 16
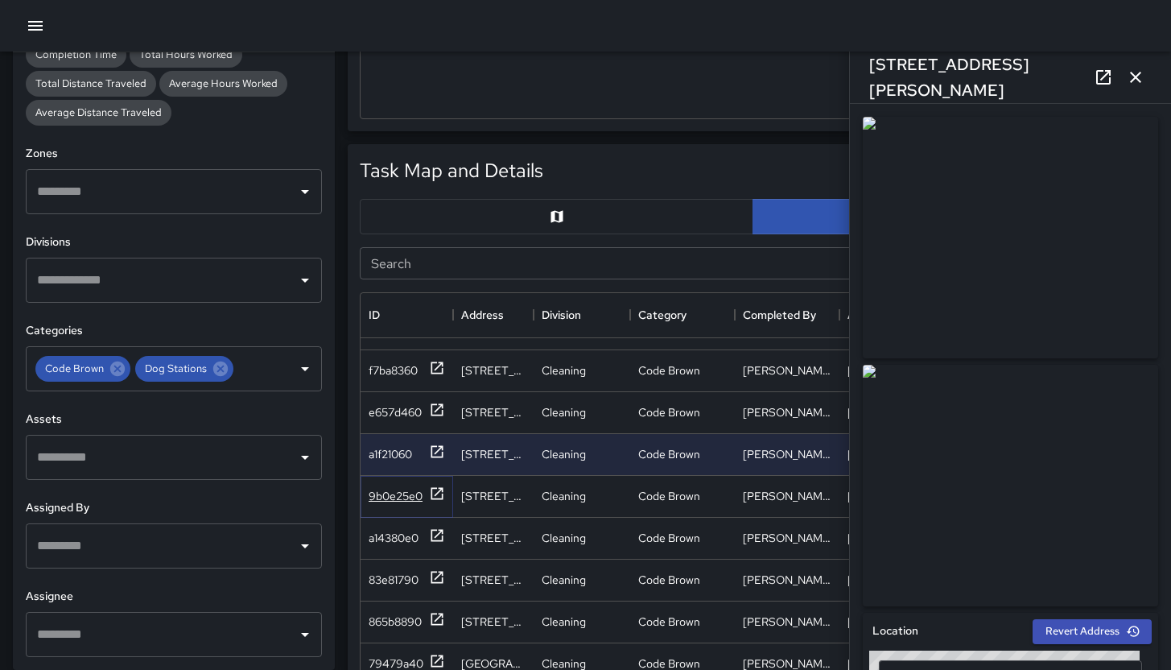
click at [394, 500] on div "9b0e25e0" at bounding box center [396, 496] width 54 height 16
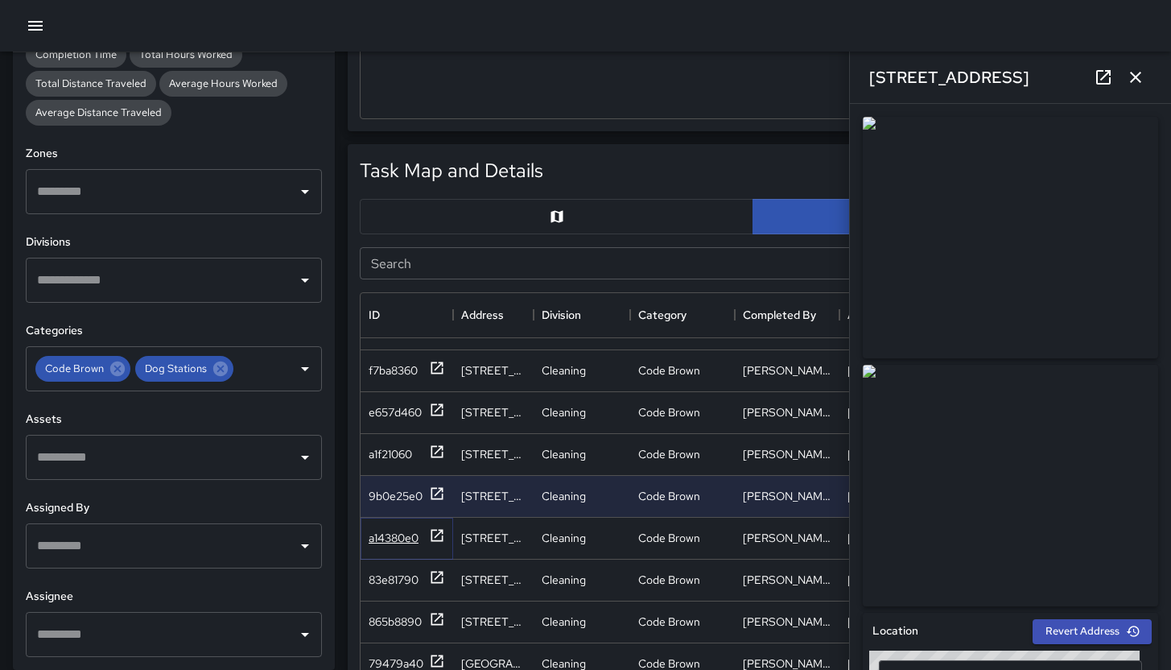
click at [388, 538] on div "a14380e0" at bounding box center [394, 538] width 50 height 16
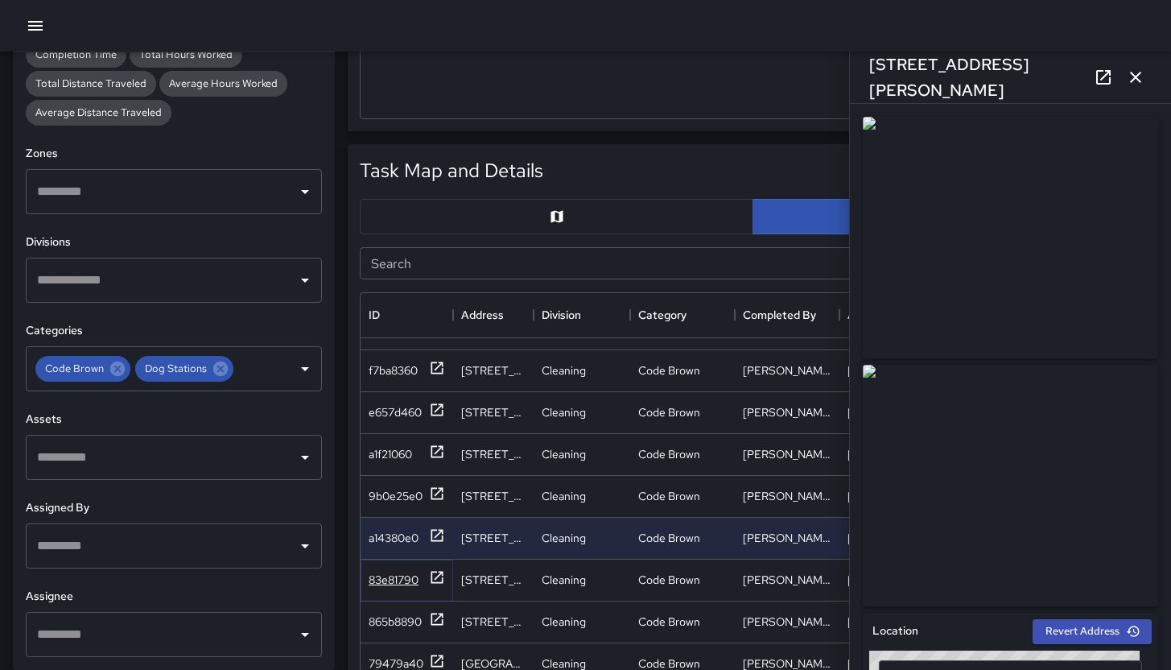
click at [394, 581] on div "83e81790" at bounding box center [394, 580] width 50 height 16
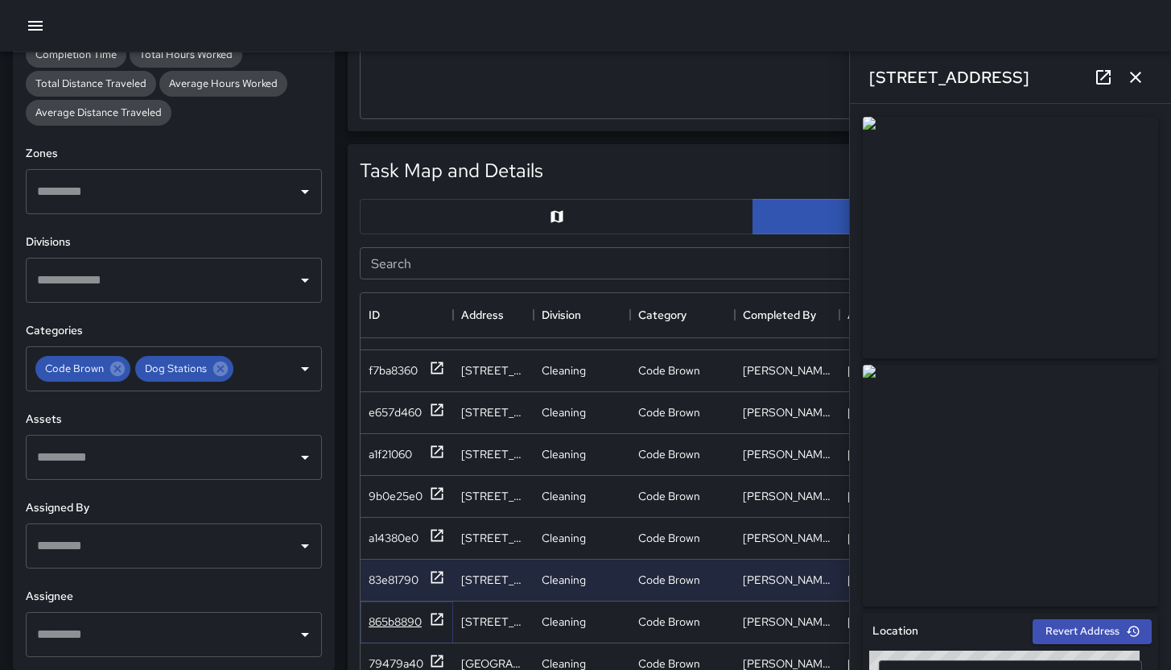
click at [395, 625] on div "865b8890" at bounding box center [395, 621] width 53 height 16
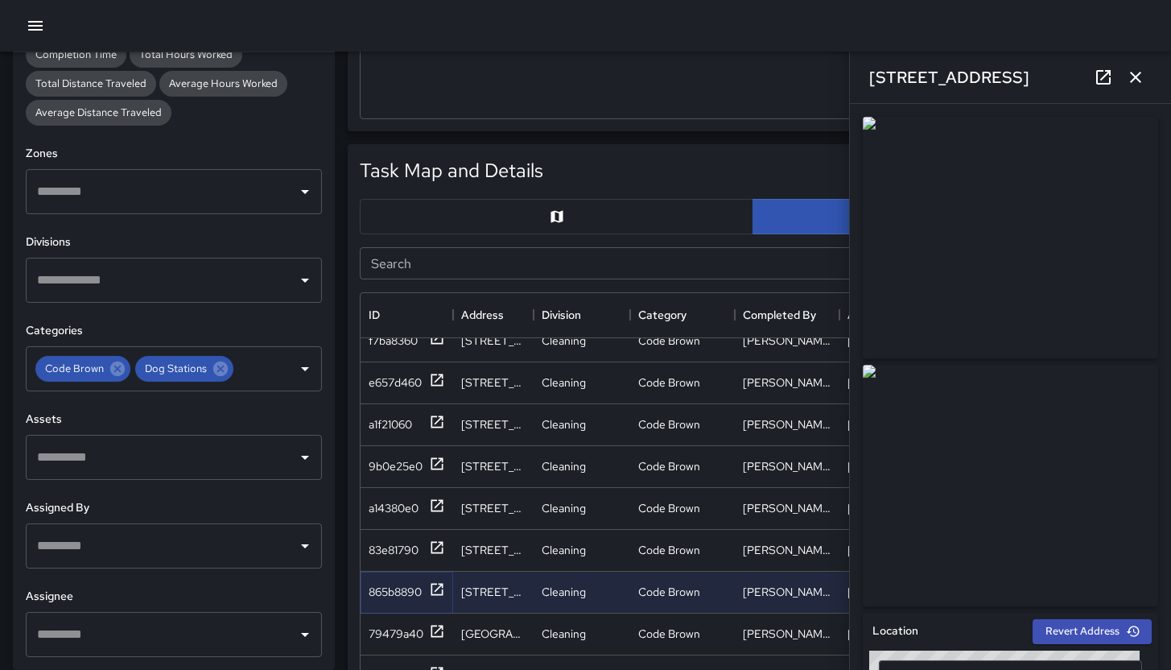
scroll to position [1232, 0]
click at [397, 635] on div "79479a40" at bounding box center [396, 633] width 55 height 16
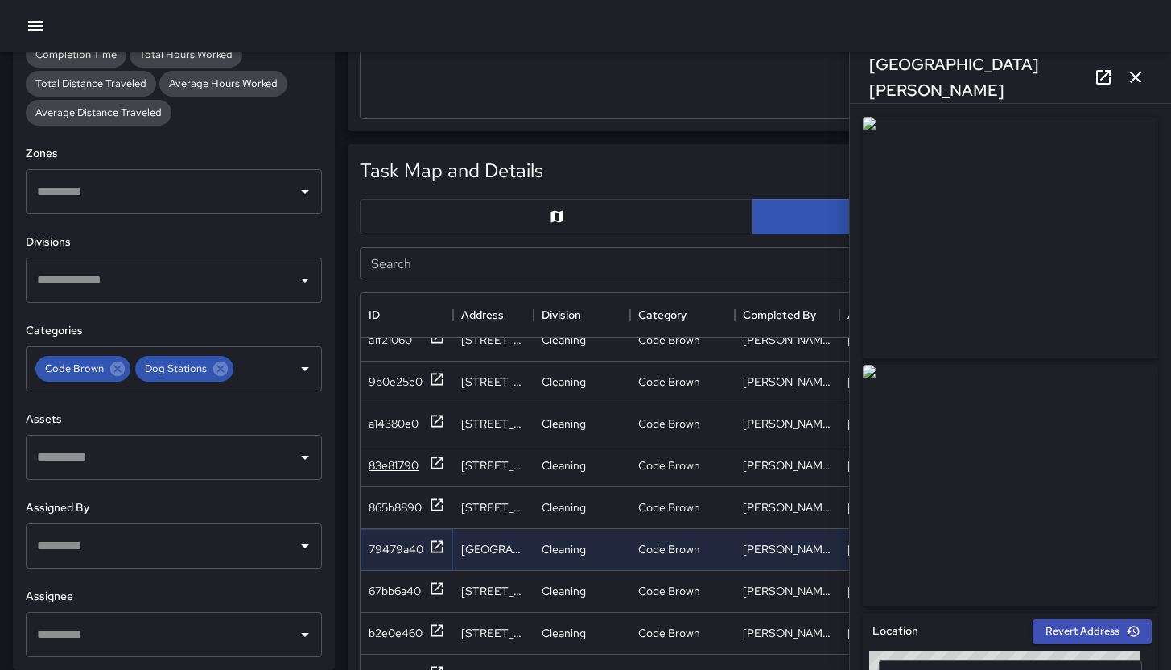
scroll to position [1348, 0]
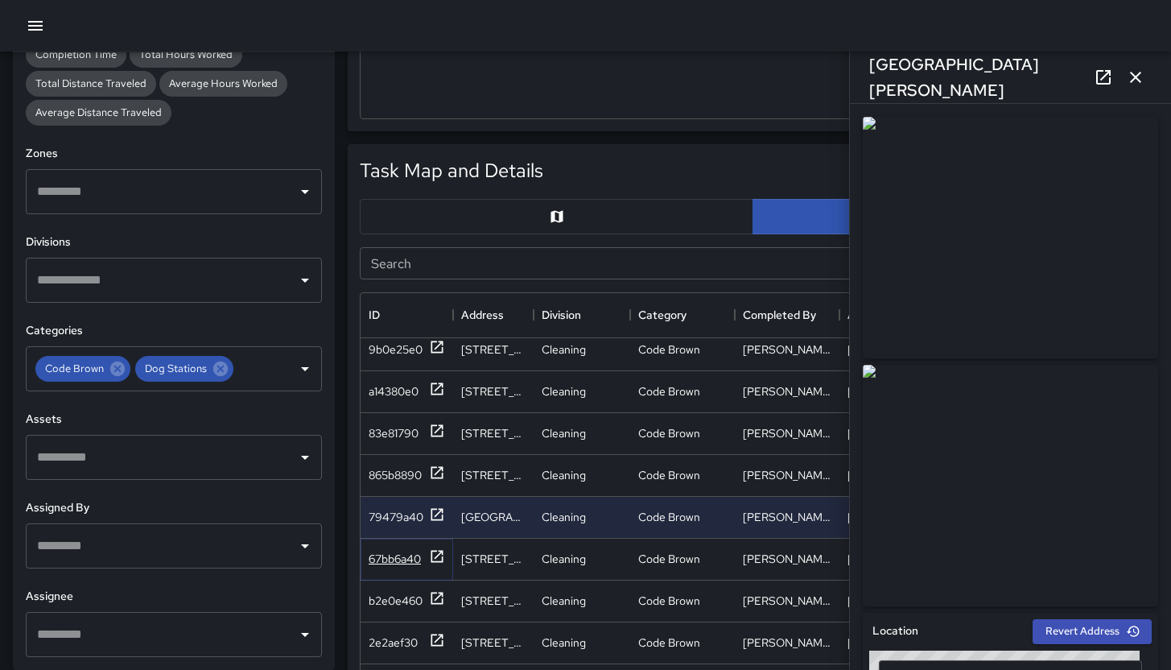
click at [396, 564] on div "67bb6a40" at bounding box center [395, 559] width 52 height 16
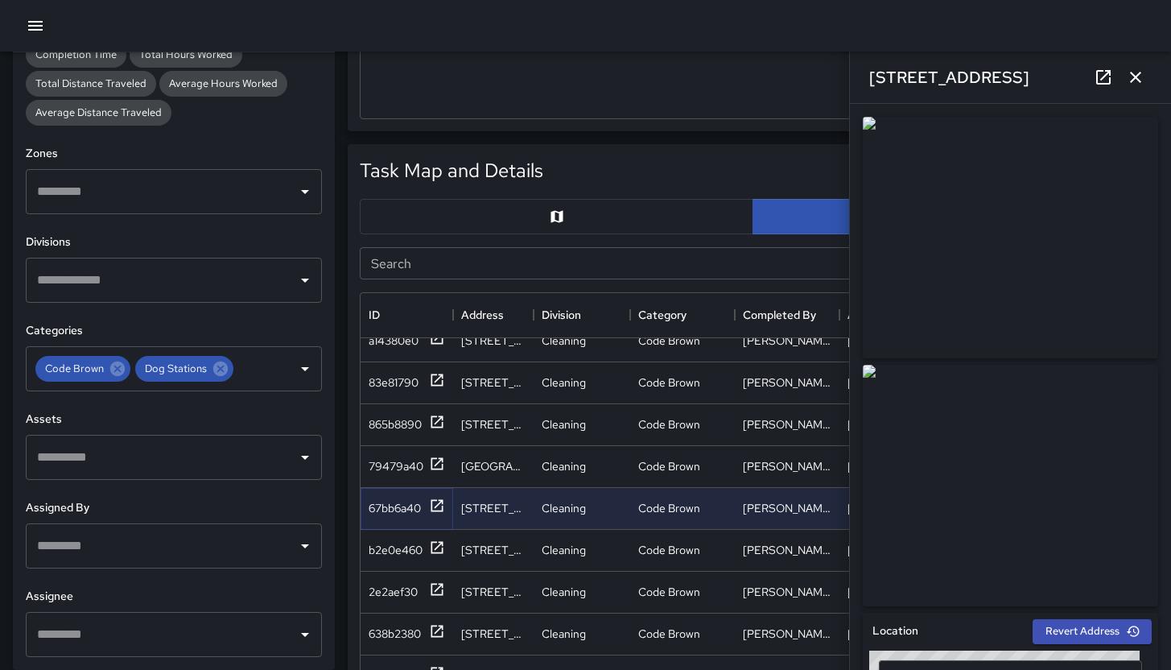
scroll to position [1413, 0]
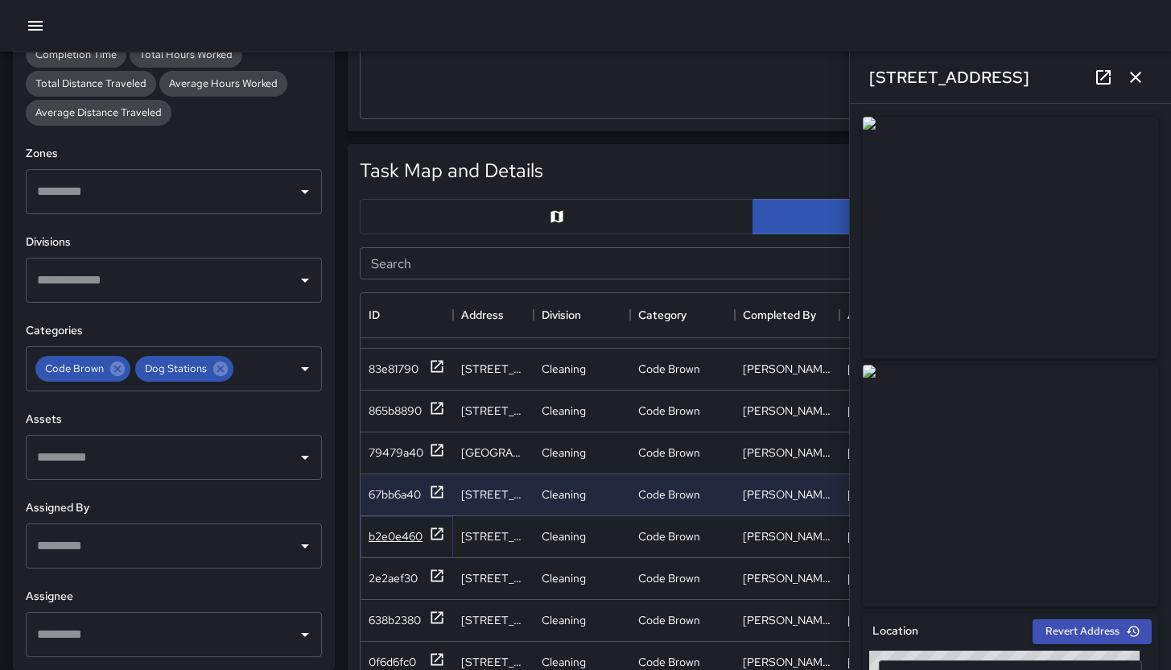
click at [395, 541] on div "b2e0e460" at bounding box center [396, 536] width 54 height 16
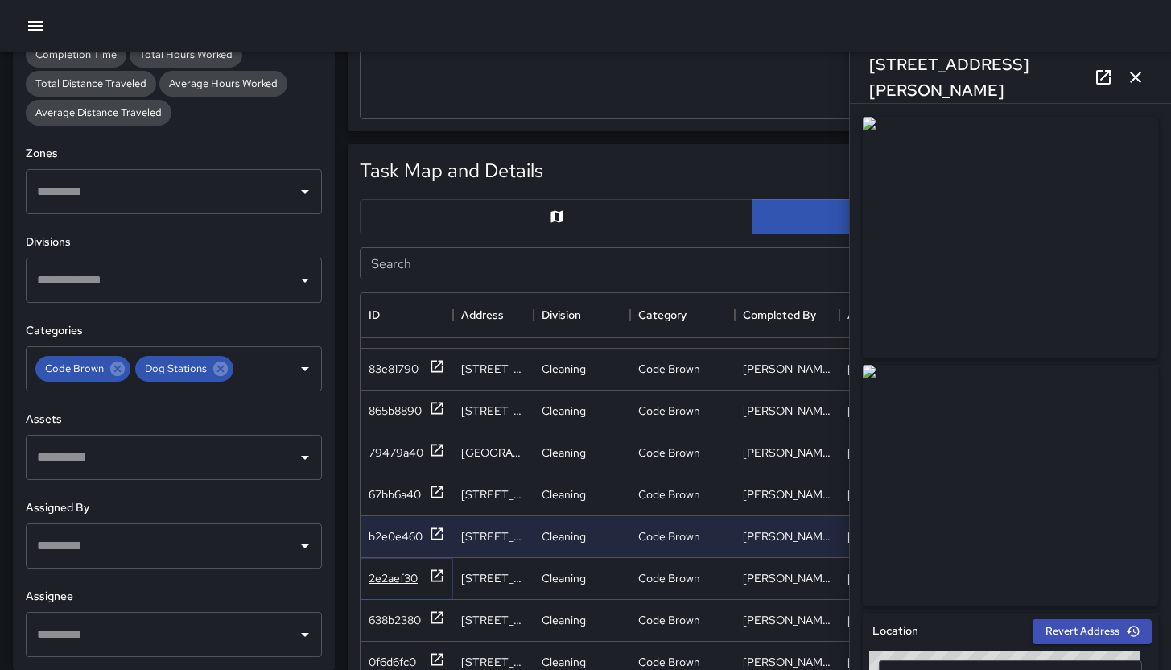
click at [395, 581] on div "2e2aef30" at bounding box center [393, 578] width 49 height 16
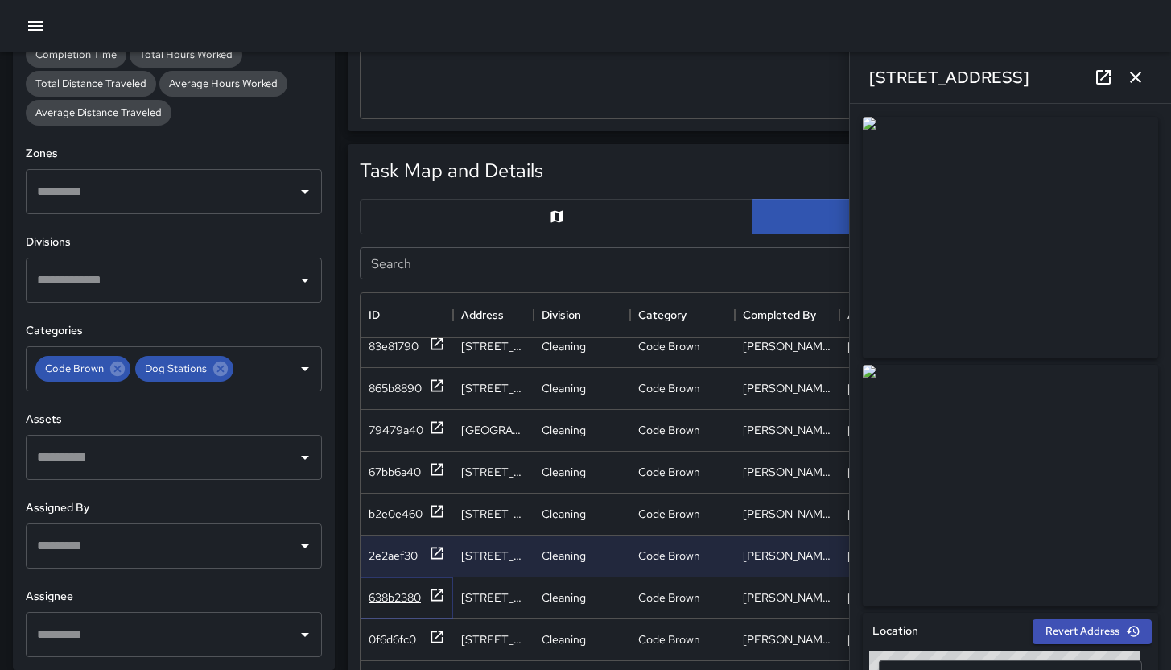
click at [398, 591] on div "638b2380" at bounding box center [395, 597] width 52 height 16
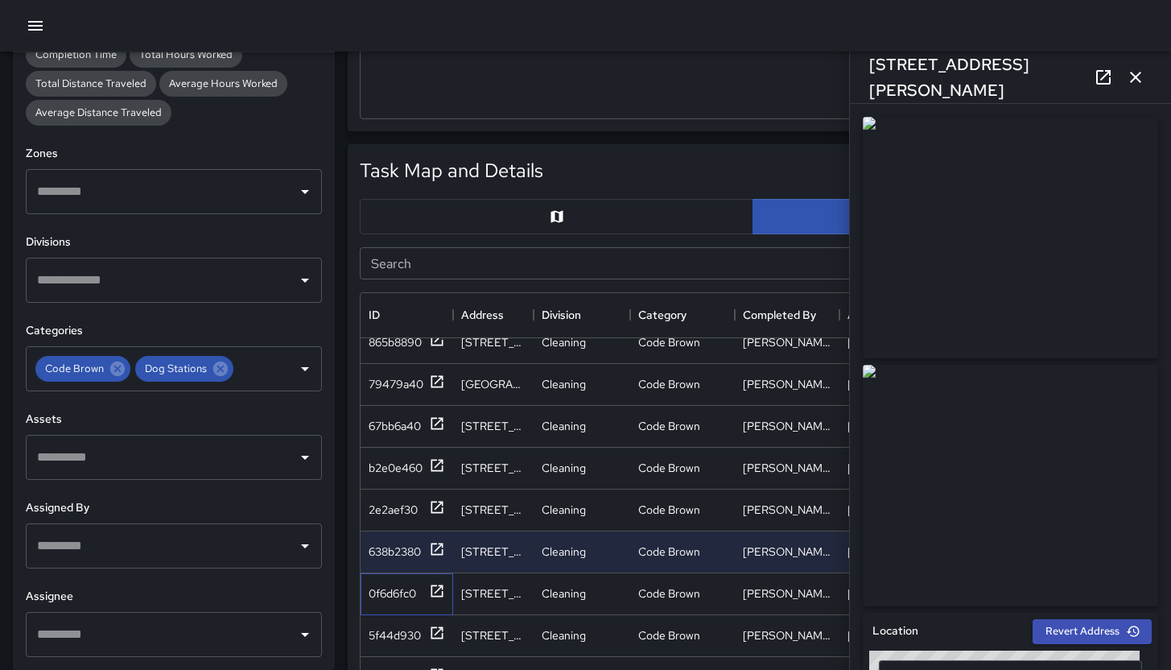
click at [400, 610] on div "0f6d6fc0" at bounding box center [407, 594] width 93 height 42
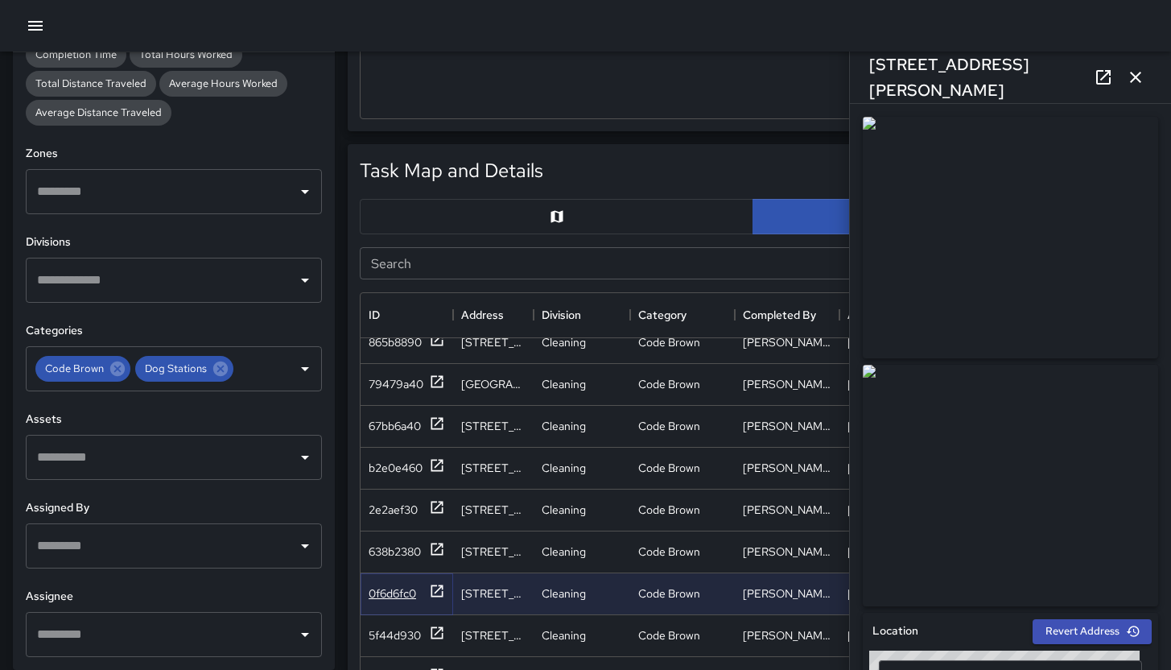
click at [398, 597] on div "0f6d6fc0" at bounding box center [392, 593] width 47 height 16
click at [400, 634] on div "5f44d930" at bounding box center [395, 635] width 52 height 16
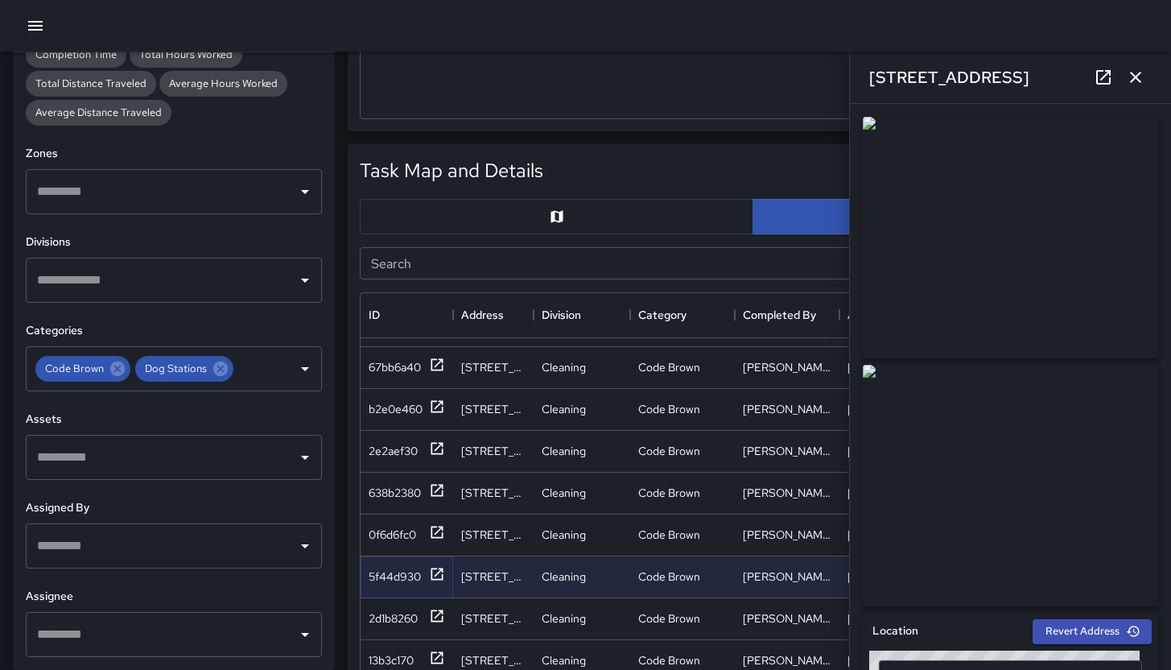
scroll to position [1545, 0]
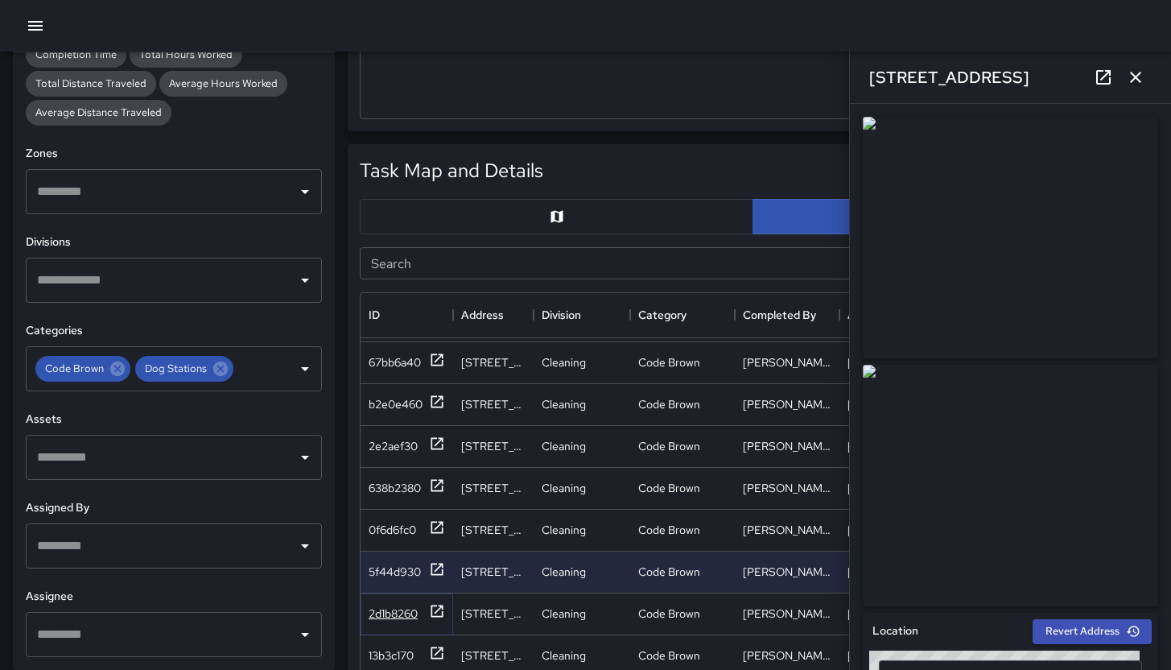
click at [396, 609] on div "2d1b8260" at bounding box center [393, 613] width 49 height 16
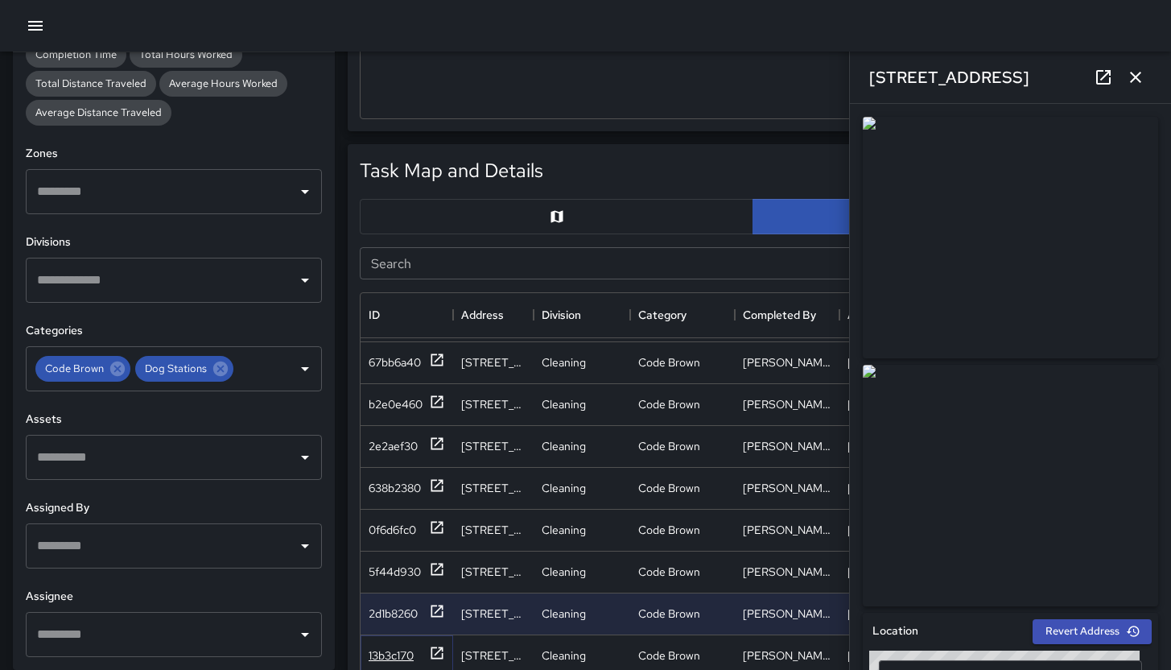
click at [398, 648] on div "13b3c170" at bounding box center [391, 655] width 45 height 16
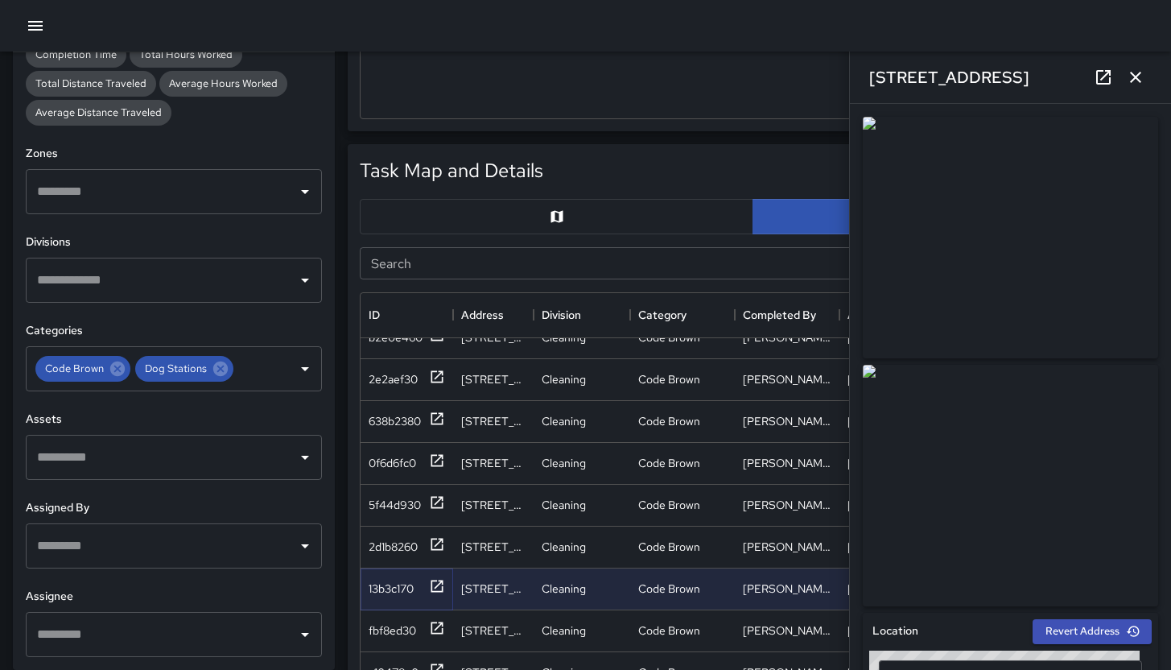
scroll to position [1615, 0]
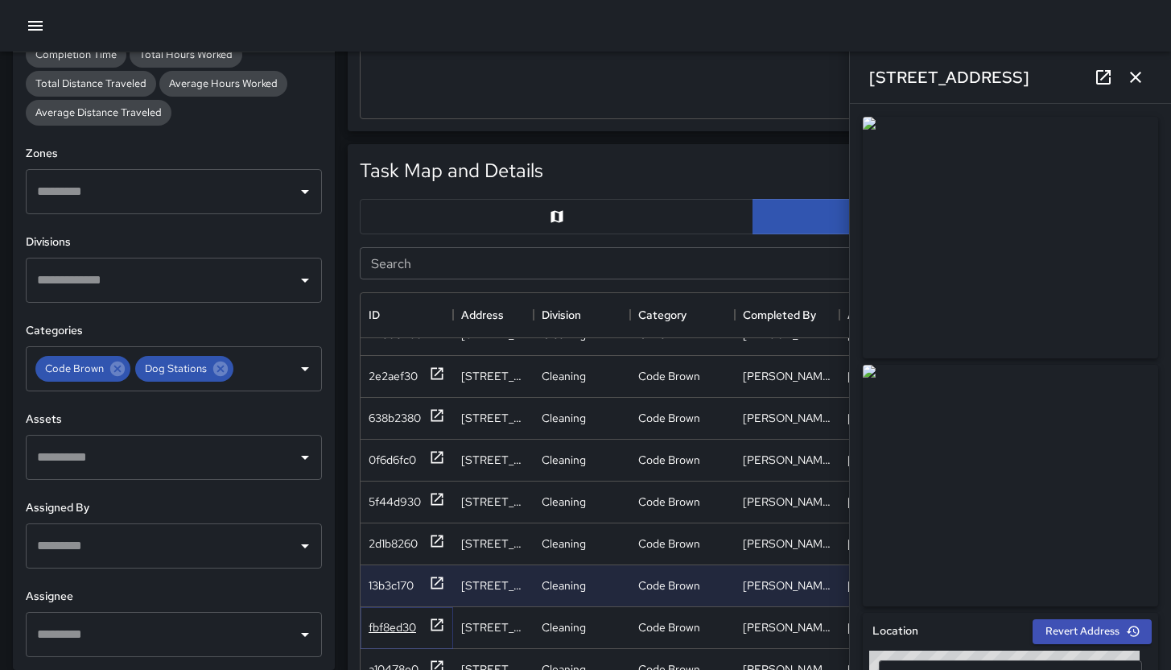
click at [397, 626] on div "fbf8ed30" at bounding box center [392, 627] width 47 height 16
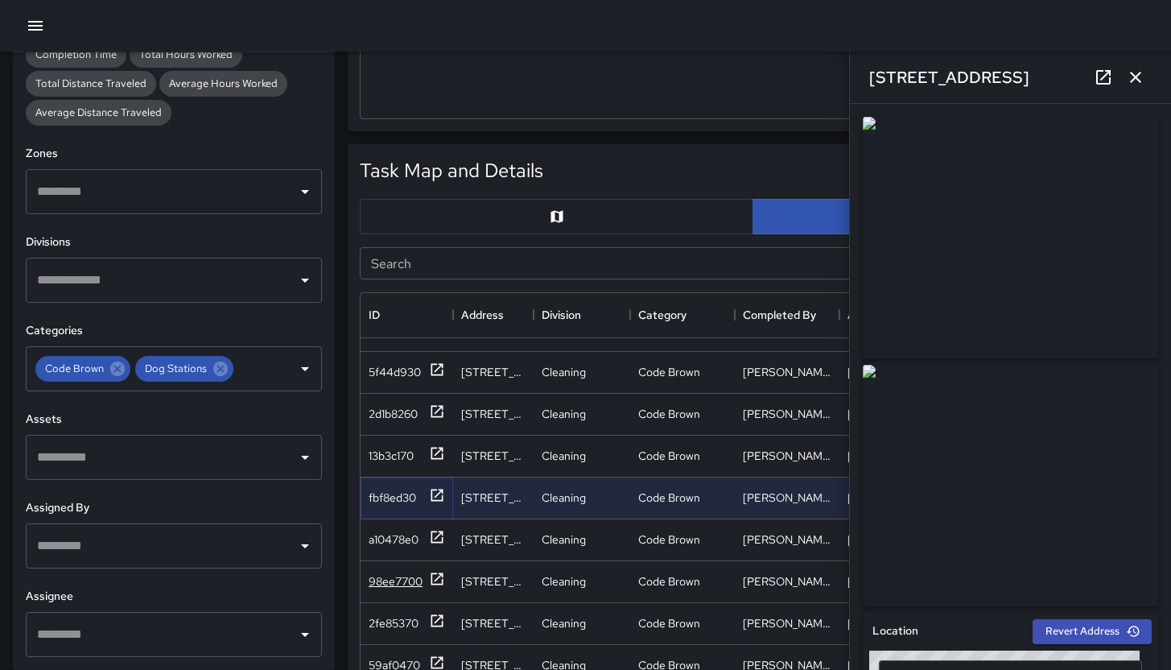
scroll to position [1758, 0]
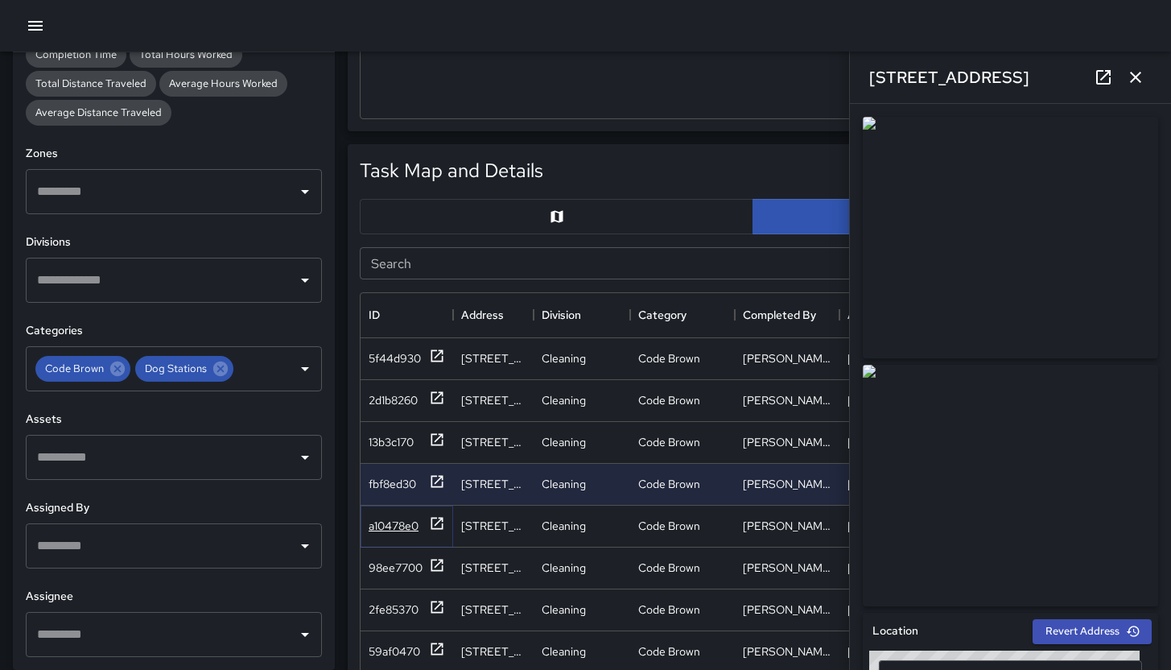
click at [392, 530] on div "a10478e0" at bounding box center [394, 526] width 50 height 16
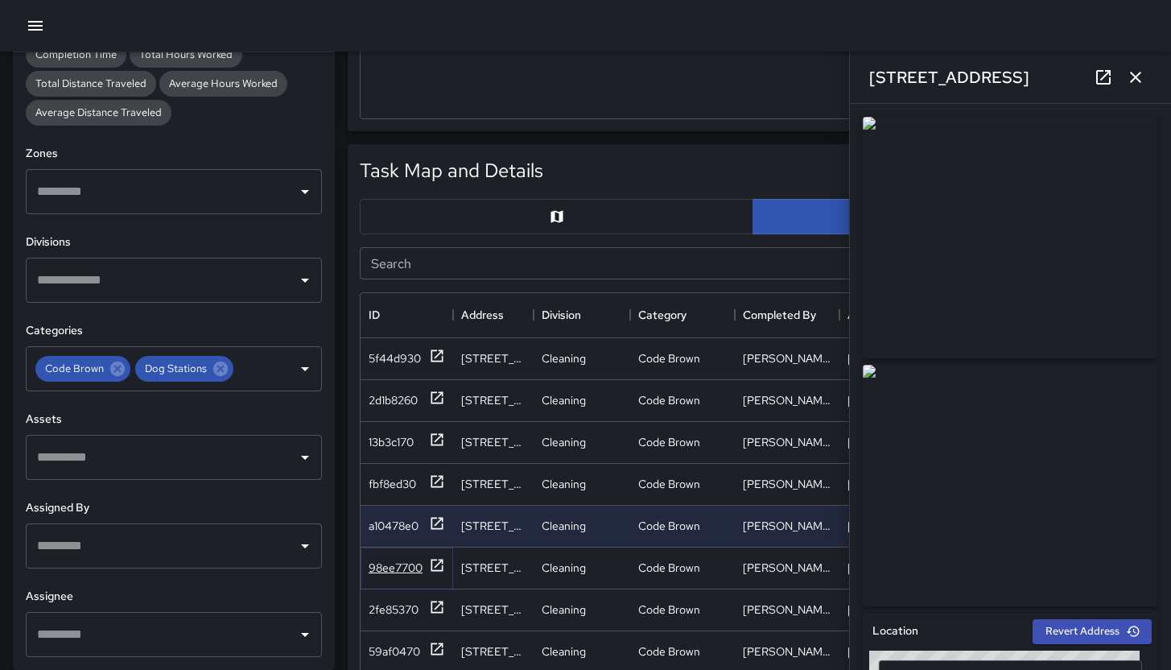
click at [392, 566] on div "98ee7700" at bounding box center [396, 567] width 54 height 16
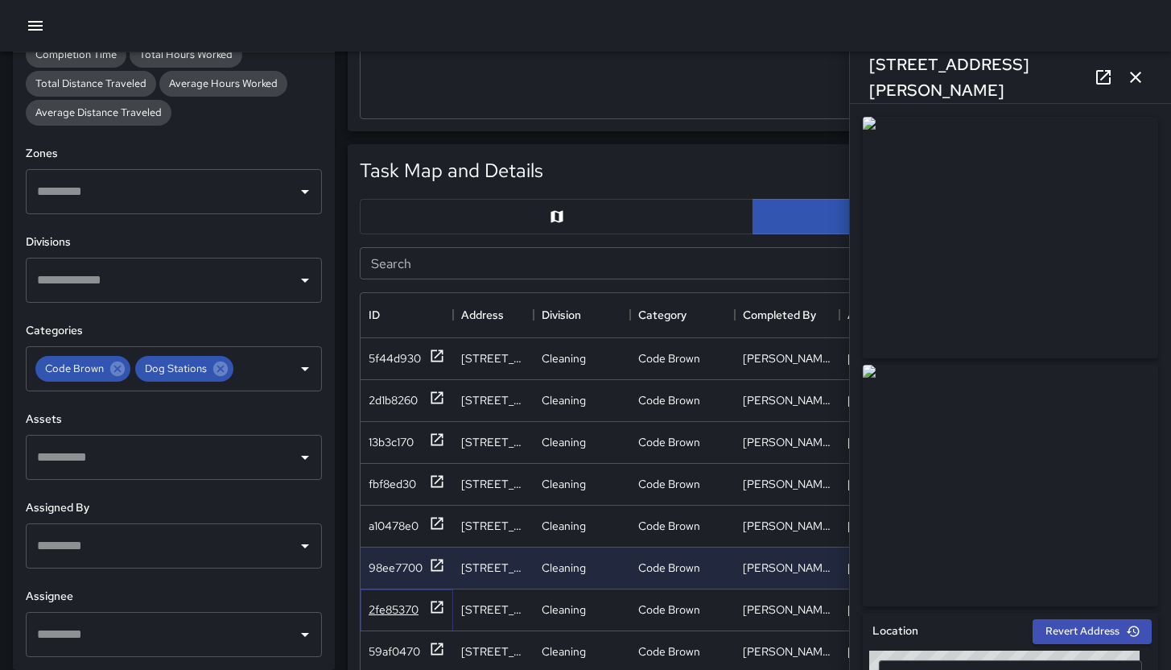
click at [396, 609] on div "2fe85370" at bounding box center [394, 609] width 50 height 16
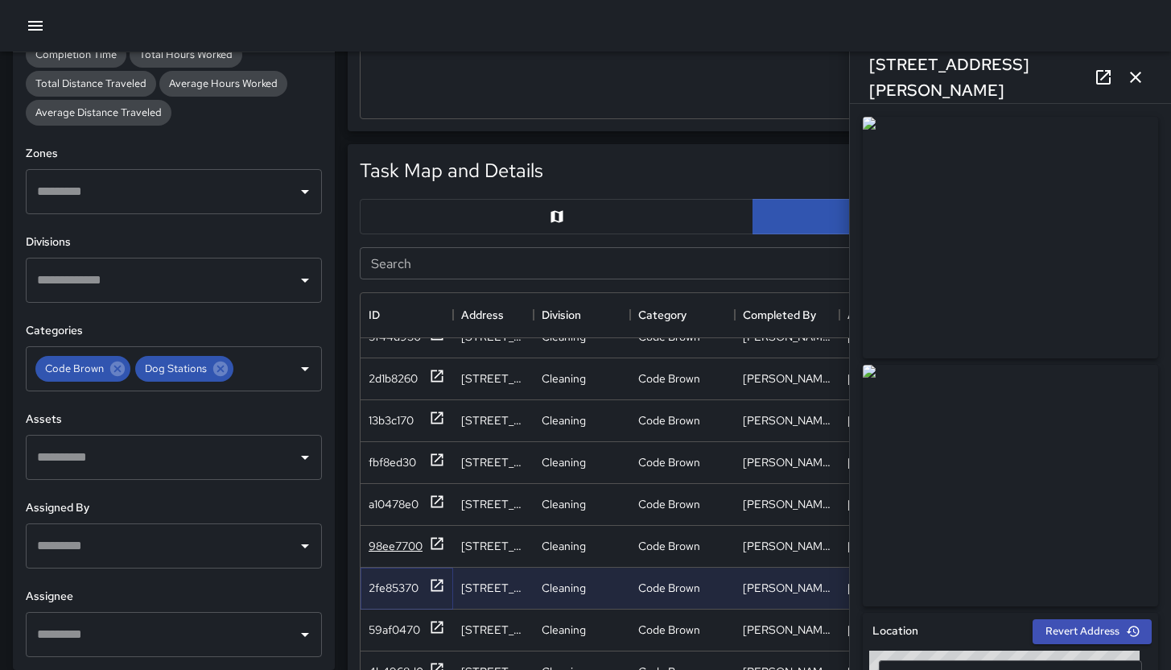
scroll to position [1785, 0]
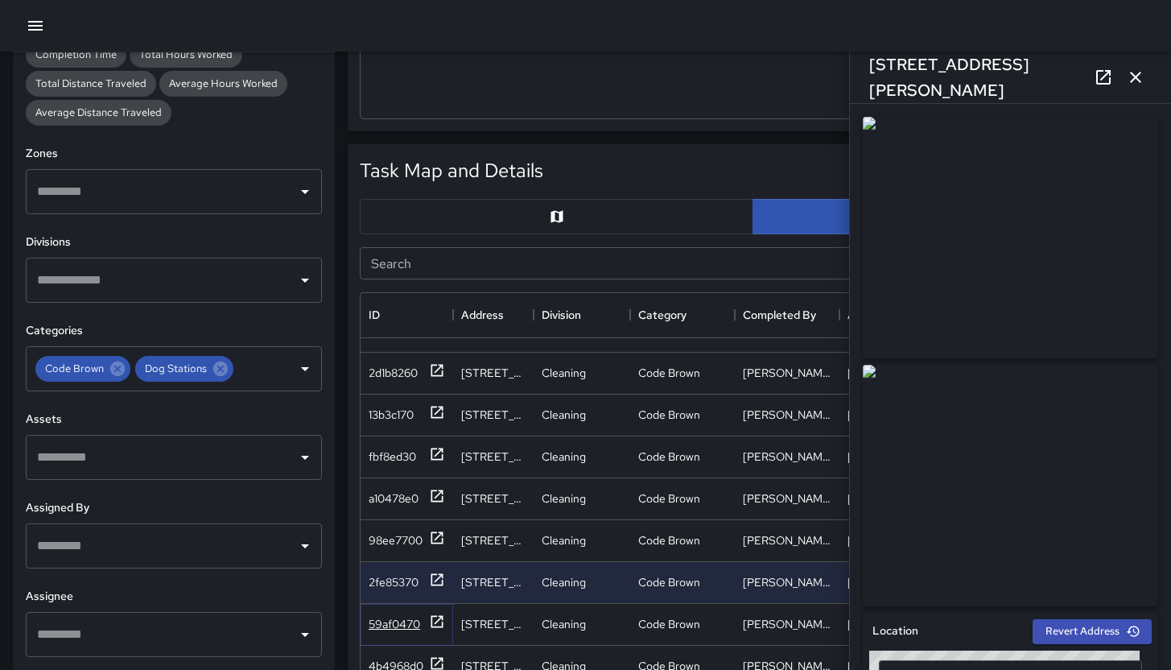
click at [397, 617] on div "59af0470" at bounding box center [395, 624] width 52 height 16
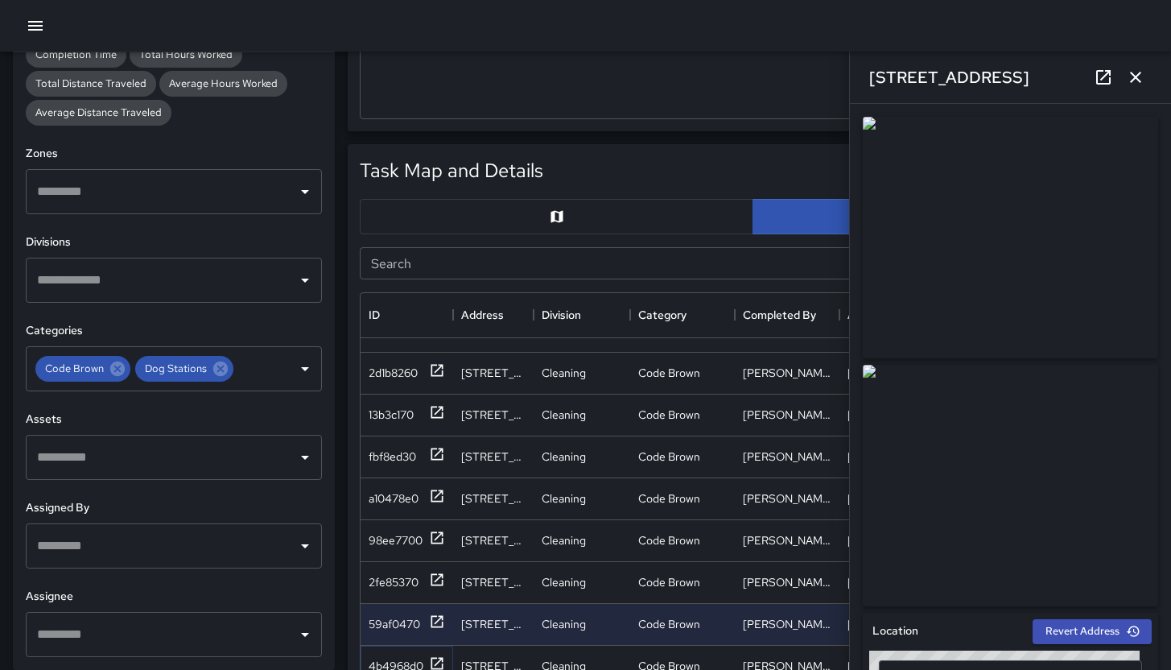
click at [408, 661] on div "4b4968d0" at bounding box center [396, 666] width 55 height 16
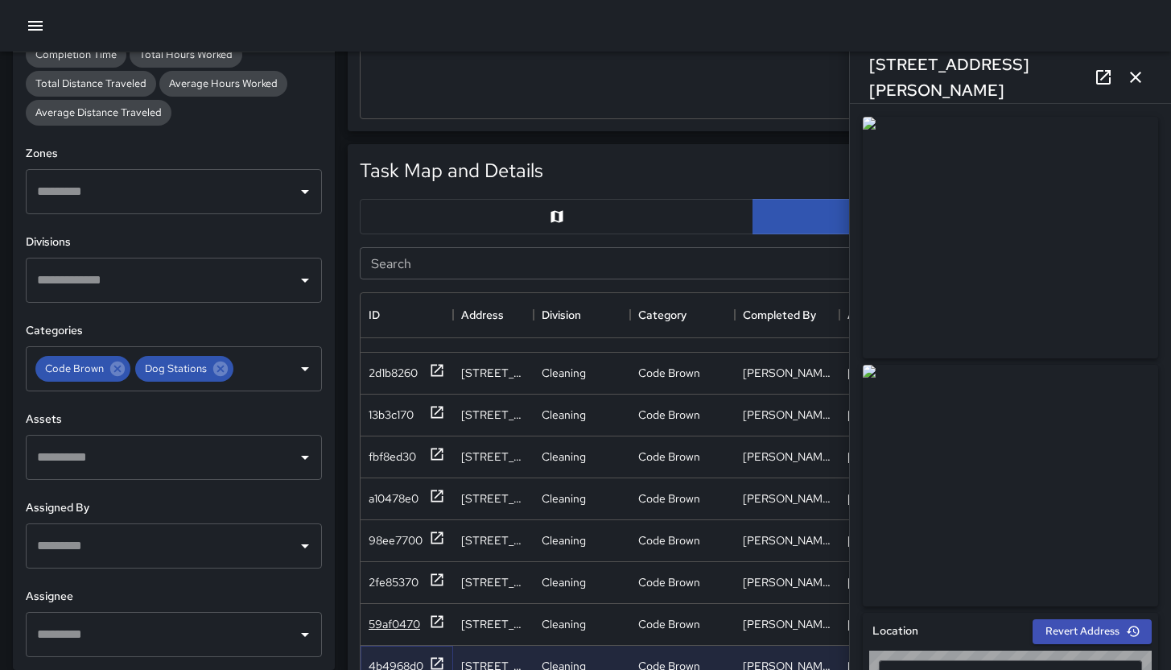
type input "**********"
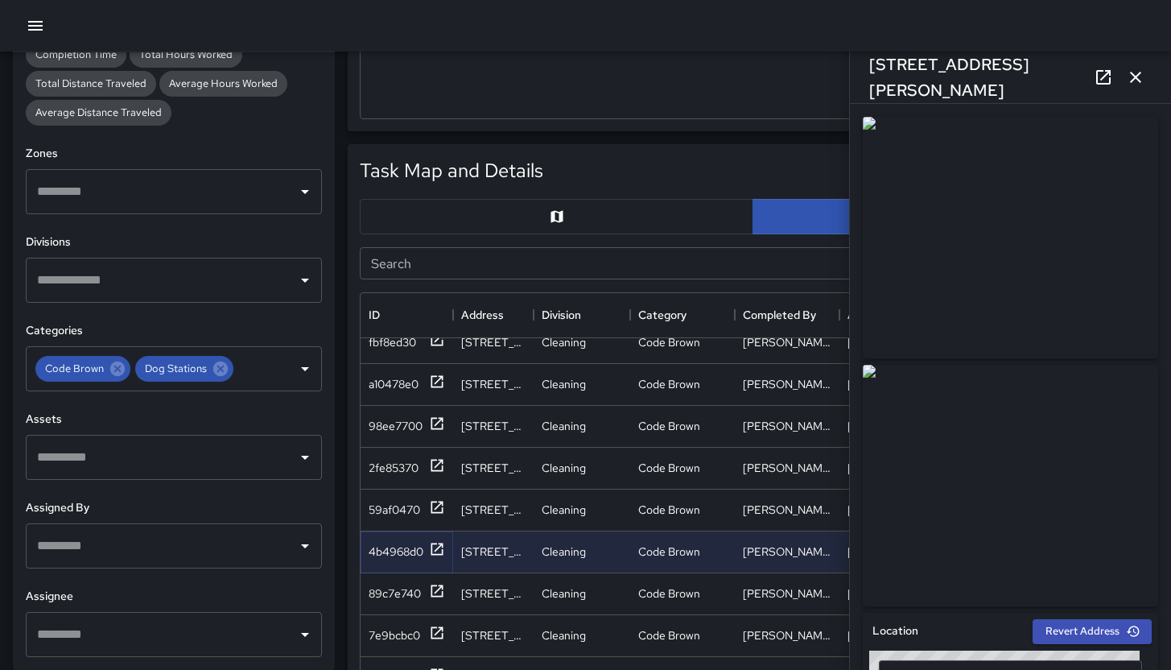
scroll to position [1902, 0]
click at [403, 588] on div "89c7e740" at bounding box center [395, 591] width 52 height 16
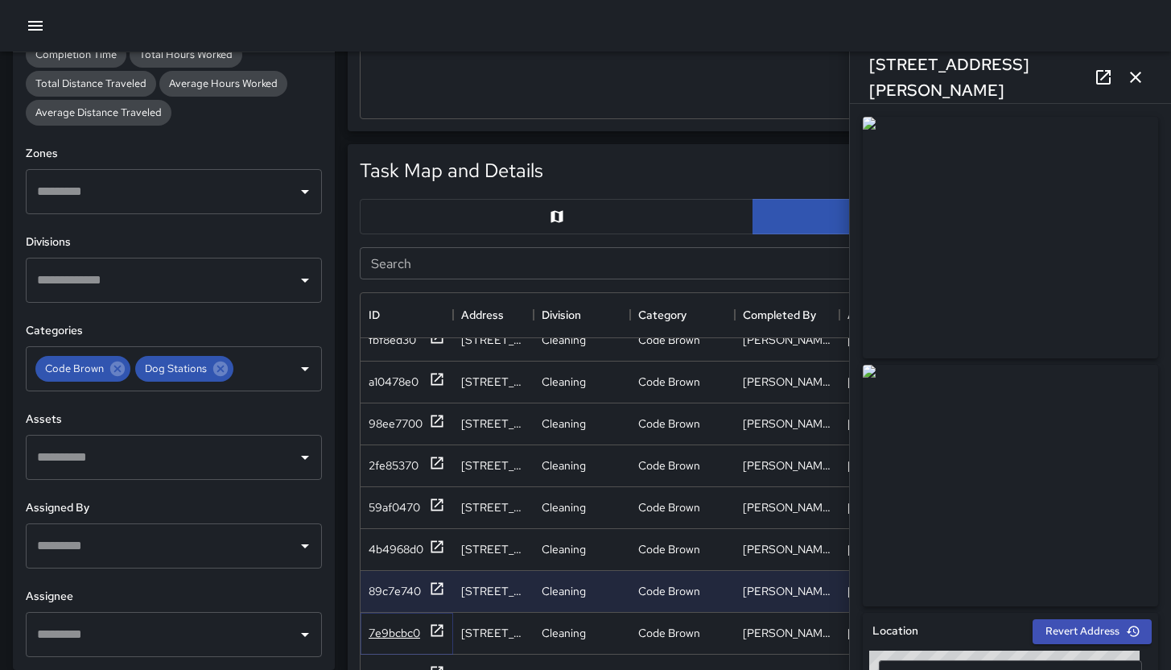
click at [401, 626] on div "7e9bcbc0" at bounding box center [395, 633] width 52 height 16
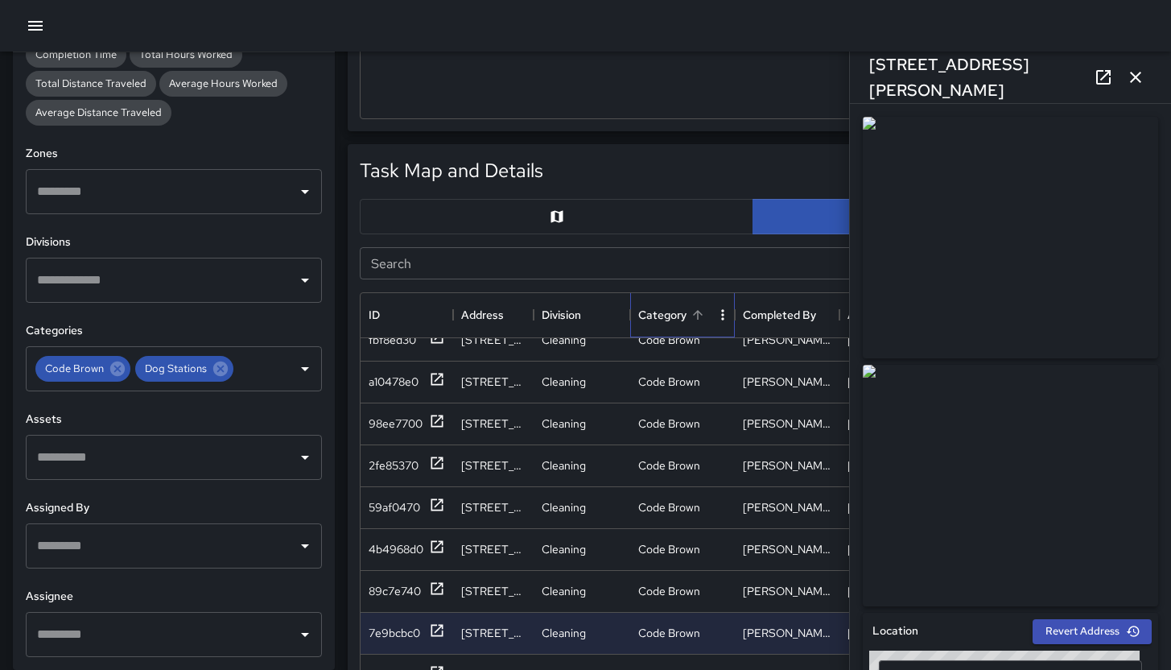
click at [647, 310] on div "Category" at bounding box center [662, 314] width 48 height 45
click at [650, 312] on div "Category" at bounding box center [662, 314] width 48 height 45
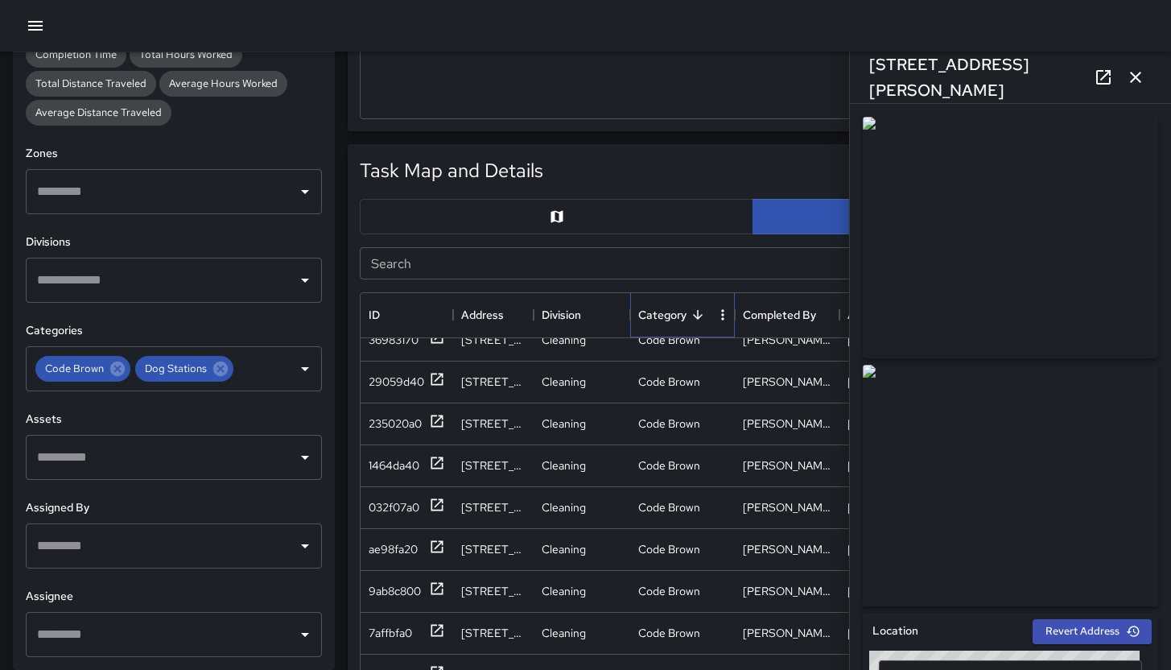
click at [653, 314] on div "Category" at bounding box center [662, 314] width 48 height 45
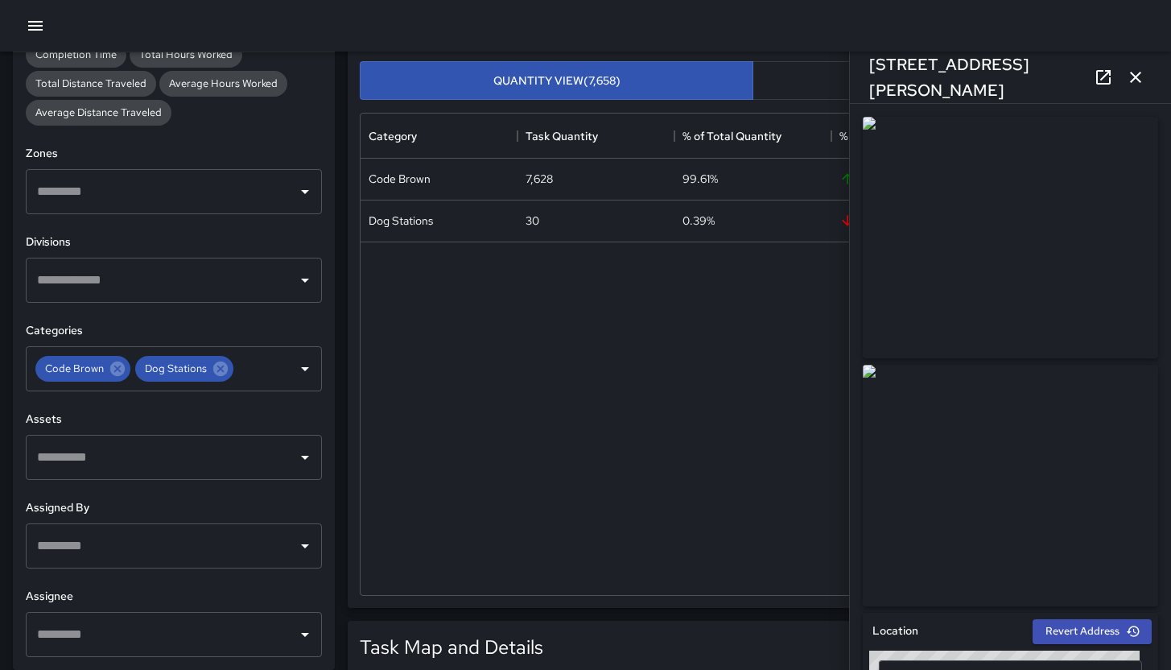
scroll to position [0, 0]
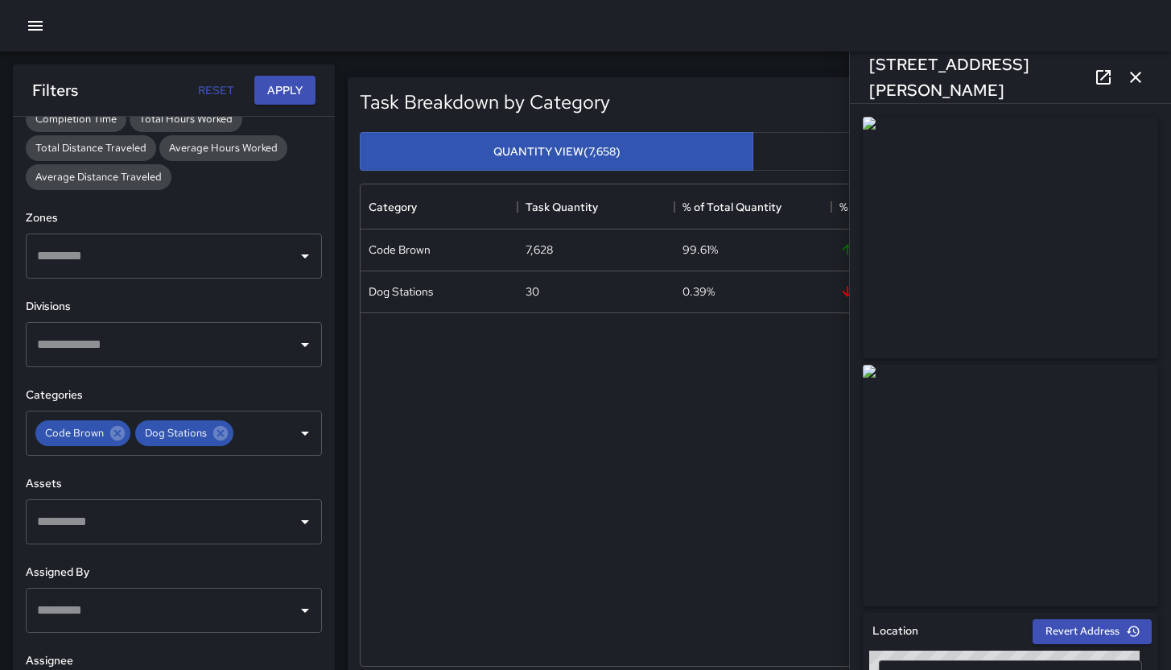
click at [1147, 74] on button "button" at bounding box center [1136, 77] width 32 height 32
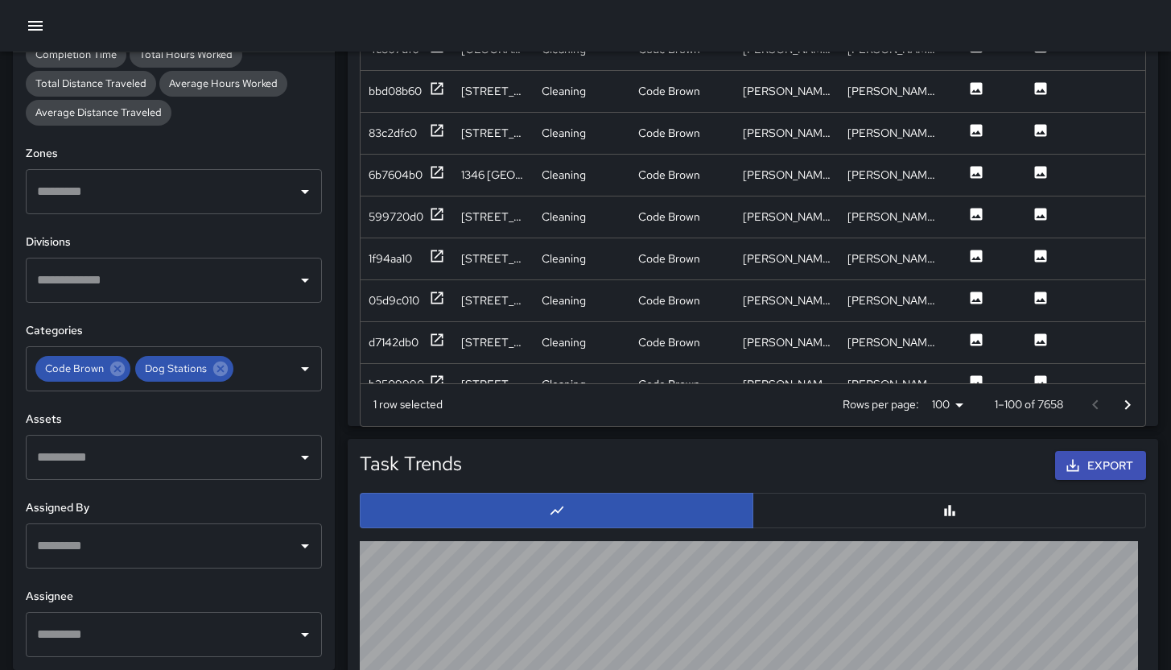
scroll to position [3643, 0]
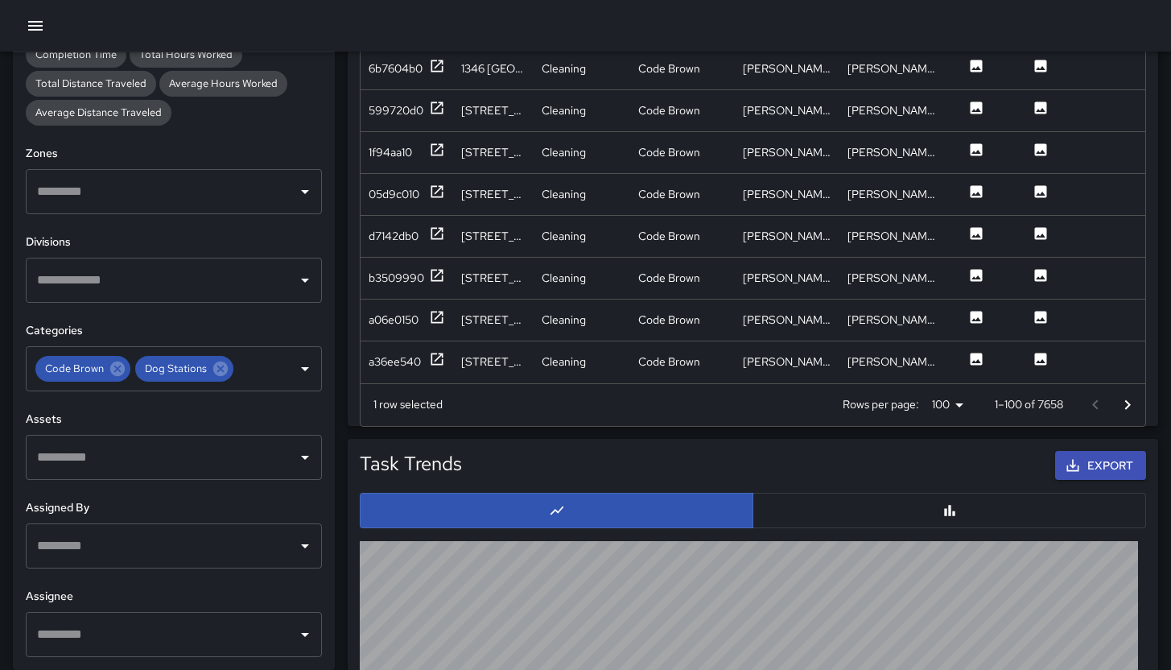
click at [1125, 407] on icon "Go to next page" at bounding box center [1128, 404] width 6 height 10
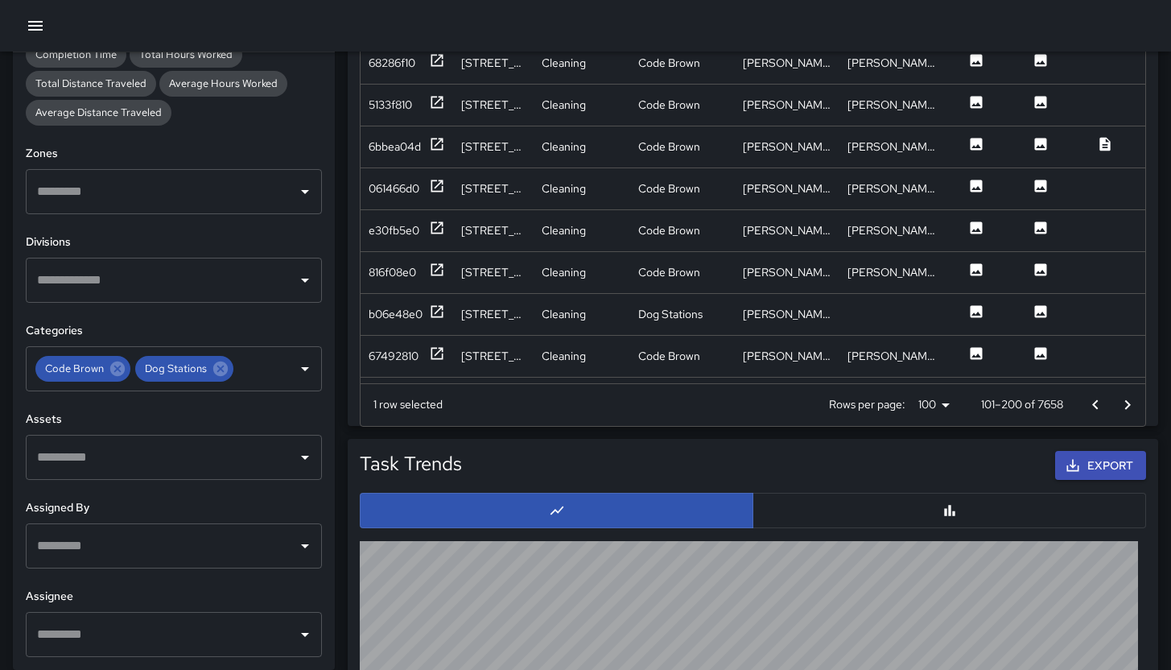
scroll to position [787, 0]
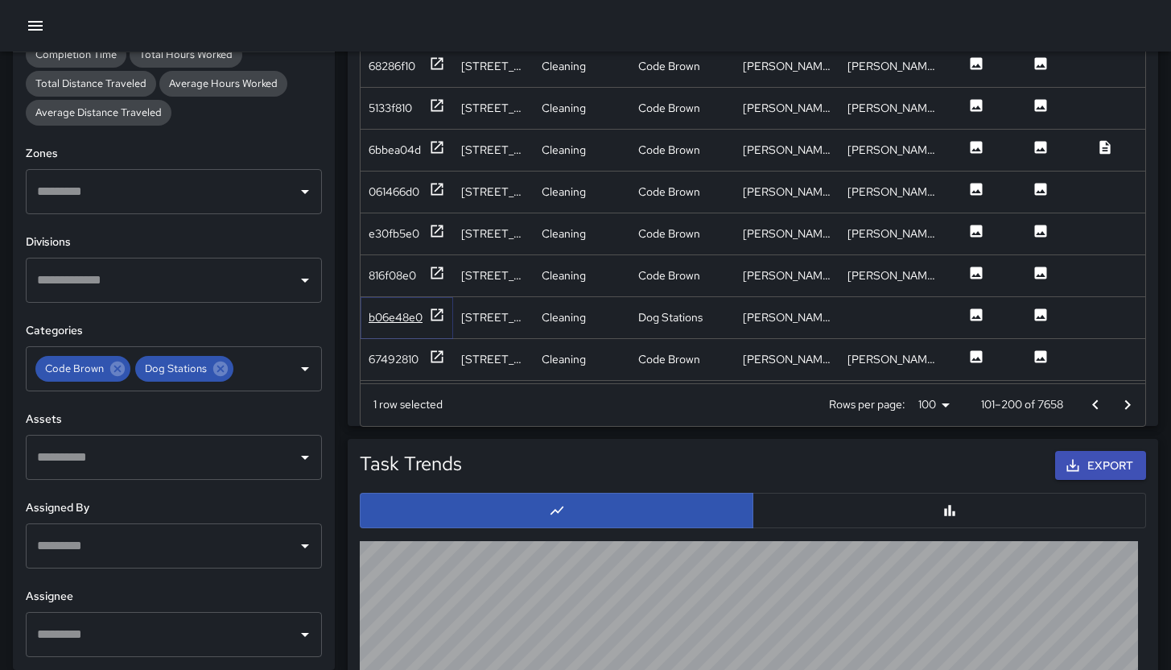
click at [374, 312] on div "b06e48e0" at bounding box center [396, 317] width 54 height 16
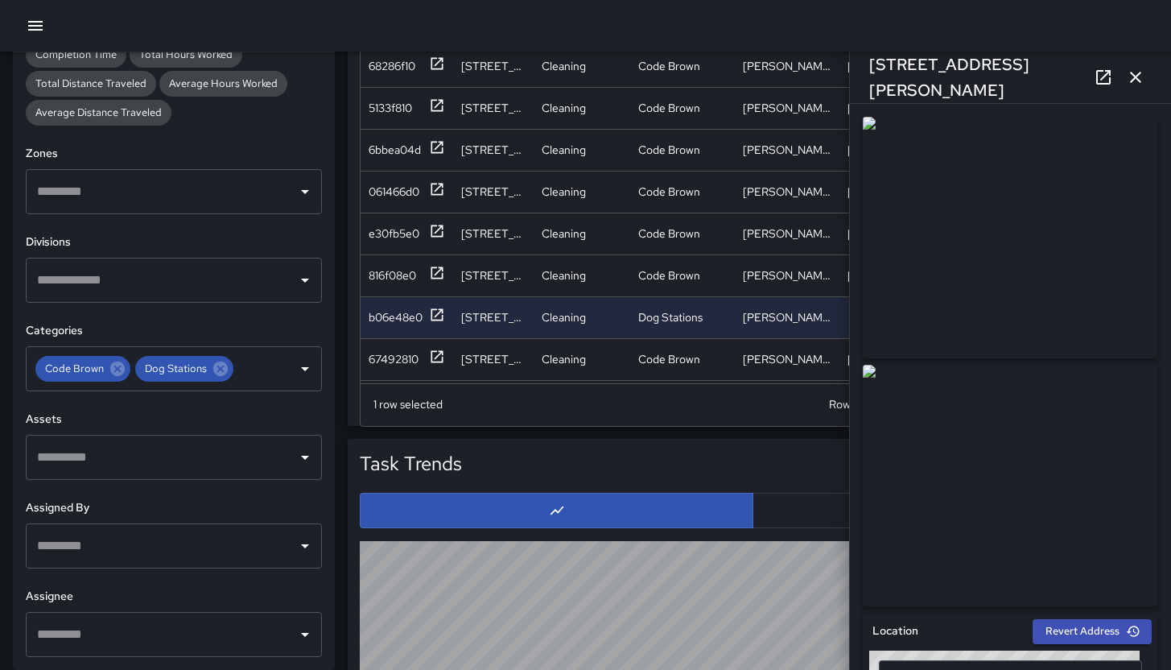
click at [1126, 84] on icon "button" at bounding box center [1135, 77] width 19 height 19
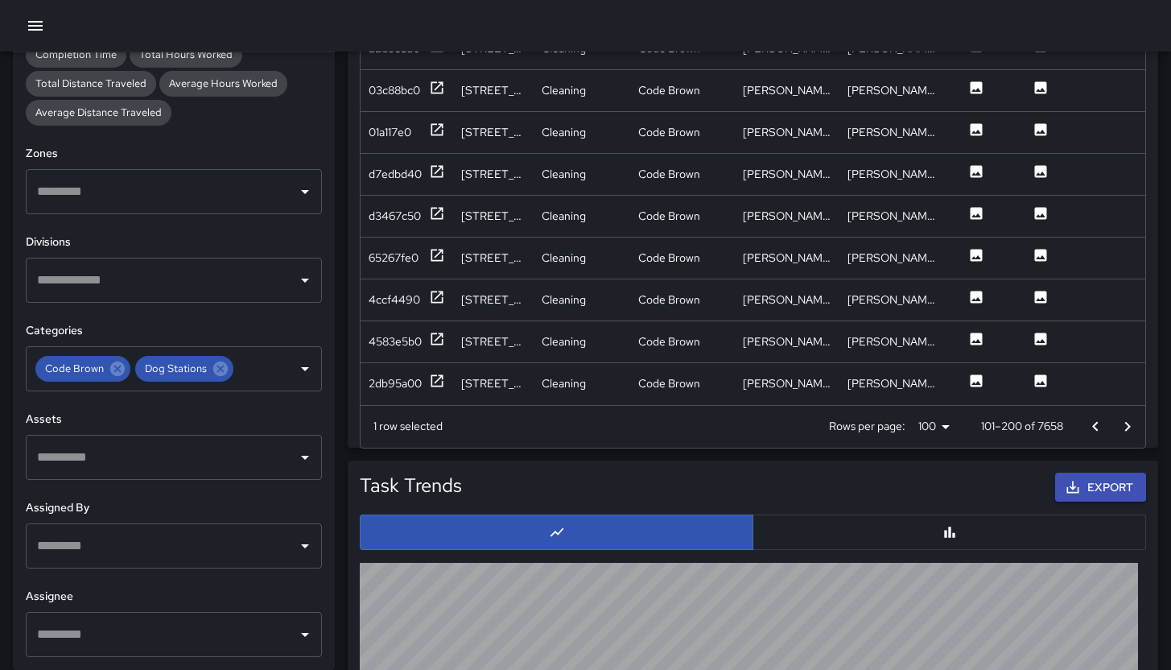
scroll to position [1030, 0]
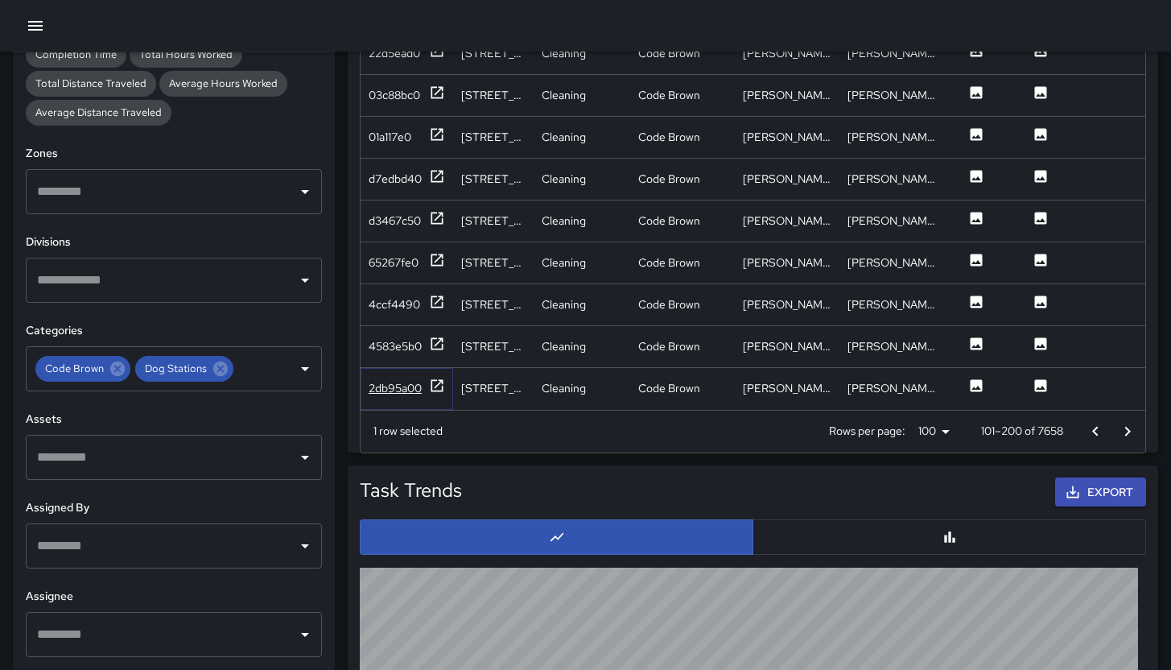
click at [392, 380] on div "2db95a00" at bounding box center [395, 388] width 53 height 16
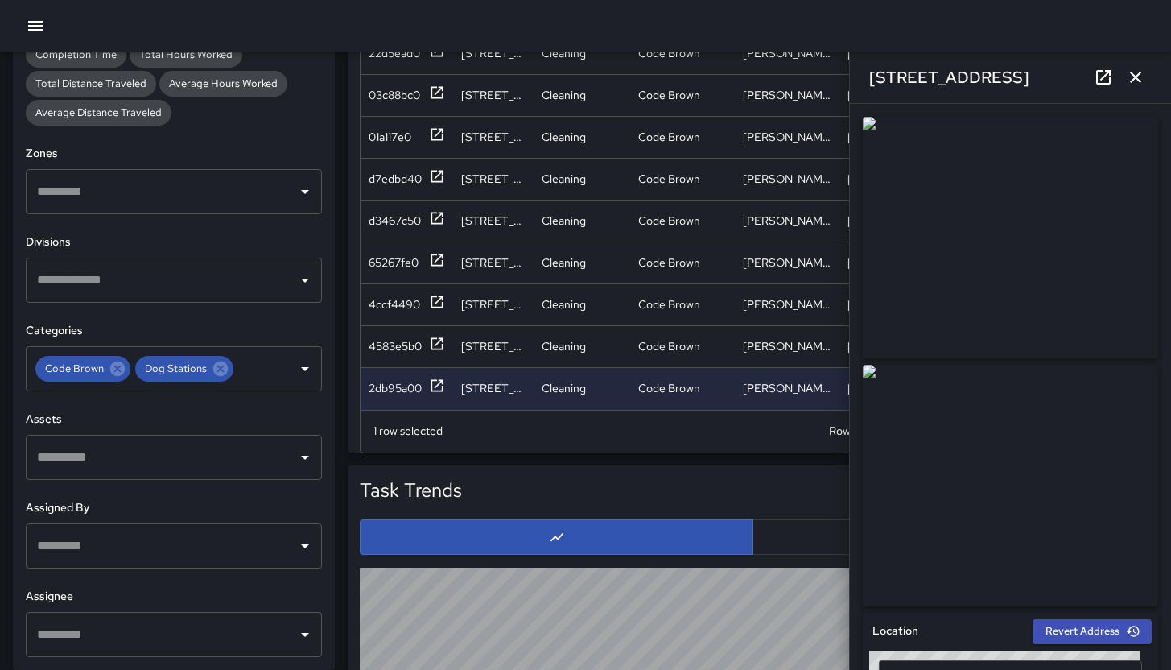
click at [1129, 92] on button "button" at bounding box center [1136, 77] width 32 height 32
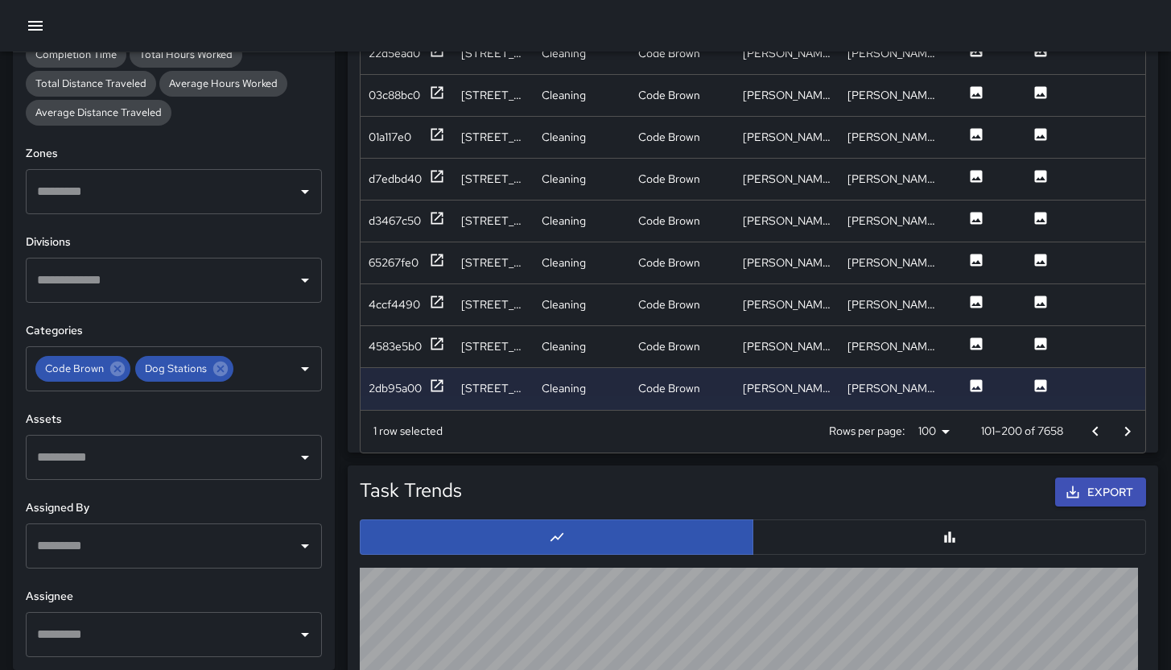
click at [40, 20] on icon "button" at bounding box center [35, 25] width 19 height 19
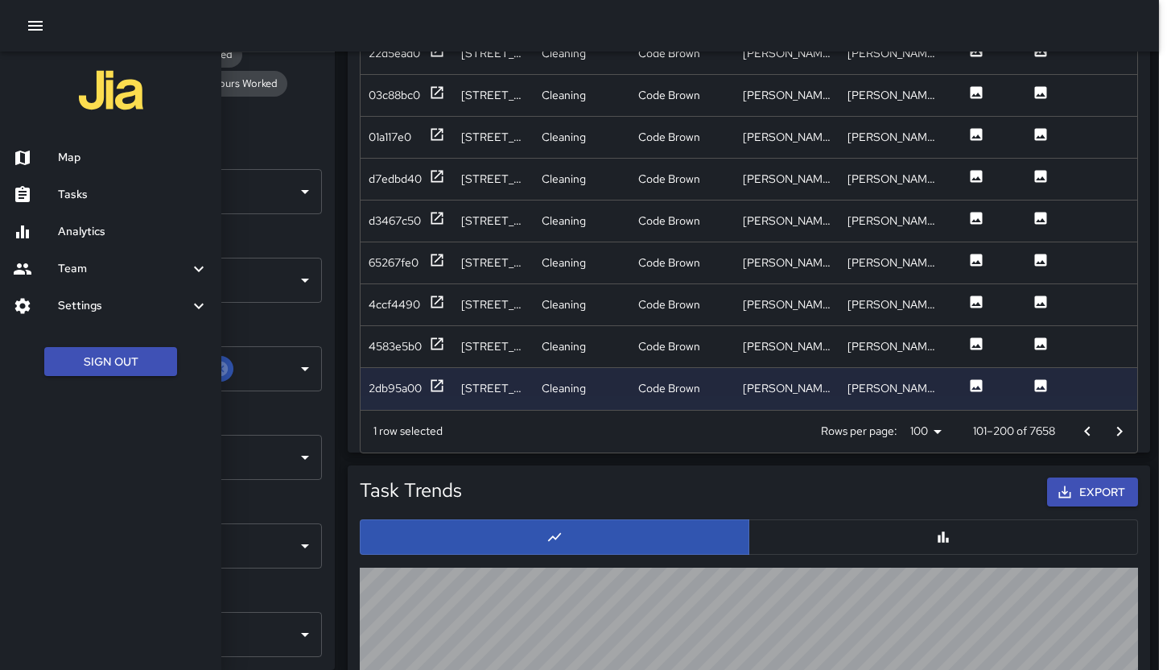
click at [39, 22] on icon "button" at bounding box center [35, 26] width 14 height 10
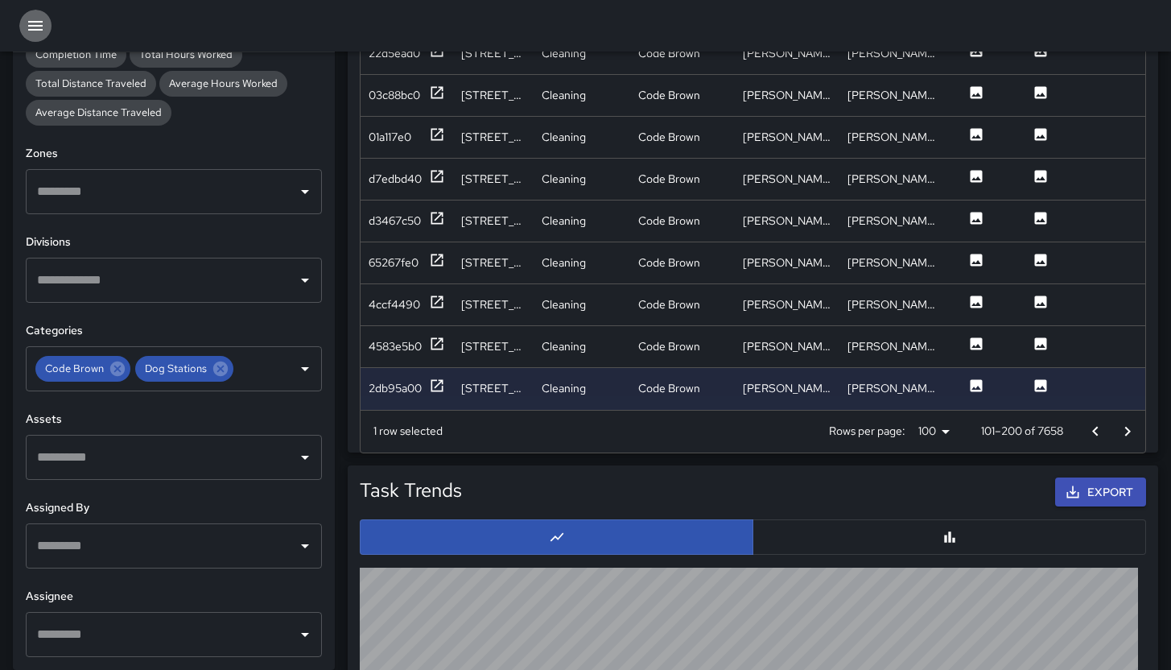
click at [43, 30] on icon "button" at bounding box center [35, 25] width 19 height 19
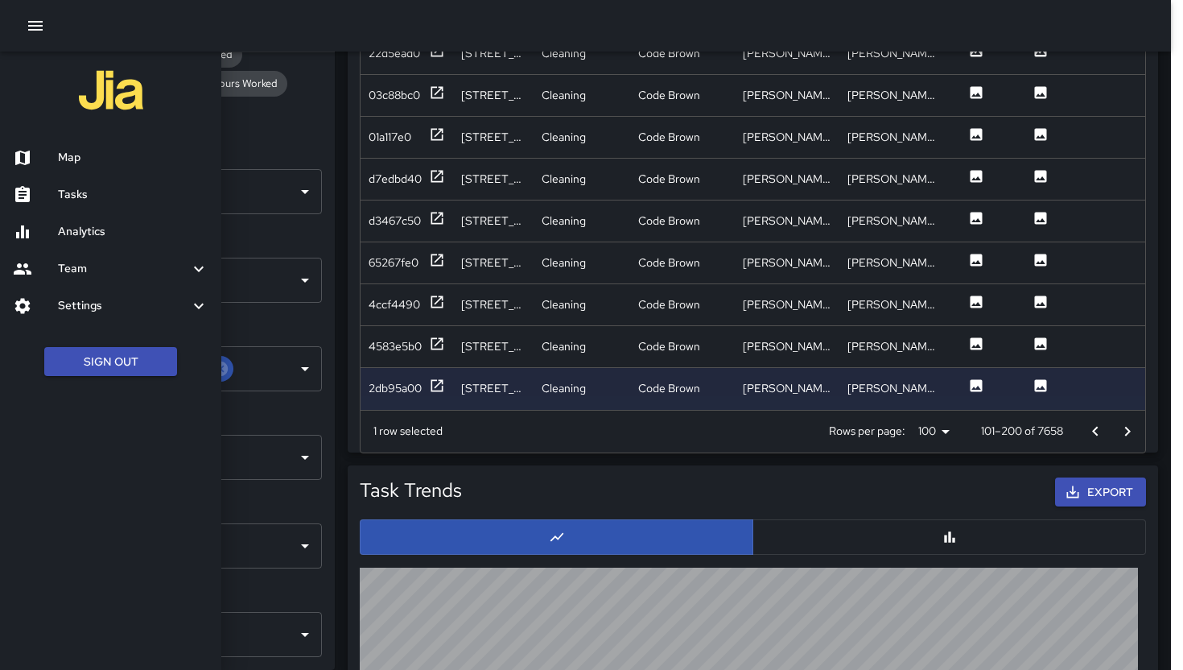
click at [80, 158] on h6 "Map" at bounding box center [133, 158] width 151 height 18
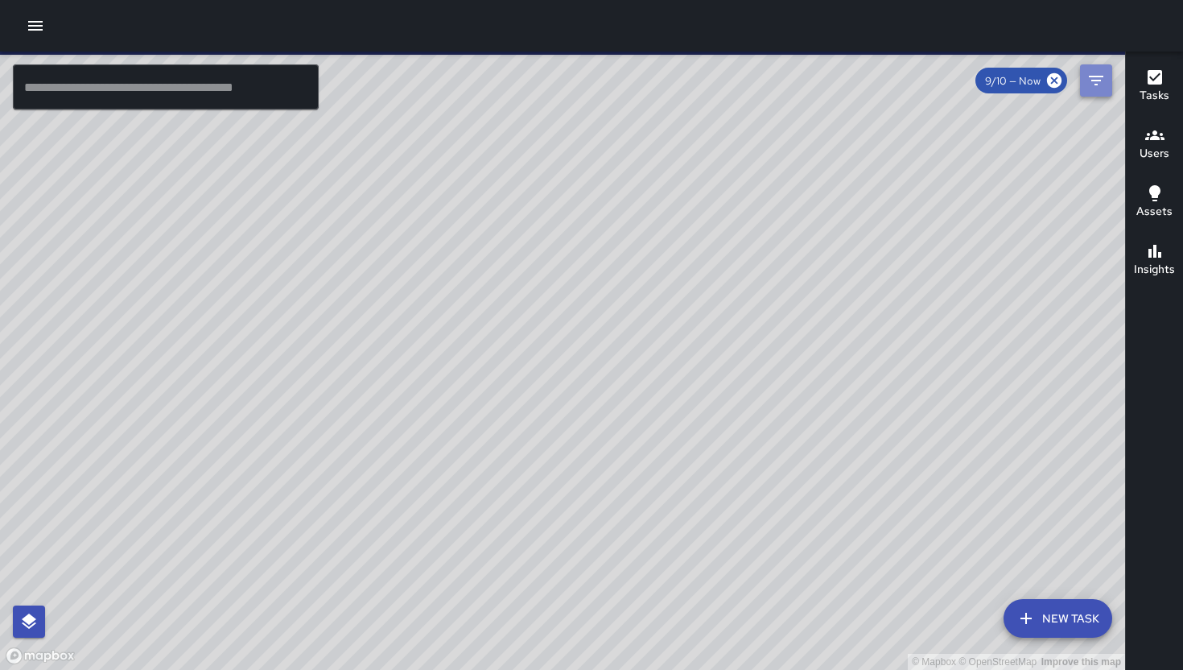
click at [1090, 94] on button "Filters" at bounding box center [1096, 80] width 32 height 32
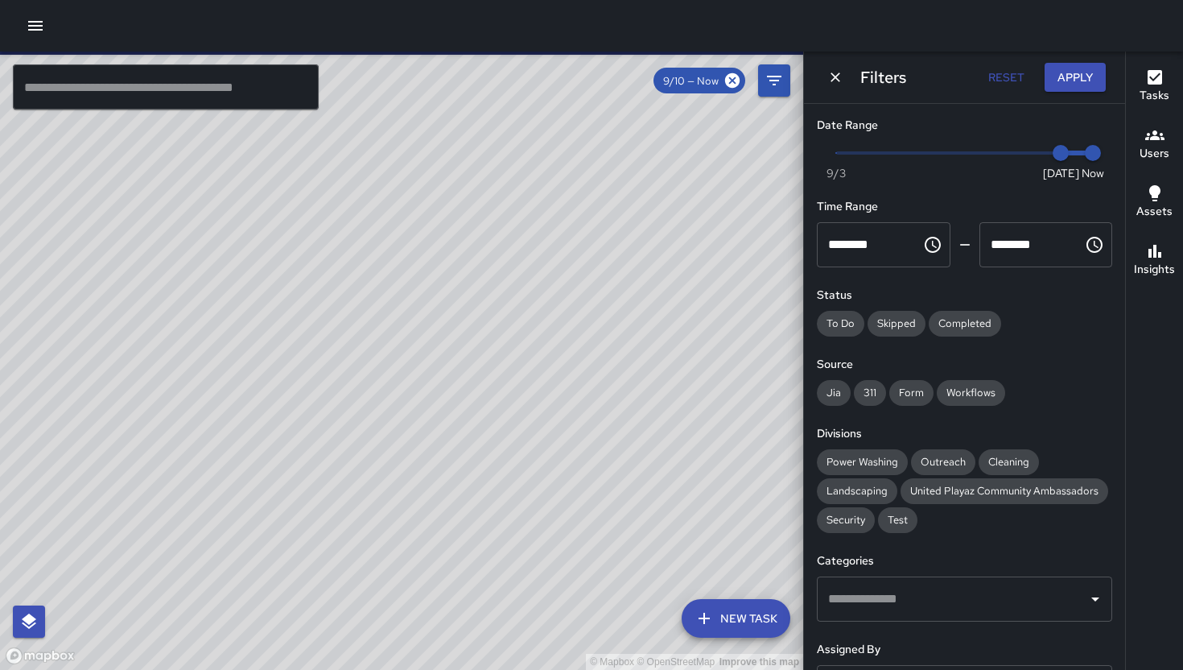
click at [1058, 161] on span "9/10" at bounding box center [1061, 153] width 16 height 16
type input "*"
drag, startPoint x: 1040, startPoint y: 163, endPoint x: 823, endPoint y: 154, distance: 217.5
click at [828, 154] on span "9/3" at bounding box center [836, 153] width 16 height 16
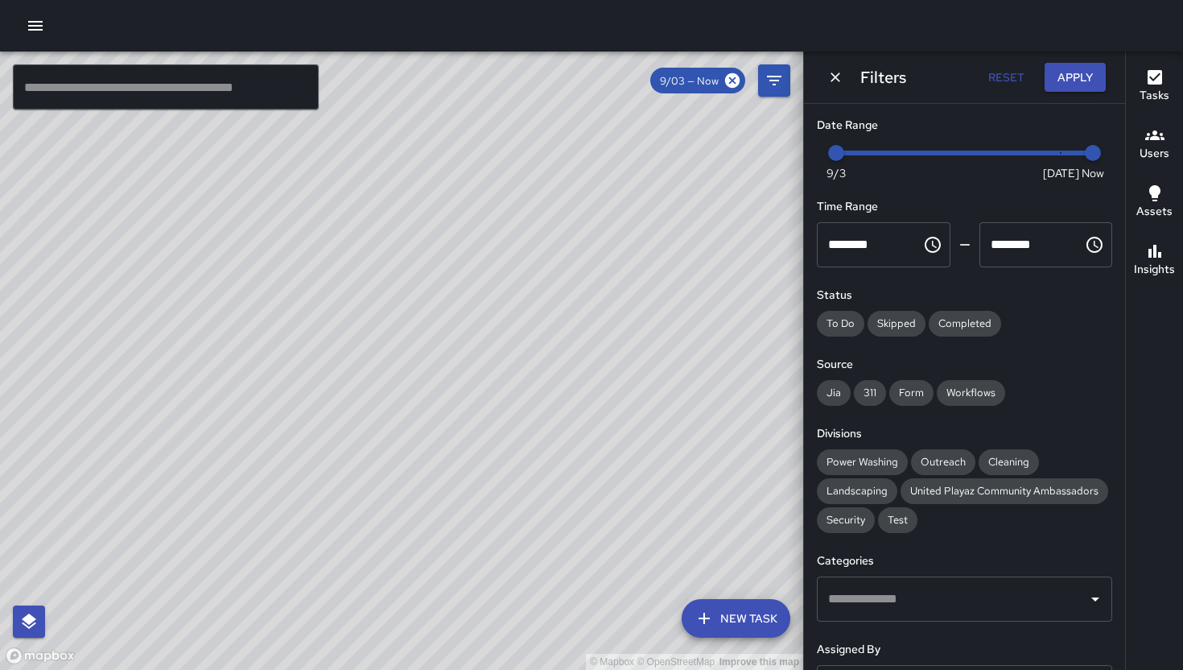
drag, startPoint x: 544, startPoint y: 274, endPoint x: 476, endPoint y: 287, distance: 69.8
click at [476, 287] on div "© Mapbox © OpenStreetMap Improve this map" at bounding box center [401, 361] width 803 height 618
click at [122, 89] on input "text" at bounding box center [166, 86] width 306 height 45
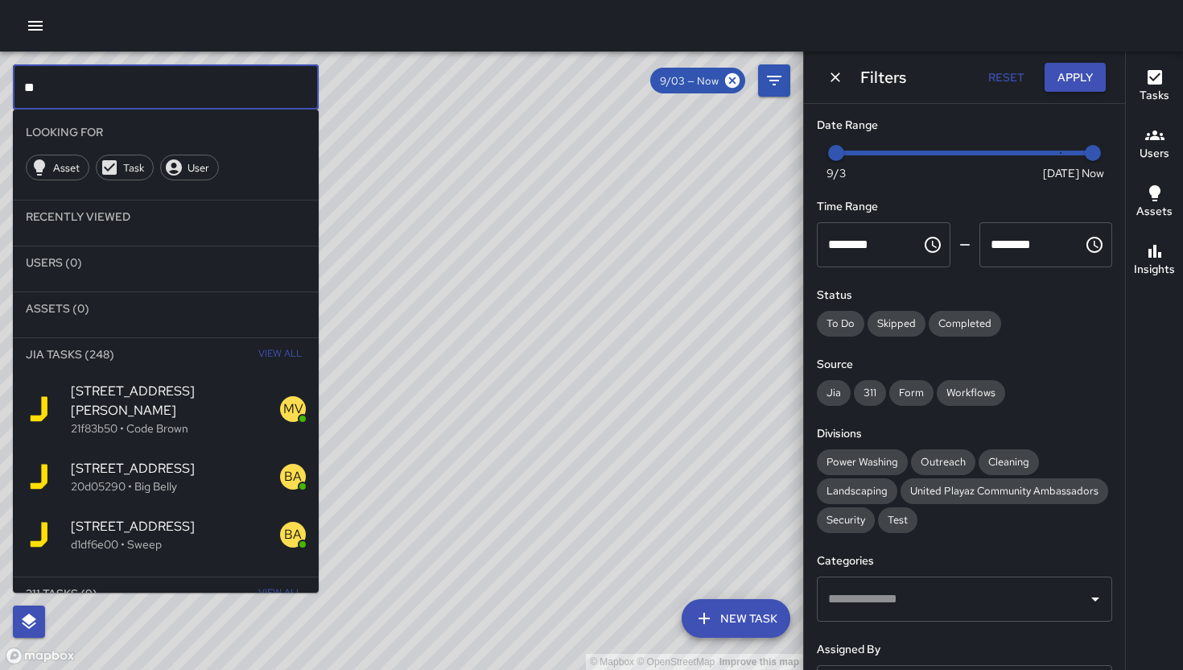
type input "*"
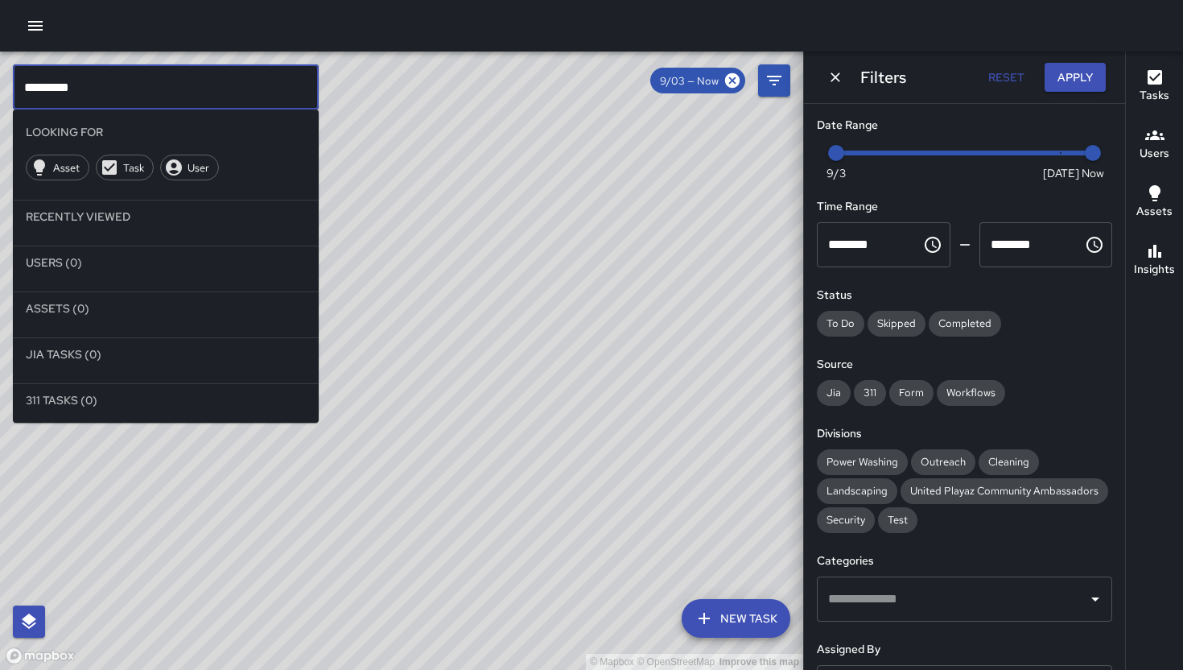
drag, startPoint x: 93, startPoint y: 93, endPoint x: 48, endPoint y: 89, distance: 45.3
click at [48, 89] on input "*********" at bounding box center [166, 86] width 306 height 45
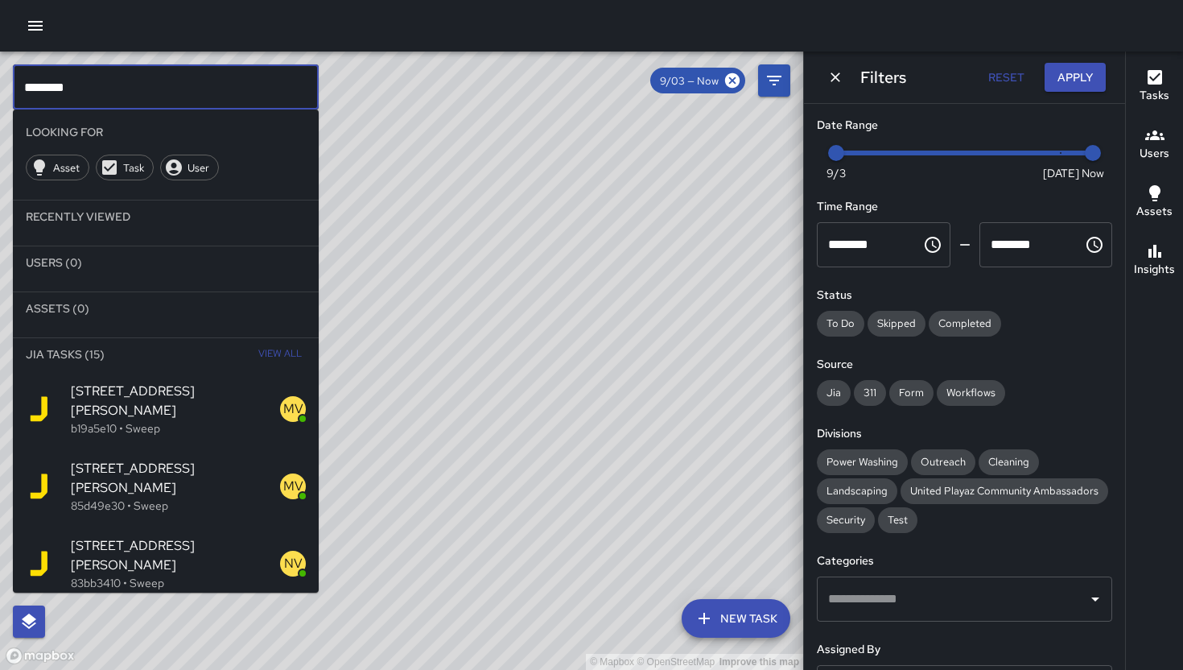
type input "********"
click at [193, 420] on p "b19a5e10 • Sweep" at bounding box center [175, 428] width 209 height 16
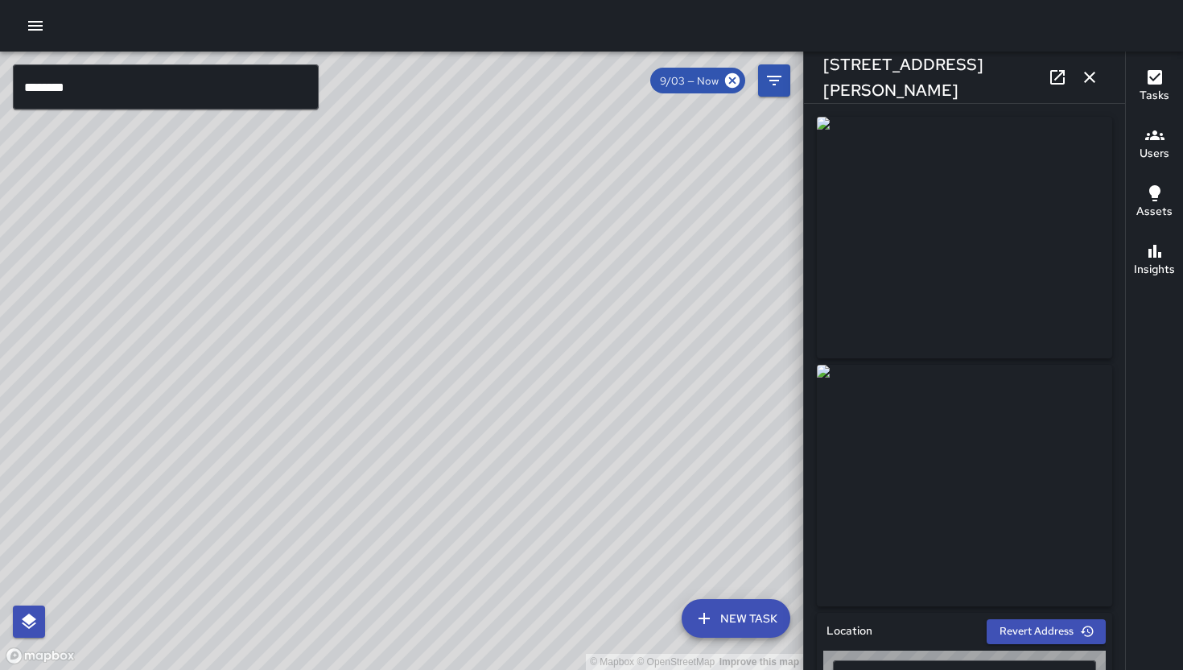
type input "**********"
click at [1096, 76] on icon "button" at bounding box center [1089, 77] width 19 height 19
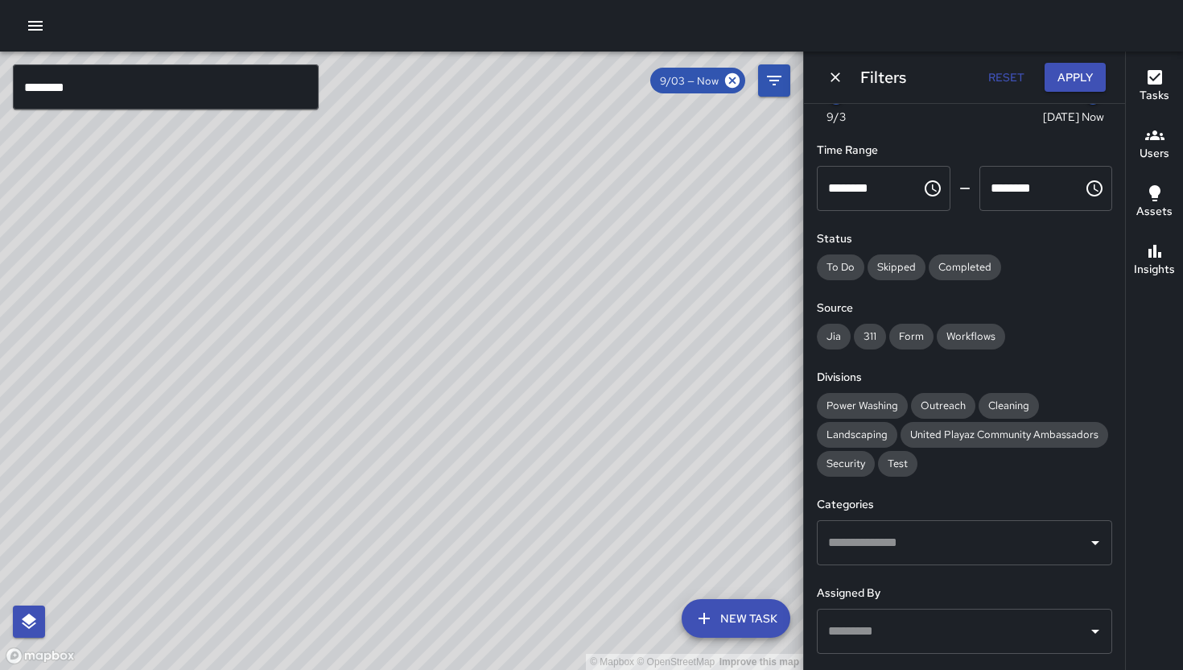
scroll to position [124, 0]
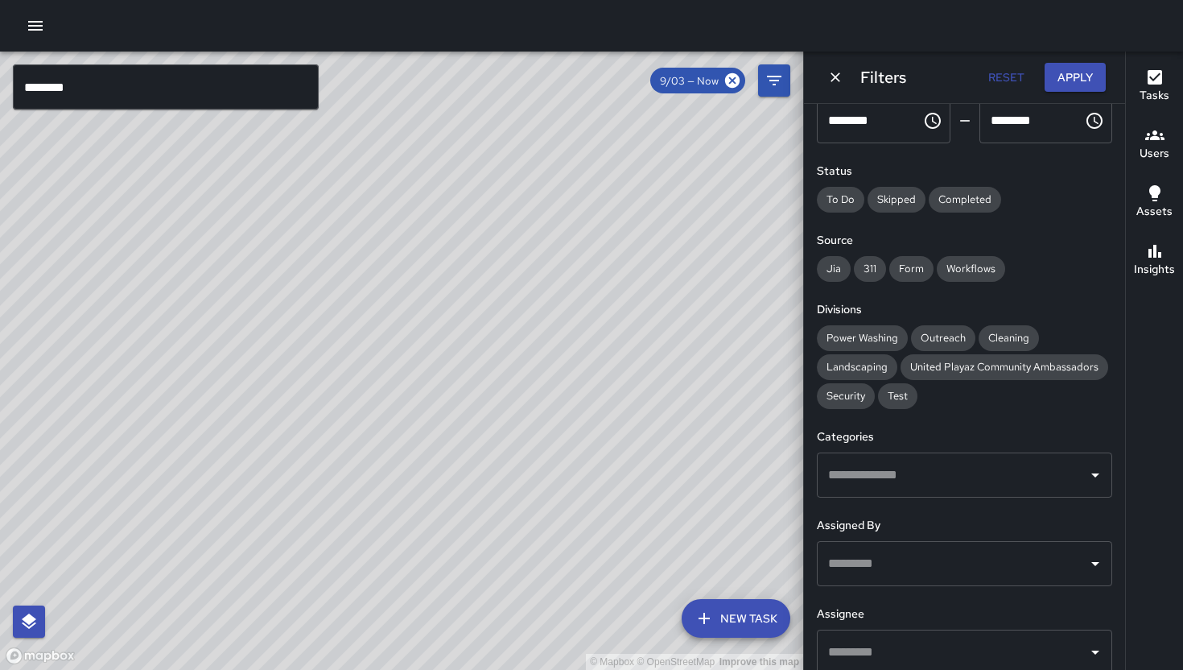
click at [923, 490] on input "text" at bounding box center [952, 475] width 257 height 31
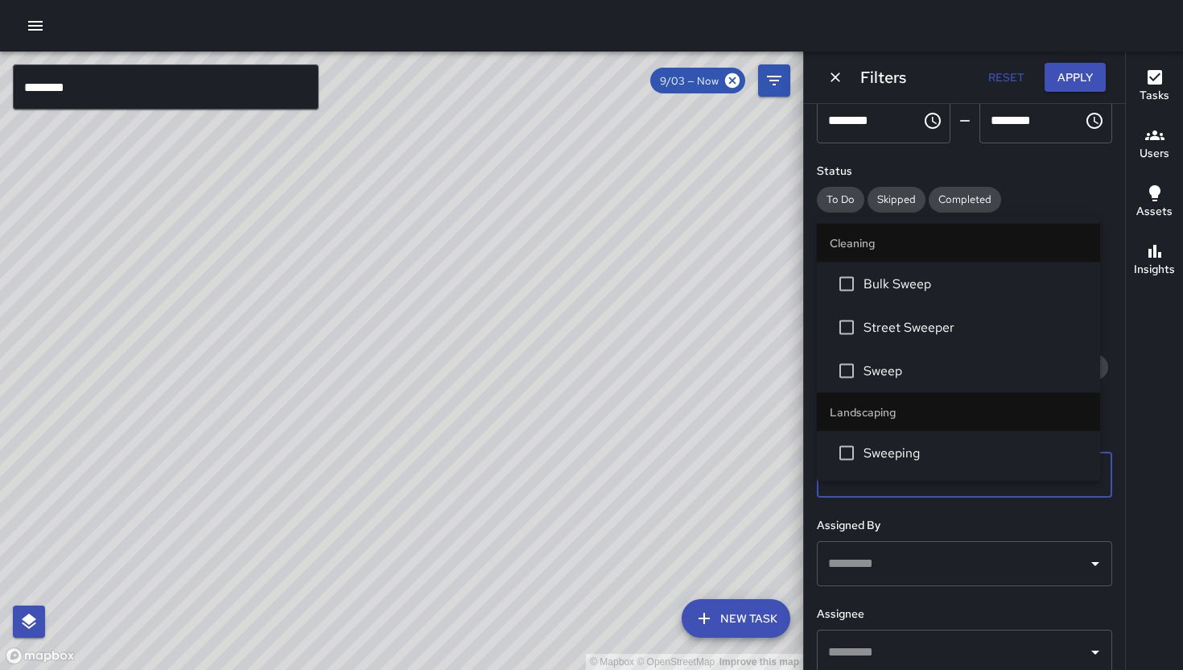
type input "****"
click at [900, 378] on span "Sweep" at bounding box center [976, 370] width 224 height 19
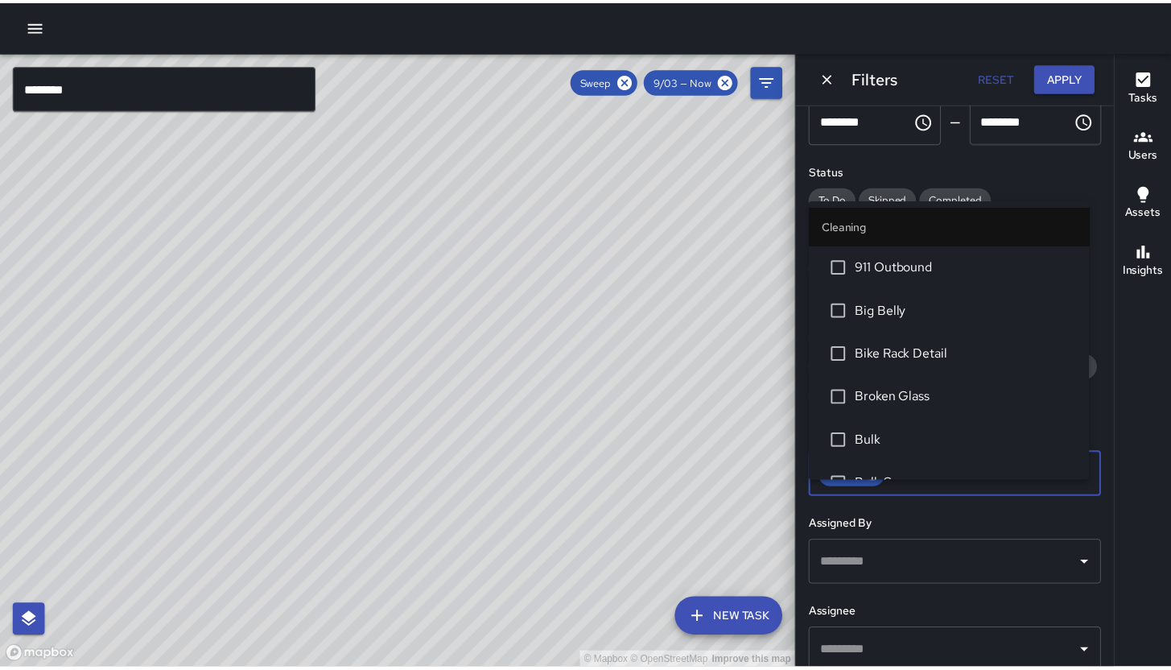
scroll to position [1025, 0]
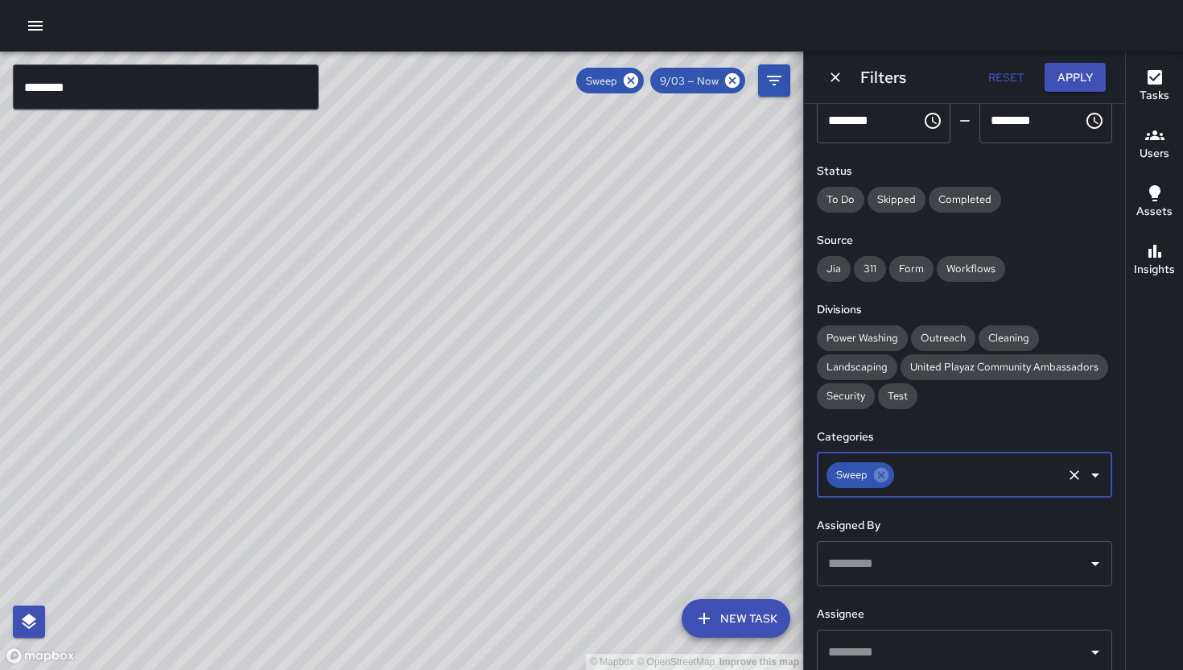
click at [834, 74] on icon "Dismiss" at bounding box center [836, 77] width 16 height 16
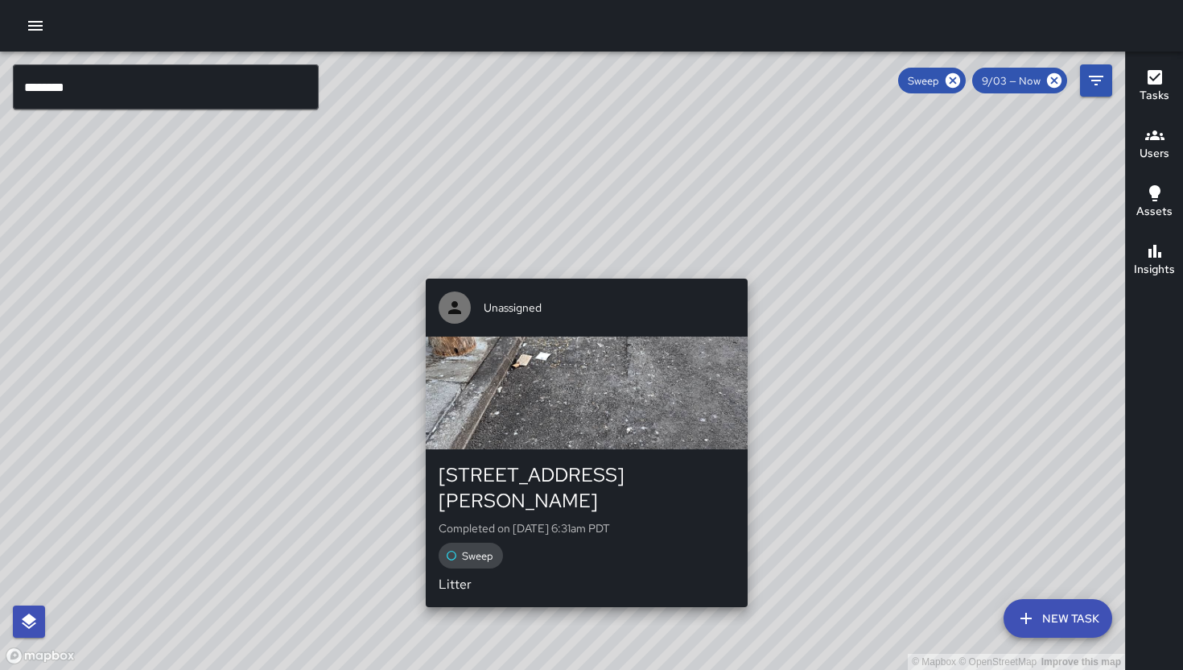
click at [744, 568] on div "1020 Harrison Street Completed on 9/9/2025, 6:31am PDT Sweep Litter" at bounding box center [587, 528] width 322 height 158
click at [744, 568] on div "© Mapbox © OpenStreetMap Improve this map Unassigned 1020 Harrison Street Compl…" at bounding box center [562, 361] width 1125 height 618
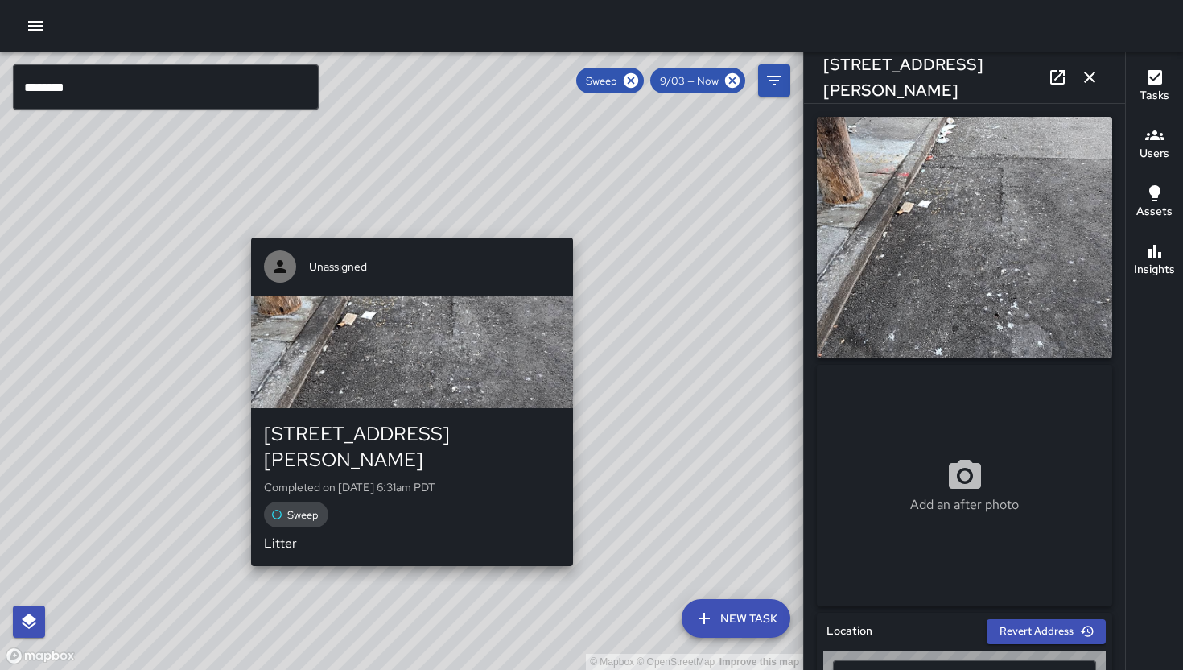
type input "**********"
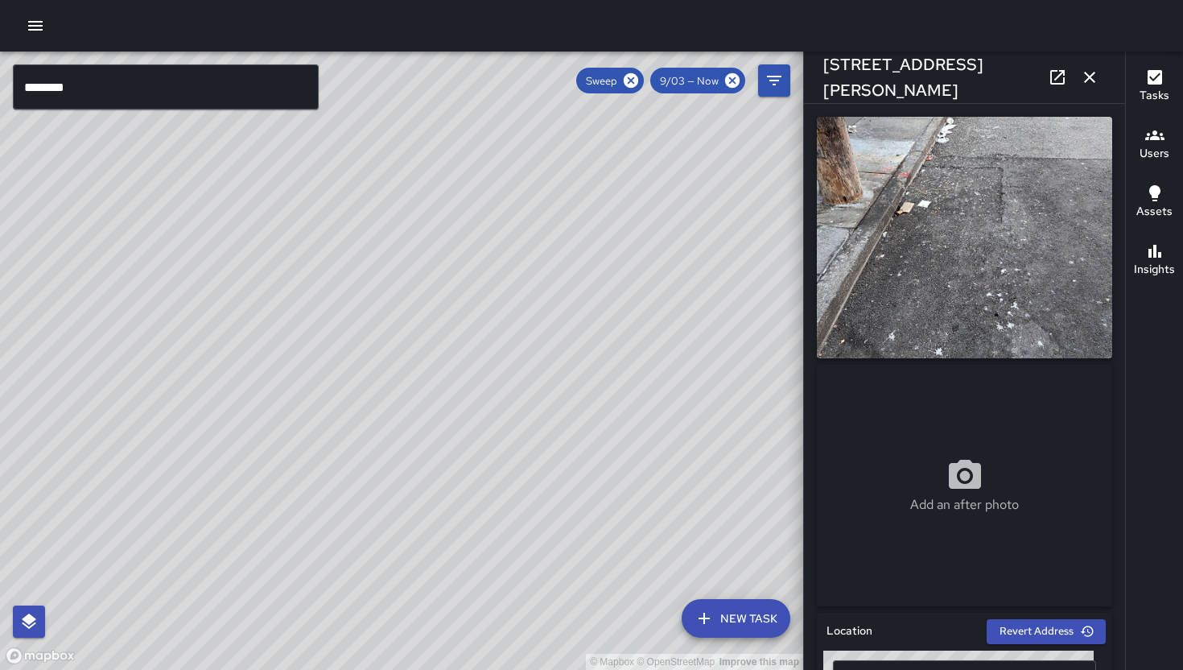
click at [1096, 72] on icon "button" at bounding box center [1089, 77] width 19 height 19
click at [1096, 72] on div "© Mapbox © OpenStreetMap Improve this map ******** ​ New Task Sweep 9/03 — Now …" at bounding box center [591, 361] width 1183 height 618
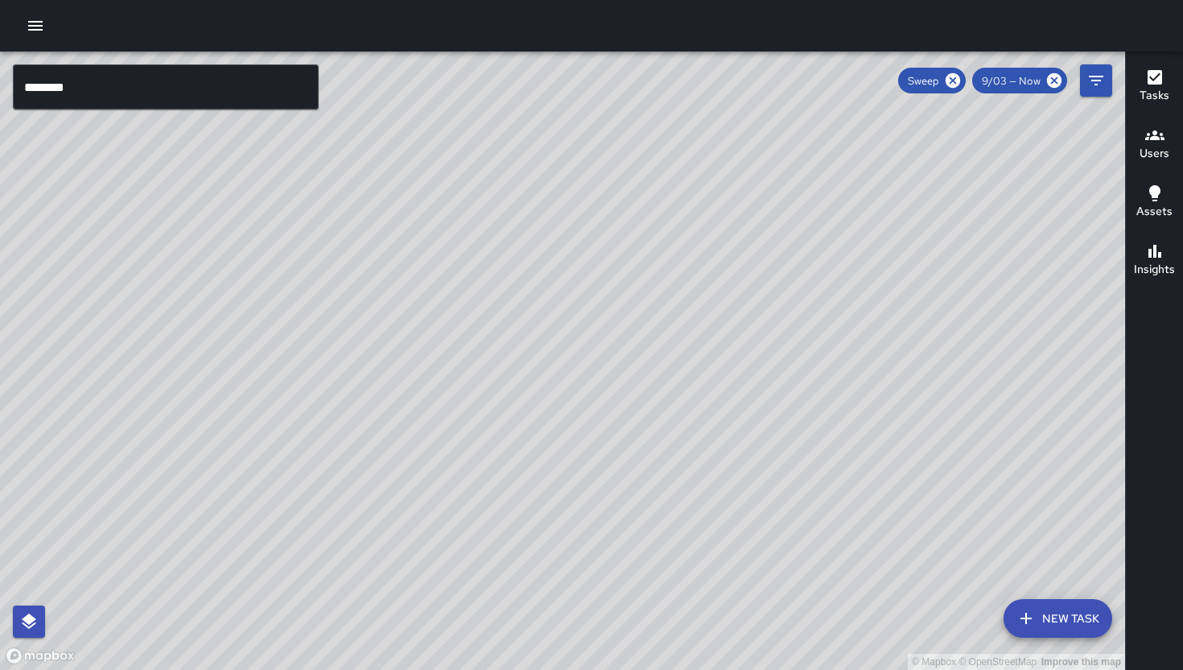
click at [464, 436] on div "© Mapbox © OpenStreetMap Improve this map DJ Davis Jones 85 Columbia Square Str…" at bounding box center [562, 361] width 1125 height 618
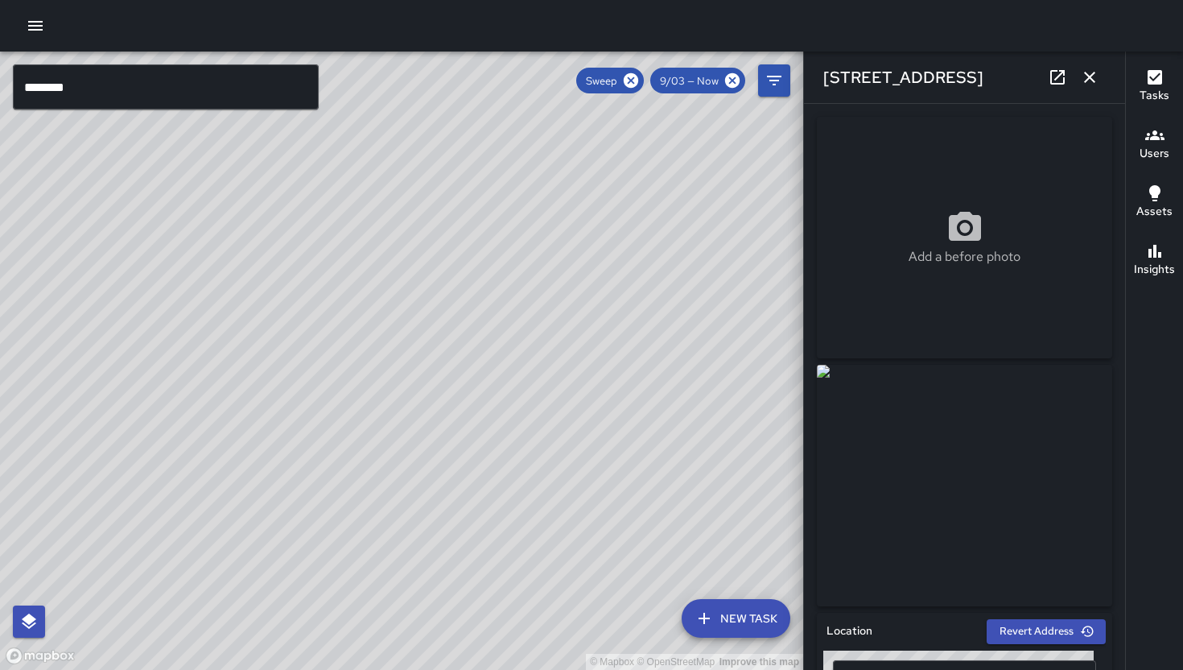
click at [1088, 85] on icon "button" at bounding box center [1089, 77] width 19 height 19
click at [784, 85] on icon "Filters" at bounding box center [774, 80] width 19 height 19
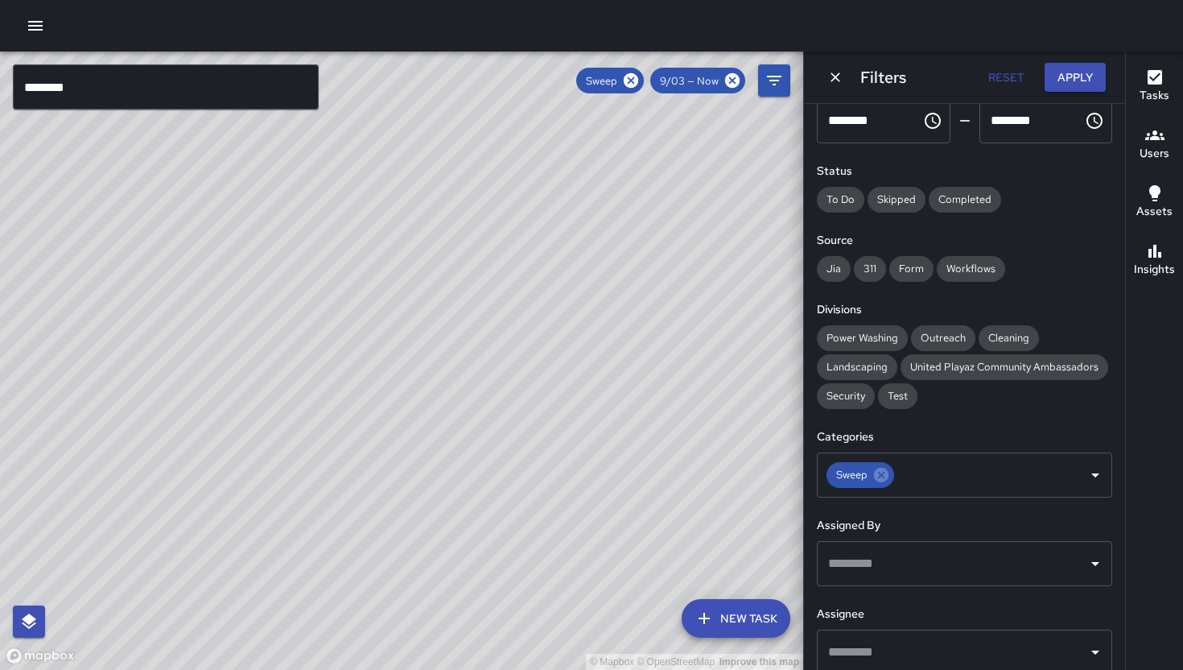
drag, startPoint x: 270, startPoint y: 357, endPoint x: 459, endPoint y: 471, distance: 219.9
click at [504, 525] on div "© Mapbox © OpenStreetMap Improve this map" at bounding box center [401, 361] width 803 height 618
click at [307, 249] on div "© Mapbox © OpenStreetMap Improve this map MV Maclis Velasquez 139 Harriet Stree…" at bounding box center [401, 361] width 803 height 618
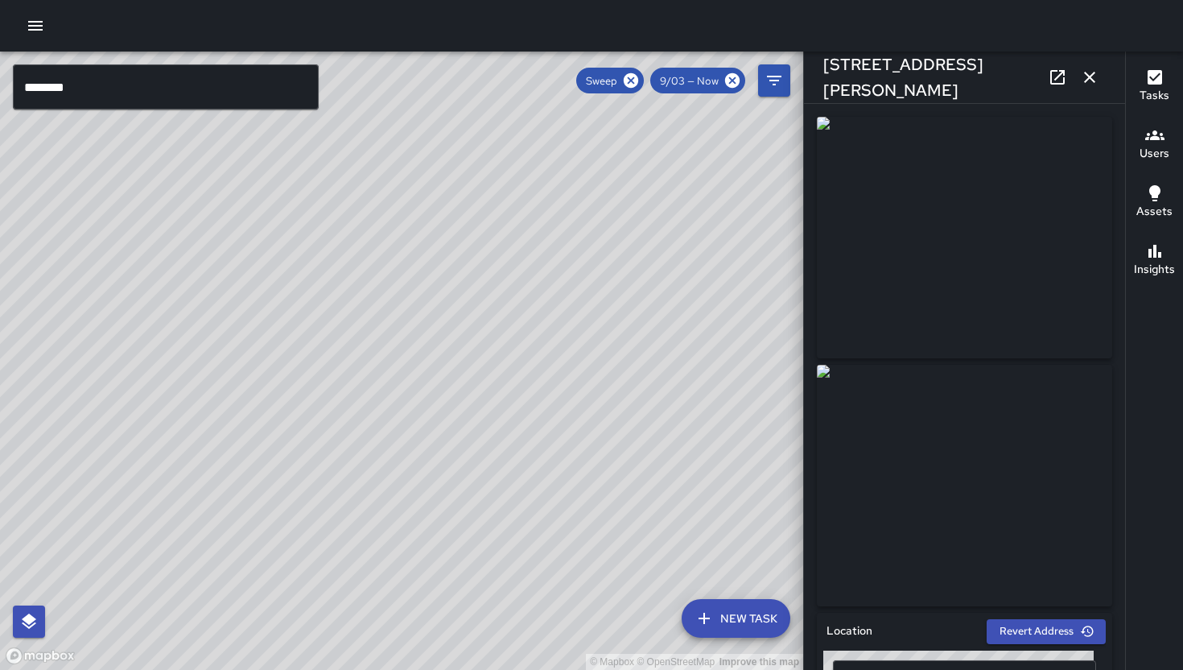
click at [429, 393] on div "© Mapbox © OpenStreetMap Improve this map MV Maclis Velasquez 139 Harriet Stree…" at bounding box center [401, 361] width 803 height 618
click at [407, 340] on div "© Mapbox © OpenStreetMap Improve this map MV Maclis Velasquez 139 Harriet Stree…" at bounding box center [401, 361] width 803 height 618
click at [427, 363] on div "© Mapbox © OpenStreetMap Improve this map NV Nicolas Vega 139 Harriet Street Co…" at bounding box center [401, 361] width 803 height 618
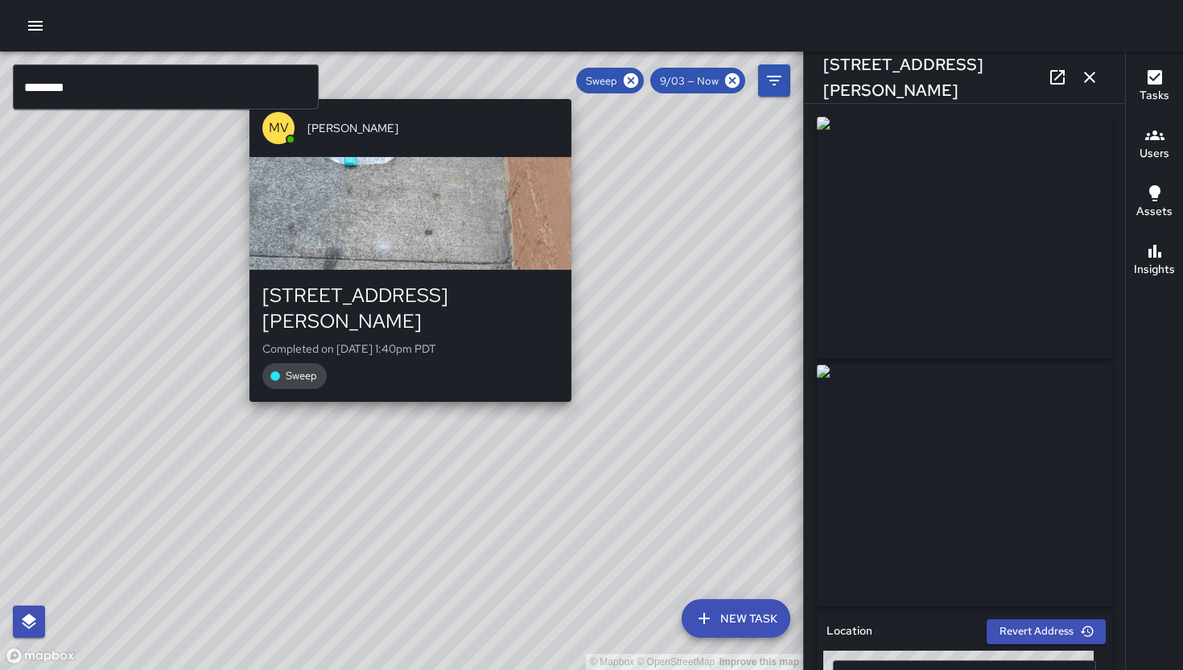
click at [400, 389] on div "© Mapbox © OpenStreetMap Improve this map MV Maclis Velasquez 139 Harriet Stree…" at bounding box center [401, 361] width 803 height 618
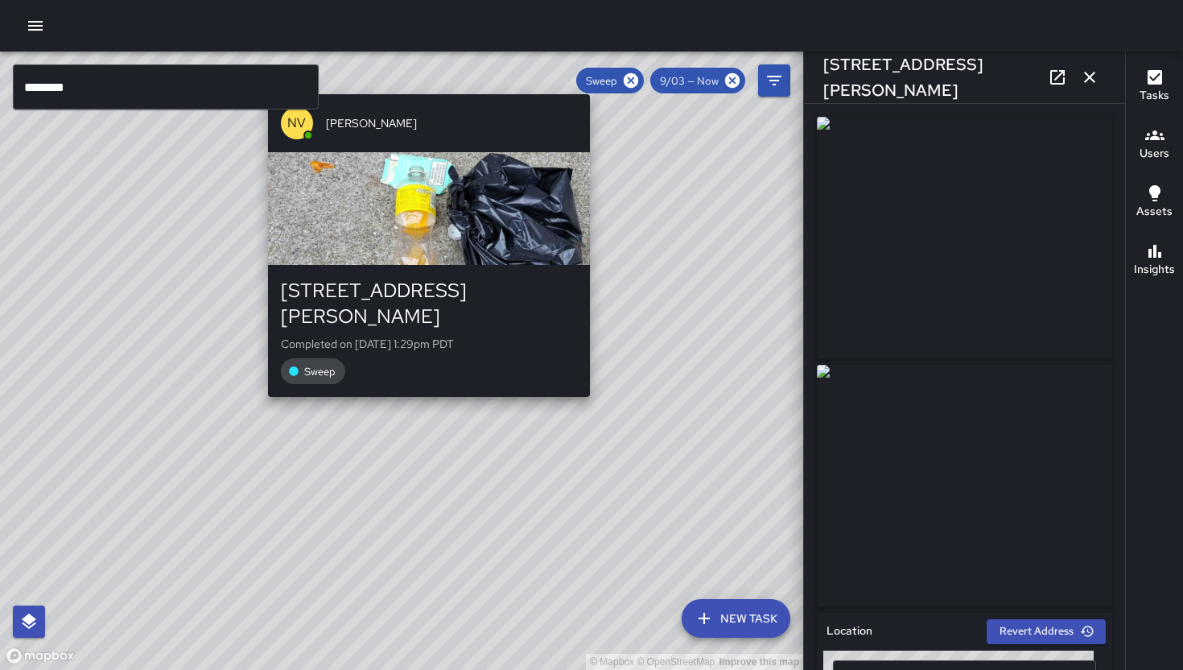
click at [415, 379] on div "© Mapbox © OpenStreetMap Improve this map NV Nicolas Vega 155 Harriet Street Co…" at bounding box center [401, 361] width 803 height 618
type input "**********"
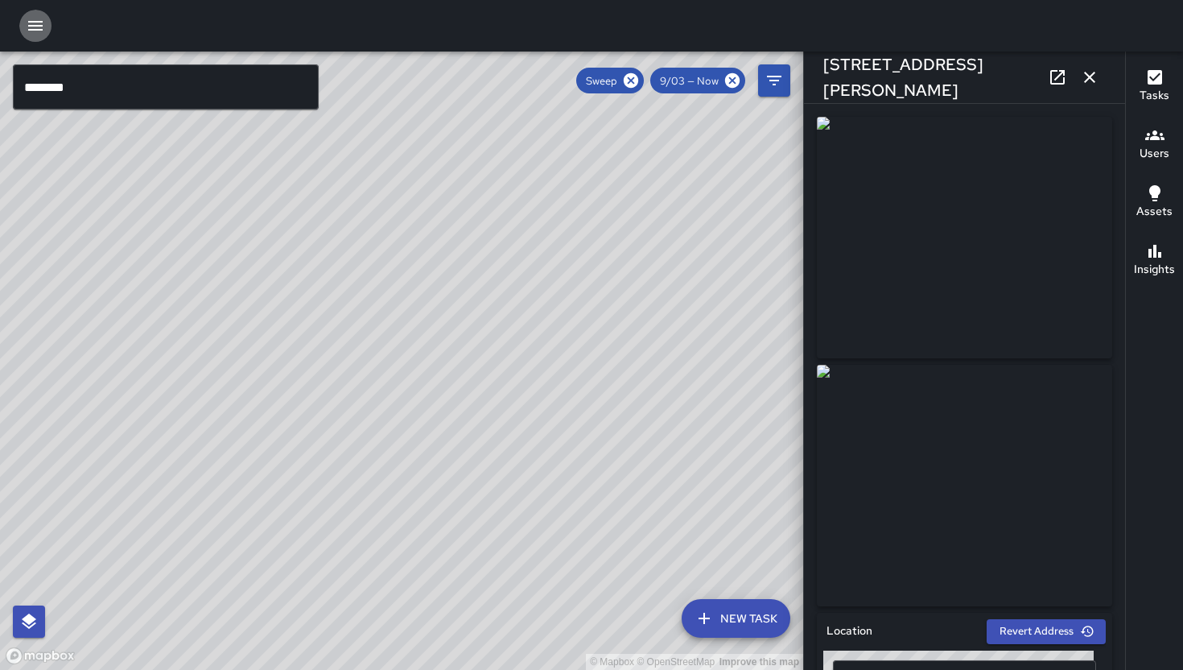
click at [37, 18] on icon "button" at bounding box center [35, 25] width 19 height 19
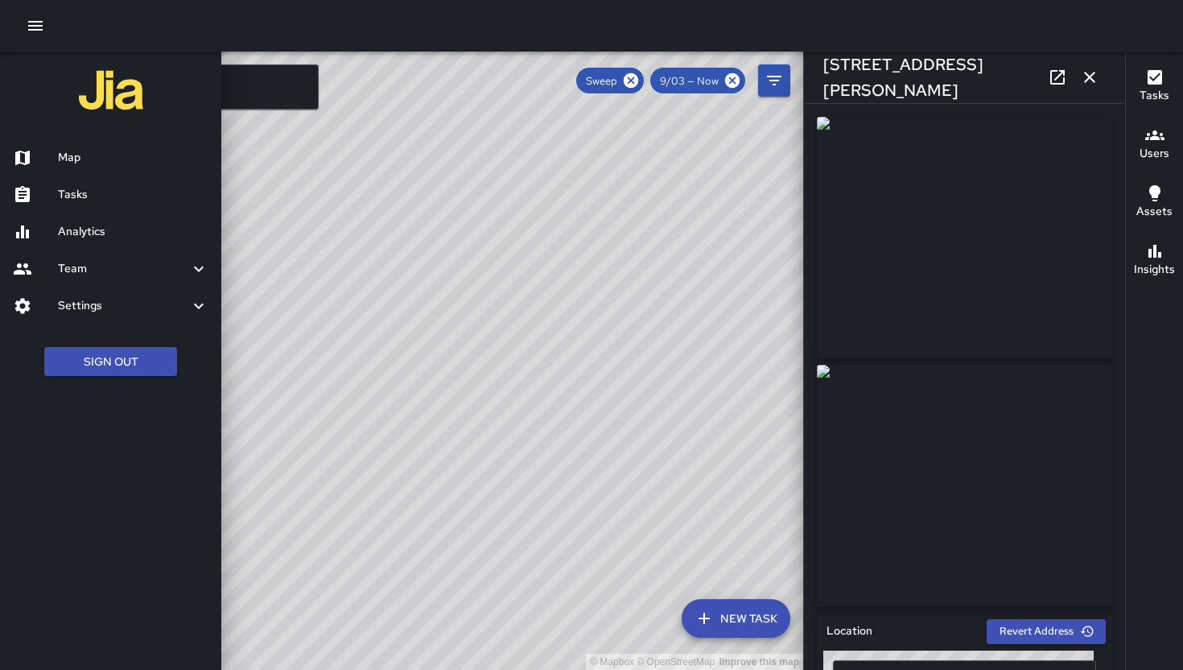
click at [91, 219] on div "Analytics" at bounding box center [110, 231] width 221 height 37
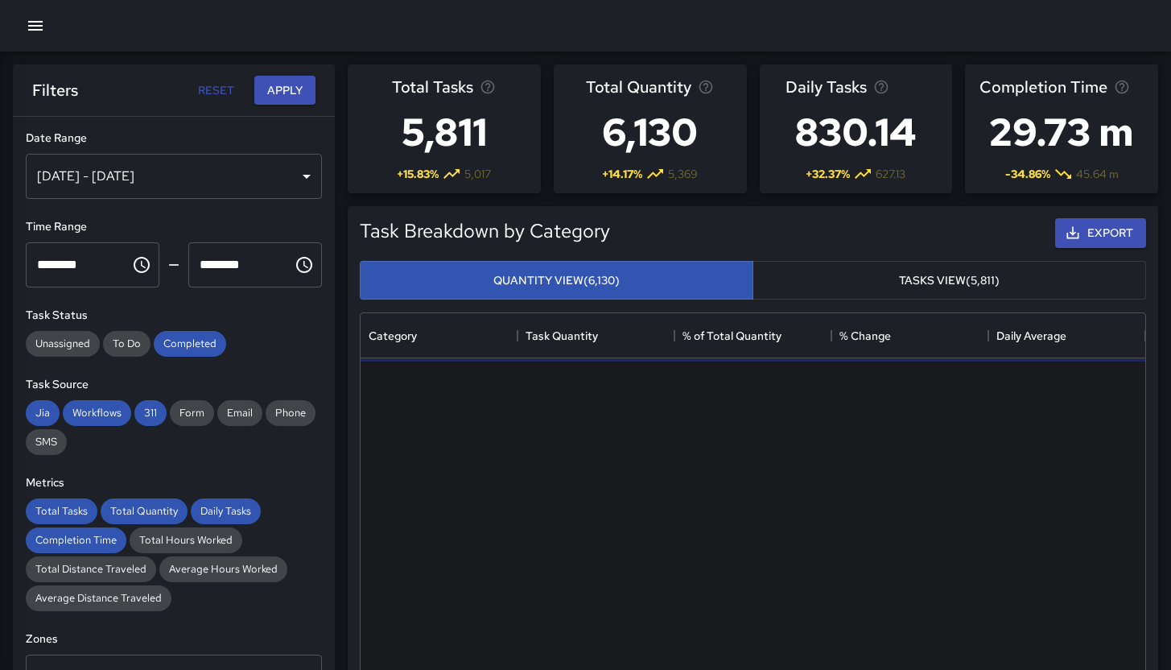
scroll to position [13, 13]
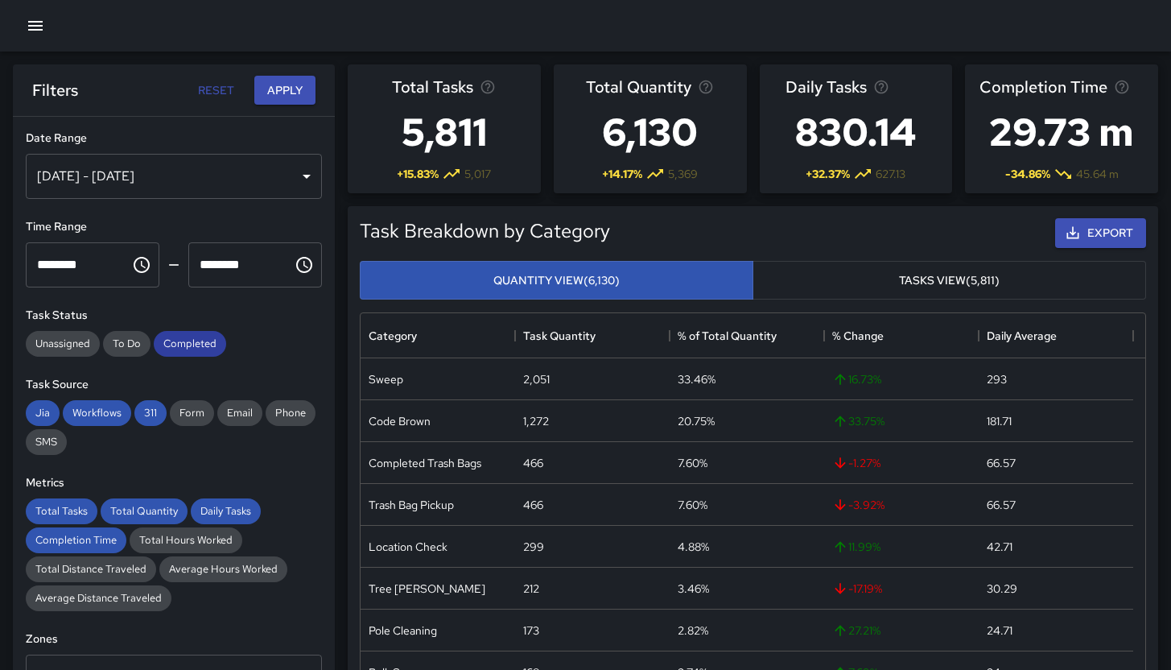
click at [194, 346] on span "Completed" at bounding box center [190, 343] width 72 height 14
click at [114, 410] on span "Workflows" at bounding box center [97, 413] width 68 height 14
drag, startPoint x: 172, startPoint y: 415, endPoint x: 166, endPoint y: 409, distance: 8.6
click at [170, 412] on span "Form" at bounding box center [192, 413] width 44 height 14
click at [144, 411] on span "311" at bounding box center [150, 413] width 32 height 14
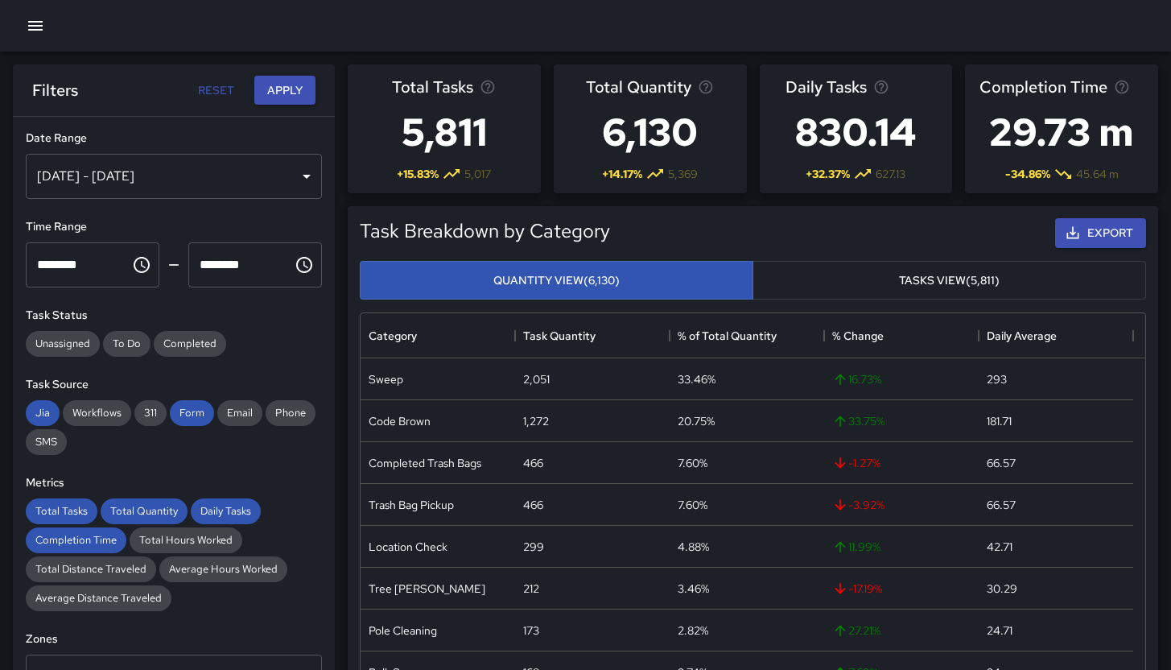
click at [14, 416] on div "**********" at bounding box center [174, 425] width 322 height 617
click at [34, 418] on span "Jia" at bounding box center [43, 413] width 34 height 14
click at [184, 410] on span "Form" at bounding box center [192, 413] width 44 height 14
click at [220, 502] on div "Daily Tasks" at bounding box center [226, 511] width 70 height 26
click at [121, 505] on span "Total Quantity" at bounding box center [144, 511] width 87 height 14
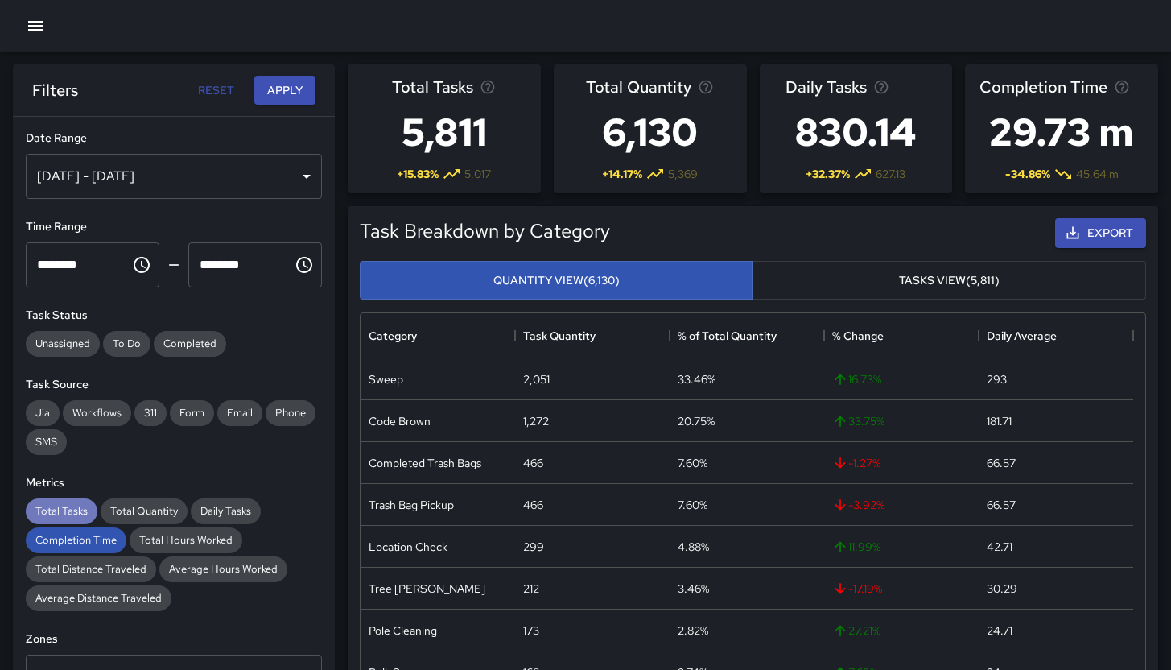
click at [57, 510] on span "Total Tasks" at bounding box center [62, 511] width 72 height 14
click at [74, 533] on div "Completion Time" at bounding box center [76, 540] width 101 height 26
click at [213, 169] on div "Sep 04, 2025 - Sep 10, 2025" at bounding box center [174, 176] width 296 height 45
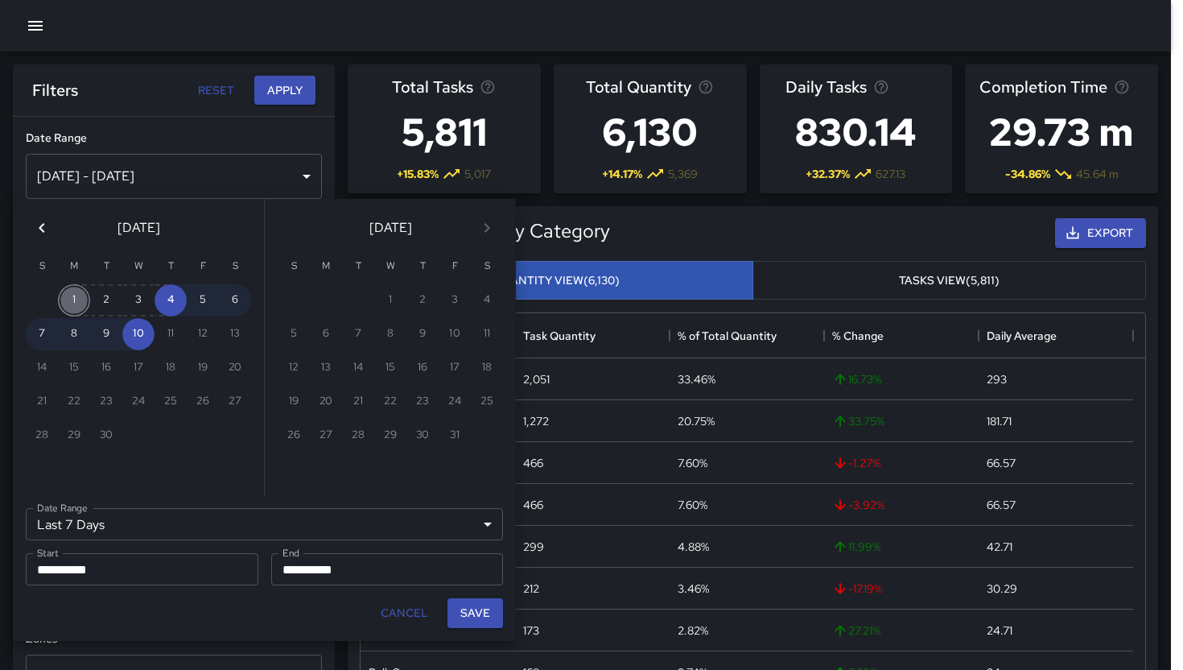
click at [74, 296] on button "1" at bounding box center [74, 300] width 32 height 32
type input "******"
type input "**********"
click at [462, 615] on button "Save" at bounding box center [476, 613] width 56 height 30
type input "**********"
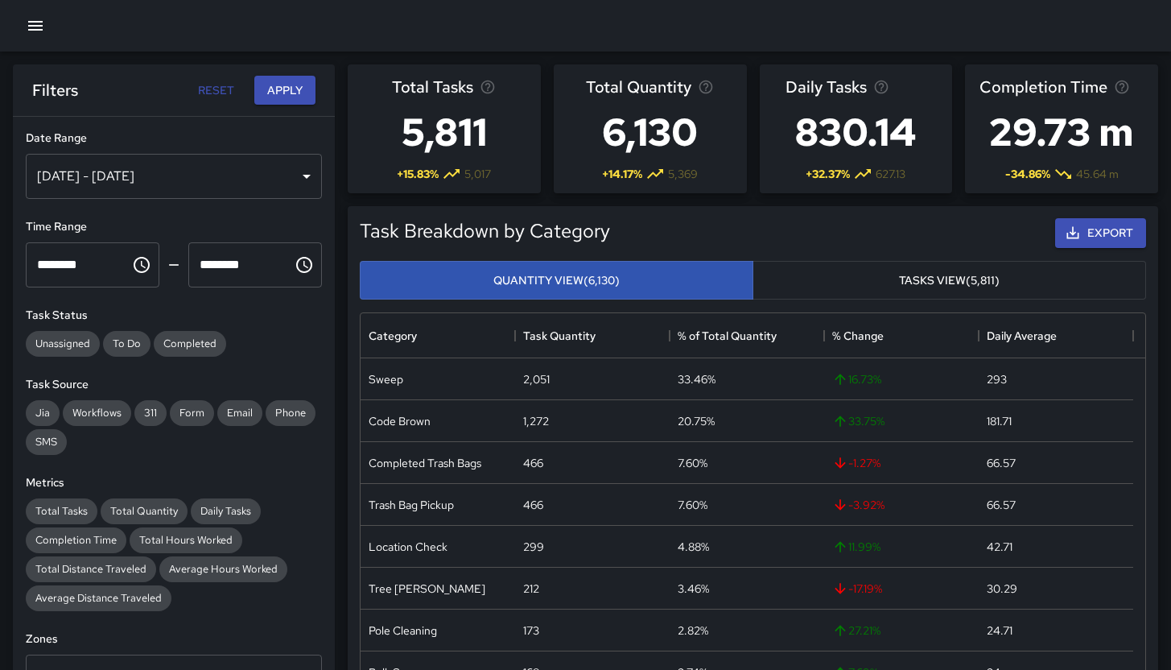
scroll to position [287, 0]
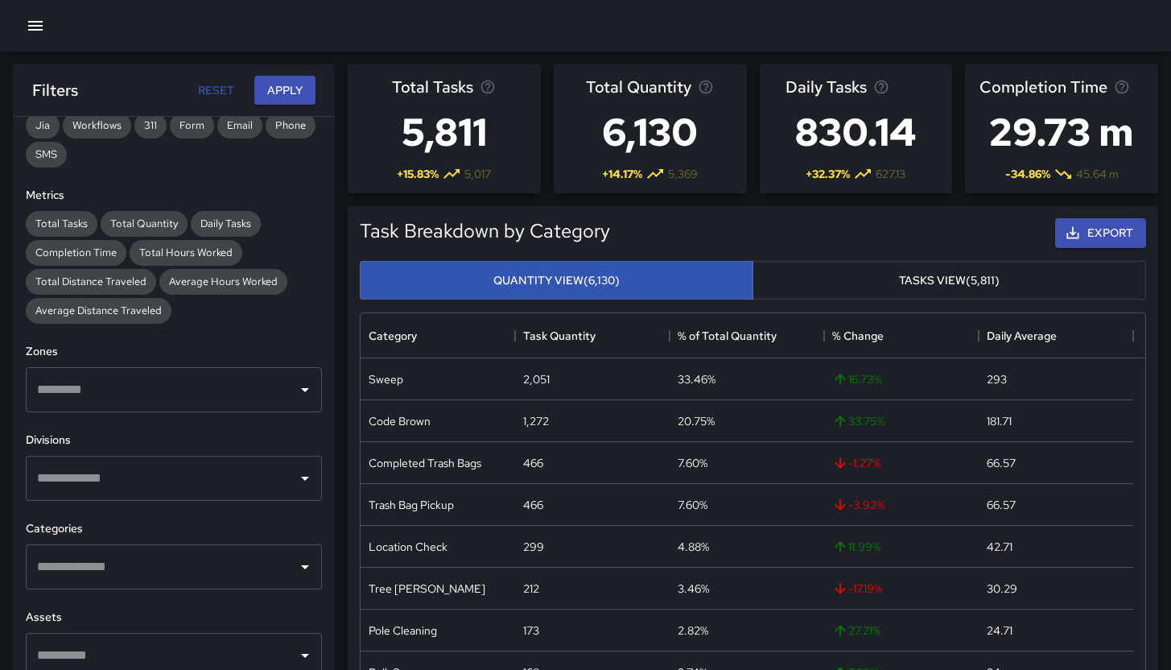
click at [116, 404] on div "​" at bounding box center [174, 389] width 296 height 45
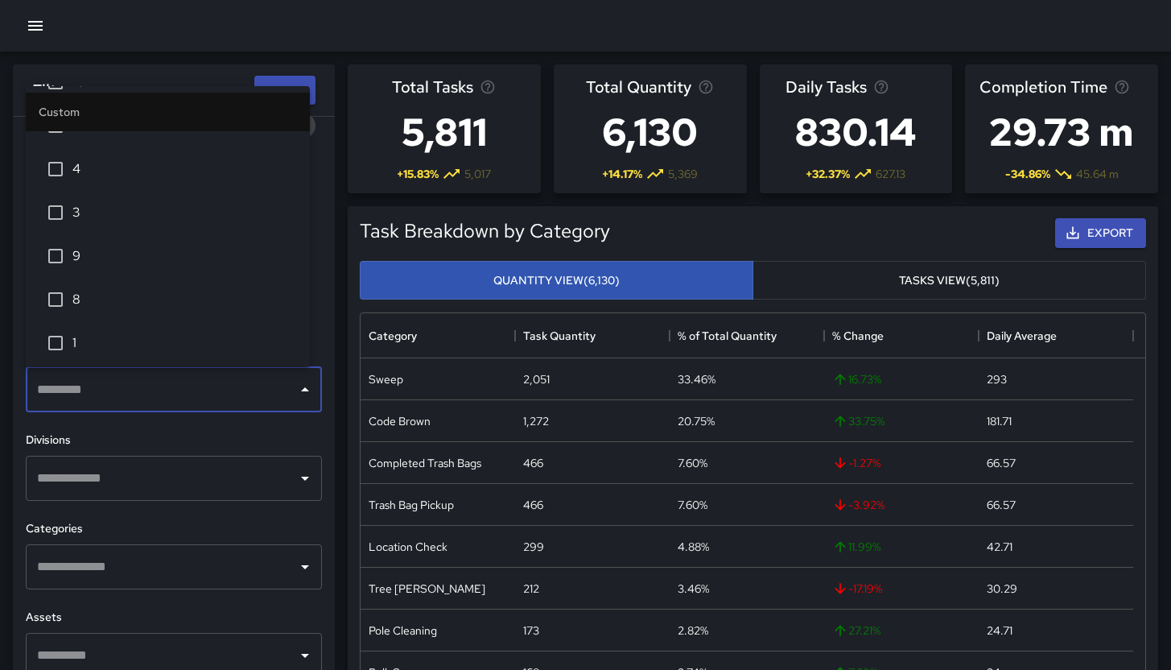
scroll to position [76, 0]
click at [114, 159] on span "6" at bounding box center [184, 164] width 225 height 19
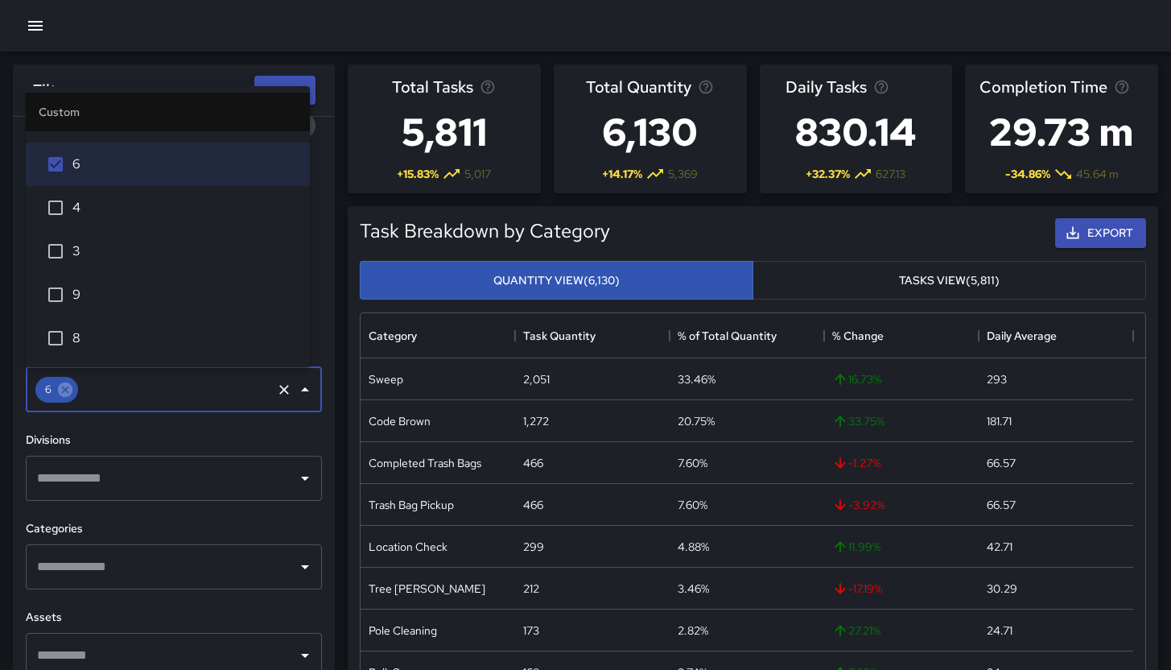
click at [165, 447] on h6 "Divisions" at bounding box center [174, 440] width 296 height 18
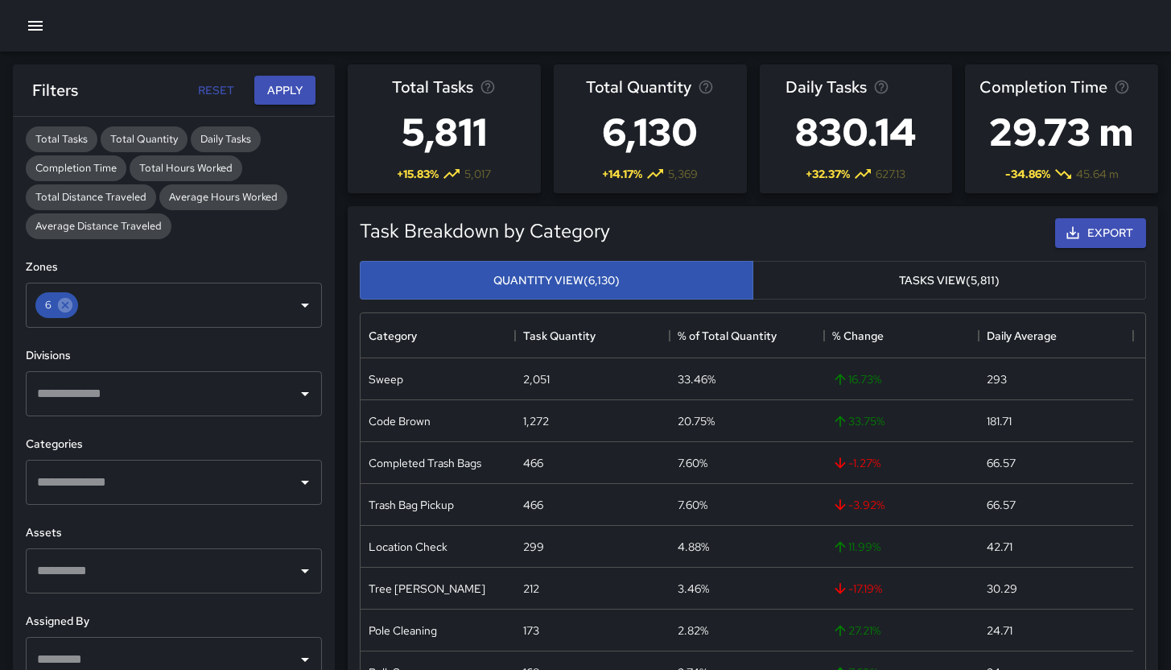
scroll to position [375, 0]
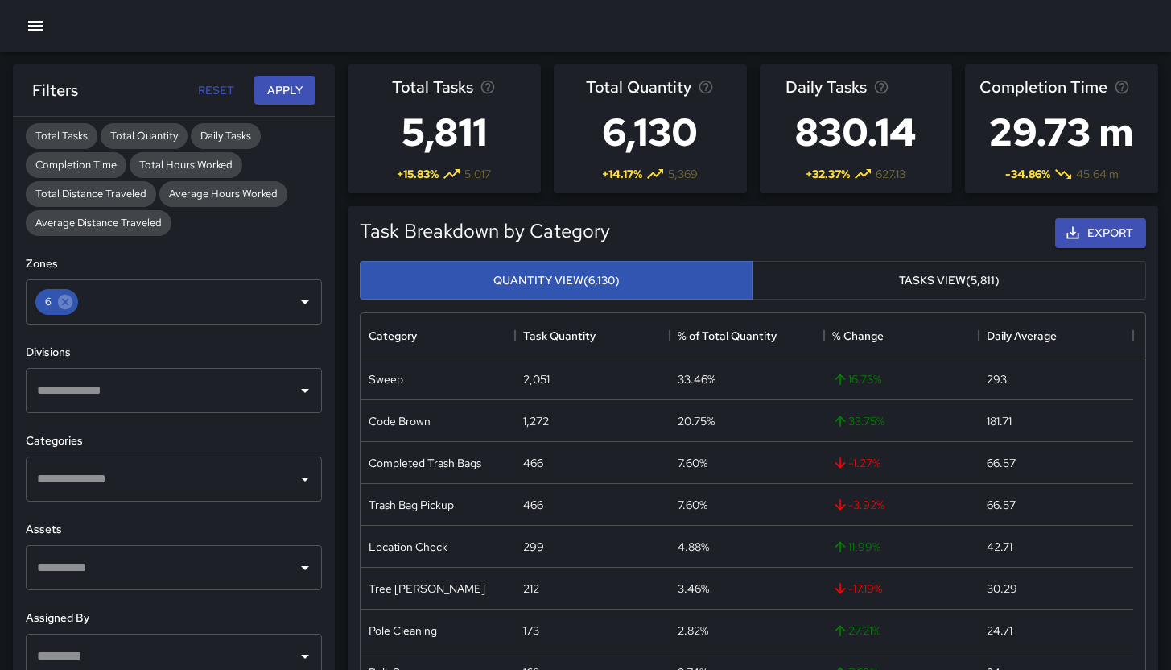
click at [111, 489] on input "text" at bounding box center [162, 479] width 258 height 31
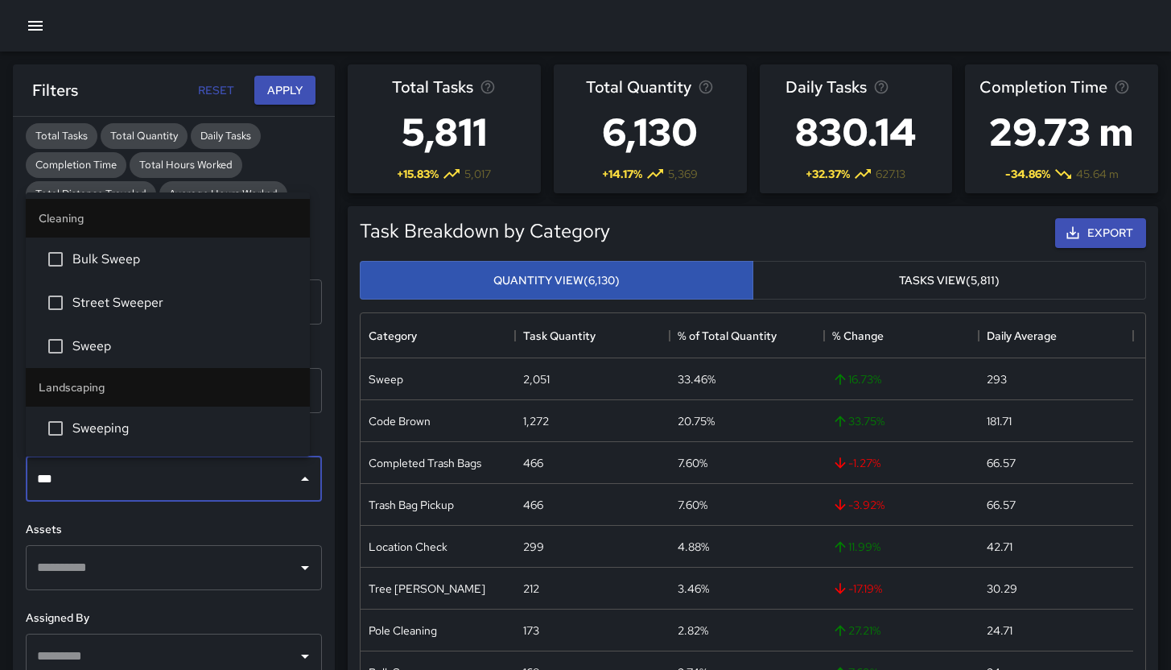
type input "****"
click at [160, 342] on span "Sweep" at bounding box center [184, 345] width 225 height 19
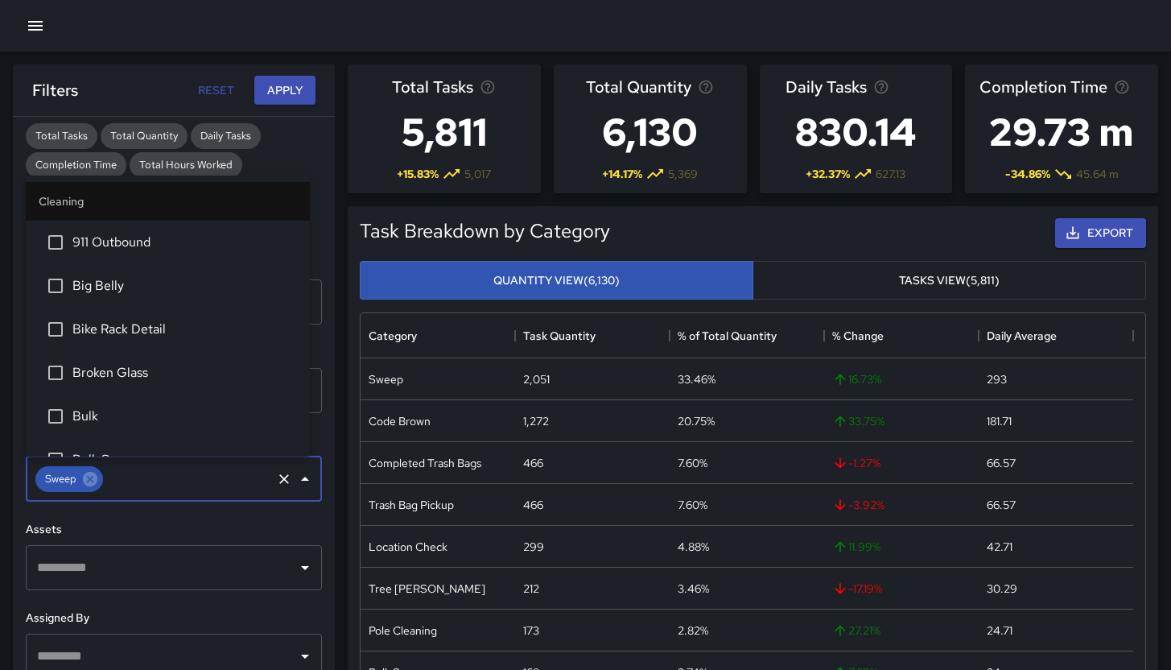
scroll to position [1025, 0]
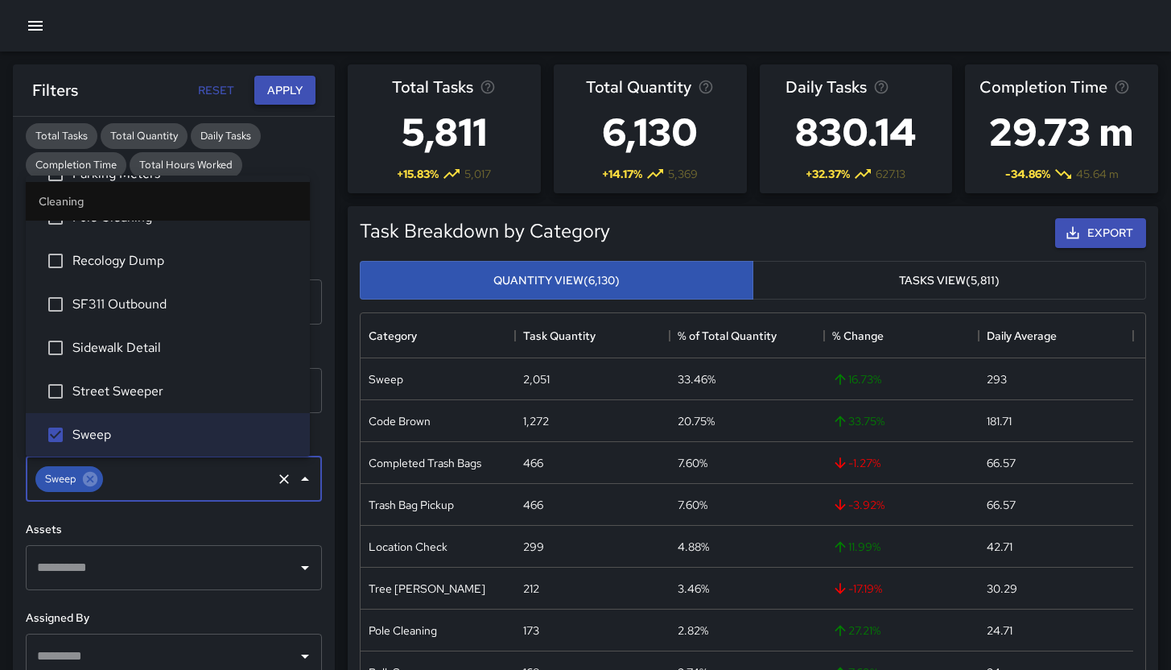
click at [294, 91] on button "Apply" at bounding box center [284, 91] width 61 height 30
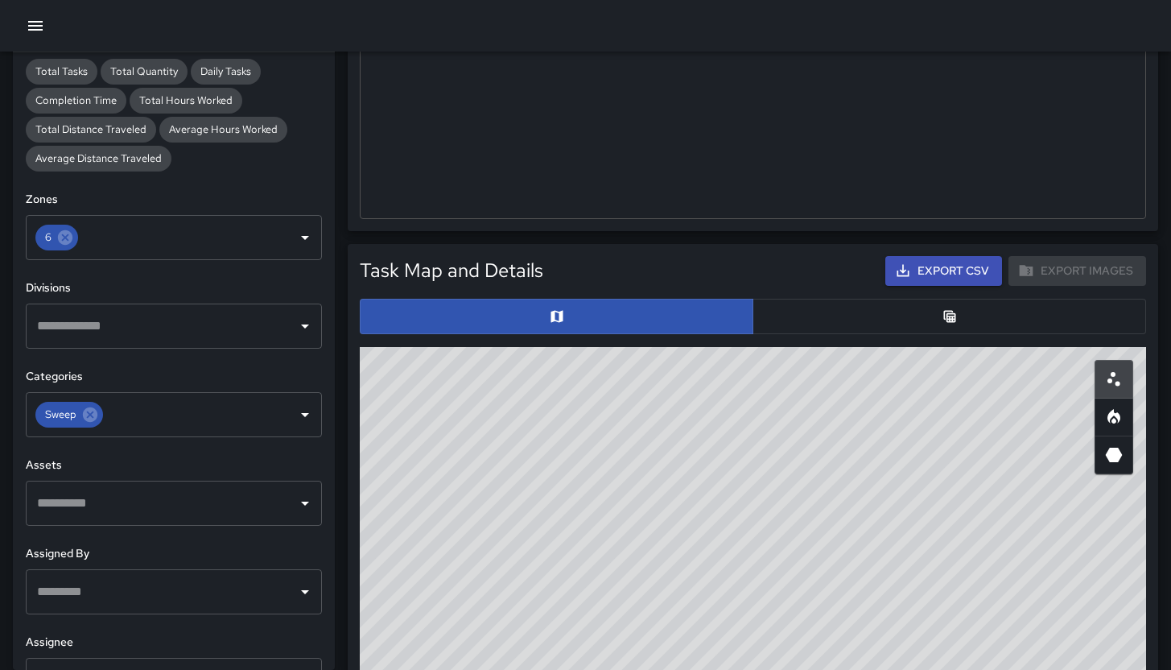
scroll to position [557, 0]
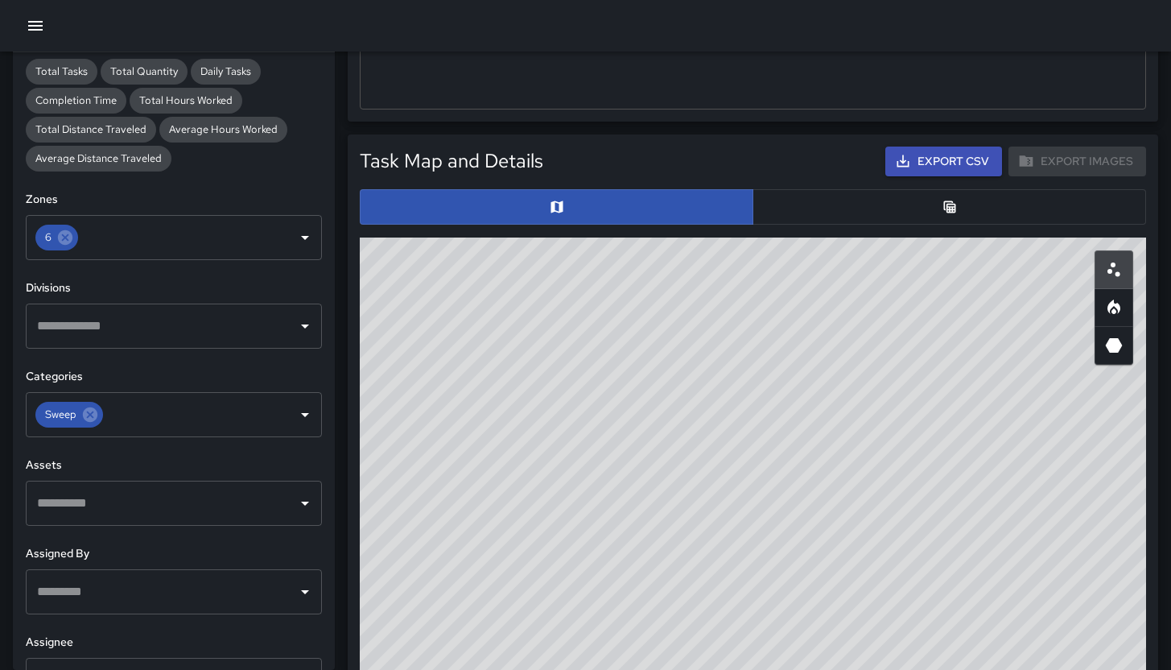
click at [846, 213] on button "button" at bounding box center [950, 206] width 394 height 35
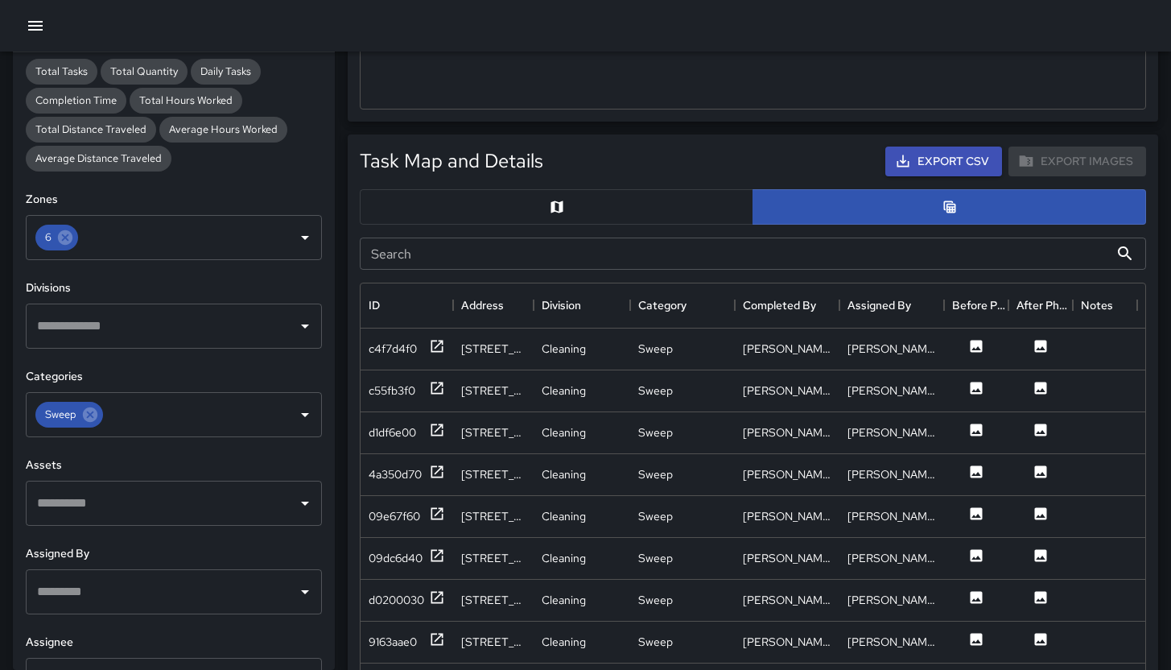
click at [522, 270] on div "Search Search" at bounding box center [752, 253] width 799 height 45
click at [526, 258] on input "Search" at bounding box center [734, 253] width 749 height 32
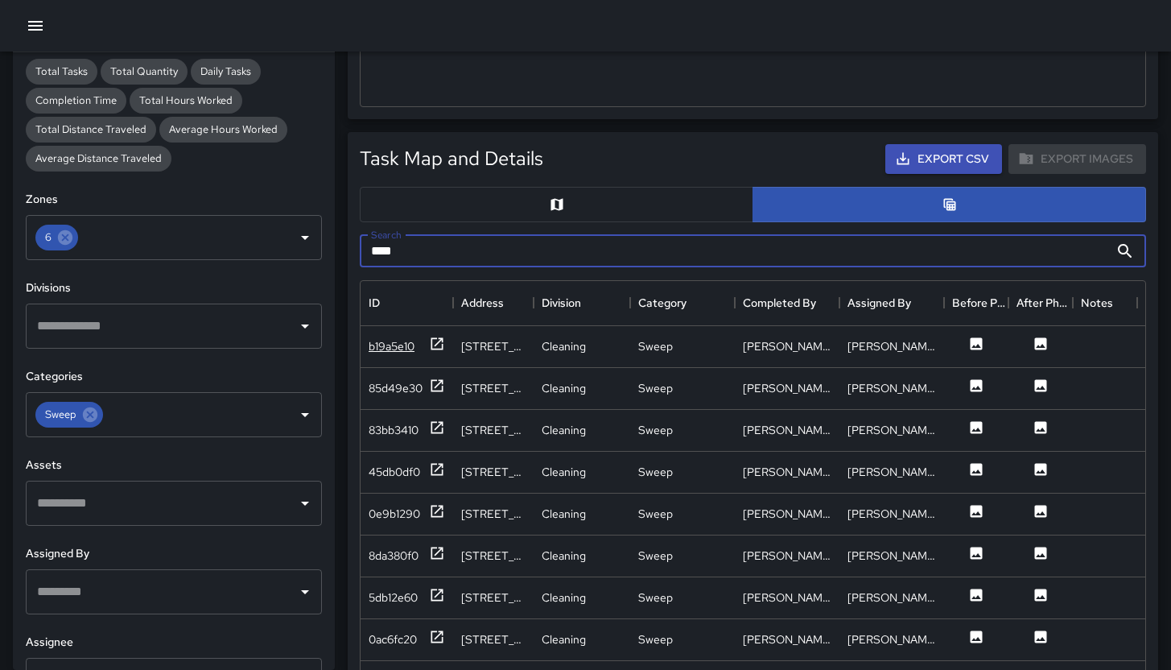
scroll to position [560, 0]
type input "***"
click at [391, 345] on div "b19a5e10" at bounding box center [392, 345] width 46 height 16
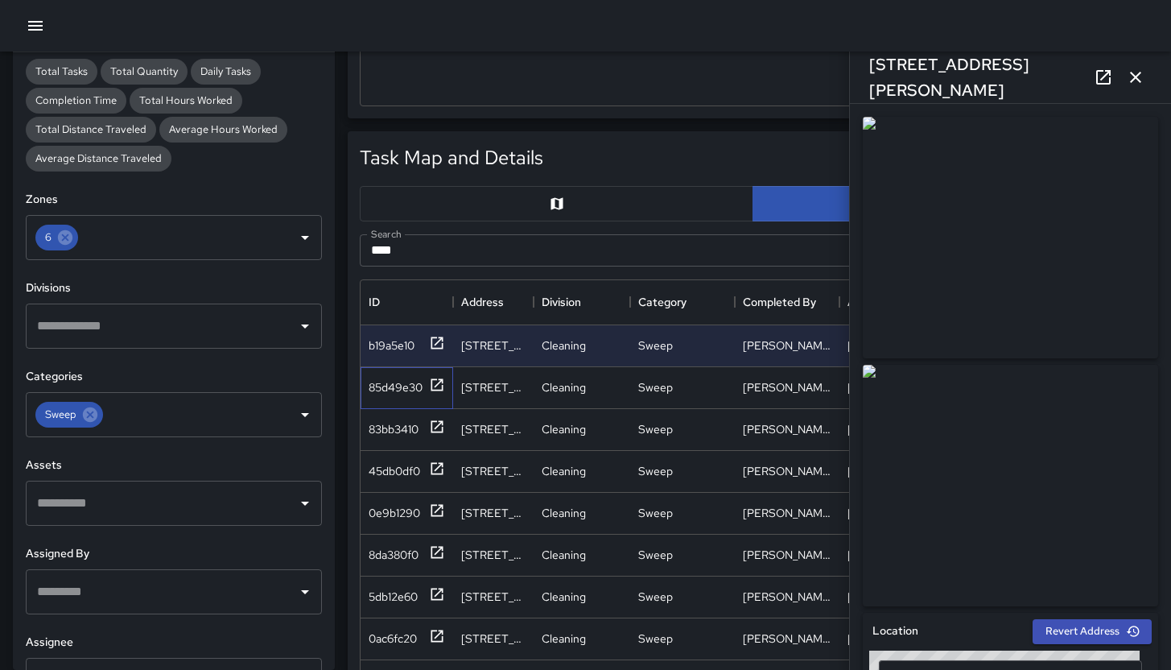
click at [391, 399] on div "85d49e30" at bounding box center [407, 388] width 93 height 42
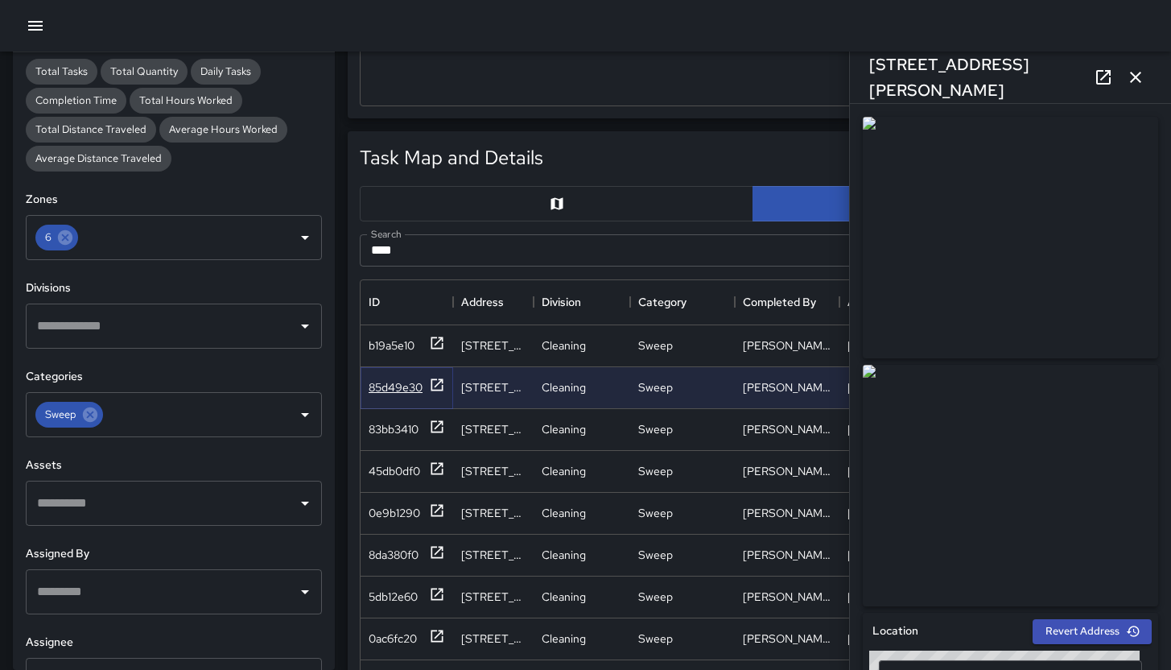
click at [390, 394] on div "85d49e30" at bounding box center [396, 387] width 54 height 16
click at [390, 426] on div "83bb3410" at bounding box center [394, 429] width 50 height 16
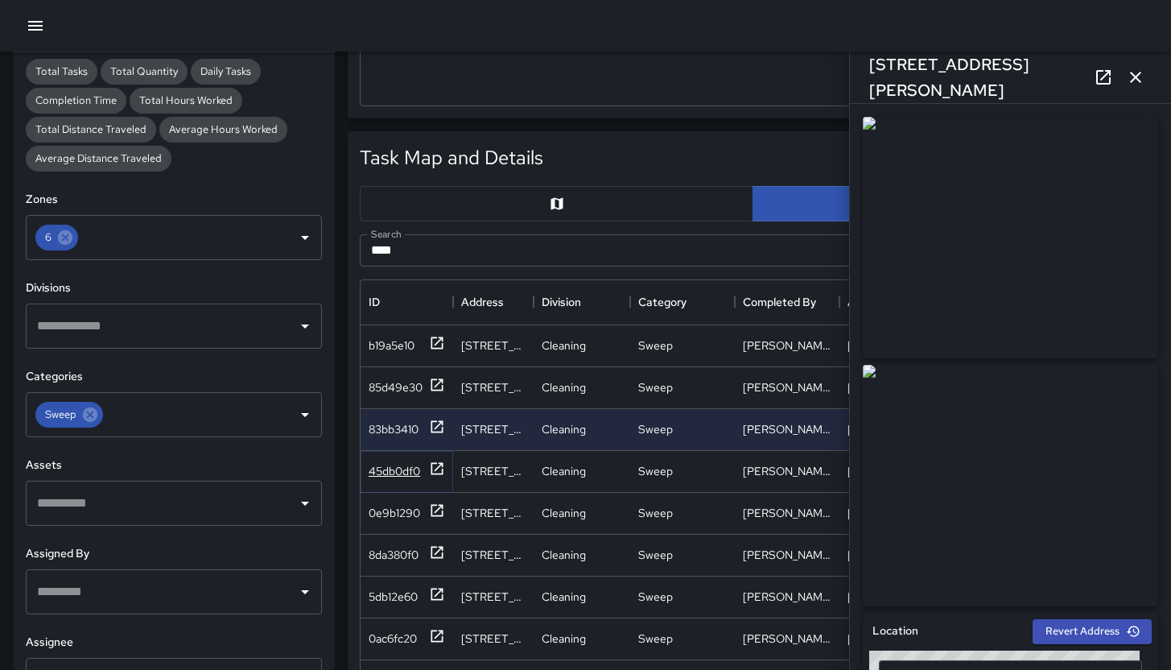
click at [397, 474] on div "45db0df0" at bounding box center [395, 471] width 52 height 16
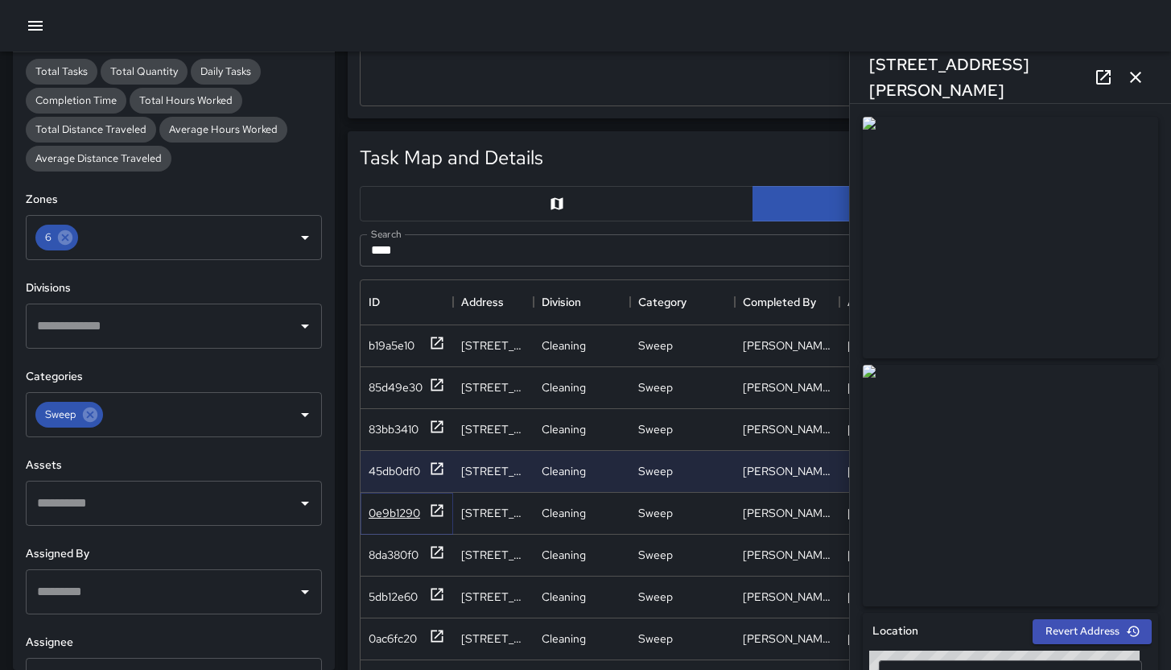
click at [392, 514] on div "0e9b1290" at bounding box center [395, 513] width 52 height 16
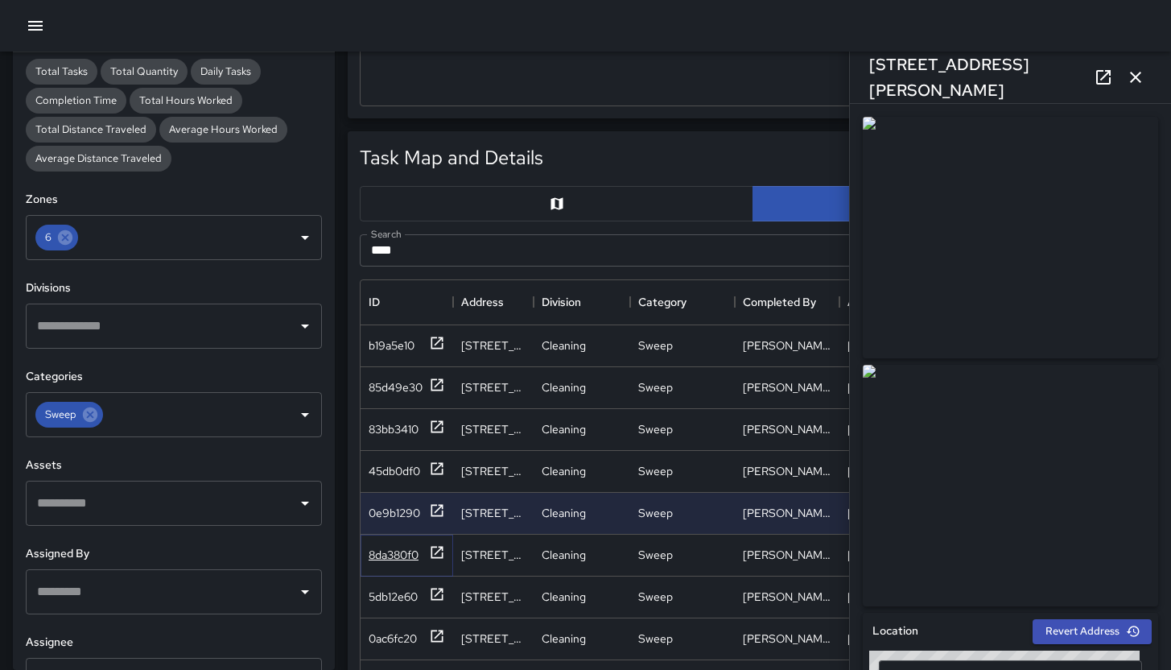
click at [393, 548] on div "8da380f0" at bounding box center [394, 555] width 50 height 16
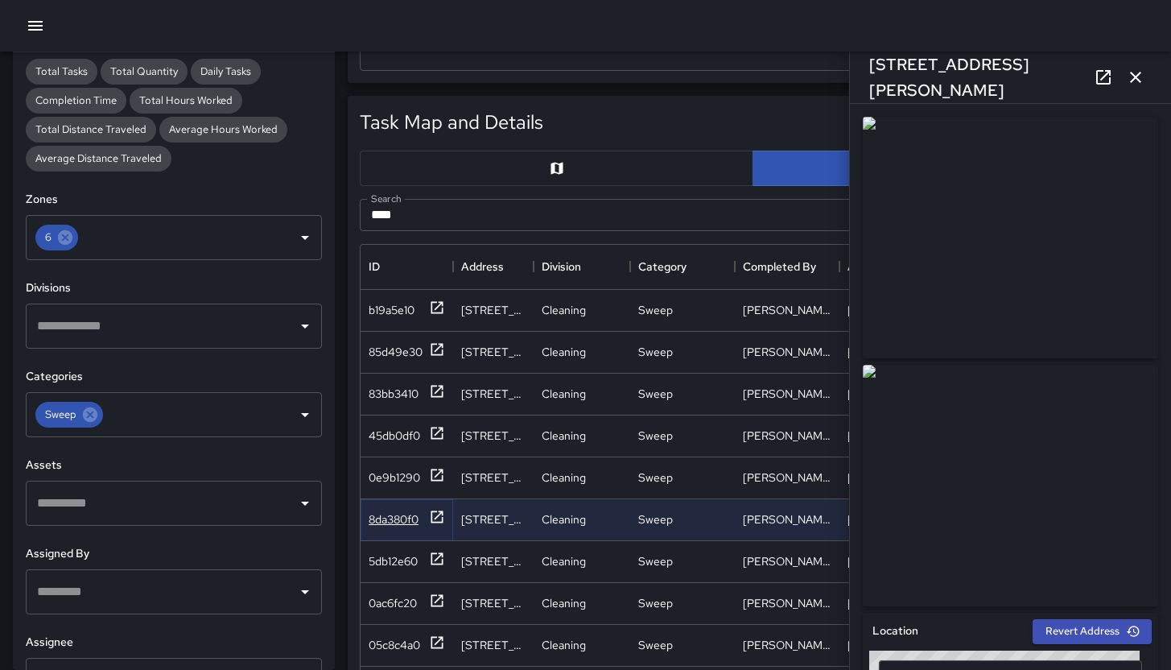
scroll to position [596, 0]
click at [42, 33] on icon "button" at bounding box center [35, 25] width 19 height 19
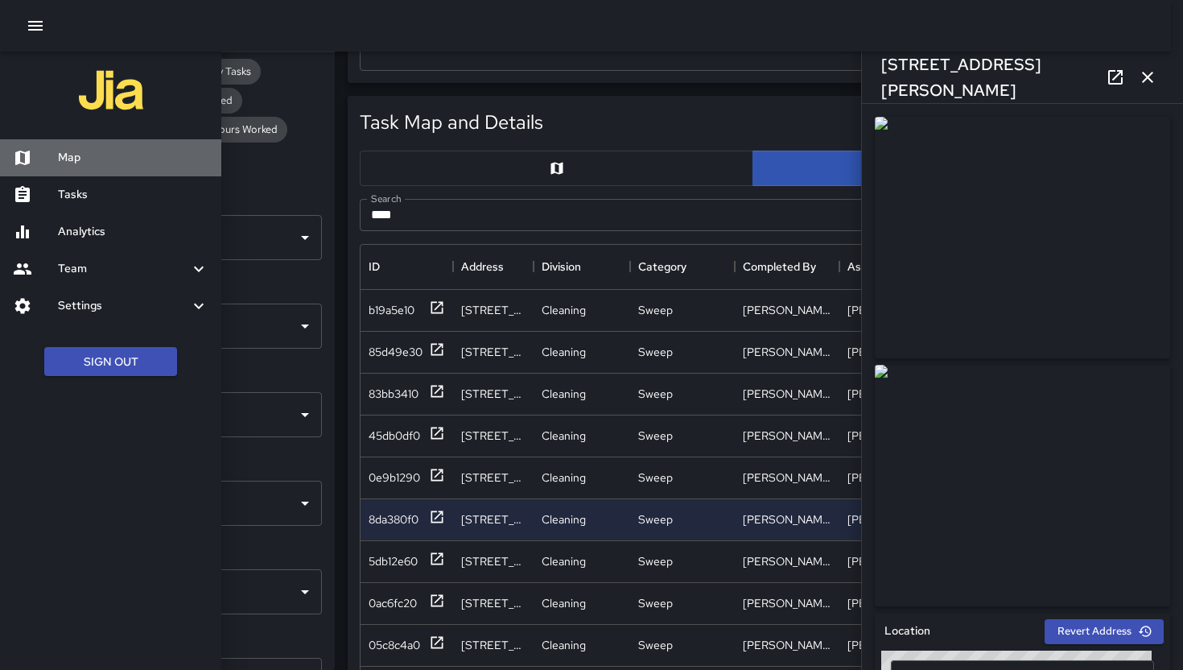
click at [72, 158] on h6 "Map" at bounding box center [133, 158] width 151 height 18
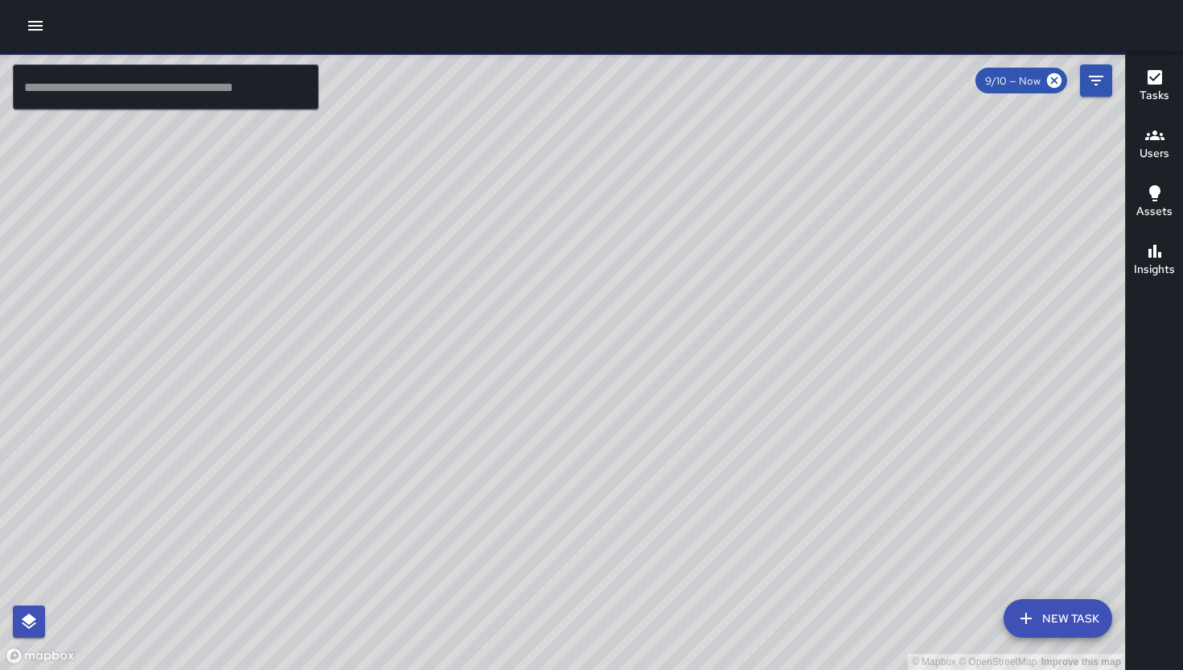
drag, startPoint x: 600, startPoint y: 284, endPoint x: 607, endPoint y: 301, distance: 18.4
click at [602, 299] on div "© Mapbox © OpenStreetMap Improve this map" at bounding box center [562, 361] width 1125 height 618
click at [1051, 621] on button "New Task" at bounding box center [1058, 618] width 109 height 39
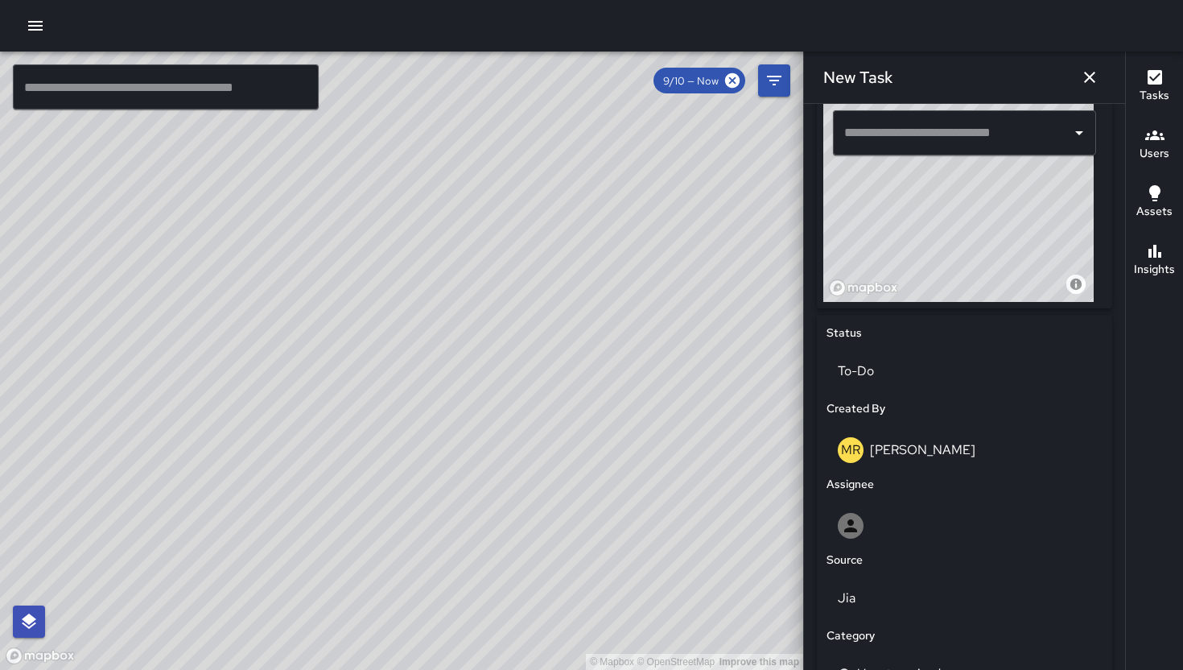
scroll to position [553, 0]
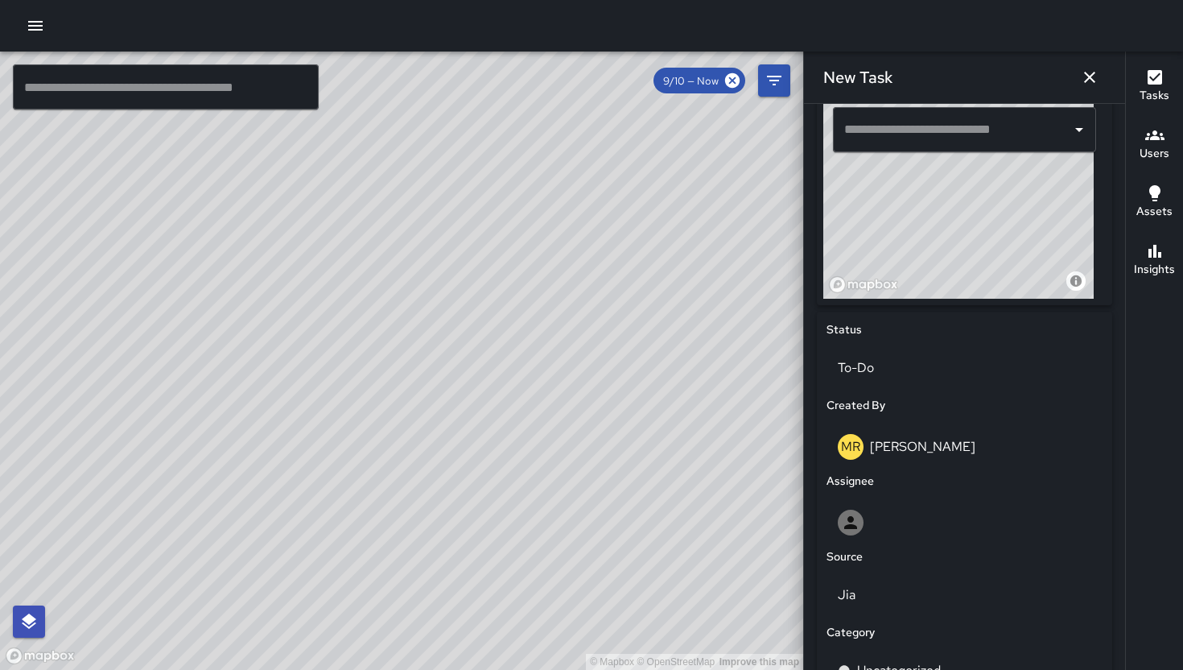
click at [913, 136] on input "text" at bounding box center [952, 129] width 225 height 31
paste input "**********"
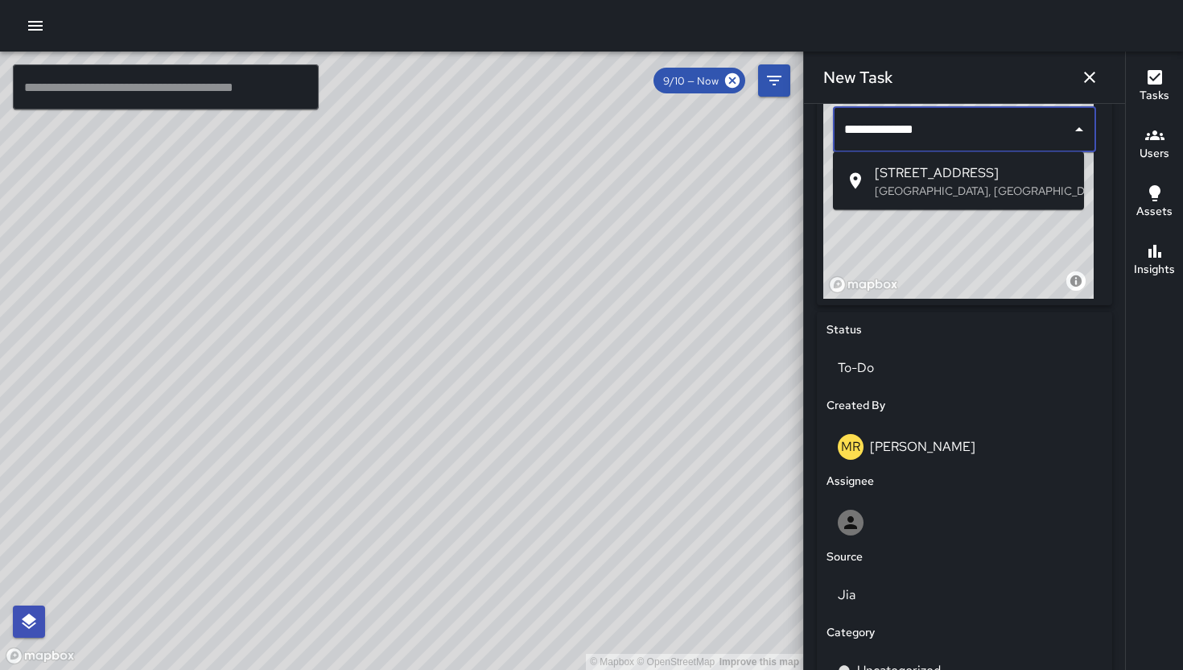
click at [891, 167] on span "230 8th Street" at bounding box center [973, 172] width 196 height 19
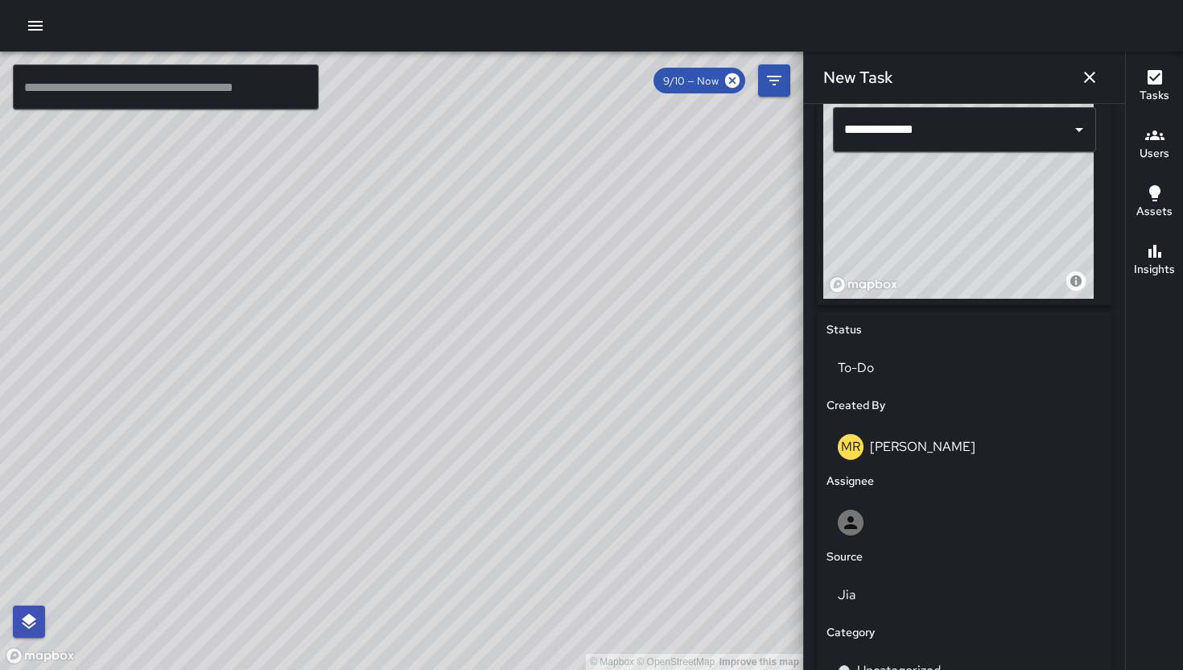
drag, startPoint x: 968, startPoint y: 251, endPoint x: 939, endPoint y: 236, distance: 32.8
click at [939, 236] on div "© Mapbox © OpenStreetMap Improve this map" at bounding box center [959, 197] width 270 height 201
drag, startPoint x: 944, startPoint y: 235, endPoint x: 942, endPoint y: 244, distance: 9.2
click at [942, 244] on div "© Mapbox © OpenStreetMap Improve this map" at bounding box center [959, 197] width 270 height 201
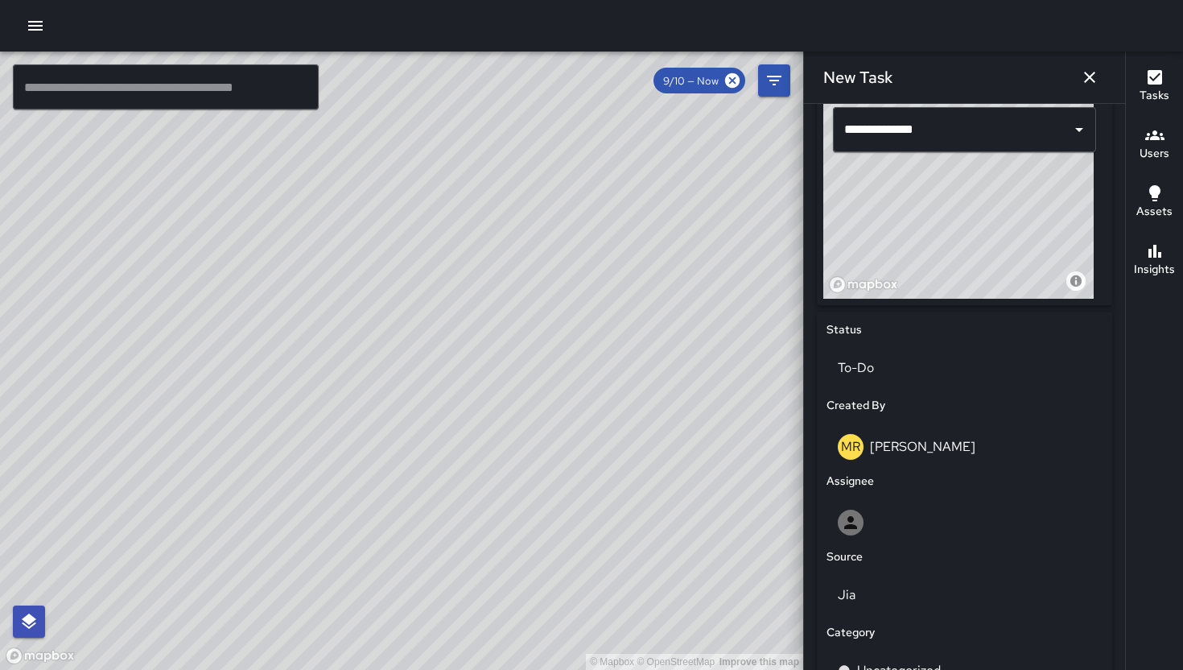
click at [948, 248] on div "© Mapbox © OpenStreetMap Improve this map" at bounding box center [959, 197] width 270 height 201
type input "**********"
click at [948, 243] on div "© Mapbox © OpenStreetMap Improve this map" at bounding box center [959, 197] width 270 height 201
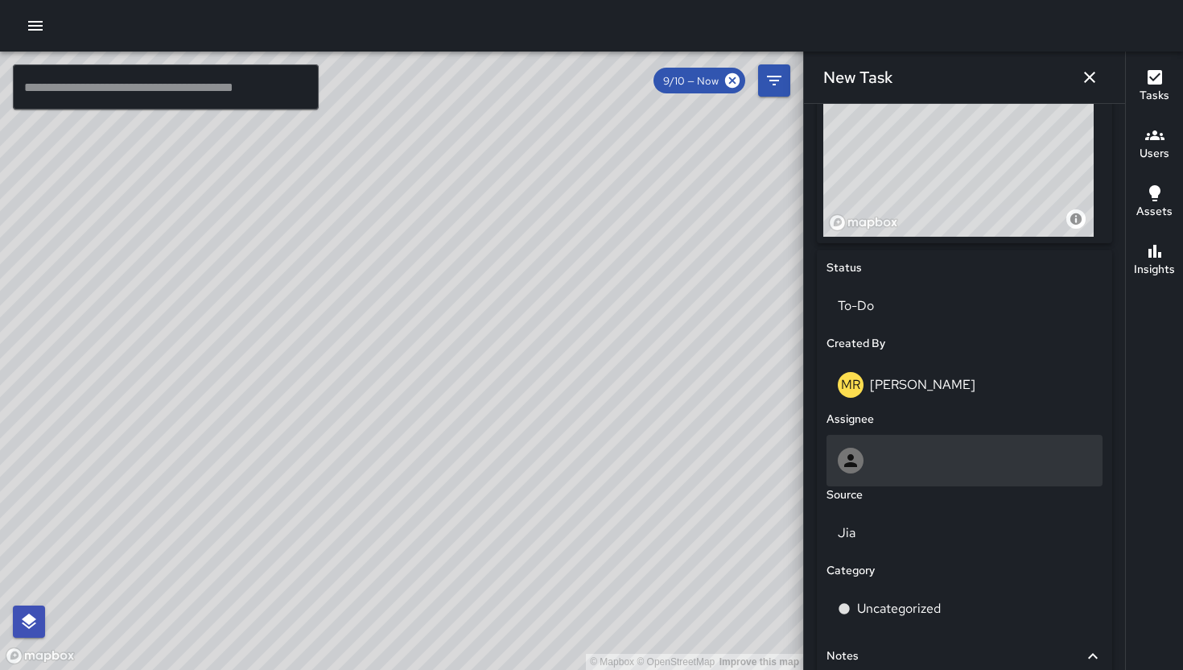
scroll to position [679, 0]
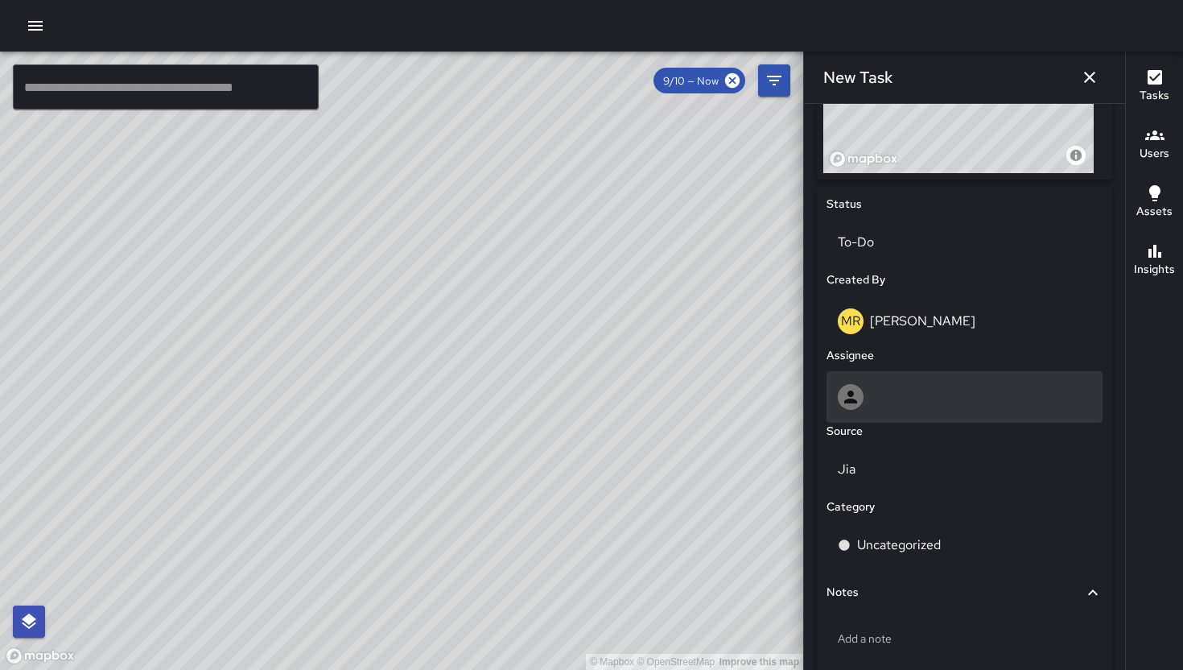
click at [931, 390] on div at bounding box center [965, 397] width 254 height 26
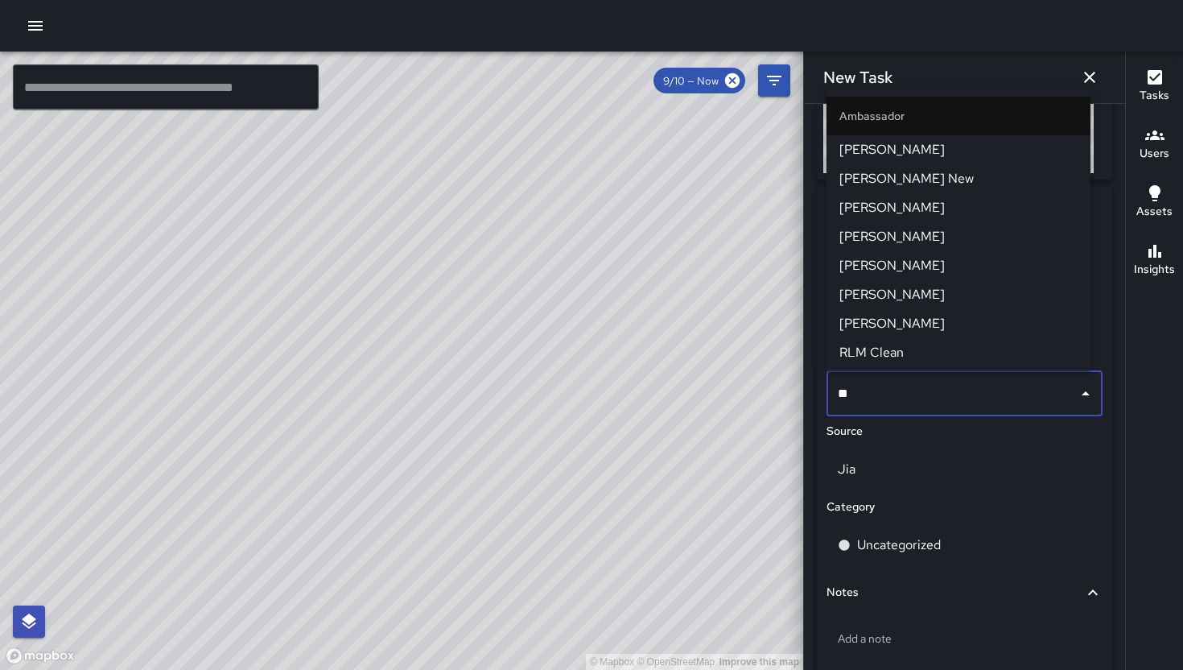
type input "***"
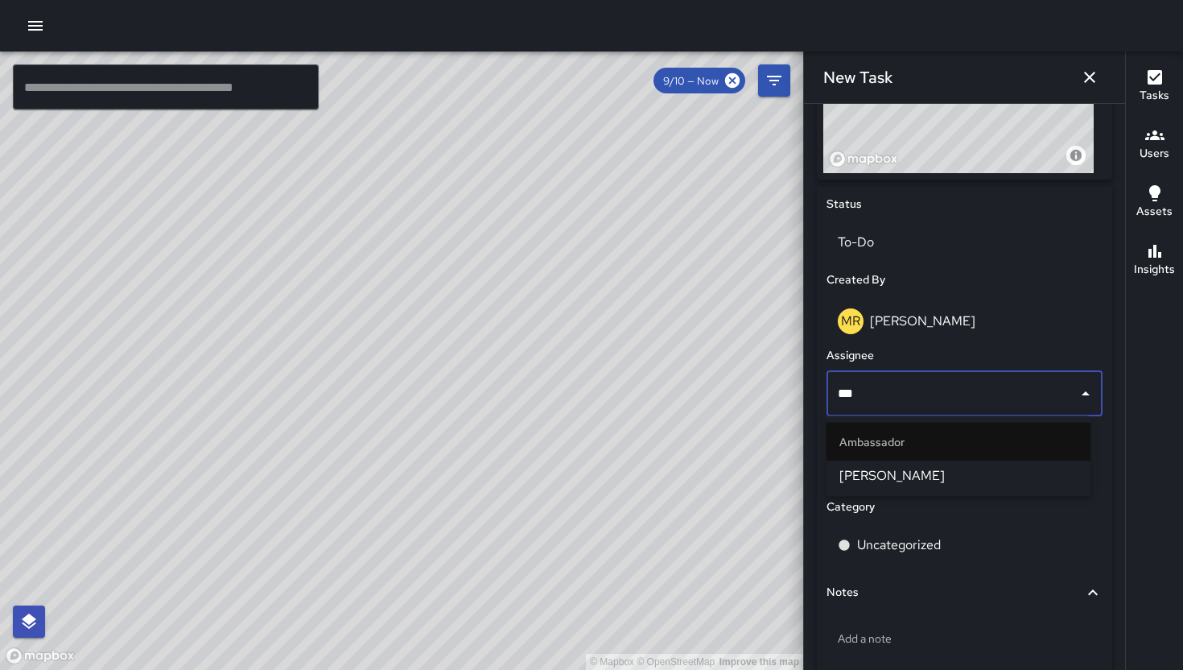
click at [932, 469] on span "Enrique Cervantes" at bounding box center [959, 475] width 238 height 19
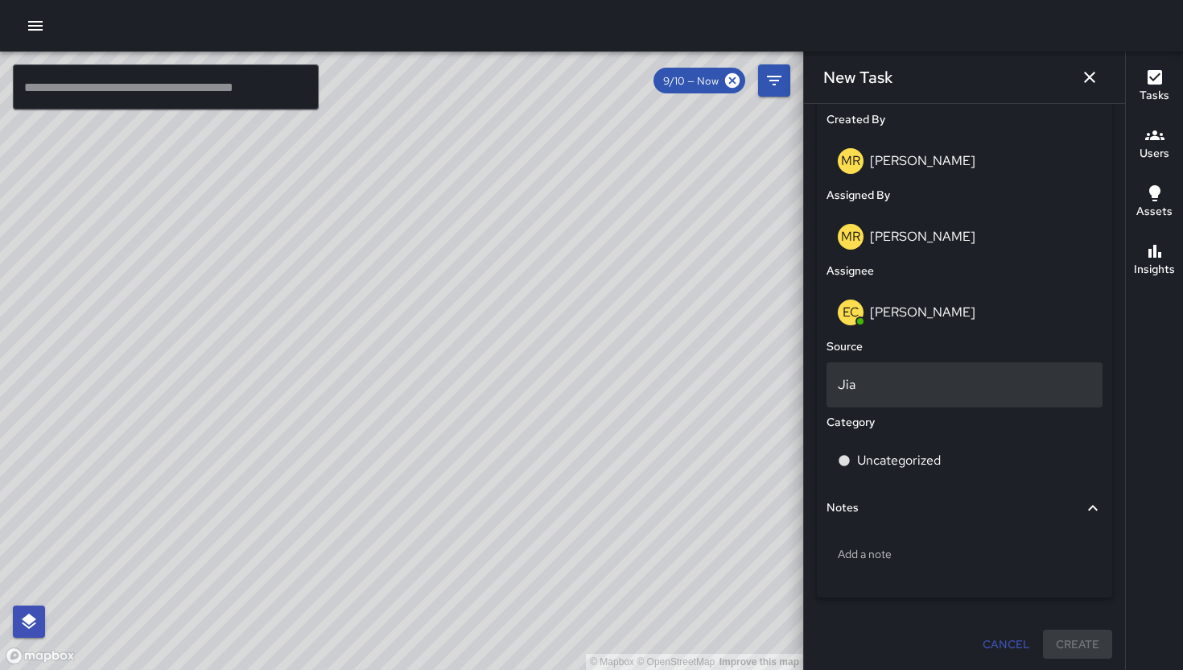
scroll to position [840, 0]
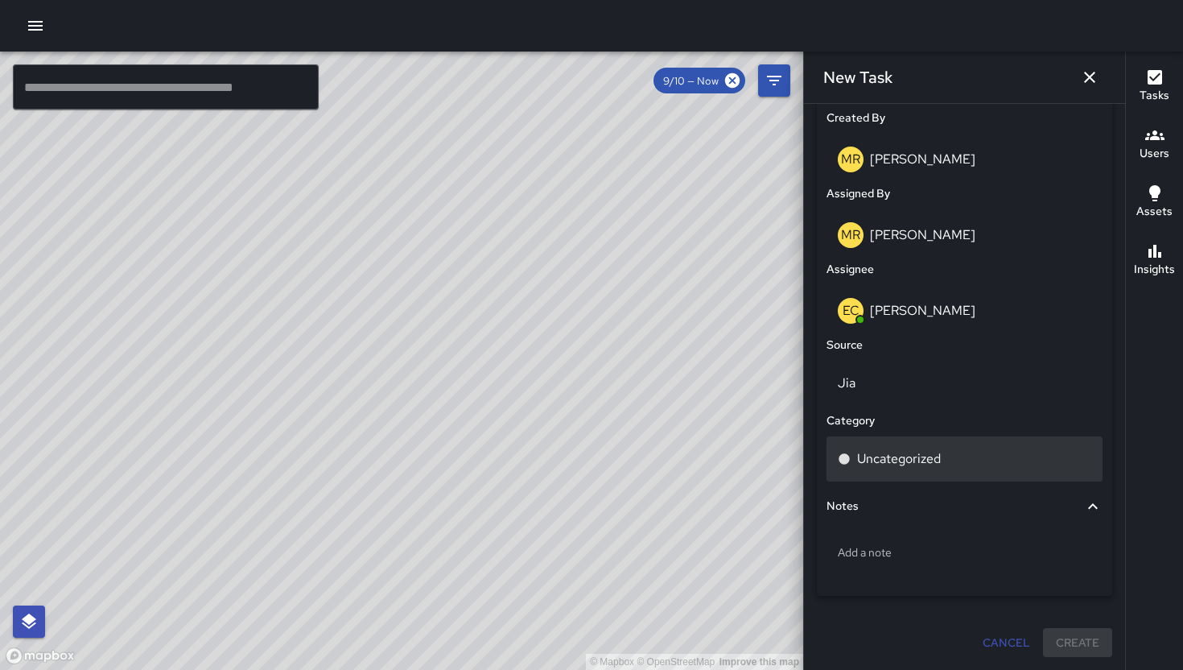
click at [924, 457] on p "Uncategorized" at bounding box center [899, 458] width 84 height 19
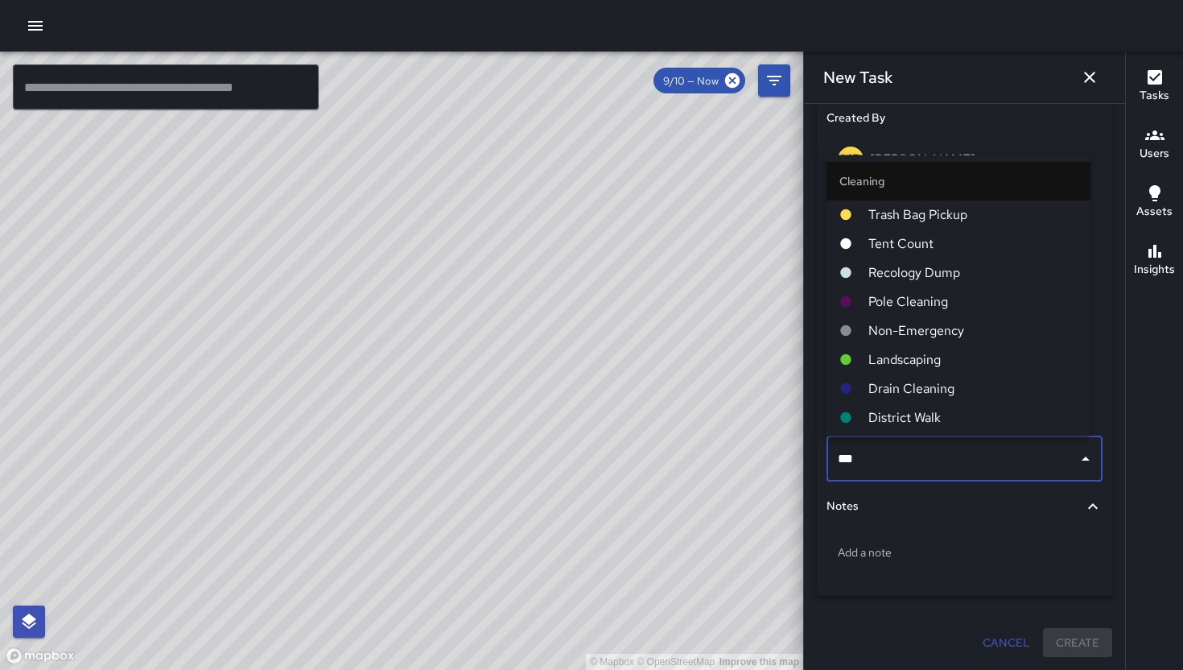
type input "****"
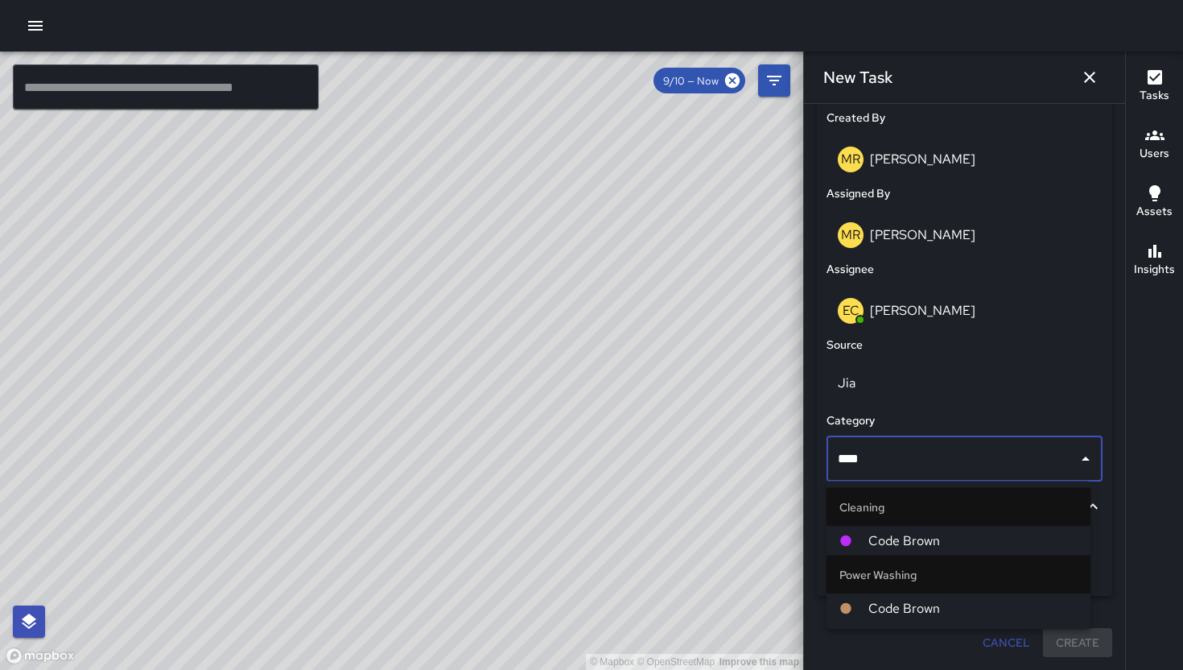
click at [931, 543] on span "Code Brown" at bounding box center [973, 540] width 209 height 19
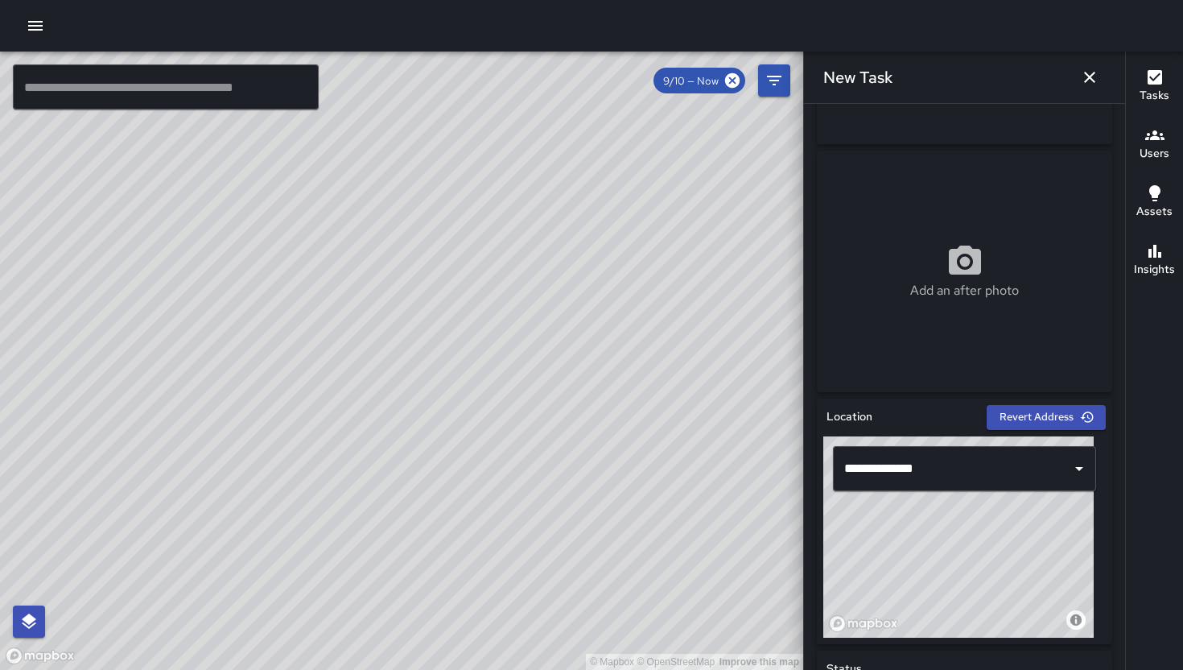
scroll to position [87, 0]
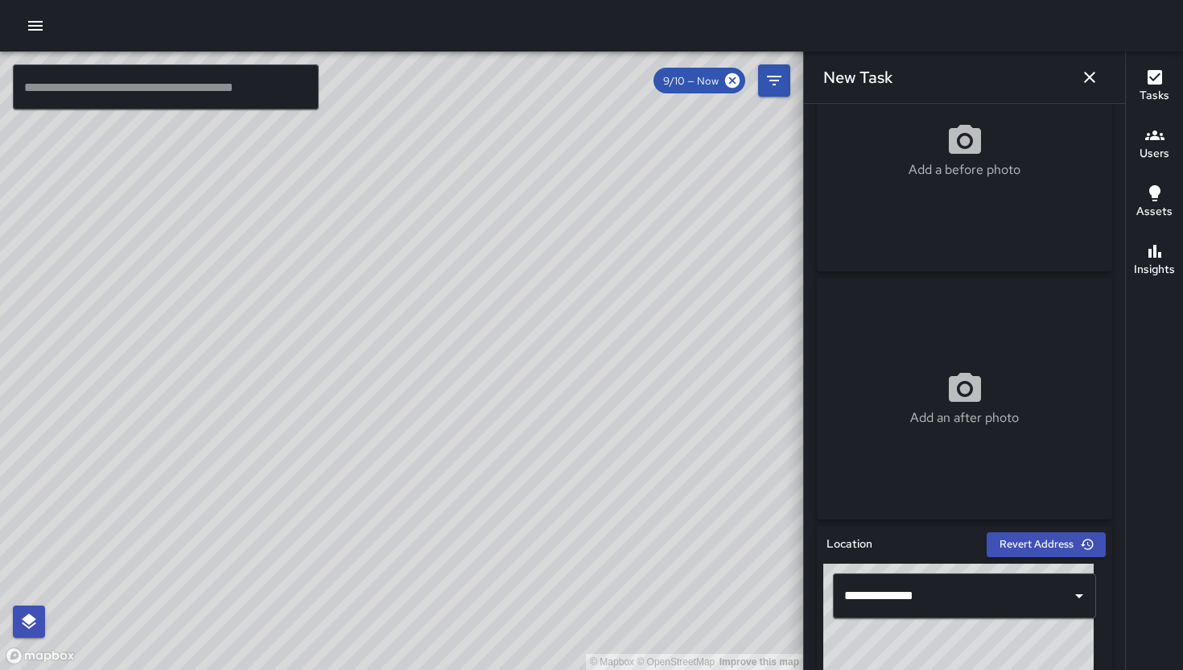
click at [945, 209] on div "Add a before photo" at bounding box center [964, 151] width 295 height 242
type input "**********"
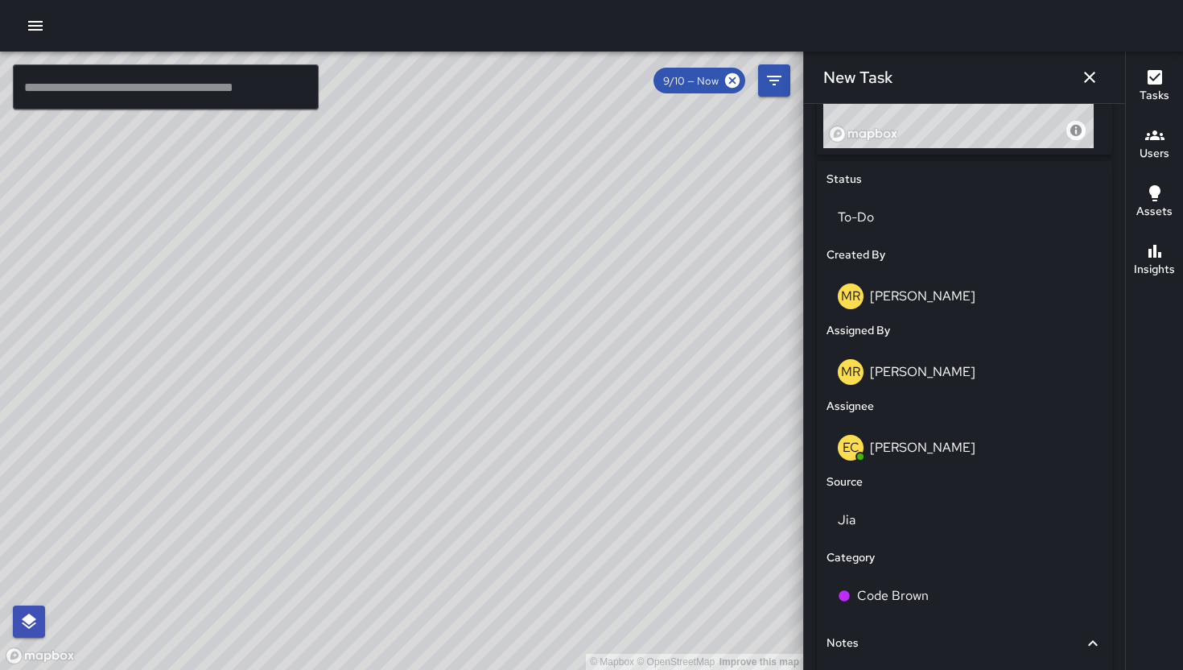
scroll to position [840, 0]
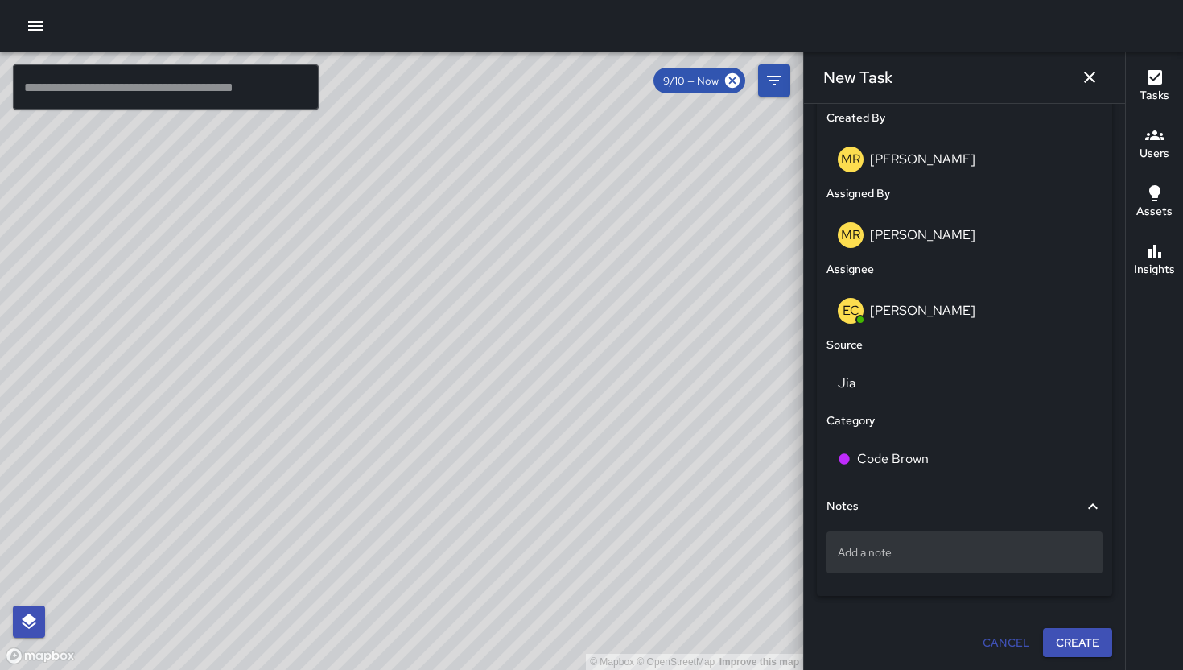
click at [926, 556] on p "Add a note" at bounding box center [965, 552] width 254 height 16
type textarea "**********"
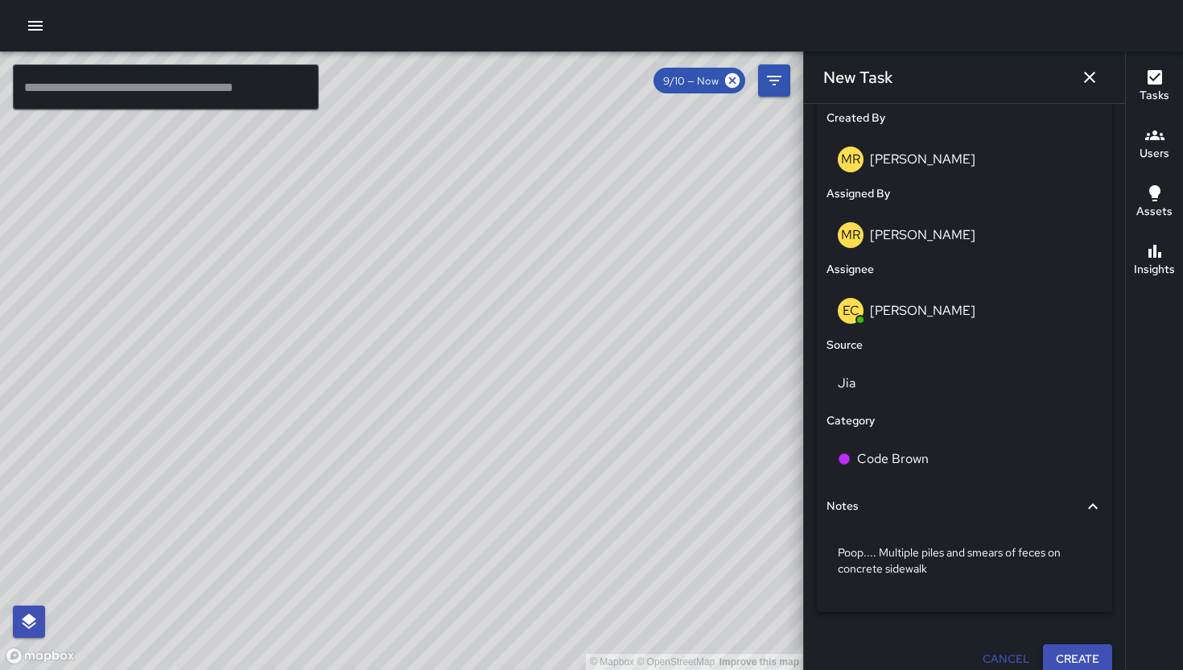
click at [1056, 655] on button "Create" at bounding box center [1077, 659] width 69 height 30
click at [1056, 655] on div "Cancel Create" at bounding box center [964, 659] width 295 height 30
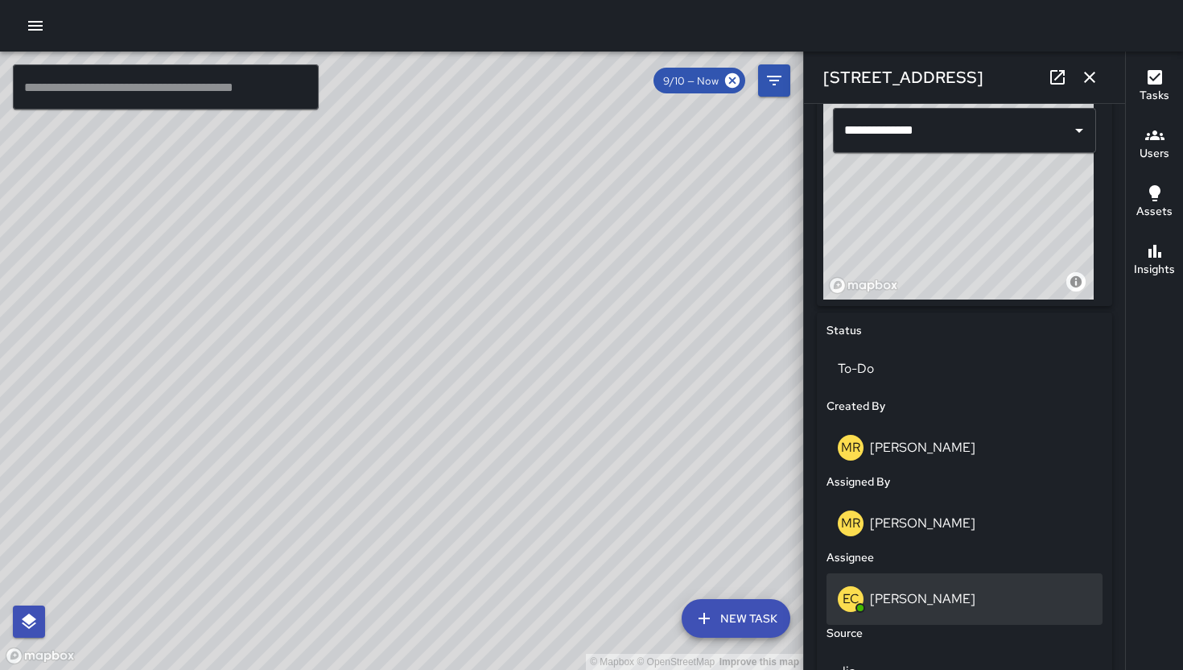
scroll to position [876, 0]
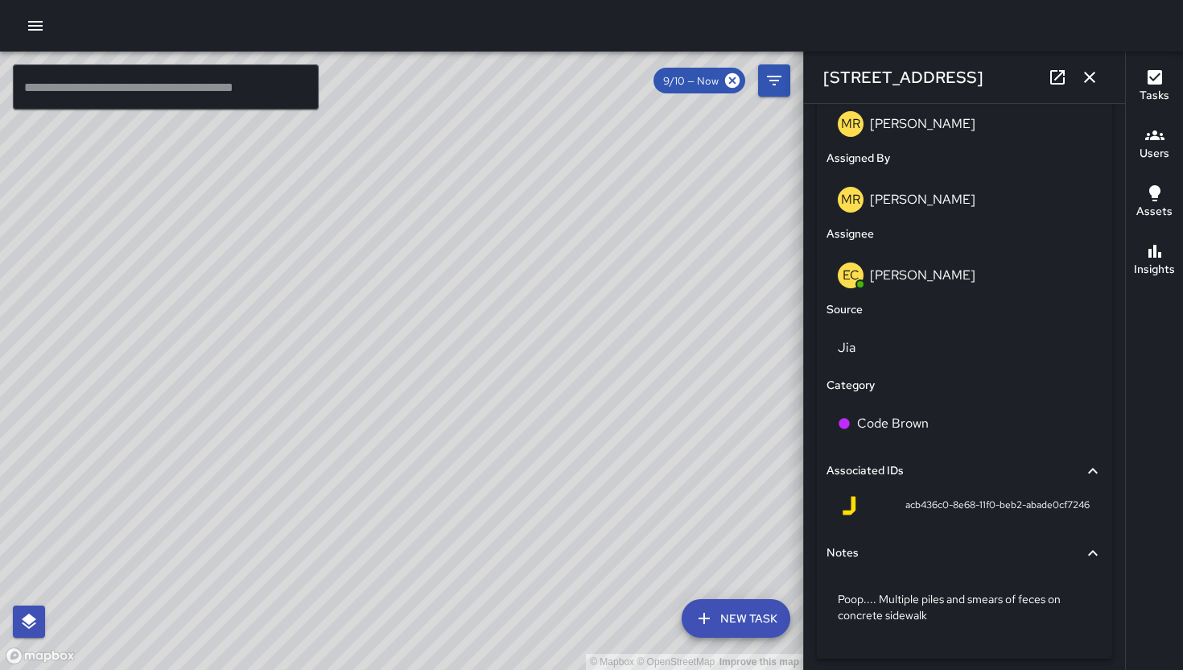
click at [881, 508] on div "acb436c0-8e68-11f0-beb2-abade0cf7246" at bounding box center [965, 505] width 250 height 19
drag, startPoint x: 889, startPoint y: 509, endPoint x: 1080, endPoint y: 508, distance: 191.6
click at [1080, 507] on div "acb436c0-8e68-11f0-beb2-abade0cf7246" at bounding box center [965, 508] width 276 height 39
copy span "acb436c0-8e68-11f0-beb2-abade0cf7246"
click at [1090, 81] on icon "button" at bounding box center [1089, 77] width 19 height 19
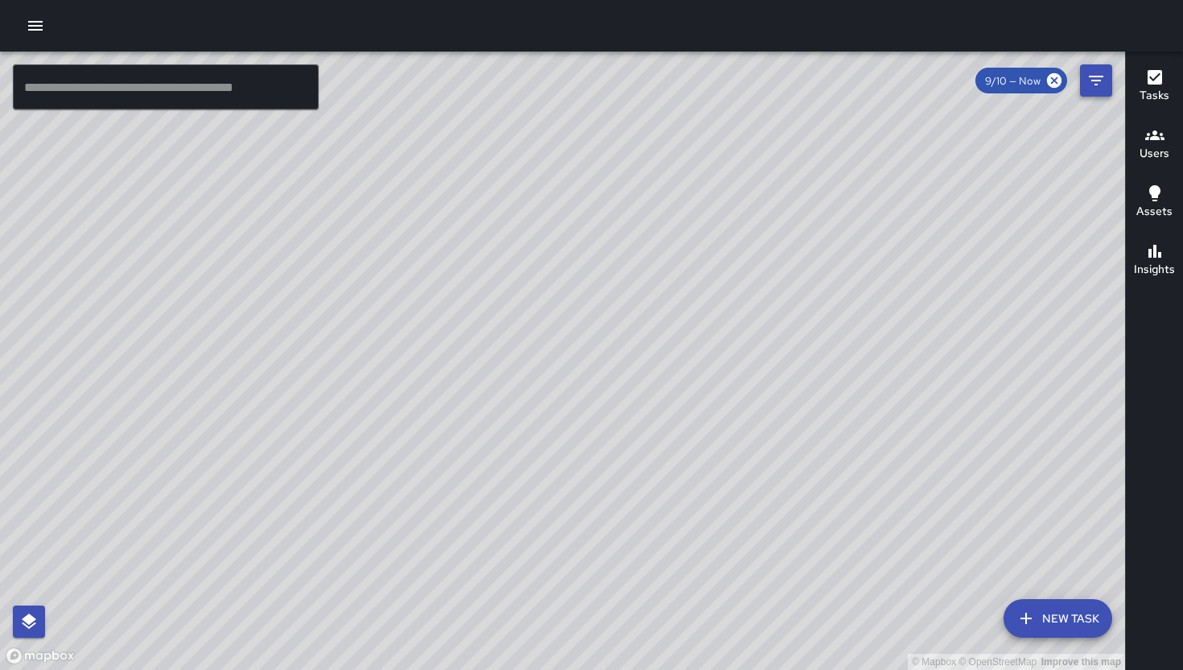
click at [1093, 85] on icon "Filters" at bounding box center [1096, 80] width 19 height 19
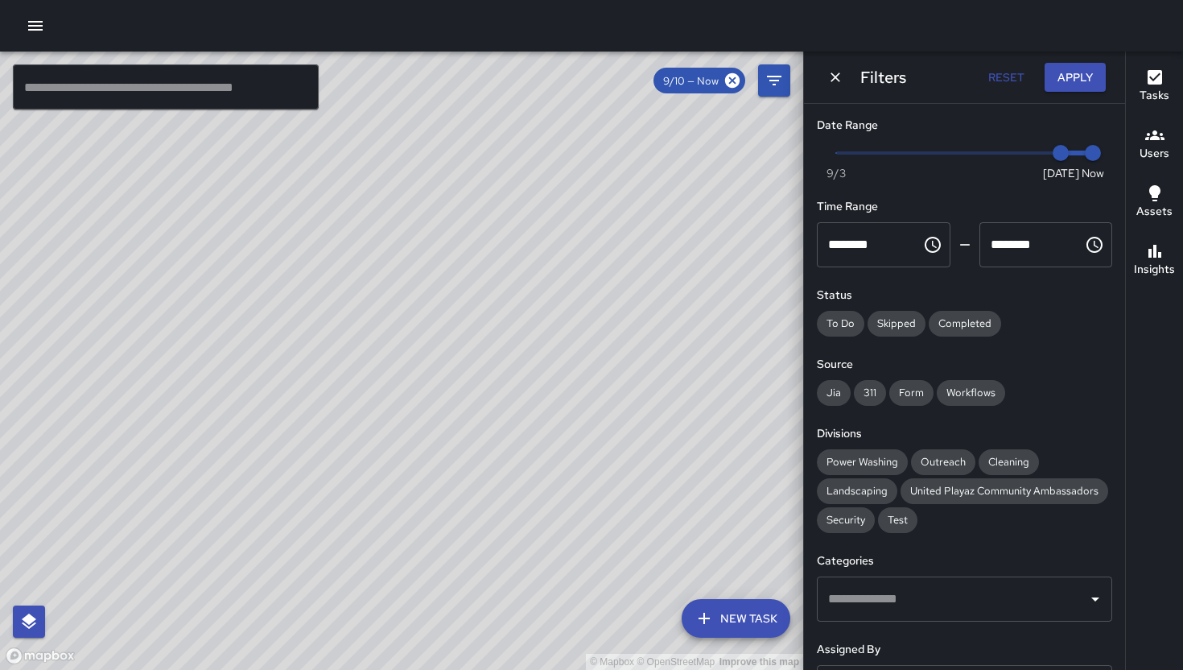
click at [533, 476] on div "© Mapbox © OpenStreetMap Improve this map" at bounding box center [401, 361] width 803 height 618
click at [254, 455] on div "© Mapbox © OpenStreetMap Improve this map" at bounding box center [401, 361] width 803 height 618
drag, startPoint x: 287, startPoint y: 456, endPoint x: 562, endPoint y: 405, distance: 279.3
click at [562, 405] on div "© Mapbox © OpenStreetMap Improve this map" at bounding box center [401, 361] width 803 height 618
click at [357, 347] on div "© Mapbox © OpenStreetMap Improve this map Unassigned 770 Natoma Street Complete…" at bounding box center [401, 361] width 803 height 618
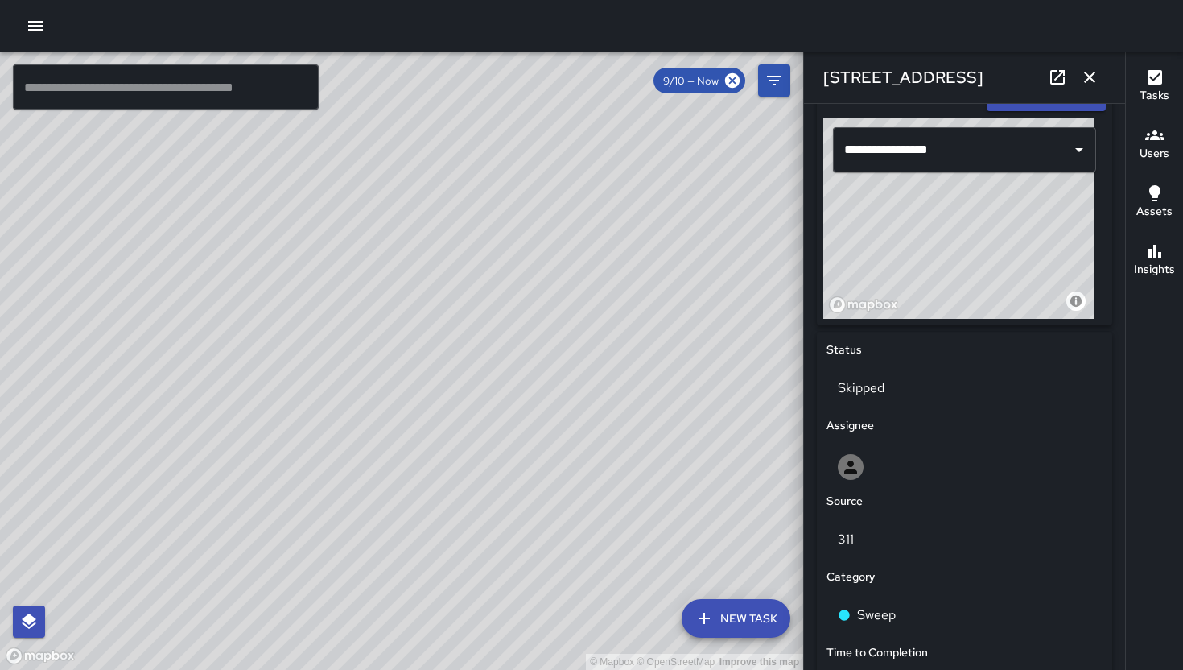
scroll to position [356, 0]
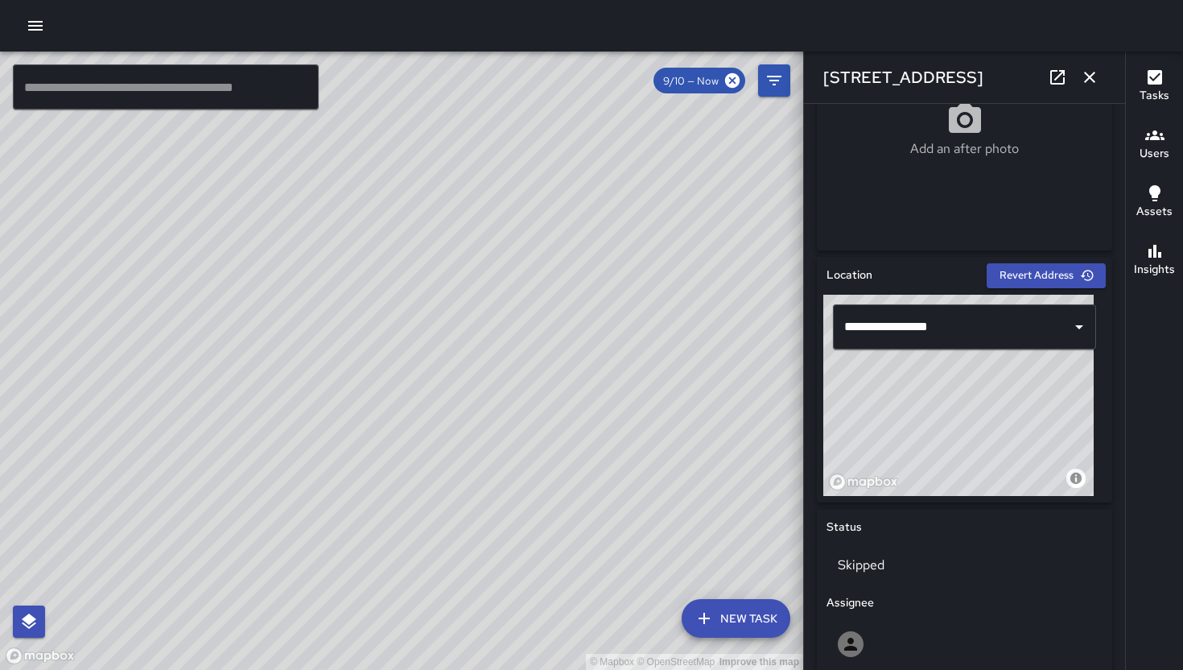
click at [1087, 79] on icon "button" at bounding box center [1089, 77] width 11 height 11
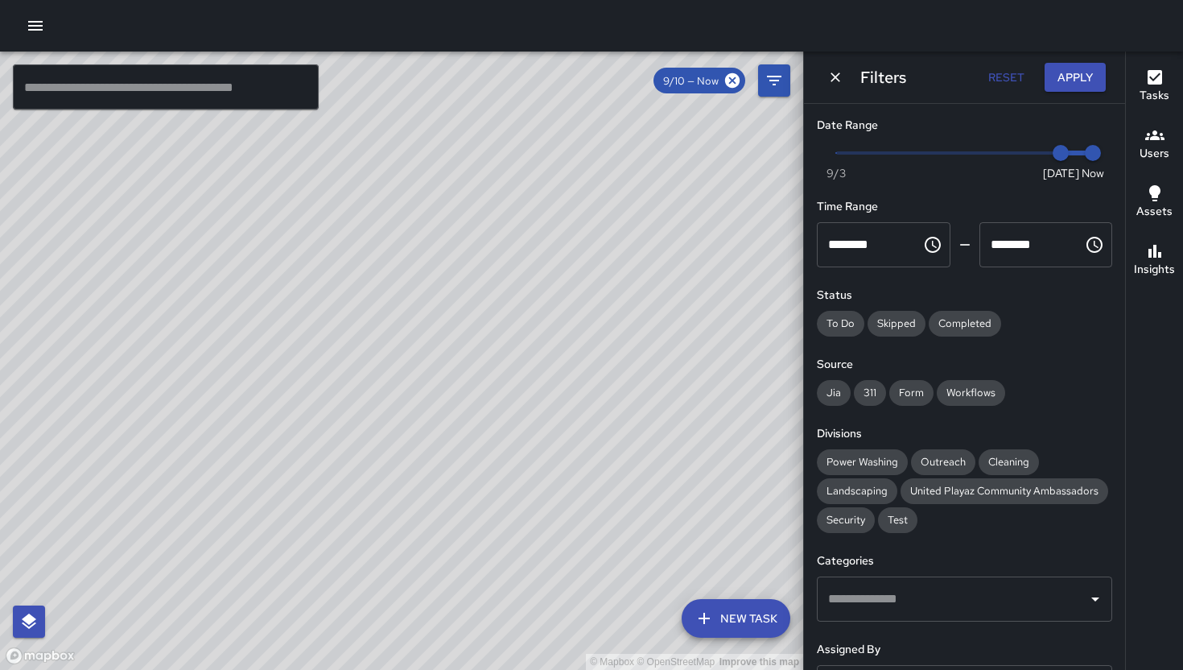
click at [839, 82] on icon "Dismiss" at bounding box center [836, 77] width 16 height 16
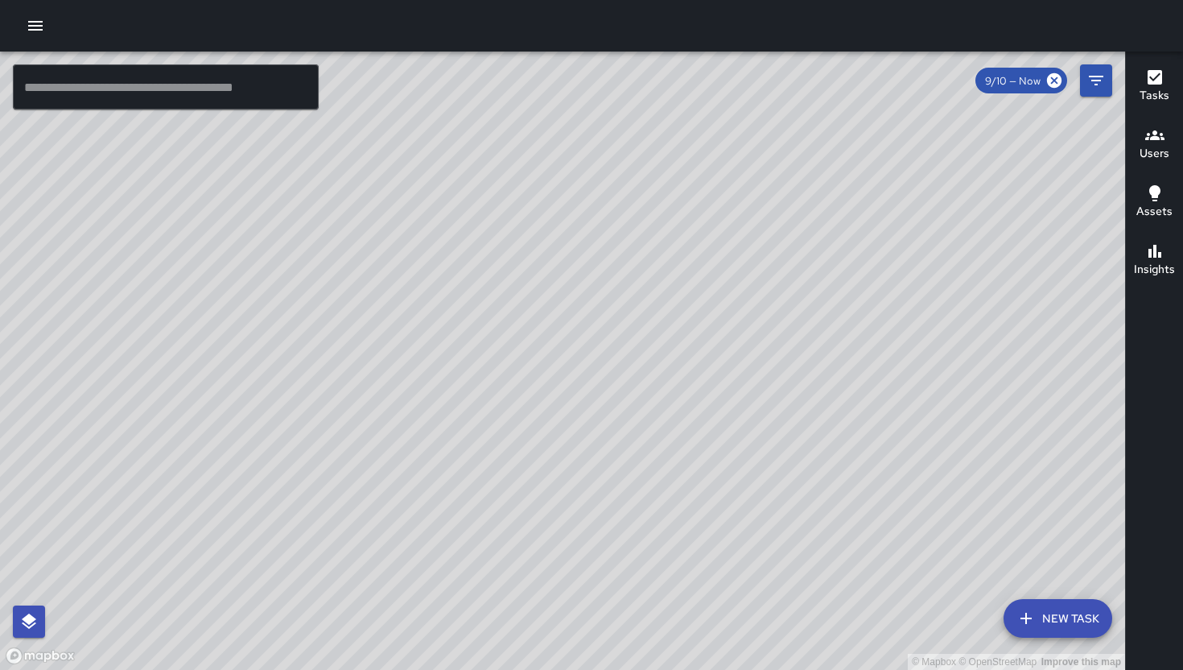
drag, startPoint x: 649, startPoint y: 502, endPoint x: 718, endPoint y: 335, distance: 181.2
click at [717, 336] on div "© Mapbox © OpenStreetMap Improve this map" at bounding box center [562, 361] width 1125 height 618
click at [741, 234] on div "© Mapbox © OpenStreetMap Improve this map Unassigned 155 9th Street Completed o…" at bounding box center [562, 361] width 1125 height 618
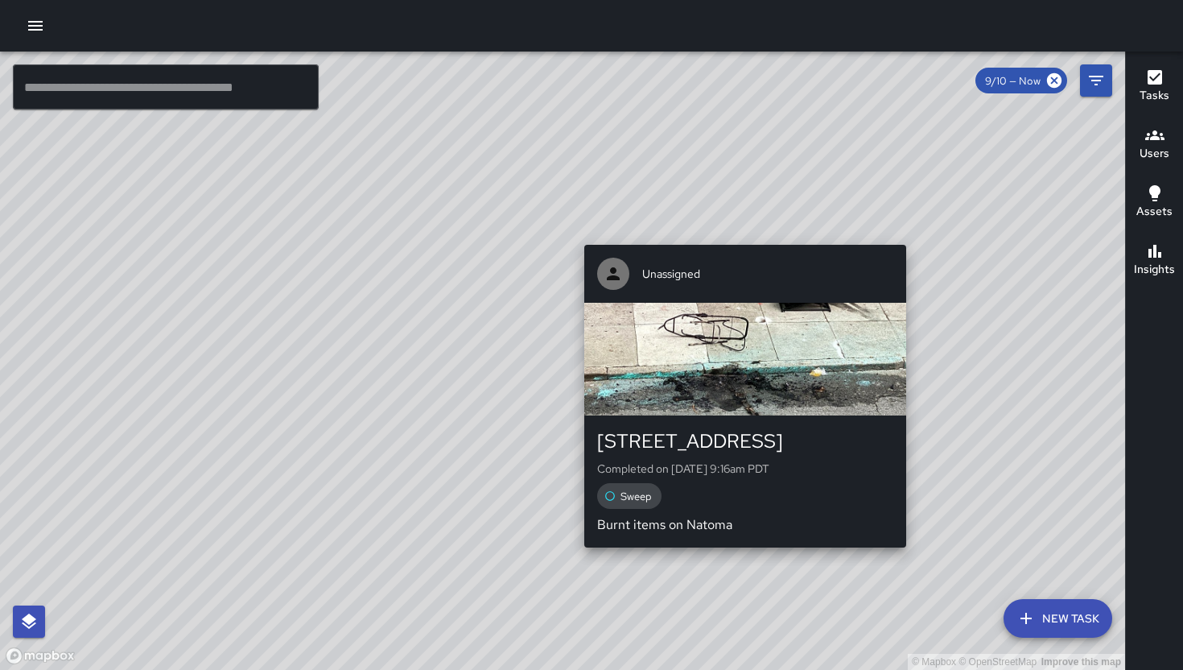
click at [741, 234] on div "© Mapbox © OpenStreetMap Improve this map Unassigned 155 9th Street Completed o…" at bounding box center [562, 361] width 1125 height 618
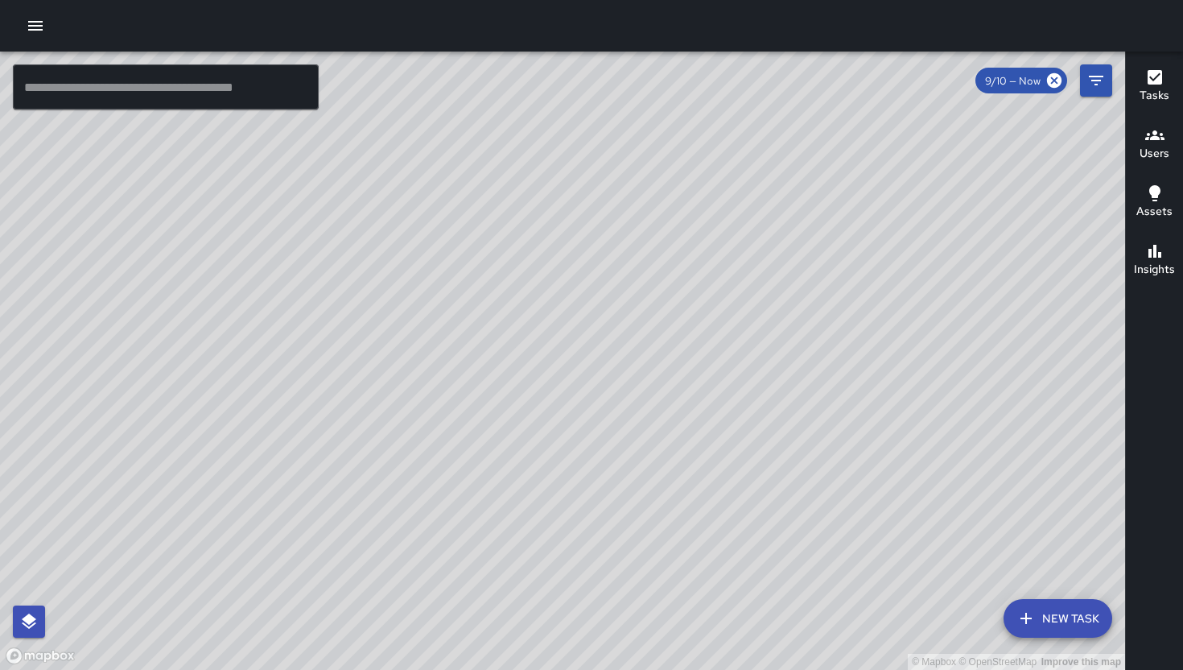
click at [733, 234] on div "© Mapbox © OpenStreetMap Improve this map Unassigned 155 9th Street Completed o…" at bounding box center [562, 361] width 1125 height 618
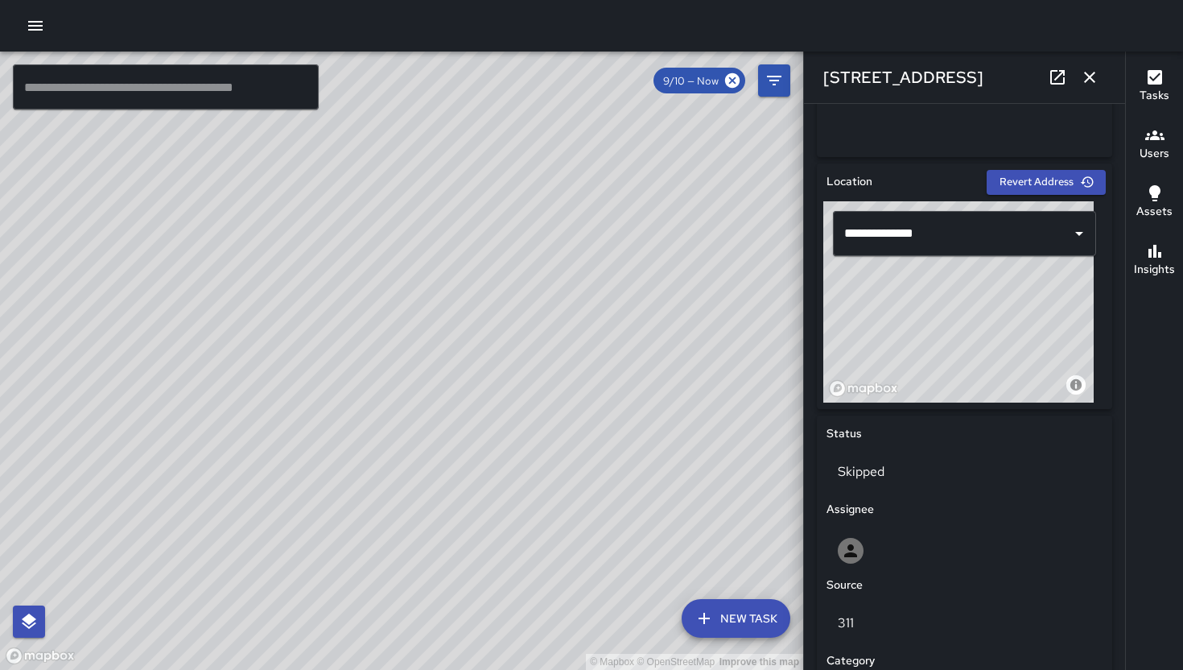
scroll to position [0, 0]
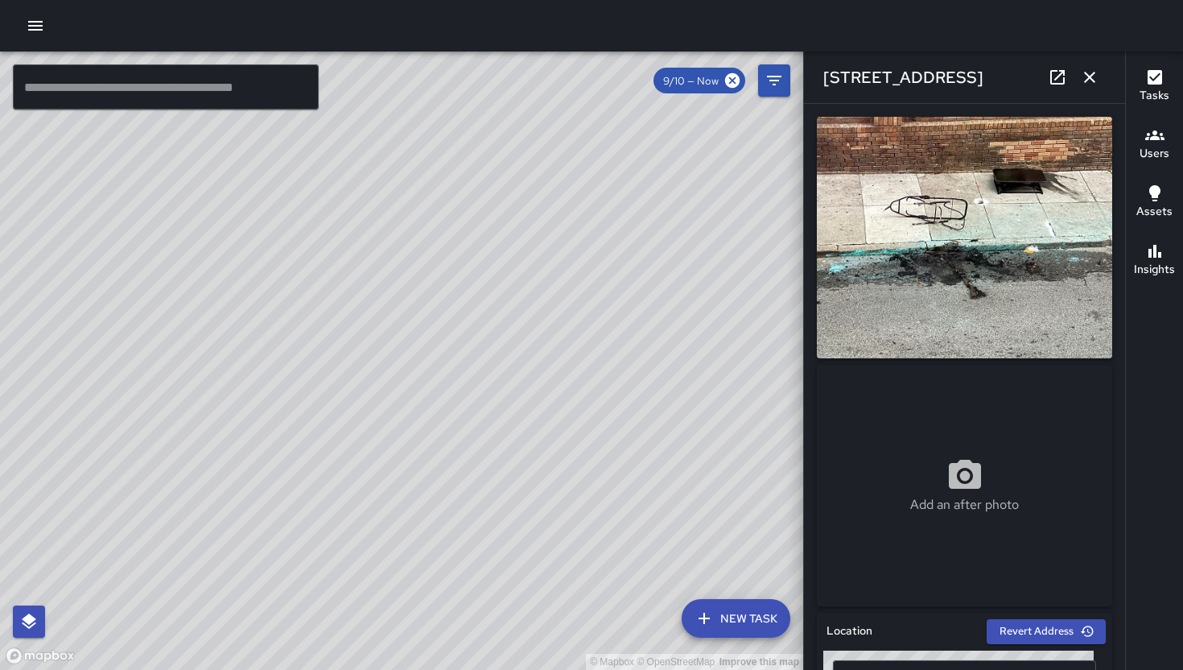
click at [1087, 78] on icon "button" at bounding box center [1089, 77] width 19 height 19
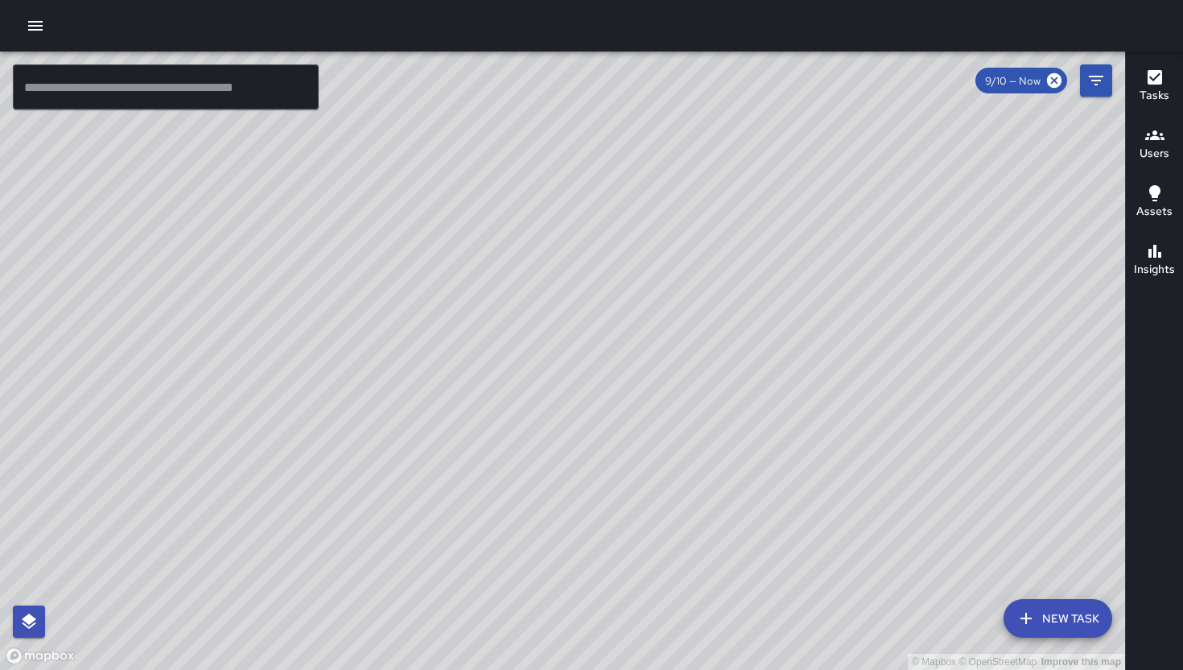
drag, startPoint x: 574, startPoint y: 333, endPoint x: 859, endPoint y: 123, distance: 354.1
click at [780, 172] on div "© Mapbox © OpenStreetMap Improve this map" at bounding box center [562, 361] width 1125 height 618
drag, startPoint x: 859, startPoint y: 123, endPoint x: 895, endPoint y: 130, distance: 36.8
click at [887, 105] on div "© Mapbox © OpenStreetMap Improve this map" at bounding box center [562, 361] width 1125 height 618
click at [1092, 87] on icon "Filters" at bounding box center [1096, 80] width 19 height 19
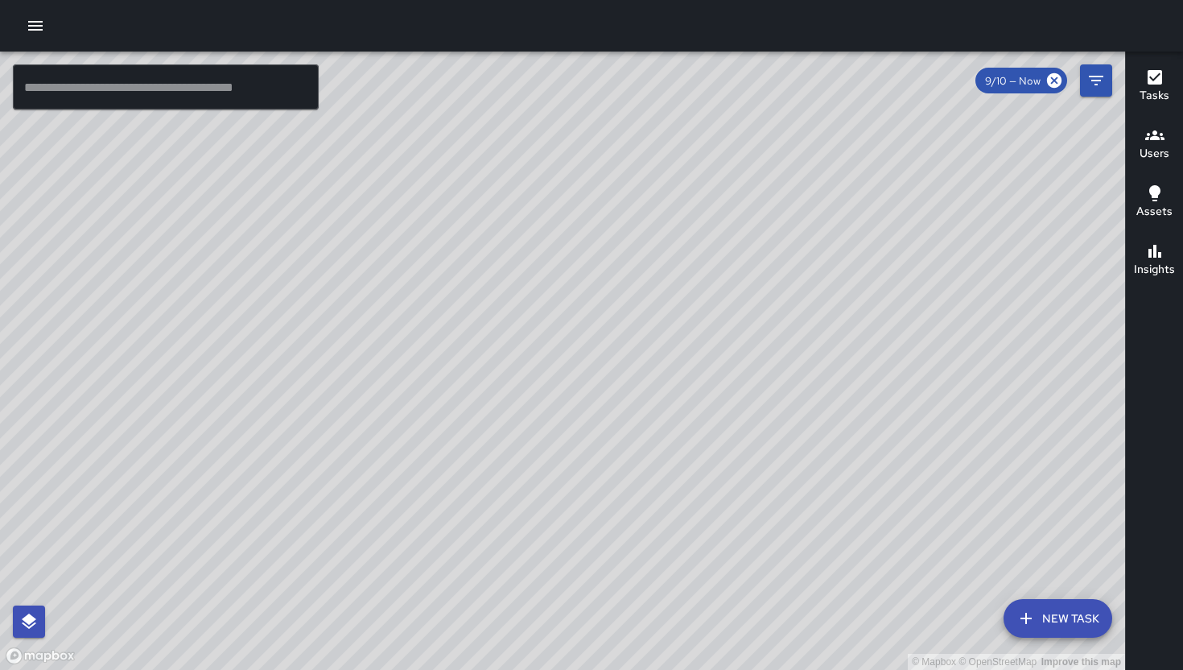
click at [1092, 87] on div "© Mapbox © OpenStreetMap Improve this map ​ New Task 9/10 — Now Map Layers Task…" at bounding box center [562, 361] width 1125 height 618
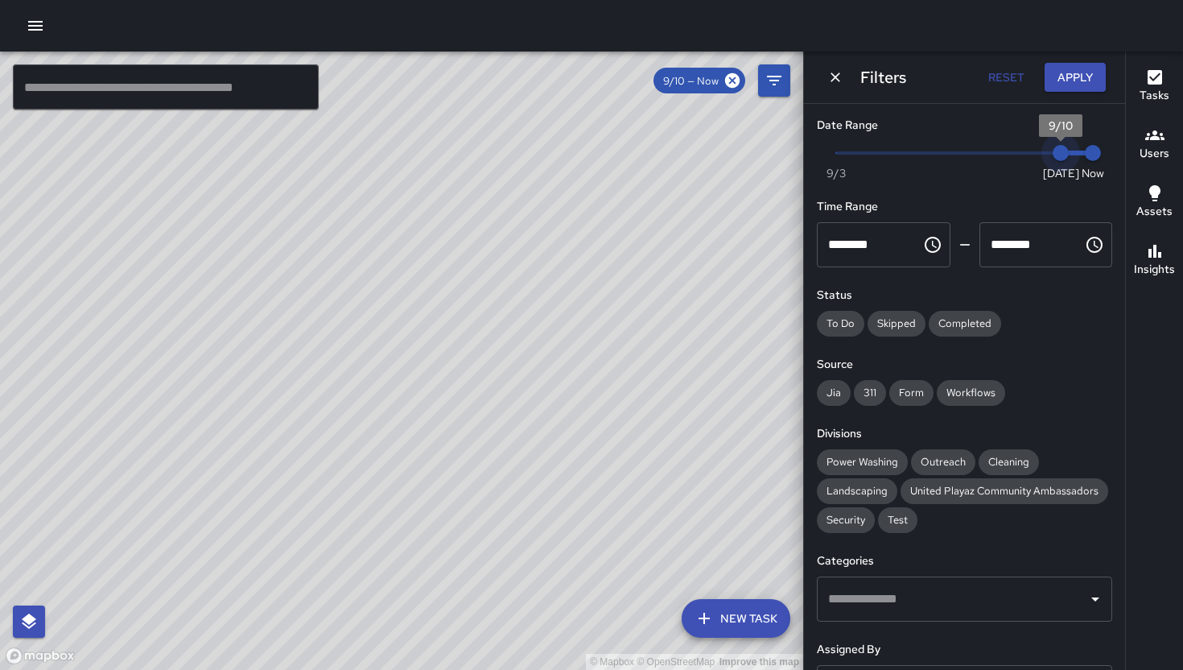
type input "*"
drag, startPoint x: 1051, startPoint y: 157, endPoint x: 834, endPoint y: 184, distance: 218.3
click at [834, 184] on div "Now Today 9/3 9/3 10:11 am" at bounding box center [964, 163] width 295 height 44
click at [1080, 71] on button "Apply" at bounding box center [1075, 78] width 61 height 30
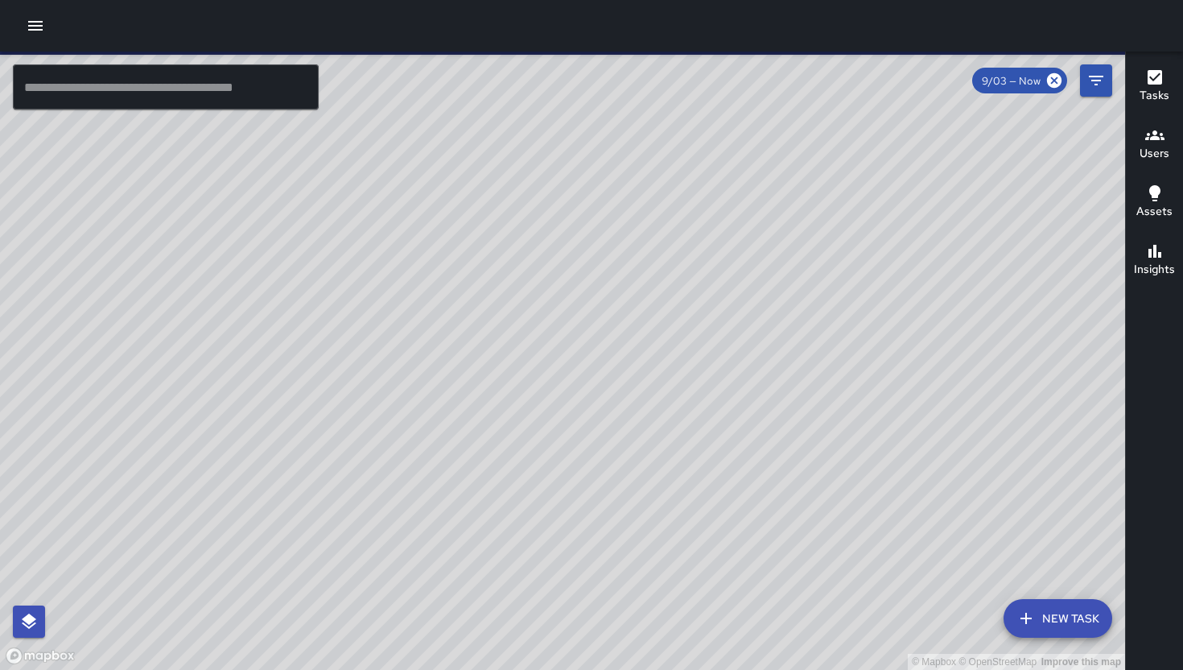
drag, startPoint x: 882, startPoint y: 389, endPoint x: 516, endPoint y: 581, distance: 413.7
click at [642, 545] on div "© Mapbox © OpenStreetMap Improve this map Unassigned 1345 Howard Street Complet…" at bounding box center [562, 361] width 1125 height 618
click at [507, 587] on div "© Mapbox © OpenStreetMap Improve this map Unassigned 1345 Howard Street Complet…" at bounding box center [562, 361] width 1125 height 618
drag, startPoint x: 558, startPoint y: 518, endPoint x: 447, endPoint y: 544, distance: 114.0
click at [447, 544] on div "© Mapbox © OpenStreetMap Improve this map" at bounding box center [562, 361] width 1125 height 618
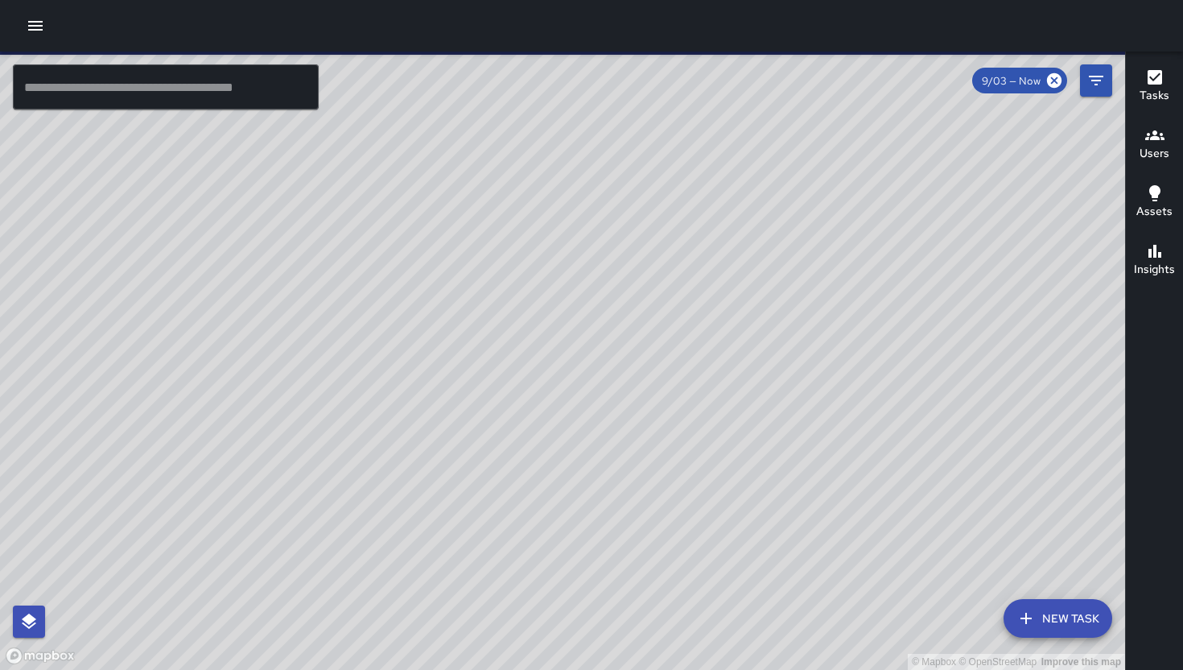
drag, startPoint x: 778, startPoint y: 330, endPoint x: 758, endPoint y: 510, distance: 180.6
click at [758, 510] on div "© Mapbox © OpenStreetMap Improve this map" at bounding box center [562, 361] width 1125 height 618
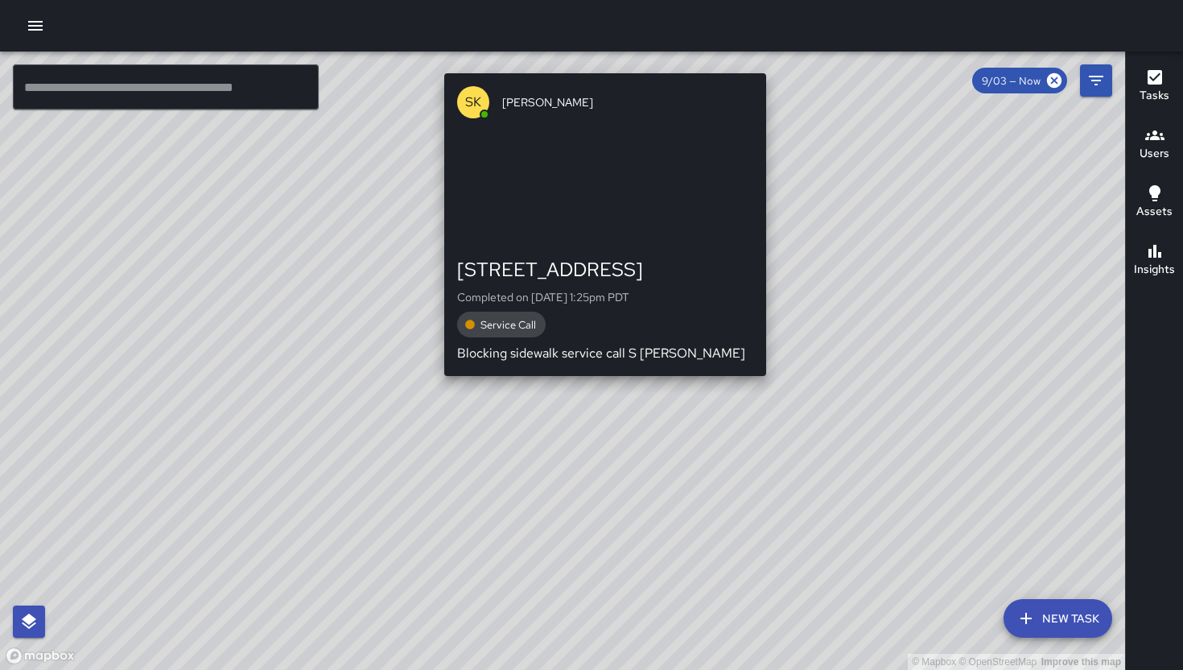
drag, startPoint x: 794, startPoint y: 447, endPoint x: 577, endPoint y: 378, distance: 227.3
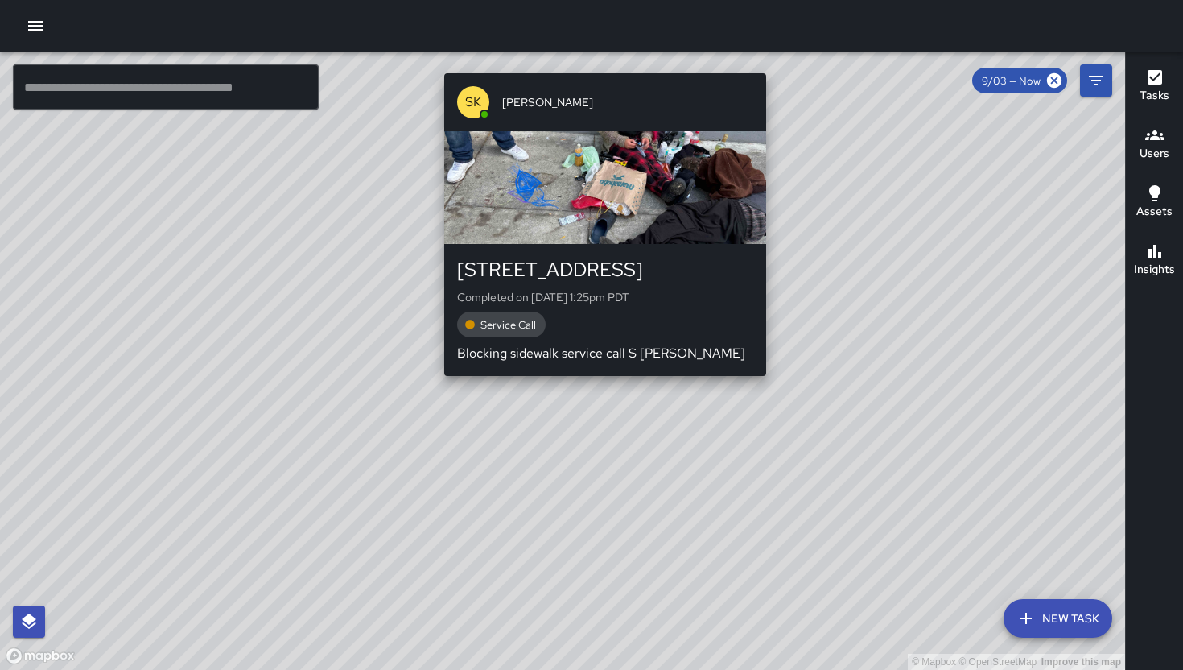
click at [578, 378] on div "© Mapbox © OpenStreetMap Improve this map SK SEAN KELLEY 712 Tehama Street Comp…" at bounding box center [562, 361] width 1125 height 618
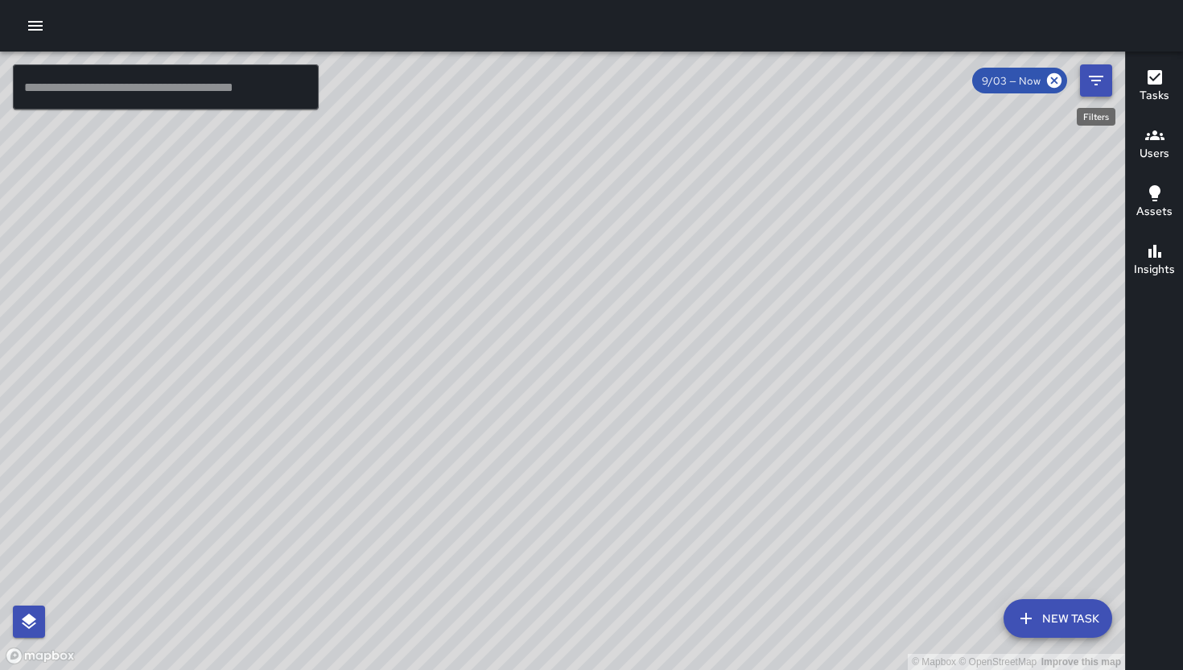
click at [1105, 72] on icon "Filters" at bounding box center [1096, 80] width 19 height 19
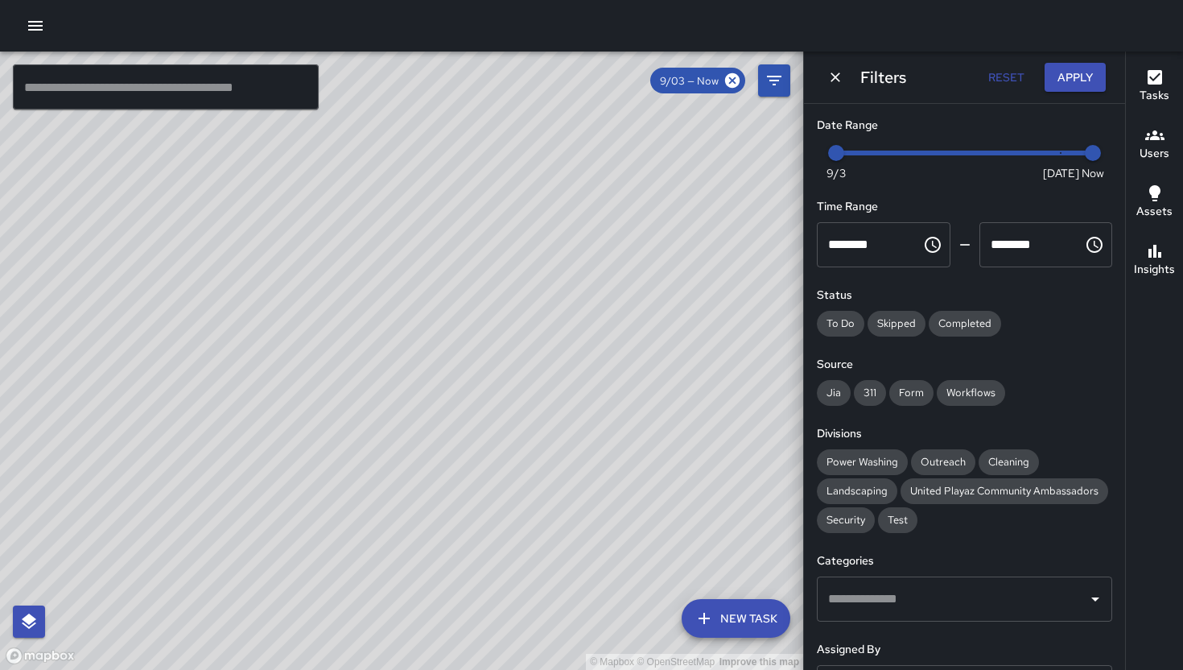
click at [870, 614] on input "text" at bounding box center [952, 599] width 257 height 31
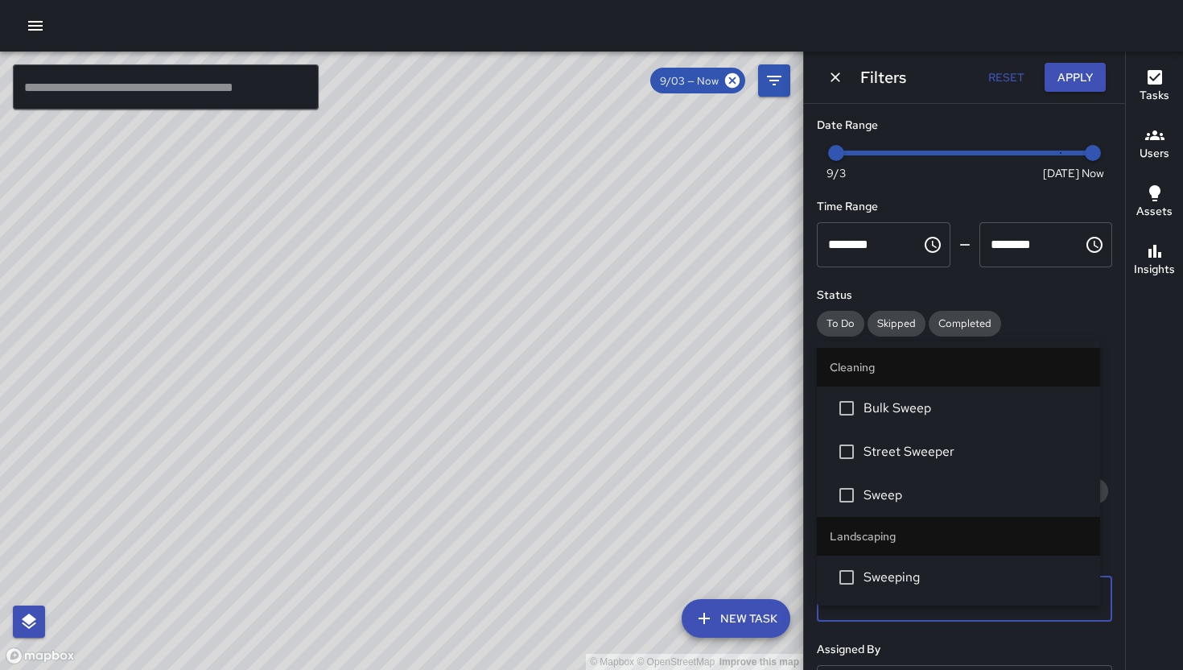
type input "****"
click at [931, 503] on span "Sweep" at bounding box center [976, 494] width 224 height 19
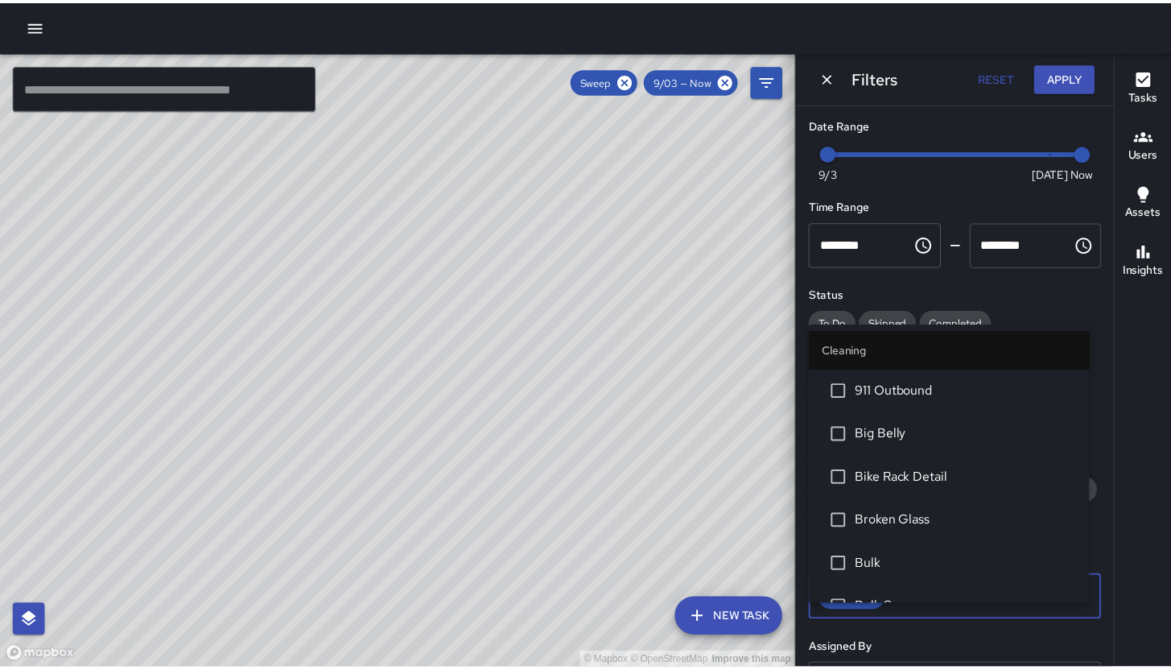
scroll to position [1025, 0]
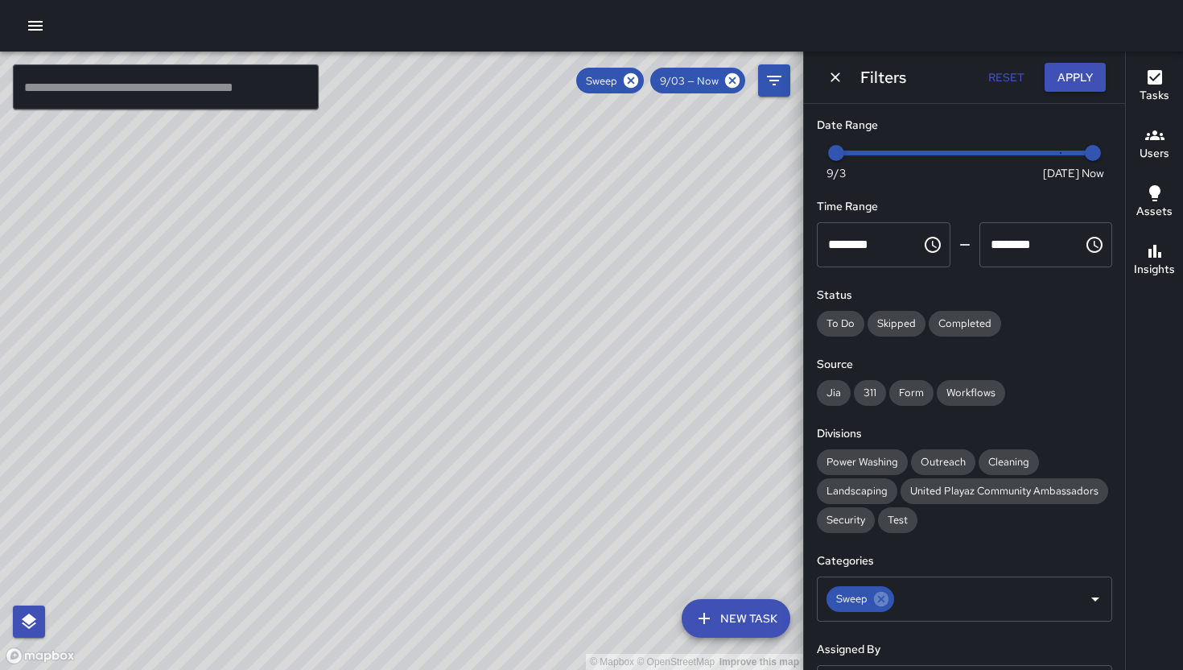
drag, startPoint x: 591, startPoint y: 574, endPoint x: 584, endPoint y: 371, distance: 203.0
click at [584, 370] on div "© Mapbox © OpenStreetMap Improve this map" at bounding box center [401, 361] width 803 height 618
click at [245, 74] on input "text" at bounding box center [166, 86] width 306 height 45
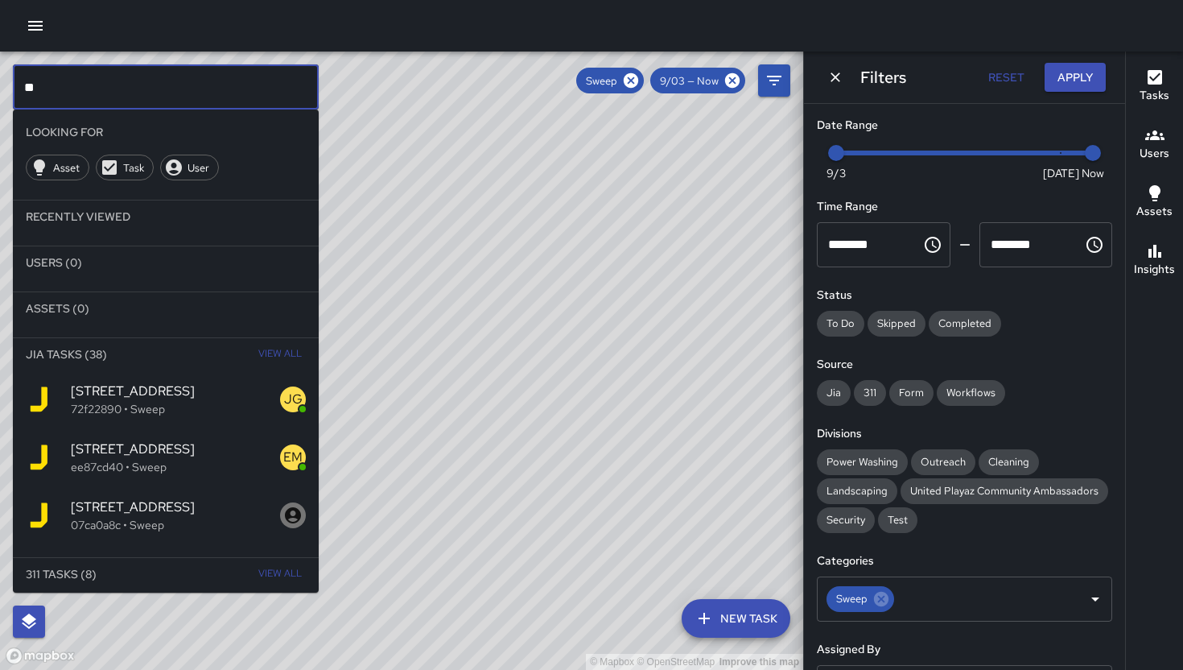
type input "*"
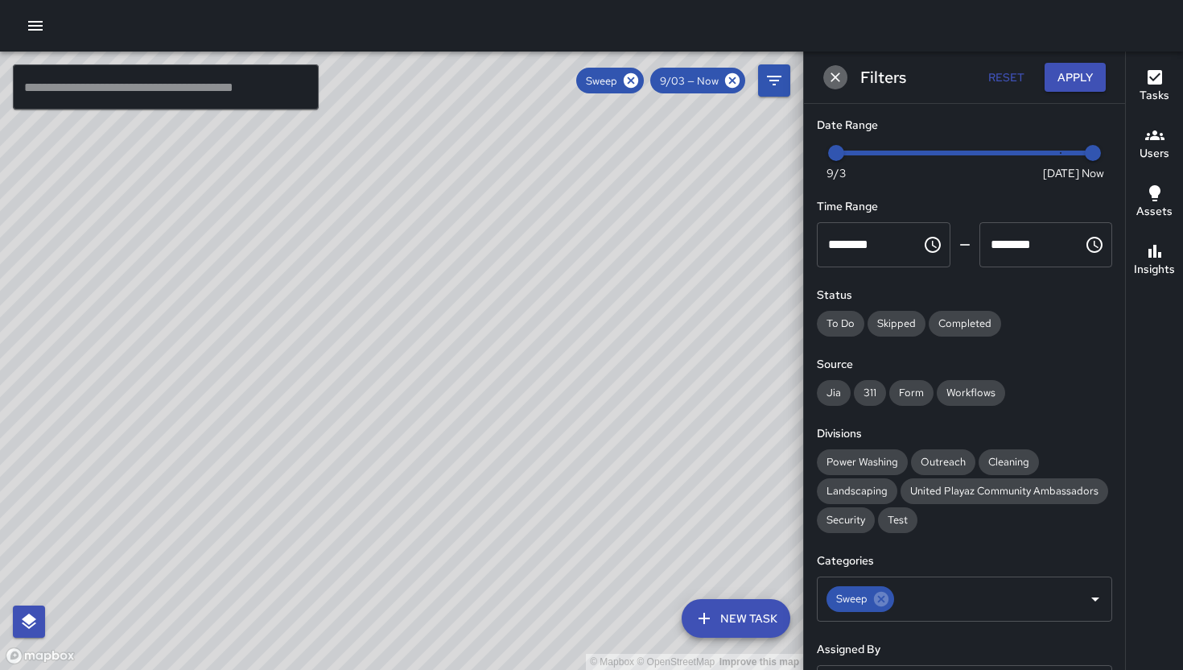
click at [840, 84] on icon "Dismiss" at bounding box center [836, 77] width 16 height 16
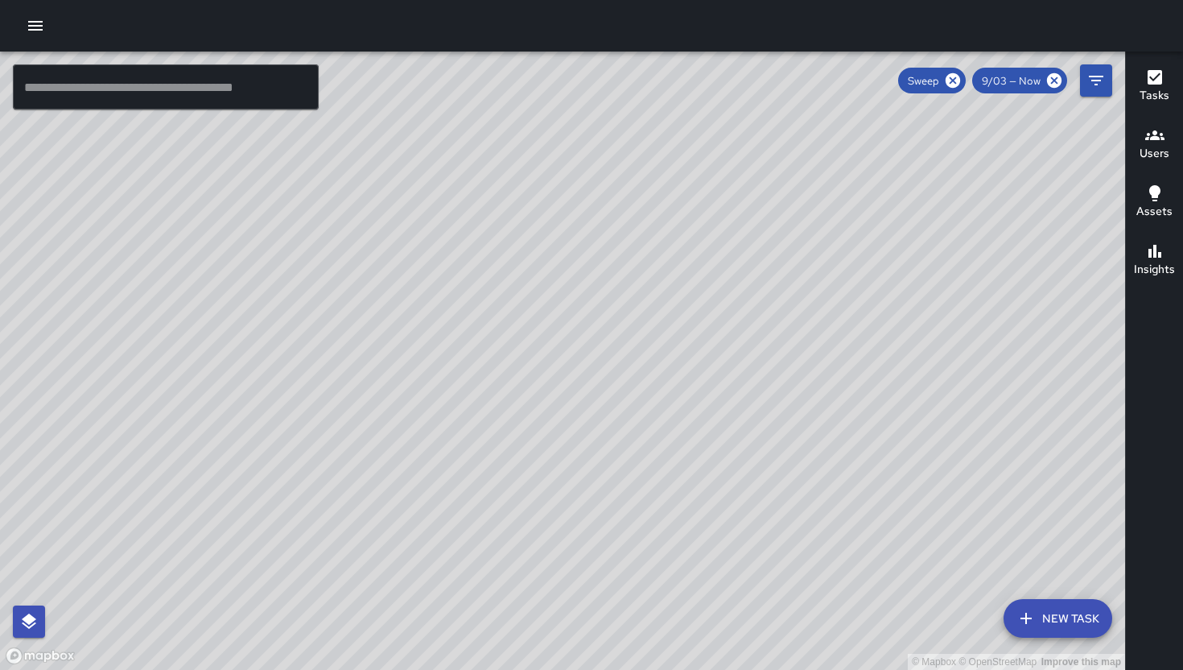
drag, startPoint x: 697, startPoint y: 314, endPoint x: 643, endPoint y: 327, distance: 55.5
click at [643, 327] on div "© Mapbox © OpenStreetMap Improve this map" at bounding box center [562, 361] width 1125 height 618
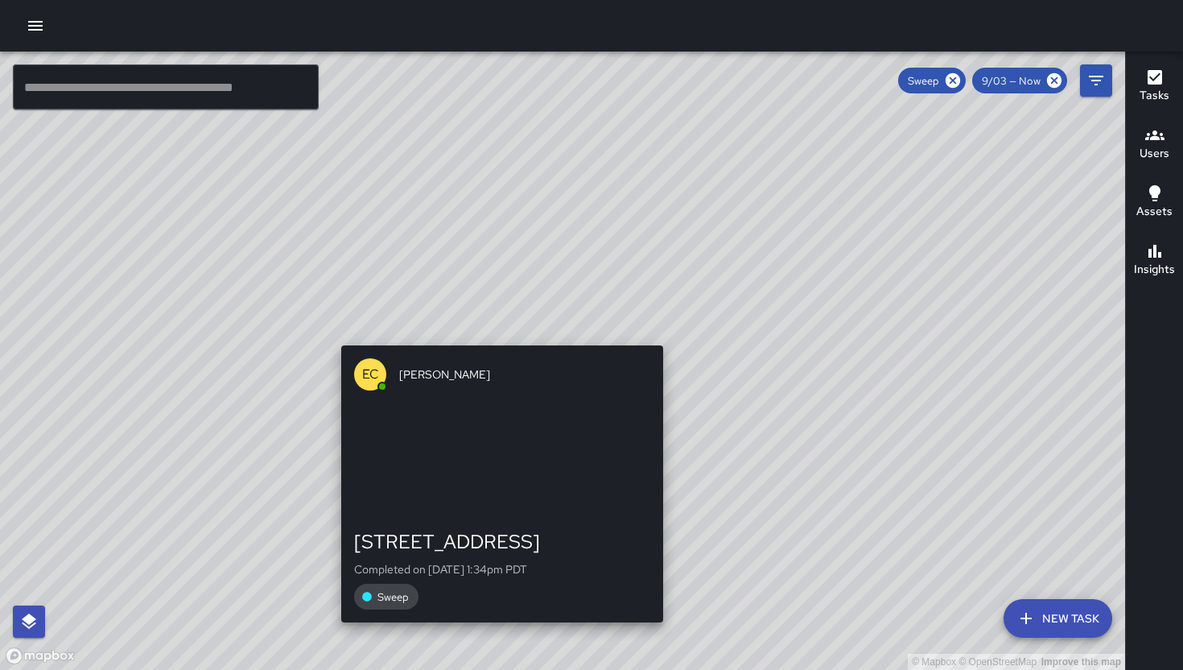
click at [501, 336] on div "© Mapbox © OpenStreetMap Improve this map EC Enrique Cervantes 761 Tehama Stree…" at bounding box center [562, 361] width 1125 height 618
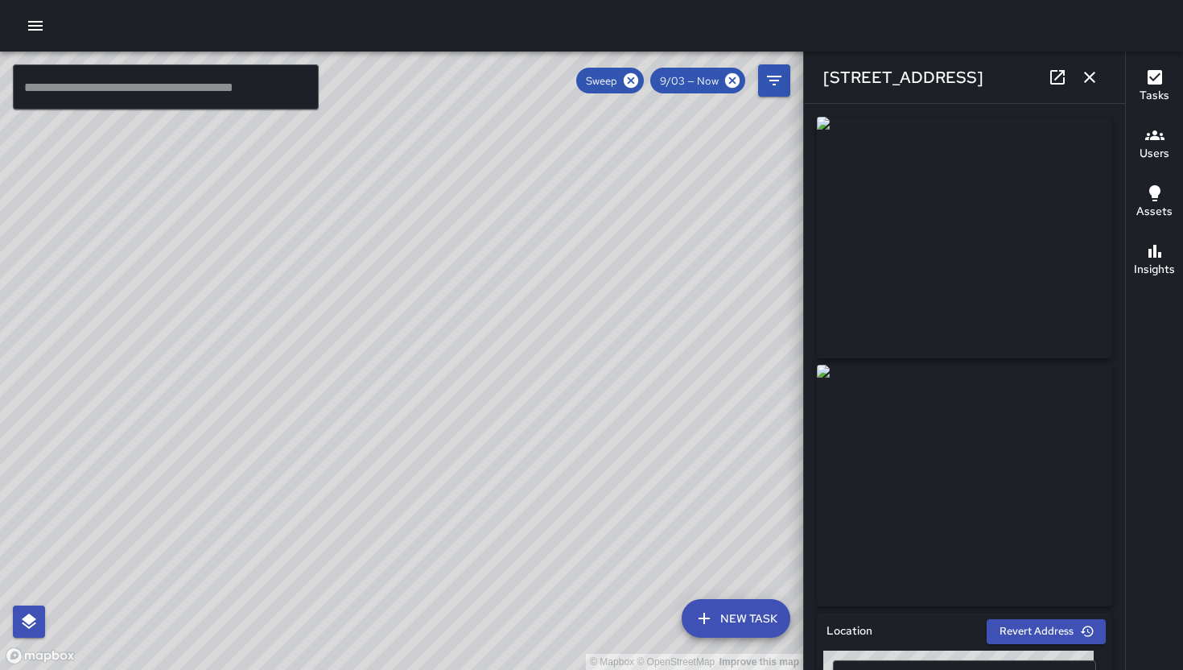
click at [1087, 79] on icon "button" at bounding box center [1089, 77] width 11 height 11
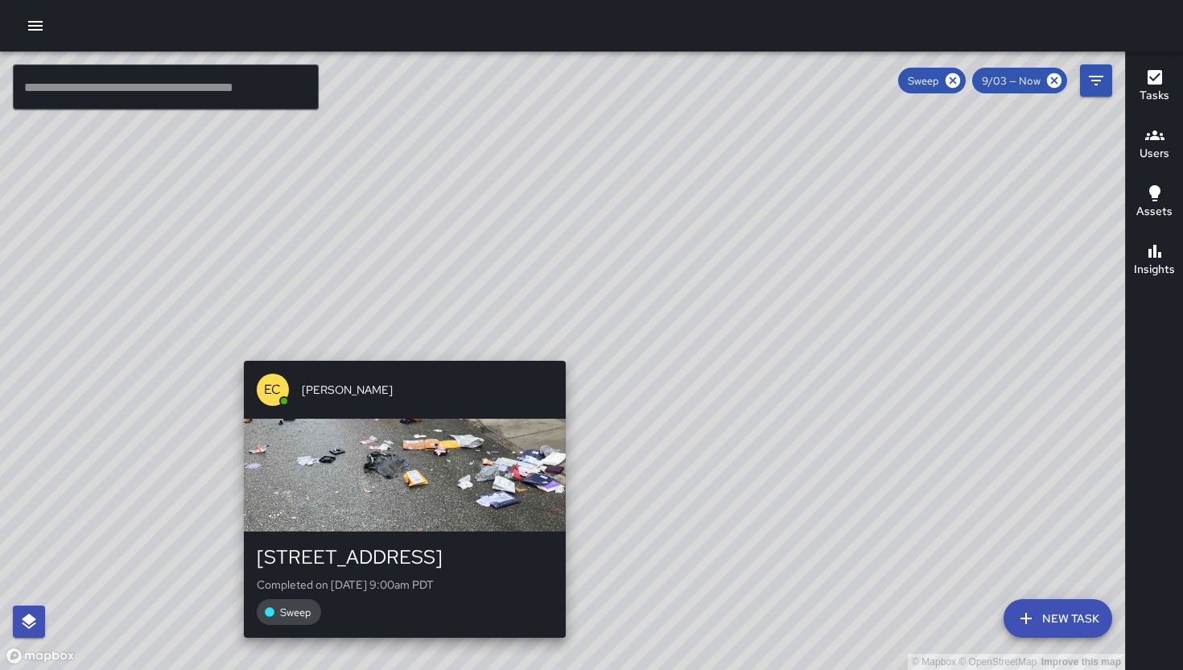
click at [563, 352] on div "© Mapbox © OpenStreetMap Improve this map EC Enrique Cervantes 761 Tehama Stree…" at bounding box center [562, 361] width 1125 height 618
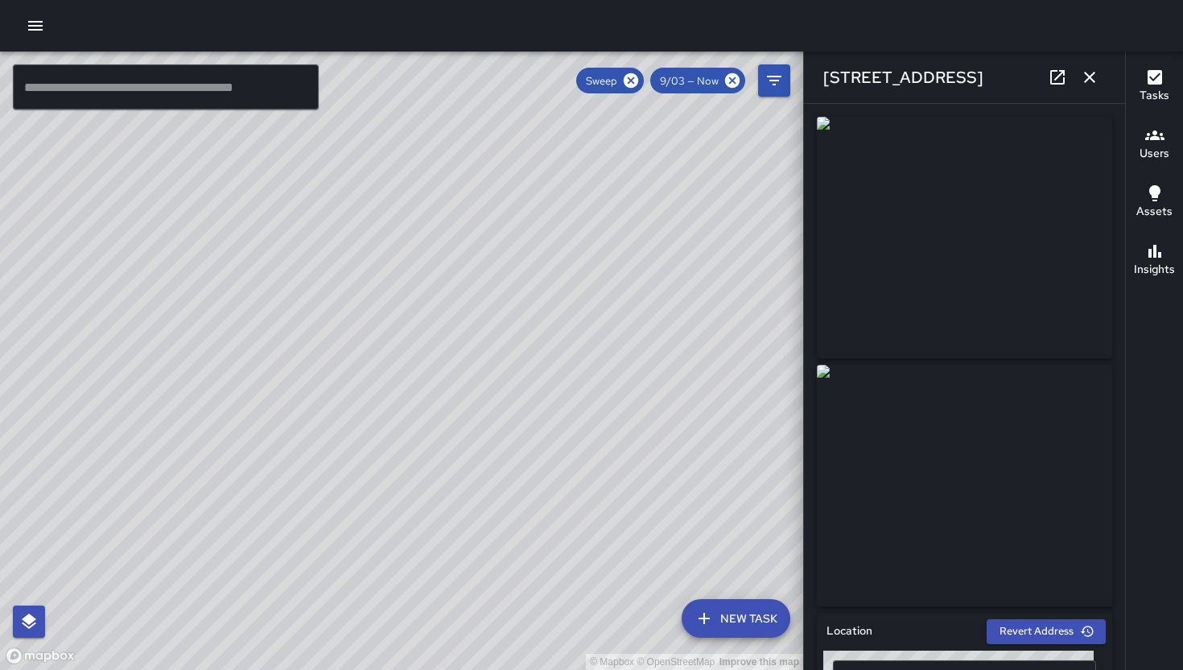
click at [1093, 80] on icon "button" at bounding box center [1089, 77] width 11 height 11
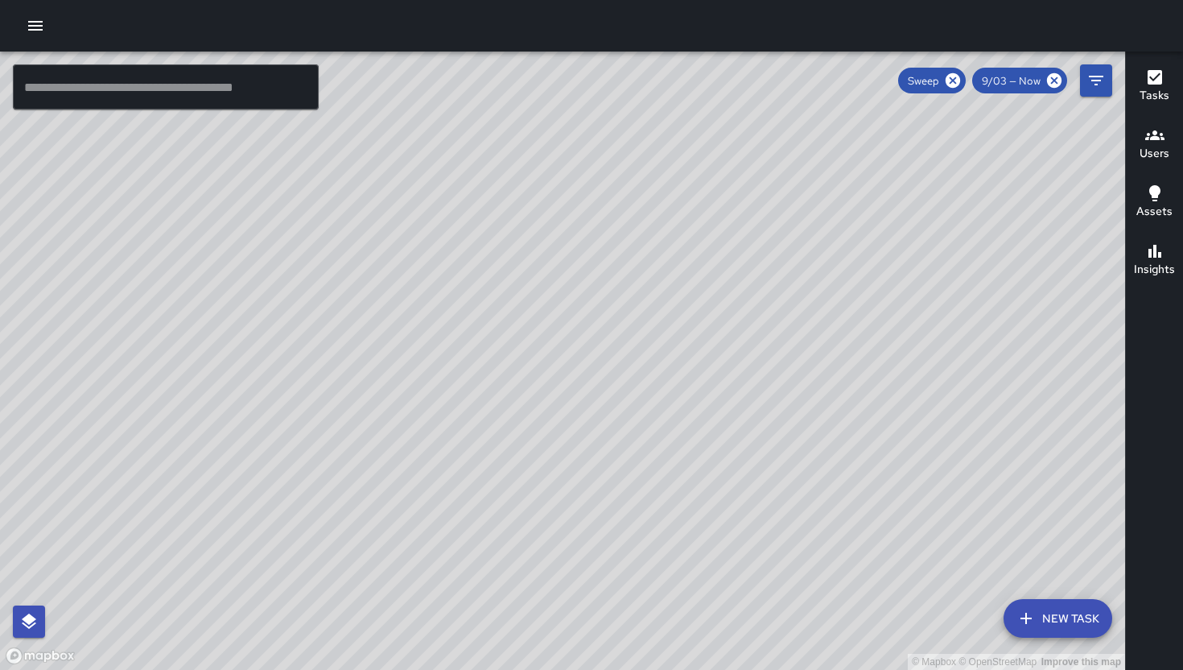
click at [584, 394] on div "© Mapbox © OpenStreetMap Improve this map" at bounding box center [562, 361] width 1125 height 618
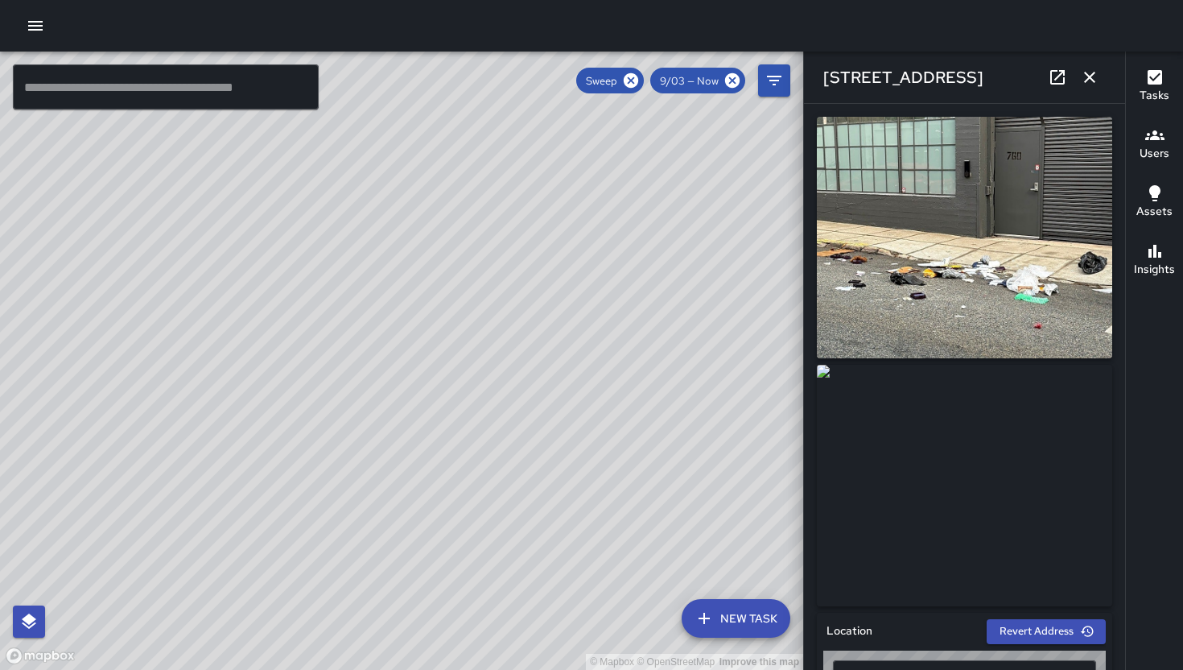
type input "**********"
click at [1085, 80] on icon "button" at bounding box center [1089, 77] width 19 height 19
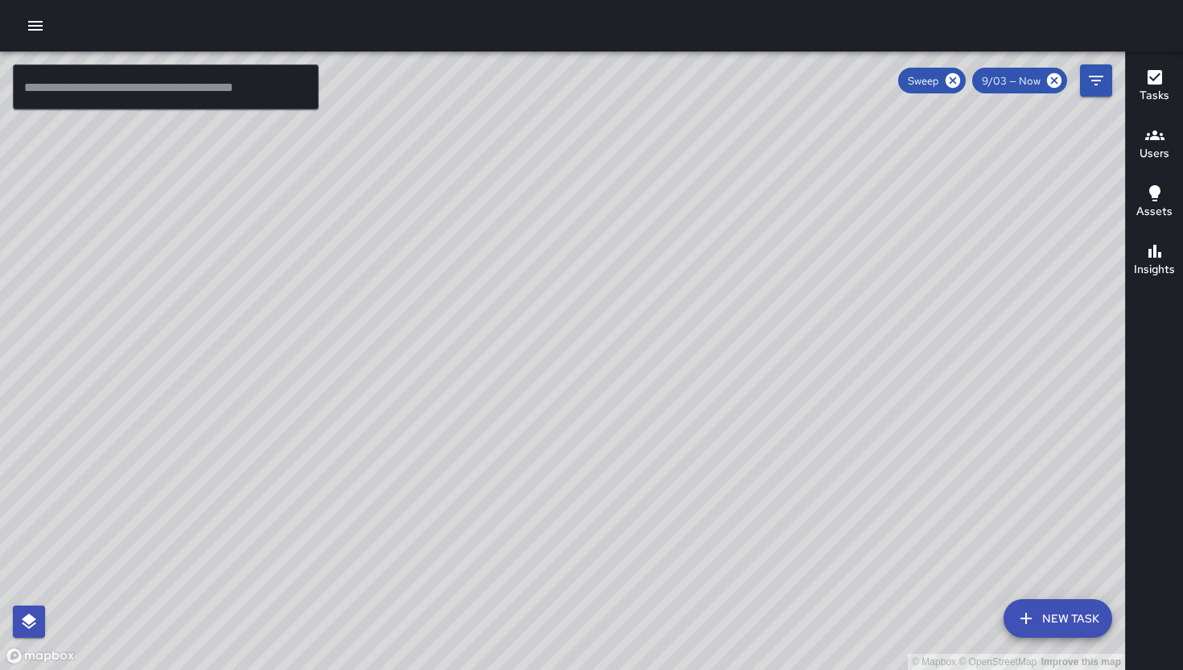
click at [539, 244] on div "© Mapbox © OpenStreetMap Improve this map EC Enrique Cervantes 761 Tehama Stree…" at bounding box center [562, 361] width 1125 height 618
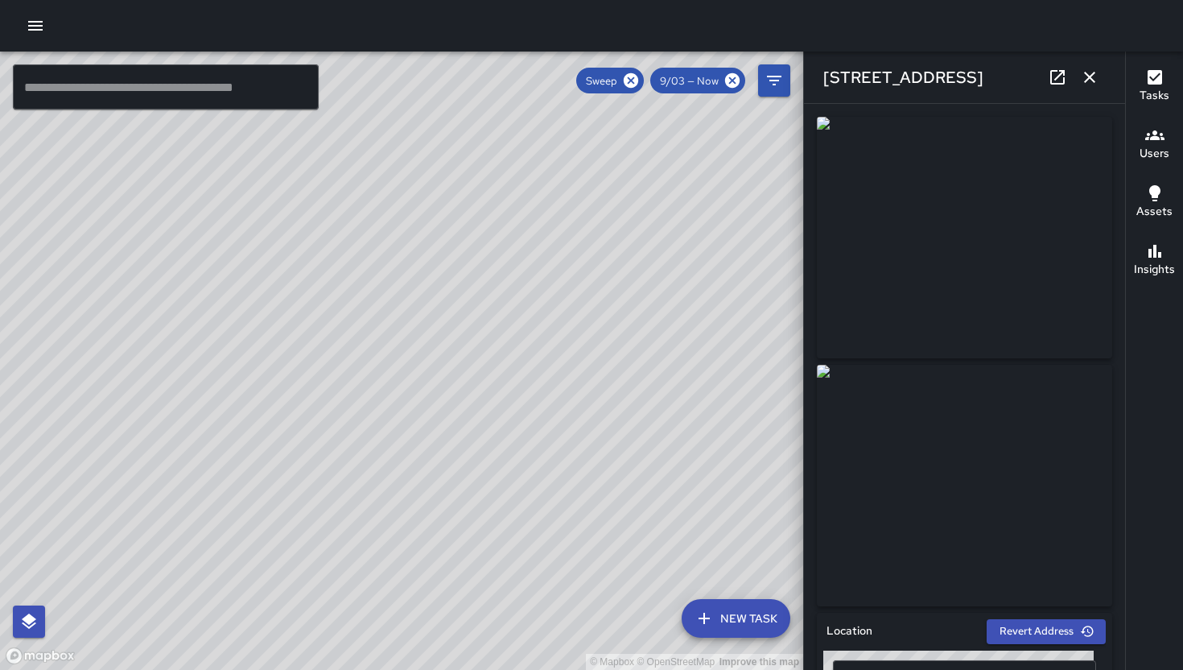
click at [1059, 72] on icon at bounding box center [1057, 77] width 19 height 19
click at [405, 373] on div "© Mapbox © OpenStreetMap Improve this map EC Enrique Cervantes 761 Tehama Stree…" at bounding box center [401, 361] width 803 height 618
click at [422, 386] on div "© Mapbox © OpenStreetMap Improve this map" at bounding box center [401, 361] width 803 height 618
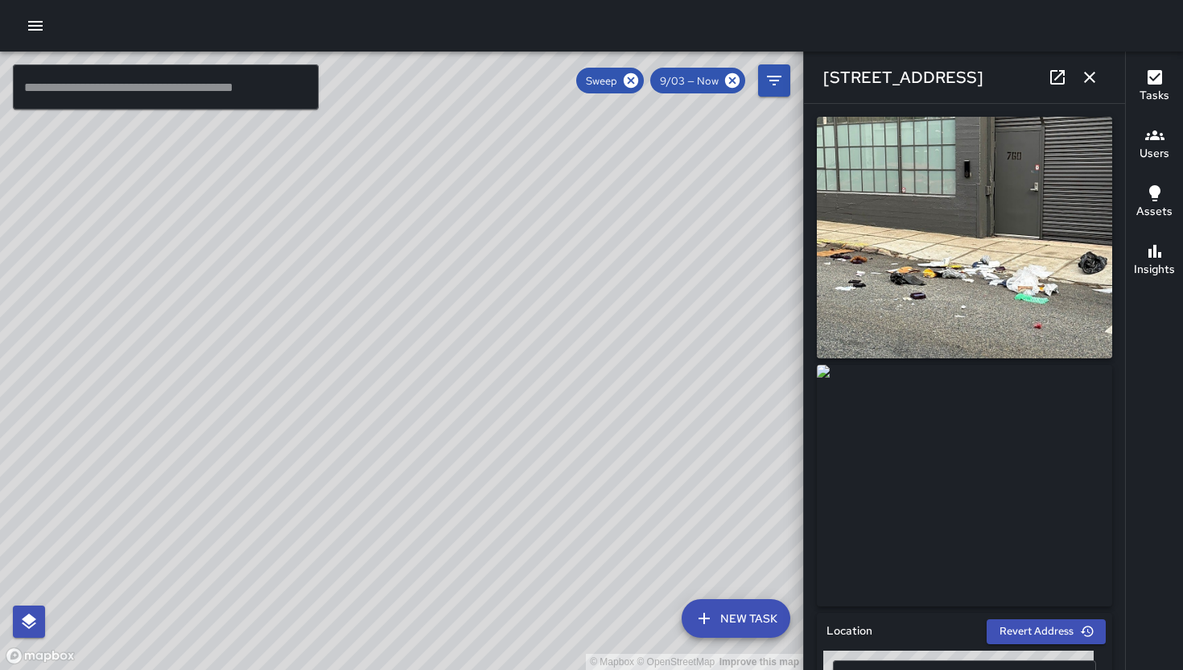
click at [386, 327] on div "© Mapbox © OpenStreetMap Improve this map" at bounding box center [401, 361] width 803 height 618
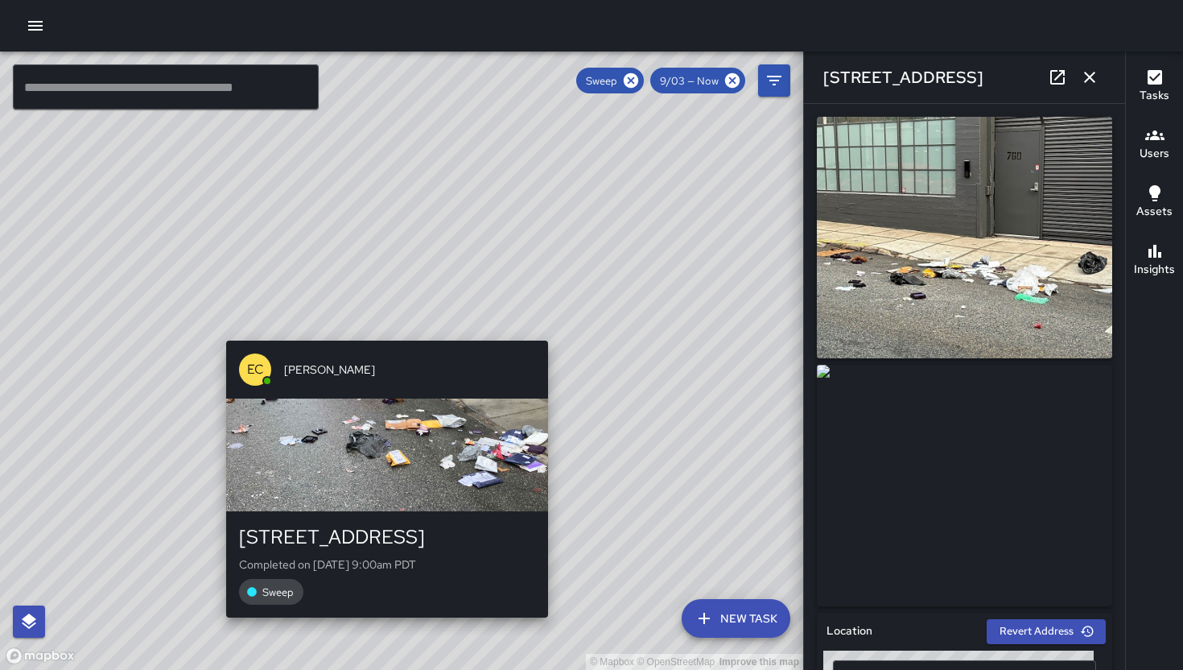
click at [382, 324] on div "© Mapbox © OpenStreetMap Improve this map EC Enrique Cervantes 761 Tehama Stree…" at bounding box center [401, 361] width 803 height 618
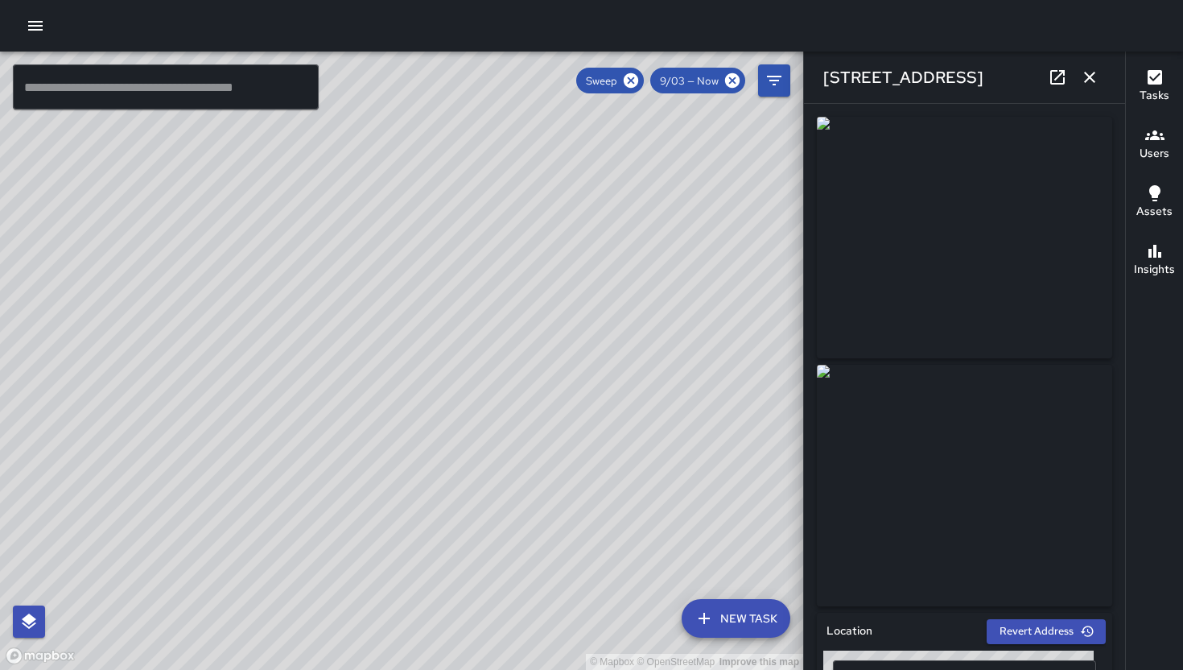
click at [456, 300] on div "© Mapbox © OpenStreetMap Improve this map EC Enrique Cervantes 718 Tehama Stree…" at bounding box center [401, 361] width 803 height 618
click at [477, 297] on div "© Mapbox © OpenStreetMap Improve this map" at bounding box center [401, 361] width 803 height 618
click at [475, 302] on div "© Mapbox © OpenStreetMap Improve this map EC Enrique Cervantes 718 Tehama Stree…" at bounding box center [401, 361] width 803 height 618
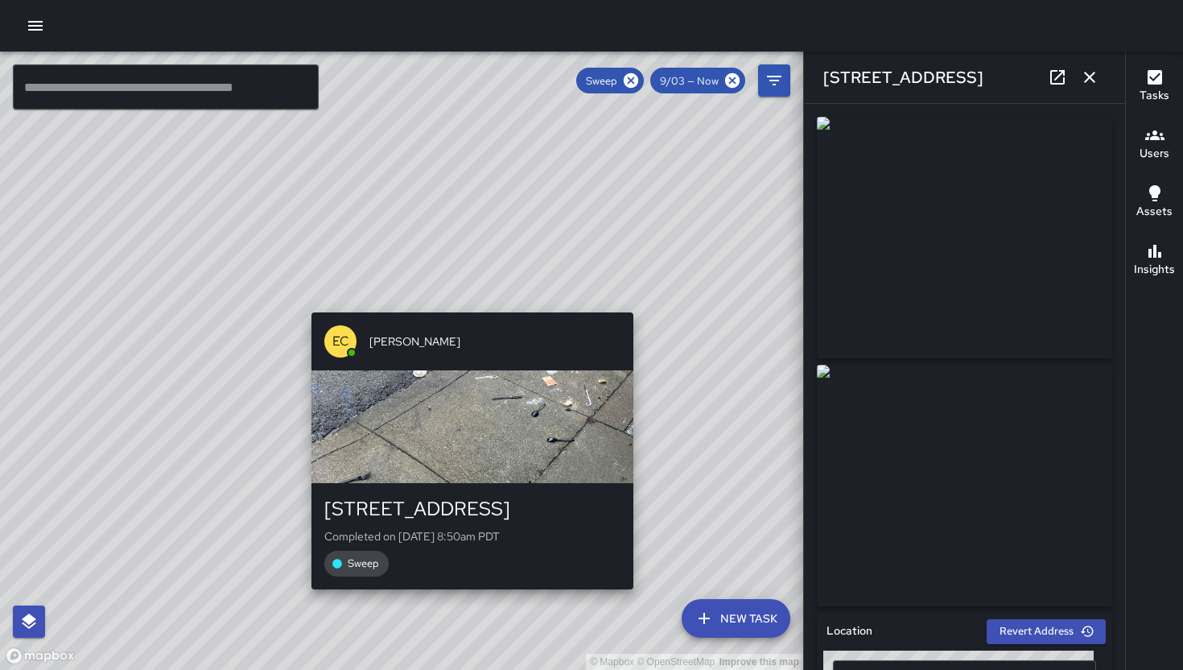
type input "**********"
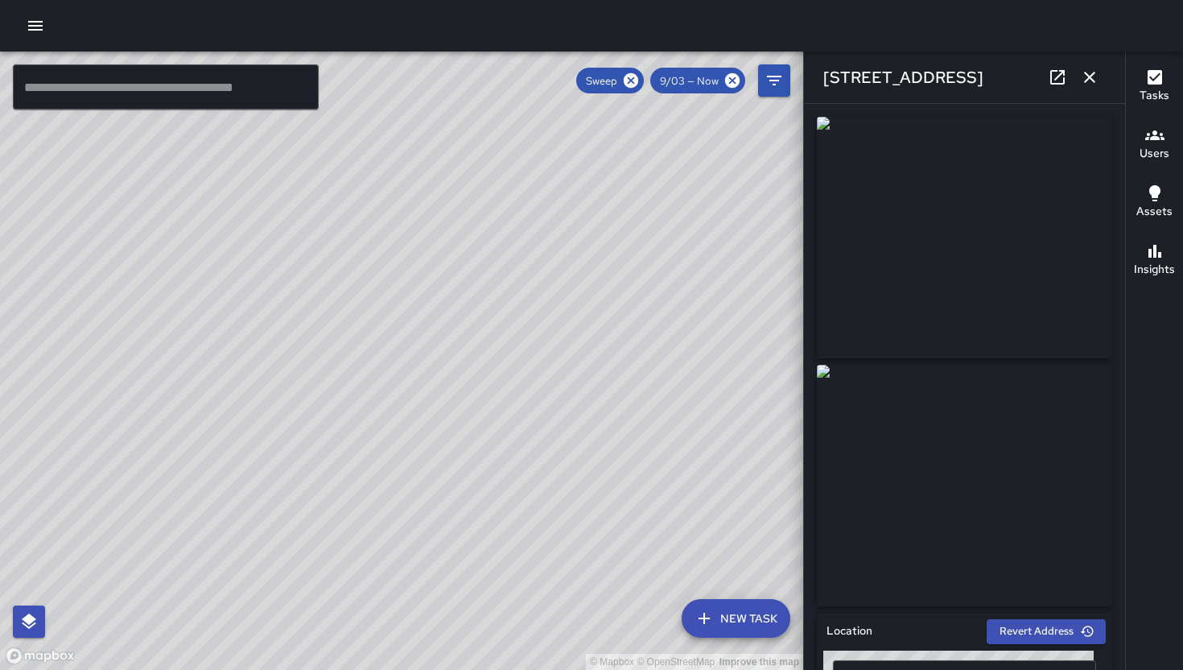
click at [407, 392] on div "© Mapbox © OpenStreetMap Improve this map EC Enrique Cervantes 737 Tehama Stree…" at bounding box center [401, 361] width 803 height 618
click at [1090, 77] on icon "button" at bounding box center [1089, 77] width 11 height 11
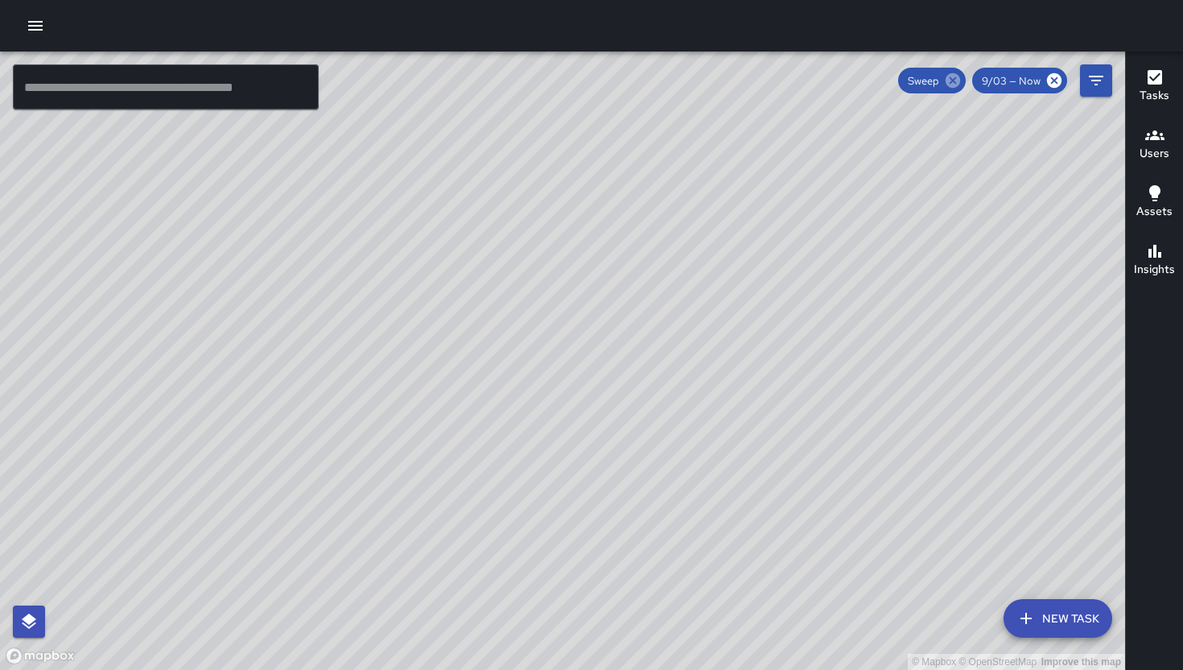
click at [950, 83] on icon at bounding box center [953, 80] width 14 height 14
click at [39, 21] on icon "button" at bounding box center [35, 26] width 14 height 10
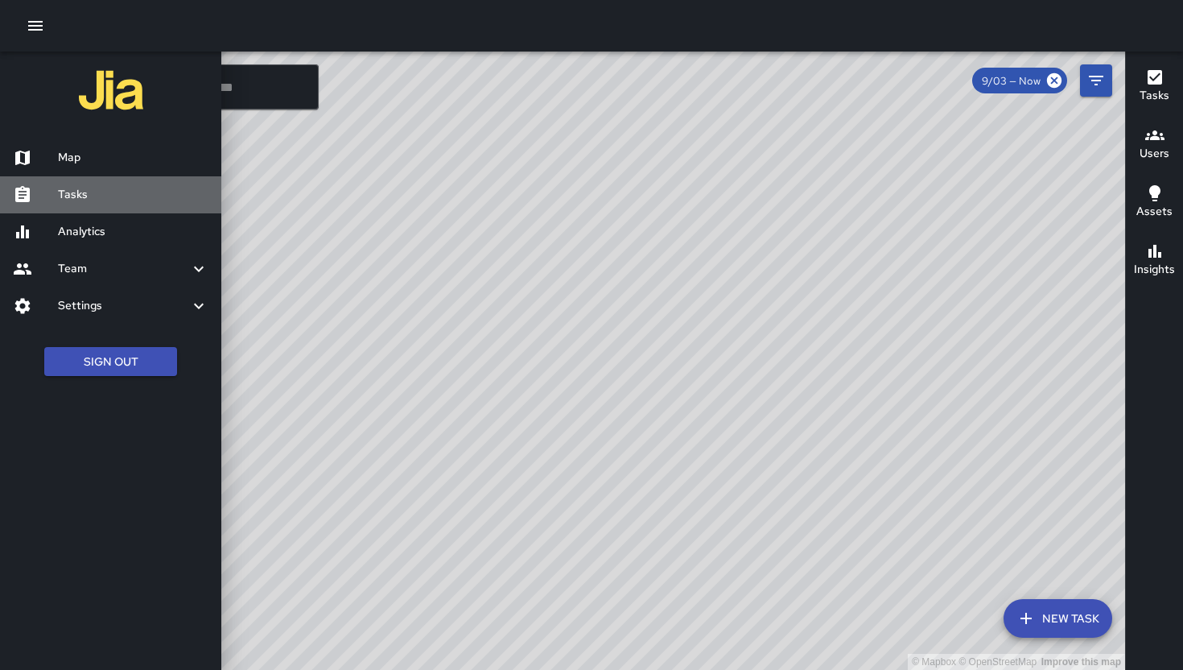
click at [73, 190] on h6 "Tasks" at bounding box center [133, 195] width 151 height 18
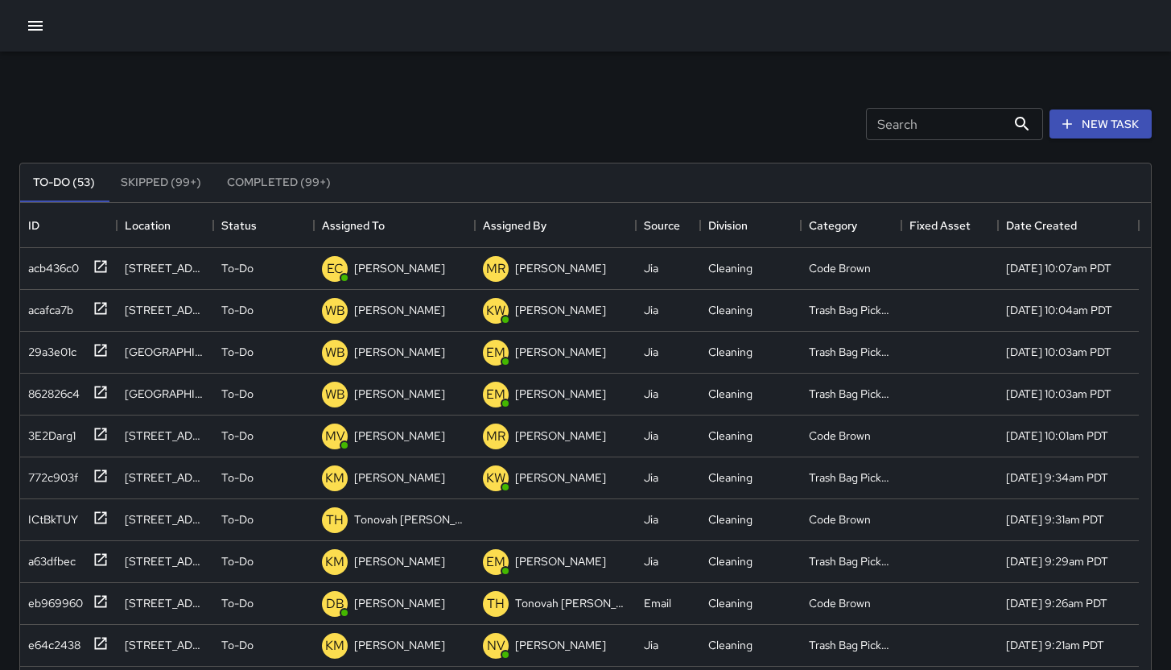
scroll to position [670, 1119]
click at [25, 15] on button "button" at bounding box center [35, 26] width 32 height 32
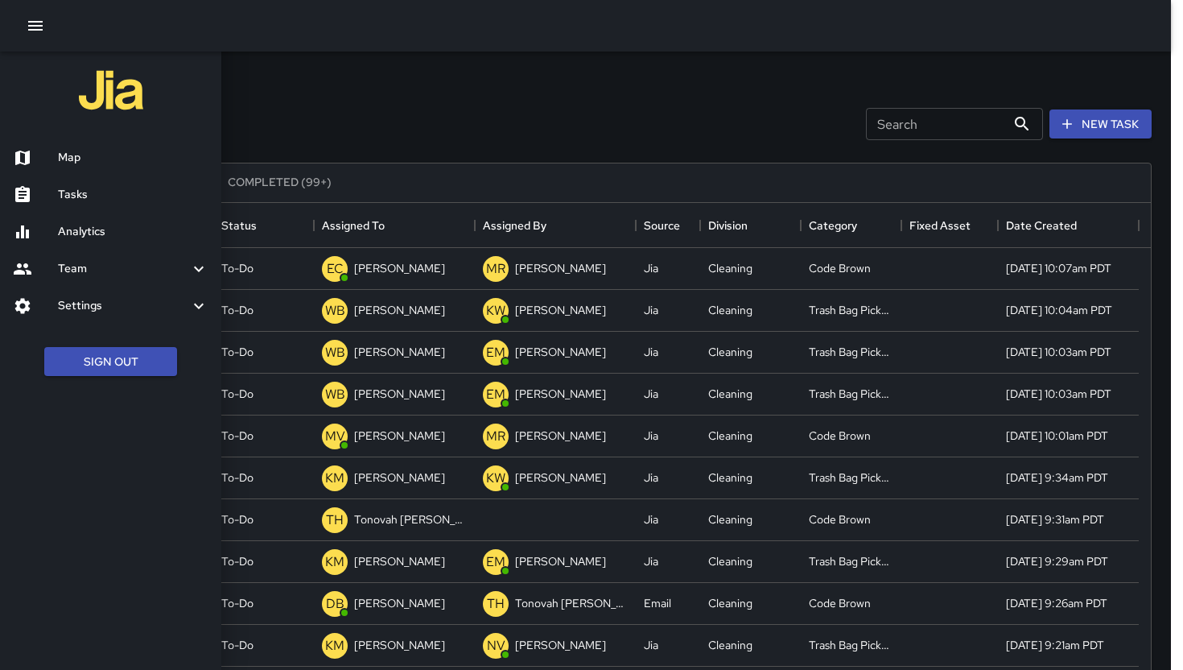
click at [104, 230] on h6 "Analytics" at bounding box center [133, 232] width 151 height 18
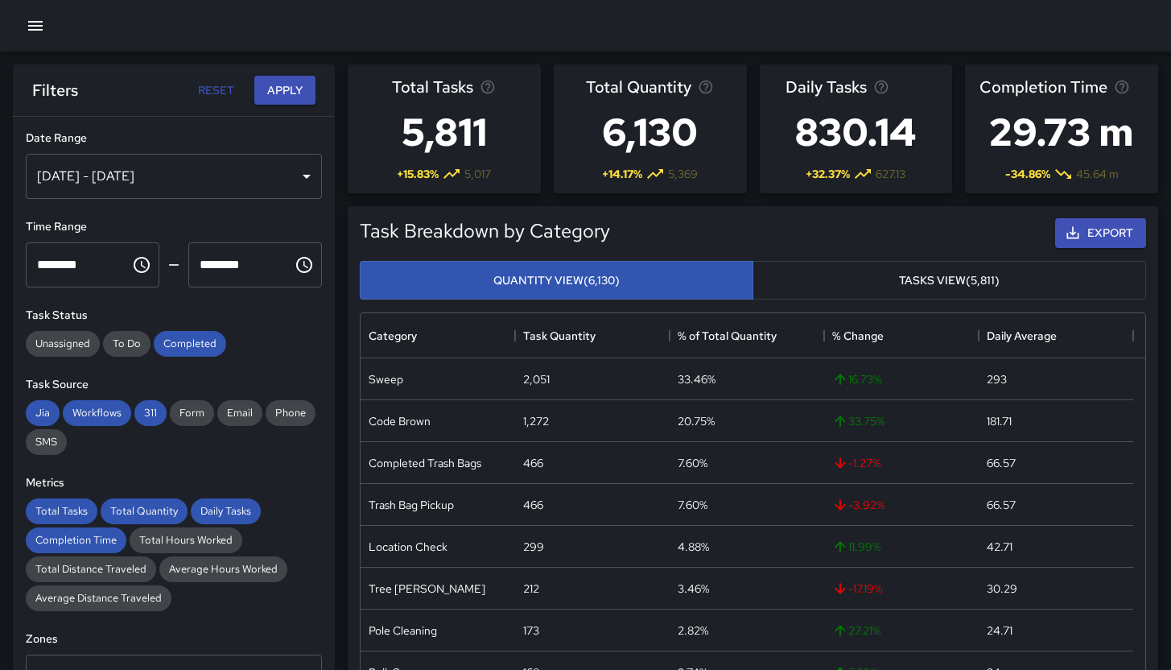
scroll to position [469, 773]
click at [122, 188] on div "Sep 04, 2025 - Sep 10, 2025" at bounding box center [174, 176] width 296 height 45
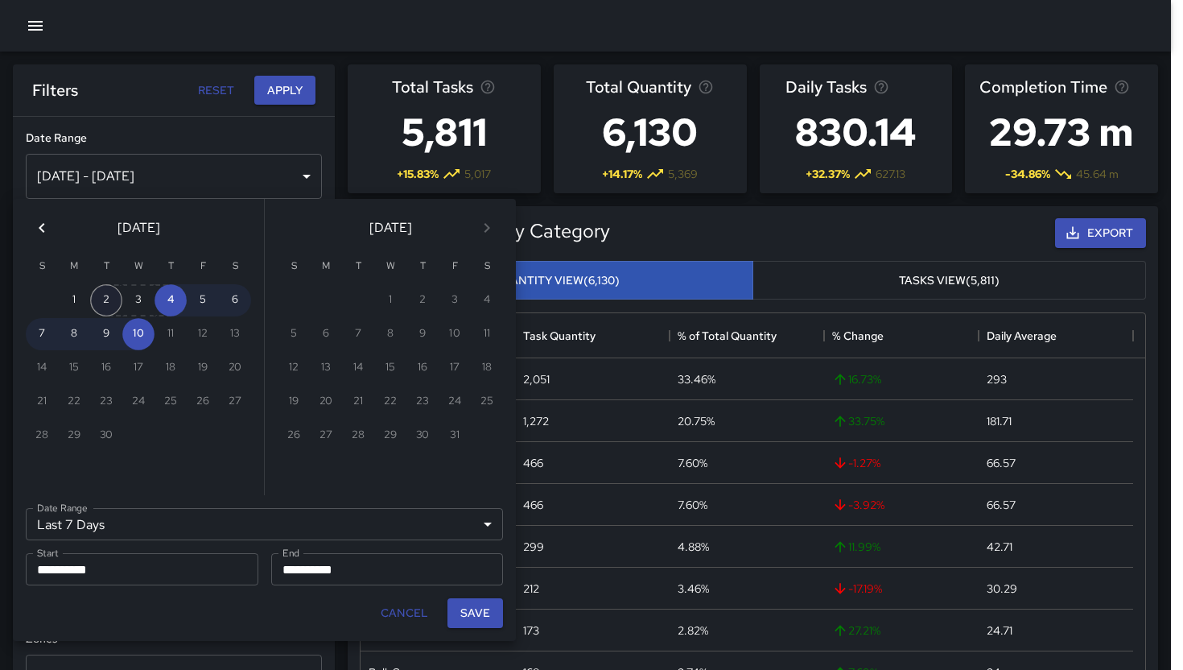
click at [97, 299] on button "2" at bounding box center [106, 300] width 32 height 32
type input "******"
type input "**********"
click at [458, 611] on button "Save" at bounding box center [476, 613] width 56 height 30
type input "**********"
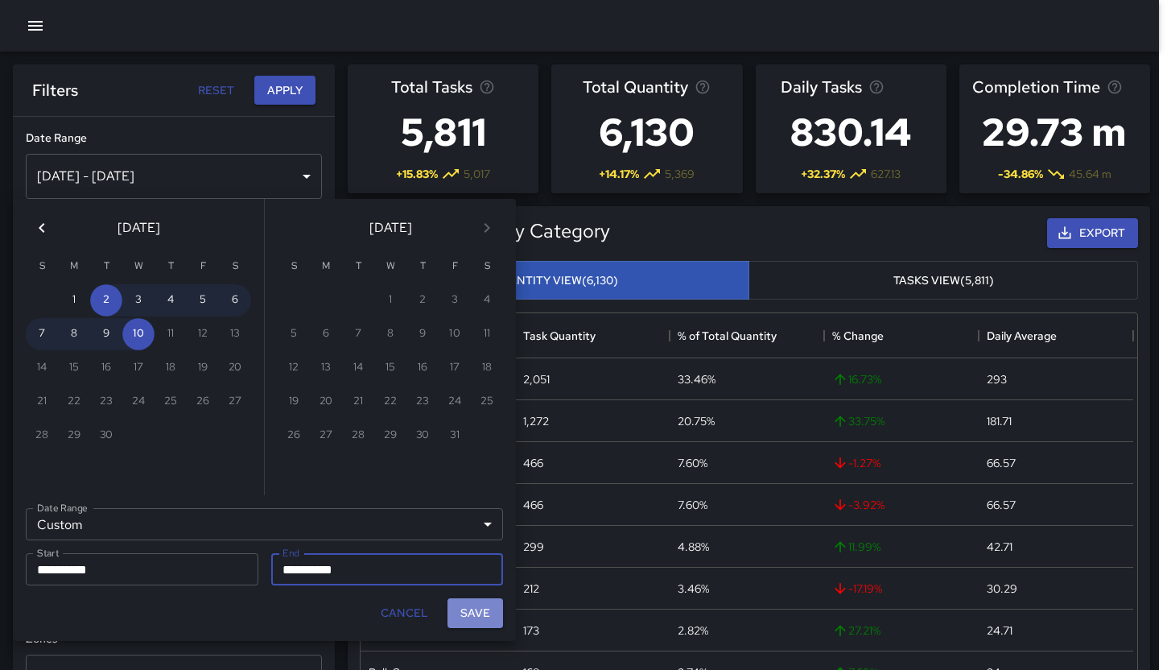
scroll to position [13, 13]
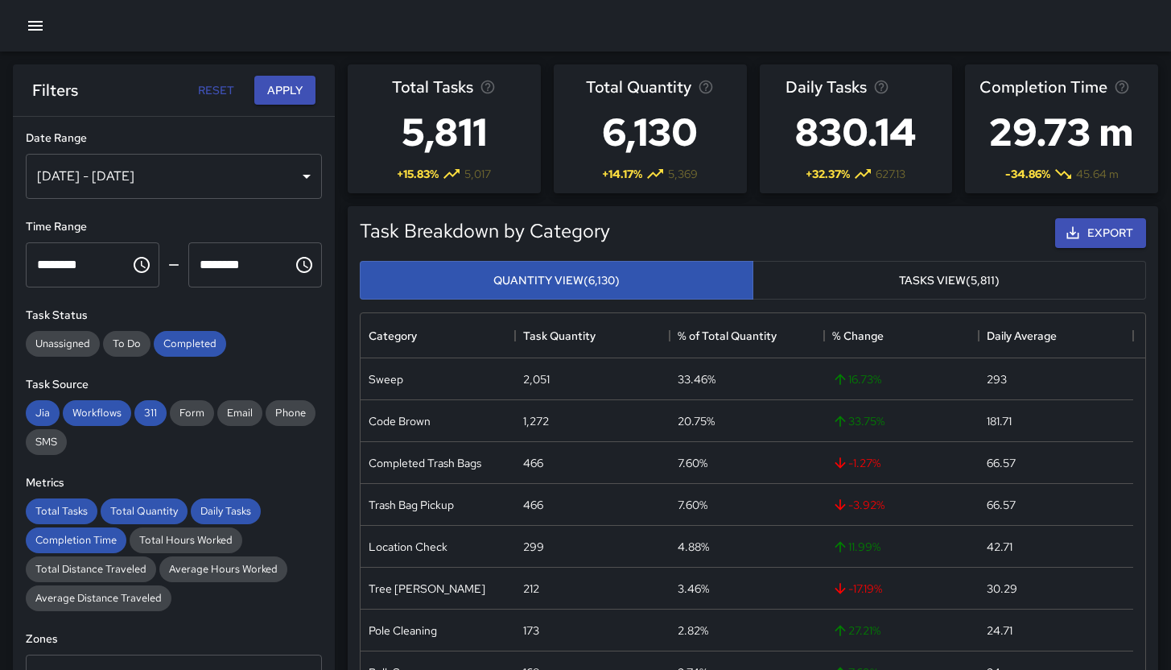
click at [208, 180] on div "Sep 02, 2025 - Sep 10, 2025" at bounding box center [174, 176] width 296 height 45
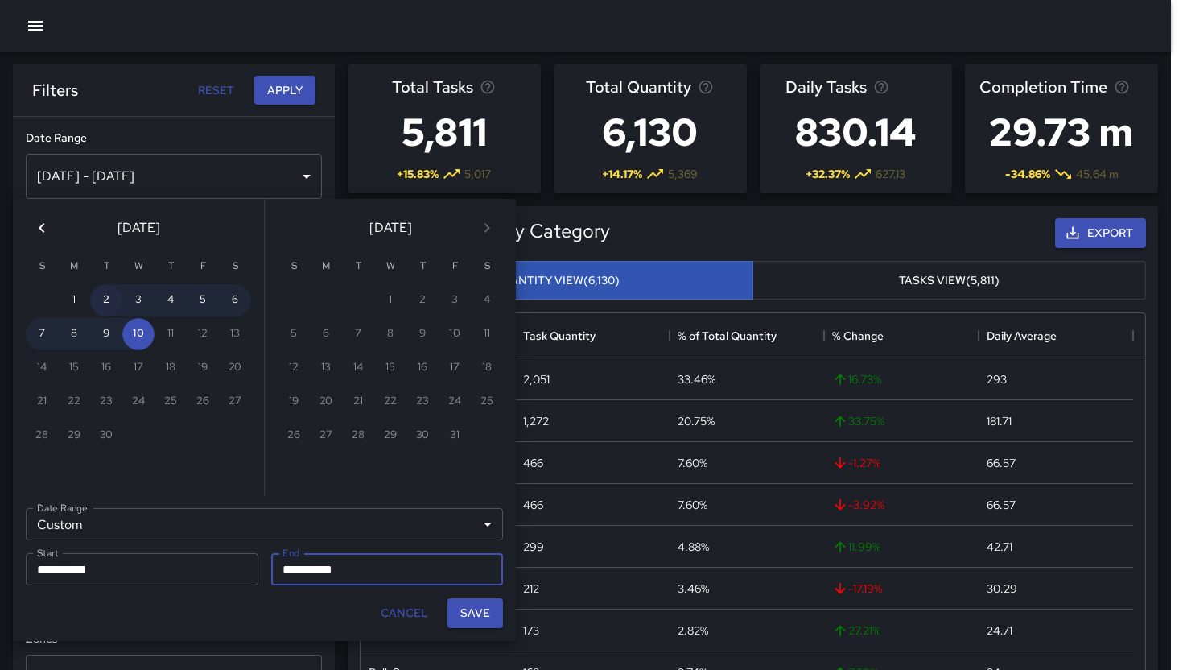
click at [114, 298] on button "2" at bounding box center [106, 300] width 32 height 32
type input "**********"
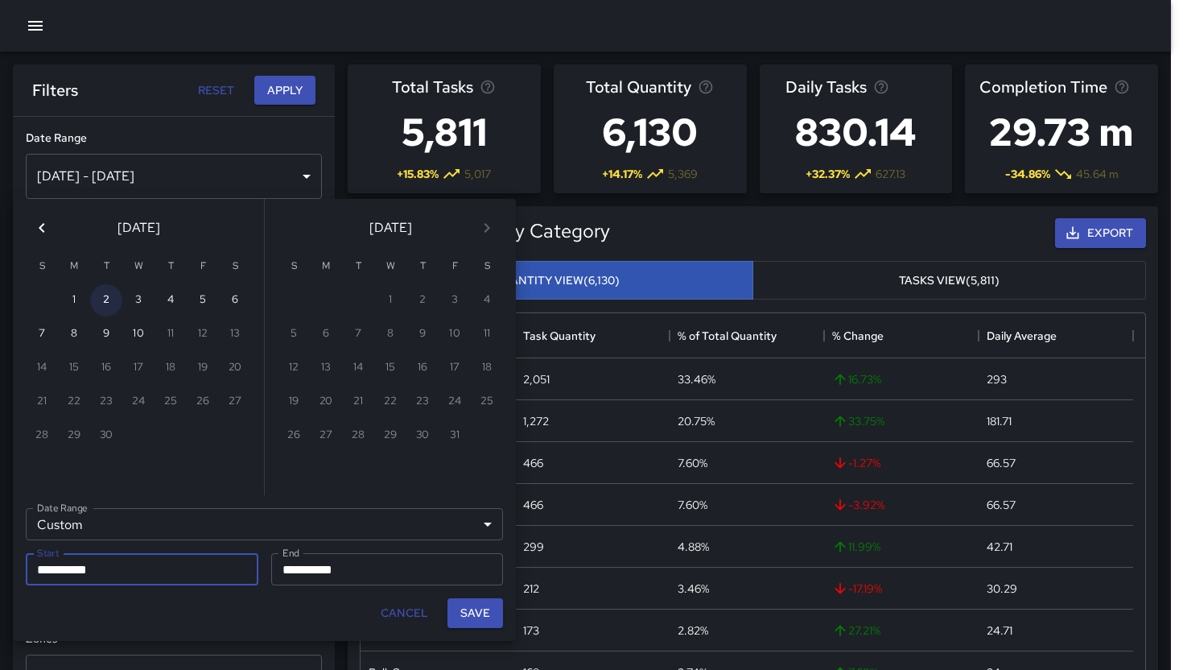
click at [113, 297] on button "2" at bounding box center [106, 300] width 32 height 32
click at [469, 613] on button "Save" at bounding box center [476, 613] width 56 height 30
type input "**********"
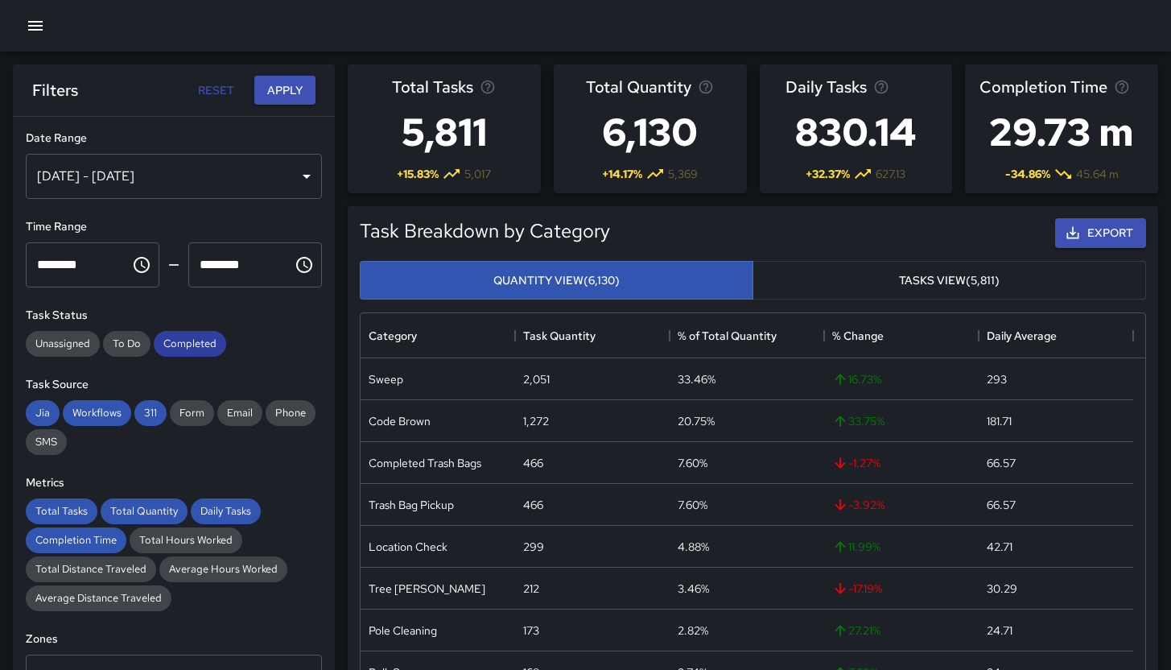
click at [194, 339] on span "Completed" at bounding box center [190, 343] width 72 height 14
click at [147, 411] on span "311" at bounding box center [150, 413] width 32 height 14
drag, startPoint x: 118, startPoint y: 409, endPoint x: 45, endPoint y: 409, distance: 73.3
click at [111, 409] on span "Workflows" at bounding box center [97, 413] width 68 height 14
click at [43, 409] on span "Jia" at bounding box center [43, 413] width 34 height 14
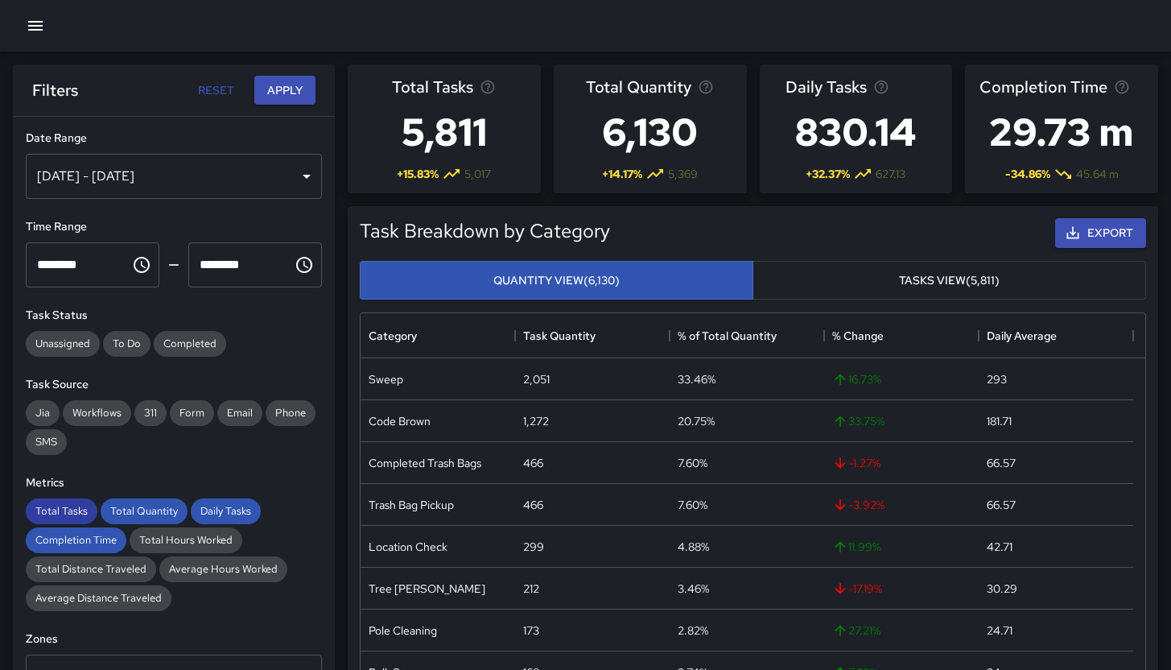
click at [69, 522] on div "Total Tasks" at bounding box center [62, 511] width 72 height 26
click at [76, 533] on span "Completion Time" at bounding box center [76, 540] width 101 height 14
click at [113, 507] on span "Total Quantity" at bounding box center [144, 511] width 87 height 14
click at [176, 503] on div "Total Quantity" at bounding box center [144, 511] width 87 height 26
click at [201, 508] on span "Daily Tasks" at bounding box center [226, 511] width 70 height 14
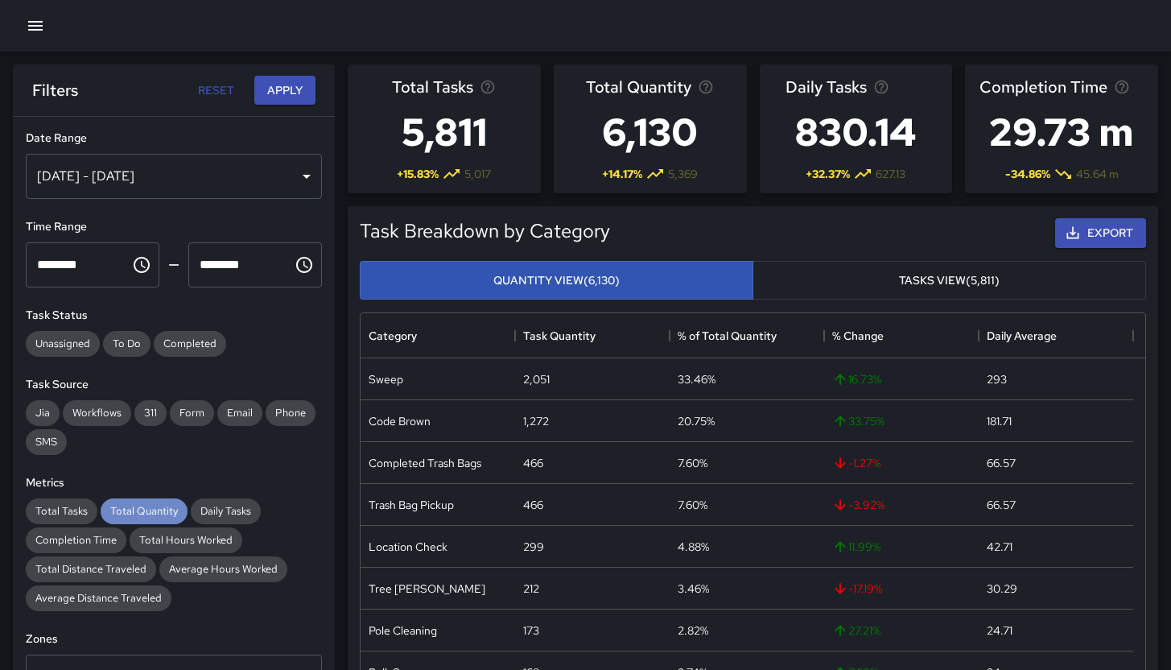
drag, startPoint x: 167, startPoint y: 510, endPoint x: 207, endPoint y: 451, distance: 71.9
click at [167, 510] on span "Total Quantity" at bounding box center [144, 511] width 87 height 14
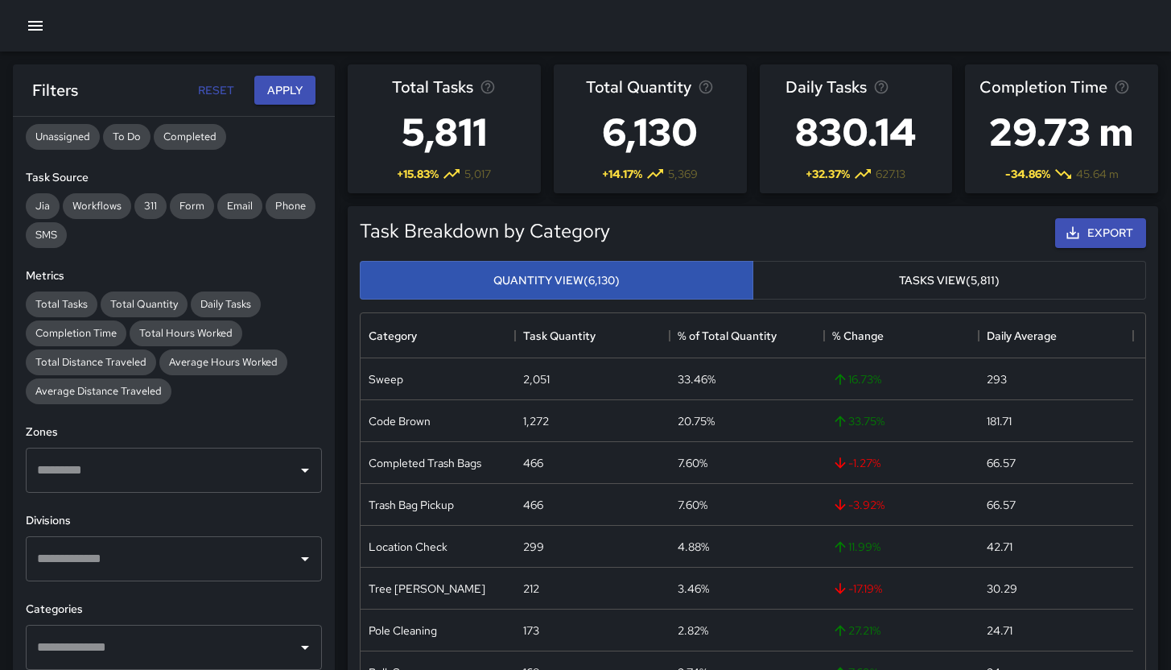
scroll to position [420, 0]
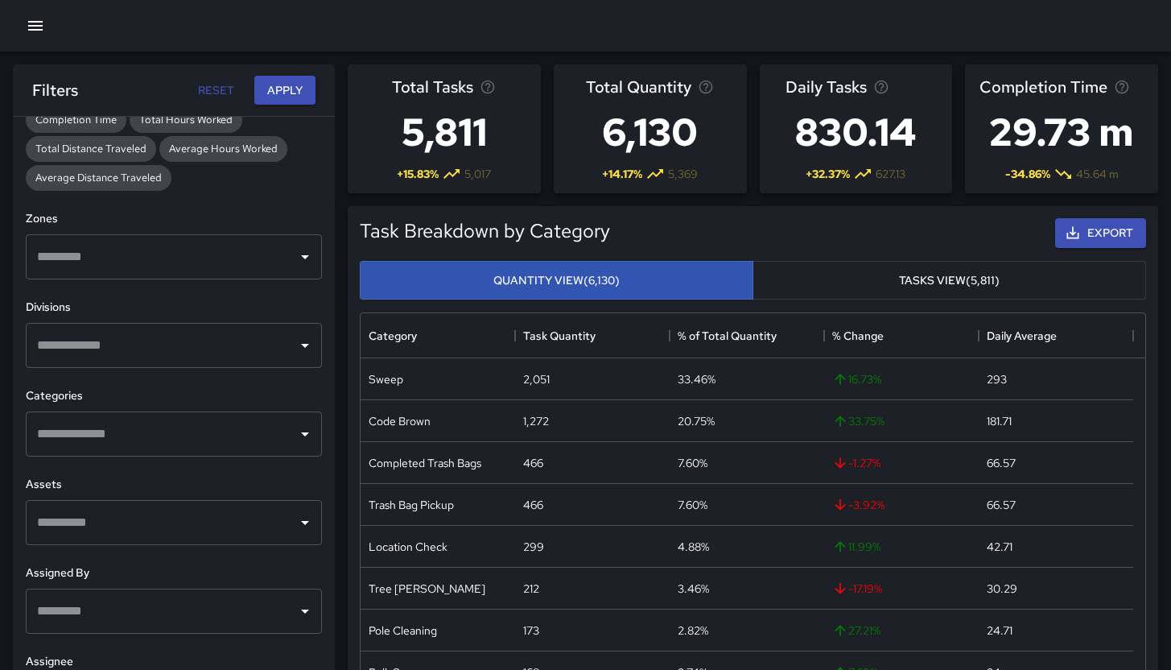
click at [137, 248] on input "text" at bounding box center [162, 257] width 258 height 31
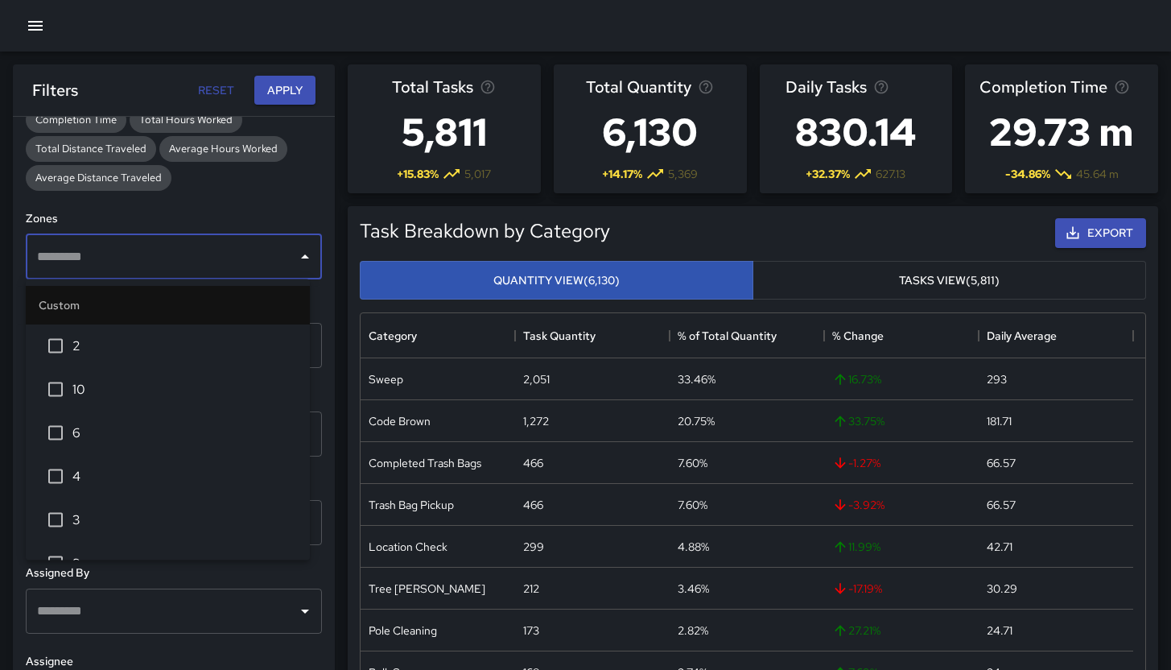
type input "*"
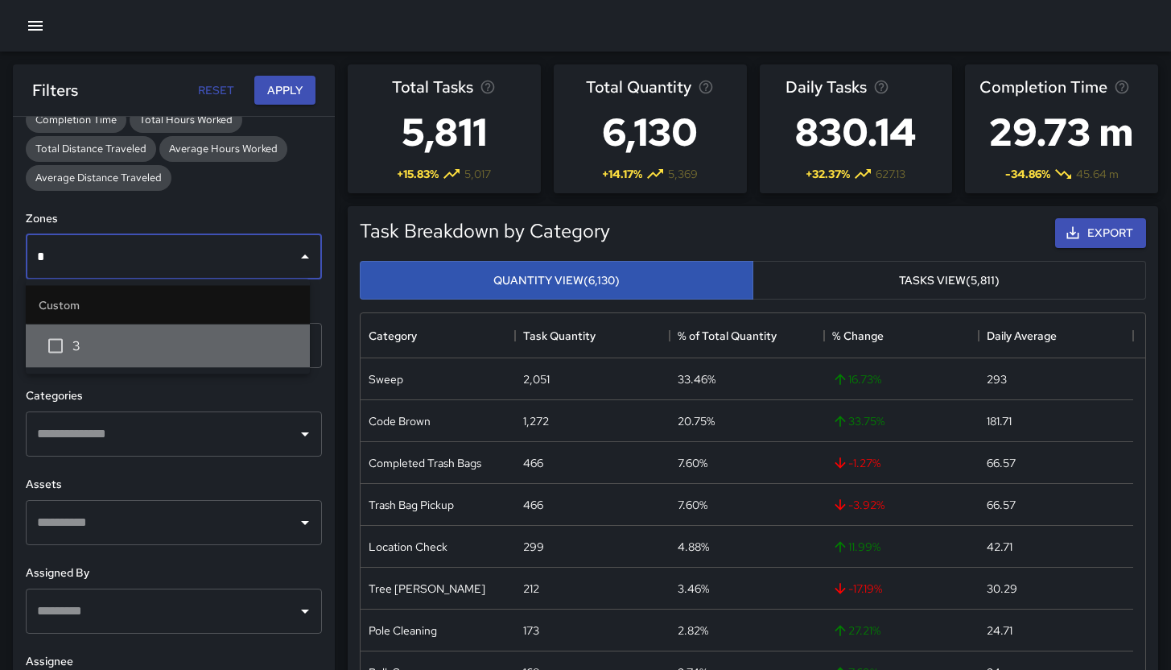
click at [77, 341] on span "3" at bounding box center [184, 345] width 225 height 19
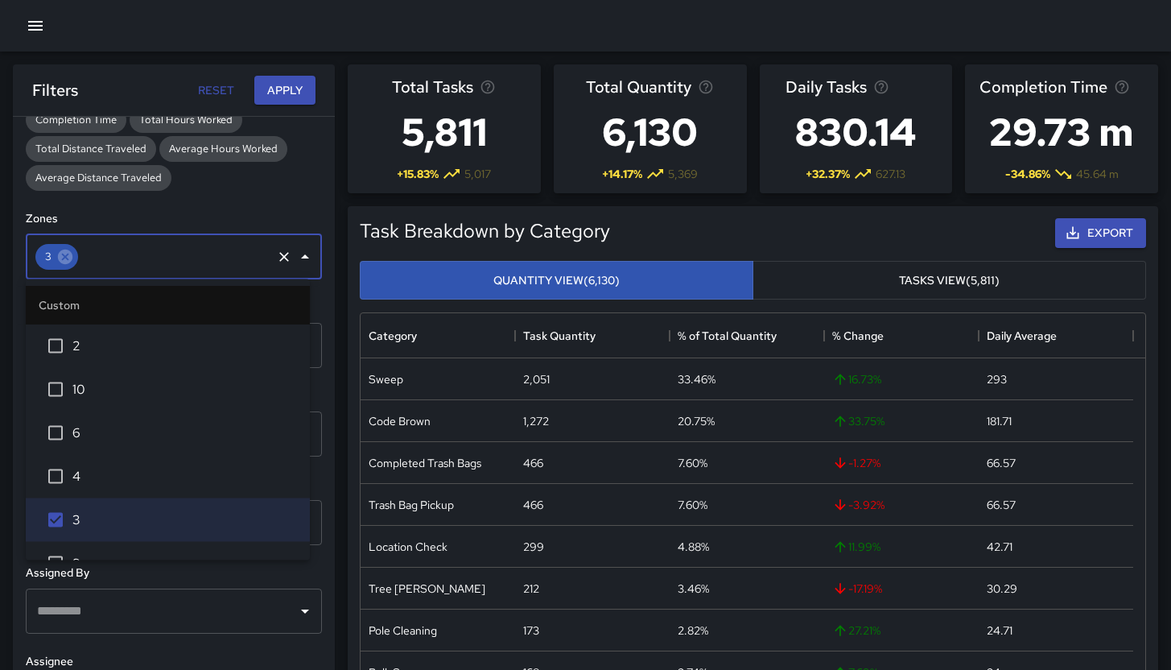
click at [168, 574] on h6 "Assigned By" at bounding box center [174, 573] width 296 height 18
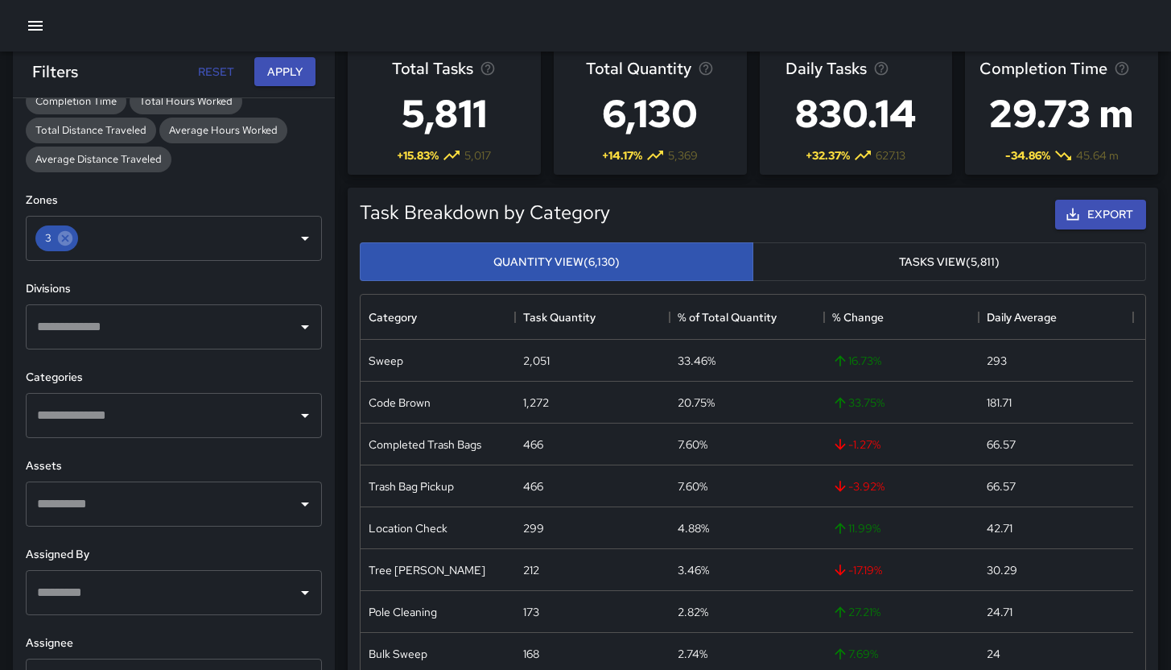
scroll to position [28, 0]
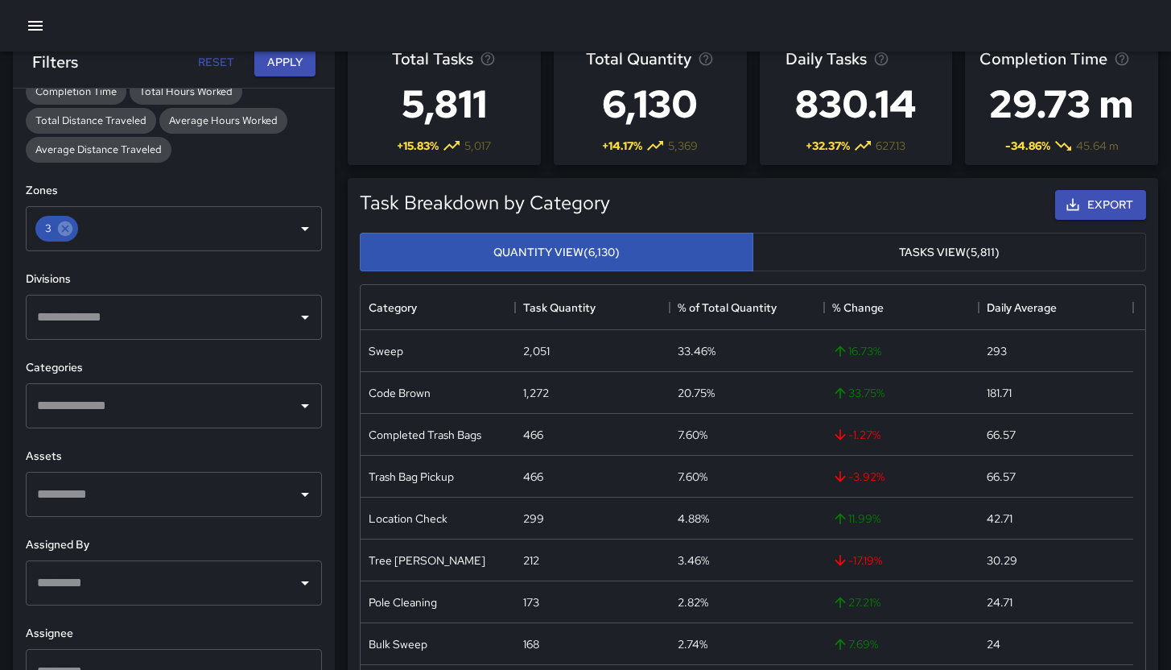
click at [134, 424] on div "​" at bounding box center [174, 405] width 296 height 45
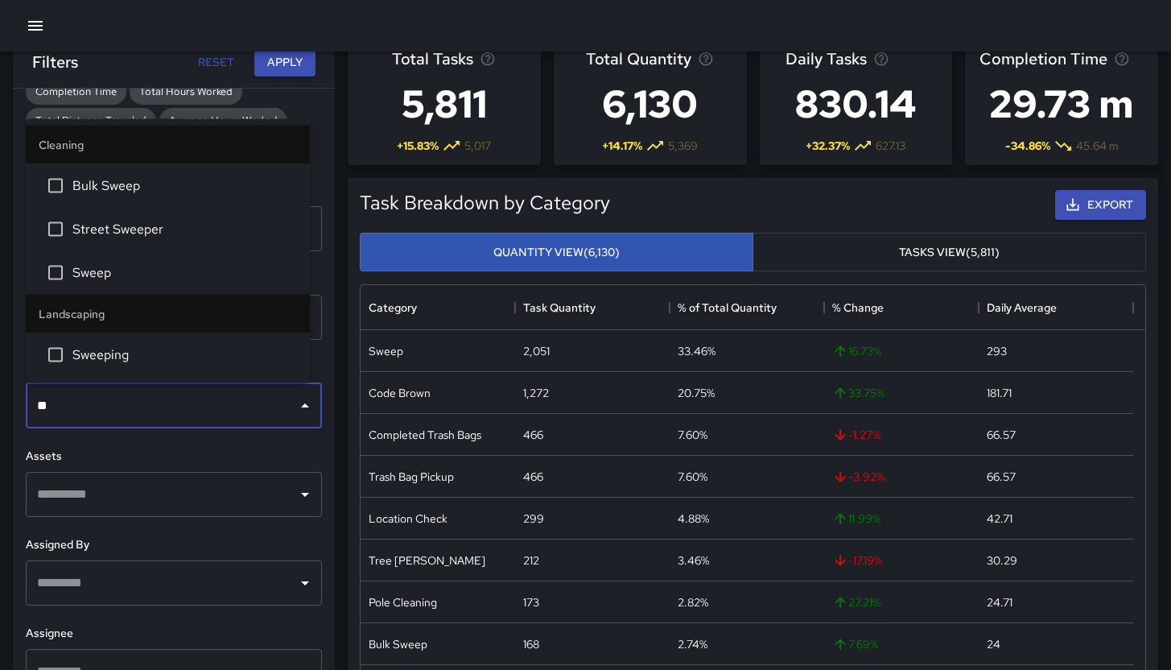
type input "***"
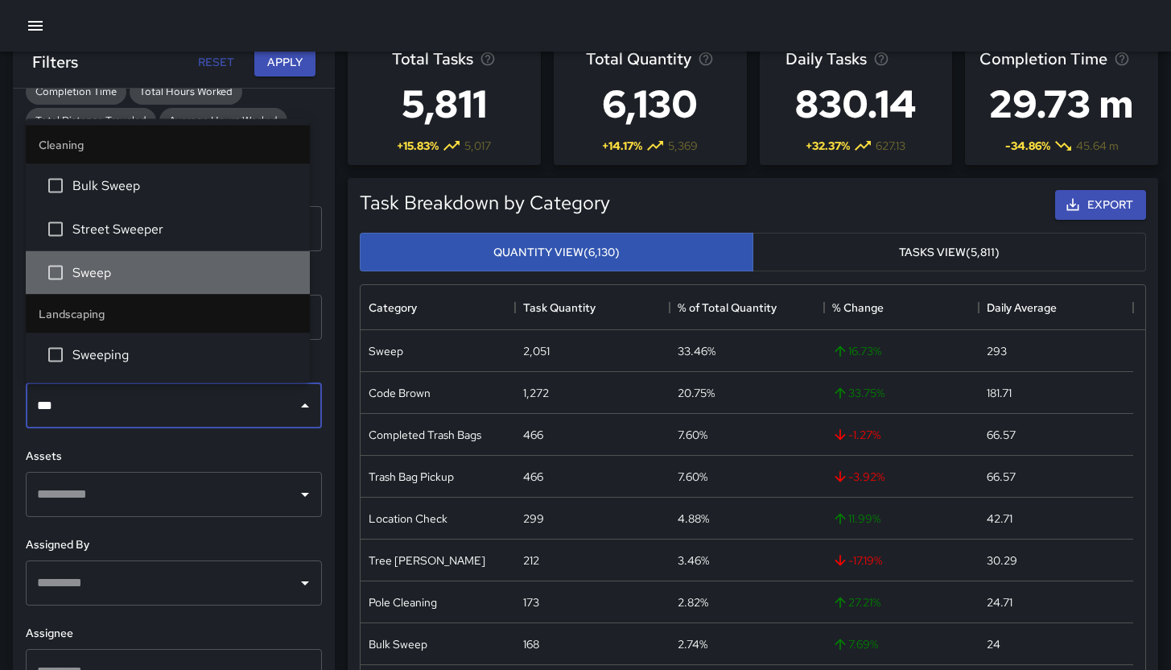
click at [93, 280] on span "Sweep" at bounding box center [184, 272] width 225 height 19
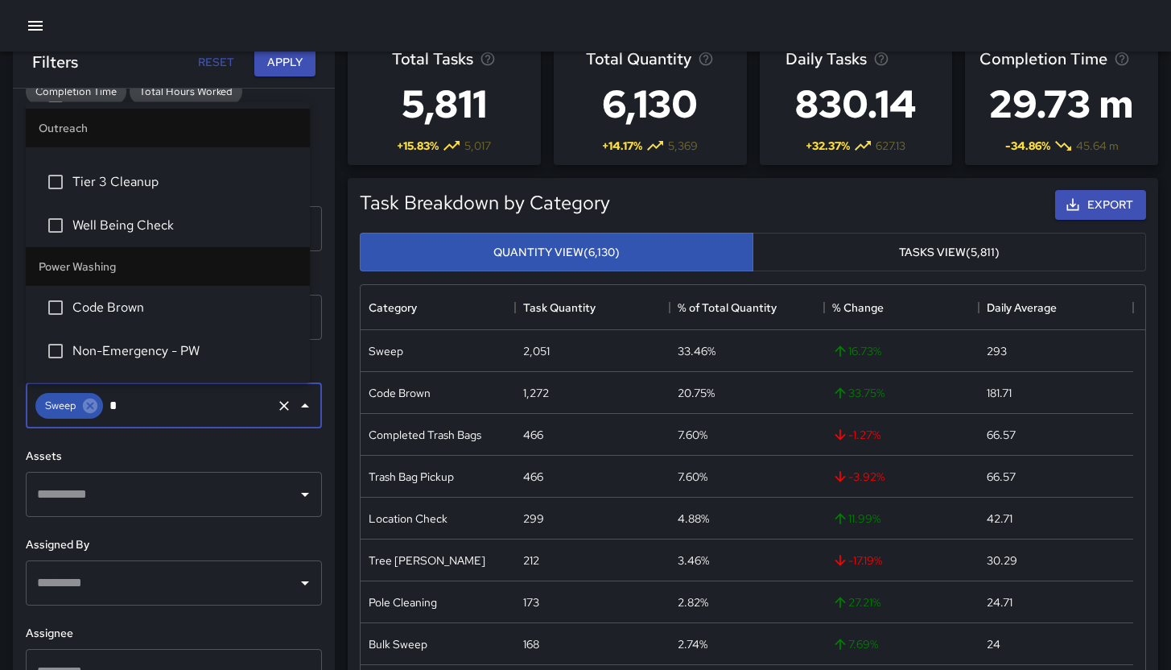
scroll to position [0, 0]
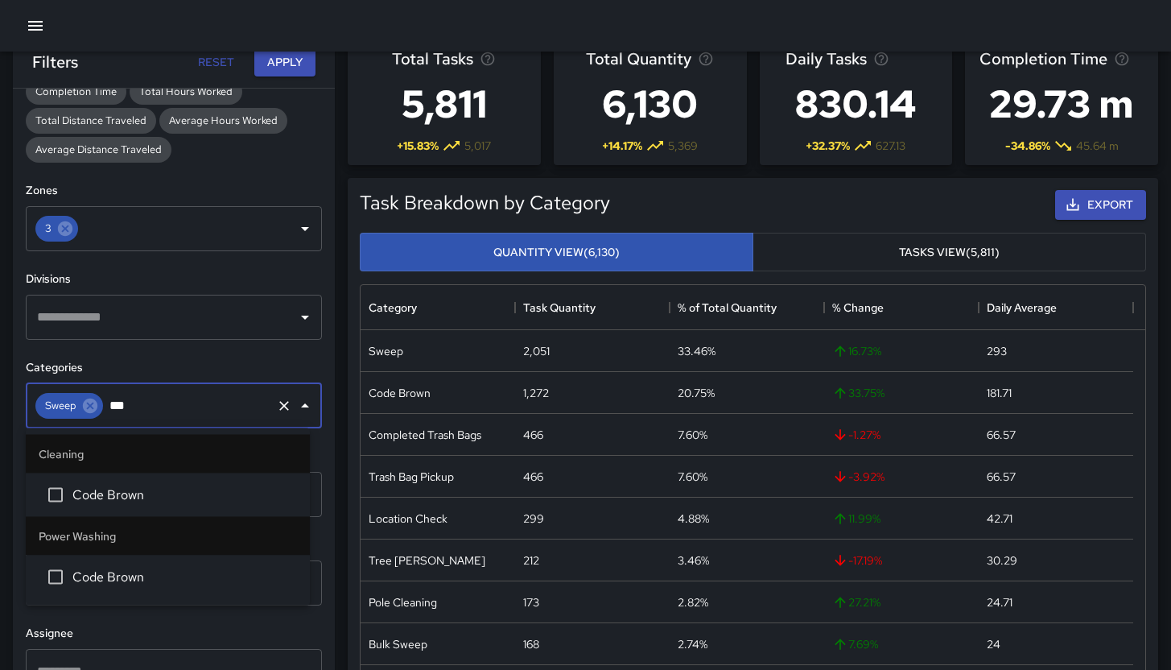
type input "****"
click at [163, 491] on span "Code Brown" at bounding box center [184, 494] width 225 height 19
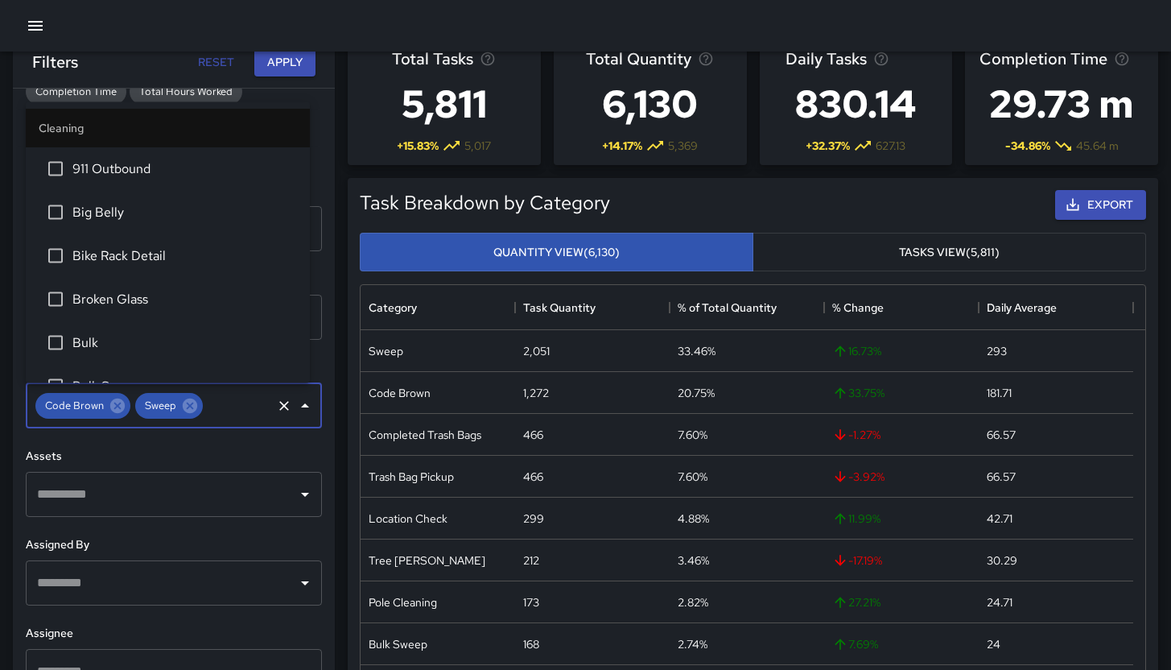
scroll to position [68, 0]
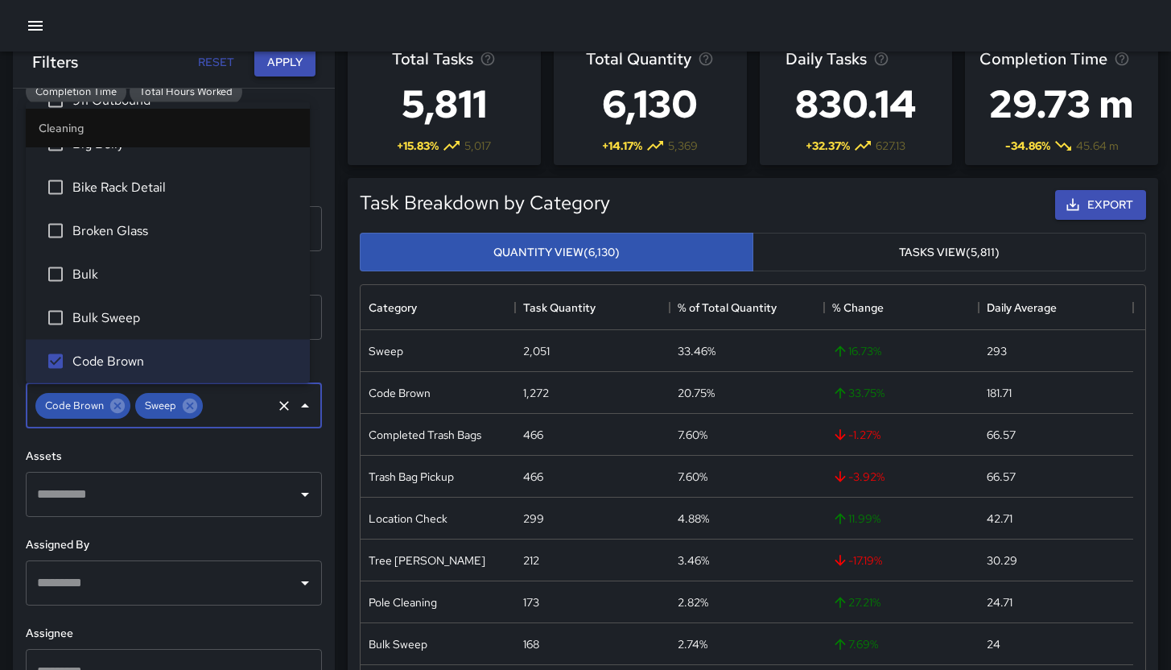
click at [287, 65] on button "Apply" at bounding box center [284, 62] width 61 height 30
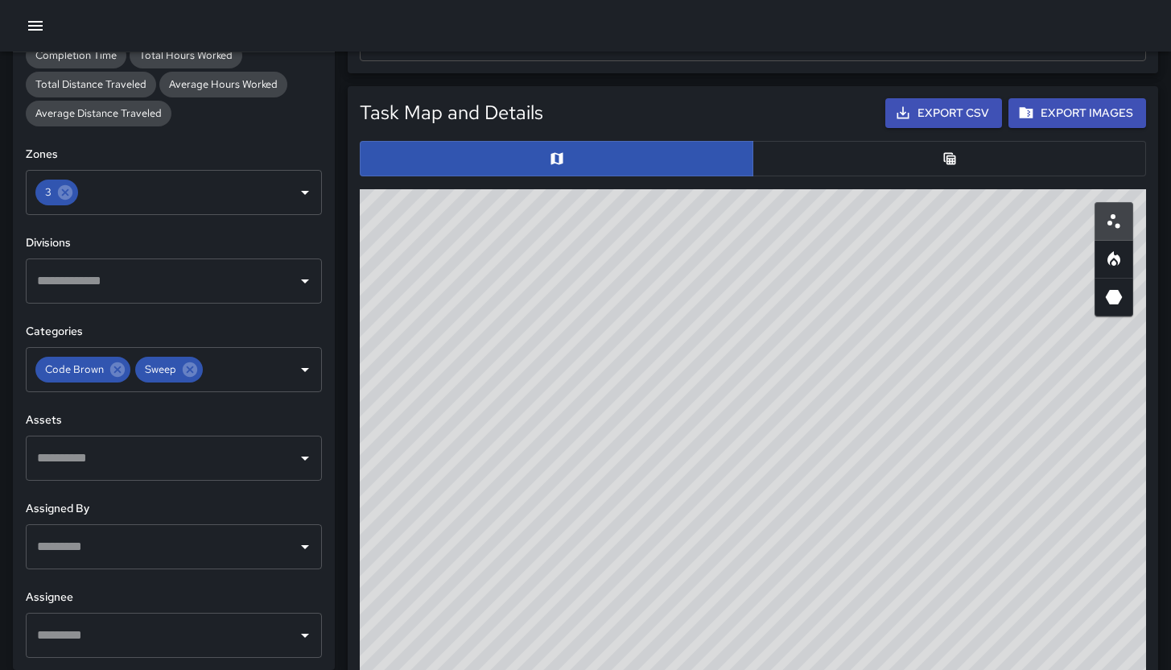
scroll to position [617, 0]
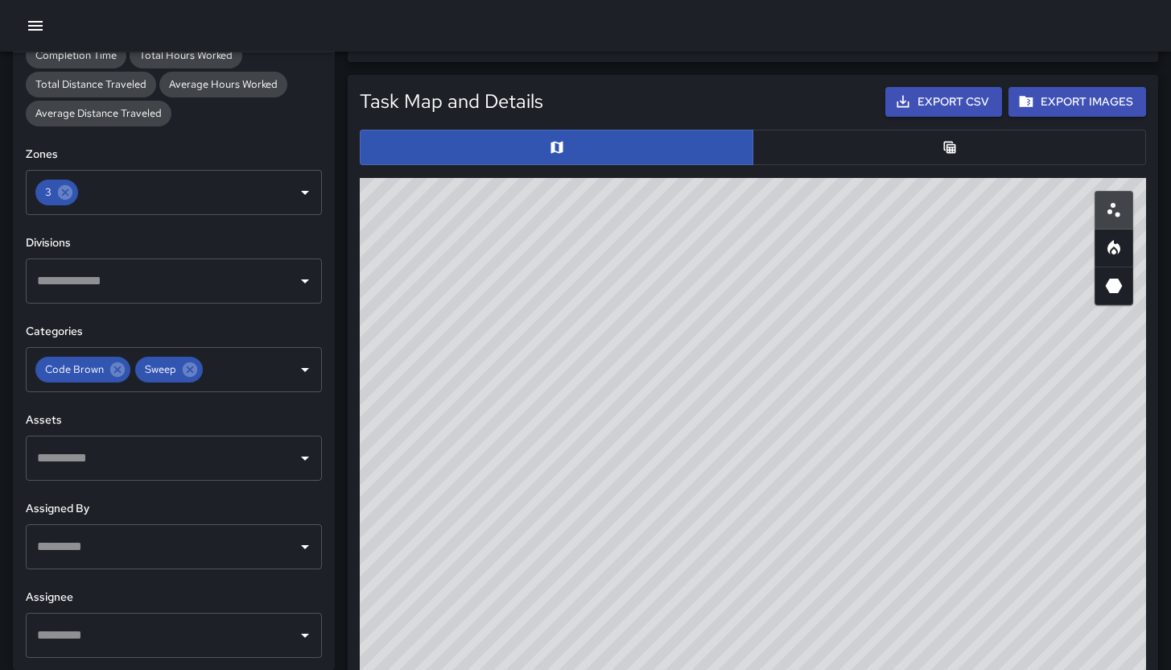
drag, startPoint x: 663, startPoint y: 497, endPoint x: 652, endPoint y: 521, distance: 25.6
click at [652, 521] on div "© Mapbox © OpenStreetMap Improve this map" at bounding box center [753, 500] width 786 height 644
click at [867, 143] on button "button" at bounding box center [950, 147] width 394 height 35
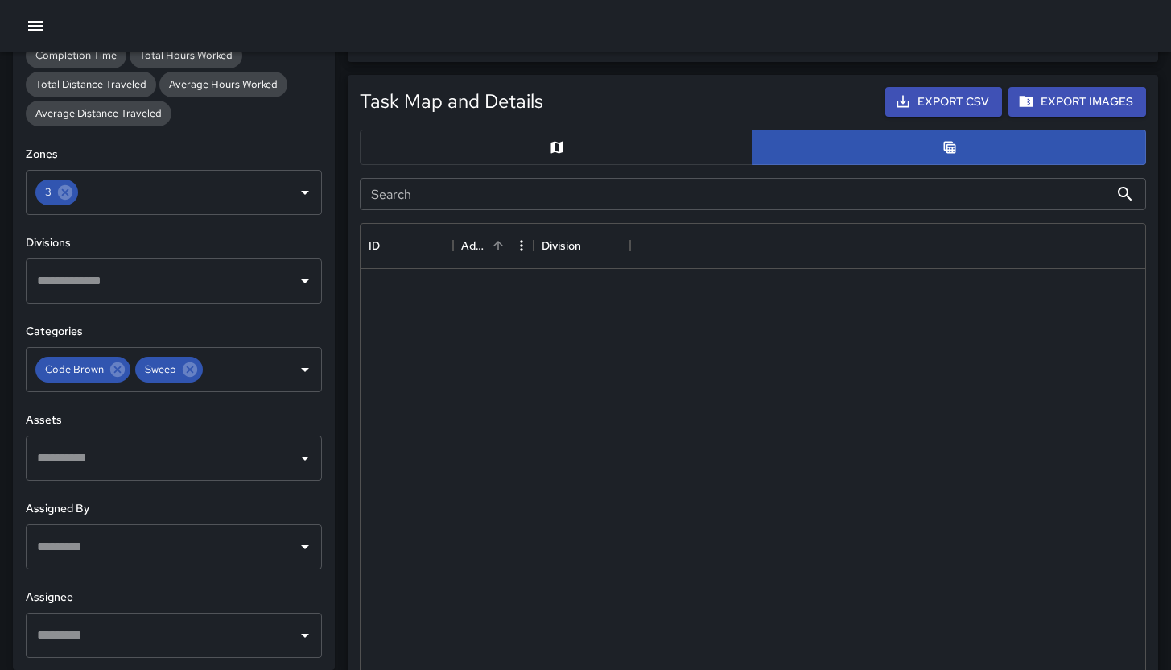
scroll to position [13, 13]
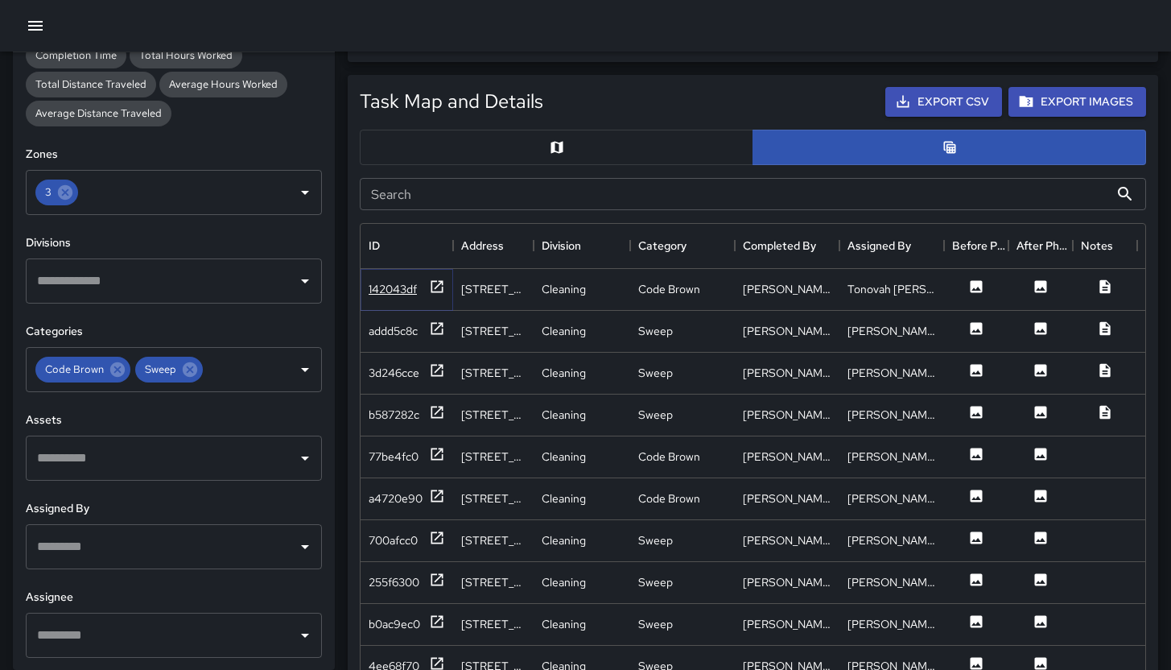
click at [404, 291] on div "142043df" at bounding box center [393, 289] width 48 height 16
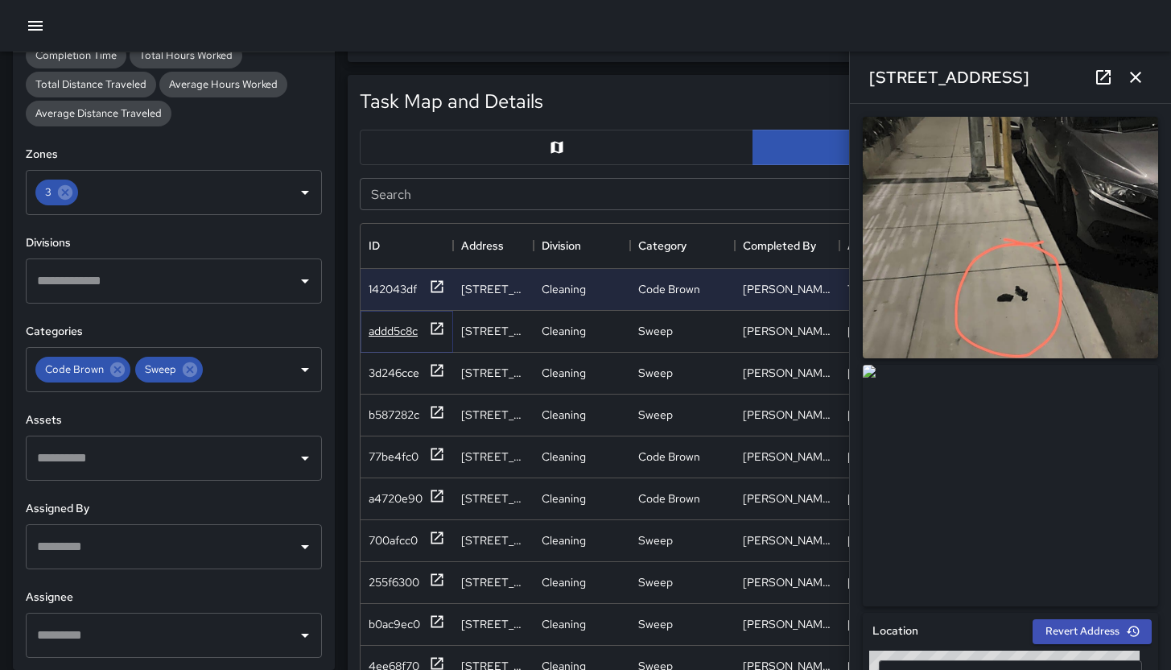
click at [409, 327] on div "addd5c8c" at bounding box center [393, 331] width 49 height 16
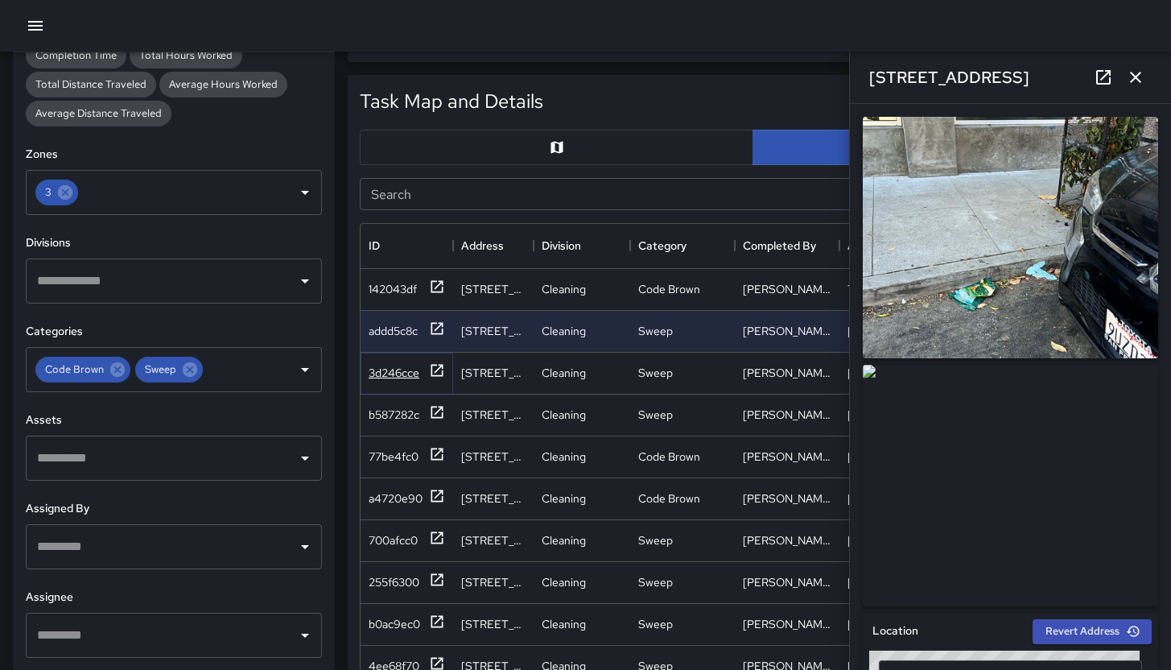
click at [398, 374] on div "3d246cce" at bounding box center [394, 373] width 51 height 16
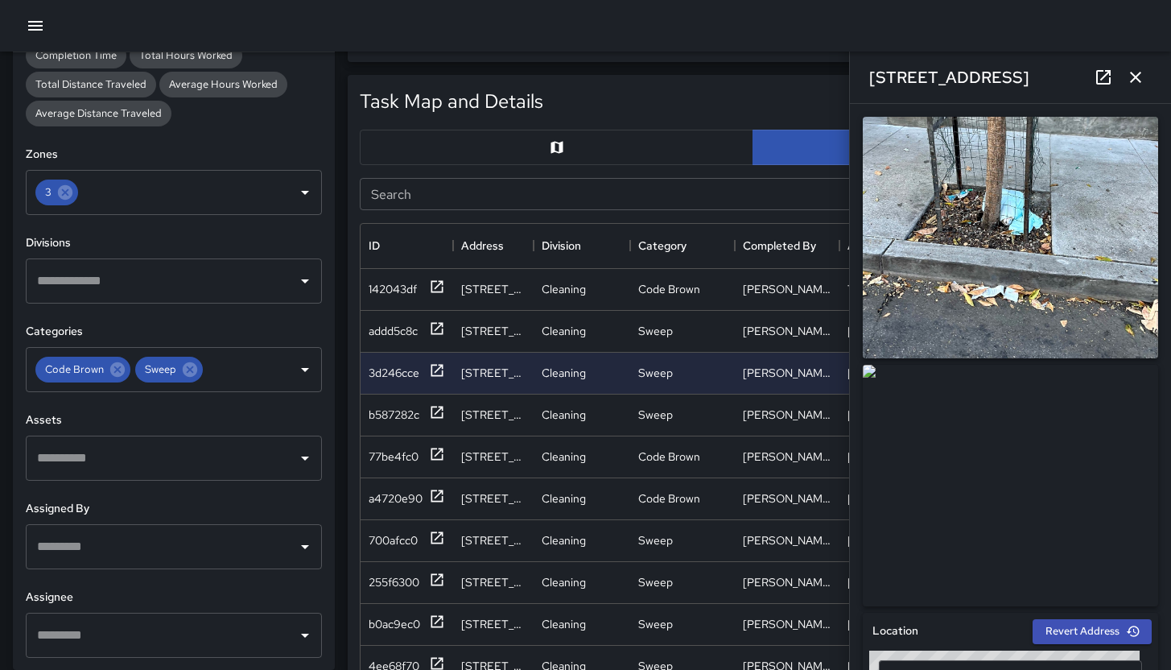
click at [429, 202] on input "Search" at bounding box center [734, 194] width 749 height 32
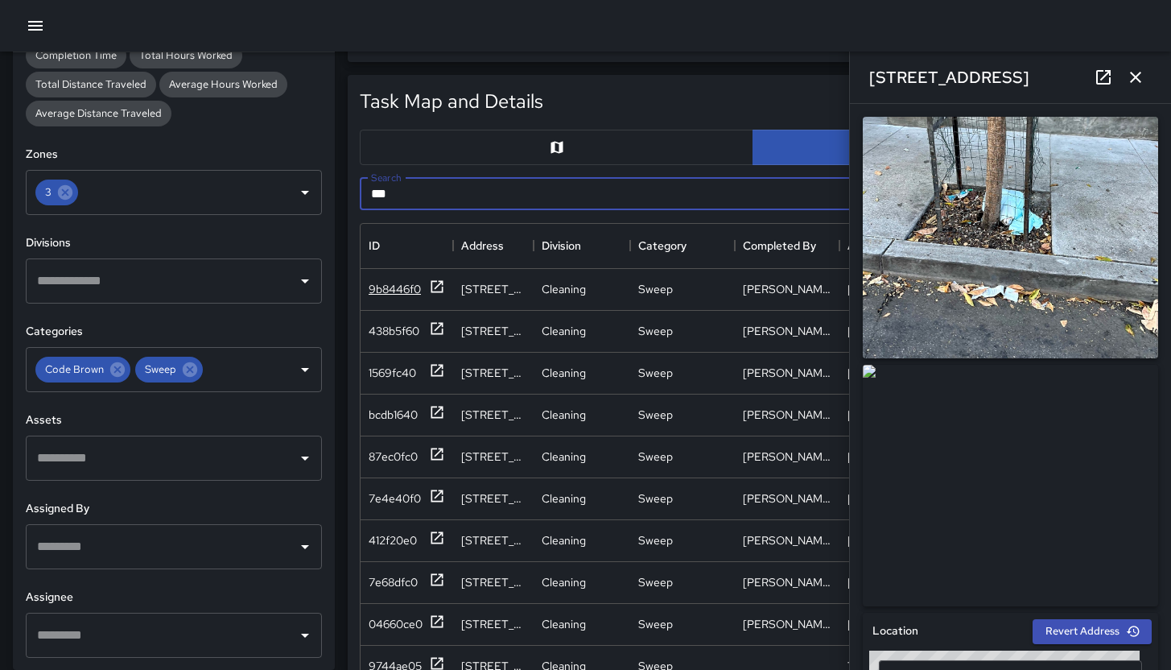
type input "***"
click at [399, 287] on div "9b8446f0" at bounding box center [395, 289] width 52 height 16
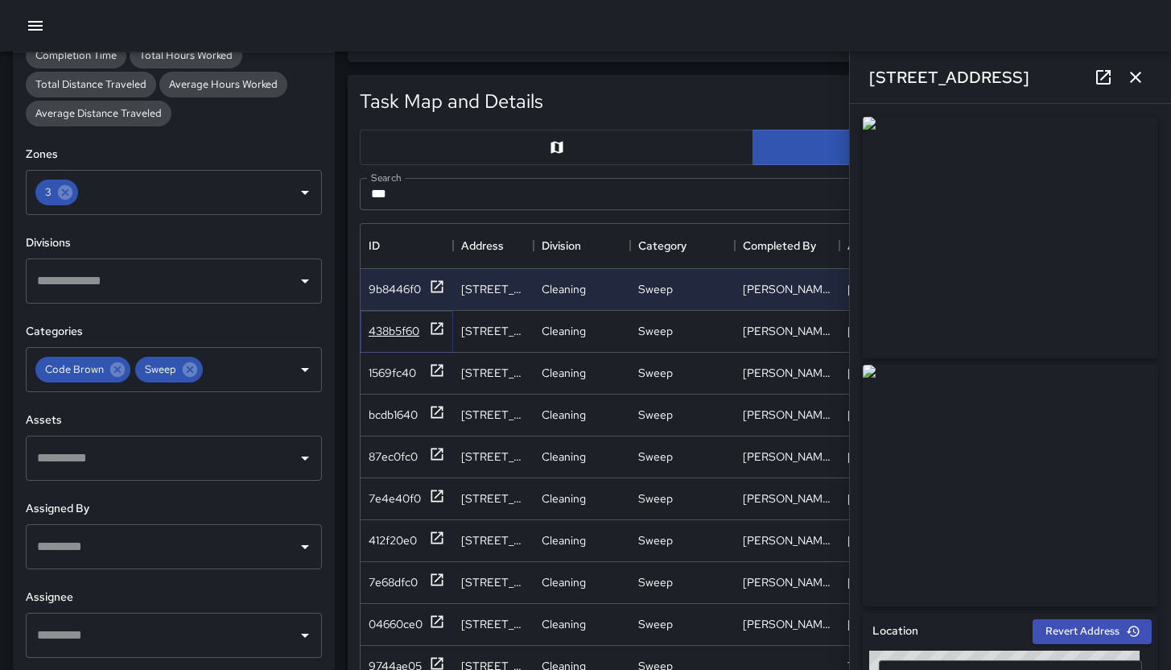
click at [400, 334] on div "438b5f60" at bounding box center [394, 331] width 51 height 16
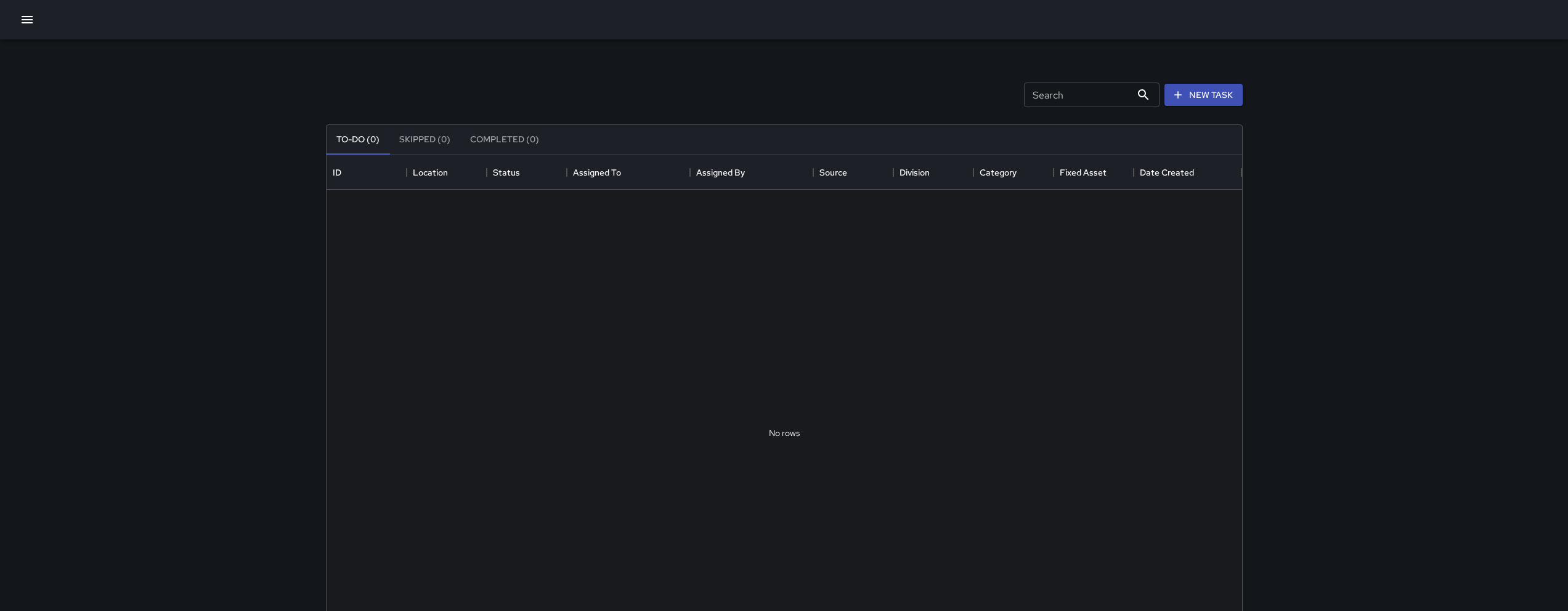
scroll to position [512, 906]
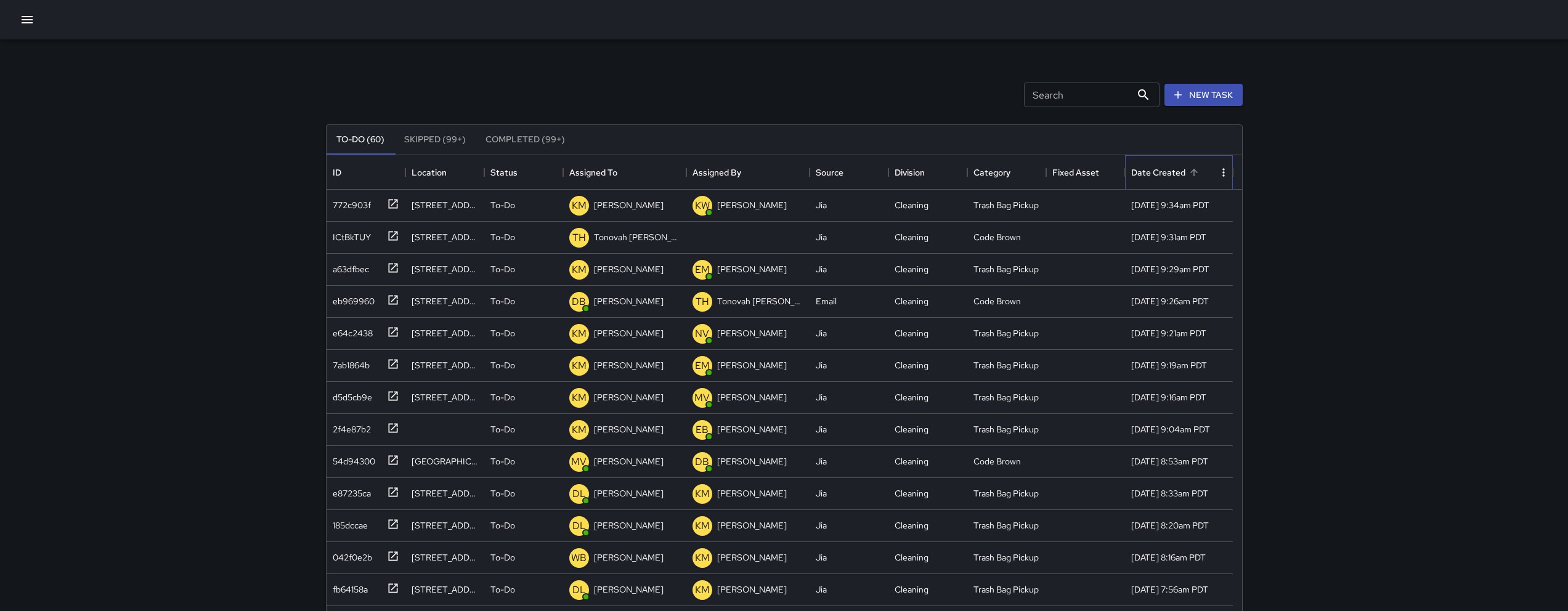
click at [1155, 174] on div "Date Created" at bounding box center [1158, 172] width 54 height 34
click at [357, 237] on div "10025175" at bounding box center [347, 234] width 41 height 18
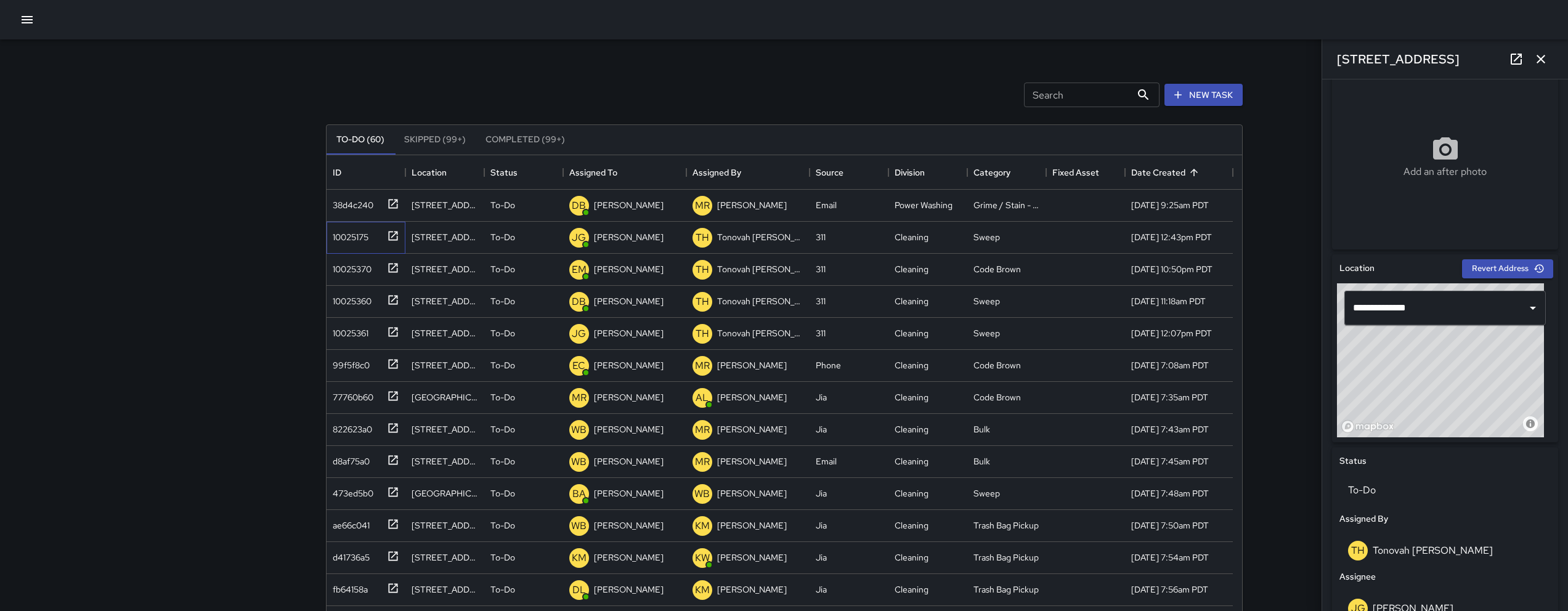
scroll to position [807, 0]
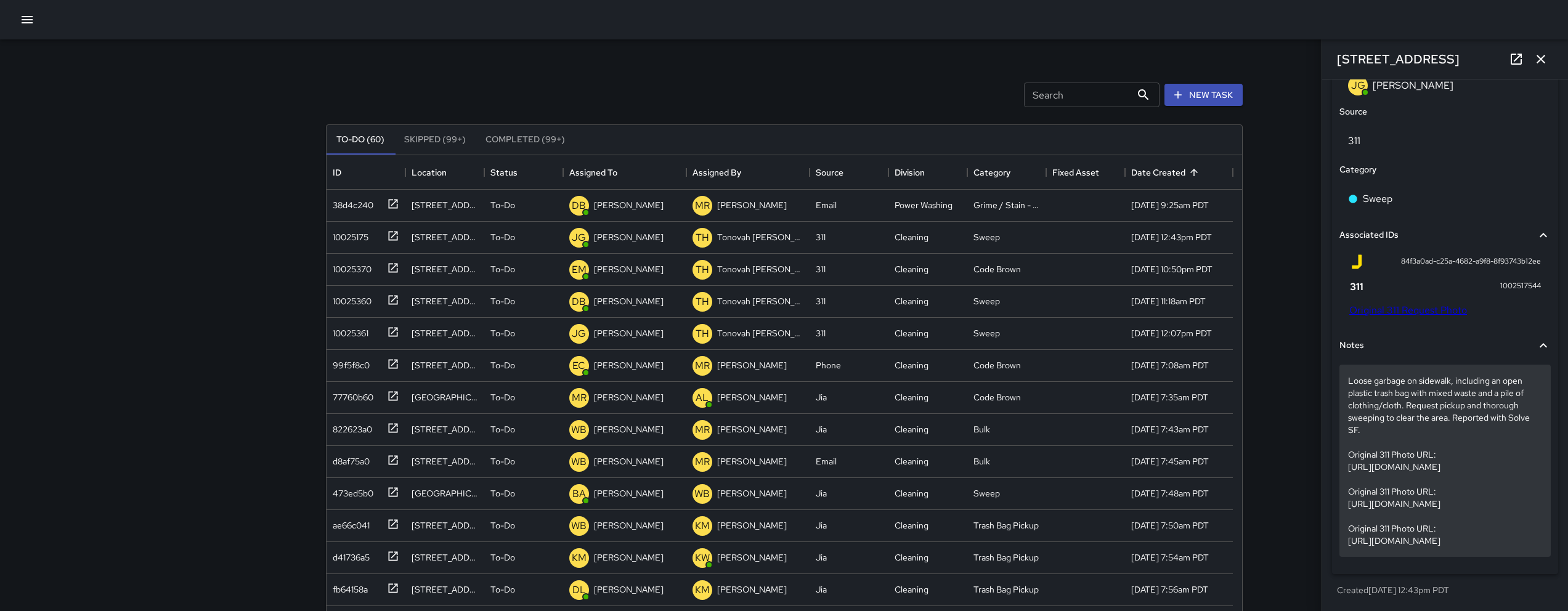
click at [1367, 374] on p "Loose garbage on sidewalk, including an open plastic trash bag with mixed waste…" at bounding box center [1445, 460] width 194 height 172
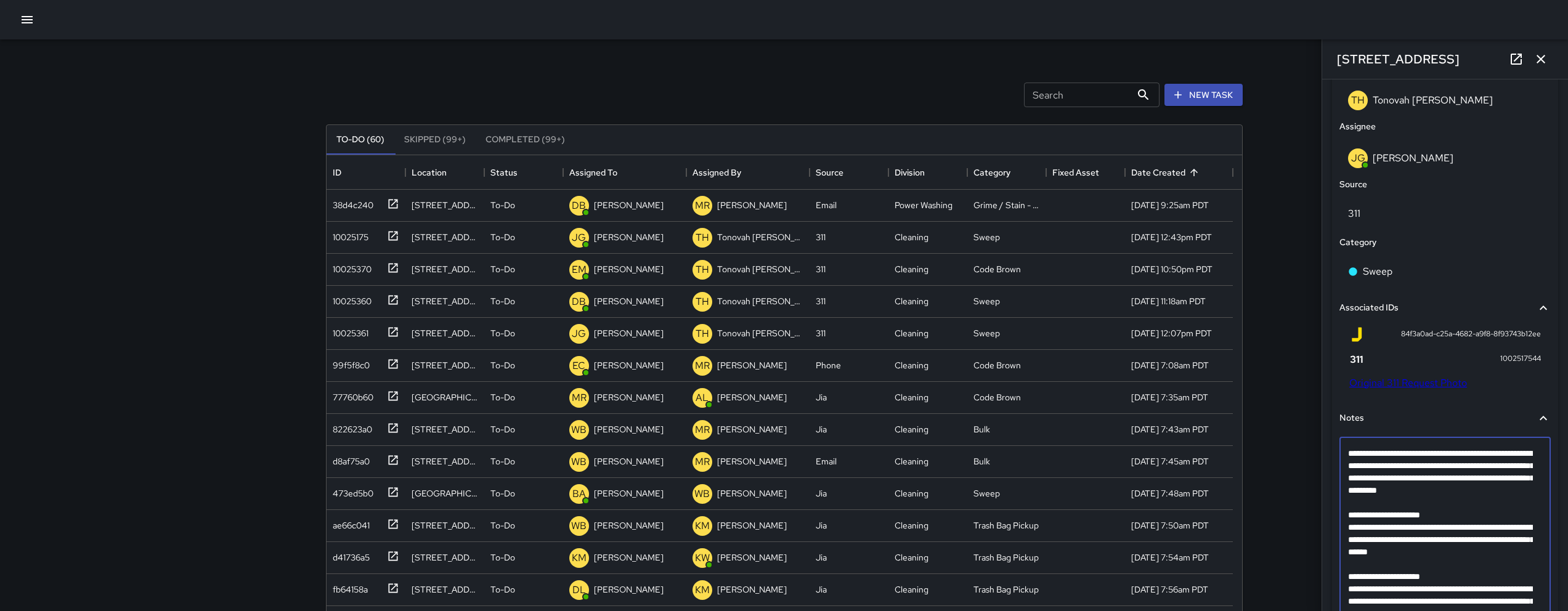
scroll to position [811, 0]
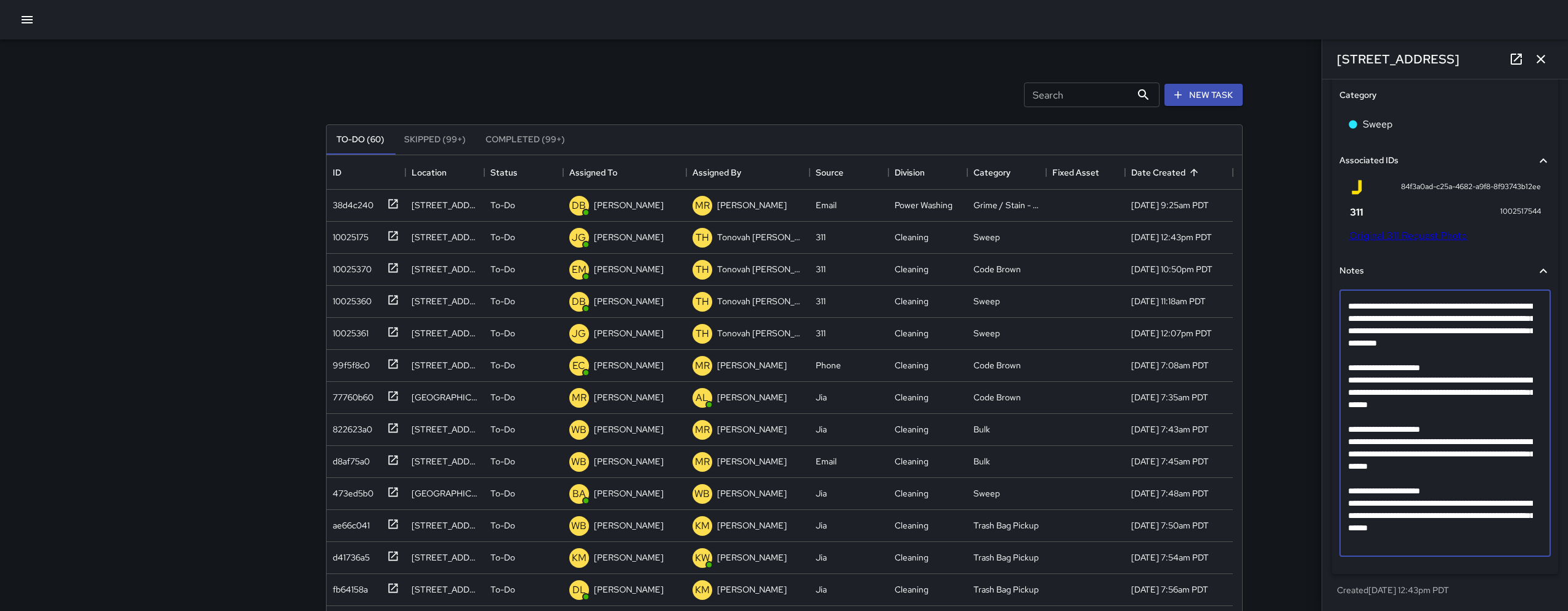
click at [1351, 377] on textarea "**********" at bounding box center [1440, 423] width 185 height 246
click at [1349, 373] on textarea "**********" at bounding box center [1440, 423] width 185 height 246
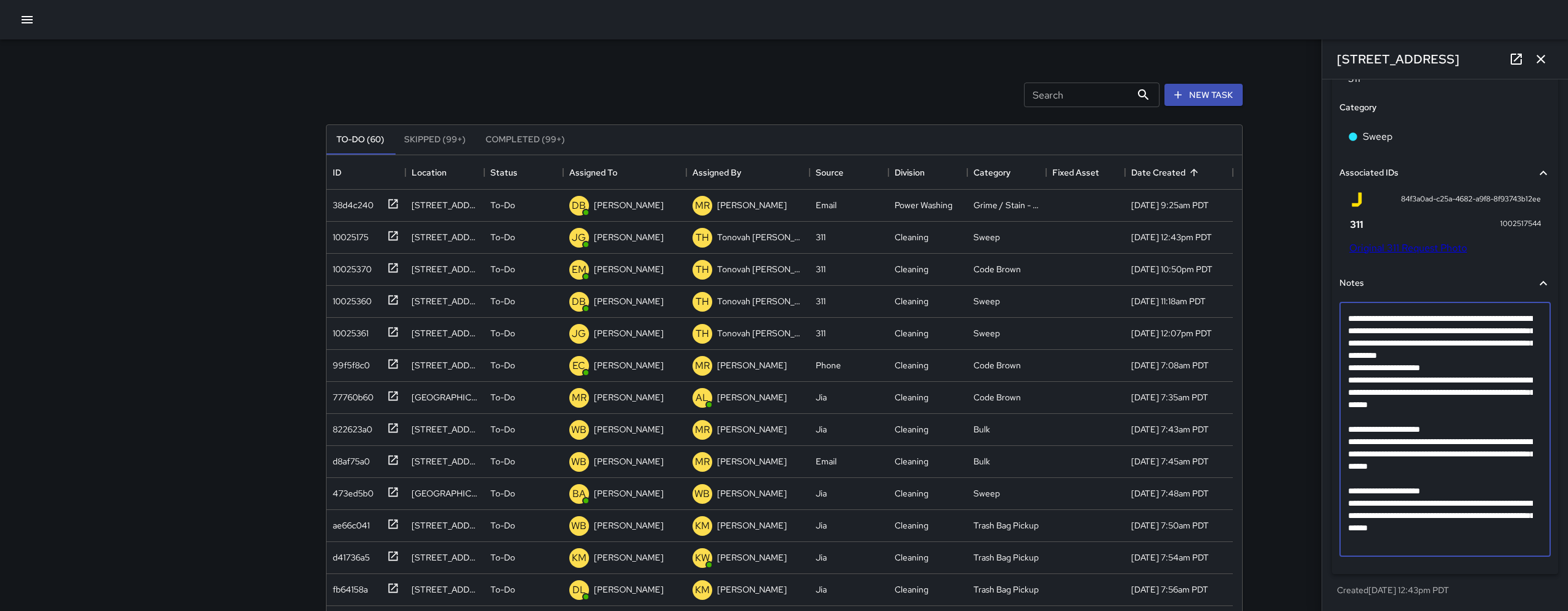
scroll to position [799, 0]
drag, startPoint x: 1531, startPoint y: 483, endPoint x: 1348, endPoint y: 434, distance: 189.4
click at [1348, 434] on textarea "**********" at bounding box center [1440, 429] width 185 height 234
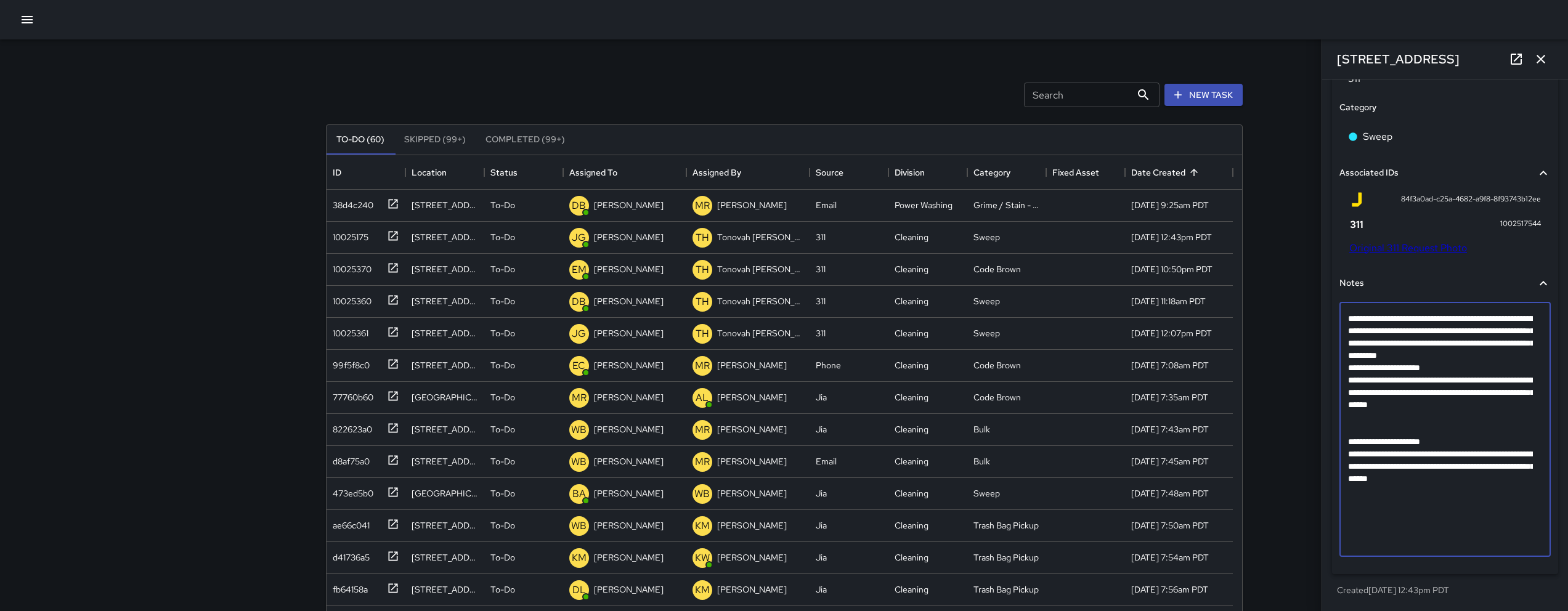
scroll to position [749, 0]
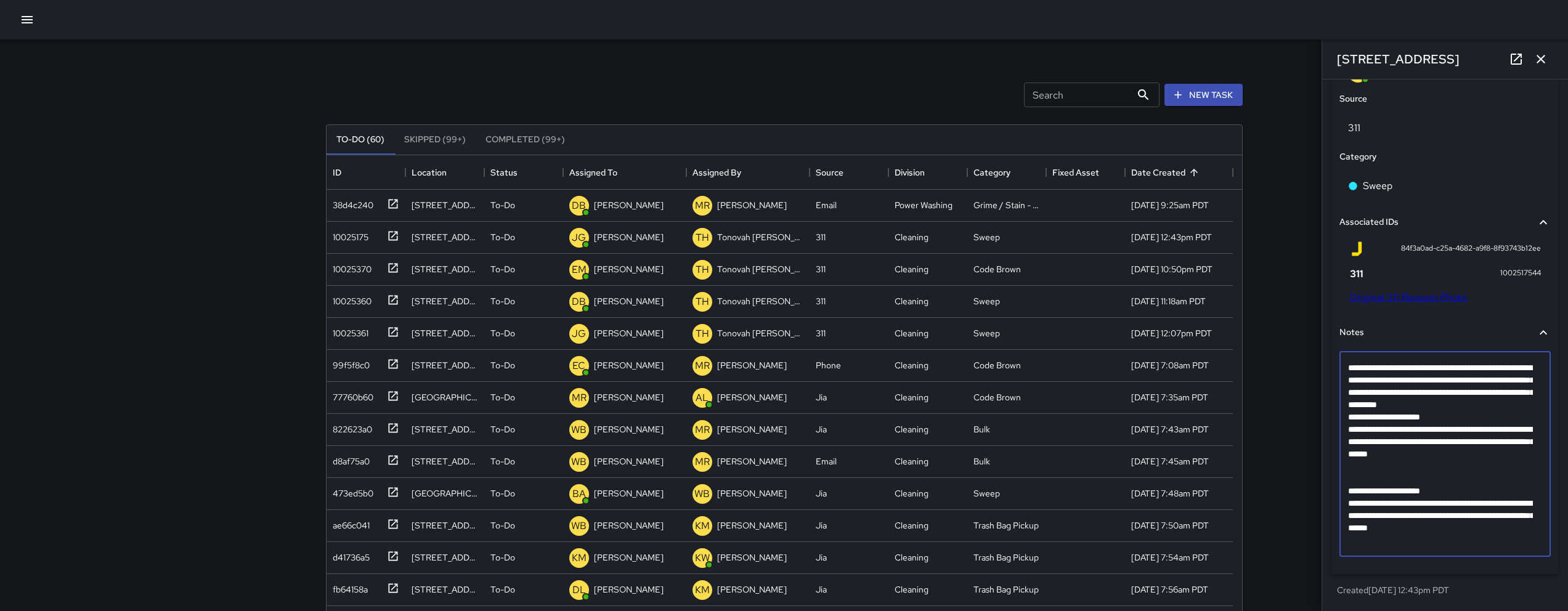
drag, startPoint x: 1531, startPoint y: 541, endPoint x: 1362, endPoint y: 475, distance: 181.4
click at [1362, 475] on textarea "**********" at bounding box center [1440, 454] width 185 height 185
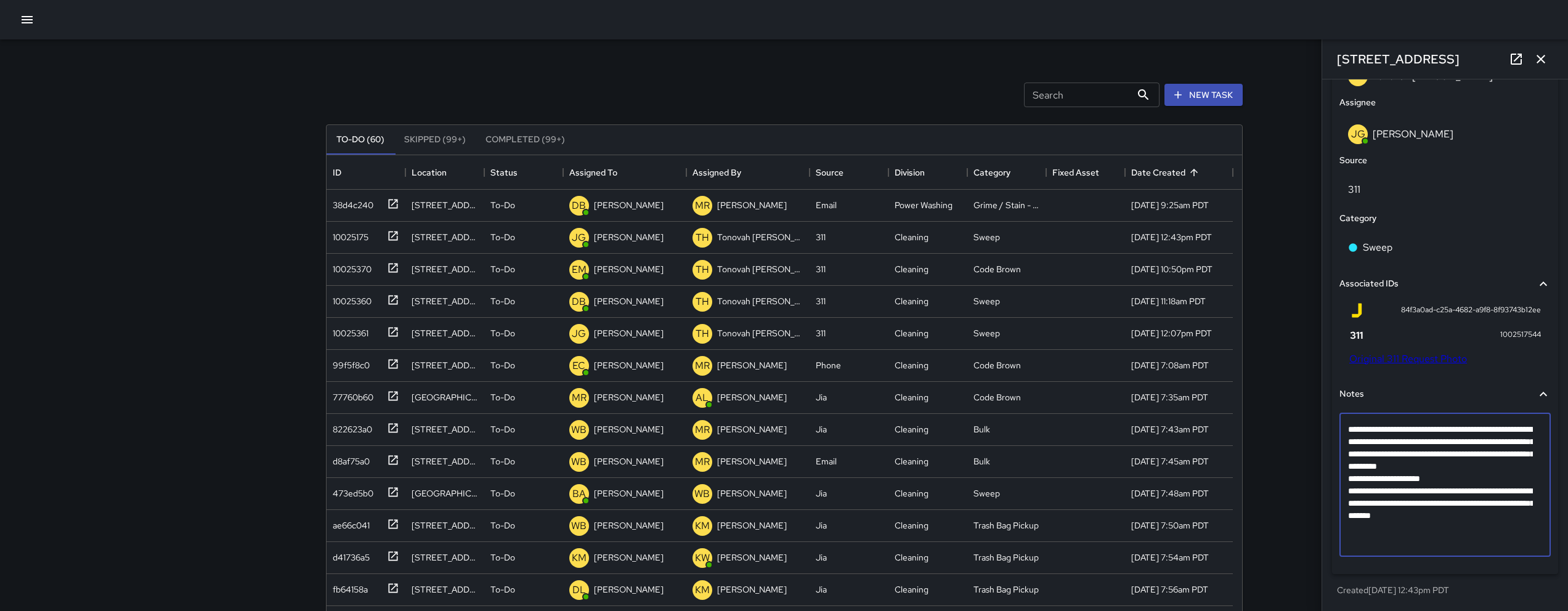
scroll to position [688, 0]
type textarea "**********"
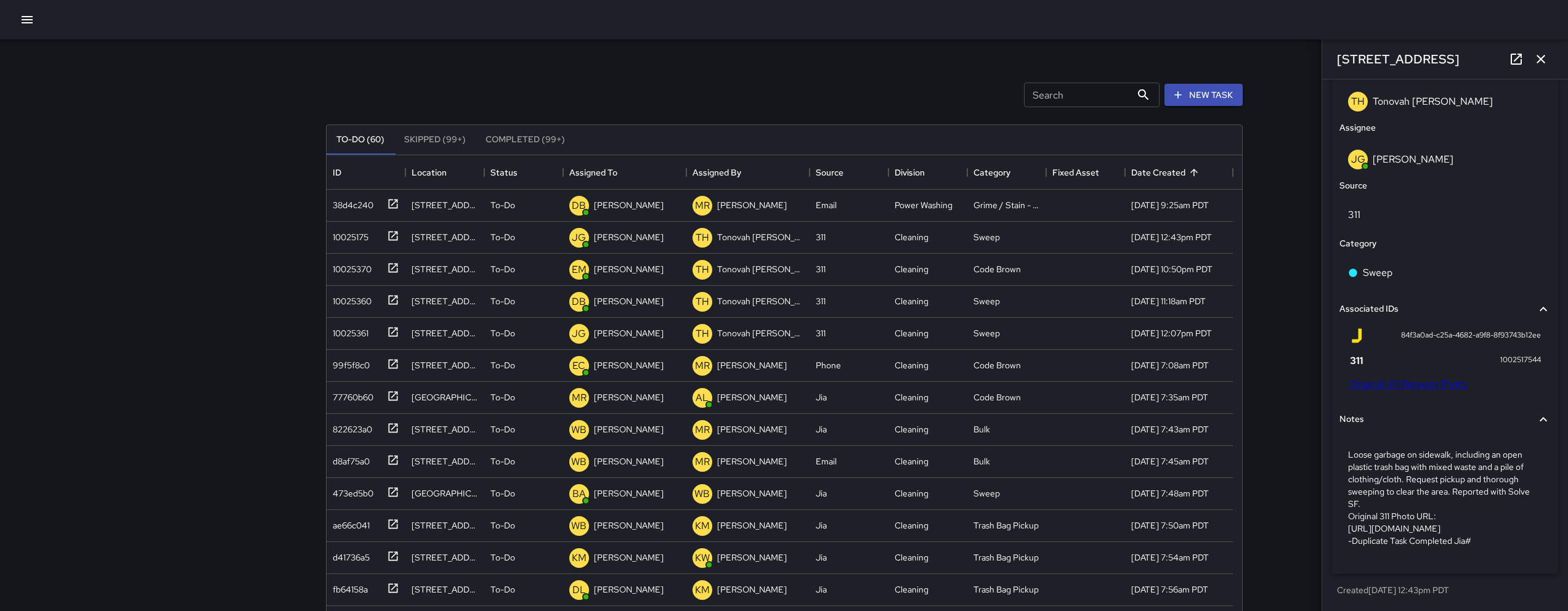
scroll to position [687, 0]
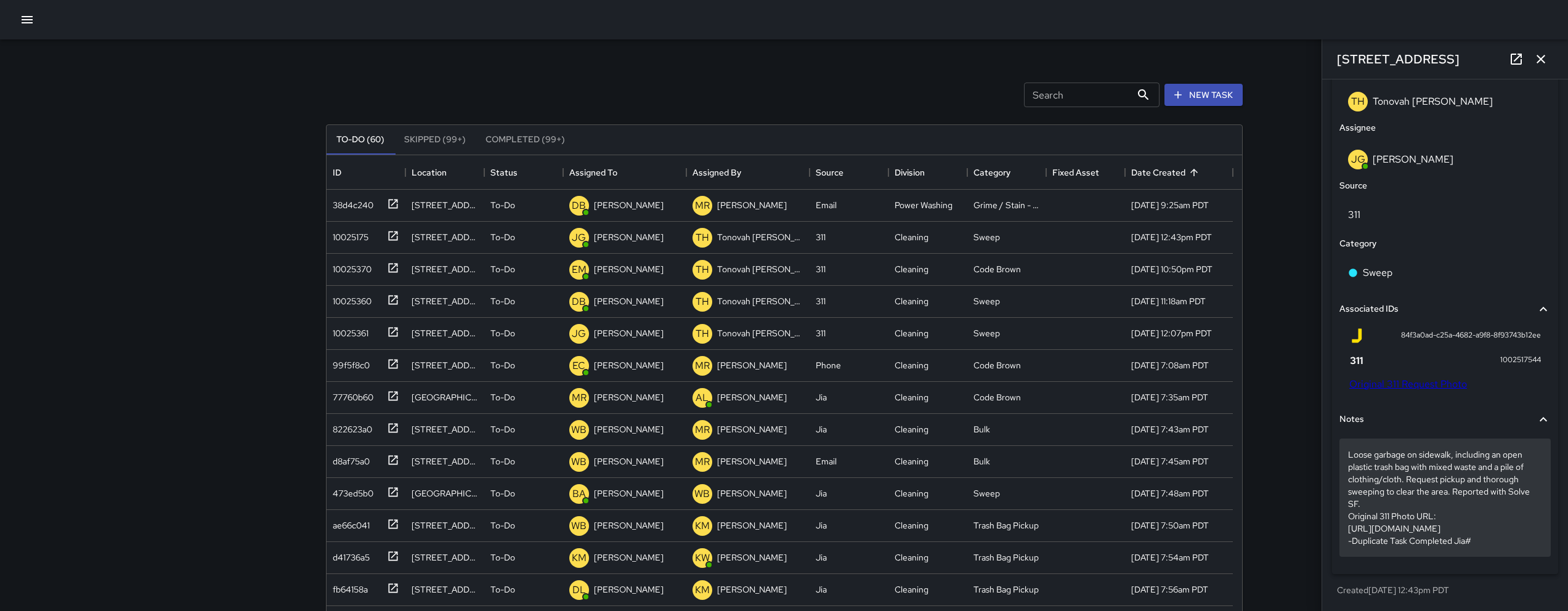
click at [1485, 546] on div "Loose garbage on sidewalk, including an open plastic trash bag with mixed waste…" at bounding box center [1445, 497] width 211 height 119
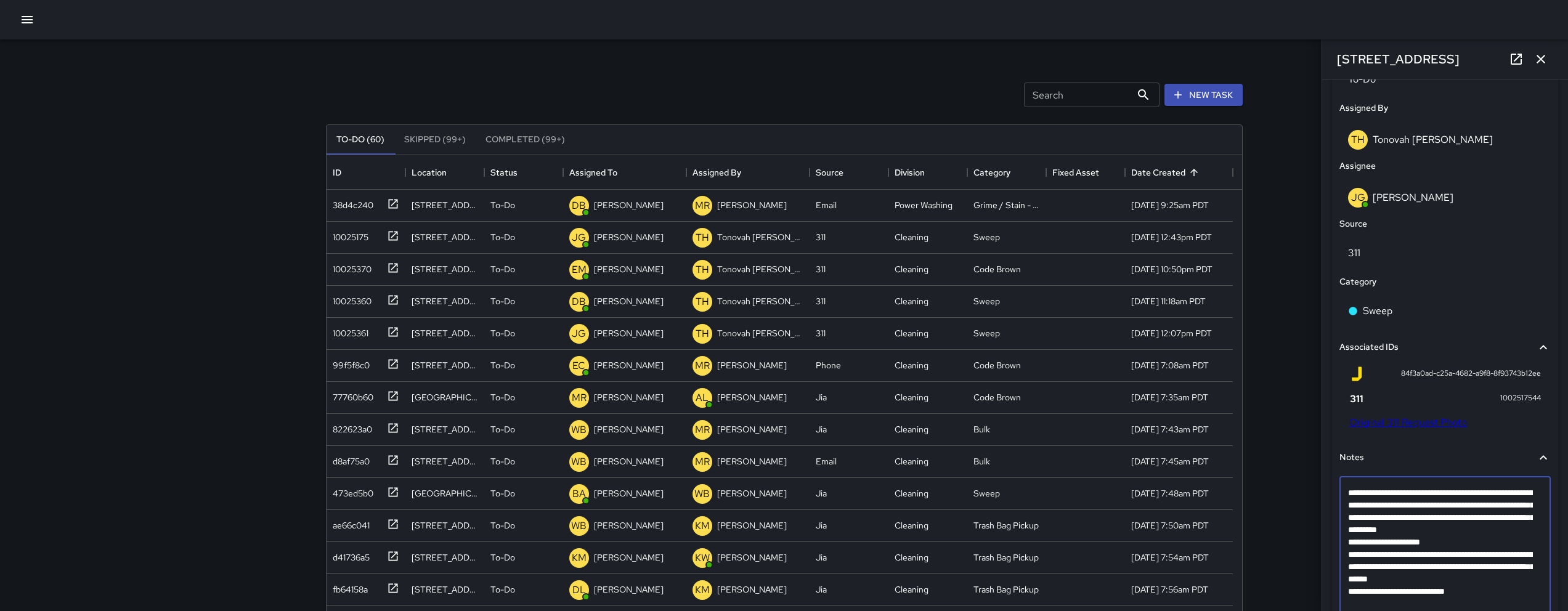
scroll to position [688, 0]
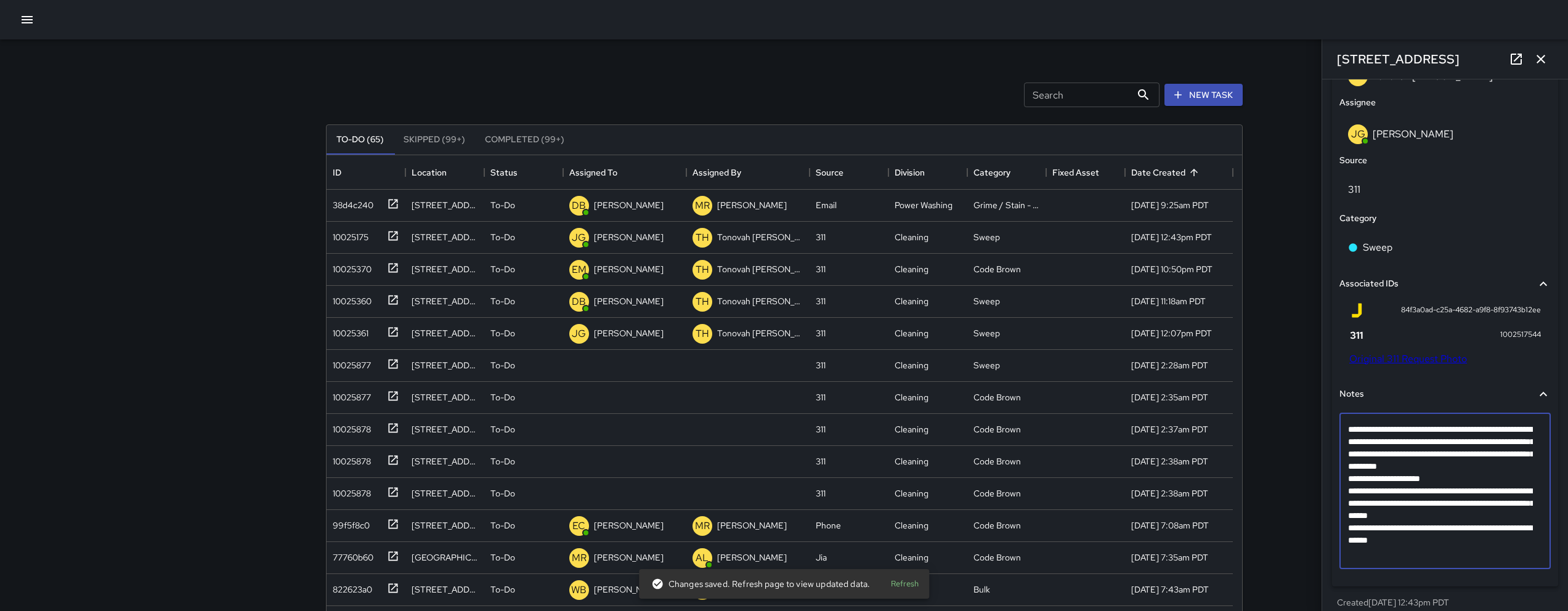
click at [1474, 540] on textarea "**********" at bounding box center [1440, 490] width 185 height 135
type textarea "**********"
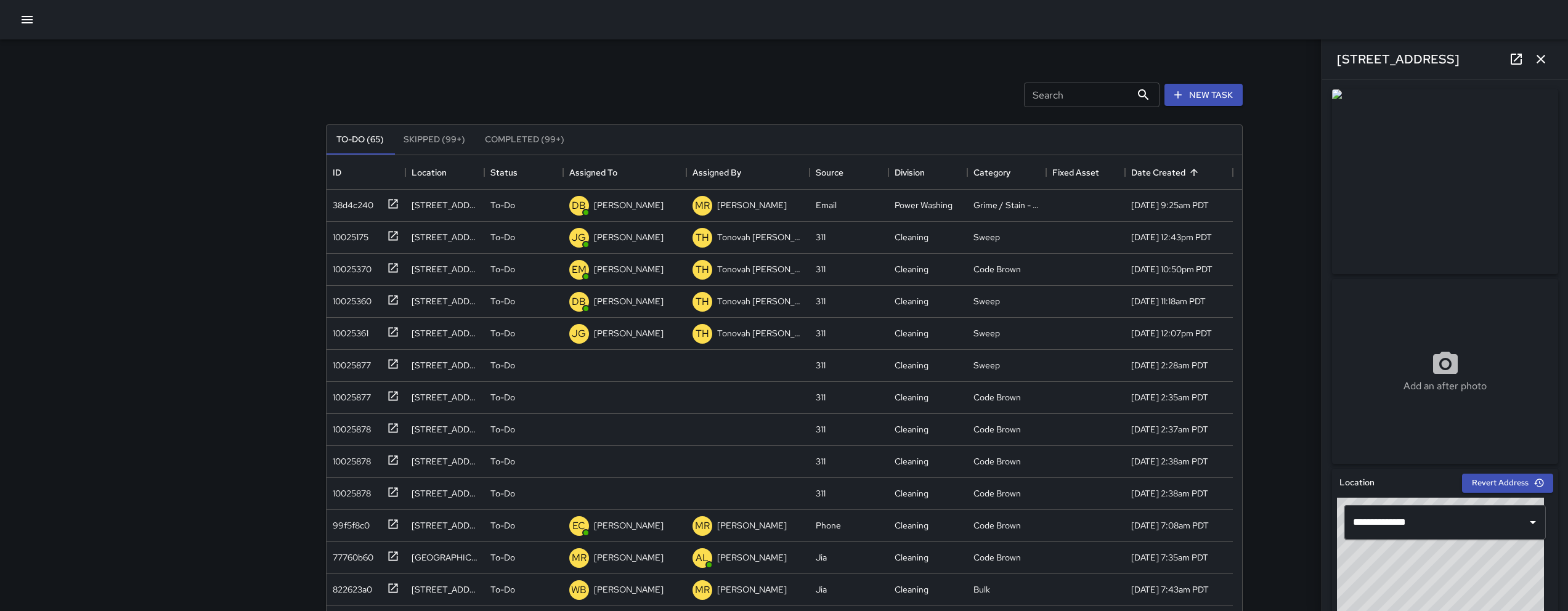
scroll to position [2, 0]
click at [1481, 414] on div "Add an after photo" at bounding box center [1444, 369] width 226 height 185
type input "**********"
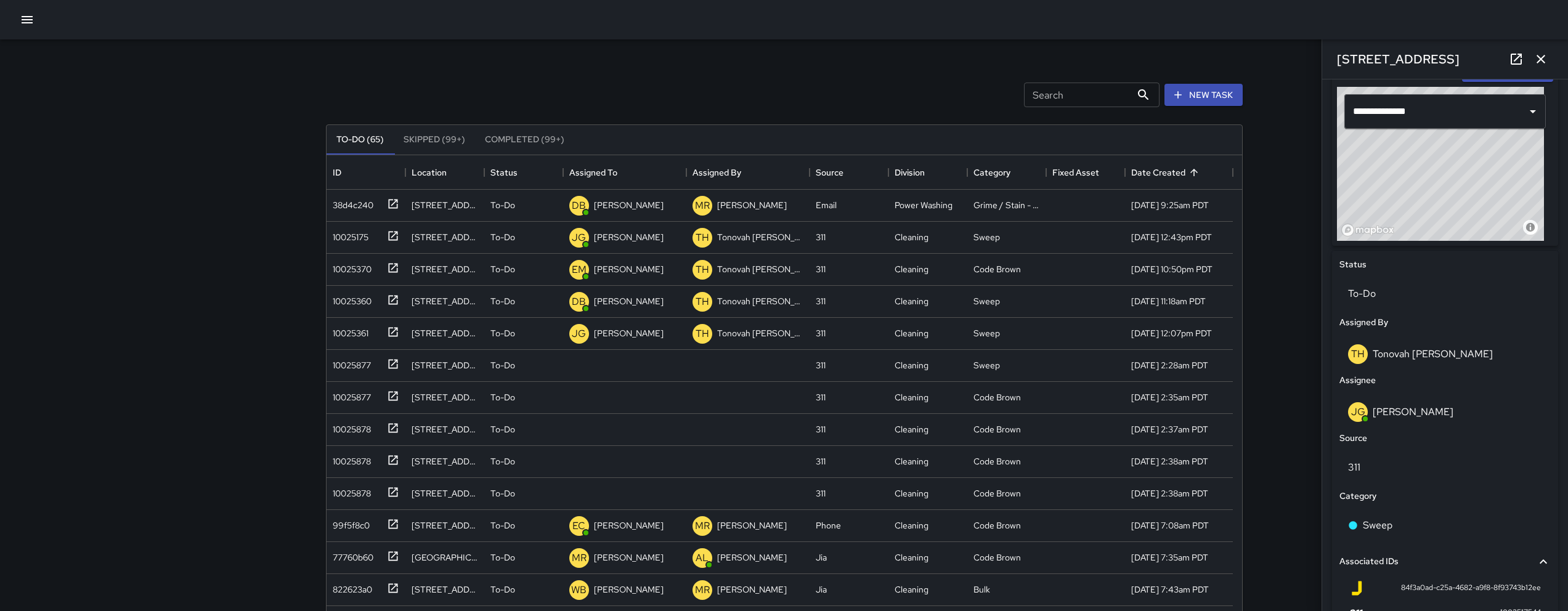
scroll to position [411, 0]
click at [1407, 281] on div "To-Do" at bounding box center [1445, 293] width 211 height 34
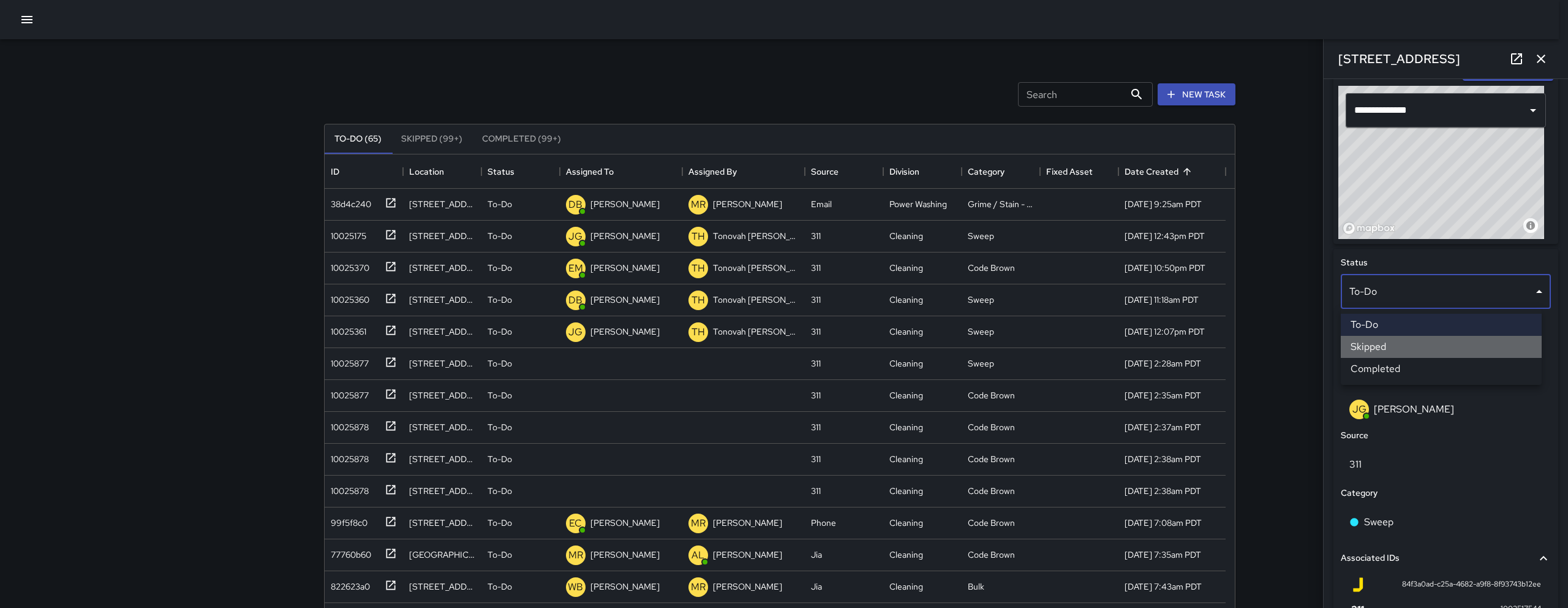
click at [1392, 340] on li "Skipped" at bounding box center [1441, 346] width 201 height 22
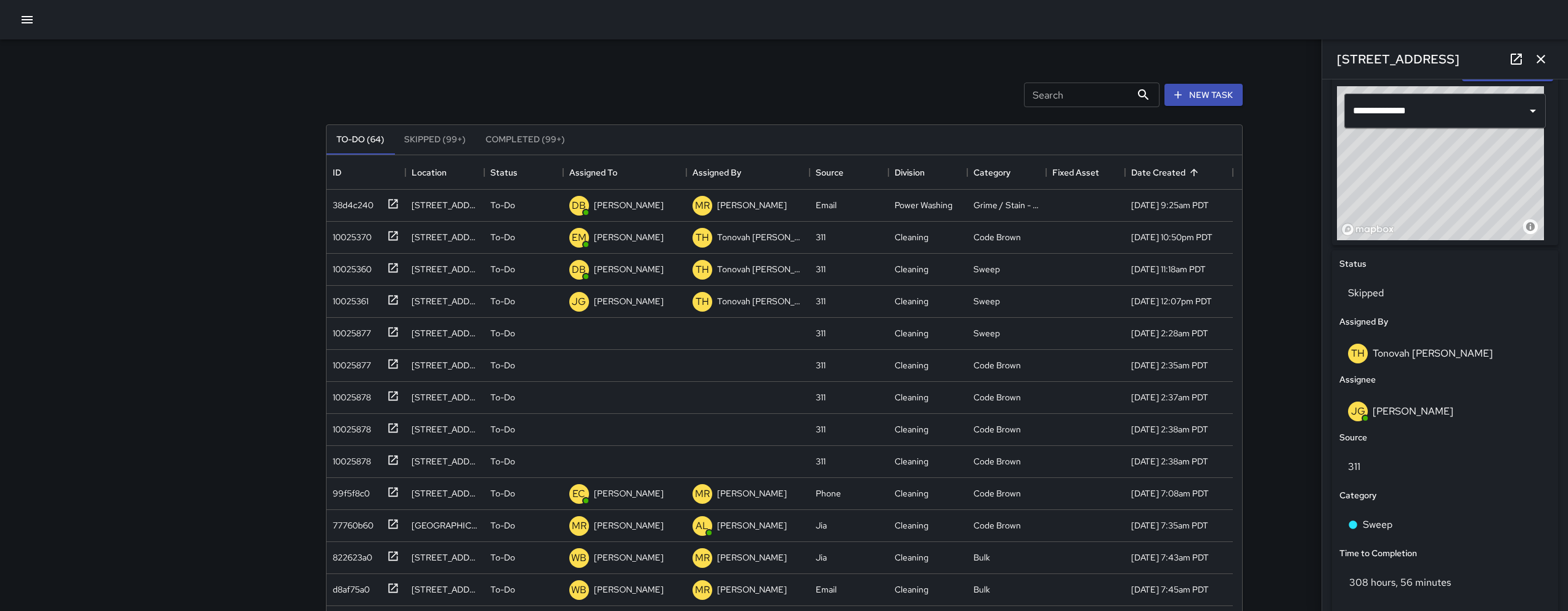
click at [1540, 61] on icon "button" at bounding box center [1540, 59] width 15 height 15
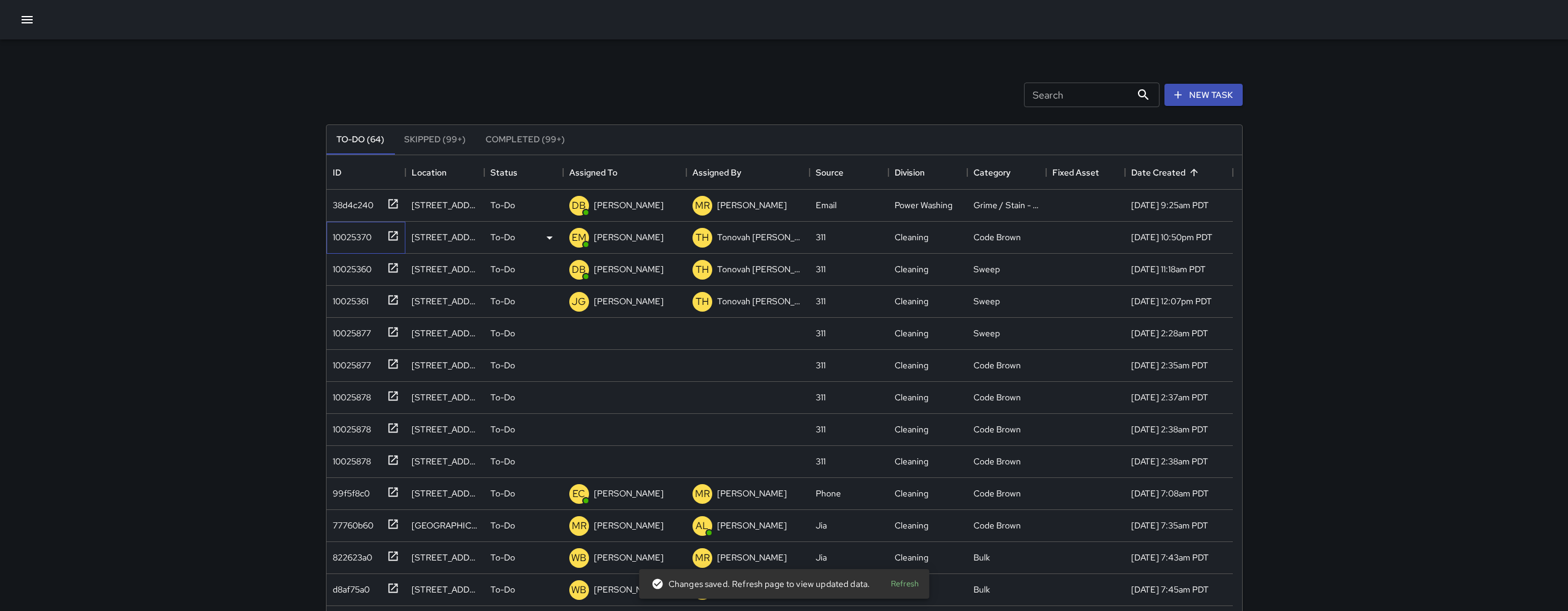
click at [350, 241] on div "10025370" at bounding box center [349, 234] width 44 height 18
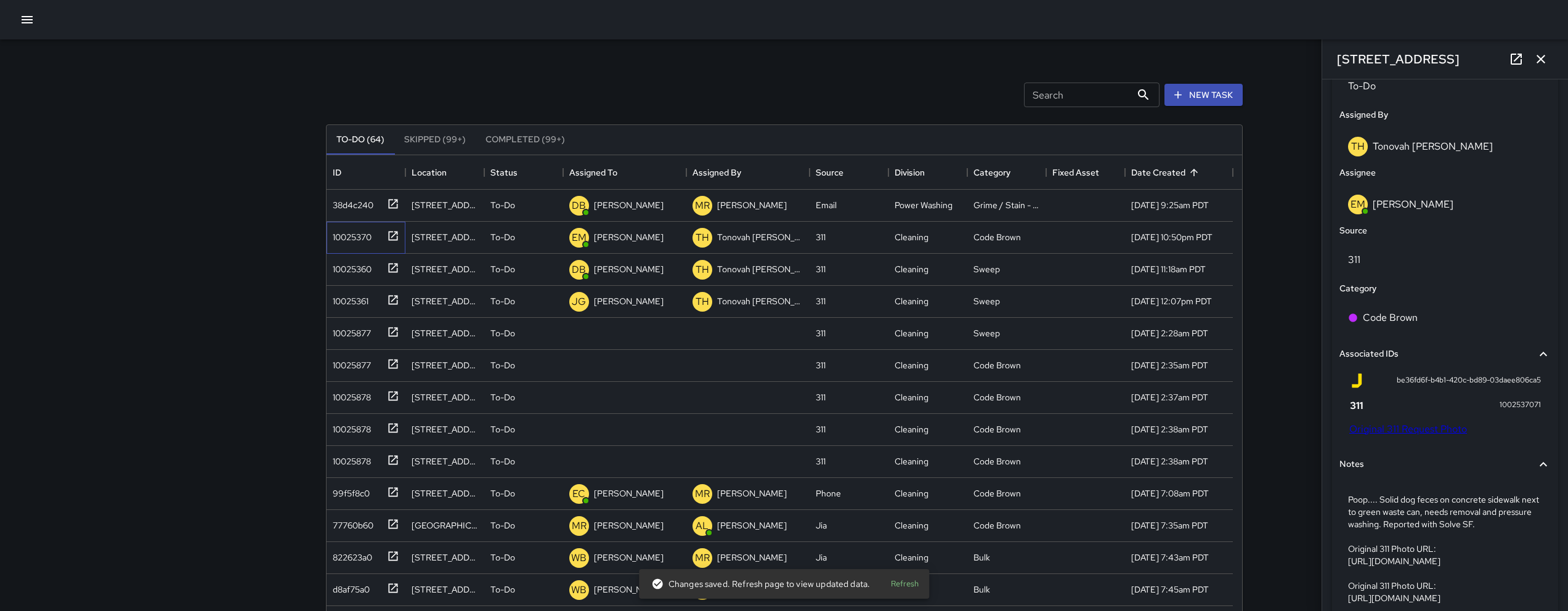
scroll to position [642, 0]
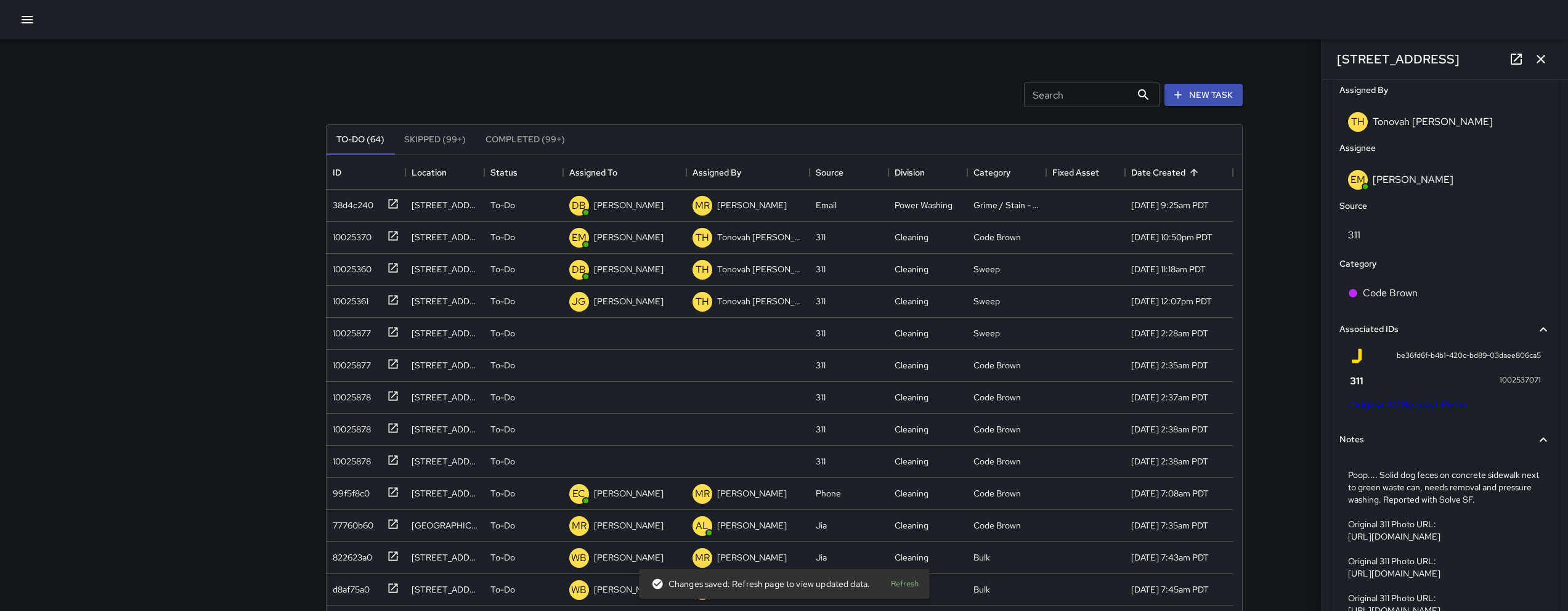
click at [1417, 409] on link "Original 311 Request Photo" at bounding box center [1408, 404] width 118 height 13
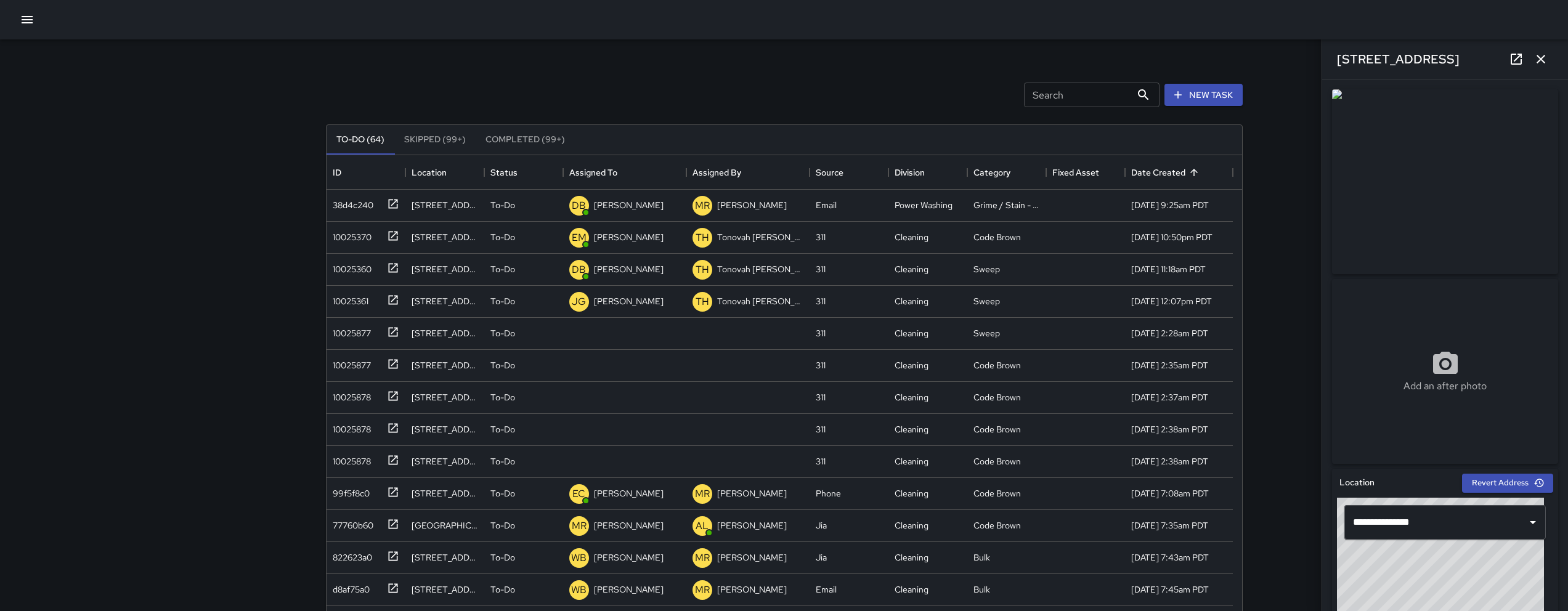
scroll to position [263, 0]
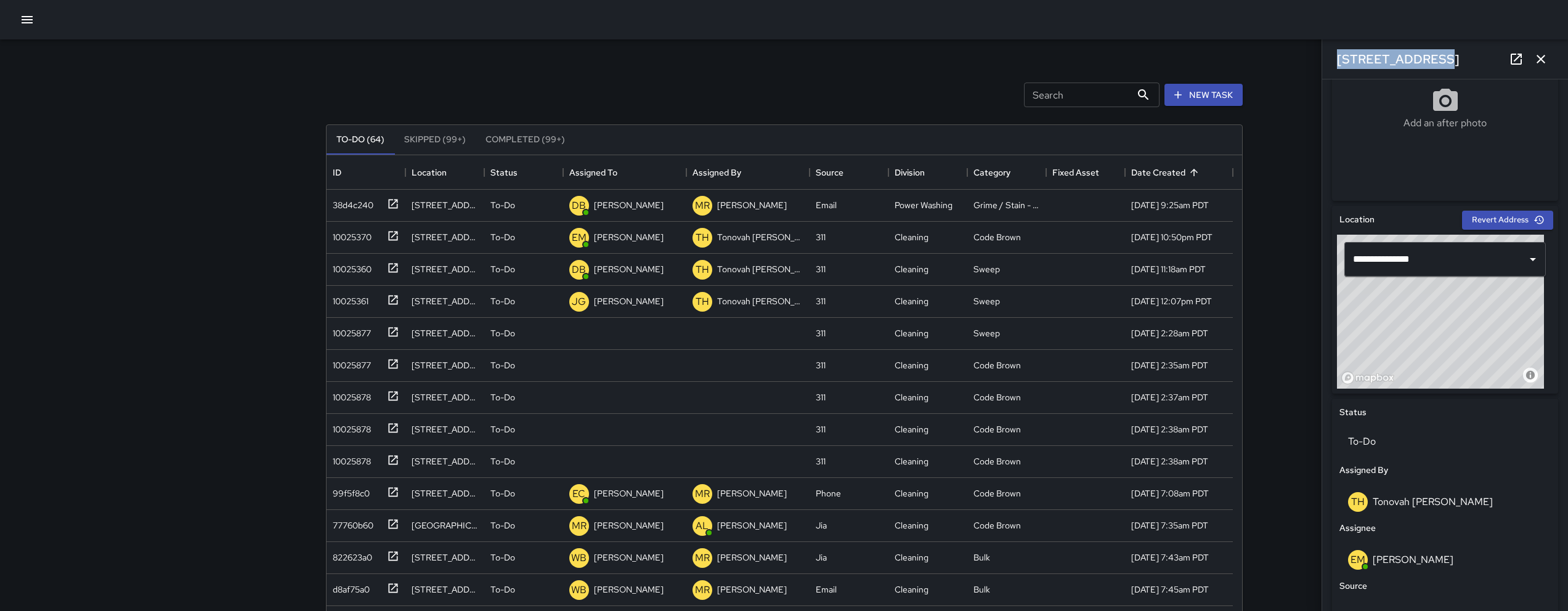
drag, startPoint x: 1443, startPoint y: 65, endPoint x: 1324, endPoint y: 59, distance: 119.2
click at [1324, 59] on div "[STREET_ADDRESS]" at bounding box center [1445, 60] width 246 height 40
copy h6 "[STREET_ADDRESS]"
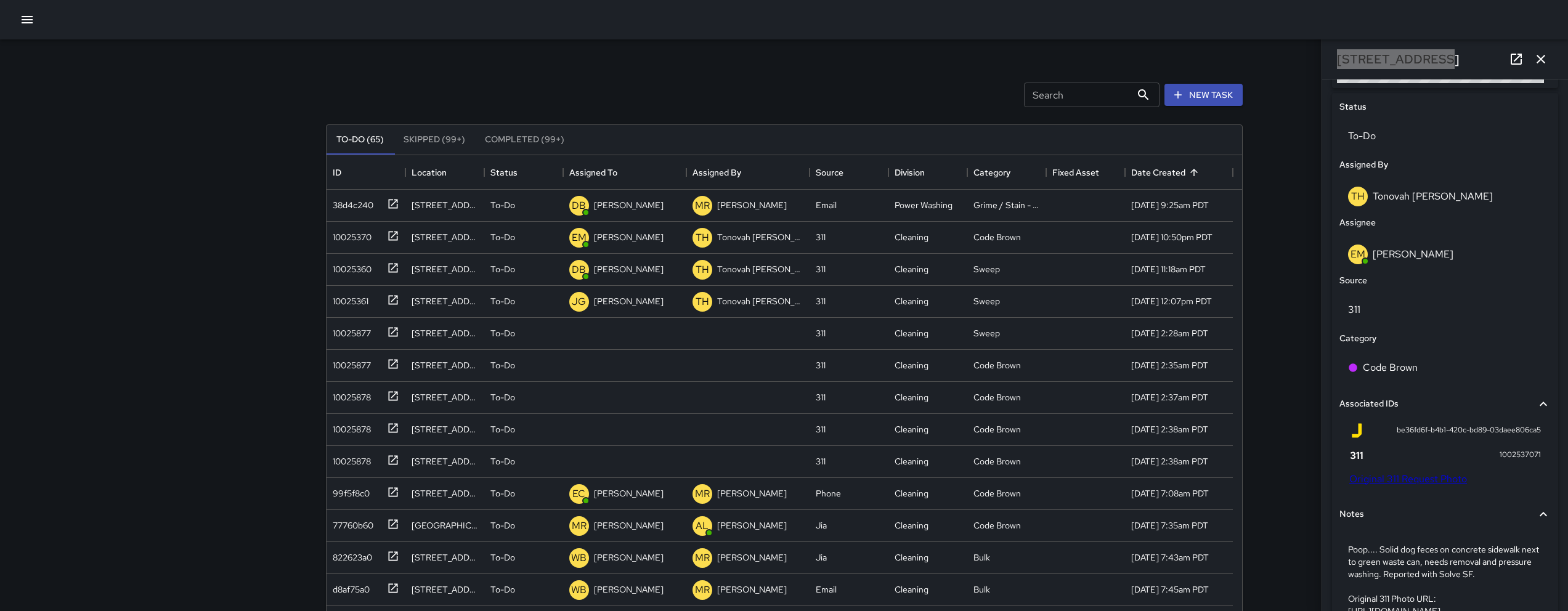
scroll to position [671, 0]
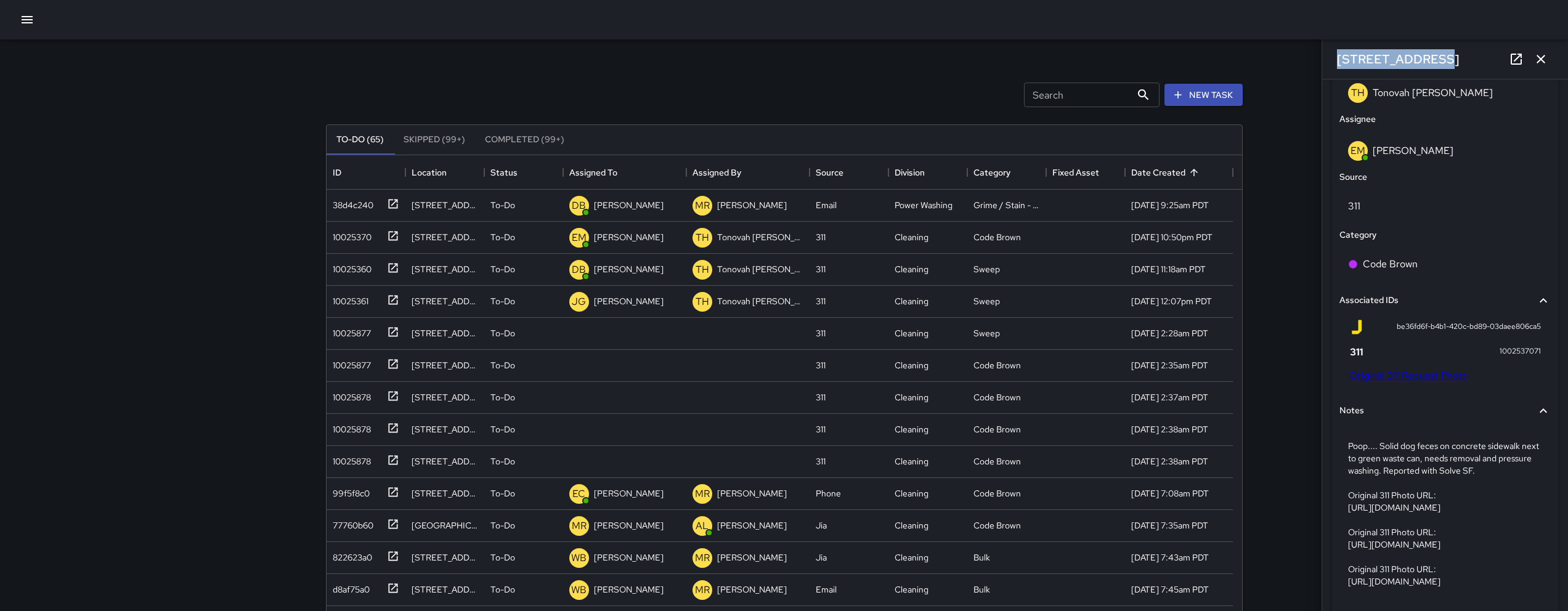
click at [1370, 375] on link "Original 311 Request Photo" at bounding box center [1408, 375] width 118 height 13
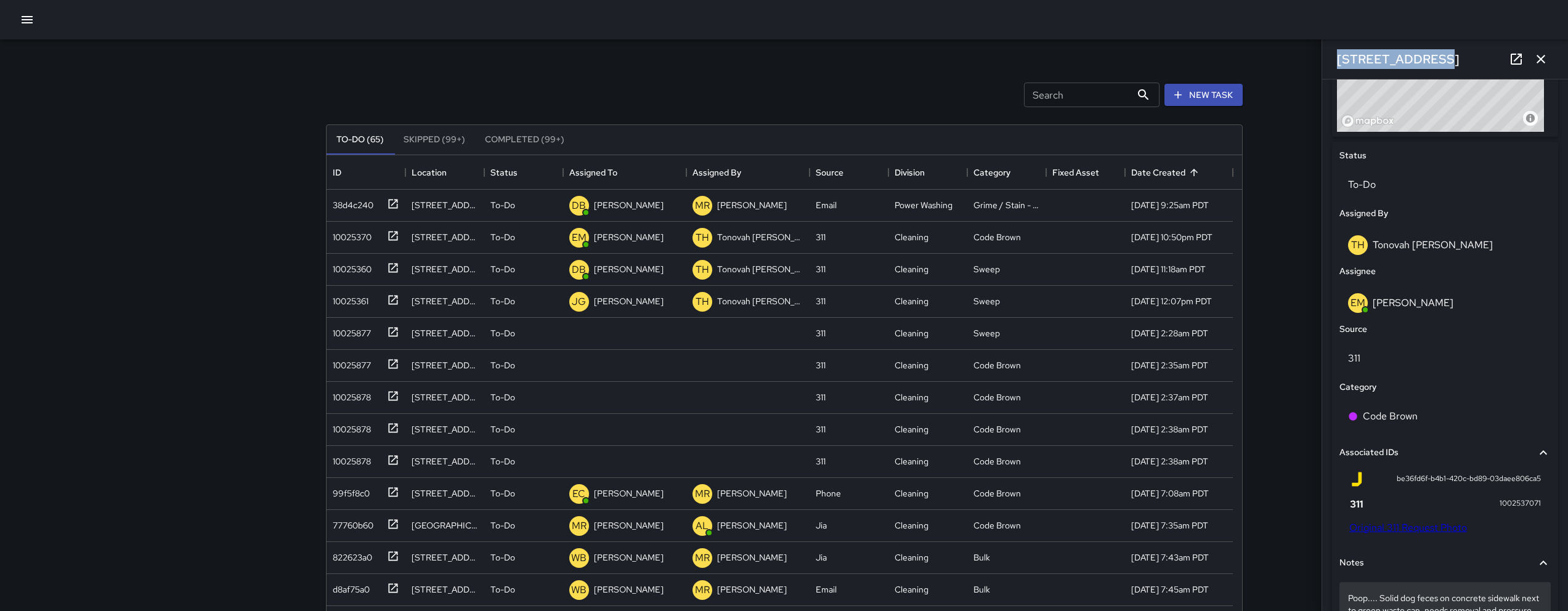
scroll to position [674, 0]
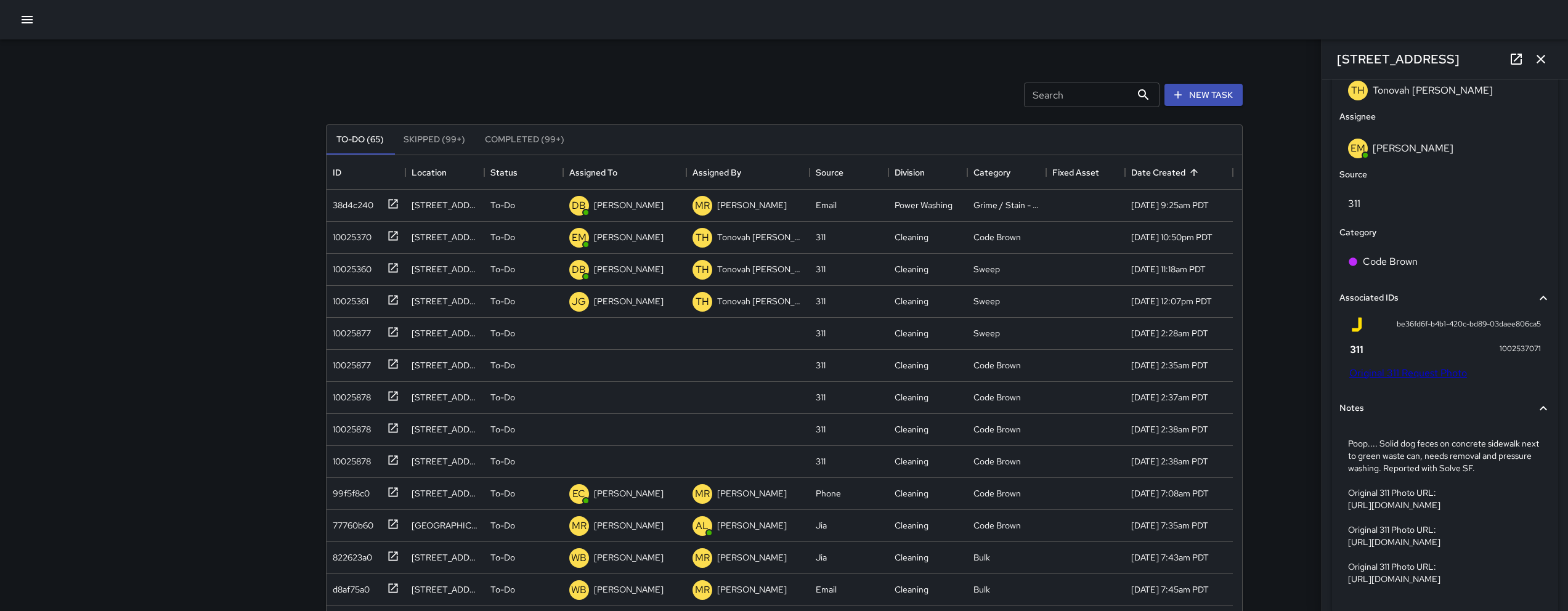
drag, startPoint x: 47, startPoint y: 24, endPoint x: 31, endPoint y: 22, distance: 16.1
click at [46, 23] on div at bounding box center [784, 20] width 1568 height 40
click at [31, 21] on icon "button" at bounding box center [27, 19] width 15 height 15
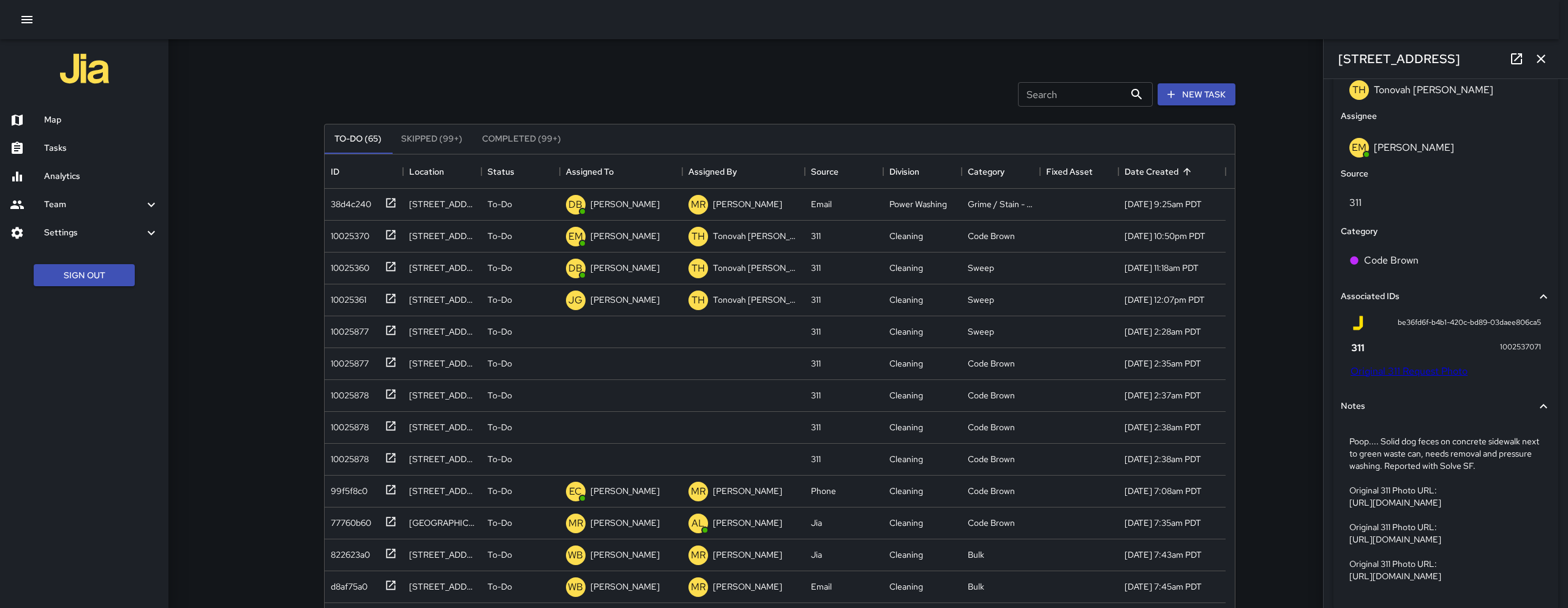
click at [72, 112] on div "Map" at bounding box center [84, 119] width 168 height 28
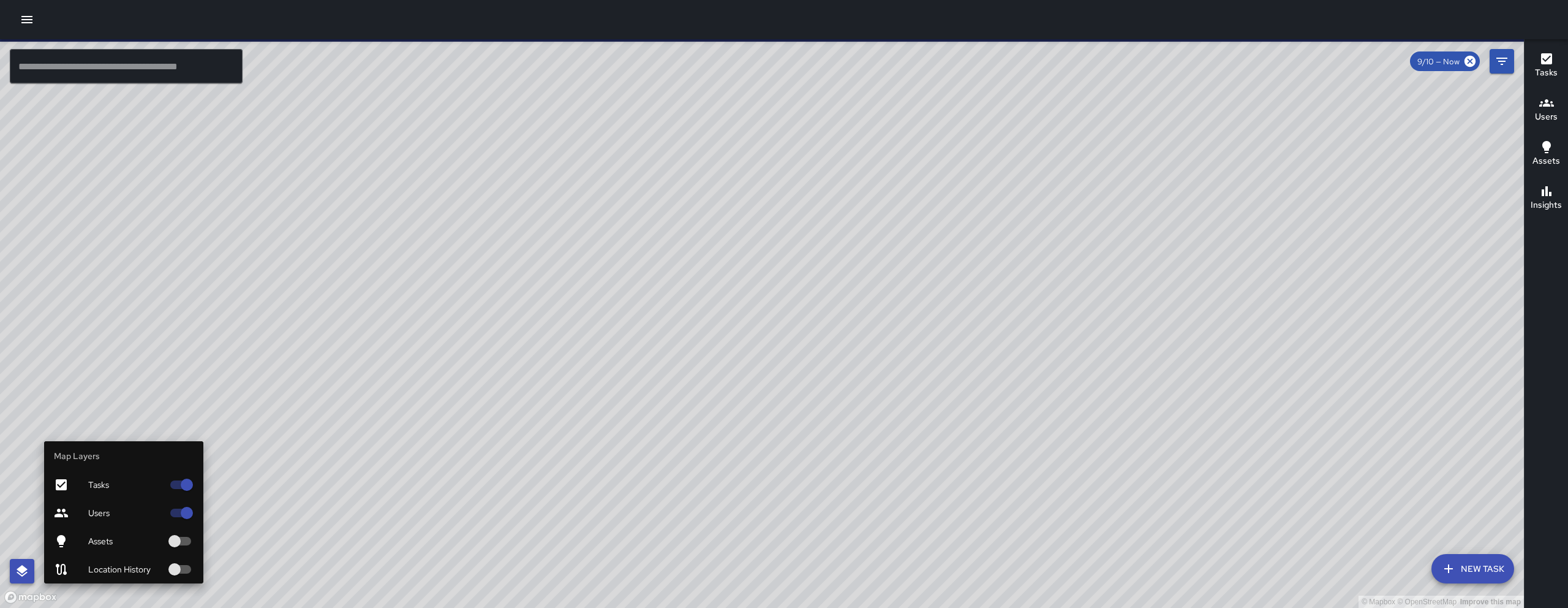
click at [21, 576] on icon "button" at bounding box center [21, 571] width 14 height 14
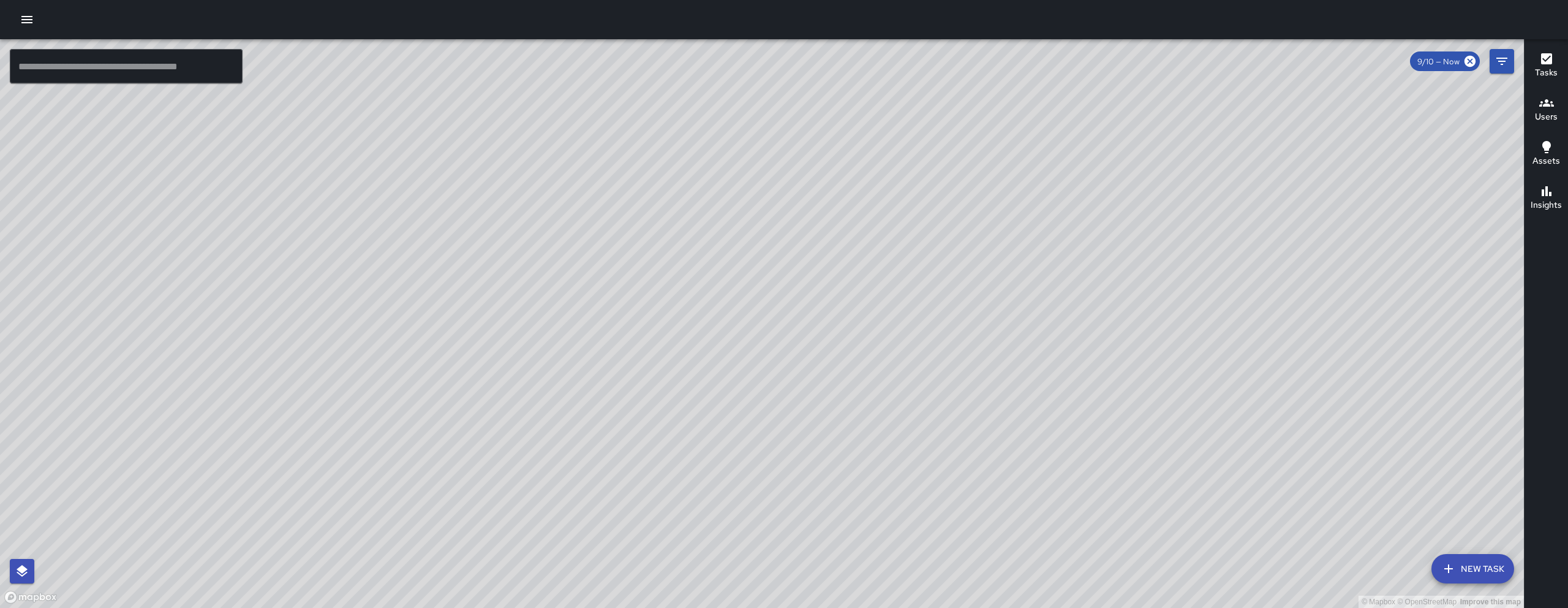
drag, startPoint x: 789, startPoint y: 380, endPoint x: 685, endPoint y: 369, distance: 104.6
click at [685, 369] on div "© Mapbox © OpenStreetMap Improve this map" at bounding box center [762, 323] width 1524 height 568
drag, startPoint x: 531, startPoint y: 531, endPoint x: 494, endPoint y: 431, distance: 106.6
click at [494, 431] on div "© Mapbox © OpenStreetMap Improve this map" at bounding box center [762, 323] width 1524 height 568
drag, startPoint x: 429, startPoint y: 353, endPoint x: 490, endPoint y: 517, distance: 175.0
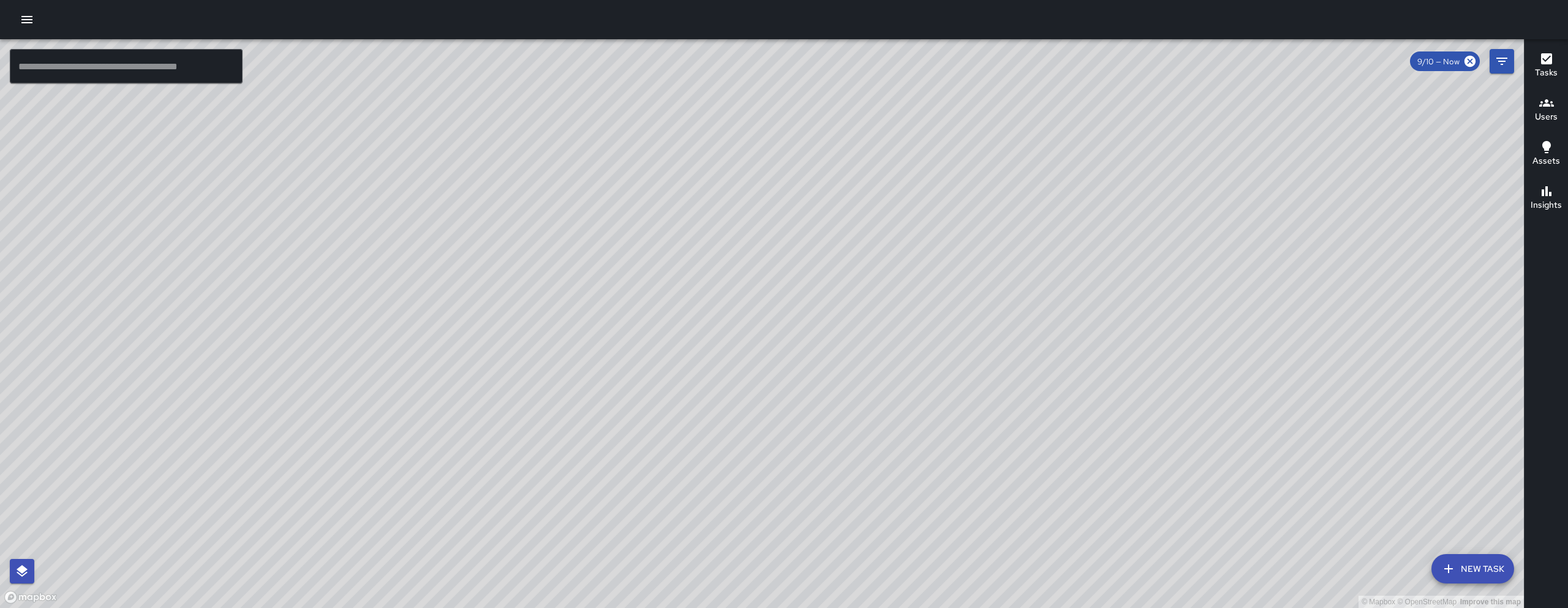
click at [489, 518] on div "© Mapbox © OpenStreetMap Improve this map" at bounding box center [762, 323] width 1524 height 568
click at [17, 21] on button "button" at bounding box center [27, 20] width 24 height 24
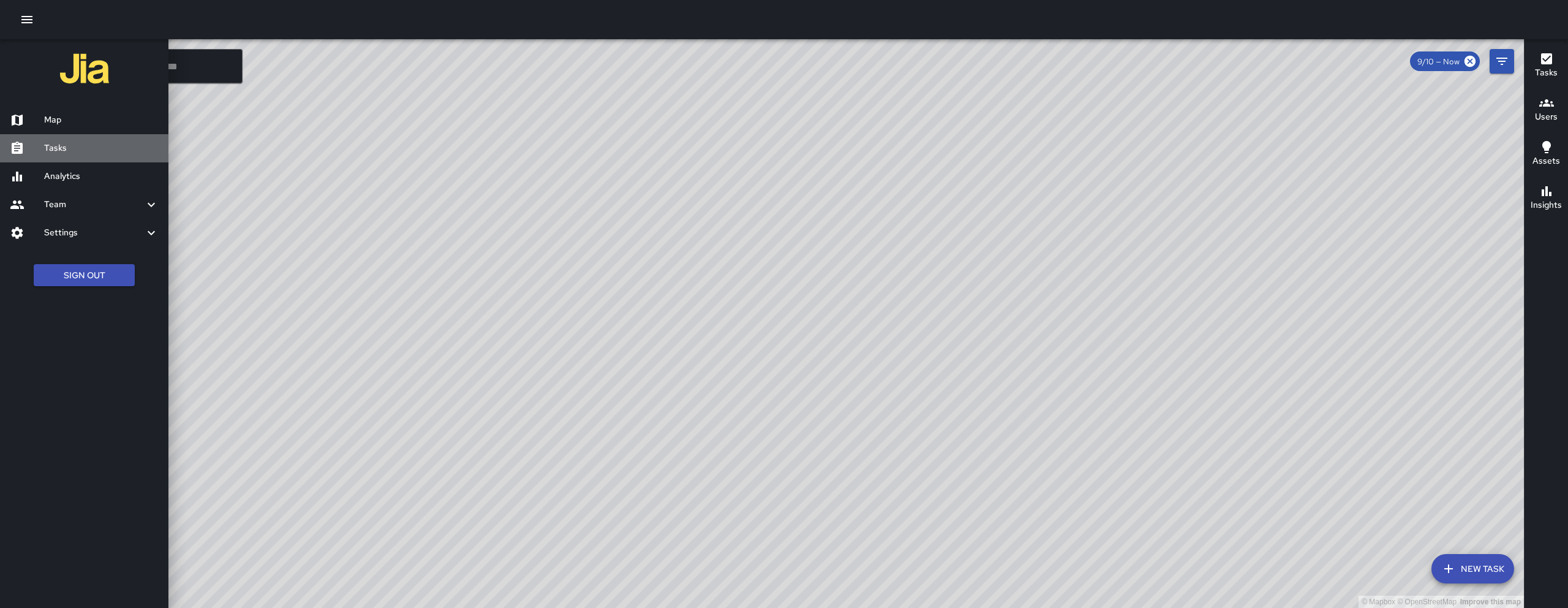
click at [68, 145] on h6 "Tasks" at bounding box center [101, 148] width 115 height 14
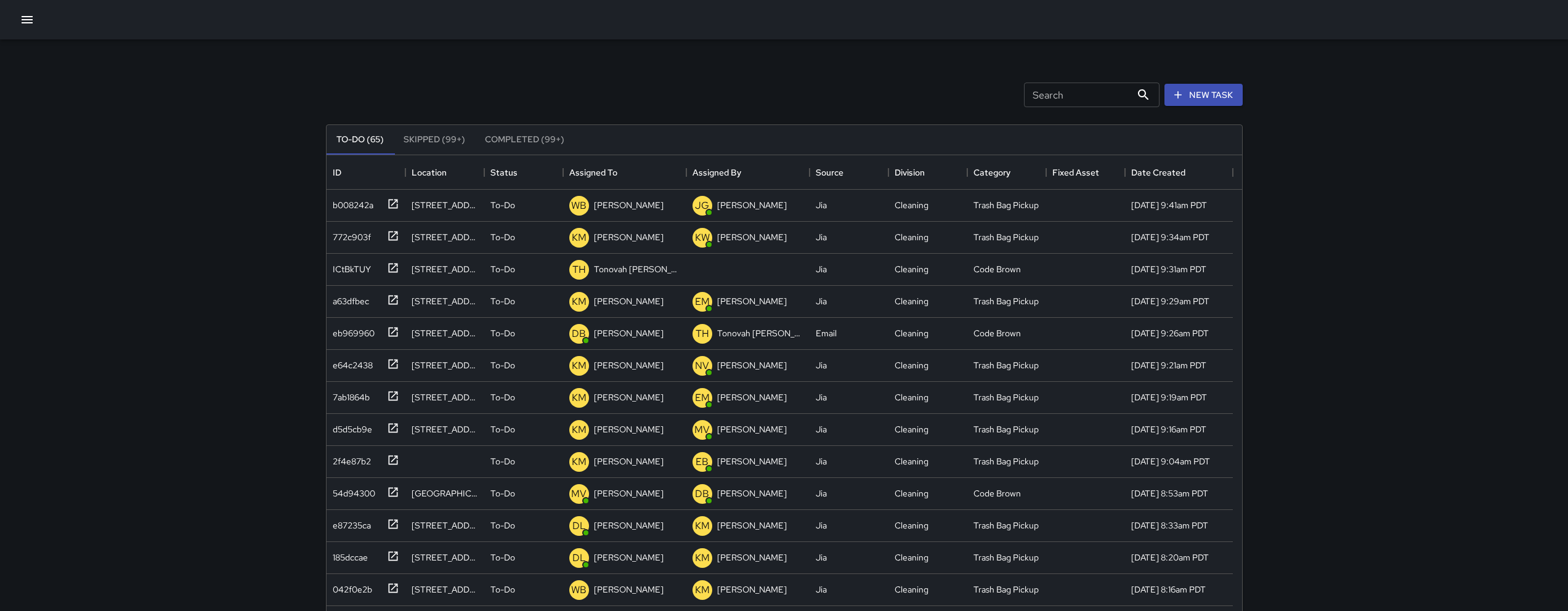
scroll to position [512, 906]
click at [1152, 164] on div "Date Created" at bounding box center [1158, 172] width 54 height 34
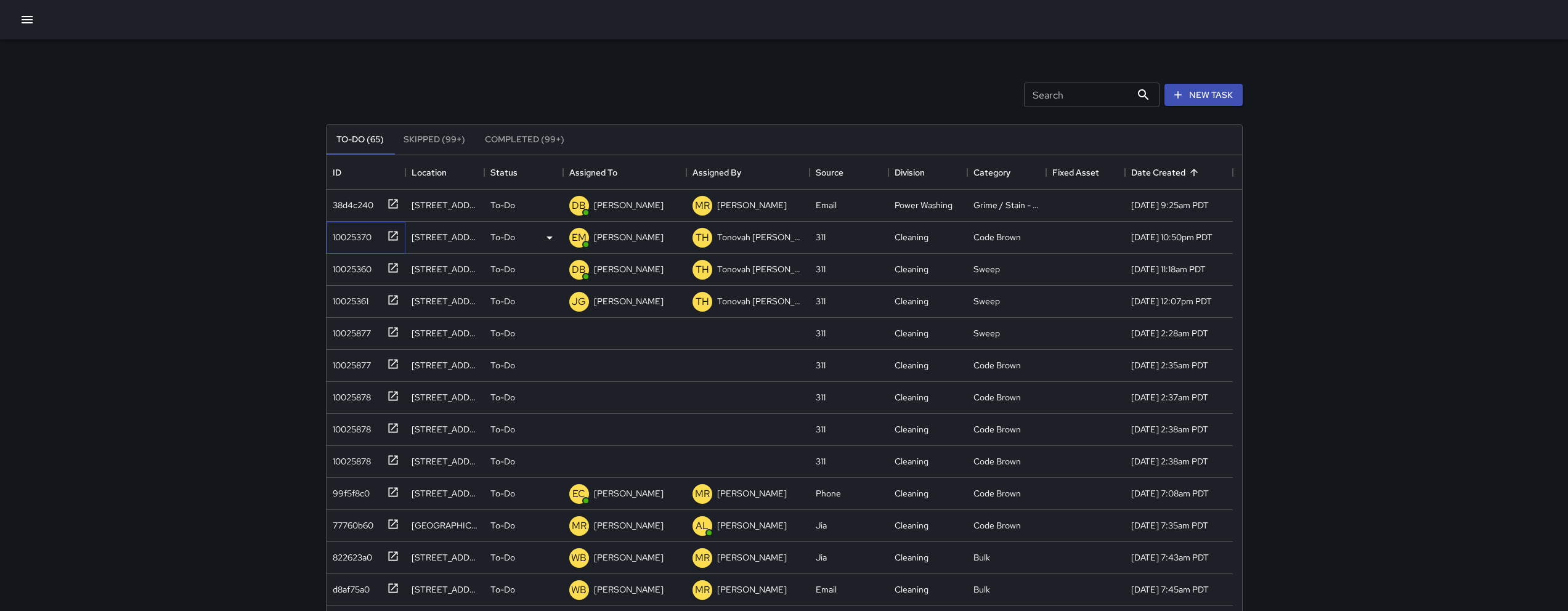
click at [340, 238] on div "10025370" at bounding box center [349, 234] width 44 height 18
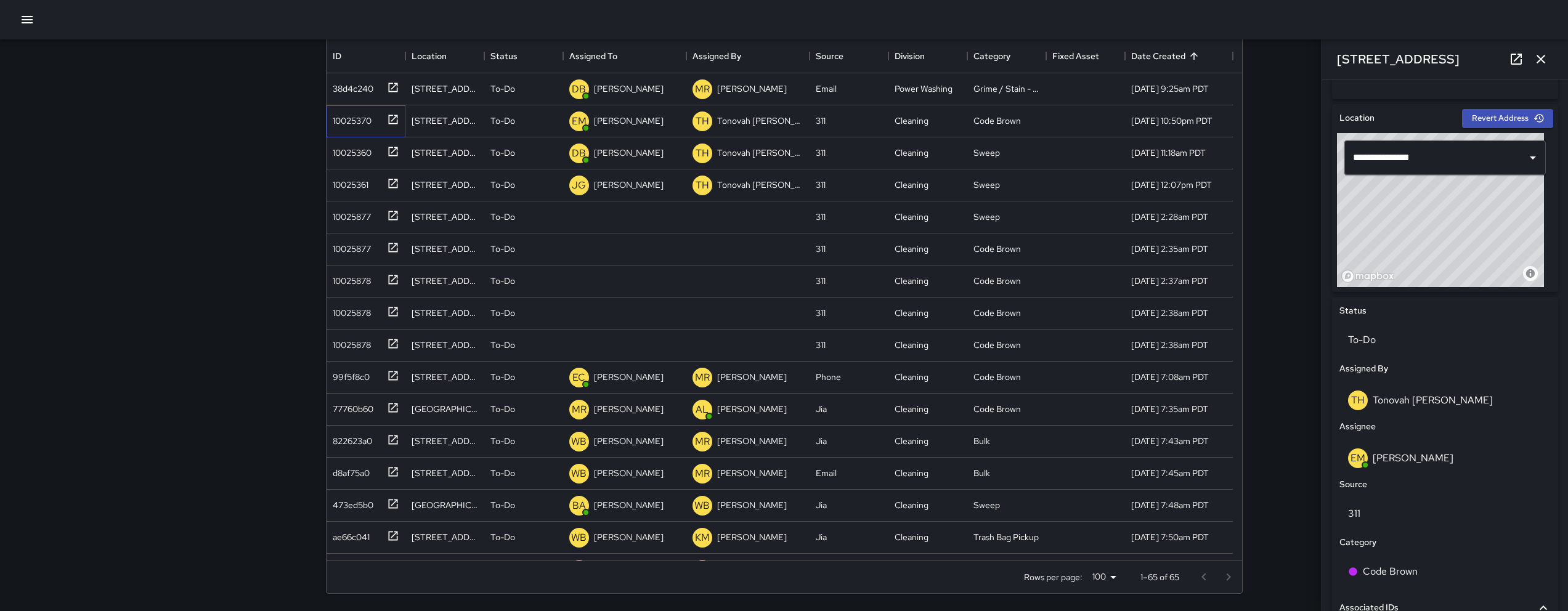
scroll to position [320, 0]
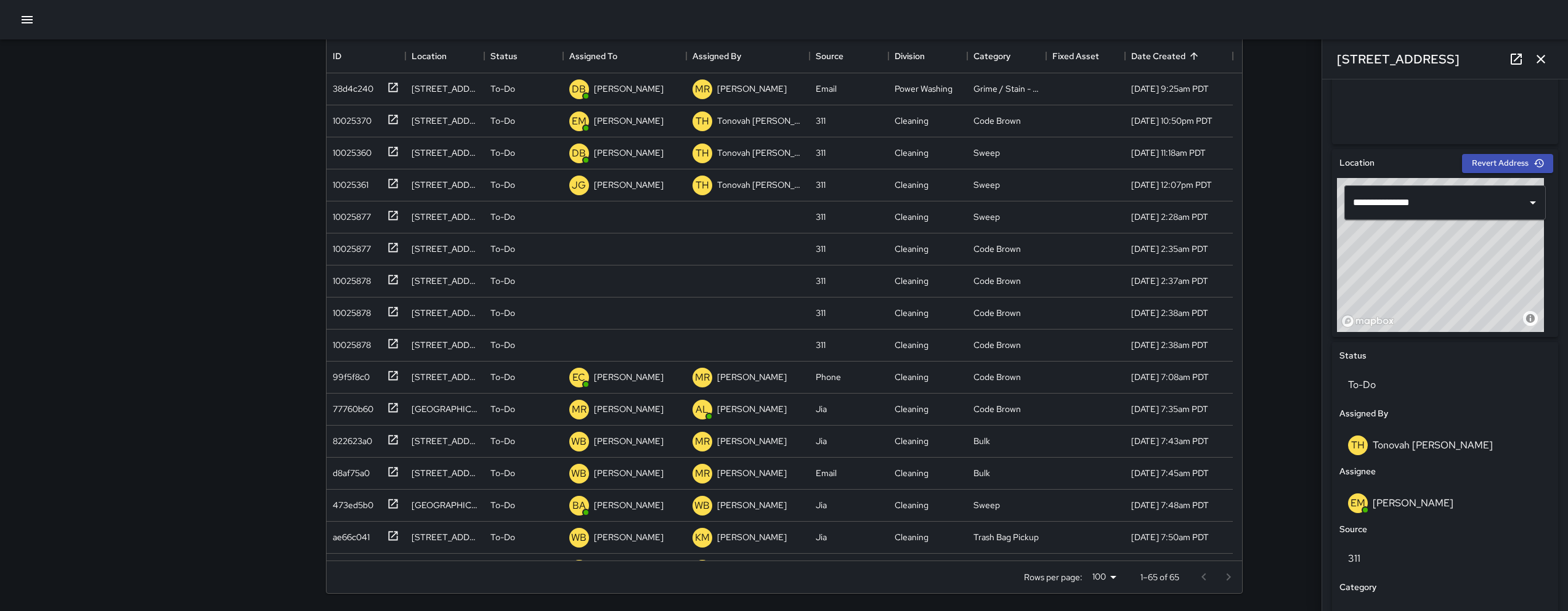
drag, startPoint x: 1495, startPoint y: 259, endPoint x: 1487, endPoint y: 255, distance: 8.9
click at [1487, 255] on div "© Mapbox © OpenStreetMap Improve this map" at bounding box center [1440, 255] width 207 height 154
drag, startPoint x: 1465, startPoint y: 205, endPoint x: 1332, endPoint y: 196, distance: 133.3
click at [1334, 197] on div "**********" at bounding box center [1444, 243] width 226 height 188
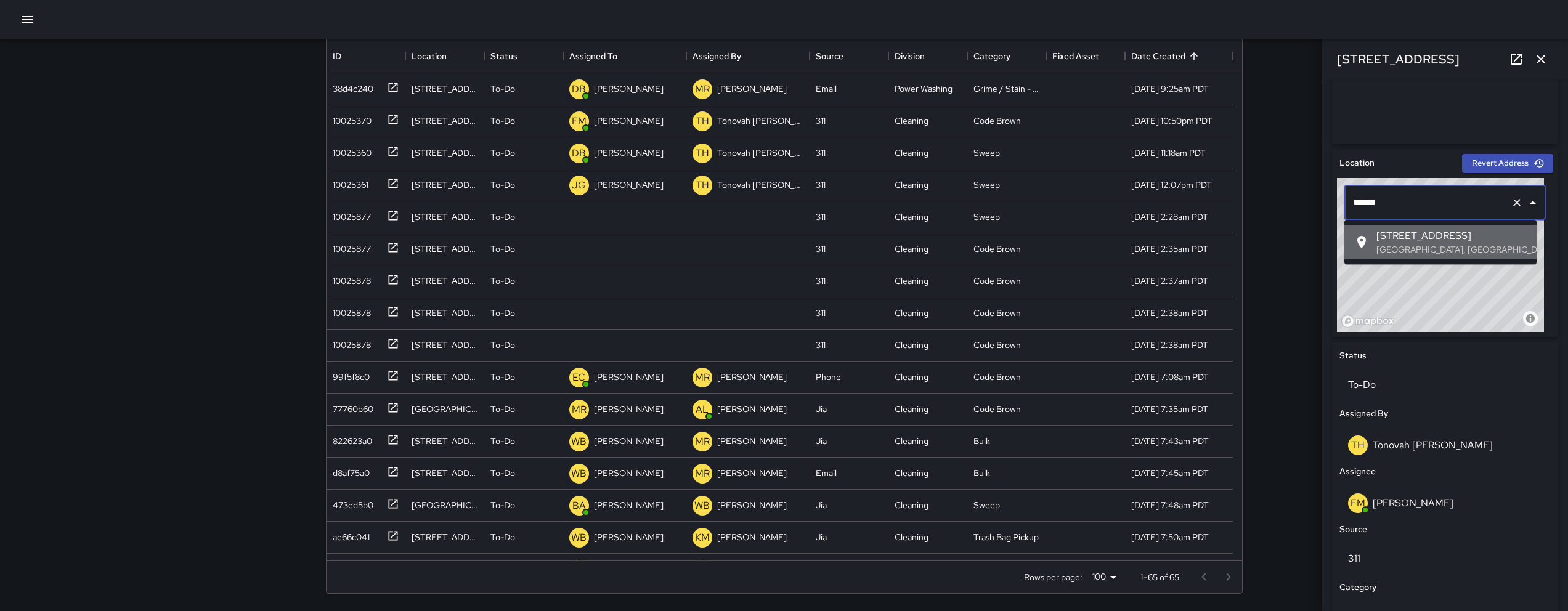
click at [1417, 242] on span "[STREET_ADDRESS]" at bounding box center [1451, 236] width 150 height 15
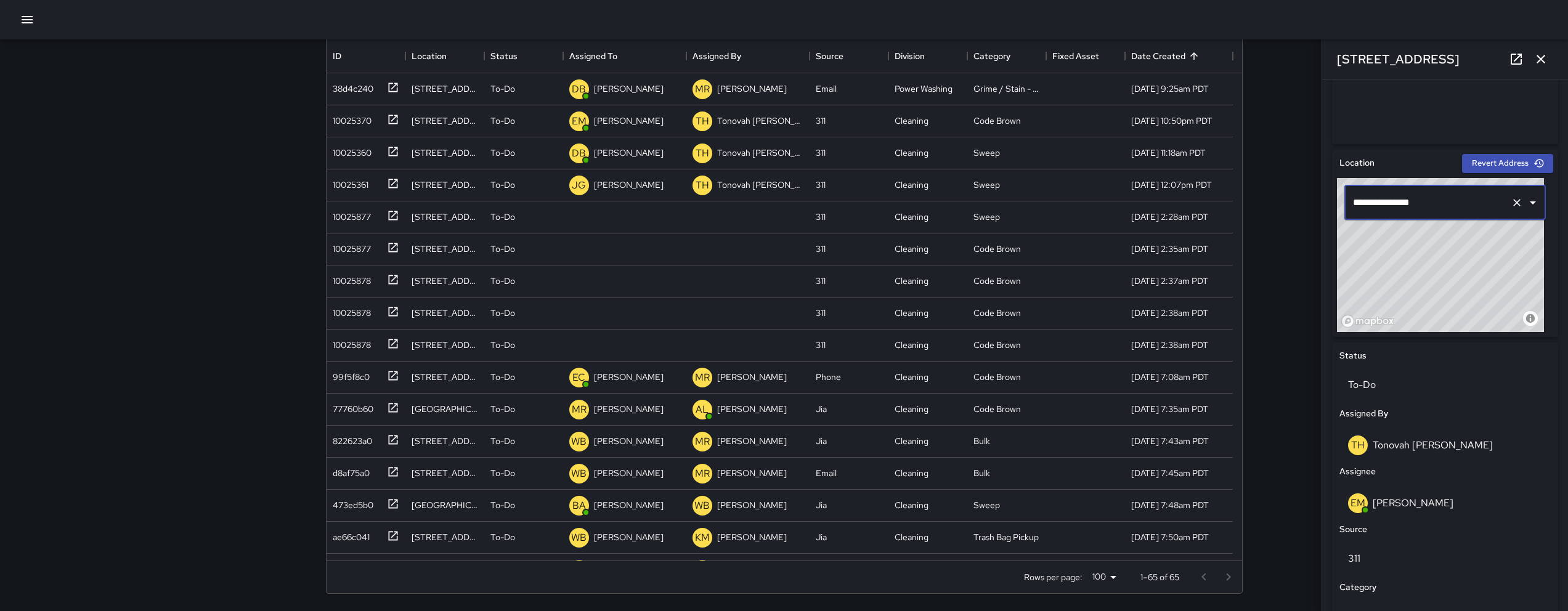
type input "**********"
click at [1548, 57] on button "button" at bounding box center [1540, 59] width 24 height 24
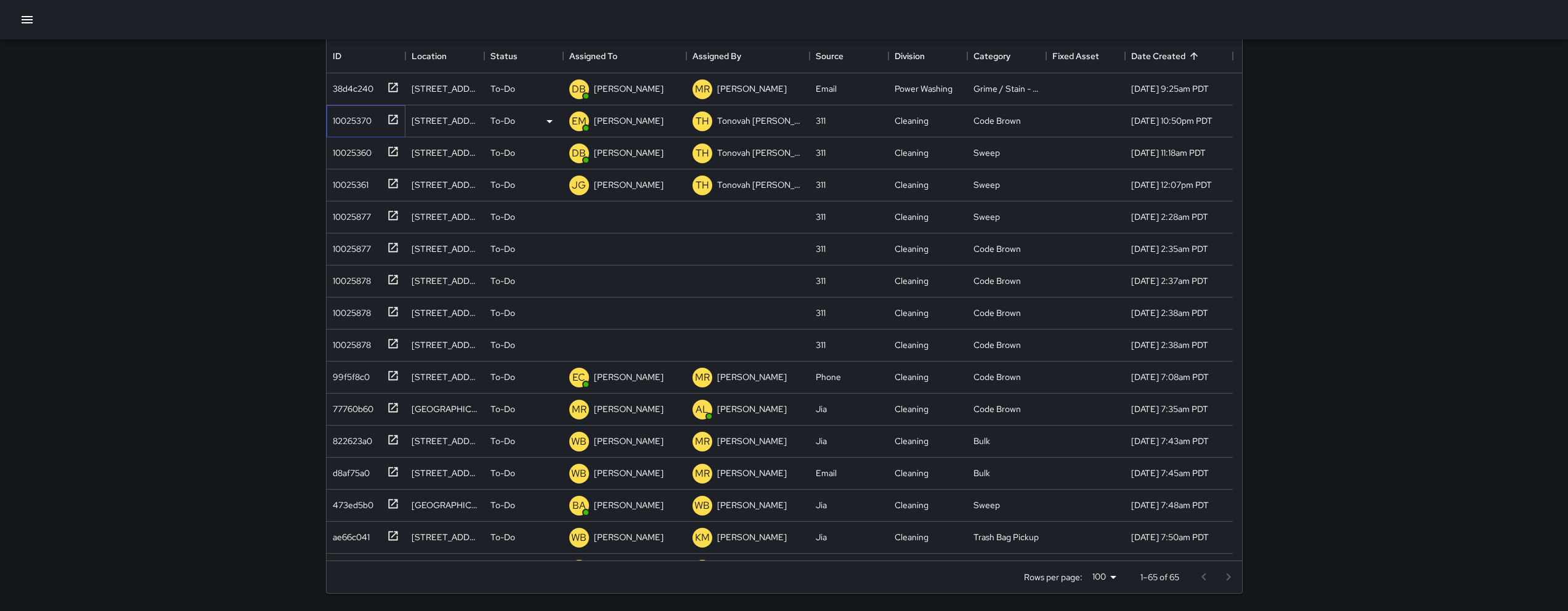
click at [337, 125] on div "10025370" at bounding box center [349, 118] width 44 height 18
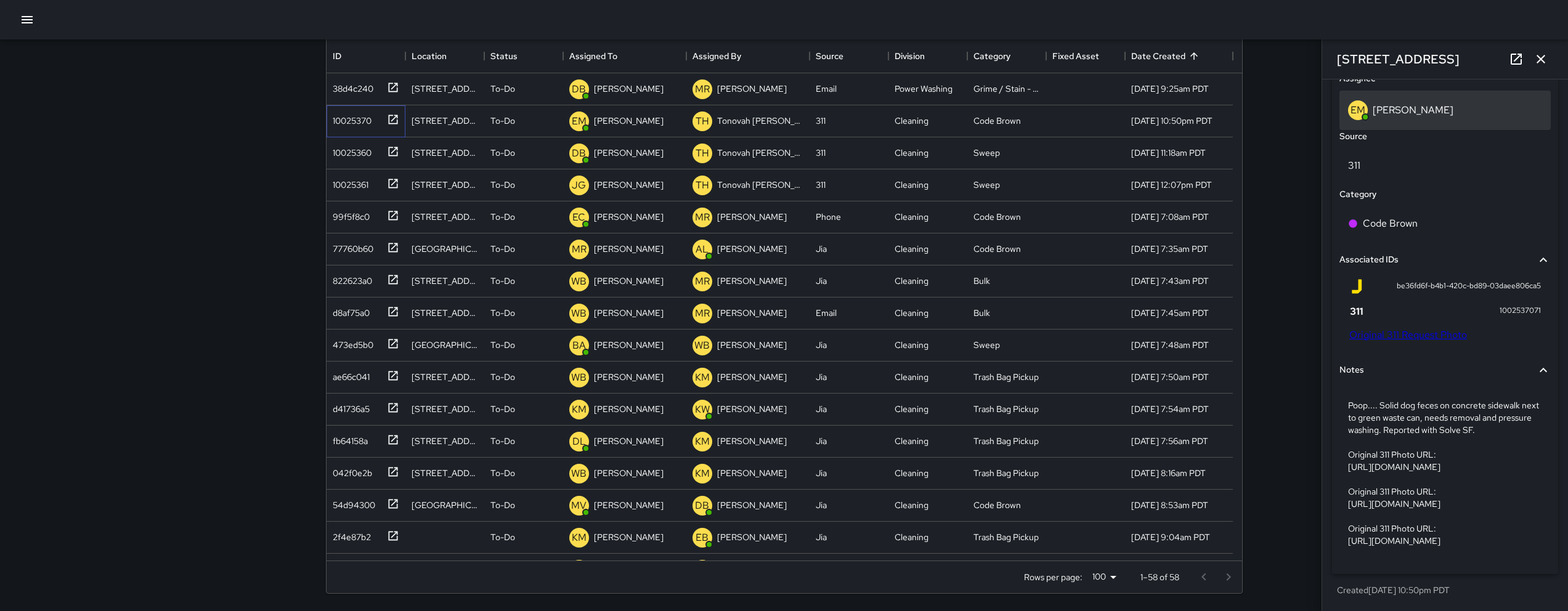
scroll to position [91, 0]
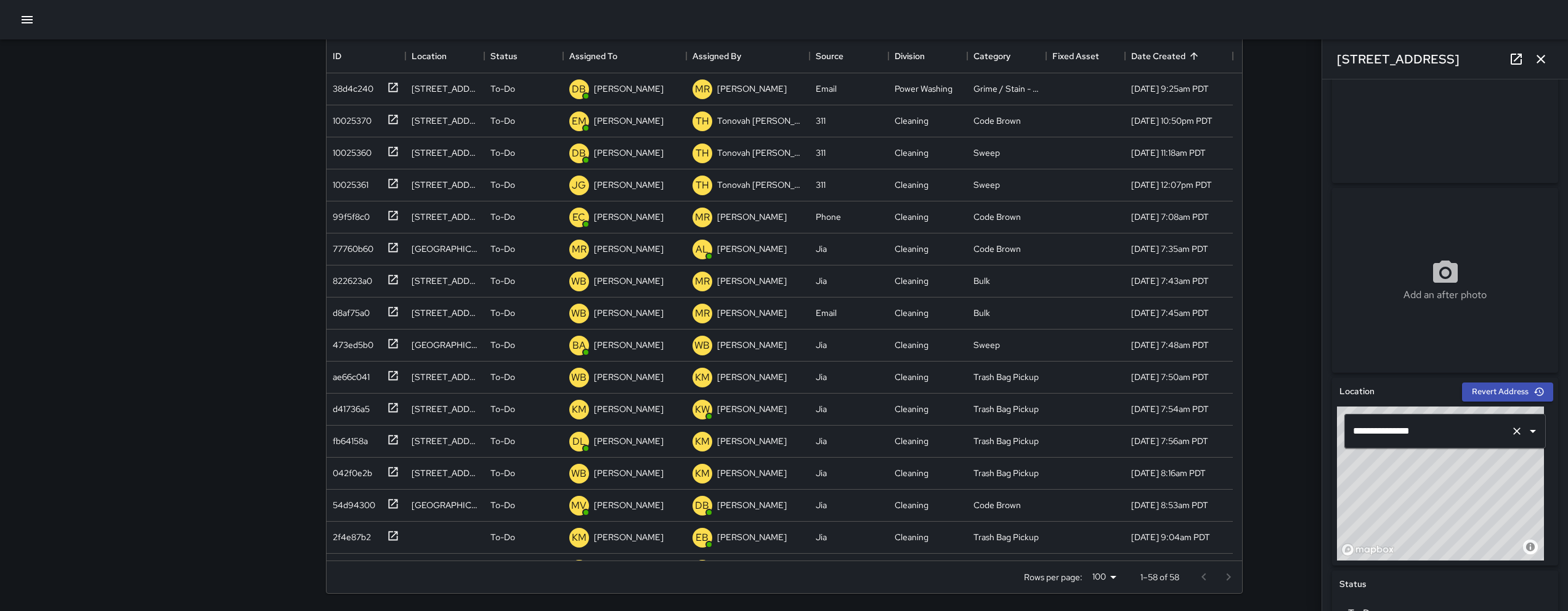
click at [1439, 432] on input "**********" at bounding box center [1428, 431] width 156 height 24
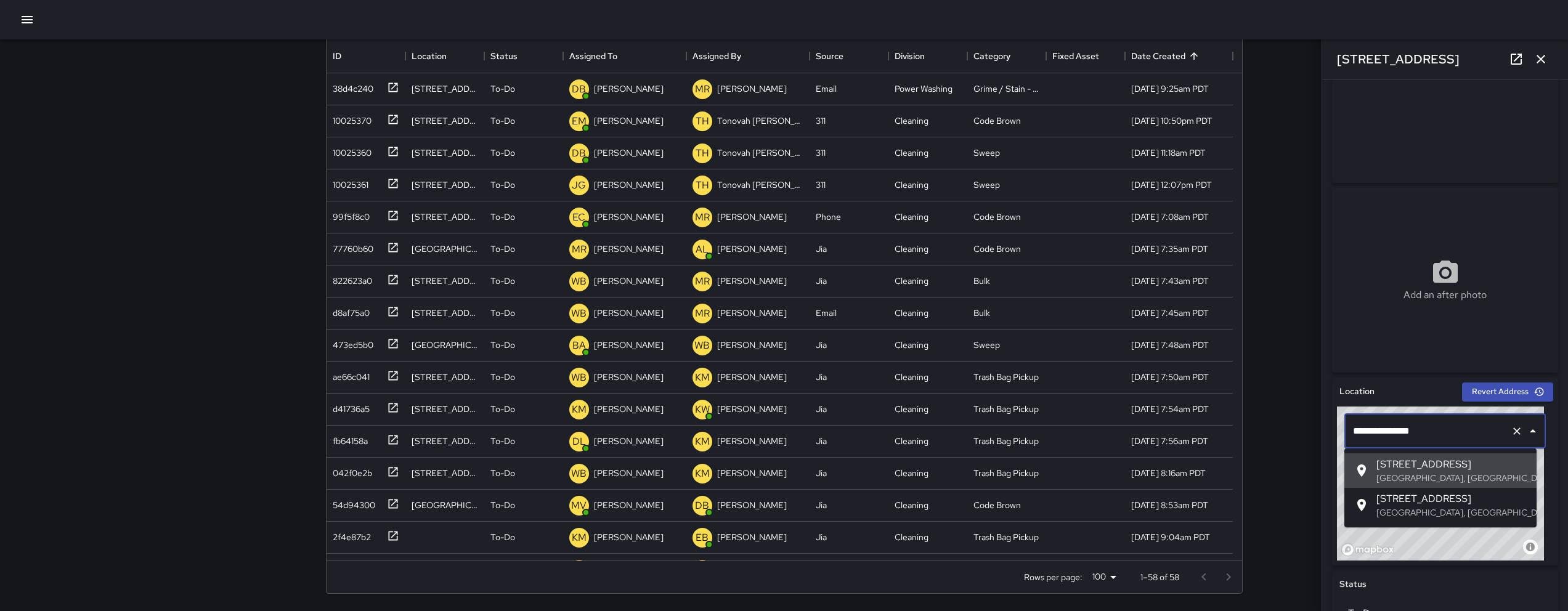
click at [1439, 432] on input "**********" at bounding box center [1428, 431] width 156 height 24
paste input "*"
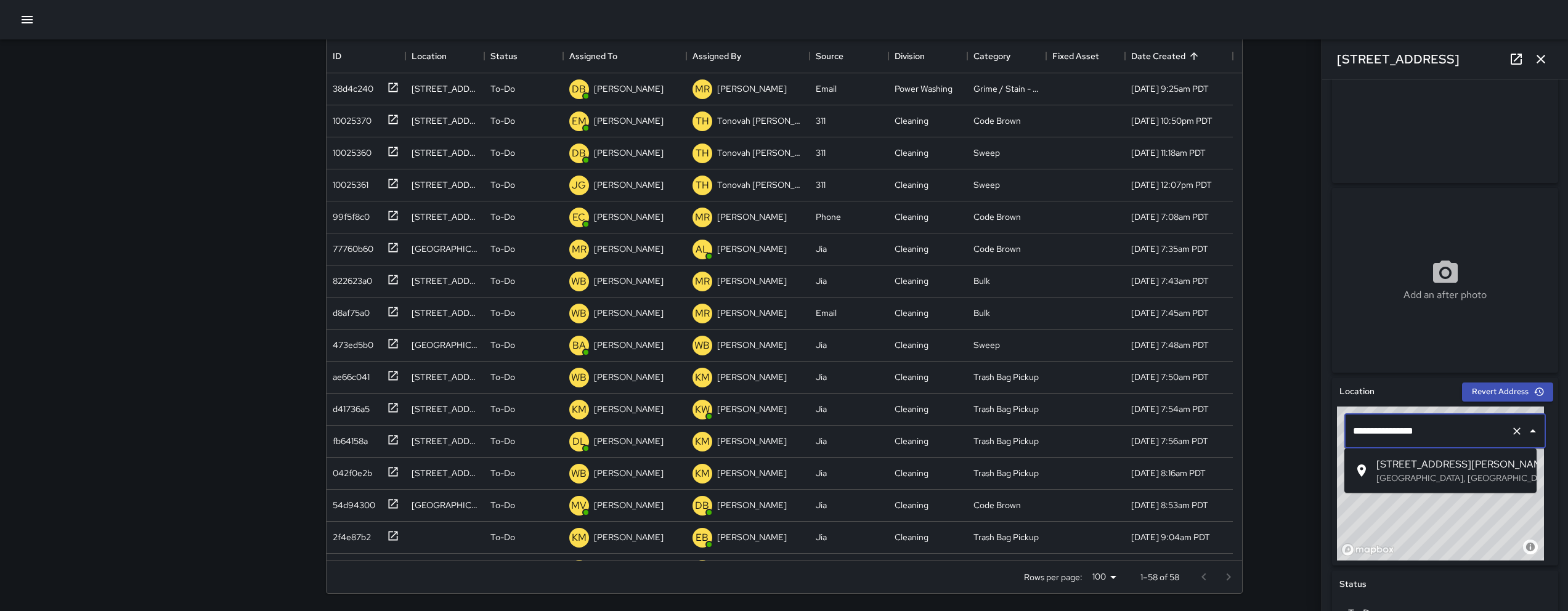
click at [1452, 463] on span "[STREET_ADDRESS][PERSON_NAME]" at bounding box center [1451, 463] width 150 height 15
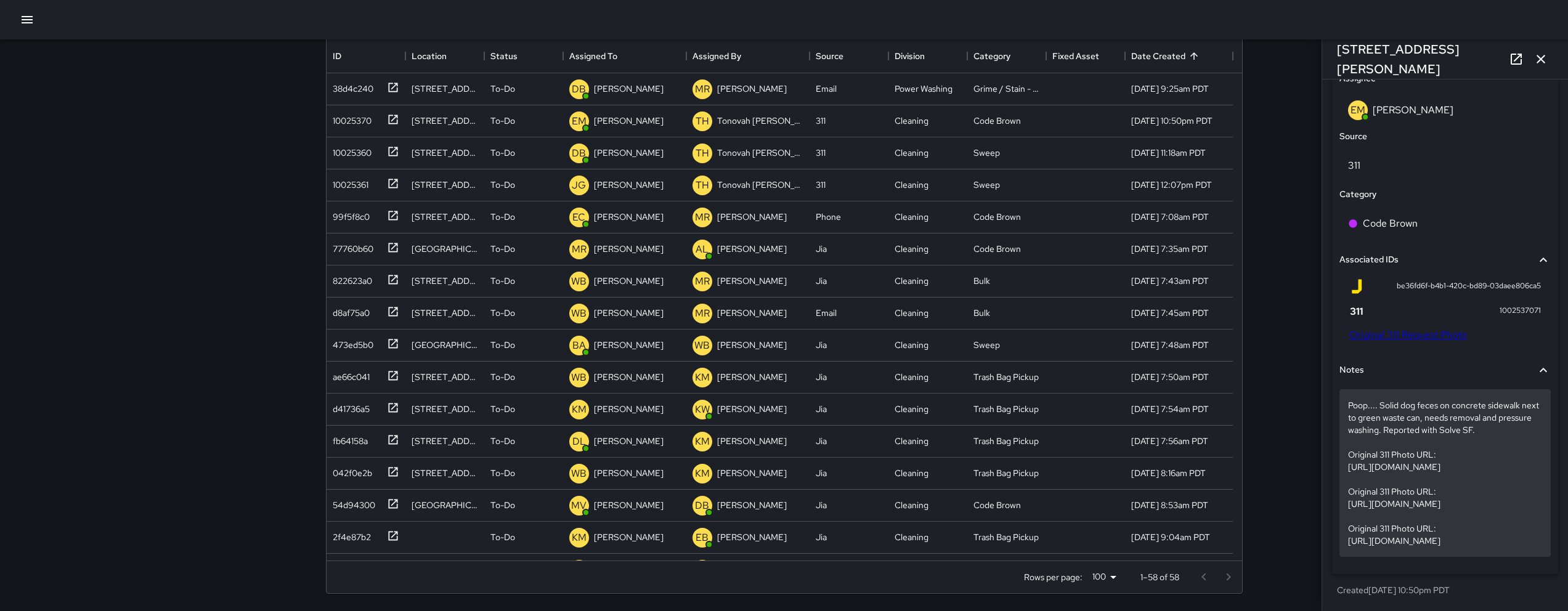
scroll to position [786, 0]
type input "**********"
click at [1420, 399] on p "Poop.... Solid dog feces on concrete sidewalk next to green waste can, needs re…" at bounding box center [1445, 473] width 194 height 148
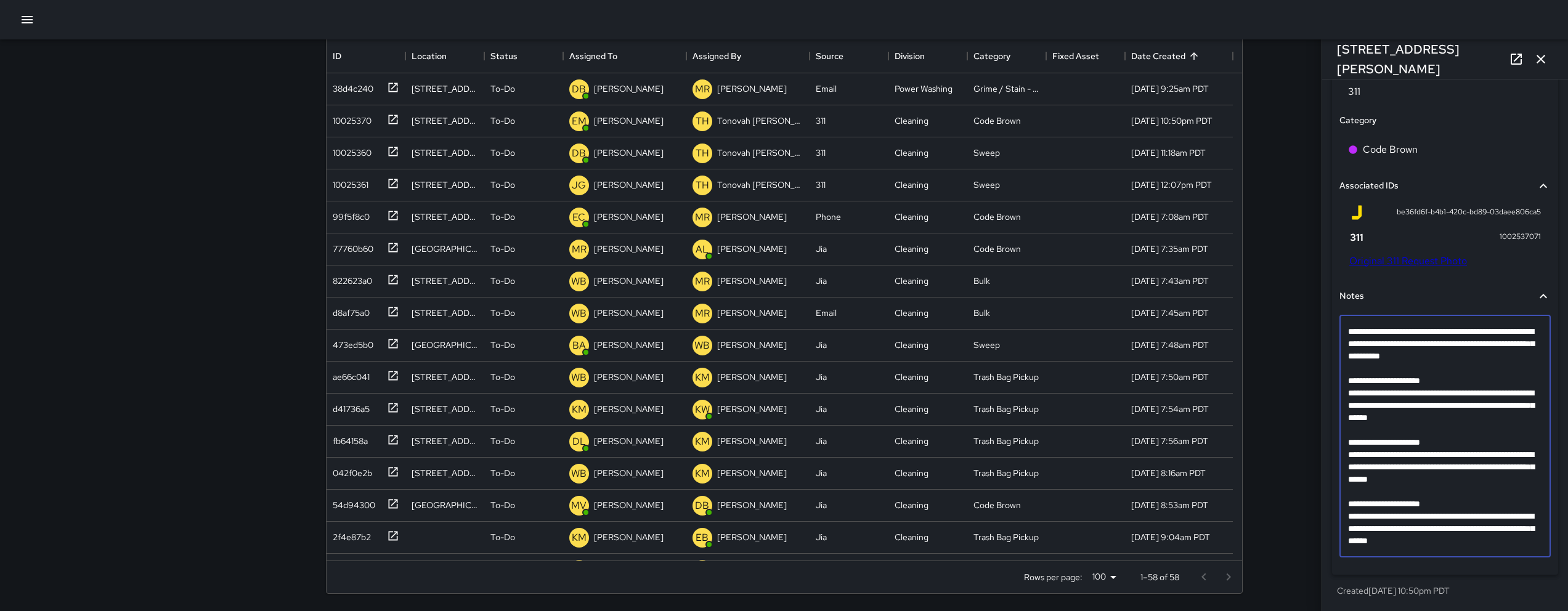
scroll to position [590, 0]
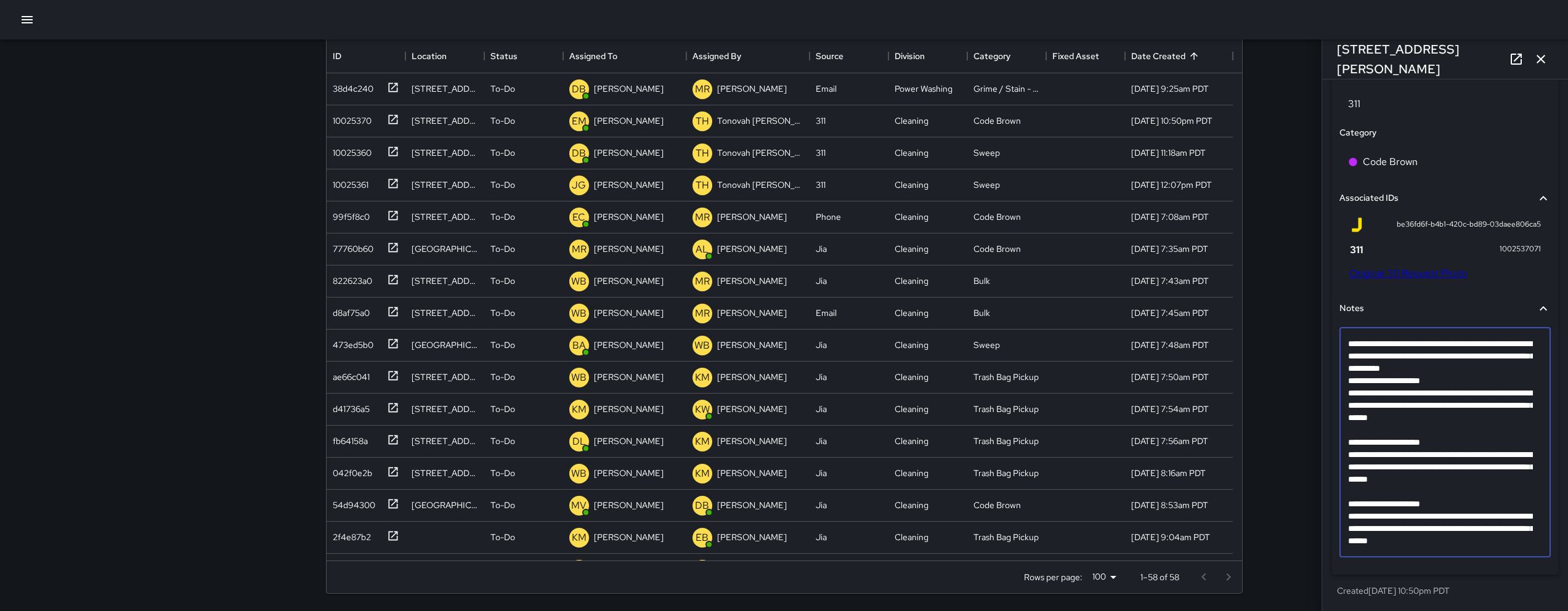
scroll to position [775, 0]
click at [1390, 431] on textarea "**********" at bounding box center [1440, 441] width 185 height 210
drag, startPoint x: 1361, startPoint y: 431, endPoint x: 1523, endPoint y: 546, distance: 198.7
click at [1523, 546] on div "**********" at bounding box center [1445, 441] width 211 height 229
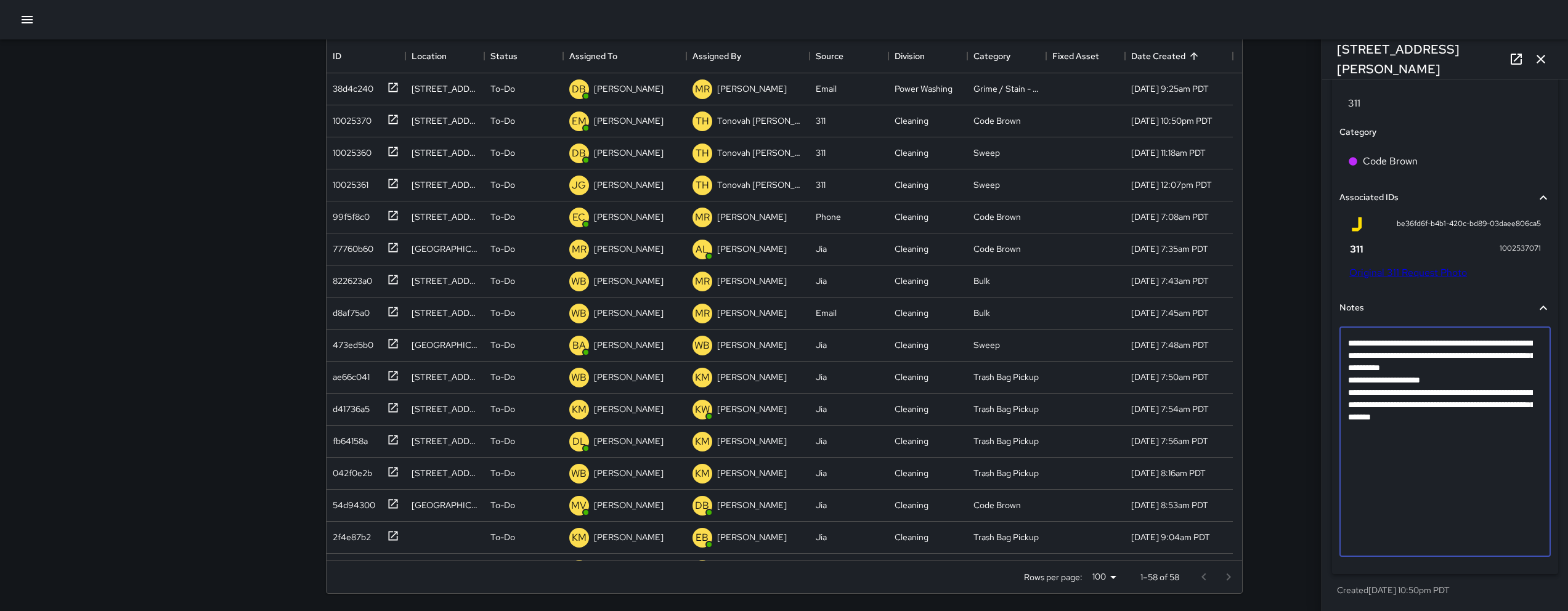
scroll to position [664, 0]
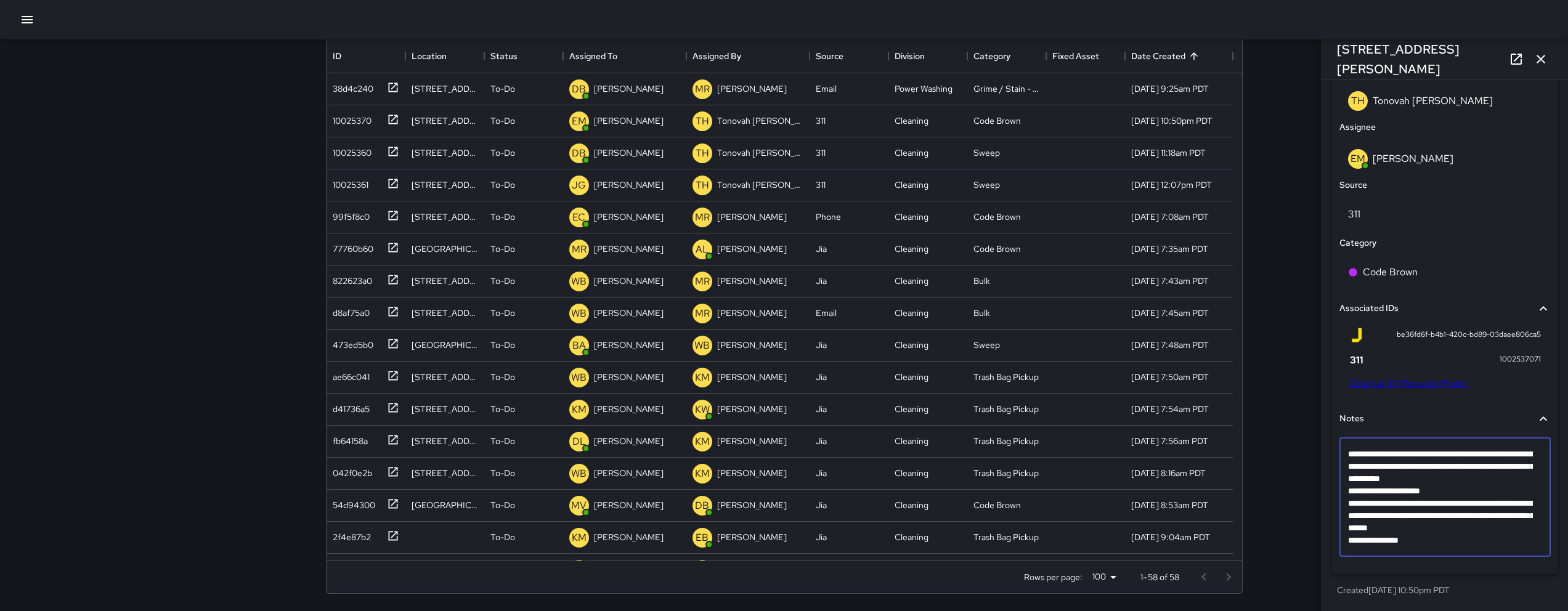
type textarea "**********"
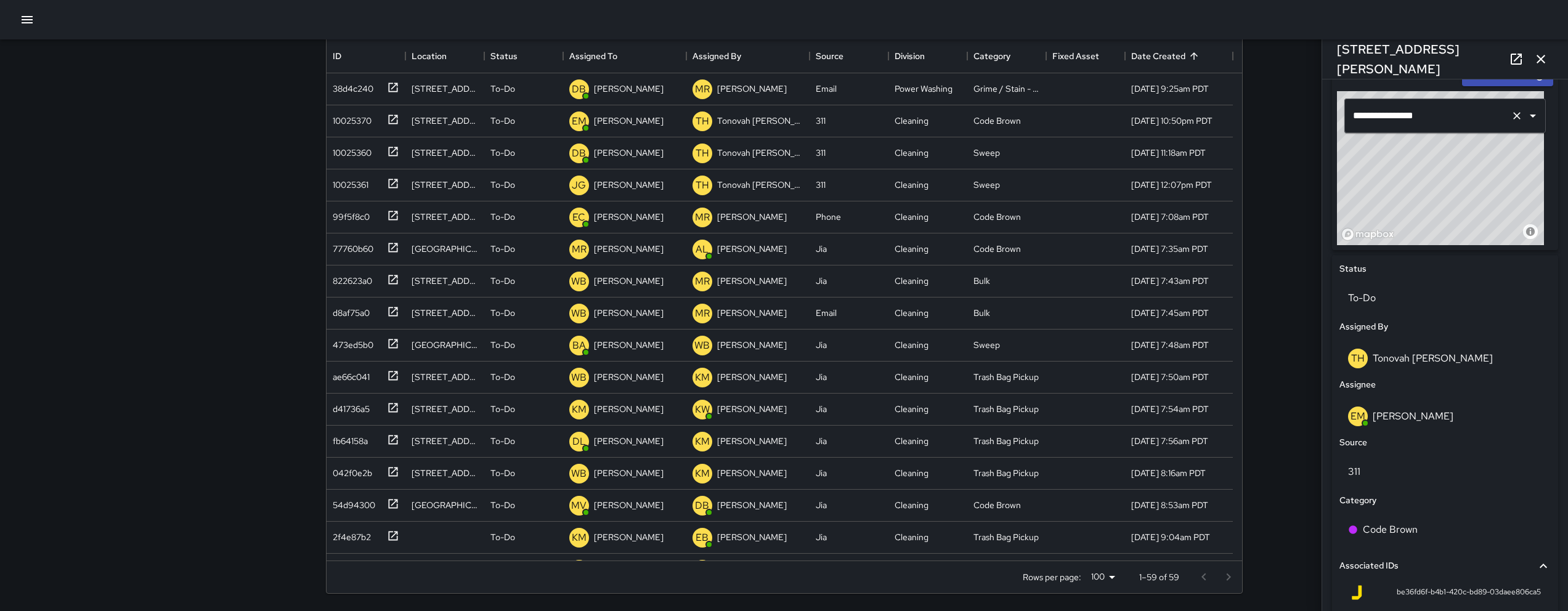
scroll to position [193, 0]
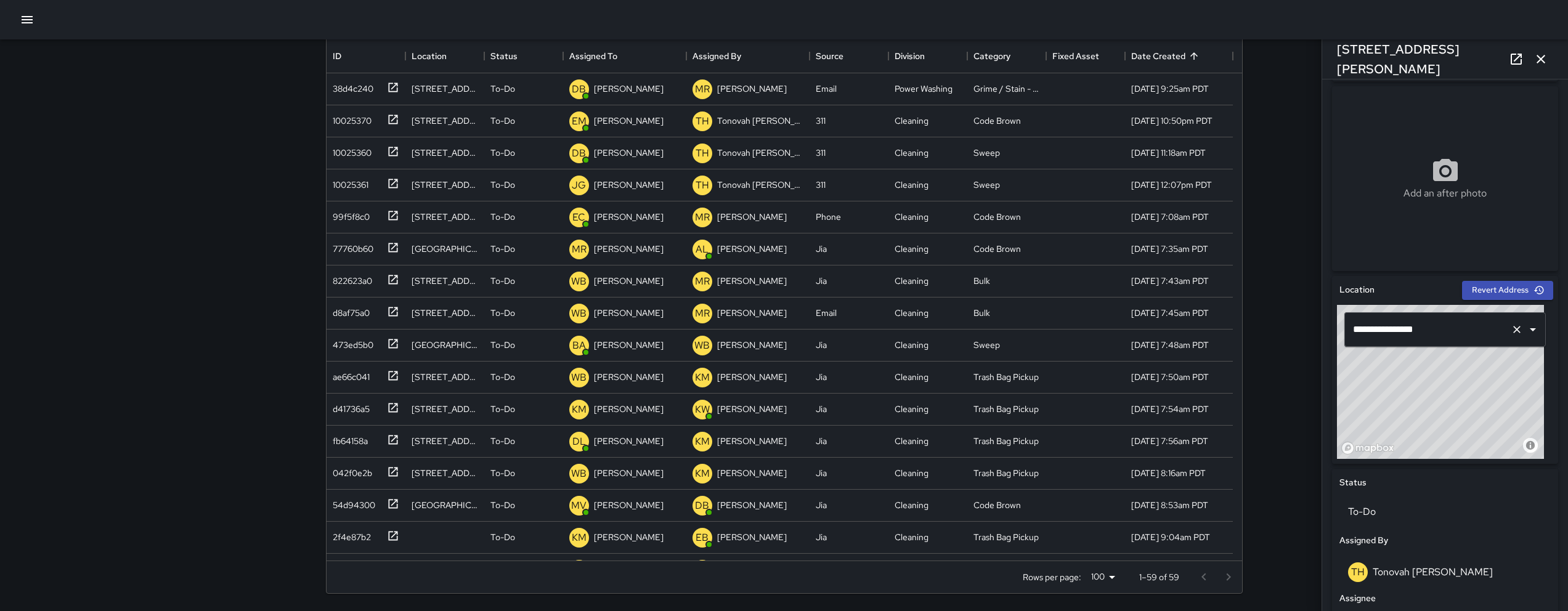
click at [1455, 324] on input "**********" at bounding box center [1428, 329] width 156 height 24
click at [1454, 324] on input "**********" at bounding box center [1428, 329] width 156 height 24
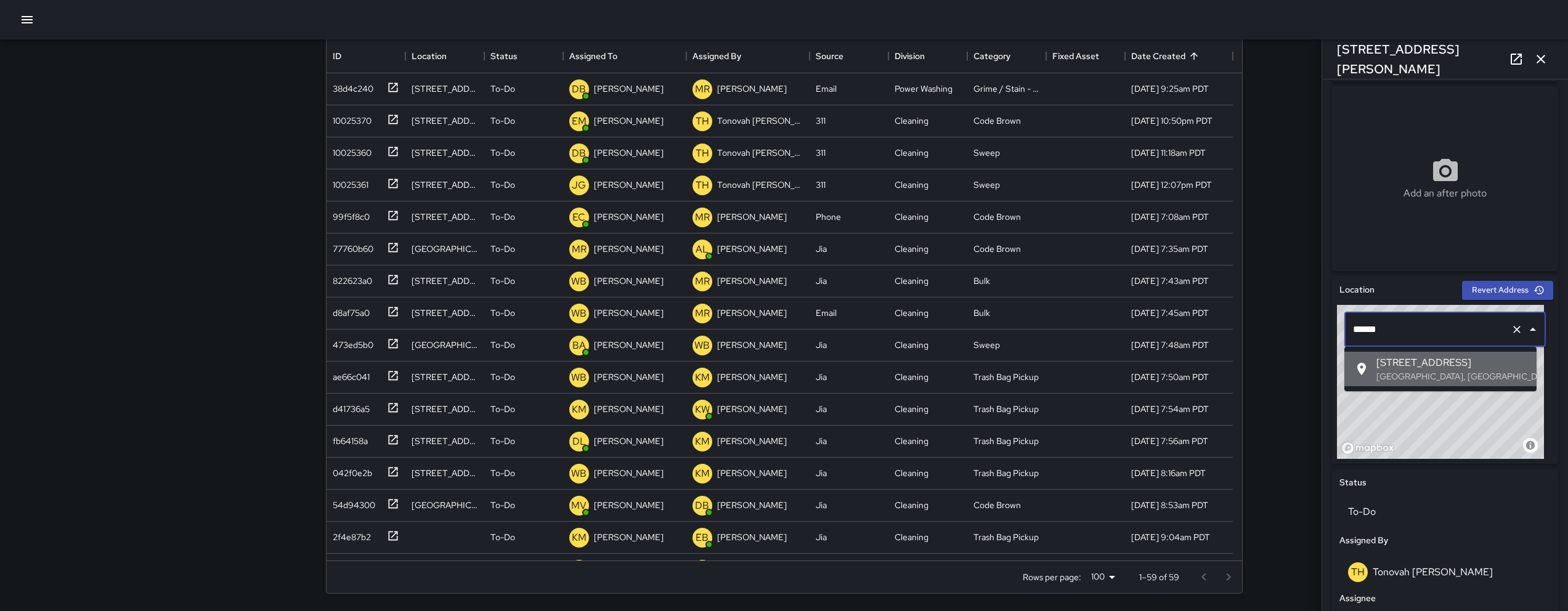
click at [1446, 360] on span "[STREET_ADDRESS]" at bounding box center [1451, 362] width 150 height 15
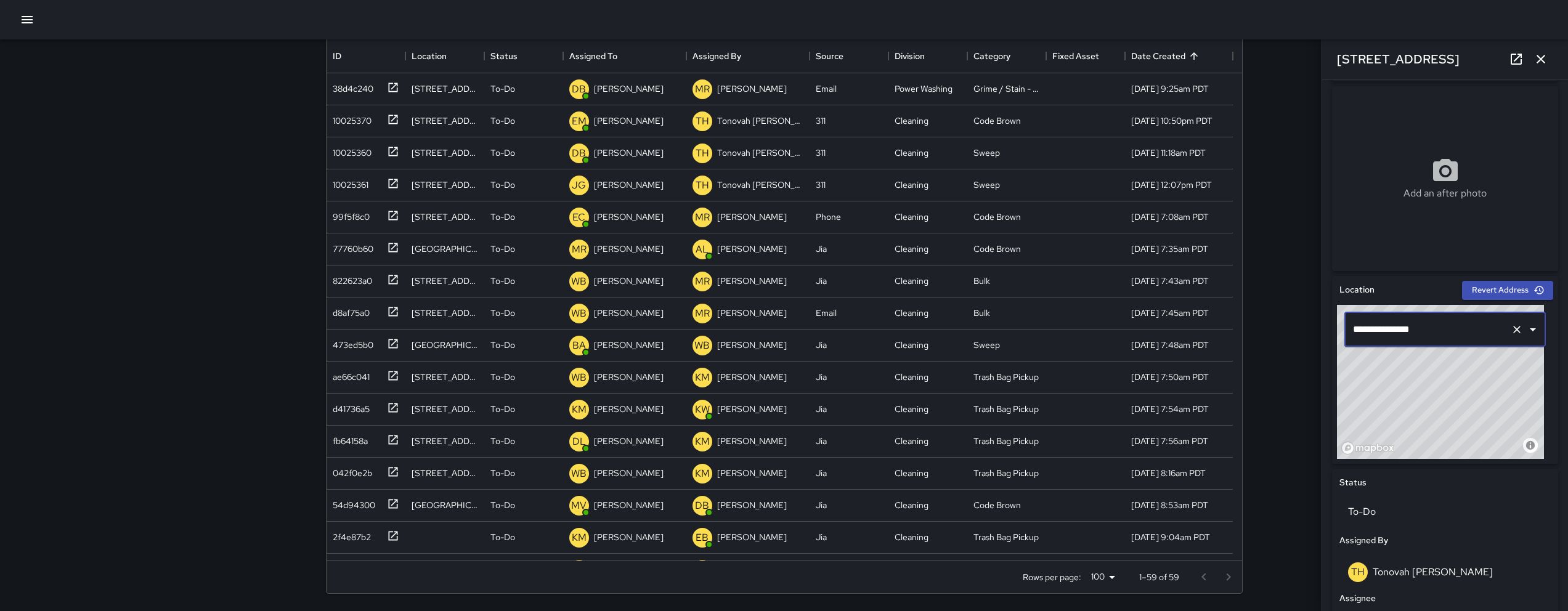
type input "**********"
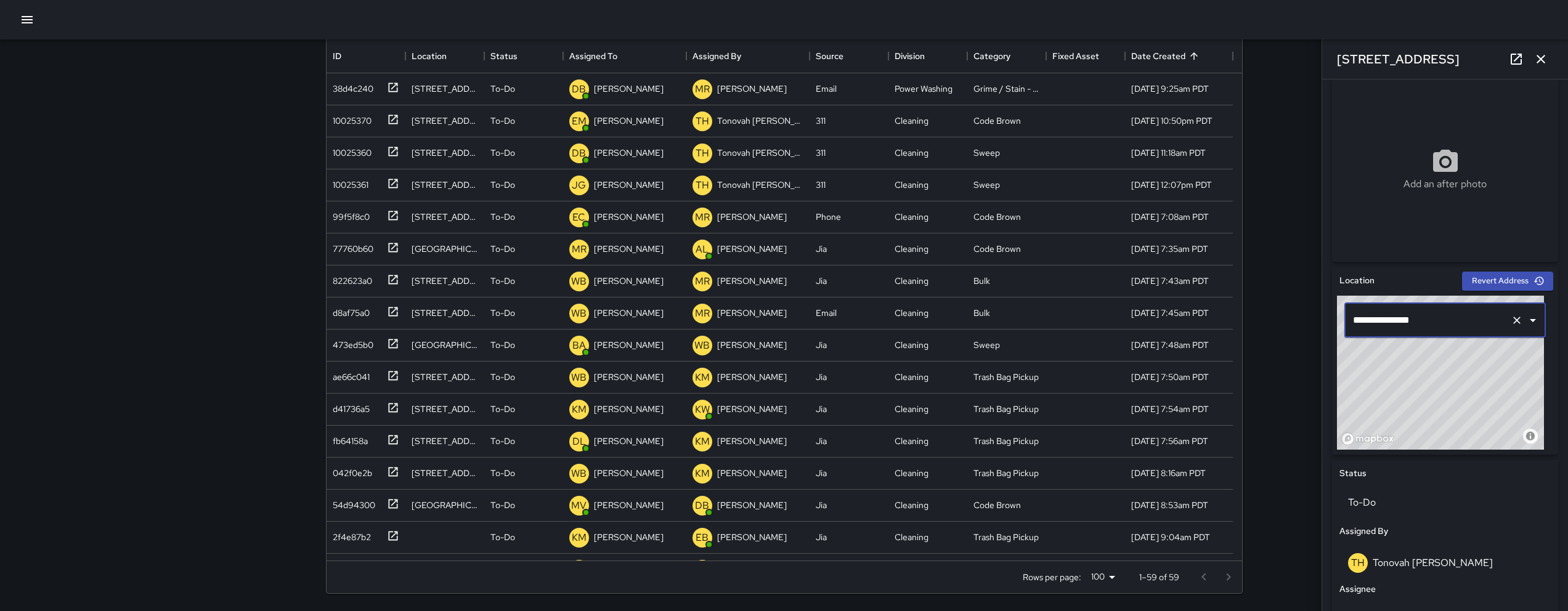
scroll to position [220, 0]
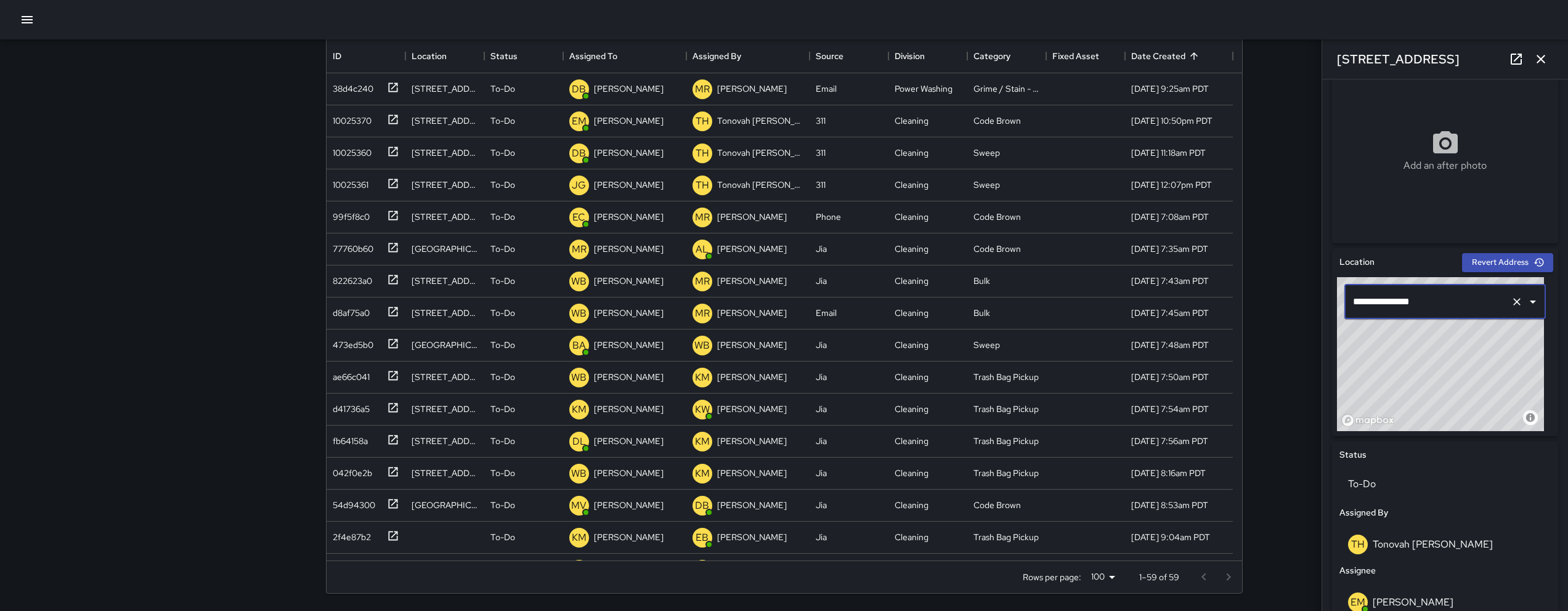
click at [1296, 440] on div "Search Search New Task To-Do (59) Skipped (99+) Completed (99+) ID Location Sta…" at bounding box center [784, 247] width 1568 height 727
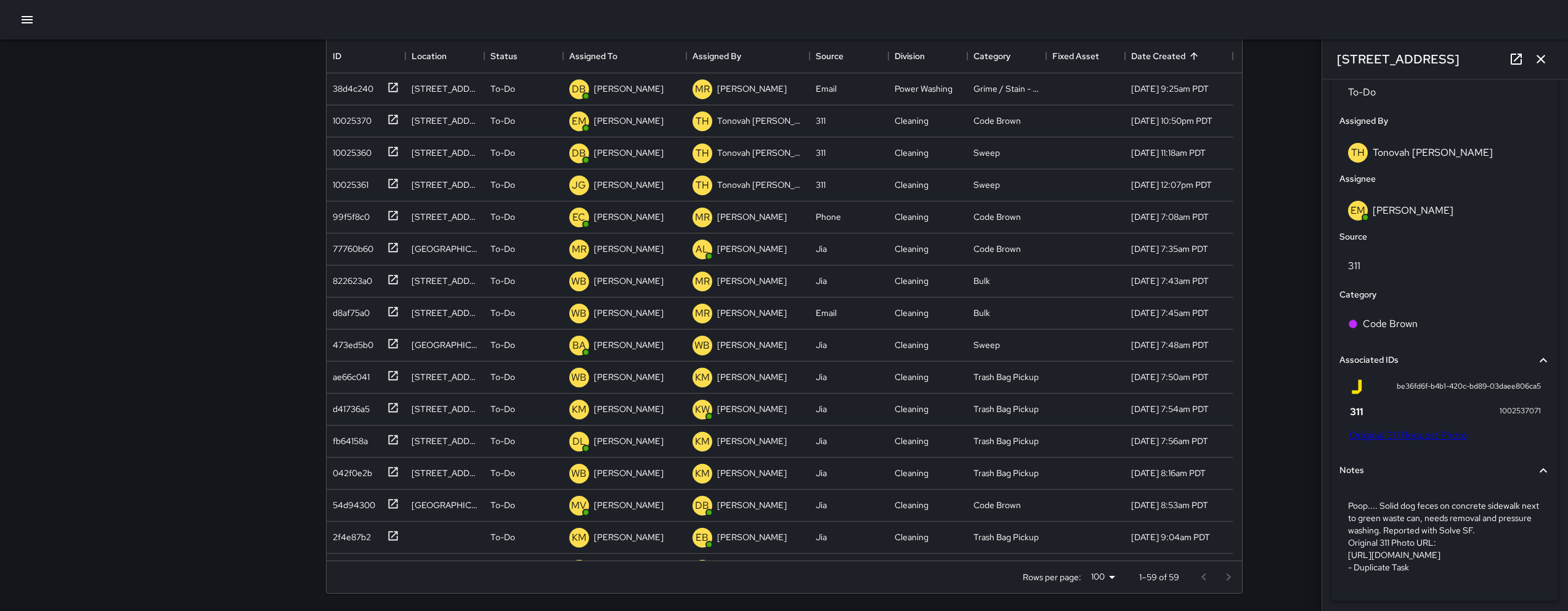
drag, startPoint x: 1429, startPoint y: 595, endPoint x: 1335, endPoint y: 589, distance: 94.2
click at [1335, 589] on div "Status To-Do Assigned By TH Tonovah [PERSON_NAME] Assignee EM [PERSON_NAME] Sou…" at bounding box center [1444, 324] width 226 height 551
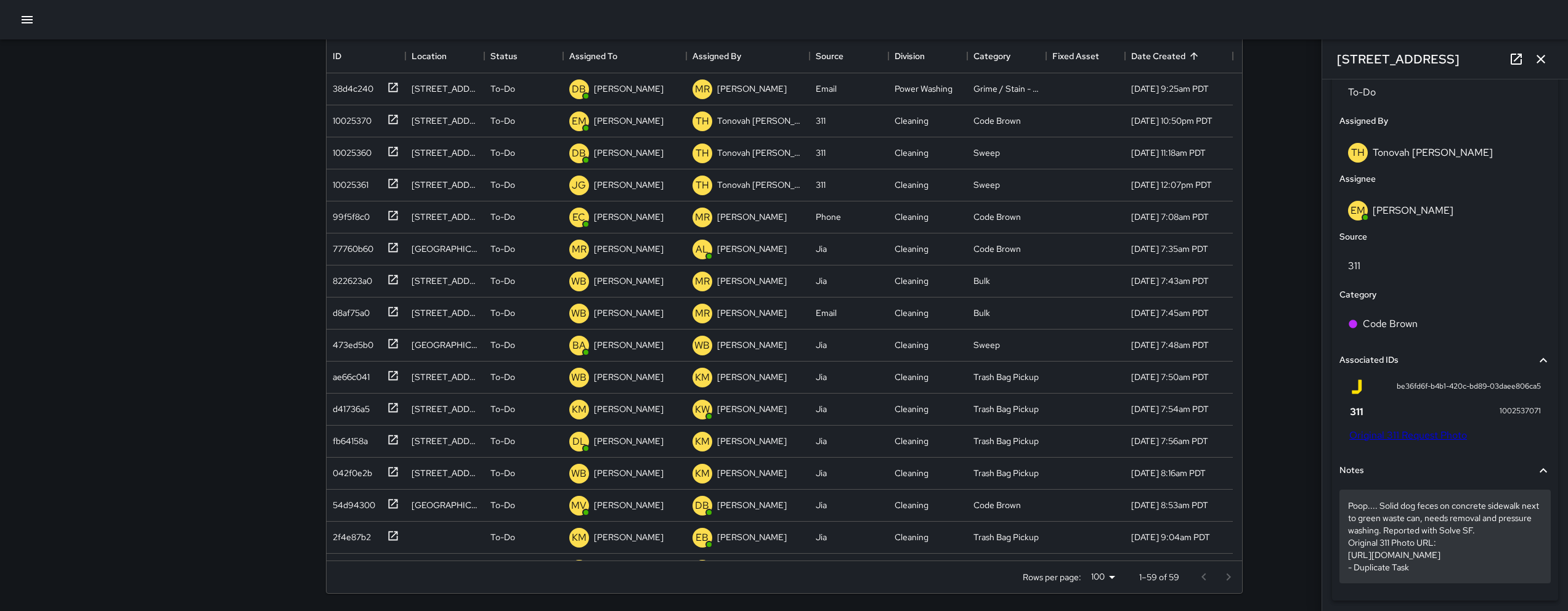
click at [1420, 573] on p "Poop.... Solid dog feces on concrete sidewalk next to green waste can, needs re…" at bounding box center [1445, 536] width 194 height 74
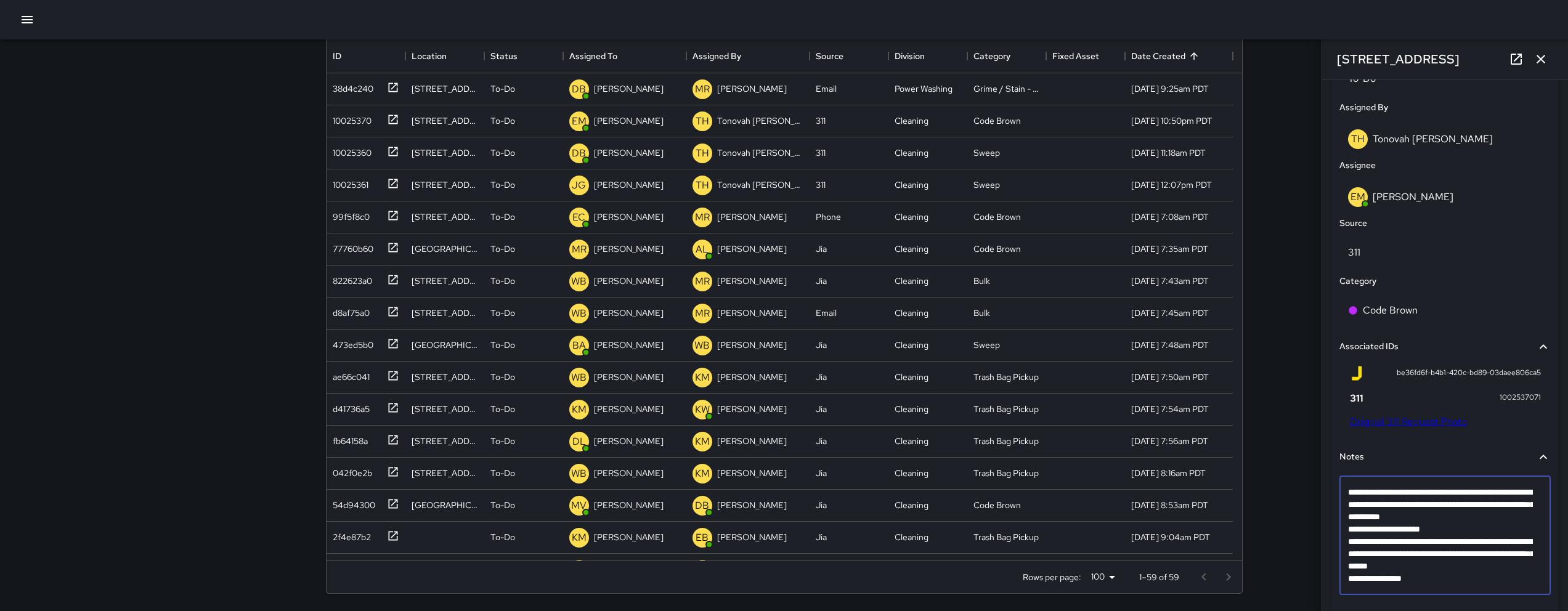
scroll to position [664, 0]
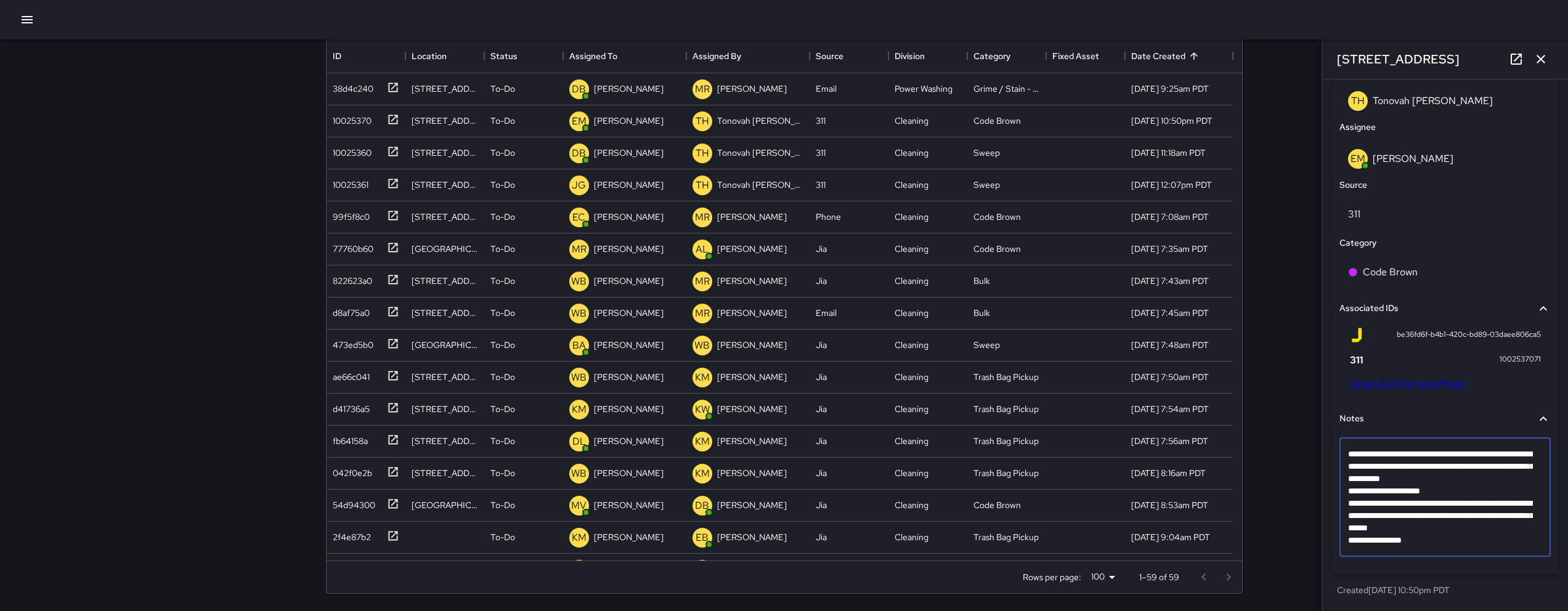
drag, startPoint x: 1359, startPoint y: 541, endPoint x: 1335, endPoint y: 538, distance: 24.2
click at [1342, 540] on div "**********" at bounding box center [1445, 496] width 211 height 119
type textarea "**********"
click at [1297, 507] on div "Search Search New Task To-Do (59) Skipped (99+) Completed (99+) ID Location Sta…" at bounding box center [784, 247] width 1568 height 727
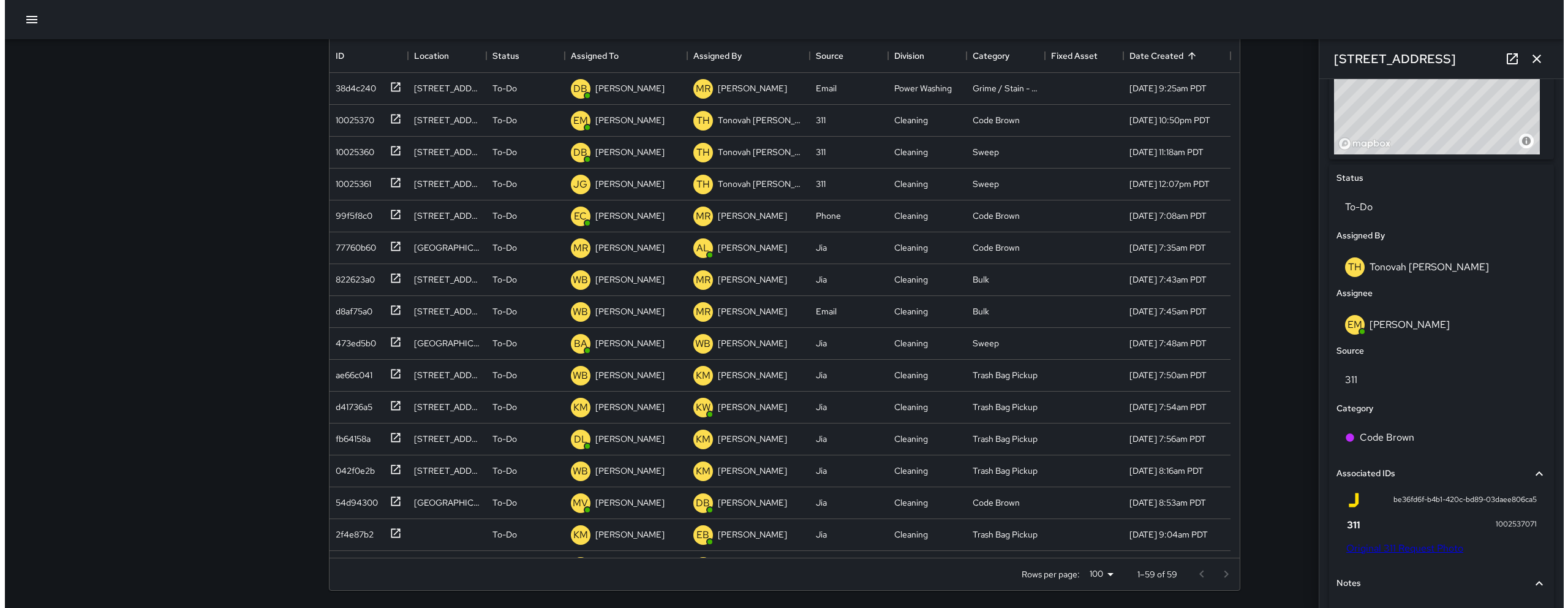
scroll to position [254, 0]
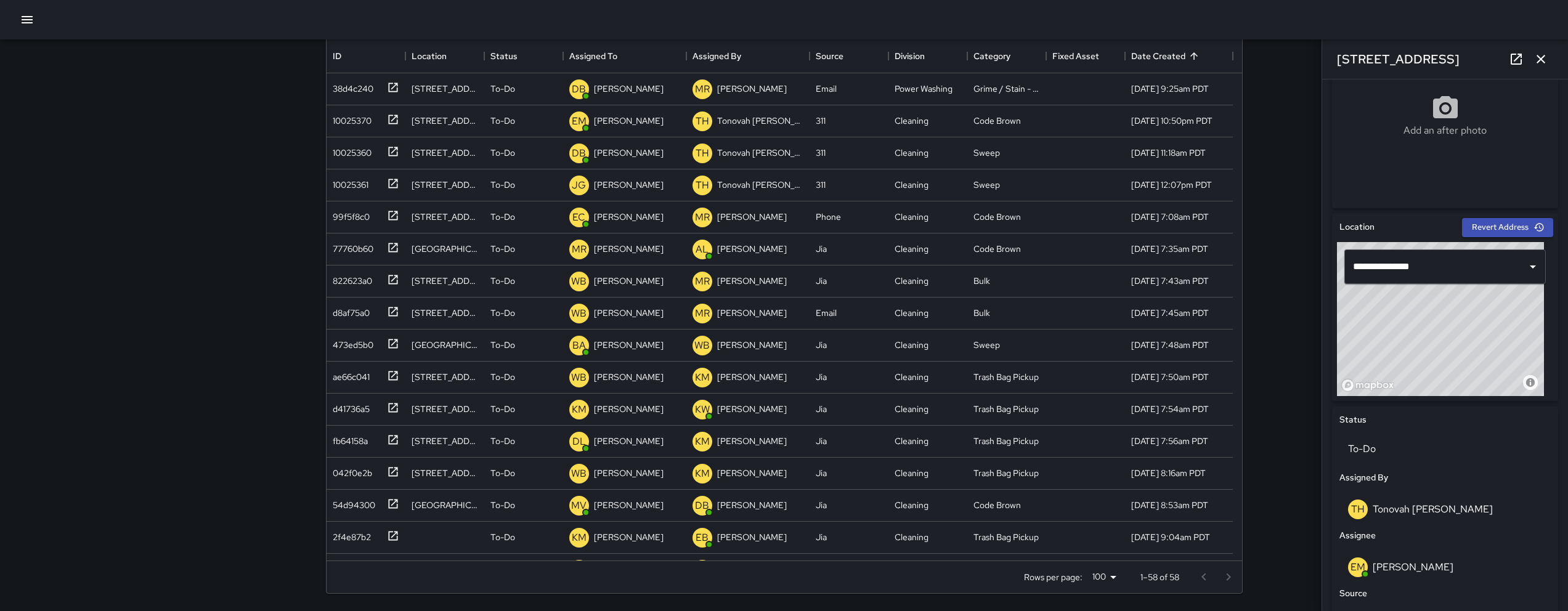
click at [24, 15] on icon "button" at bounding box center [27, 19] width 15 height 15
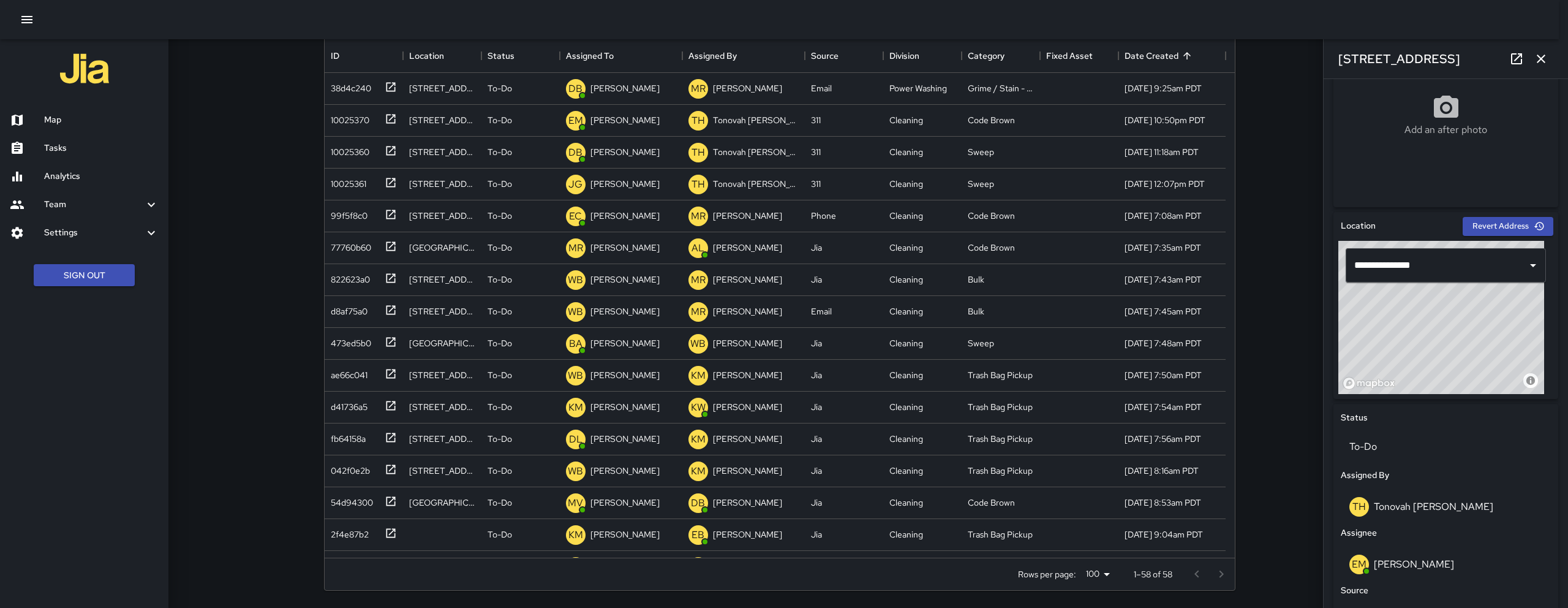
click at [64, 112] on div "Map" at bounding box center [84, 119] width 168 height 28
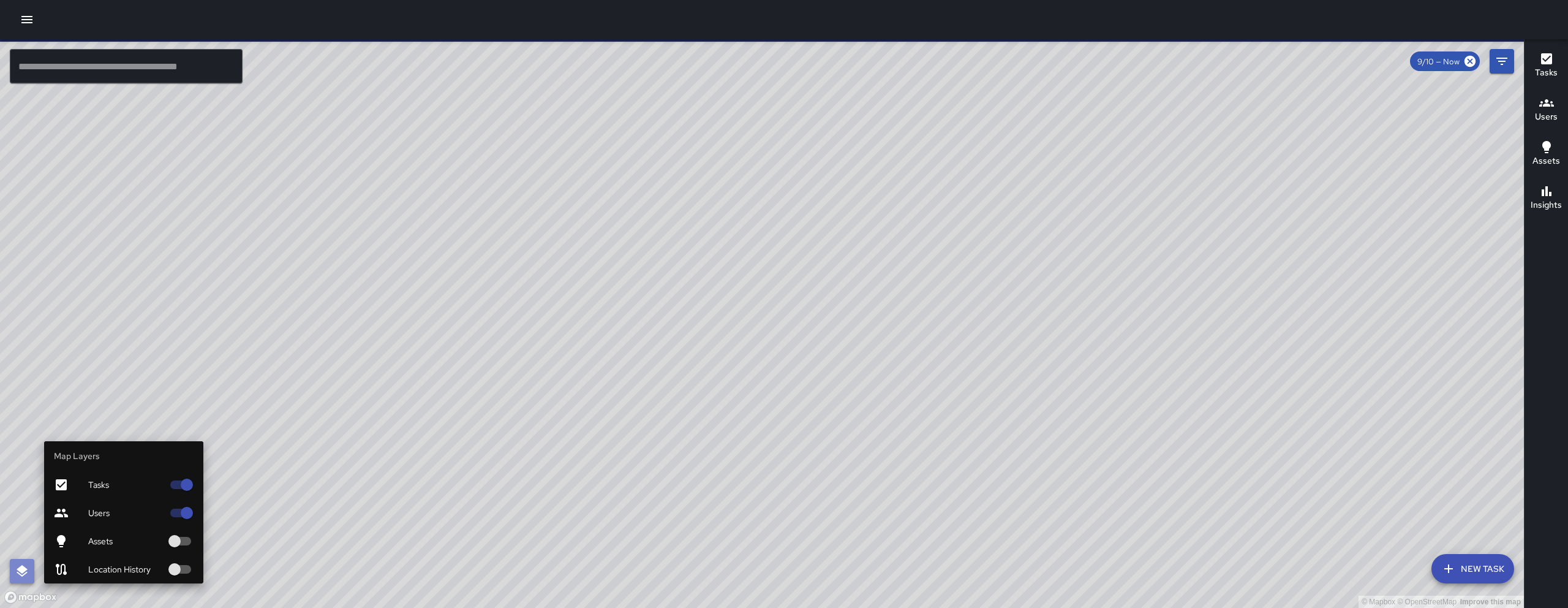
click at [21, 578] on icon "button" at bounding box center [21, 571] width 14 height 14
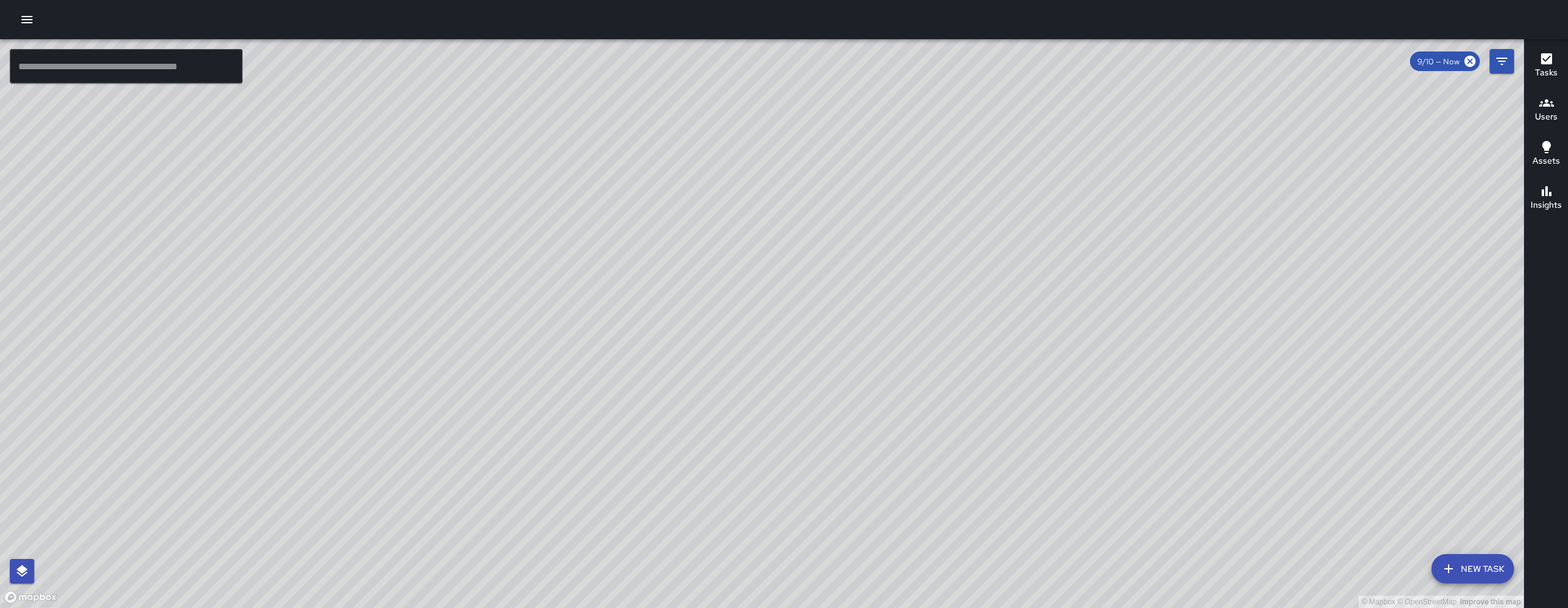
click at [20, 15] on icon "button" at bounding box center [27, 19] width 14 height 14
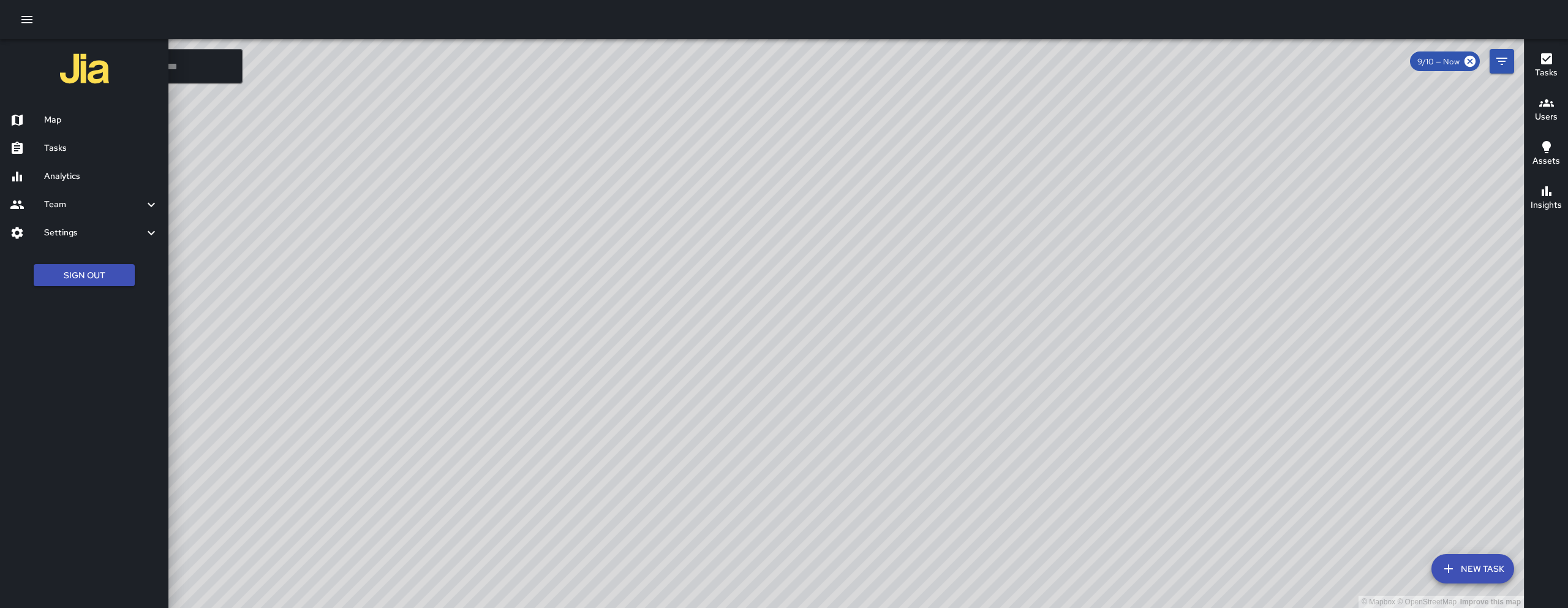
click at [99, 149] on h6 "Tasks" at bounding box center [101, 148] width 115 height 14
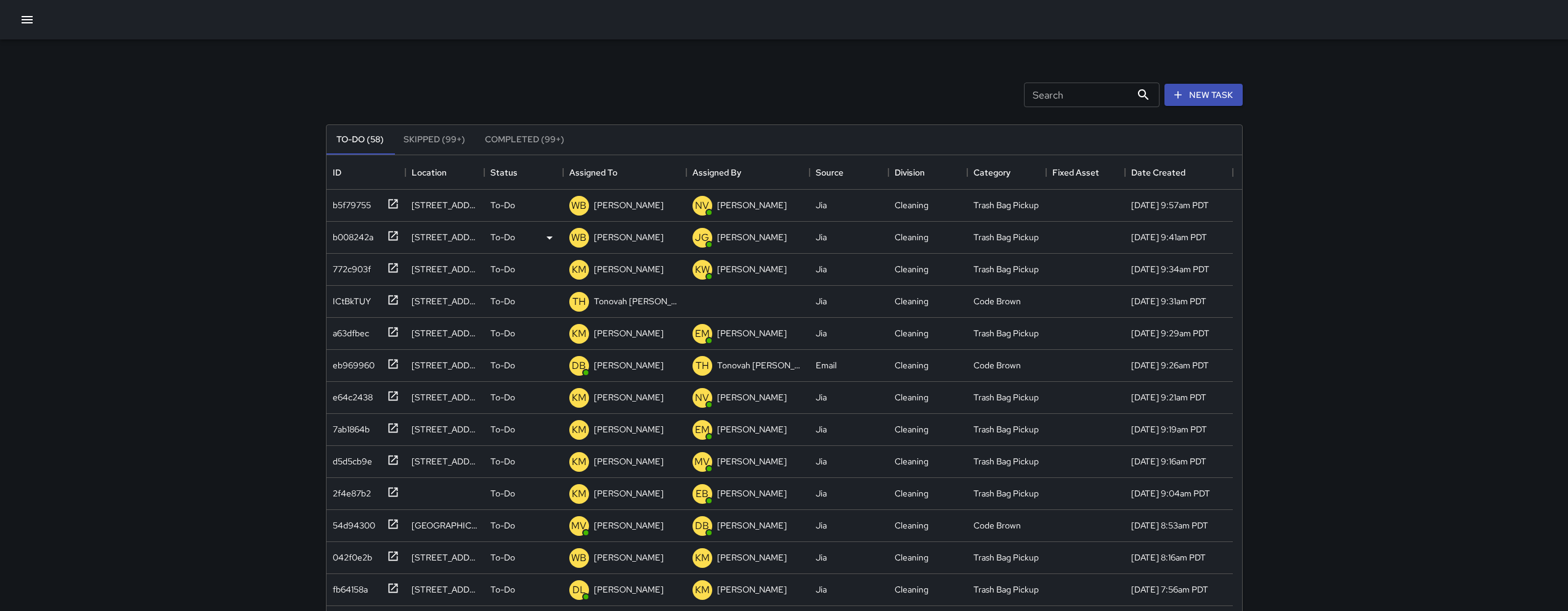
scroll to position [512, 906]
click at [1155, 171] on div "Date Created" at bounding box center [1158, 172] width 54 height 34
click at [364, 237] on div "10025370" at bounding box center [349, 234] width 44 height 18
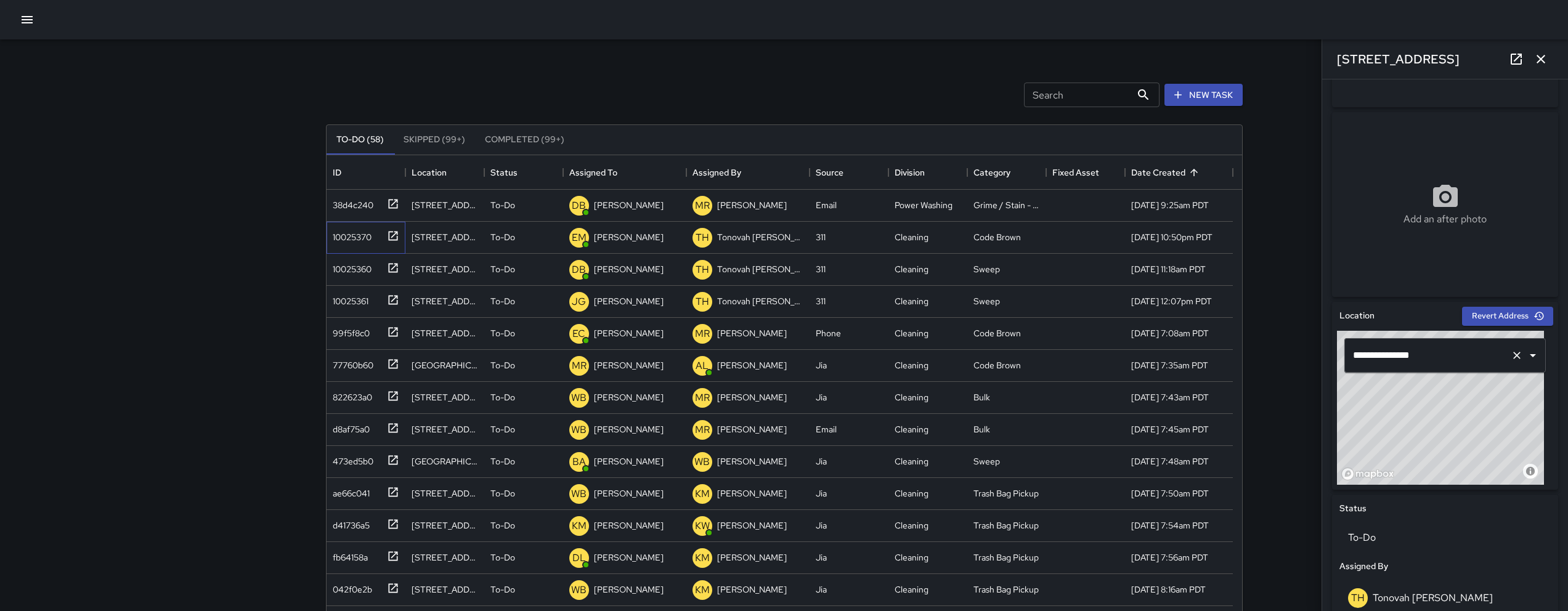
scroll to position [210, 0]
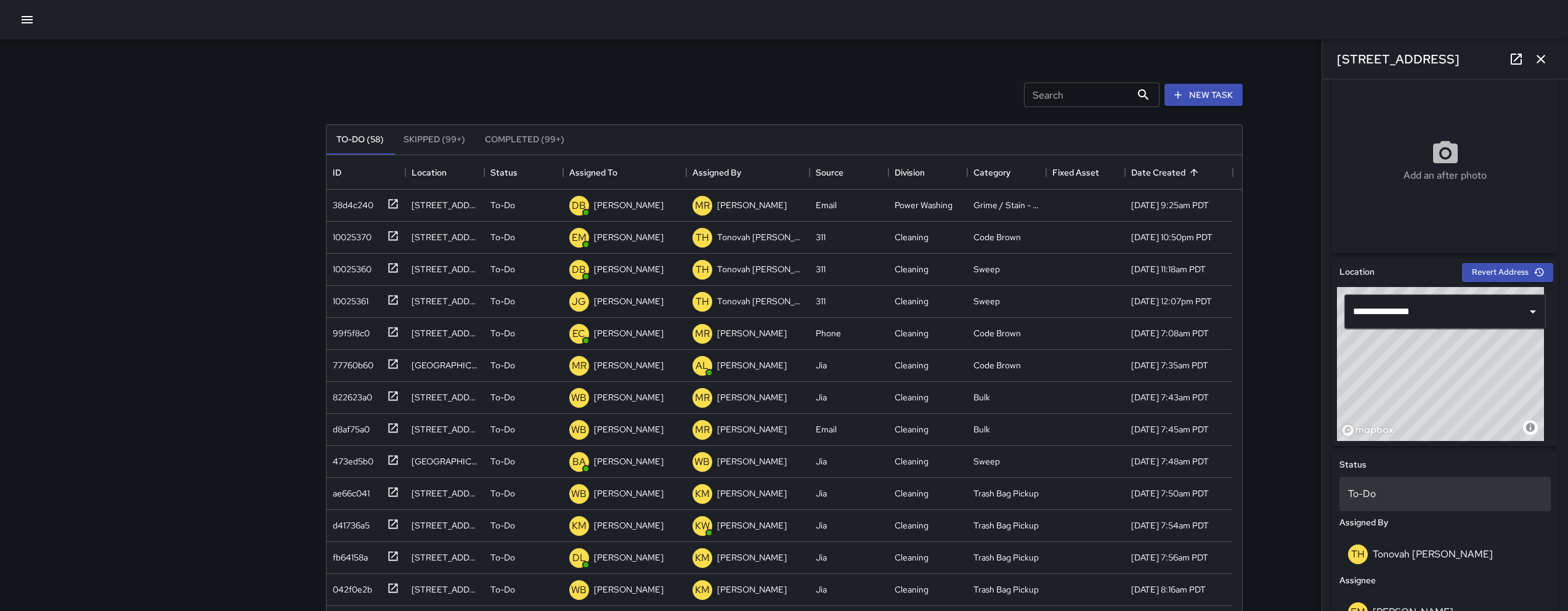
click at [1435, 483] on div "To-Do" at bounding box center [1445, 493] width 211 height 34
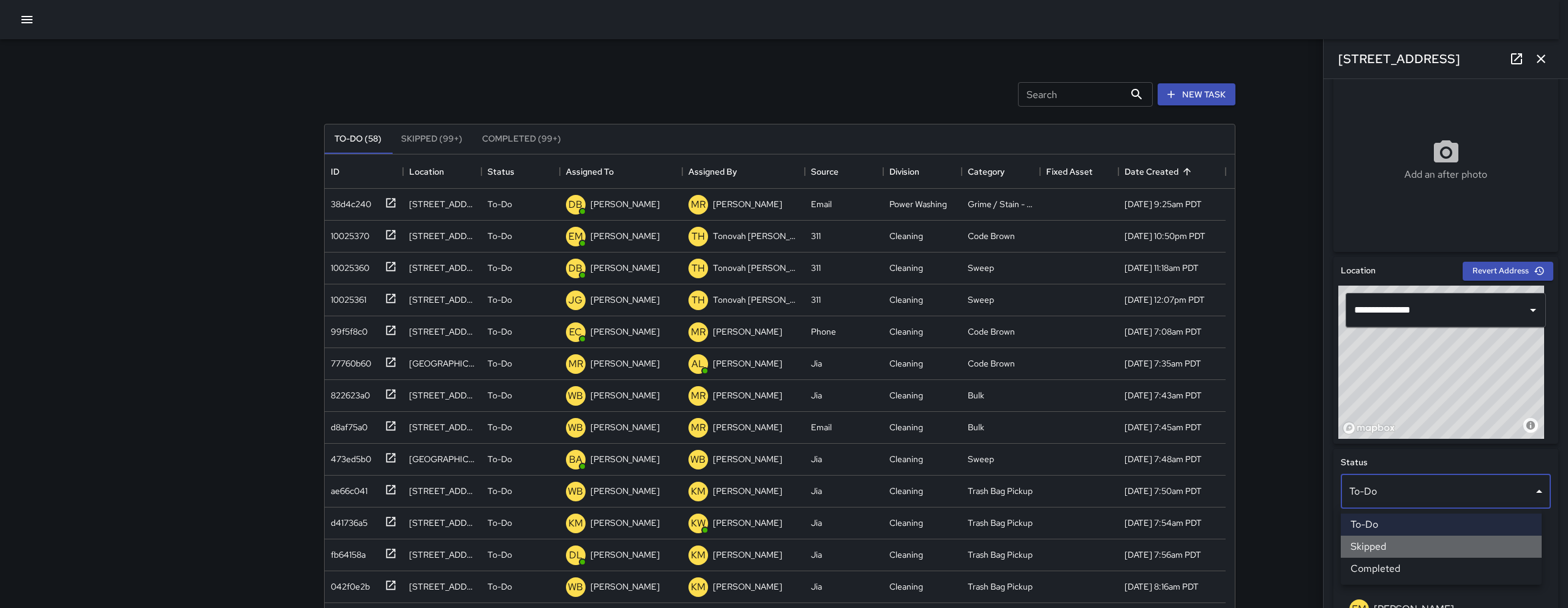
click at [1395, 549] on li "Skipped" at bounding box center [1441, 546] width 201 height 22
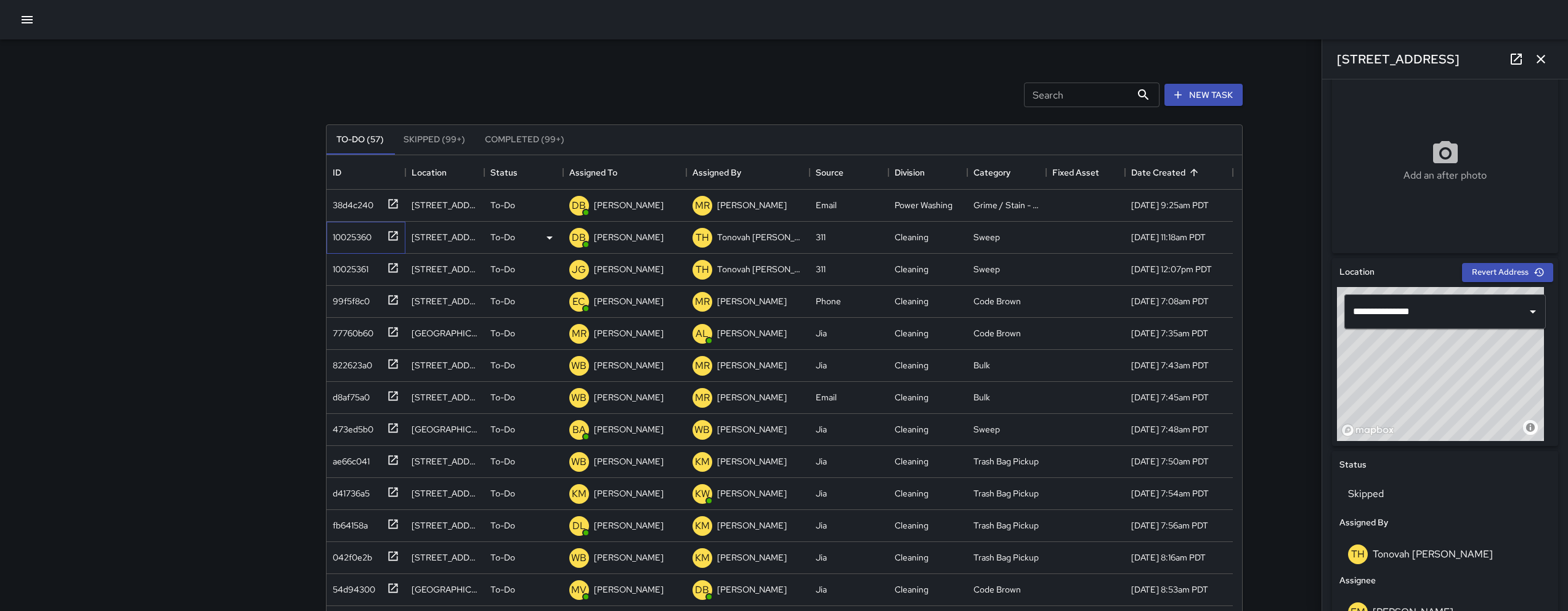
click at [362, 238] on div "10025360" at bounding box center [349, 234] width 44 height 18
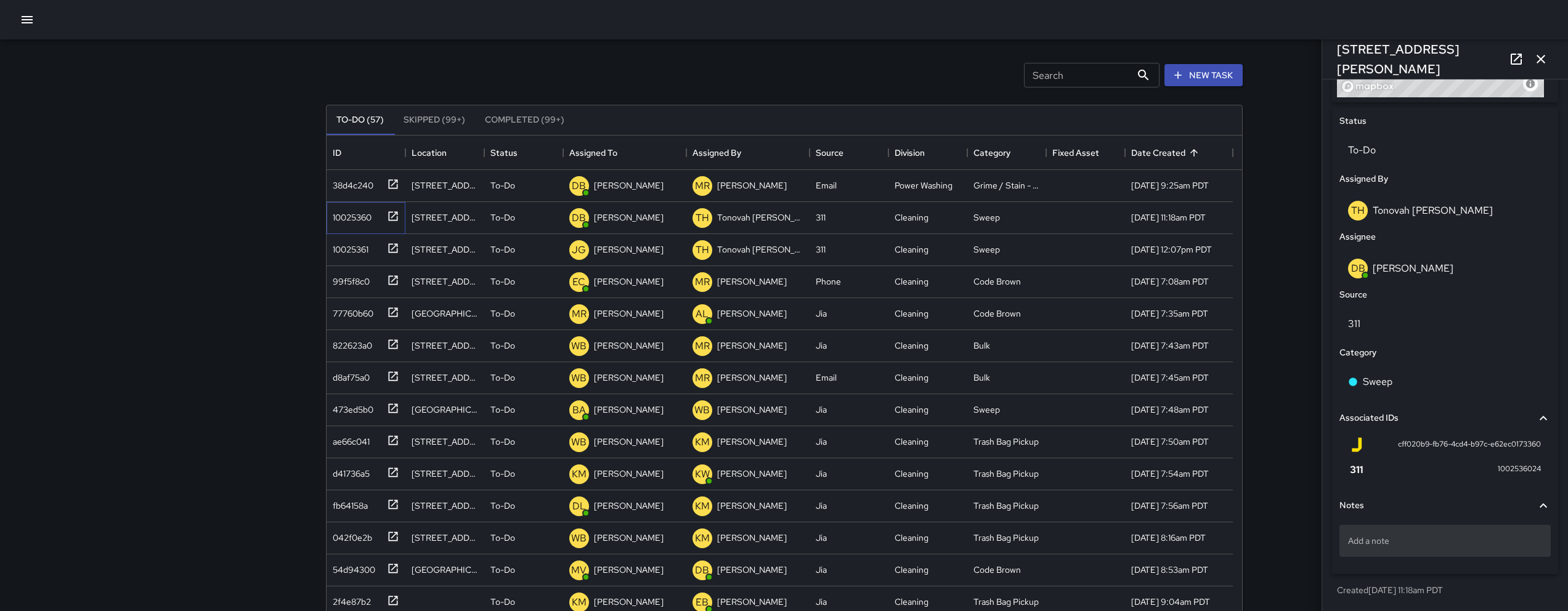
scroll to position [21, 0]
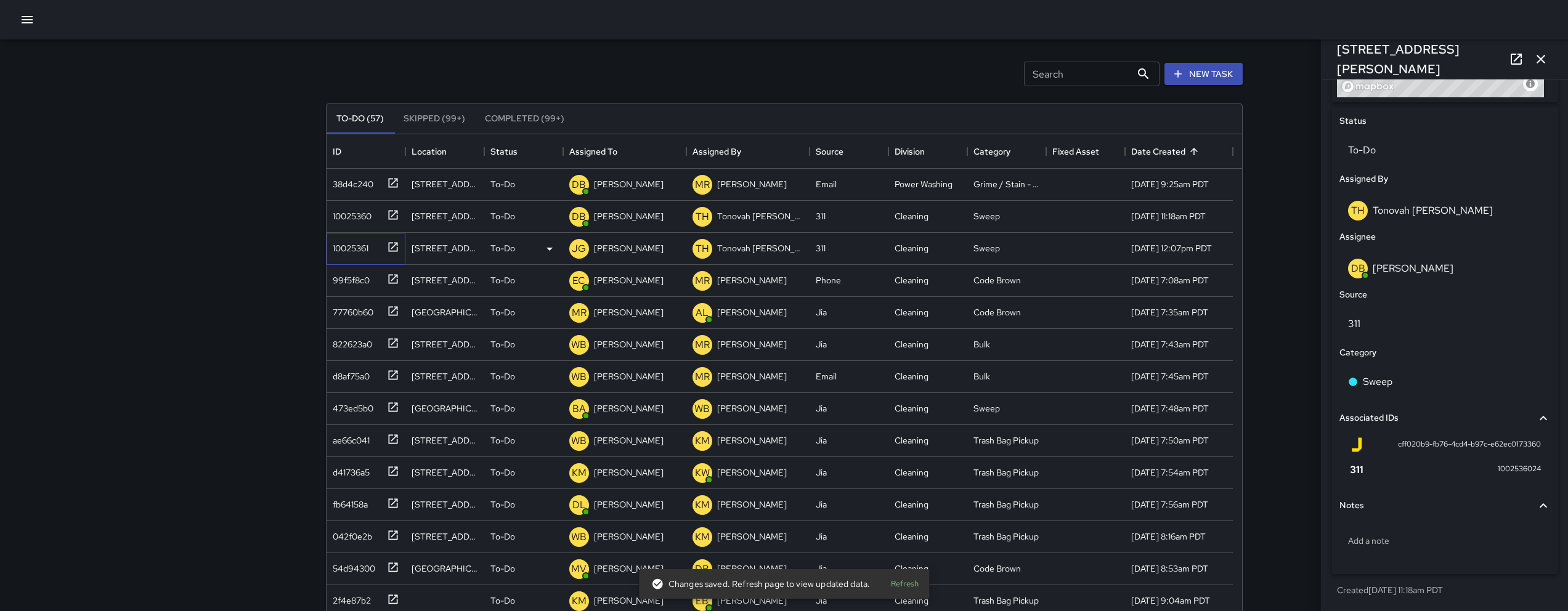
click at [368, 247] on div "10025361" at bounding box center [347, 245] width 41 height 18
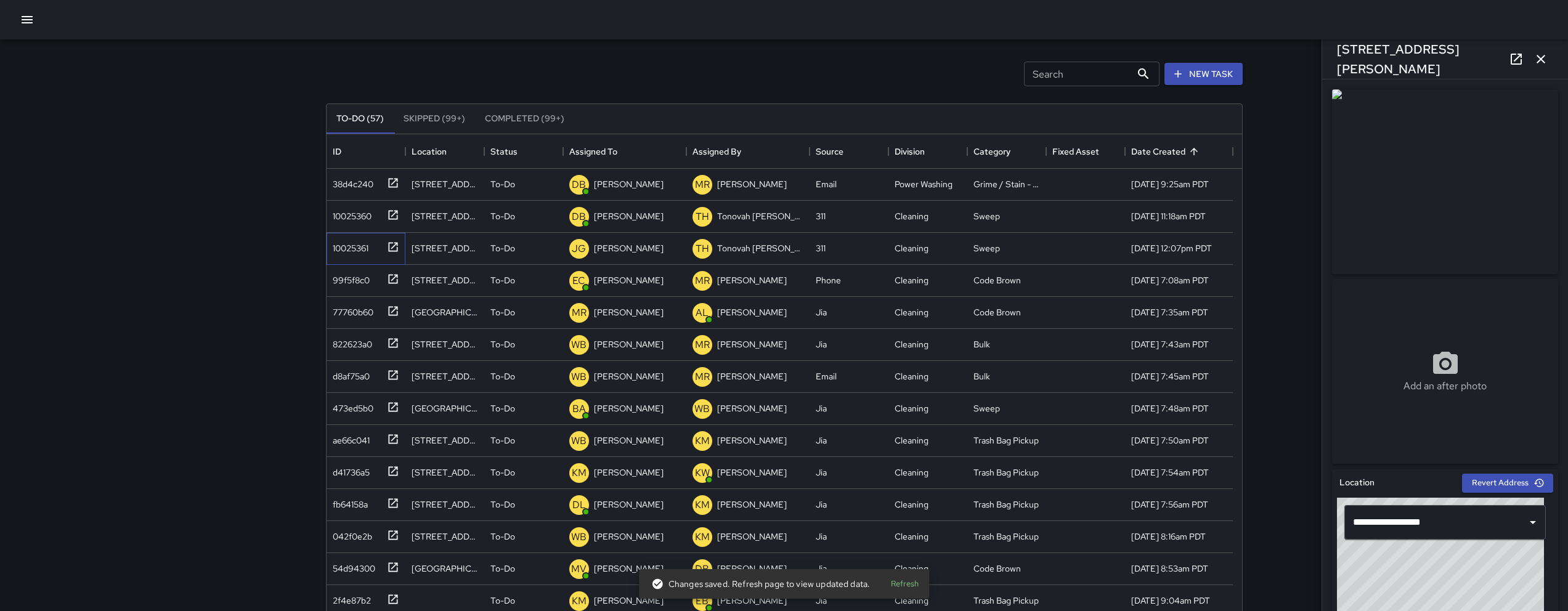
scroll to position [570, 0]
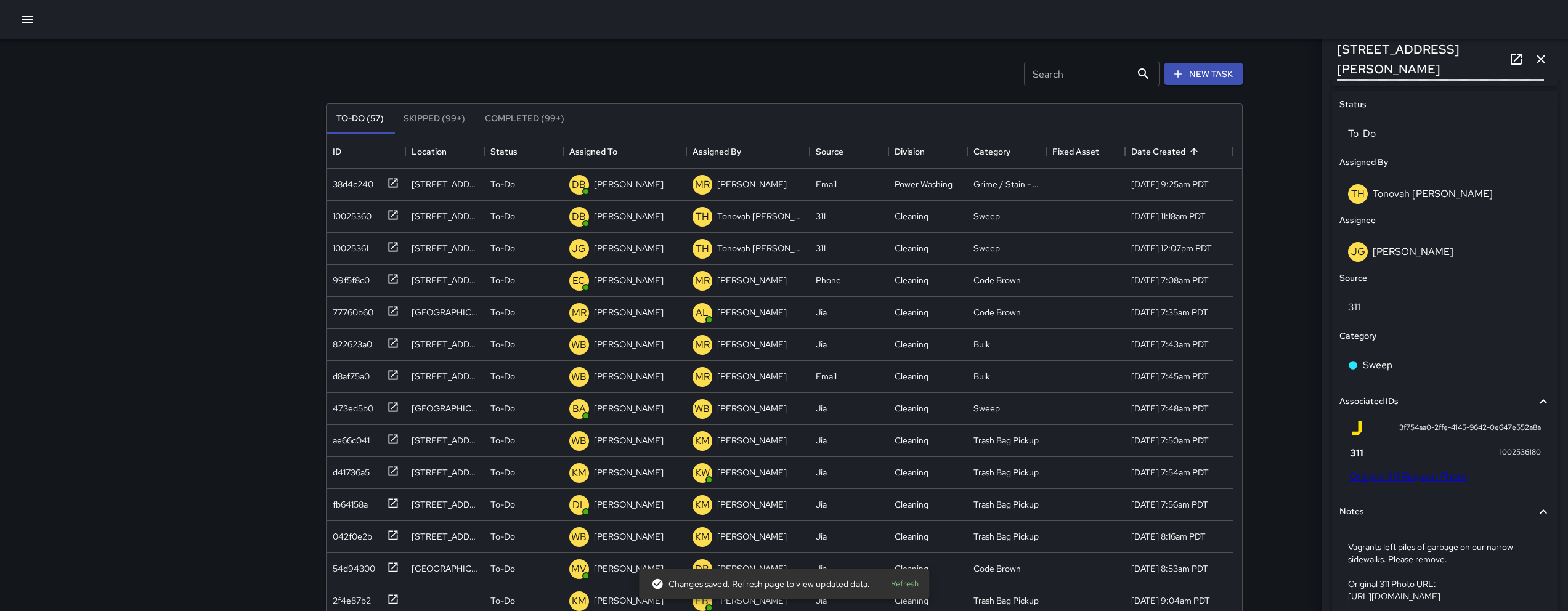
click at [1423, 487] on div "3f754aa0-2ffe-4145-9642-0e647e552a8a 1002536180 Original 311 Request Photo" at bounding box center [1445, 453] width 211 height 77
click at [1423, 481] on link "Original 311 Request Photo" at bounding box center [1408, 476] width 118 height 13
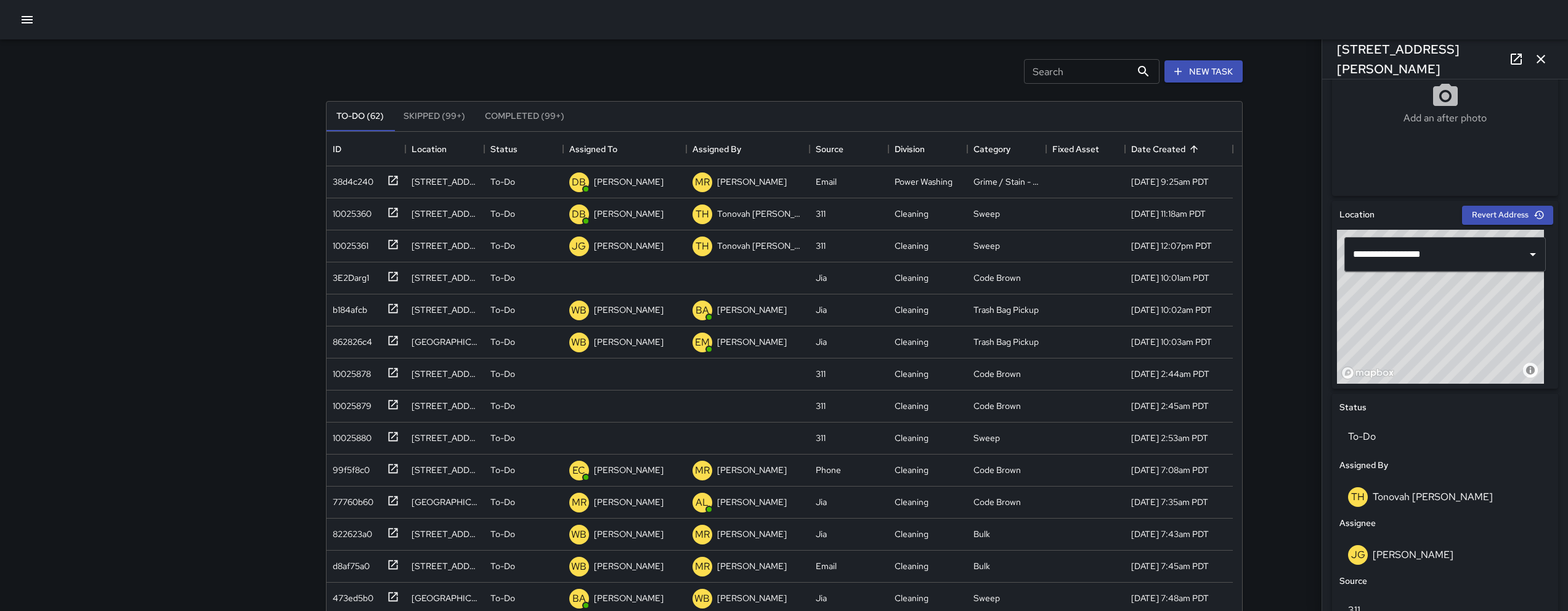
scroll to position [423, 0]
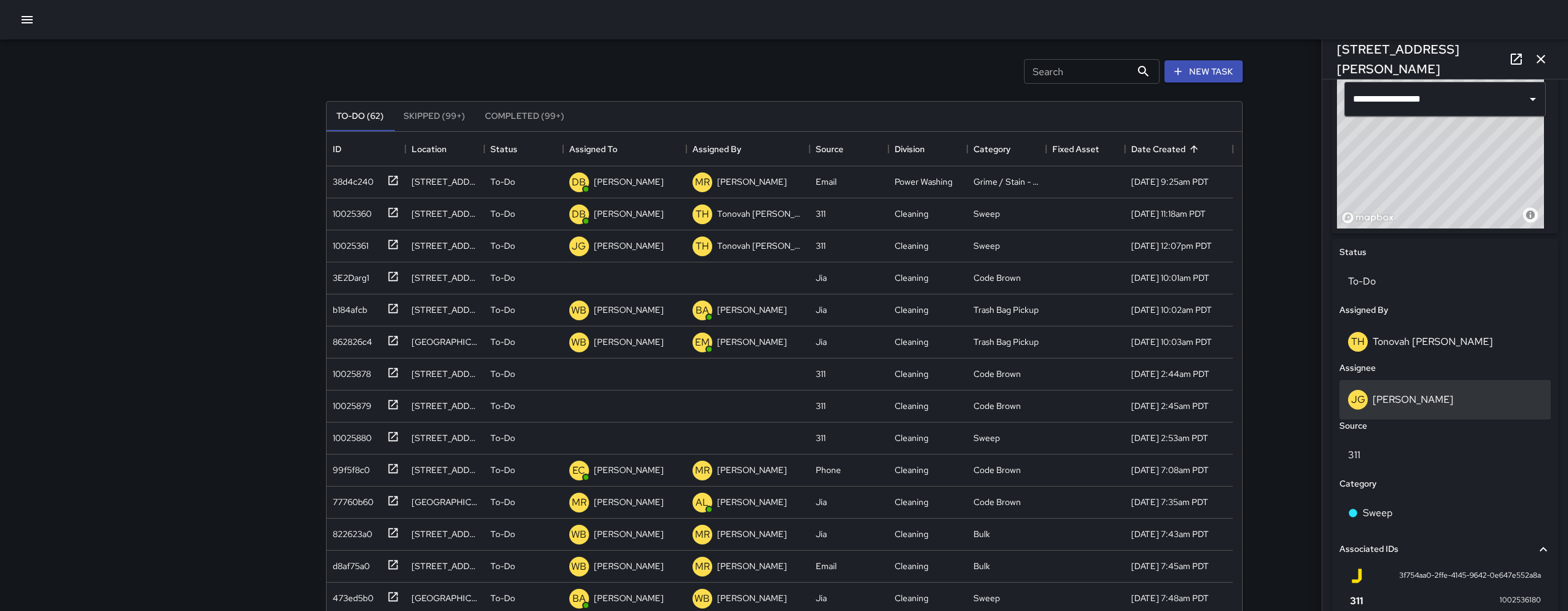
click at [1441, 404] on div "[PERSON_NAME]" at bounding box center [1445, 400] width 194 height 20
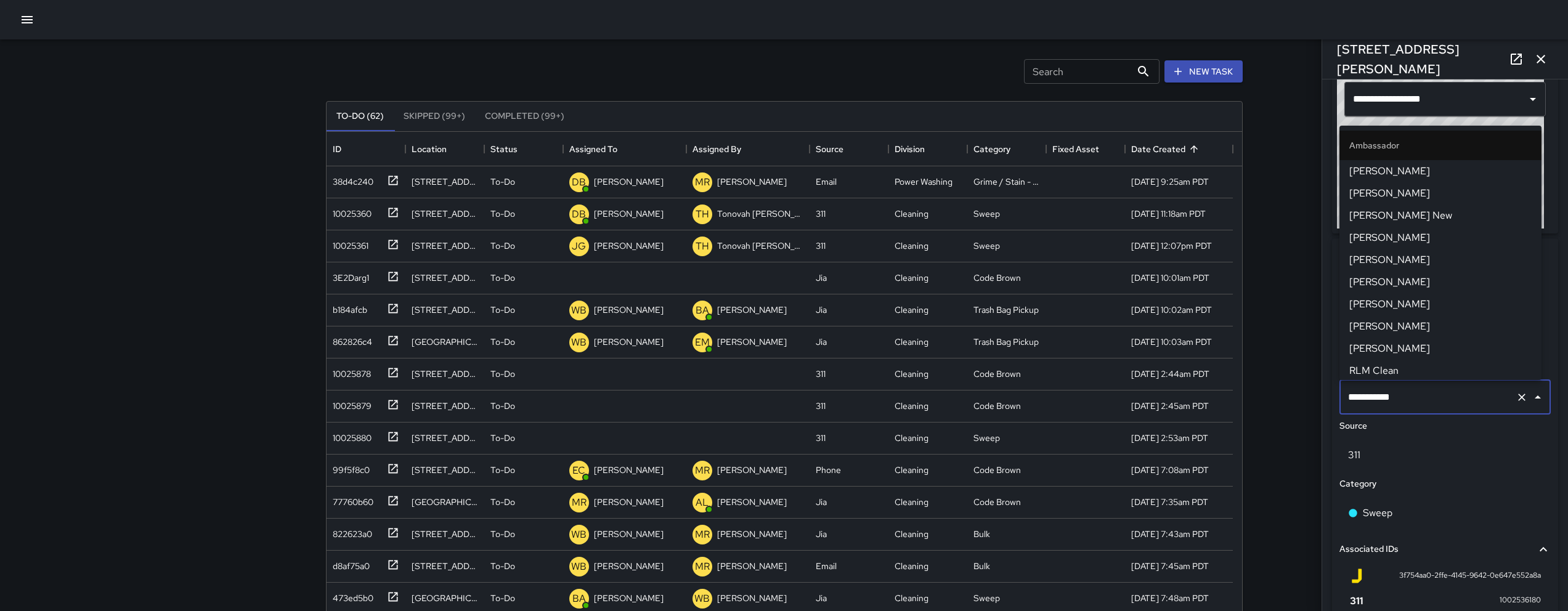
click at [1441, 405] on input "**********" at bounding box center [1427, 397] width 166 height 24
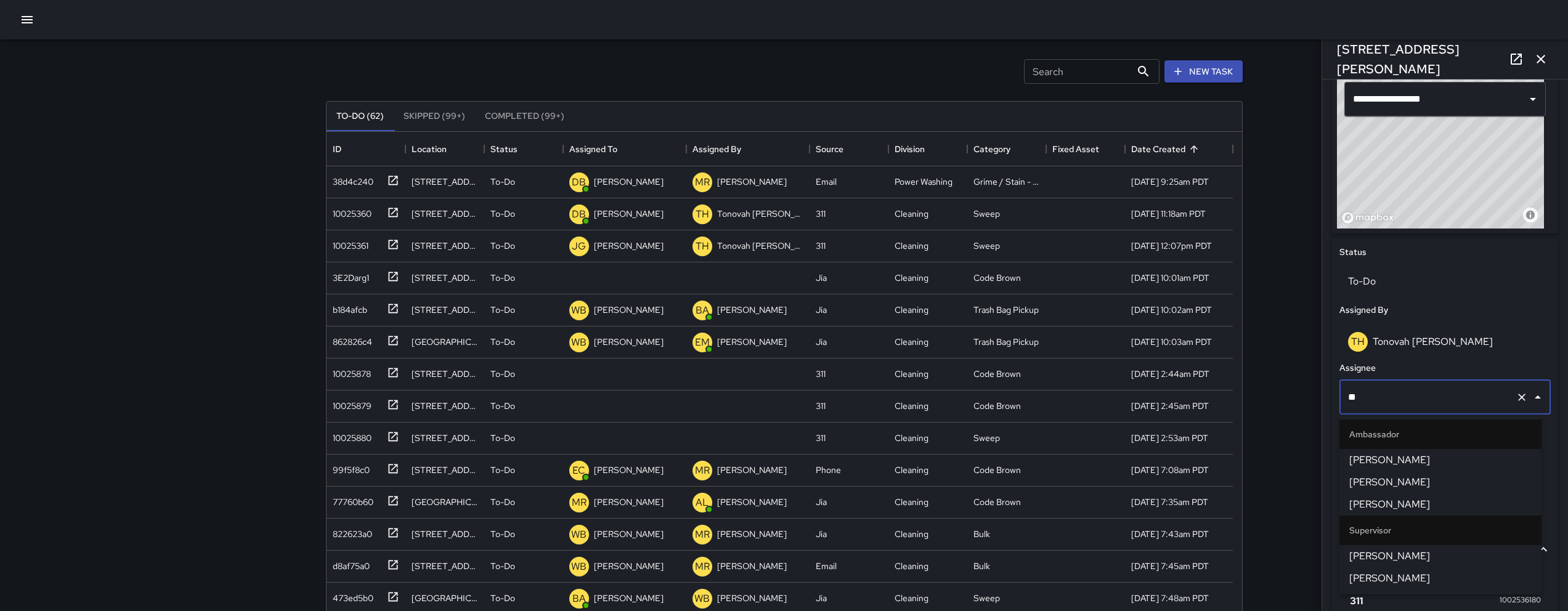
type input "***"
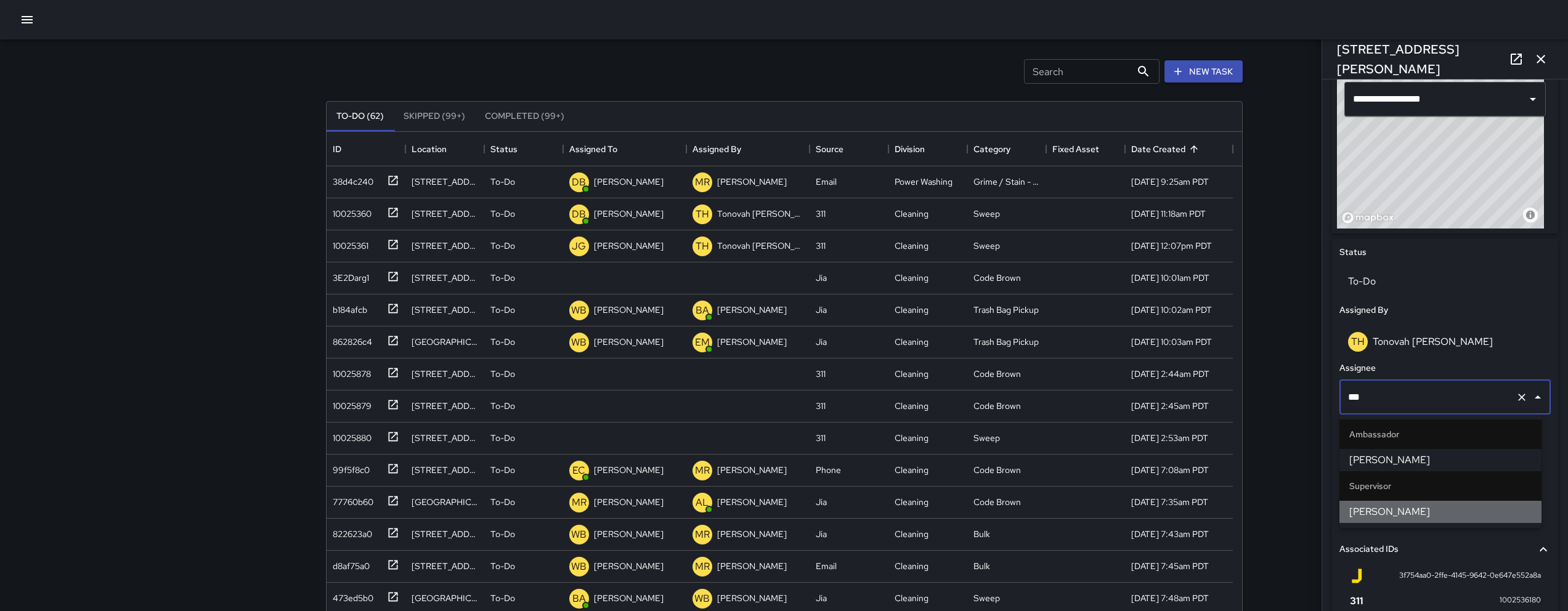
click at [1439, 509] on span "[PERSON_NAME]" at bounding box center [1440, 511] width 182 height 15
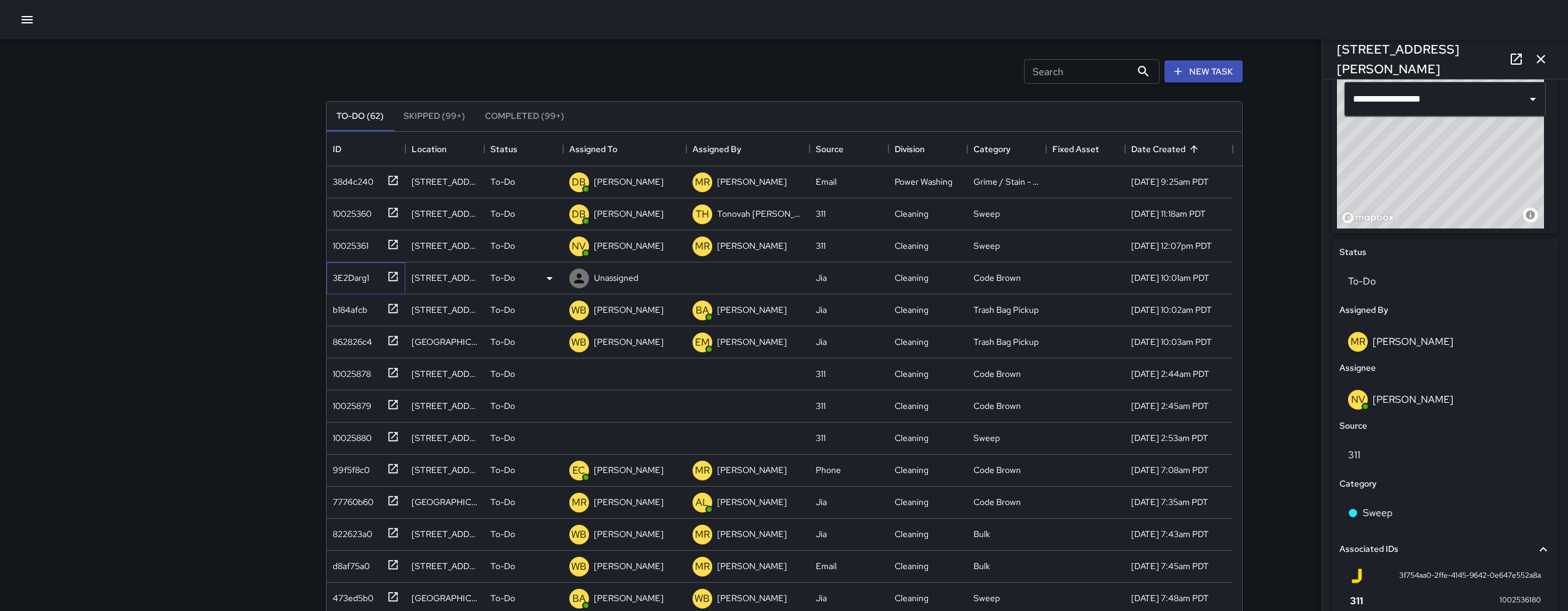
click at [354, 277] on div "3E2Darg1" at bounding box center [348, 275] width 41 height 18
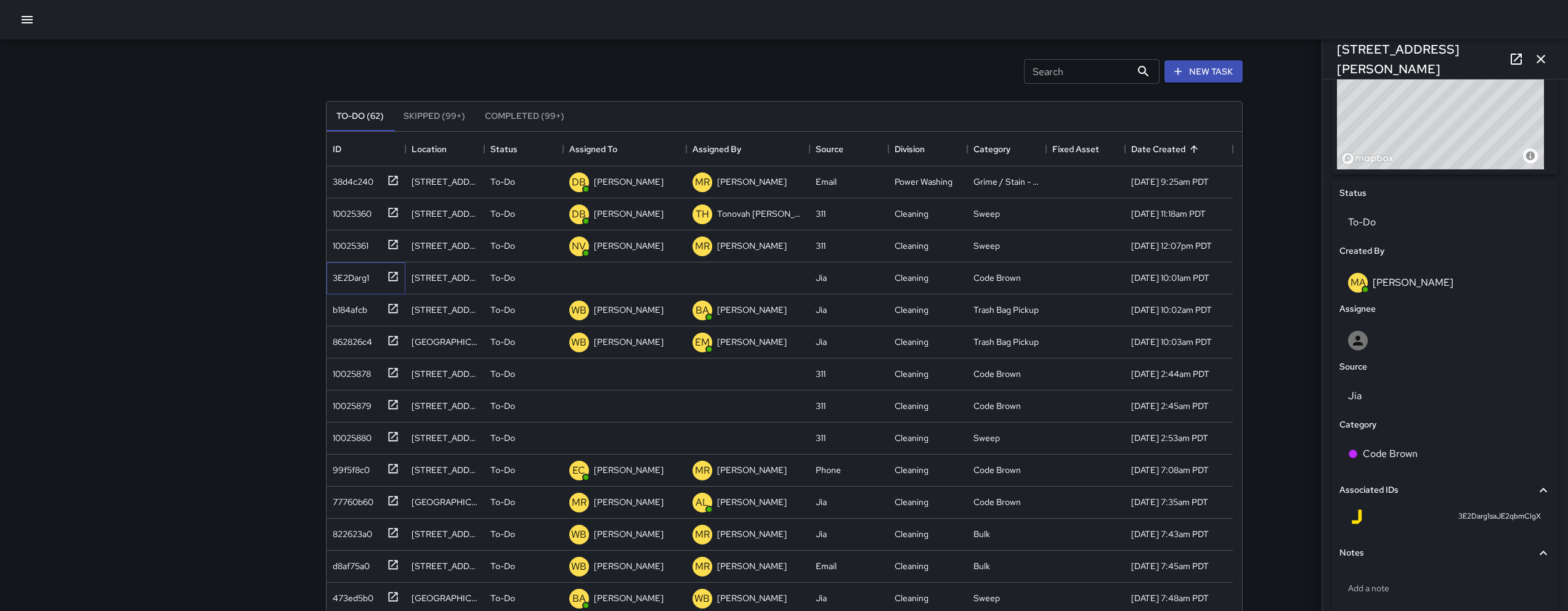
scroll to position [529, 0]
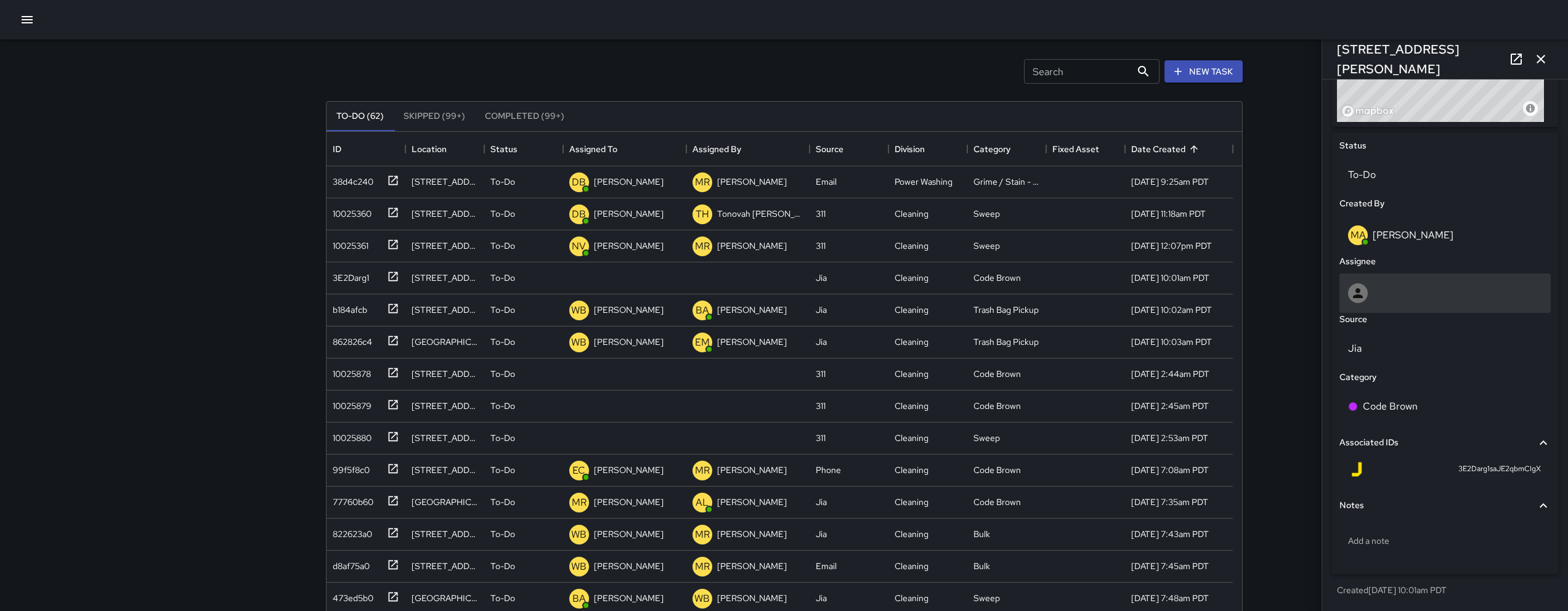
click at [1383, 292] on div at bounding box center [1445, 293] width 194 height 20
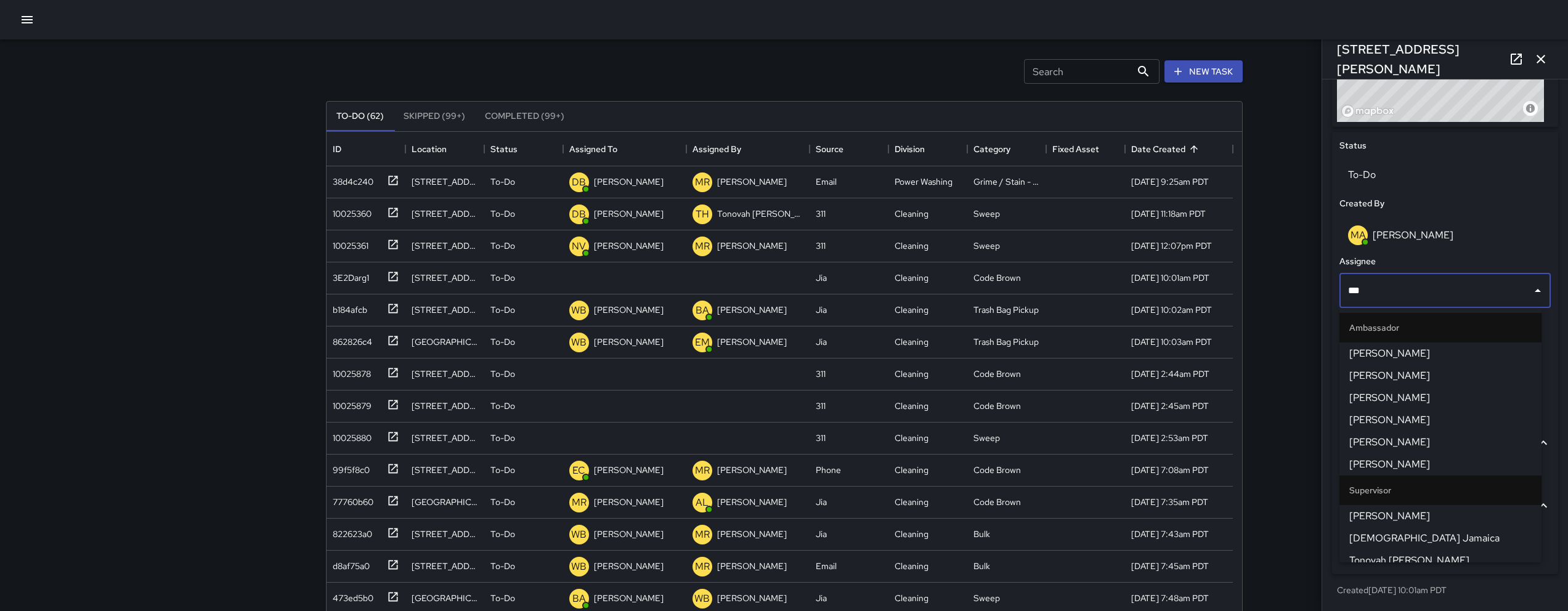
type input "****"
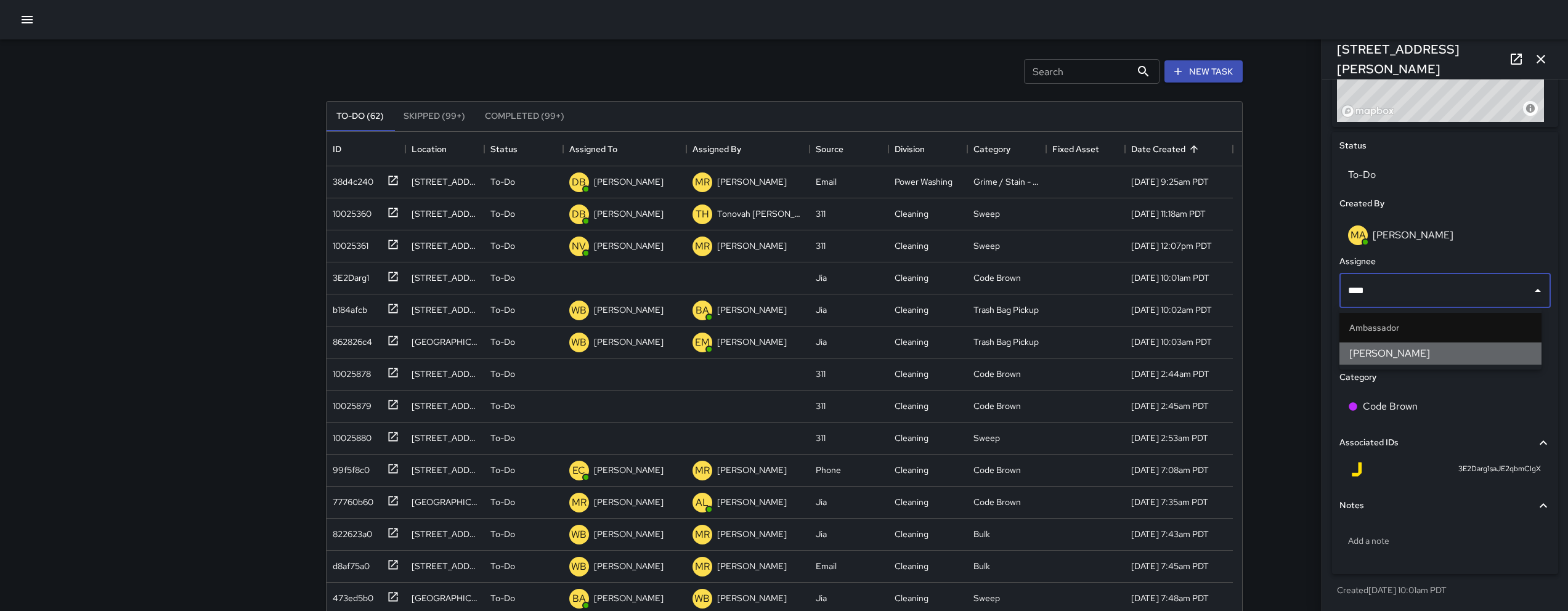
click at [1398, 354] on span "[PERSON_NAME]" at bounding box center [1440, 353] width 182 height 15
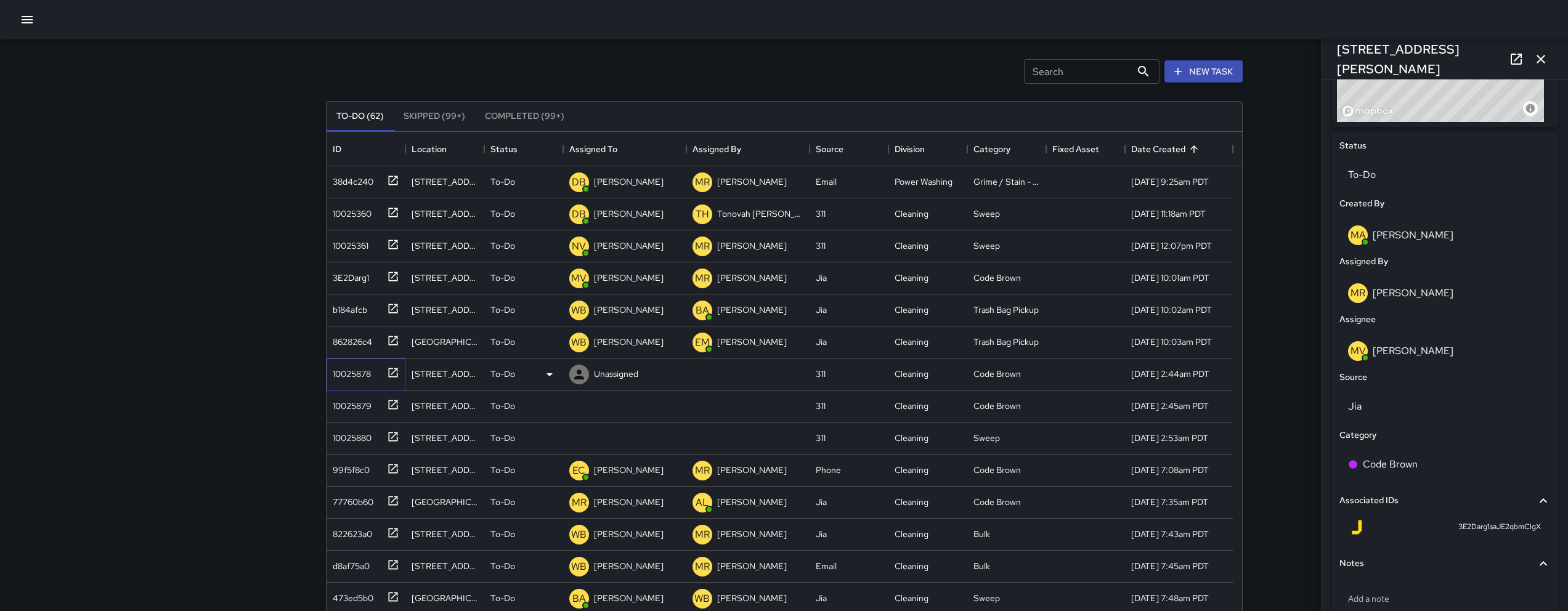
click at [340, 370] on div "10025878" at bounding box center [349, 371] width 43 height 18
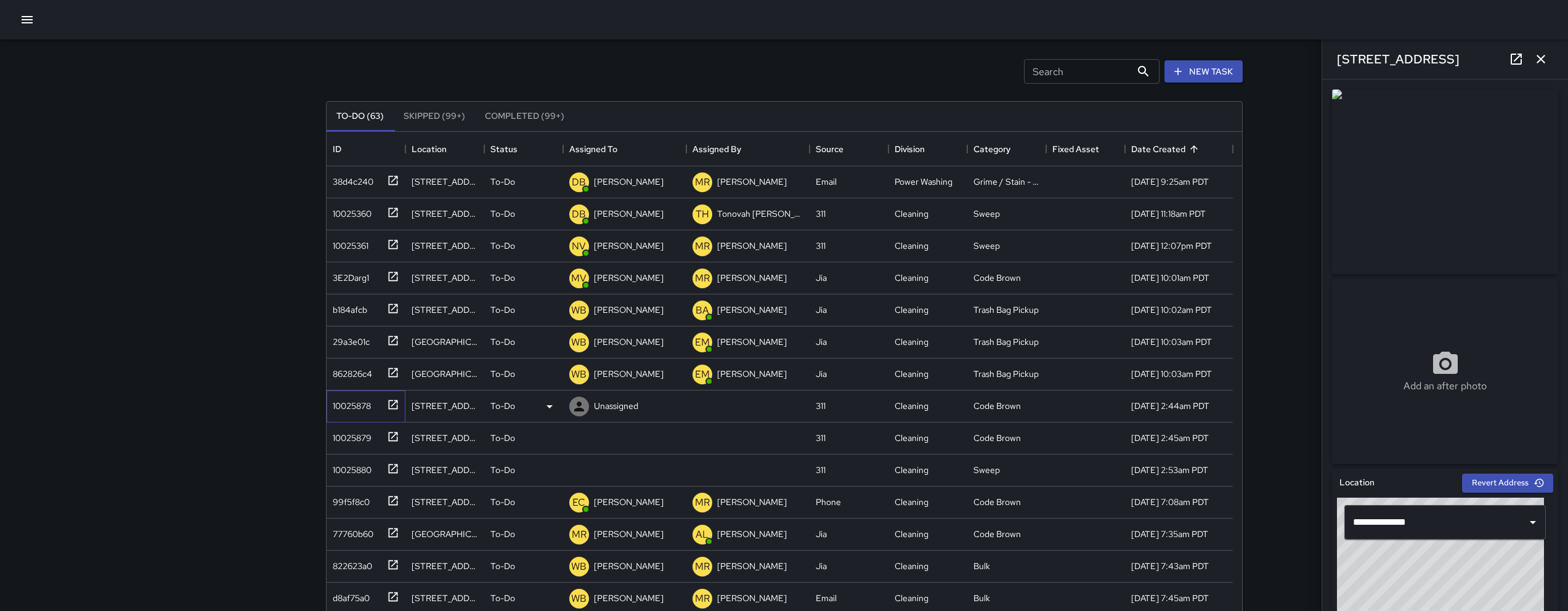
click at [335, 405] on div "10025878" at bounding box center [349, 403] width 43 height 18
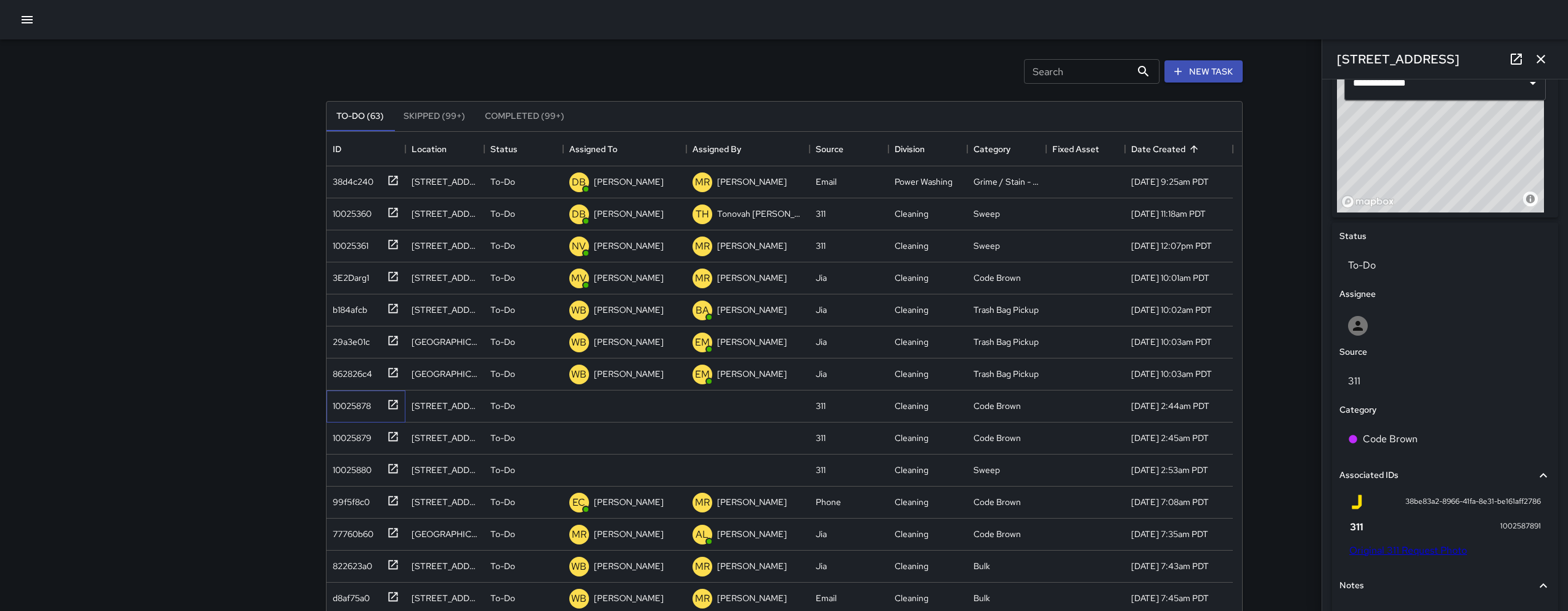
scroll to position [440, 0]
click at [1429, 549] on link "Original 311 Request Photo" at bounding box center [1408, 549] width 118 height 13
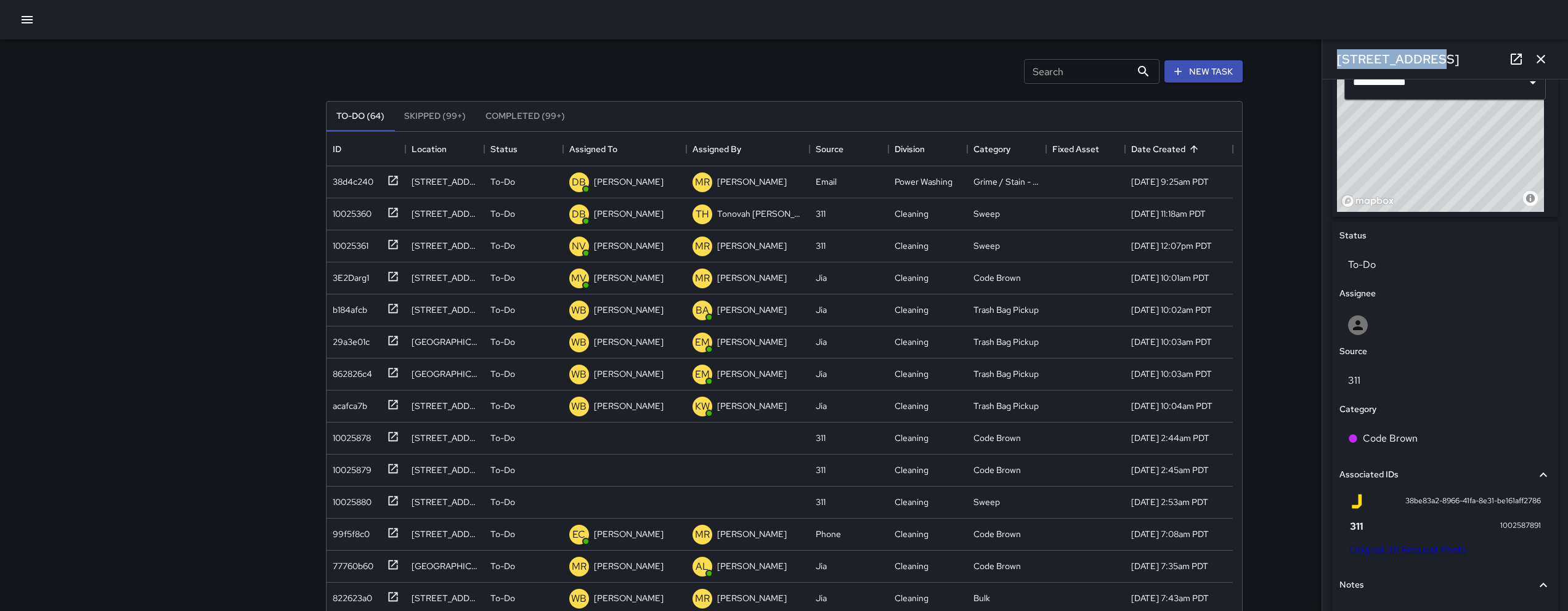
drag, startPoint x: 1447, startPoint y: 56, endPoint x: 1335, endPoint y: 60, distance: 112.1
click at [1335, 60] on div "[STREET_ADDRESS]" at bounding box center [1445, 60] width 246 height 40
copy h6 "[STREET_ADDRESS]"
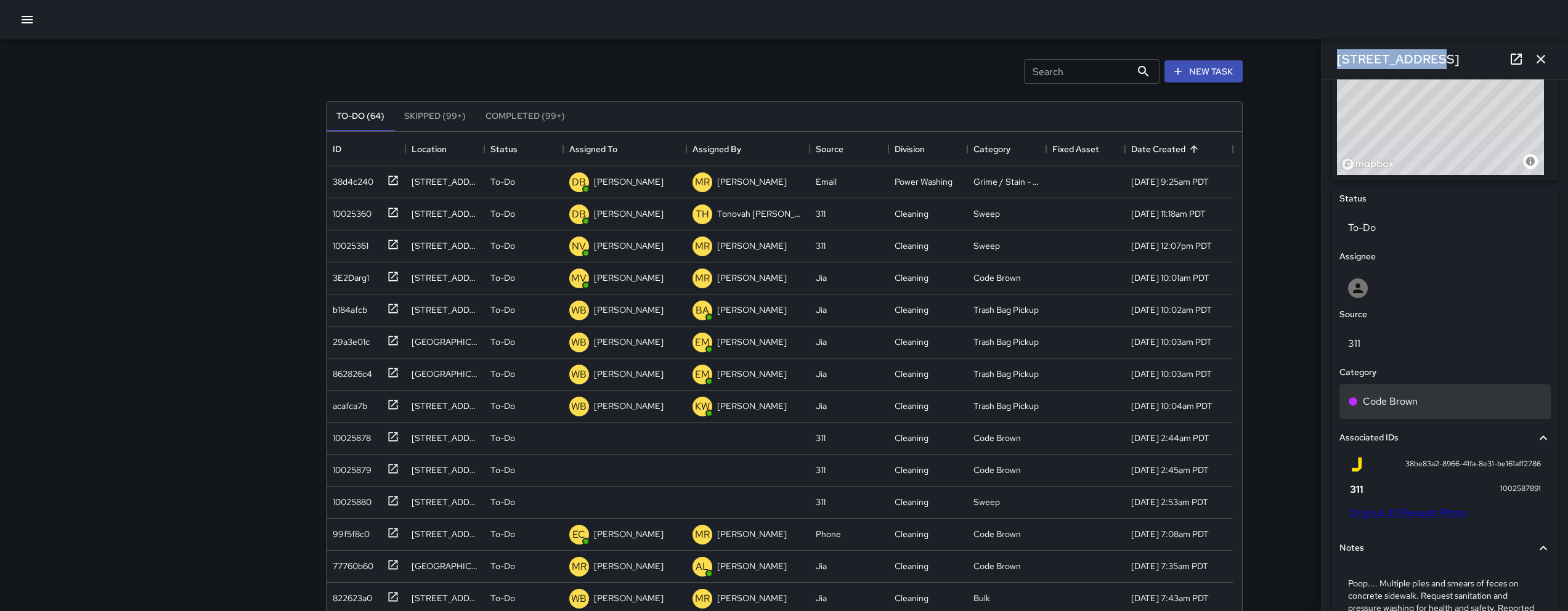
scroll to position [617, 0]
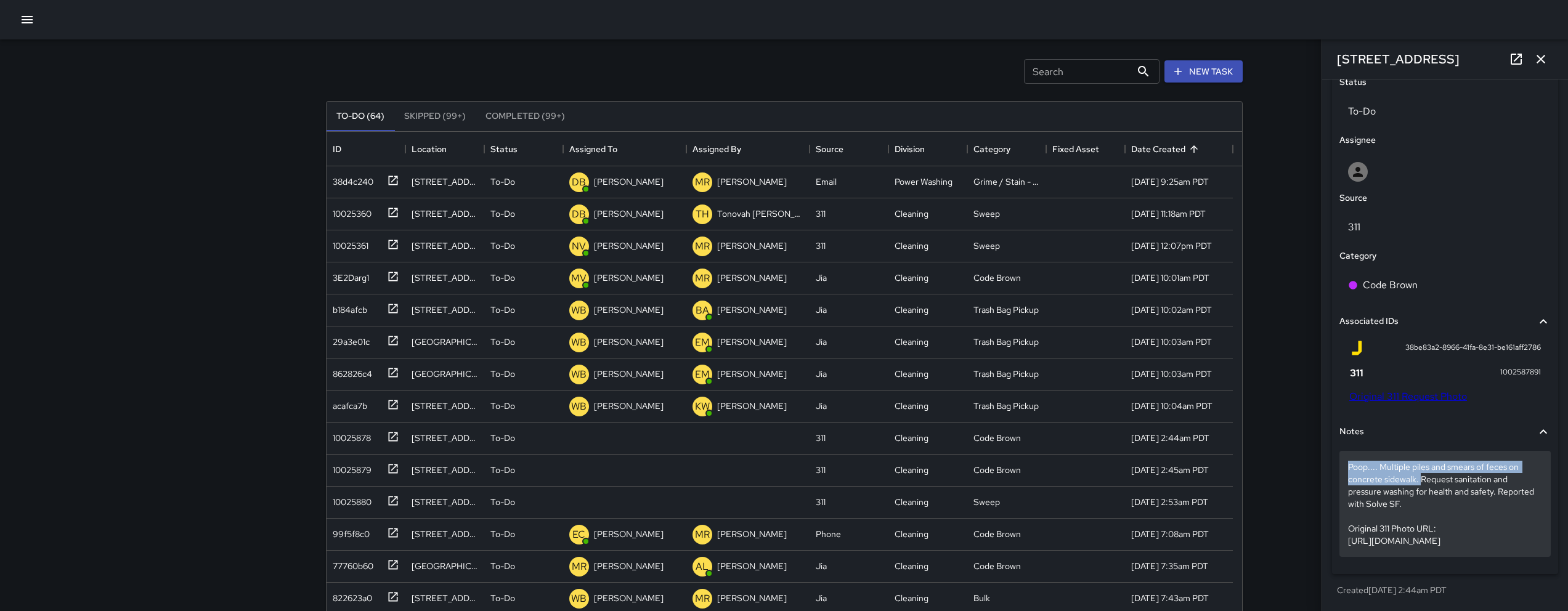
drag, startPoint x: 1347, startPoint y: 440, endPoint x: 1420, endPoint y: 453, distance: 74.1
click at [1420, 453] on div "Poop.... Multiple piles and smears of feces on concrete sidewalk. Request sanit…" at bounding box center [1445, 503] width 211 height 106
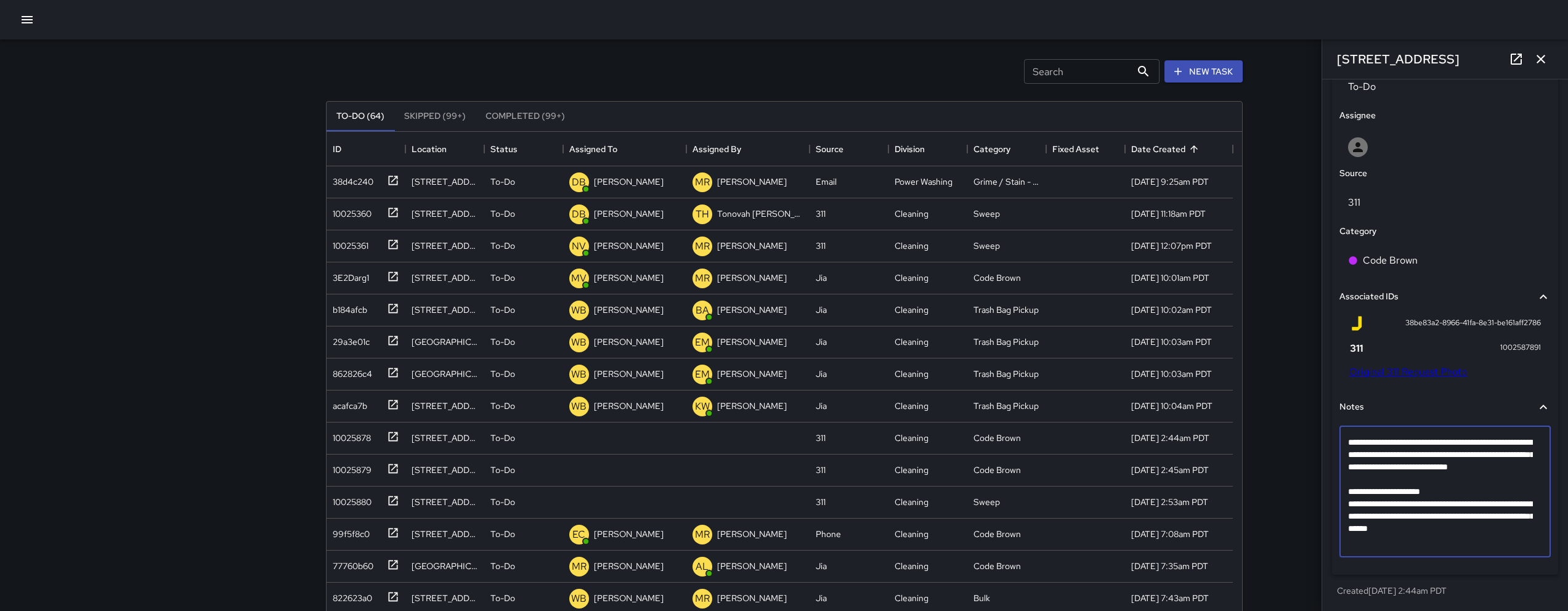
scroll to position [532, 0]
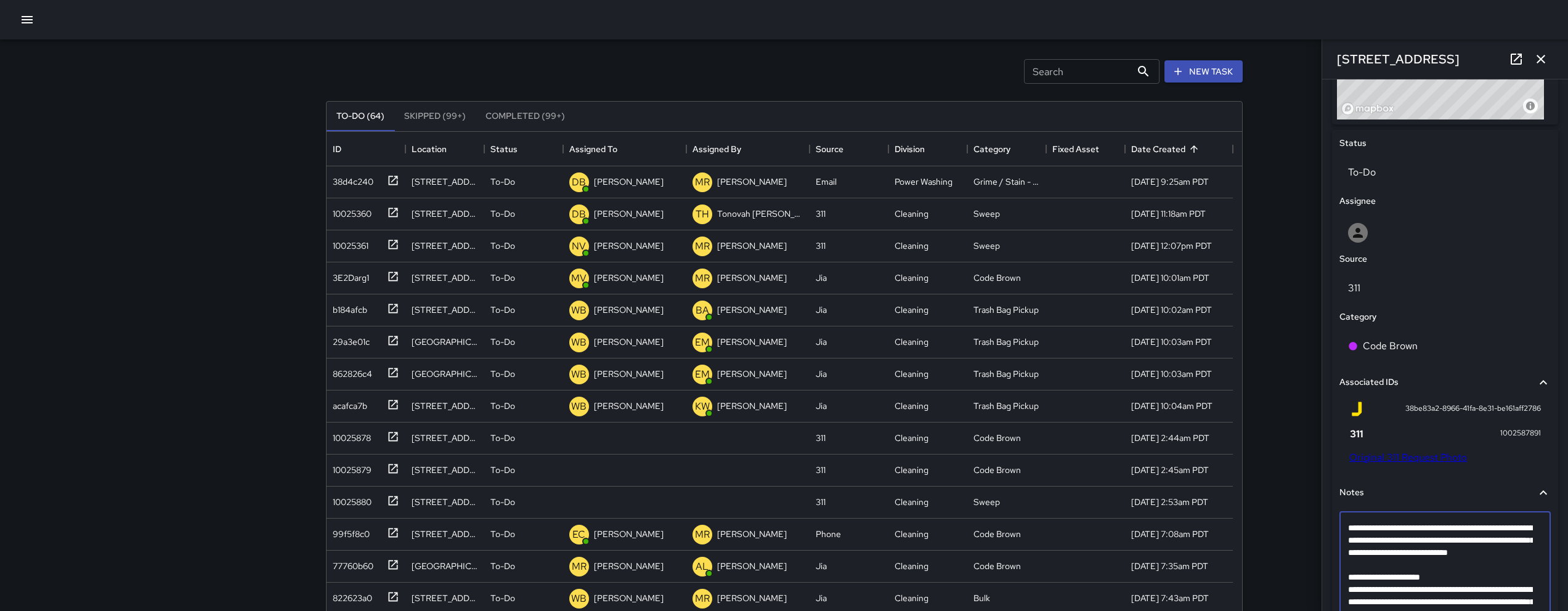
drag, startPoint x: 1417, startPoint y: 541, endPoint x: 1347, endPoint y: 524, distance: 72.0
click at [1347, 524] on div "**********" at bounding box center [1445, 577] width 211 height 131
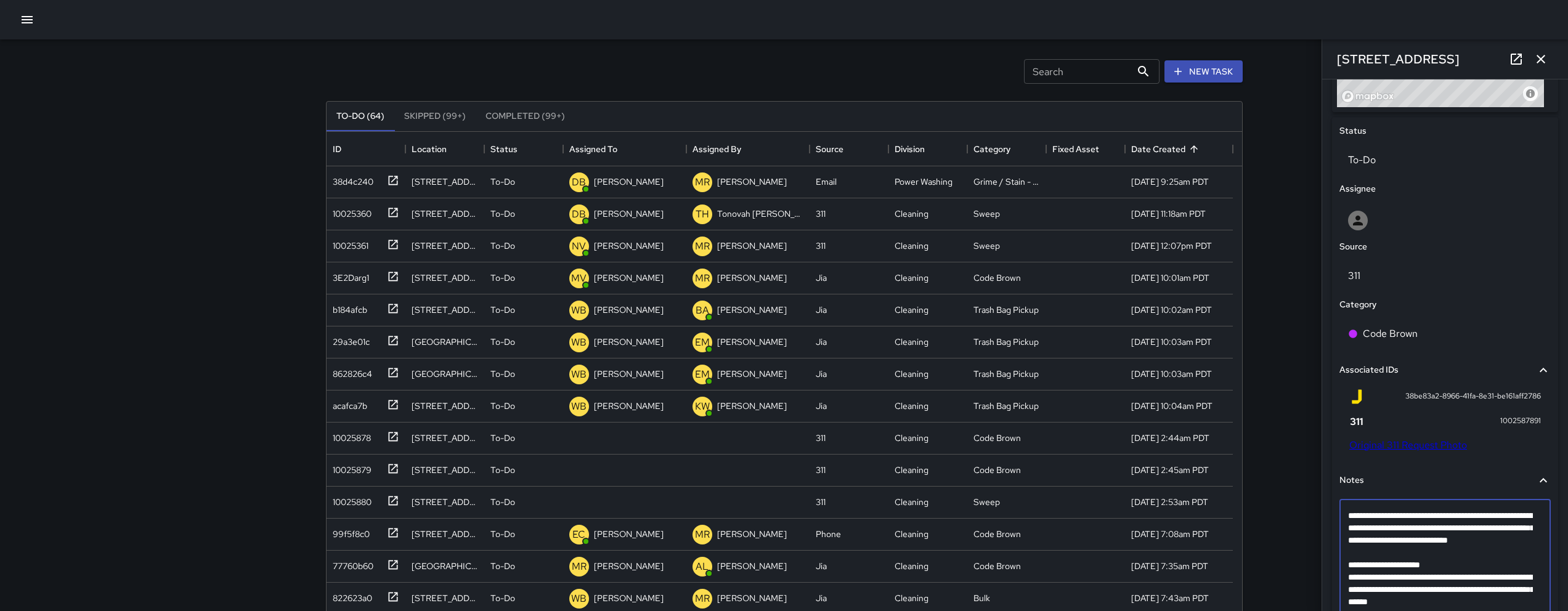
scroll to position [618, 0]
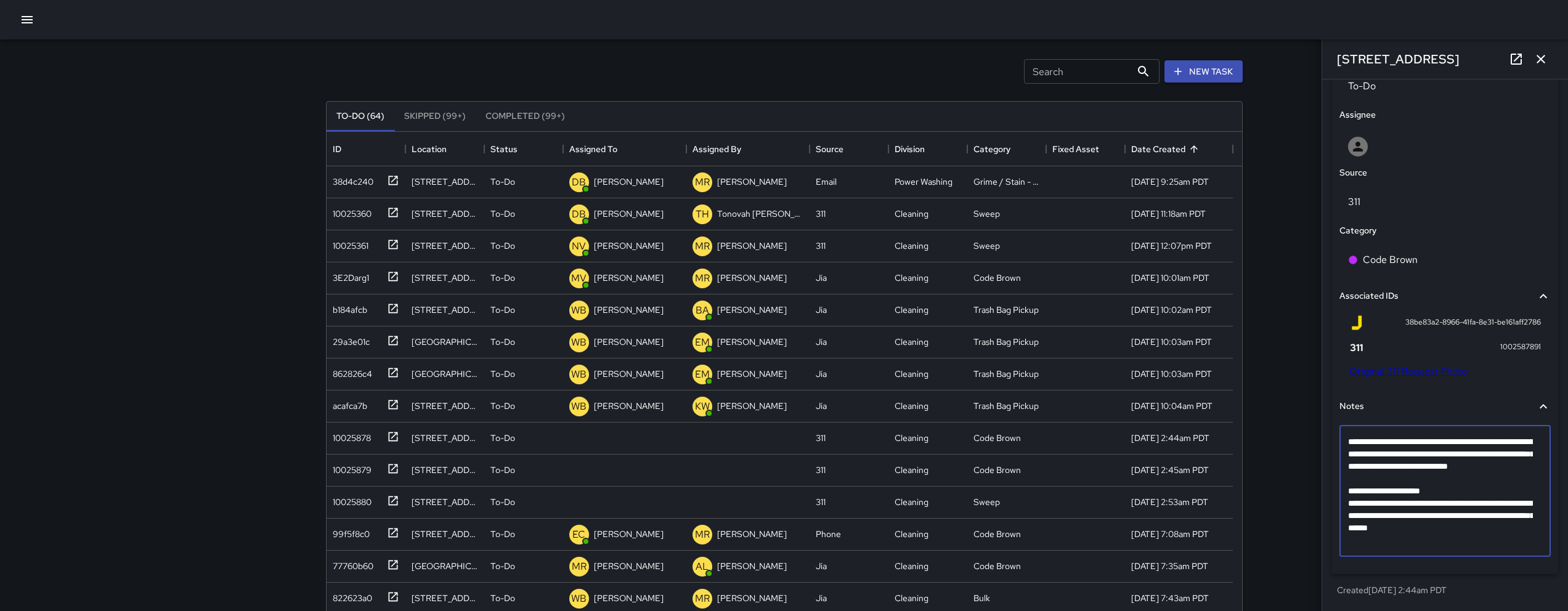
click at [1433, 494] on textarea "**********" at bounding box center [1440, 490] width 185 height 111
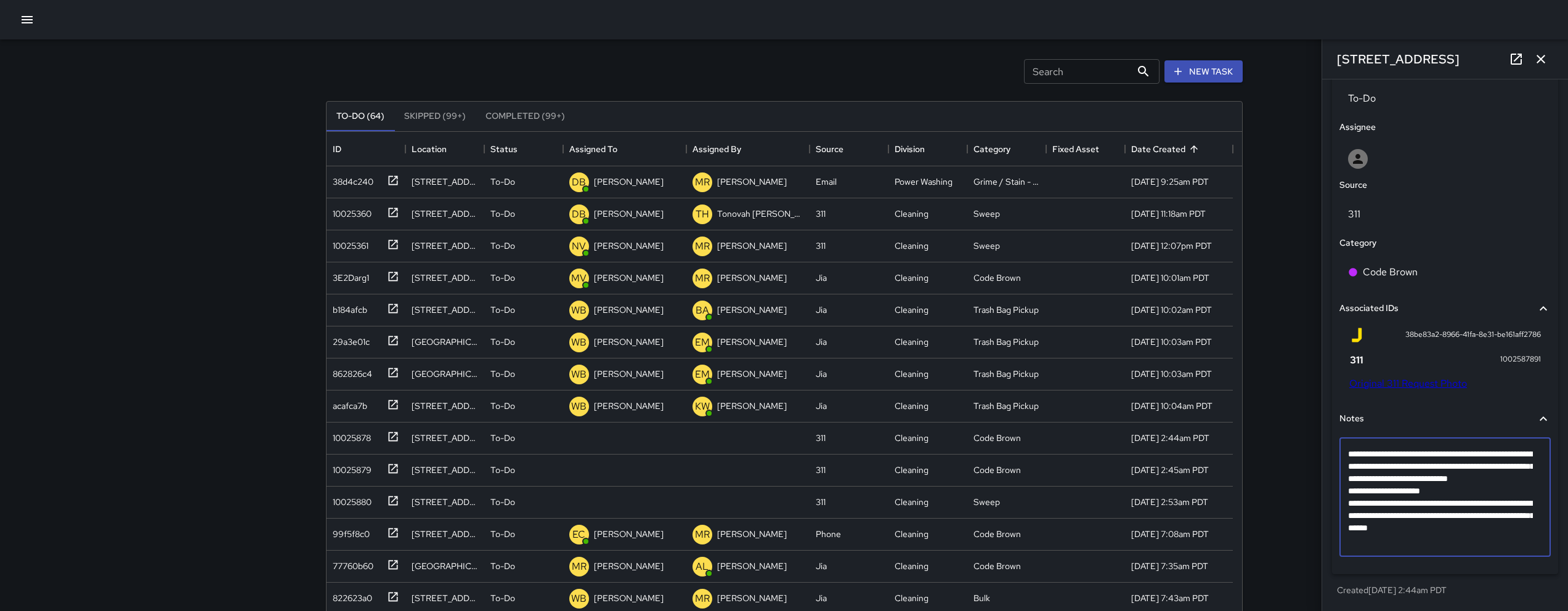
click at [1523, 543] on textarea "**********" at bounding box center [1440, 496] width 185 height 99
type textarea "**********"
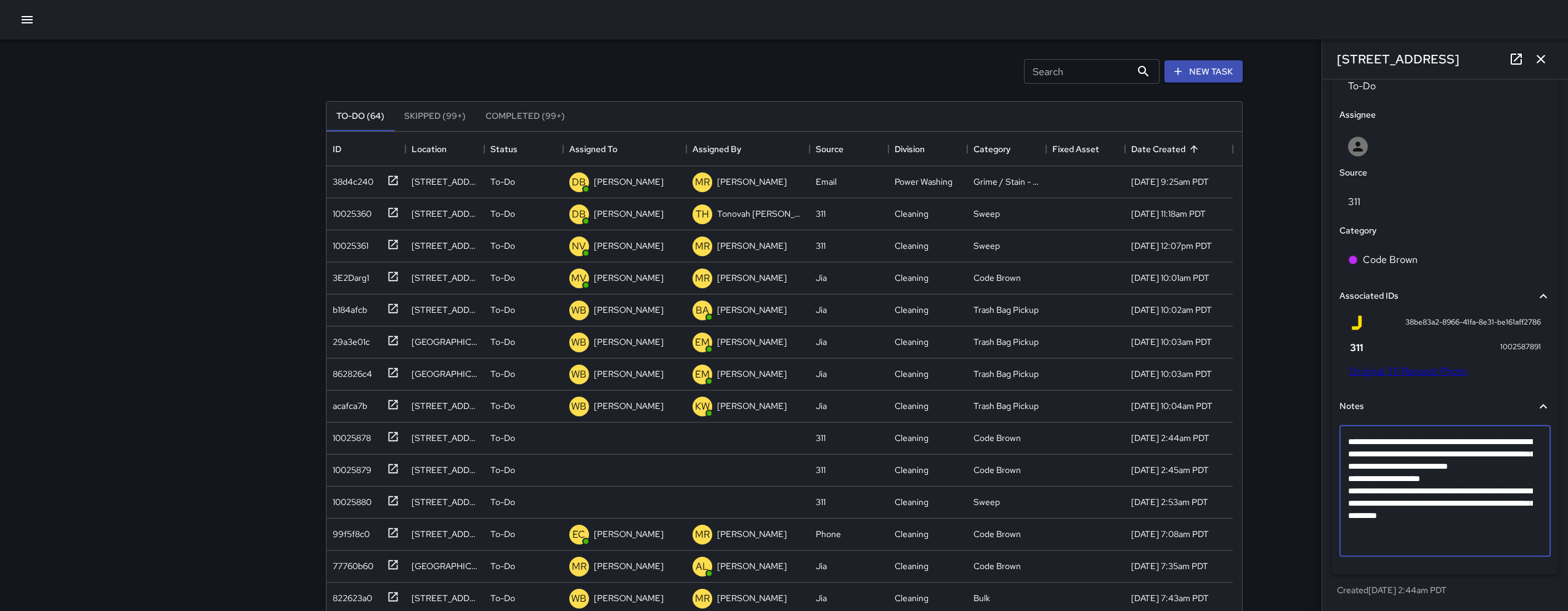
scroll to position [617, 0]
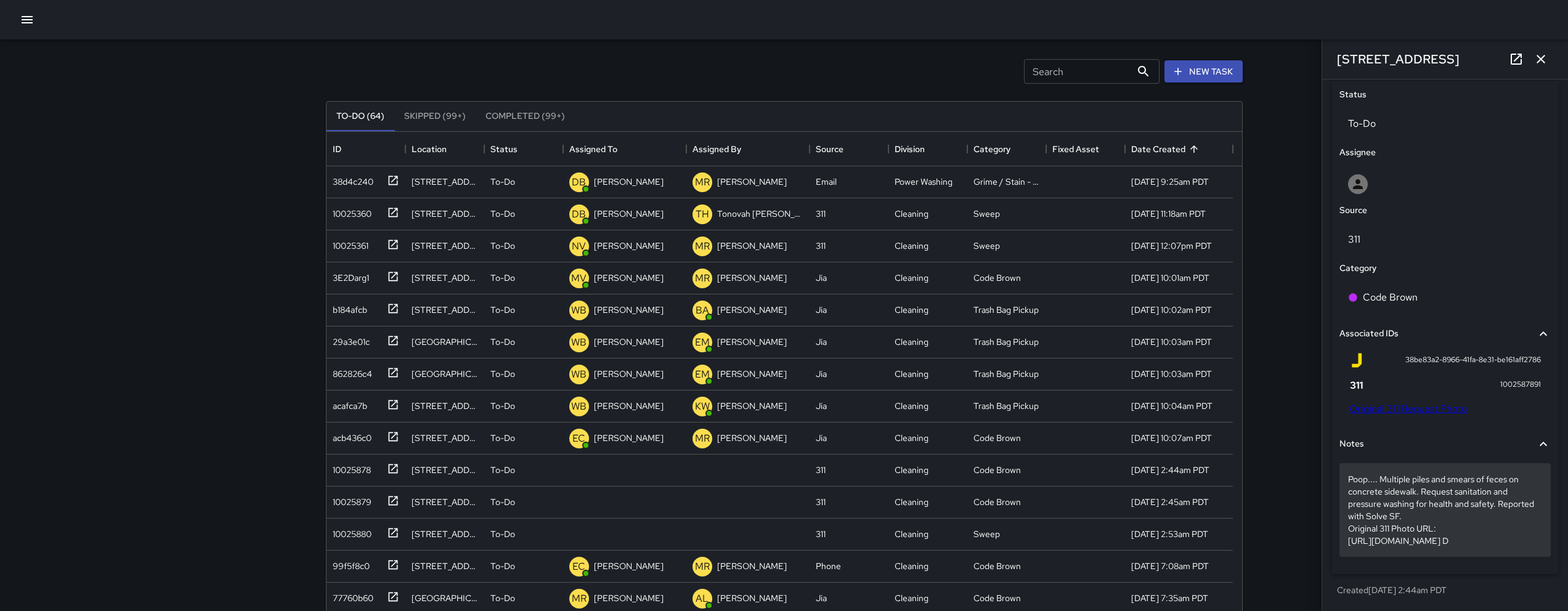
click at [1413, 544] on p "Poop.... Multiple piles and smears of feces on concrete sidewalk. Request sanit…" at bounding box center [1445, 509] width 194 height 74
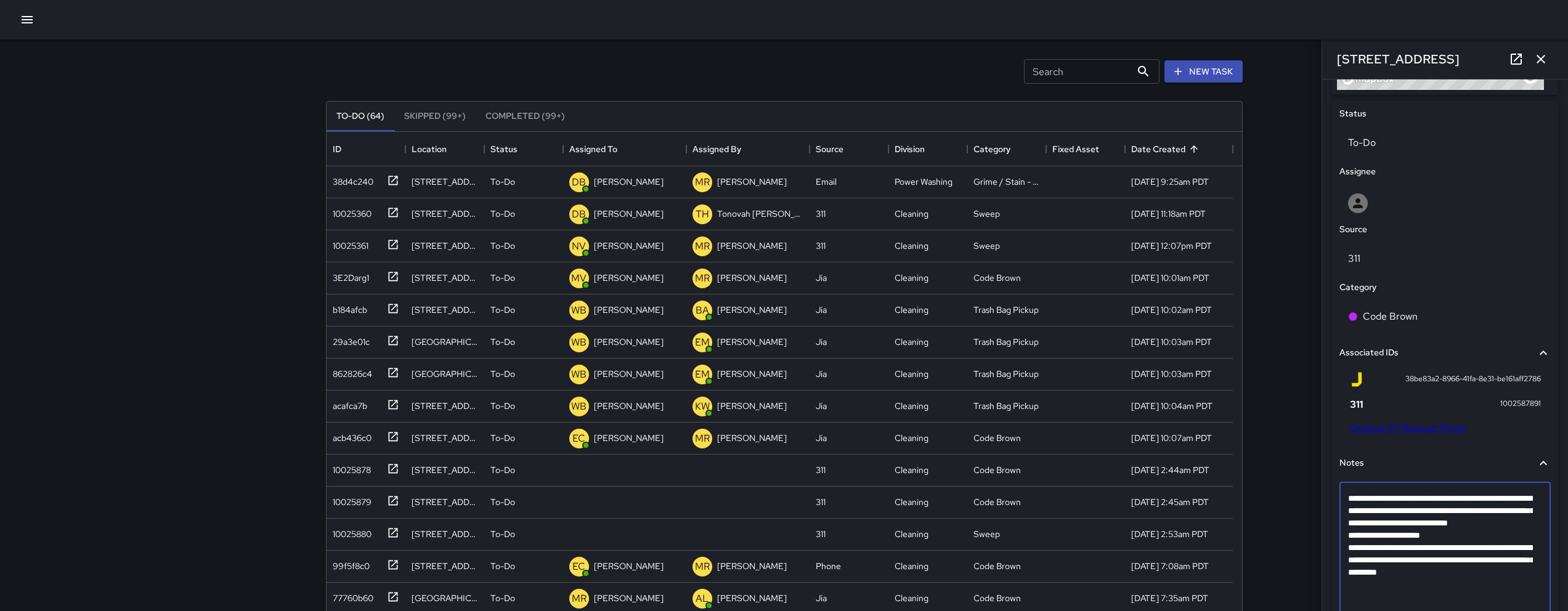
scroll to position [618, 0]
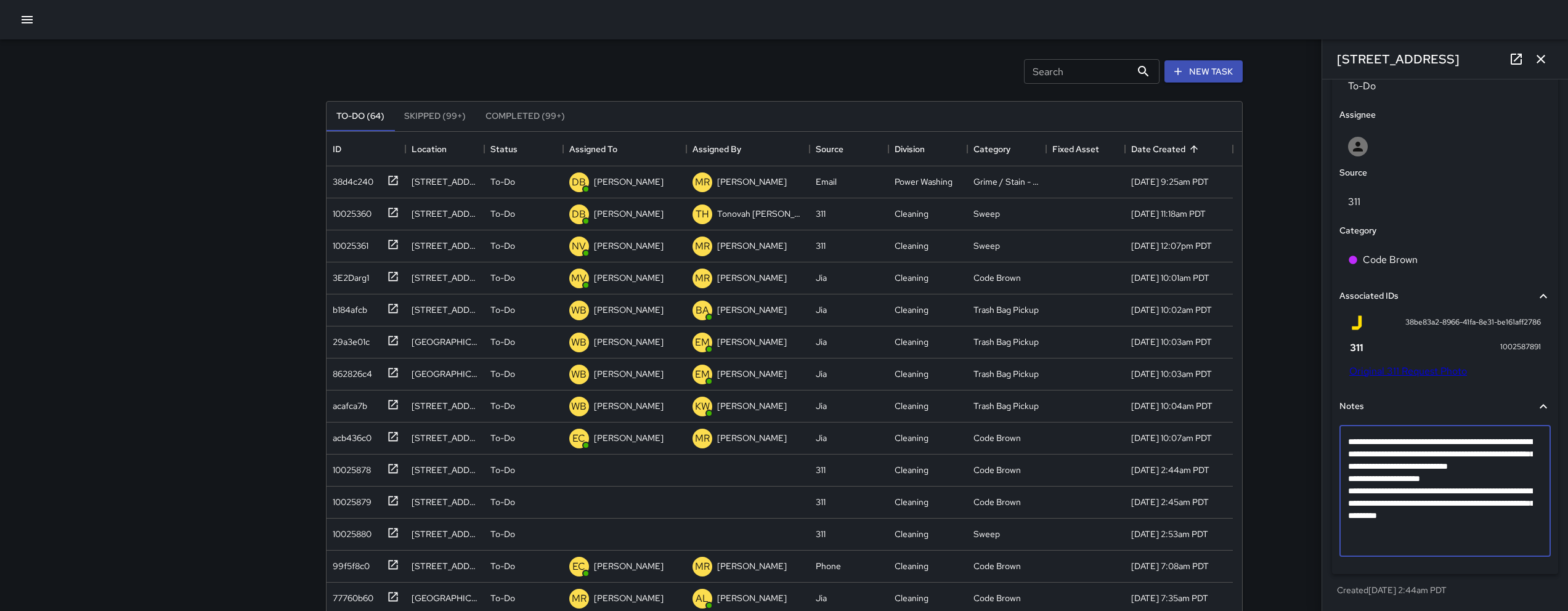
click at [1394, 541] on textarea "**********" at bounding box center [1440, 490] width 185 height 111
click at [1472, 544] on textarea "**********" at bounding box center [1440, 490] width 185 height 111
click at [1472, 539] on textarea "**********" at bounding box center [1440, 496] width 185 height 123
type textarea "**********"
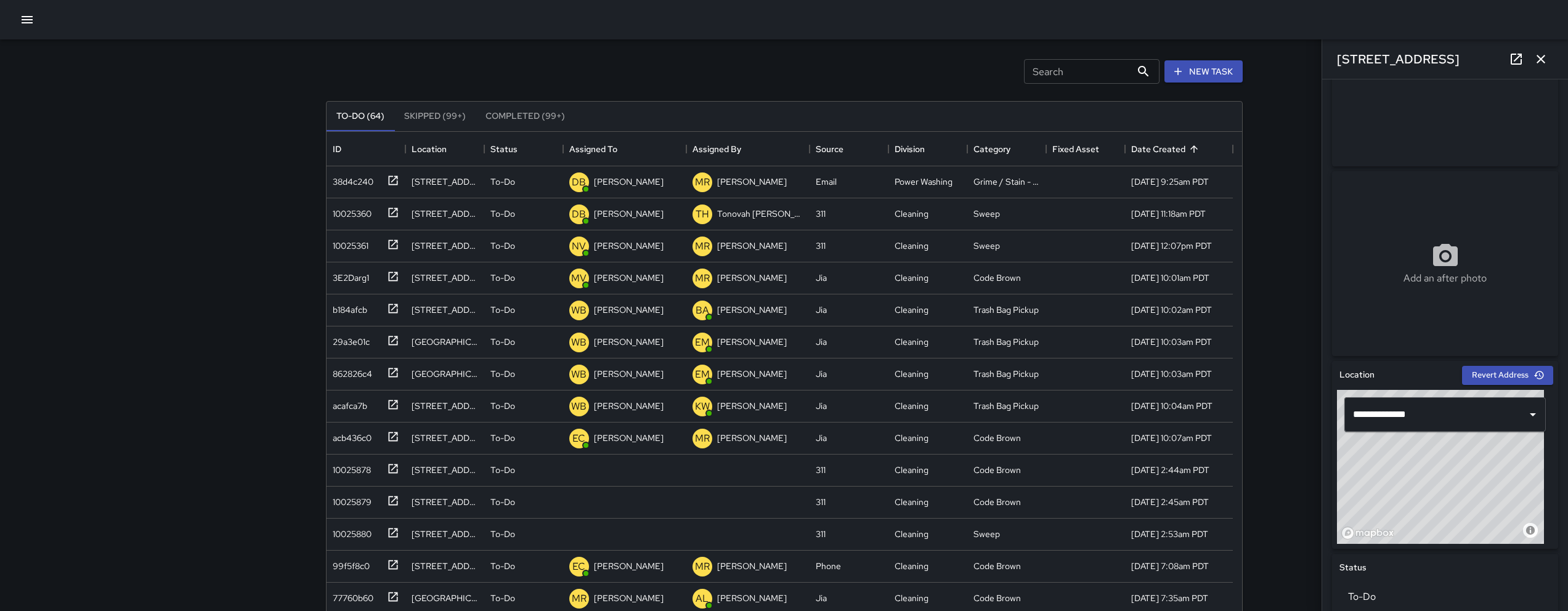
scroll to position [544, 0]
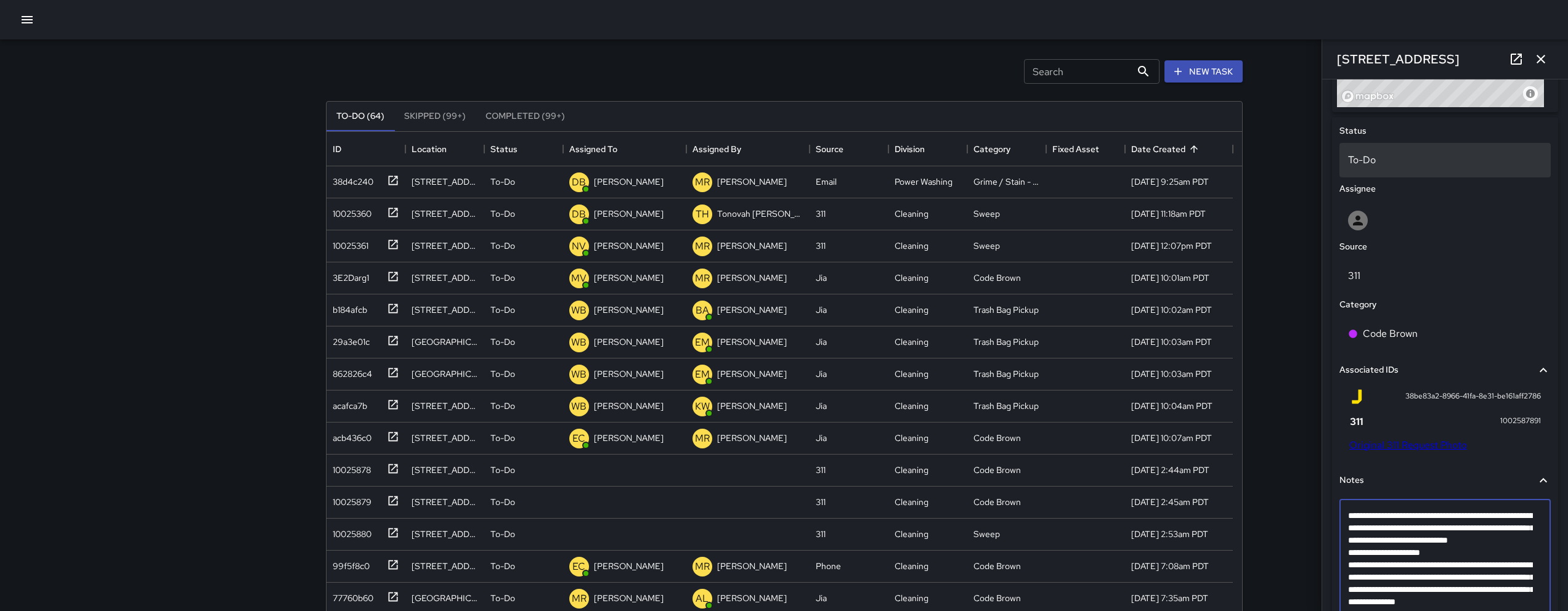
click at [1434, 167] on div "To-Do" at bounding box center [1445, 160] width 211 height 34
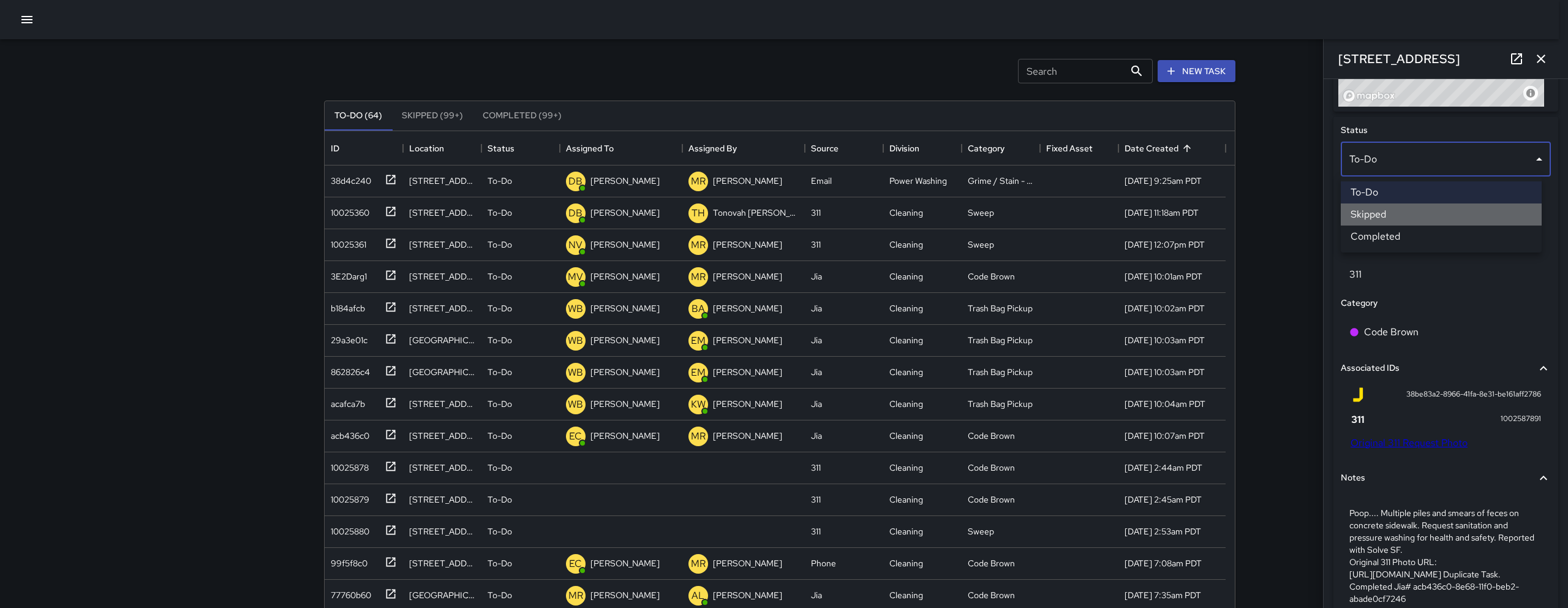
click at [1368, 212] on li "Skipped" at bounding box center [1441, 214] width 201 height 22
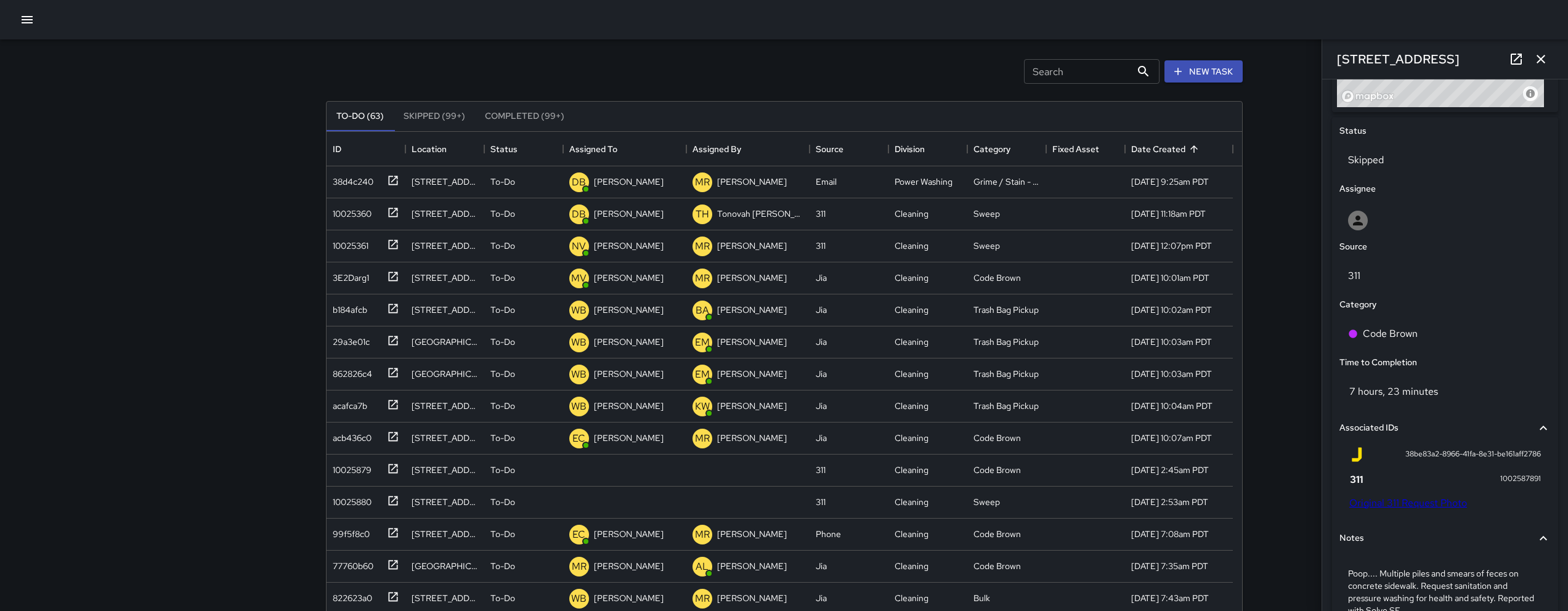
click at [1540, 55] on icon "button" at bounding box center [1540, 59] width 15 height 15
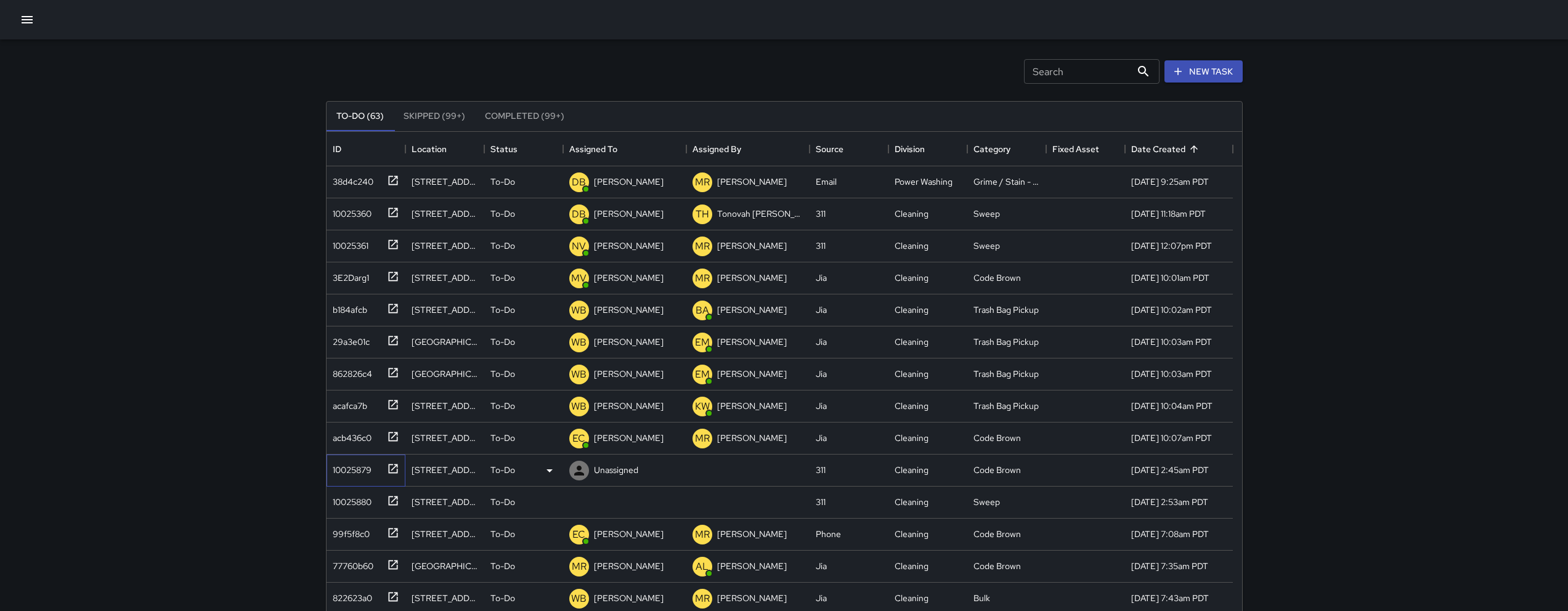
click at [341, 470] on div "10025879" at bounding box center [349, 467] width 44 height 18
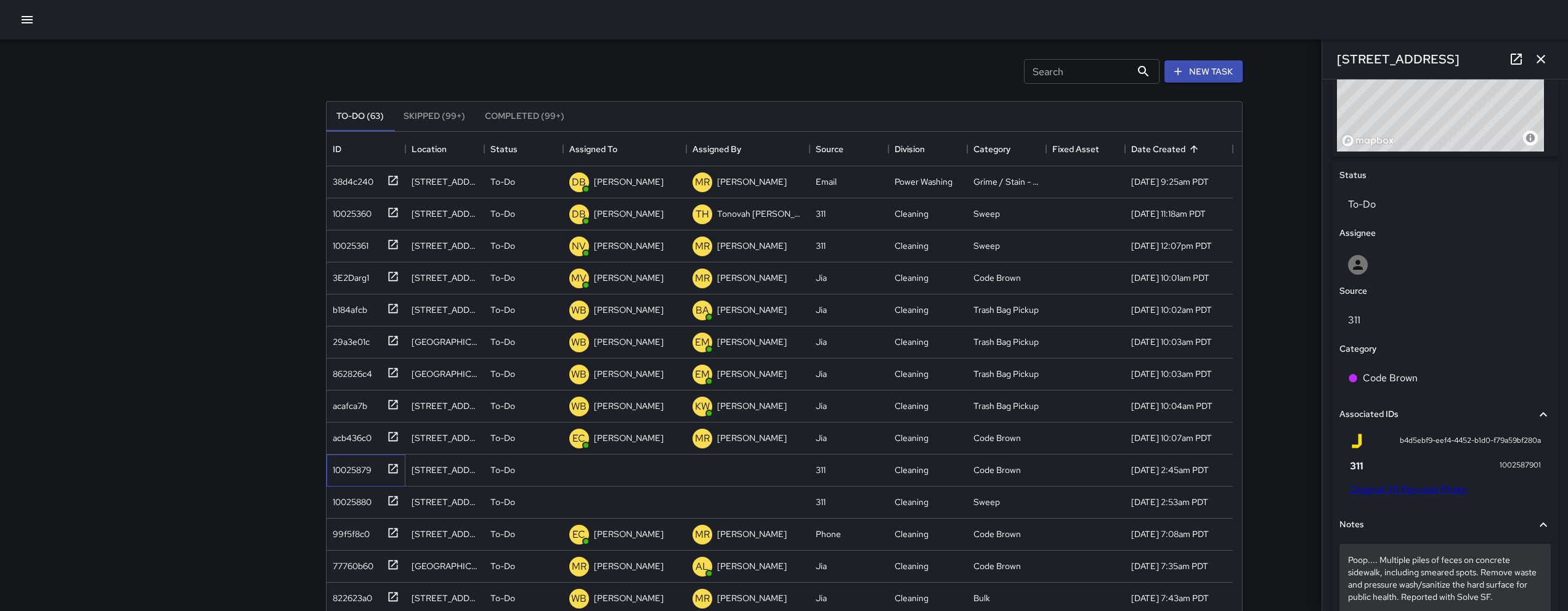
scroll to position [630, 0]
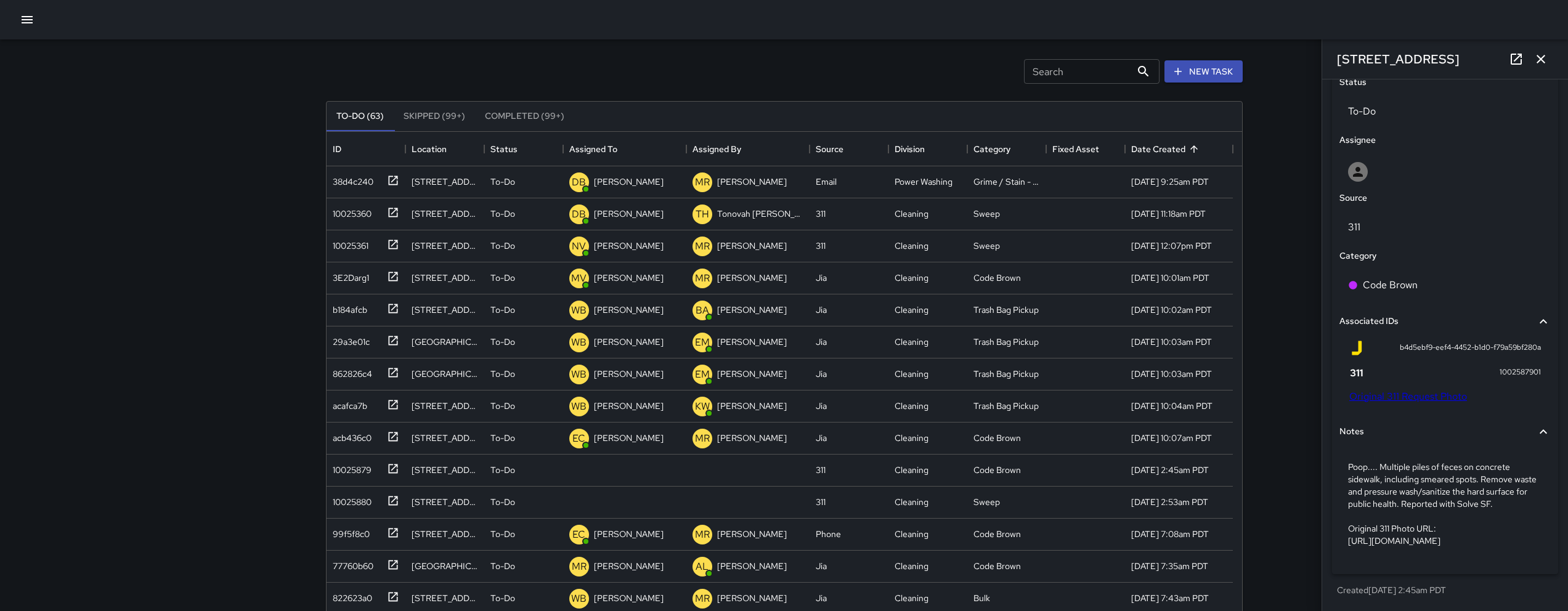
click at [1423, 390] on link "Original 311 Request Photo" at bounding box center [1408, 396] width 118 height 13
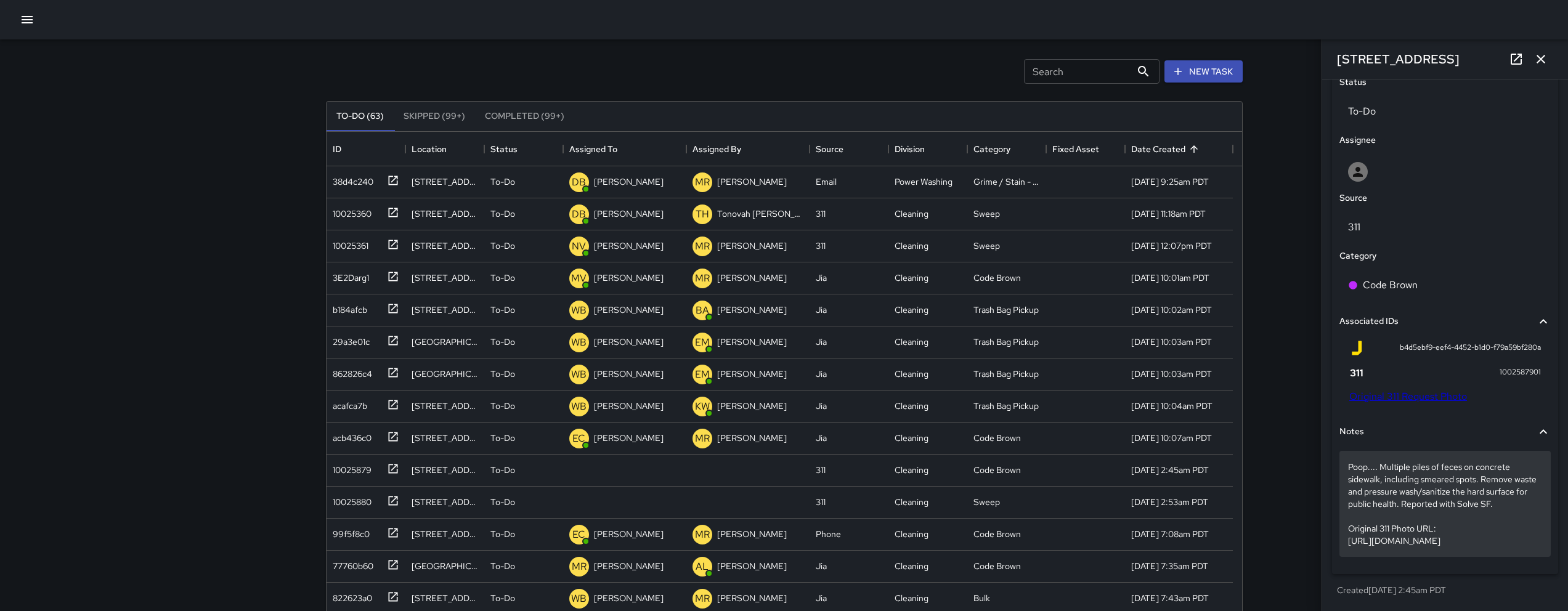
click at [1436, 489] on p "Poop.... Multiple piles of feces on concrete sidewalk, including smeared spots.…" at bounding box center [1445, 503] width 194 height 86
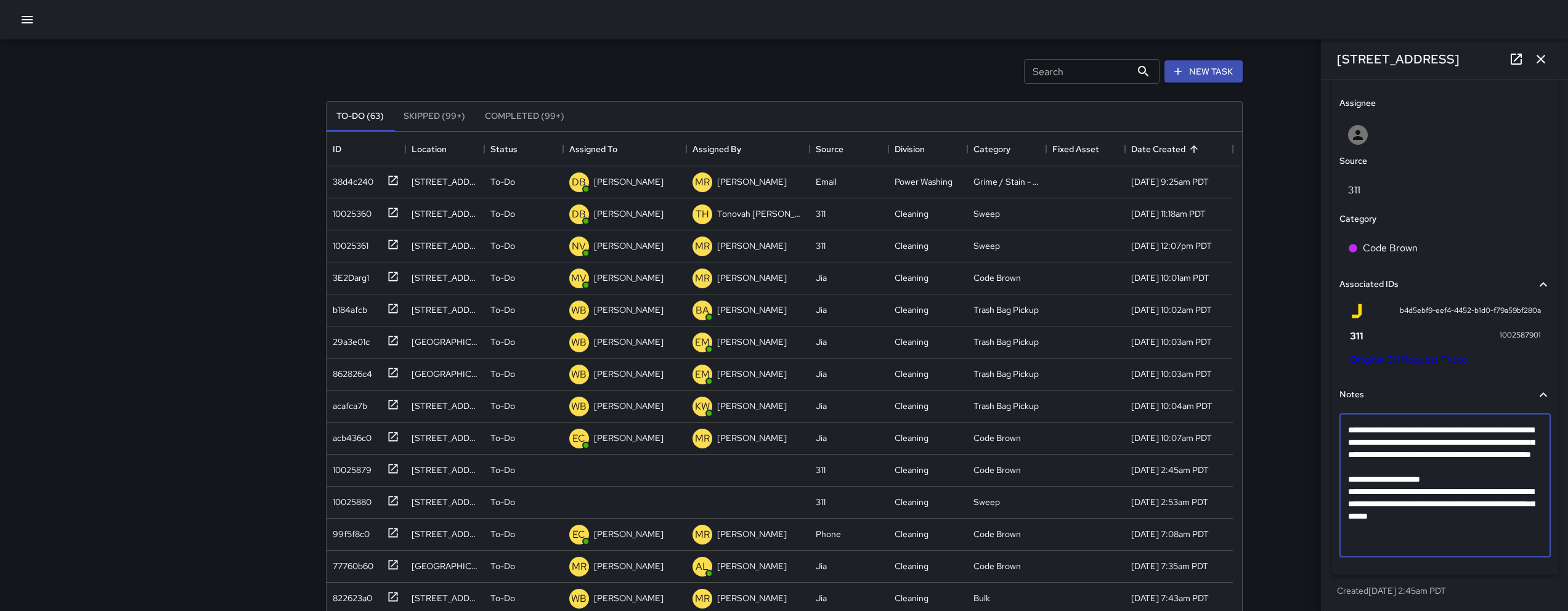
scroll to position [532, 0]
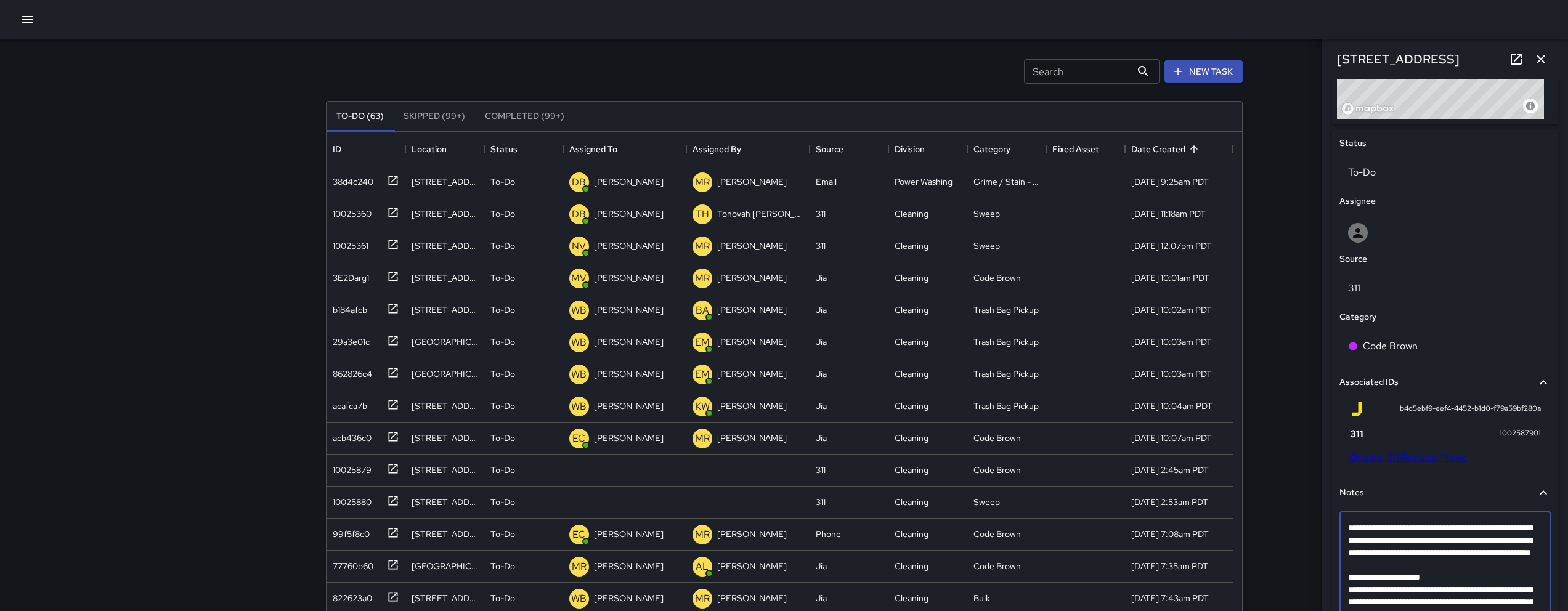
click at [1375, 592] on textarea "**********" at bounding box center [1440, 583] width 185 height 123
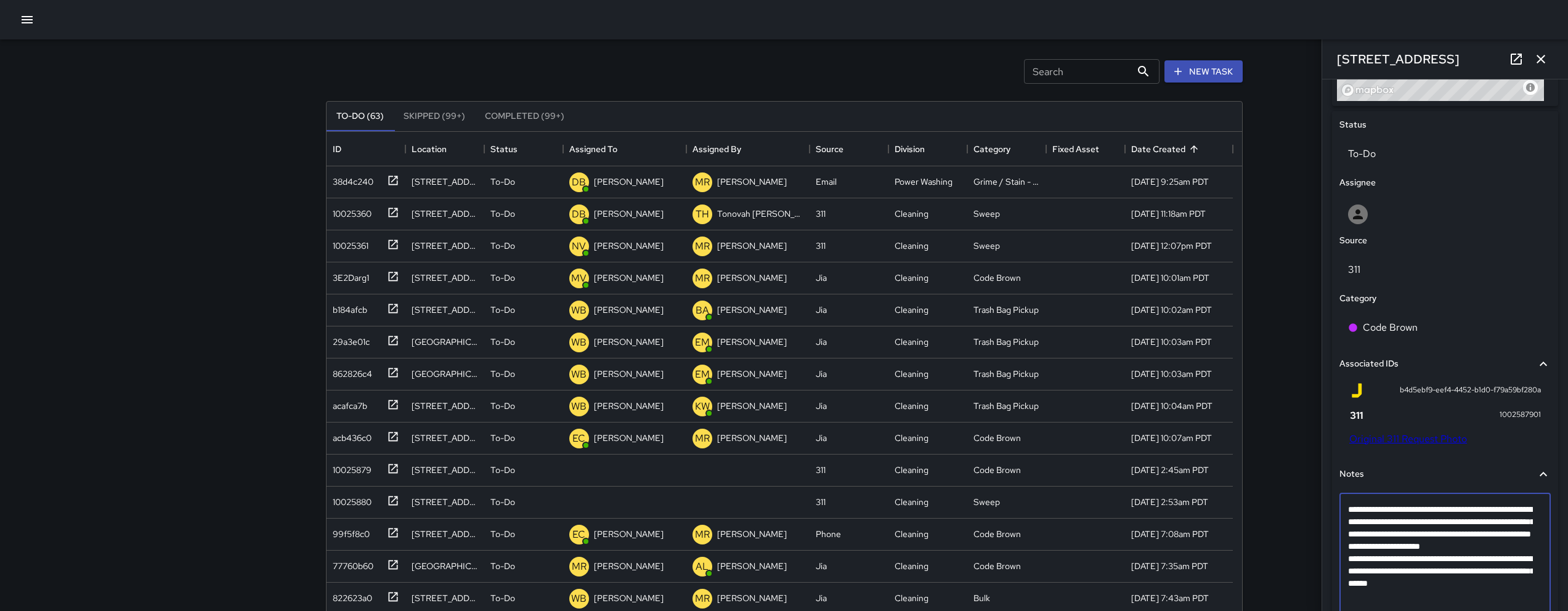
scroll to position [618, 0]
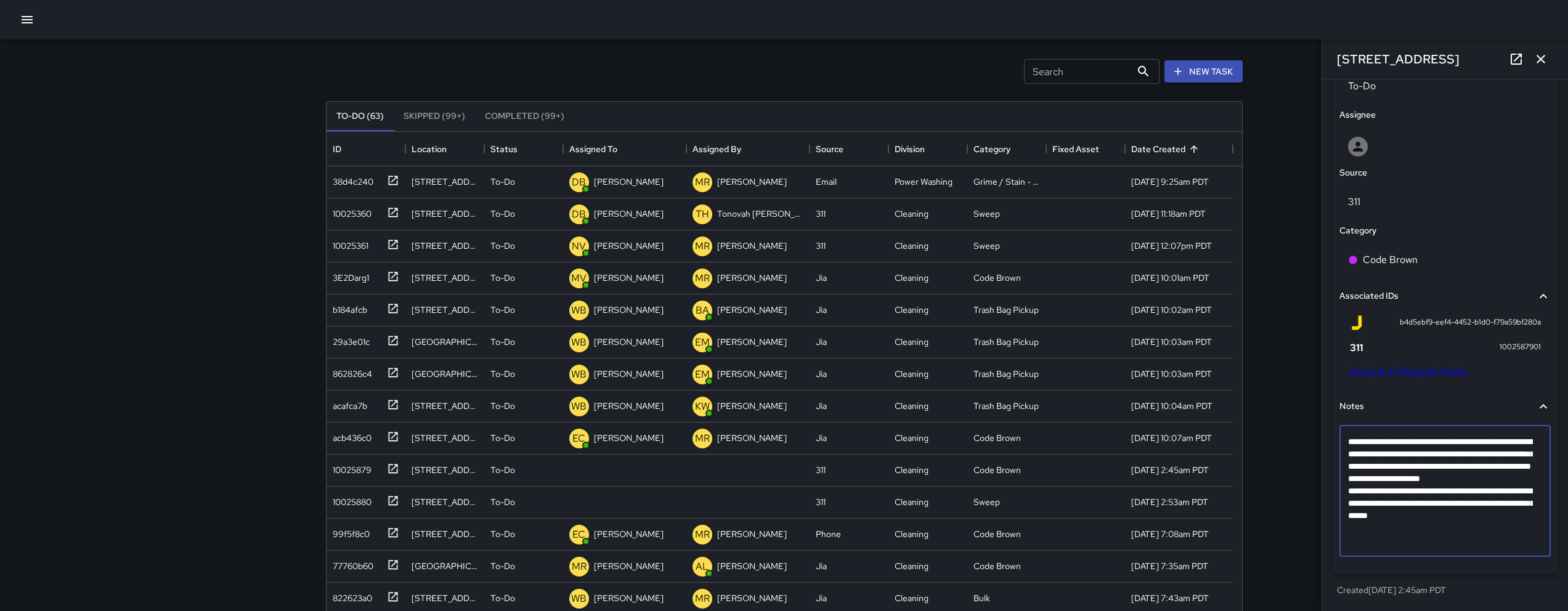
click at [1527, 542] on textarea "**********" at bounding box center [1440, 490] width 185 height 111
click at [1459, 551] on textarea "**********" at bounding box center [1440, 496] width 185 height 123
click at [1470, 554] on textarea "**********" at bounding box center [1440, 502] width 185 height 135
type textarea "**********"
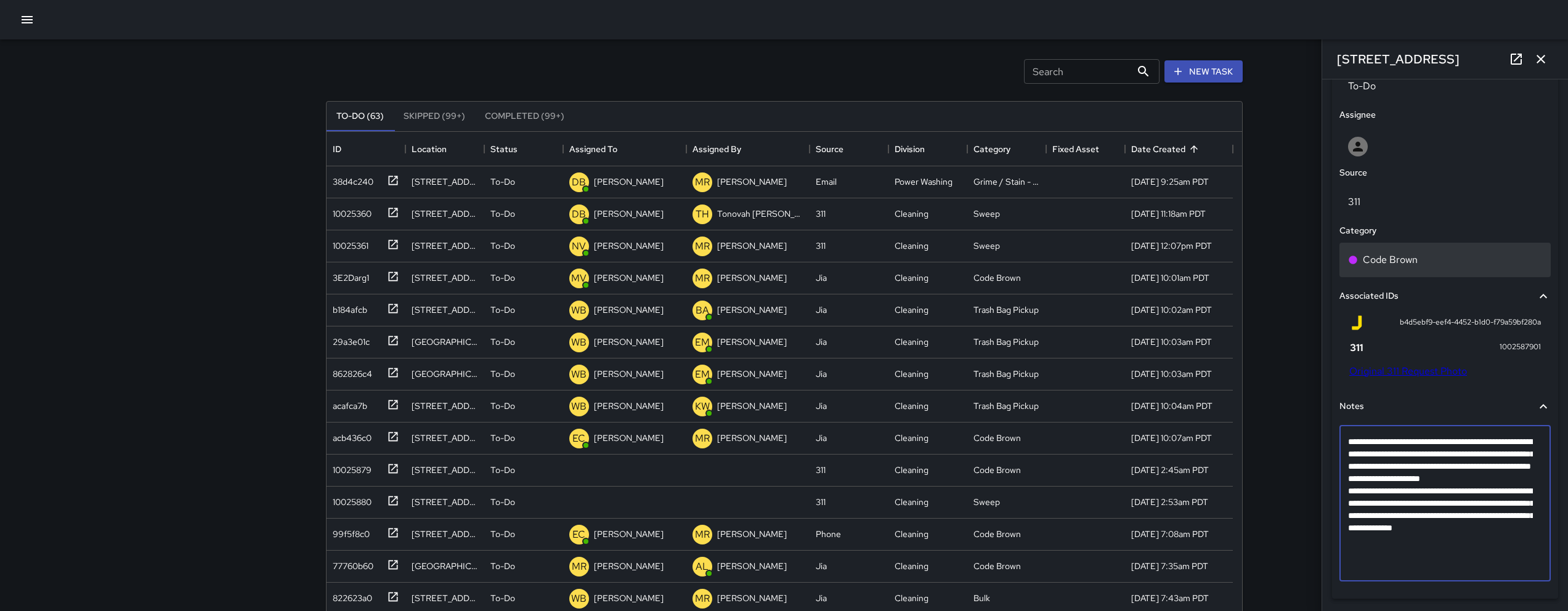
scroll to position [379, 0]
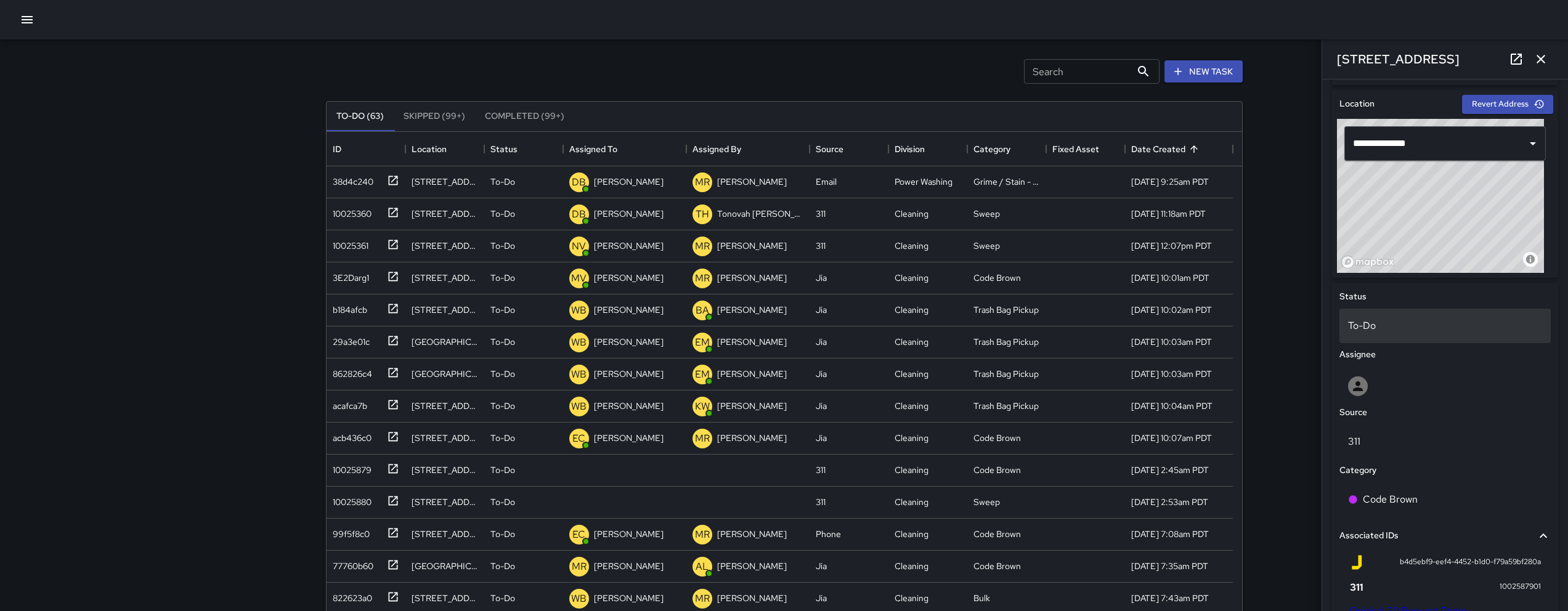
click at [1414, 327] on p "To-Do" at bounding box center [1445, 325] width 194 height 15
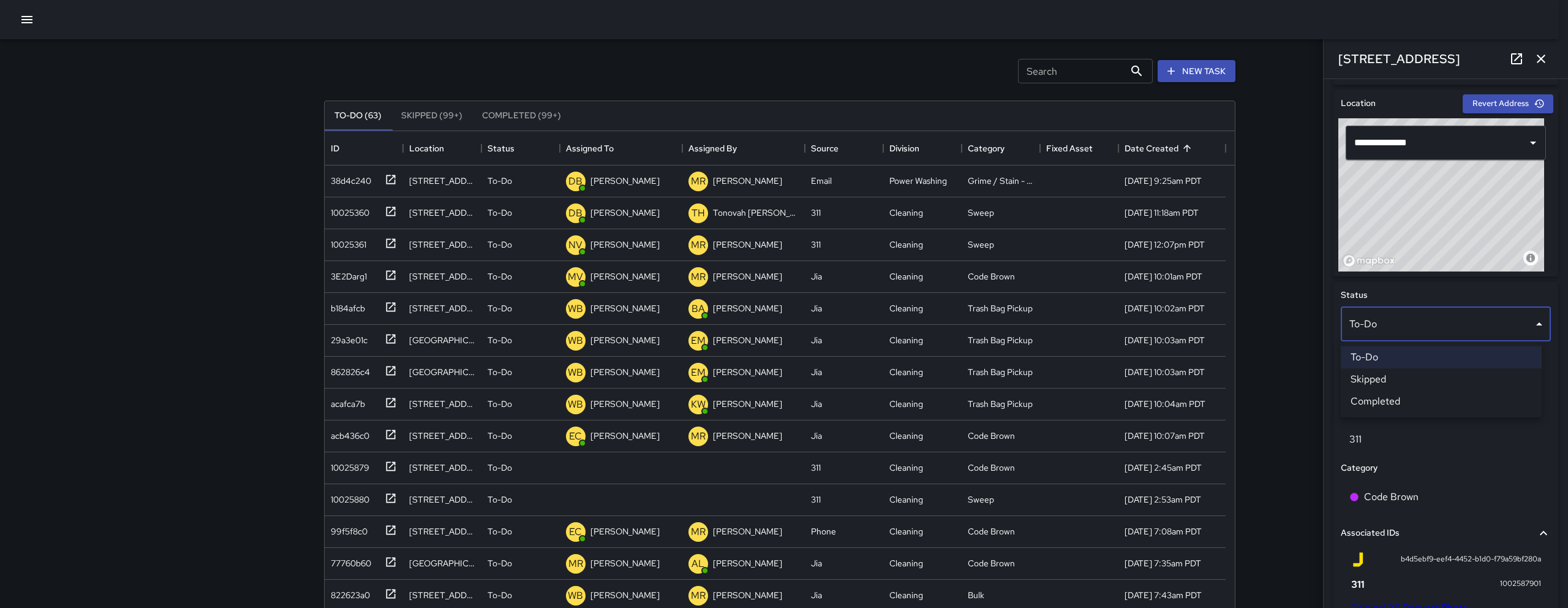
click at [1405, 381] on li "Skipped" at bounding box center [1441, 379] width 201 height 22
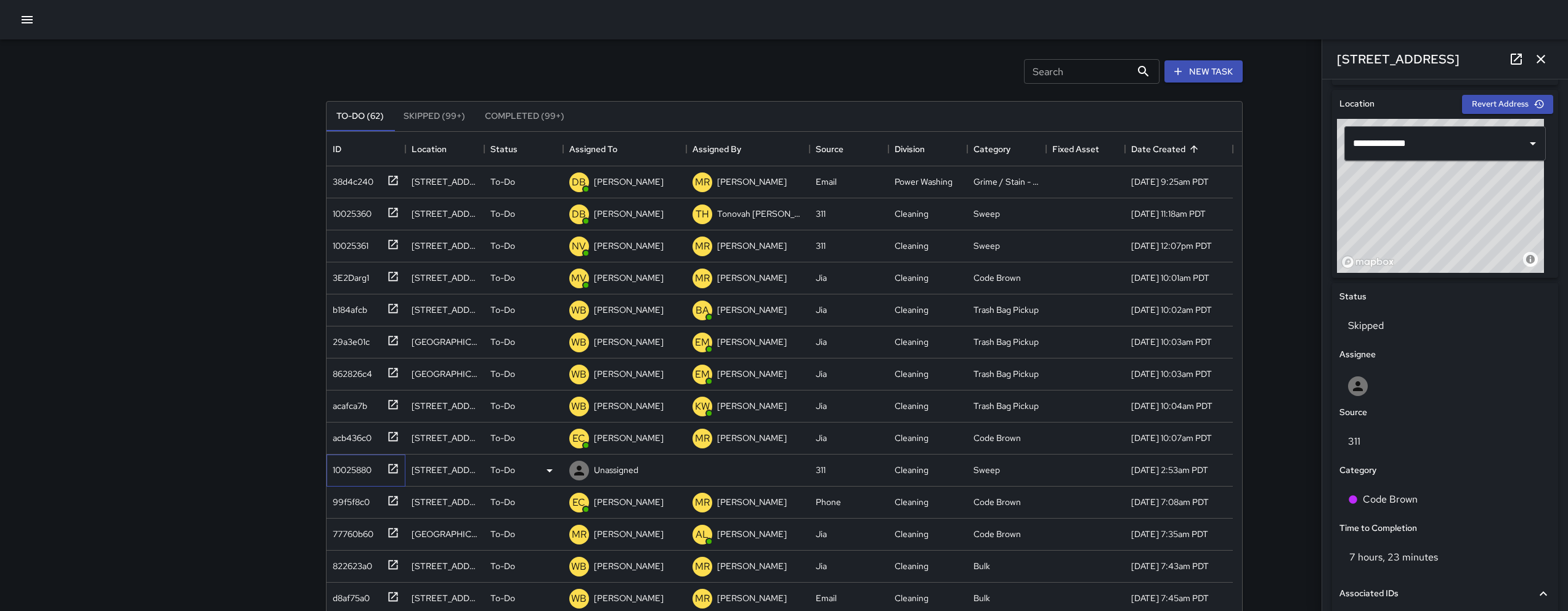
click at [357, 472] on div "10025880" at bounding box center [349, 467] width 44 height 18
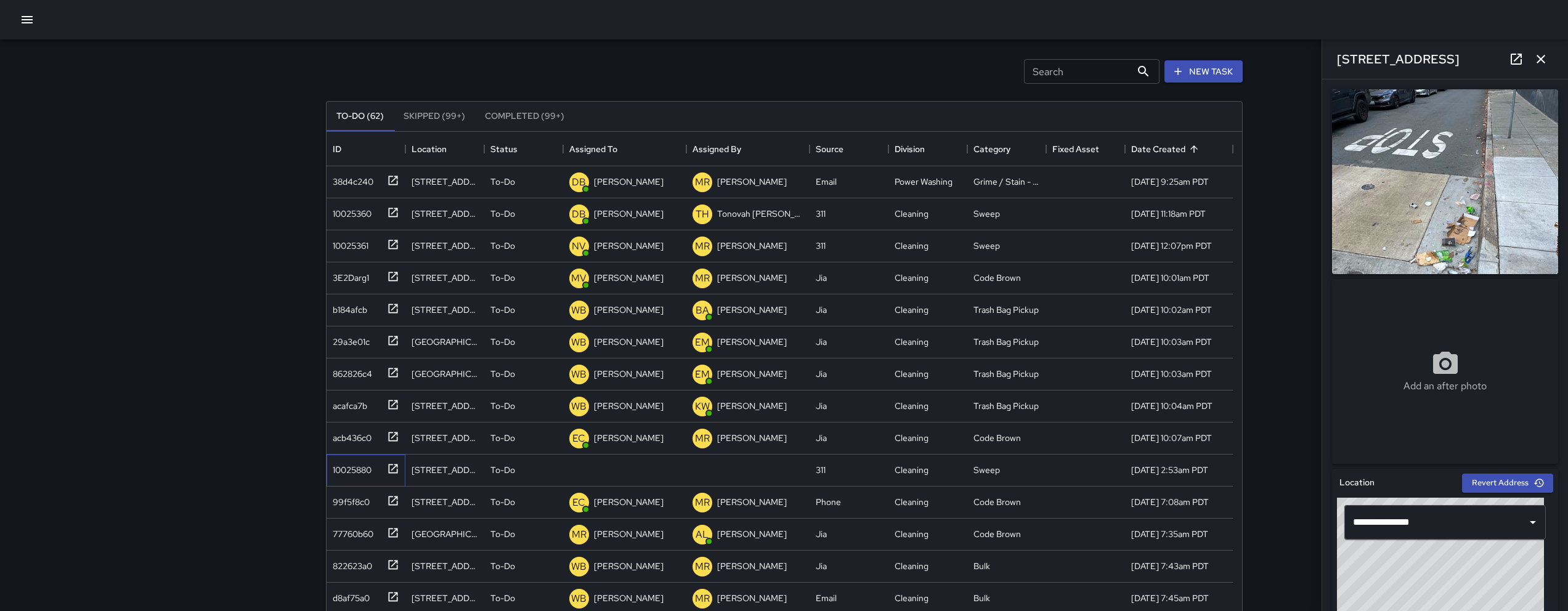
scroll to position [408, 0]
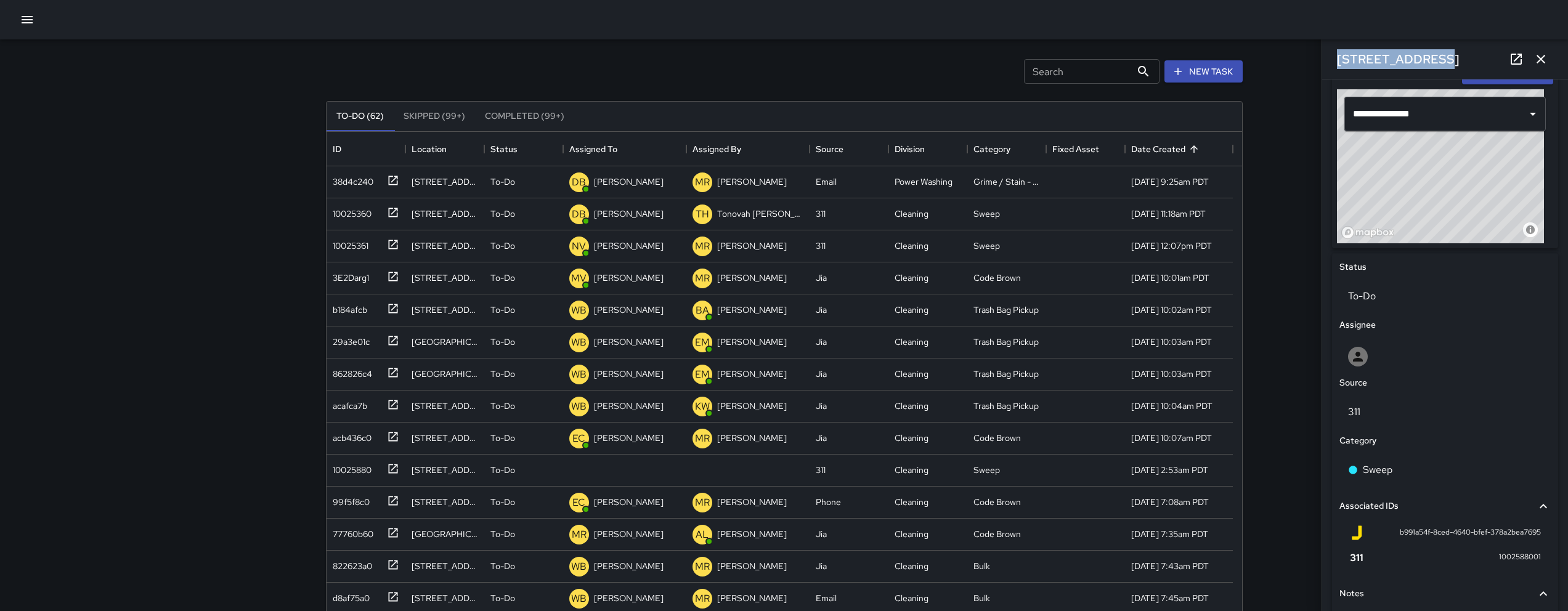
drag, startPoint x: 1436, startPoint y: 57, endPoint x: 1328, endPoint y: 58, distance: 108.0
click at [1328, 58] on div "[STREET_ADDRESS]" at bounding box center [1445, 60] width 246 height 40
copy h6 "[STREET_ADDRESS]"
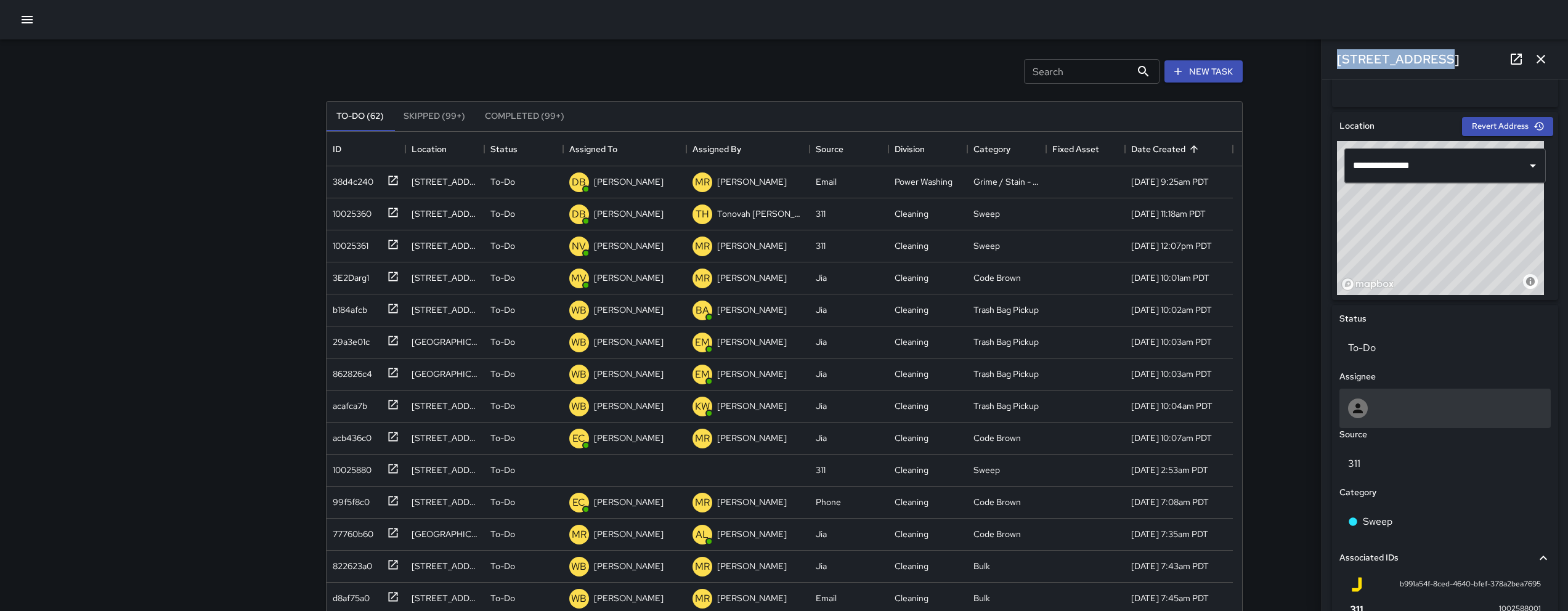
scroll to position [315, 0]
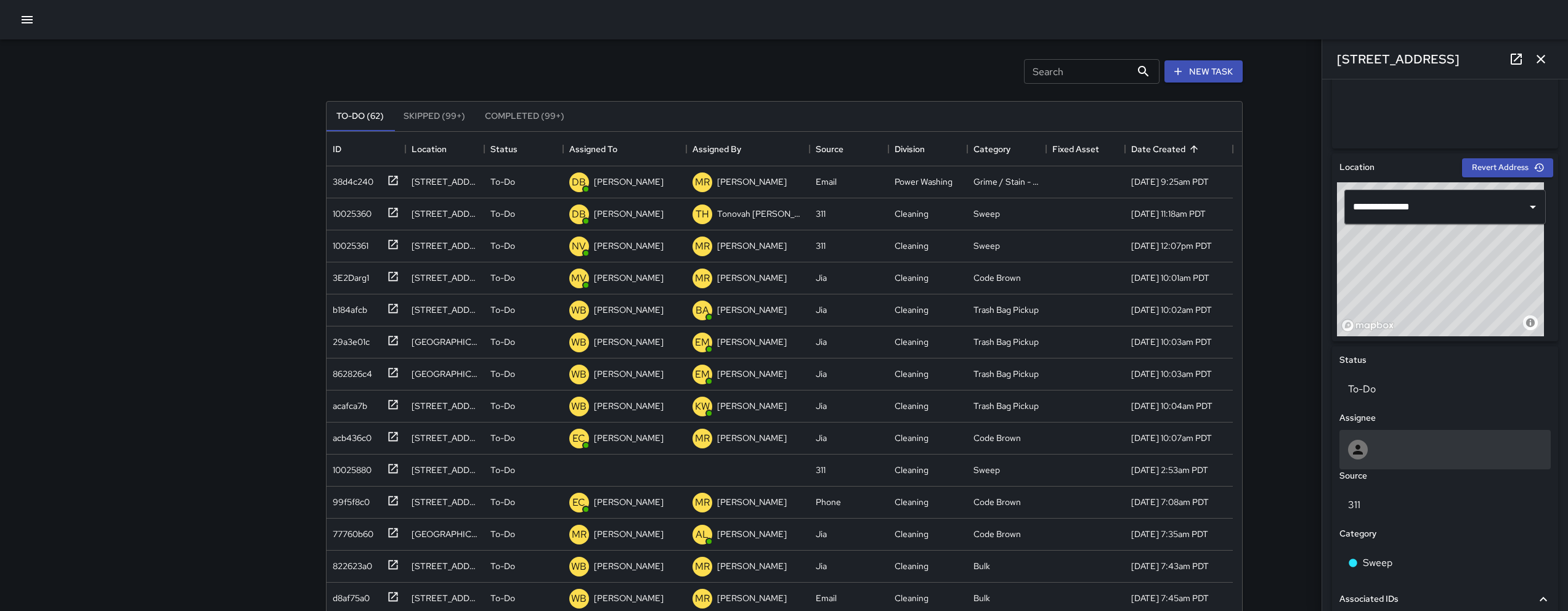
click at [1421, 444] on div at bounding box center [1445, 450] width 194 height 20
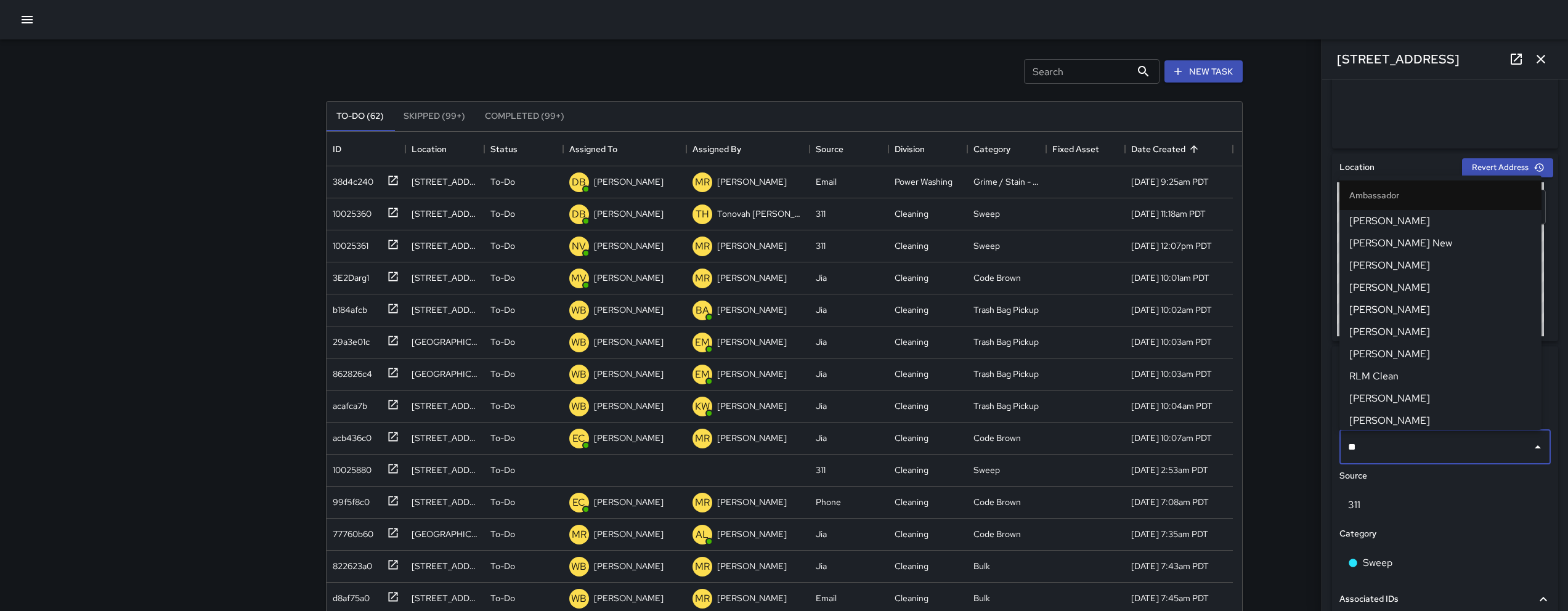
type input "***"
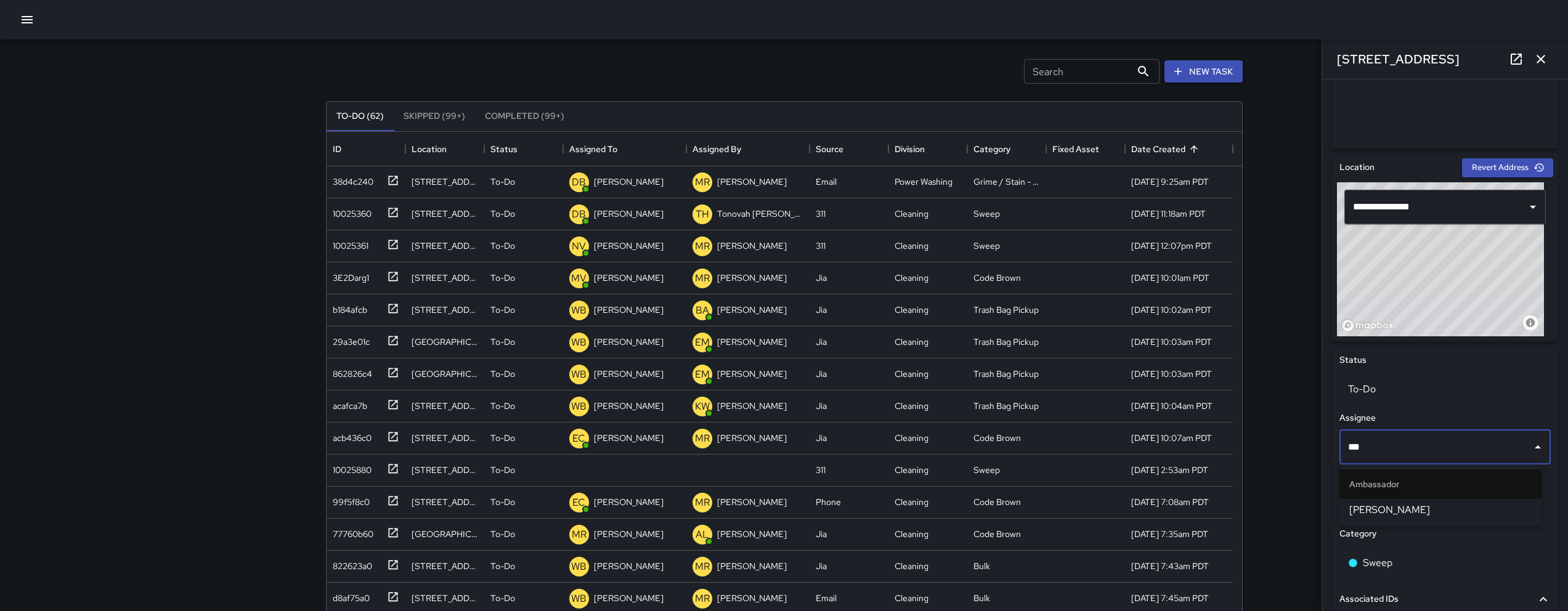
click at [1415, 515] on span "[PERSON_NAME]" at bounding box center [1440, 509] width 182 height 15
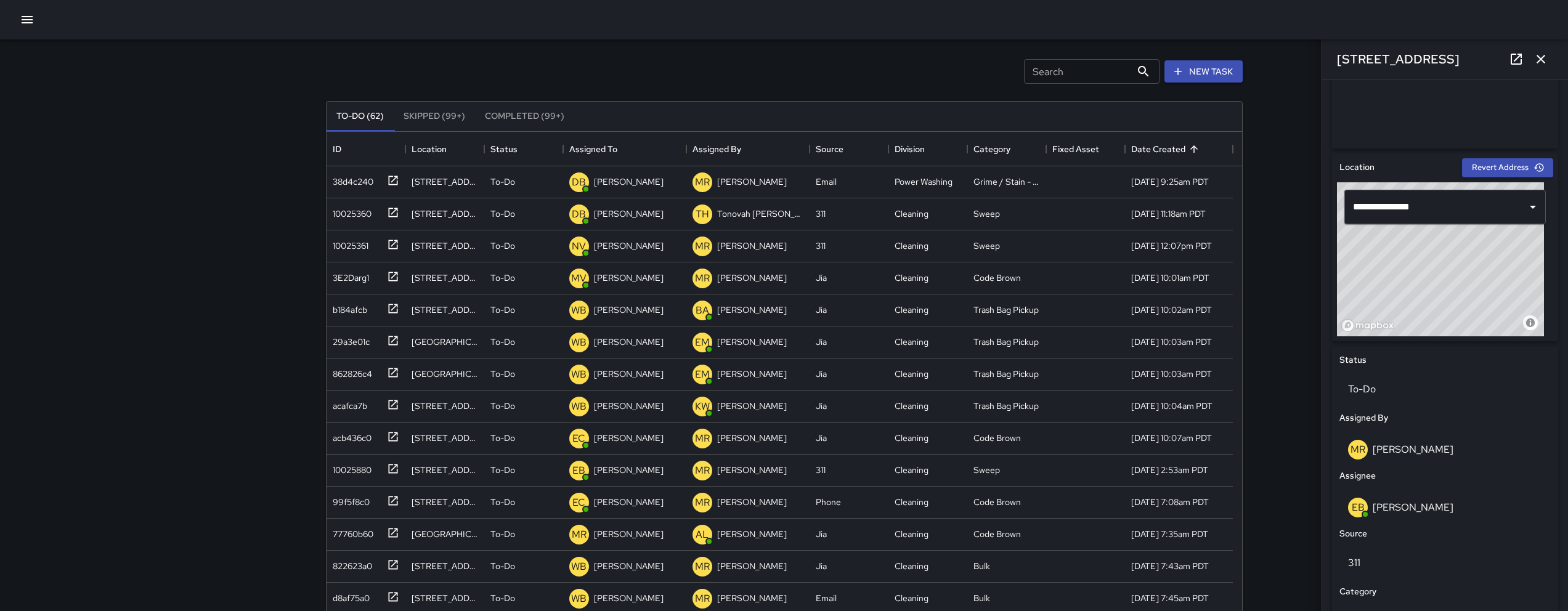
click at [1537, 63] on icon "button" at bounding box center [1540, 59] width 15 height 15
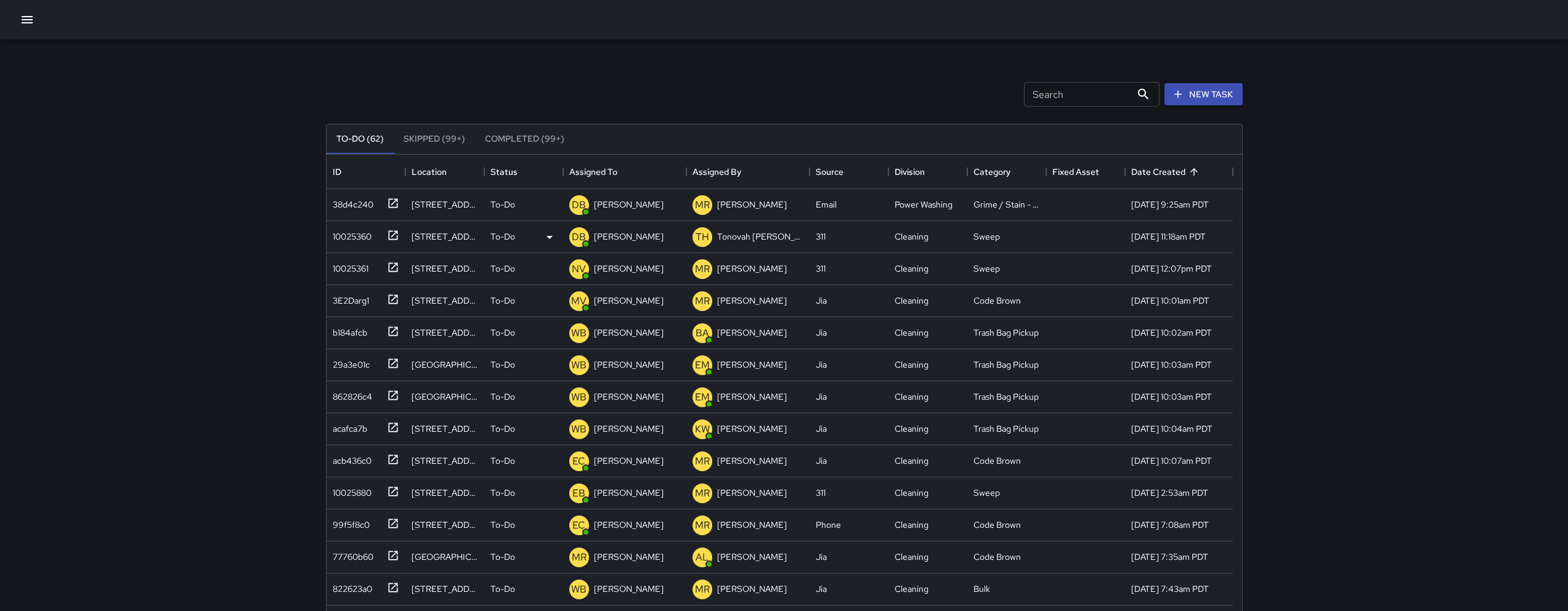
scroll to position [0, 0]
click at [1168, 167] on div "Date Created" at bounding box center [1158, 172] width 54 height 34
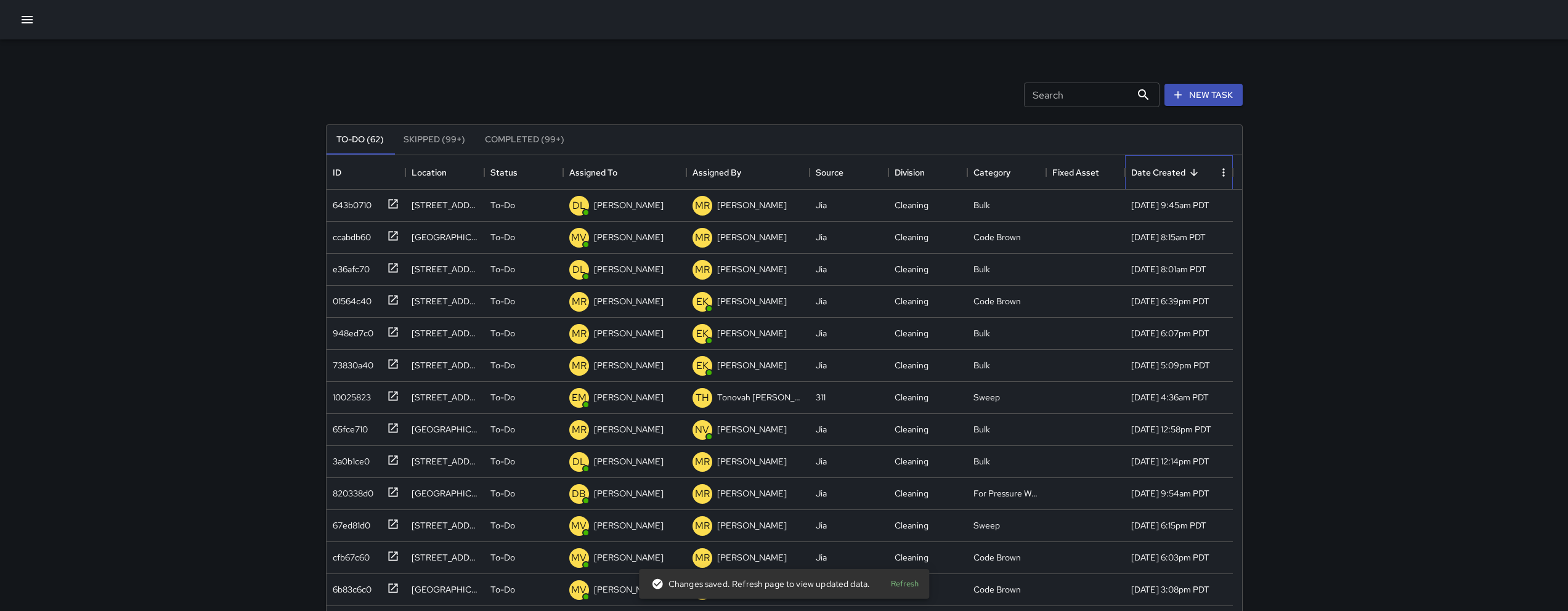
click at [1168, 167] on div "Date Created" at bounding box center [1158, 172] width 54 height 34
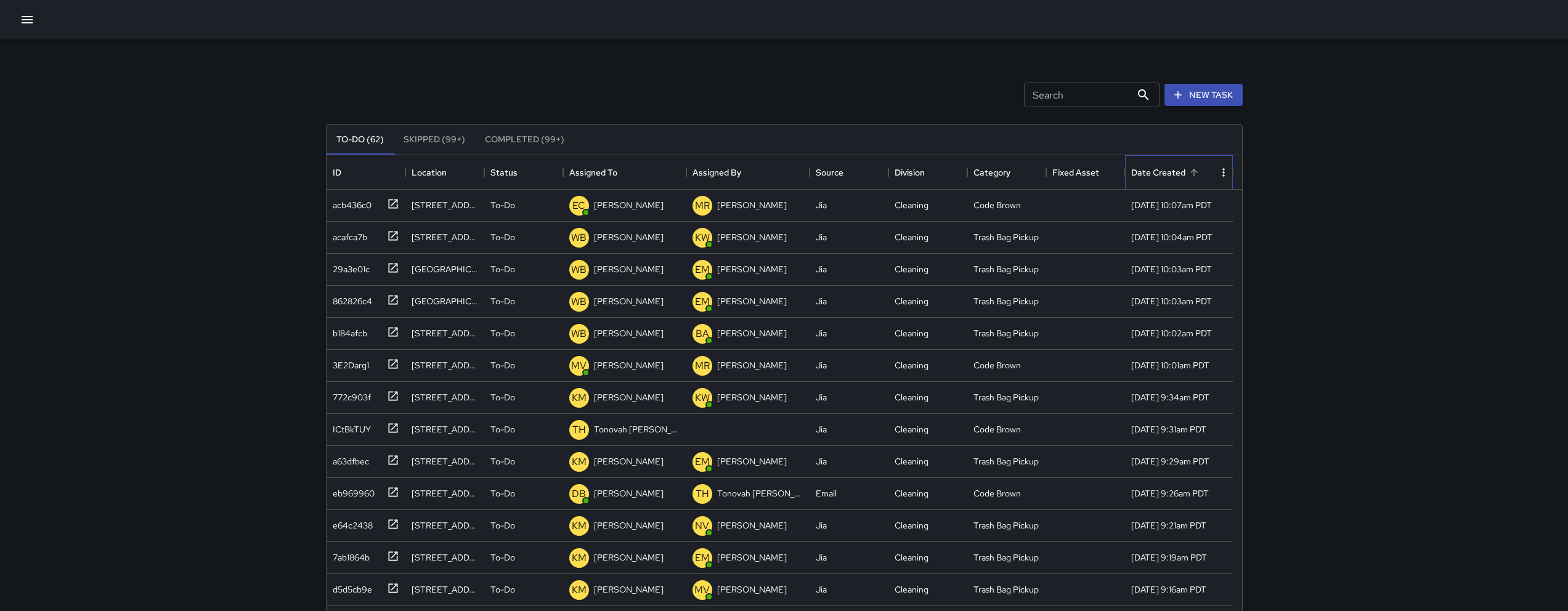
click at [1149, 161] on div "Date Created" at bounding box center [1158, 172] width 54 height 34
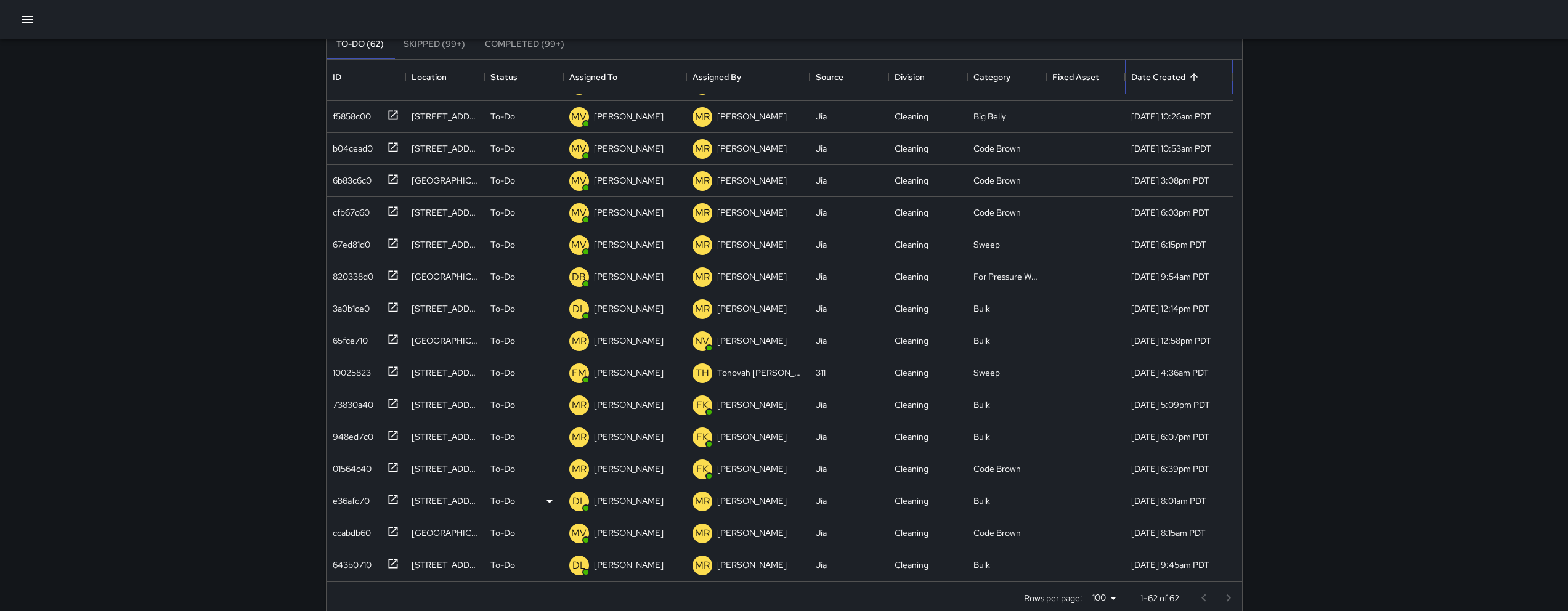
scroll to position [116, 0]
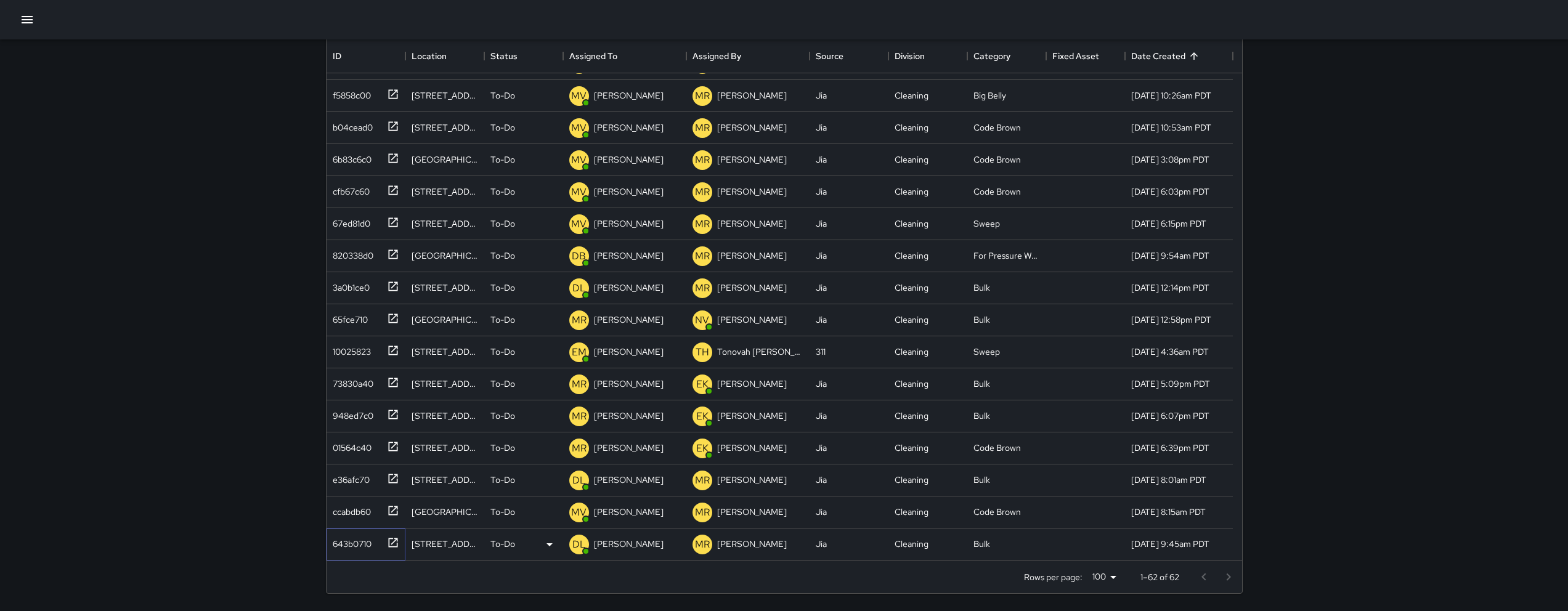
click at [357, 544] on div "643b0710" at bounding box center [349, 541] width 44 height 18
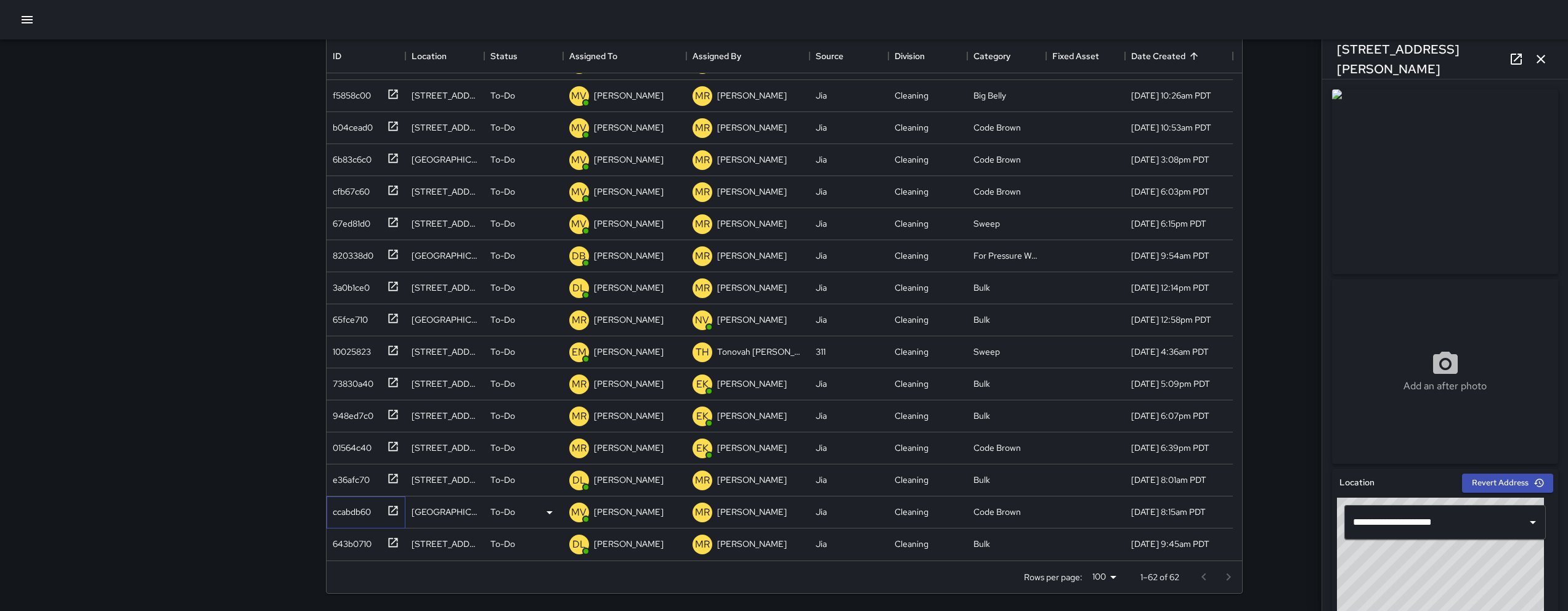
click at [371, 509] on div "ccabdb60" at bounding box center [349, 509] width 43 height 18
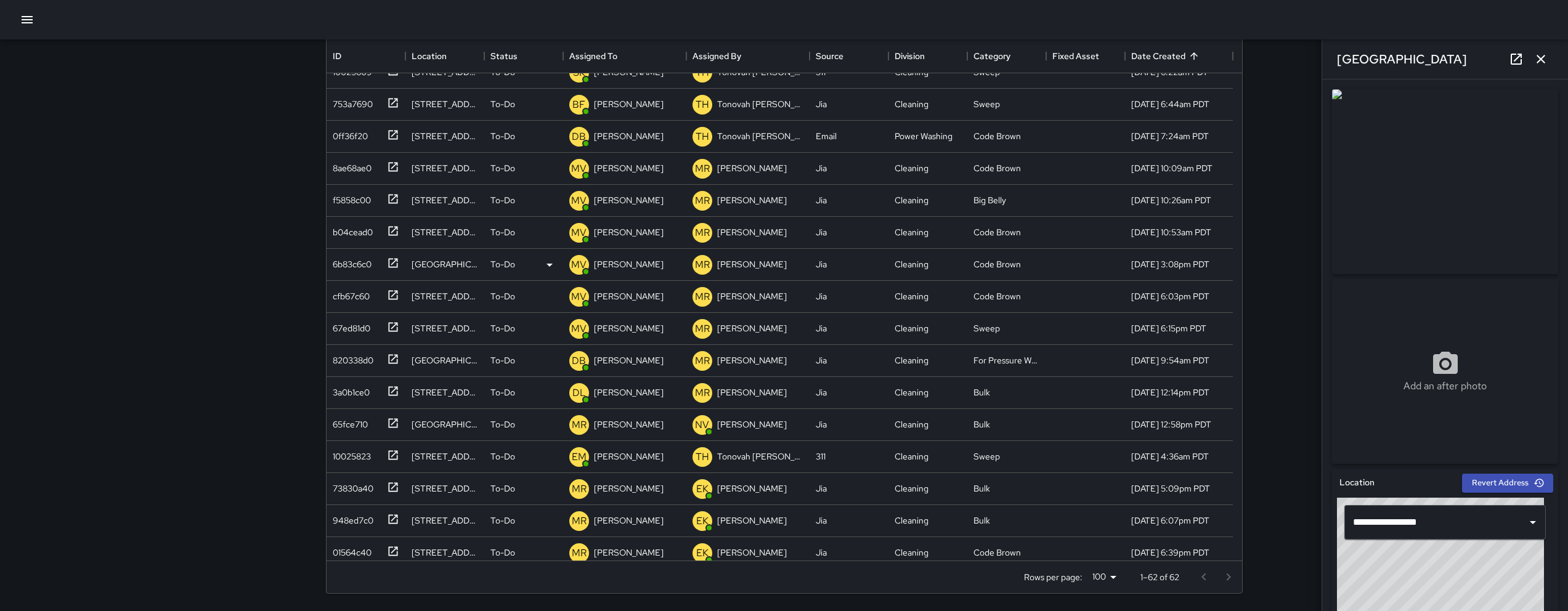
scroll to position [1341, 0]
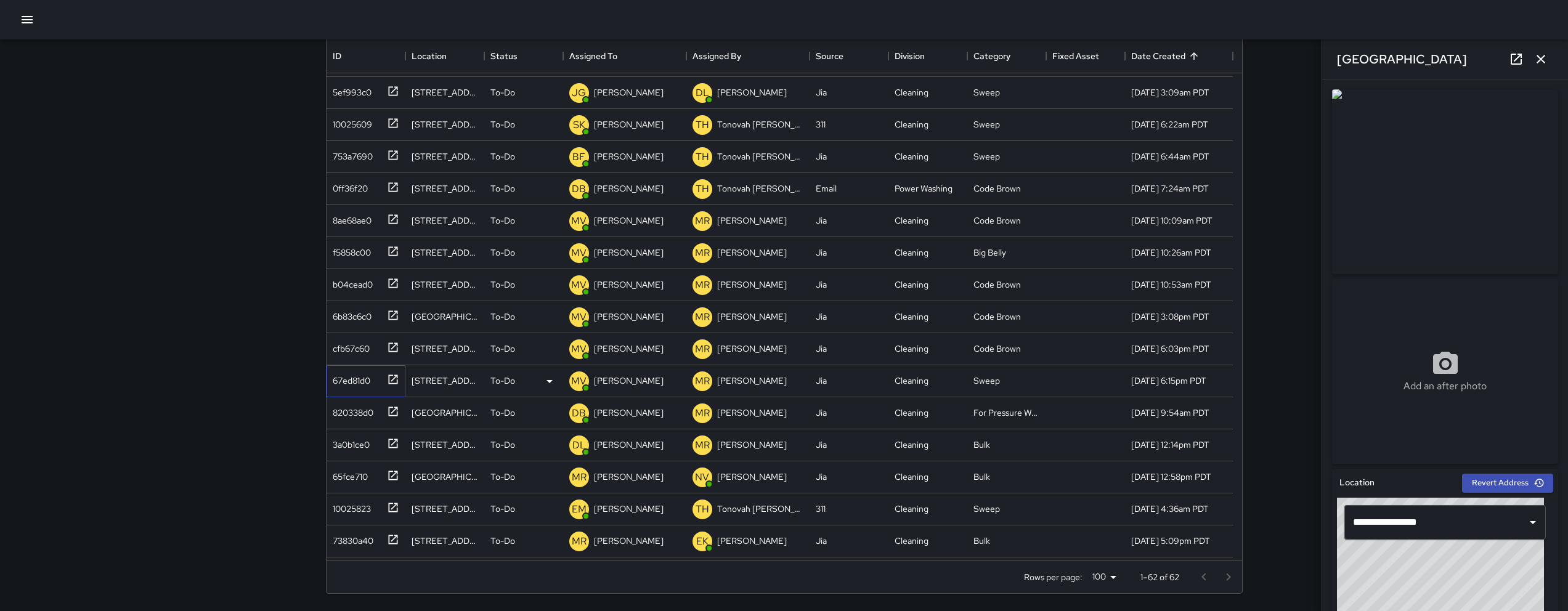
click at [349, 369] on div "67ed81d0" at bounding box center [349, 378] width 43 height 18
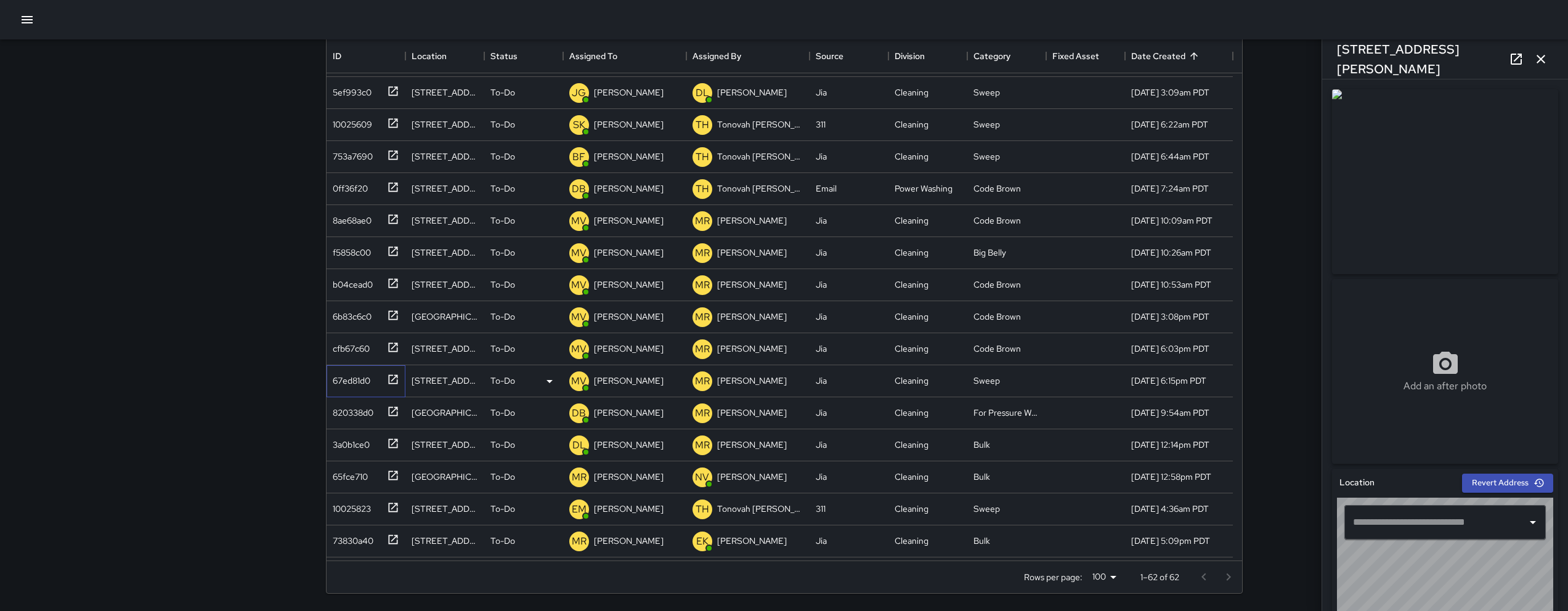
type input "**********"
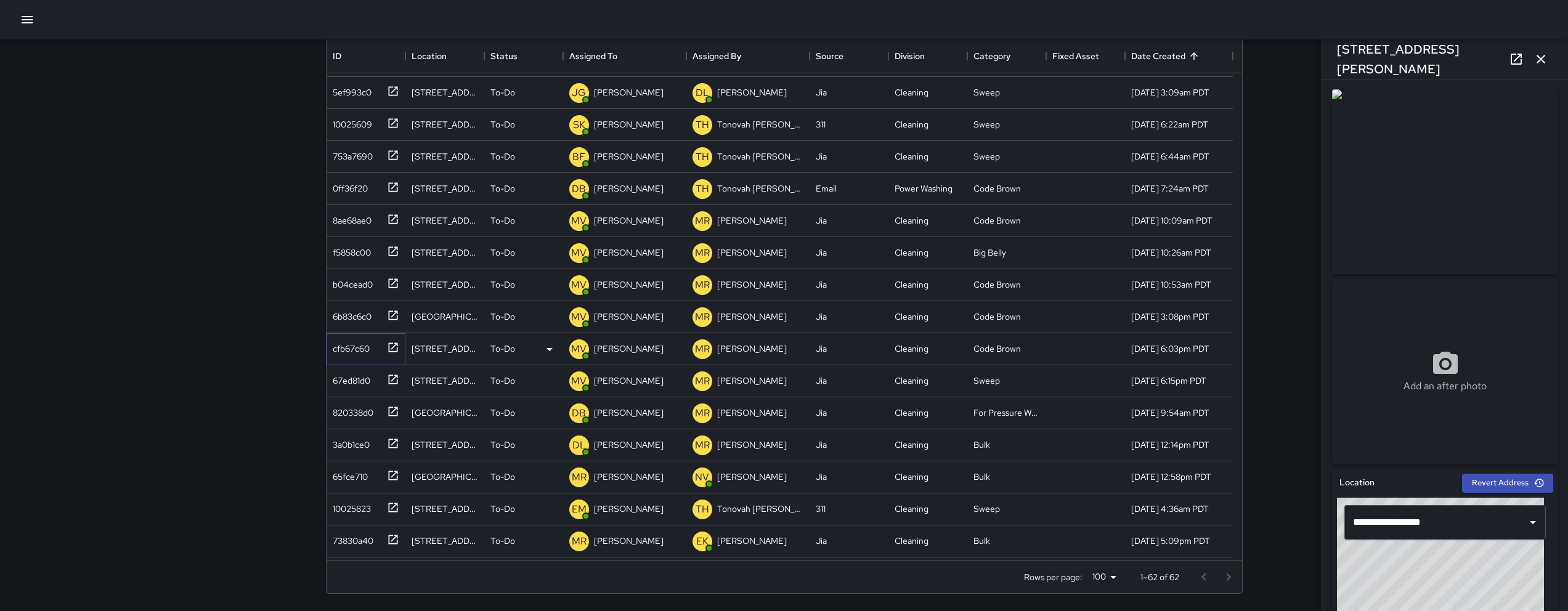
click at [350, 343] on div "cfb67c60" at bounding box center [348, 346] width 42 height 18
click at [351, 315] on div "6b83c6c0" at bounding box center [349, 314] width 44 height 18
click at [350, 282] on div "b04cead0" at bounding box center [350, 281] width 45 height 18
click at [354, 251] on div "f5858c00" at bounding box center [349, 250] width 43 height 18
click at [360, 220] on div "8ae68ae0" at bounding box center [349, 218] width 44 height 18
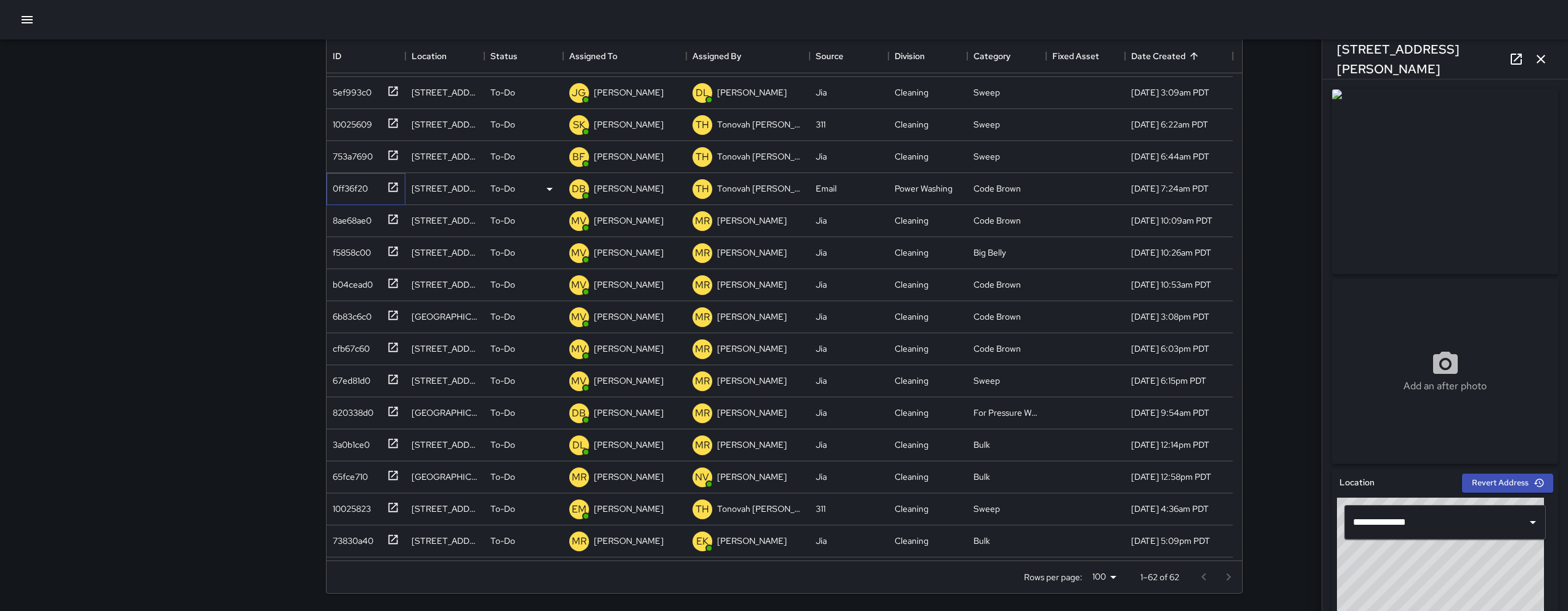
click at [363, 187] on div "0ff36f20" at bounding box center [347, 186] width 40 height 18
click at [362, 187] on div "0ff36f20" at bounding box center [347, 186] width 40 height 18
click at [358, 158] on div "753a7690" at bounding box center [350, 154] width 45 height 18
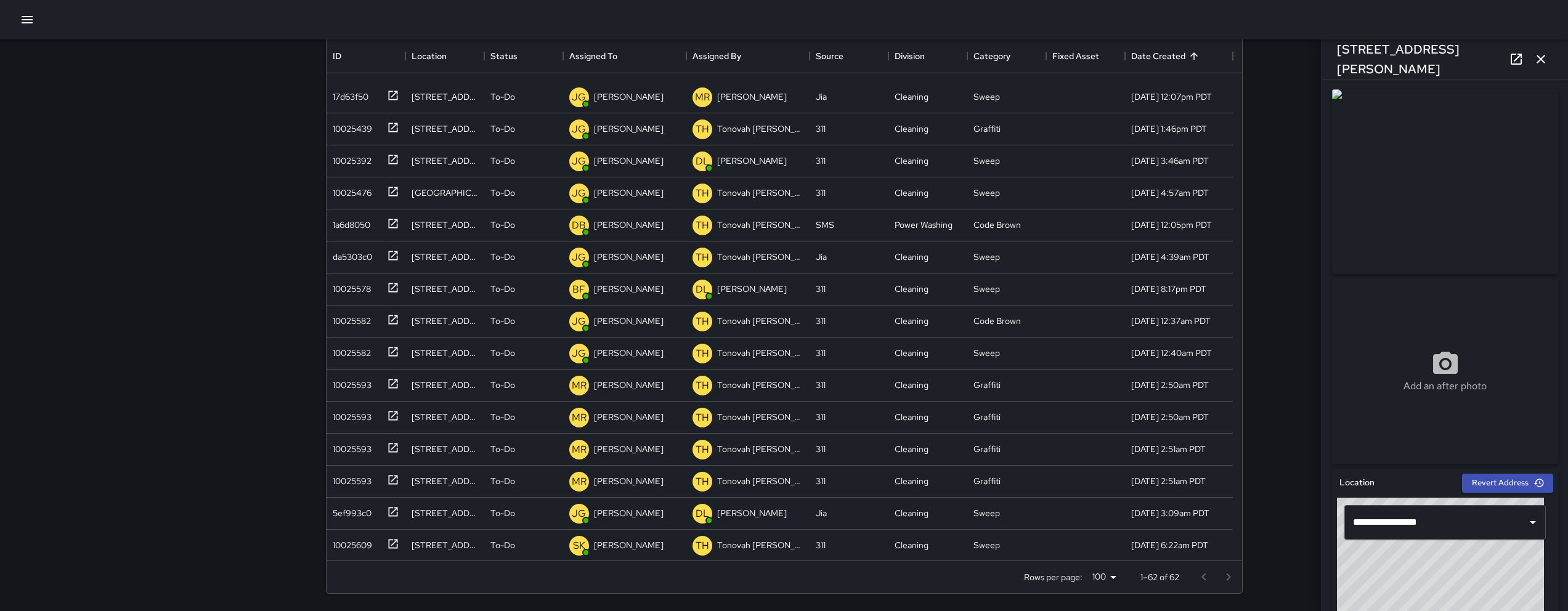
scroll to position [898, 0]
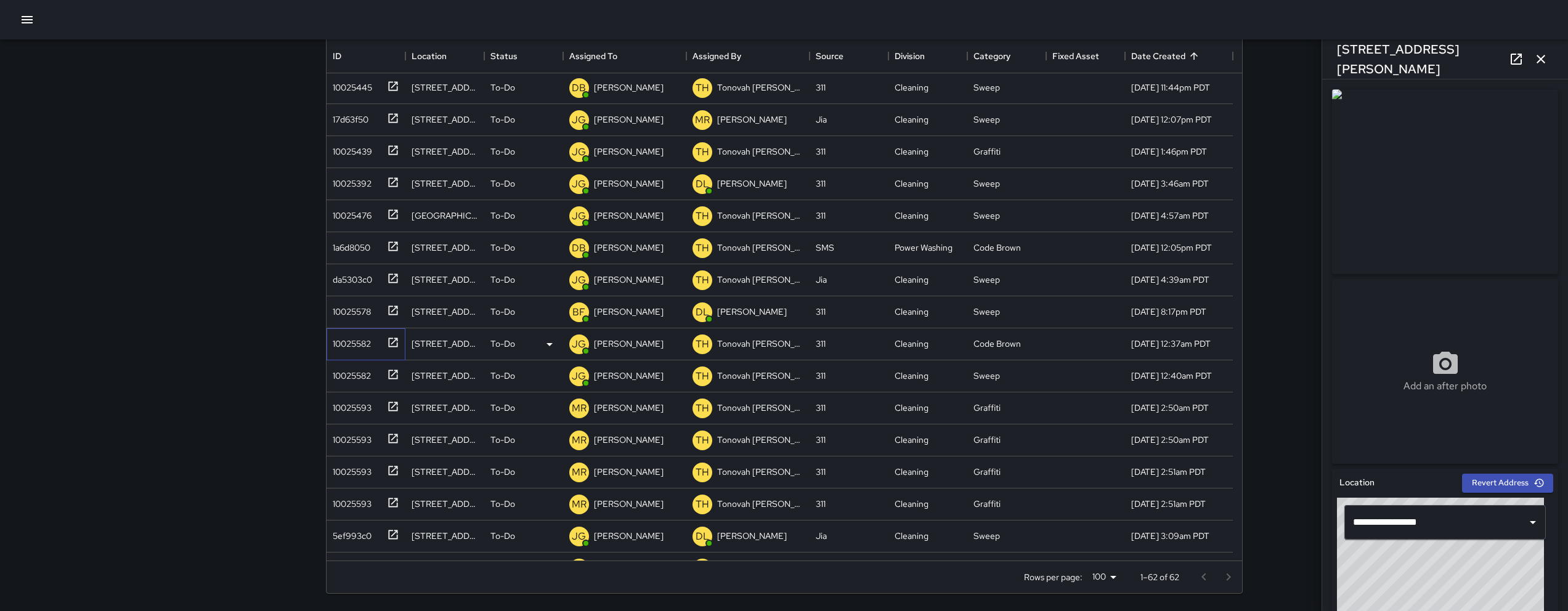
click at [343, 341] on div "10025582" at bounding box center [349, 341] width 43 height 18
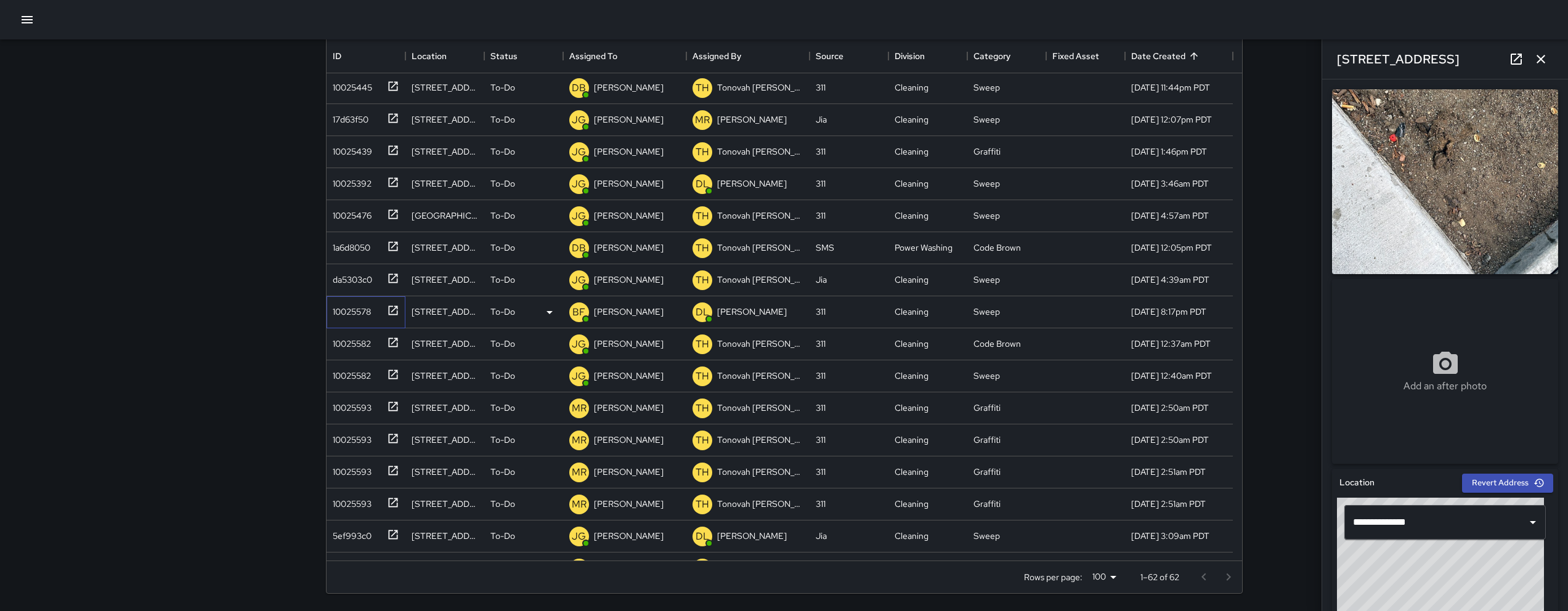
click at [345, 310] on div "10025578" at bounding box center [349, 309] width 43 height 18
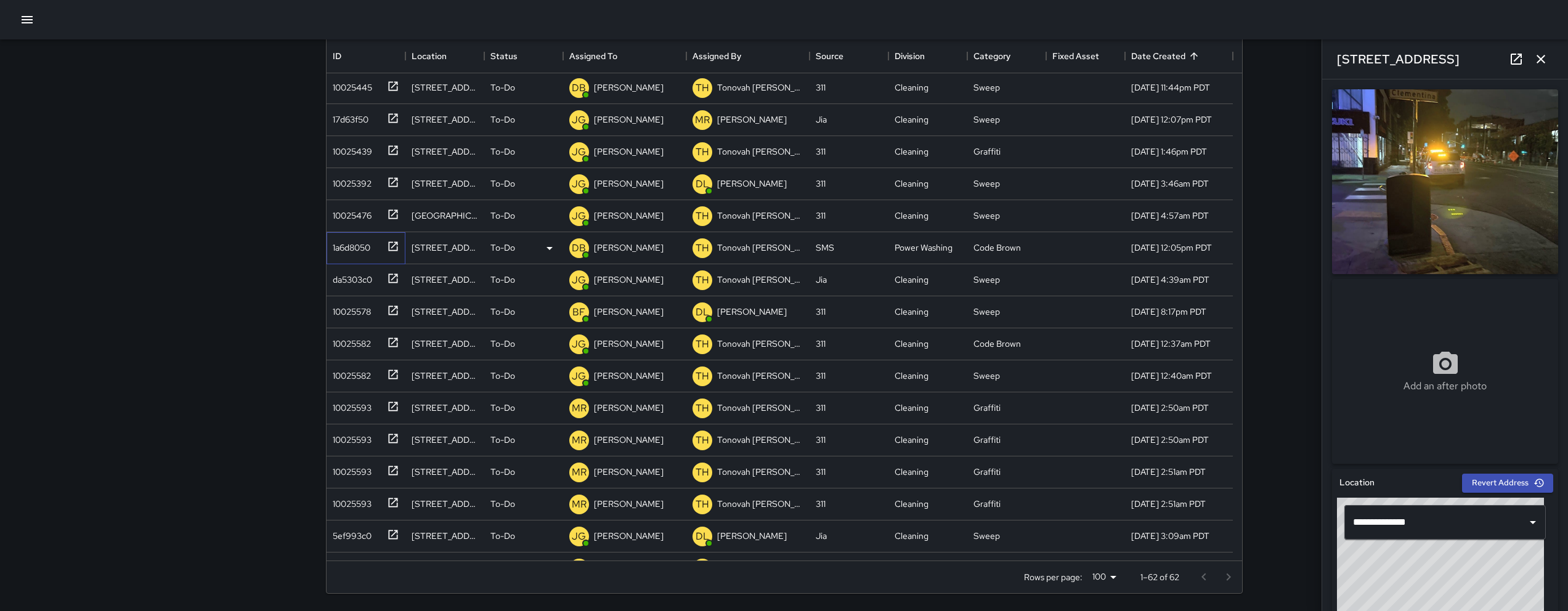
click at [360, 236] on div "1a6d8050" at bounding box center [349, 245] width 43 height 18
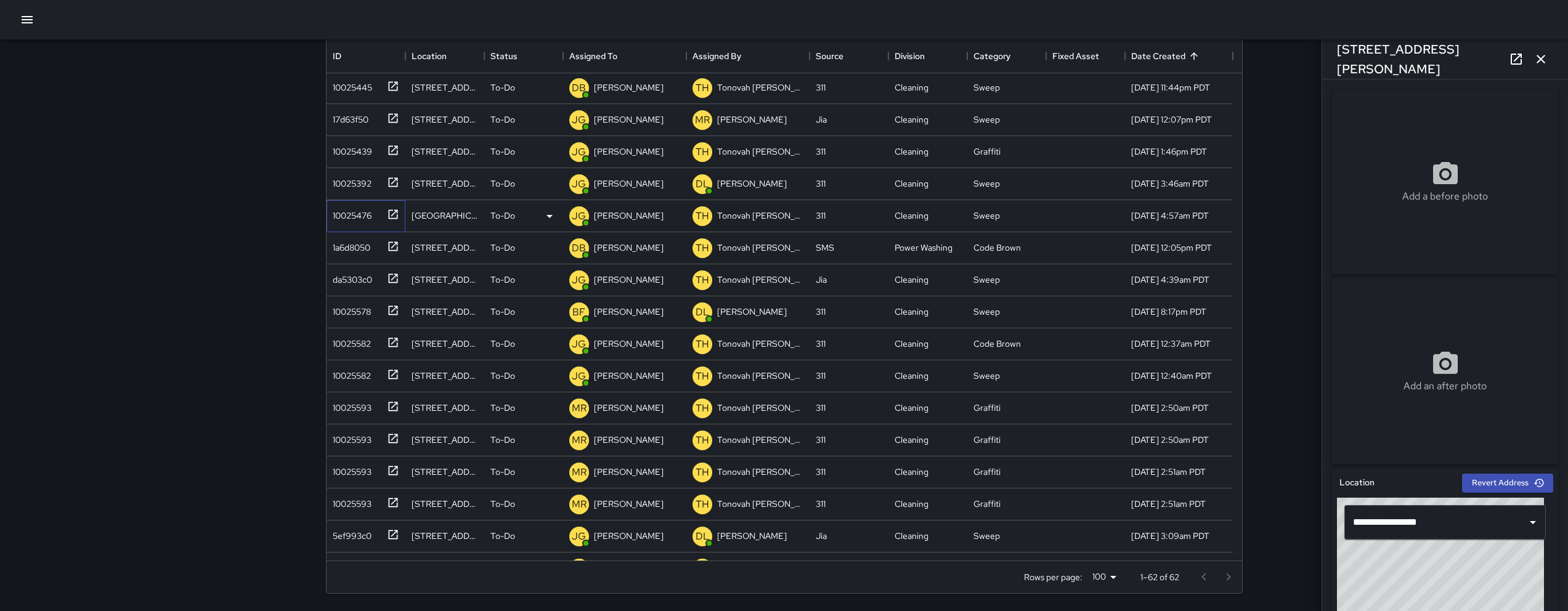
click at [359, 217] on div "10025476" at bounding box center [349, 213] width 44 height 18
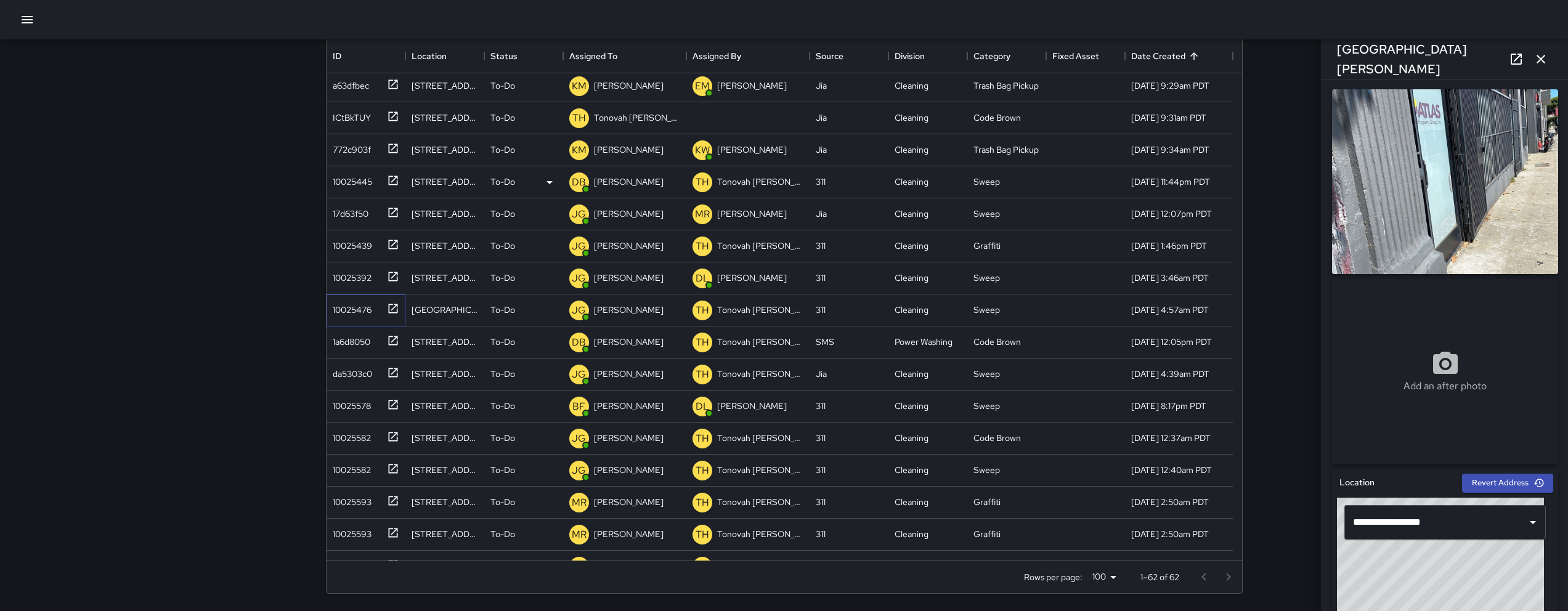
scroll to position [802, 0]
click at [362, 189] on div "10025445" at bounding box center [350, 180] width 44 height 18
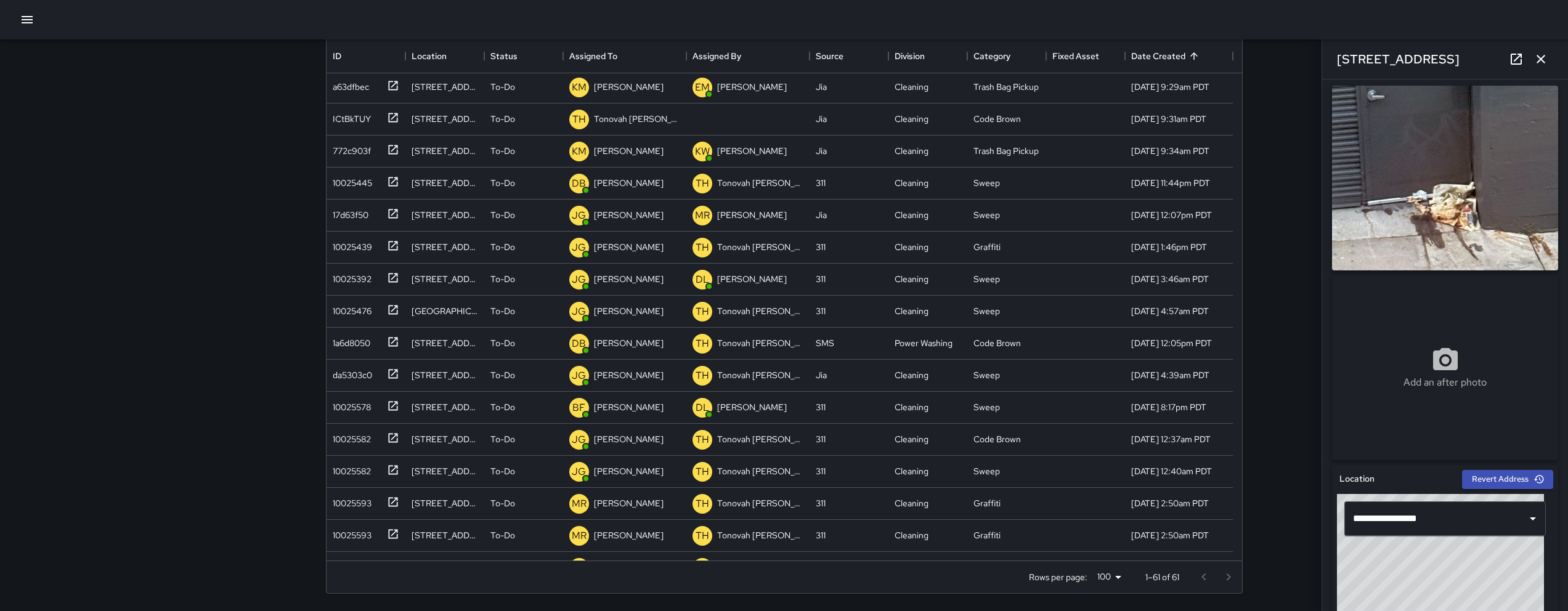
scroll to position [0, 0]
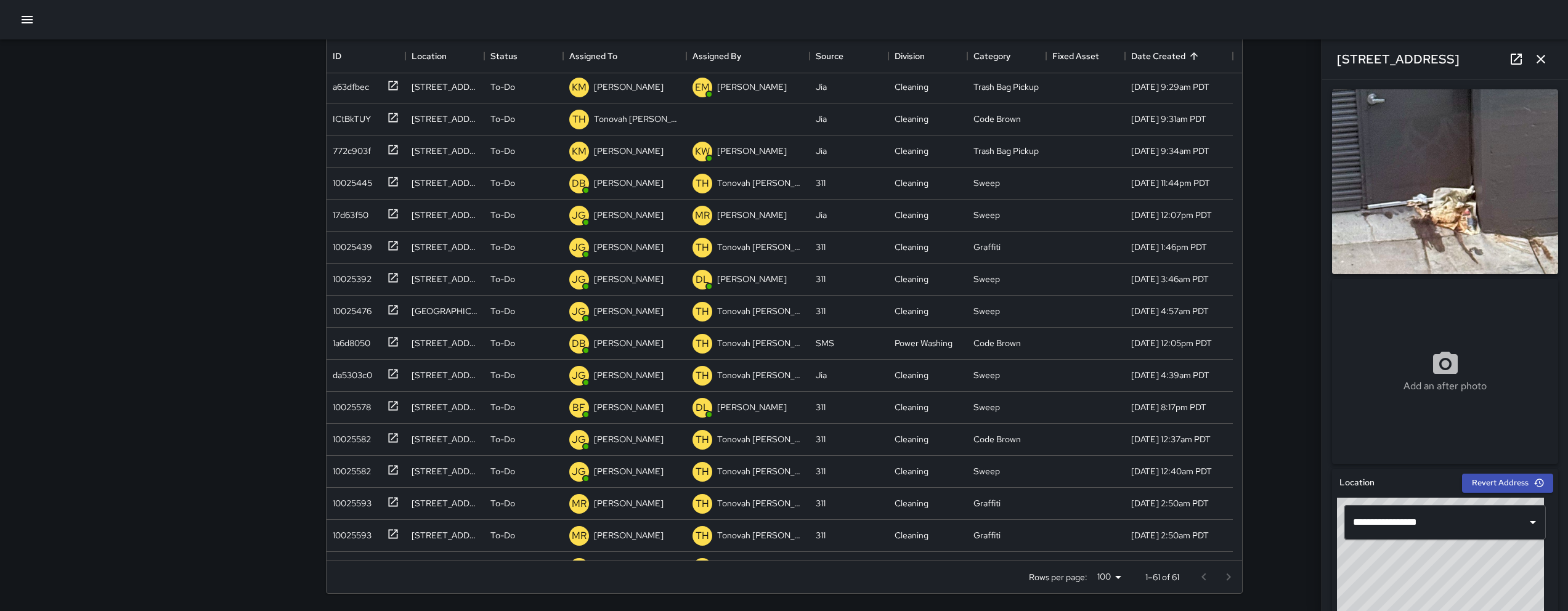
click at [1513, 57] on icon at bounding box center [1515, 59] width 15 height 15
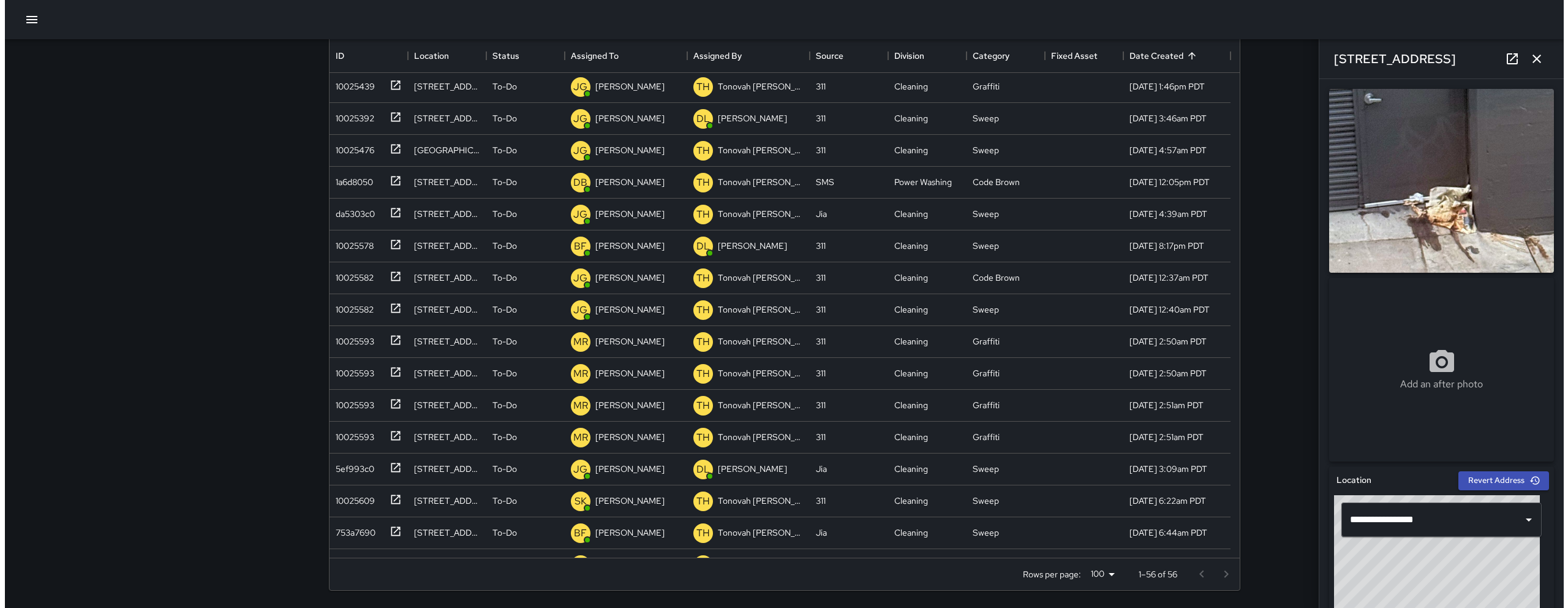
scroll to position [639, 0]
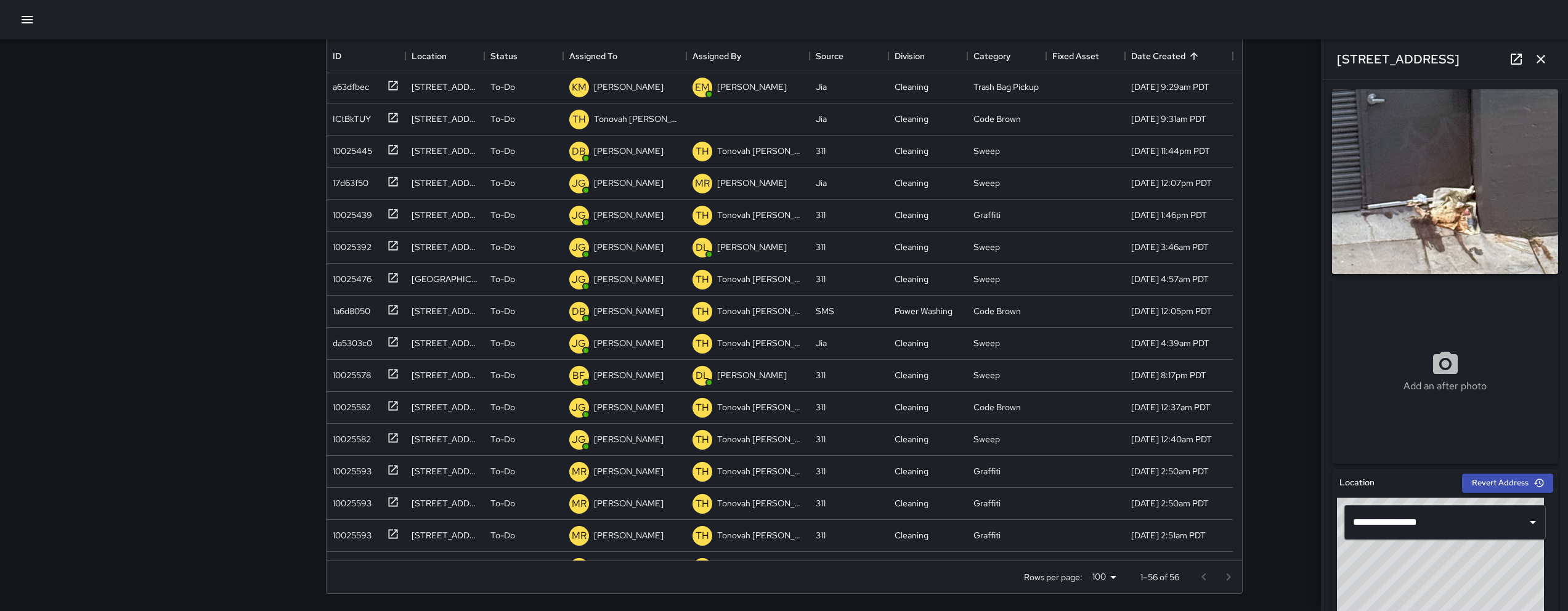
click at [46, 18] on div at bounding box center [784, 20] width 1568 height 40
click at [36, 24] on button "button" at bounding box center [27, 20] width 24 height 24
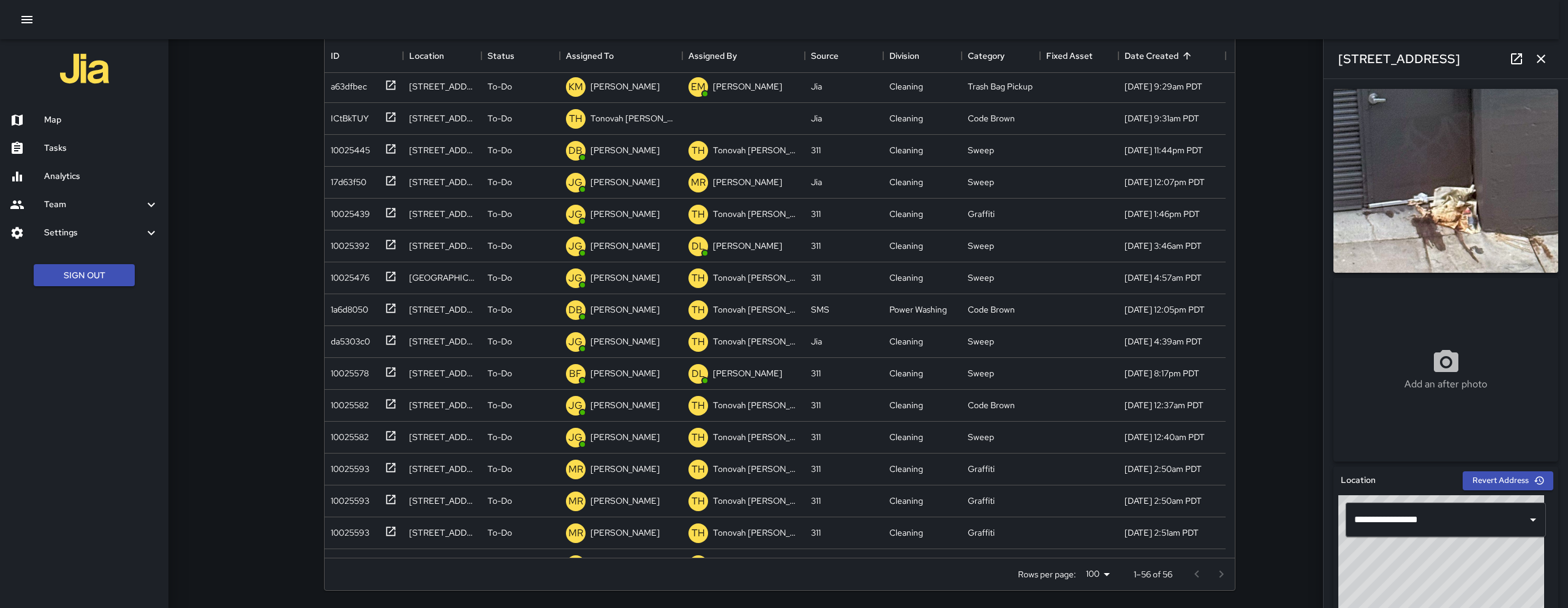
click at [74, 123] on h6 "Map" at bounding box center [101, 120] width 115 height 14
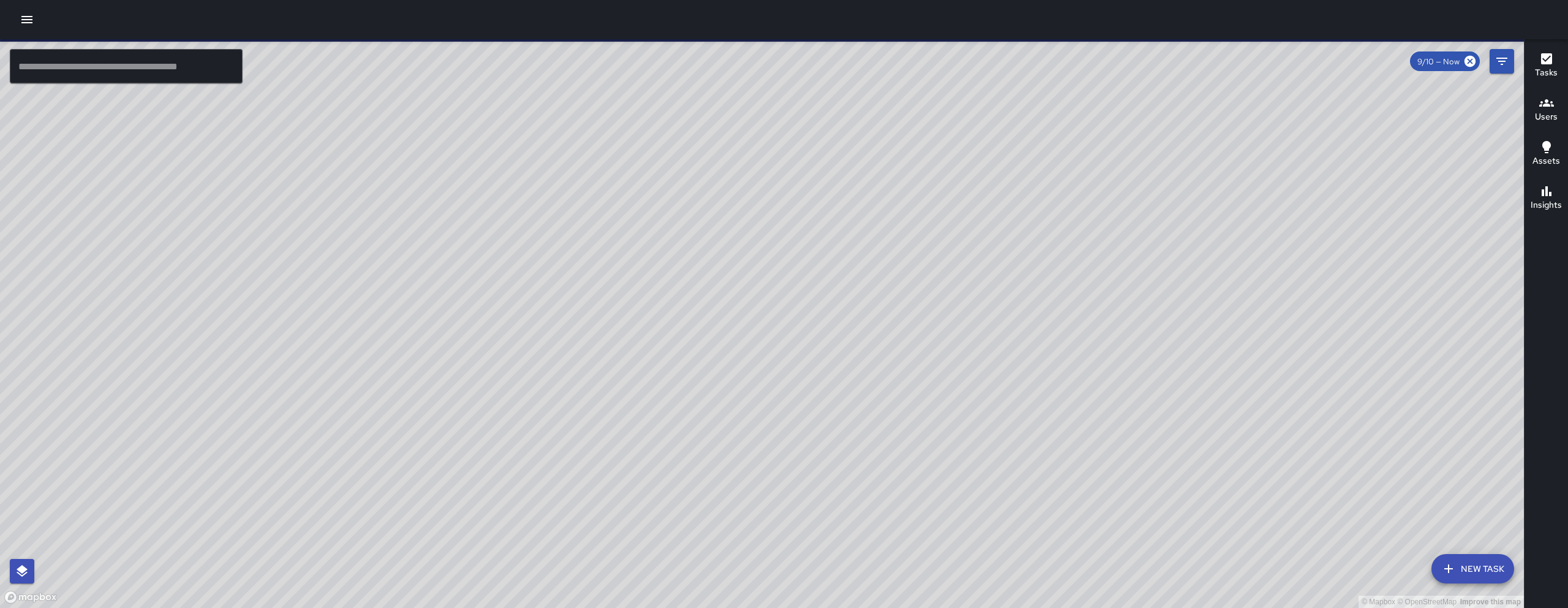
drag, startPoint x: 1105, startPoint y: 307, endPoint x: 1076, endPoint y: 324, distance: 33.6
click at [1076, 322] on div "© Mapbox © OpenStreetMap Improve this map" at bounding box center [762, 323] width 1524 height 568
click at [1075, 322] on div "© Mapbox © OpenStreetMap Improve this map" at bounding box center [762, 323] width 1524 height 568
click at [135, 67] on input "text" at bounding box center [126, 65] width 233 height 34
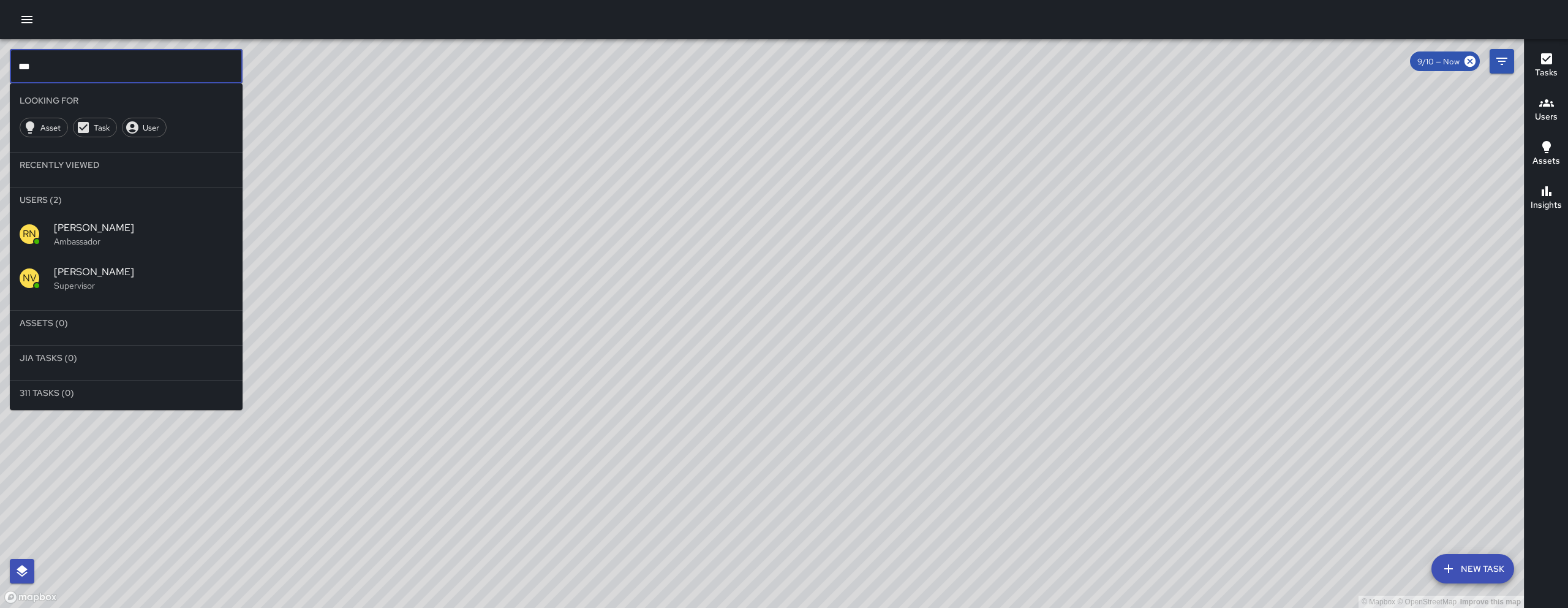
type input "***"
click at [102, 278] on span "[PERSON_NAME]" at bounding box center [143, 272] width 179 height 14
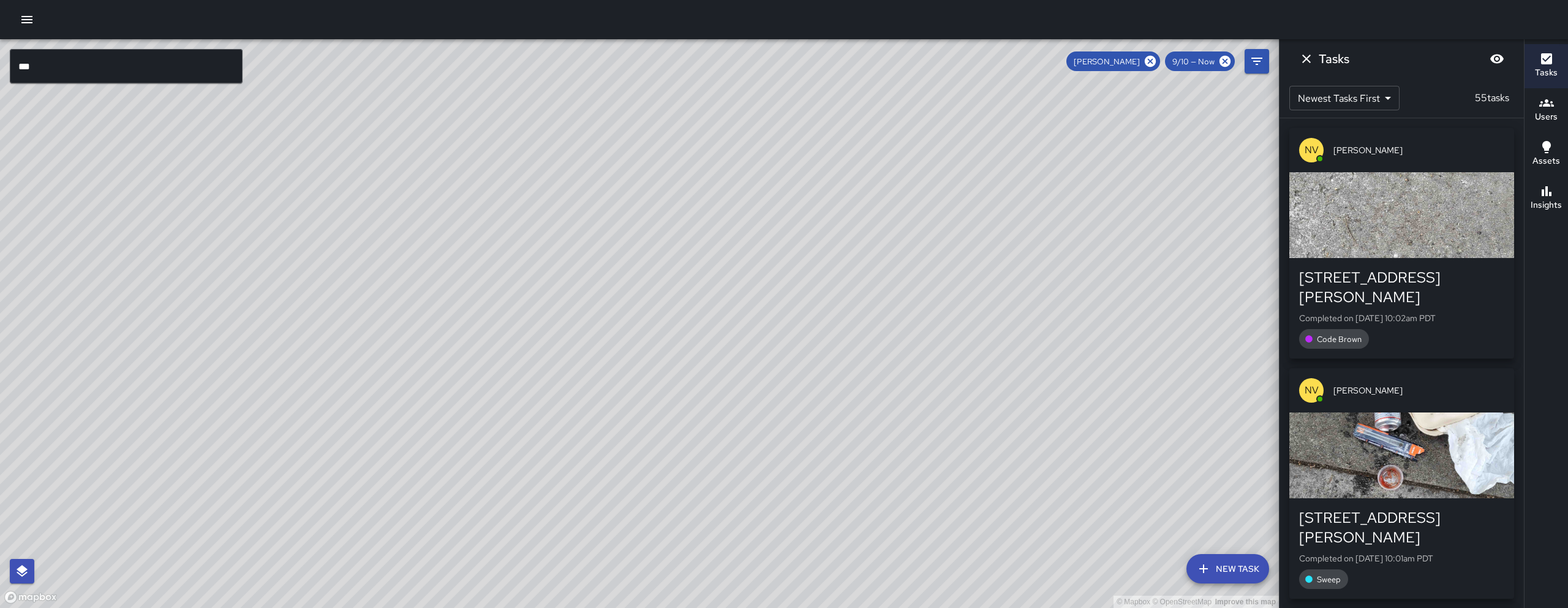
click at [27, 25] on icon "button" at bounding box center [27, 19] width 14 height 14
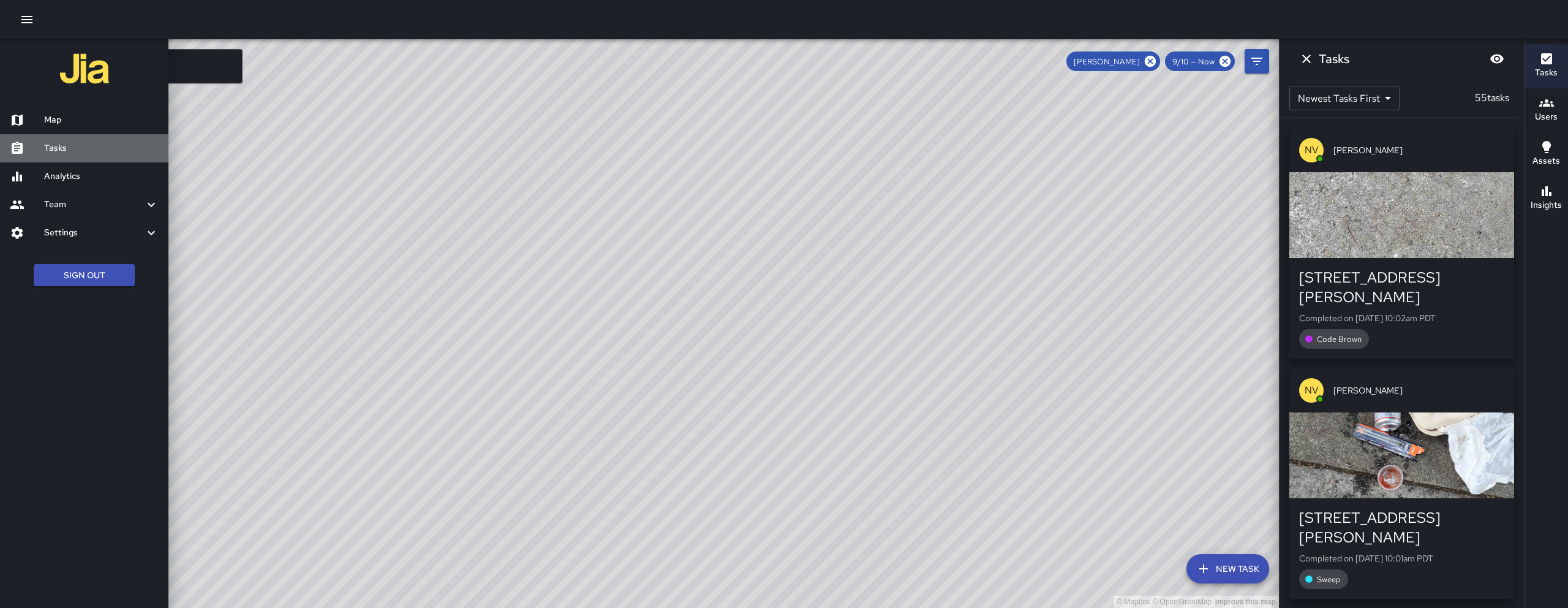
click at [67, 142] on h6 "Tasks" at bounding box center [101, 148] width 115 height 14
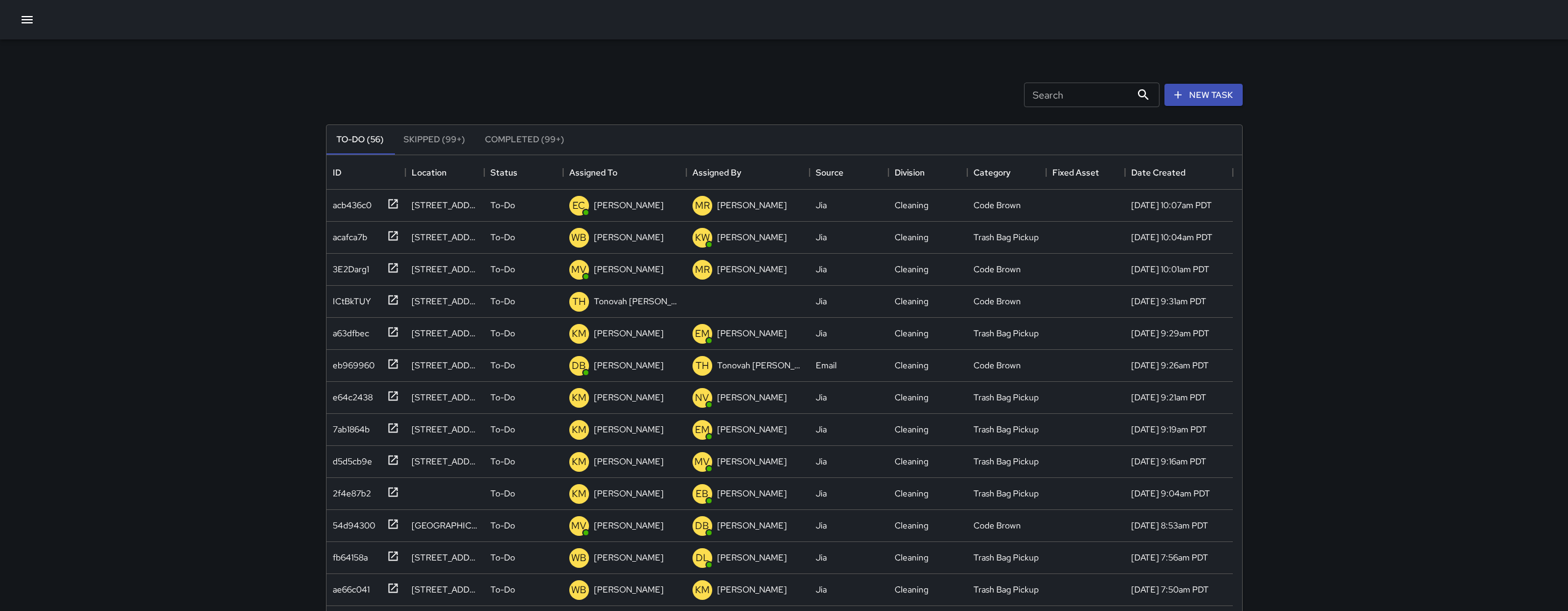
scroll to position [512, 906]
click at [1083, 89] on input "Search" at bounding box center [1077, 95] width 107 height 24
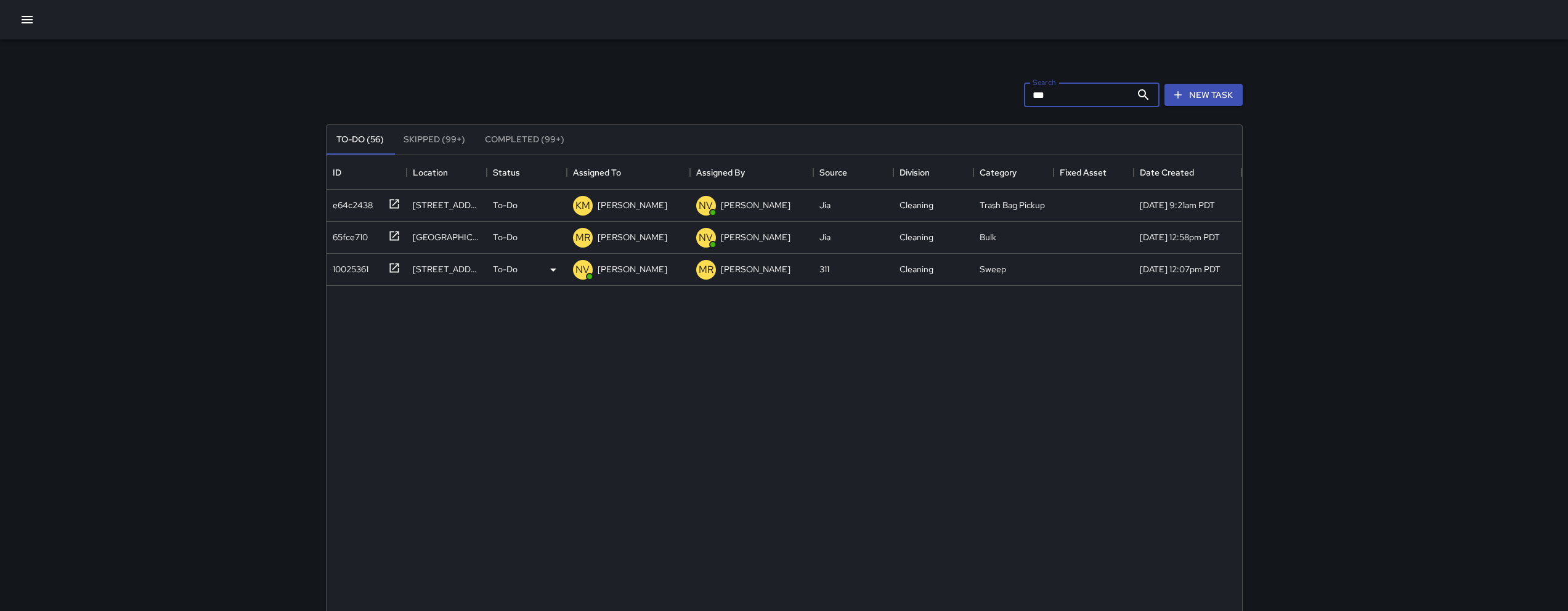
type input "***"
click at [336, 265] on div "10025361" at bounding box center [347, 266] width 41 height 18
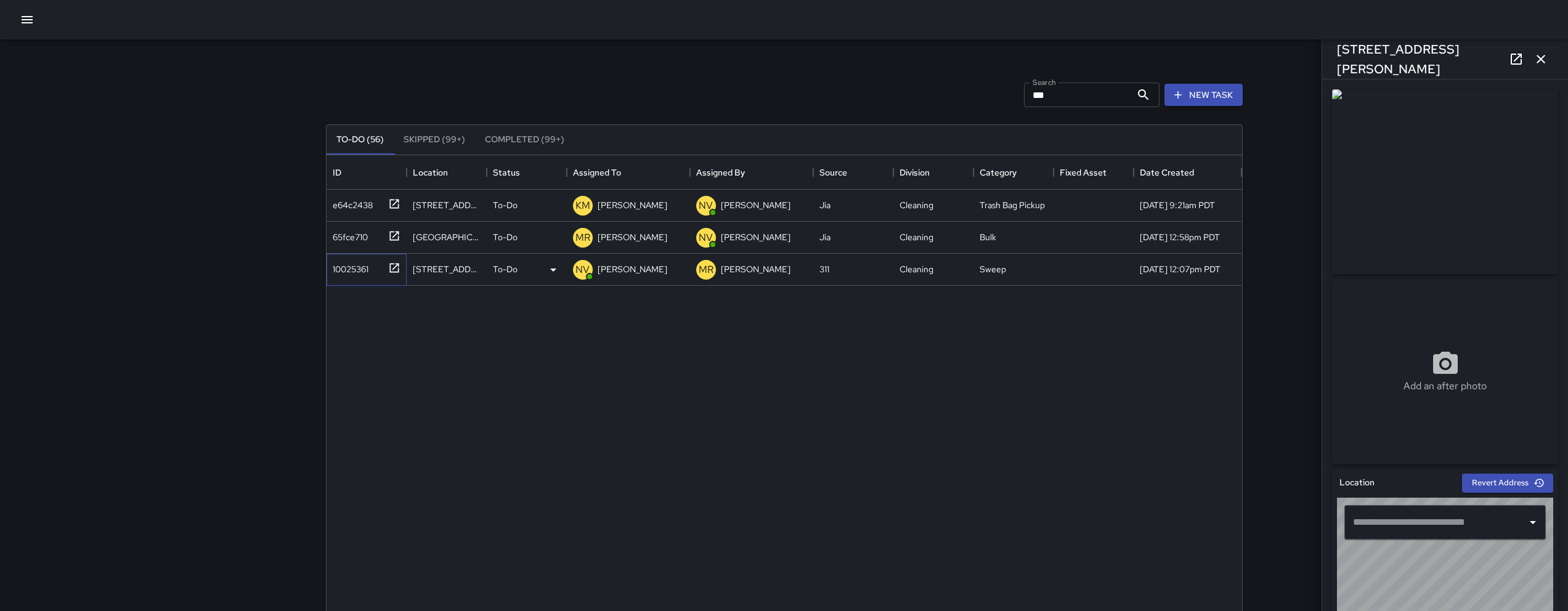
type input "**********"
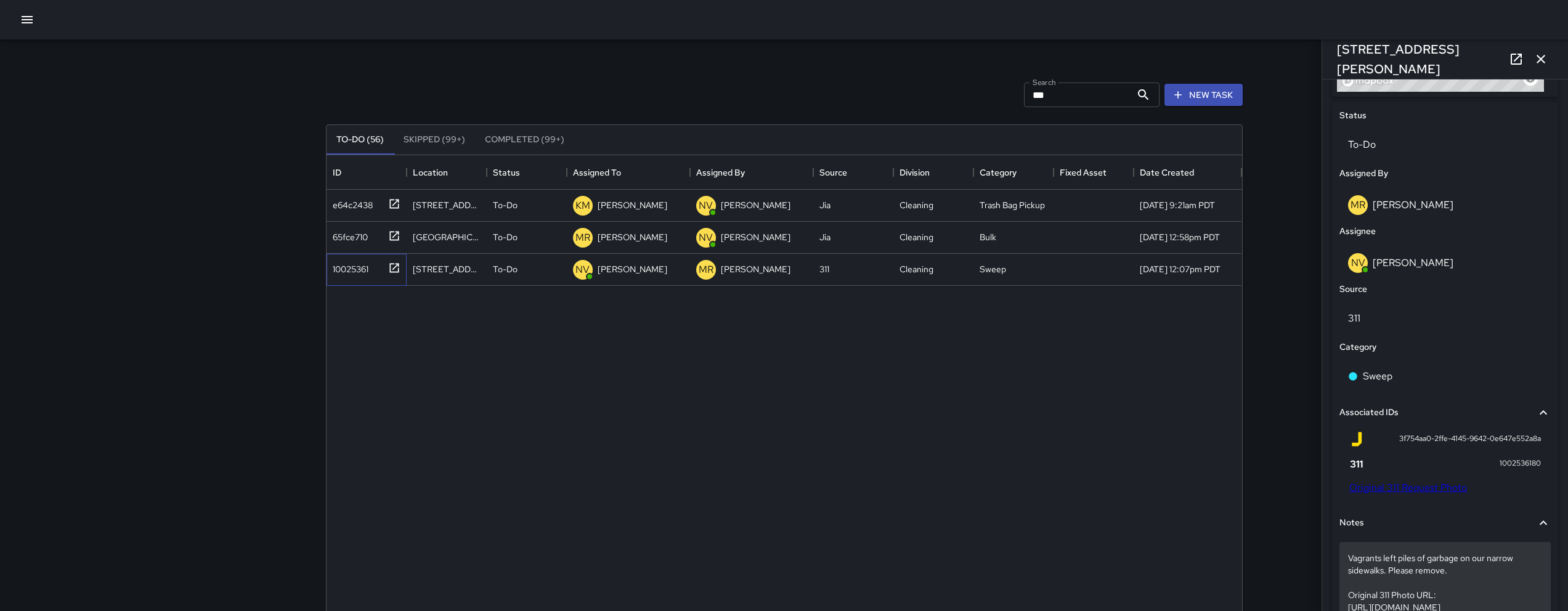
scroll to position [835, 0]
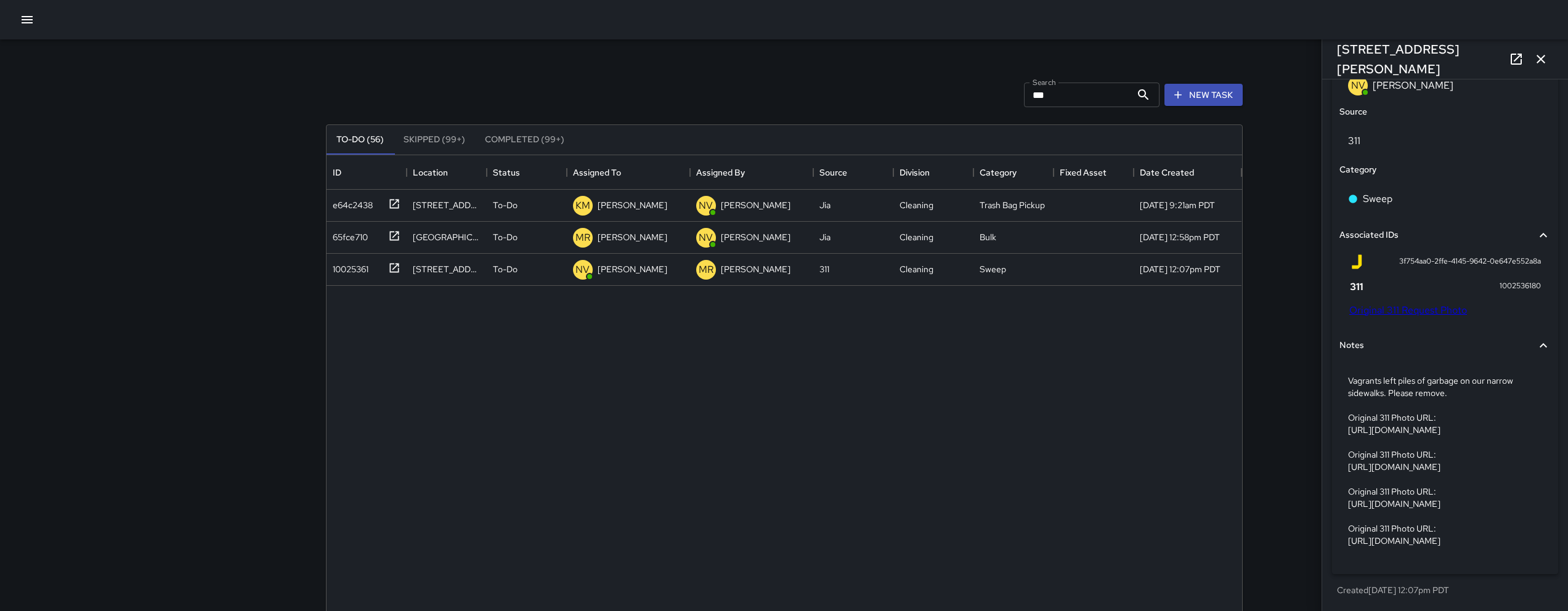
click at [1398, 304] on link "Original 311 Request Photo" at bounding box center [1408, 310] width 118 height 13
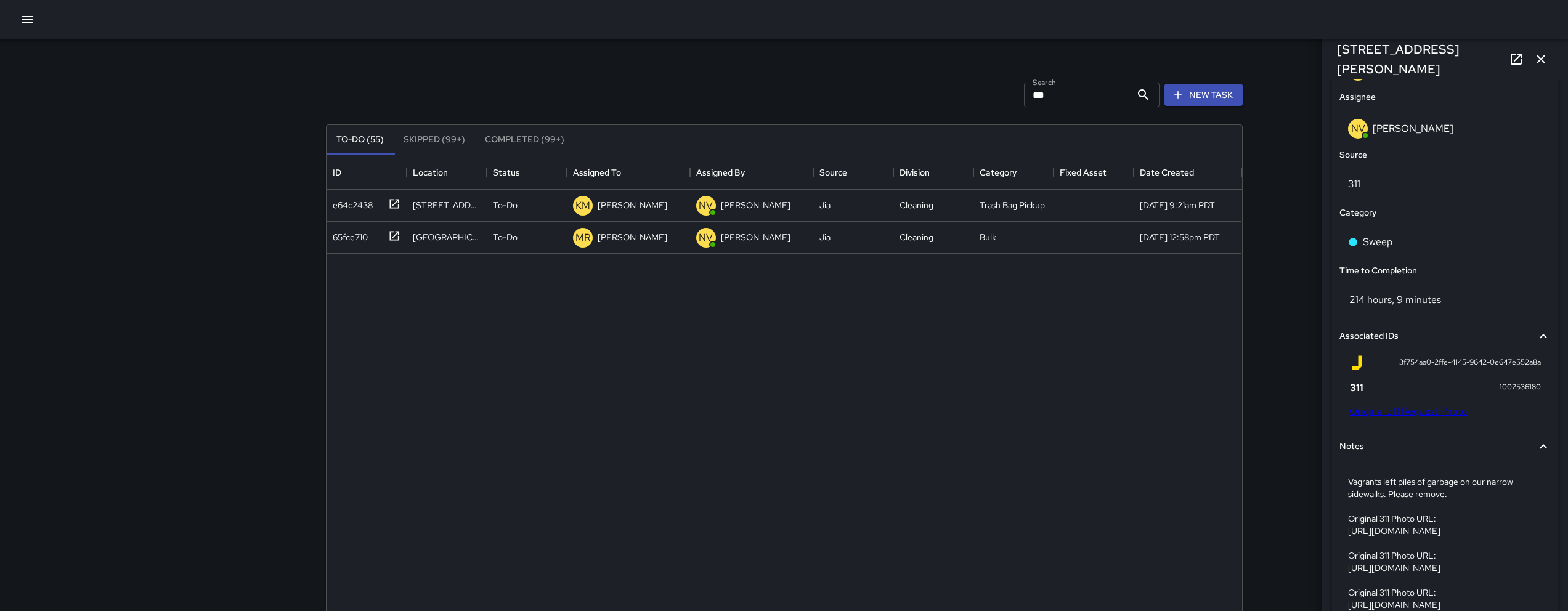
scroll to position [457, 0]
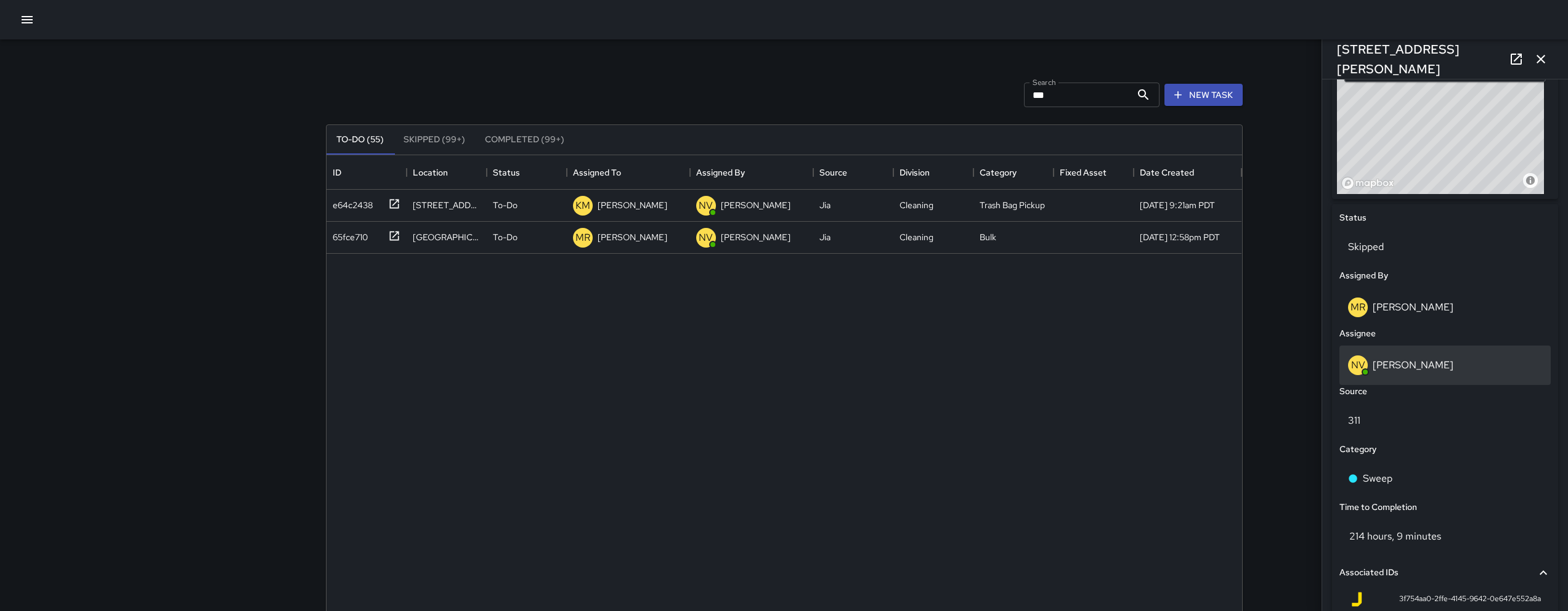
click at [1379, 375] on div "NV [PERSON_NAME]" at bounding box center [1445, 366] width 211 height 40
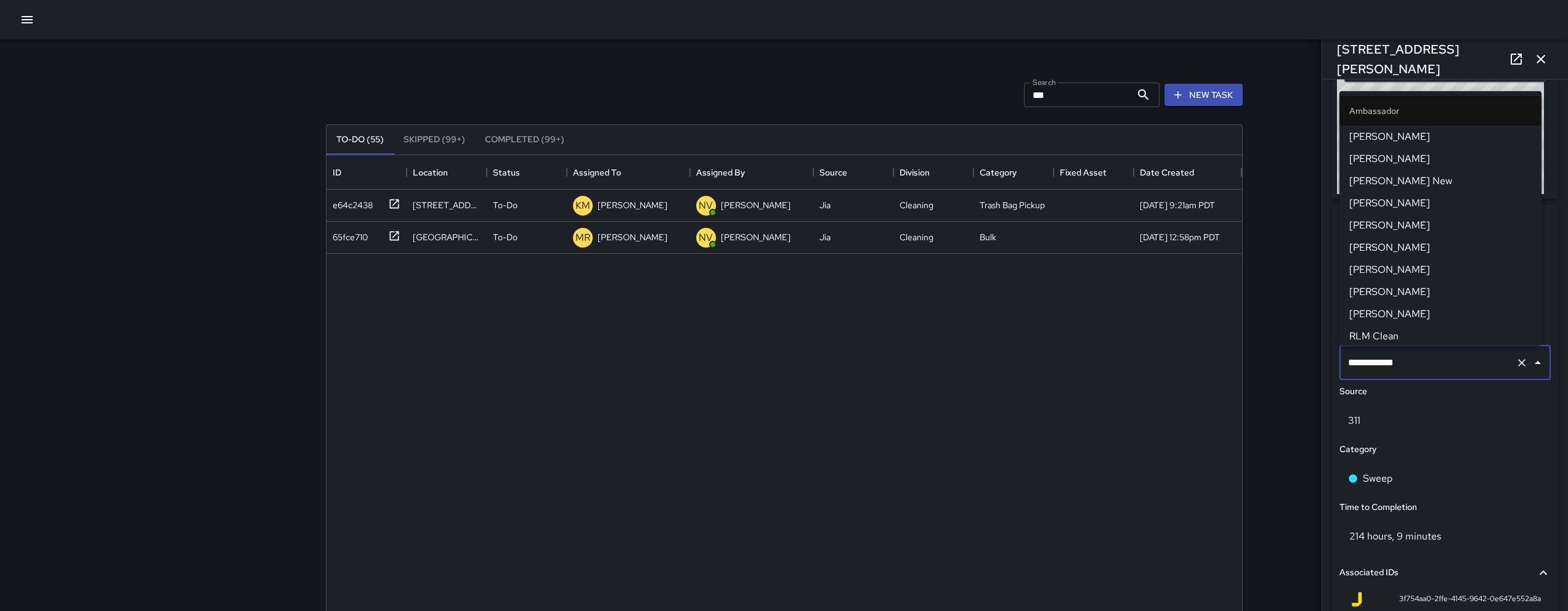
scroll to position [718, 0]
drag, startPoint x: 1409, startPoint y: 365, endPoint x: 1281, endPoint y: 369, distance: 128.1
click at [1281, 369] on div "**********" at bounding box center [784, 363] width 1568 height 727
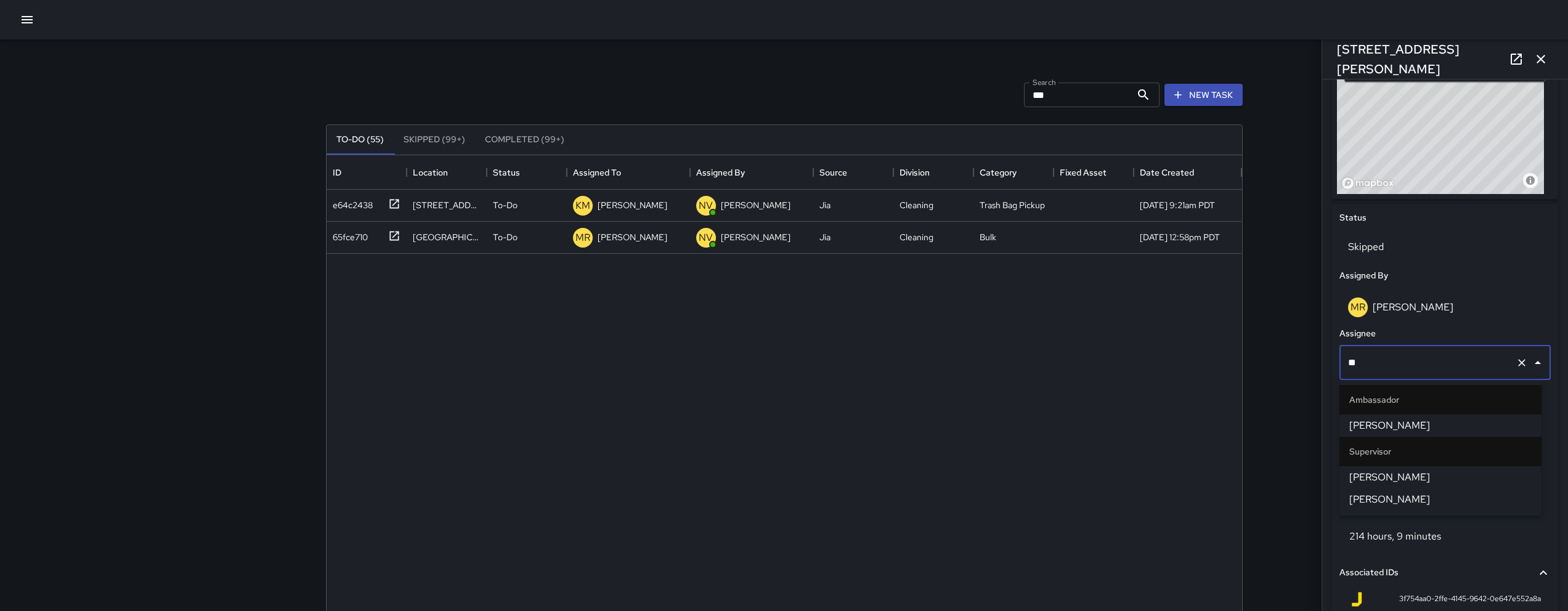
type input "***"
click at [1434, 434] on li "[PERSON_NAME]" at bounding box center [1440, 425] width 202 height 22
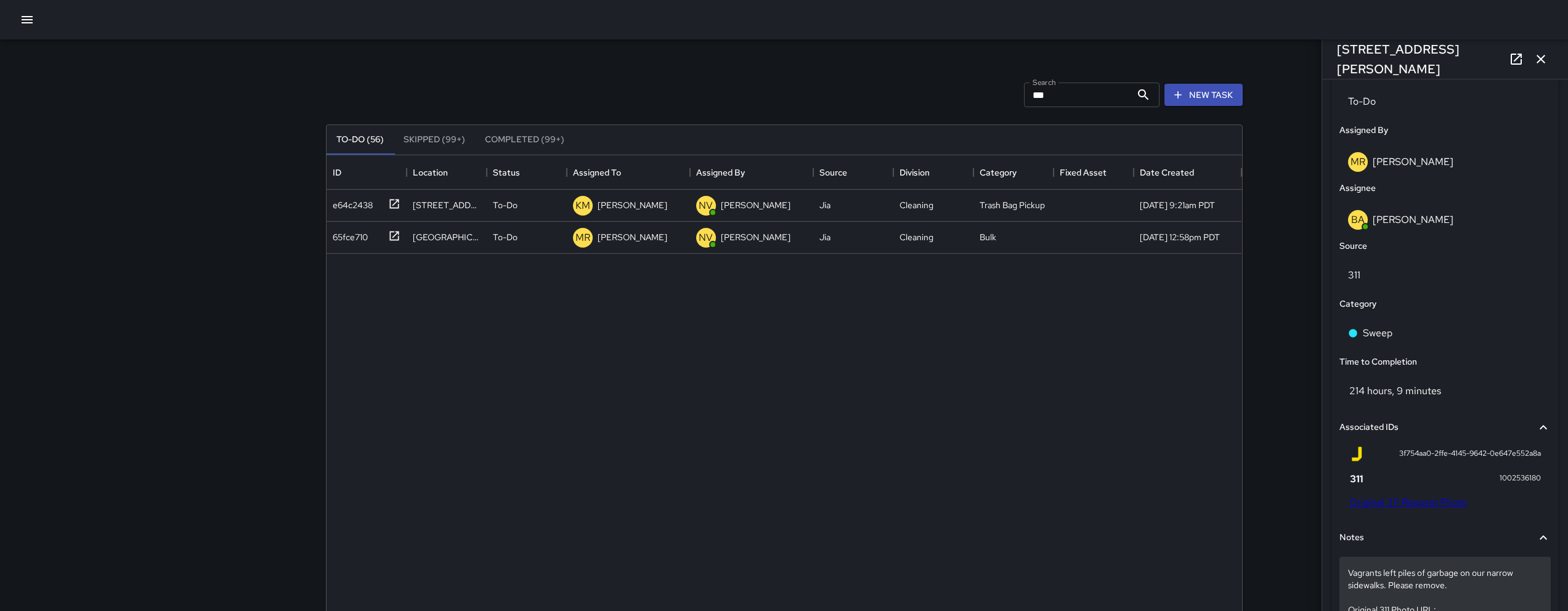
scroll to position [902, 0]
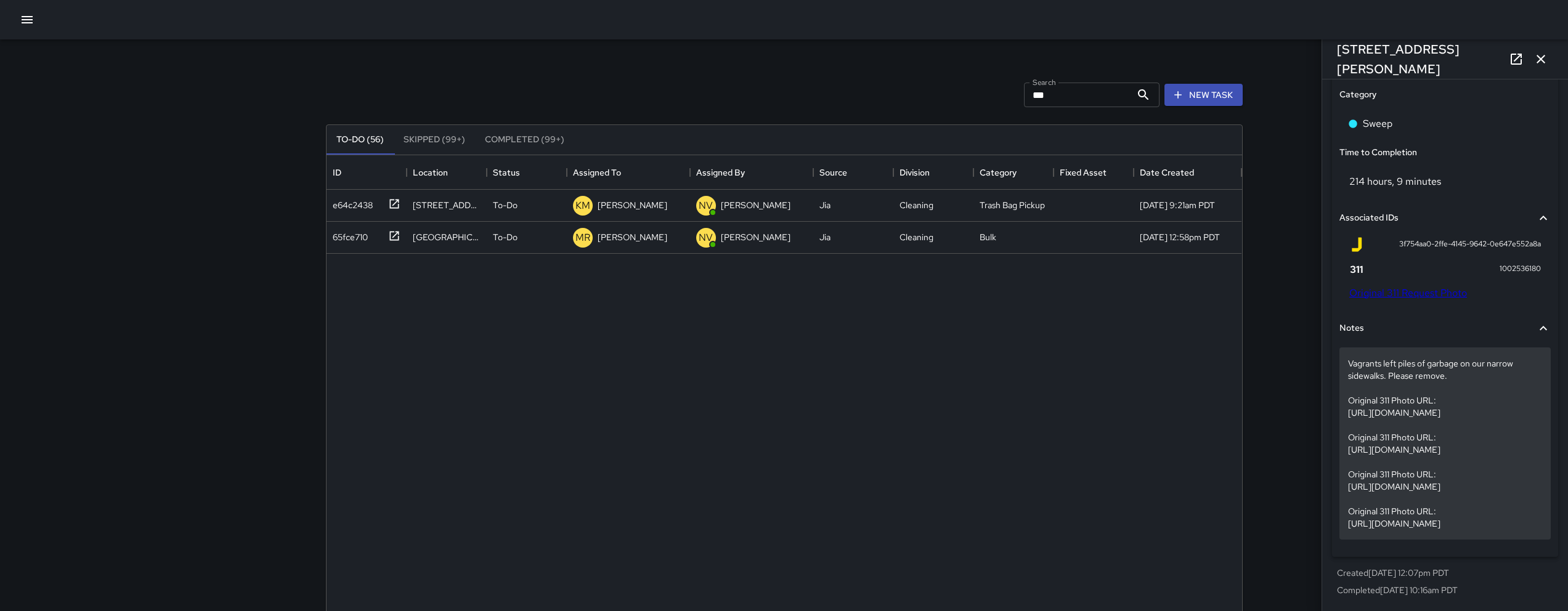
drag, startPoint x: 1479, startPoint y: 512, endPoint x: 1348, endPoint y: 377, distance: 188.1
click at [1348, 377] on p "Vagrants left piles of garbage on our narrow sidewalks. Please remove. Original…" at bounding box center [1445, 443] width 194 height 172
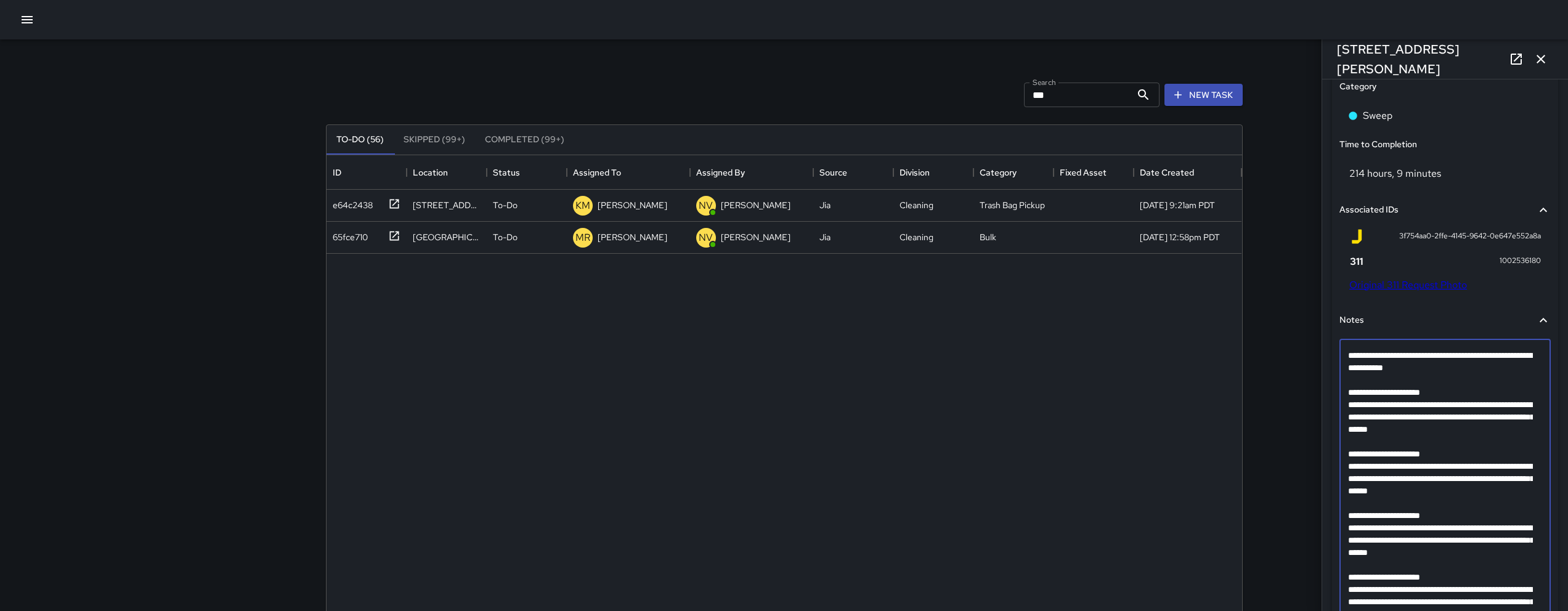
scroll to position [911, 0]
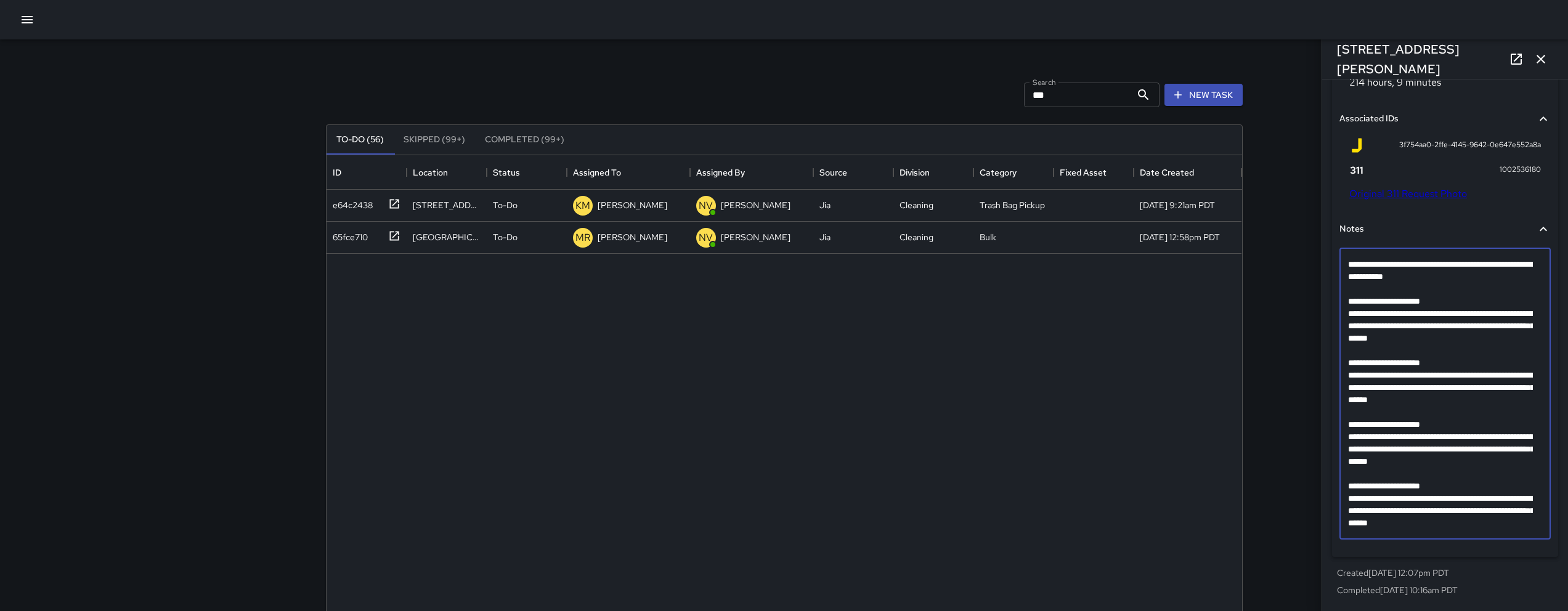
drag, startPoint x: 1524, startPoint y: 526, endPoint x: 1350, endPoint y: 364, distance: 237.7
click at [1350, 364] on textarea "**********" at bounding box center [1440, 393] width 185 height 271
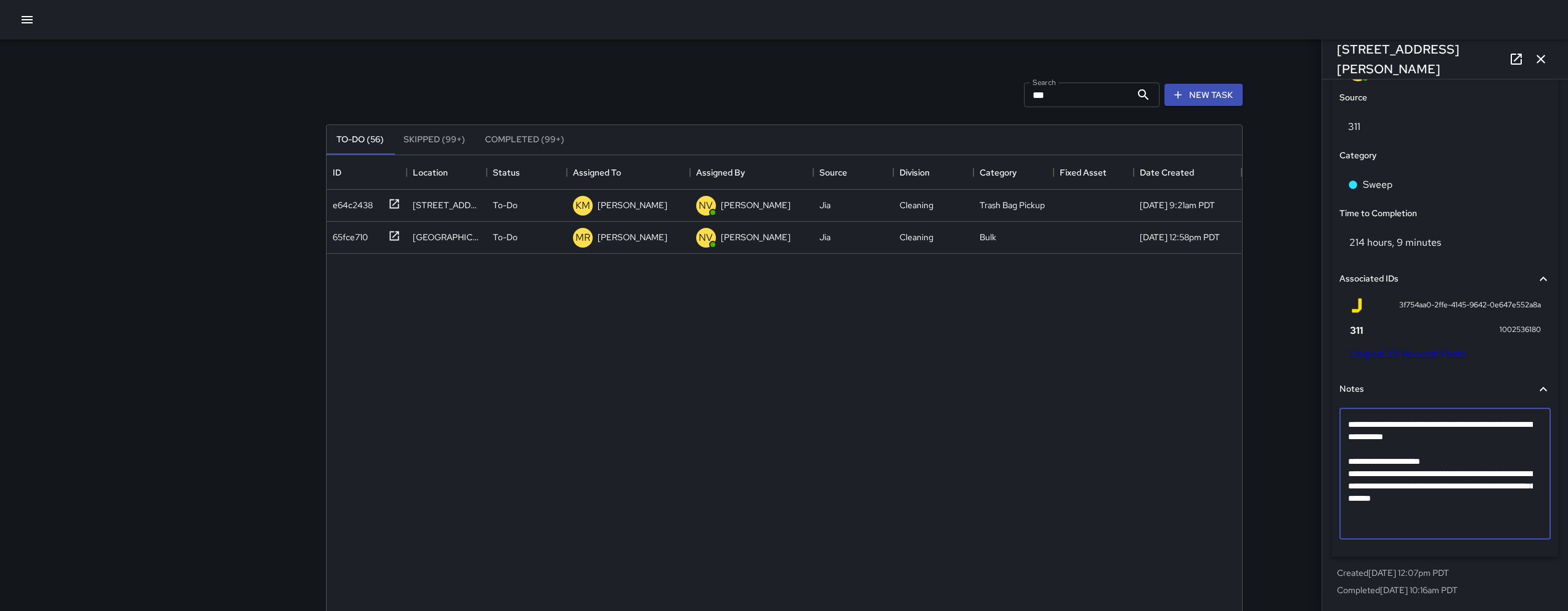
scroll to position [739, 0]
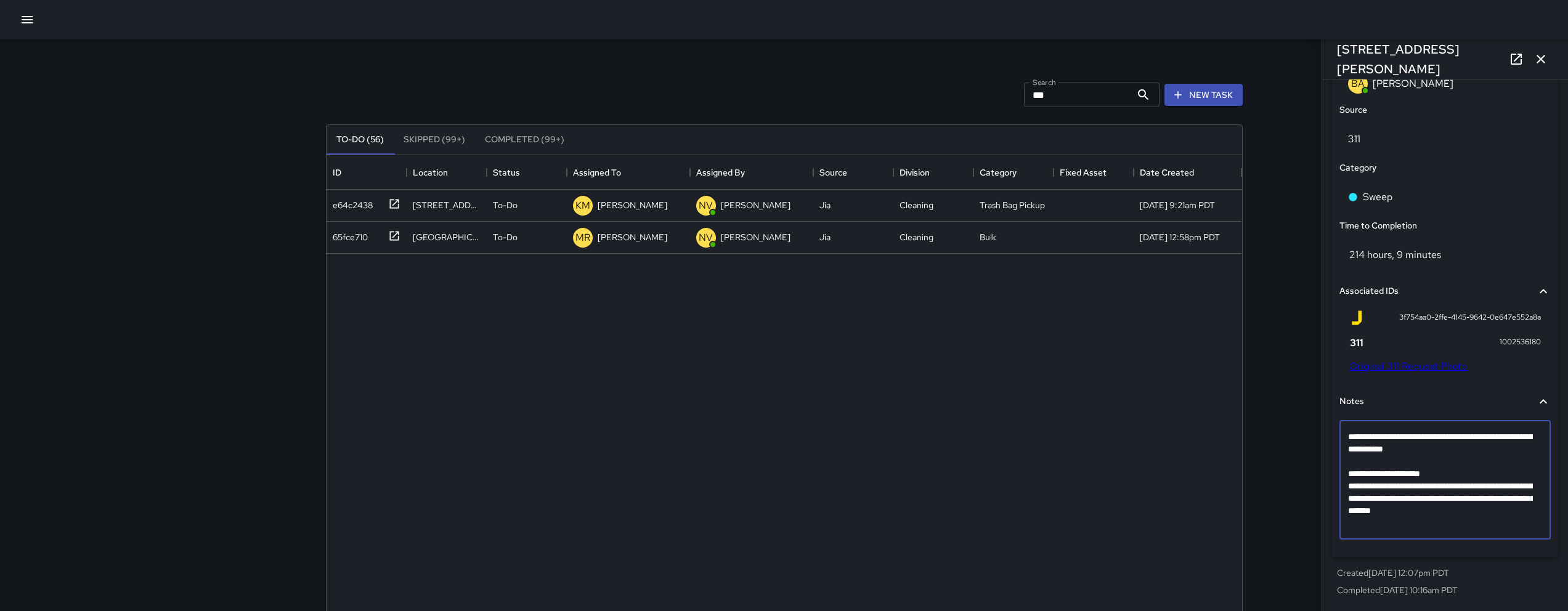
click at [1355, 462] on textarea "**********" at bounding box center [1440, 479] width 185 height 99
type textarea "**********"
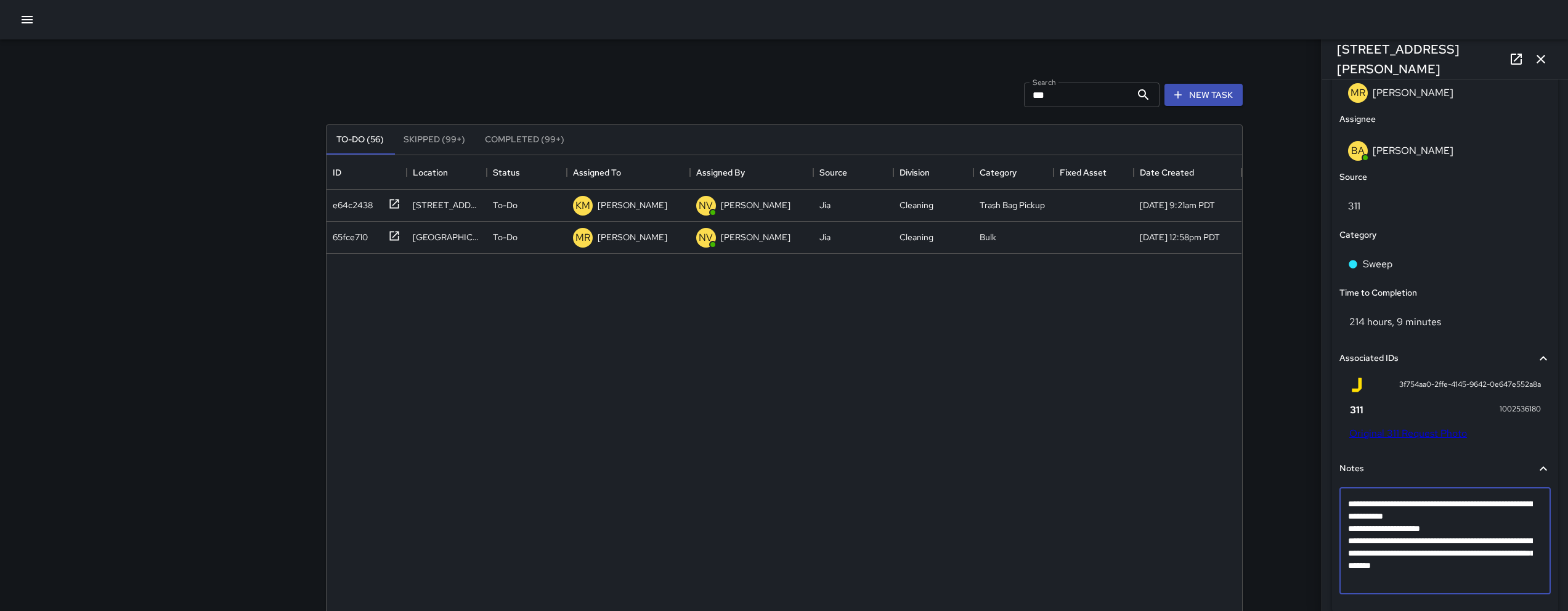
scroll to position [497, 0]
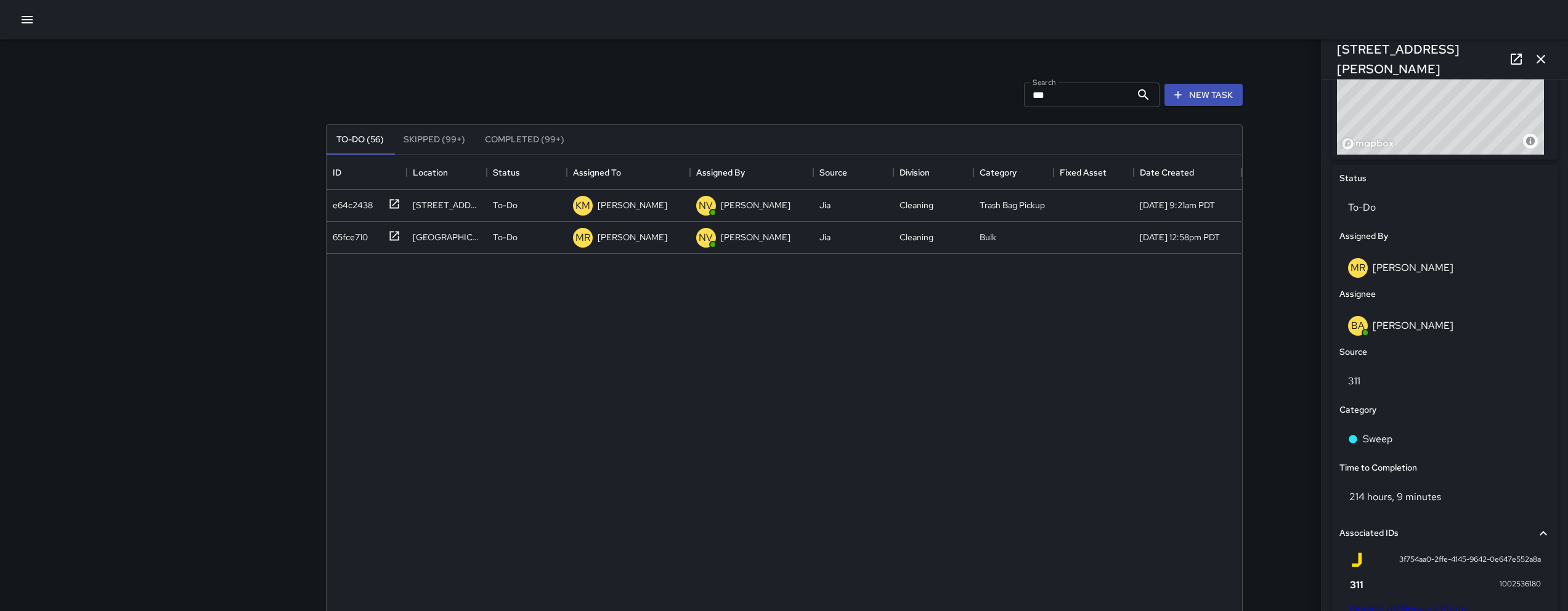
click at [1540, 61] on icon "button" at bounding box center [1540, 59] width 15 height 15
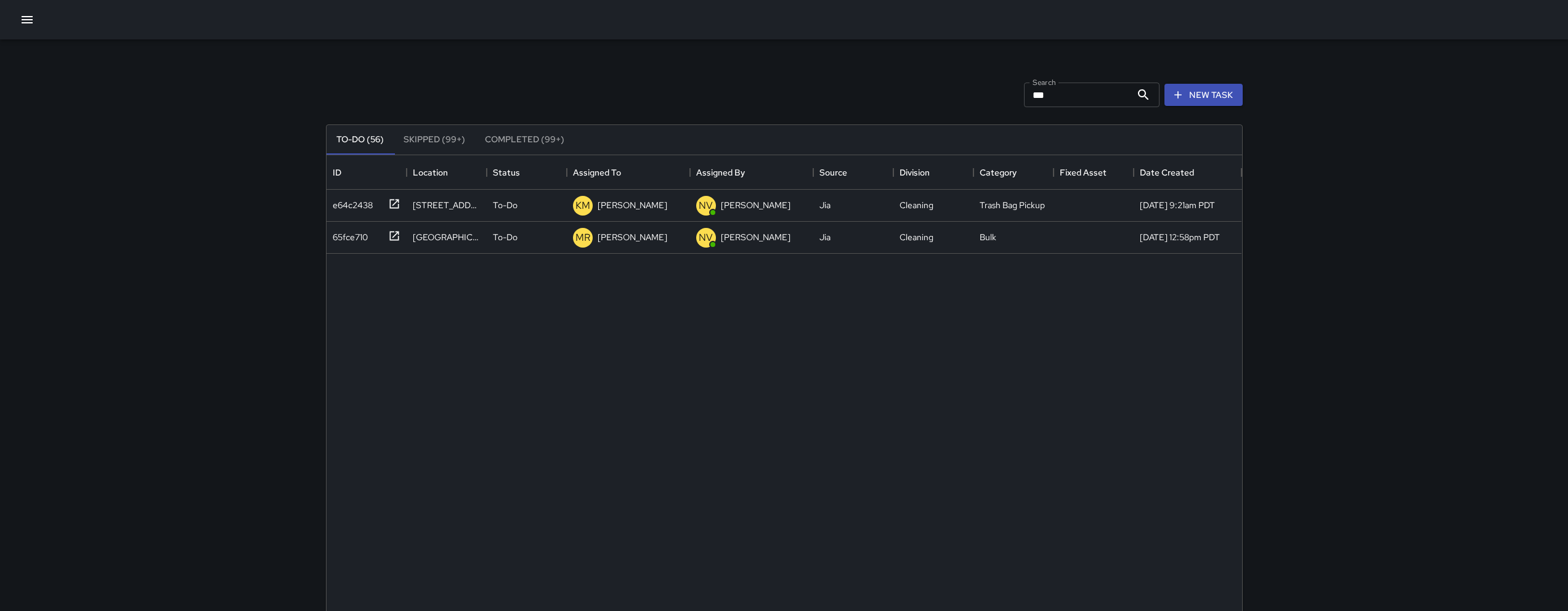
click at [10, 24] on div at bounding box center [784, 20] width 1568 height 40
click at [30, 23] on icon "button" at bounding box center [27, 20] width 11 height 8
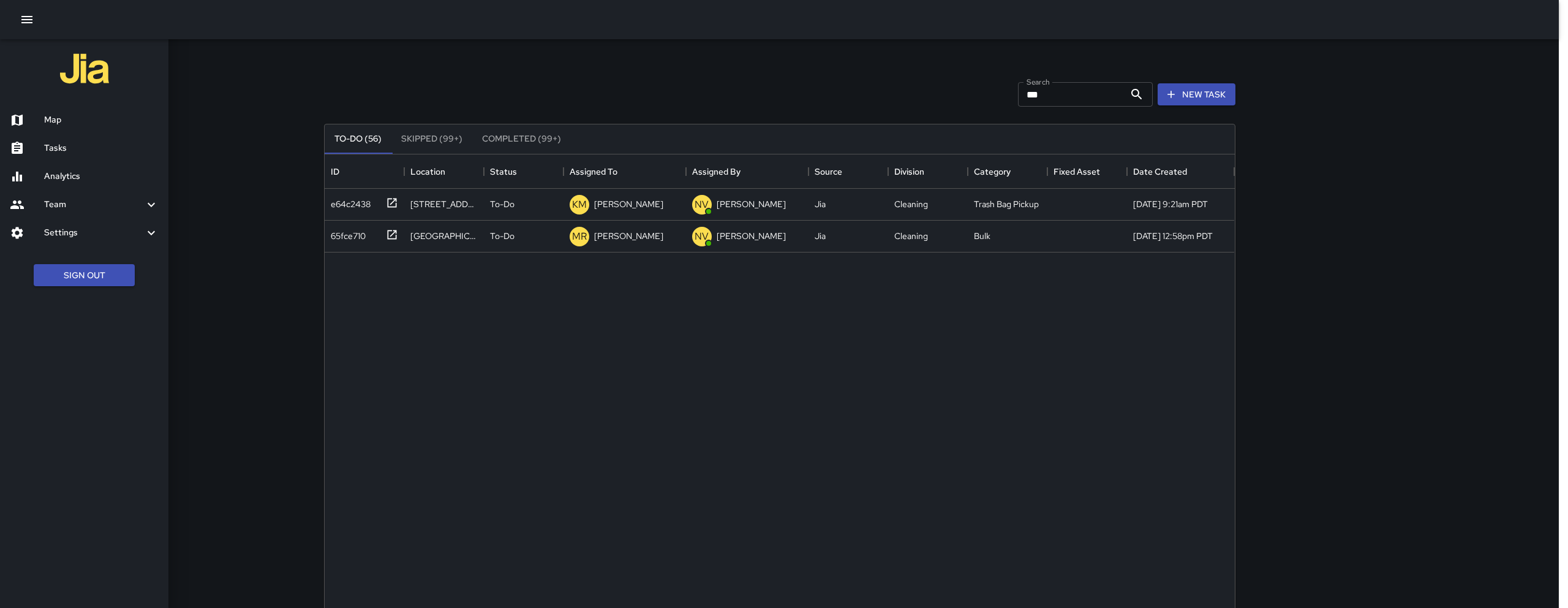
click at [63, 152] on h6 "Tasks" at bounding box center [101, 148] width 115 height 14
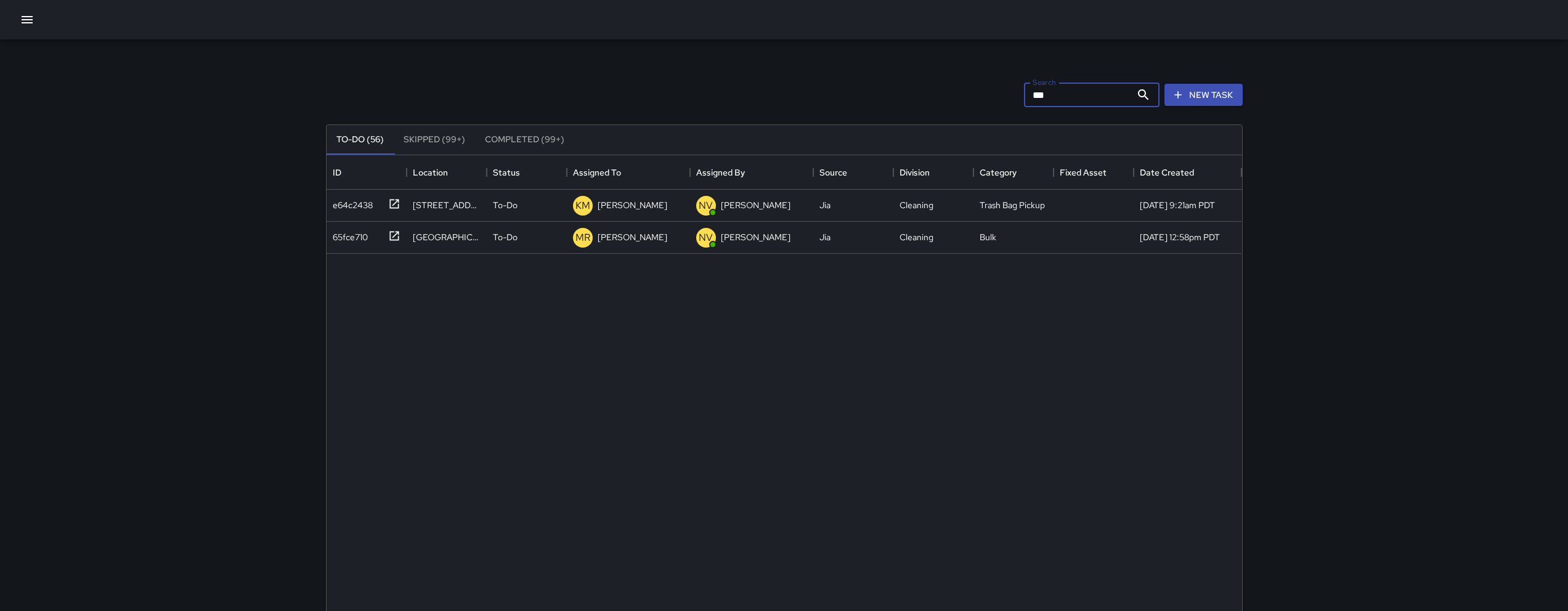
click at [1115, 93] on input "***" at bounding box center [1077, 95] width 107 height 24
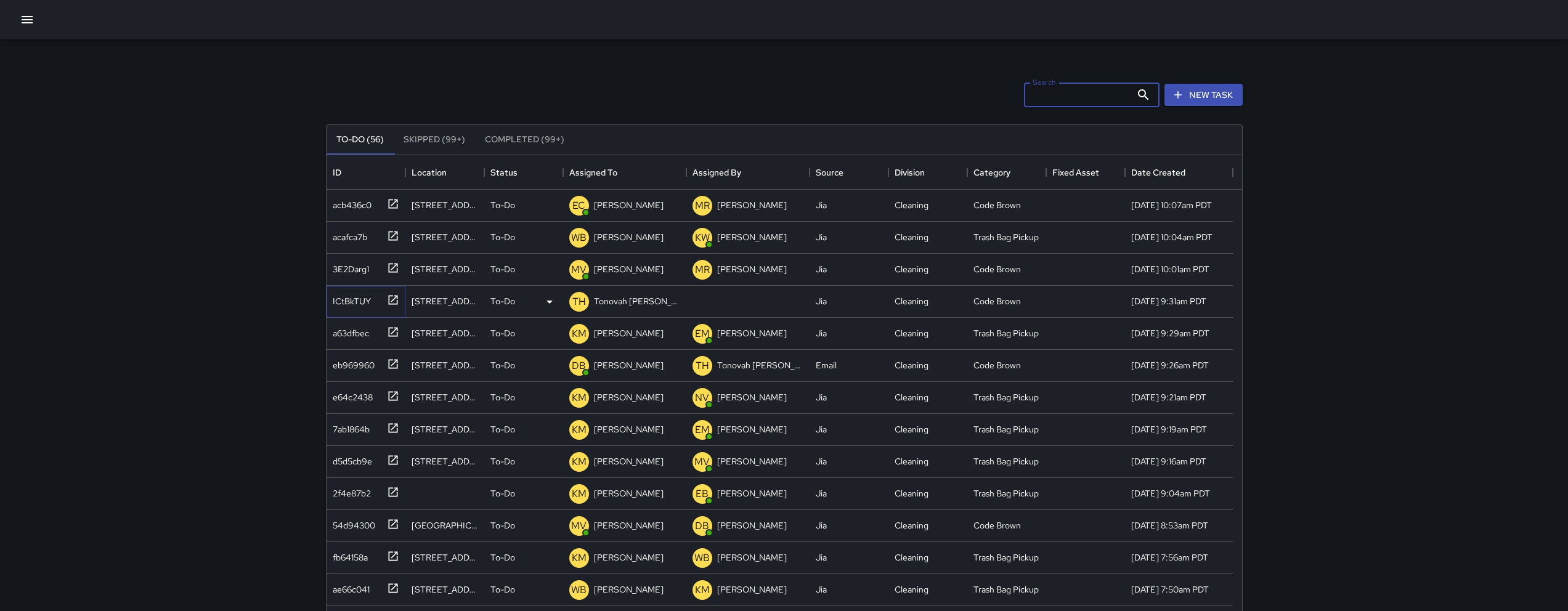
click at [357, 298] on div "ICtBkTUY" at bounding box center [349, 298] width 43 height 18
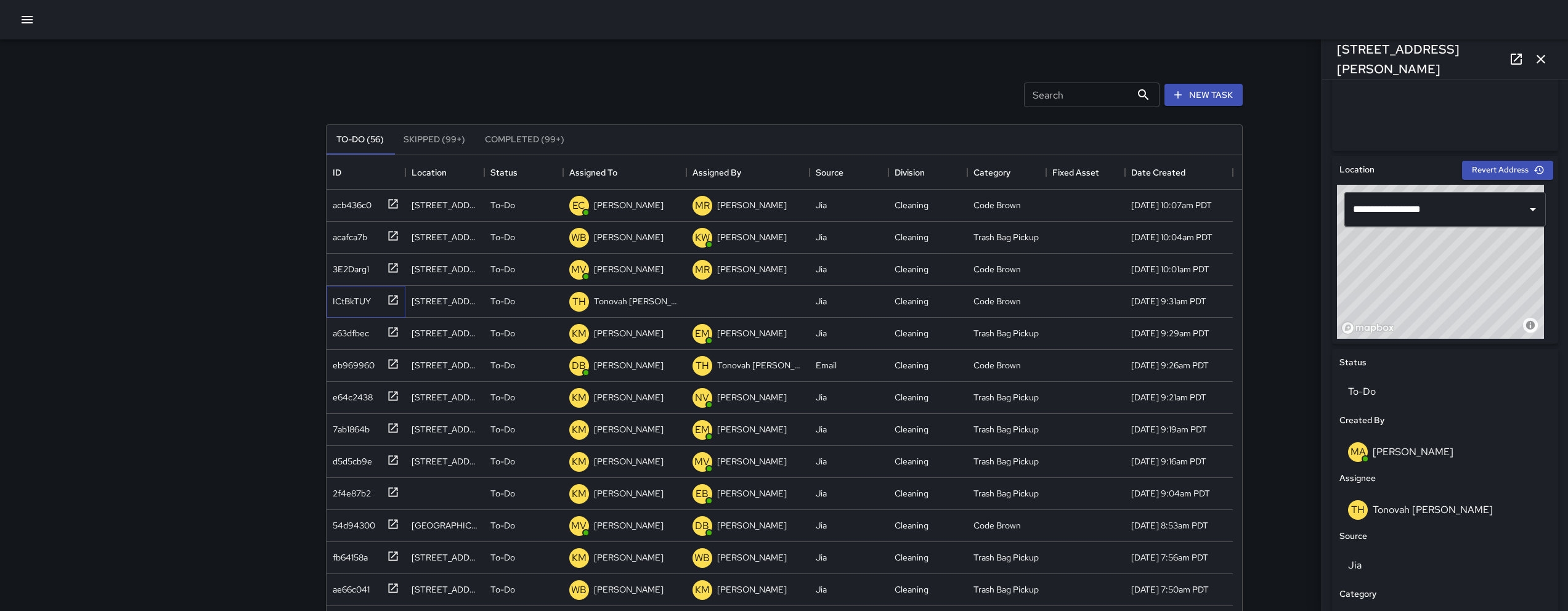
scroll to position [331, 0]
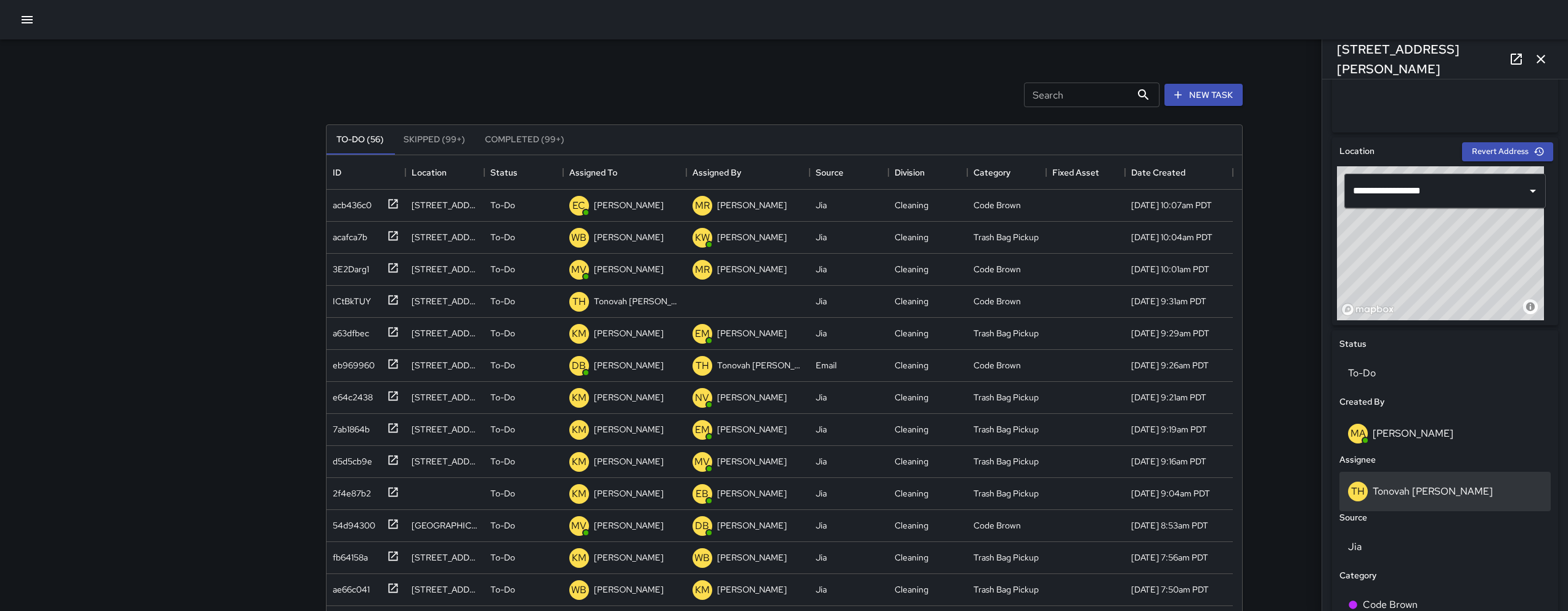
click at [1410, 497] on div "TH Tonovah [PERSON_NAME]" at bounding box center [1445, 492] width 194 height 20
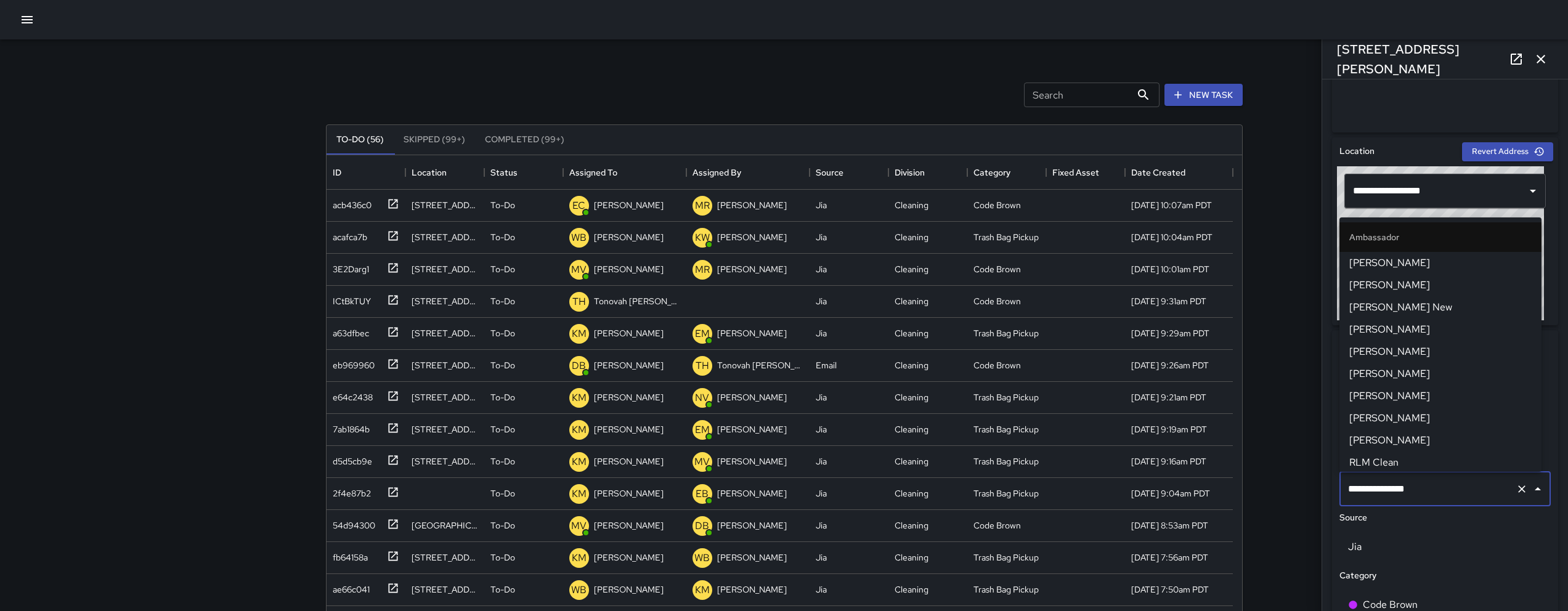
click at [1410, 497] on input "**********" at bounding box center [1427, 489] width 166 height 24
click at [1428, 492] on input "**********" at bounding box center [1427, 489] width 166 height 24
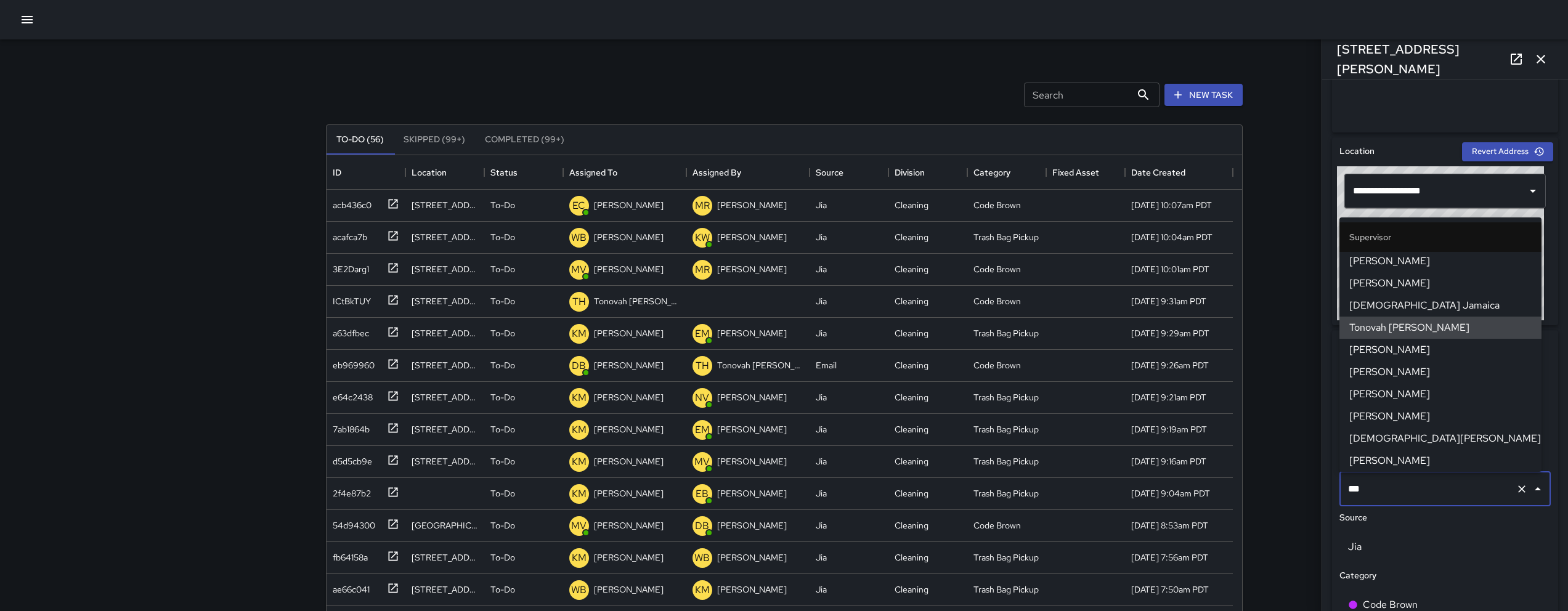
scroll to position [0, 0]
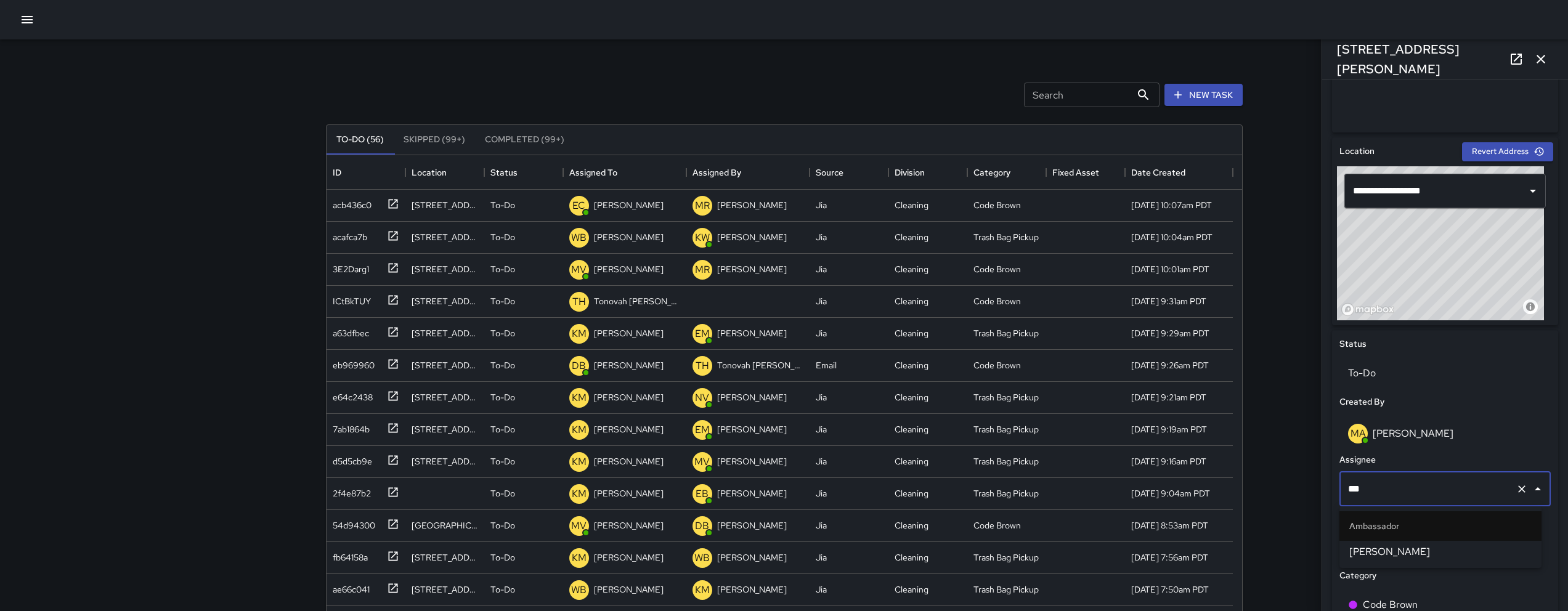
type input "****"
click at [1423, 563] on ul "Ambassador [PERSON_NAME]" at bounding box center [1440, 537] width 202 height 61
click at [1424, 555] on span "[PERSON_NAME]" at bounding box center [1440, 551] width 182 height 15
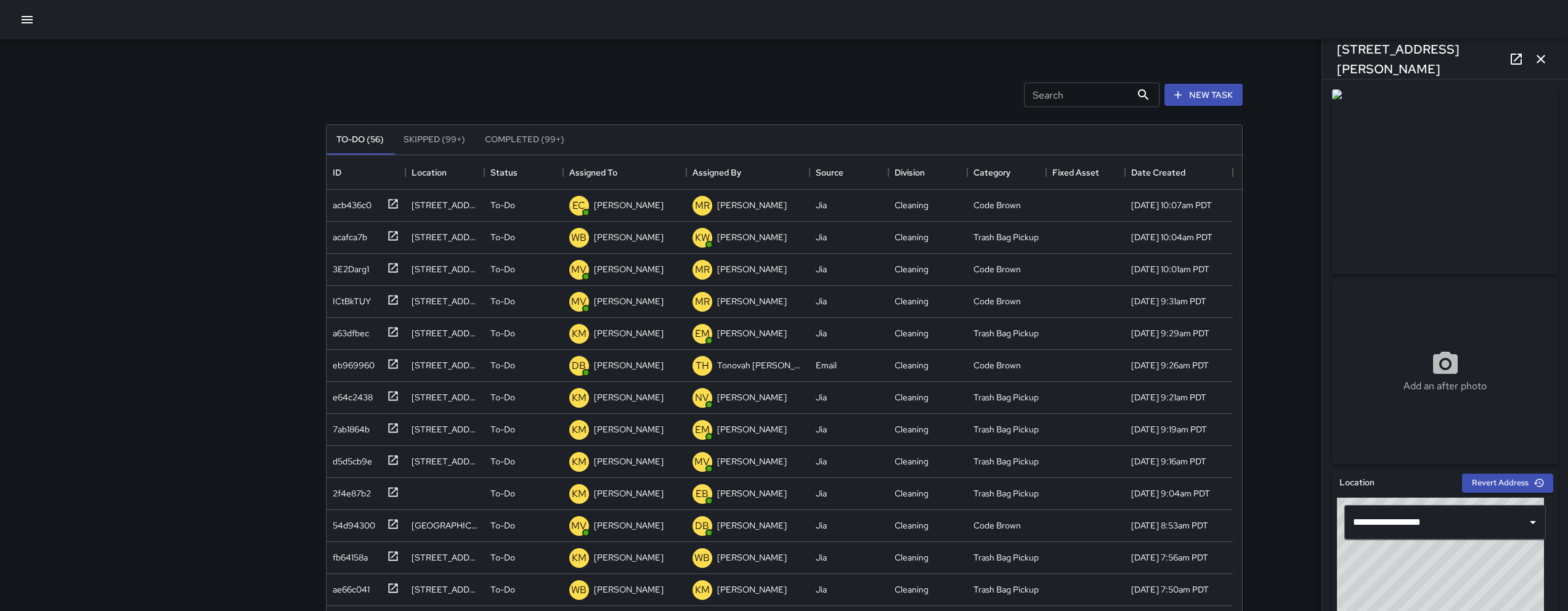
click at [1542, 60] on icon "button" at bounding box center [1540, 59] width 8 height 8
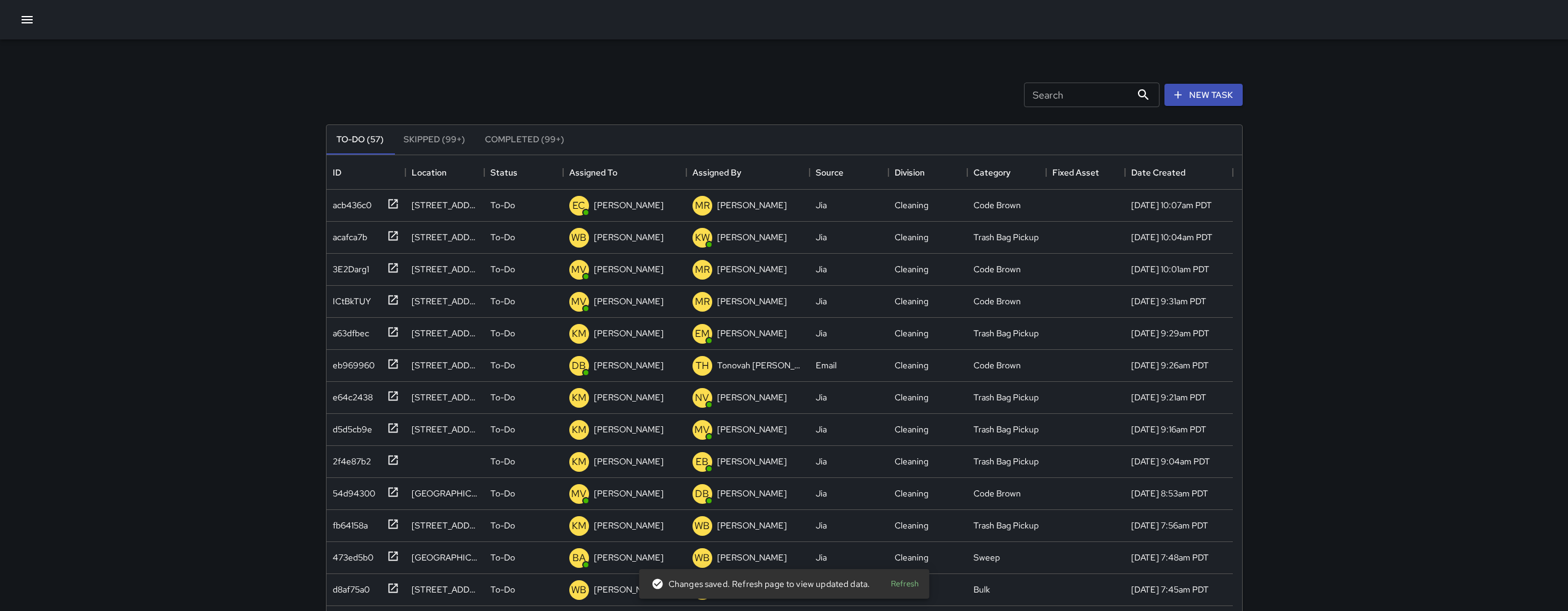
click at [30, 24] on icon "button" at bounding box center [27, 19] width 15 height 15
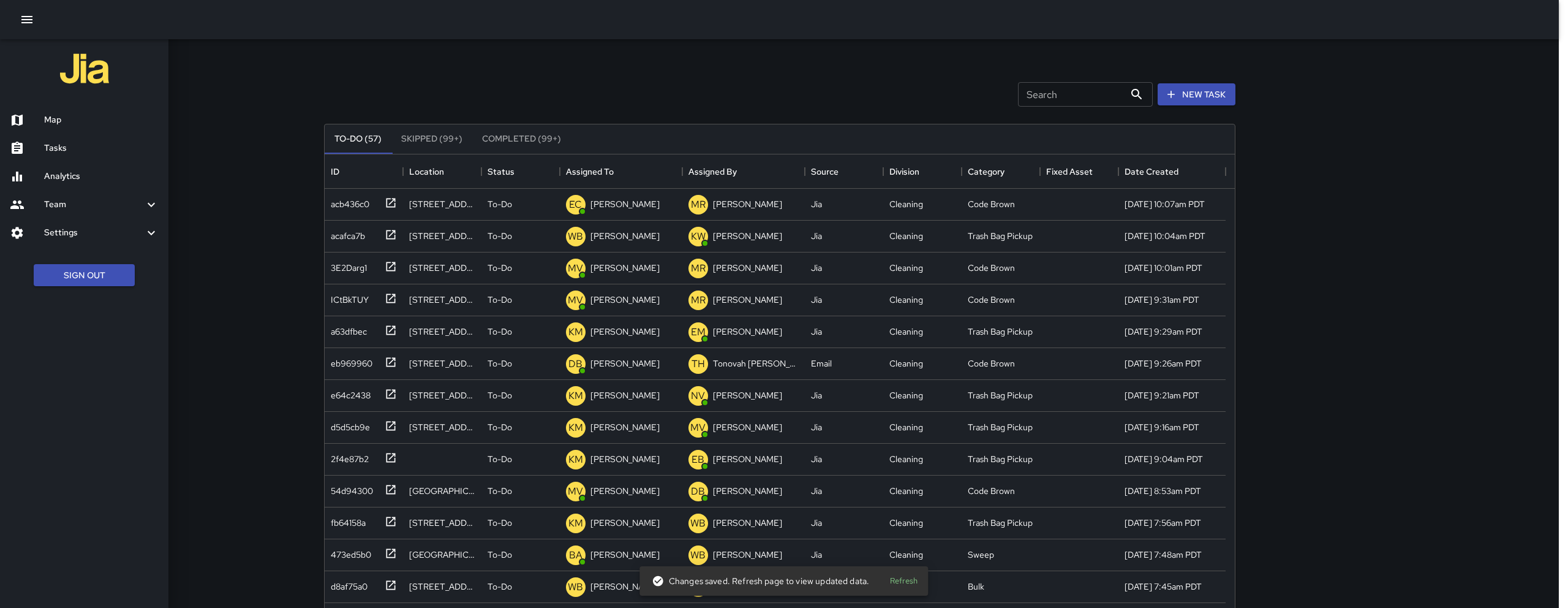
click at [67, 125] on h6 "Map" at bounding box center [101, 120] width 115 height 14
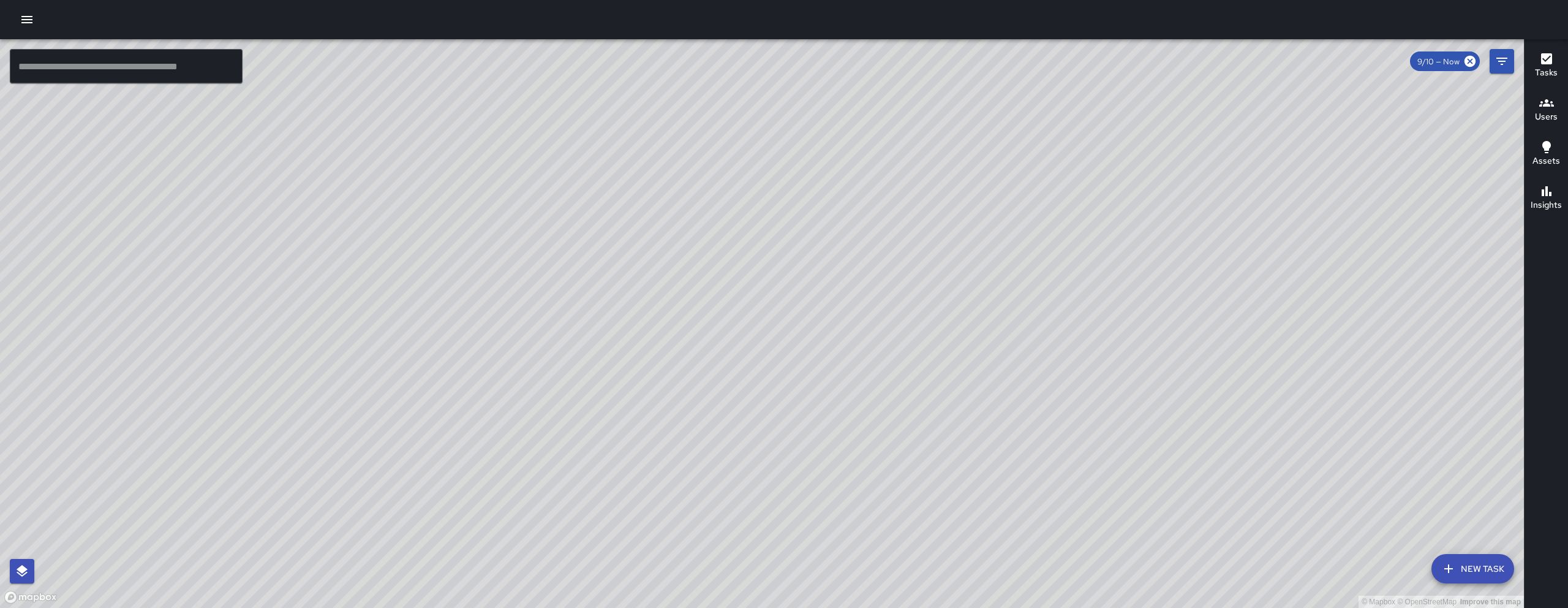
click at [1447, 565] on icon "button" at bounding box center [1448, 568] width 14 height 14
click at [1446, 565] on icon "button" at bounding box center [1448, 568] width 14 height 14
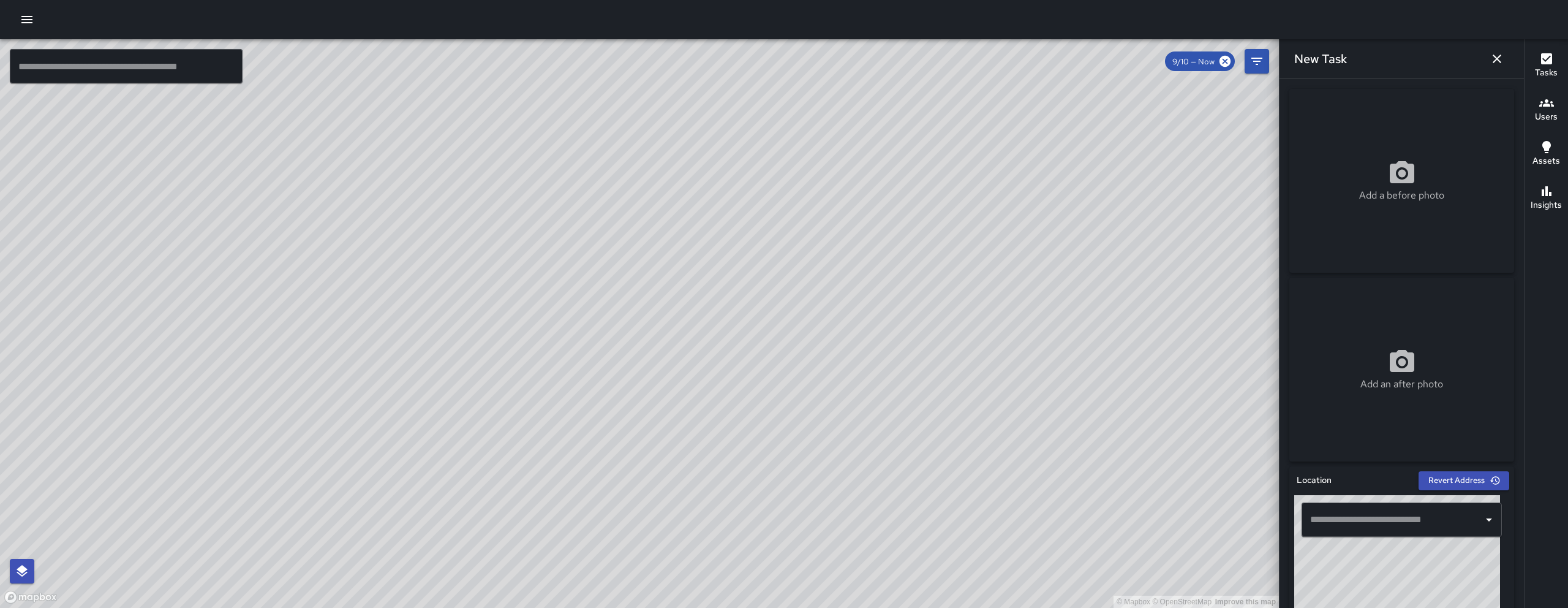
click at [1388, 514] on input "text" at bounding box center [1392, 519] width 171 height 24
paste input "**********"
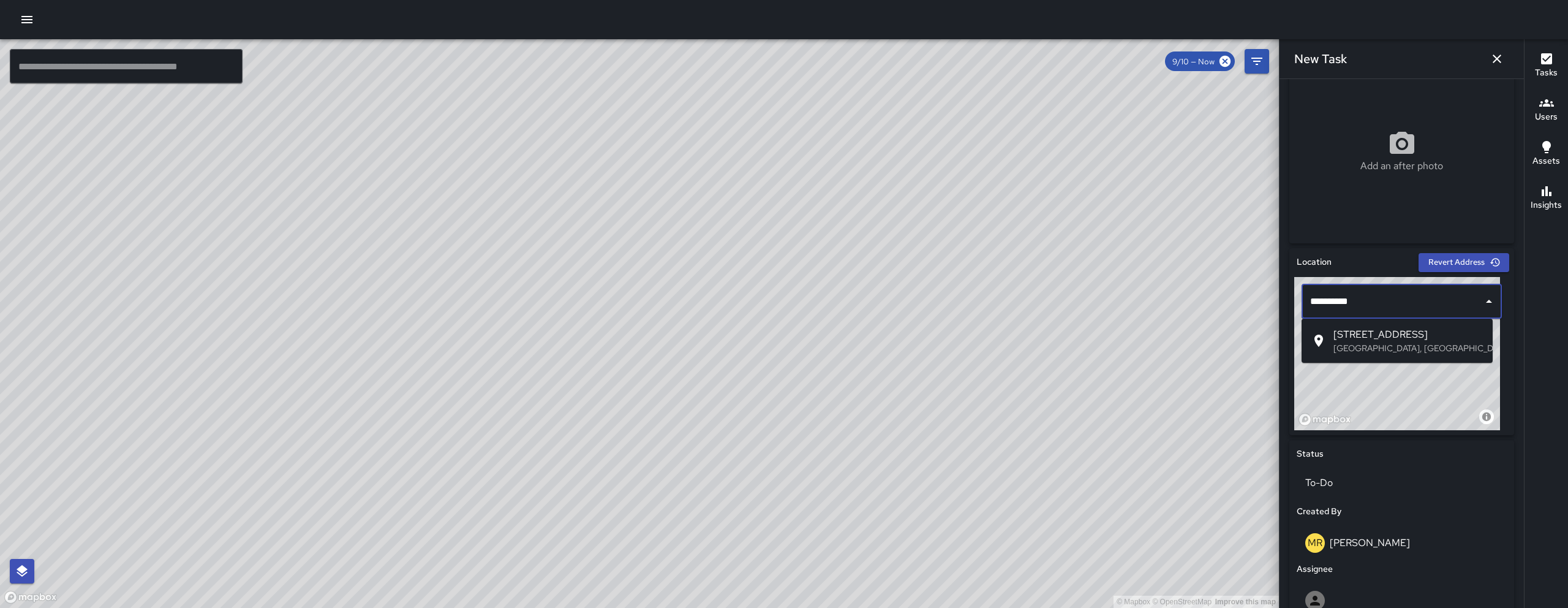
scroll to position [462, 0]
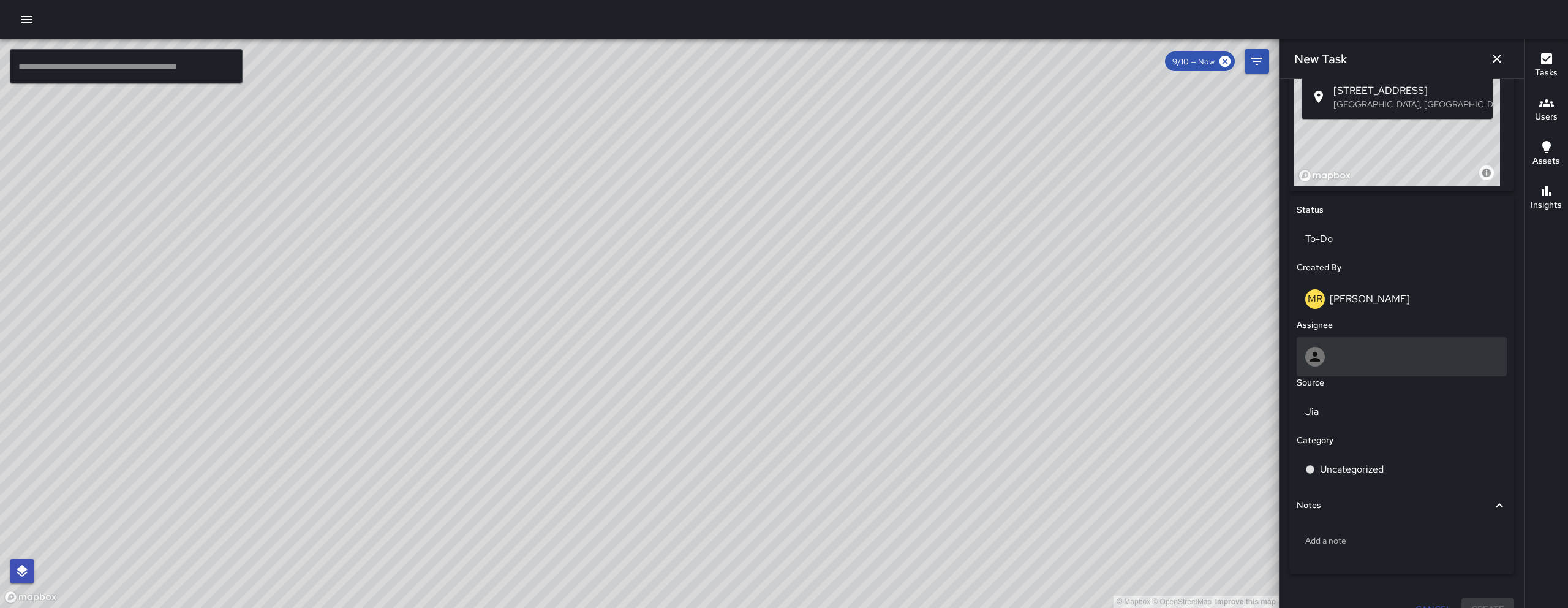
type input "**********"
click at [1363, 342] on div at bounding box center [1401, 357] width 210 height 40
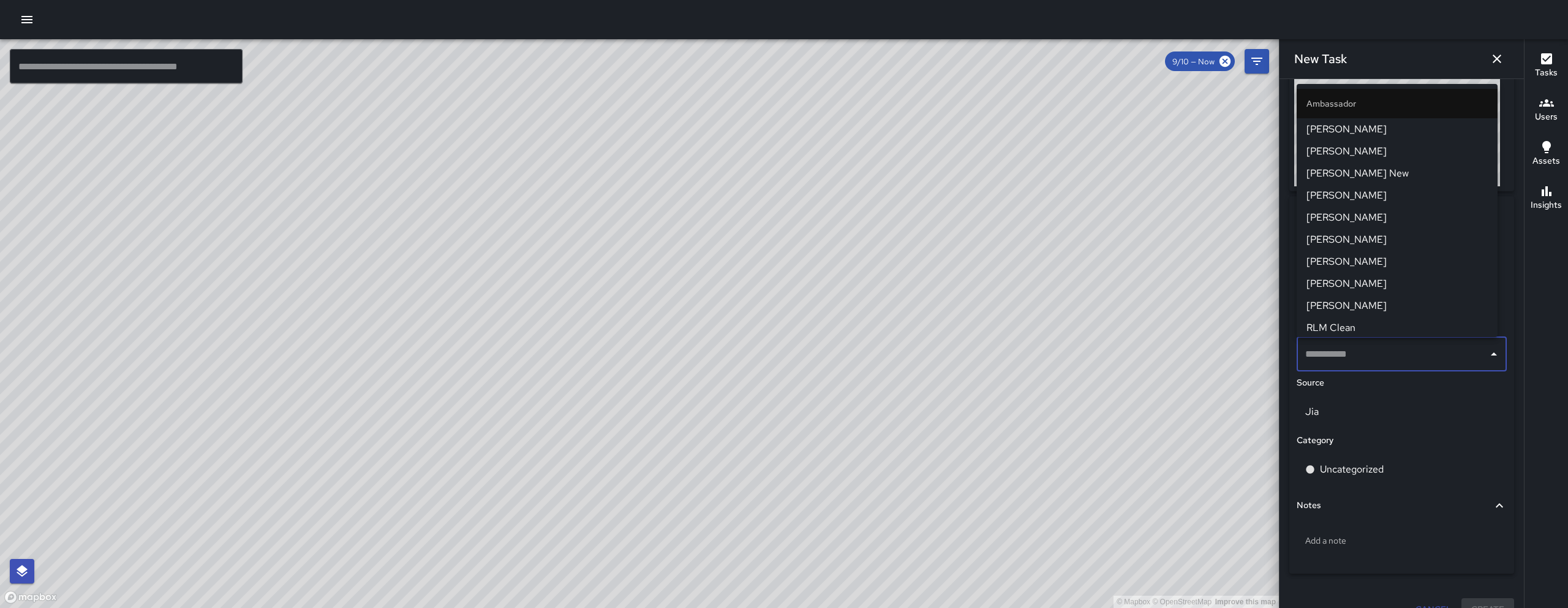
type input "*"
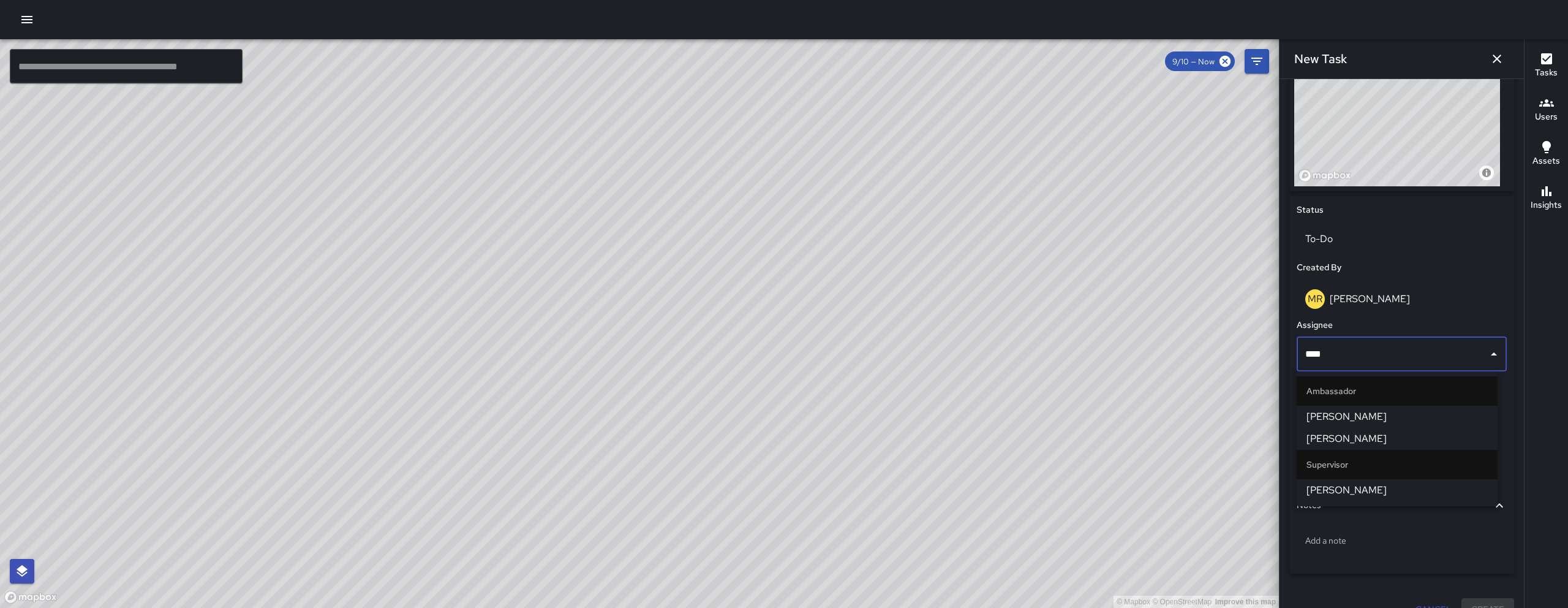
type input "*****"
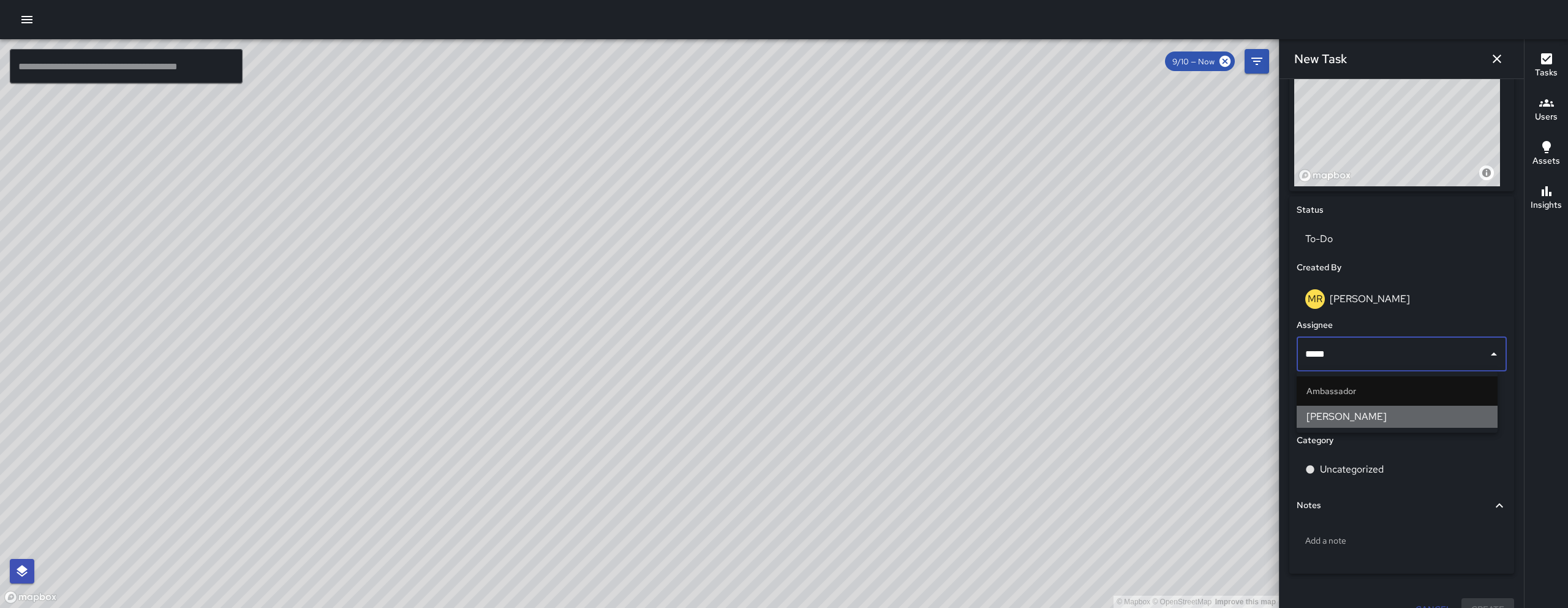
click at [1384, 419] on span "[PERSON_NAME]" at bounding box center [1397, 416] width 181 height 14
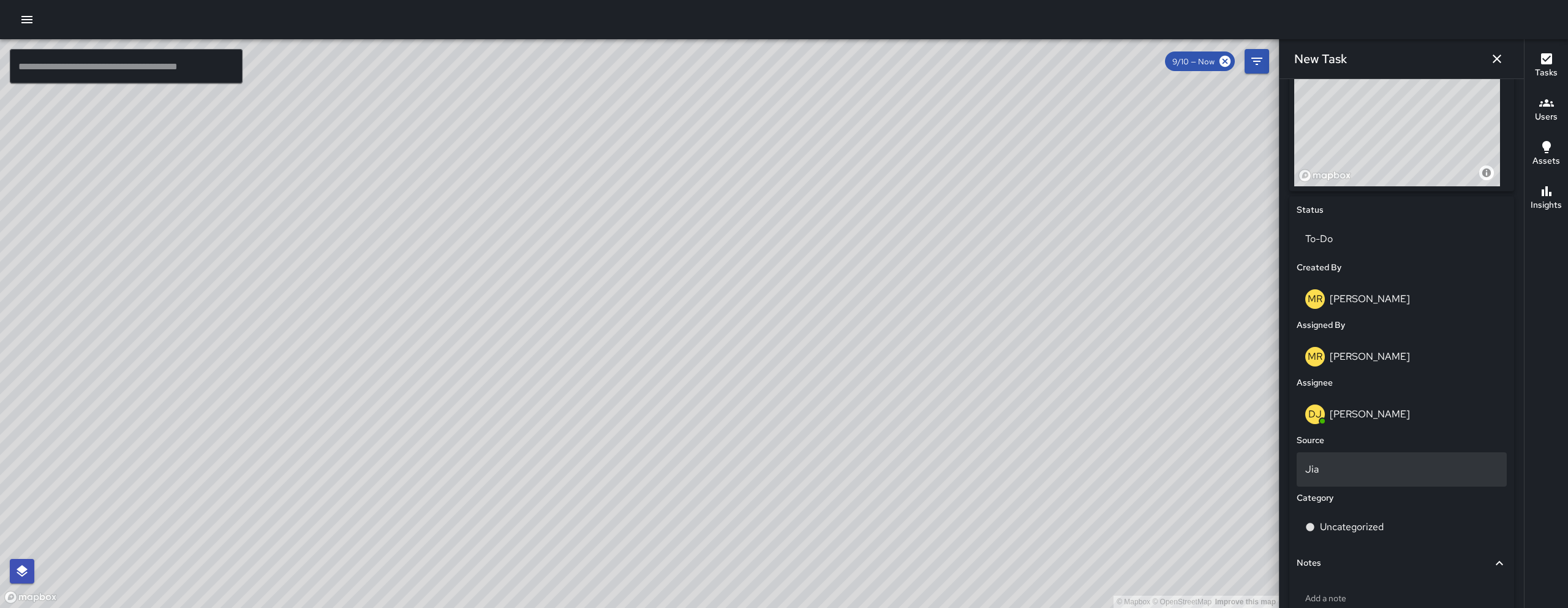
click at [1374, 463] on p "Jia" at bounding box center [1401, 469] width 193 height 14
click at [1358, 474] on li "Jia" at bounding box center [1397, 471] width 201 height 22
click at [1362, 516] on div "Uncategorized" at bounding box center [1401, 527] width 210 height 34
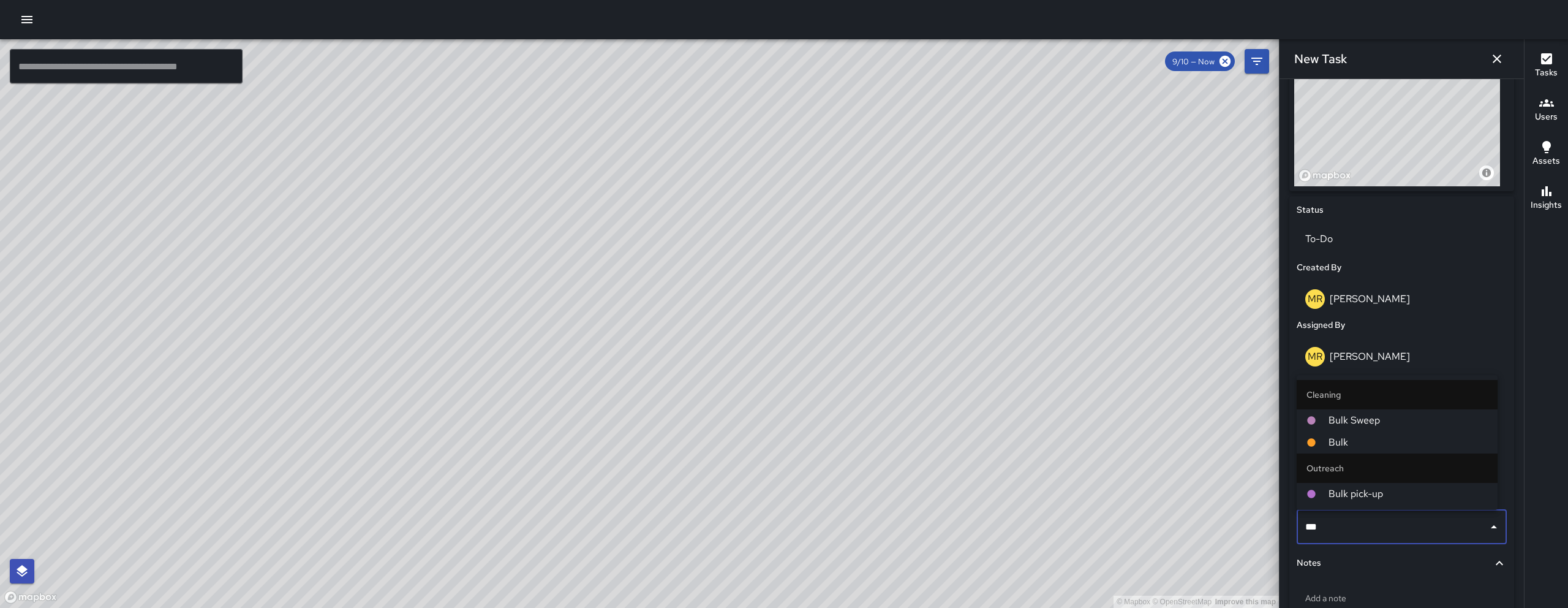
type input "****"
click at [1334, 446] on span "Bulk" at bounding box center [1407, 442] width 159 height 14
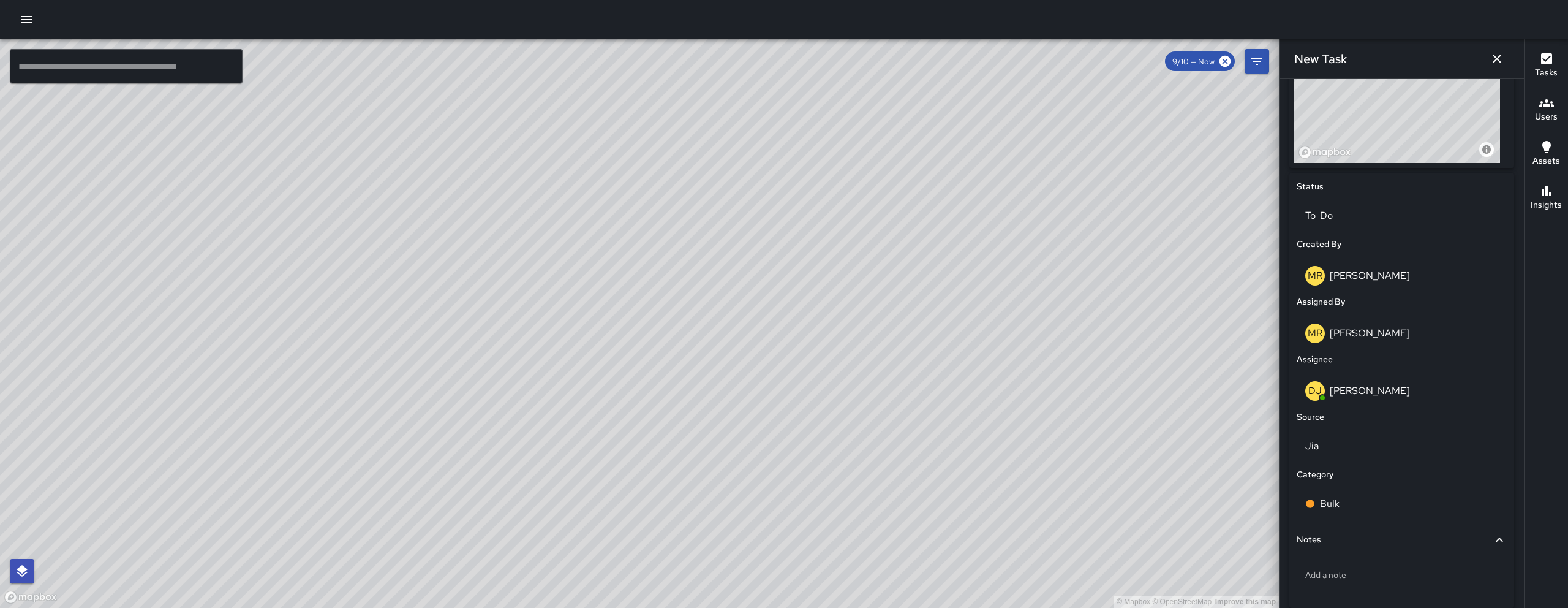
scroll to position [542, 0]
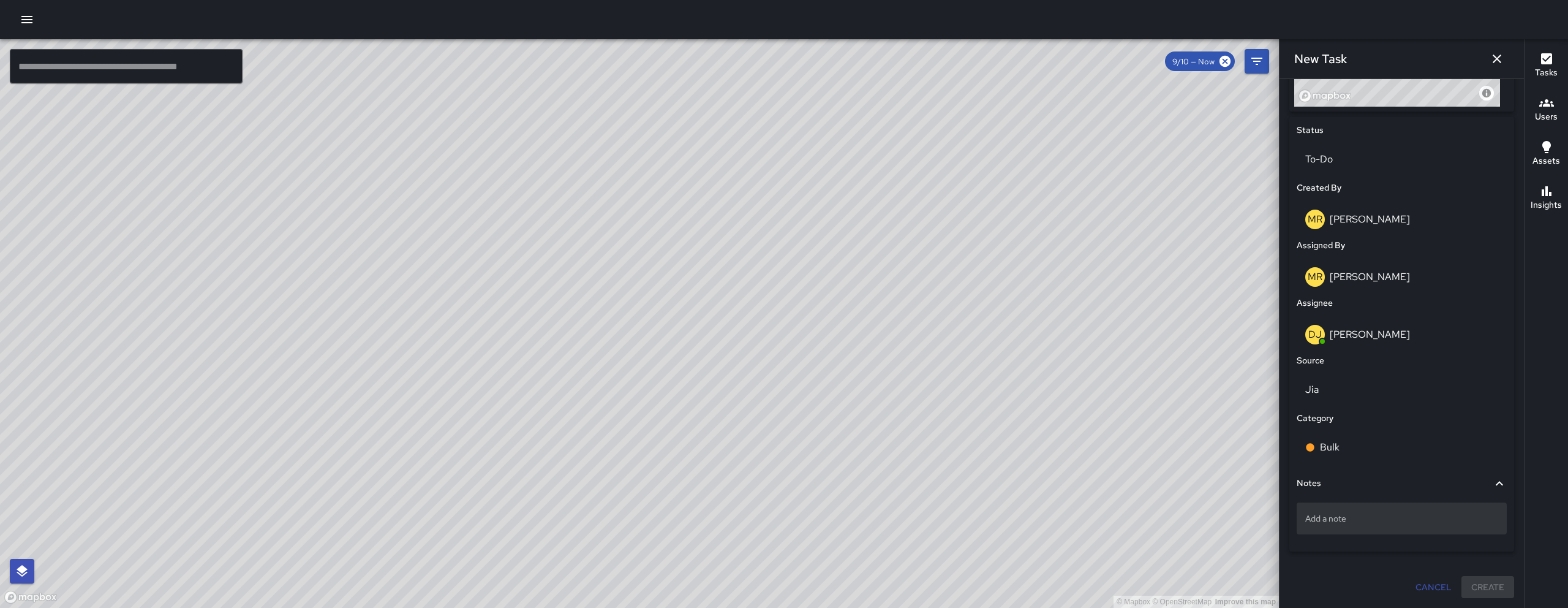
click at [1365, 530] on div "Add a note" at bounding box center [1401, 518] width 210 height 32
type textarea "*"
click at [1341, 519] on textarea "**********" at bounding box center [1397, 524] width 184 height 24
type textarea "**********"
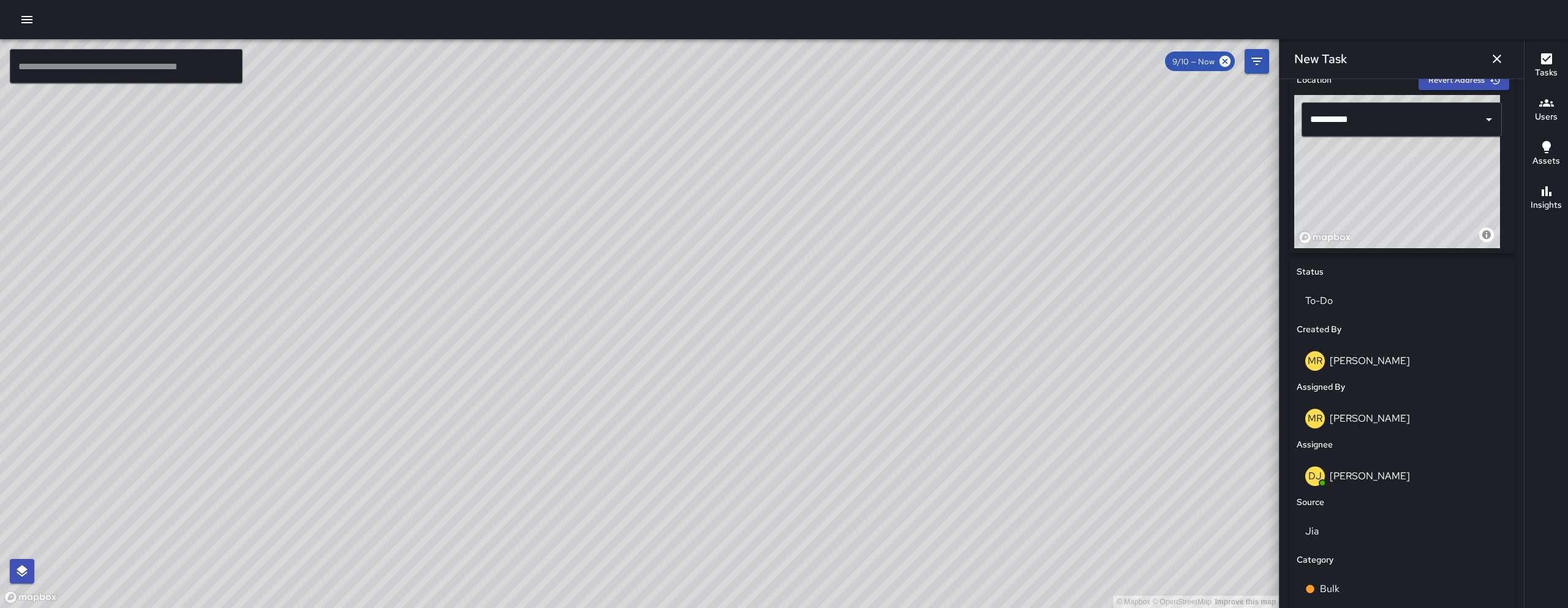
scroll to position [0, 0]
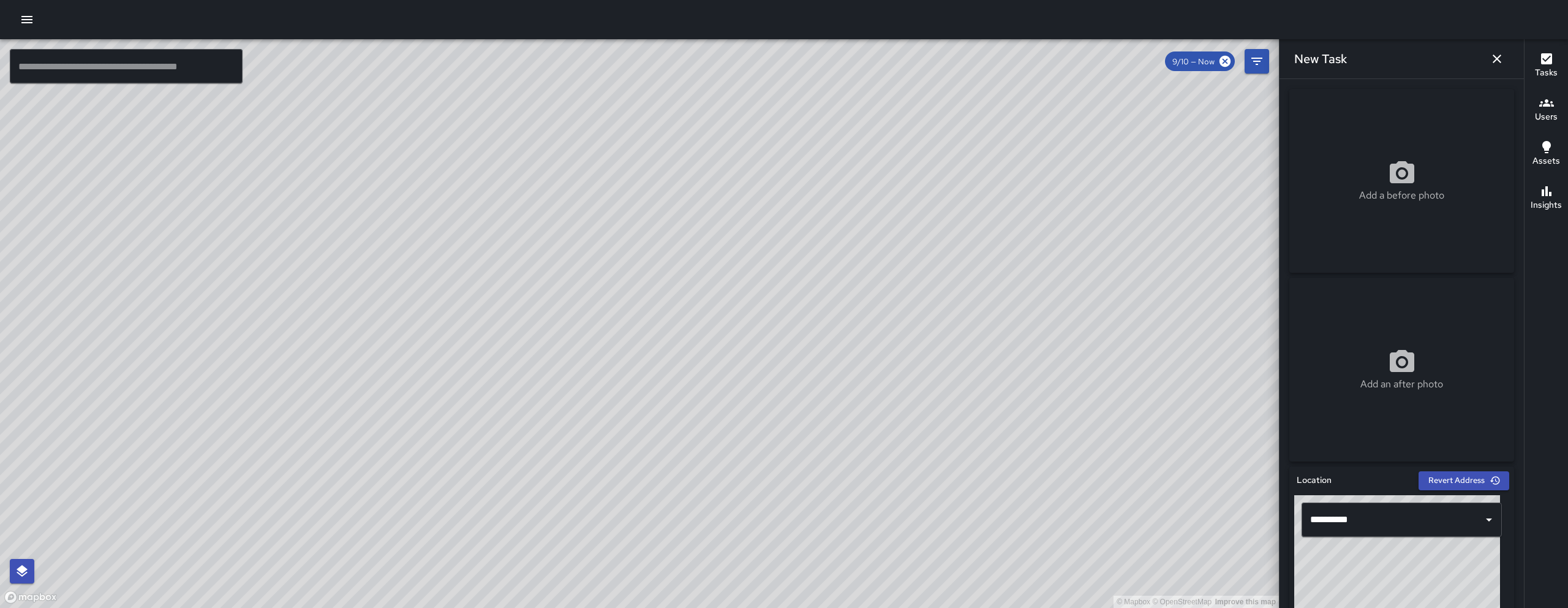
click at [1396, 195] on p "Add a before photo" at bounding box center [1401, 195] width 85 height 14
type input "**********"
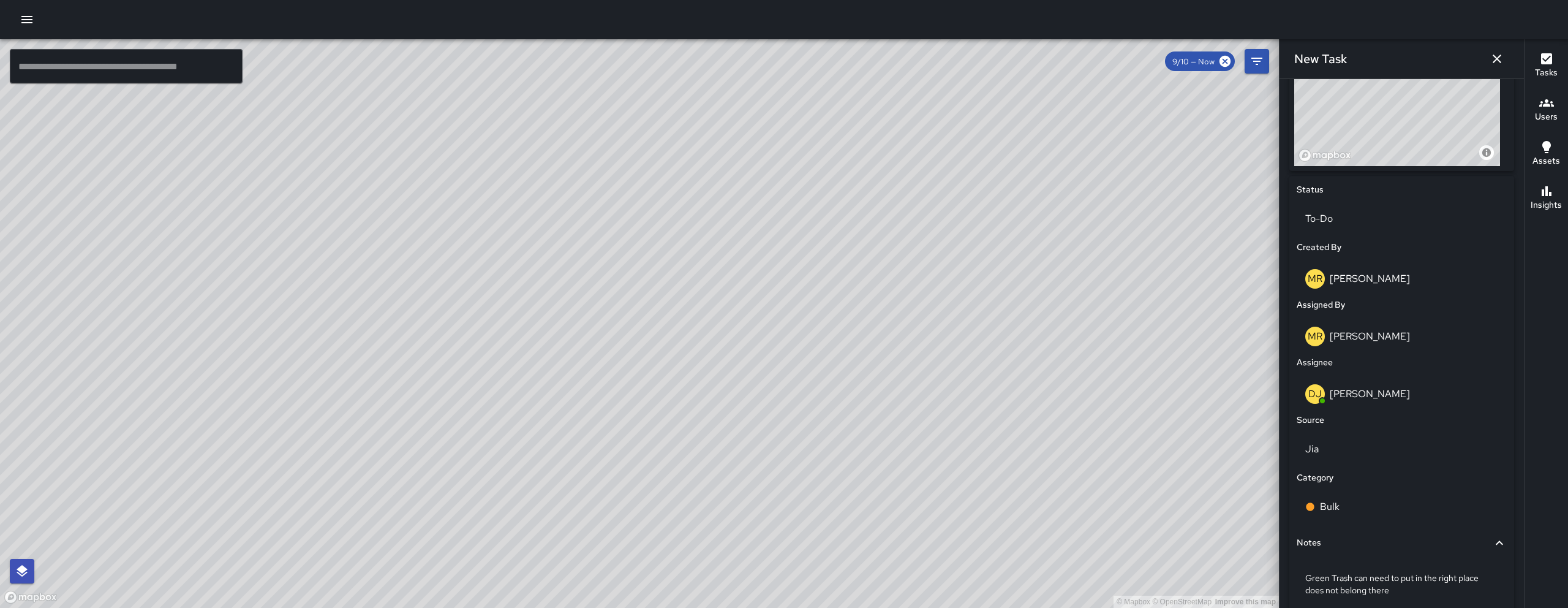
scroll to position [554, 0]
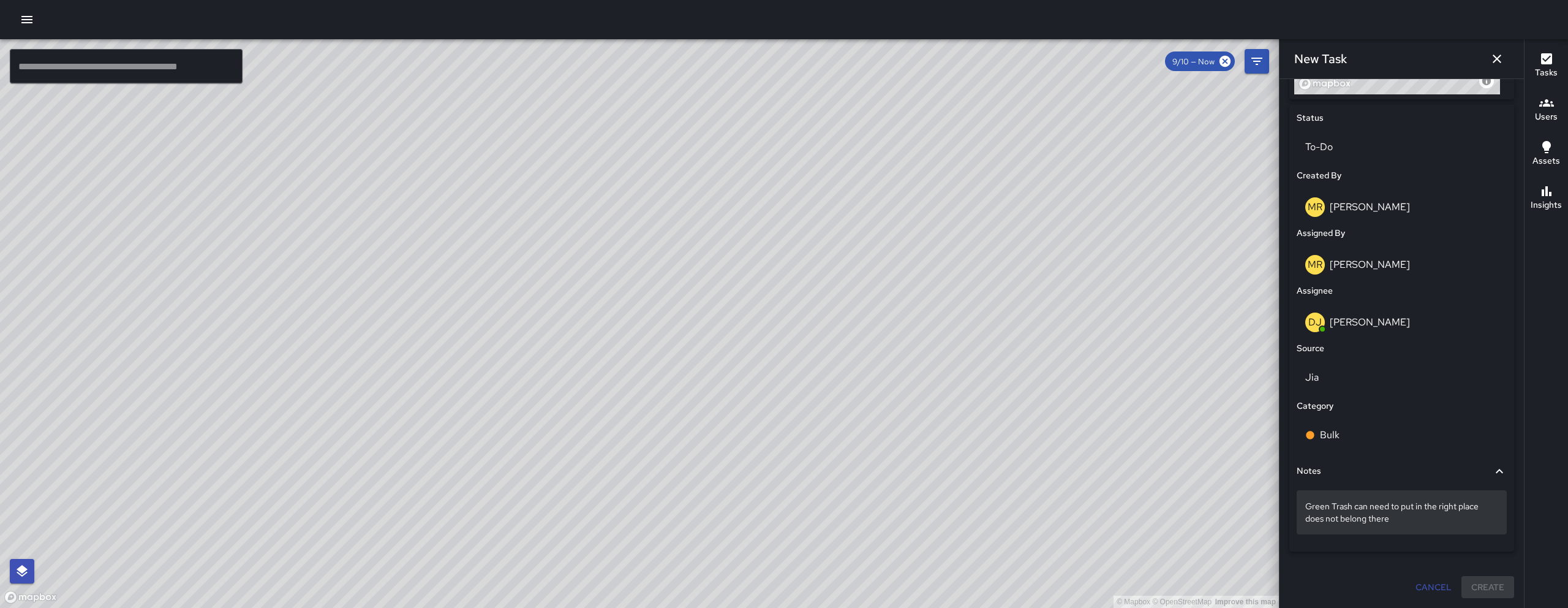
click at [1369, 508] on p "Green Trash can need to put in the right place does not belong there" at bounding box center [1401, 512] width 193 height 24
click at [1369, 507] on textarea "**********" at bounding box center [1397, 512] width 184 height 24
click at [1452, 505] on textarea "**********" at bounding box center [1397, 512] width 184 height 24
type textarea "**********"
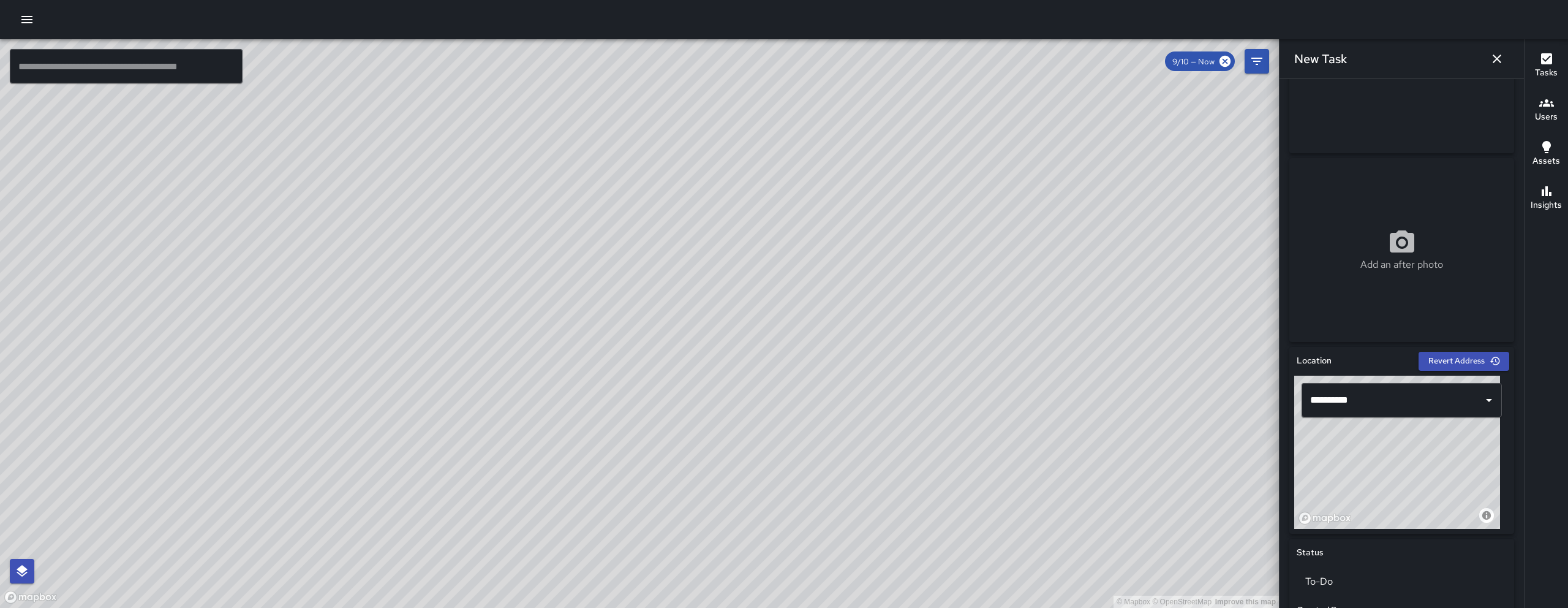
scroll to position [254, 0]
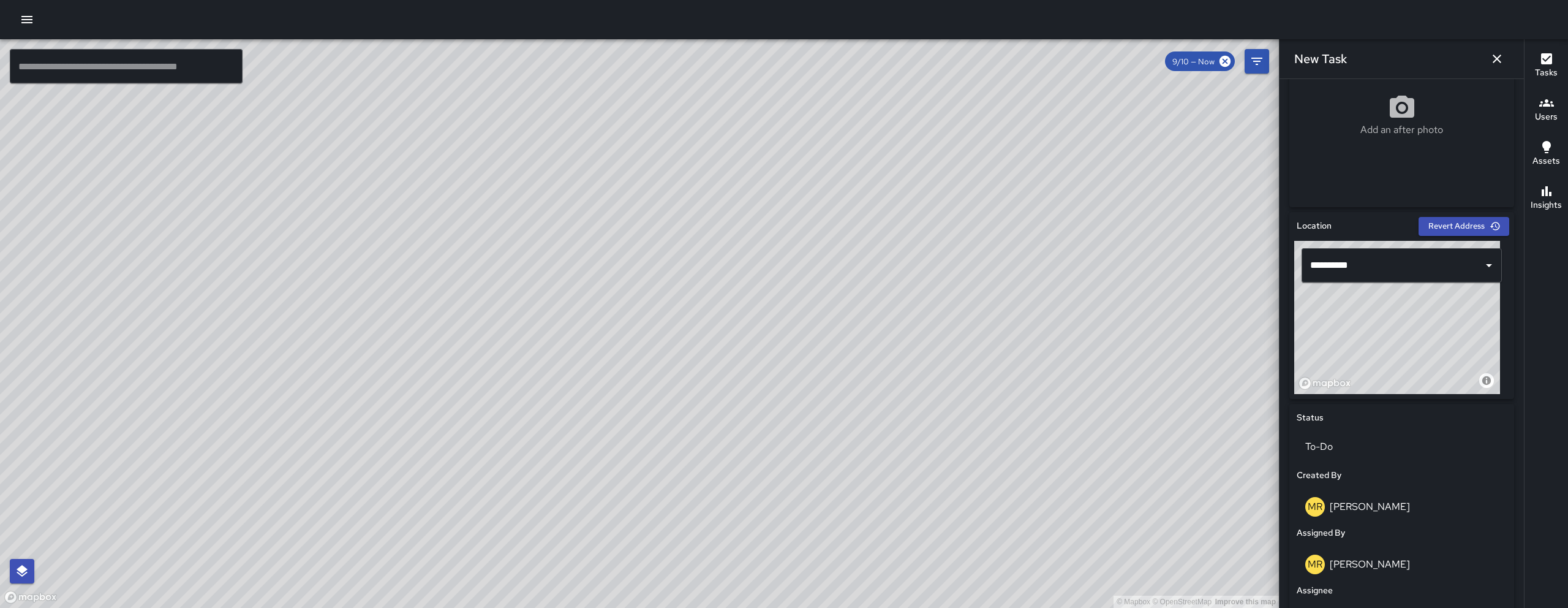
click at [1367, 266] on input "**********" at bounding box center [1392, 265] width 171 height 24
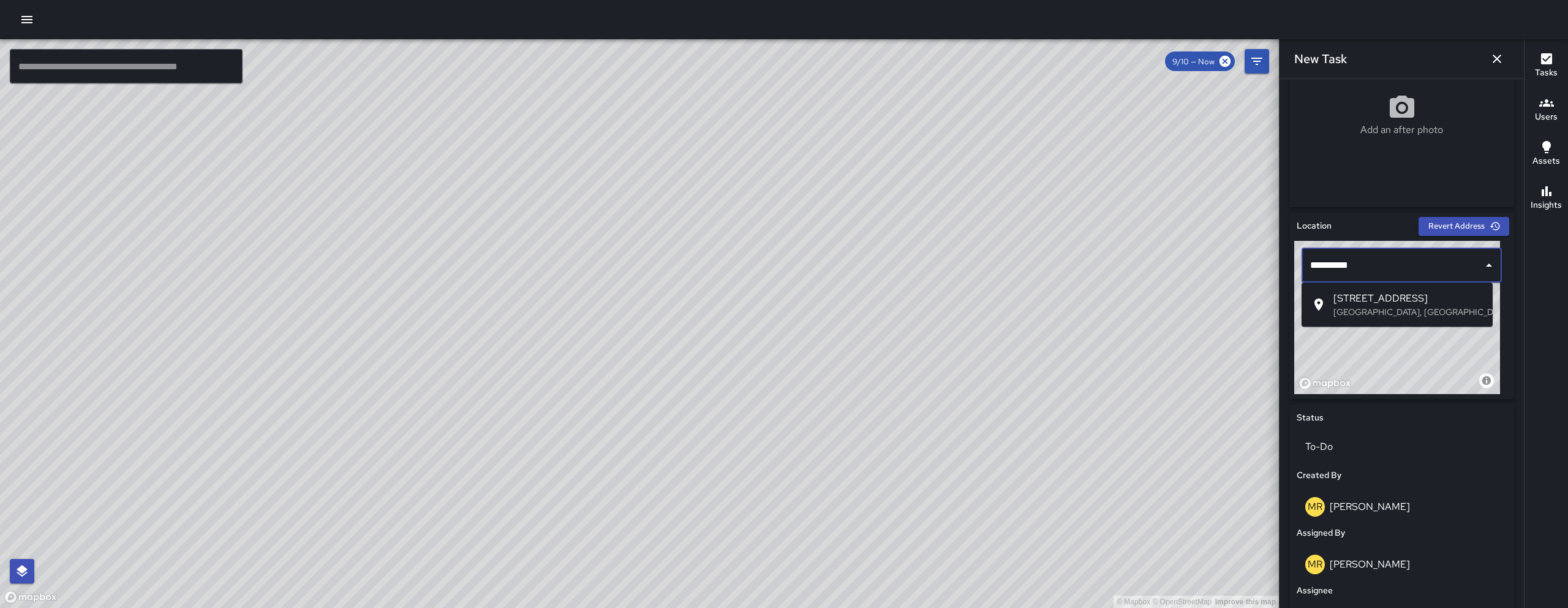
click at [1377, 295] on span "[STREET_ADDRESS]" at bounding box center [1407, 298] width 149 height 14
type input "**********"
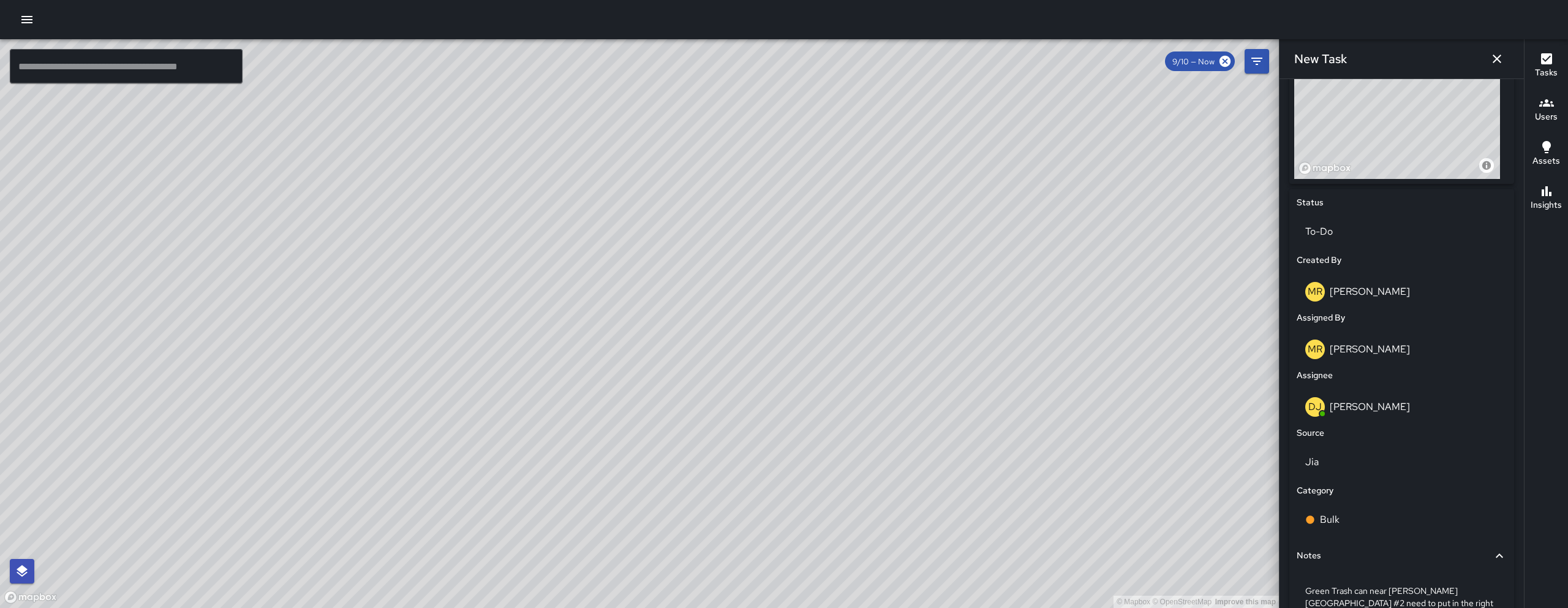
scroll to position [554, 0]
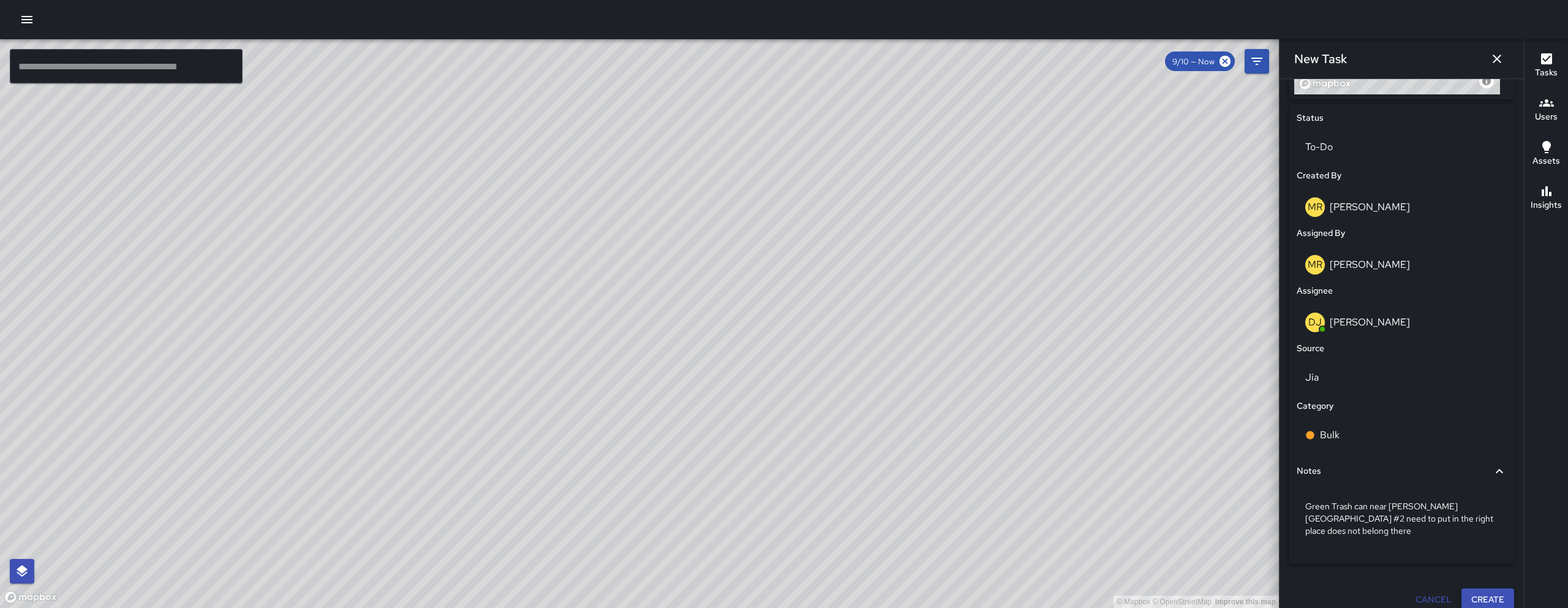
click at [1469, 588] on button "Create" at bounding box center [1487, 600] width 52 height 23
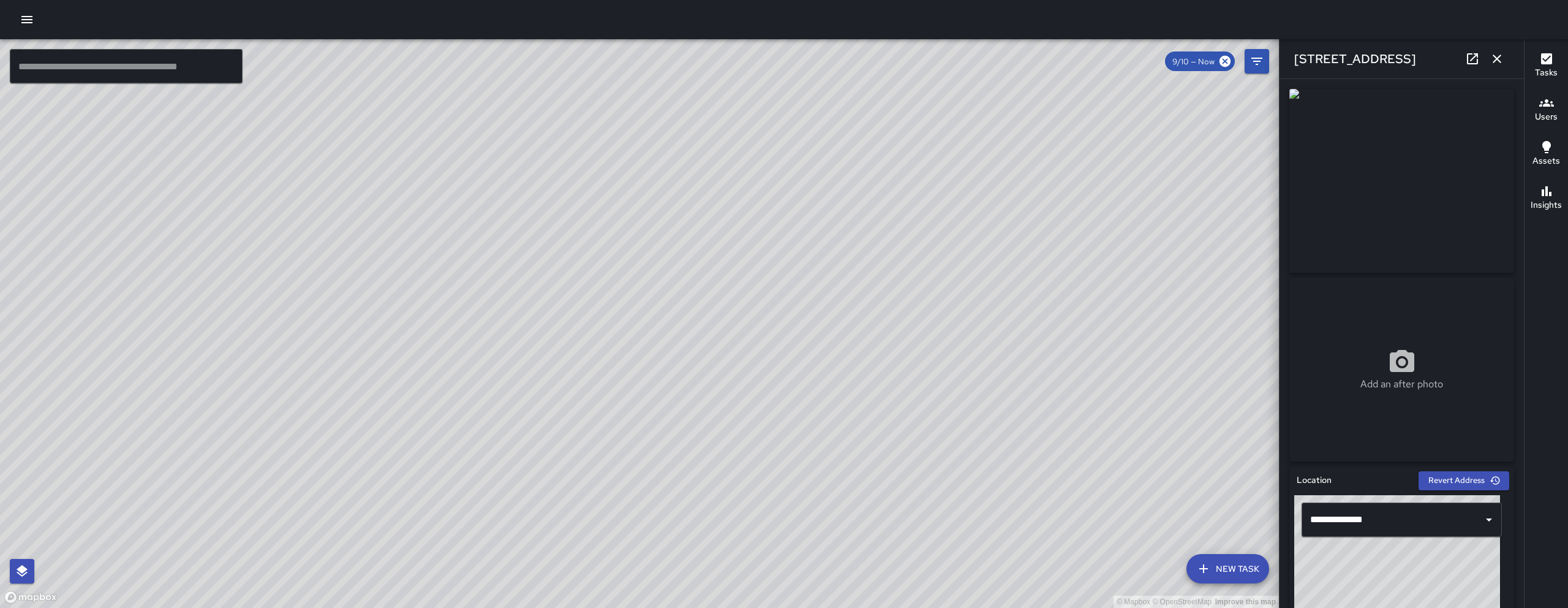
click at [1496, 61] on icon "button" at bounding box center [1496, 59] width 14 height 14
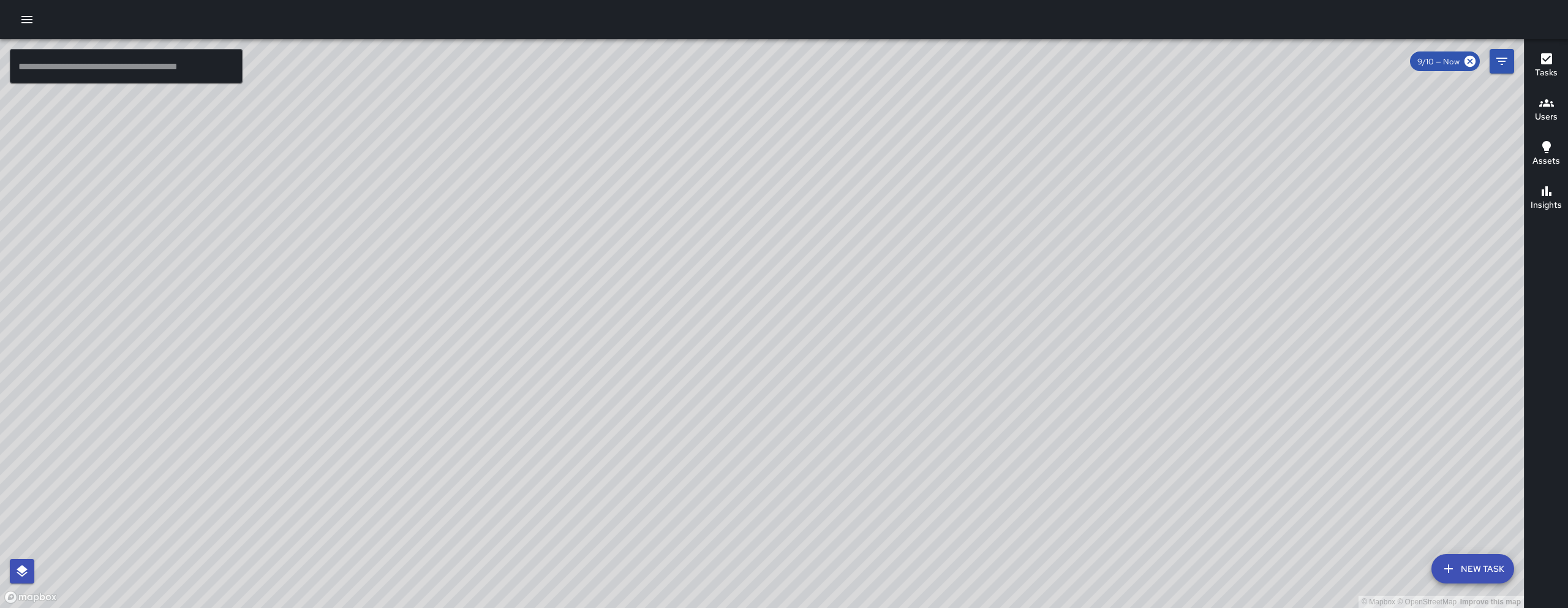
drag, startPoint x: 1121, startPoint y: 263, endPoint x: 1064, endPoint y: 289, distance: 62.6
click at [962, 352] on div "© Mapbox © OpenStreetMap Improve this map" at bounding box center [762, 323] width 1524 height 568
drag, startPoint x: 1148, startPoint y: 264, endPoint x: 1110, endPoint y: 323, distance: 70.2
click at [1112, 322] on div "© Mapbox © OpenStreetMap Improve this map" at bounding box center [762, 323] width 1524 height 568
drag, startPoint x: 897, startPoint y: 203, endPoint x: 878, endPoint y: 298, distance: 96.9
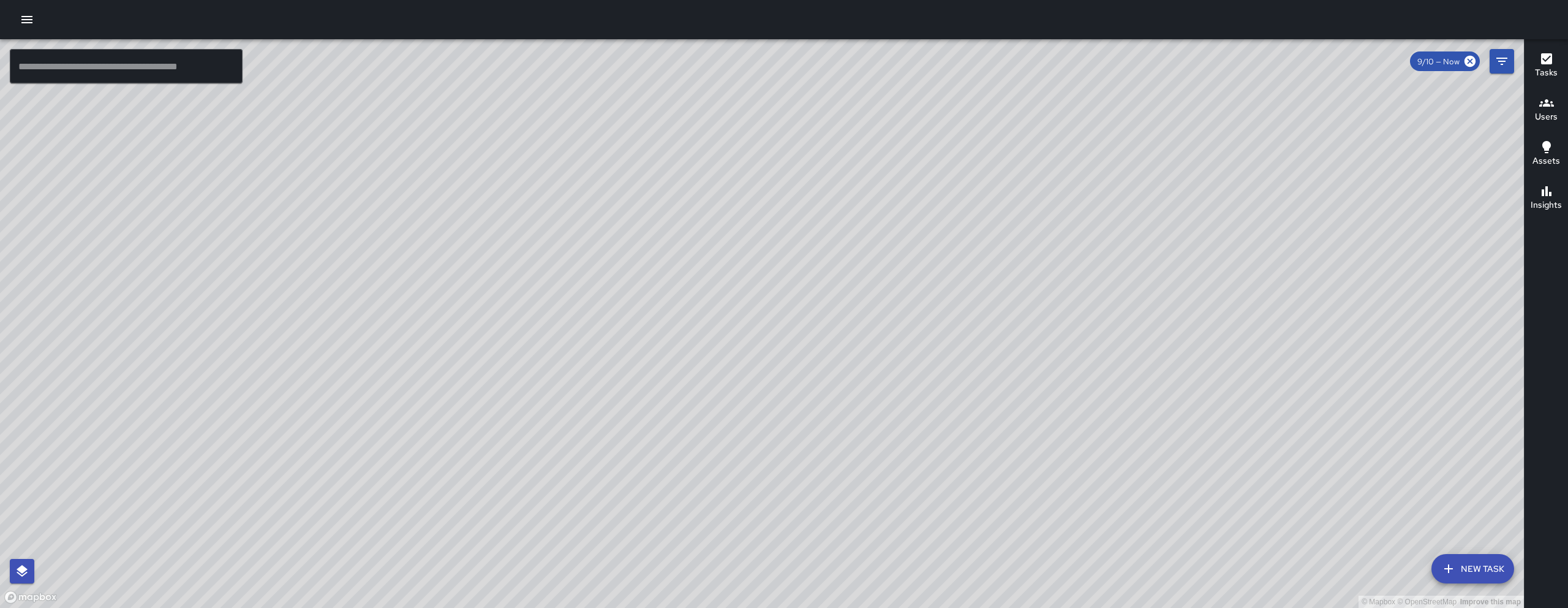
click at [878, 298] on div "© Mapbox © OpenStreetMap Improve this map" at bounding box center [762, 323] width 1524 height 568
click at [1503, 55] on icon "Filters" at bounding box center [1501, 61] width 14 height 14
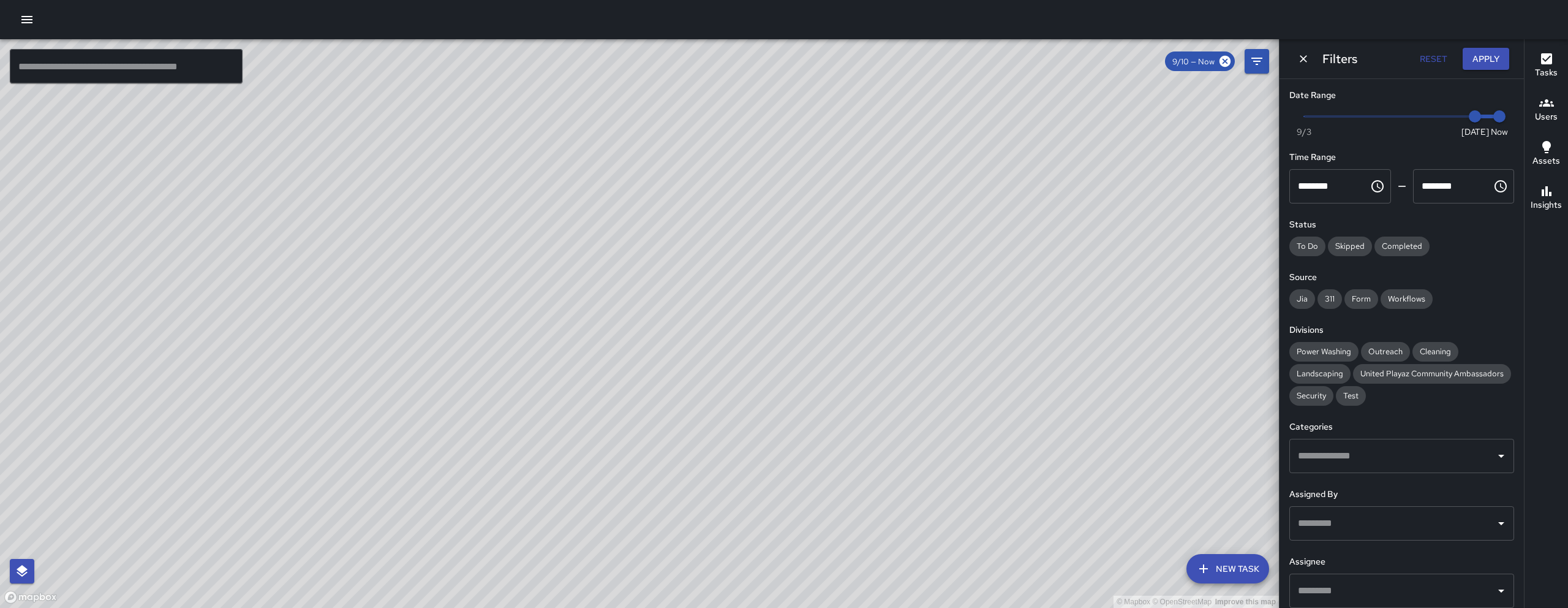
click at [1301, 62] on icon "Dismiss" at bounding box center [1303, 59] width 12 height 12
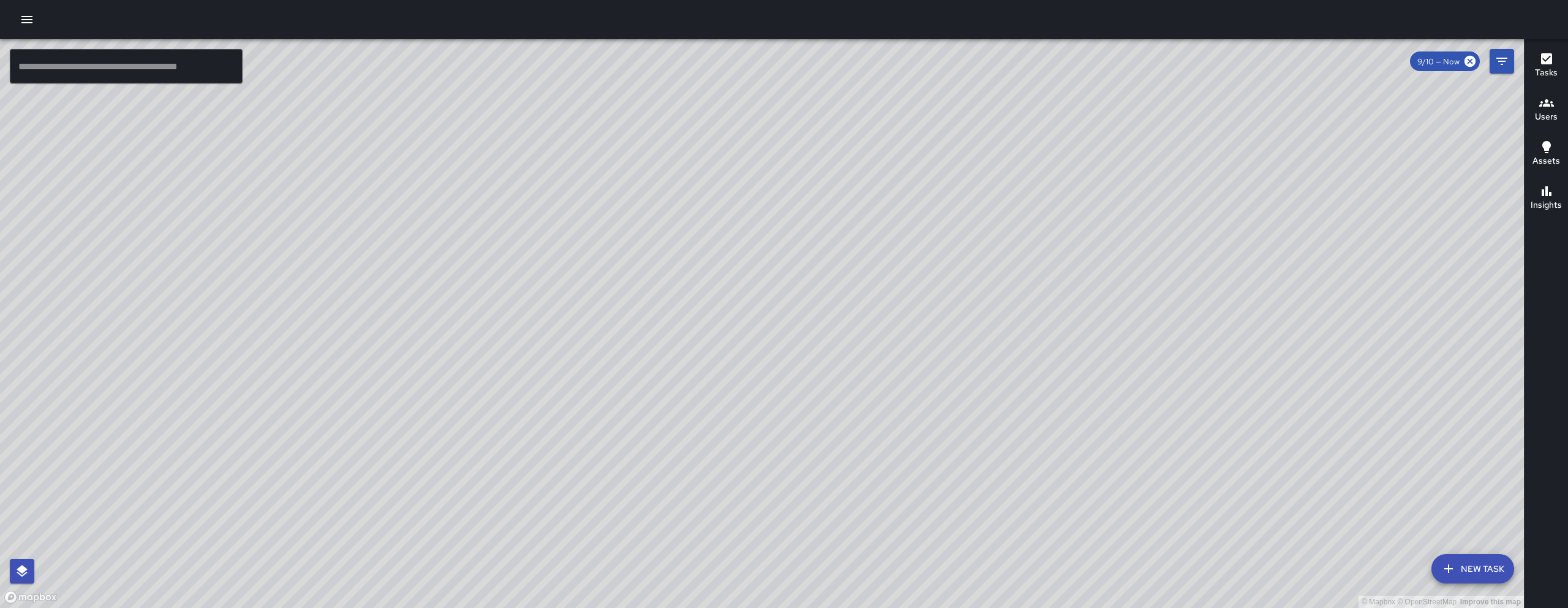
drag, startPoint x: 999, startPoint y: 285, endPoint x: 636, endPoint y: 260, distance: 363.9
click at [647, 268] on div "© Mapbox © OpenStreetMap Improve this map" at bounding box center [762, 323] width 1524 height 568
click at [56, 65] on input "text" at bounding box center [126, 65] width 233 height 34
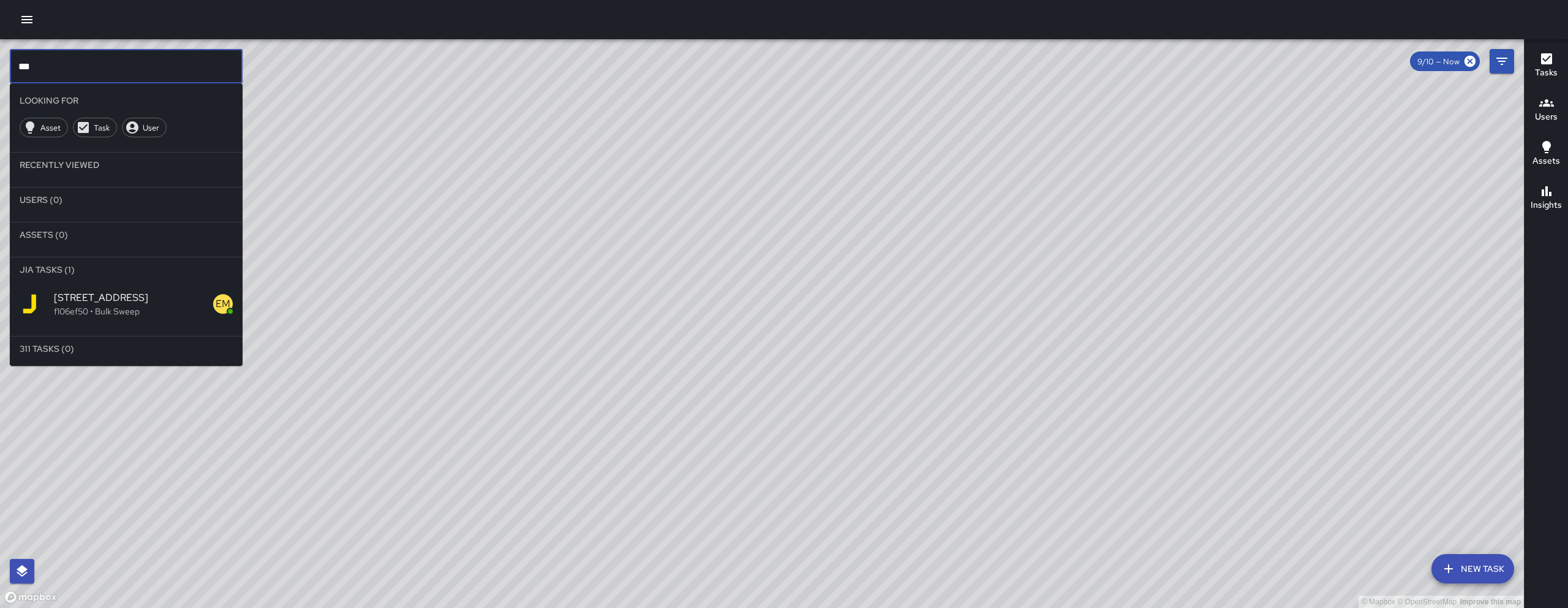
type input "***"
click at [72, 314] on p "f106ef50 • Bulk Sweep" at bounding box center [133, 311] width 159 height 12
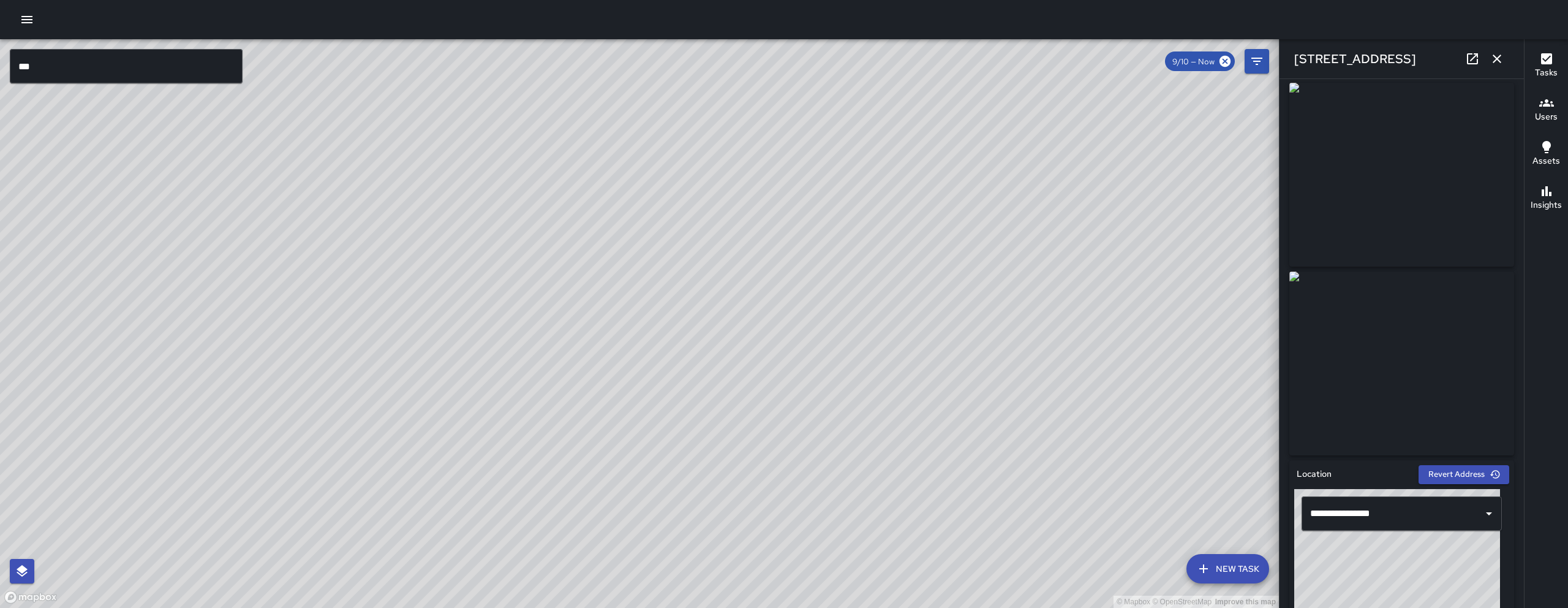
scroll to position [8, 0]
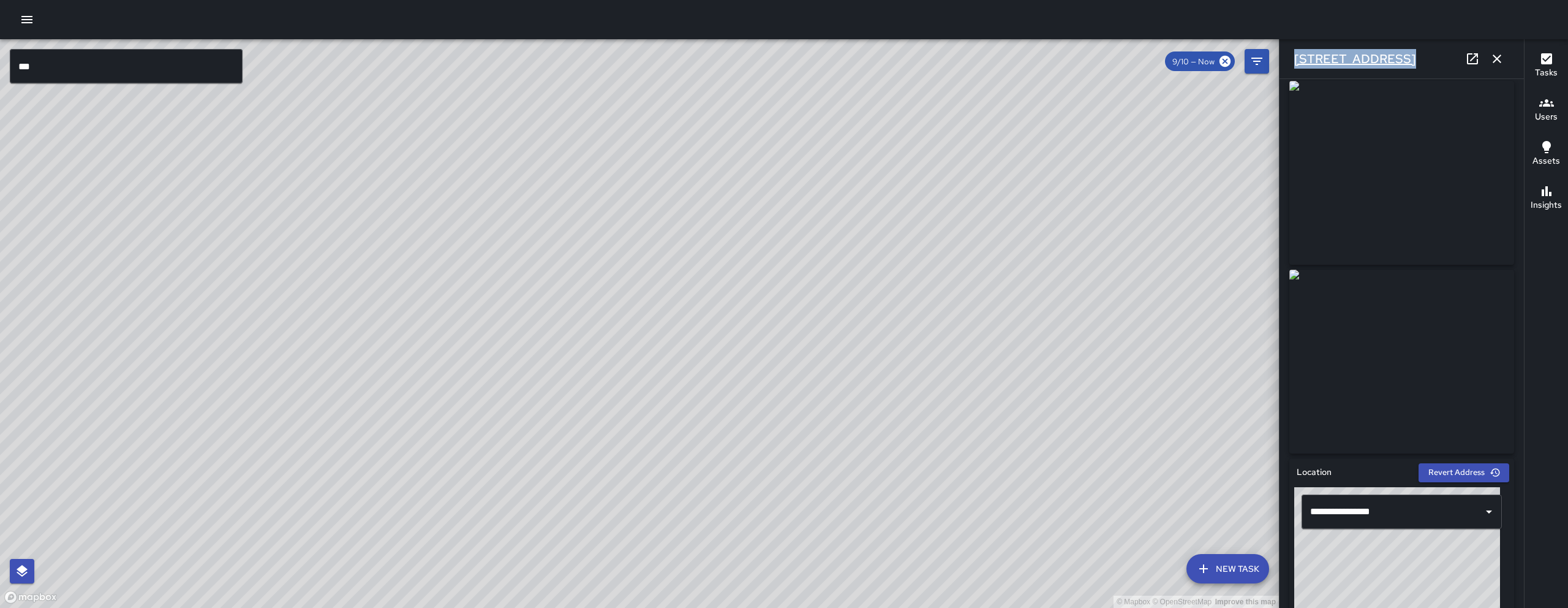
drag, startPoint x: 1399, startPoint y: 55, endPoint x: 1297, endPoint y: 56, distance: 102.0
click at [1297, 56] on div "616 Minna Street" at bounding box center [1401, 59] width 244 height 40
copy h6 "616 Minna Street"
click at [708, 254] on div "© Mapbox © OpenStreetMap Improve this map" at bounding box center [639, 323] width 1279 height 568
click at [1503, 55] on icon "button" at bounding box center [1496, 59] width 14 height 14
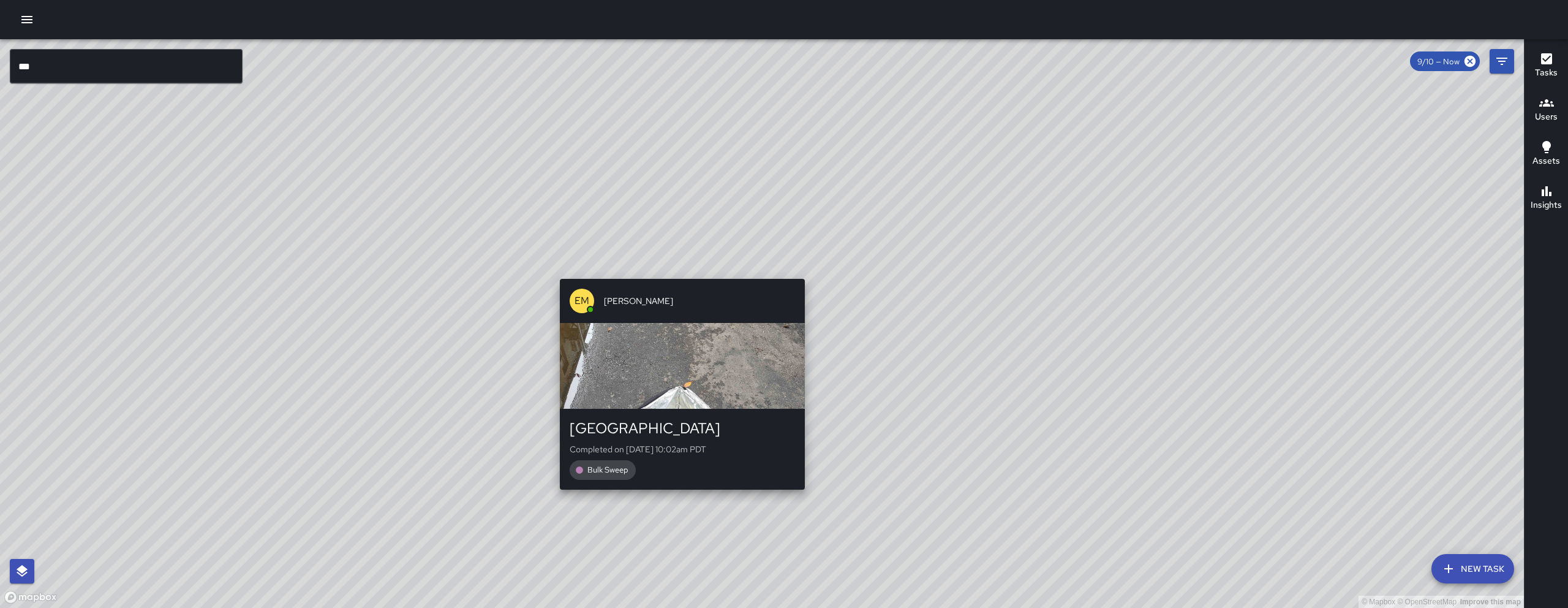
click at [794, 269] on div "© Mapbox © OpenStreetMap Improve this map EM Elimar Martinez 647a Minna Street …" at bounding box center [762, 323] width 1524 height 568
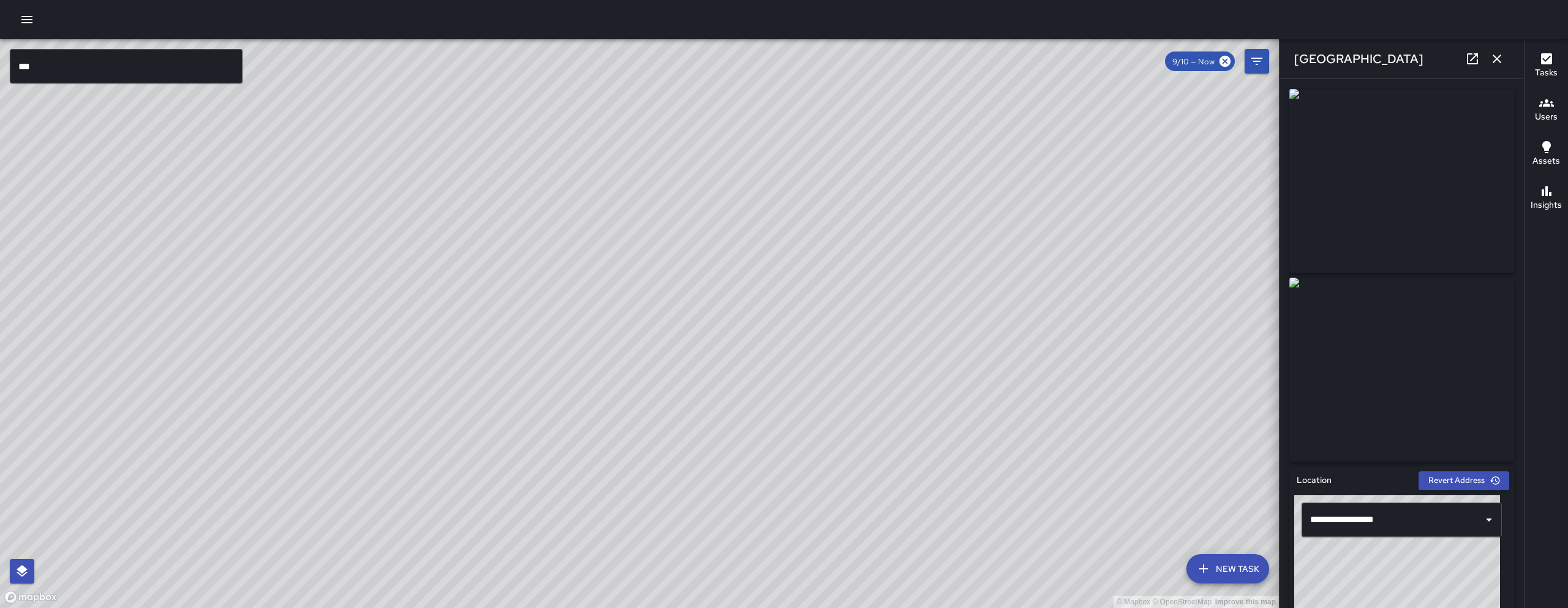
click at [1496, 55] on icon "button" at bounding box center [1496, 59] width 14 height 14
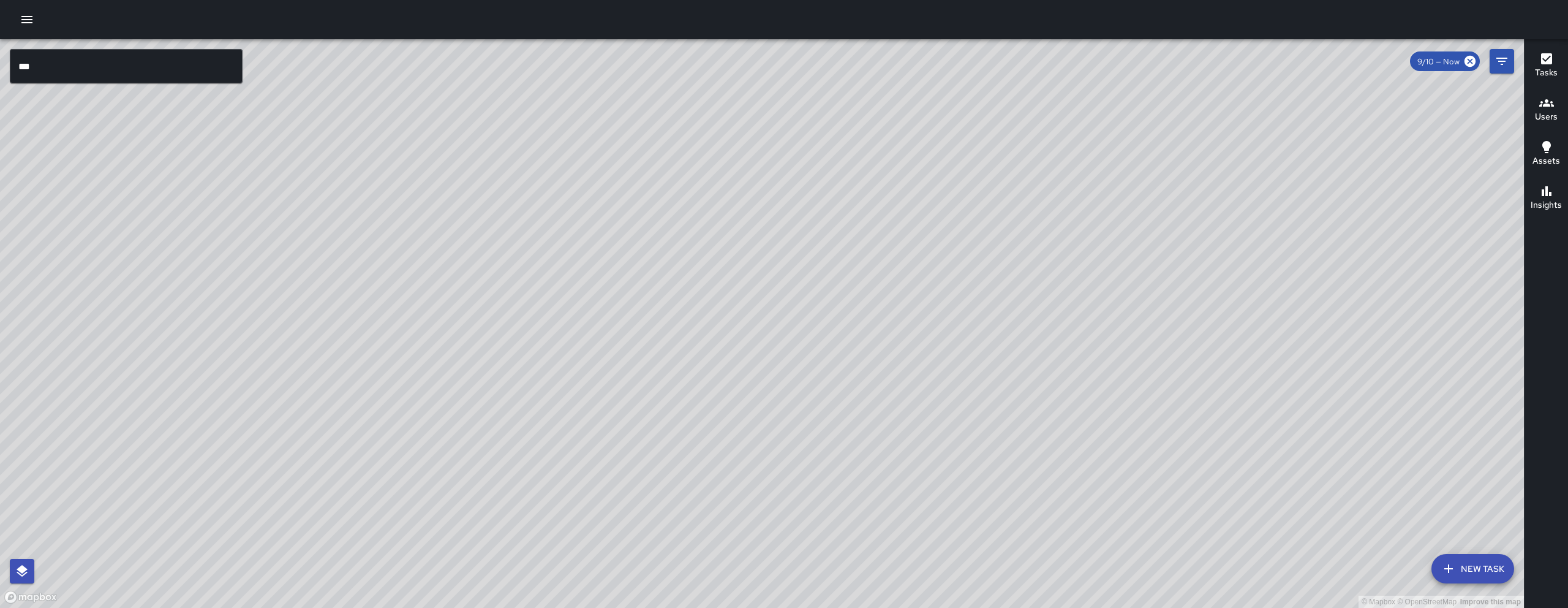
click at [754, 318] on div "© Mapbox © OpenStreetMap Improve this map EM Elimar Martinez 616 Minna Street C…" at bounding box center [762, 323] width 1524 height 568
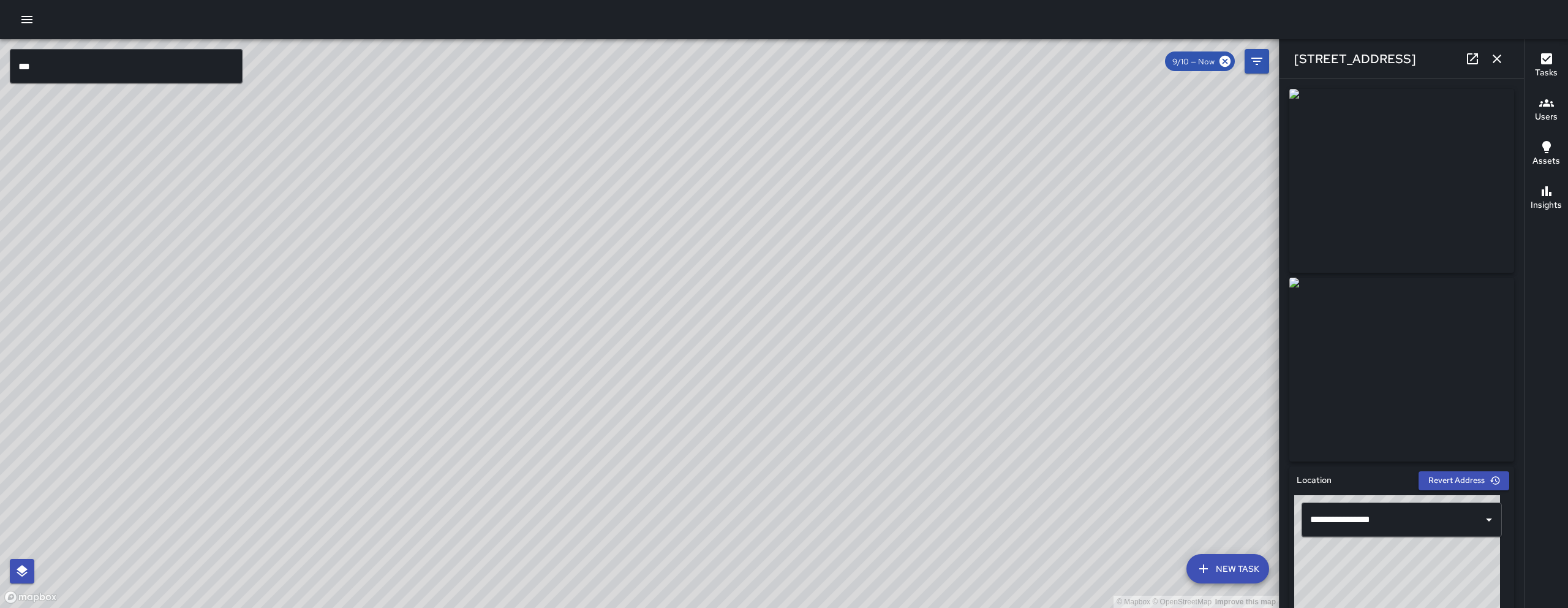
click at [1468, 59] on icon at bounding box center [1472, 59] width 14 height 14
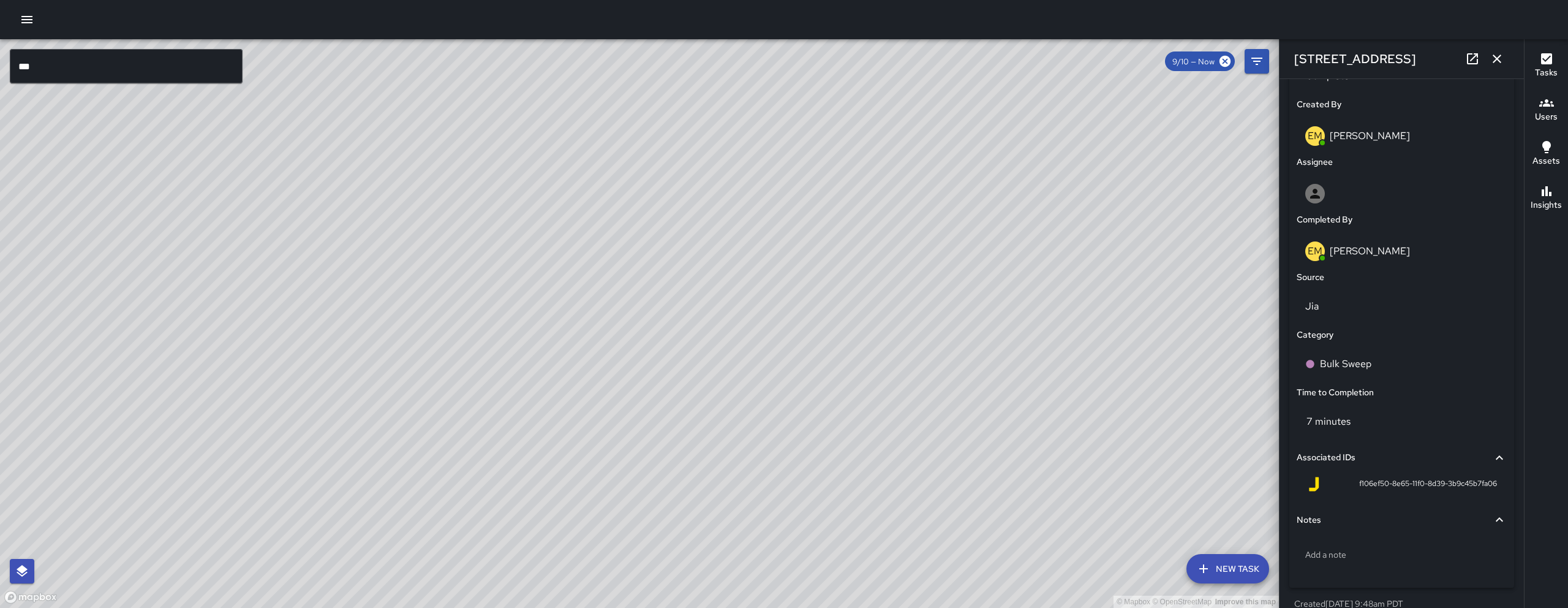
scroll to position [659, 0]
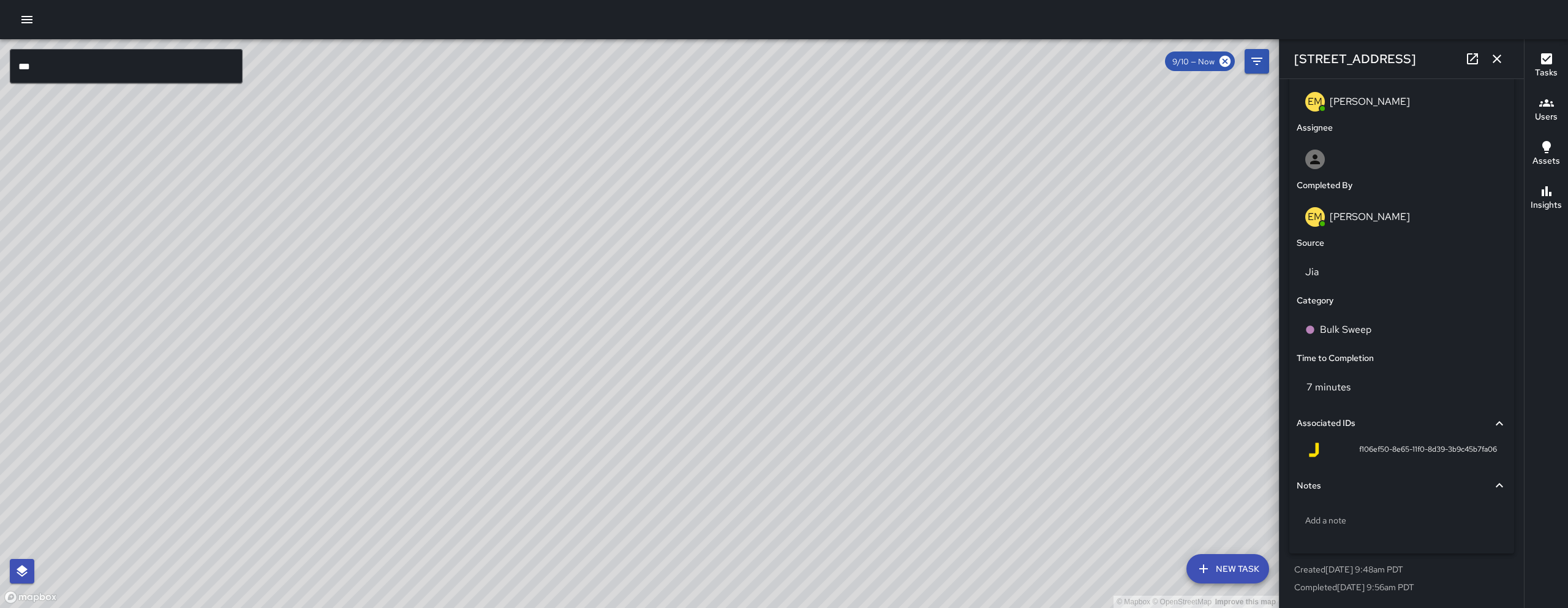
drag, startPoint x: 859, startPoint y: 392, endPoint x: 873, endPoint y: 330, distance: 63.6
click at [873, 330] on div "© Mapbox © OpenStreetMap Improve this map" at bounding box center [639, 323] width 1279 height 568
drag, startPoint x: 800, startPoint y: 425, endPoint x: 838, endPoint y: 336, distance: 96.8
click at [840, 326] on div "© Mapbox © OpenStreetMap Improve this map" at bounding box center [639, 323] width 1279 height 568
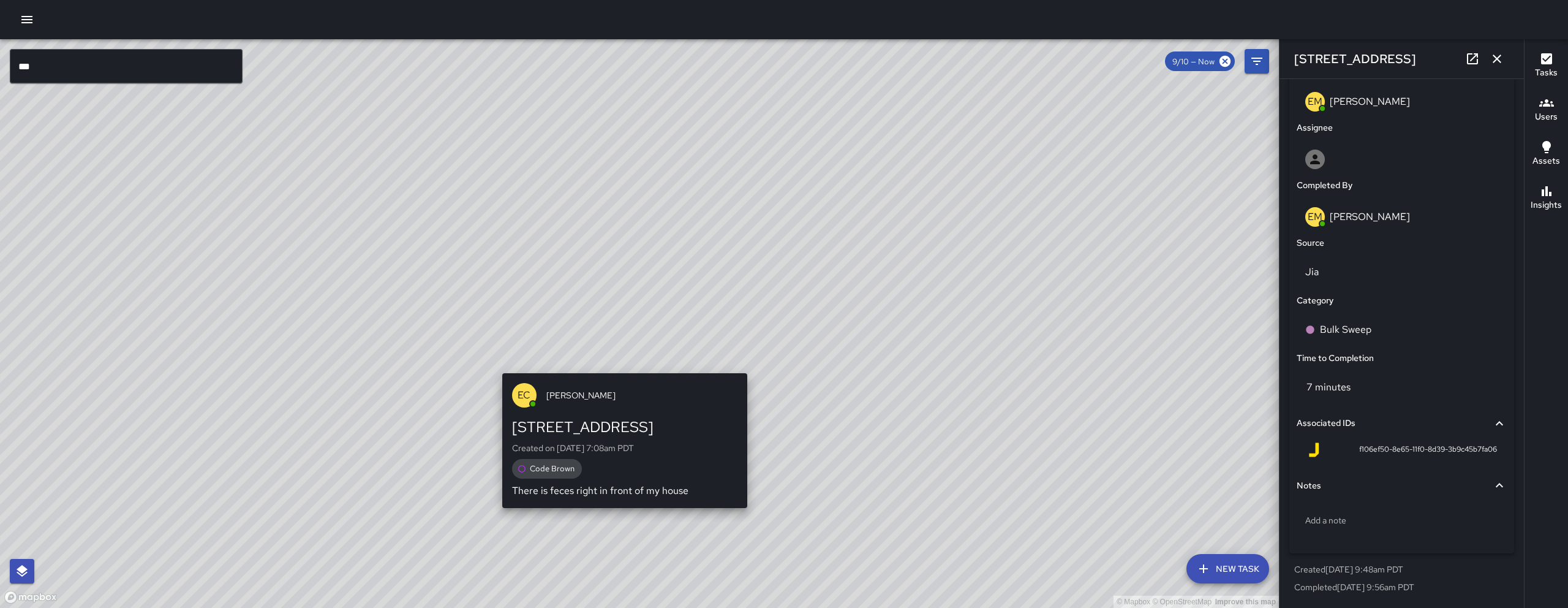
click at [619, 365] on div "© Mapbox © OpenStreetMap Improve this map EC Enrique Cervantes 61 Grace Street …" at bounding box center [639, 323] width 1279 height 568
type input "**********"
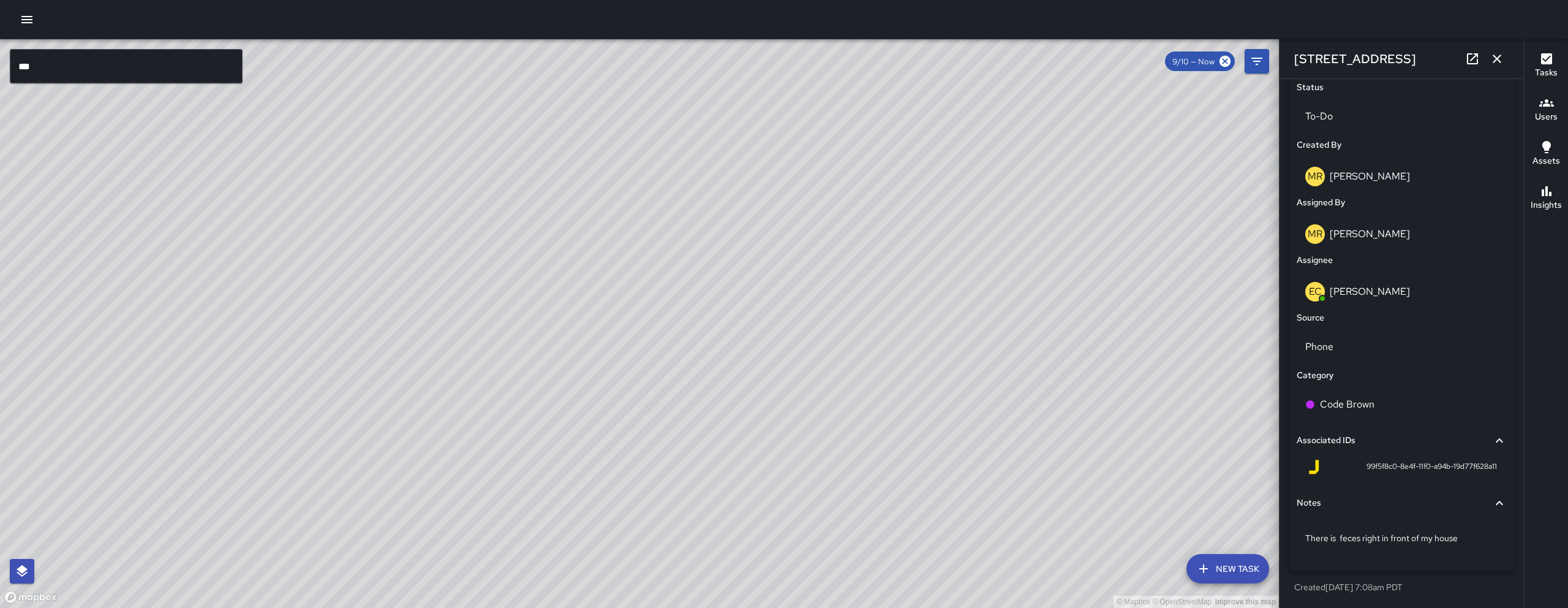
click at [1493, 53] on icon "button" at bounding box center [1496, 59] width 14 height 14
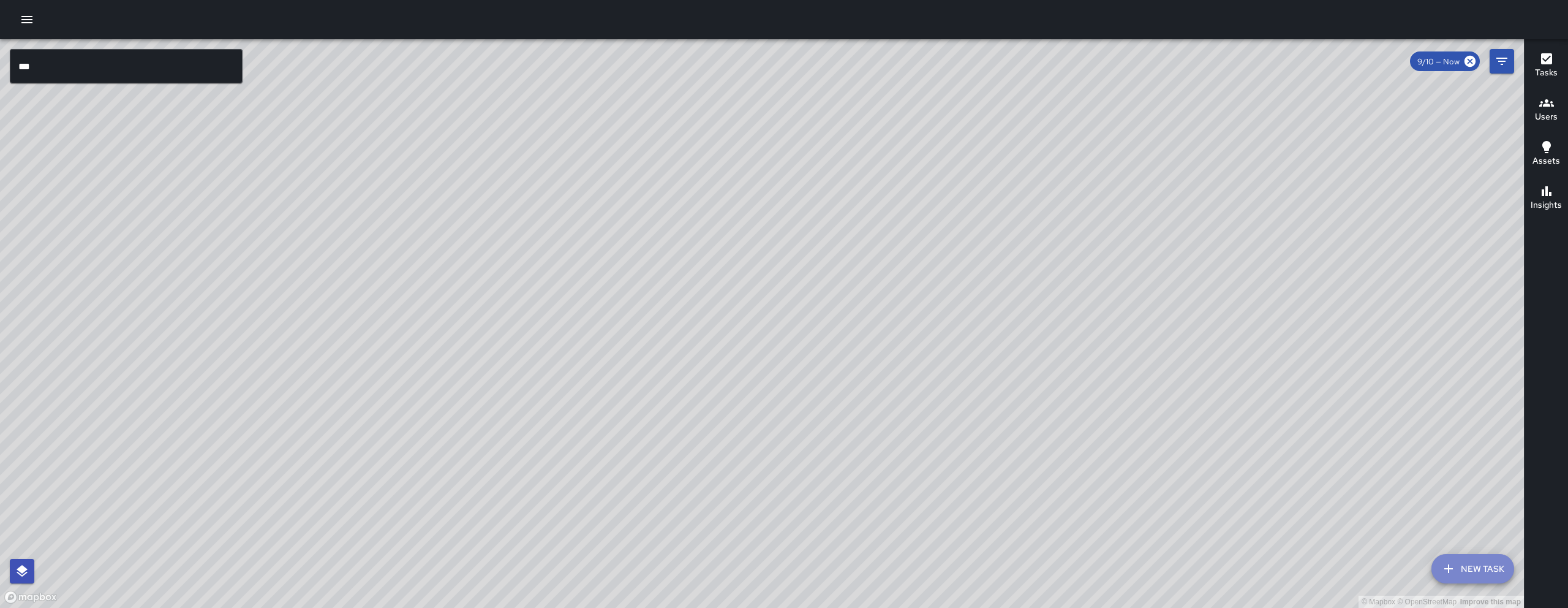
click at [1474, 563] on button "New Task" at bounding box center [1472, 568] width 83 height 30
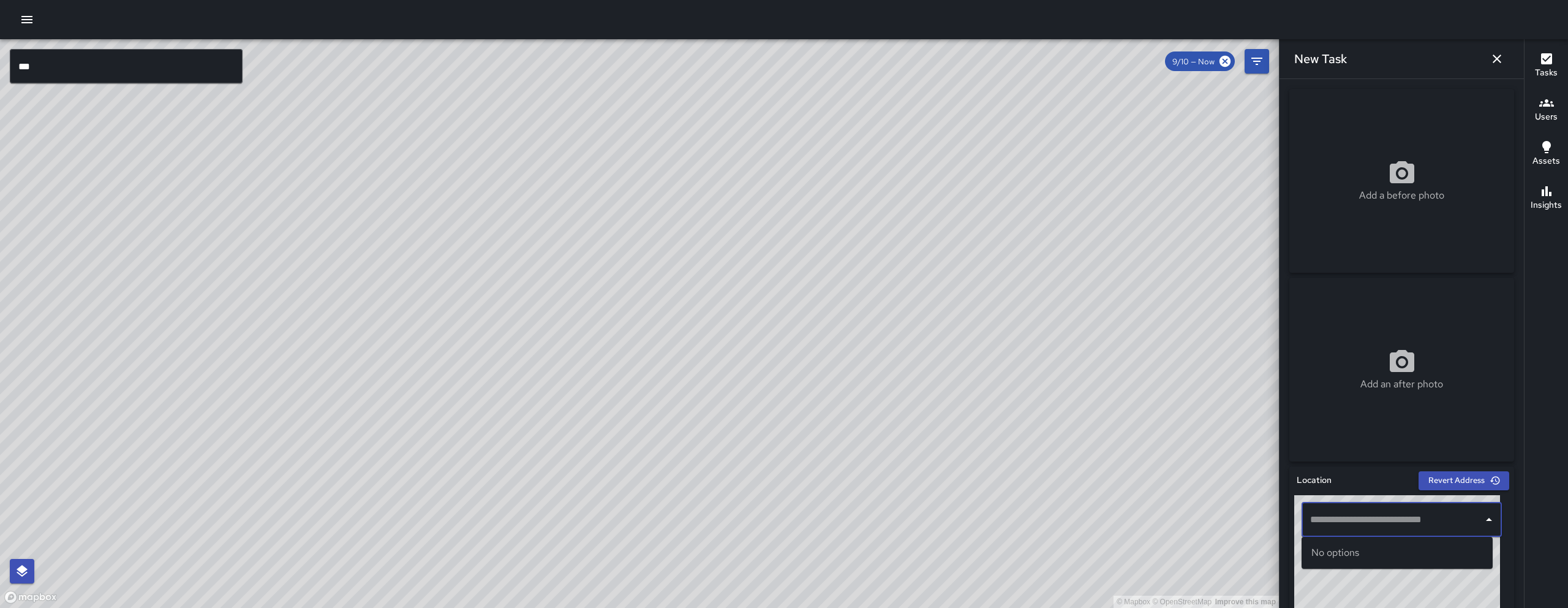
click at [1387, 516] on input "text" at bounding box center [1392, 519] width 171 height 24
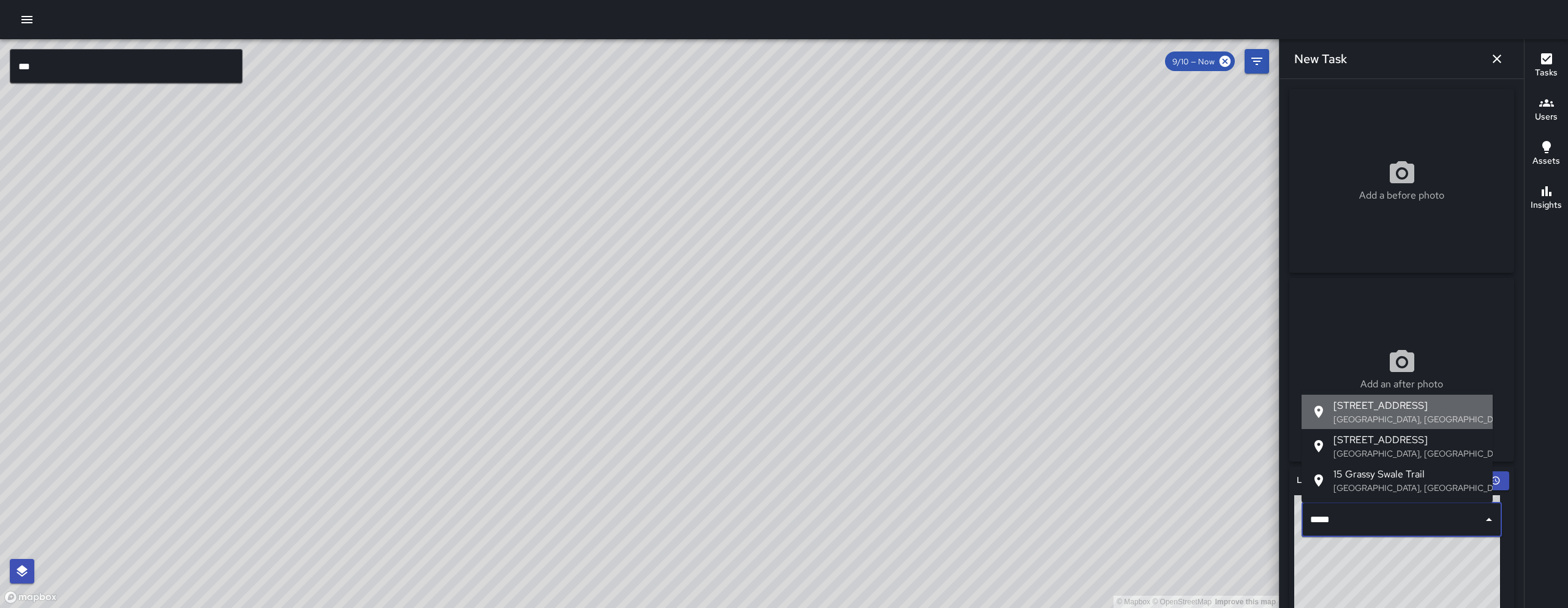
click at [1365, 419] on p "San Francisco, CA, USA" at bounding box center [1407, 419] width 149 height 12
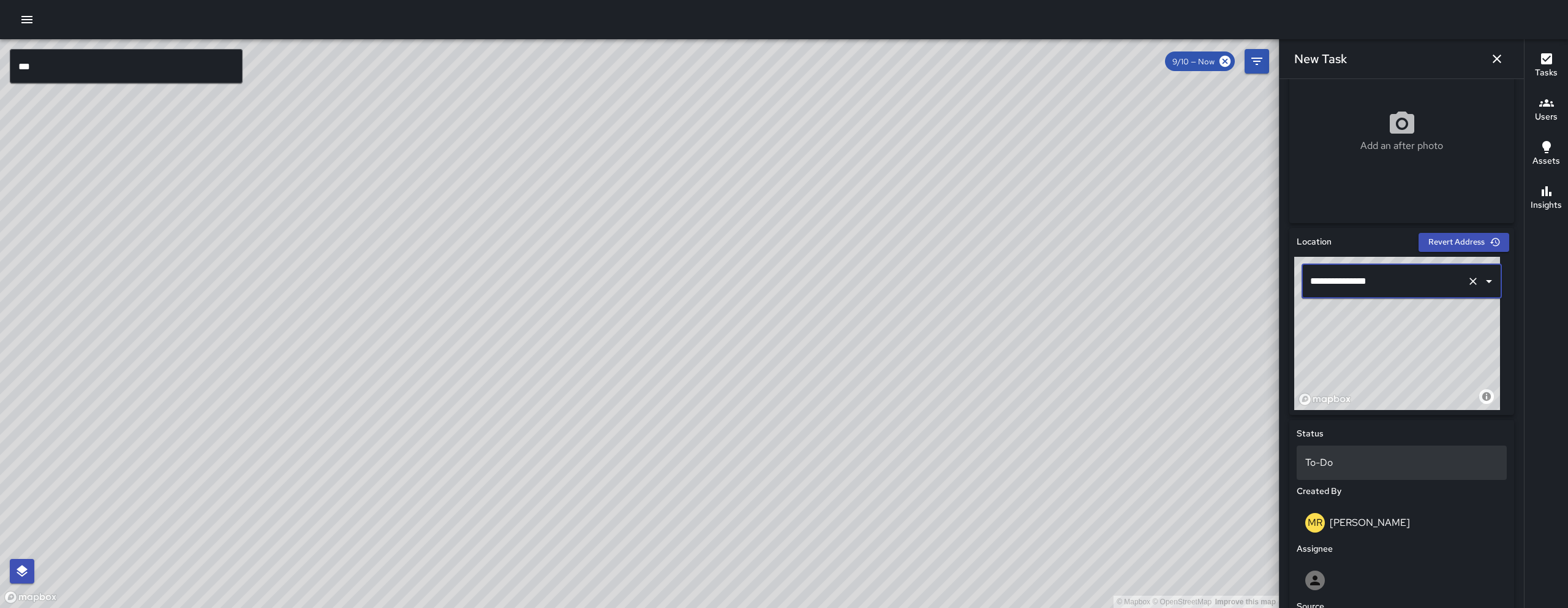
scroll to position [319, 0]
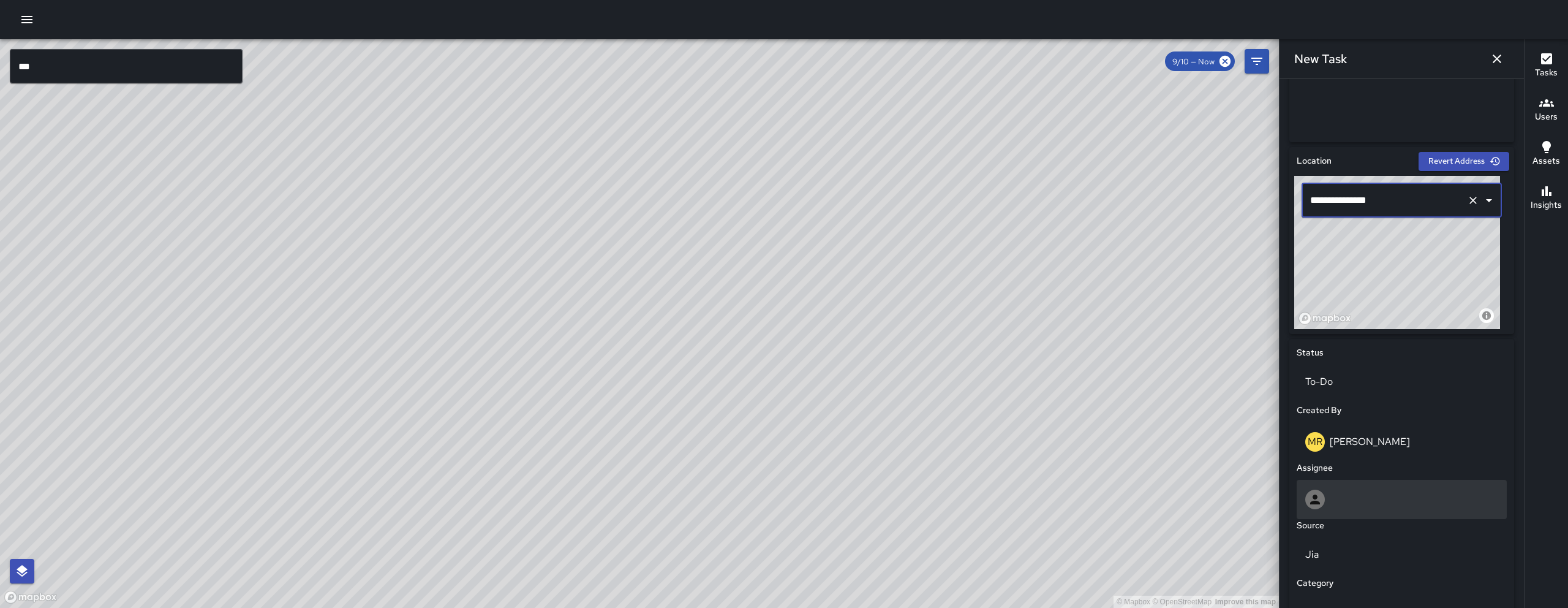
type input "**********"
click at [1343, 492] on div at bounding box center [1401, 499] width 193 height 20
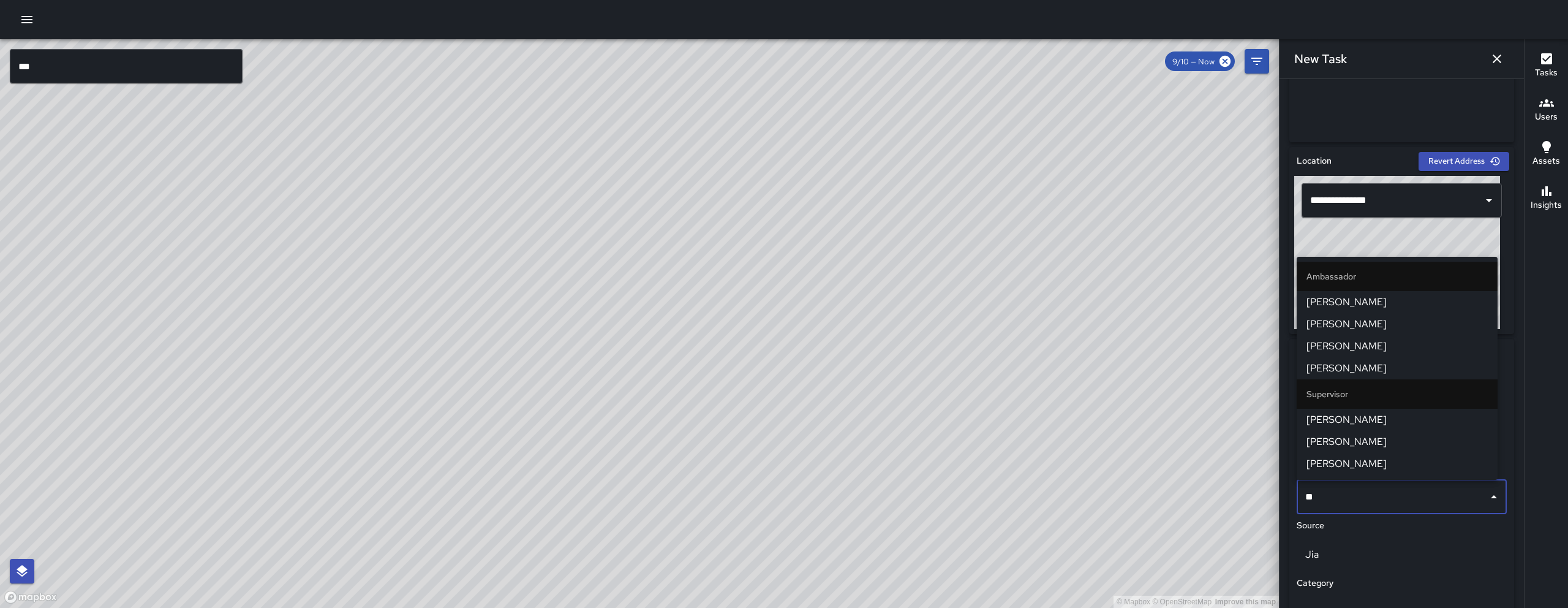
type input "***"
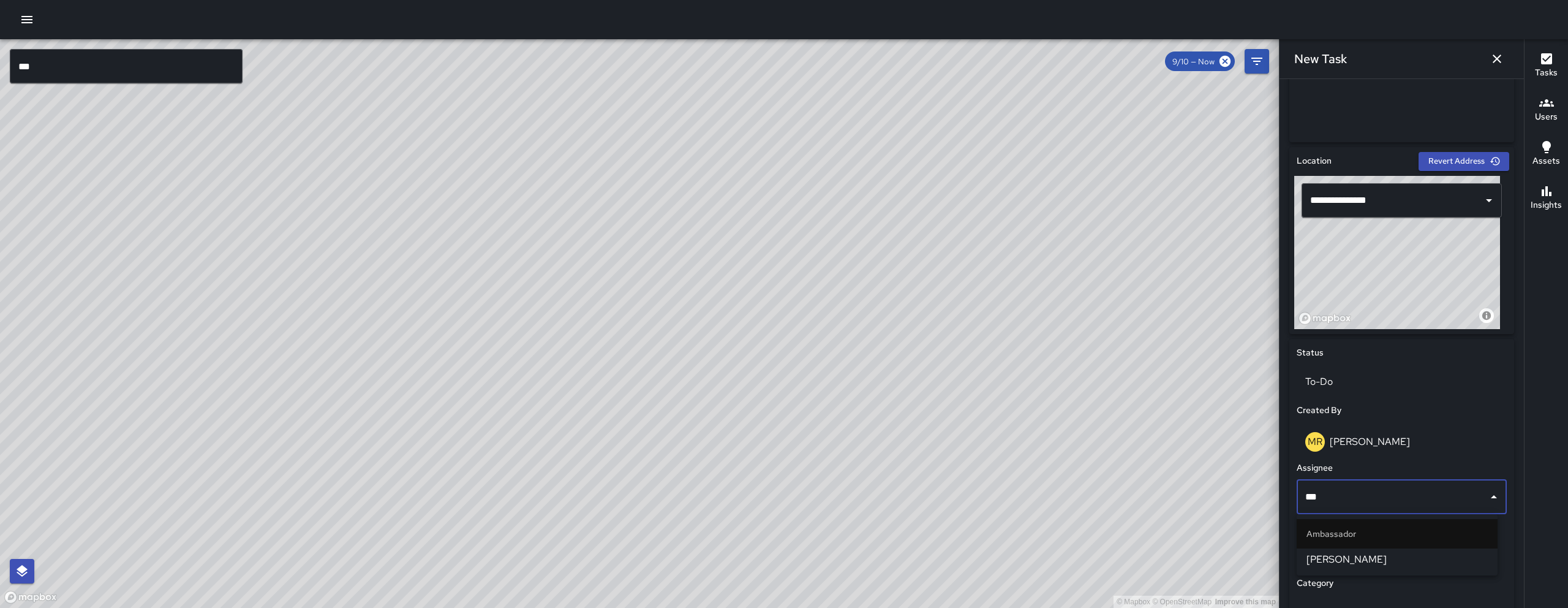
click at [1327, 555] on span "Enrique Cervantes" at bounding box center [1397, 559] width 181 height 14
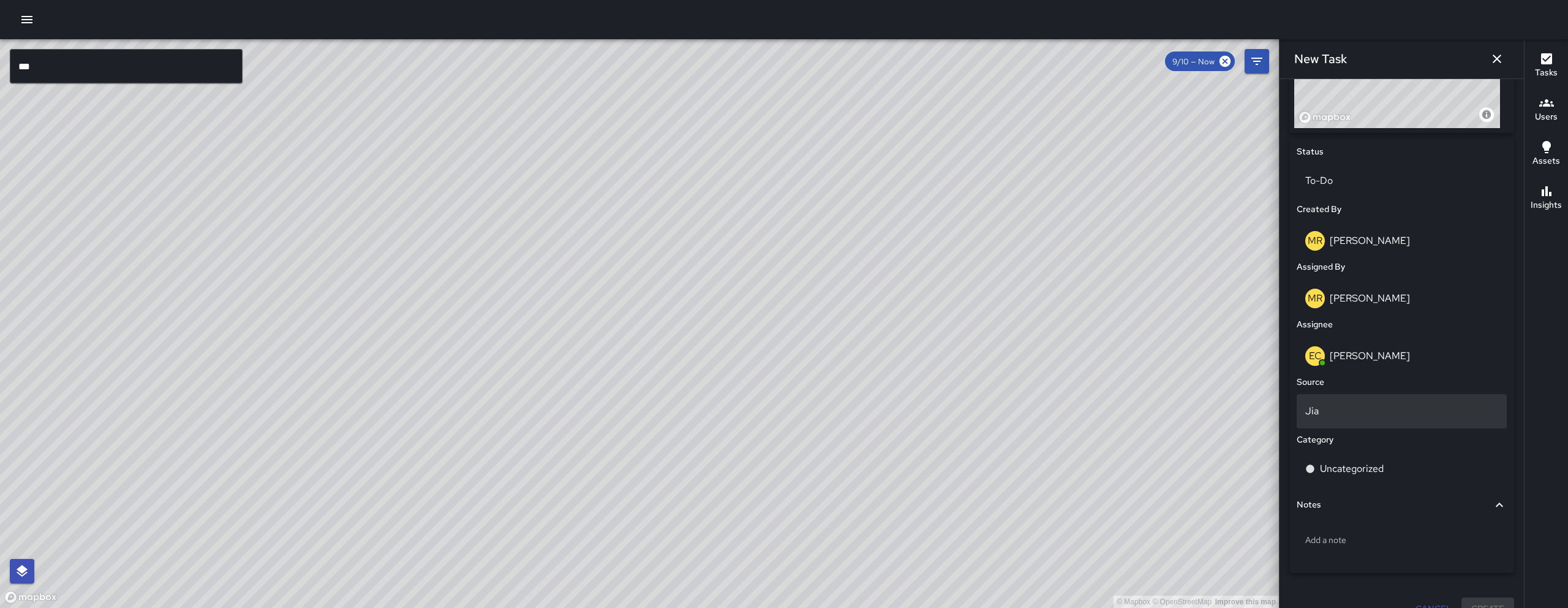
scroll to position [523, 0]
click at [1355, 413] on p "Jia" at bounding box center [1401, 408] width 193 height 14
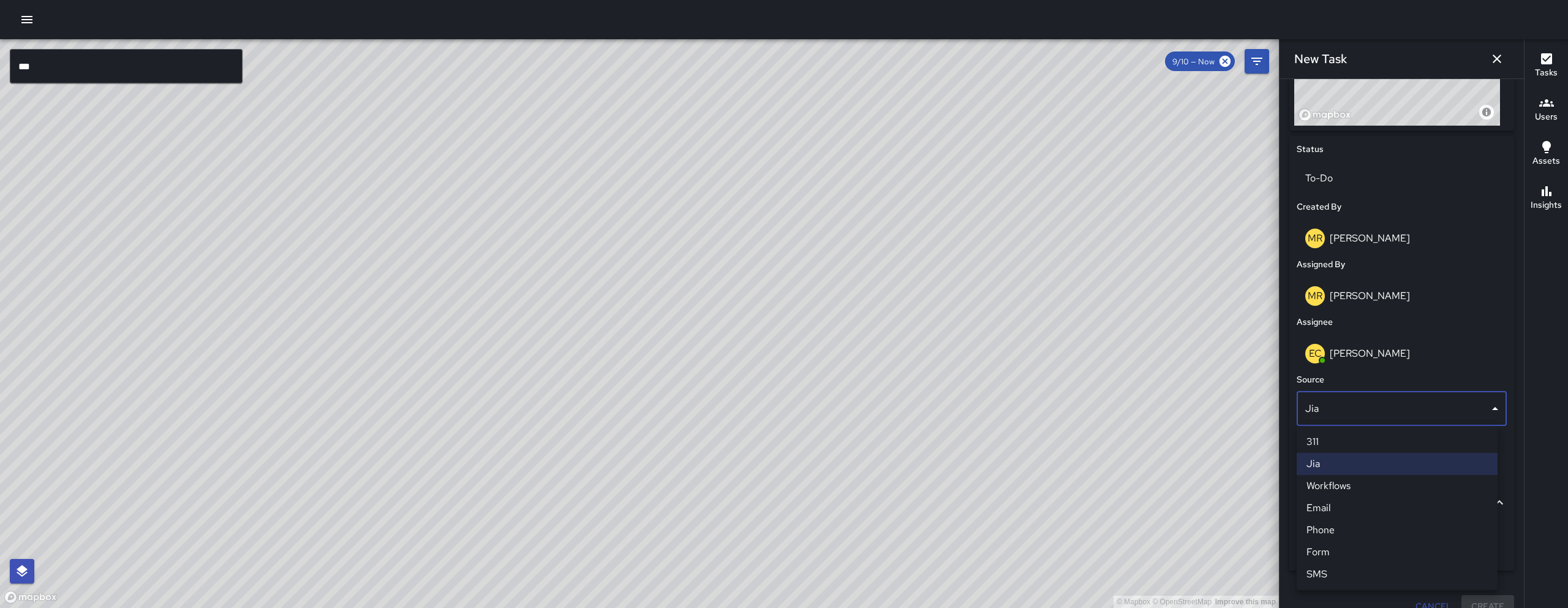
click at [1347, 503] on li "Email" at bounding box center [1397, 508] width 201 height 22
click at [1372, 461] on p "Uncategorized" at bounding box center [1352, 466] width 64 height 14
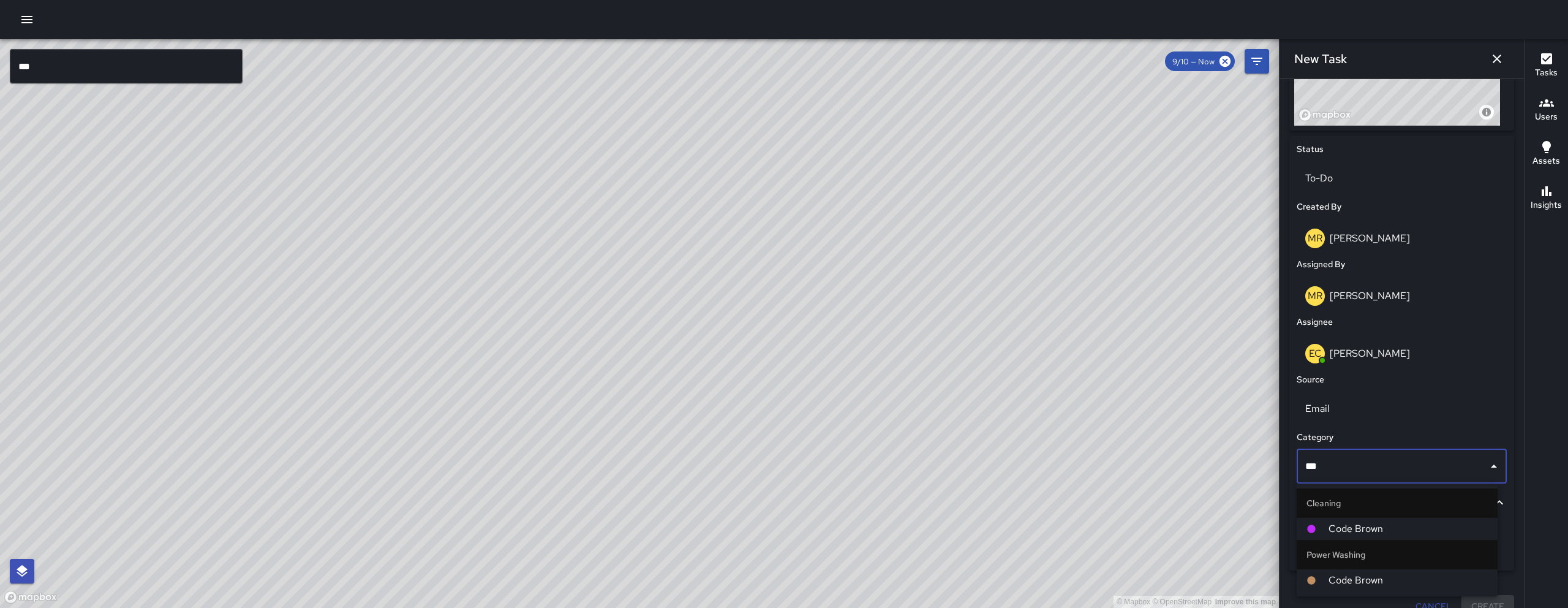
type input "****"
click at [1365, 532] on span "Code Brown" at bounding box center [1407, 528] width 159 height 14
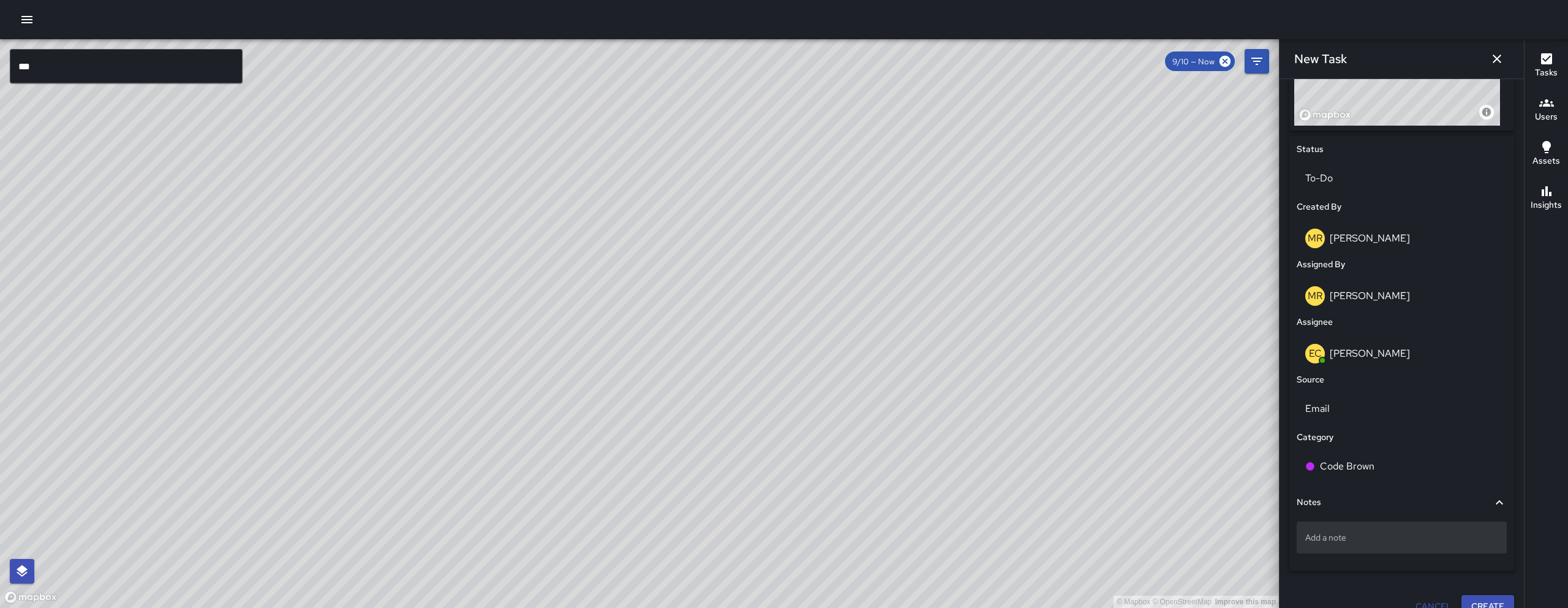
click at [1355, 539] on p "Add a note" at bounding box center [1401, 537] width 193 height 12
type textarea "**********"
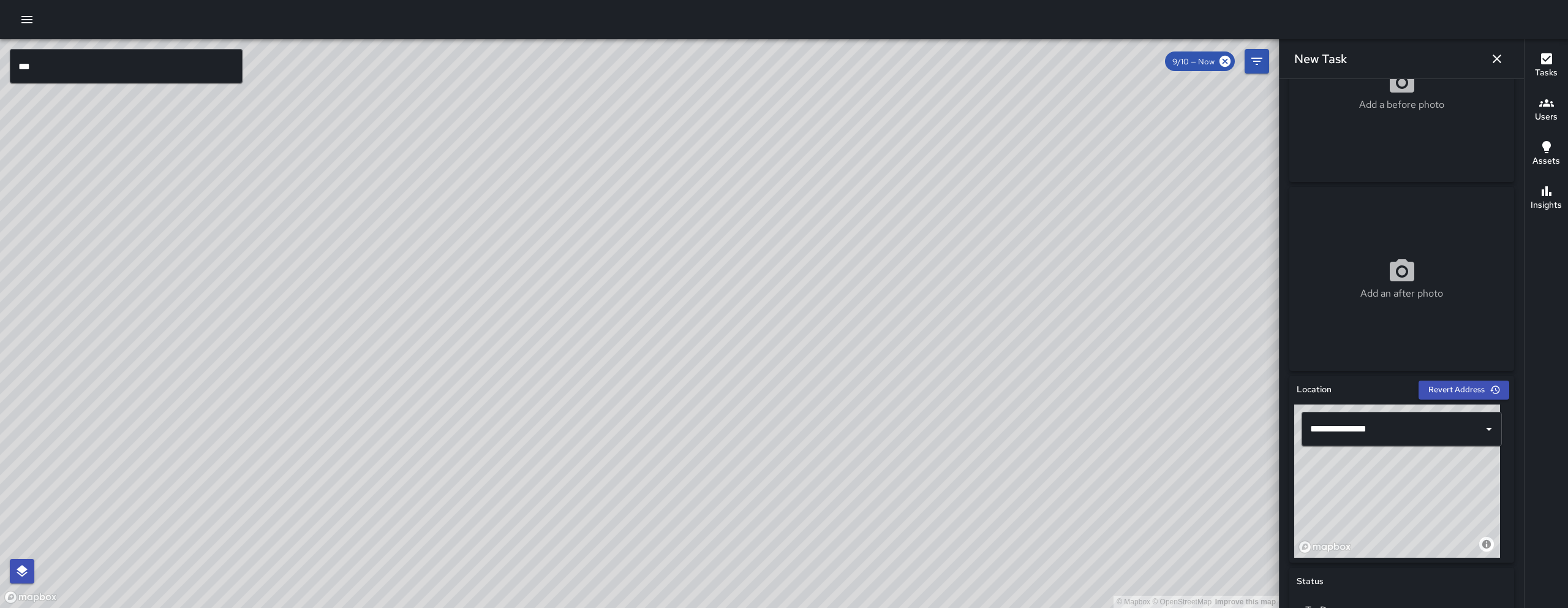
click at [1362, 99] on p "Add a before photo" at bounding box center [1401, 104] width 85 height 14
type input "**********"
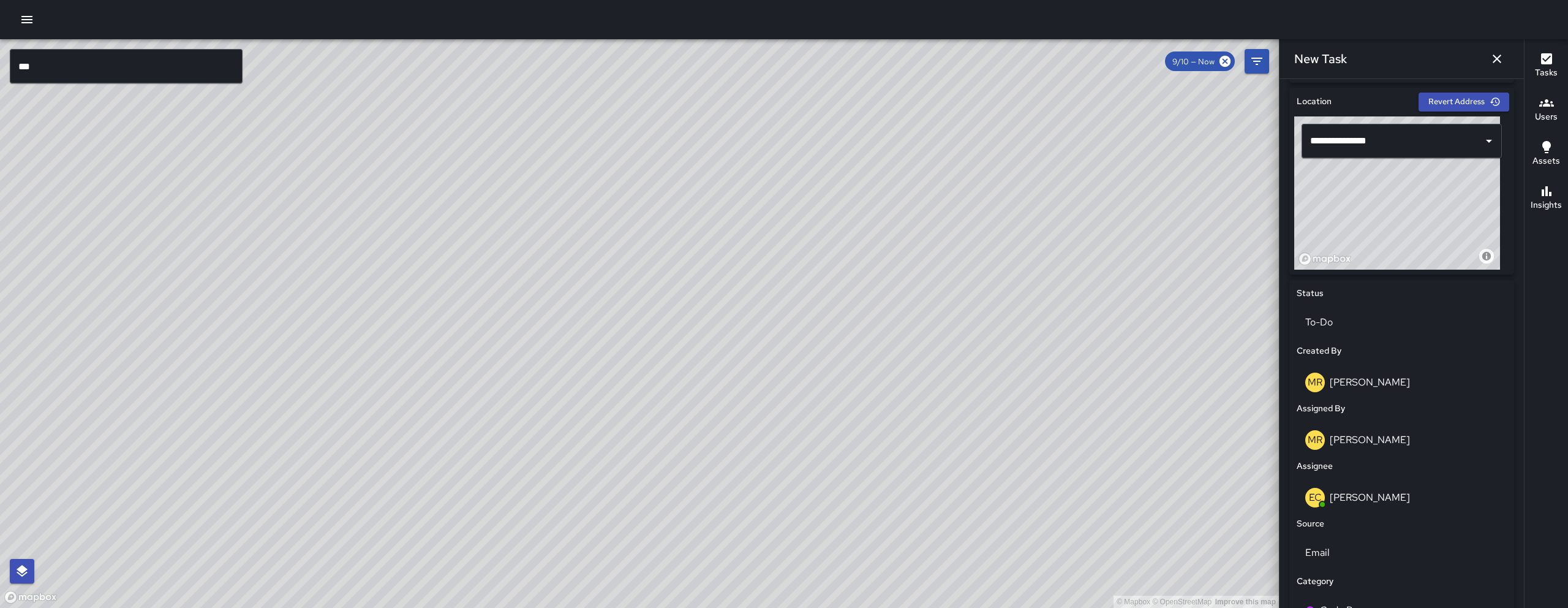
scroll to position [542, 0]
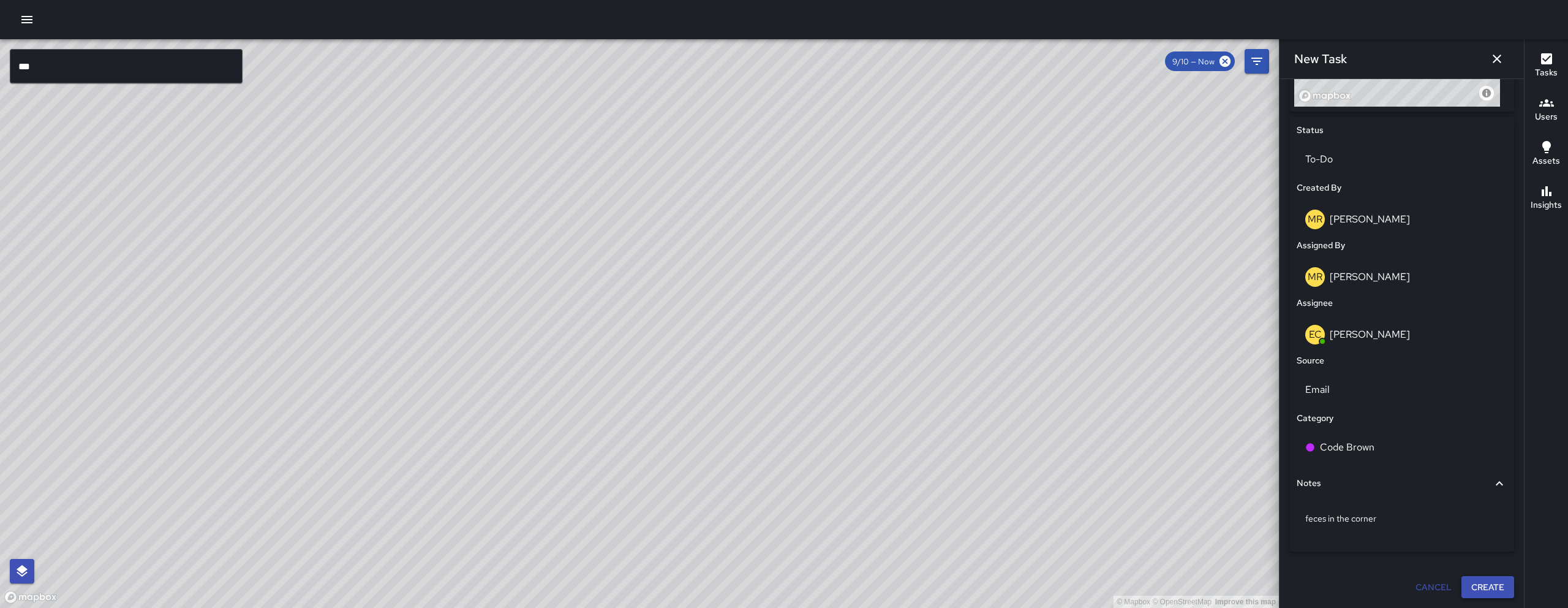
click at [1490, 585] on button "Create" at bounding box center [1487, 587] width 52 height 23
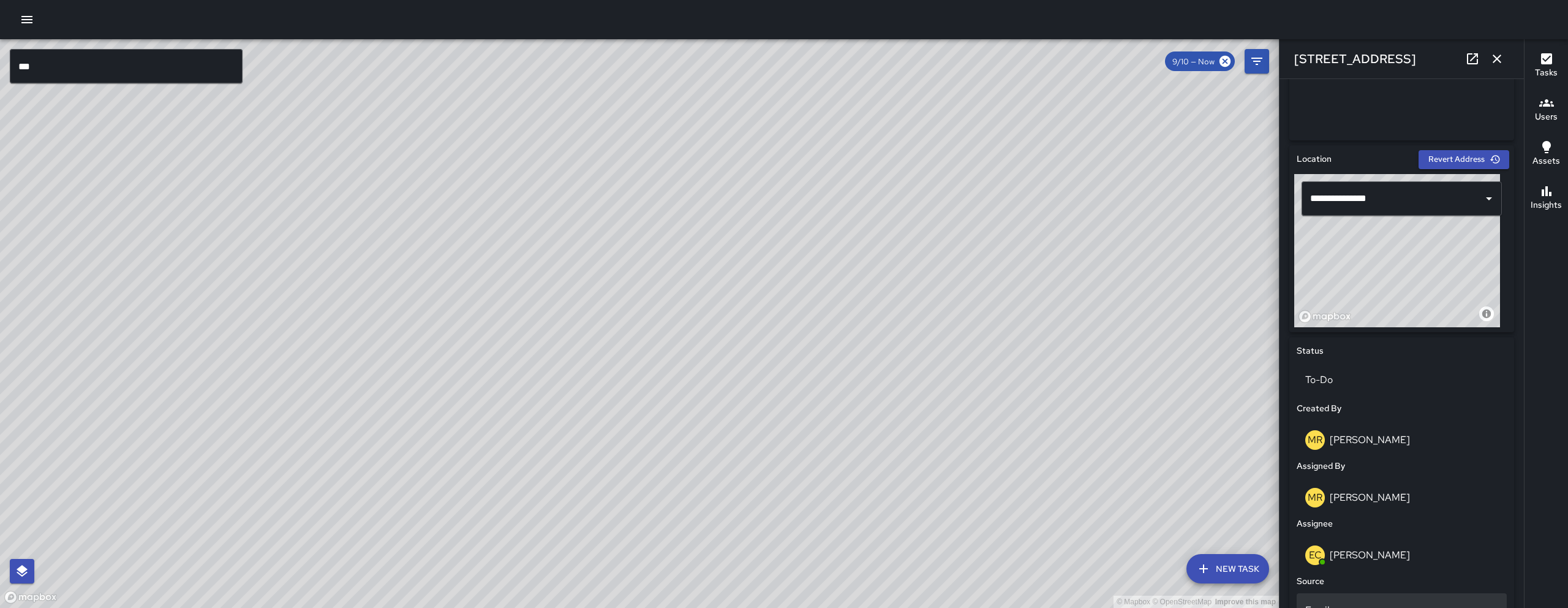
scroll to position [584, 0]
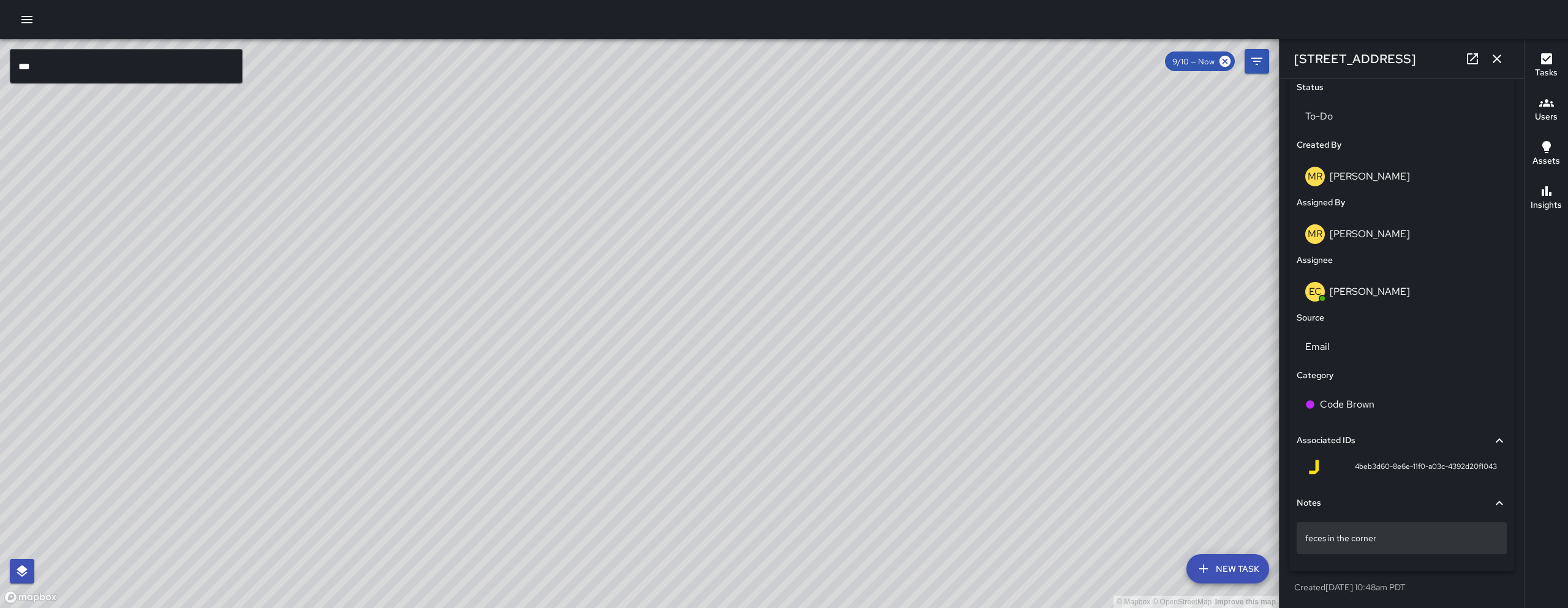
click at [1400, 540] on p "feces in the corner" at bounding box center [1401, 538] width 193 height 12
type textarea "**********"
click at [1179, 384] on div "© Mapbox © OpenStreetMap Improve this map" at bounding box center [639, 323] width 1279 height 568
click at [1500, 53] on icon "button" at bounding box center [1496, 59] width 14 height 14
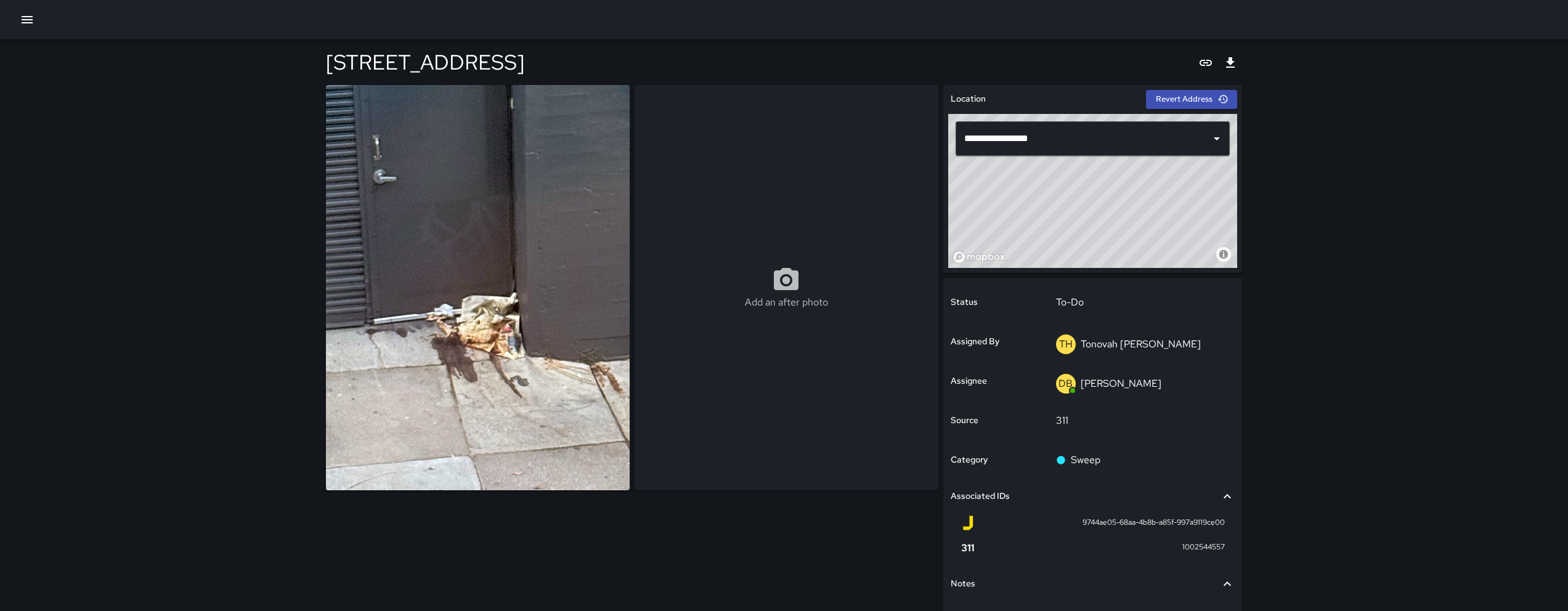
click at [1103, 206] on div "© Mapbox © OpenStreetMap Improve this map" at bounding box center [1093, 190] width 289 height 154
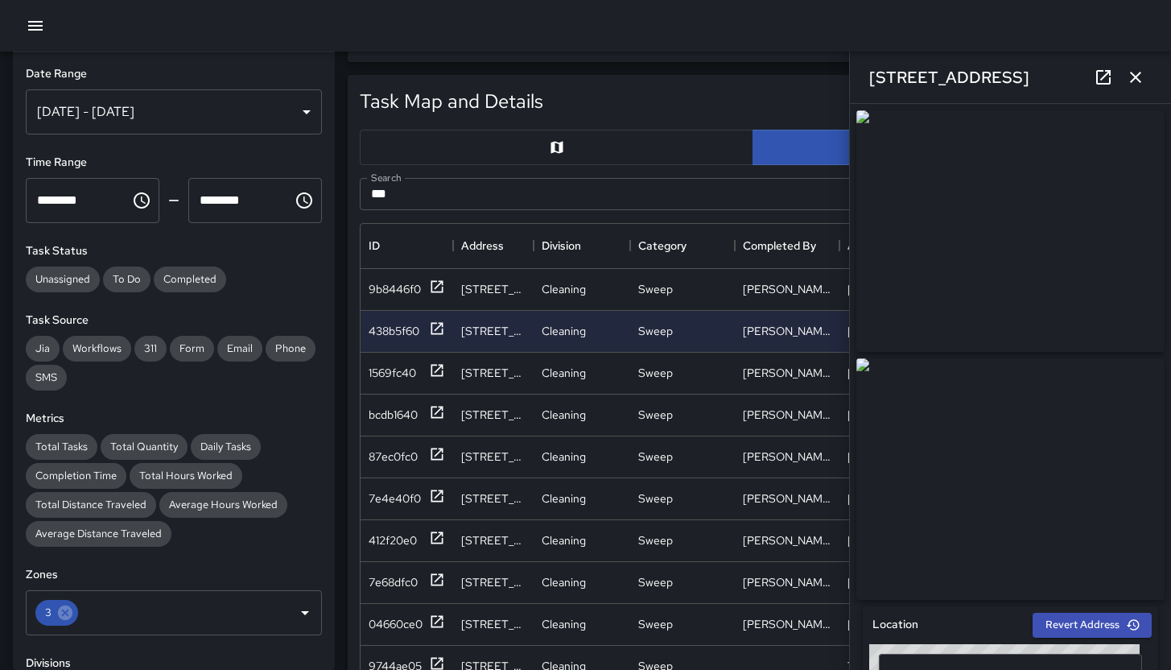
scroll to position [588, 773]
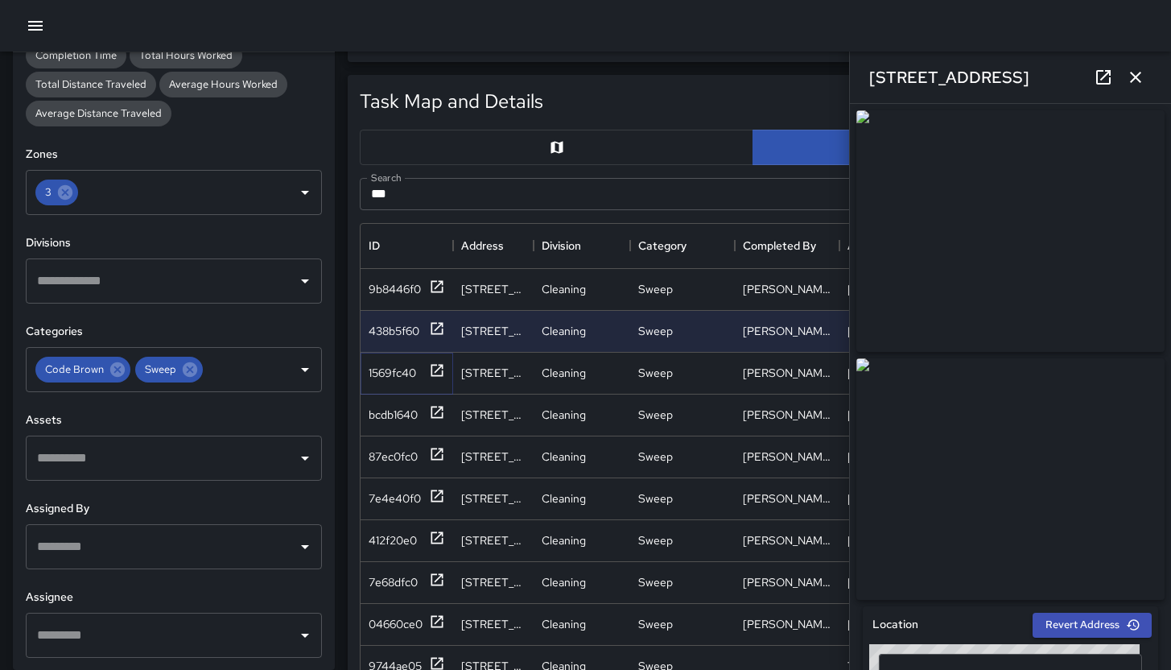
click at [401, 378] on div "1569fc40" at bounding box center [392, 373] width 47 height 16
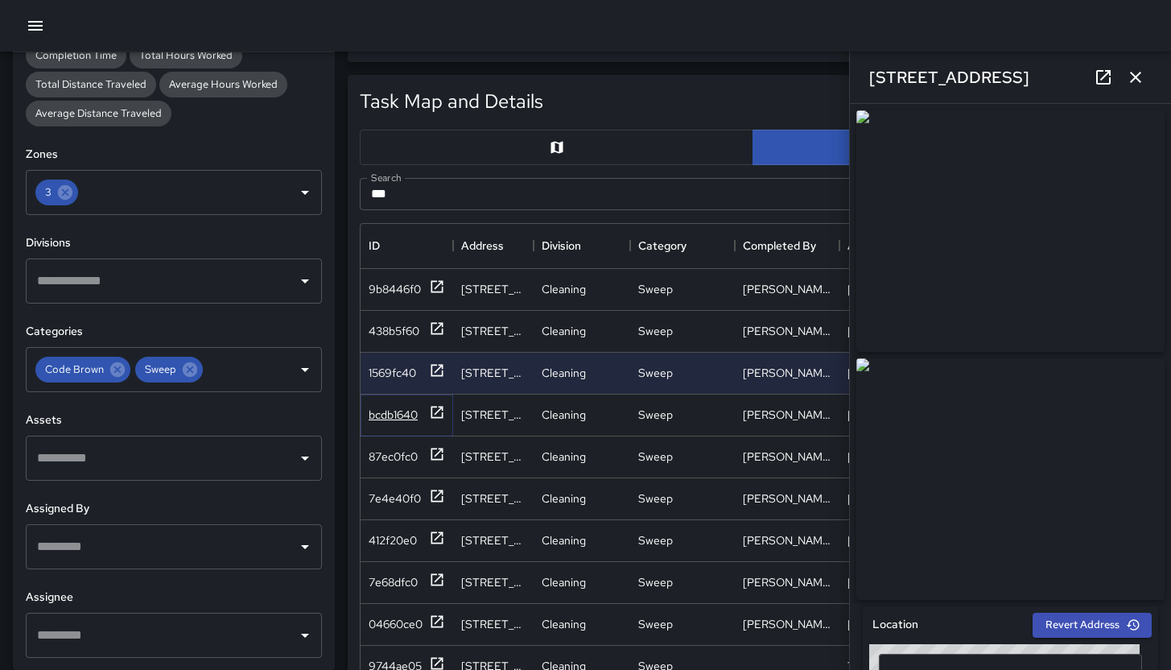
click at [397, 411] on div "bcdb1640" at bounding box center [393, 415] width 49 height 16
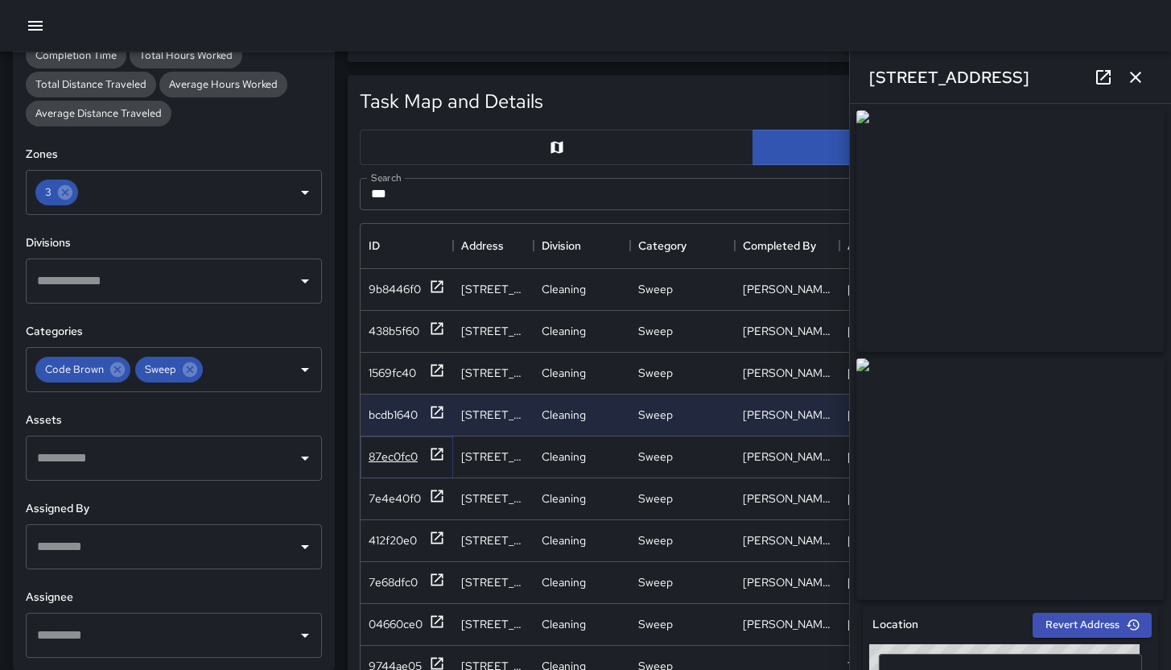
click at [395, 461] on div "87ec0fc0" at bounding box center [393, 456] width 49 height 16
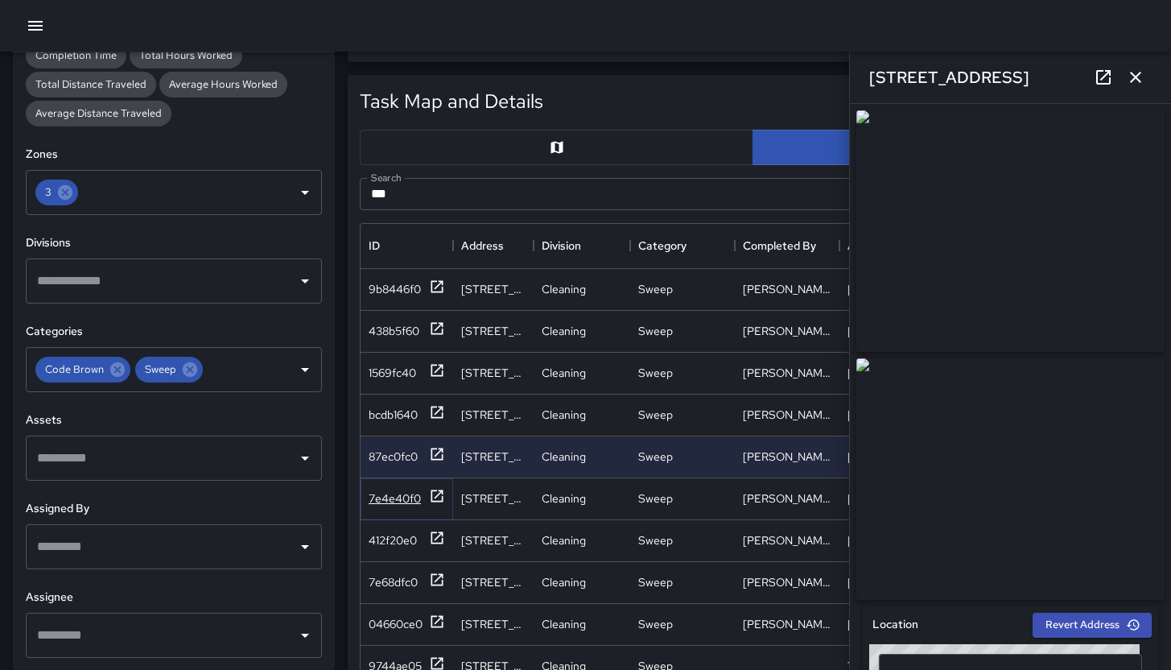
click at [397, 488] on div "7e4e40f0" at bounding box center [407, 498] width 76 height 20
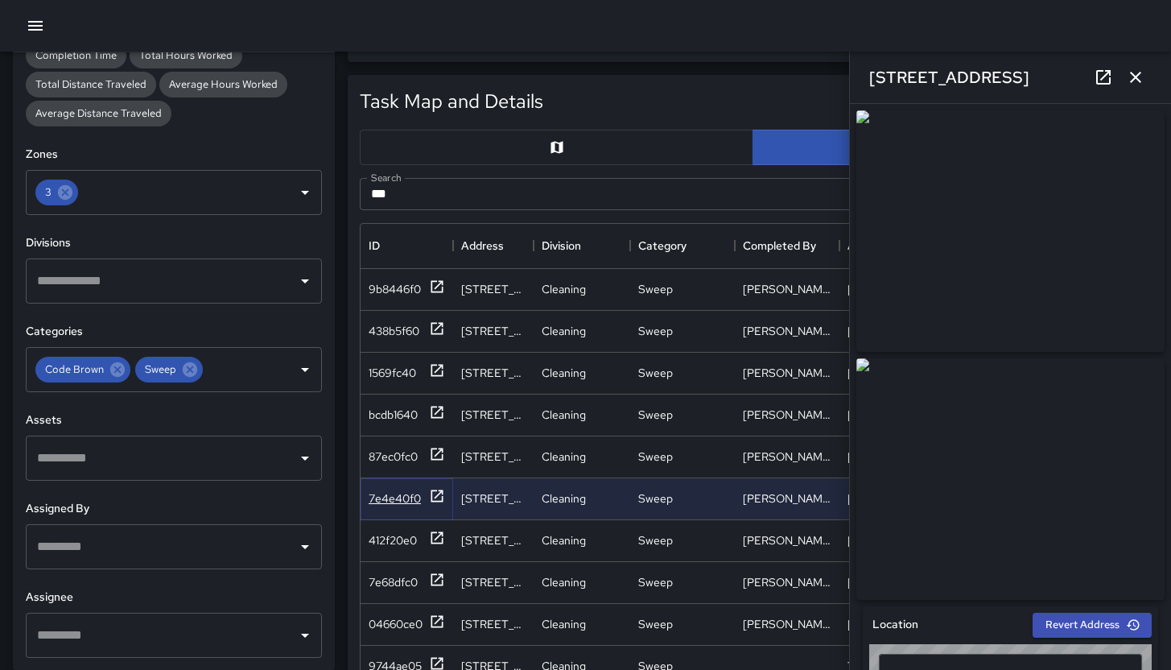
type input "**********"
click at [405, 531] on div "412f20e0" at bounding box center [407, 540] width 76 height 20
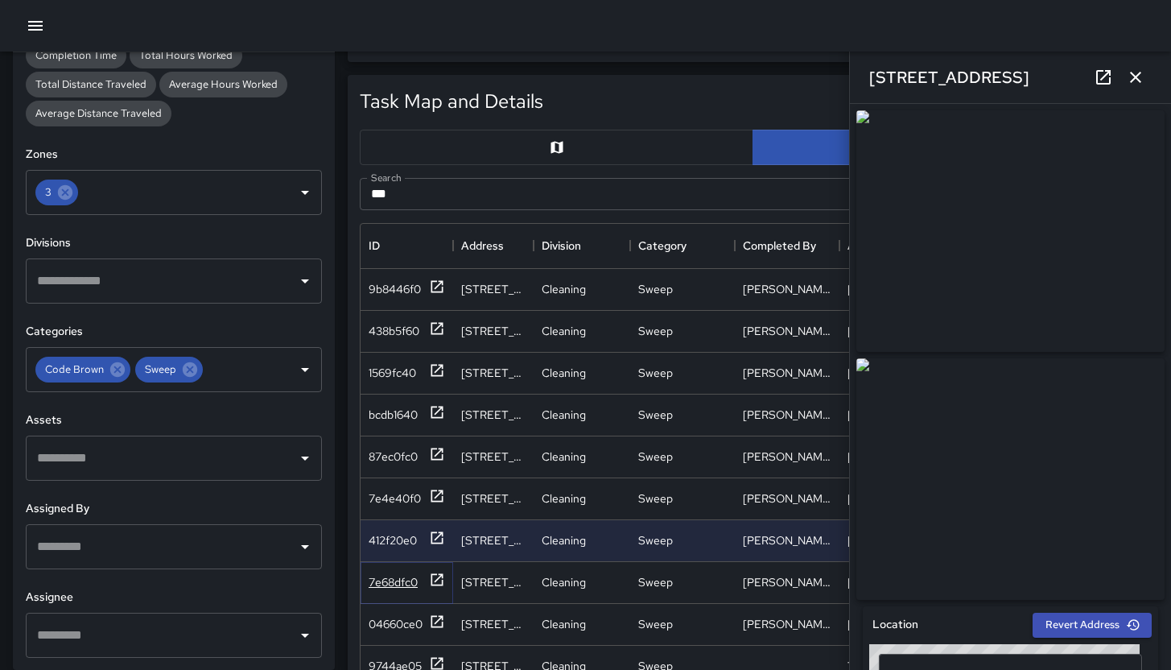
click at [393, 588] on div "7e68dfc0" at bounding box center [393, 582] width 49 height 16
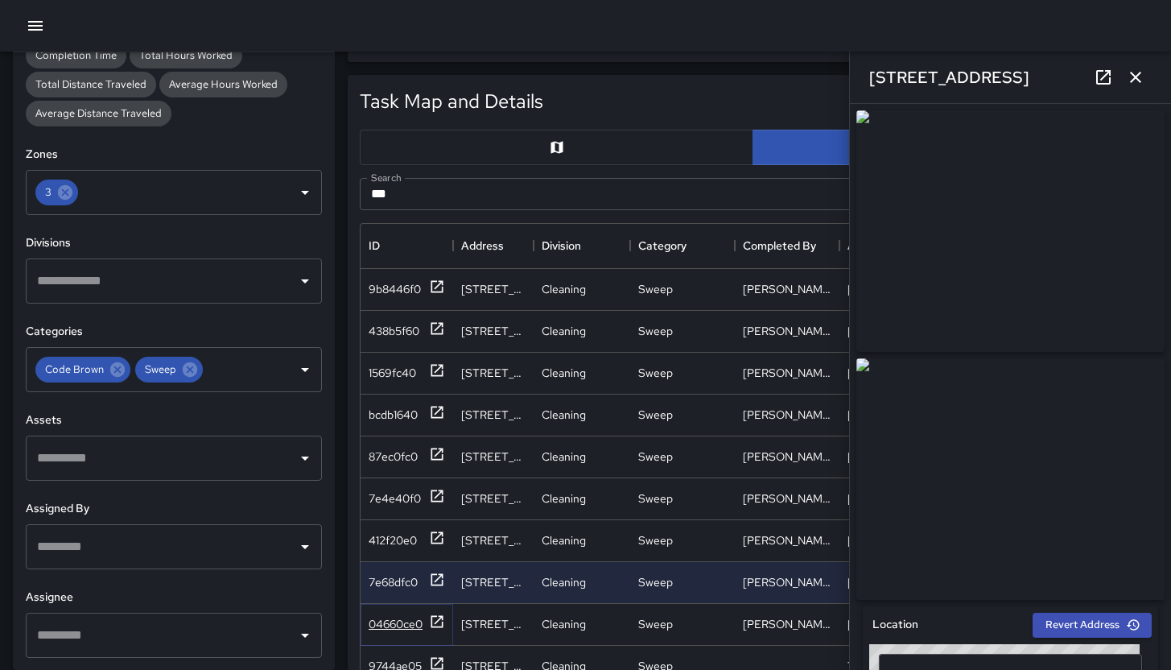
click at [390, 625] on div "04660ce0" at bounding box center [396, 624] width 54 height 16
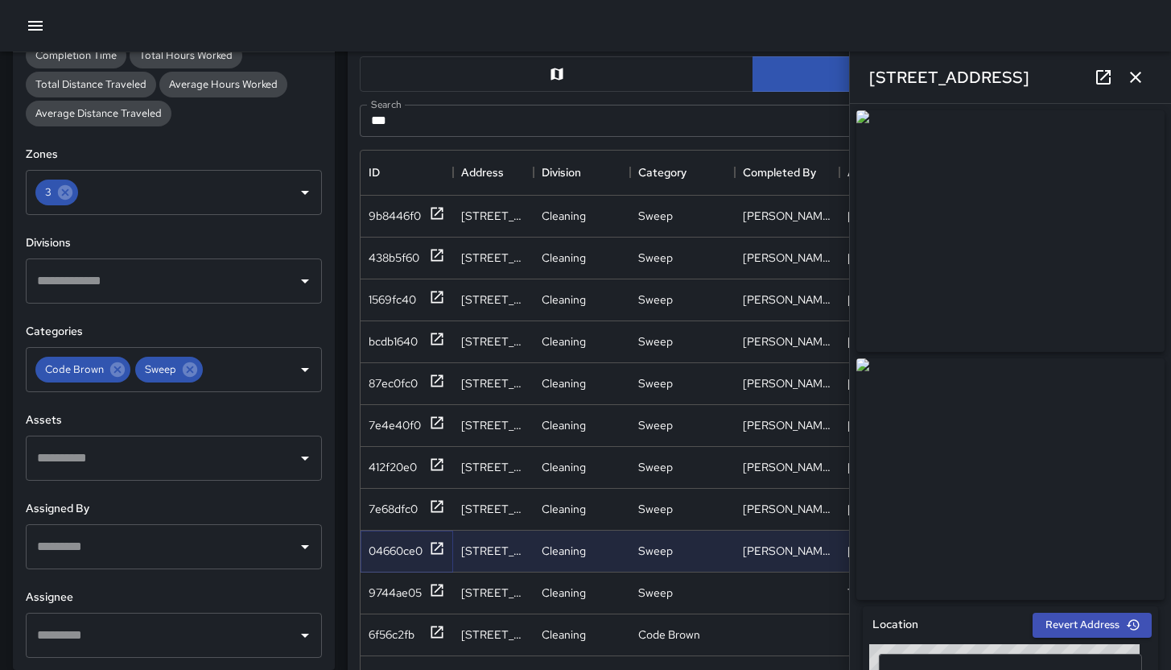
scroll to position [704, 0]
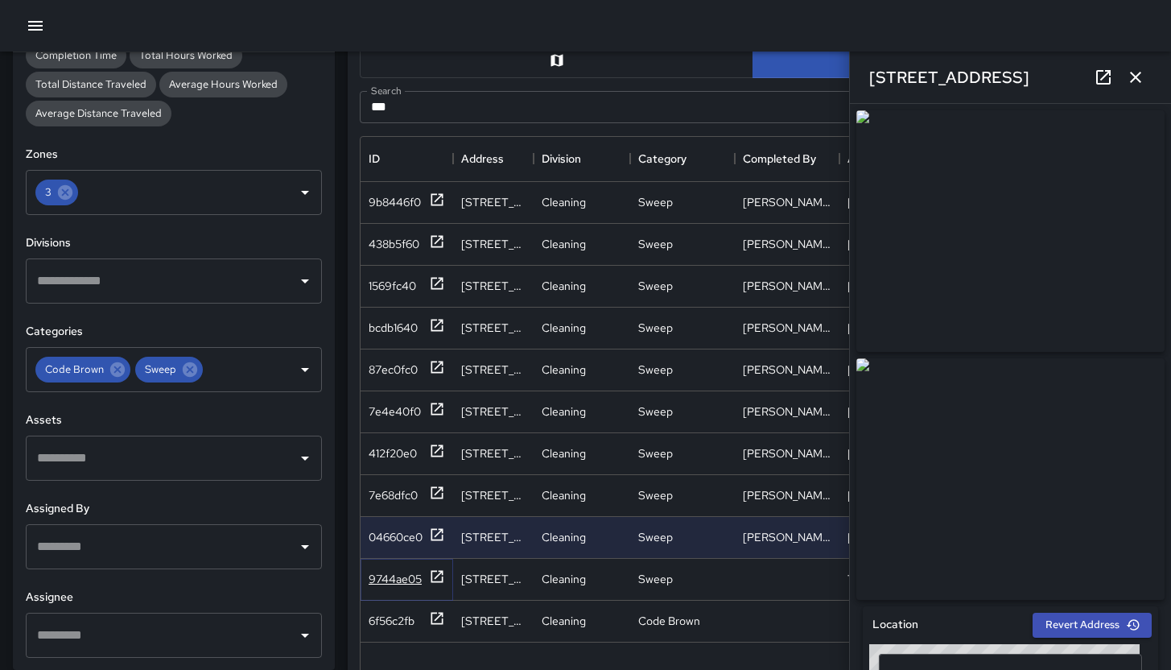
click at [398, 587] on div "9744ae05" at bounding box center [407, 578] width 76 height 20
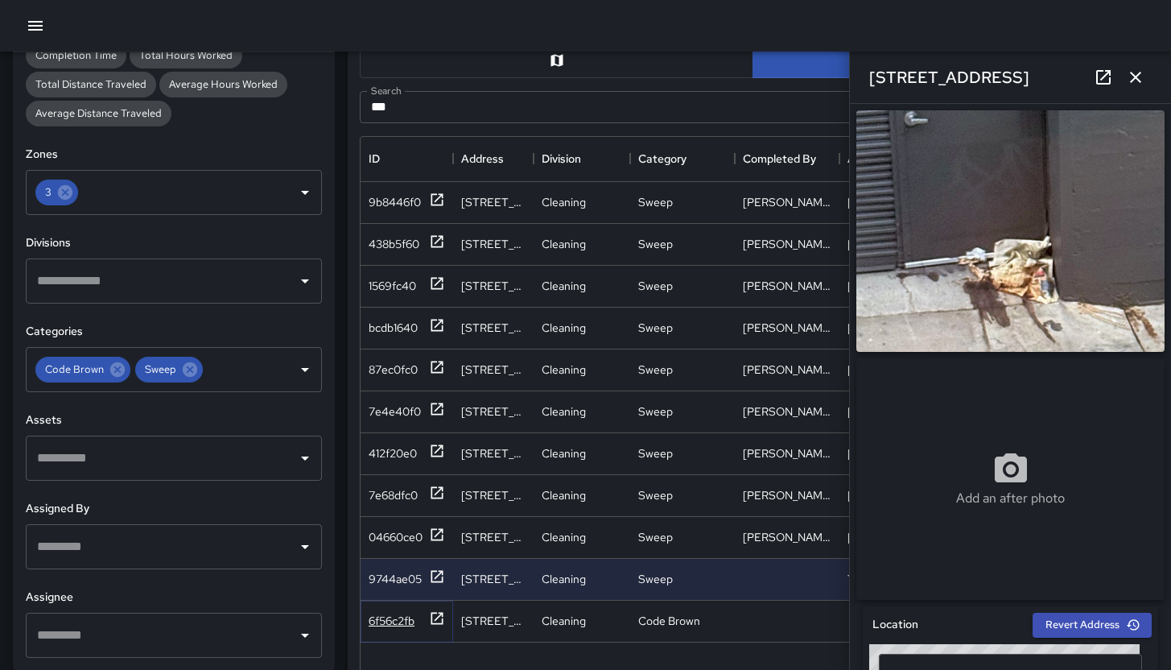
click at [390, 619] on div "6f56c2fb" at bounding box center [392, 621] width 46 height 16
click at [390, 618] on div "6f56c2fb" at bounding box center [392, 621] width 46 height 16
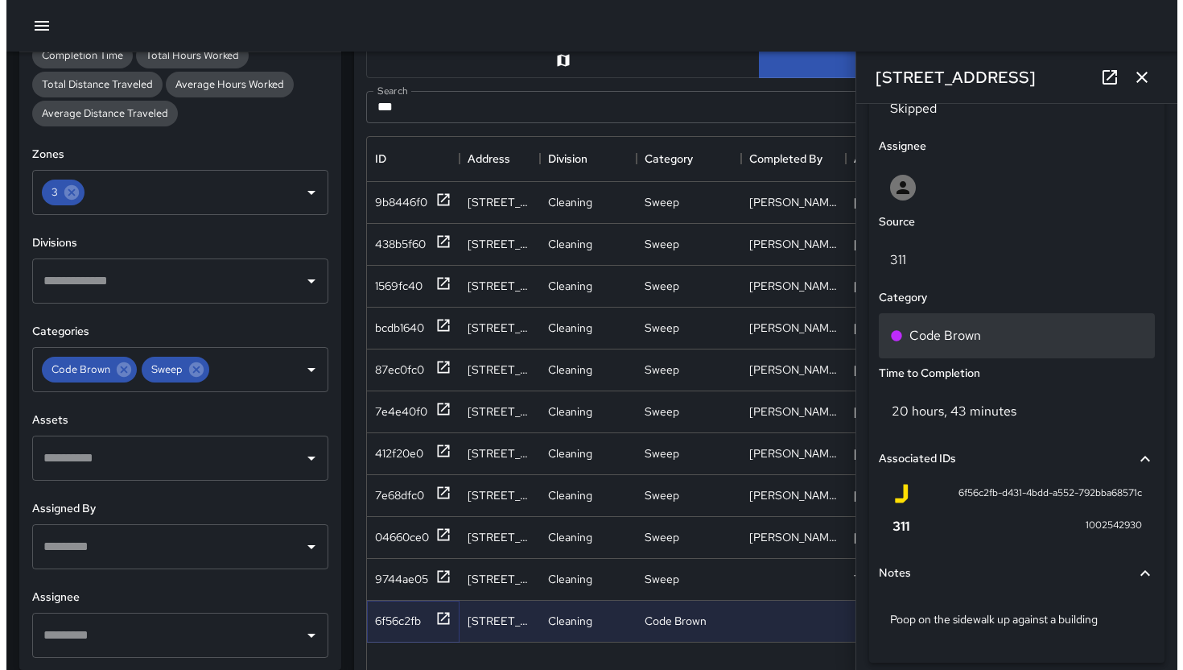
scroll to position [875, 0]
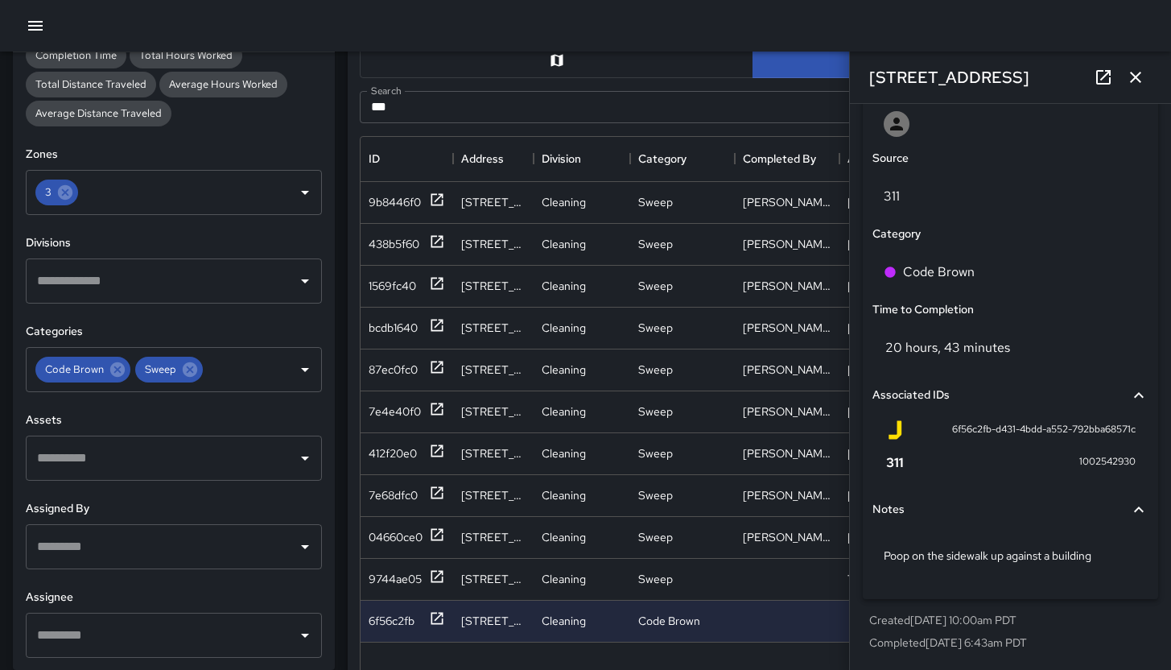
click at [42, 20] on icon "button" at bounding box center [35, 25] width 19 height 19
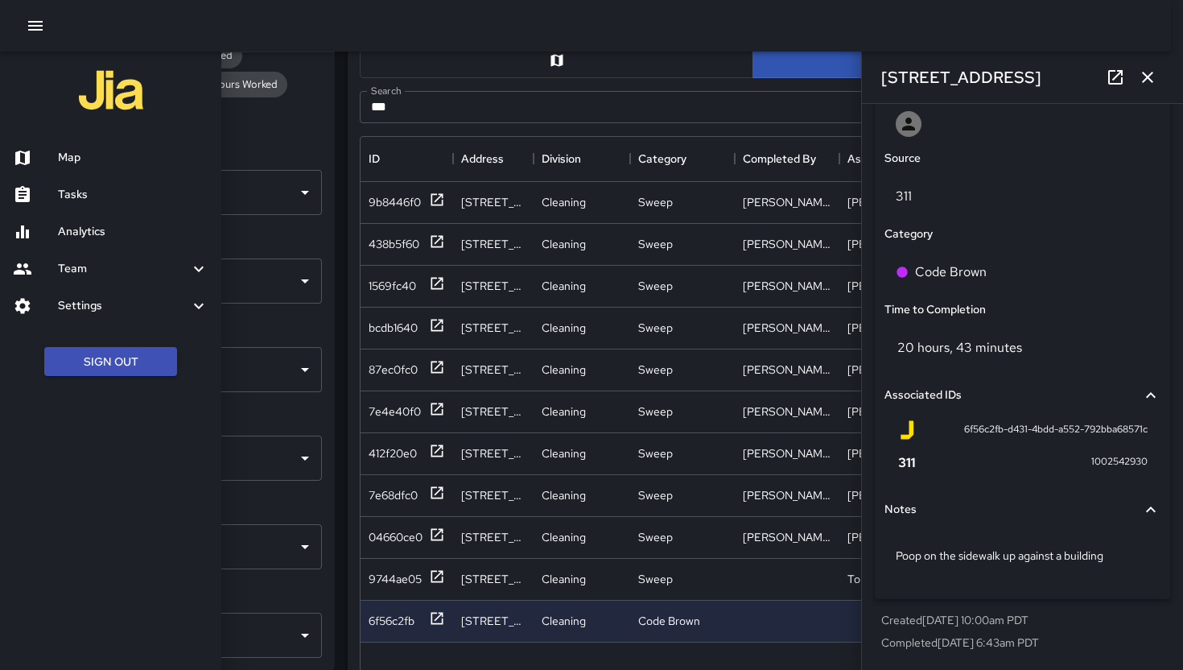
click at [89, 149] on h6 "Map" at bounding box center [133, 158] width 151 height 18
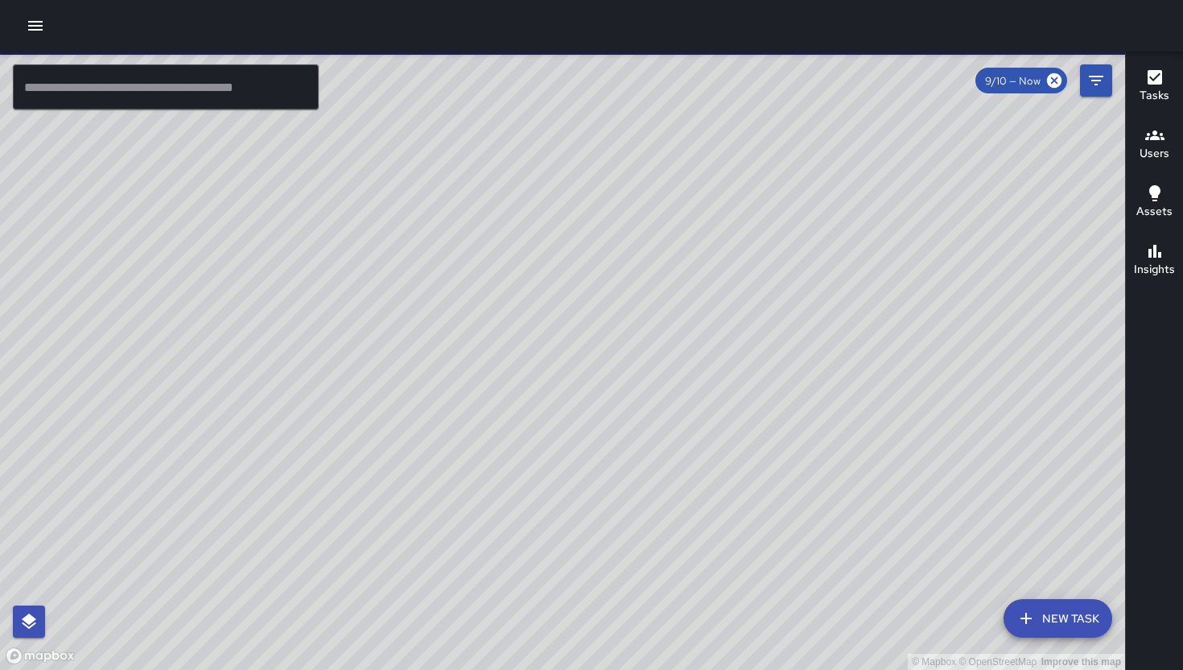
drag, startPoint x: 545, startPoint y: 432, endPoint x: 564, endPoint y: 396, distance: 41.1
click at [564, 396] on div "© Mapbox © OpenStreetMap Improve this map" at bounding box center [562, 361] width 1125 height 618
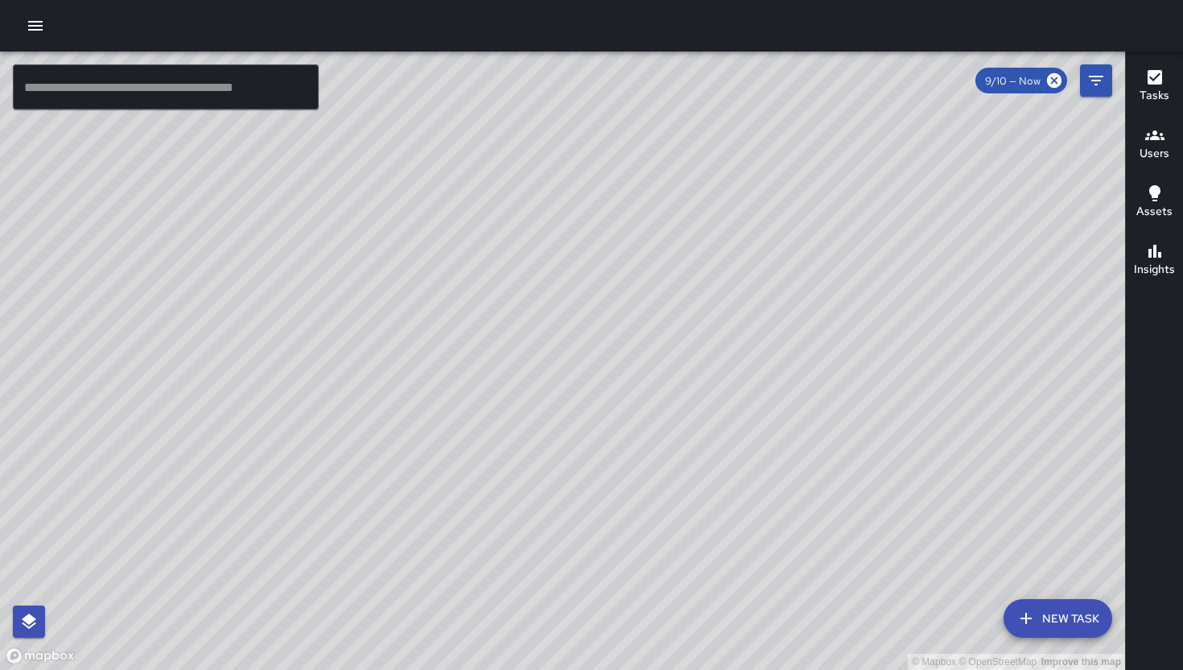
drag, startPoint x: 699, startPoint y: 391, endPoint x: 679, endPoint y: 435, distance: 47.6
click at [688, 441] on div "© Mapbox © OpenStreetMap Improve this map" at bounding box center [562, 361] width 1125 height 618
click at [128, 94] on input "text" at bounding box center [166, 86] width 306 height 45
paste input "**********"
type input "**********"
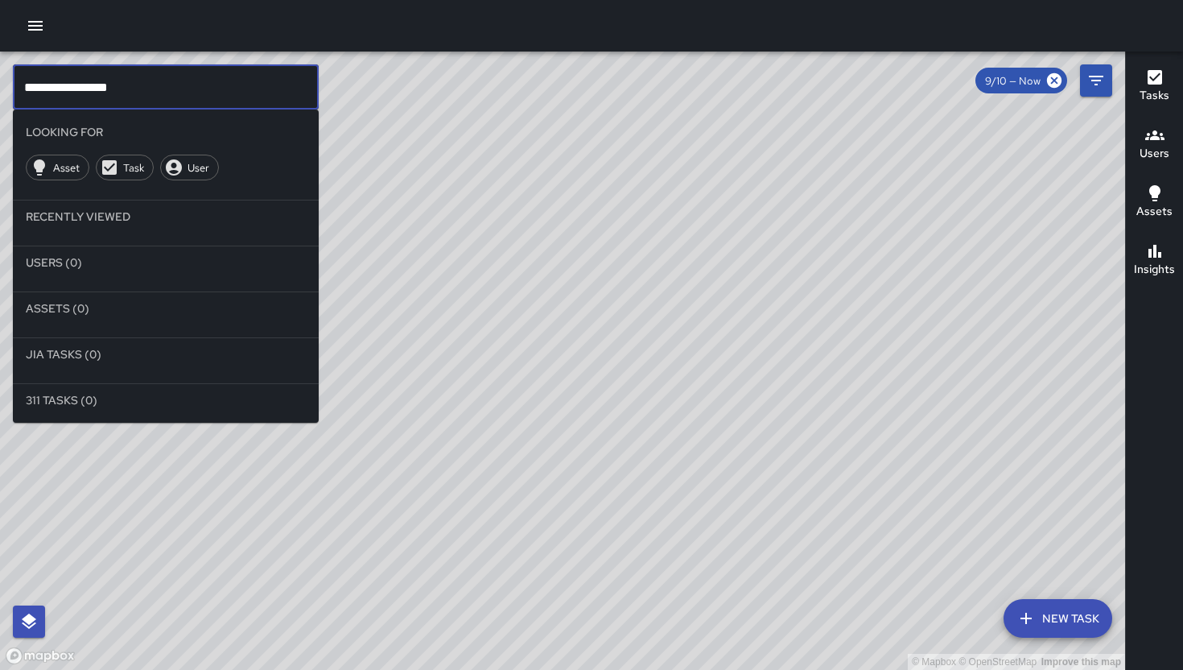
drag, startPoint x: 152, startPoint y: 89, endPoint x: 0, endPoint y: 92, distance: 152.2
click at [0, 92] on div "**********" at bounding box center [562, 361] width 1125 height 618
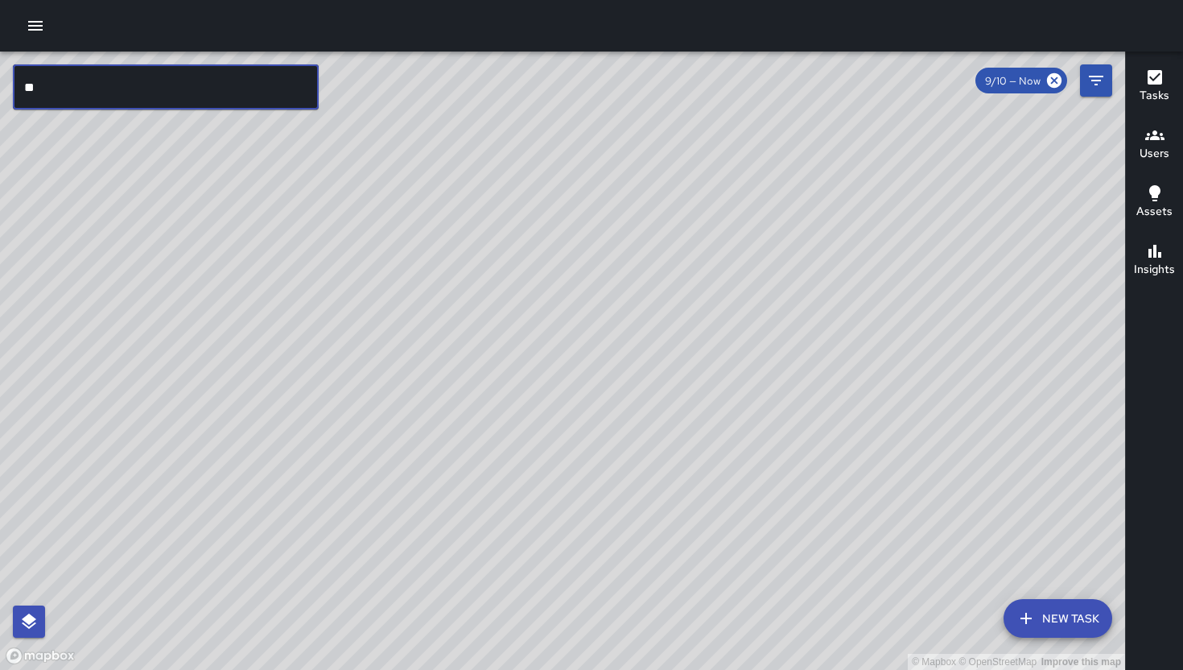
type input "*"
type input "****"
drag, startPoint x: 63, startPoint y: 93, endPoint x: 12, endPoint y: 85, distance: 51.3
click at [14, 85] on input "****" at bounding box center [166, 86] width 306 height 45
click at [12, 85] on div "© Mapbox © OpenStreetMap Improve this map **** ​ New Task 9/10 — Now Map Layers…" at bounding box center [562, 361] width 1125 height 618
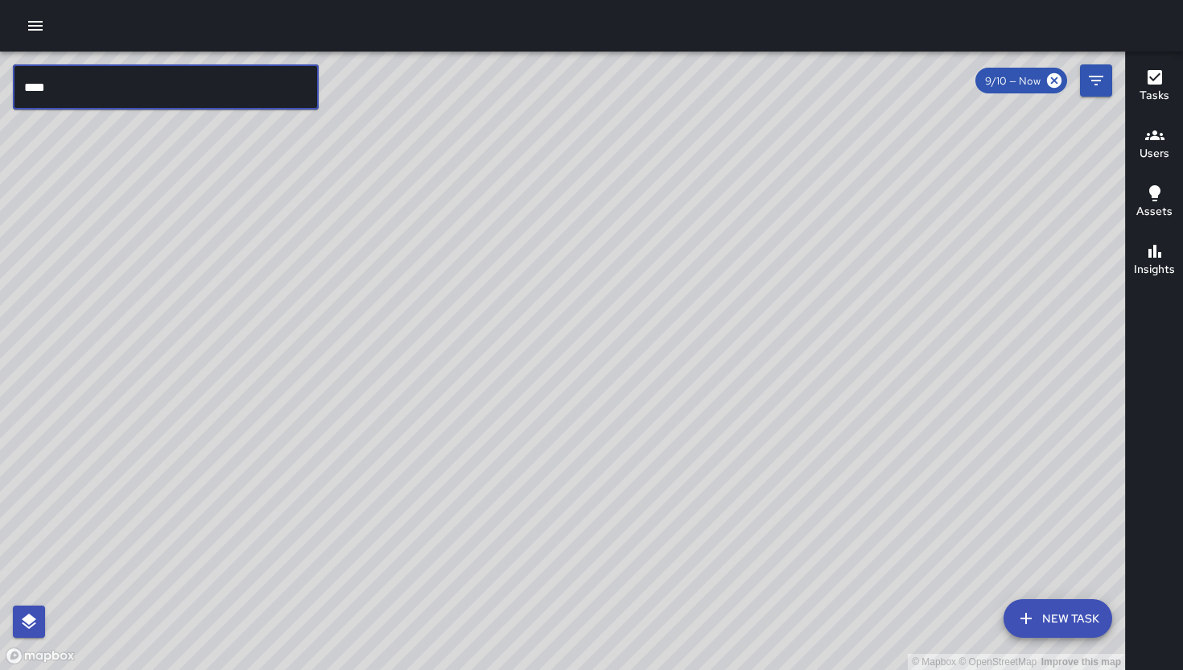
drag, startPoint x: 80, startPoint y: 94, endPoint x: 36, endPoint y: 74, distance: 47.9
click at [36, 74] on input "****" at bounding box center [166, 86] width 306 height 45
drag, startPoint x: 733, startPoint y: 463, endPoint x: 731, endPoint y: 433, distance: 29.9
click at [720, 462] on div "© Mapbox © OpenStreetMap Improve this map" at bounding box center [562, 361] width 1125 height 618
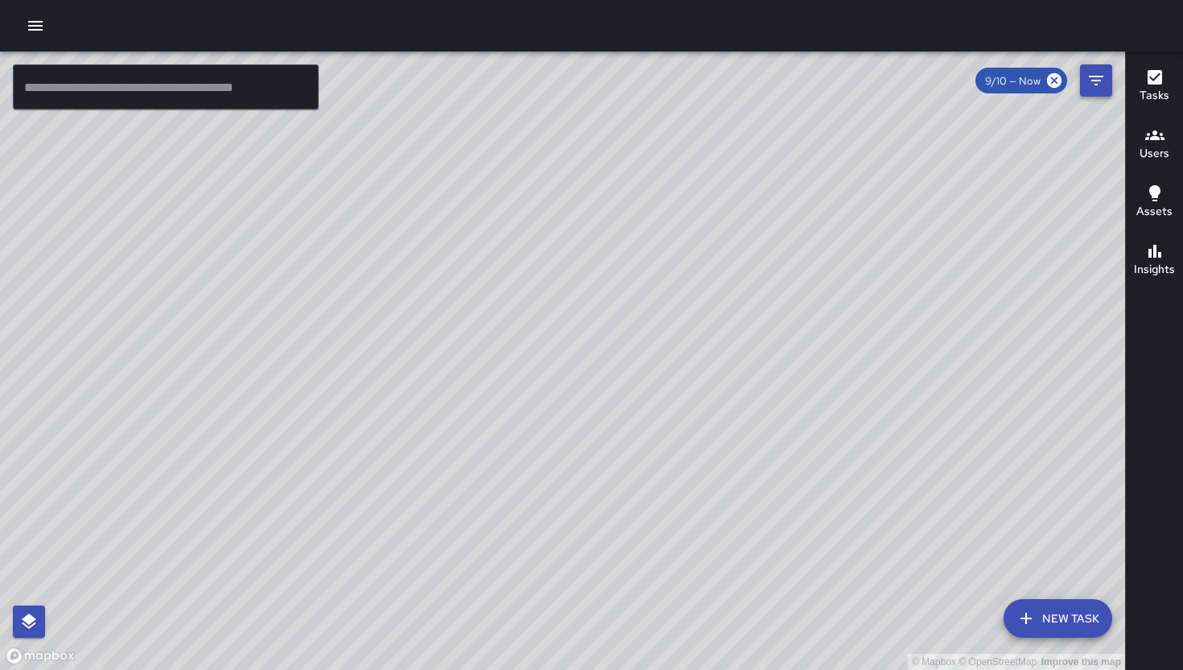
click at [1091, 85] on icon "Filters" at bounding box center [1096, 80] width 19 height 19
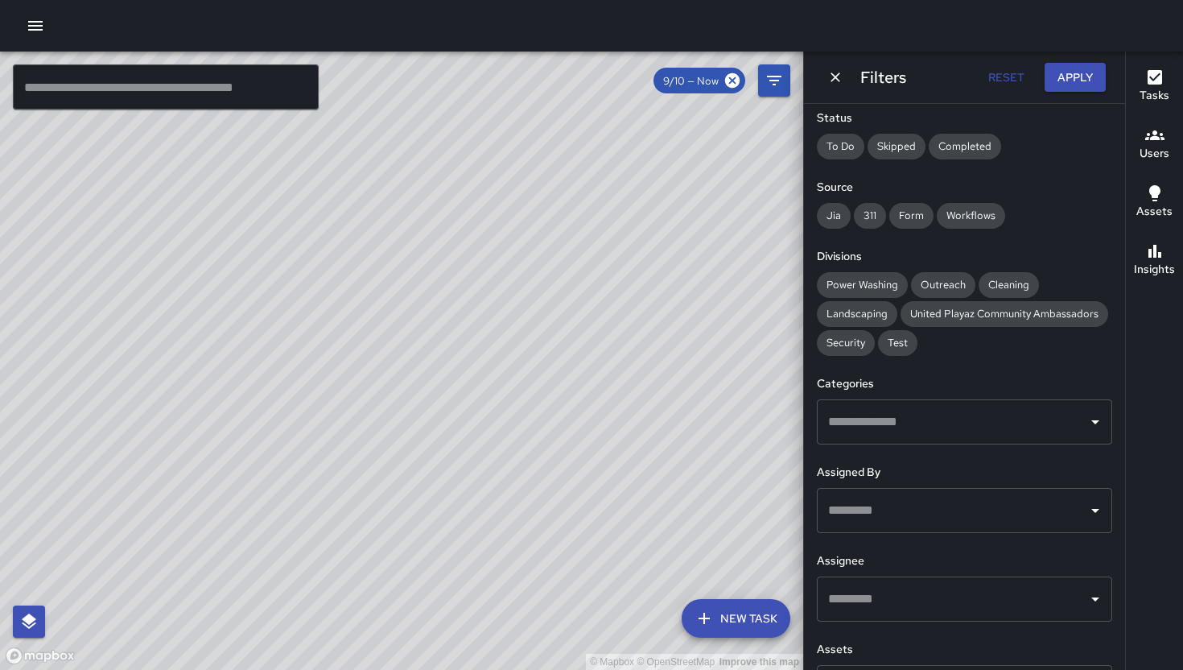
scroll to position [259, 0]
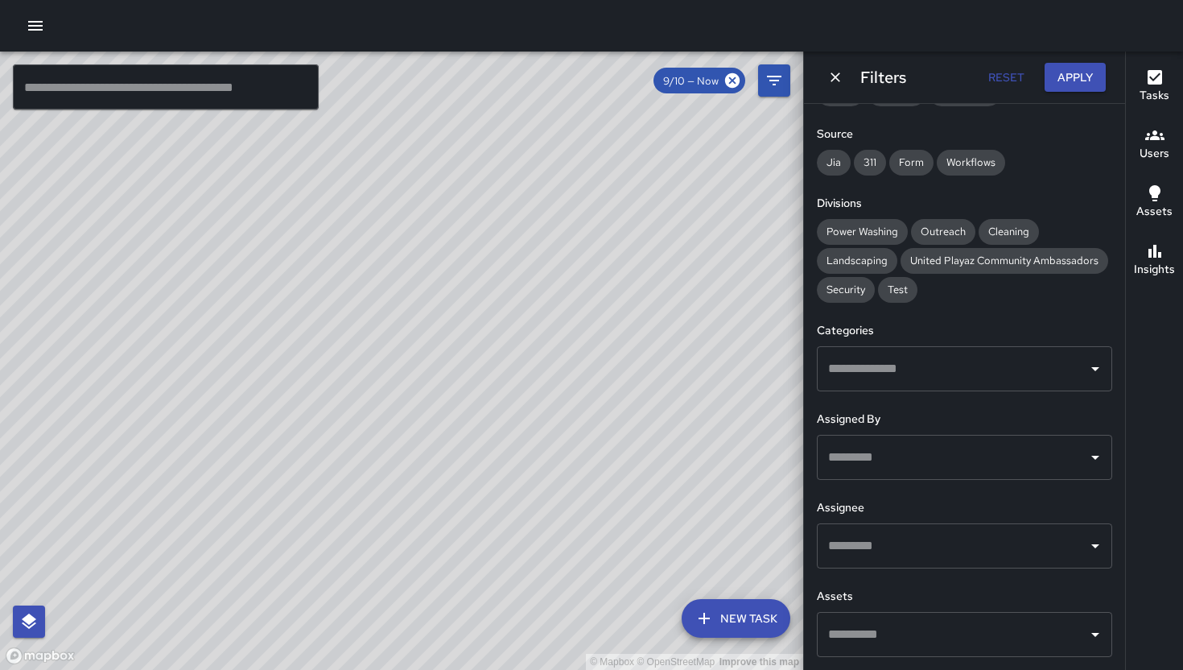
click at [891, 357] on input "text" at bounding box center [952, 368] width 257 height 31
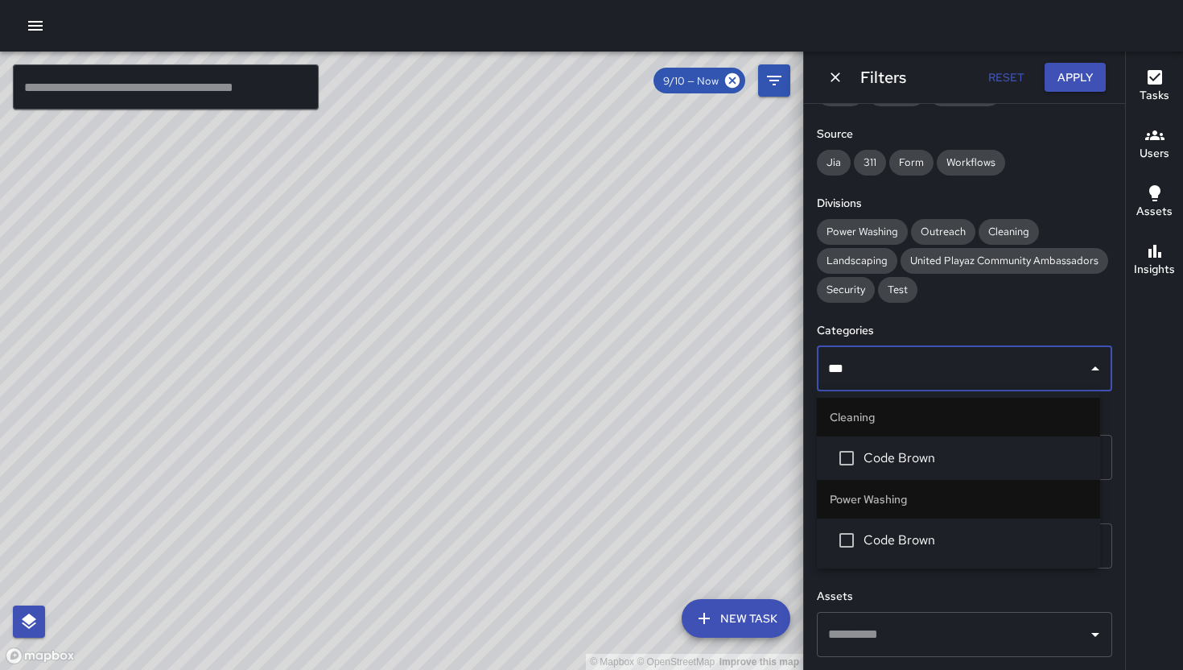
type input "****"
click at [909, 524] on li "Code Brown" at bounding box center [958, 539] width 283 height 43
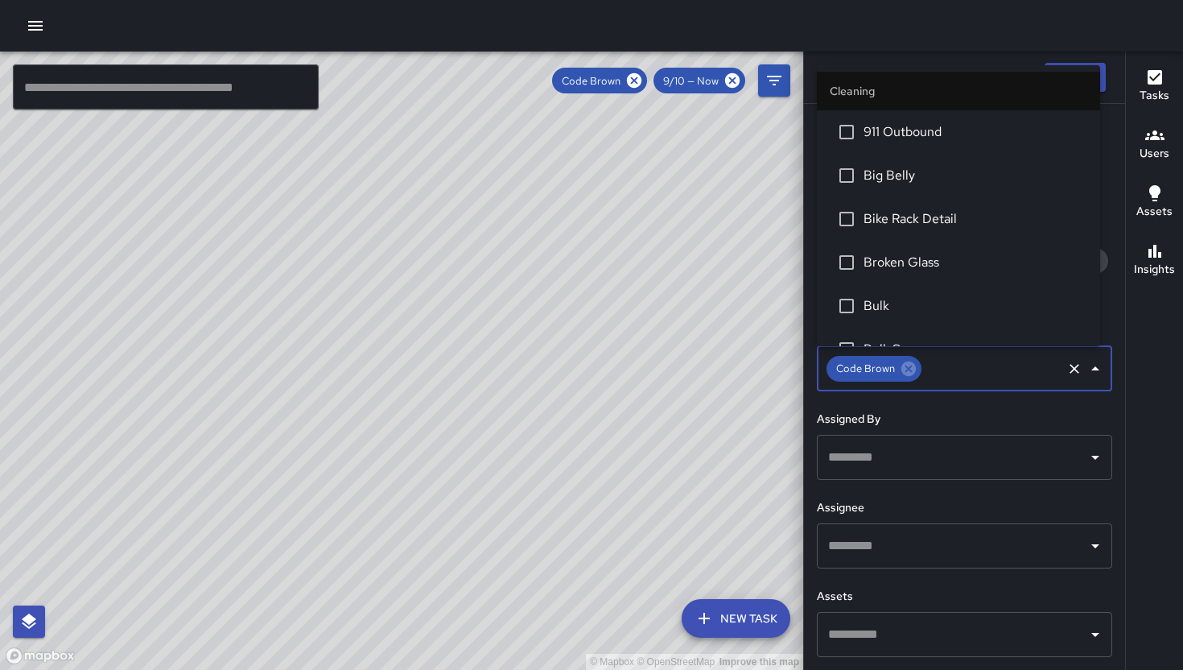
scroll to position [2358, 0]
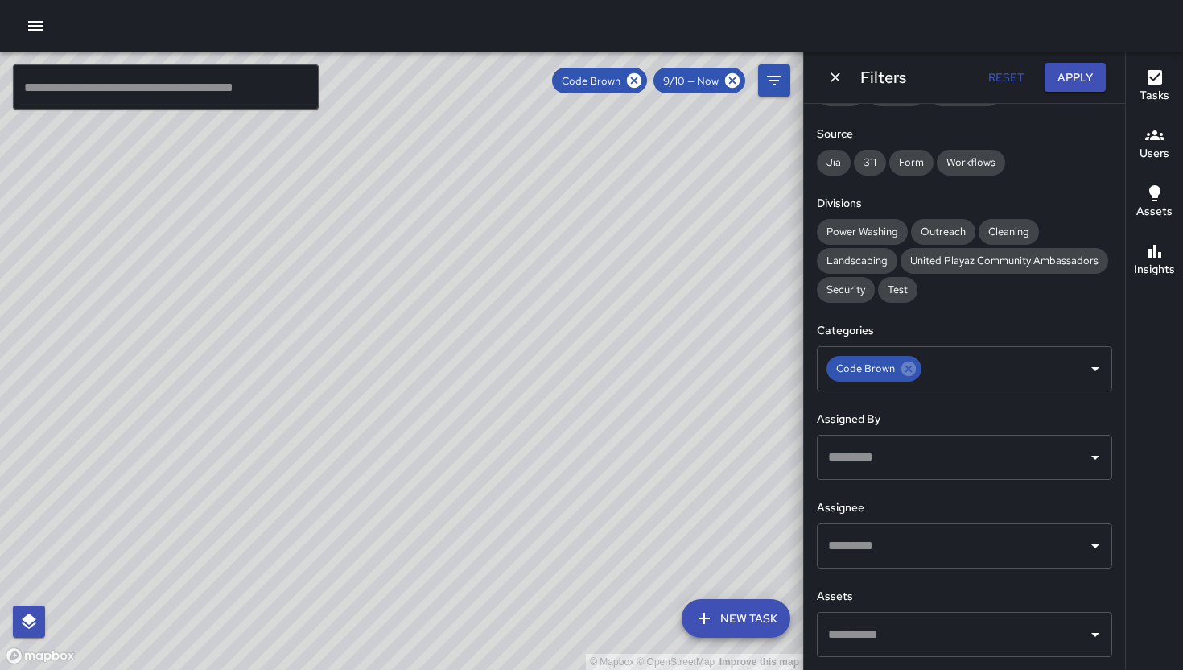
drag, startPoint x: 385, startPoint y: 288, endPoint x: 407, endPoint y: 408, distance: 122.0
click at [407, 408] on div "© Mapbox © OpenStreetMap Improve this map" at bounding box center [401, 361] width 803 height 618
drag, startPoint x: 463, startPoint y: 325, endPoint x: 443, endPoint y: 408, distance: 85.3
click at [448, 407] on div "© Mapbox © OpenStreetMap Improve this map" at bounding box center [401, 361] width 803 height 618
click at [437, 306] on div "© Mapbox © OpenStreetMap Improve this map DB [PERSON_NAME] [STREET_ADDRESS] Com…" at bounding box center [401, 361] width 803 height 618
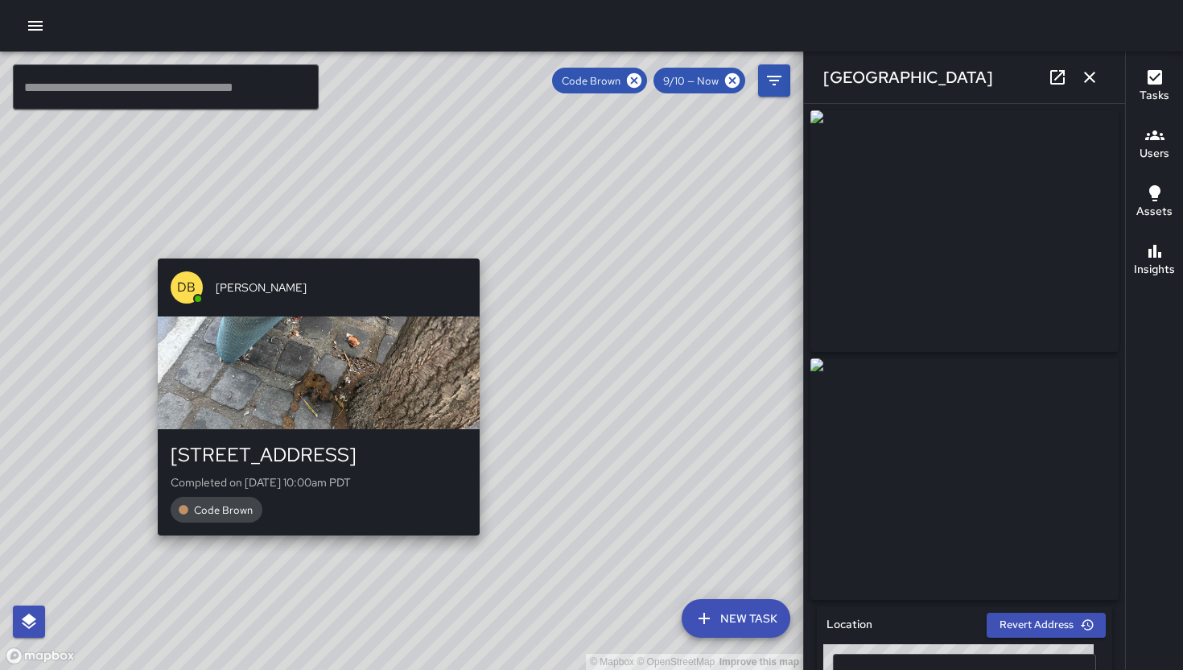
click at [481, 246] on div "© Mapbox © OpenStreetMap Improve this map DB [PERSON_NAME] [STREET_ADDRESS] Com…" at bounding box center [401, 361] width 803 height 618
type input "**********"
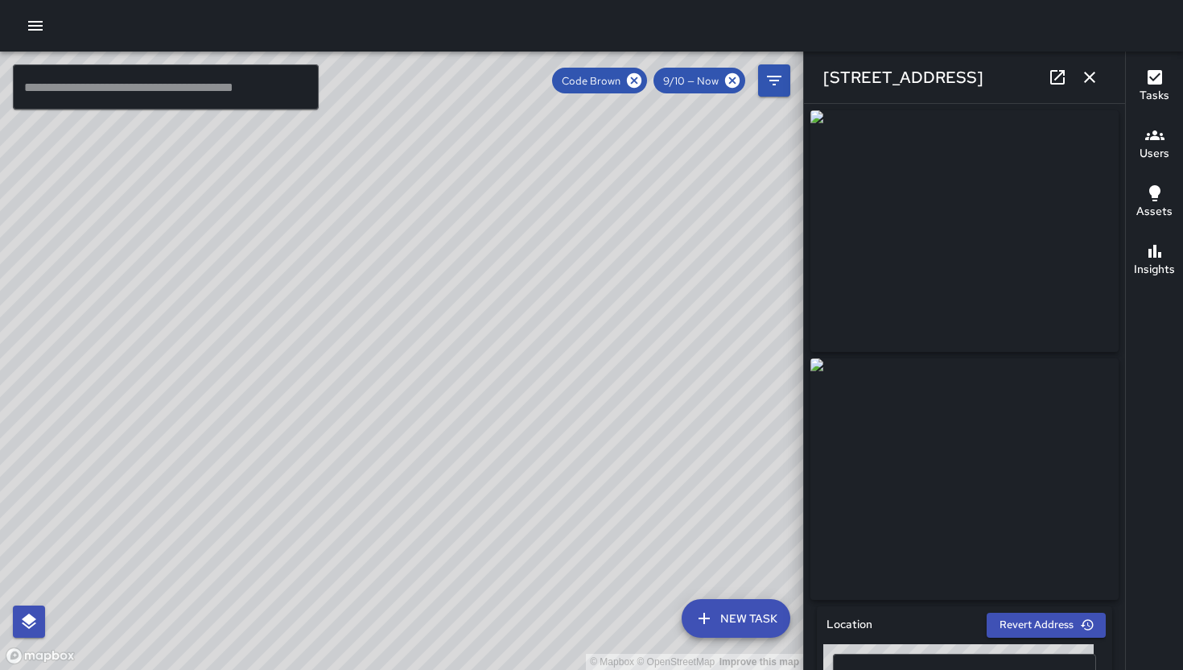
click at [414, 374] on div "© Mapbox © OpenStreetMap Improve this map DB [PERSON_NAME] [STREET_ADDRESS] Com…" at bounding box center [401, 361] width 803 height 618
drag, startPoint x: 630, startPoint y: 418, endPoint x: 309, endPoint y: 241, distance: 366.8
click at [310, 242] on div "© Mapbox © OpenStreetMap Improve this map" at bounding box center [401, 361] width 803 height 618
click at [309, 242] on div "© Mapbox © OpenStreetMap Improve this map" at bounding box center [401, 361] width 803 height 618
click at [1085, 76] on icon "button" at bounding box center [1089, 77] width 19 height 19
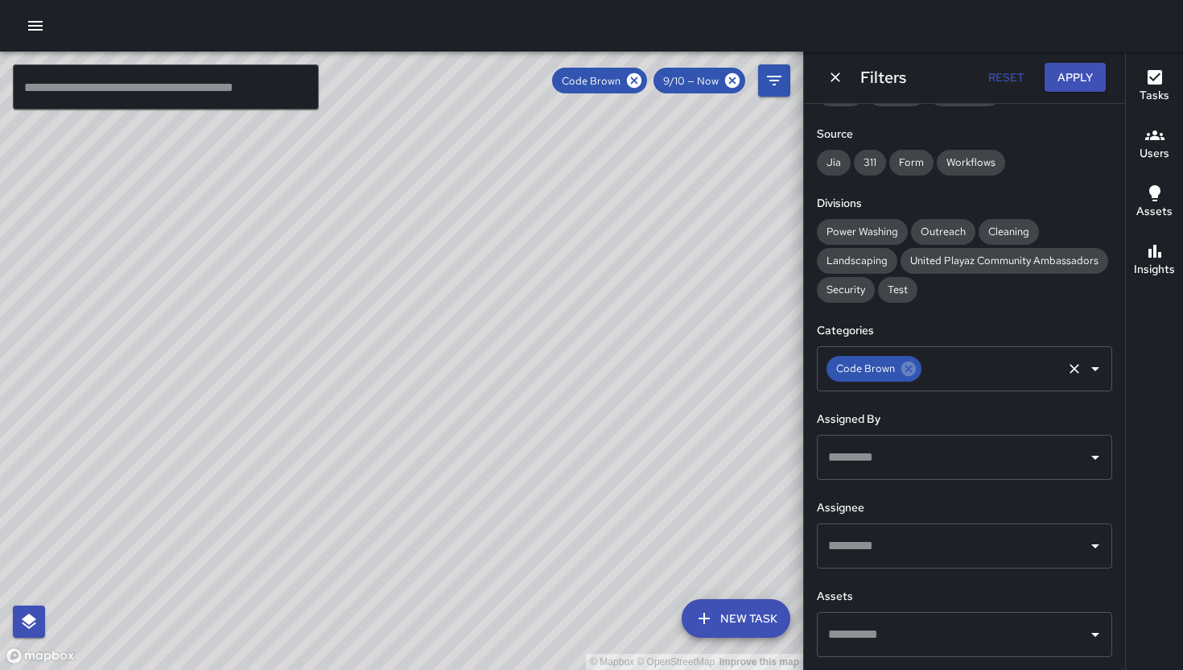
click at [950, 365] on input "text" at bounding box center [992, 368] width 136 height 31
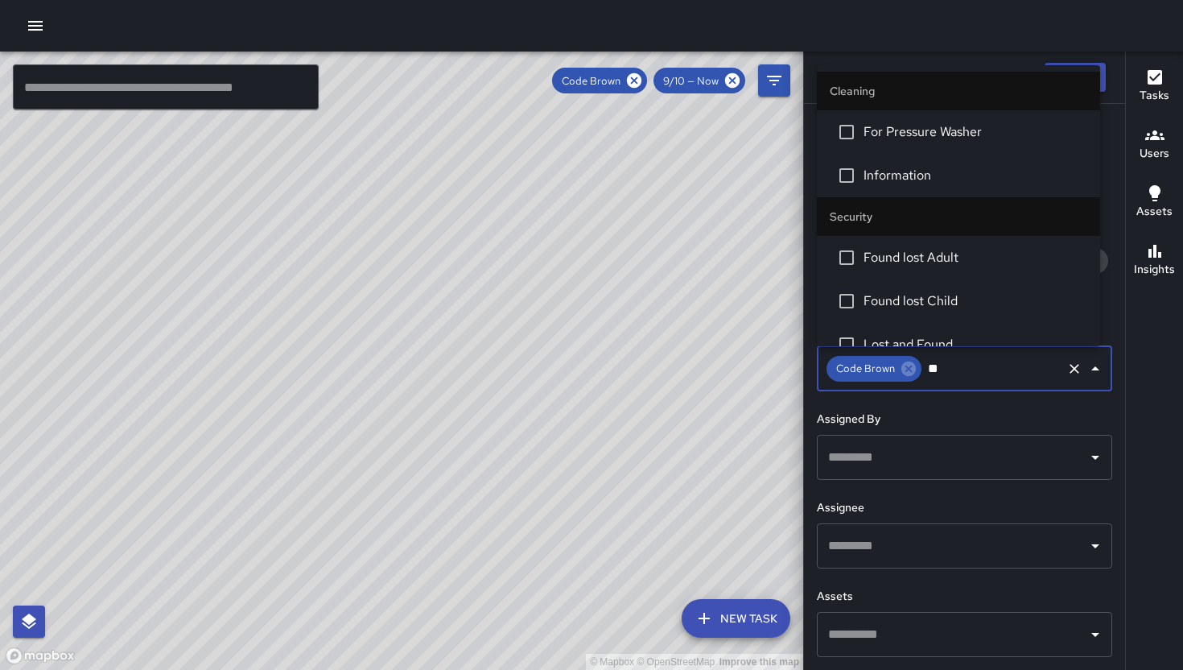
type input "***"
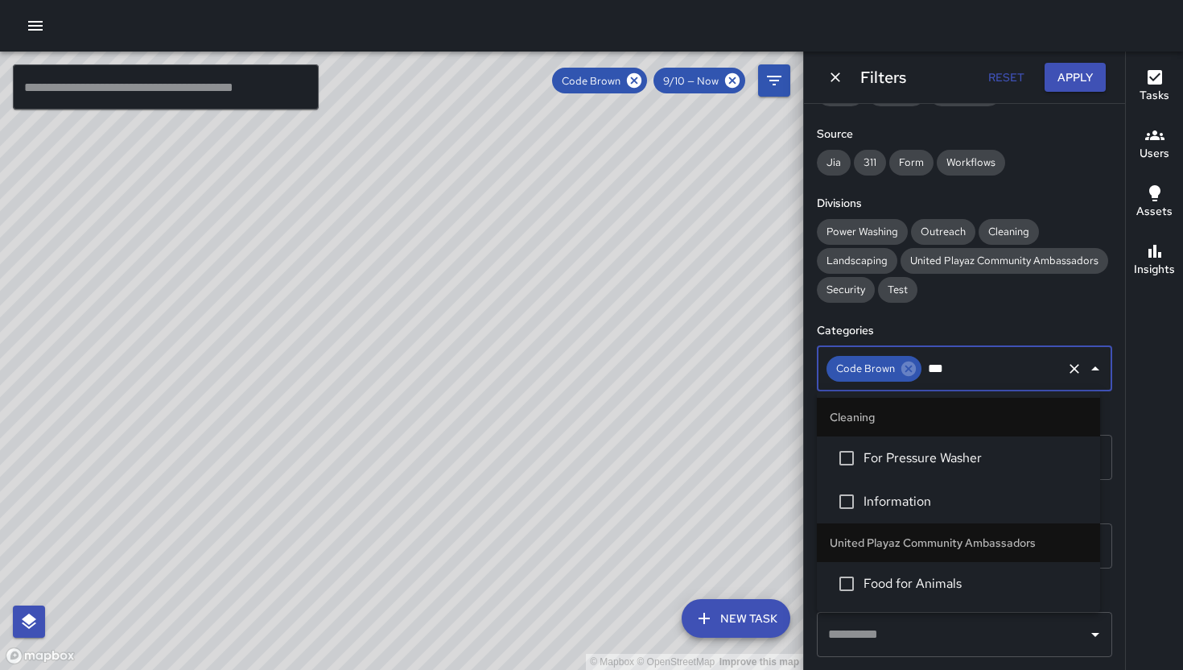
click at [954, 448] on li "For Pressure Washer" at bounding box center [958, 457] width 283 height 43
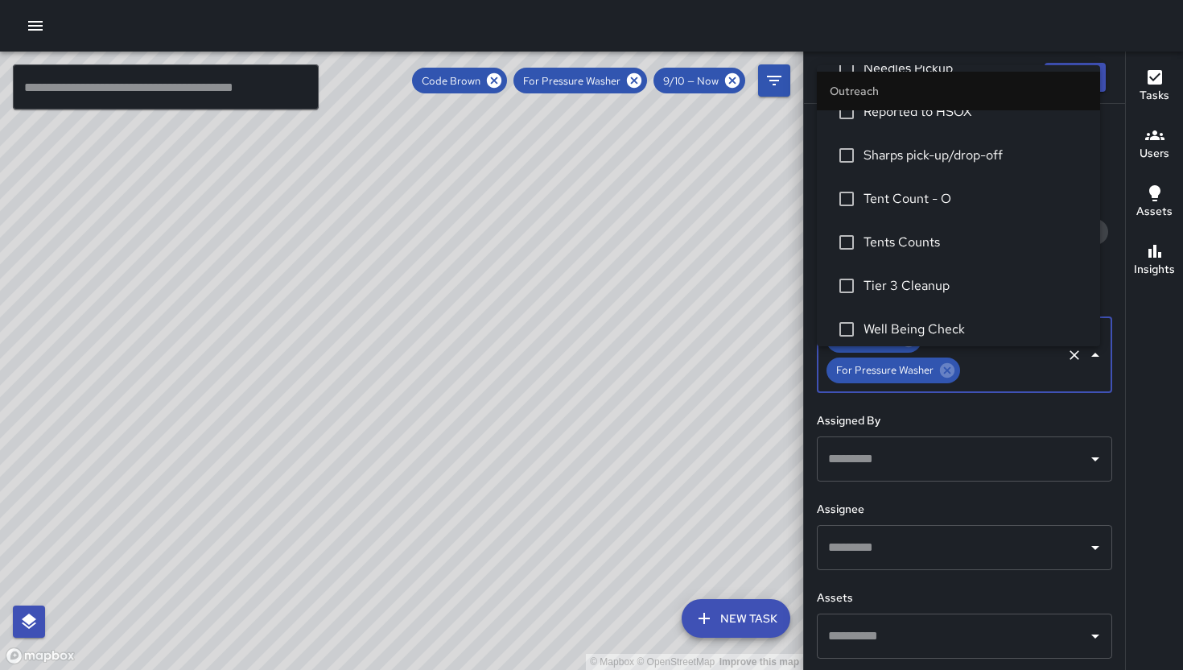
scroll to position [2213, 0]
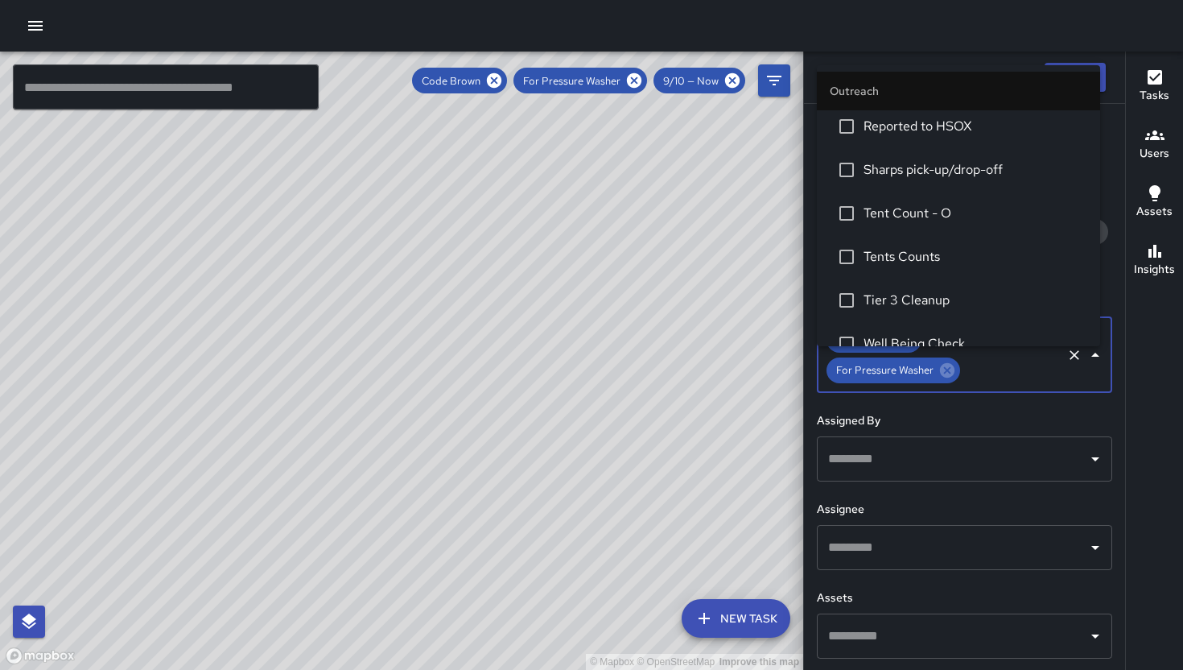
click at [1102, 140] on div "Date Range Now [DATE] [DATE] 10:40 am Time Range ******** ​ ******** ​ Status T…" at bounding box center [964, 387] width 321 height 566
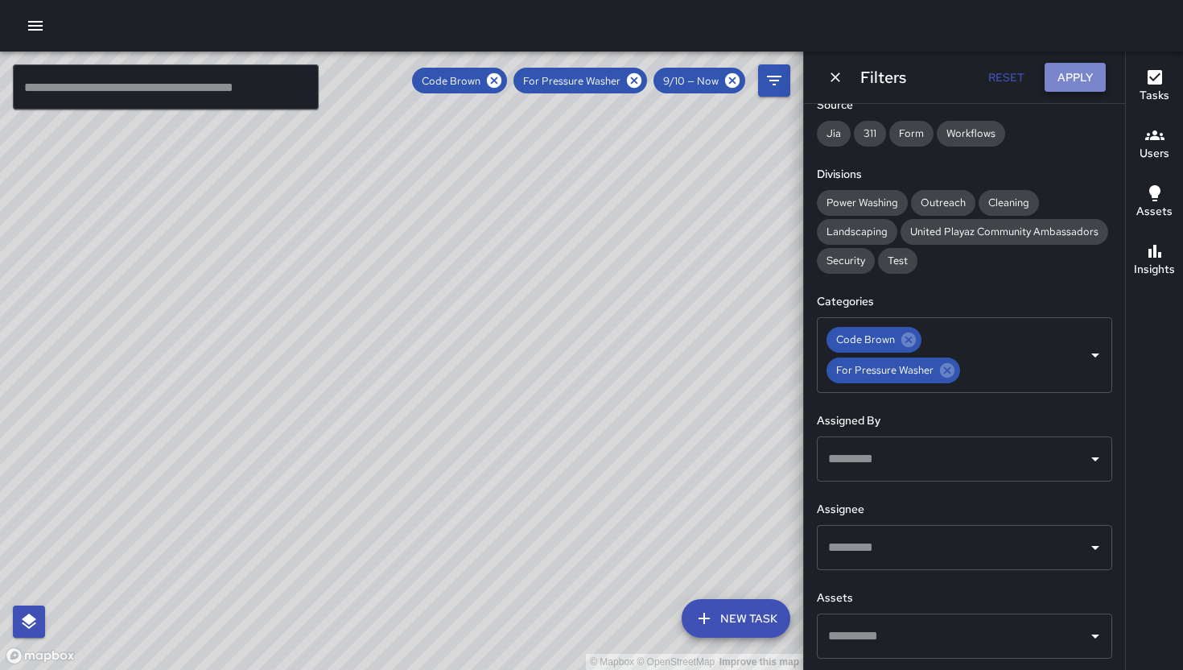
click at [1081, 80] on button "Apply" at bounding box center [1075, 78] width 61 height 30
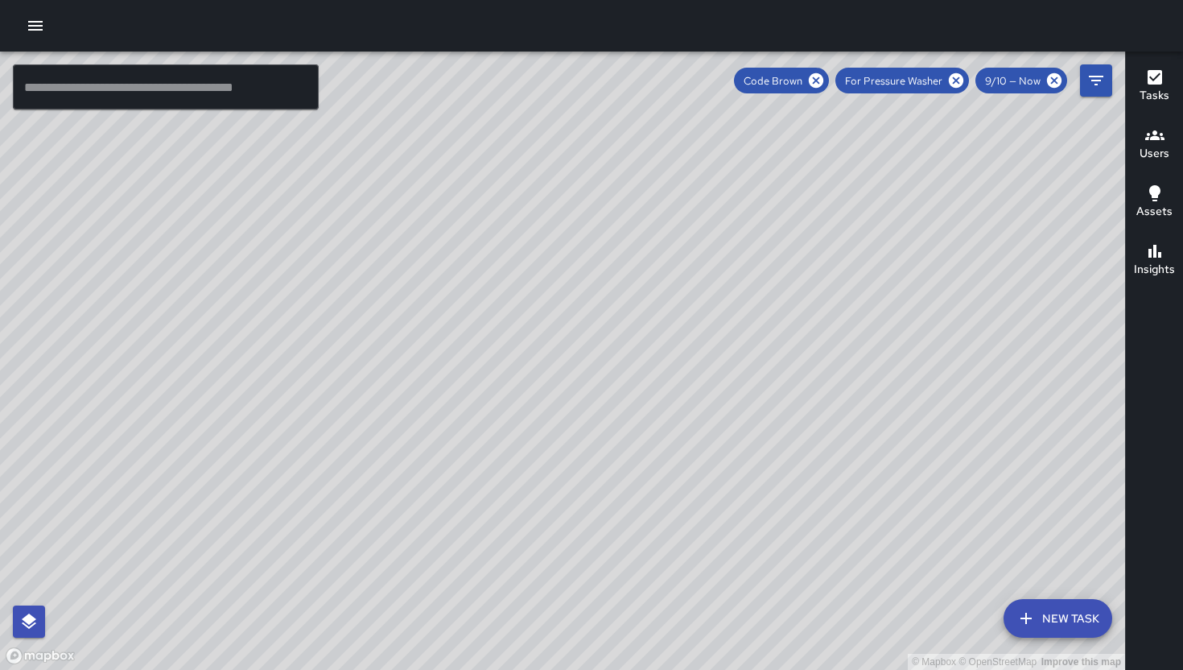
drag, startPoint x: 329, startPoint y: 329, endPoint x: 401, endPoint y: 419, distance: 114.5
click at [400, 419] on div "© Mapbox © OpenStreetMap Improve this map" at bounding box center [562, 361] width 1125 height 618
drag, startPoint x: 231, startPoint y: 273, endPoint x: 358, endPoint y: 342, distance: 144.8
click at [358, 342] on div "© Mapbox © OpenStreetMap Improve this map" at bounding box center [562, 361] width 1125 height 618
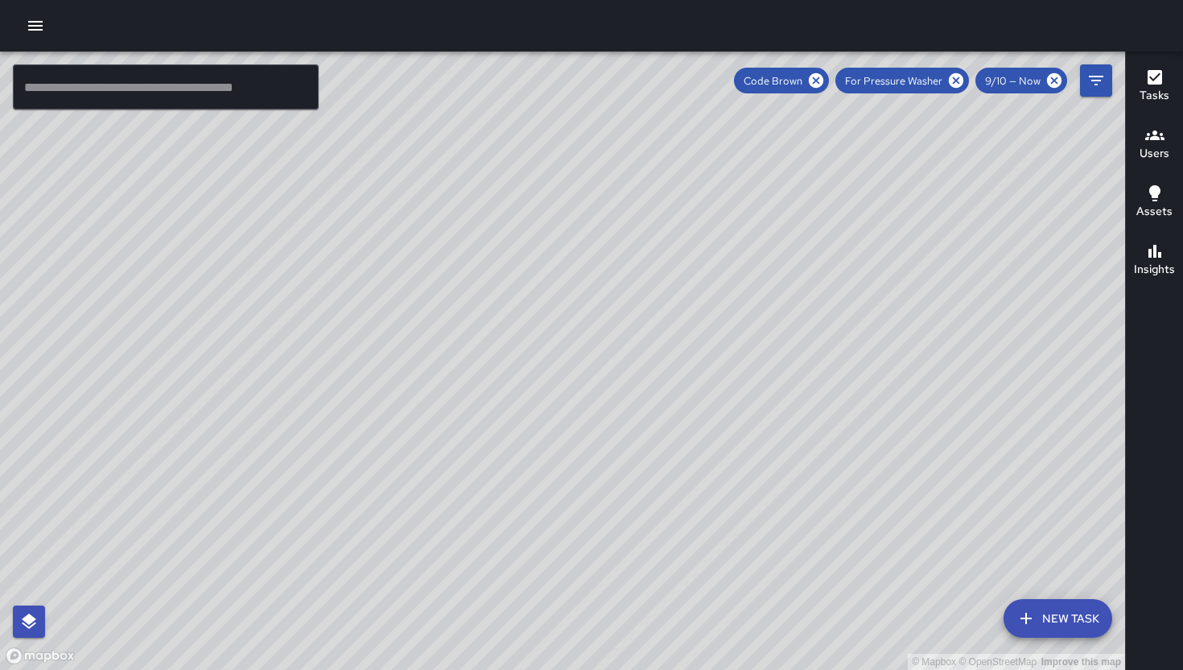
drag, startPoint x: 206, startPoint y: 263, endPoint x: 246, endPoint y: 334, distance: 81.5
click at [245, 332] on div "© Mapbox © OpenStreetMap Improve this map" at bounding box center [562, 361] width 1125 height 618
click at [1058, 618] on button "New Task" at bounding box center [1058, 618] width 109 height 39
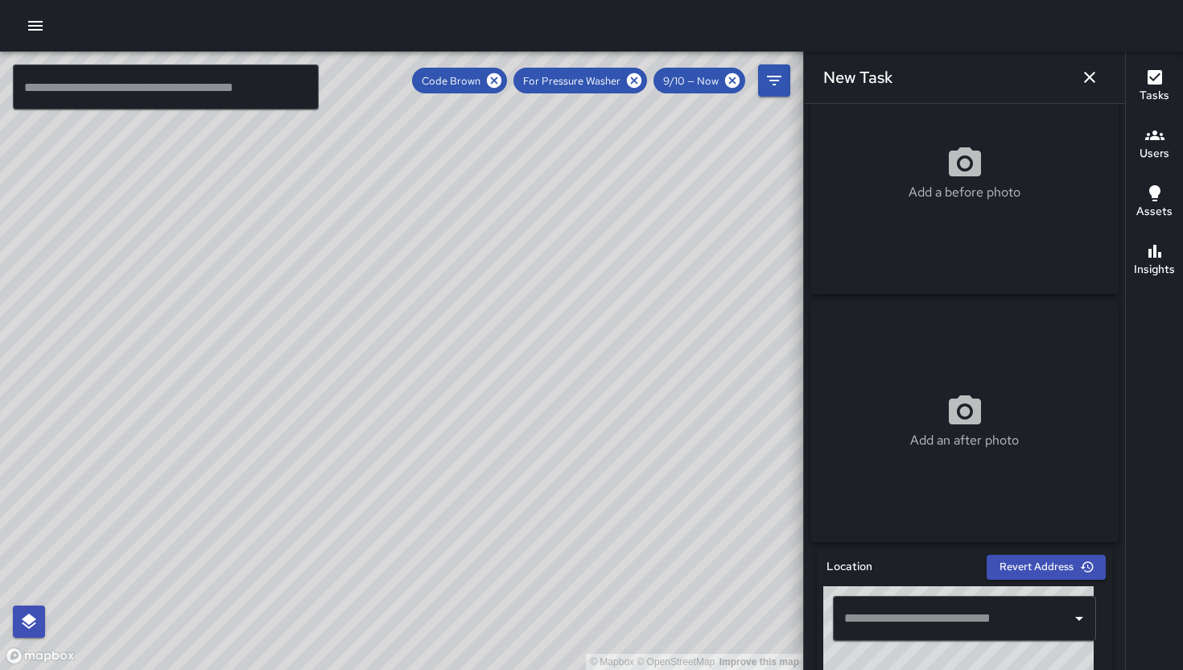
scroll to position [288, 0]
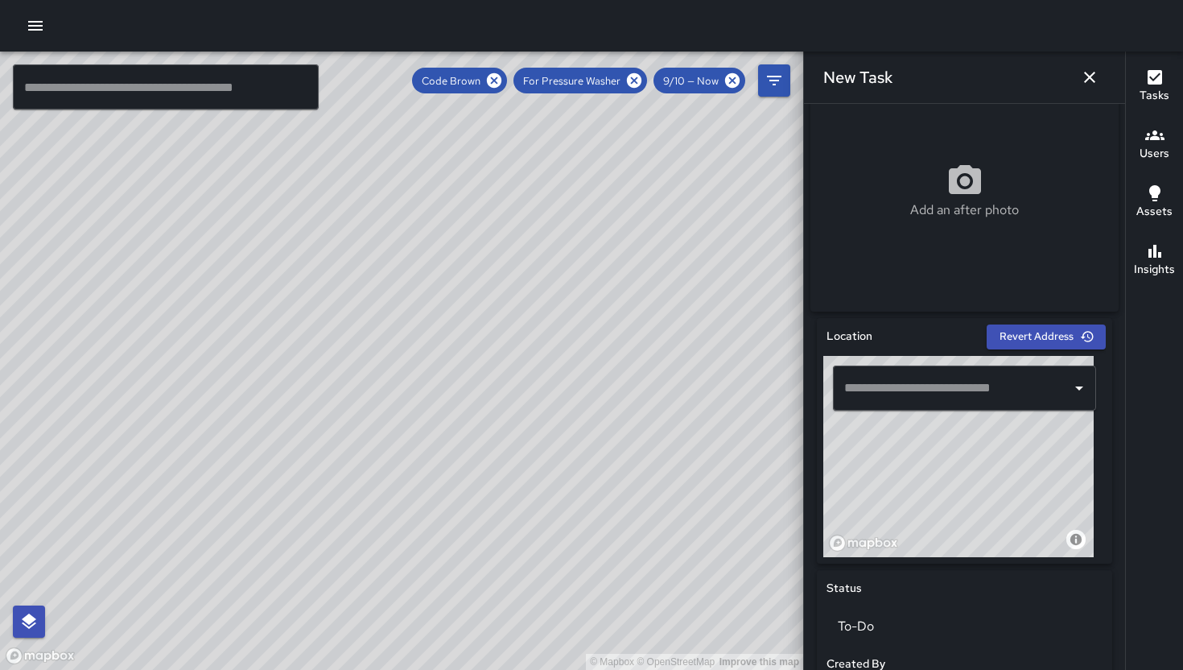
click at [899, 394] on input "text" at bounding box center [952, 388] width 225 height 31
type input "*"
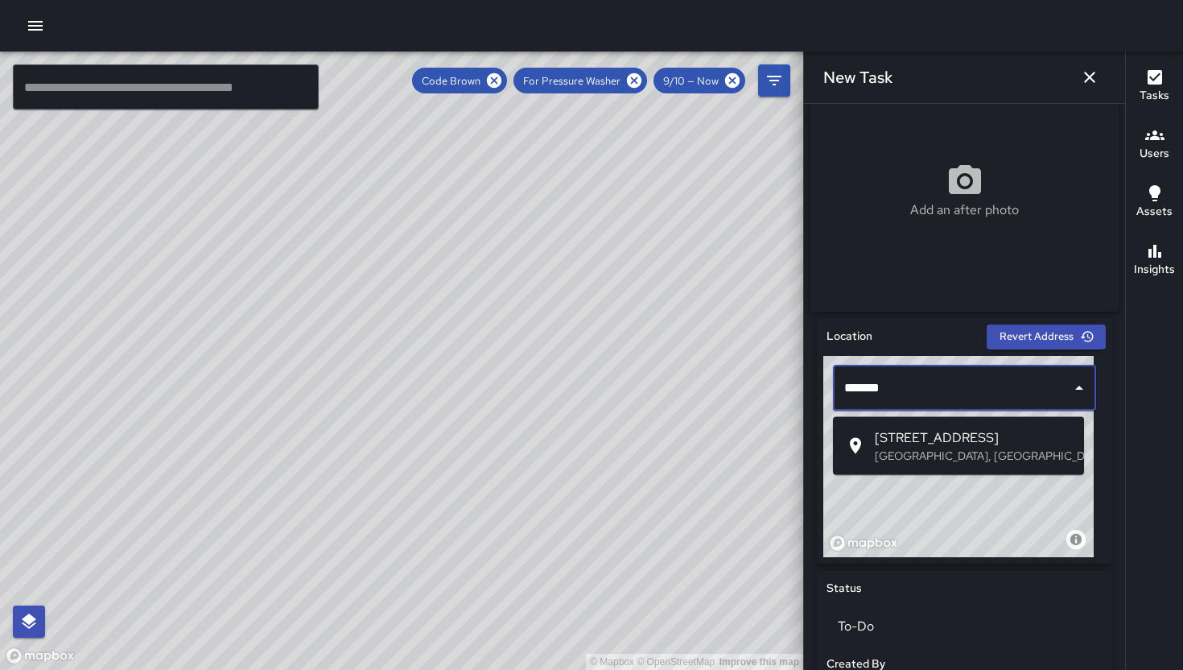
click at [950, 457] on p "[GEOGRAPHIC_DATA], [GEOGRAPHIC_DATA], [GEOGRAPHIC_DATA]" at bounding box center [973, 456] width 196 height 16
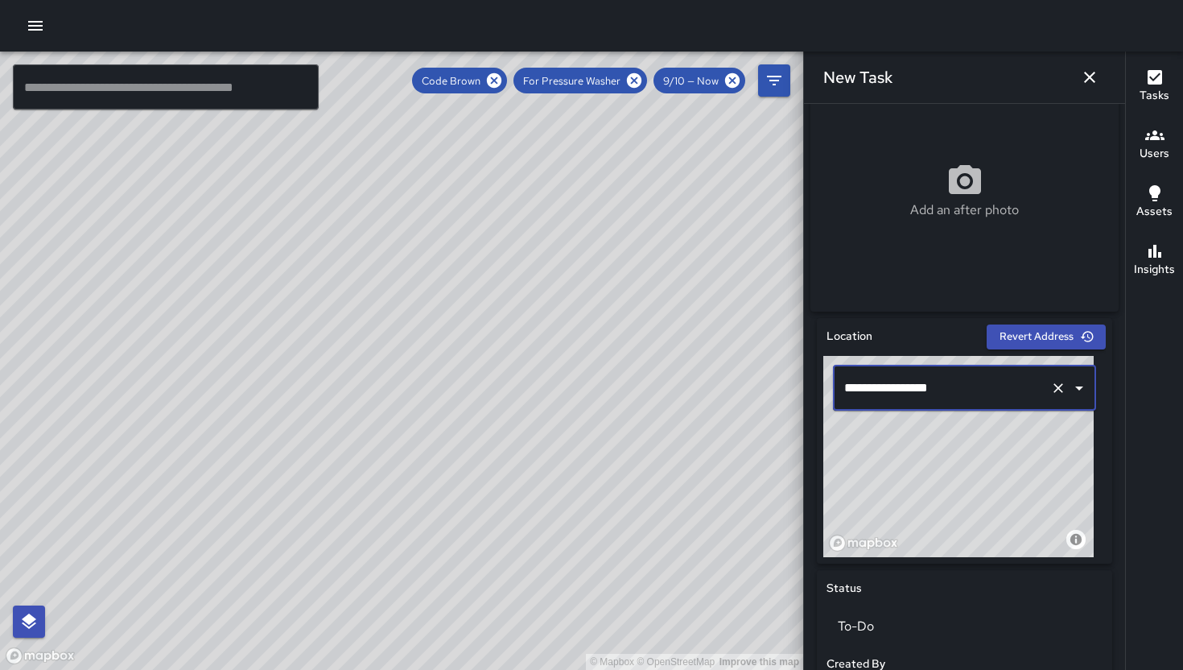
type input "**********"
drag, startPoint x: 156, startPoint y: 356, endPoint x: 276, endPoint y: 345, distance: 120.5
click at [276, 345] on div "© Mapbox © OpenStreetMap Improve this map" at bounding box center [401, 361] width 803 height 618
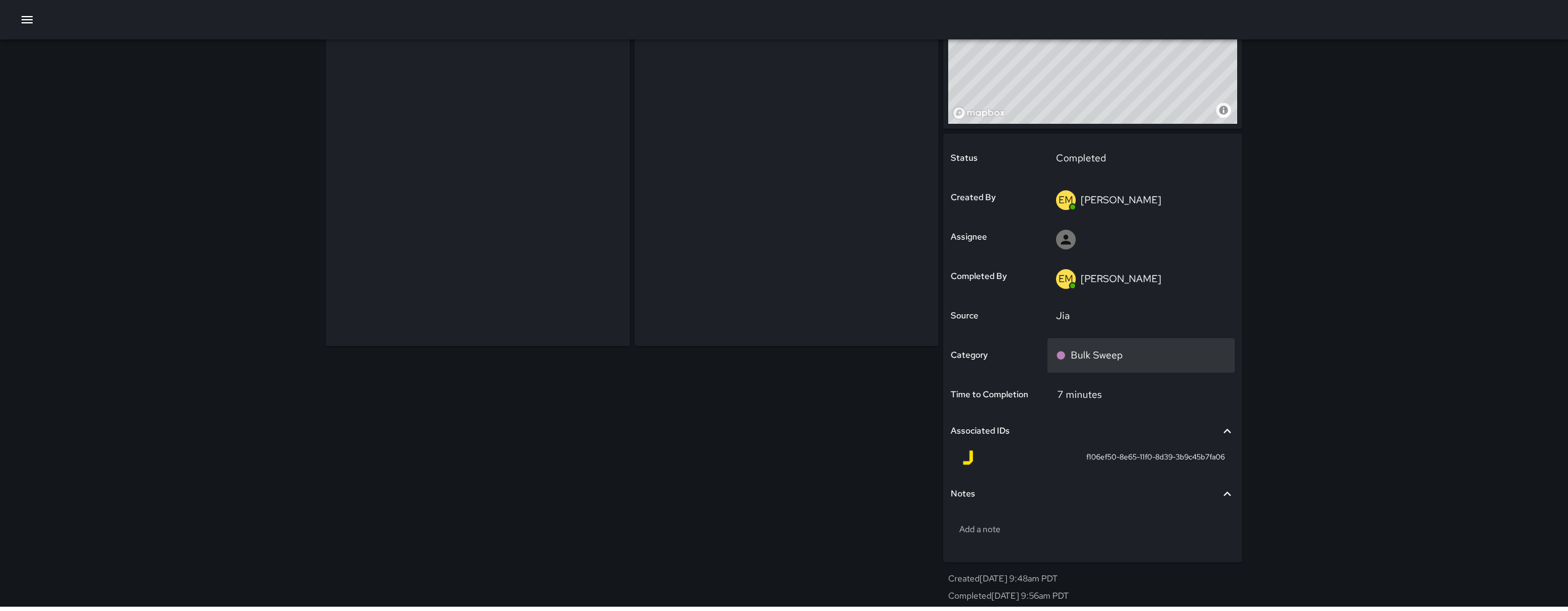
scroll to position [145, 0]
